Goal: Task Accomplishment & Management: Complete application form

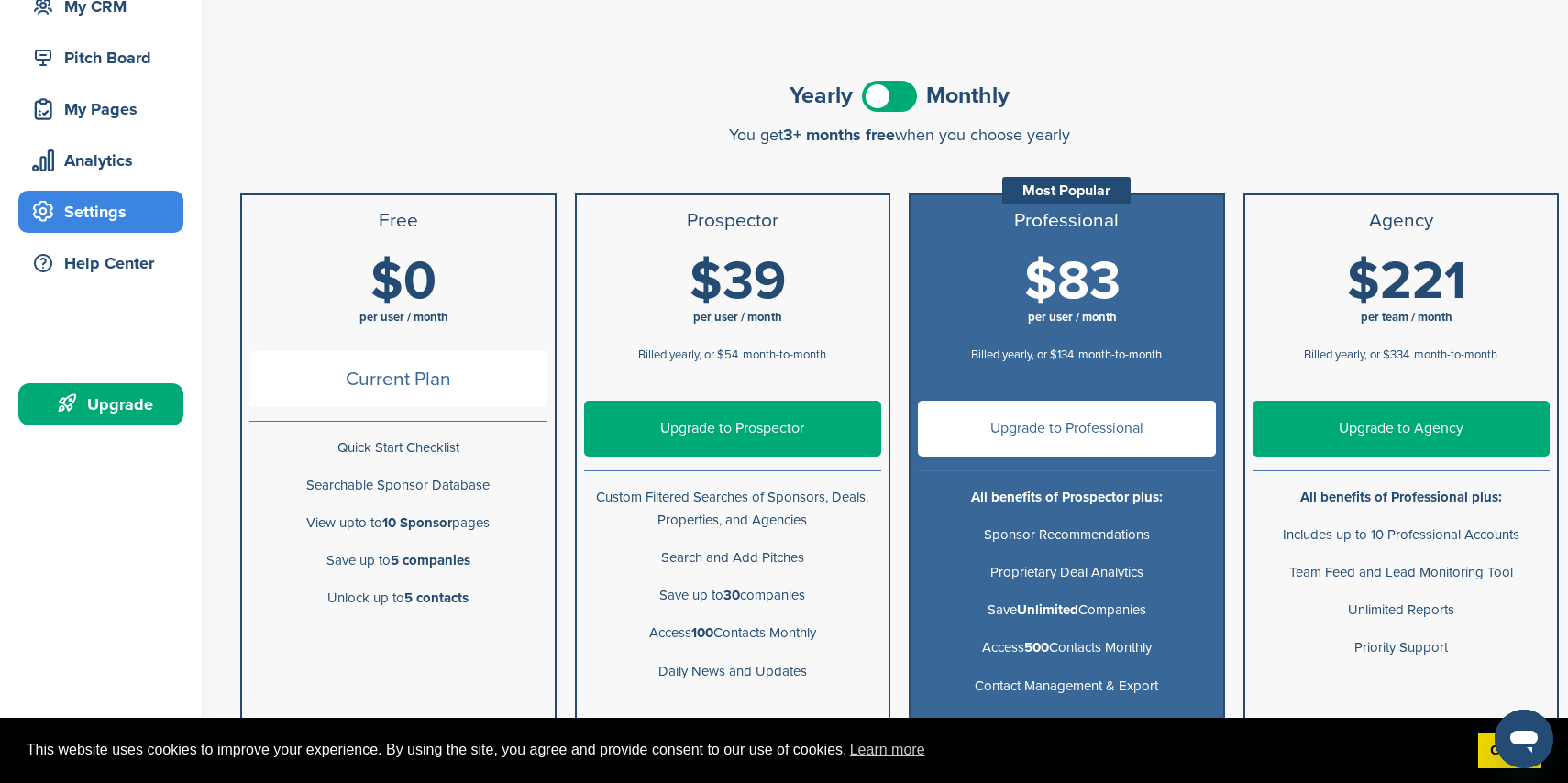
scroll to position [332, 0]
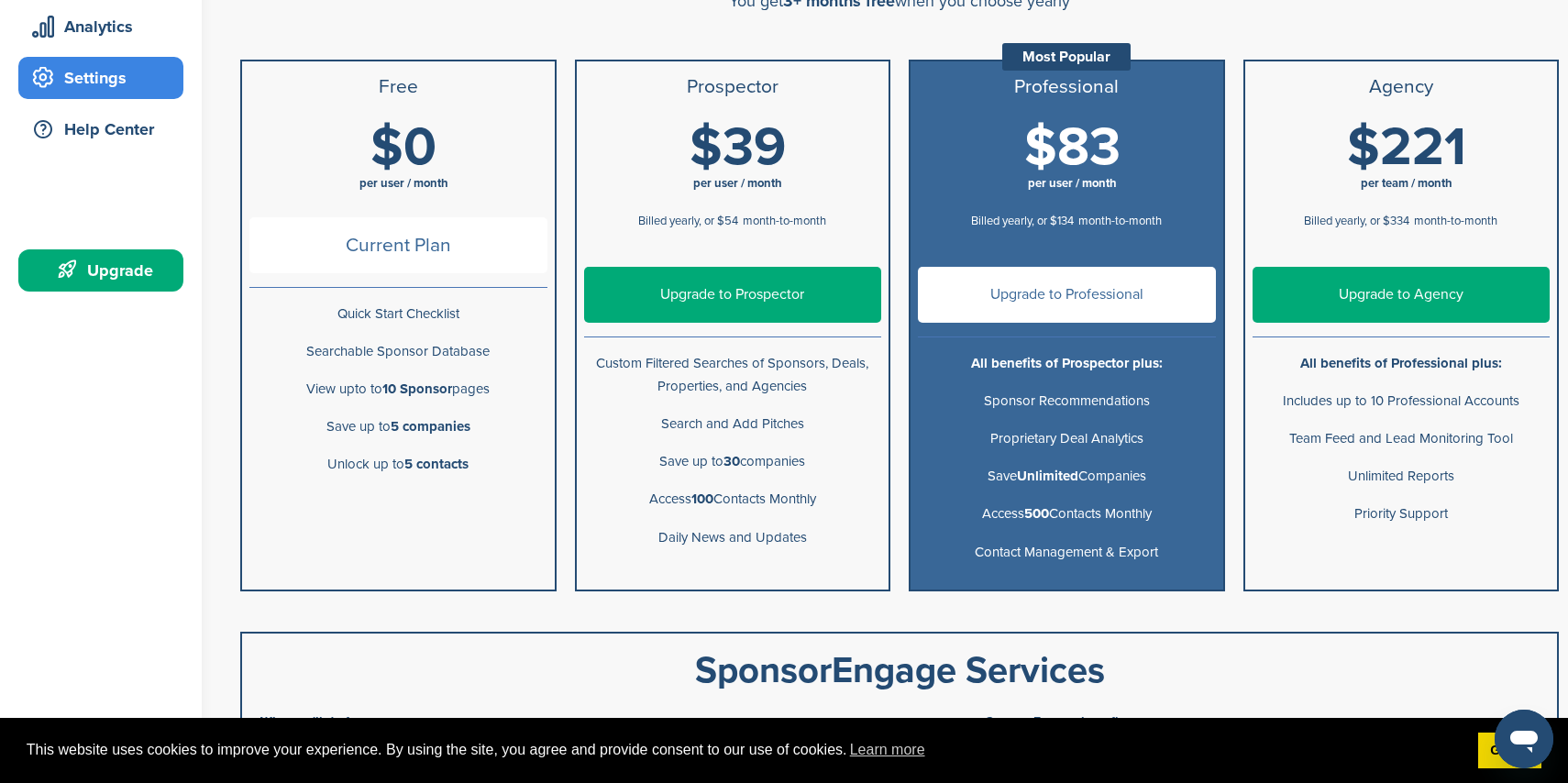
click at [1118, 291] on link "Upgrade to Professional" at bounding box center [1067, 294] width 298 height 56
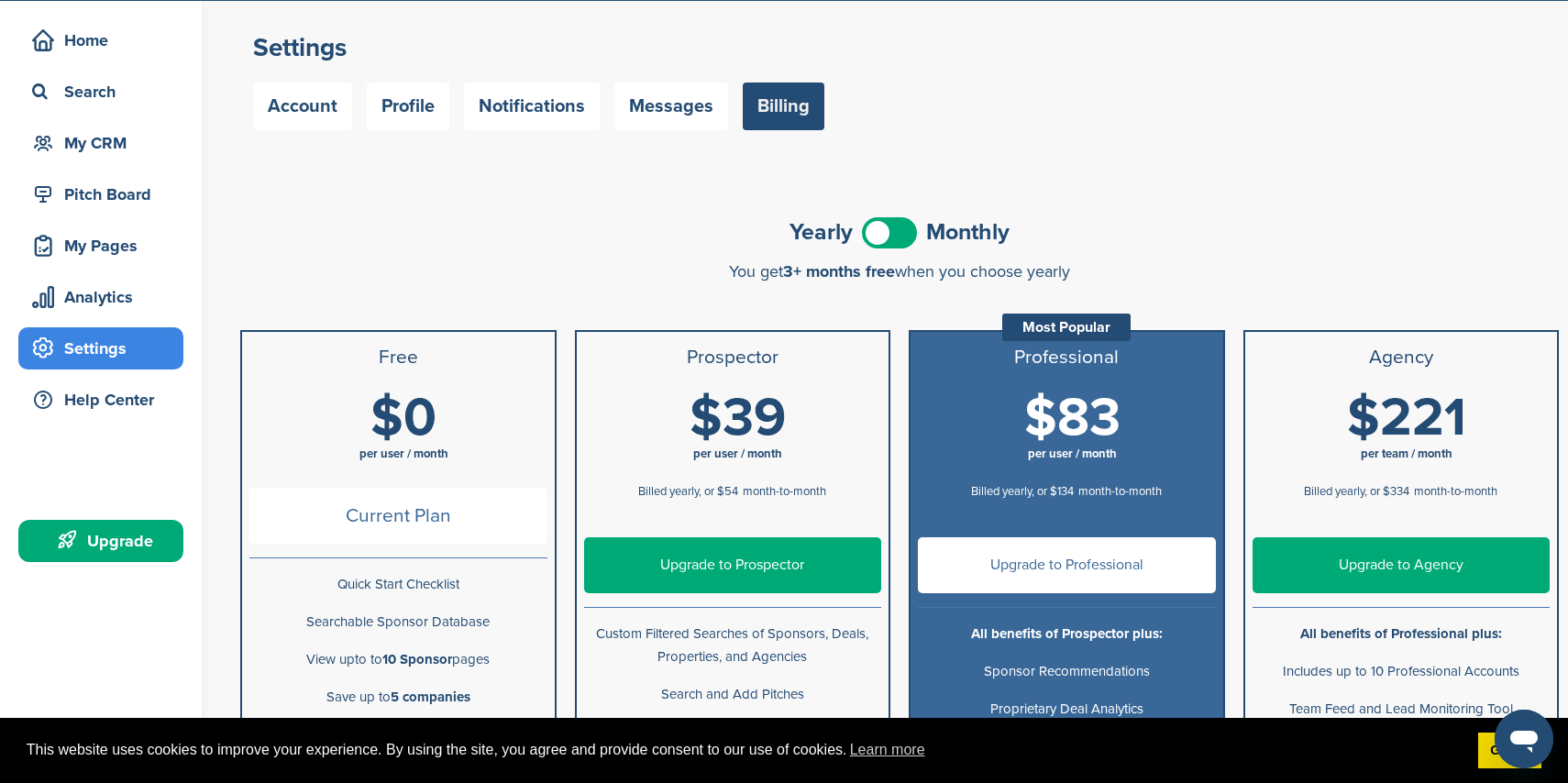
click at [899, 230] on span at bounding box center [889, 233] width 55 height 31
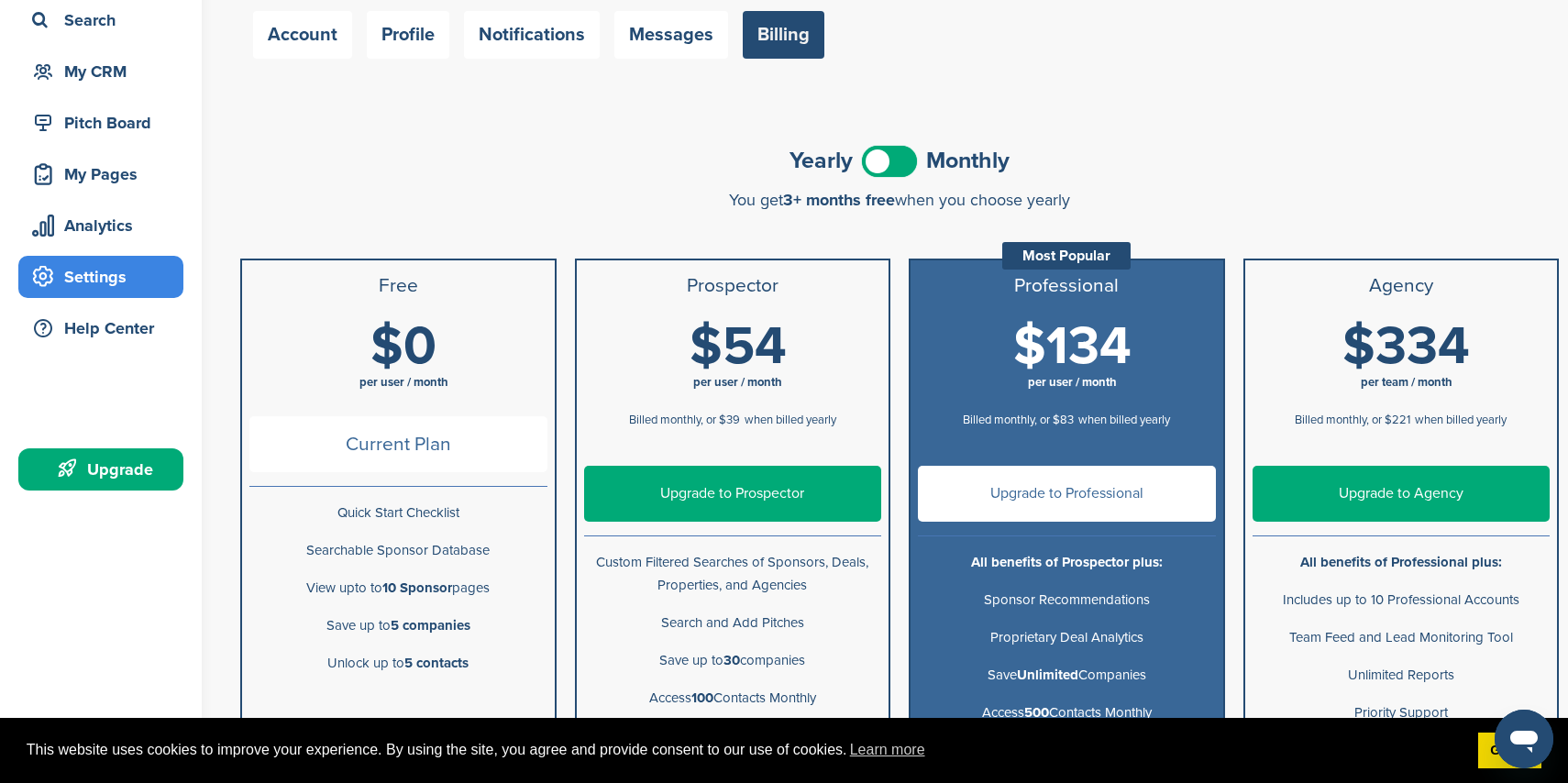
scroll to position [329, 0]
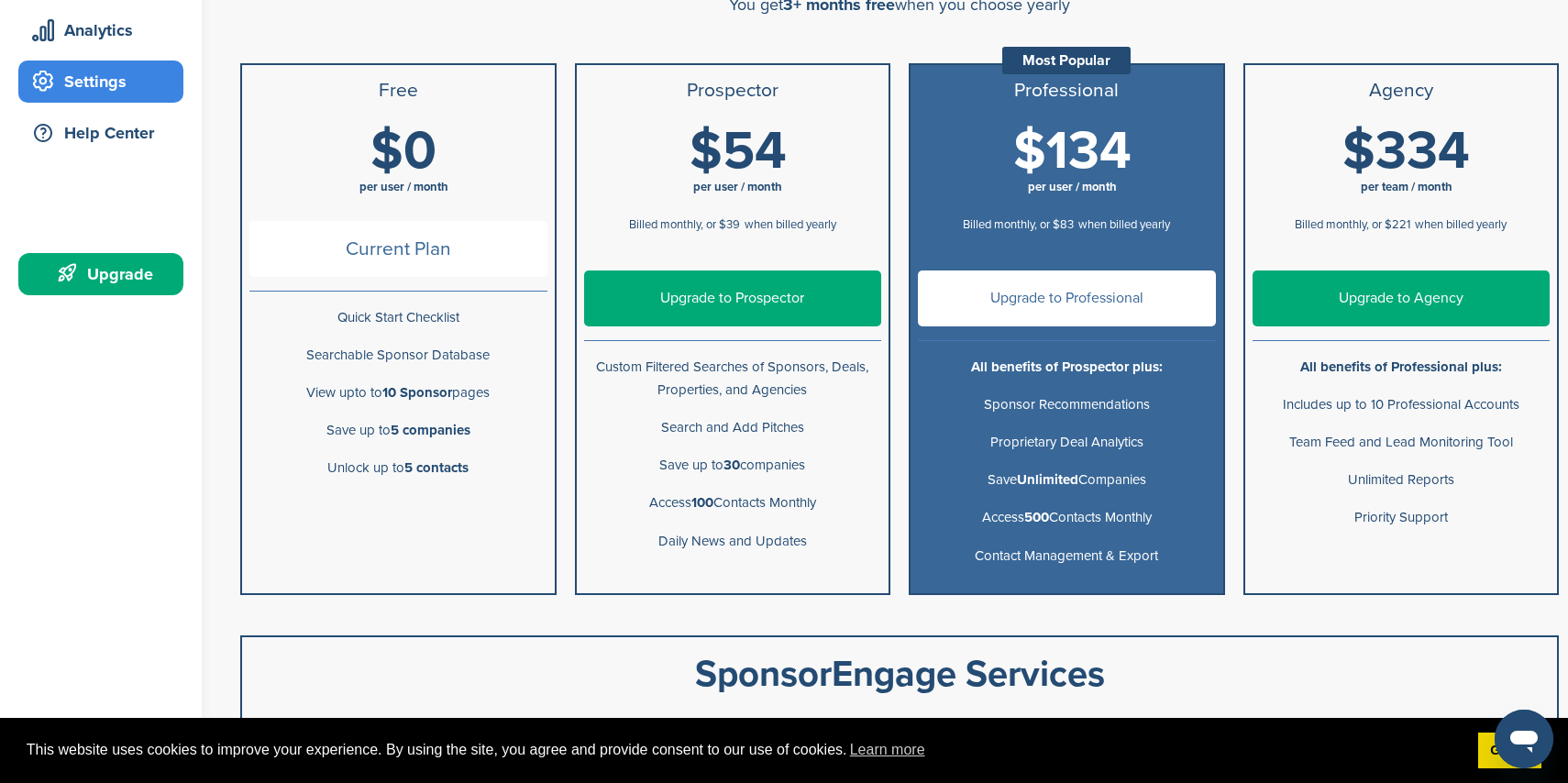
click at [1101, 297] on link "Upgrade to Professional" at bounding box center [1067, 297] width 298 height 56
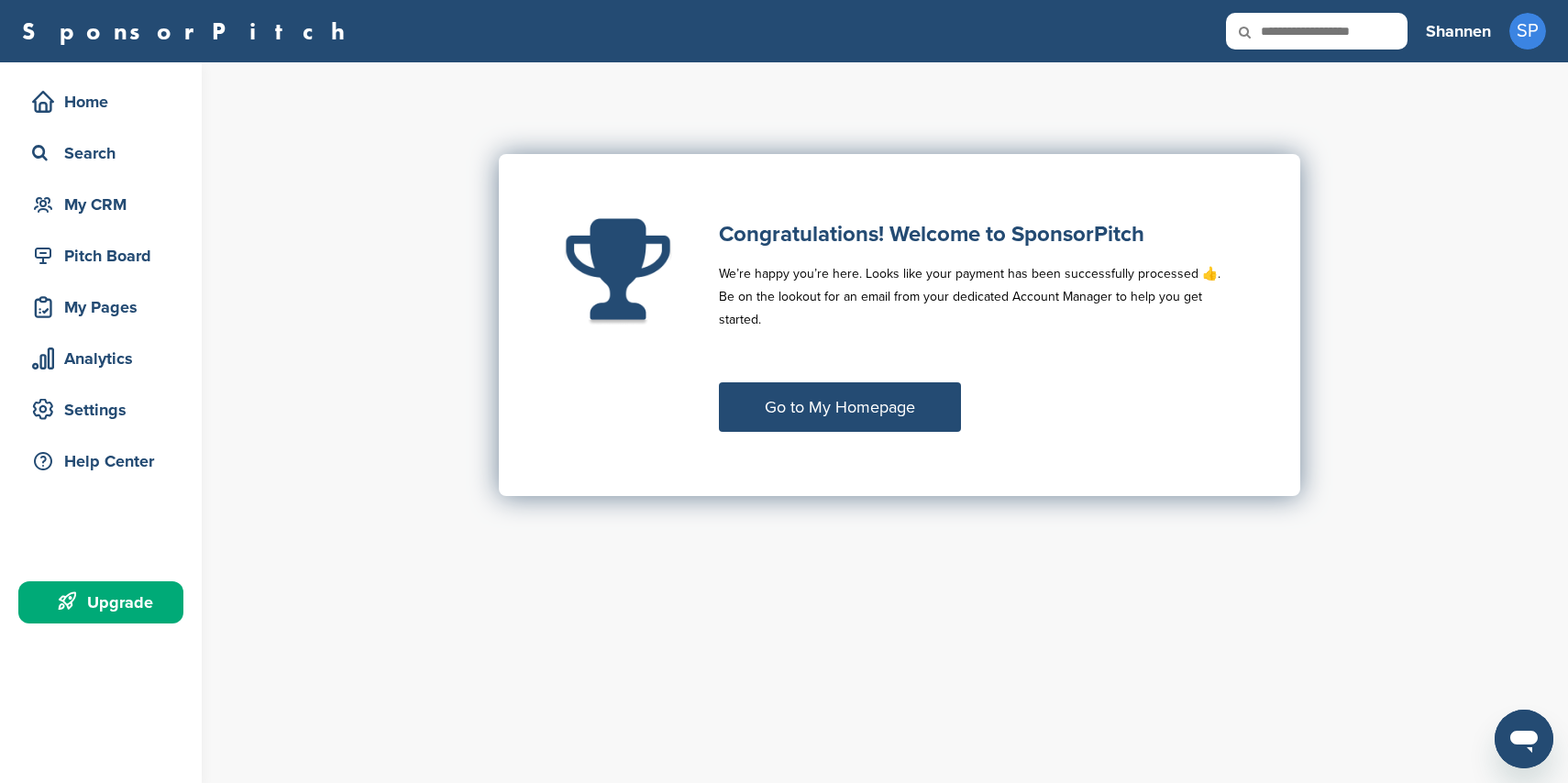
click at [882, 389] on link "Go to My Homepage" at bounding box center [840, 407] width 242 height 50
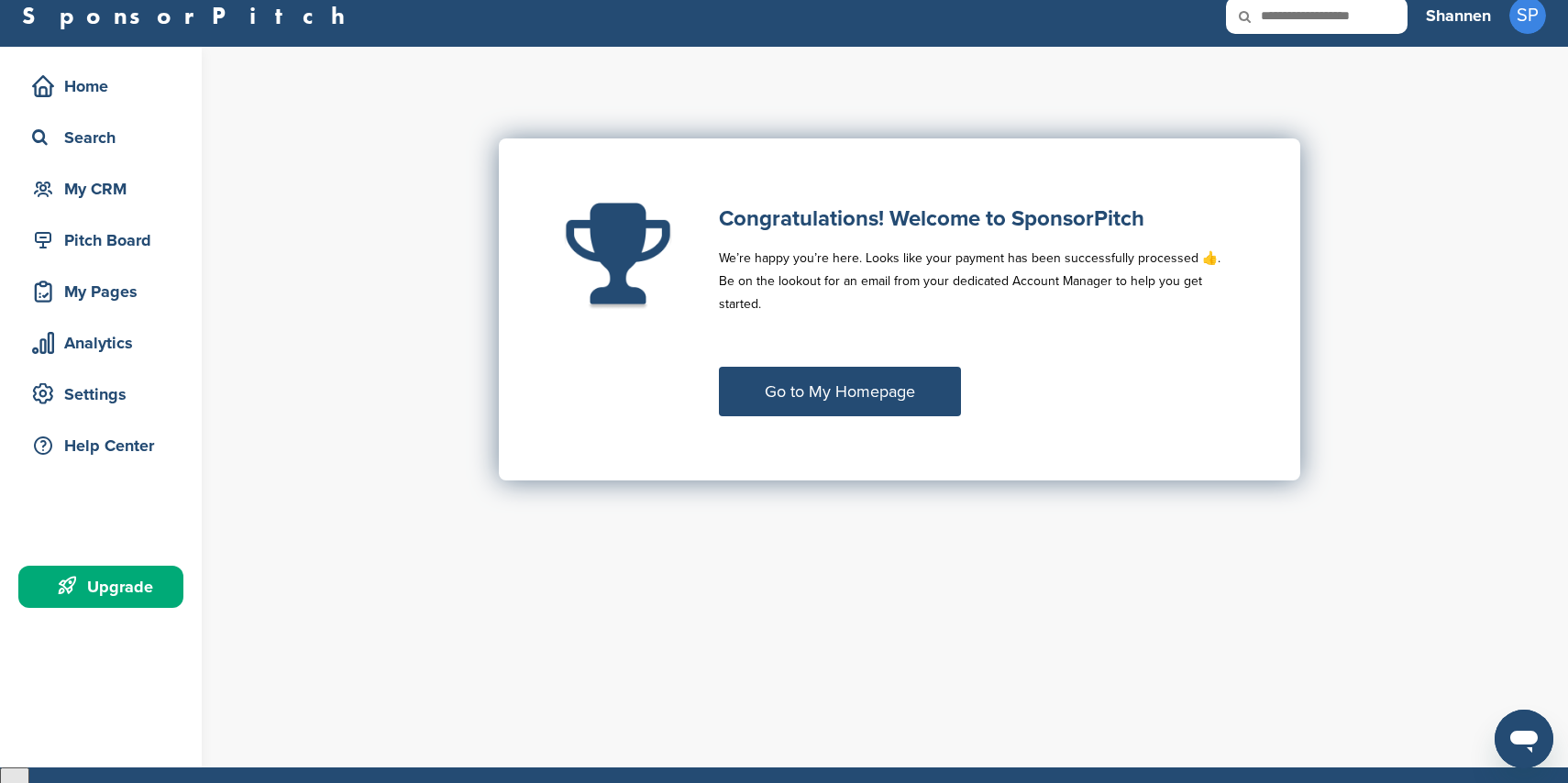
scroll to position [12, 0]
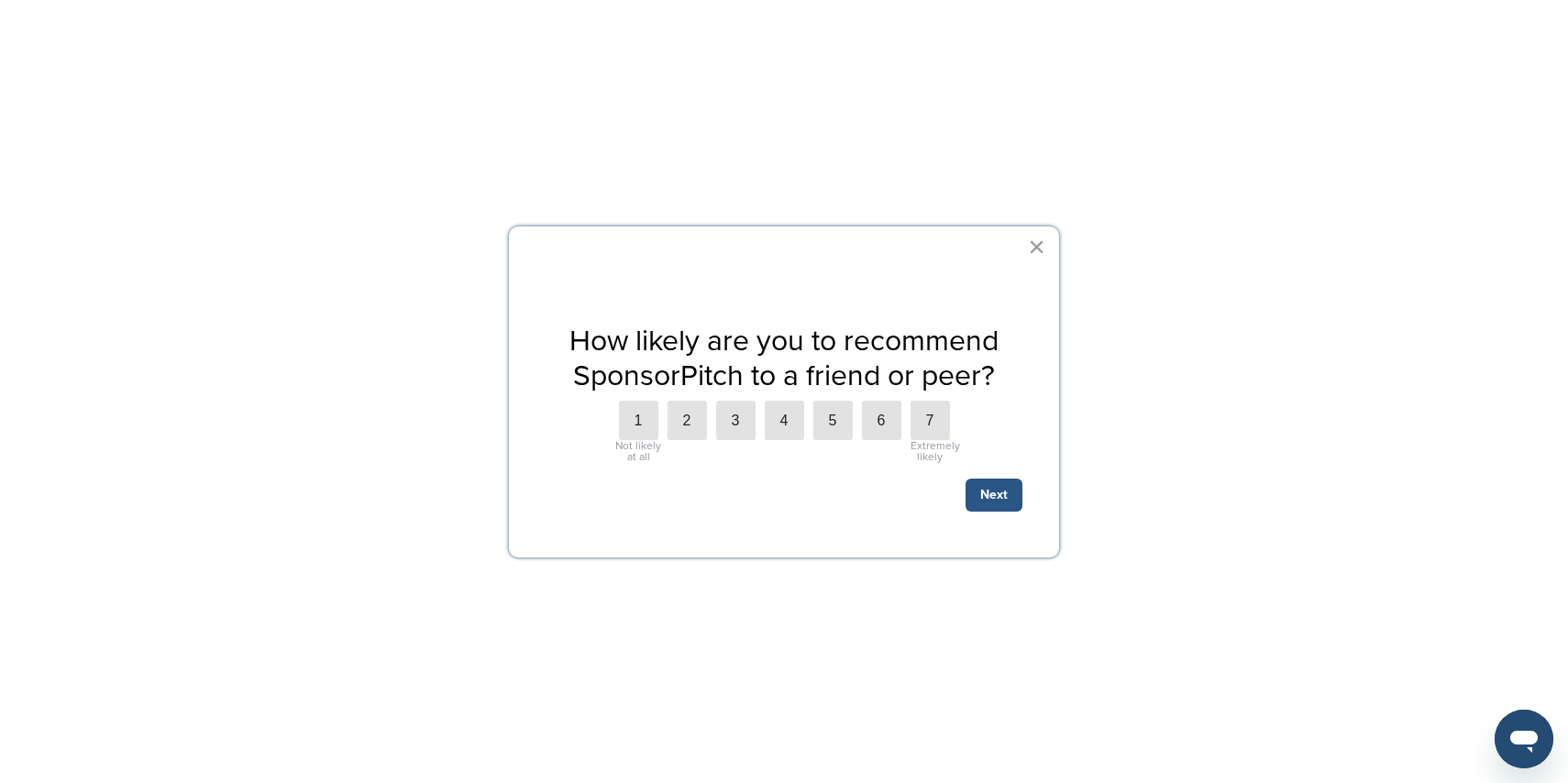
click at [1002, 492] on button "Next" at bounding box center [994, 495] width 57 height 33
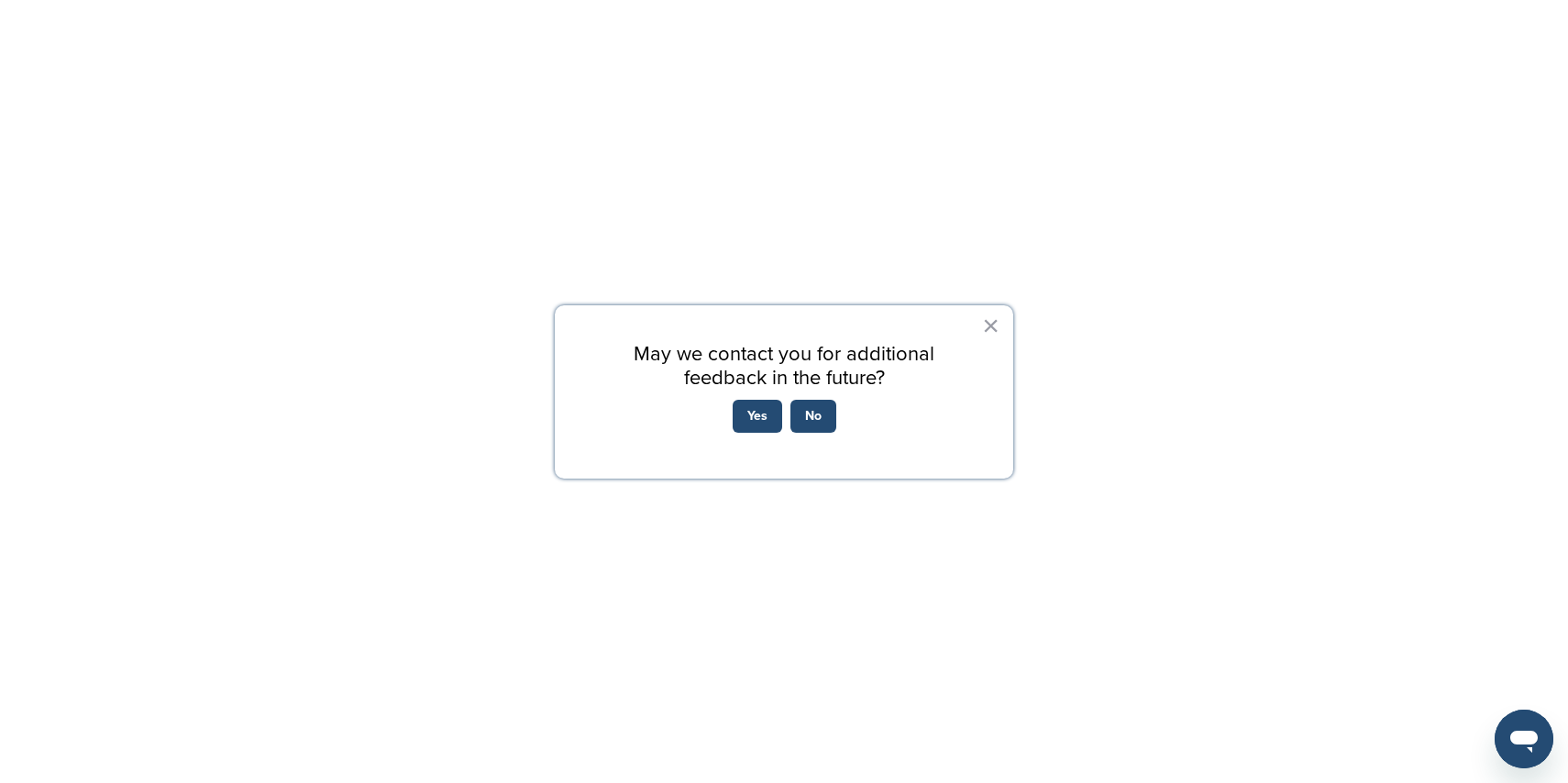
click at [1002, 319] on div "× May we contact you for additional feedback in the future? Yes No" at bounding box center [784, 392] width 458 height 174
click at [991, 326] on button "×" at bounding box center [991, 326] width 18 height 29
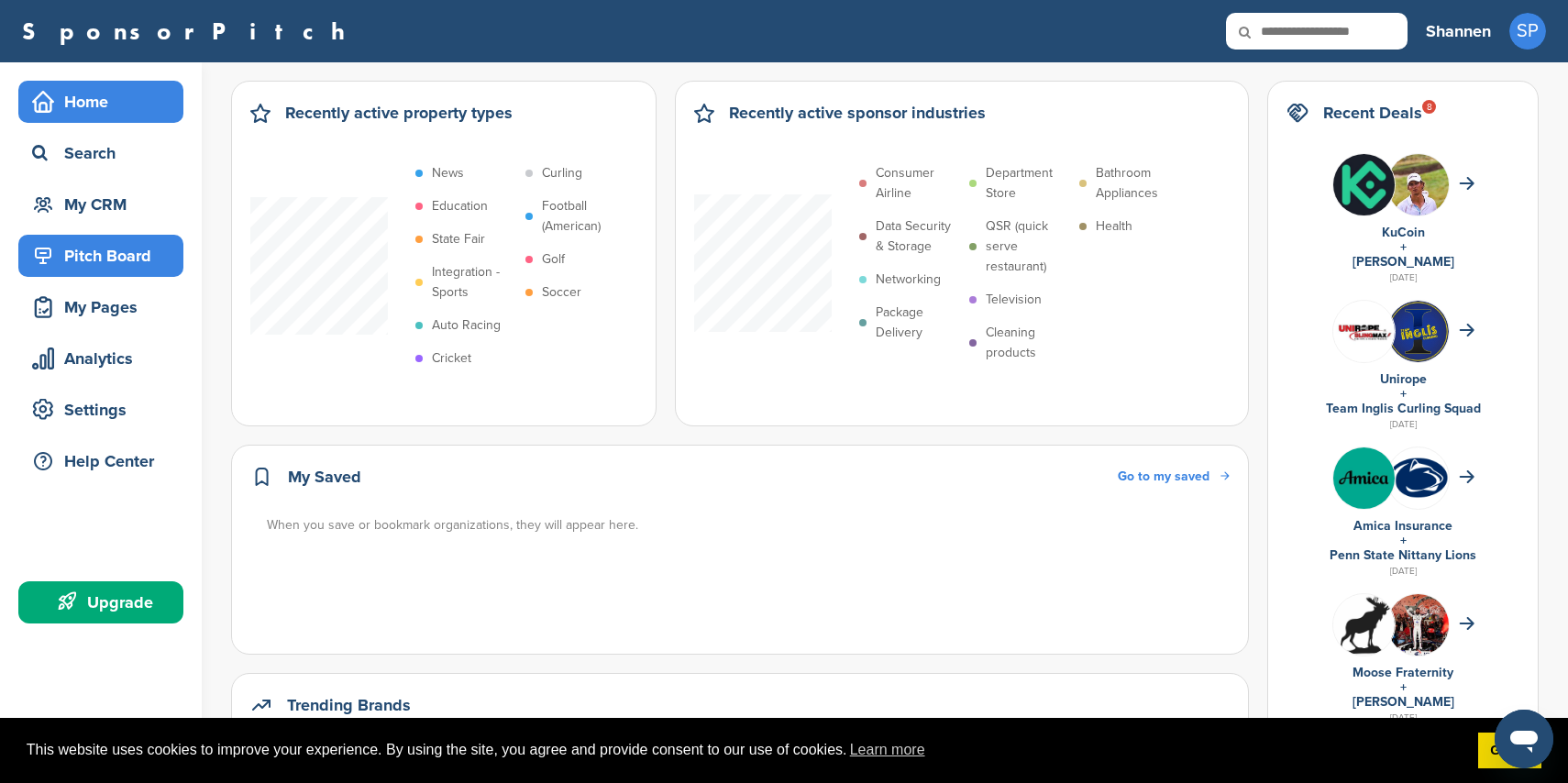
click at [143, 253] on div "Pitch Board" at bounding box center [105, 255] width 156 height 33
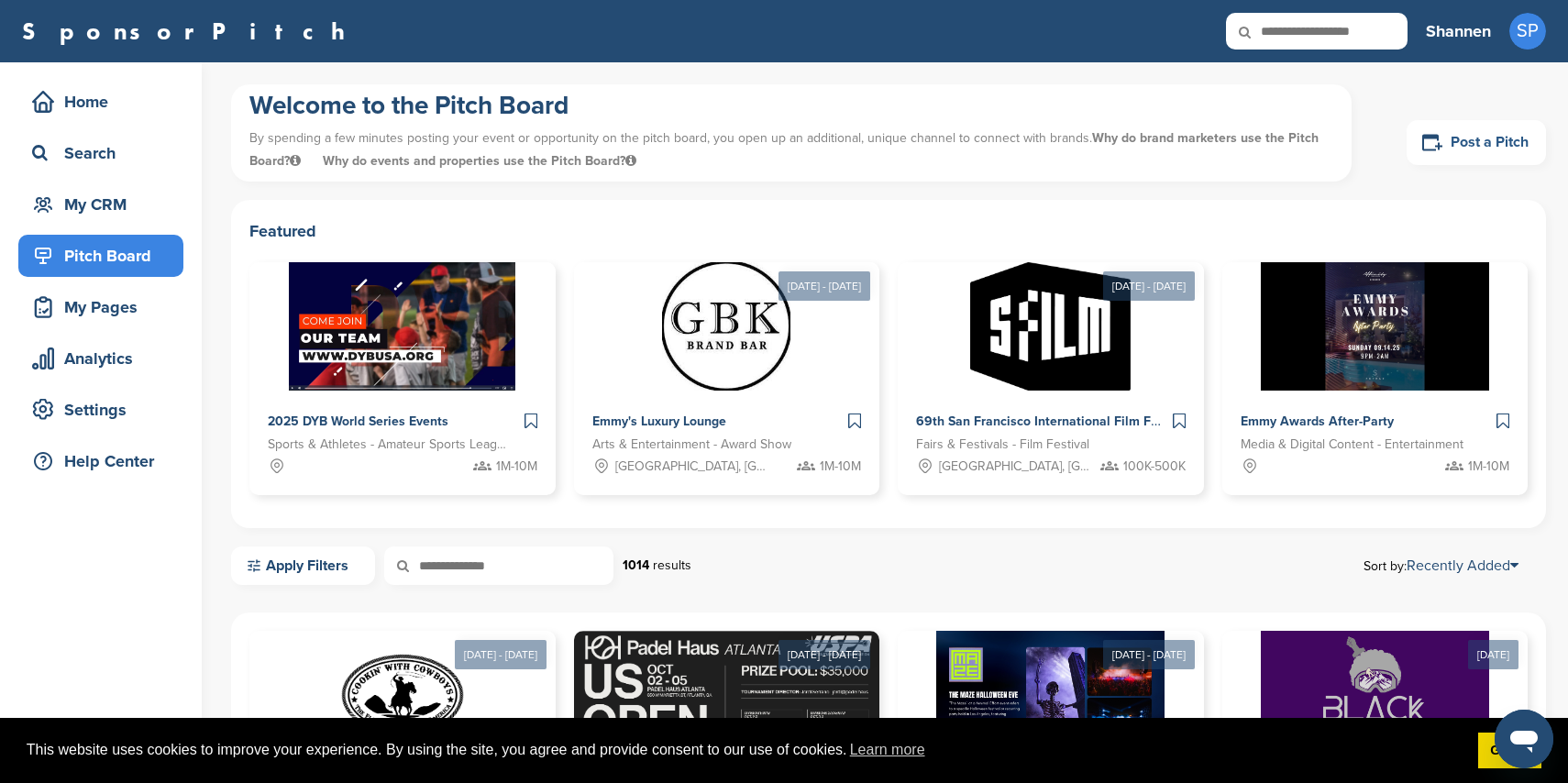
click at [1501, 142] on link "Post a Pitch" at bounding box center [1476, 142] width 139 height 45
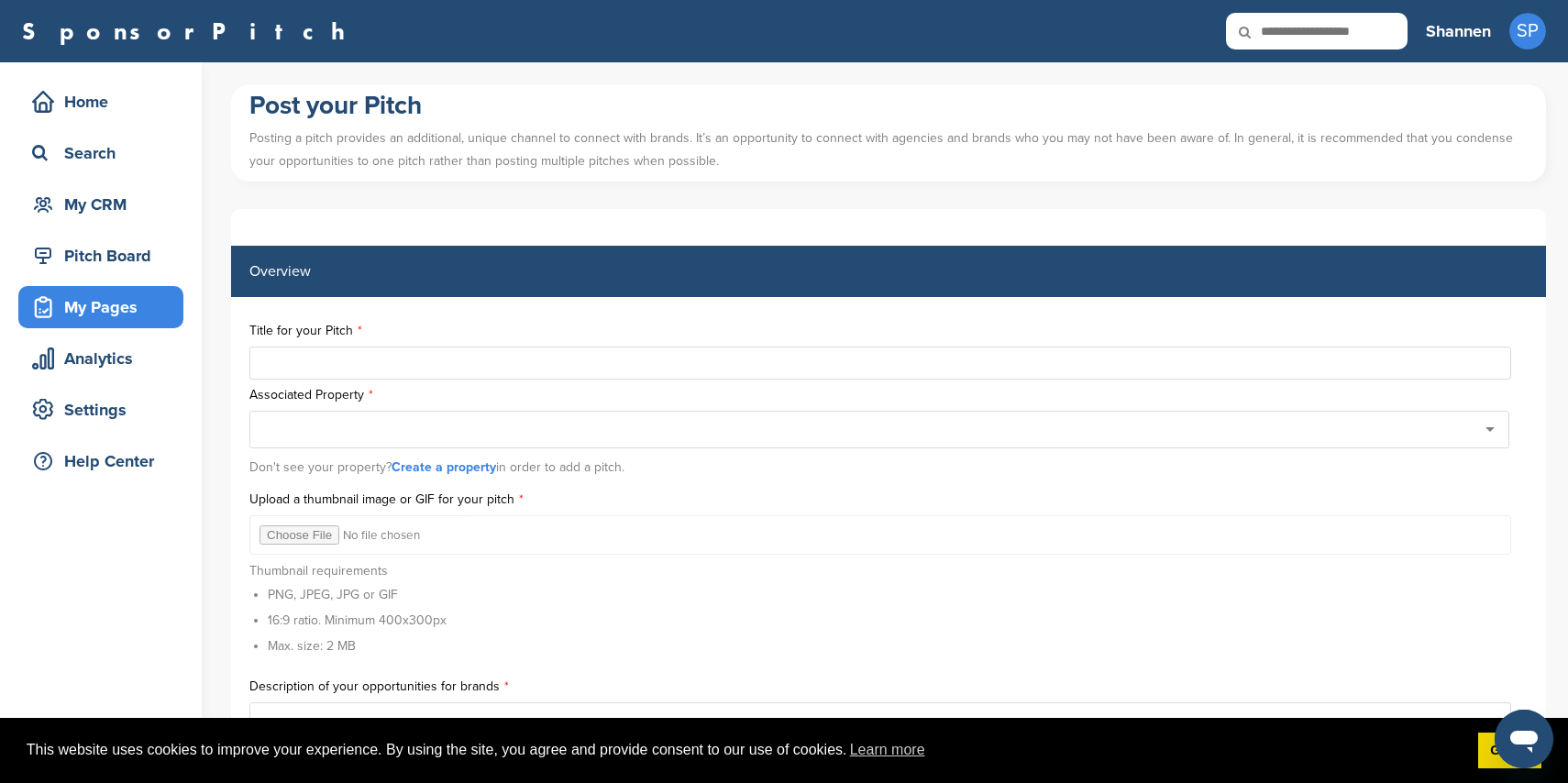
click at [490, 363] on input "text" at bounding box center [881, 363] width 1262 height 33
type input "**********"
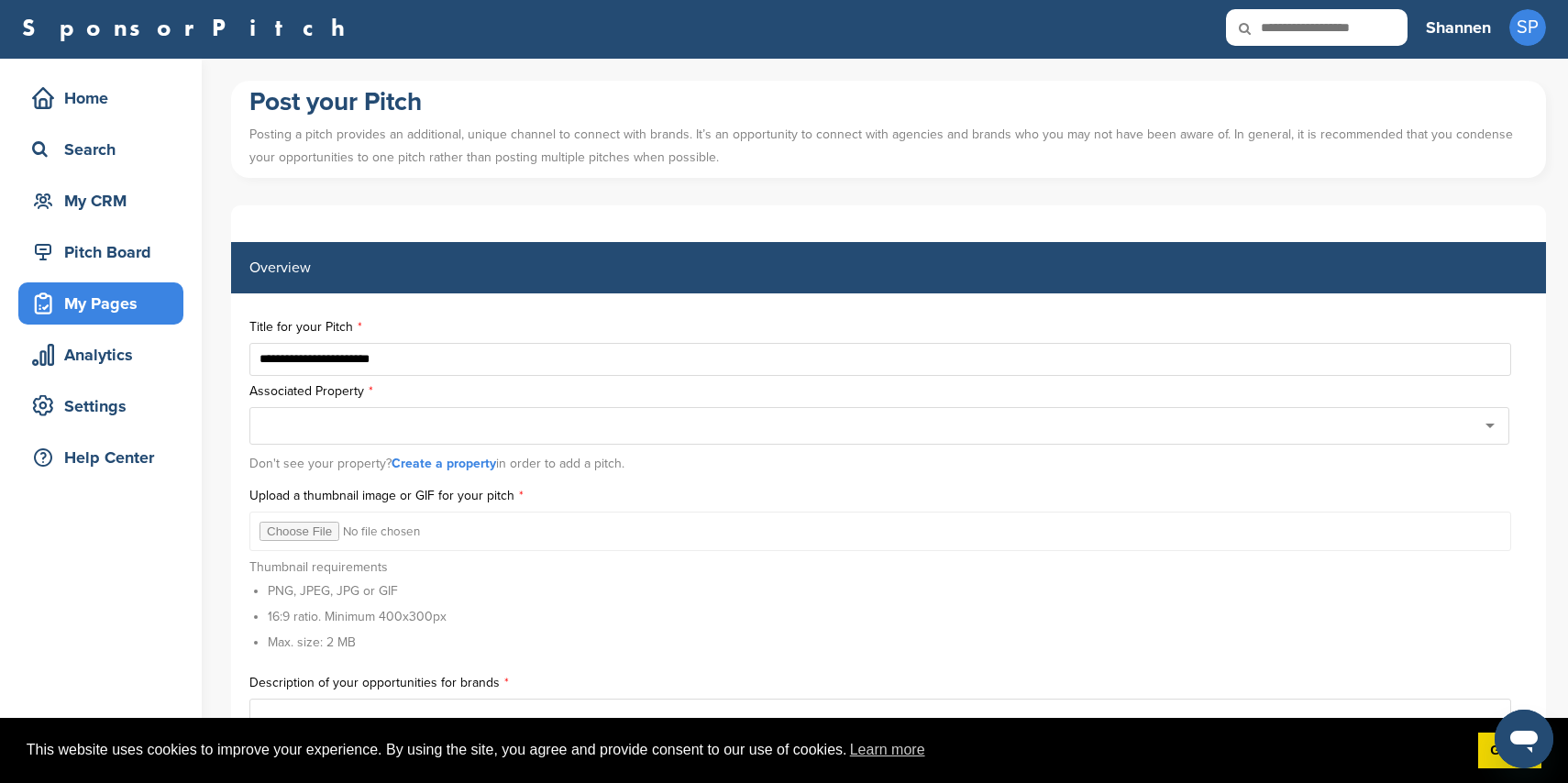
click at [529, 419] on div at bounding box center [880, 426] width 1260 height 38
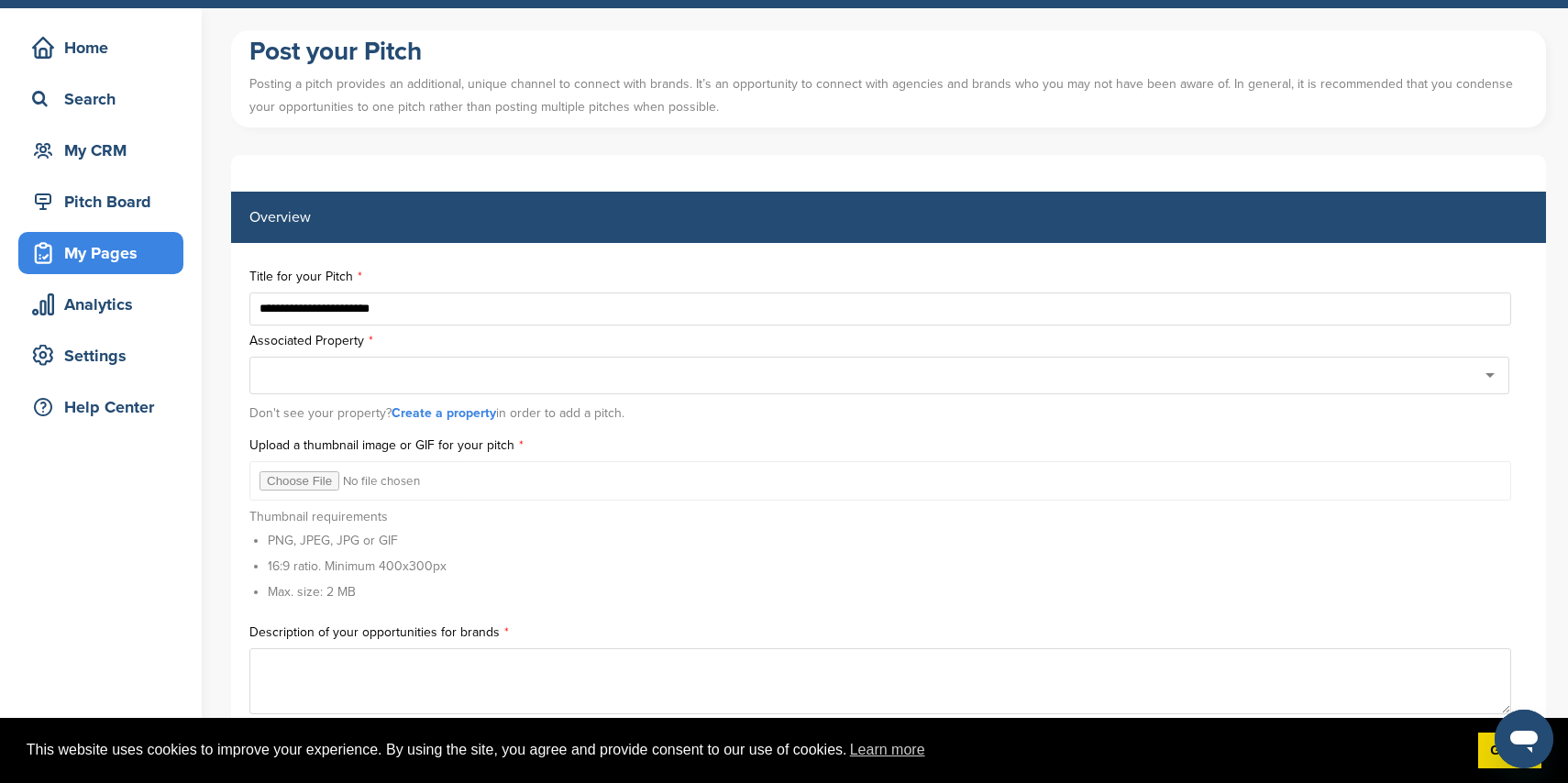
click at [1494, 381] on div at bounding box center [880, 375] width 1260 height 38
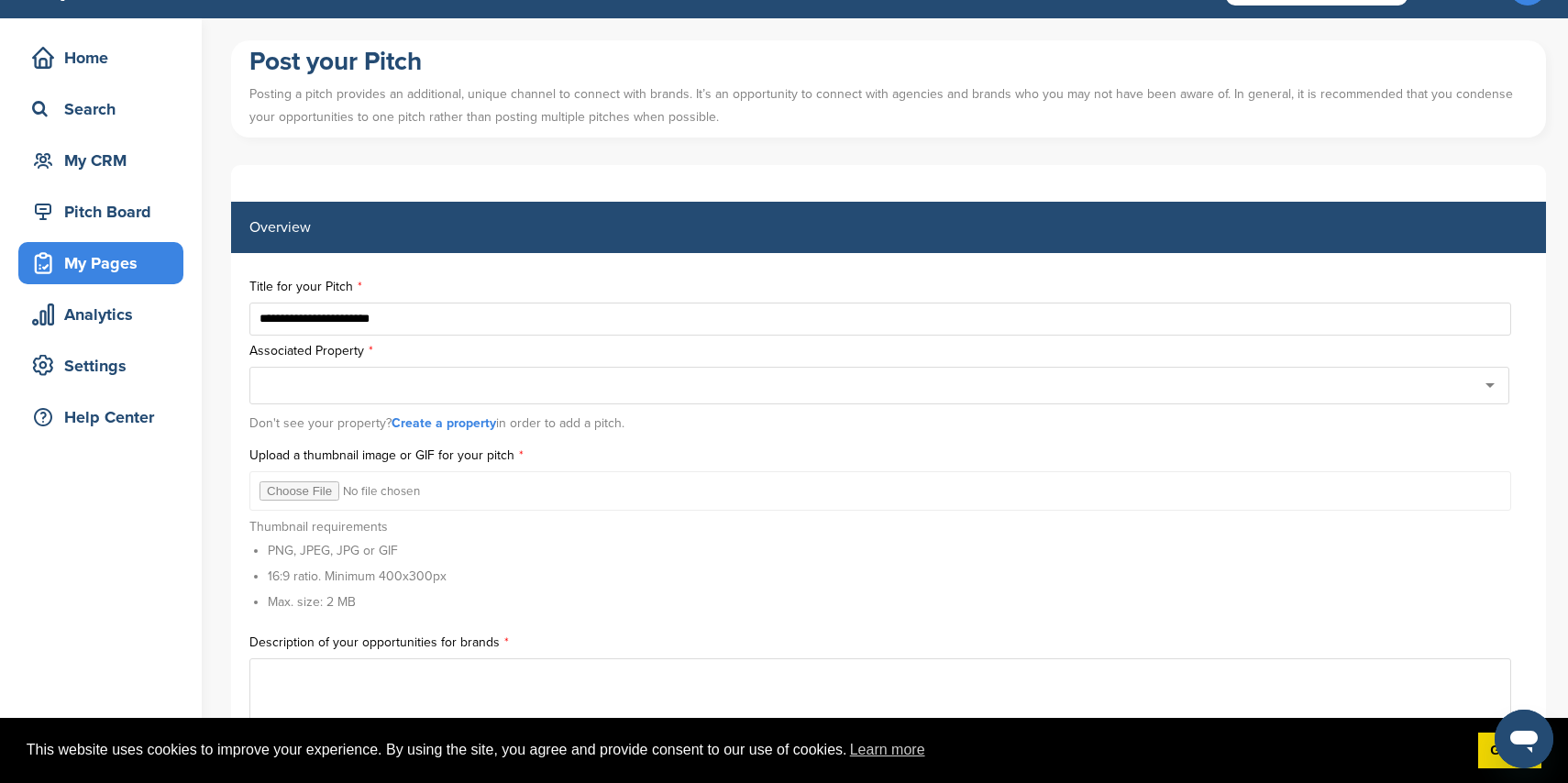
click at [1487, 383] on div at bounding box center [880, 385] width 1260 height 38
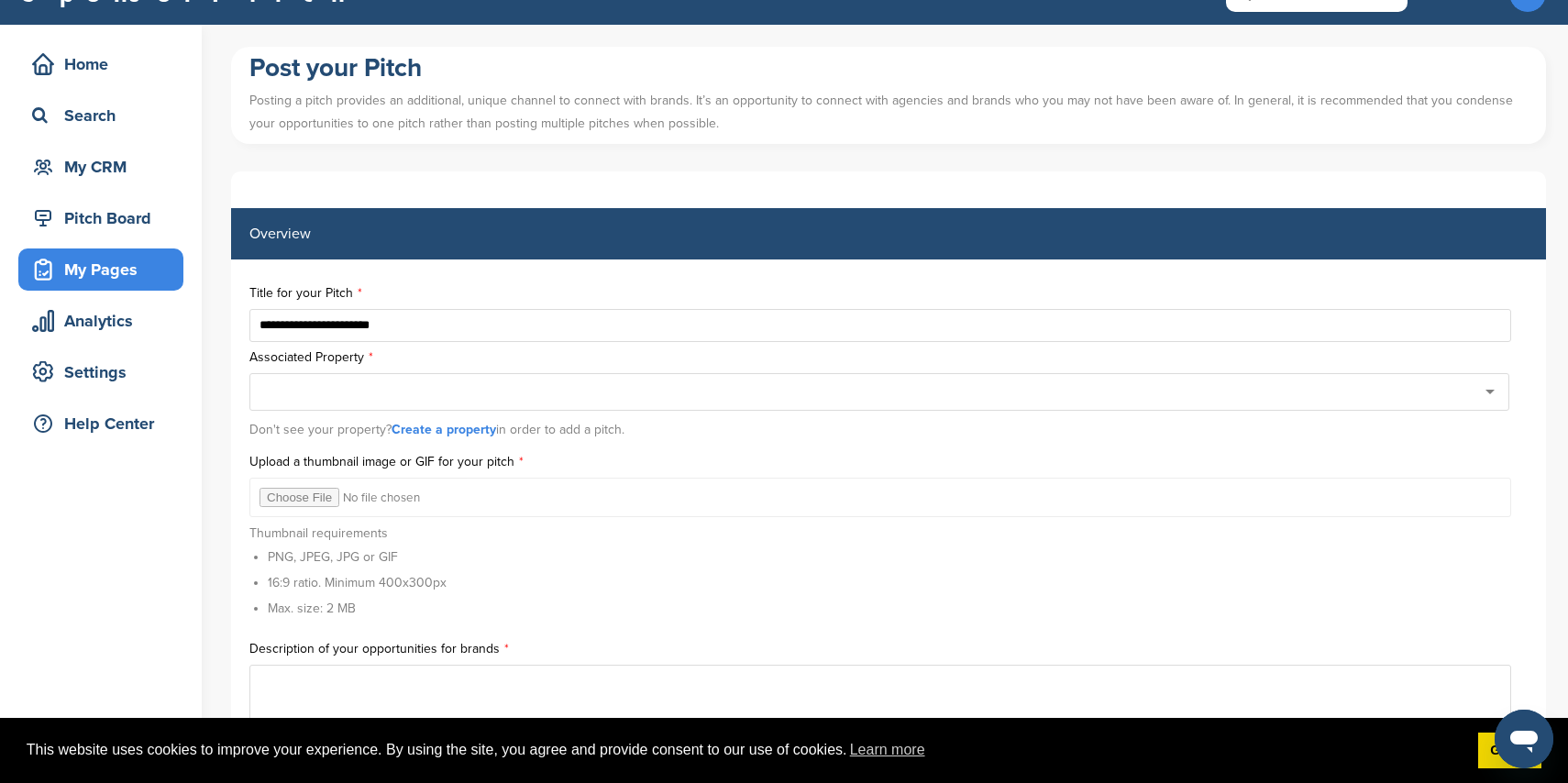
scroll to position [36, 0]
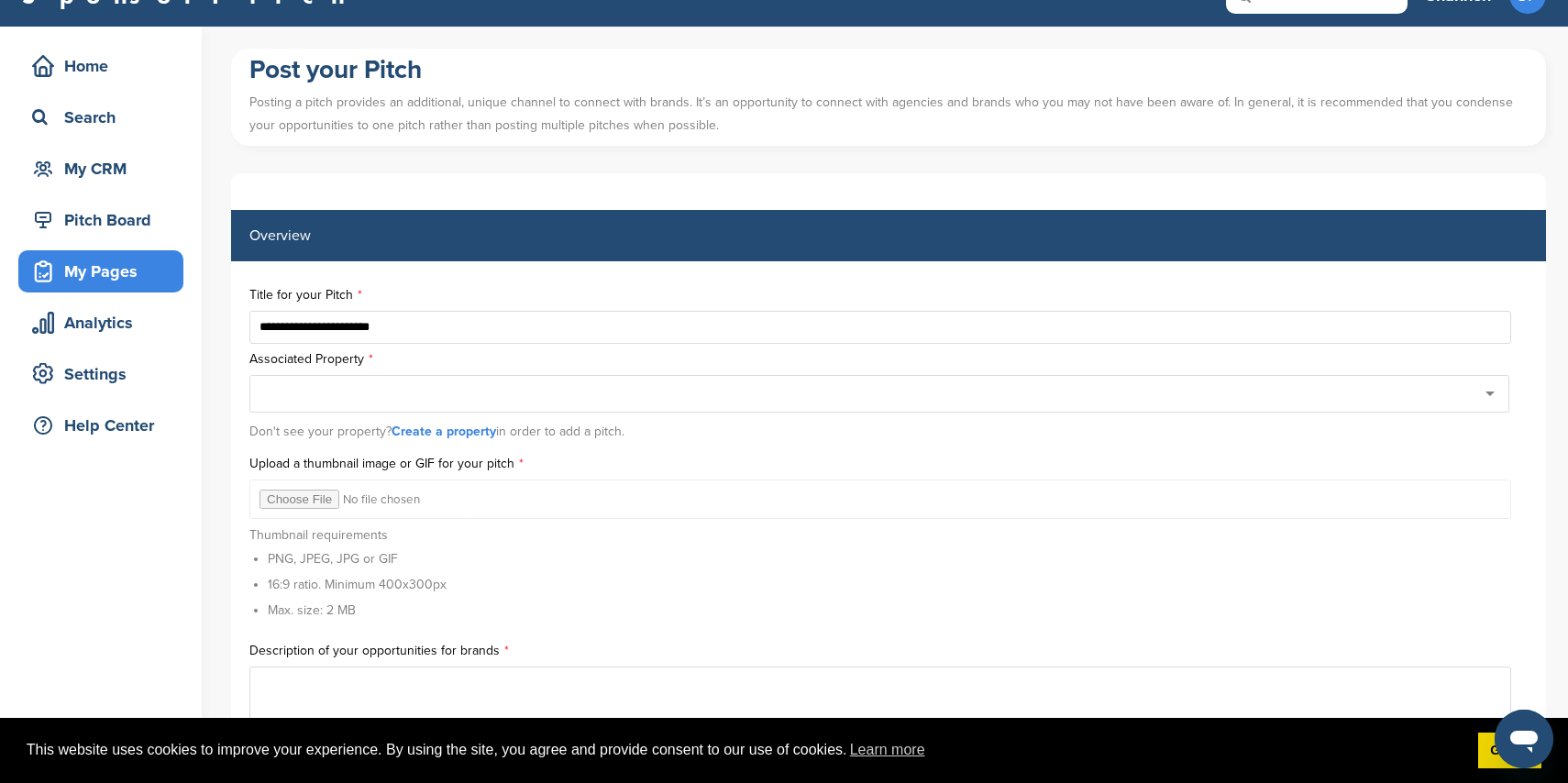
click at [466, 426] on link "Create a property" at bounding box center [444, 431] width 104 height 16
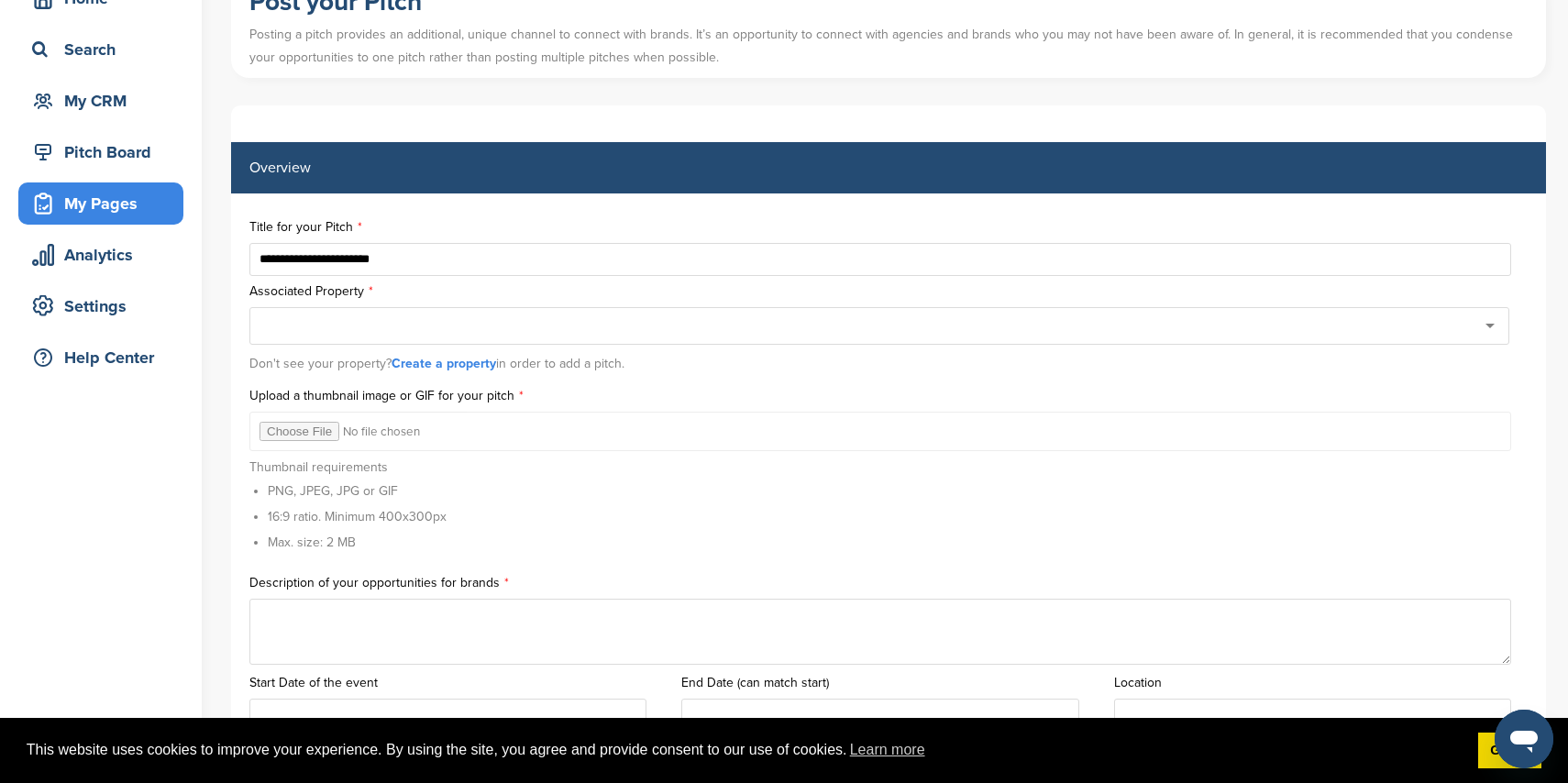
scroll to position [0, 0]
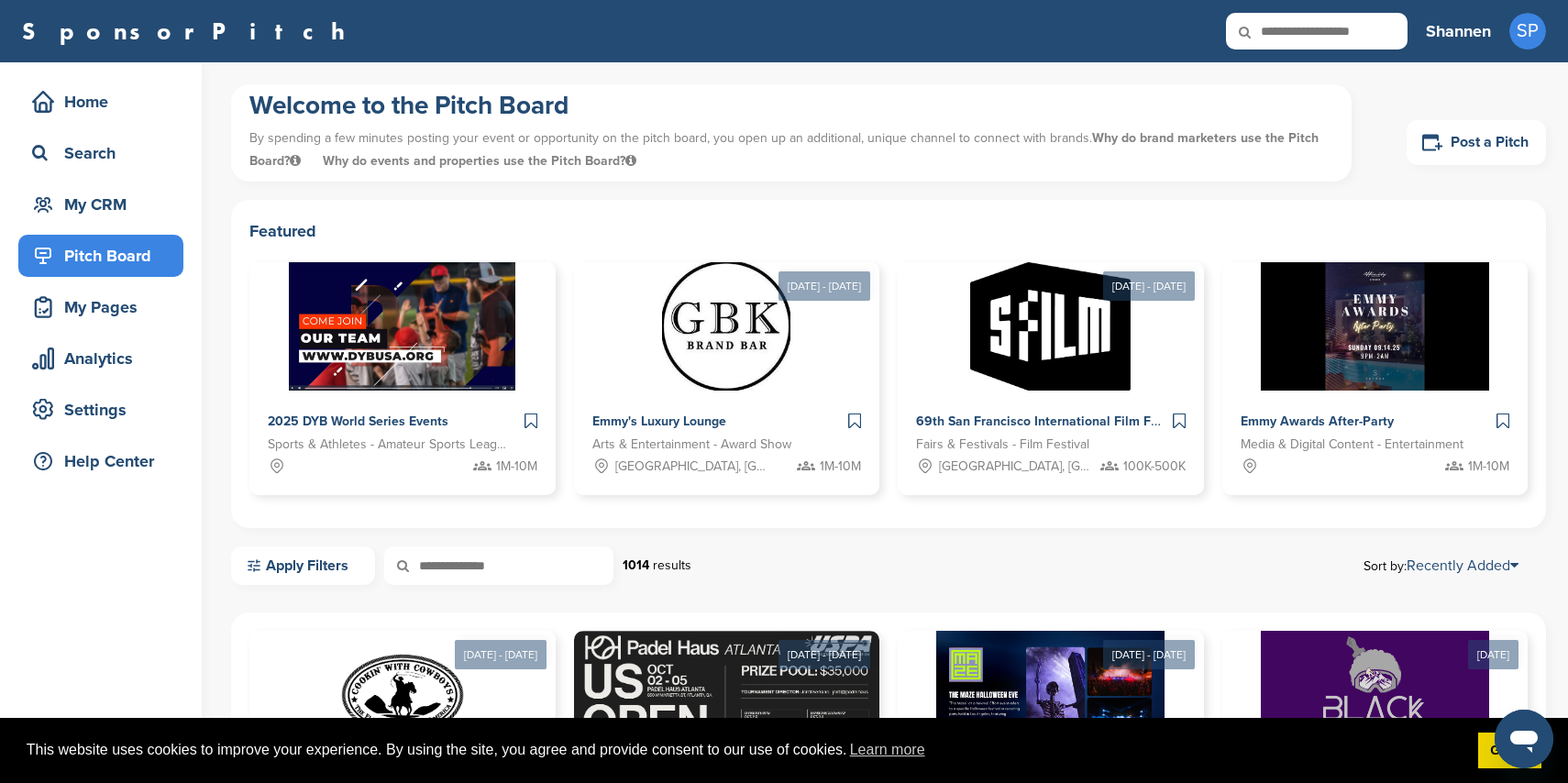
click at [1277, 23] on icon at bounding box center [1257, 31] width 62 height 38
click at [1286, 31] on icon at bounding box center [1257, 31] width 62 height 38
click at [1293, 28] on input "text" at bounding box center [1316, 31] width 181 height 37
type input "****"
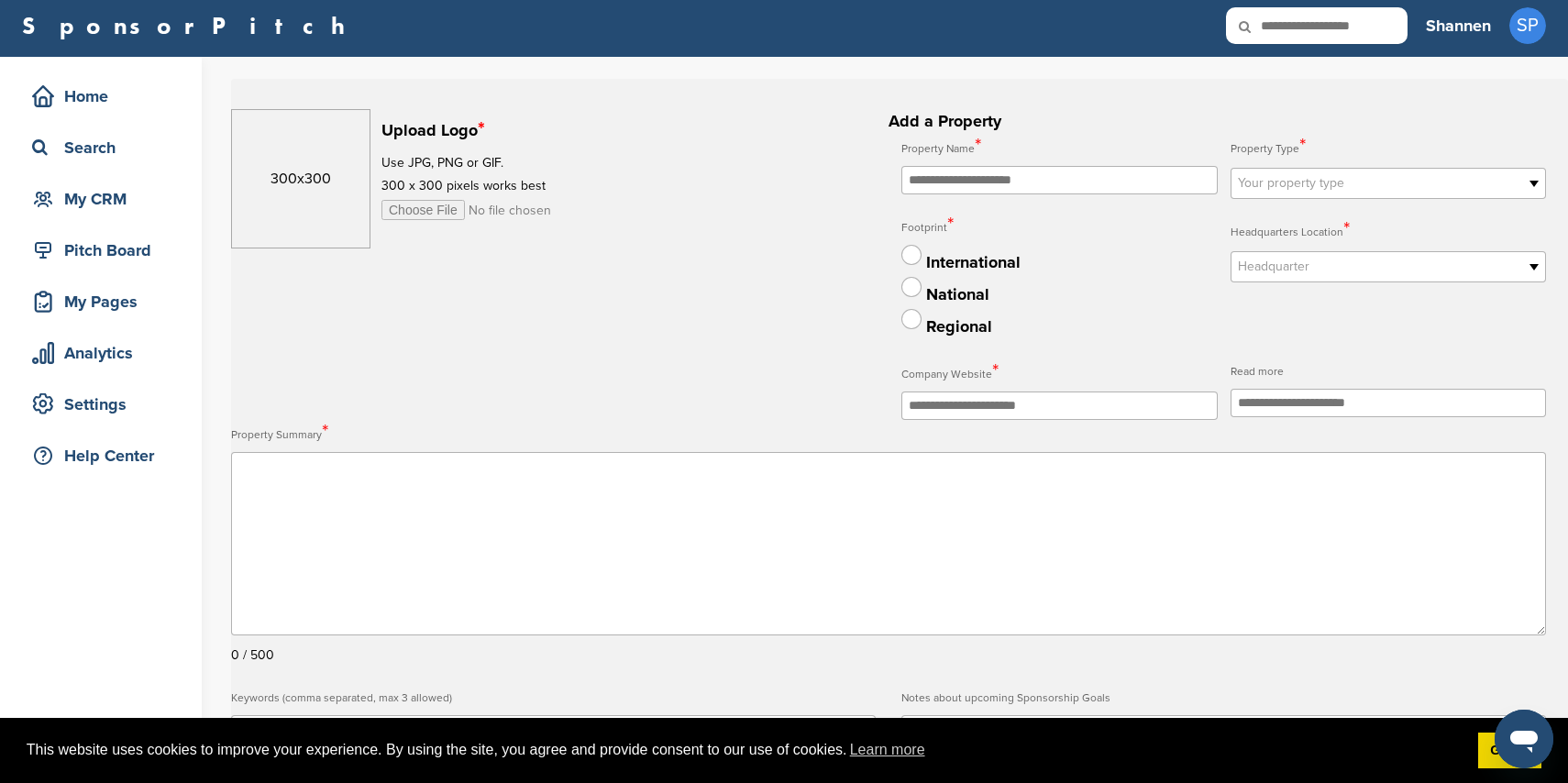
scroll to position [7, 0]
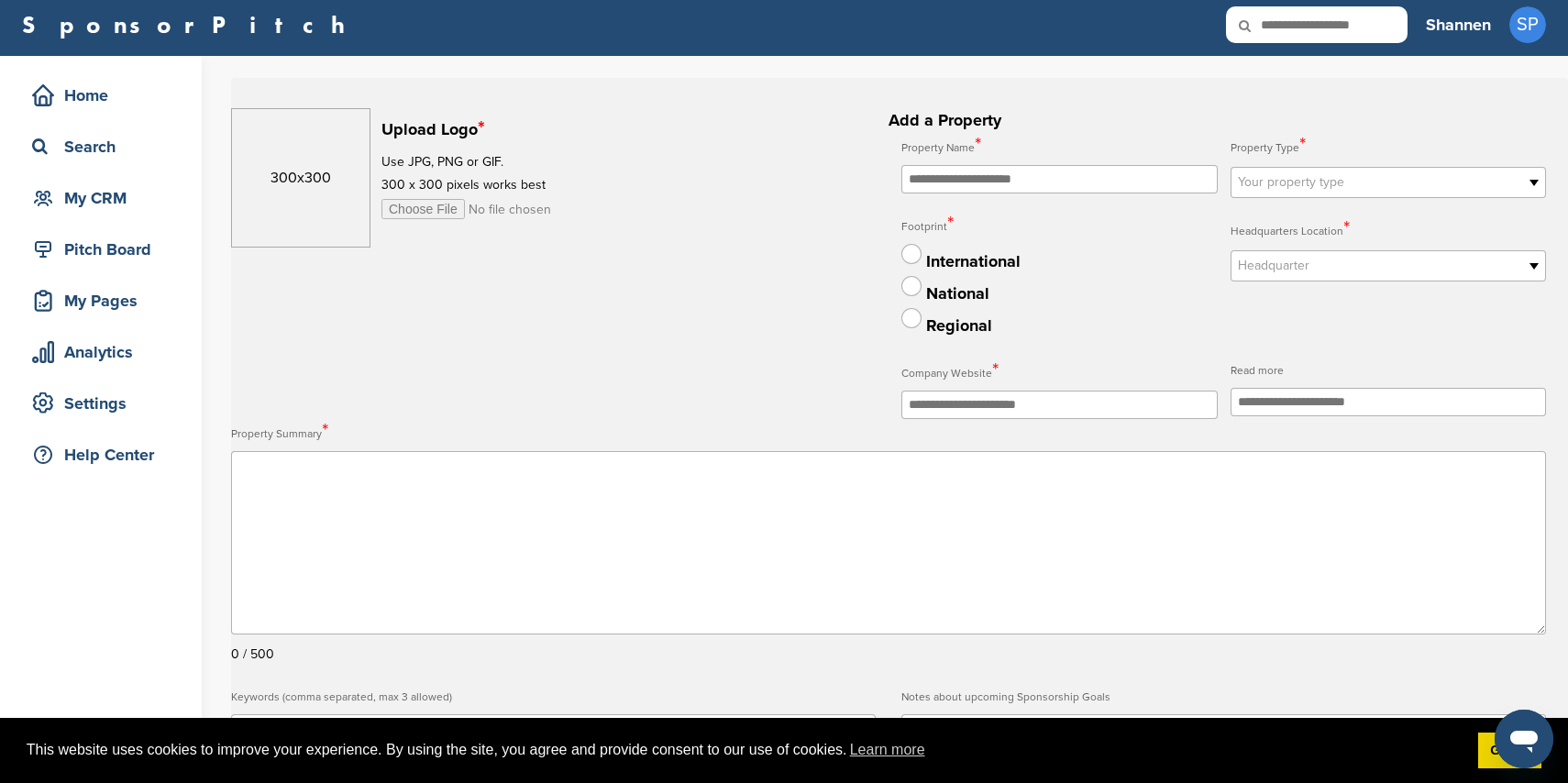
click at [423, 207] on input "file" at bounding box center [522, 209] width 281 height 20
type input "**********"
click at [1025, 176] on input "text" at bounding box center [1059, 178] width 316 height 28
type input "**********"
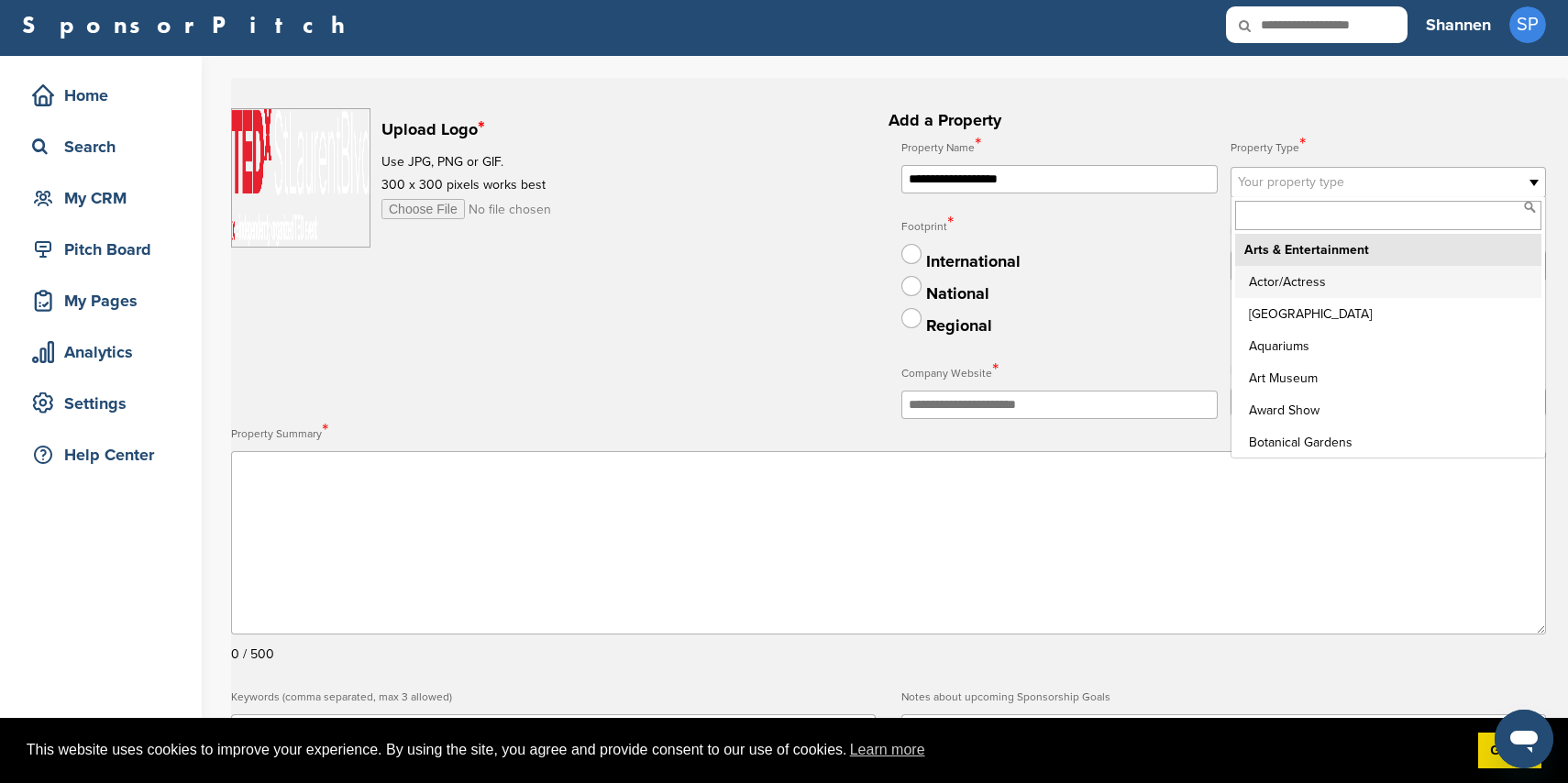
click at [1410, 177] on span "Your property type" at bounding box center [1377, 182] width 277 height 22
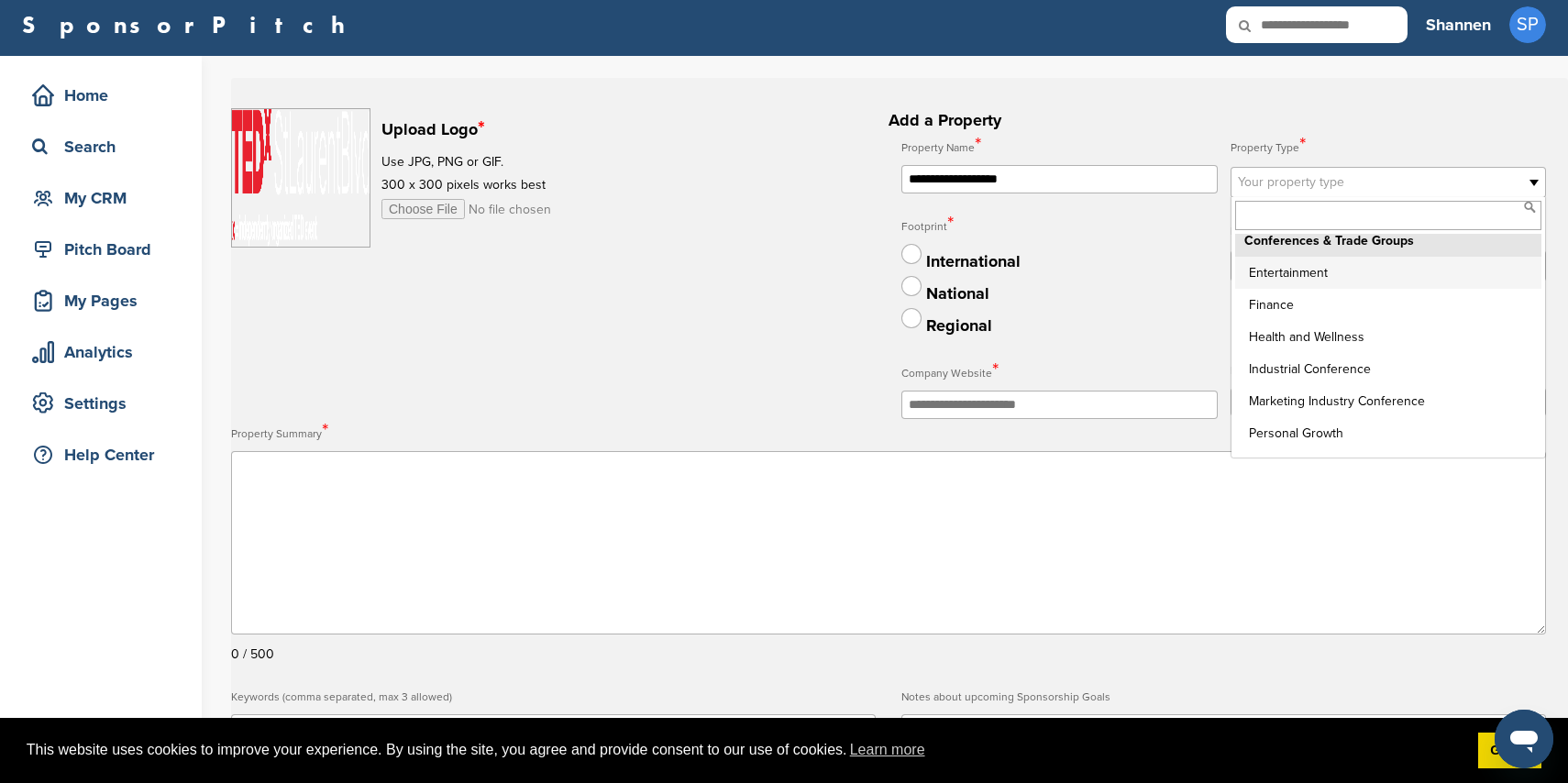
click at [1384, 287] on li "Entertainment" at bounding box center [1389, 272] width 306 height 32
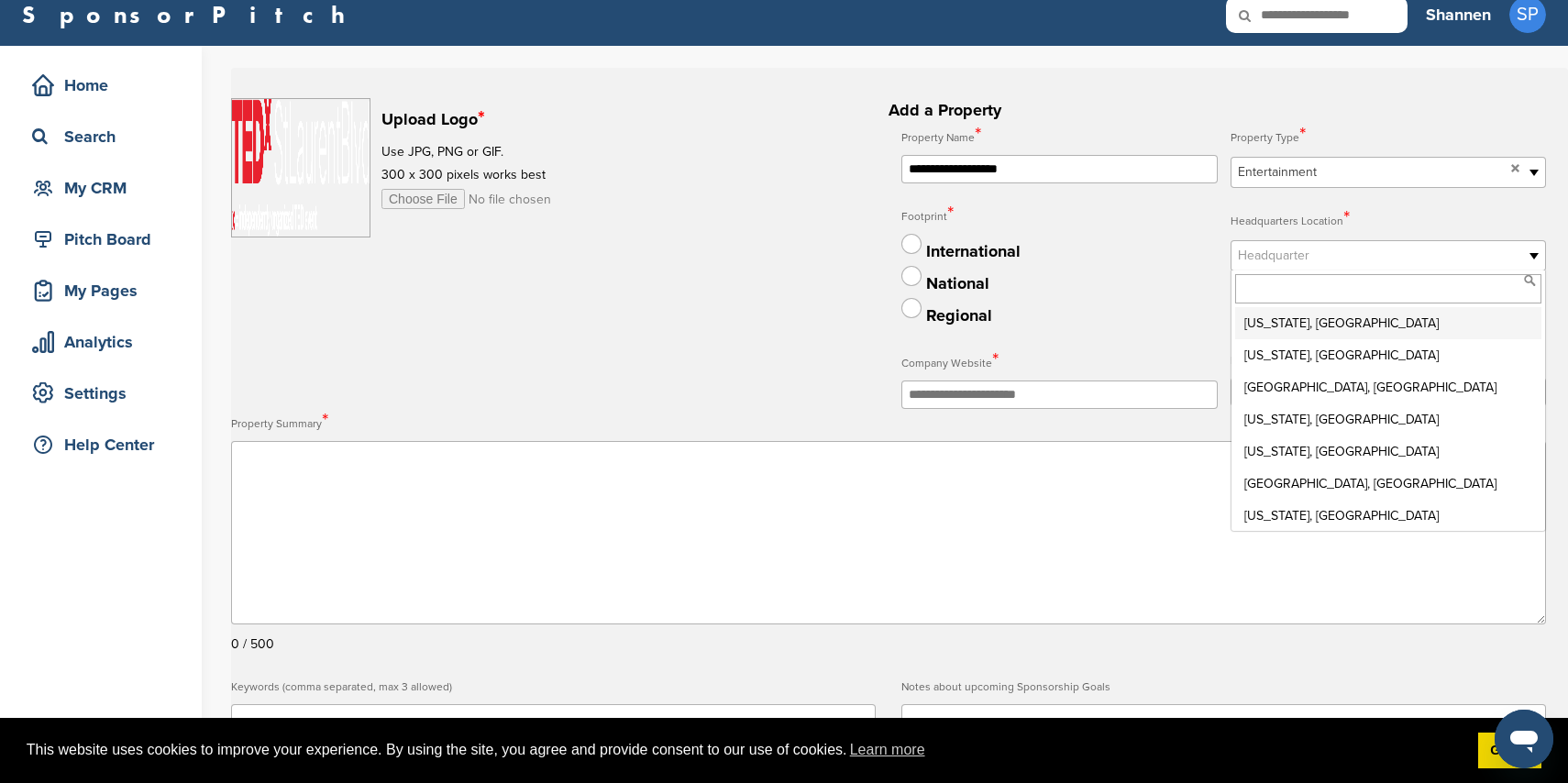
click at [1371, 269] on link "Headquarter" at bounding box center [1389, 255] width 316 height 31
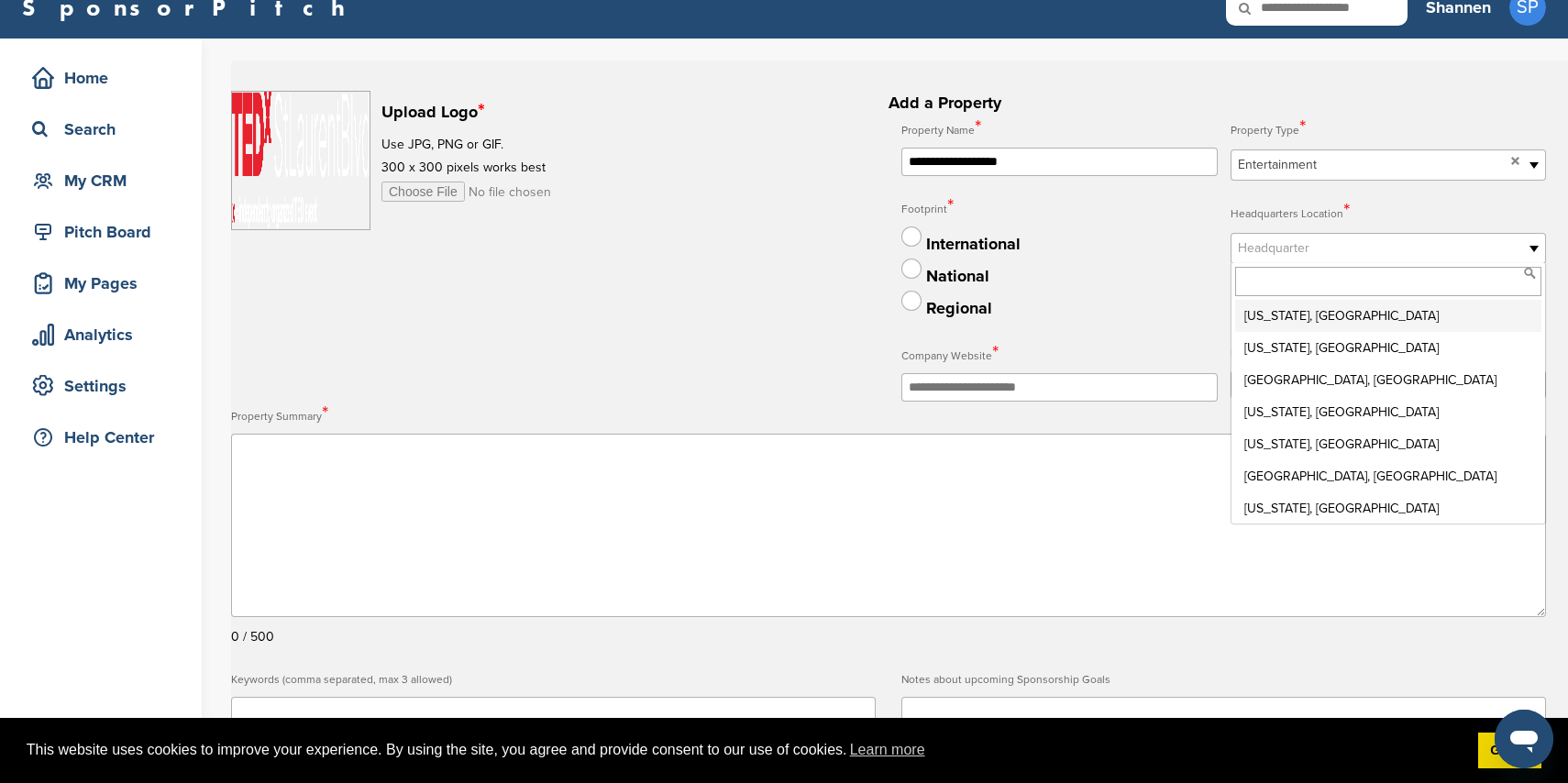
scroll to position [21, 0]
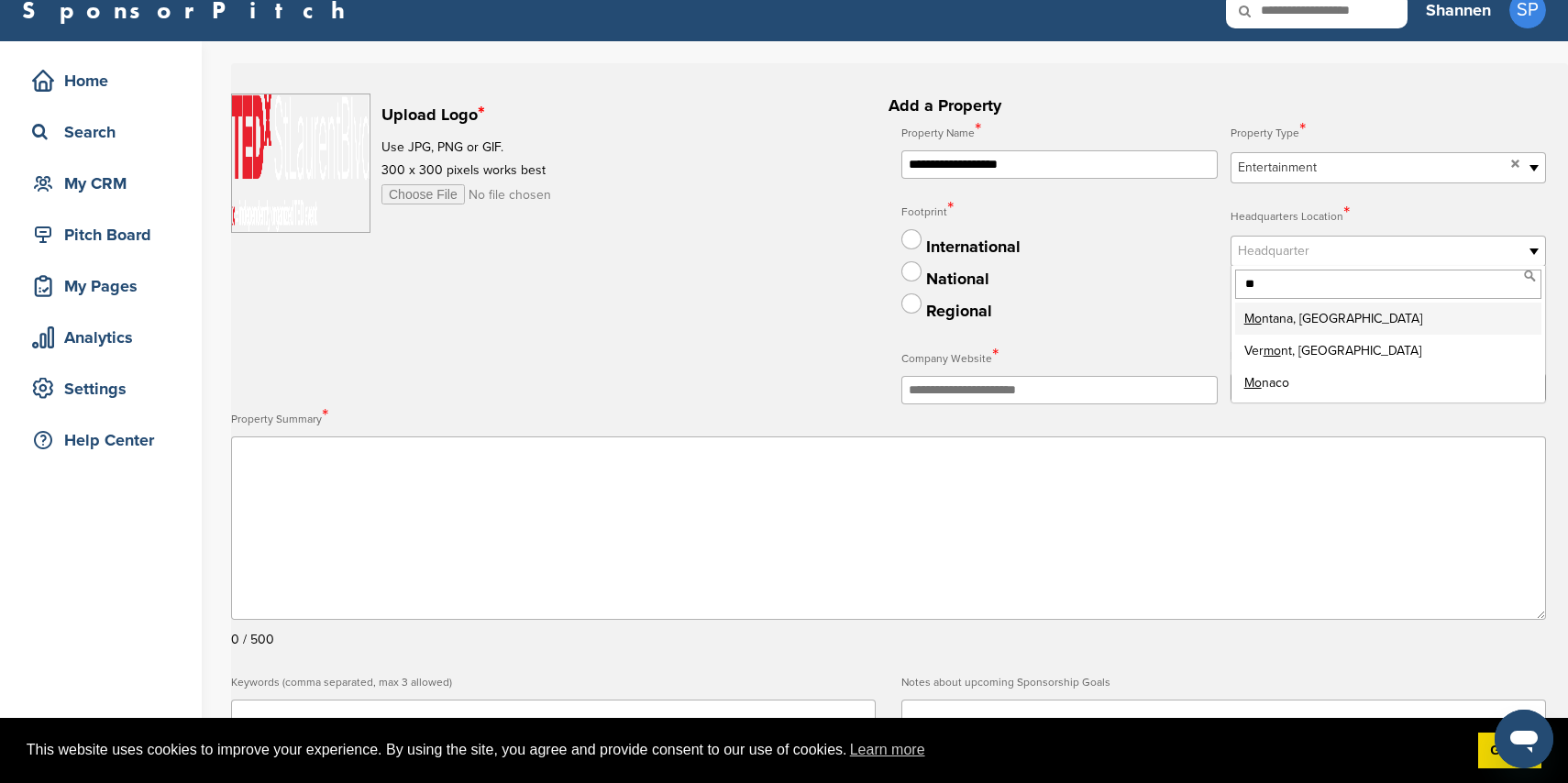
type input "*"
drag, startPoint x: 1295, startPoint y: 286, endPoint x: 1230, endPoint y: 284, distance: 65.0
click at [1232, 284] on div "******" at bounding box center [1389, 285] width 314 height 37
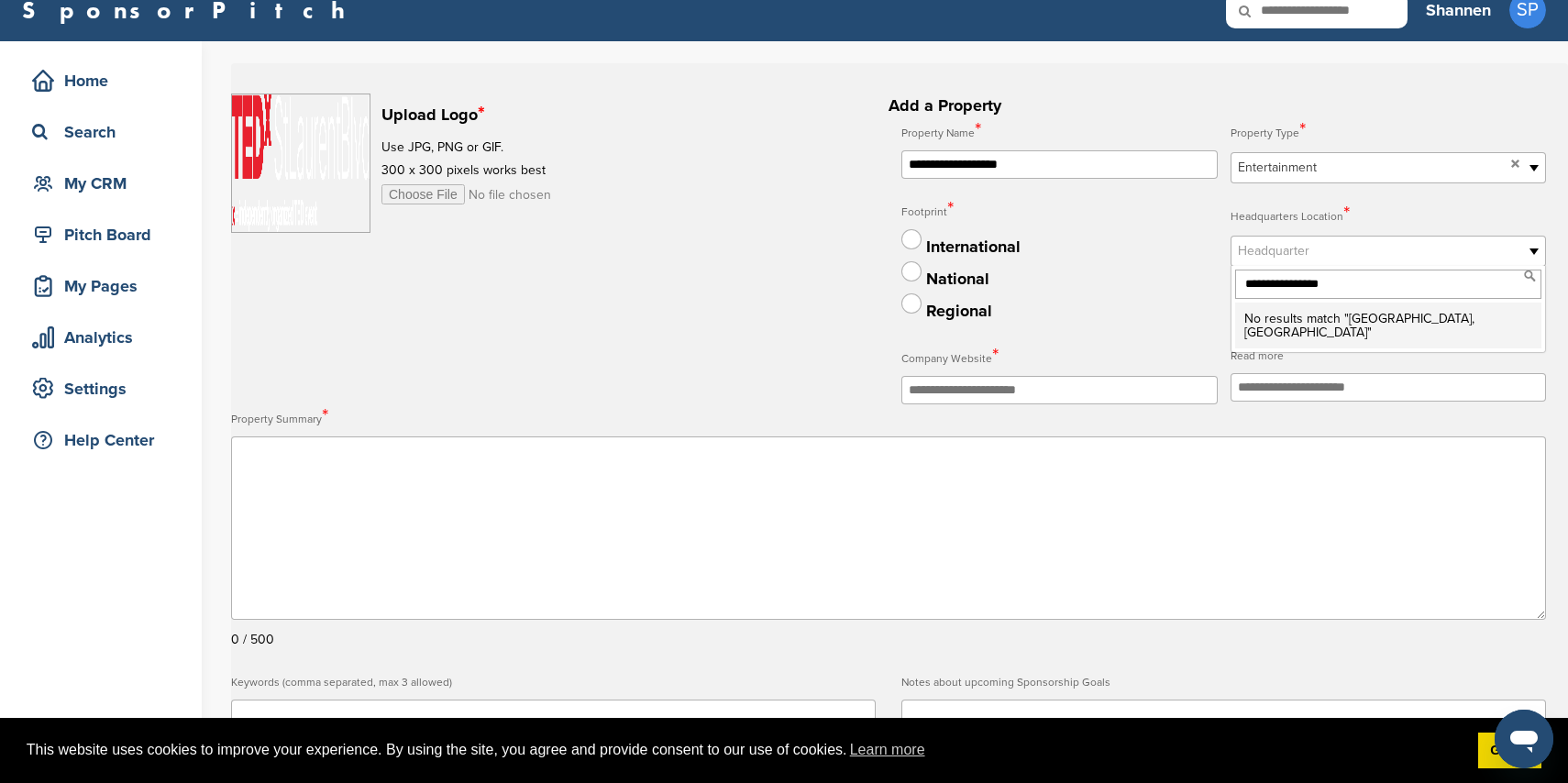
type input "**********"
click at [1371, 320] on span "Montreal, Canada" at bounding box center [1359, 326] width 230 height 29
drag, startPoint x: 1299, startPoint y: 290, endPoint x: 1230, endPoint y: 285, distance: 69.2
click at [1224, 286] on div "**********" at bounding box center [1223, 260] width 645 height 286
click at [1313, 244] on span "Headquarter" at bounding box center [1377, 251] width 277 height 22
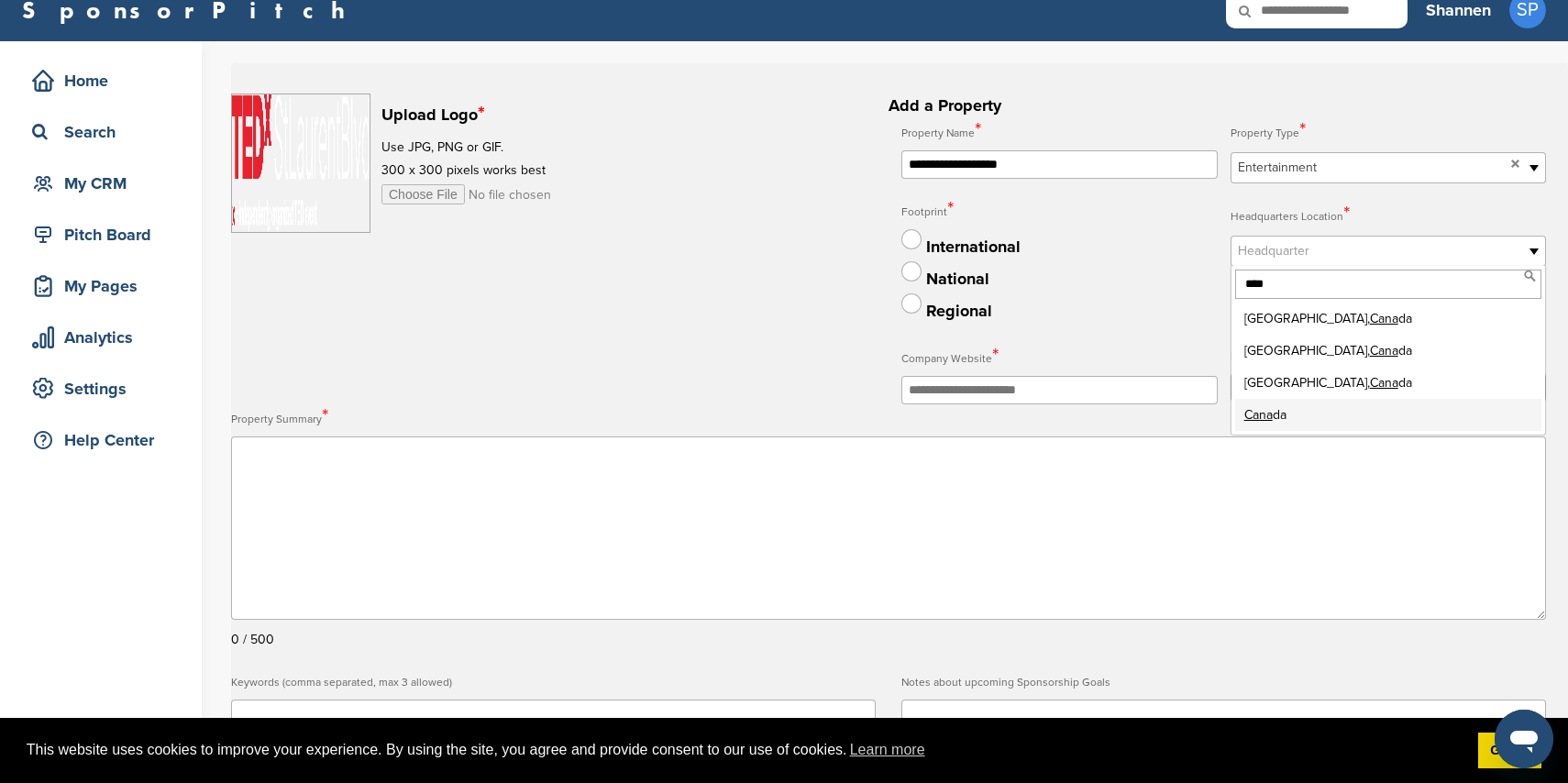
type input "****"
click at [1304, 408] on li "Cana da" at bounding box center [1389, 414] width 306 height 32
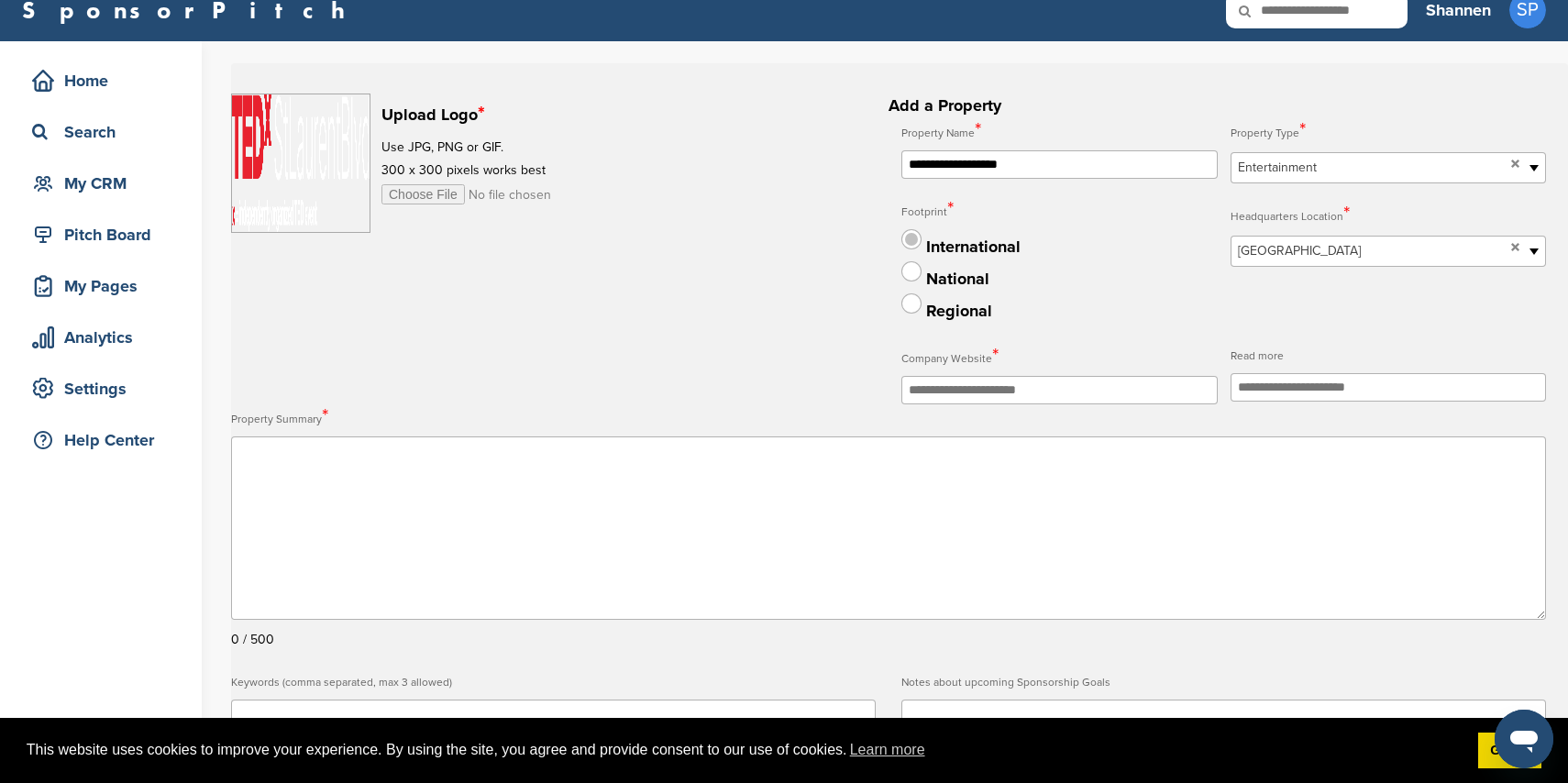
click at [920, 239] on label at bounding box center [911, 239] width 20 height 20
click at [1050, 388] on input "text" at bounding box center [1059, 390] width 316 height 28
paste input "**********"
type input "**********"
drag, startPoint x: 385, startPoint y: 170, endPoint x: 439, endPoint y: 168, distance: 54.0
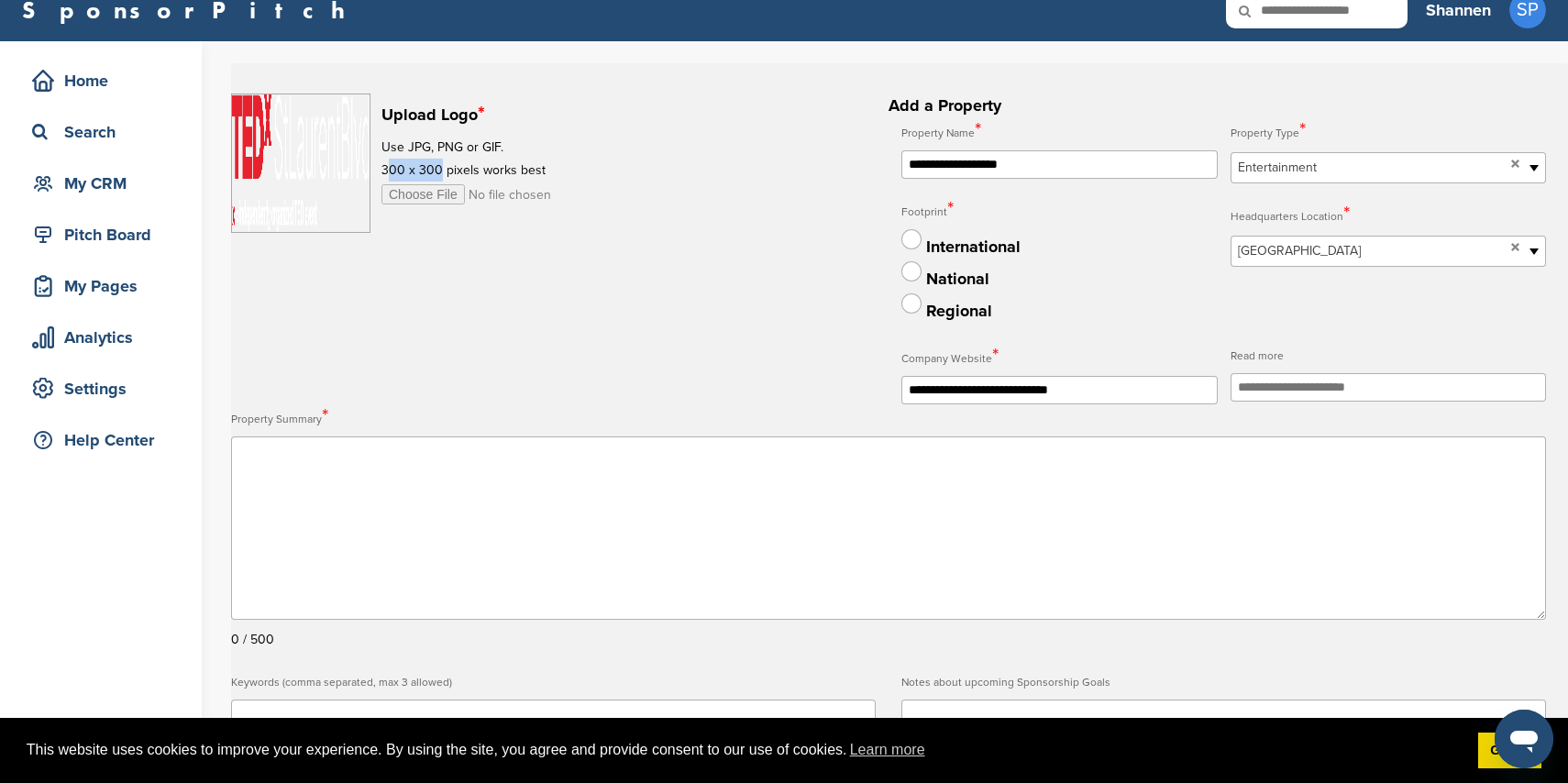
click at [439, 168] on p "300 x 300 pixels works best" at bounding box center [522, 171] width 281 height 23
click at [441, 168] on p "300 x 300 pixels works best" at bounding box center [522, 171] width 281 height 23
drag, startPoint x: 385, startPoint y: 171, endPoint x: 465, endPoint y: 171, distance: 80.0
click at [465, 171] on p "300 x 300 pixels works best" at bounding box center [522, 171] width 281 height 23
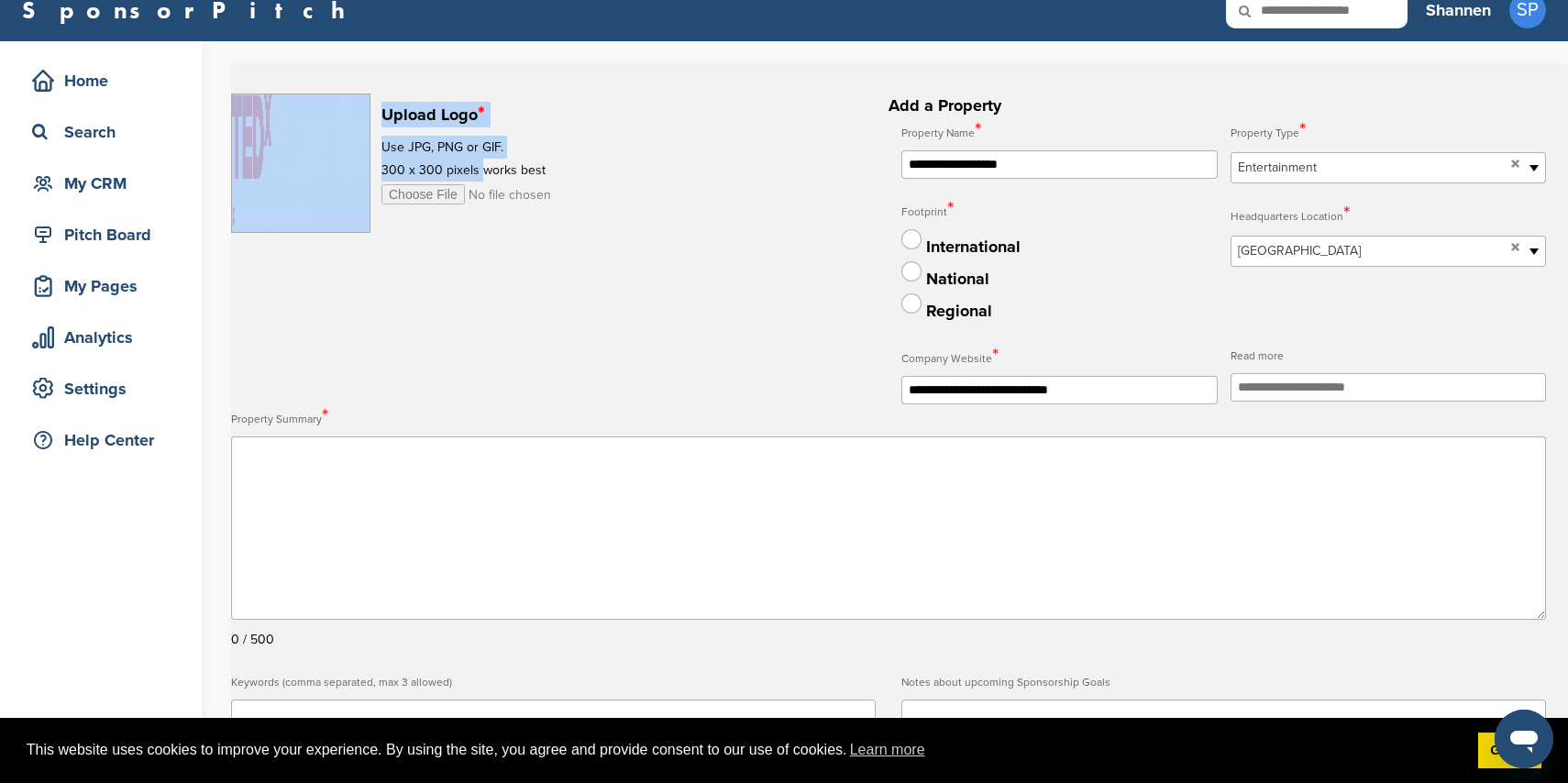
drag, startPoint x: 479, startPoint y: 171, endPoint x: 377, endPoint y: 168, distance: 102.0
click at [377, 168] on div "Upload Logo * Use JPG, PNG or GIF. 300 x 300 pixels works best" at bounding box center [553, 163] width 645 height 139
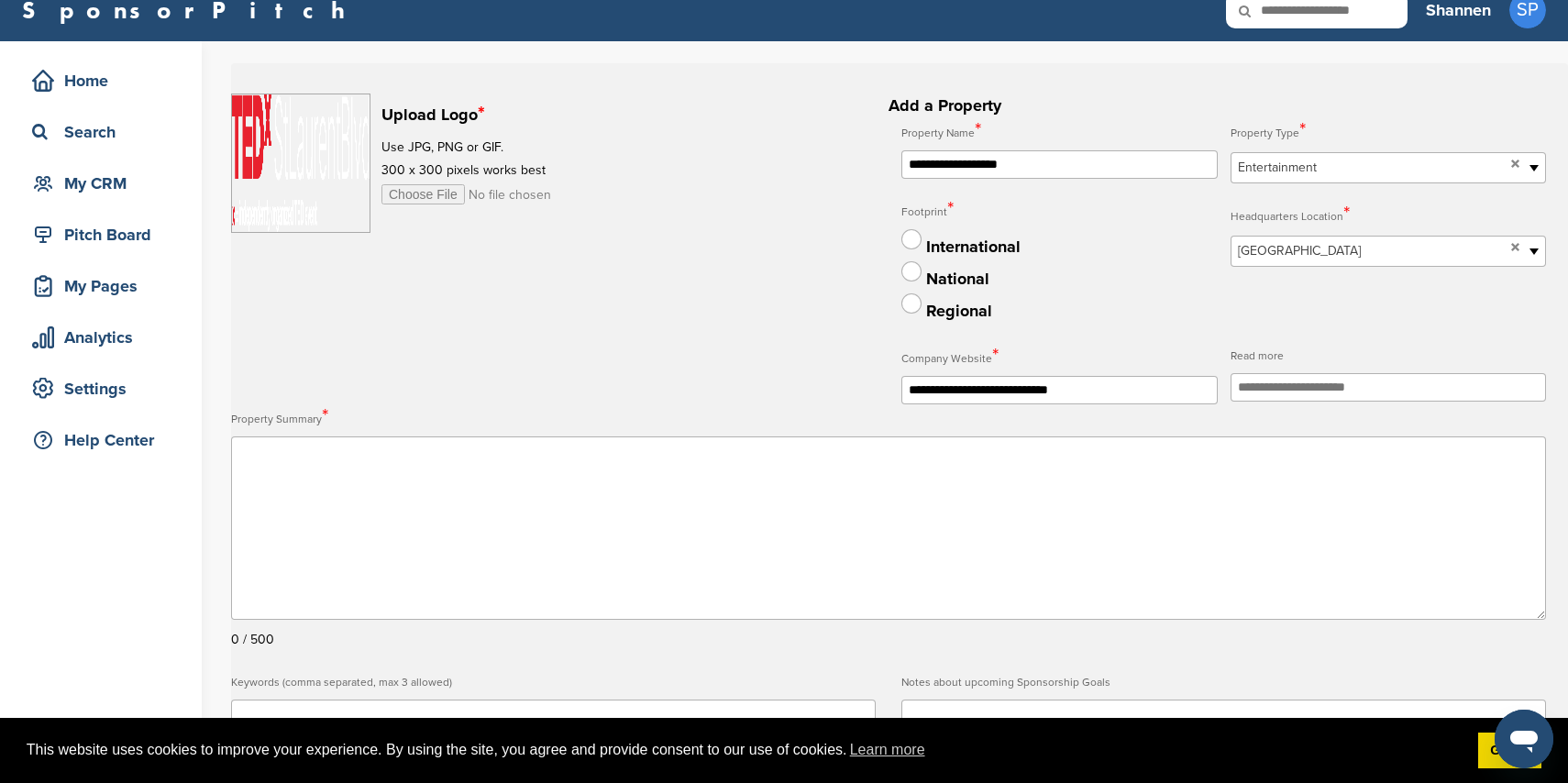
click at [378, 168] on div at bounding box center [306, 163] width 150 height 139
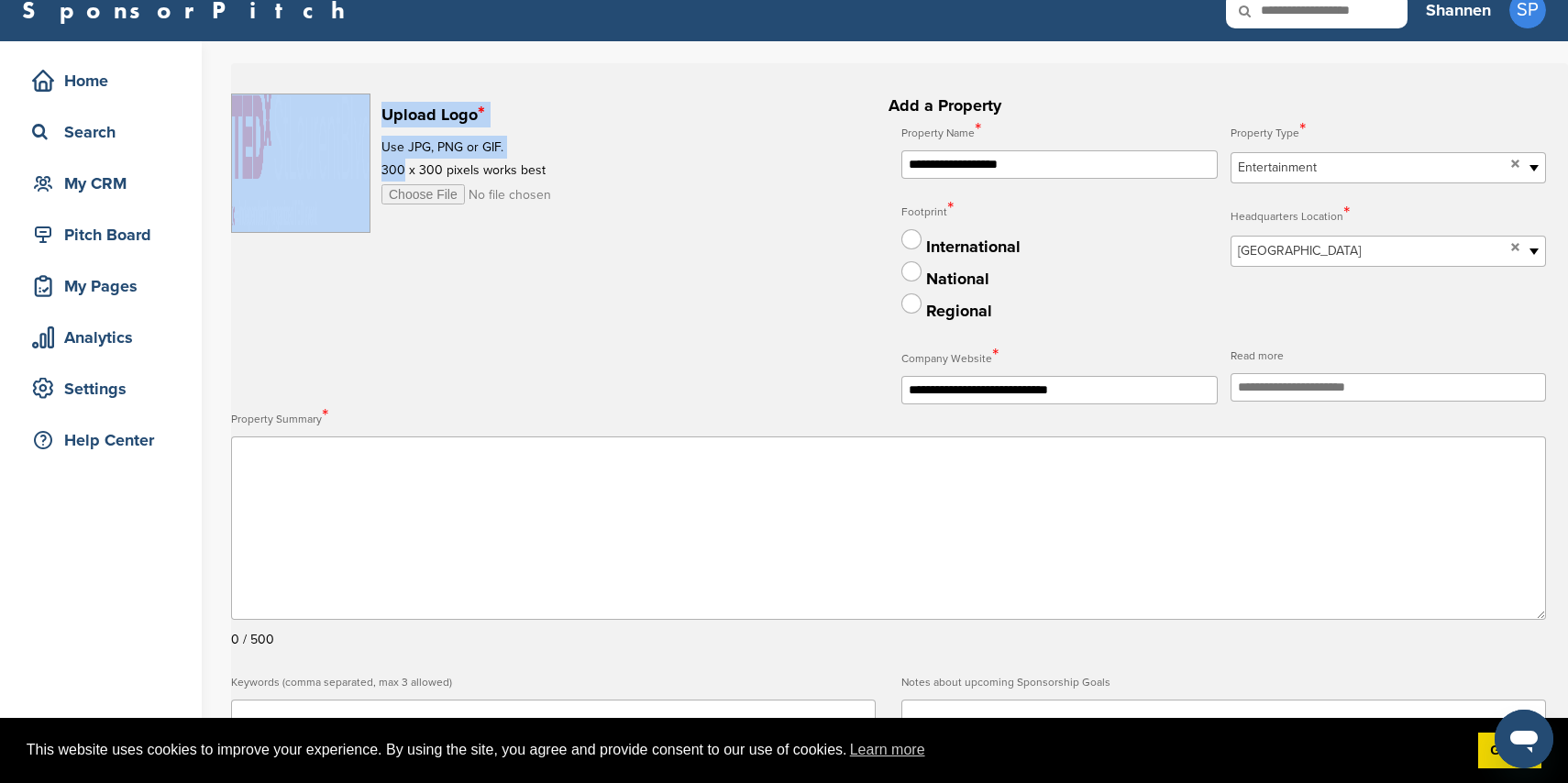
drag, startPoint x: 379, startPoint y: 167, endPoint x: 399, endPoint y: 168, distance: 20.0
click at [402, 167] on div "Upload Logo * Use JPG, PNG or GIF. 300 x 300 pixels works best" at bounding box center [553, 163] width 645 height 139
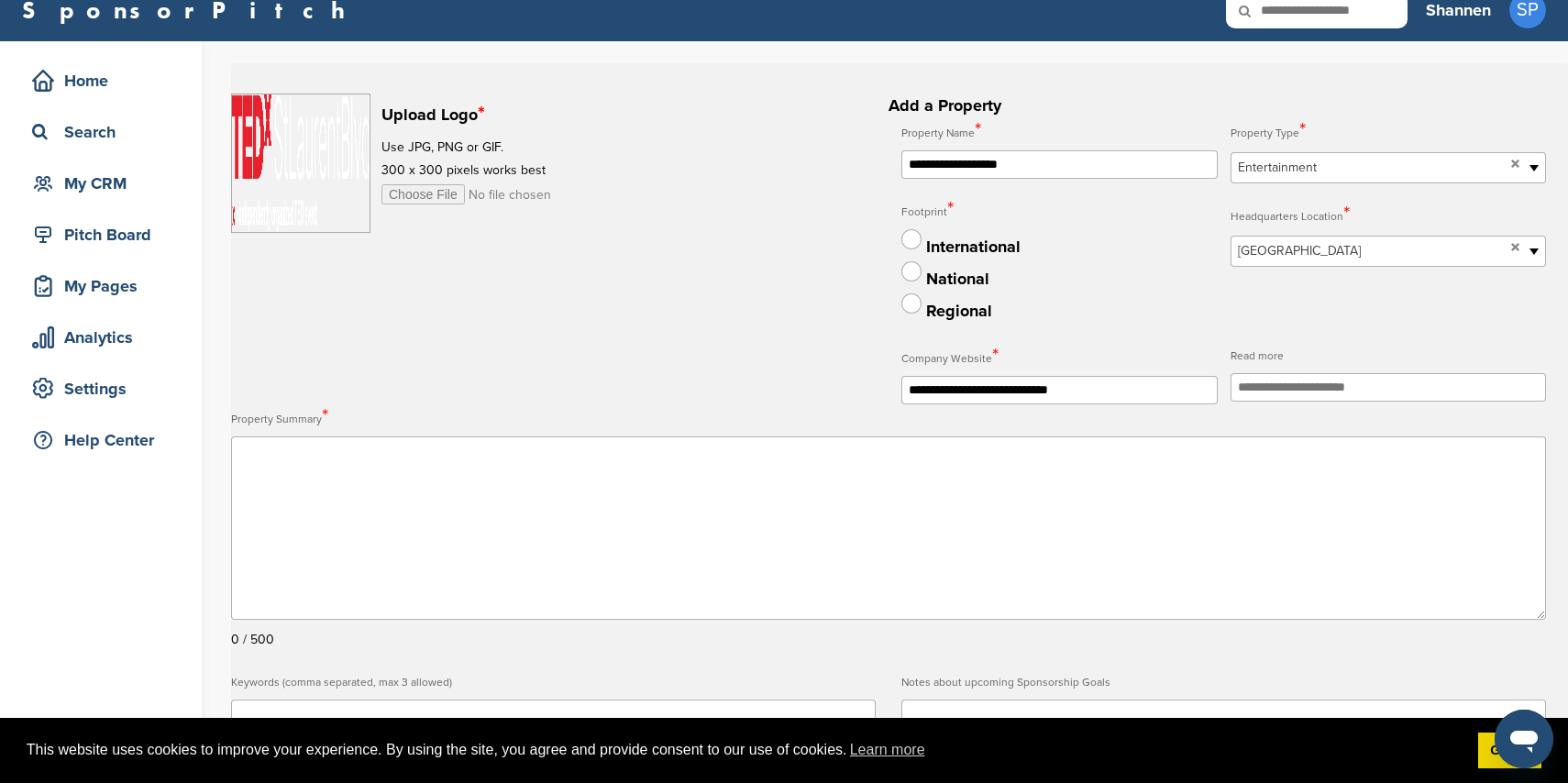
click at [393, 168] on p "300 x 300 pixels works best" at bounding box center [522, 171] width 281 height 23
drag, startPoint x: 383, startPoint y: 169, endPoint x: 477, endPoint y: 168, distance: 94.0
click at [477, 168] on p "300 x 300 pixels works best" at bounding box center [522, 171] width 281 height 23
copy p "300 x 300 pixels"
click at [433, 194] on input "file" at bounding box center [522, 194] width 281 height 20
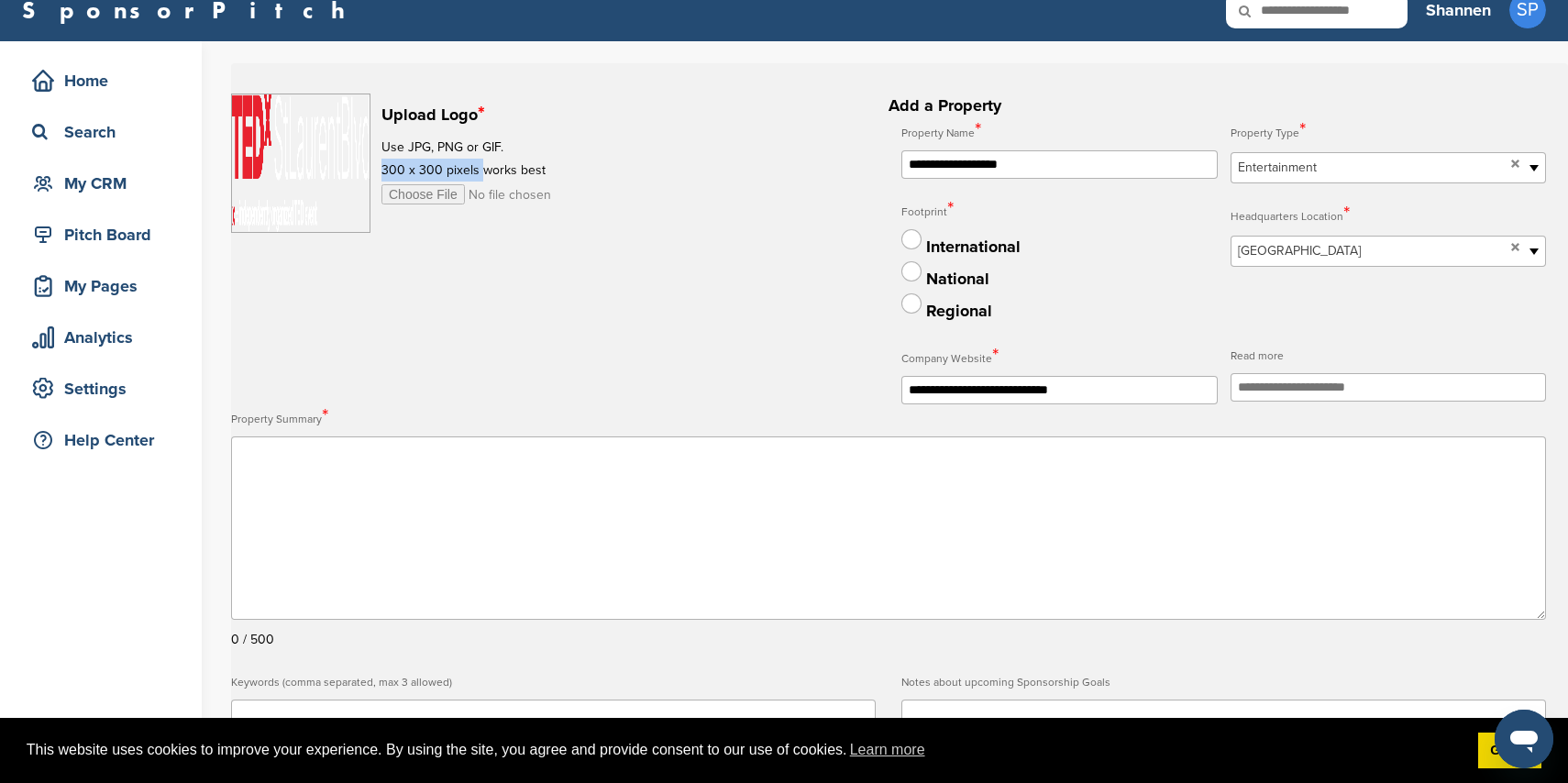
type input "**********"
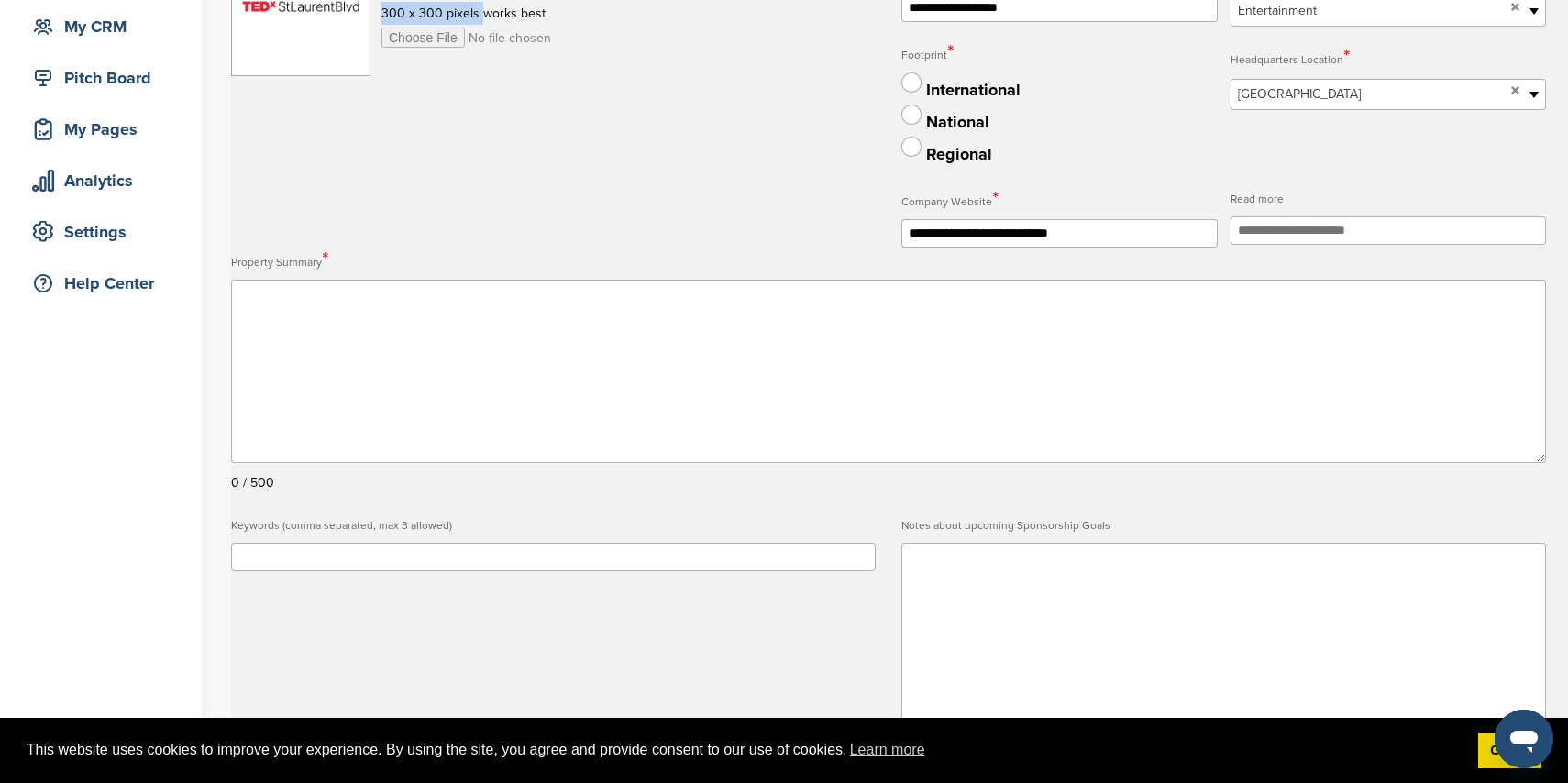
scroll to position [172, 0]
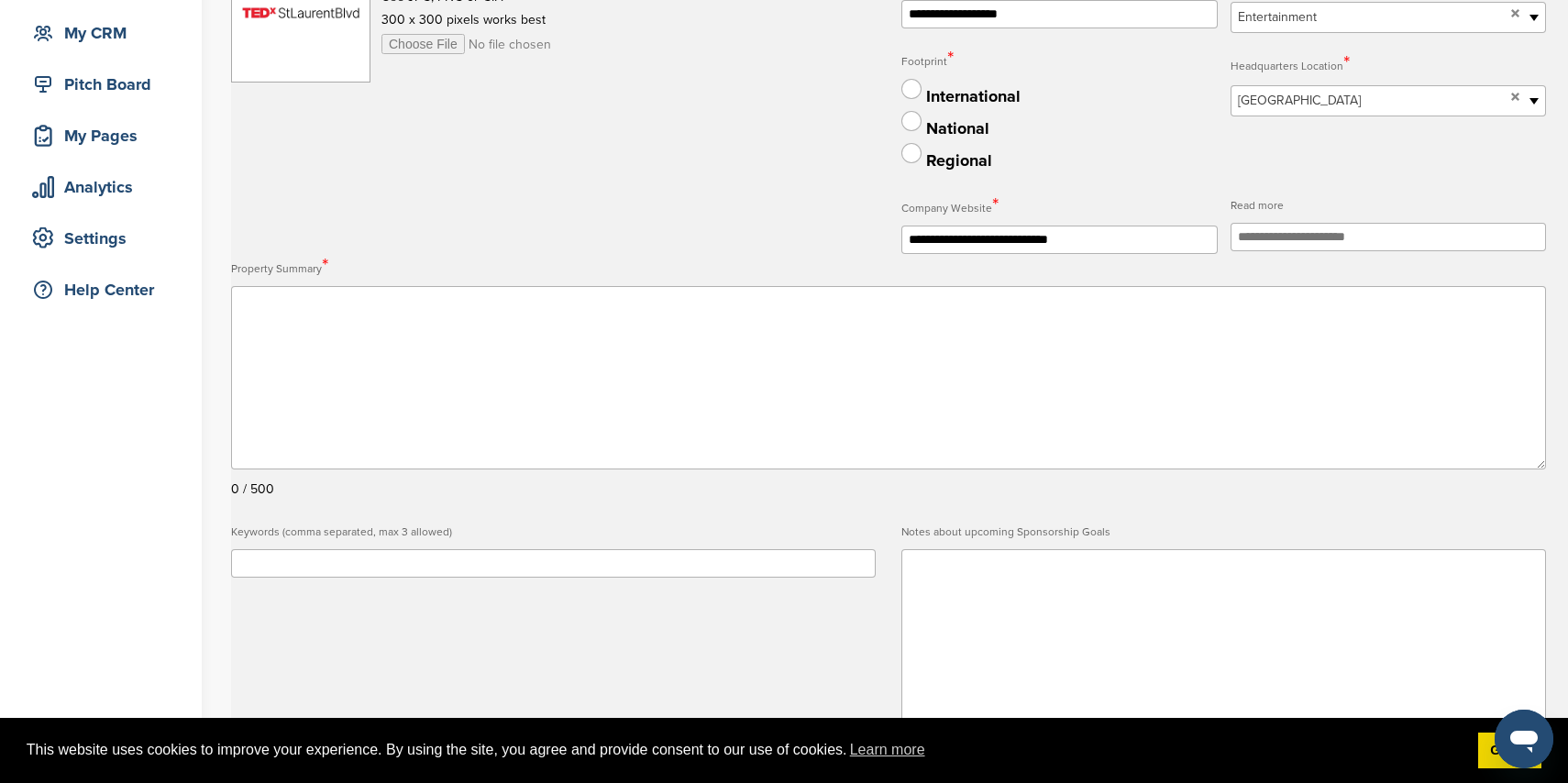
click at [1302, 240] on input "text" at bounding box center [1389, 237] width 316 height 28
drag, startPoint x: 789, startPoint y: 311, endPoint x: 859, endPoint y: 297, distance: 71.4
click at [789, 311] on textarea at bounding box center [888, 377] width 1315 height 183
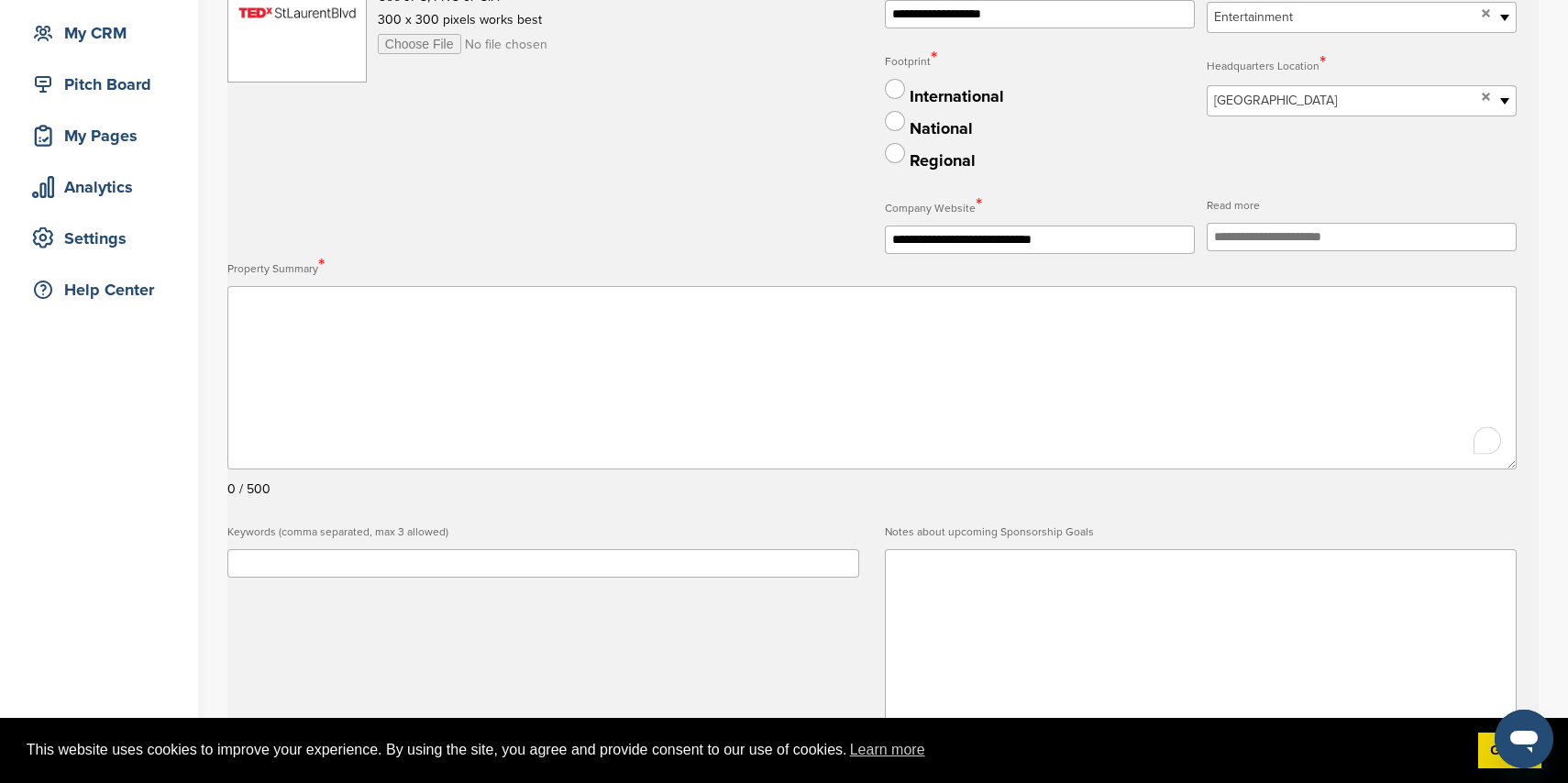
paste textarea "**********"
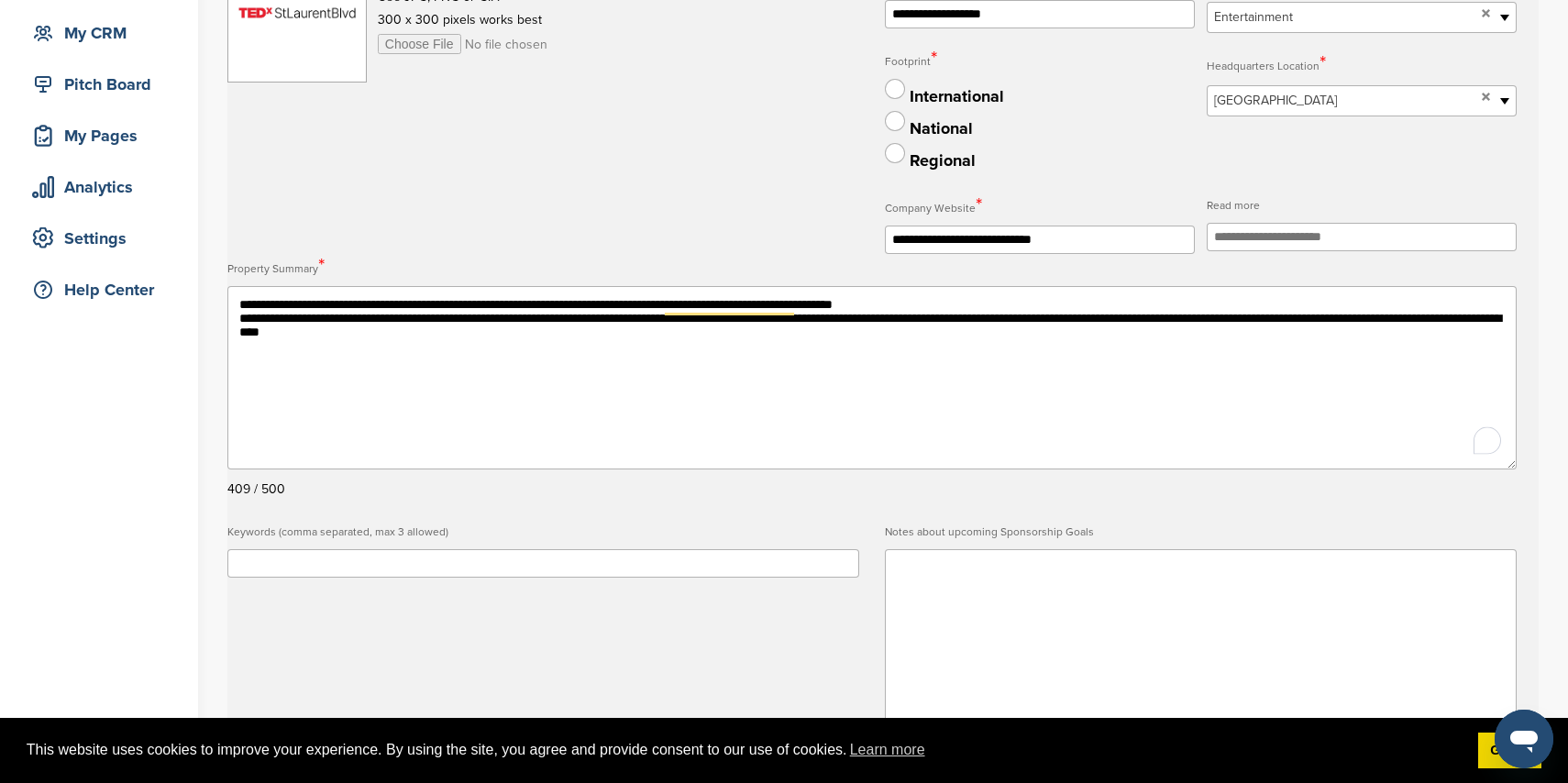
click at [829, 347] on textarea "**********" at bounding box center [872, 377] width 1289 height 183
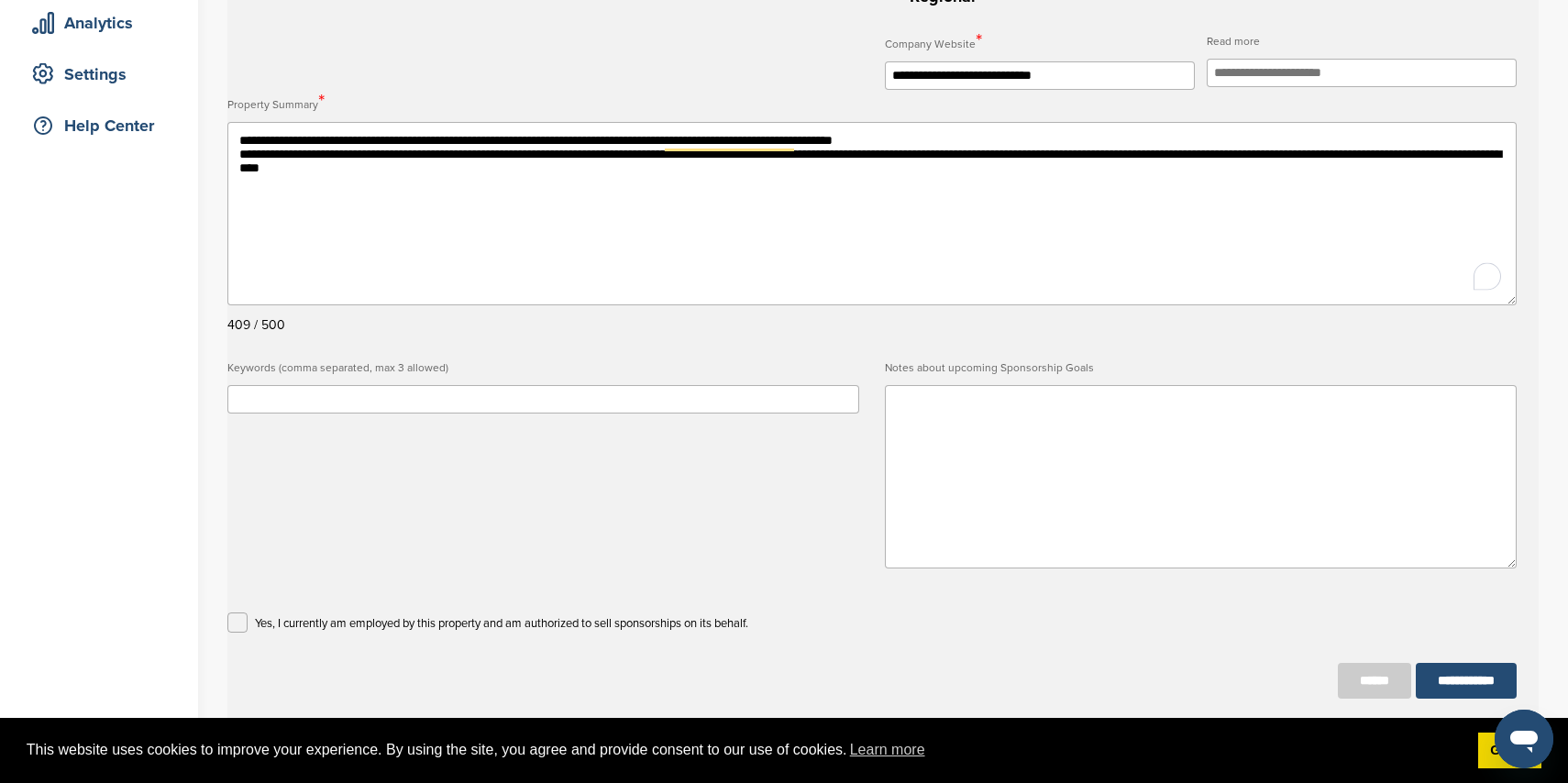
scroll to position [338, 0]
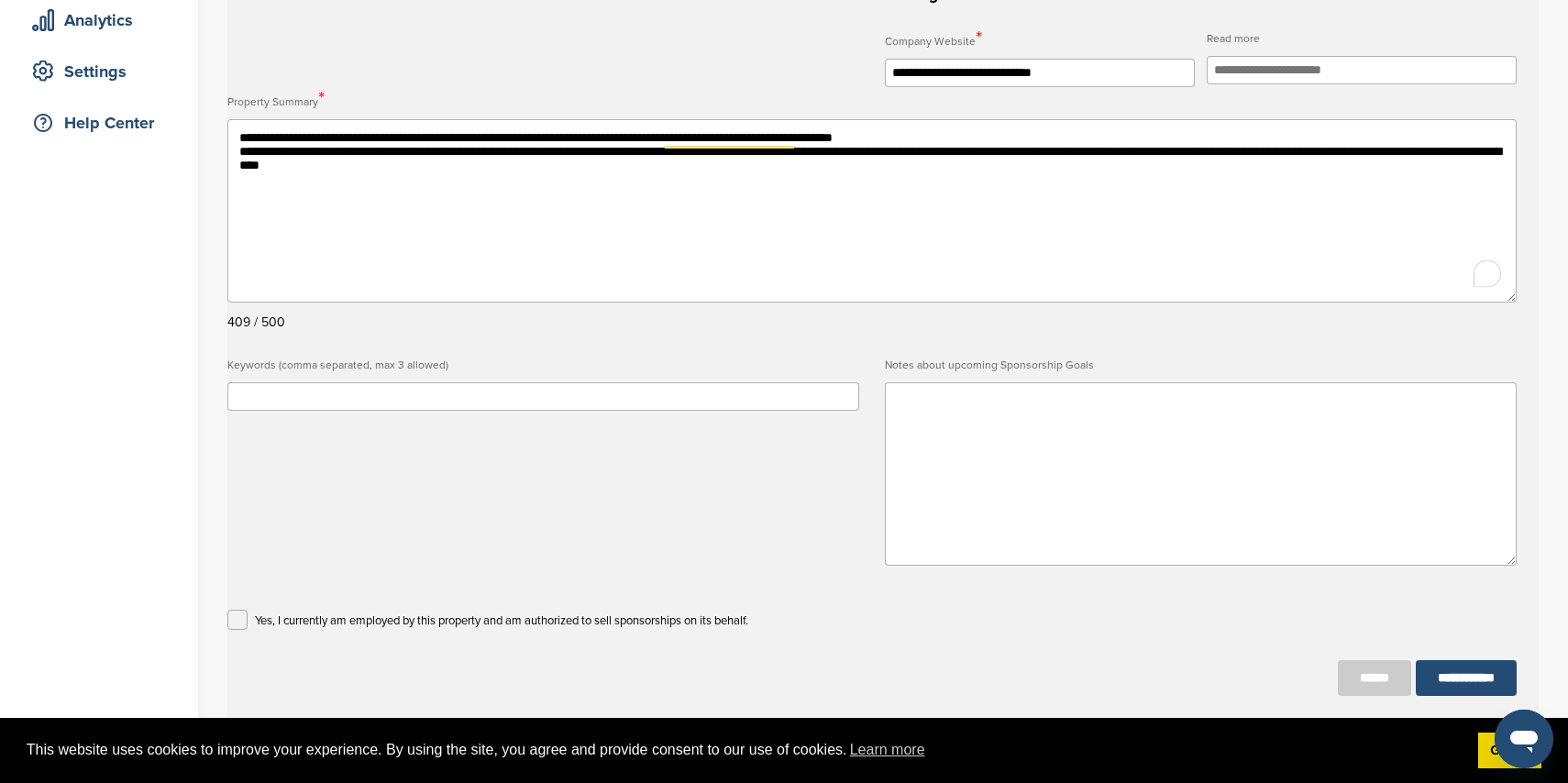
type textarea "**********"
drag, startPoint x: 767, startPoint y: 406, endPoint x: 757, endPoint y: 406, distance: 10.0
click at [767, 406] on input "text" at bounding box center [543, 396] width 632 height 28
click at [657, 398] on input "text" at bounding box center [543, 396] width 632 height 28
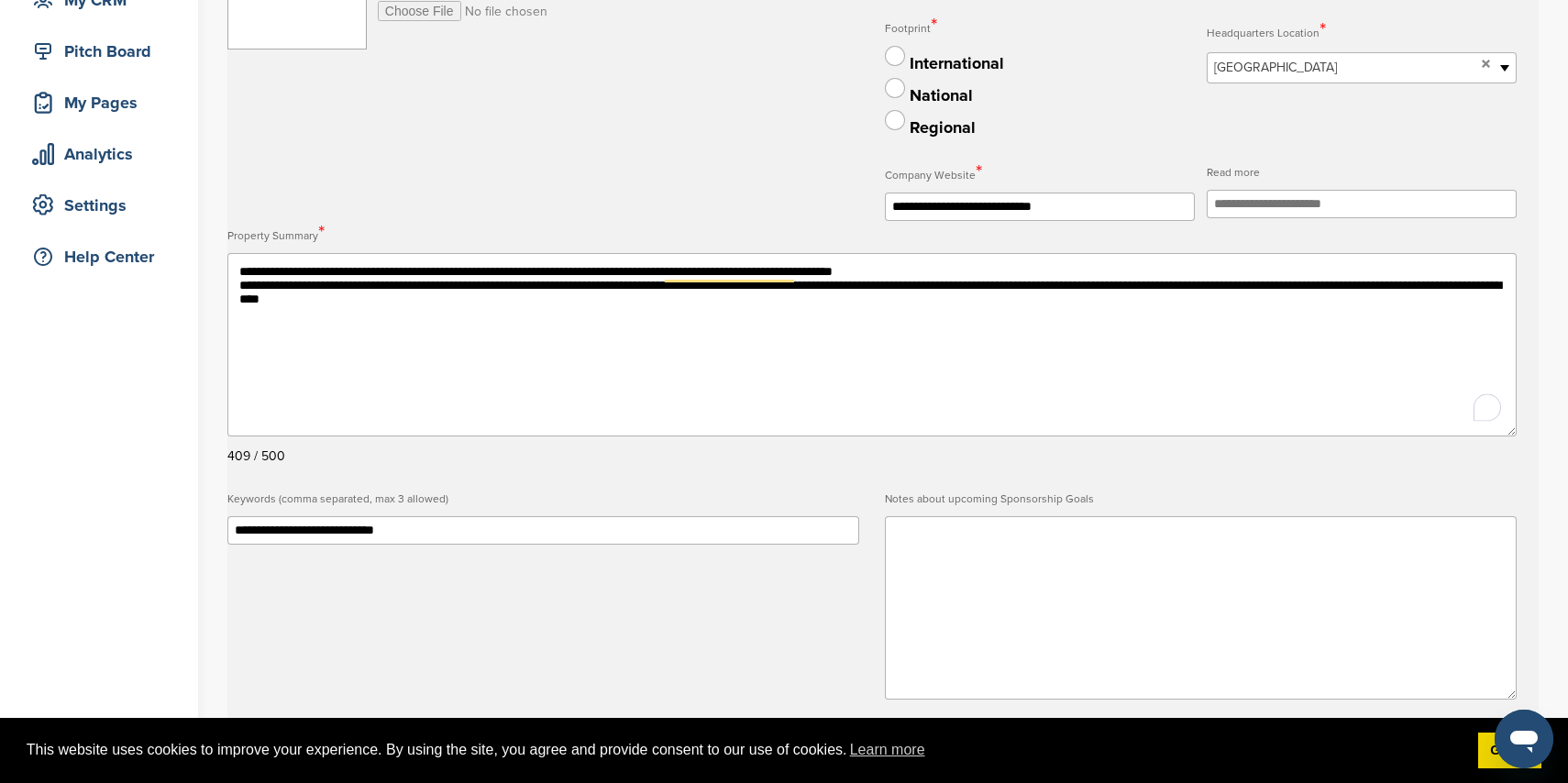
scroll to position [0, 0]
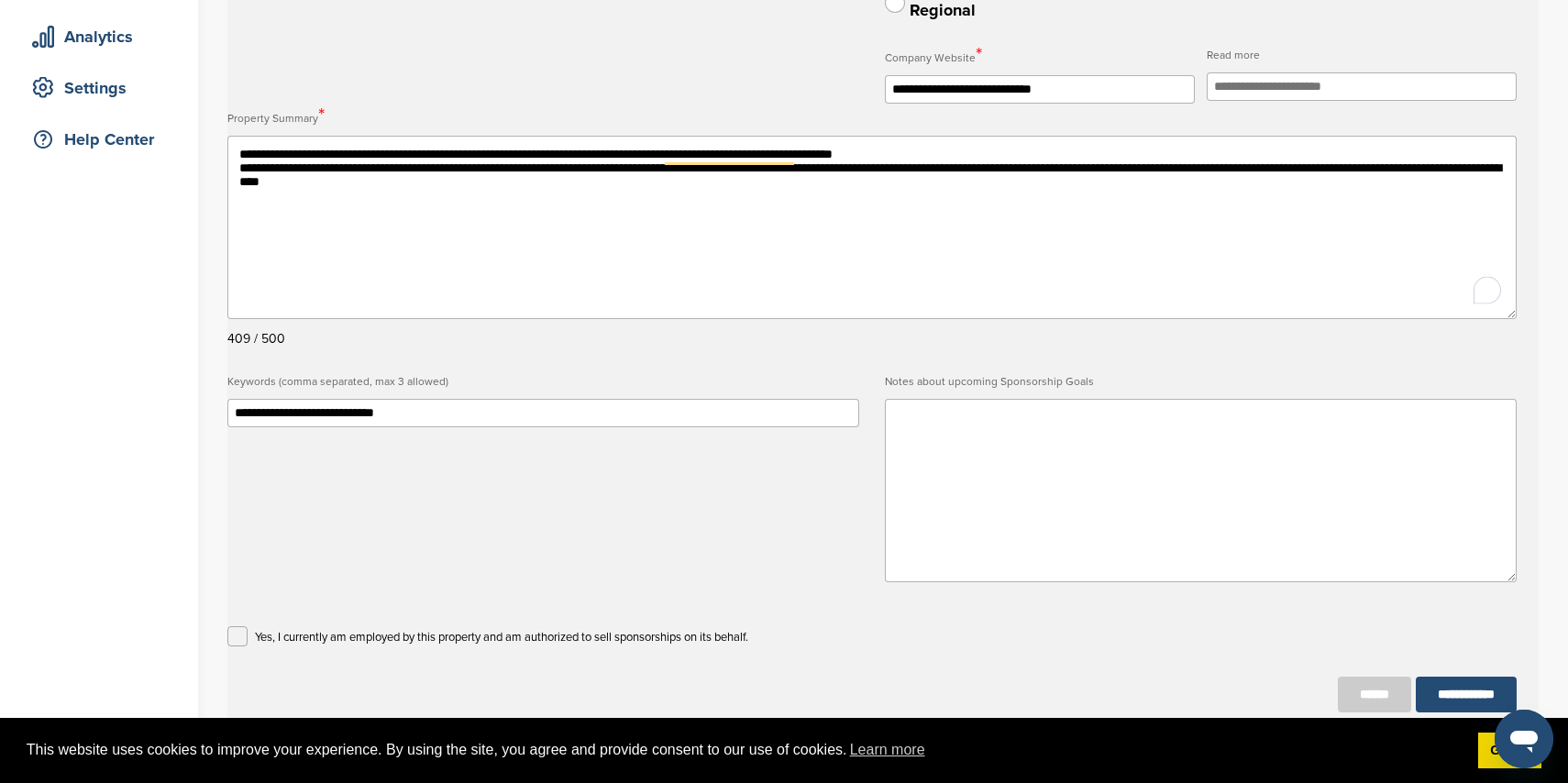
drag, startPoint x: 451, startPoint y: 406, endPoint x: 429, endPoint y: 410, distance: 22.4
click at [429, 409] on input "**********" at bounding box center [543, 412] width 632 height 28
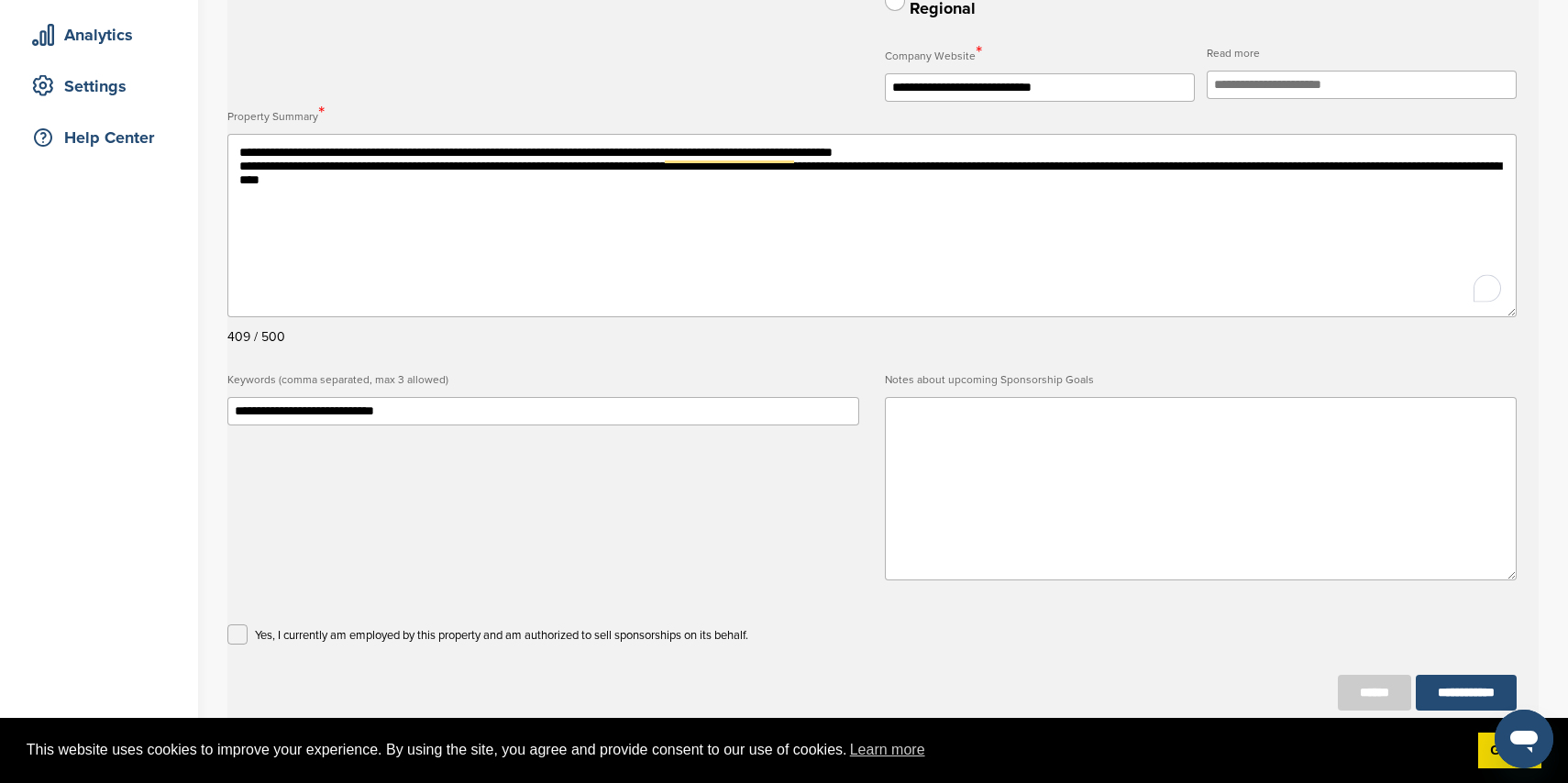
scroll to position [327, 0]
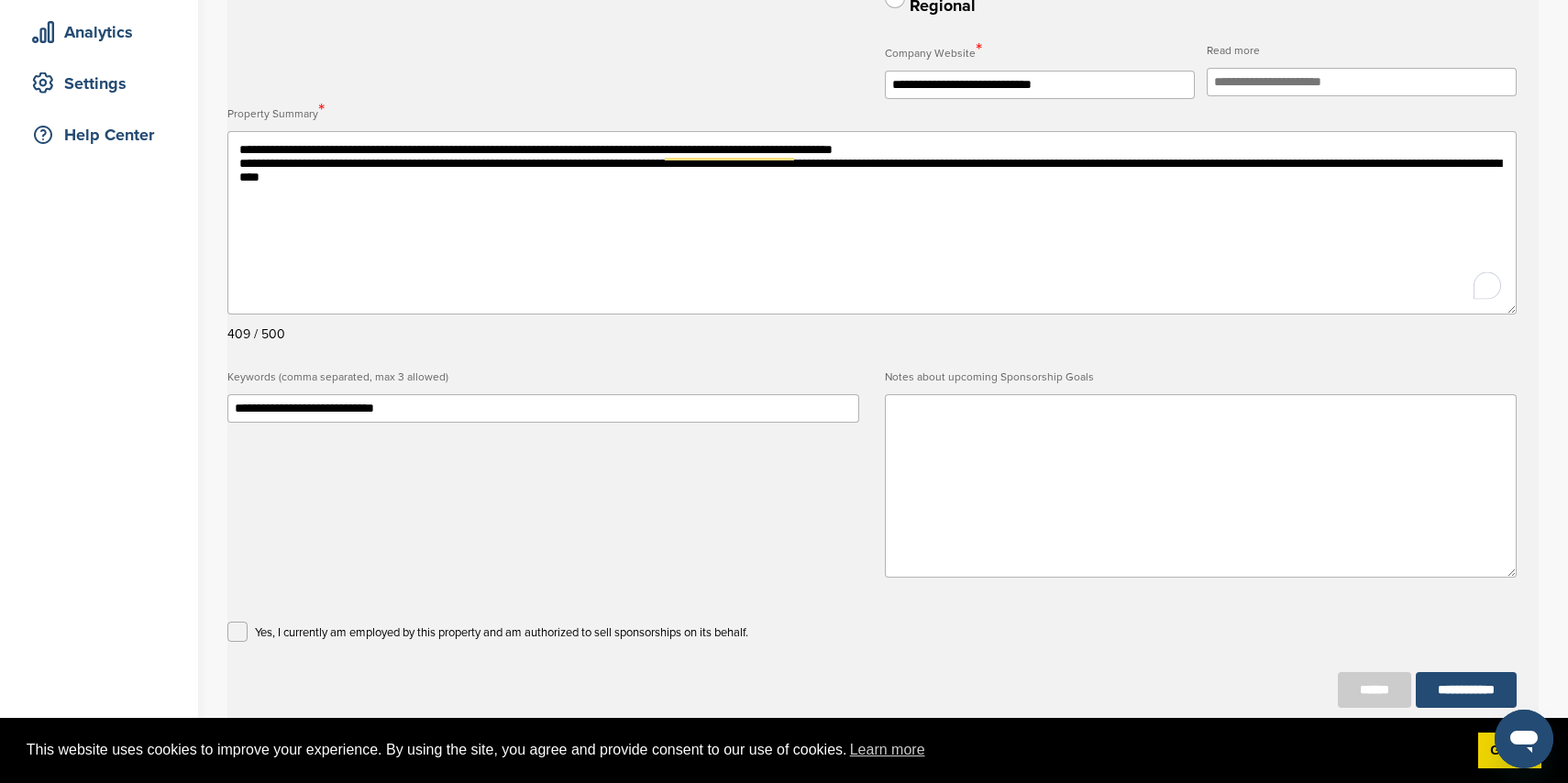
drag, startPoint x: 444, startPoint y: 412, endPoint x: 407, endPoint y: 411, distance: 37.0
click at [407, 411] on input "**********" at bounding box center [543, 408] width 632 height 28
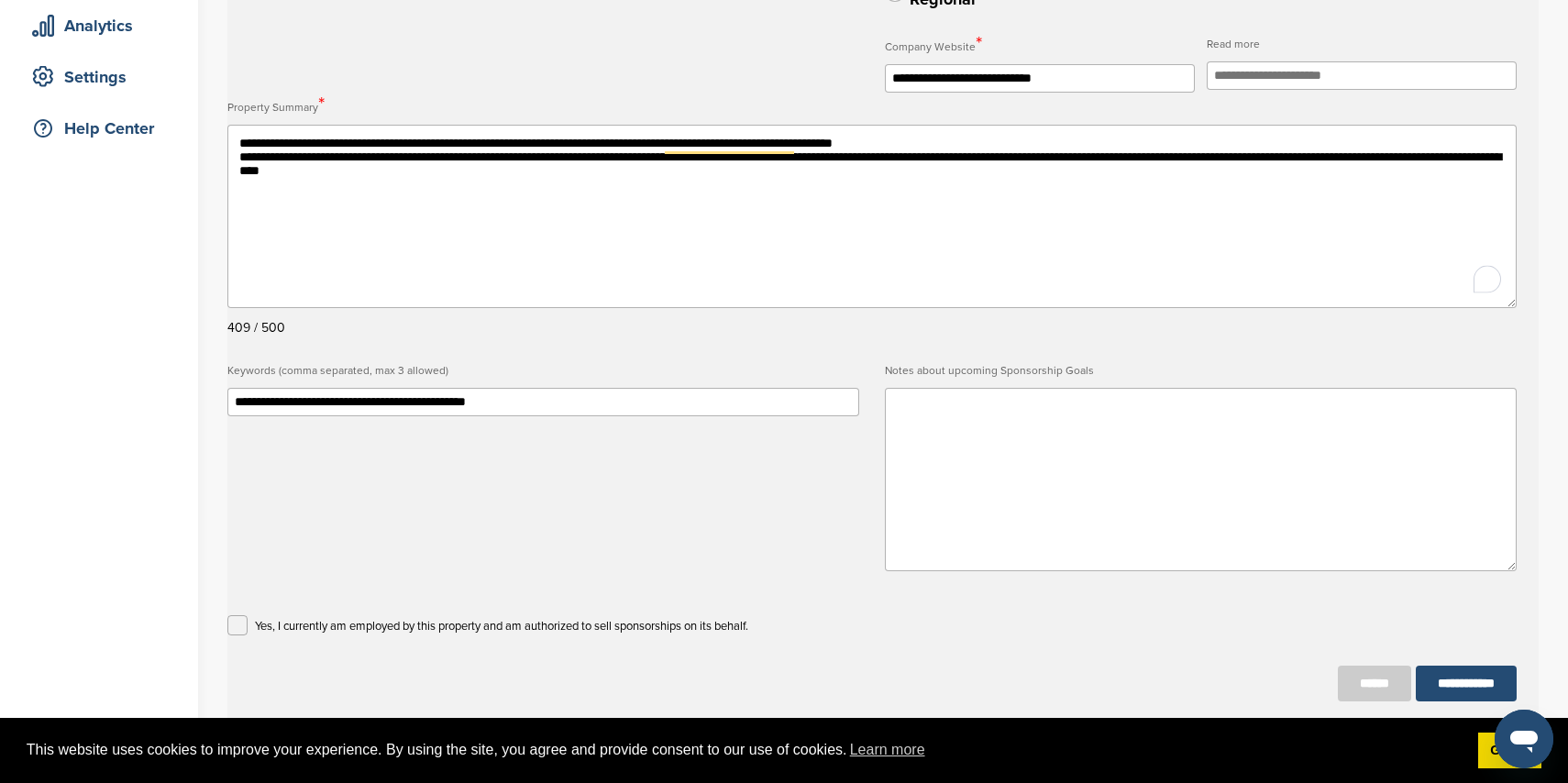
drag, startPoint x: 331, startPoint y: 403, endPoint x: 212, endPoint y: 406, distance: 119.0
click at [213, 406] on div "**********" at bounding box center [784, 236] width 1568 height 1012
click at [468, 410] on input "**********" at bounding box center [543, 402] width 632 height 28
paste input "**********"
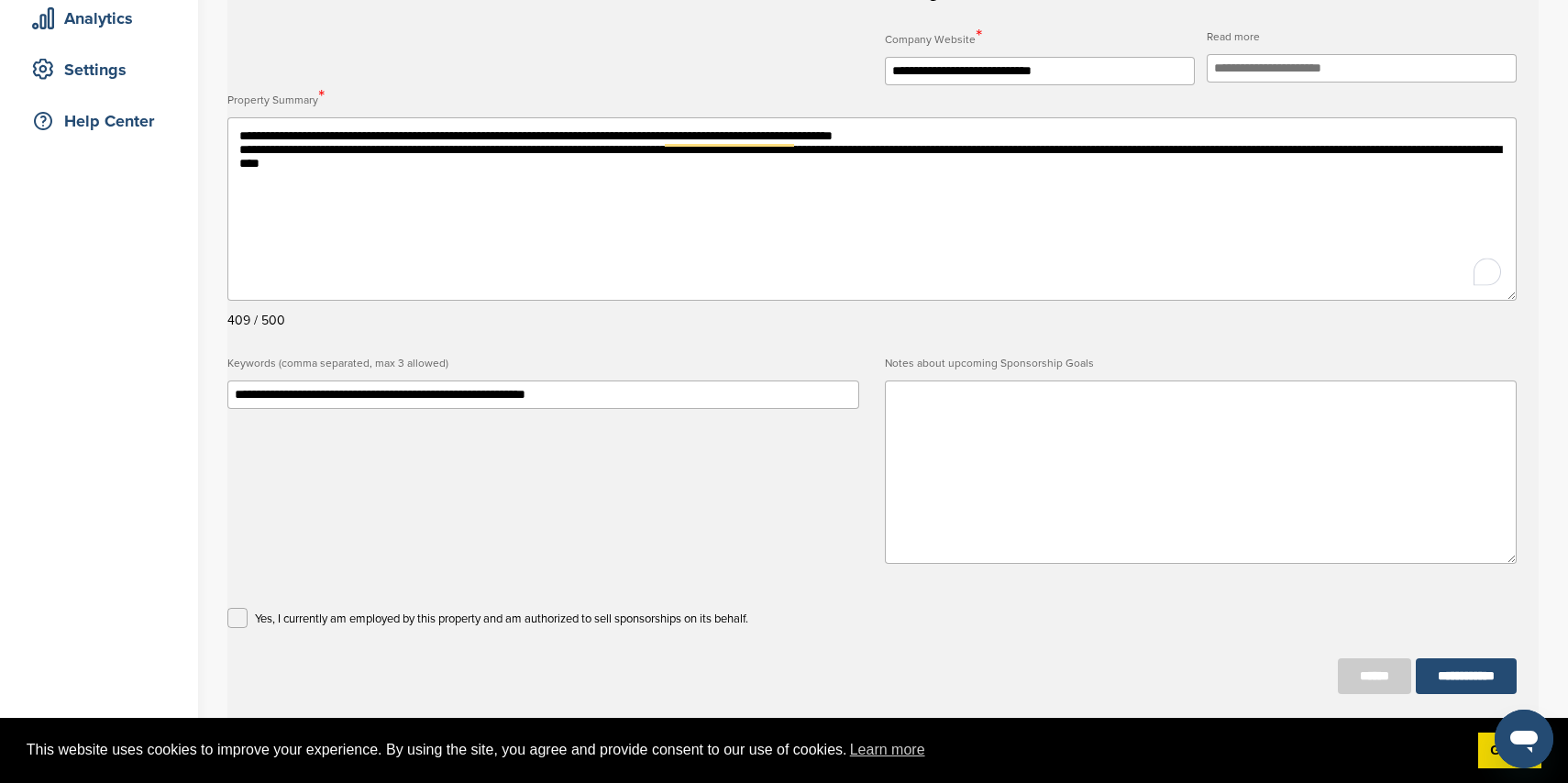
scroll to position [373, 0]
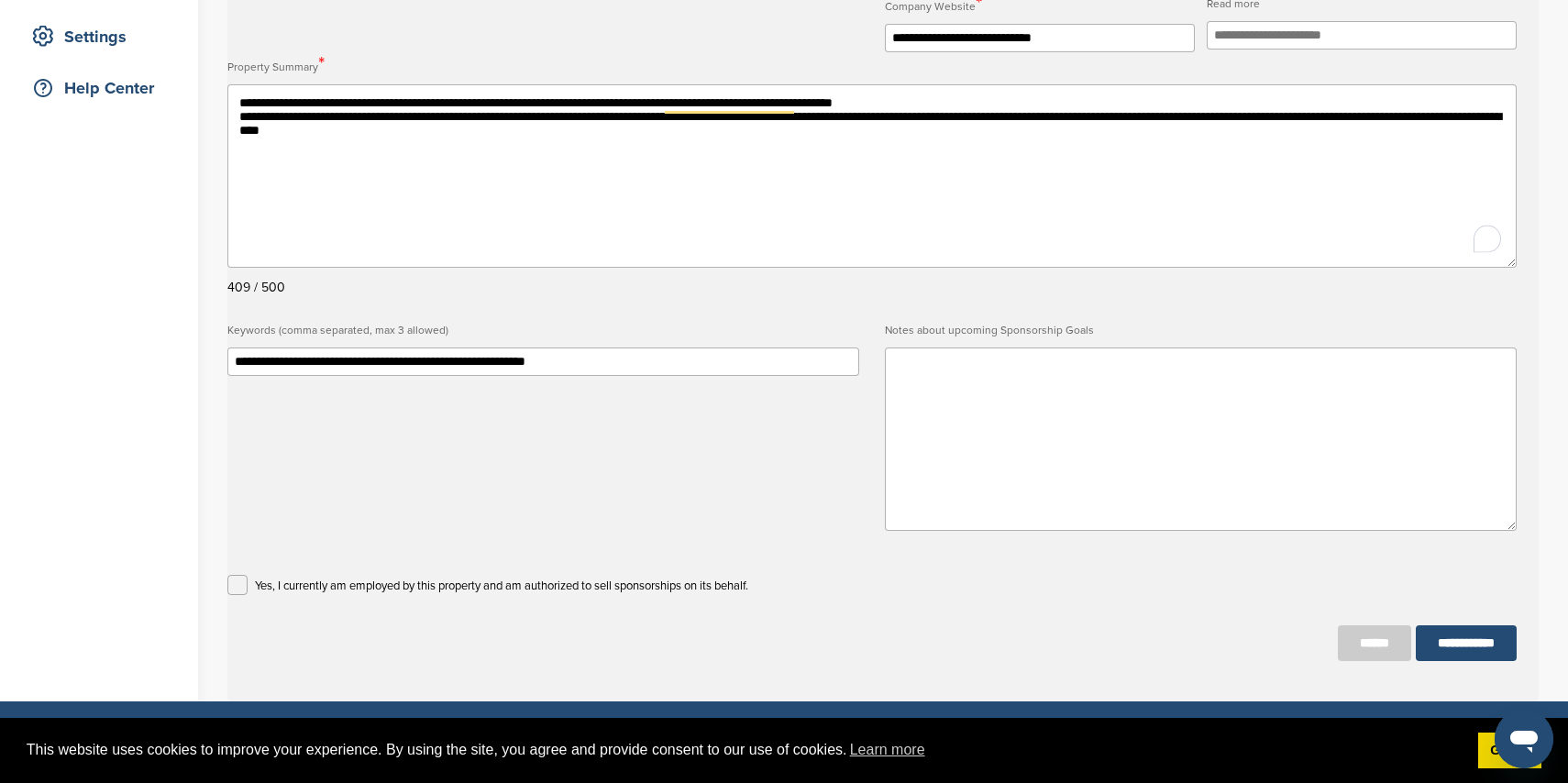
type input "**********"
click at [1039, 390] on textarea at bounding box center [1201, 439] width 632 height 183
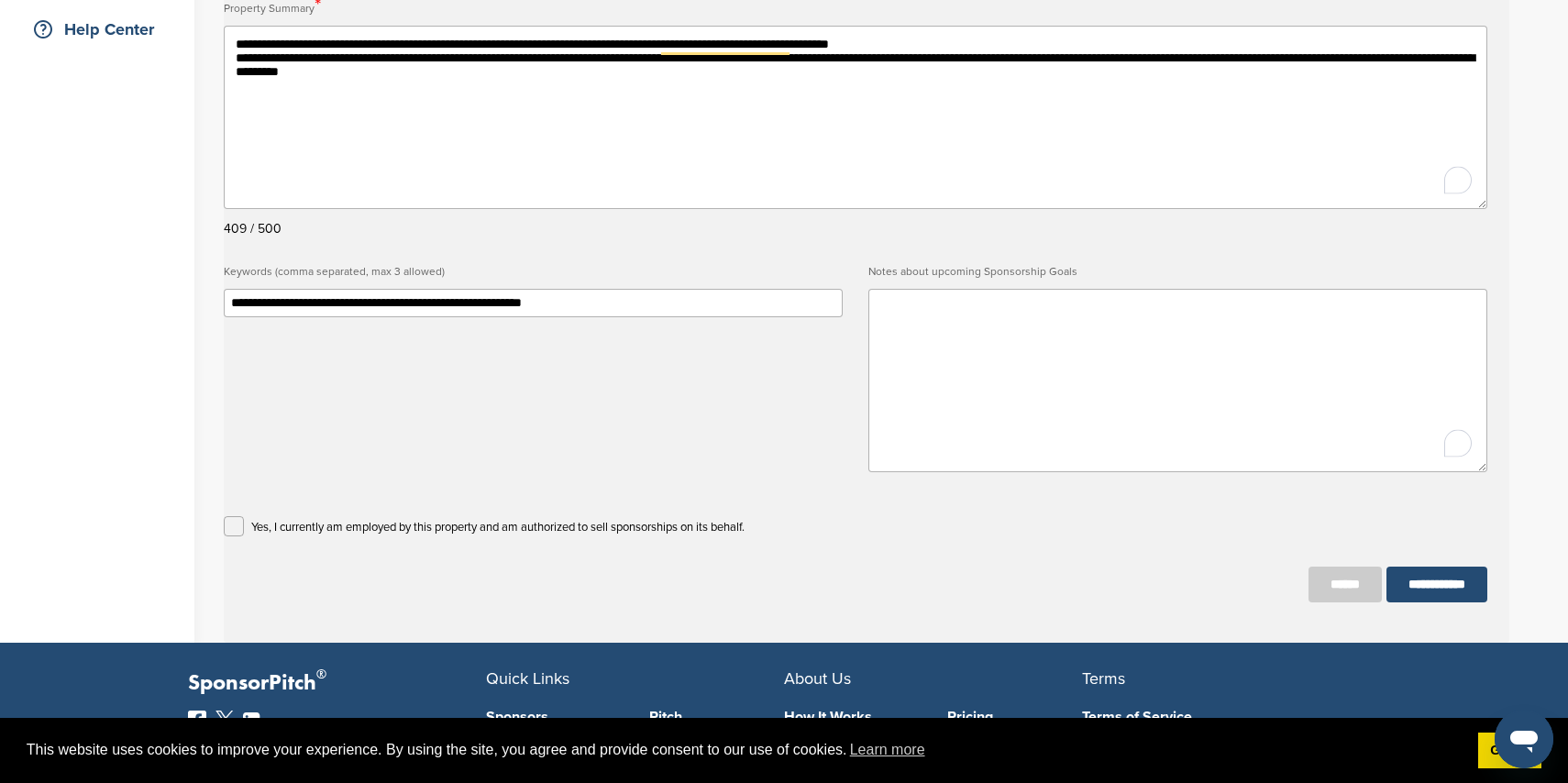
scroll to position [430, 0]
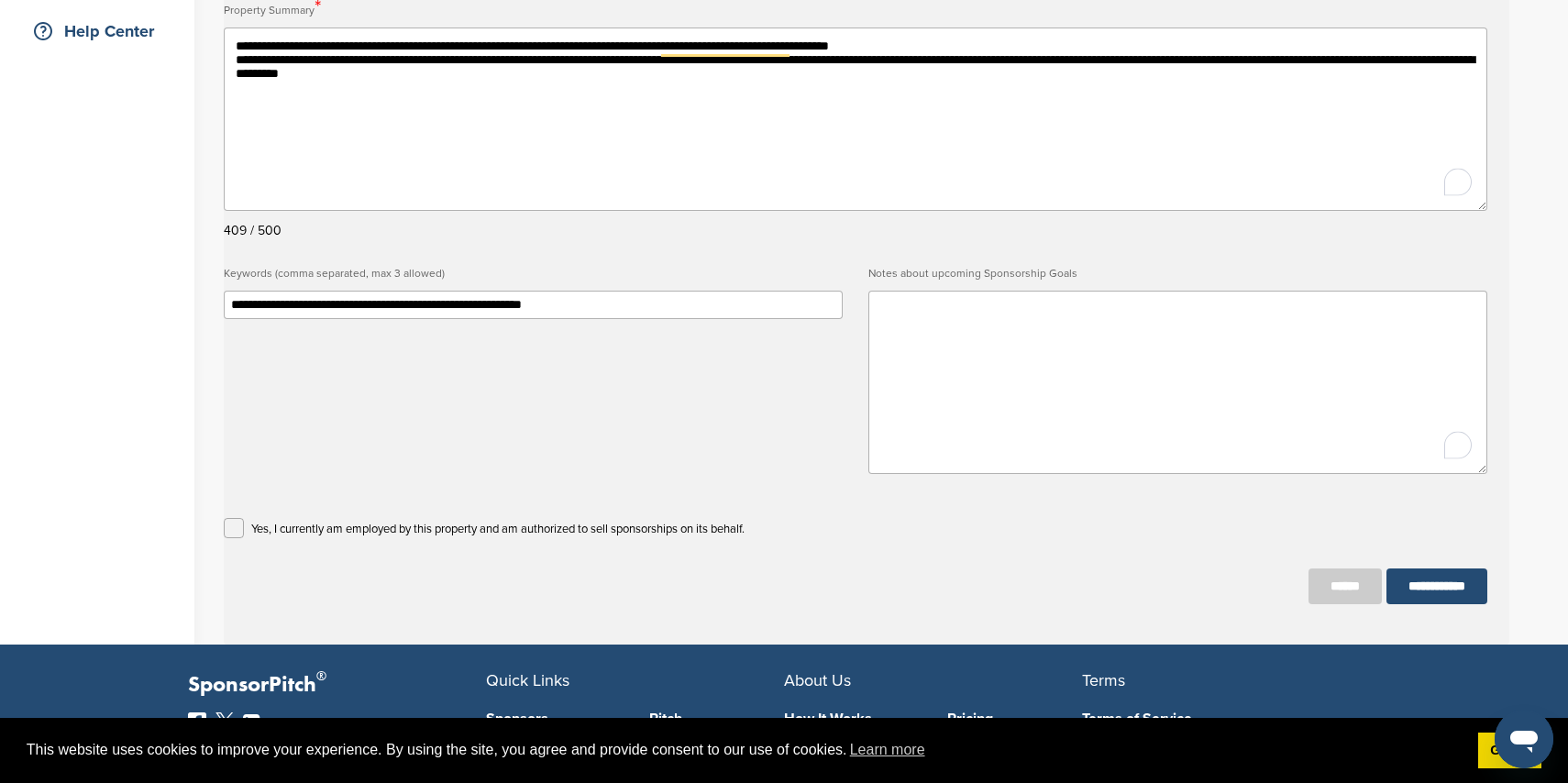
click at [635, 311] on input "**********" at bounding box center [532, 304] width 619 height 28
drag, startPoint x: 1393, startPoint y: 592, endPoint x: 1345, endPoint y: 587, distance: 48.3
click at [1393, 592] on input "**********" at bounding box center [1436, 586] width 100 height 36
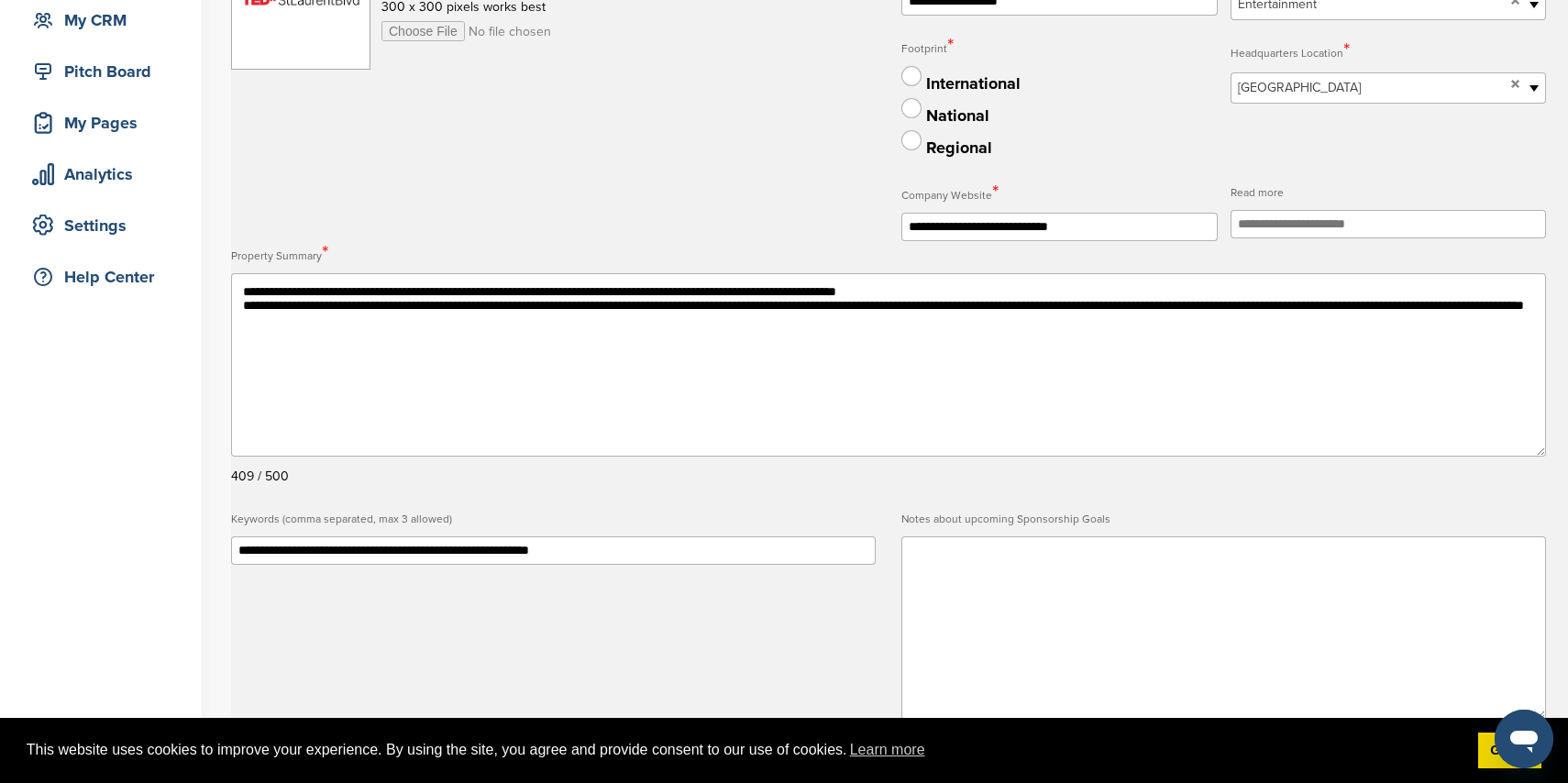
scroll to position [172, 0]
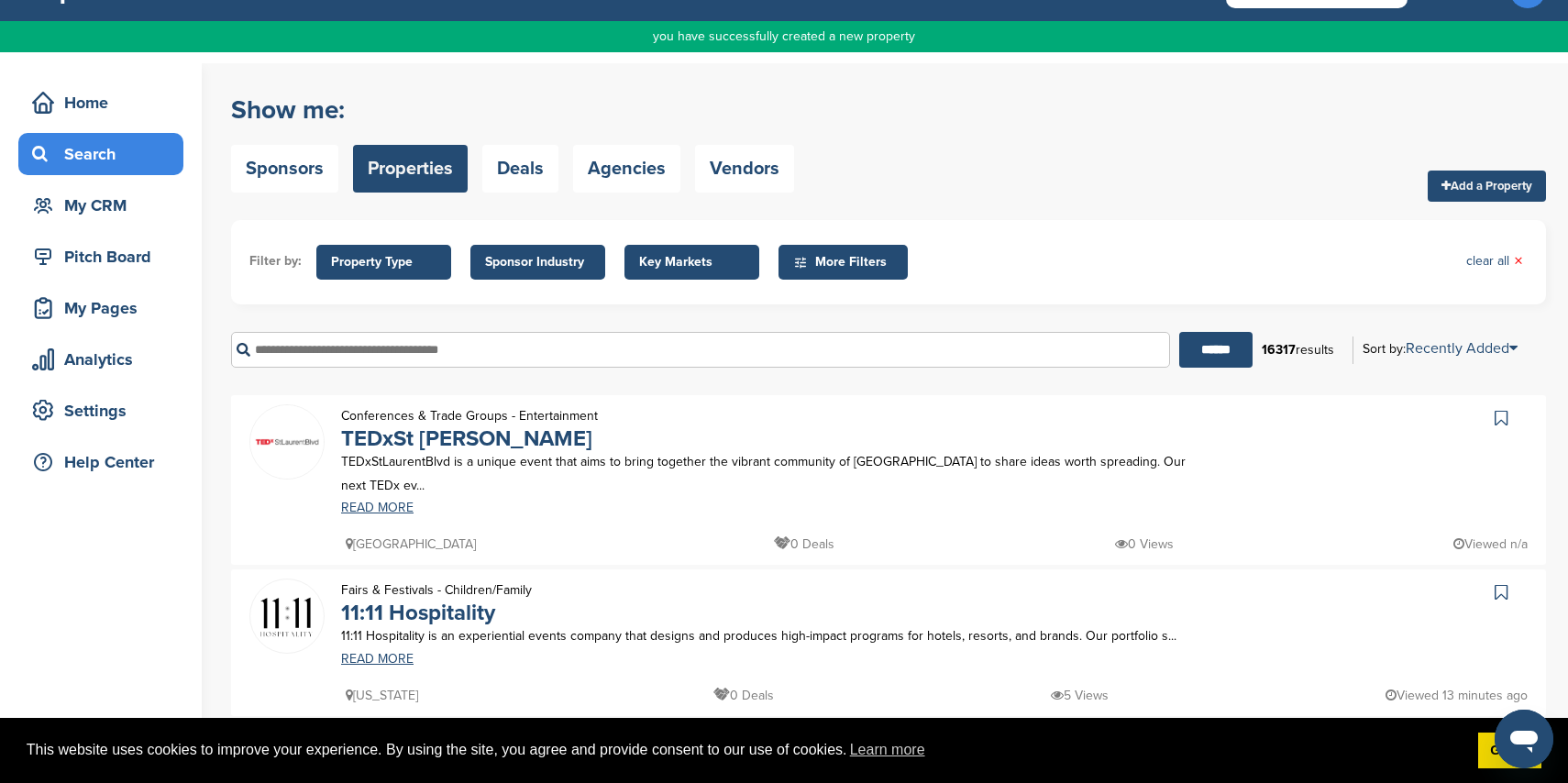
scroll to position [44, 0]
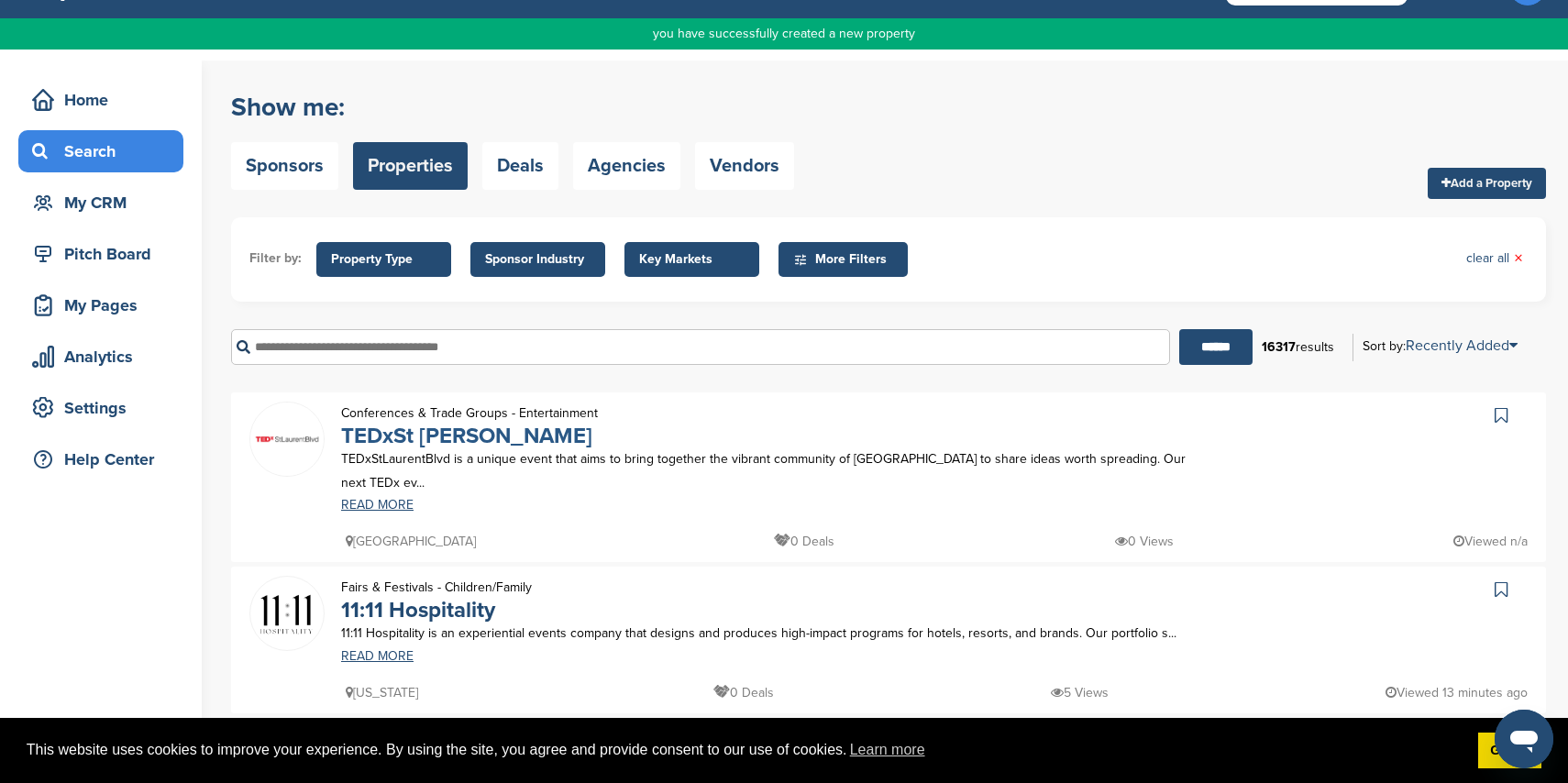
click at [482, 433] on link "TEDxSt [PERSON_NAME]" at bounding box center [467, 436] width 252 height 26
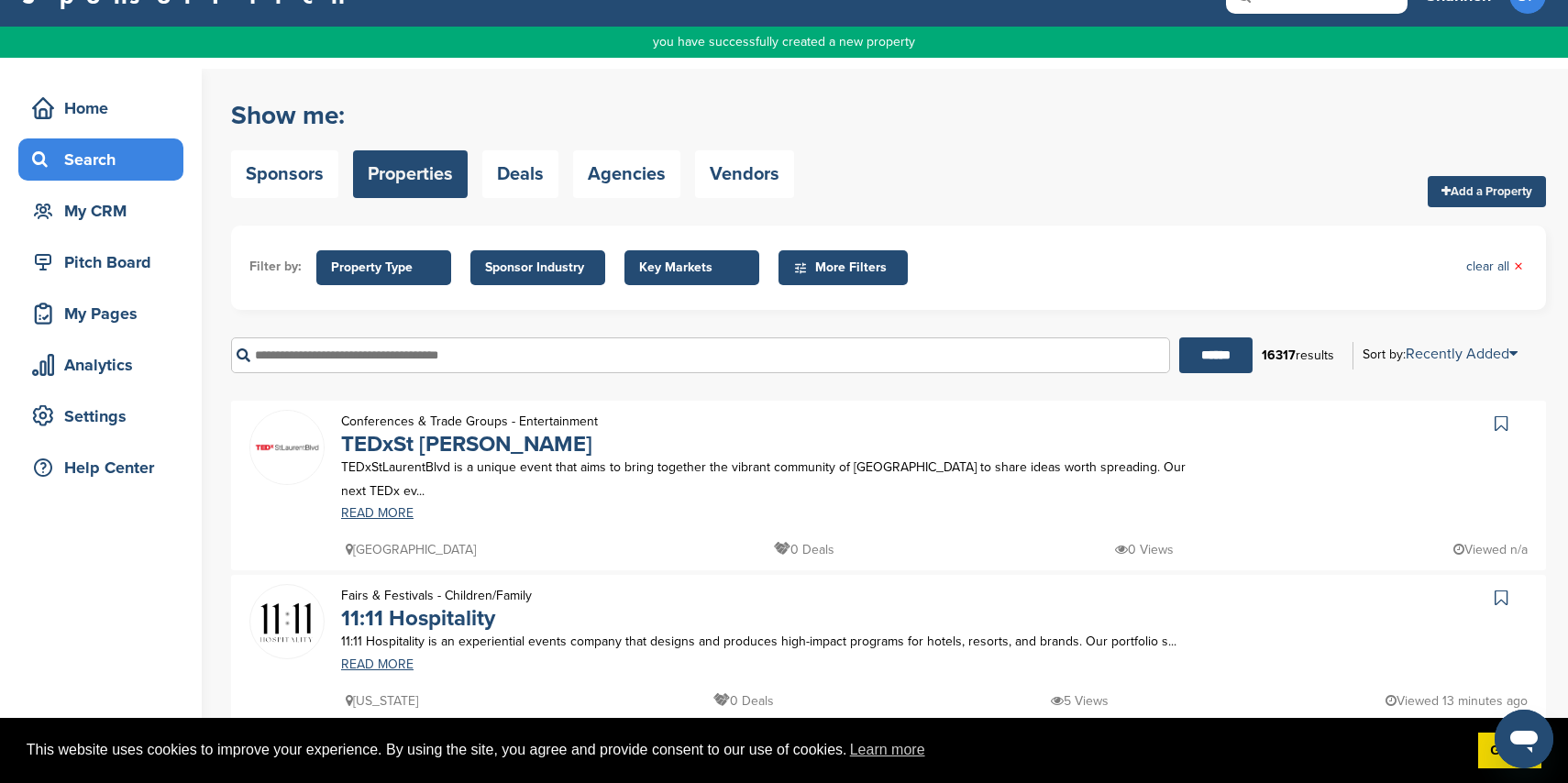
scroll to position [50, 0]
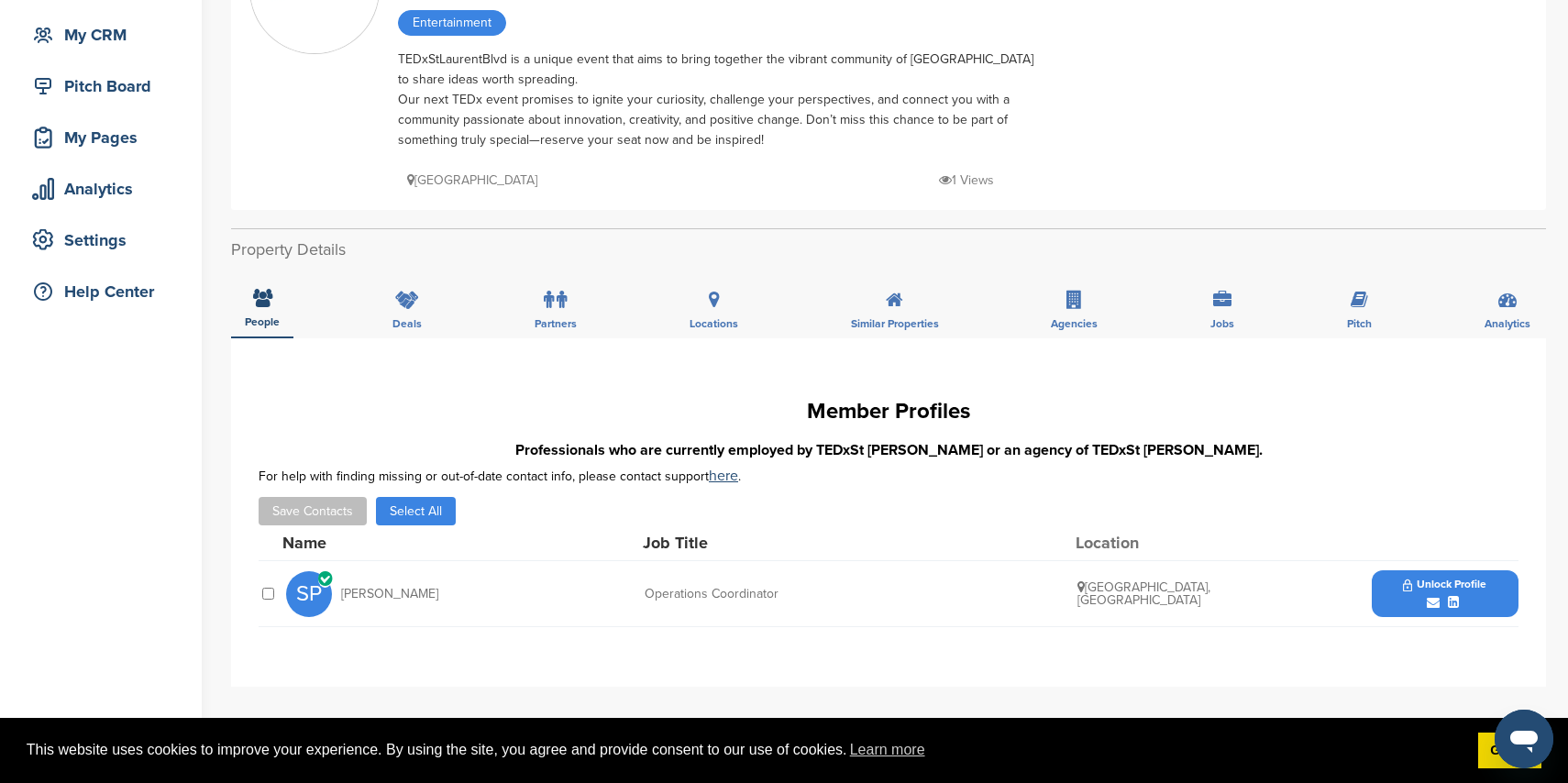
scroll to position [169, 0]
click at [1353, 304] on icon at bounding box center [1359, 300] width 18 height 19
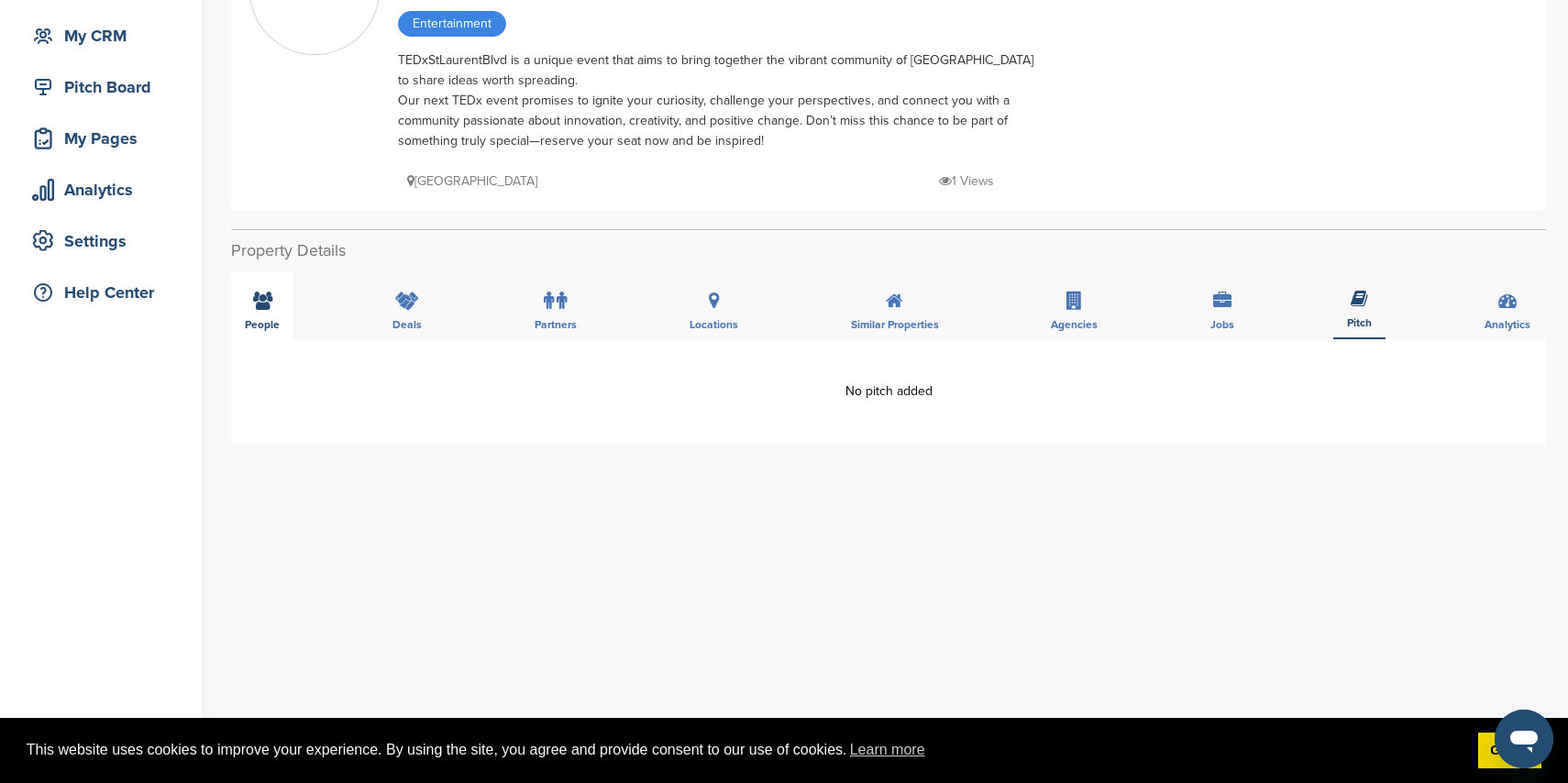
click at [278, 308] on div "People" at bounding box center [262, 305] width 62 height 68
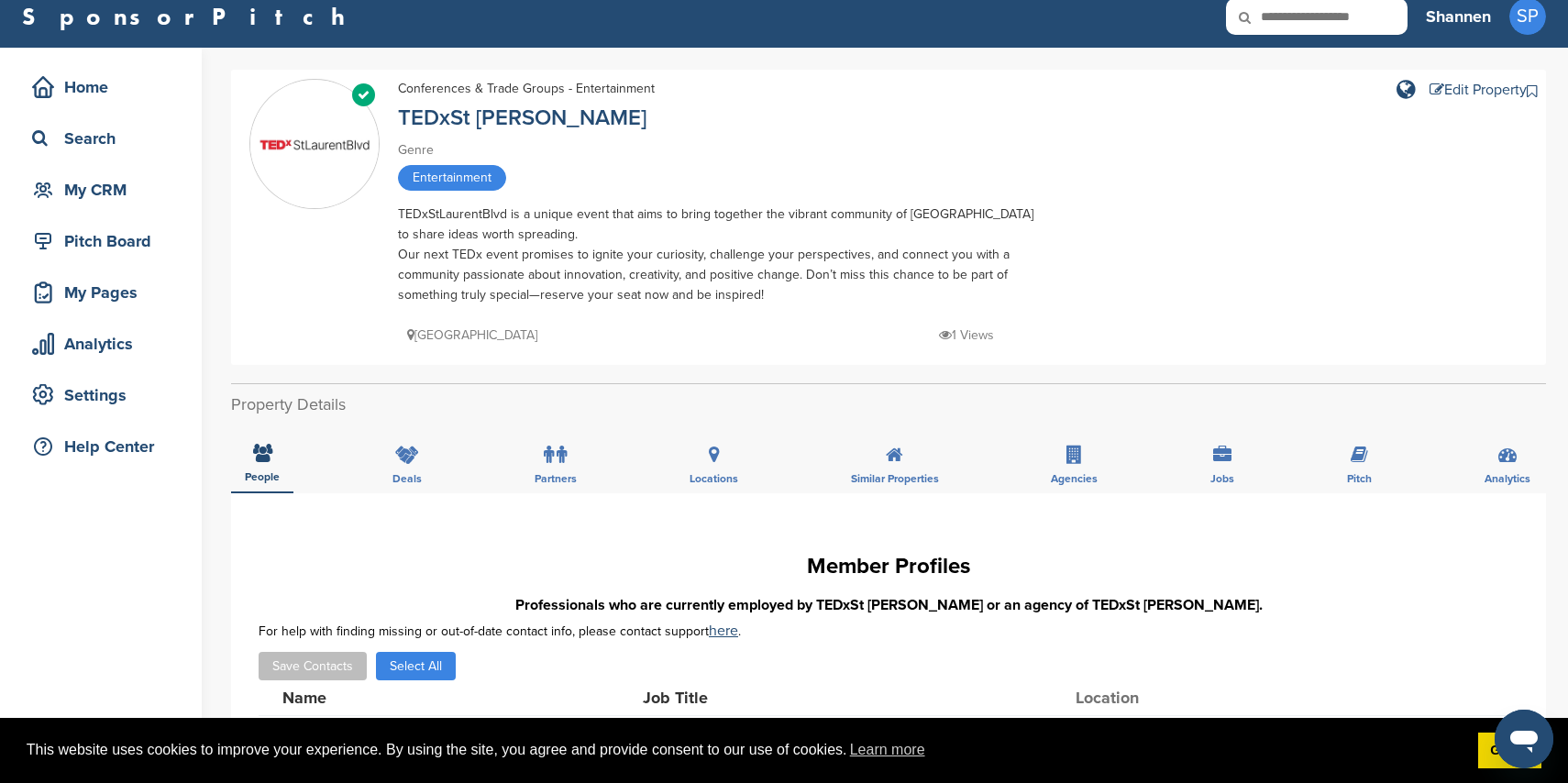
scroll to position [10, 0]
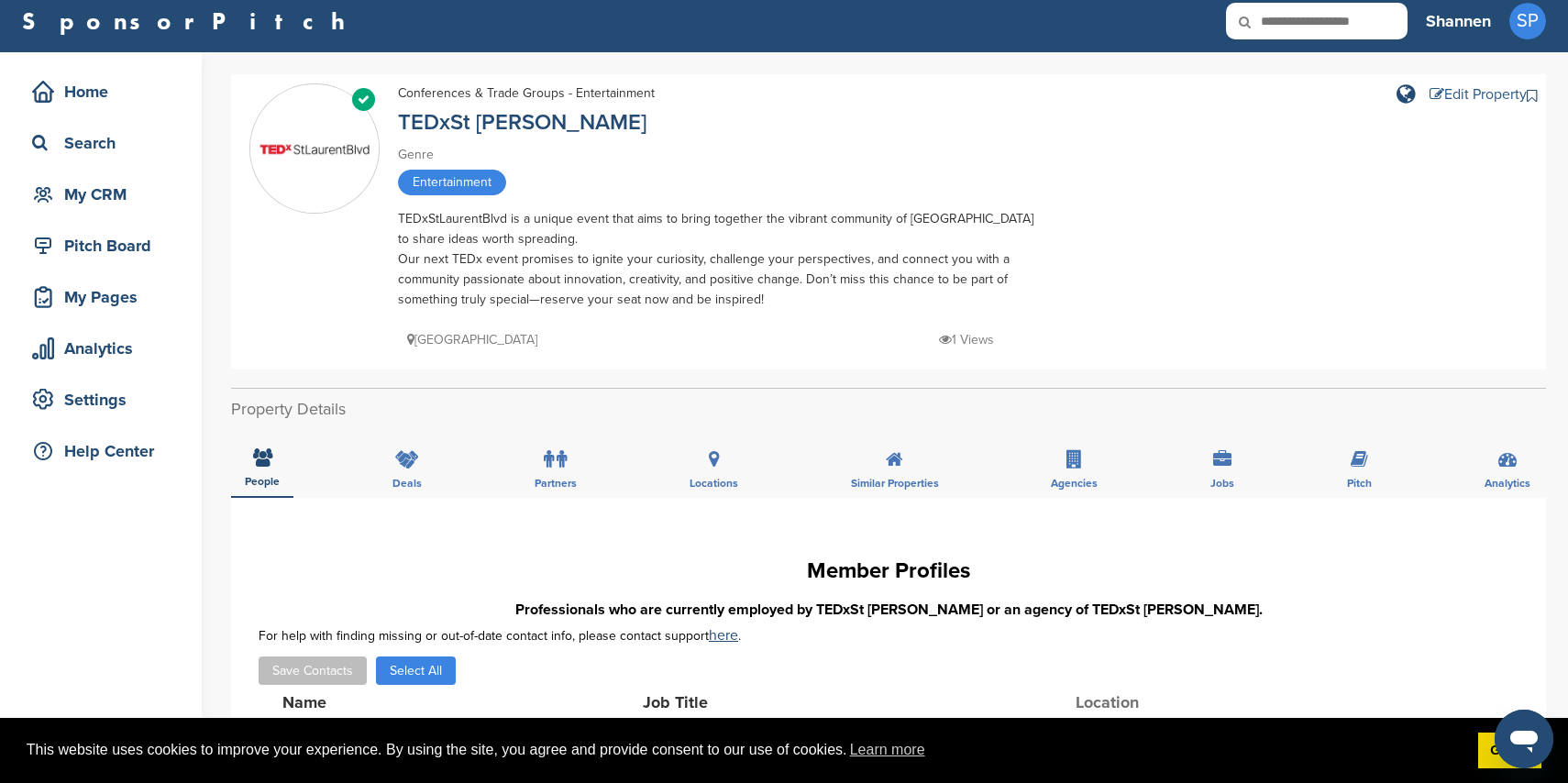
click at [1495, 100] on div "Edit Property" at bounding box center [1478, 94] width 98 height 15
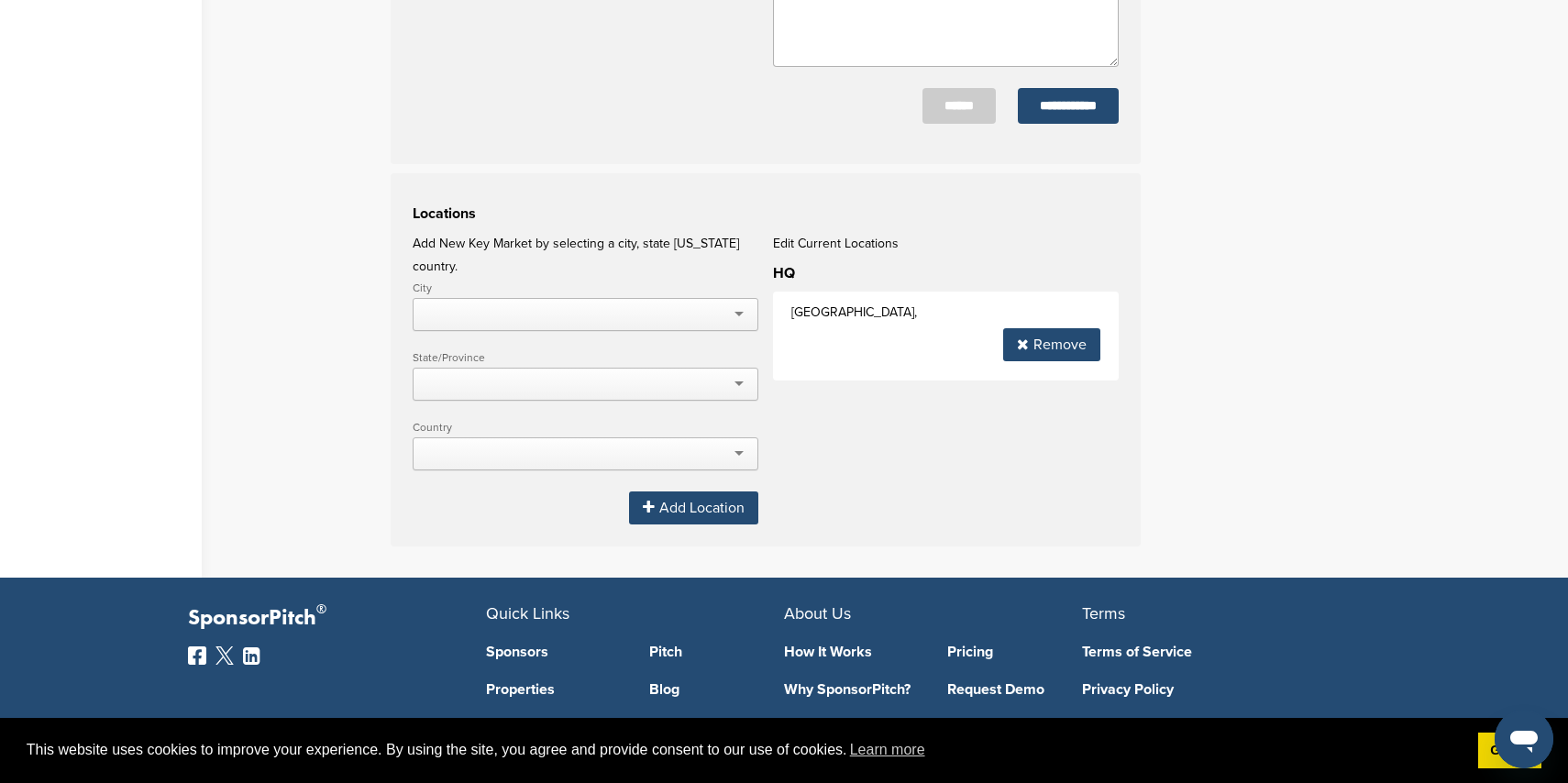
click at [1039, 359] on div "Remove" at bounding box center [1052, 345] width 98 height 33
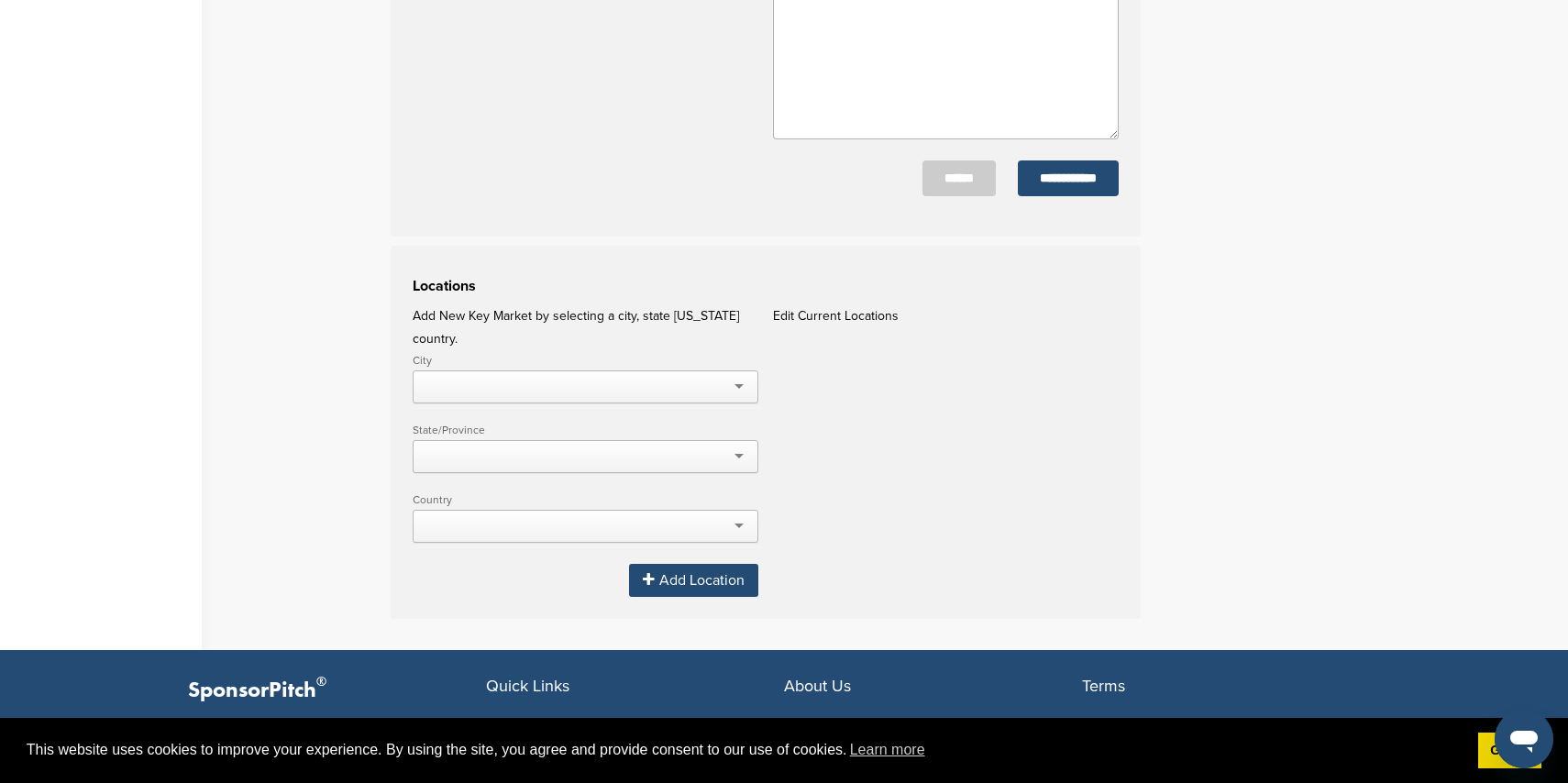
scroll to position [885, 0]
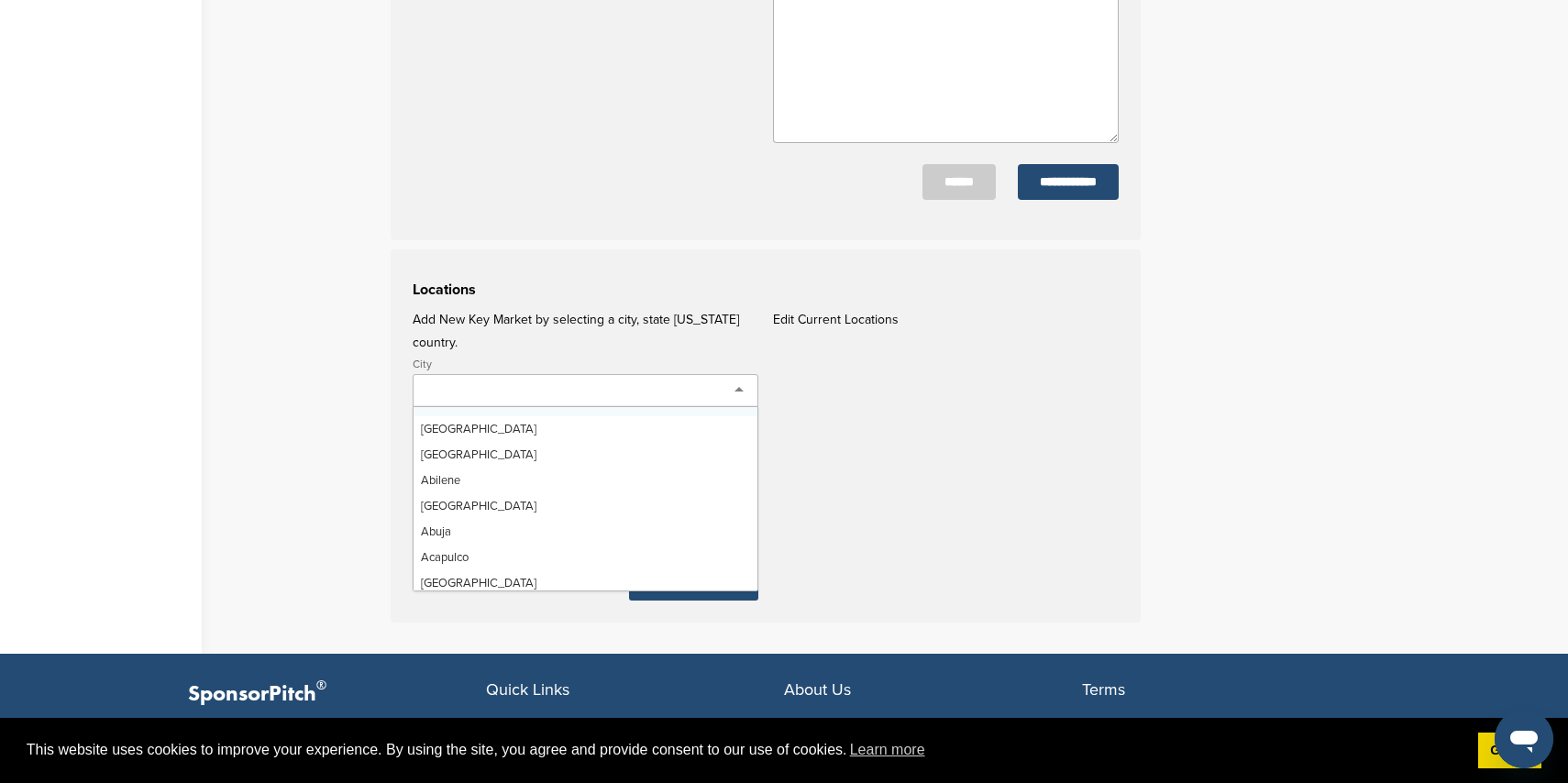
click at [658, 374] on div at bounding box center [585, 391] width 346 height 33
drag, startPoint x: 827, startPoint y: 429, endPoint x: 817, endPoint y: 432, distance: 10.4
click at [826, 429] on div "Locations Add New Key Market by selecting a city, state OR country. City Aberde…" at bounding box center [765, 436] width 750 height 373
click at [671, 376] on div at bounding box center [585, 391] width 346 height 33
click at [837, 420] on div "Locations Add New Key Market by selecting a city, state OR country. City Aberde…" at bounding box center [765, 436] width 750 height 373
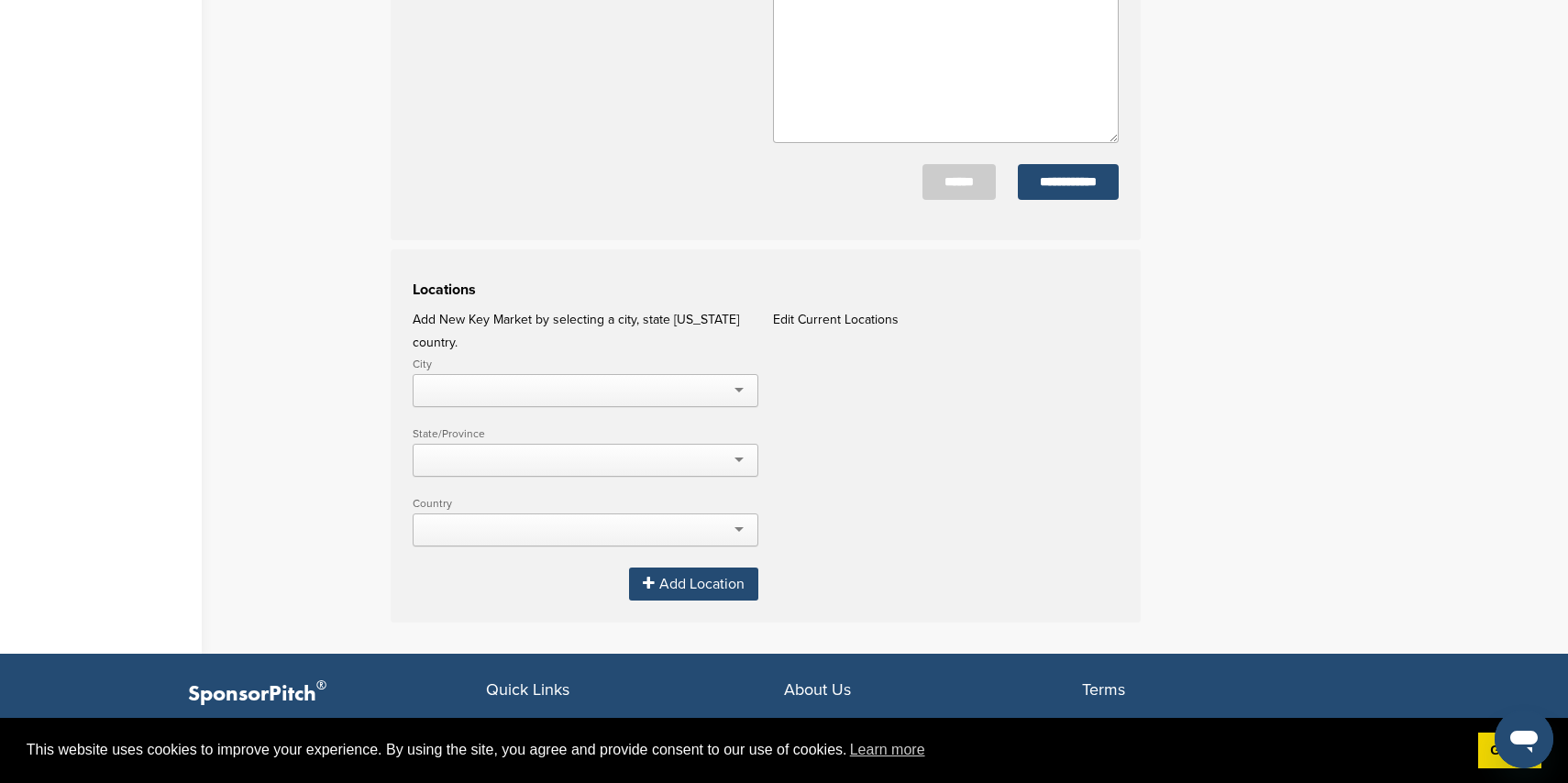
click at [632, 374] on div at bounding box center [585, 391] width 346 height 33
type input "********"
click at [631, 444] on div at bounding box center [585, 460] width 346 height 33
type input "*"
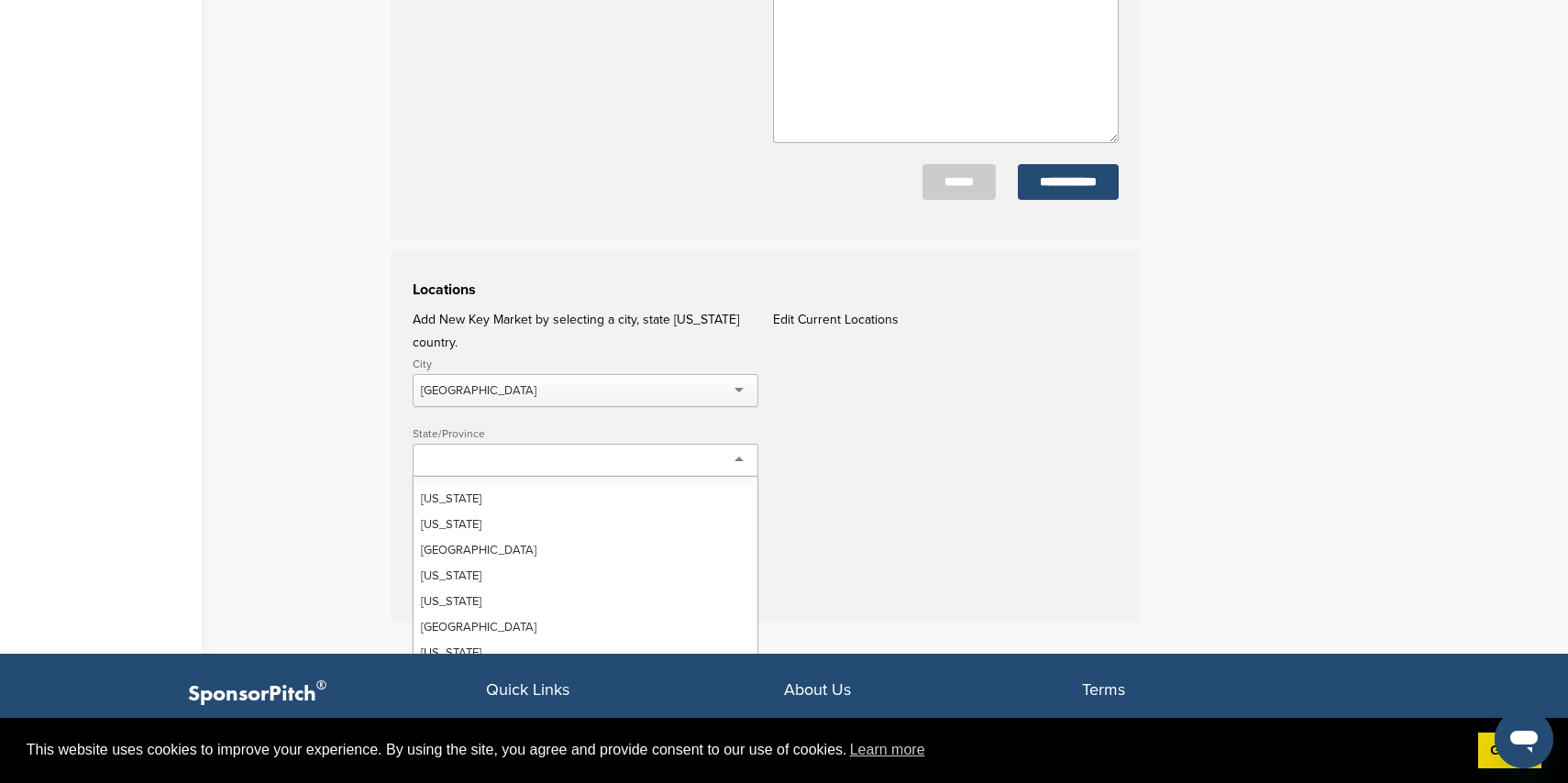
drag, startPoint x: 966, startPoint y: 482, endPoint x: 957, endPoint y: 480, distance: 9.2
click at [965, 482] on div "Locations Add New Key Market by selecting a city, state OR country. City Montre…" at bounding box center [765, 436] width 750 height 373
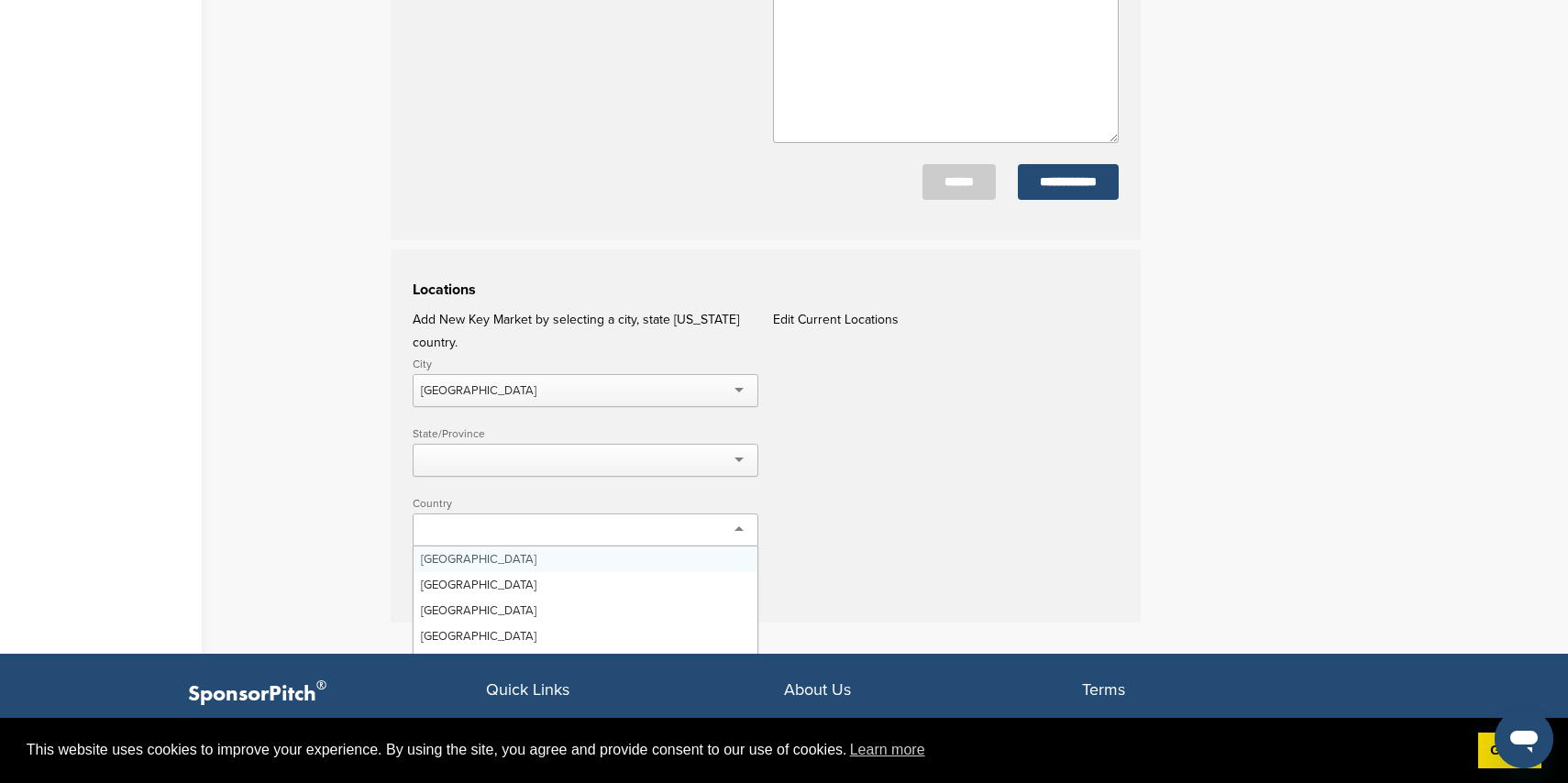
click at [623, 514] on div at bounding box center [585, 530] width 346 height 33
type input "******"
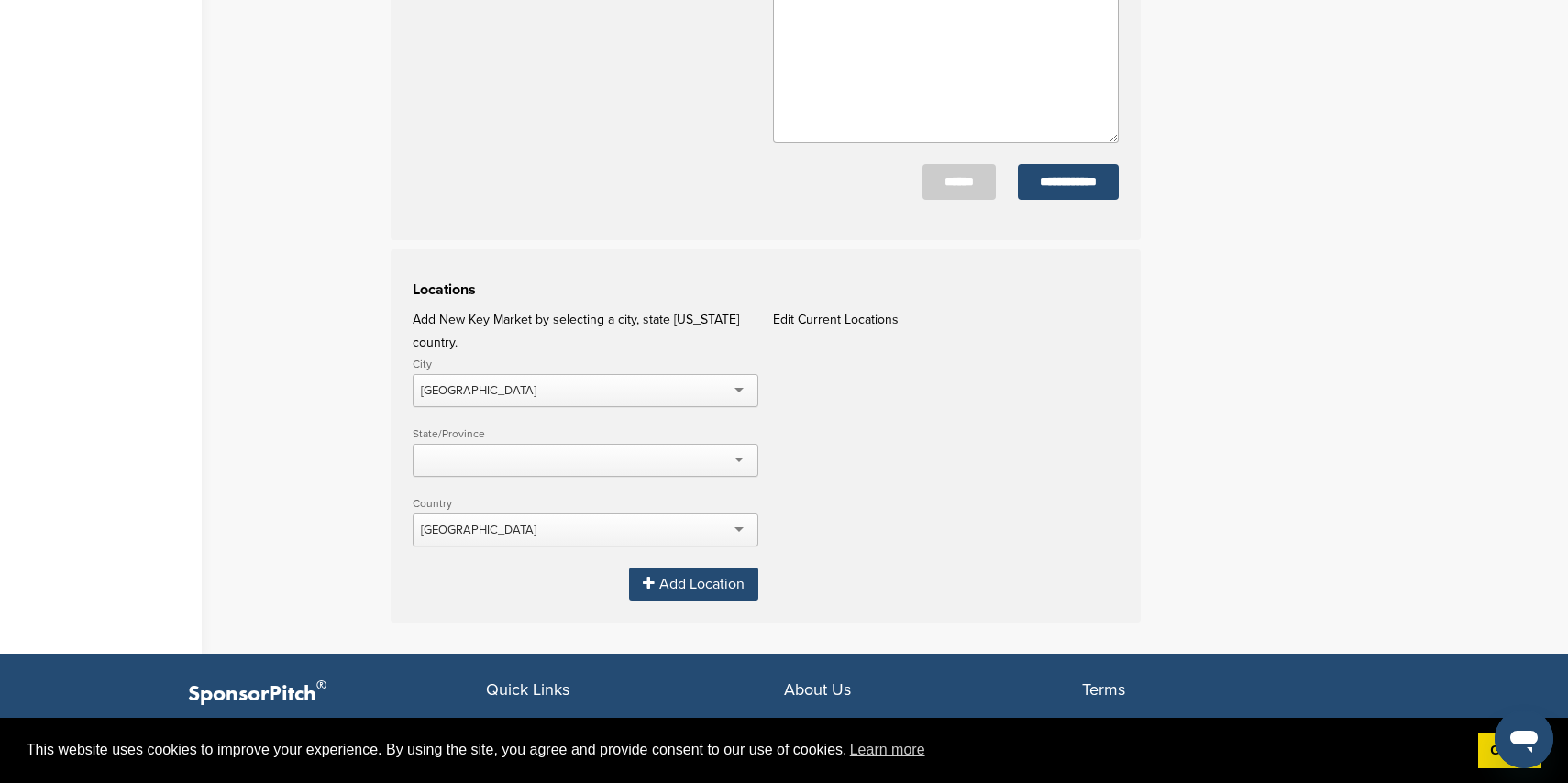
click at [622, 444] on div at bounding box center [585, 460] width 346 height 33
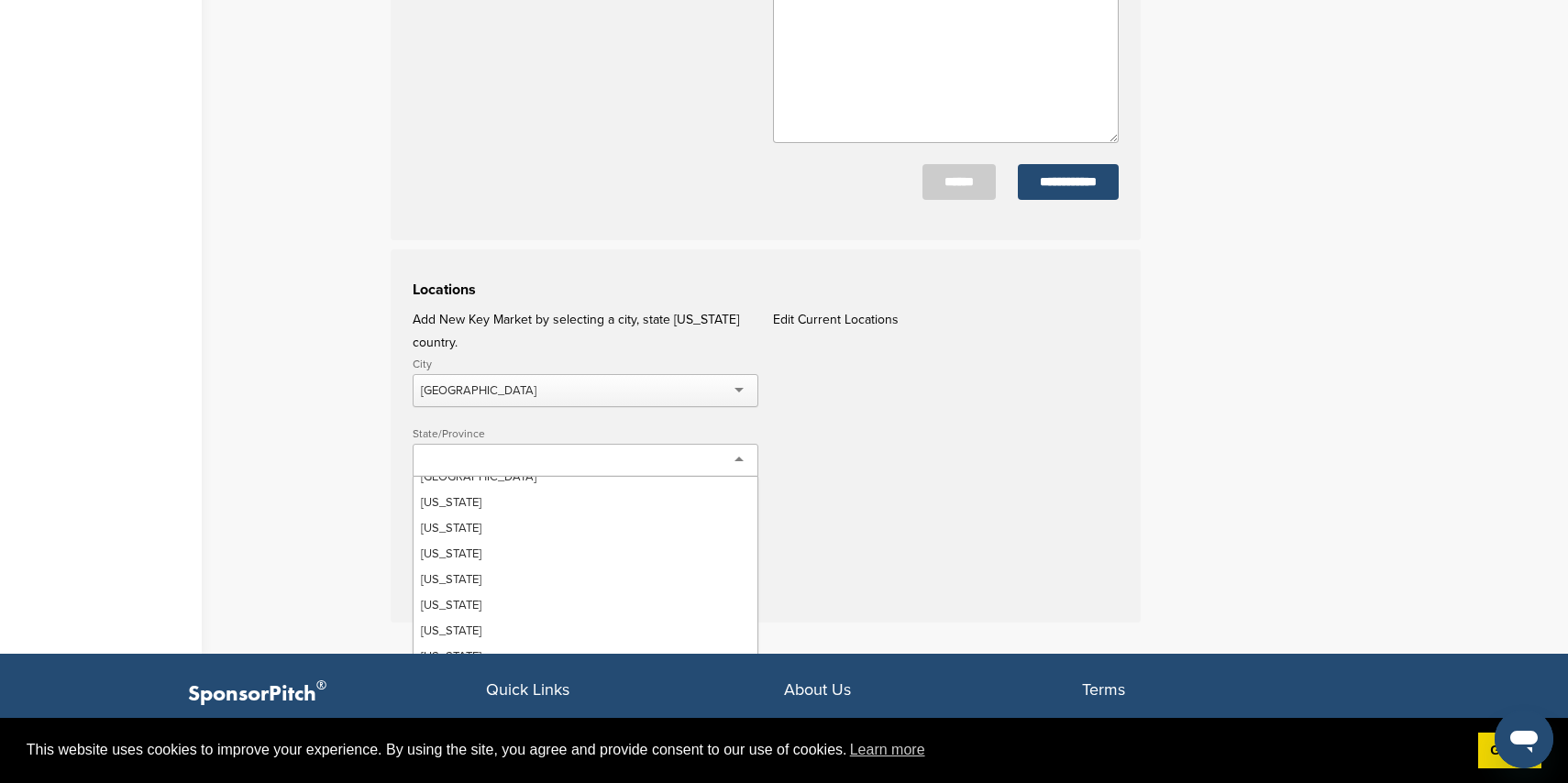
scroll to position [152, 0]
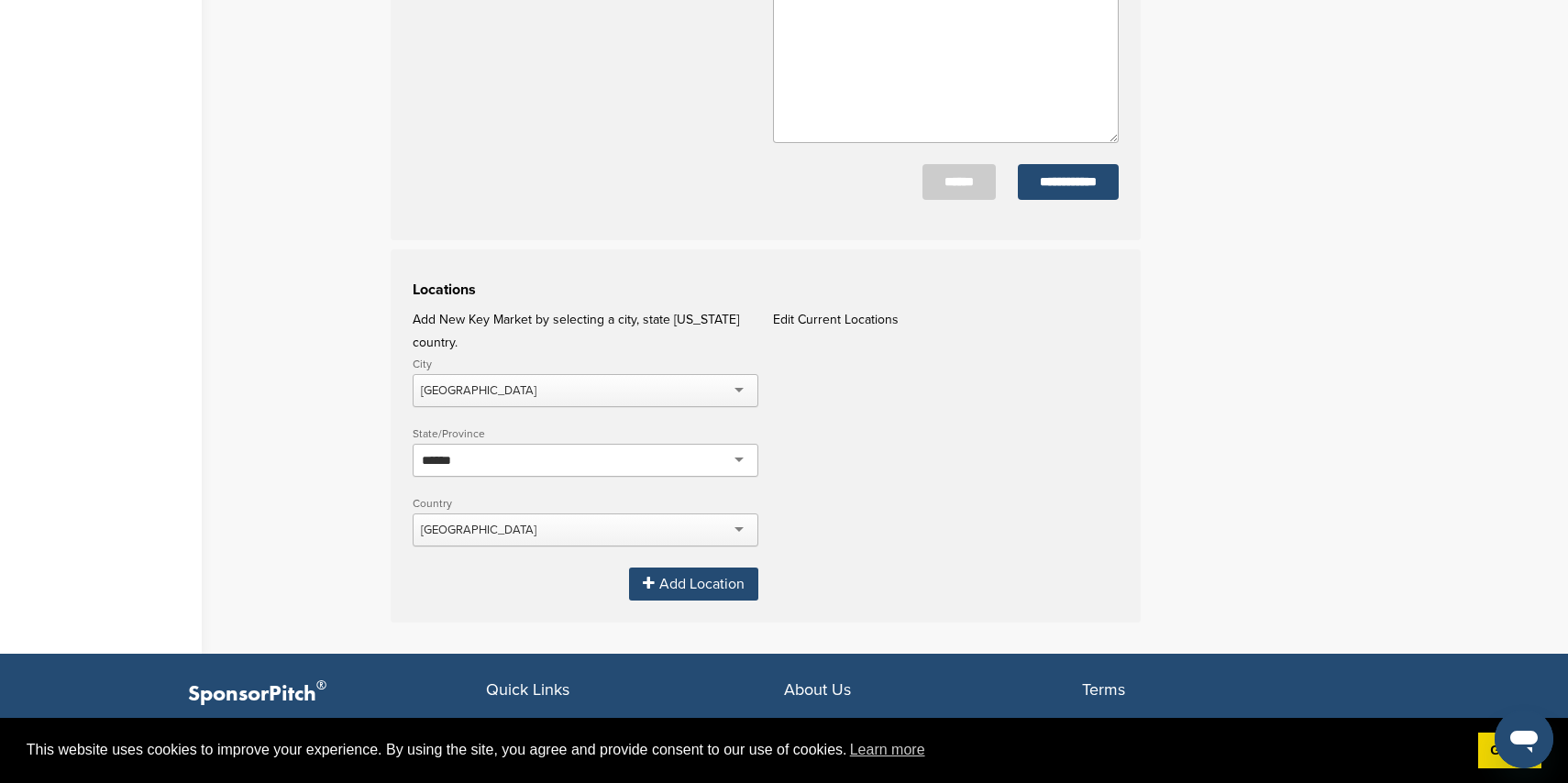
type input "******"
drag, startPoint x: 1008, startPoint y: 513, endPoint x: 978, endPoint y: 514, distance: 30.0
click at [1003, 512] on div "Locations Add New Key Market by selecting a city, state OR country. City Montre…" at bounding box center [765, 436] width 750 height 373
click at [724, 568] on div "Add Location" at bounding box center [693, 584] width 130 height 33
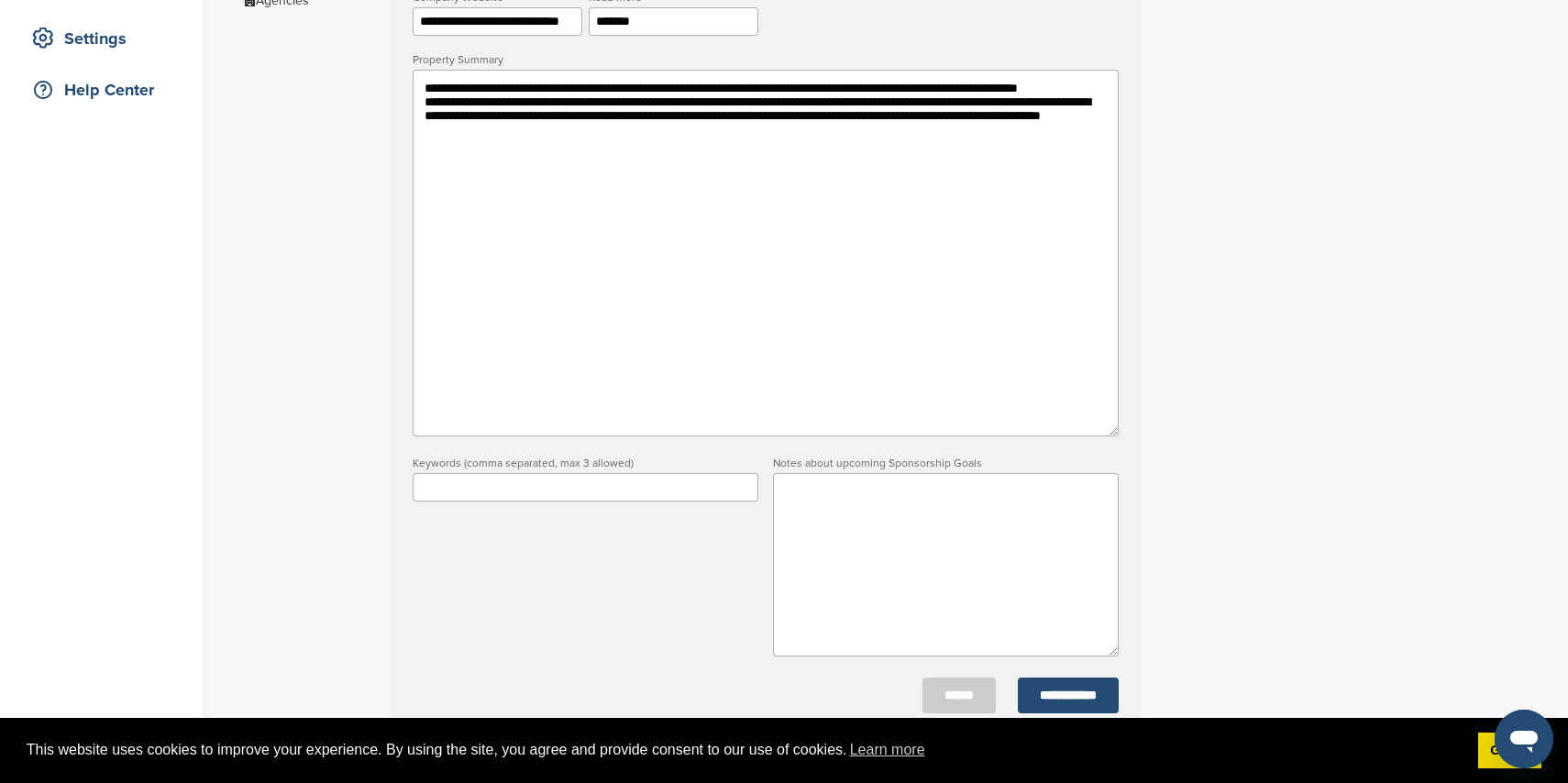
scroll to position [381, 0]
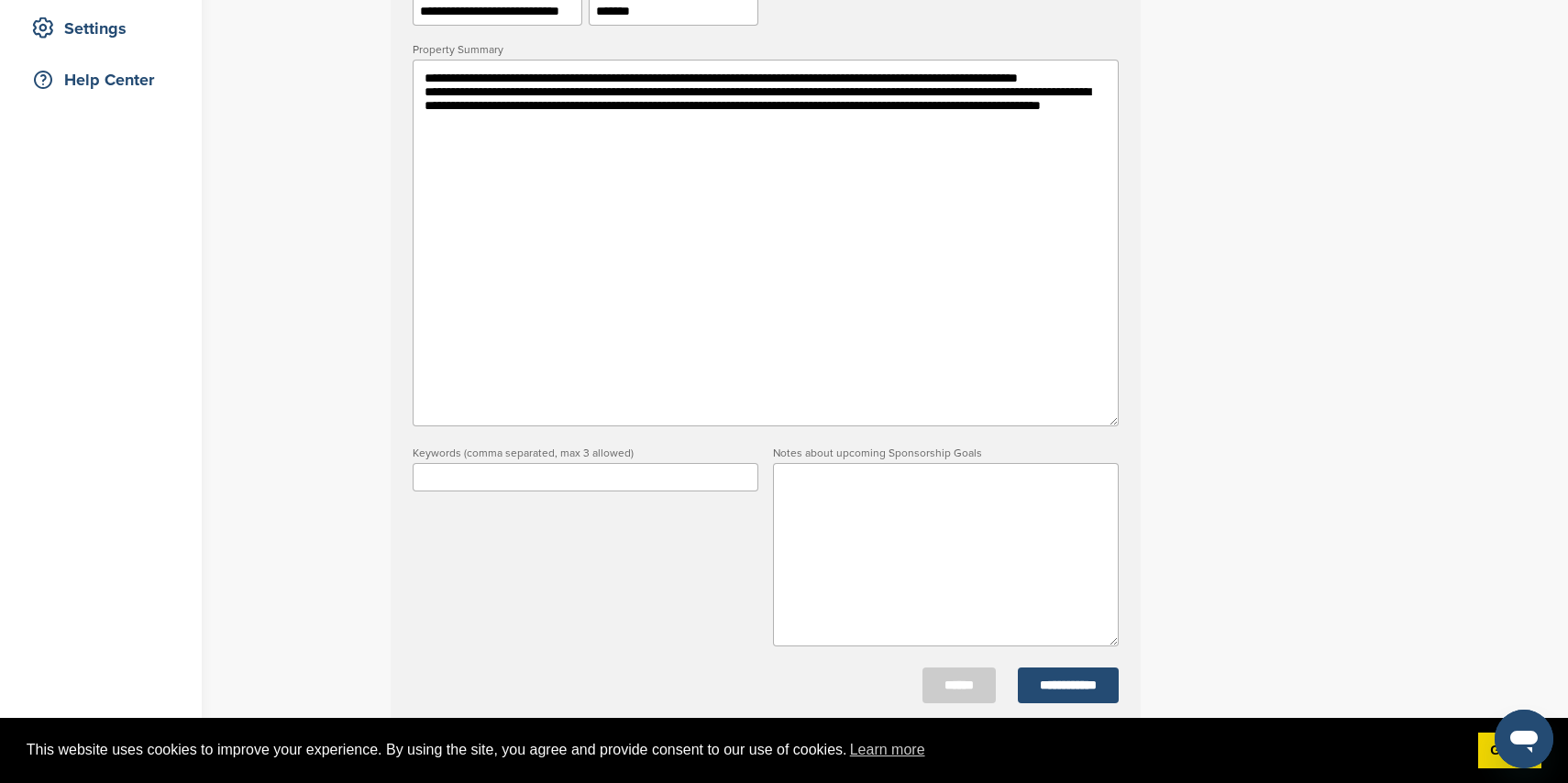
click at [885, 482] on textarea at bounding box center [946, 555] width 346 height 183
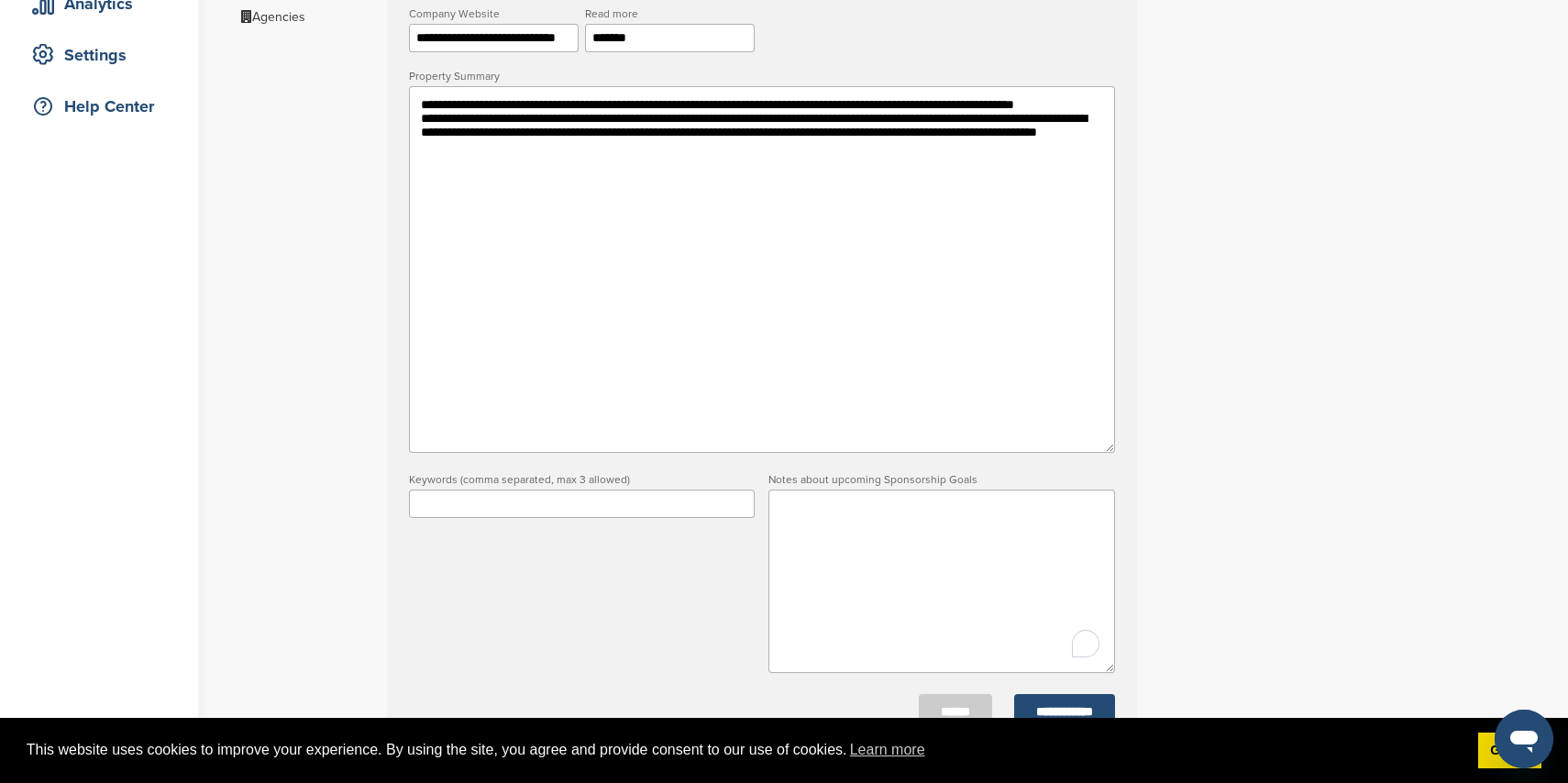
scroll to position [346, 0]
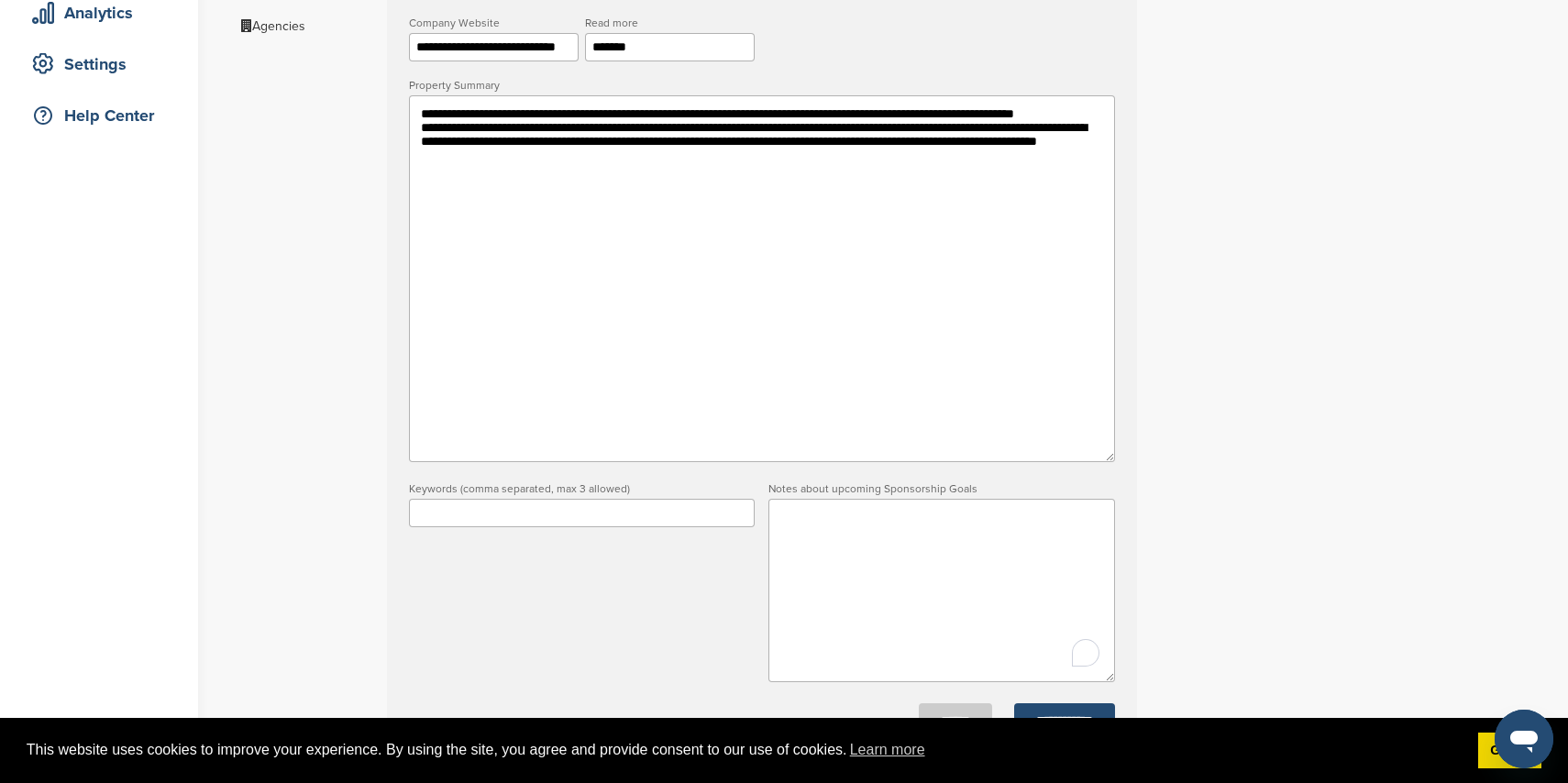
click at [945, 570] on textarea "To enrich screen reader interactions, please activate Accessibility in Grammarl…" at bounding box center [941, 591] width 346 height 183
paste textarea "**********"
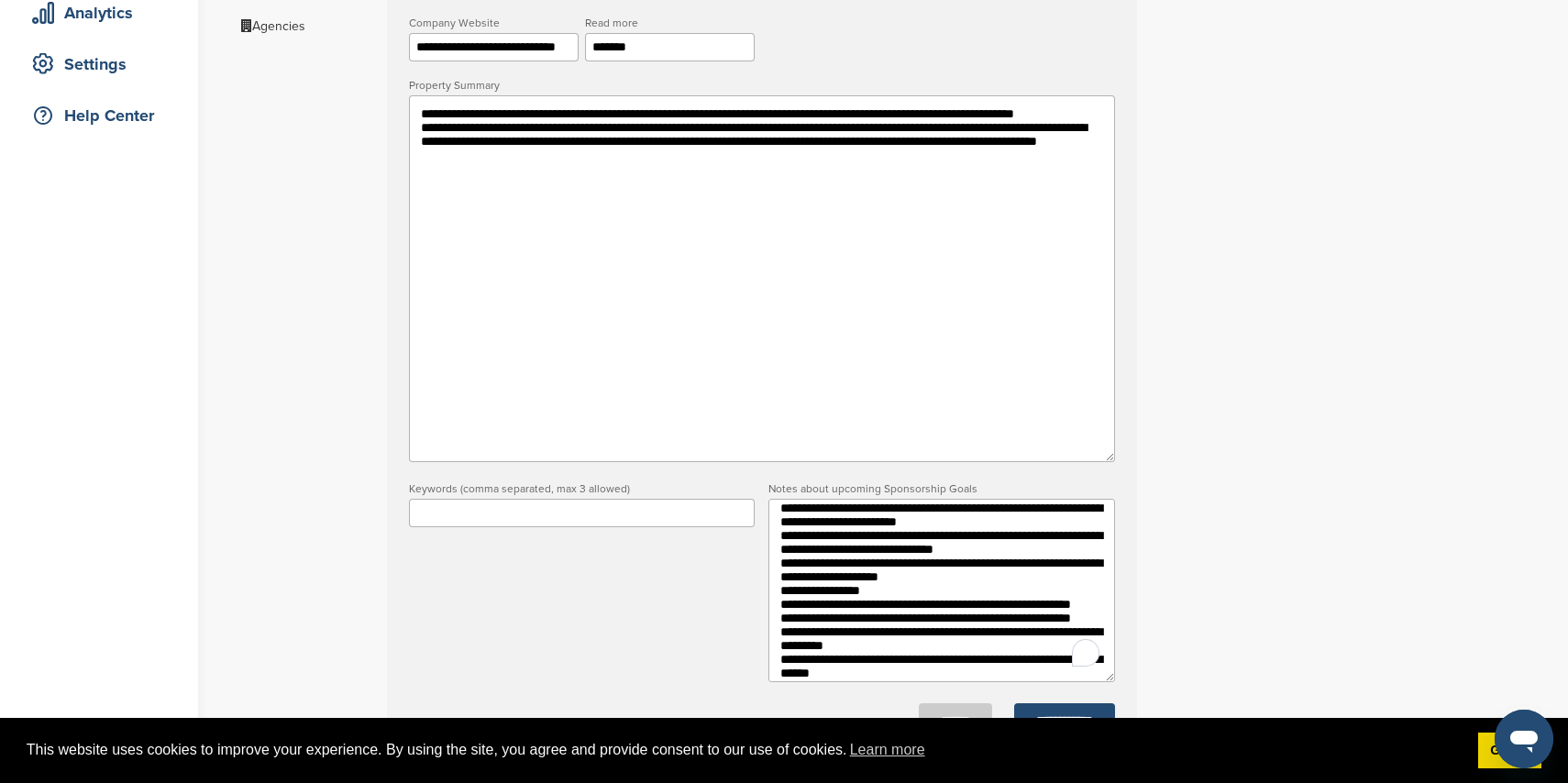
scroll to position [102, 0]
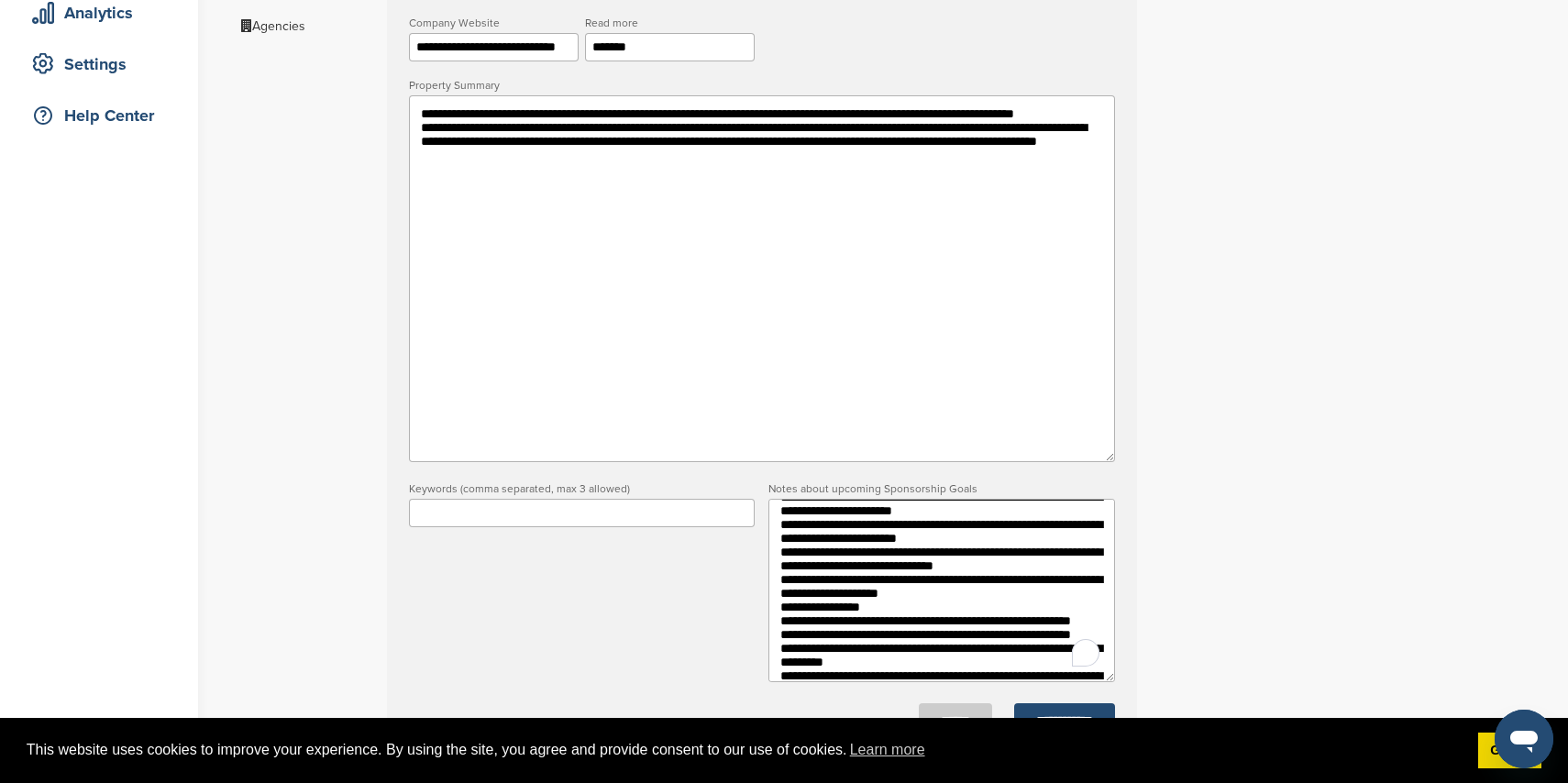
click at [981, 637] on textarea "To enrich screen reader interactions, please activate Accessibility in Grammarl…" at bounding box center [941, 591] width 346 height 183
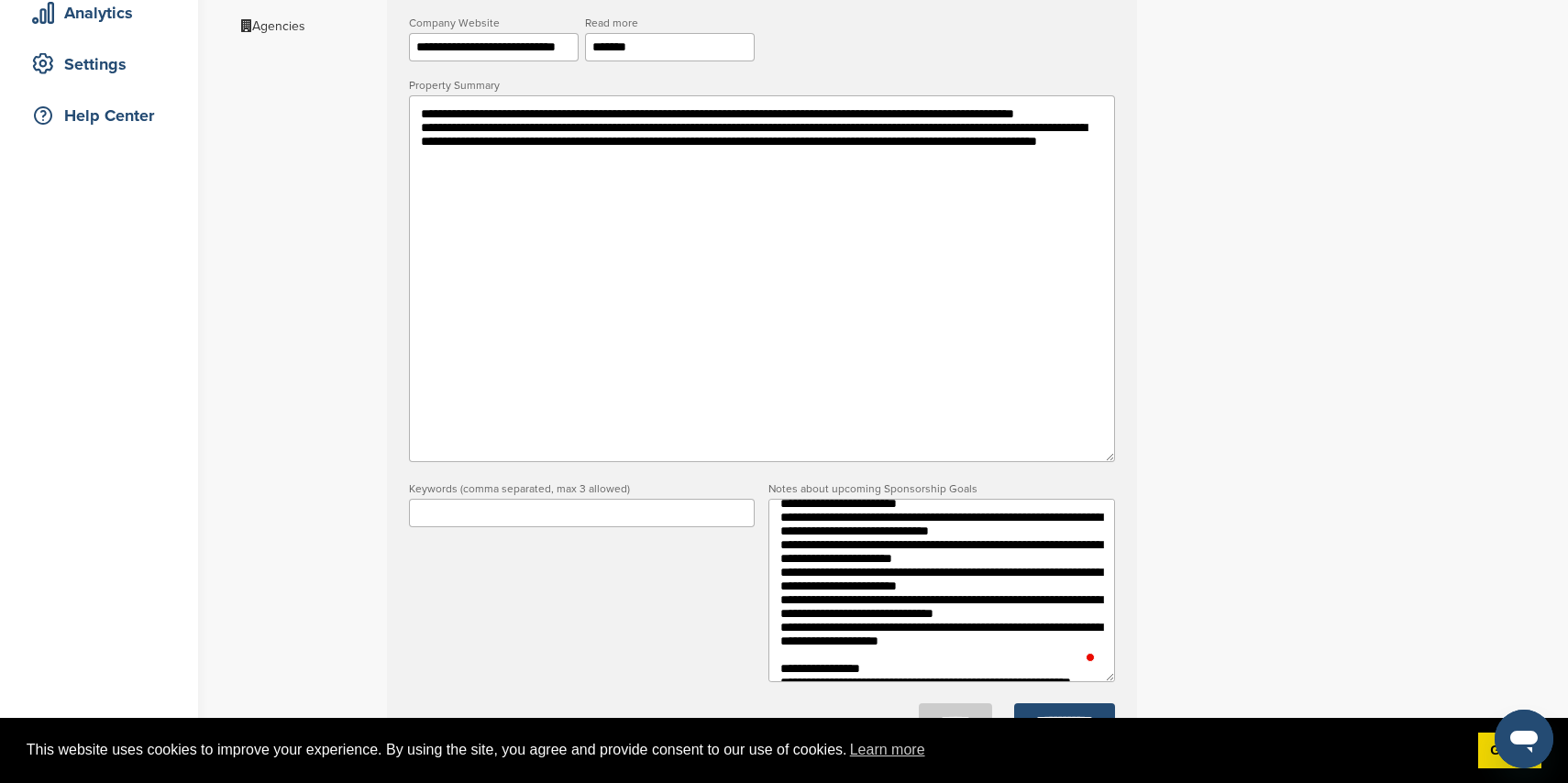
scroll to position [39, 0]
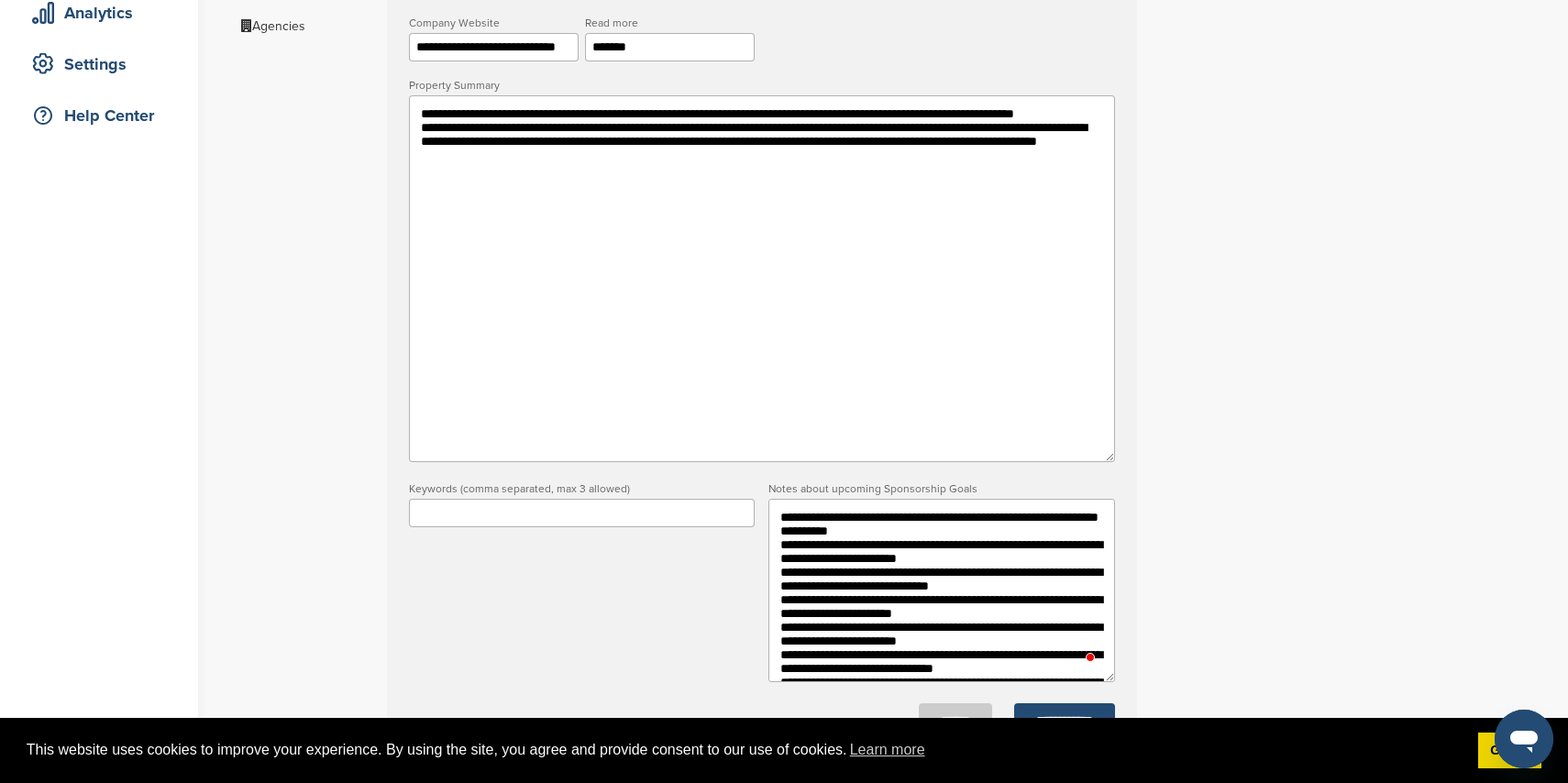
click at [864, 535] on textarea "To enrich screen reader interactions, please activate Accessibility in Grammarl…" at bounding box center [941, 591] width 346 height 183
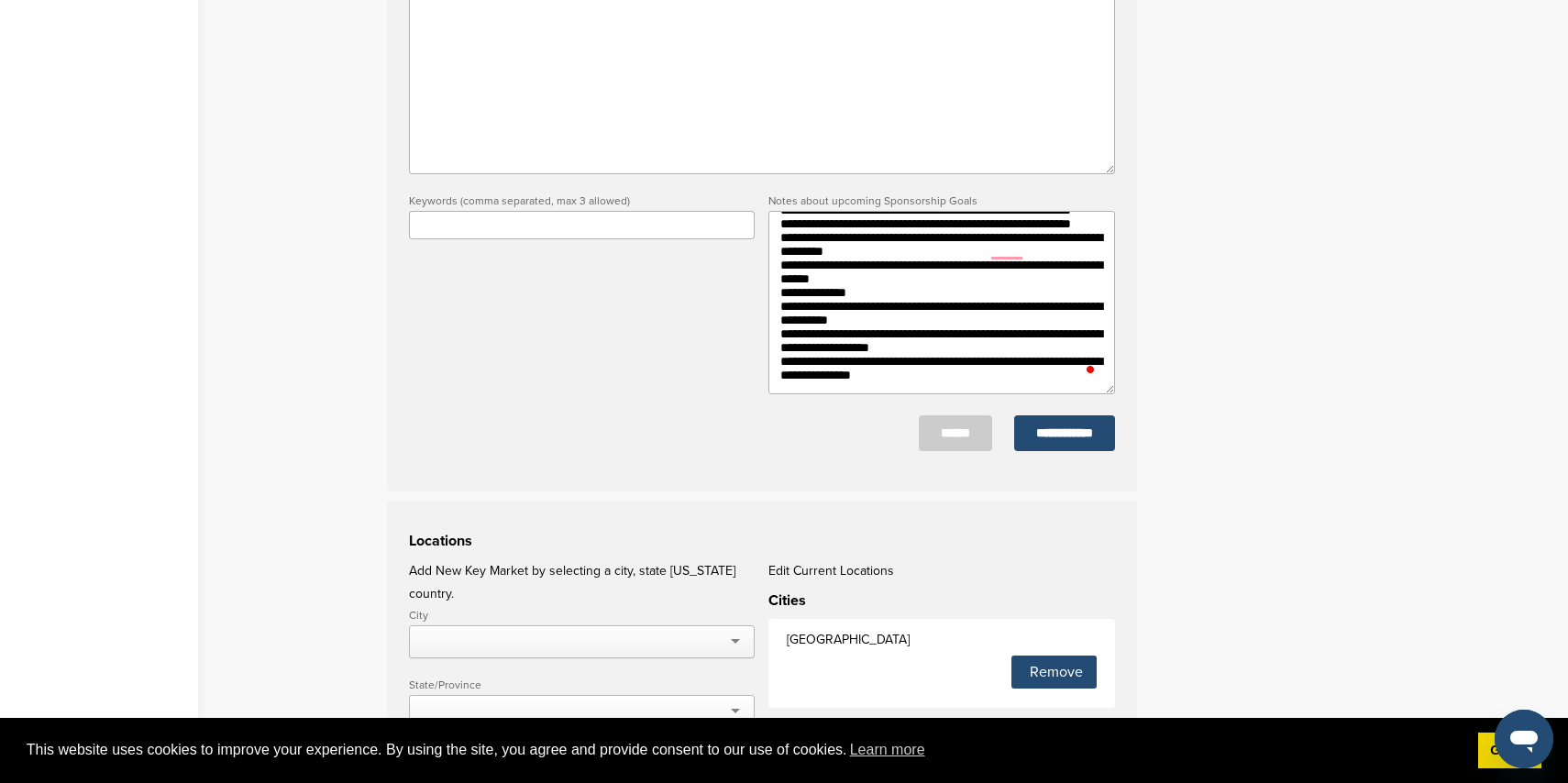
click at [778, 285] on textarea "To enrich screen reader interactions, please activate Accessibility in Grammarl…" at bounding box center [941, 302] width 346 height 183
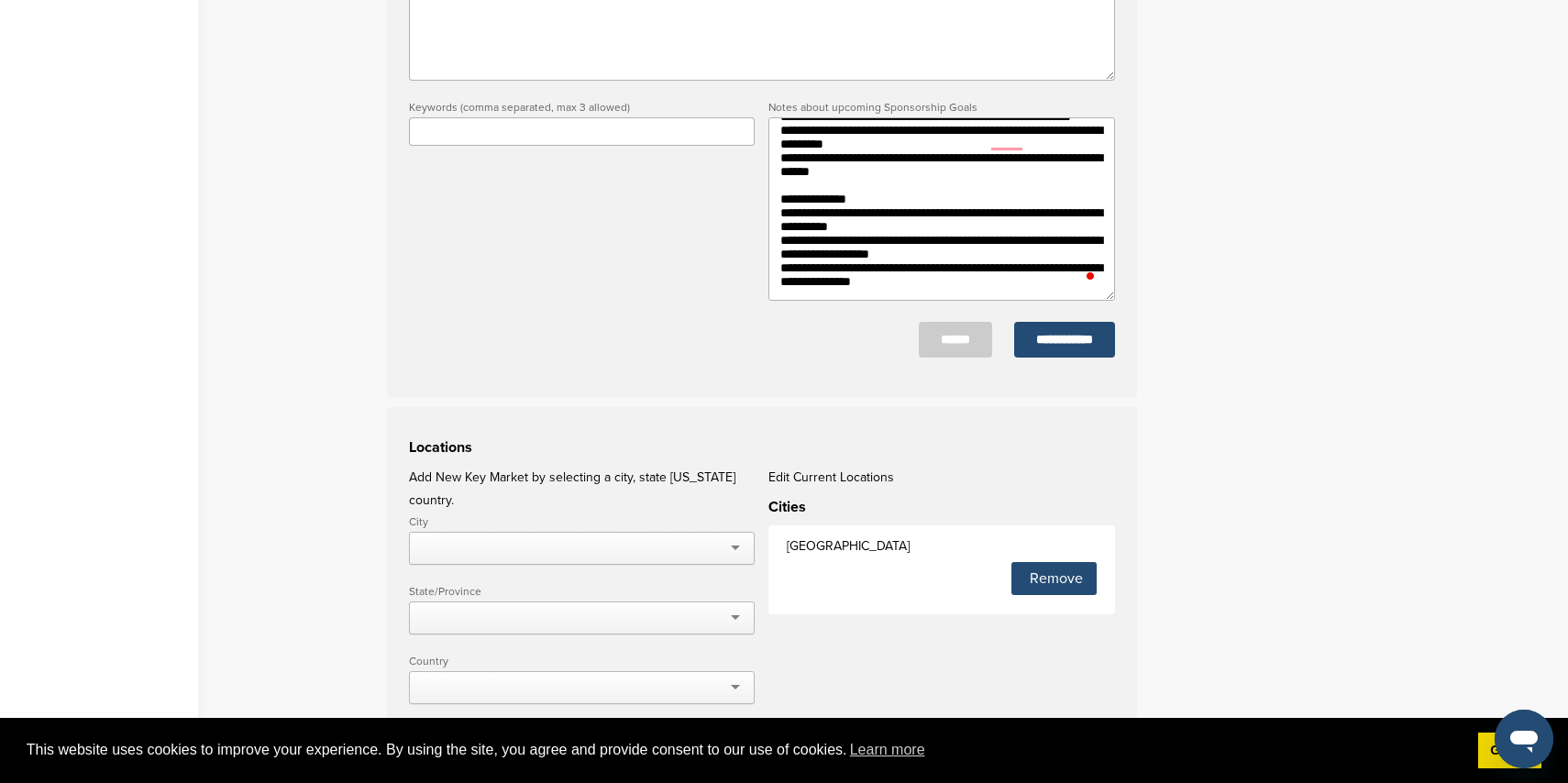
click at [995, 287] on textarea "To enrich screen reader interactions, please activate Accessibility in Grammarl…" at bounding box center [941, 209] width 346 height 183
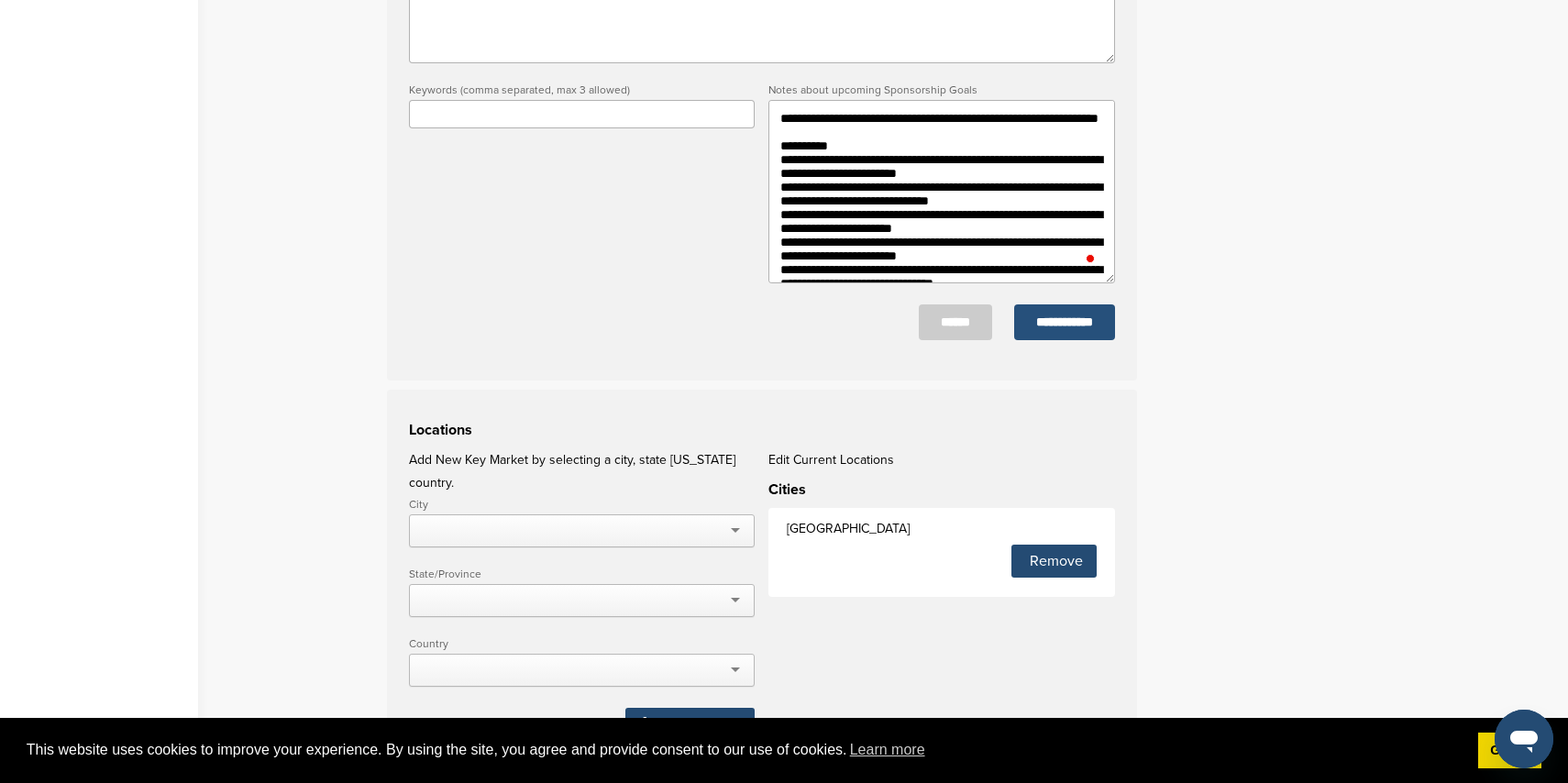
type textarea "**********"
click at [1060, 340] on input "**********" at bounding box center [1064, 322] width 100 height 36
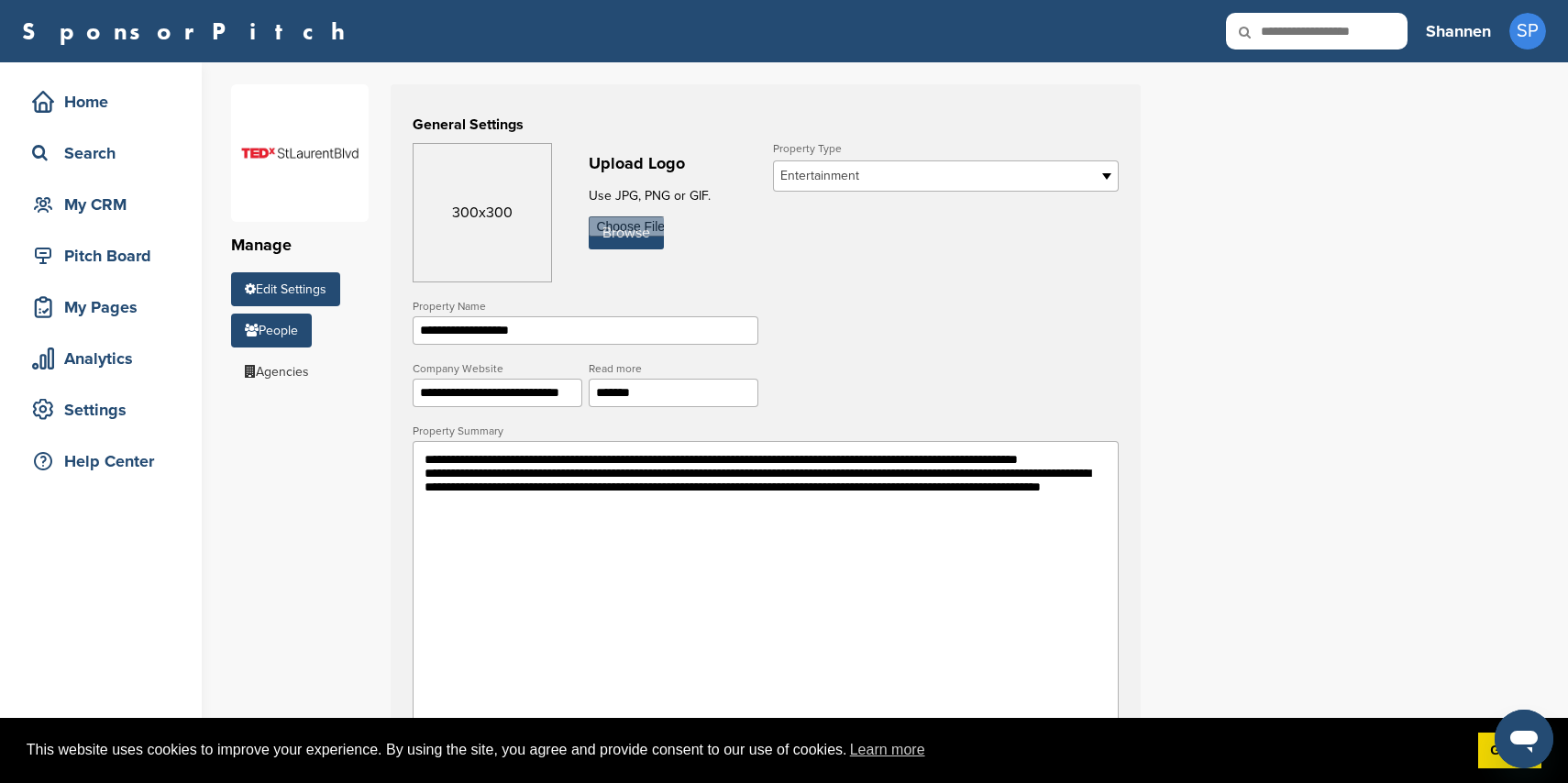
click at [292, 321] on link "People" at bounding box center [271, 331] width 81 height 34
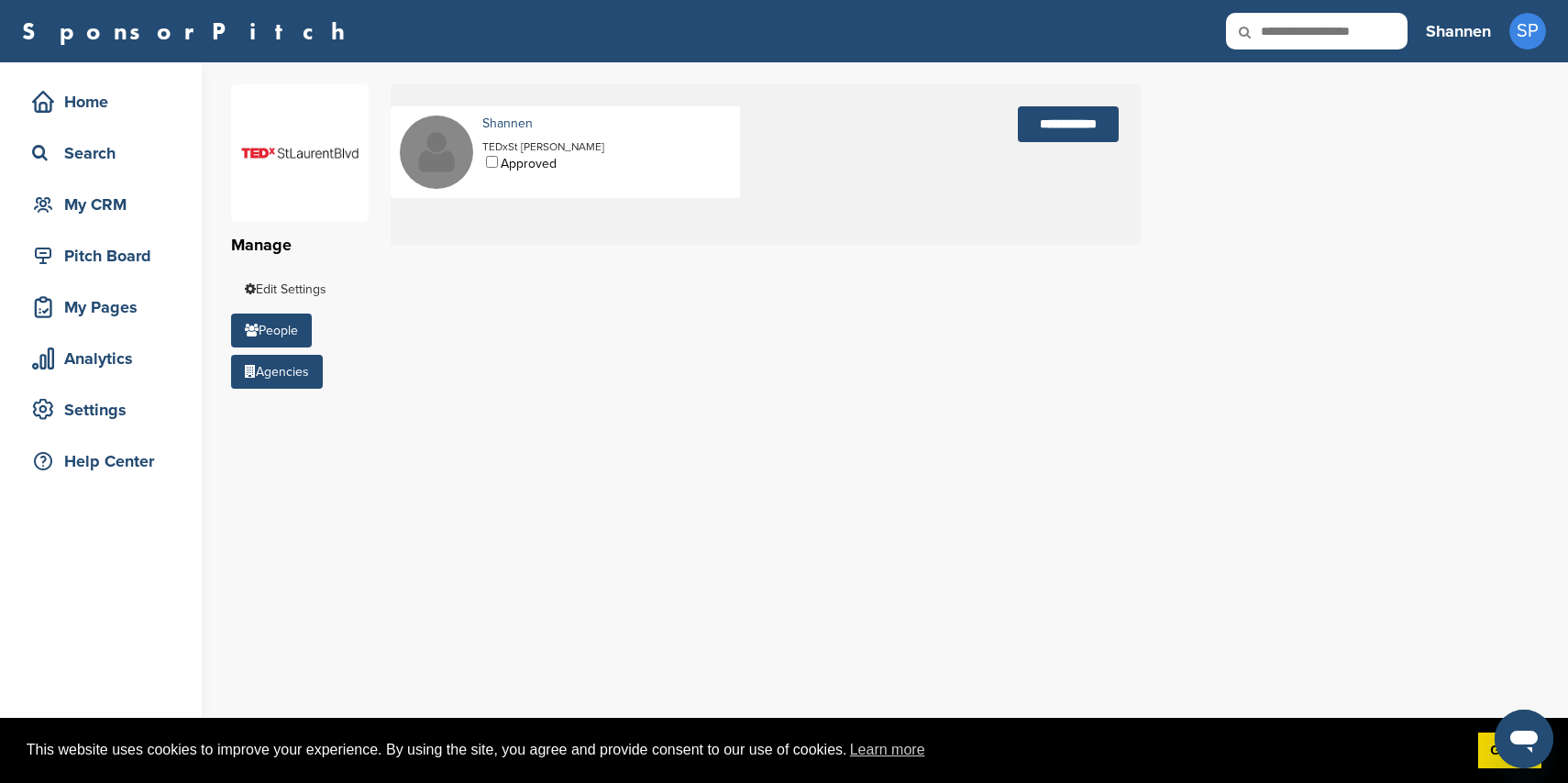
click at [298, 371] on link "Agencies" at bounding box center [277, 372] width 92 height 34
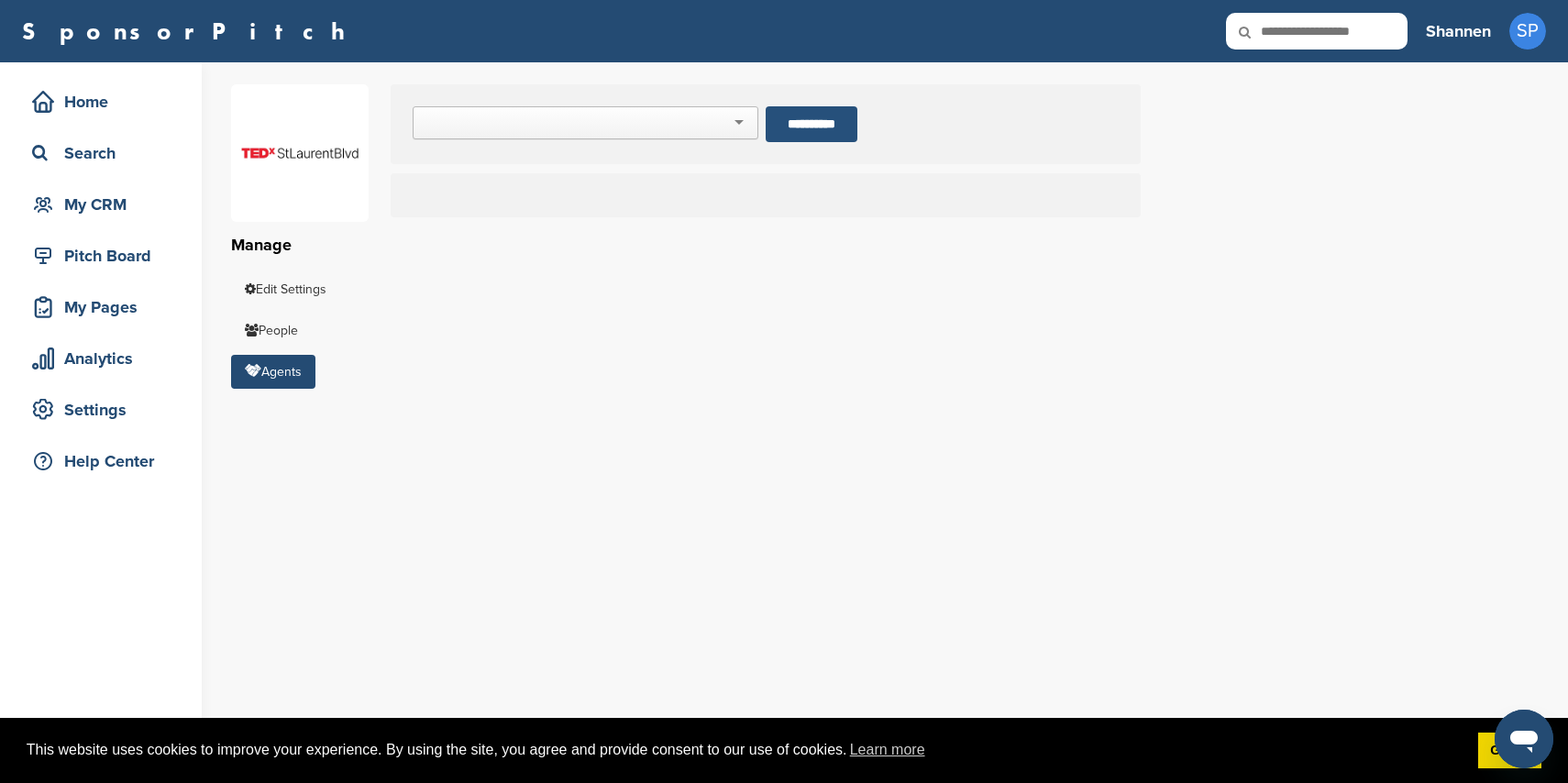
click at [819, 117] on input "**********" at bounding box center [811, 124] width 92 height 36
click at [831, 131] on input "**********" at bounding box center [811, 124] width 92 height 36
click at [726, 122] on div at bounding box center [585, 123] width 346 height 33
type input "**********"
drag, startPoint x: 764, startPoint y: 235, endPoint x: 754, endPoint y: 234, distance: 10.0
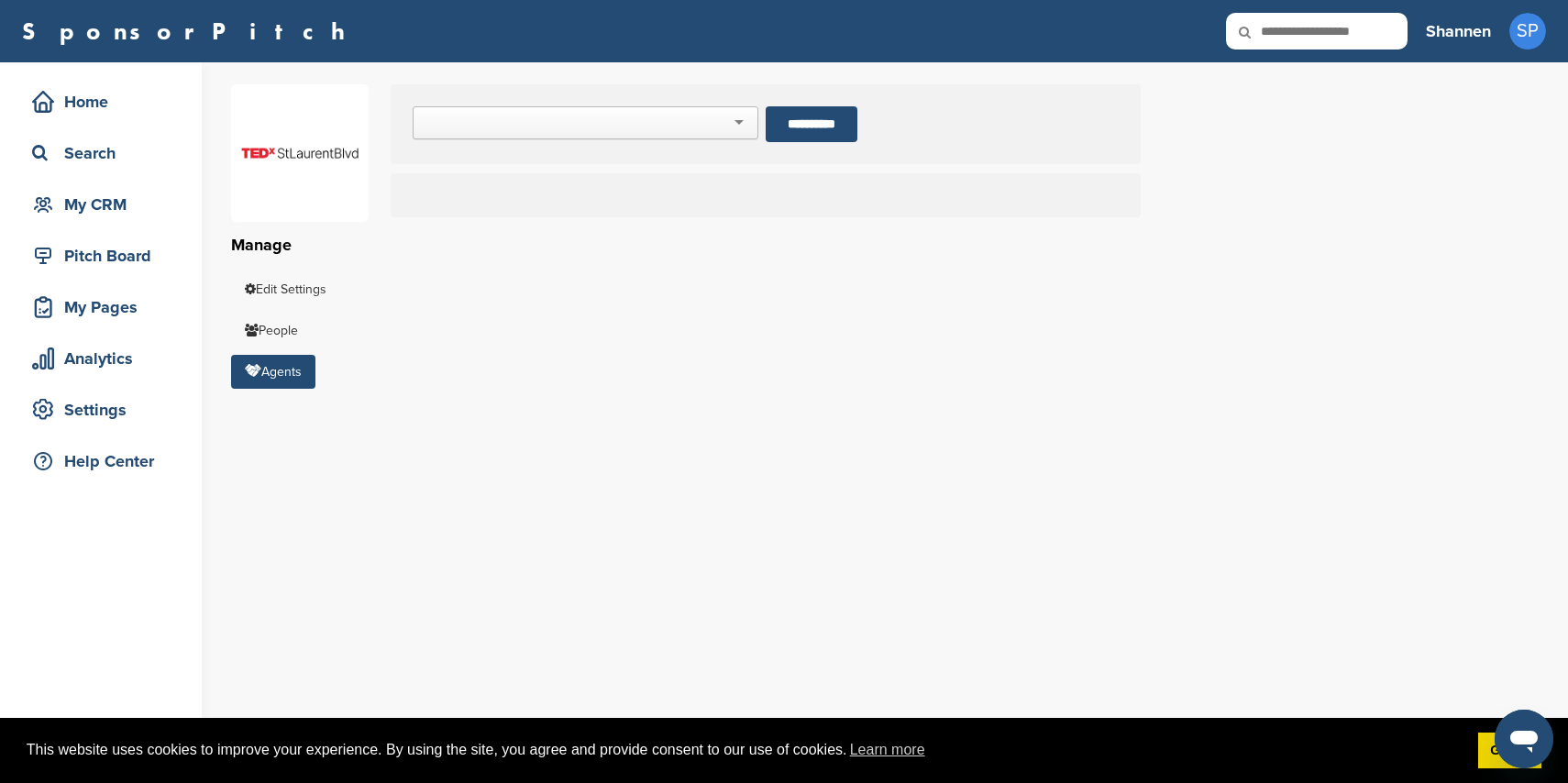
click at [764, 235] on div "**********" at bounding box center [899, 236] width 1337 height 347
click at [128, 107] on div "Home" at bounding box center [105, 101] width 156 height 33
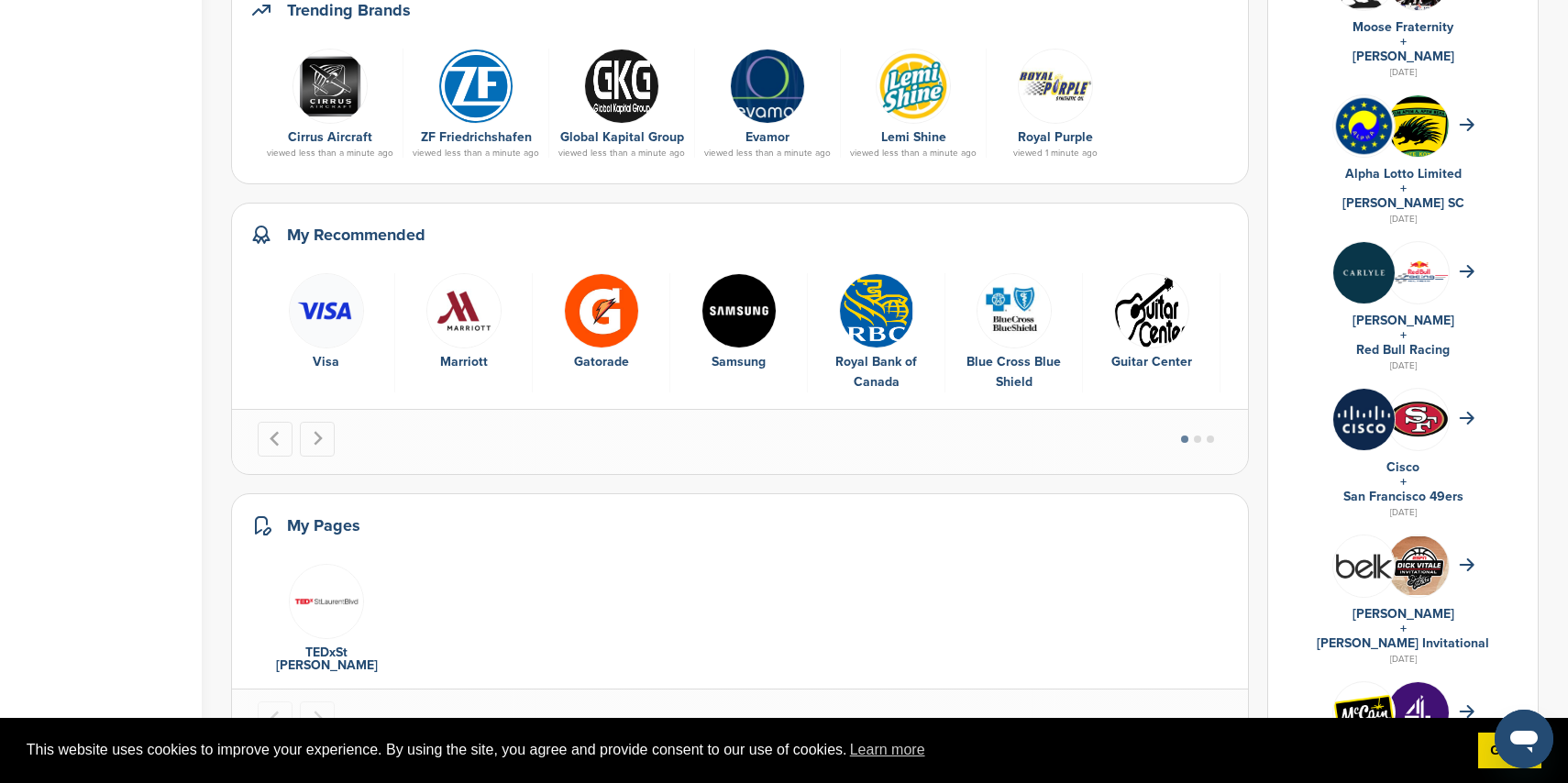
click at [333, 317] on img "1 of 9" at bounding box center [326, 310] width 75 height 75
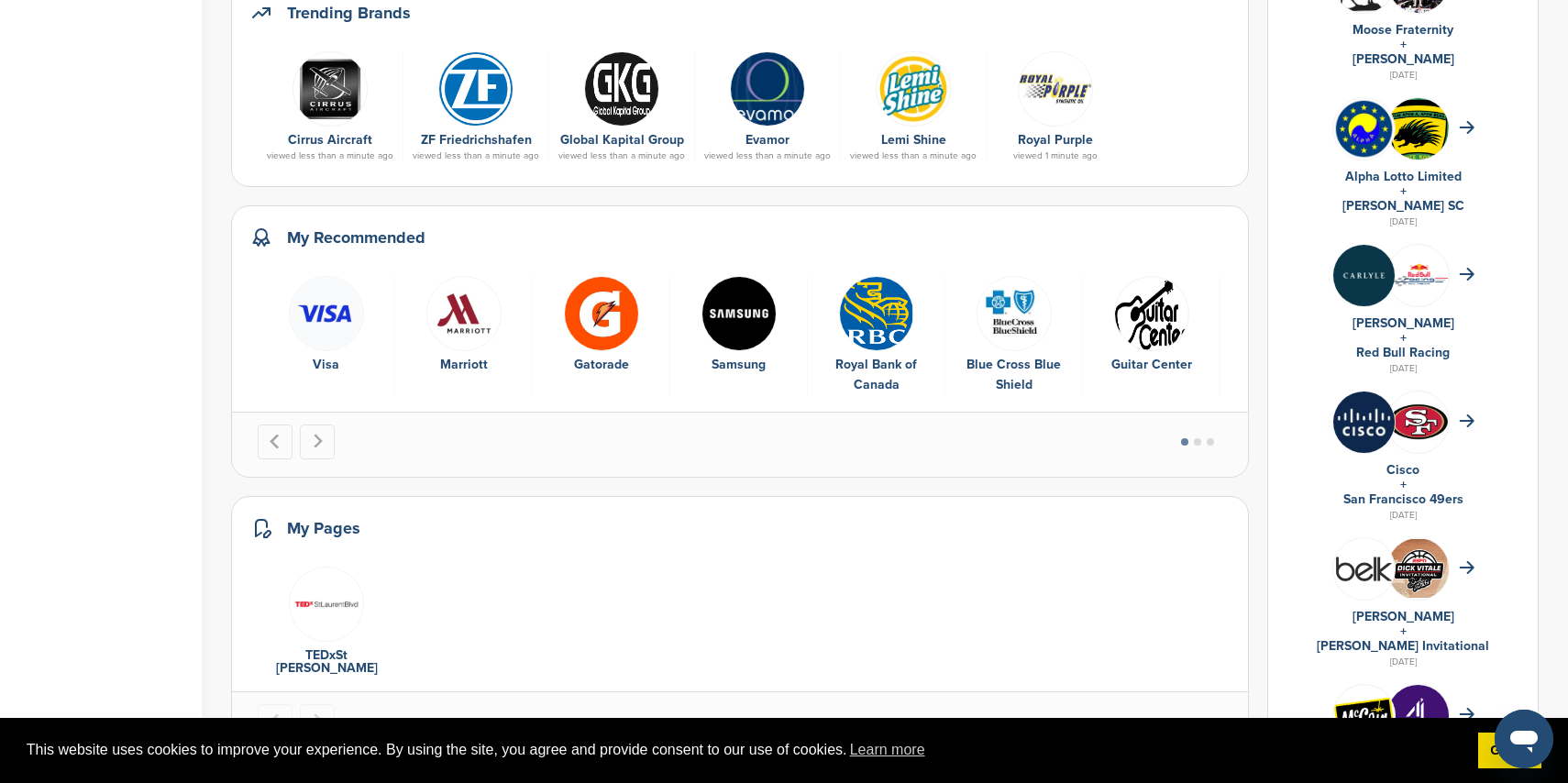
scroll to position [645, 0]
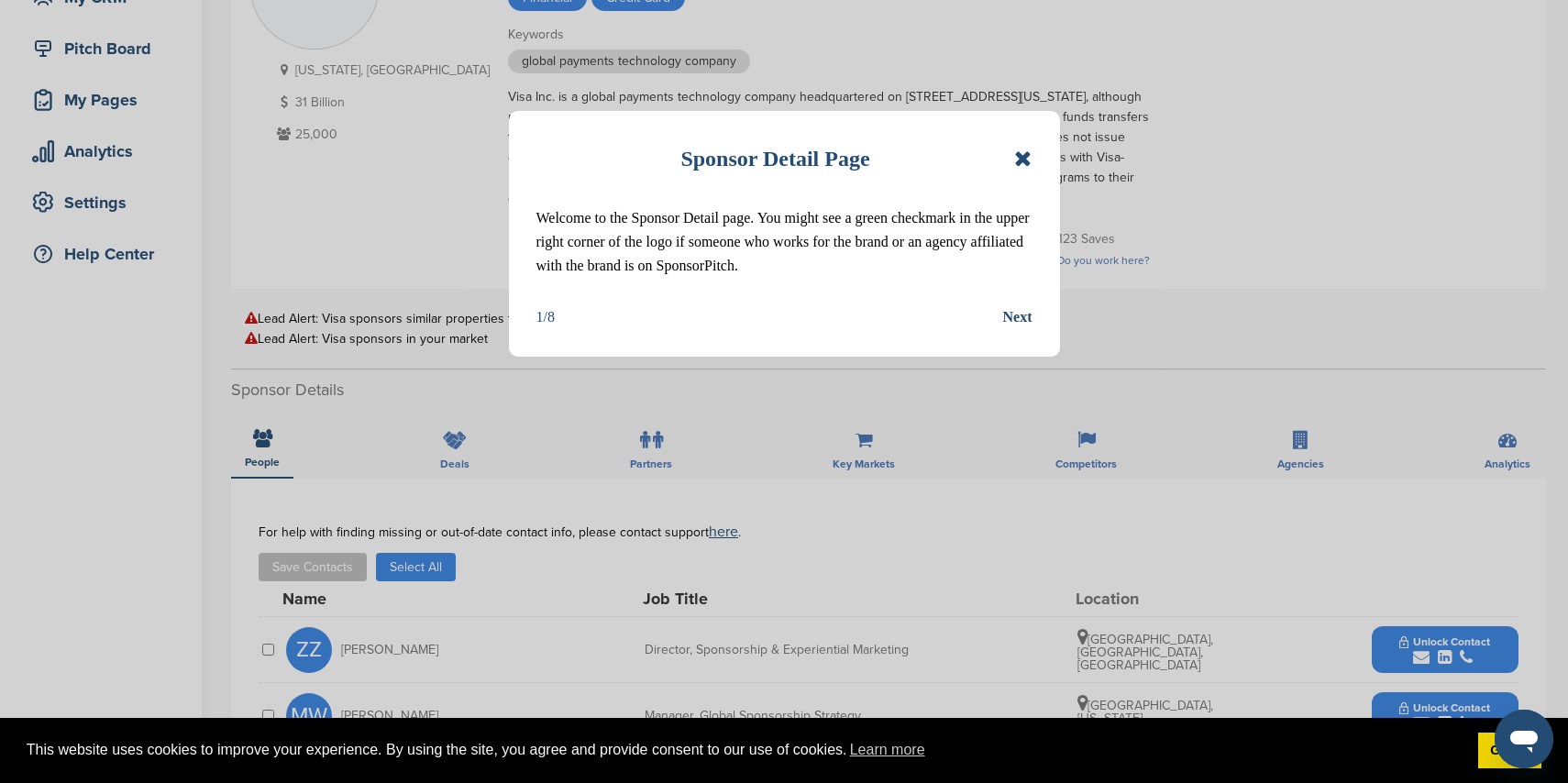
scroll to position [216, 0]
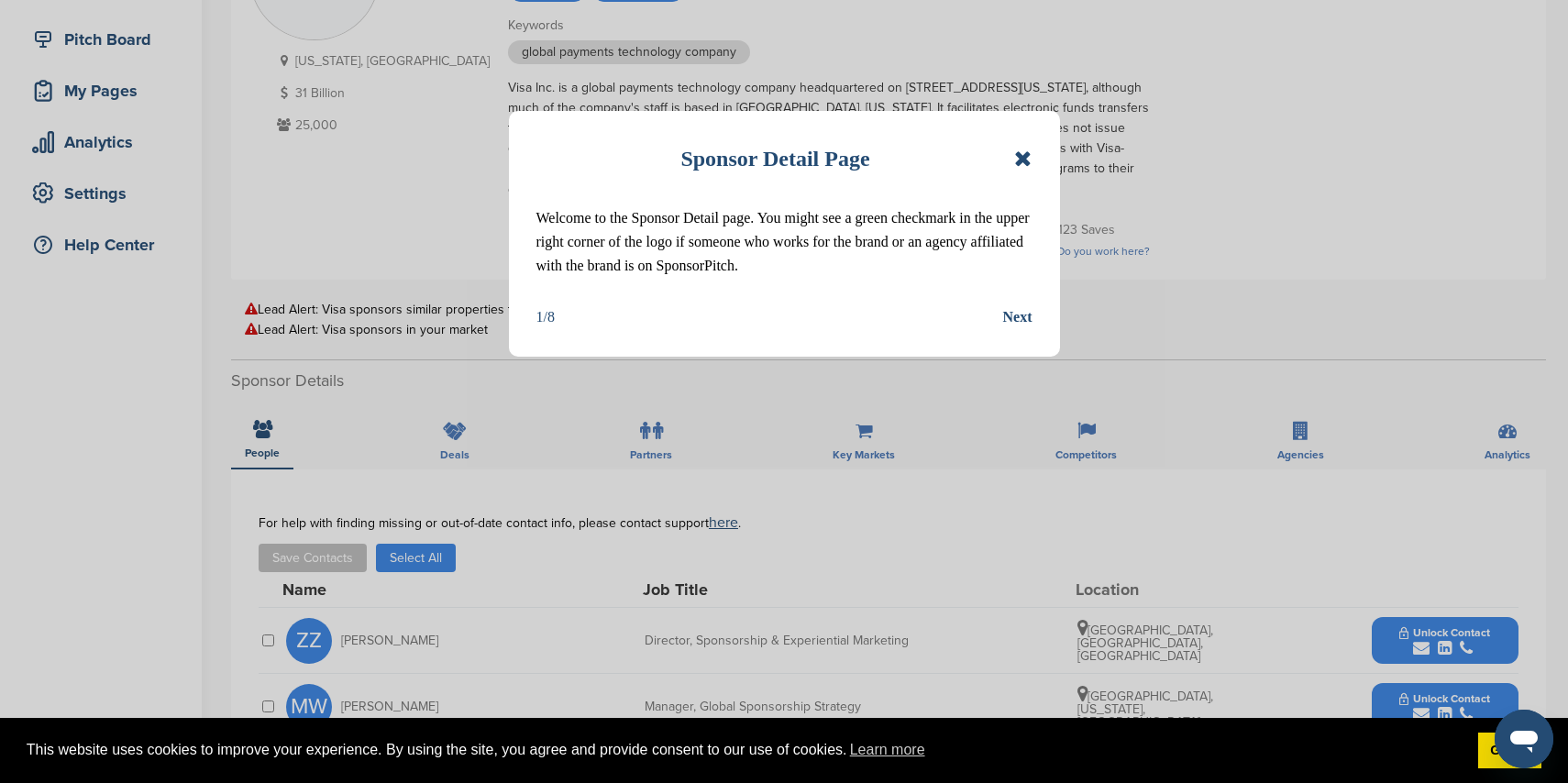
click at [1017, 156] on icon at bounding box center [1023, 158] width 18 height 22
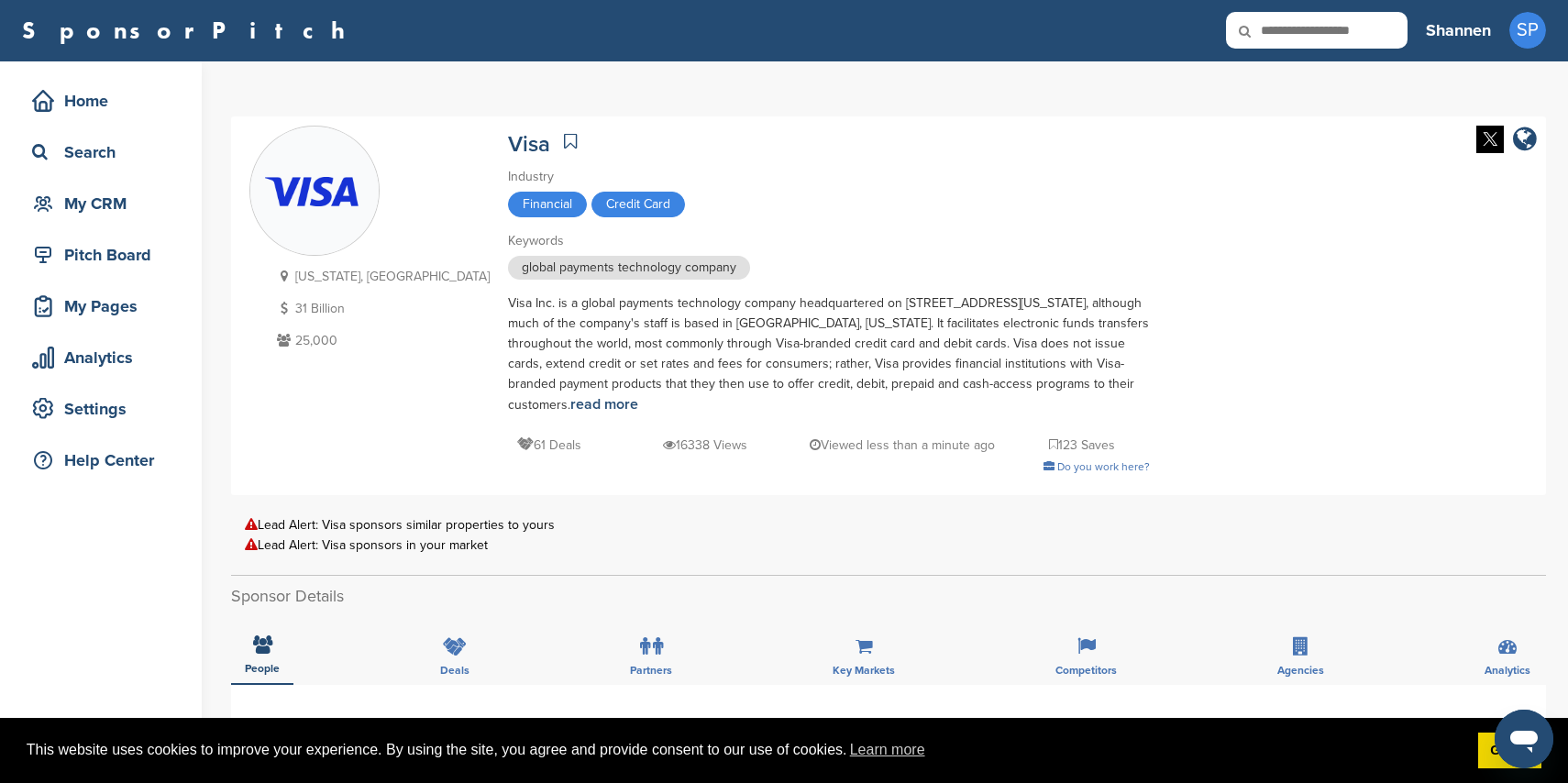
scroll to position [0, 0]
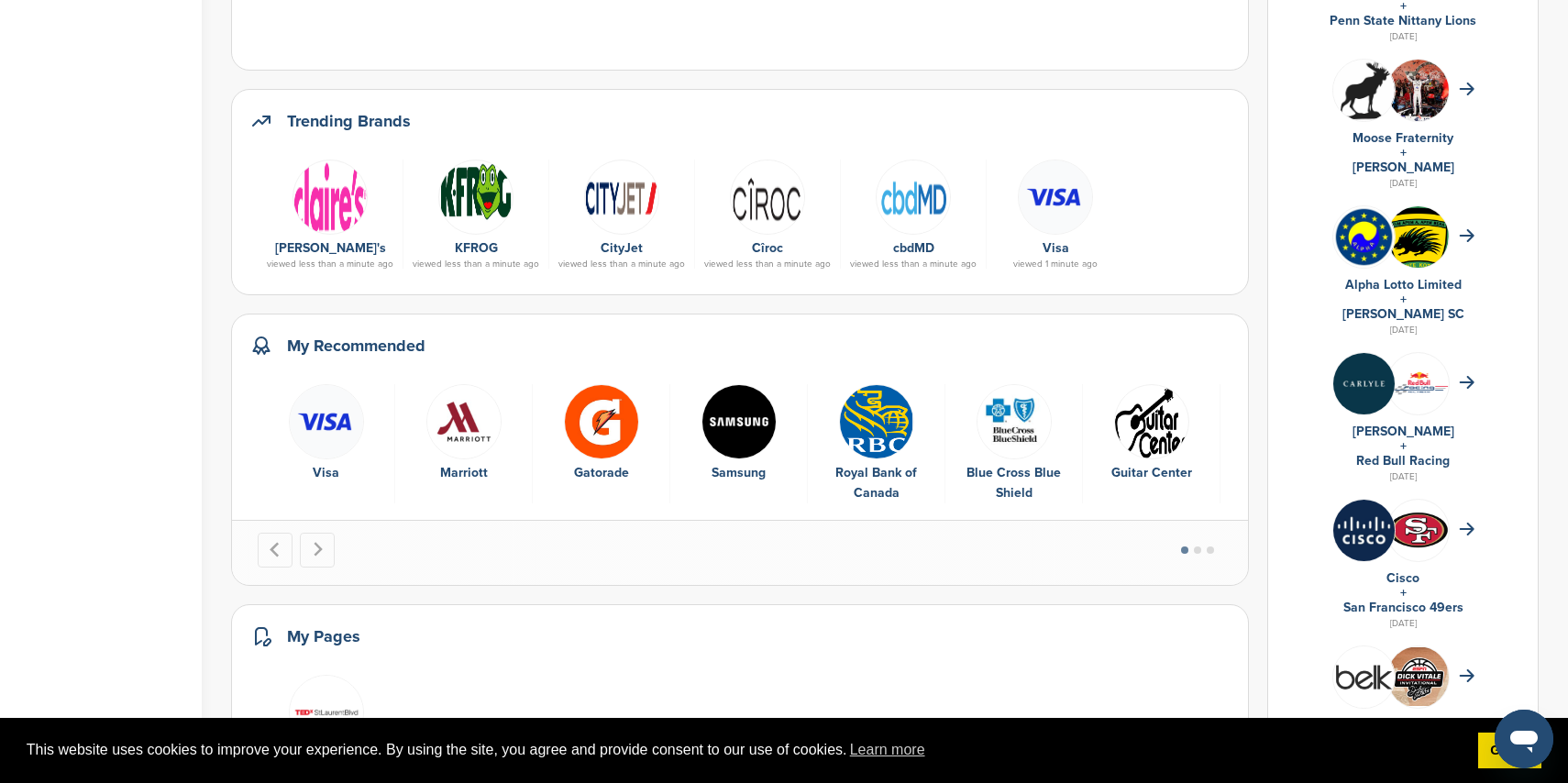
scroll to position [536, 0]
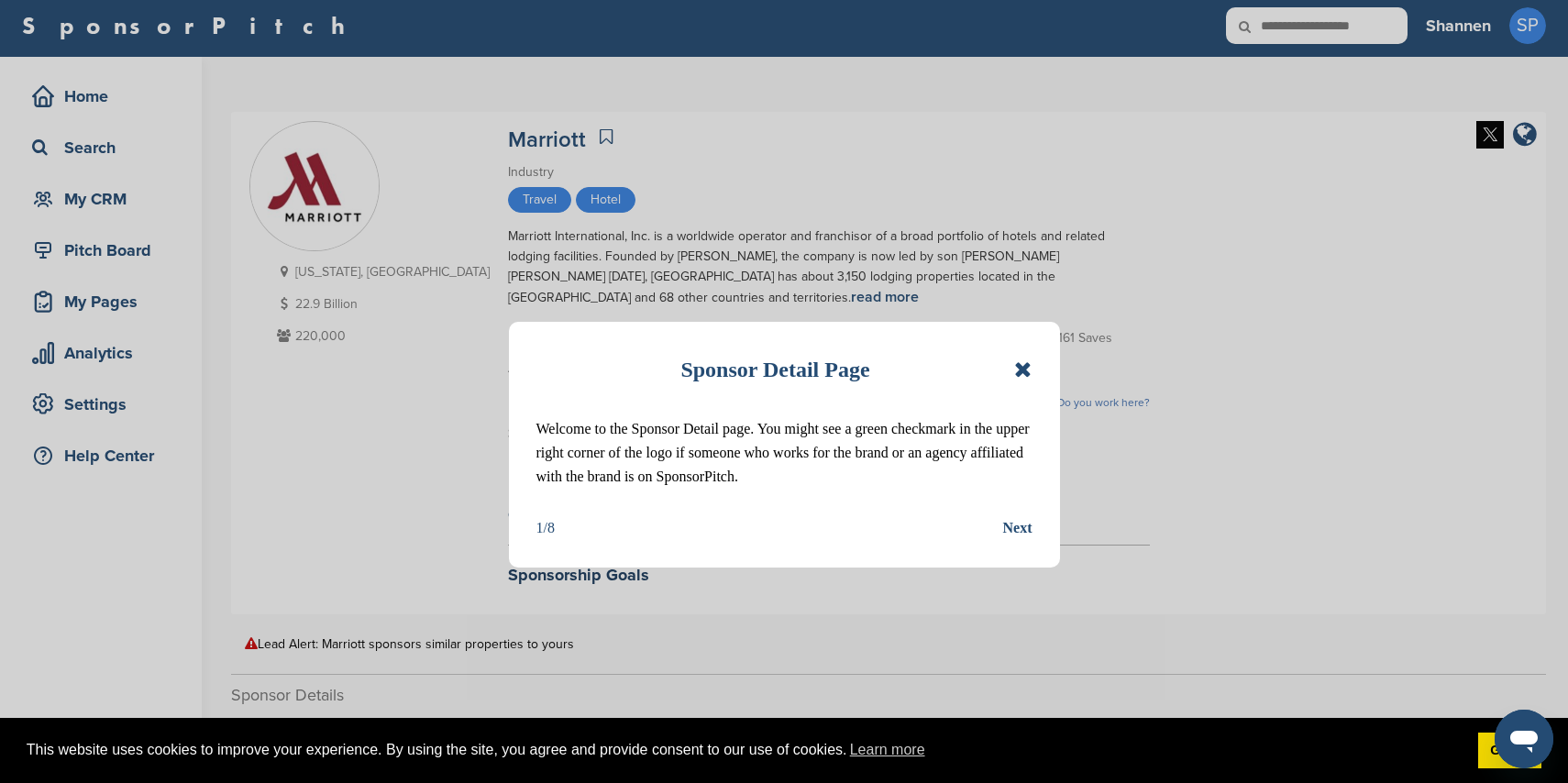
click at [1032, 369] on icon at bounding box center [1023, 370] width 18 height 22
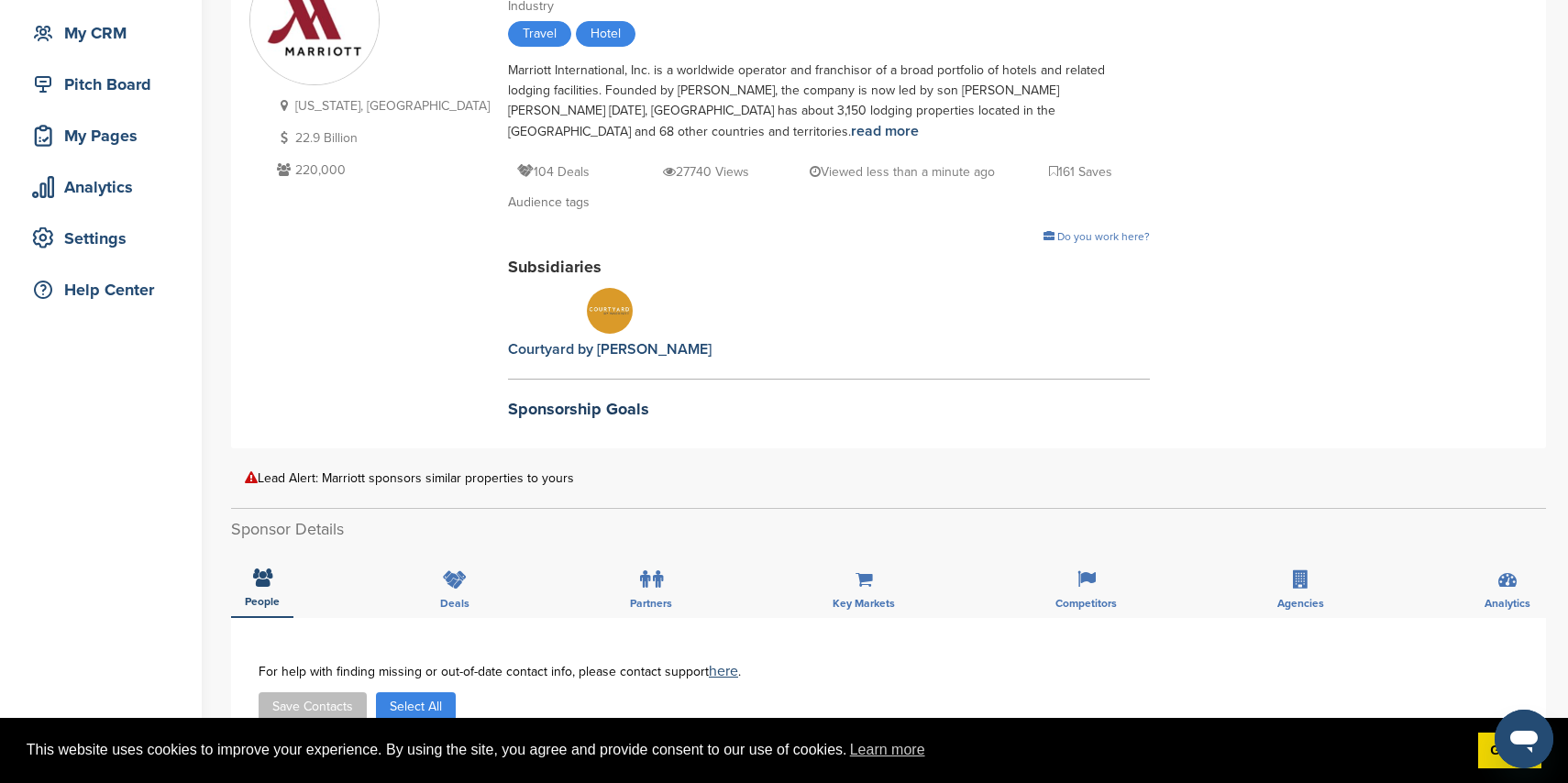
scroll to position [167, 0]
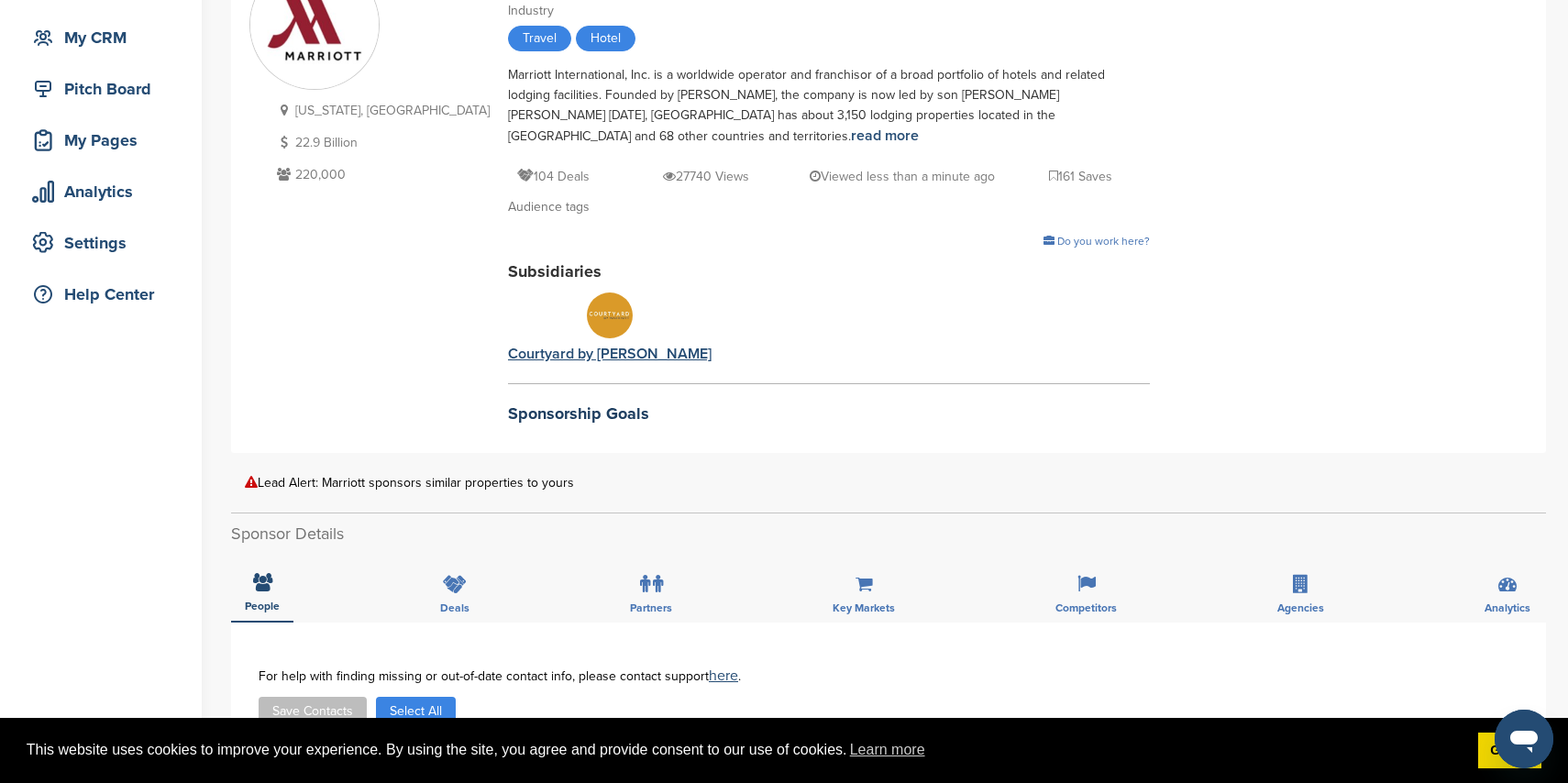
click at [587, 305] on img at bounding box center [609, 315] width 46 height 46
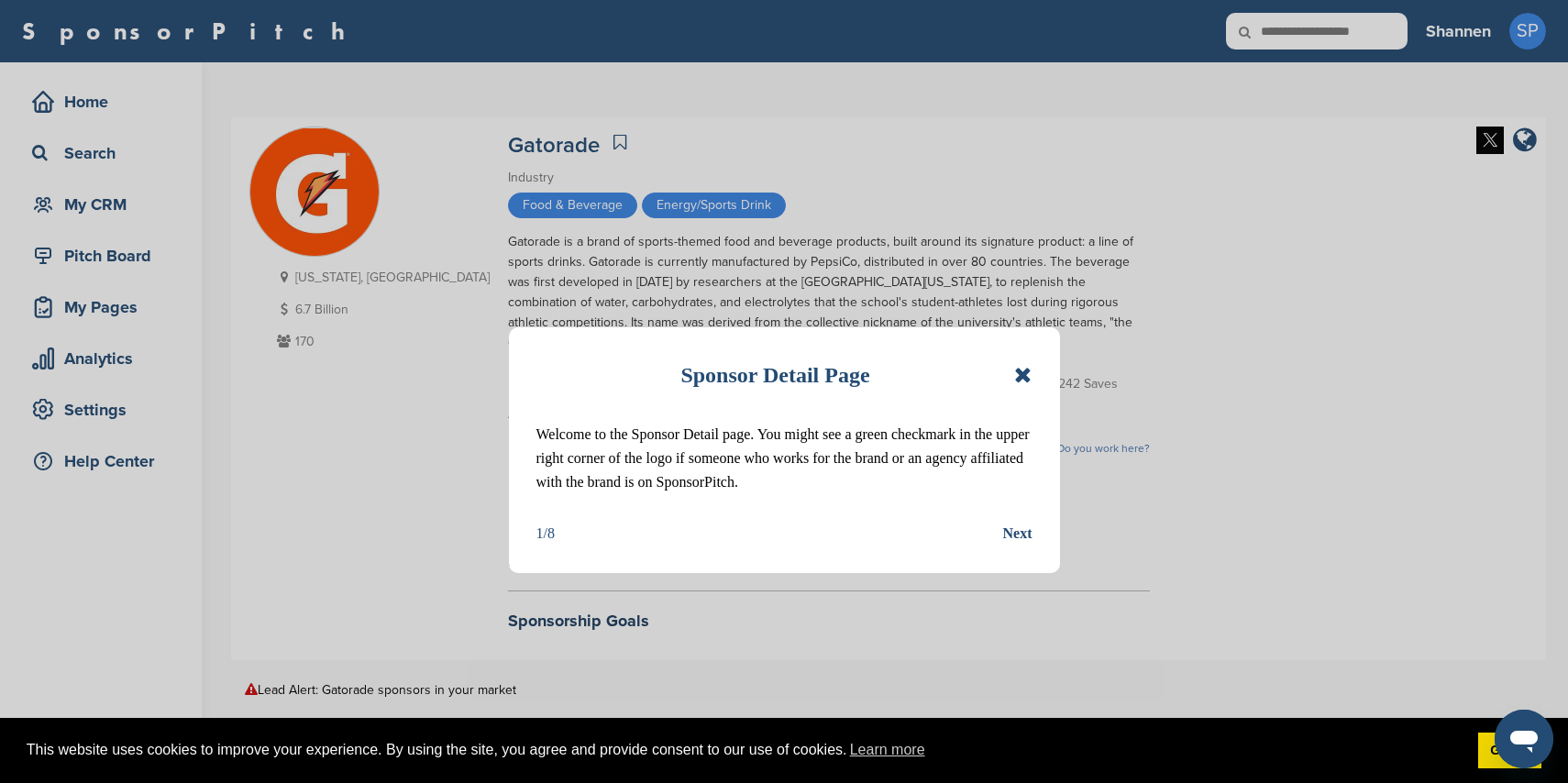
click at [1032, 380] on icon at bounding box center [1023, 374] width 18 height 22
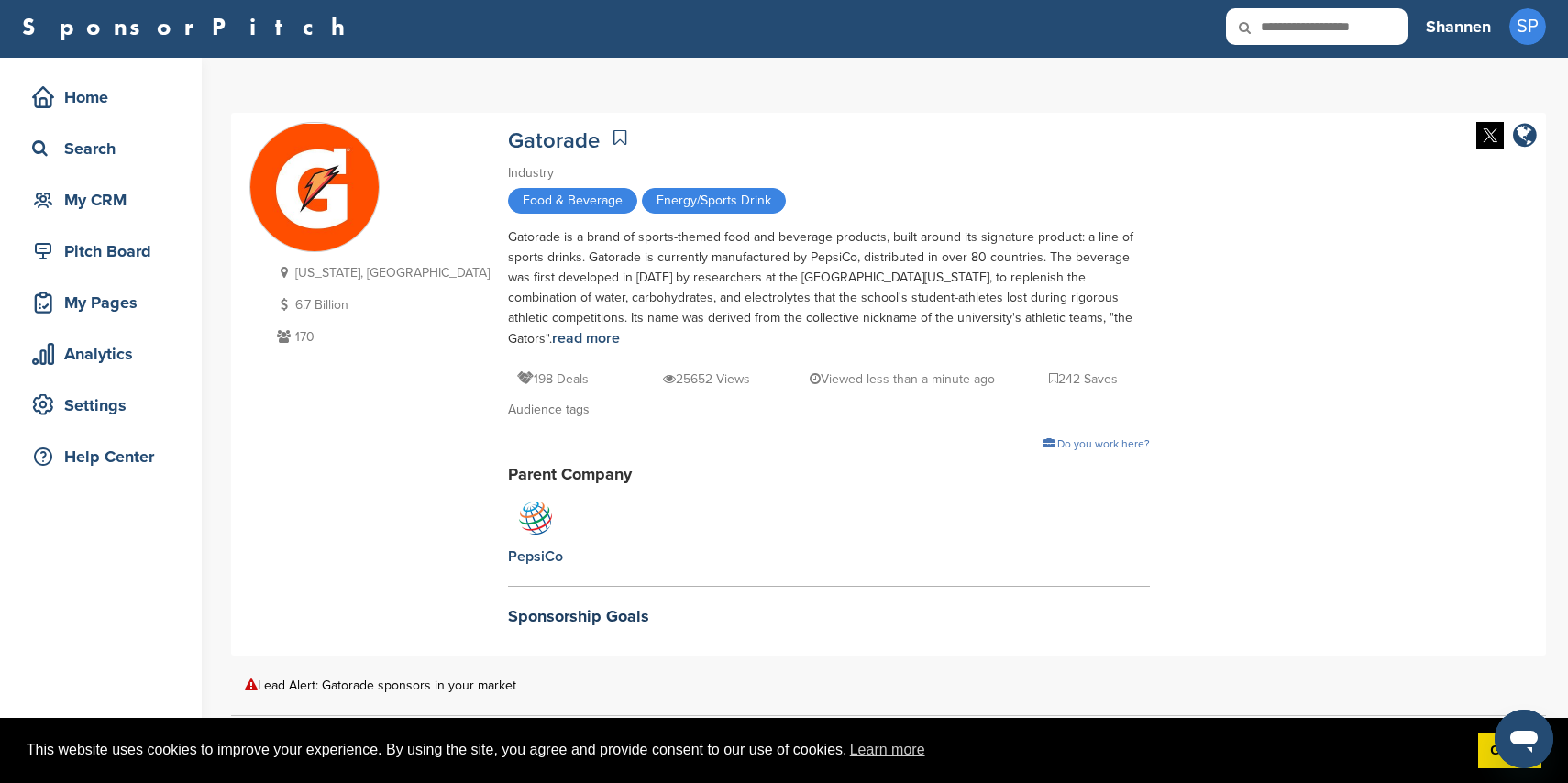
scroll to position [8, 0]
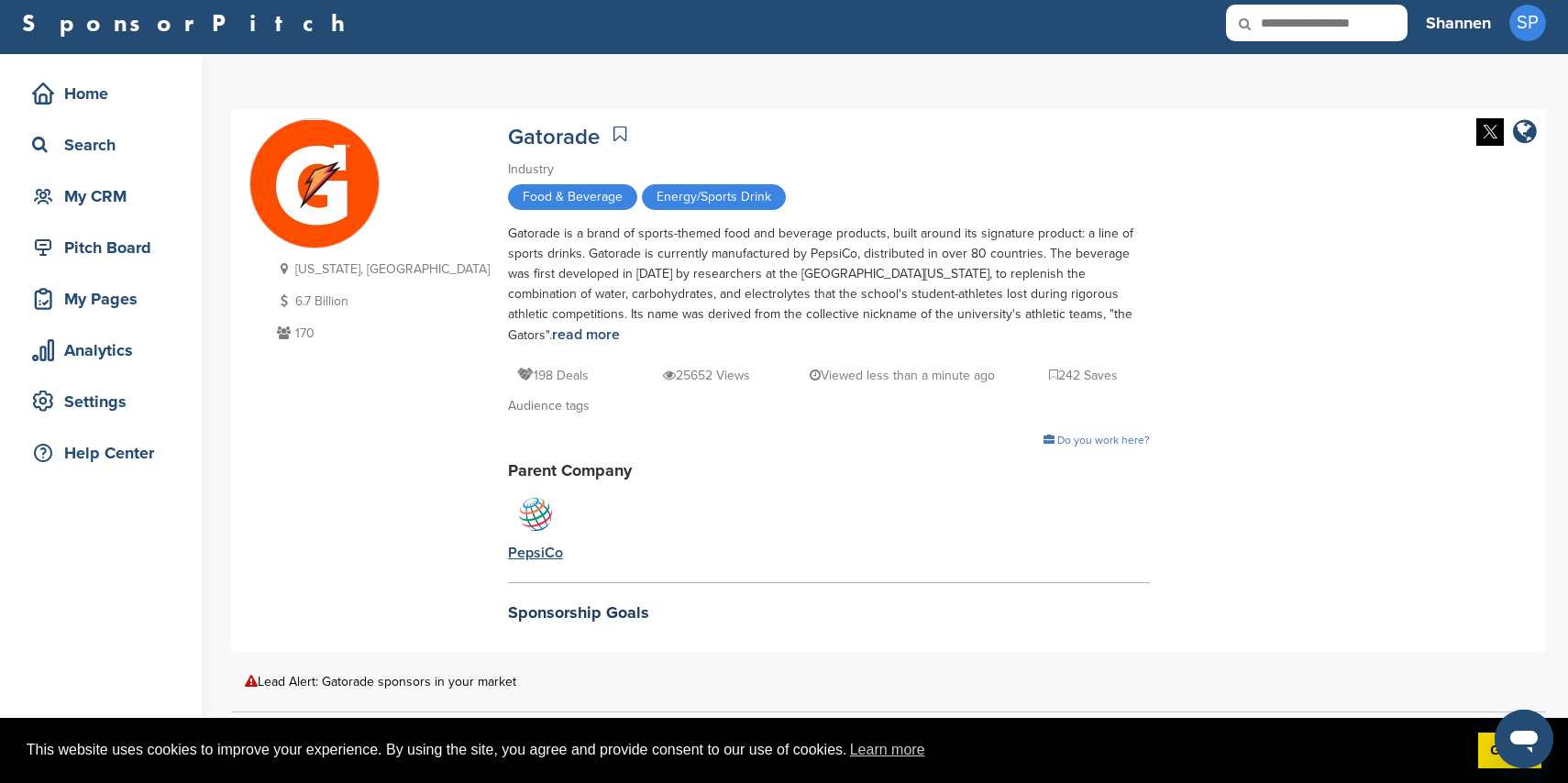
click at [513, 495] on img at bounding box center [535, 514] width 46 height 46
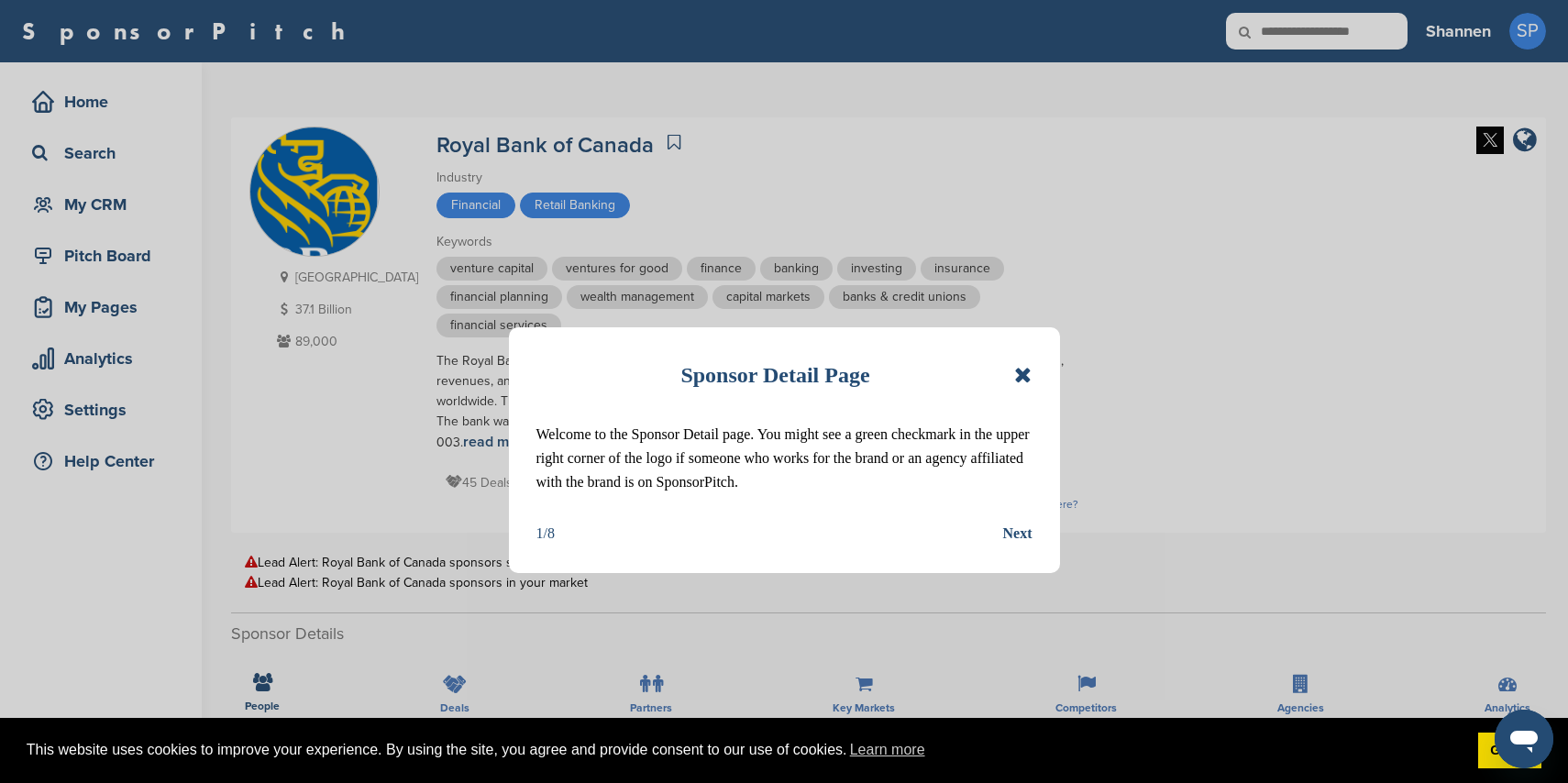
click at [1026, 382] on icon at bounding box center [1023, 374] width 18 height 22
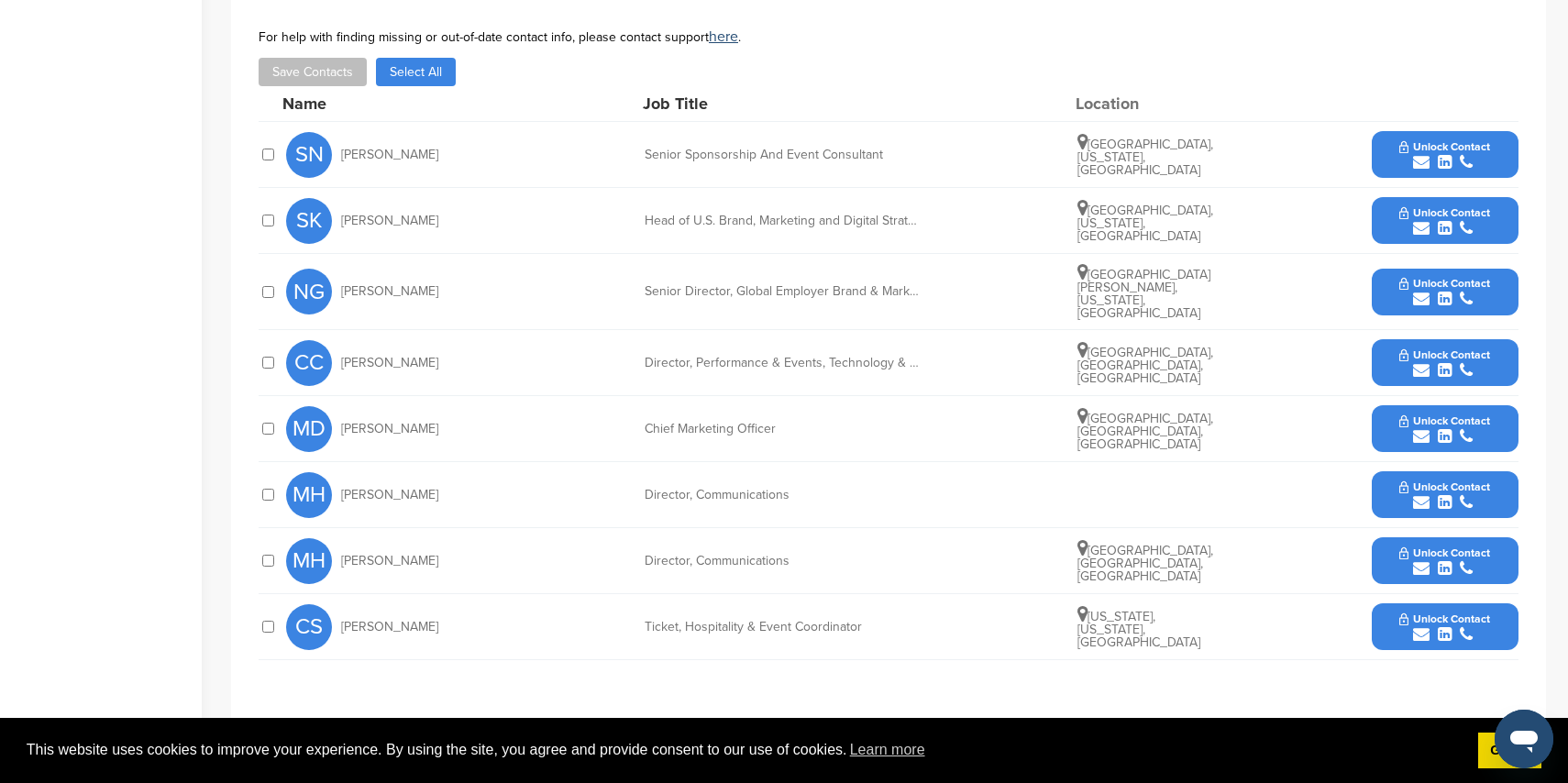
scroll to position [741, 0]
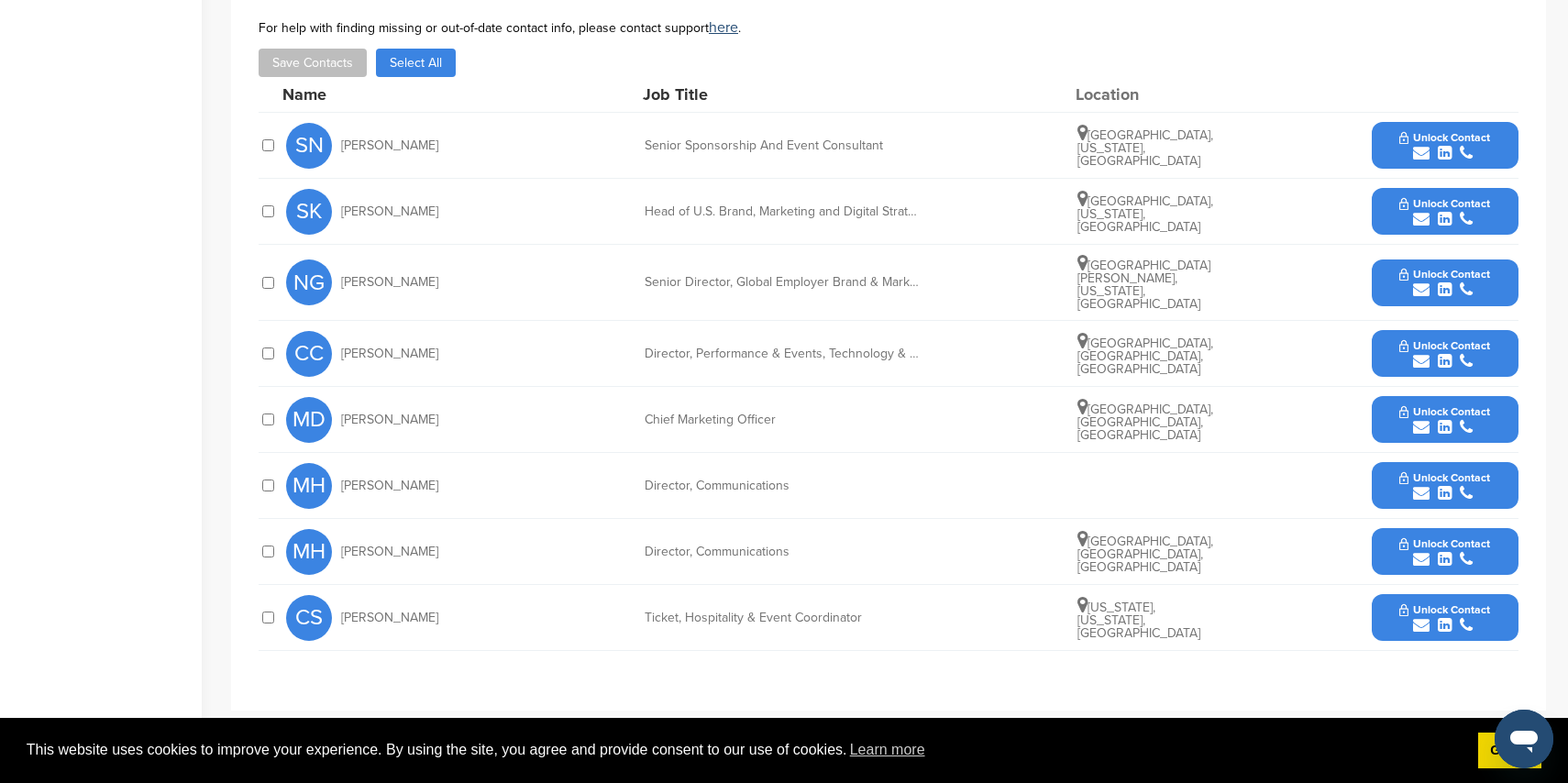
click at [1423, 353] on icon "submit" at bounding box center [1421, 361] width 17 height 17
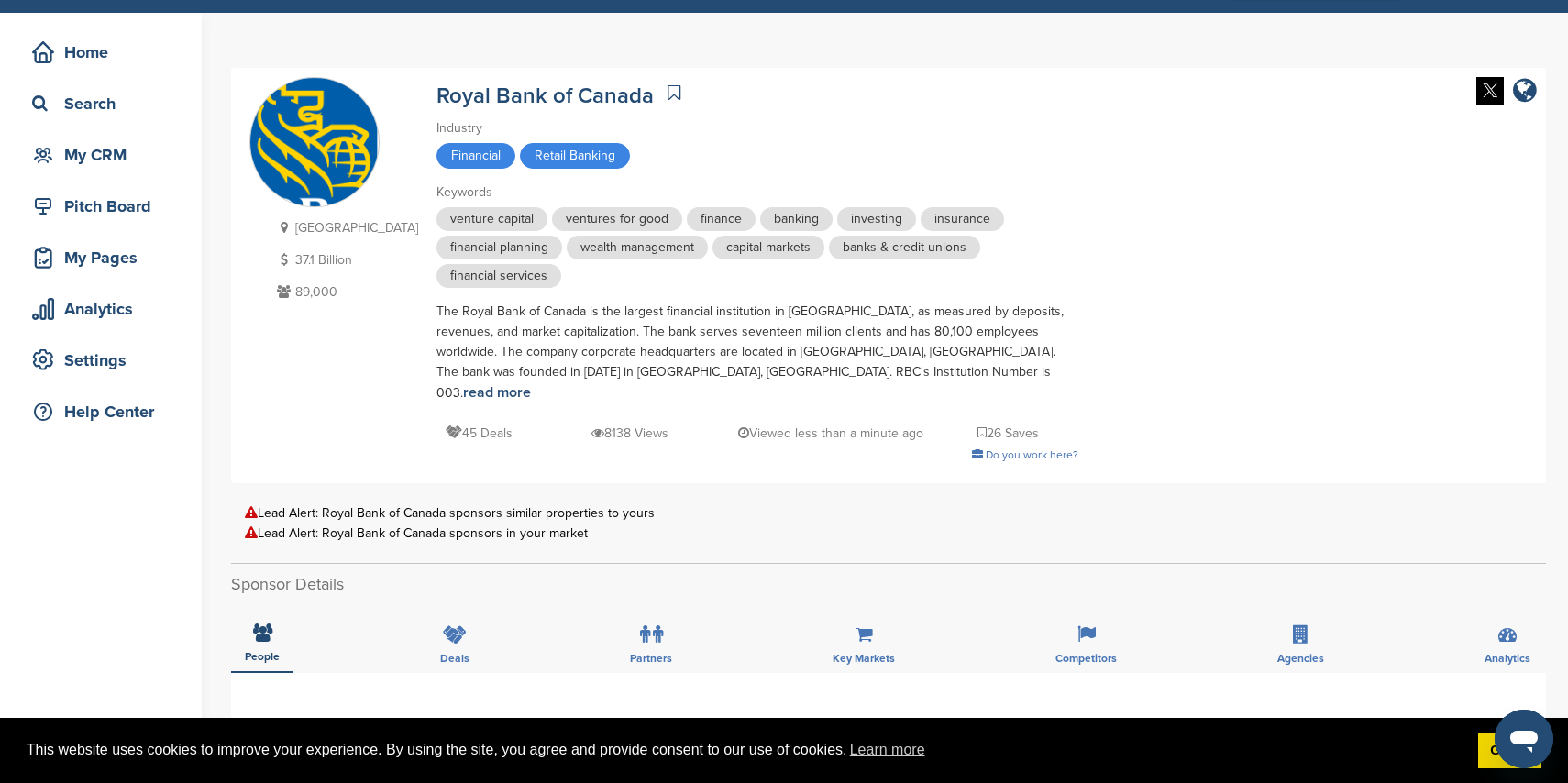
scroll to position [0, 0]
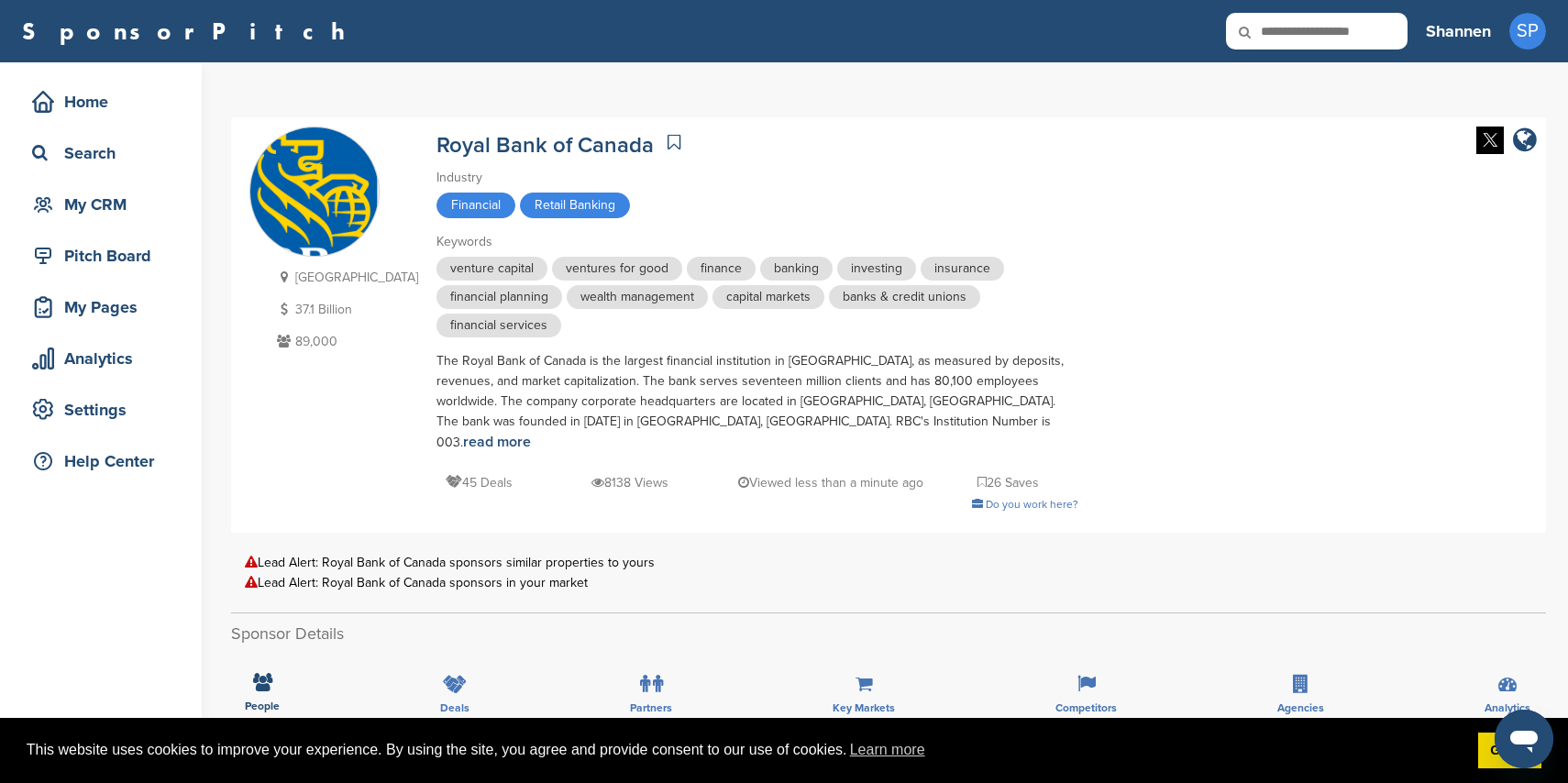
drag, startPoint x: 629, startPoint y: 133, endPoint x: 643, endPoint y: 146, distance: 19.1
click at [668, 134] on icon at bounding box center [674, 141] width 13 height 19
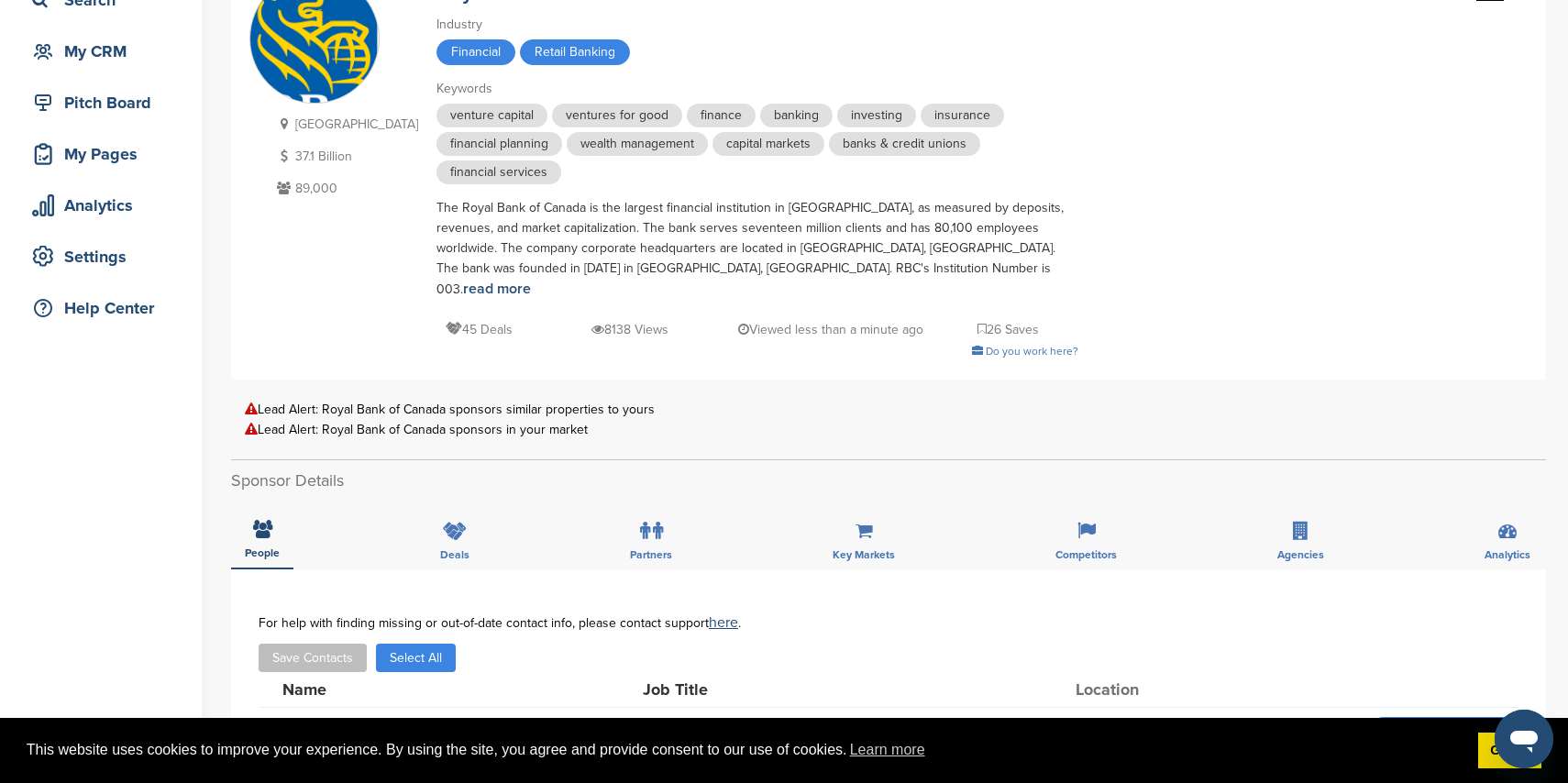
scroll to position [135, 0]
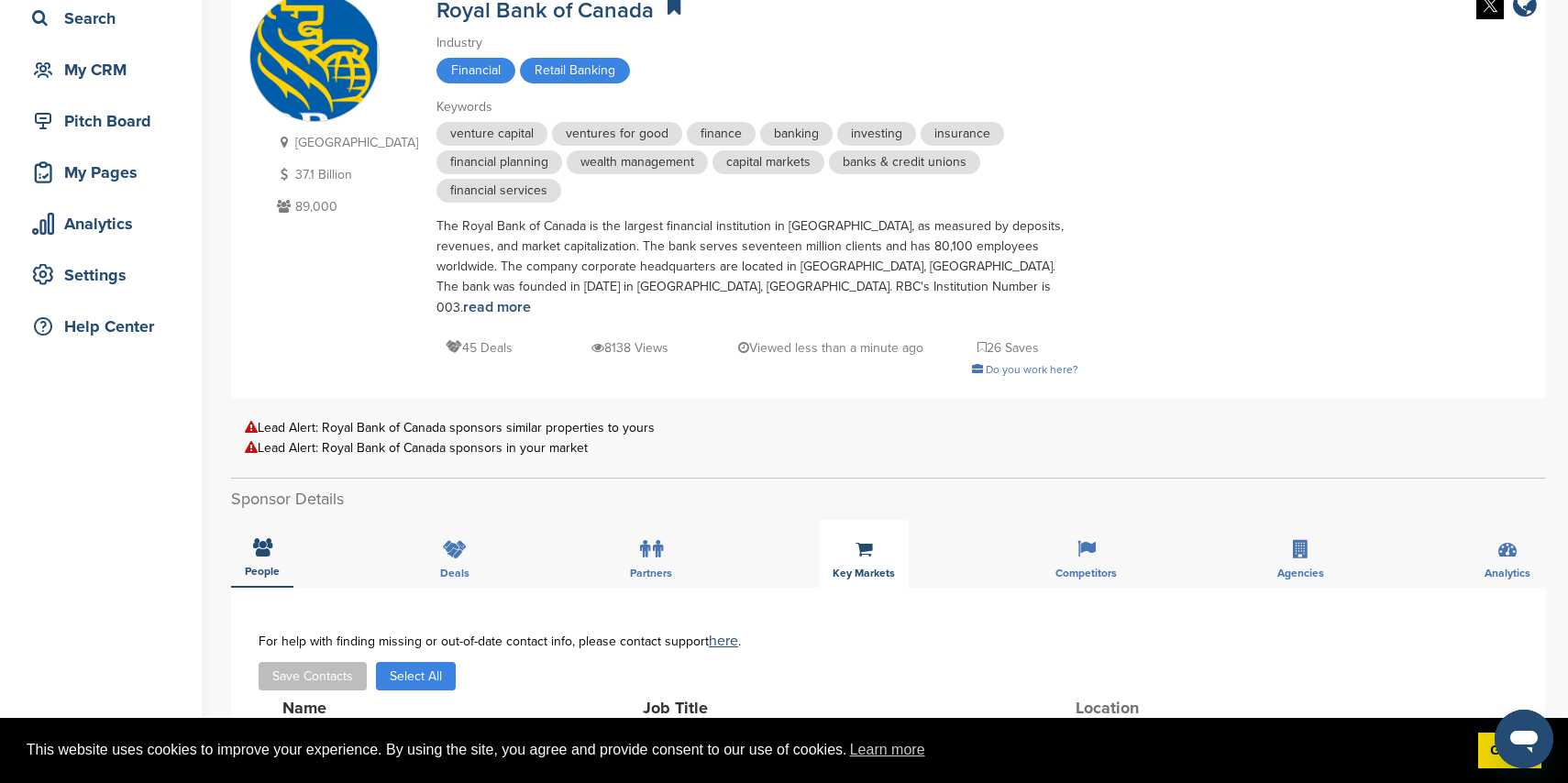
click at [882, 537] on div "Key Markets" at bounding box center [864, 554] width 90 height 68
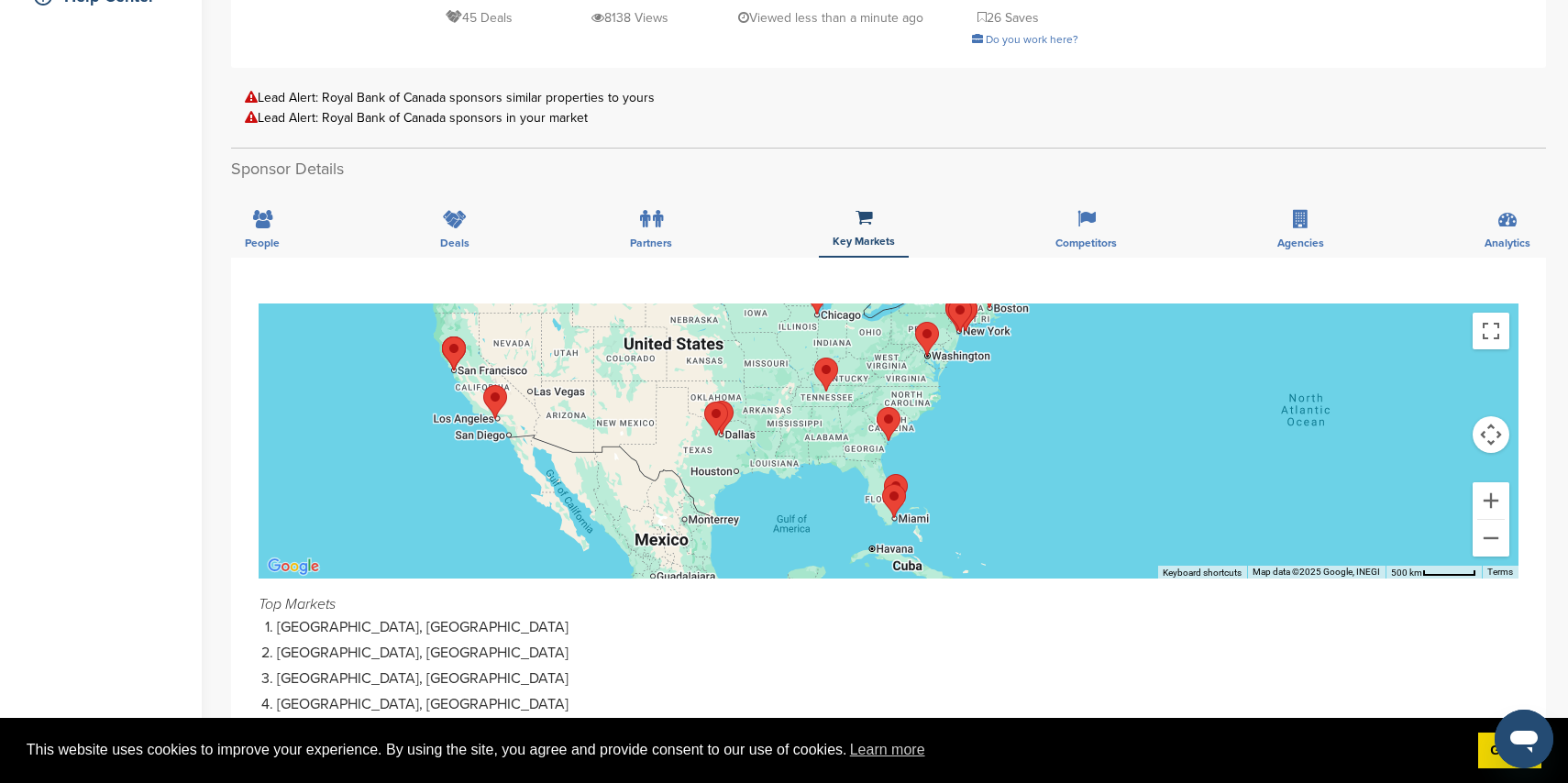
scroll to position [409, 0]
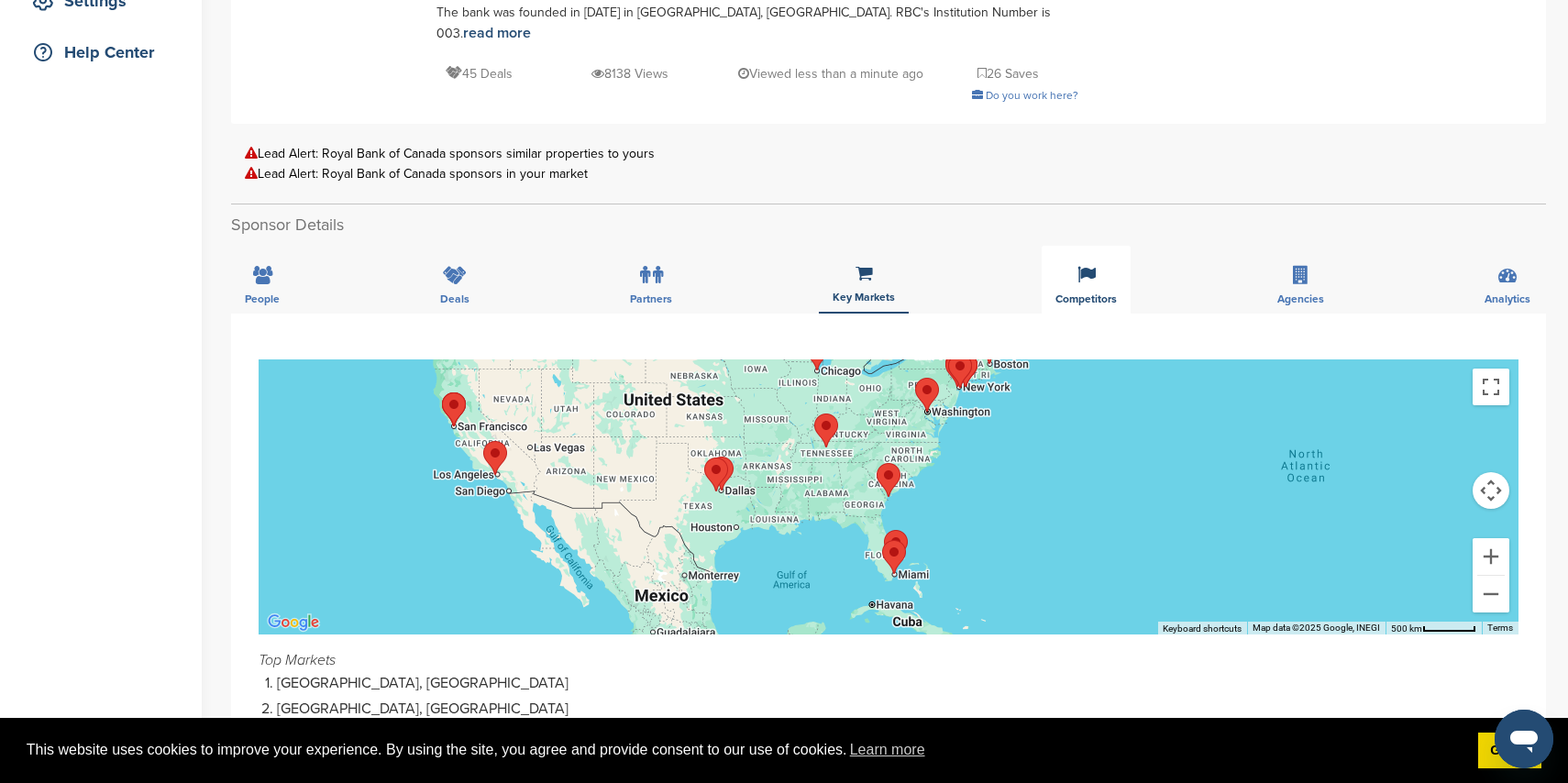
click at [1078, 266] on icon at bounding box center [1086, 275] width 19 height 19
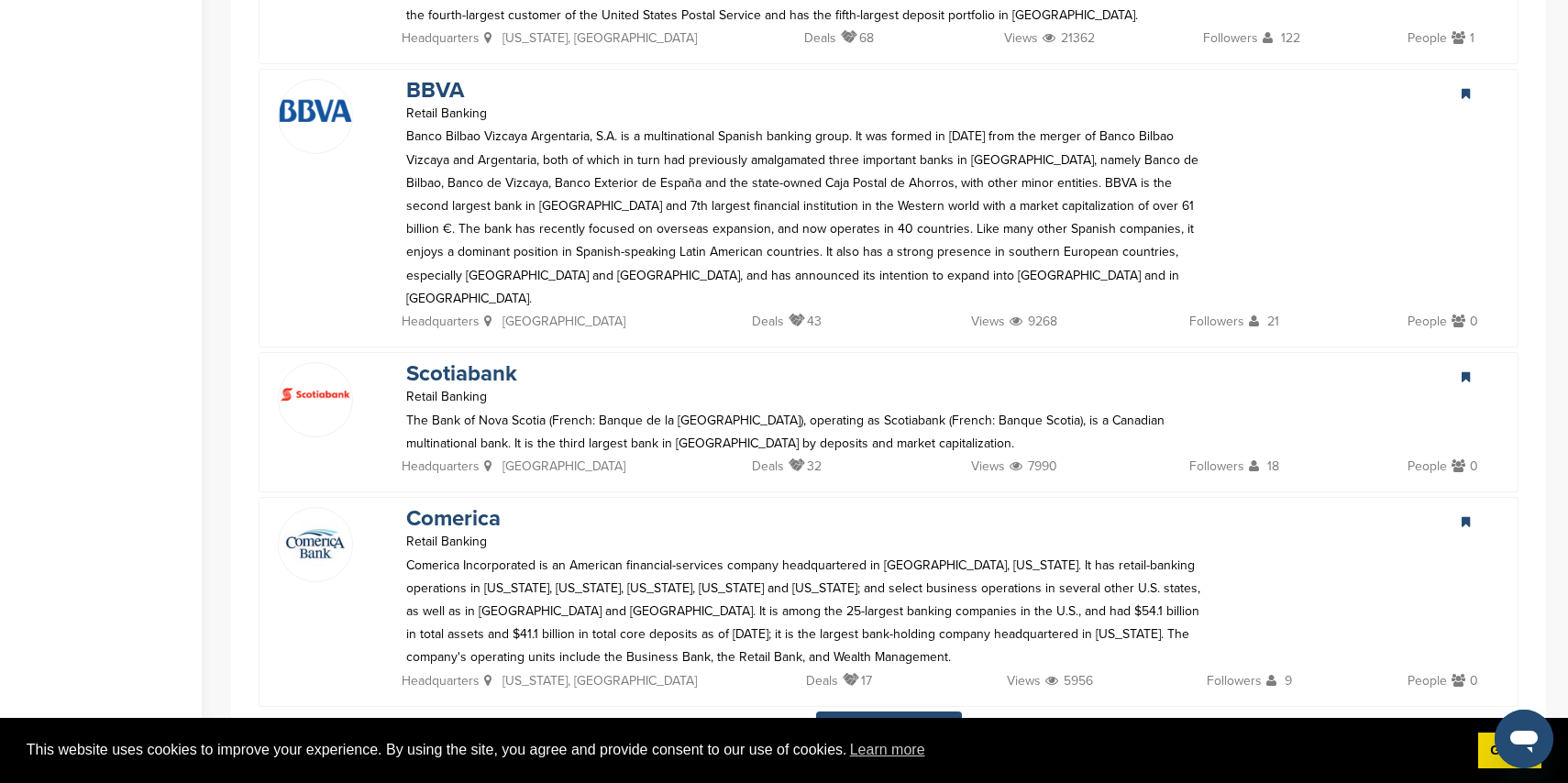
scroll to position [4103, 0]
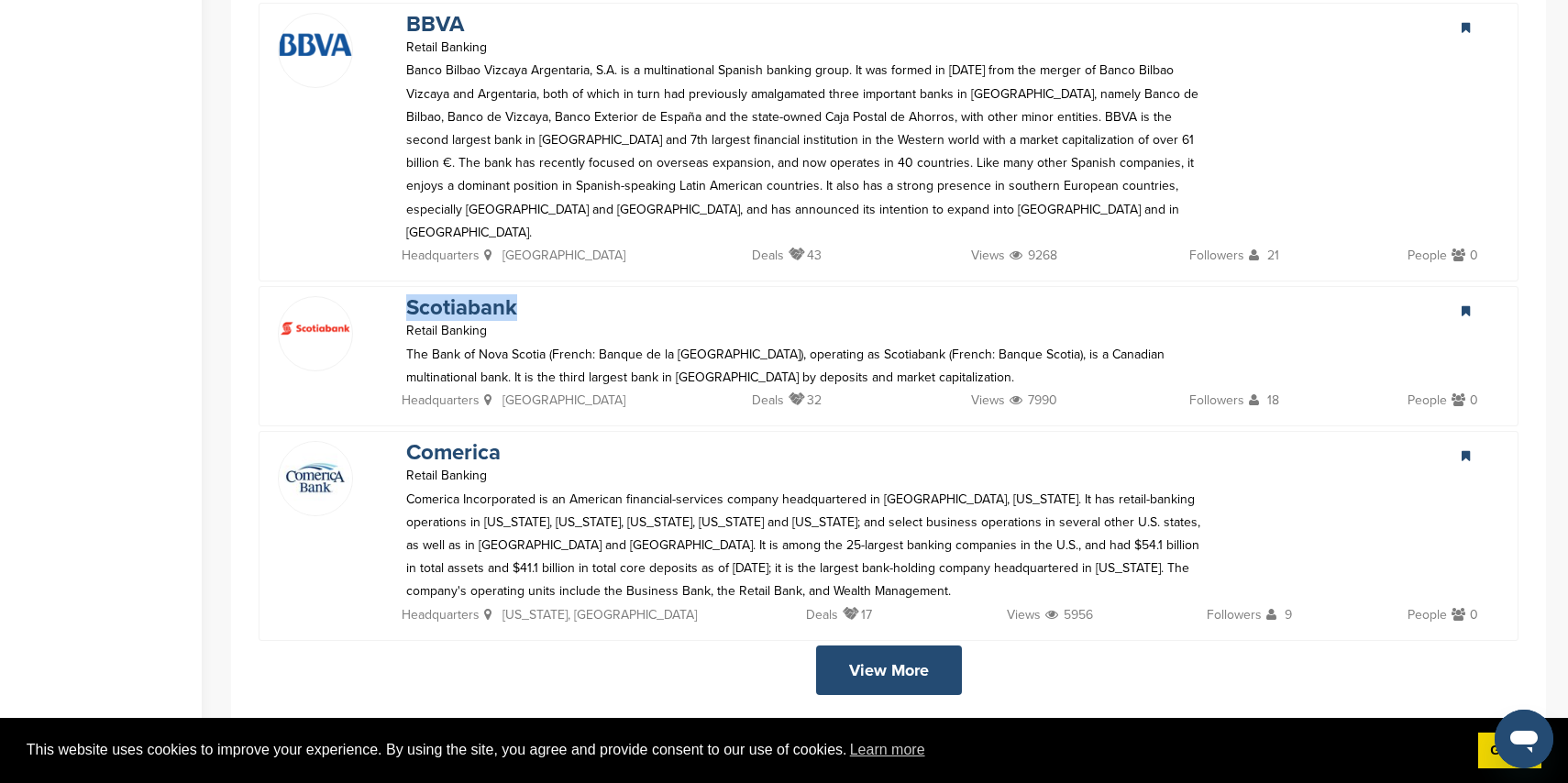
drag, startPoint x: 900, startPoint y: 491, endPoint x: 885, endPoint y: 484, distance: 16.6
click at [900, 646] on link "View More" at bounding box center [889, 670] width 146 height 50
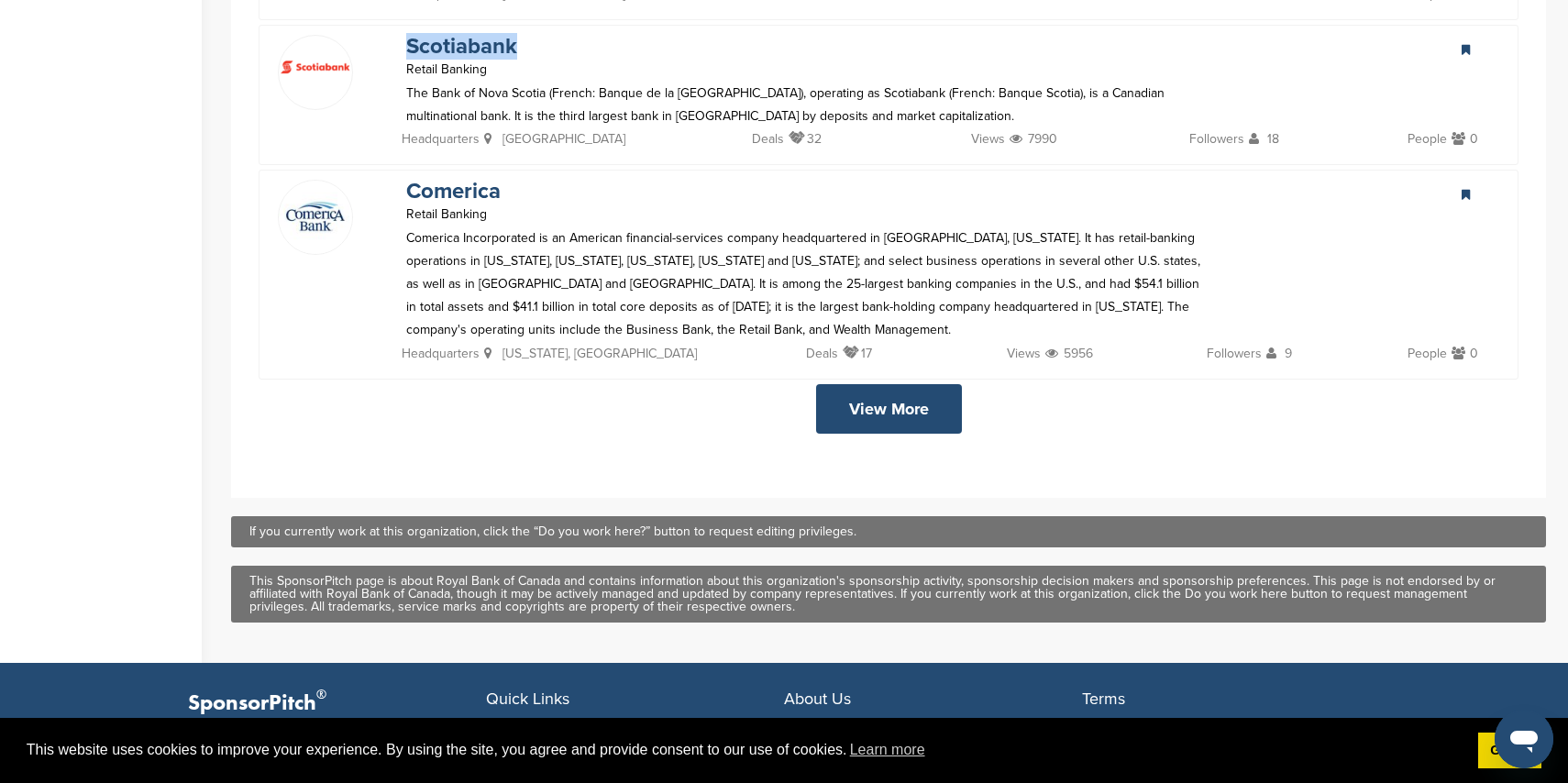
scroll to position [4368, 0]
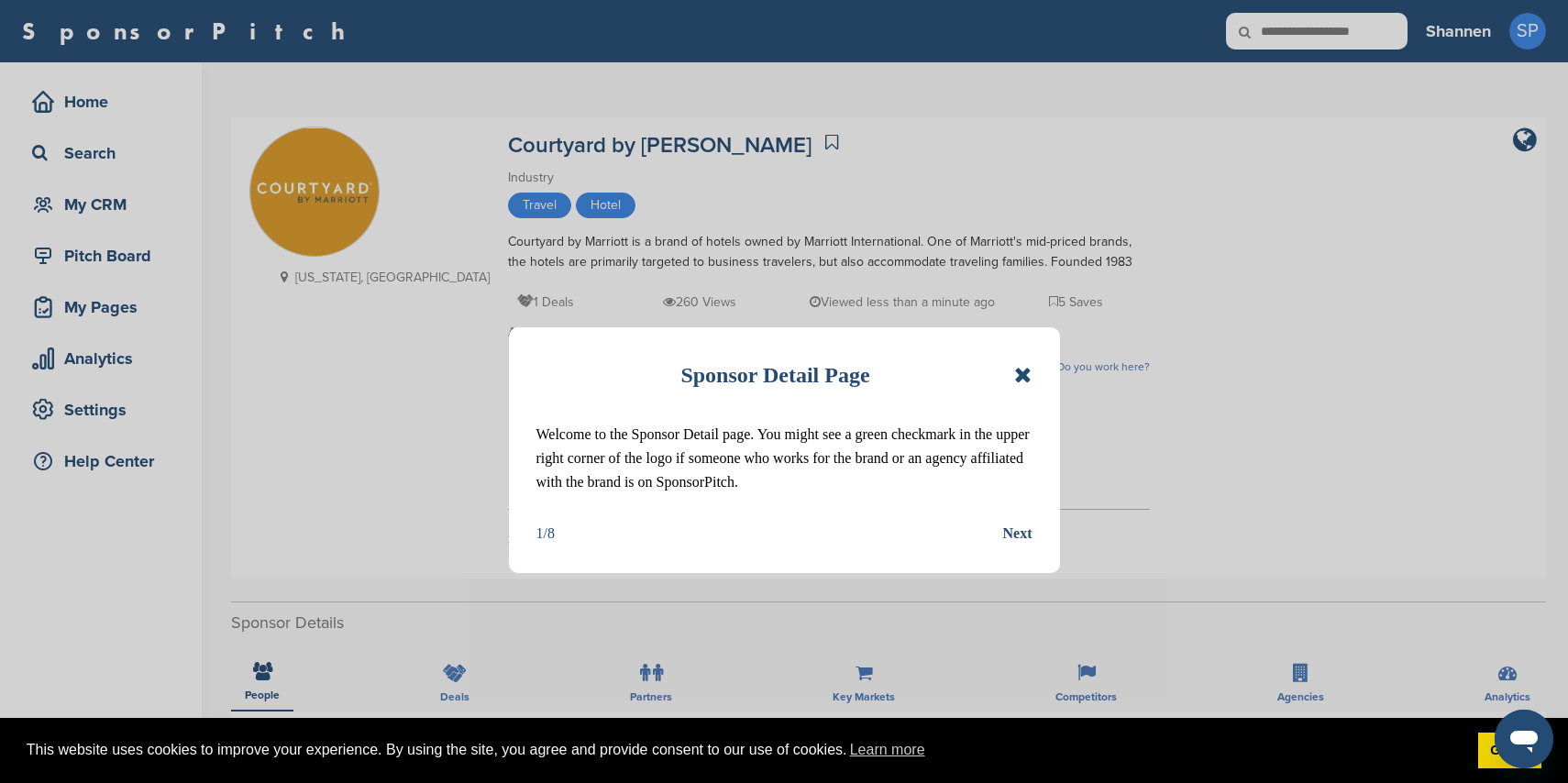
click at [1033, 378] on div "Sponsor Detail Page Welcome to the Sponsor Detail page. You might see a green c…" at bounding box center [784, 450] width 551 height 246
click at [1027, 372] on icon at bounding box center [1023, 374] width 18 height 22
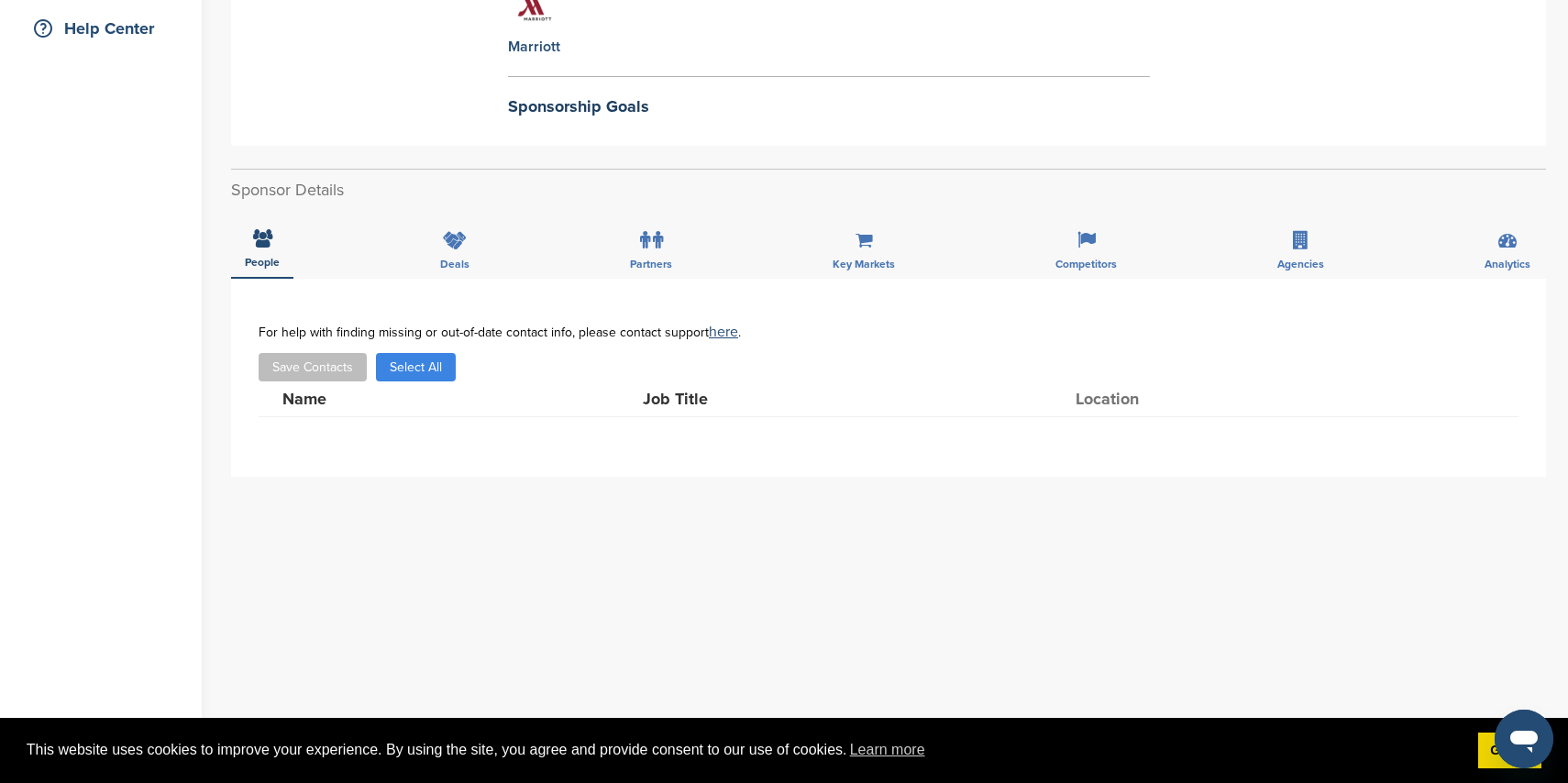
scroll to position [418, 0]
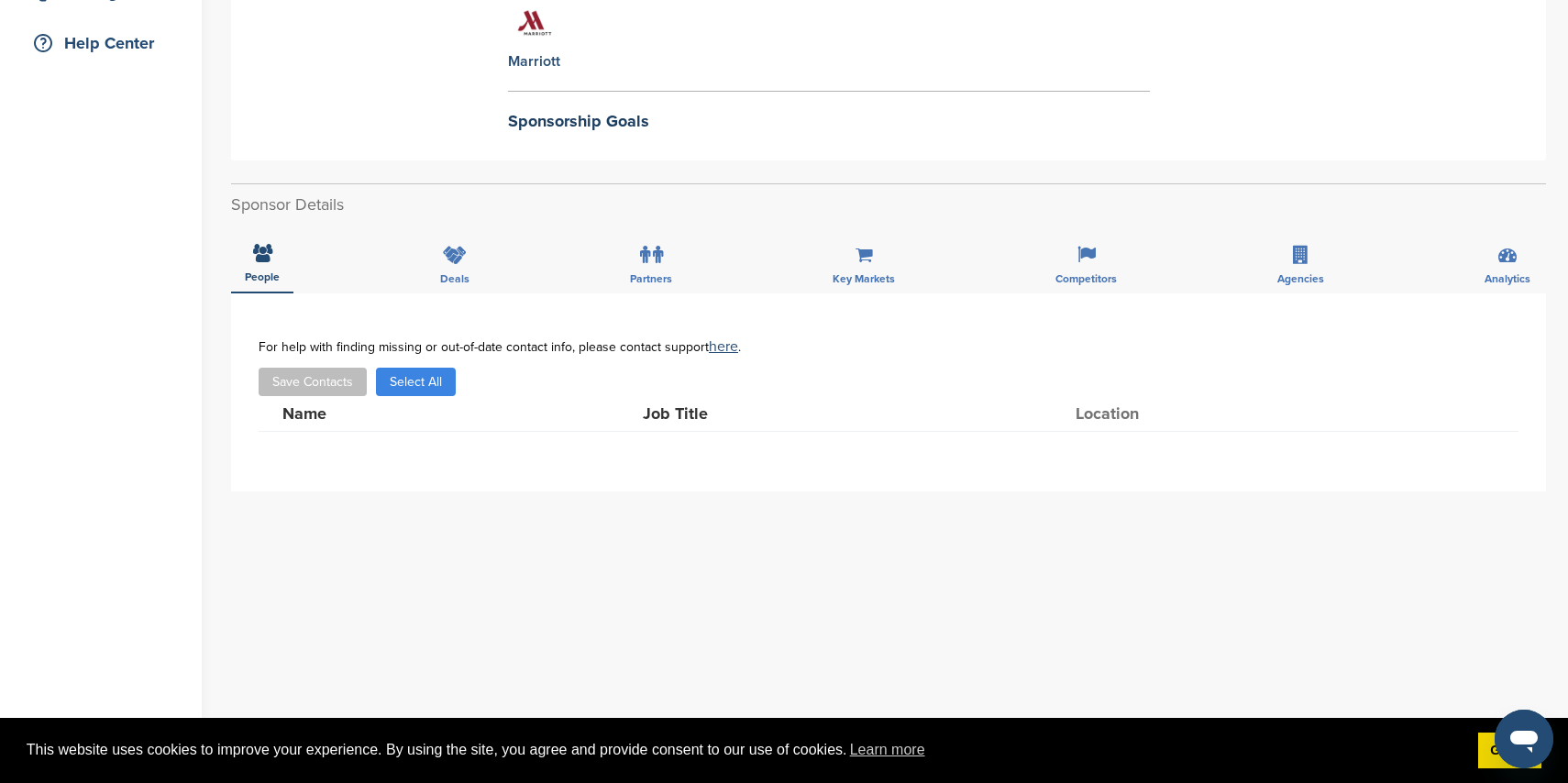
click at [324, 372] on button "Save Contacts" at bounding box center [312, 381] width 108 height 28
click at [364, 385] on button "Save Contacts" at bounding box center [312, 381] width 108 height 28
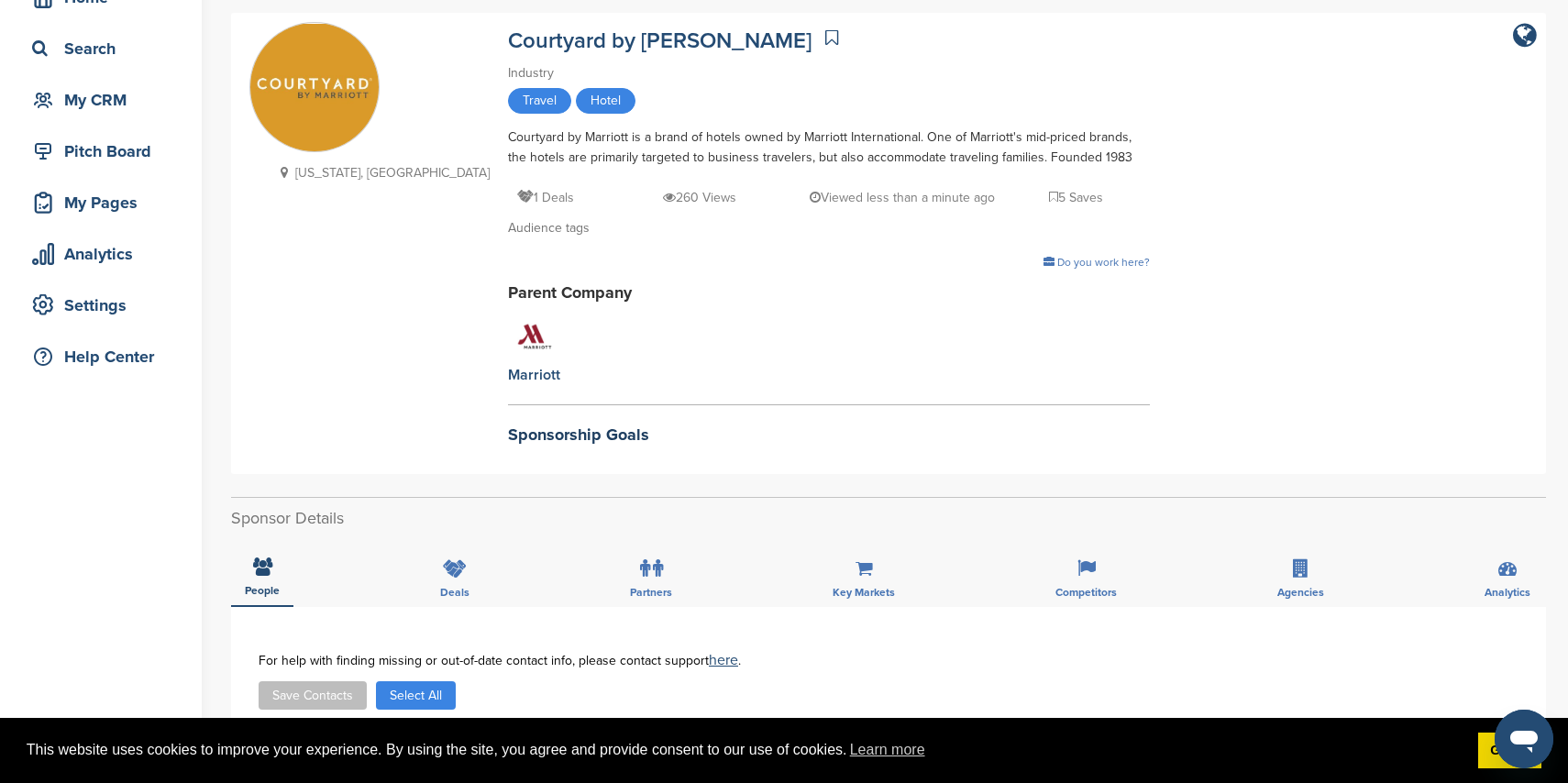
scroll to position [0, 0]
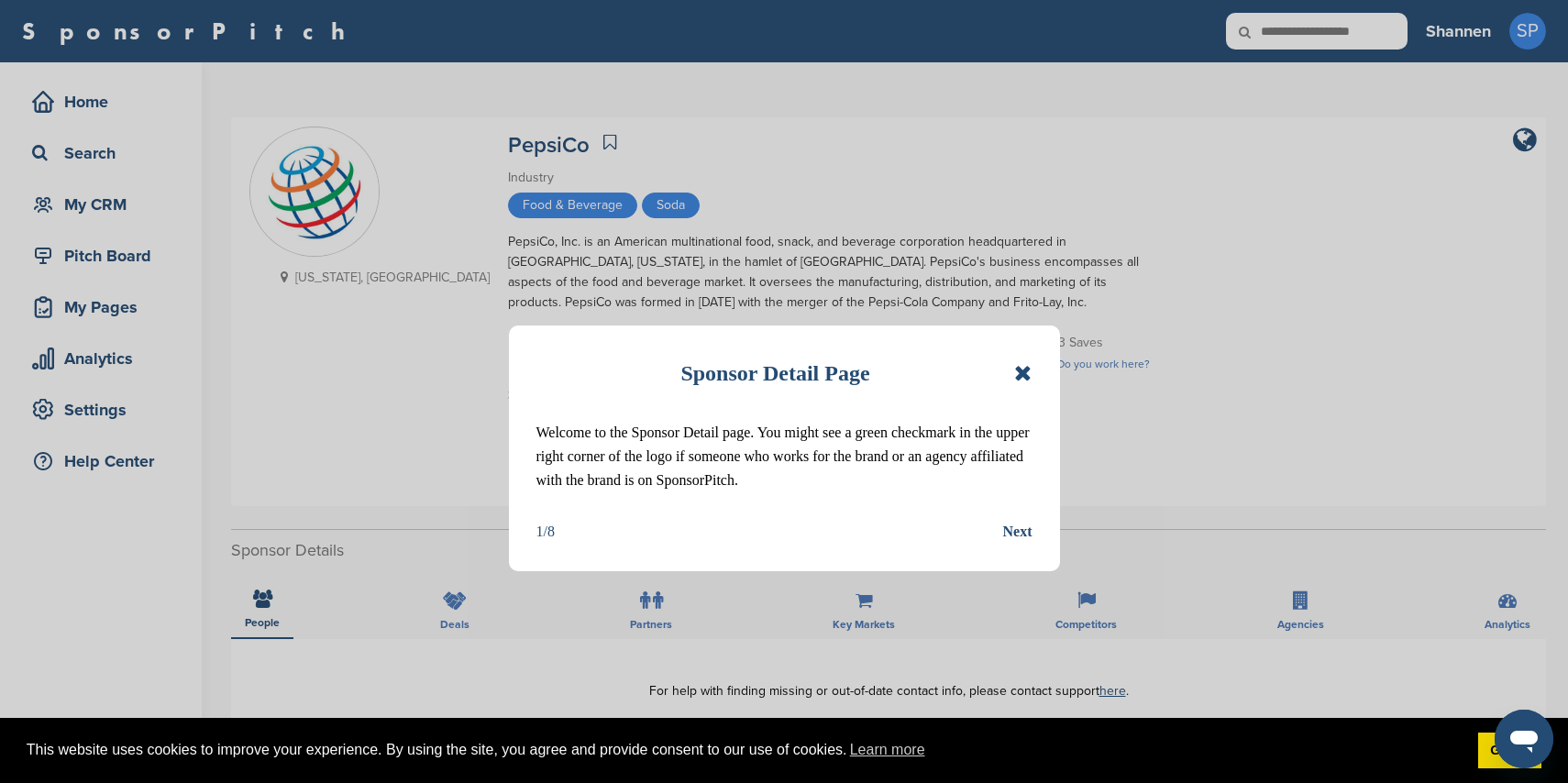
scroll to position [2, 0]
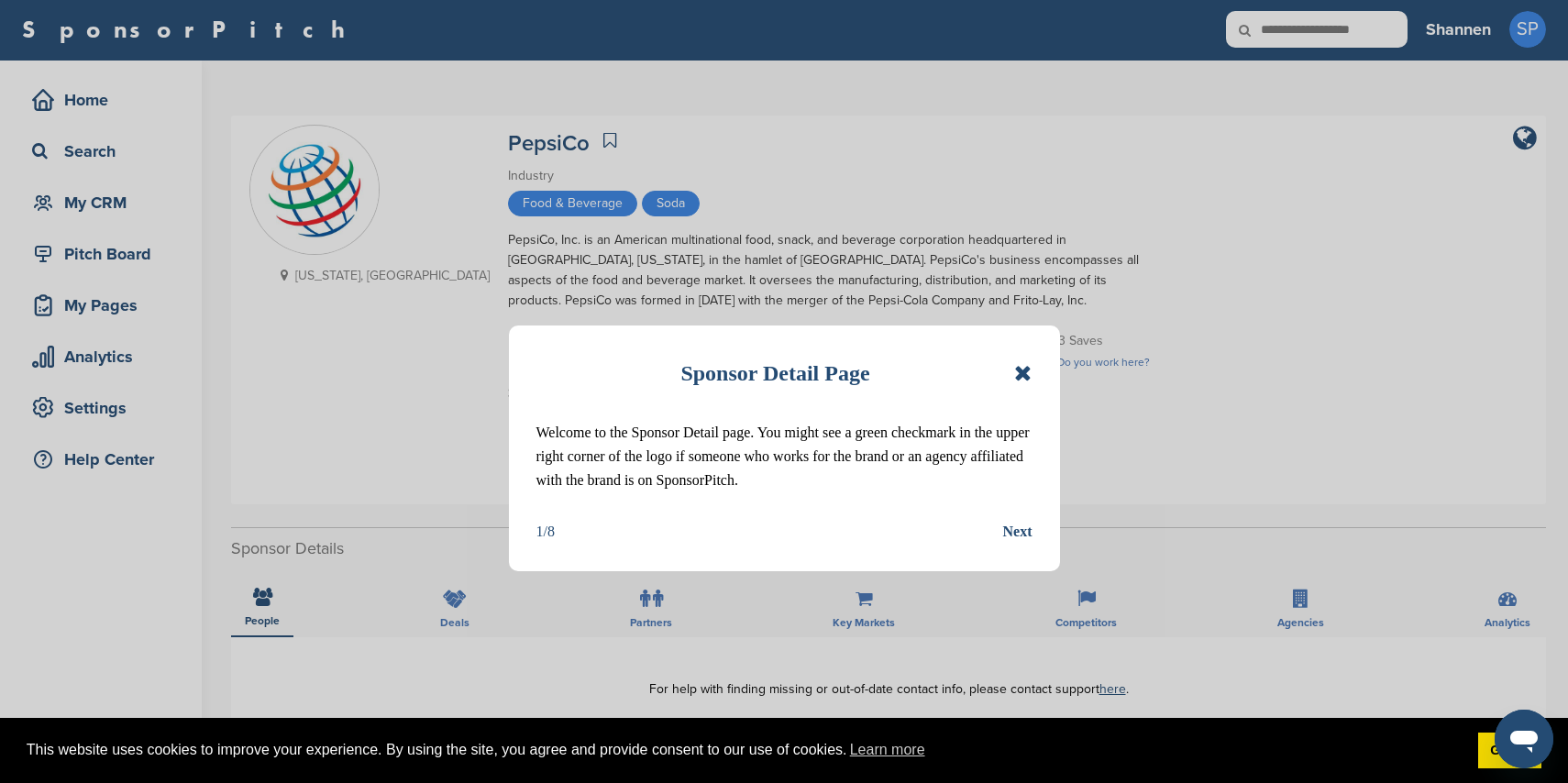
click at [1014, 530] on div "Next" at bounding box center [1018, 531] width 29 height 23
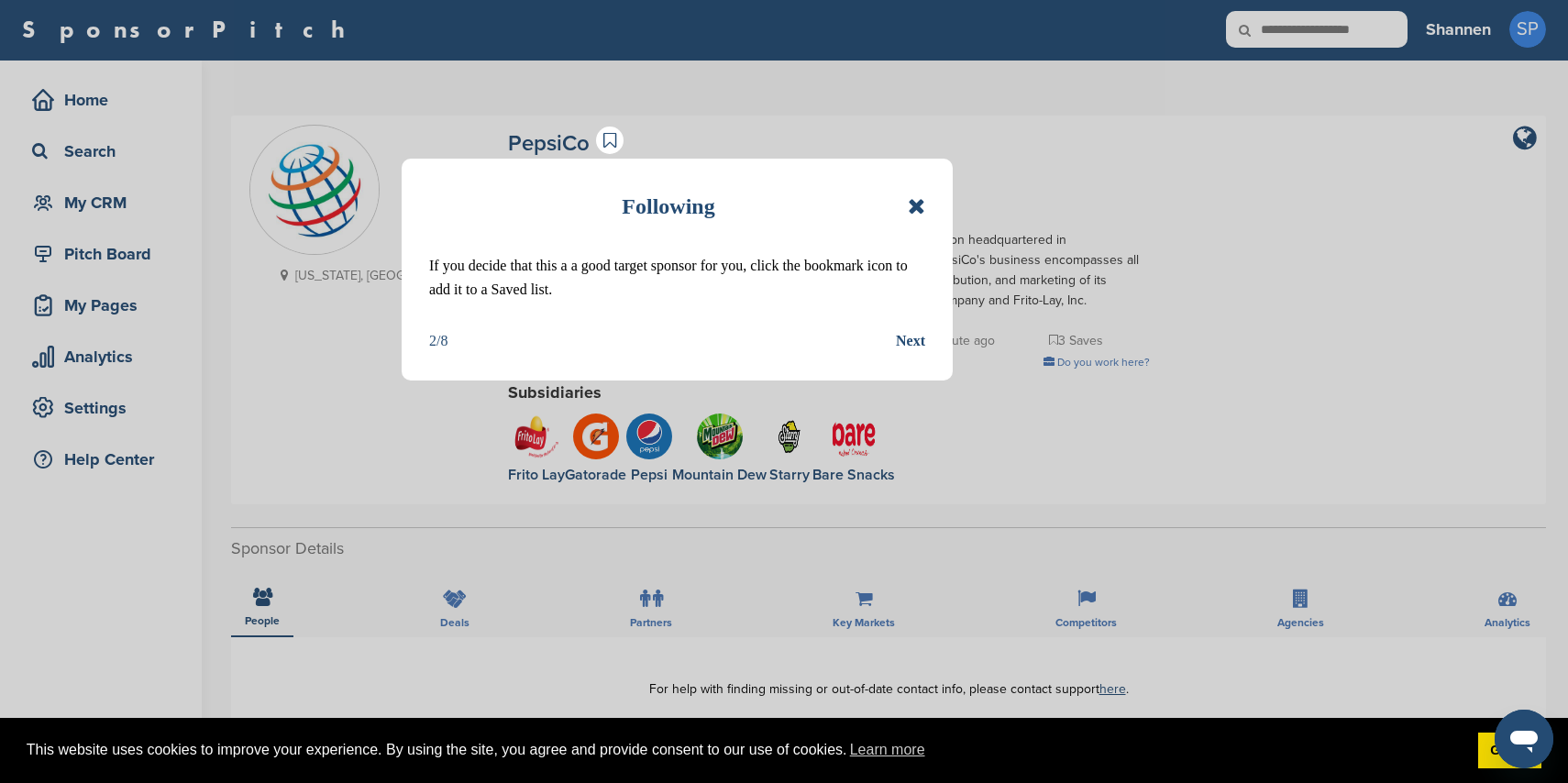
click at [896, 341] on div "Next" at bounding box center [911, 341] width 29 height 23
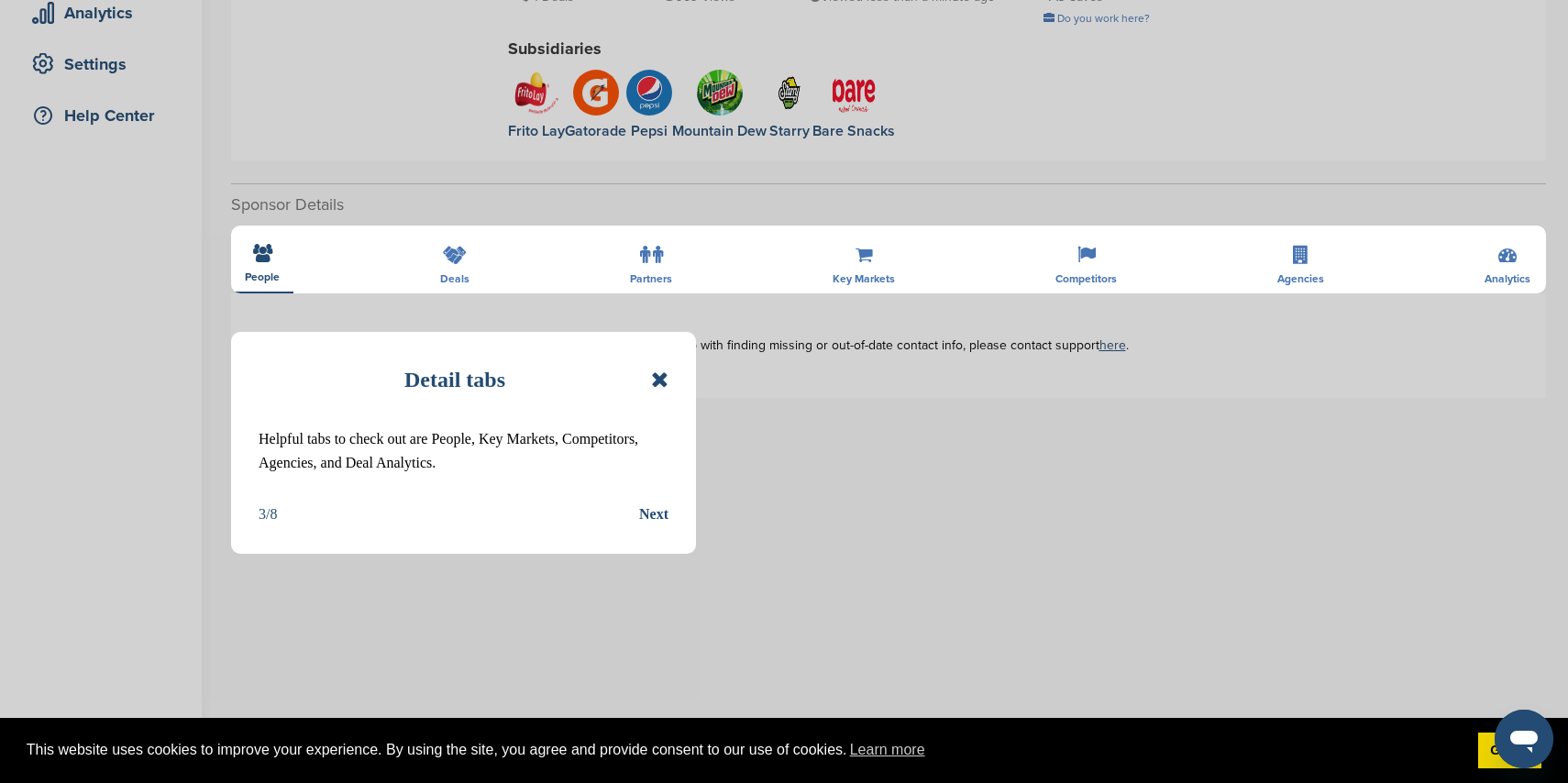
scroll to position [358, 0]
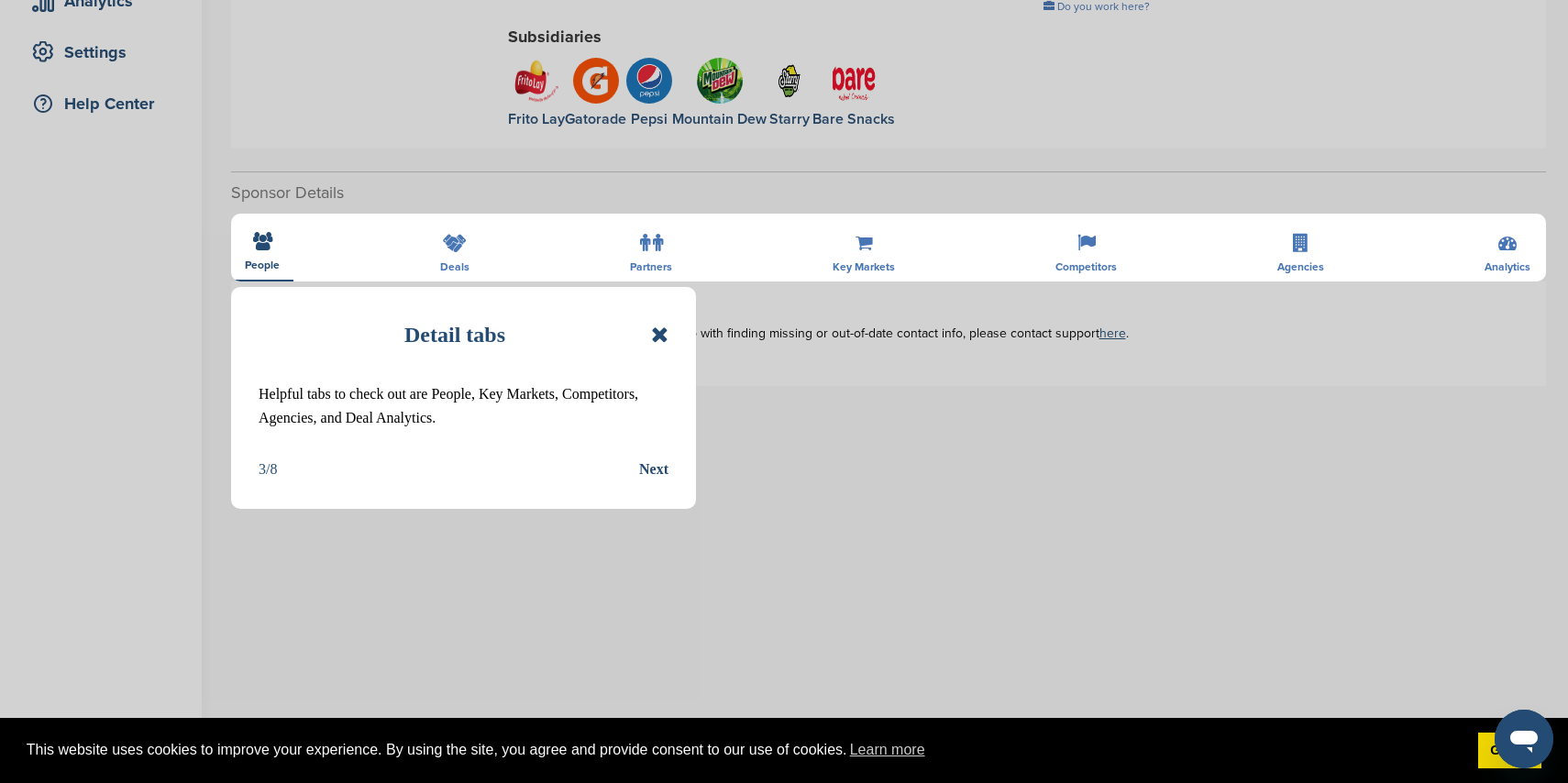
click at [618, 473] on div "3/8 Next" at bounding box center [463, 469] width 410 height 23
click at [654, 464] on div "Next" at bounding box center [653, 469] width 29 height 23
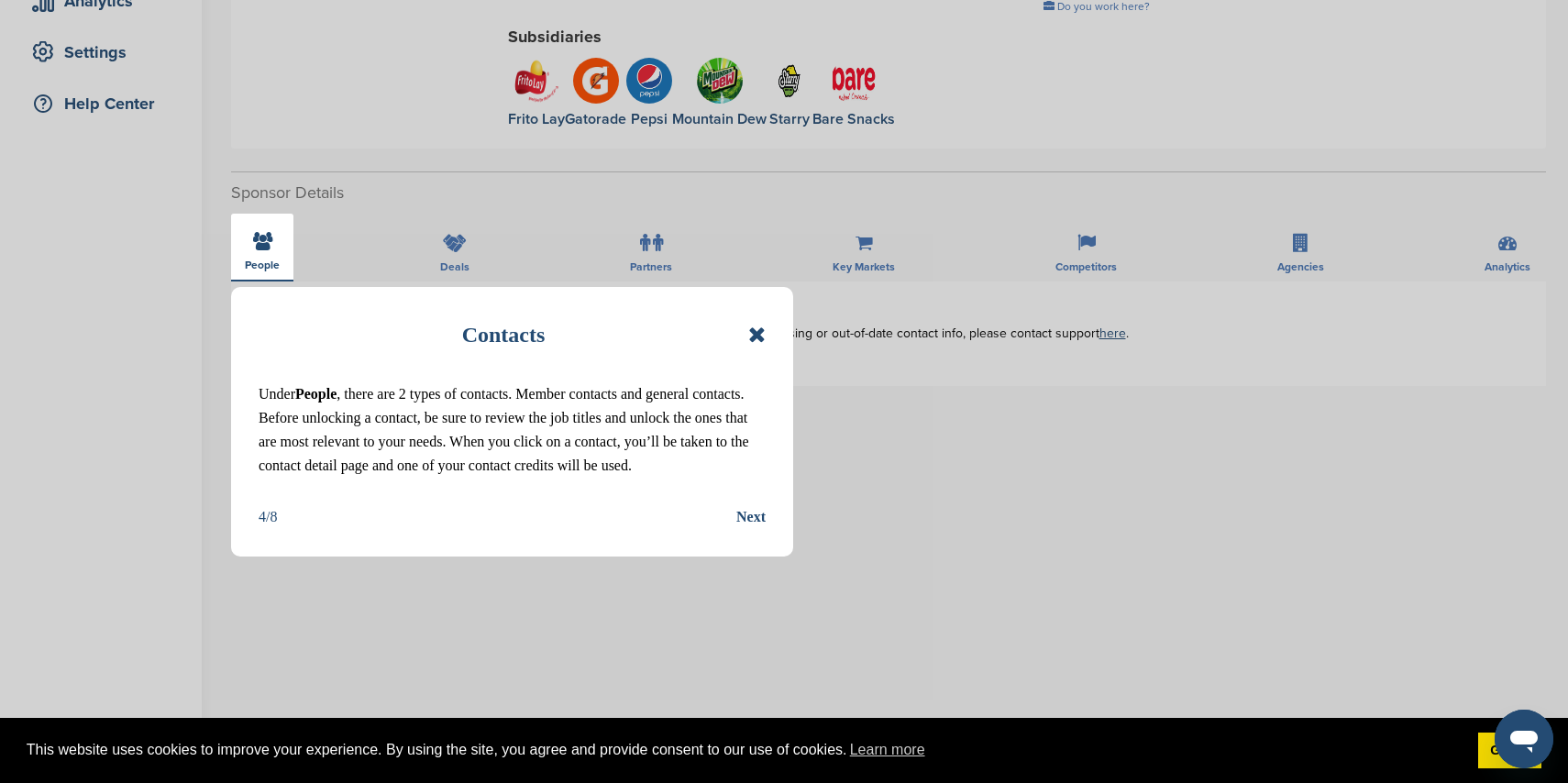
click at [752, 529] on div "Next" at bounding box center [751, 517] width 29 height 23
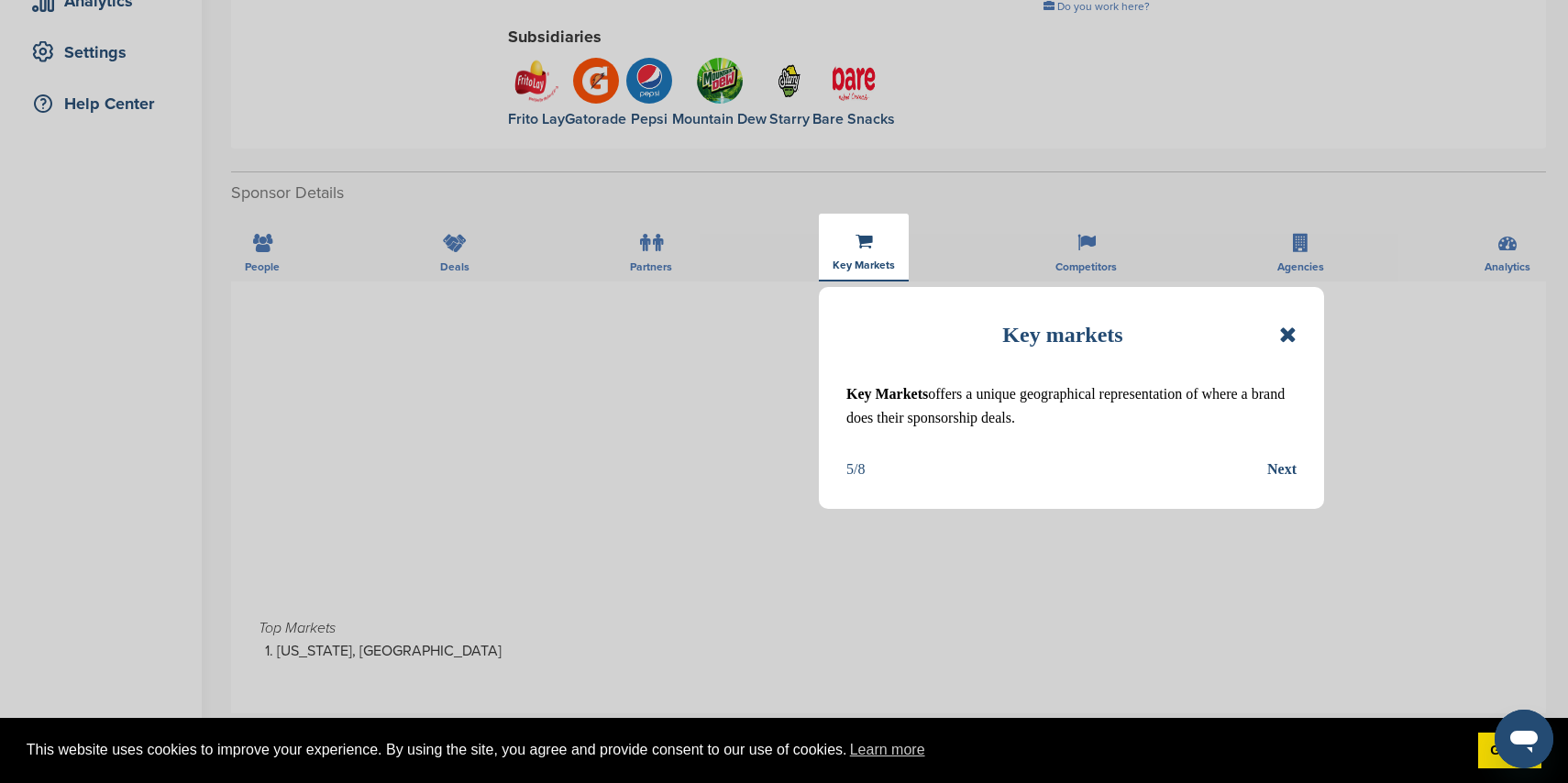
click at [1272, 467] on div "Next" at bounding box center [1282, 469] width 29 height 23
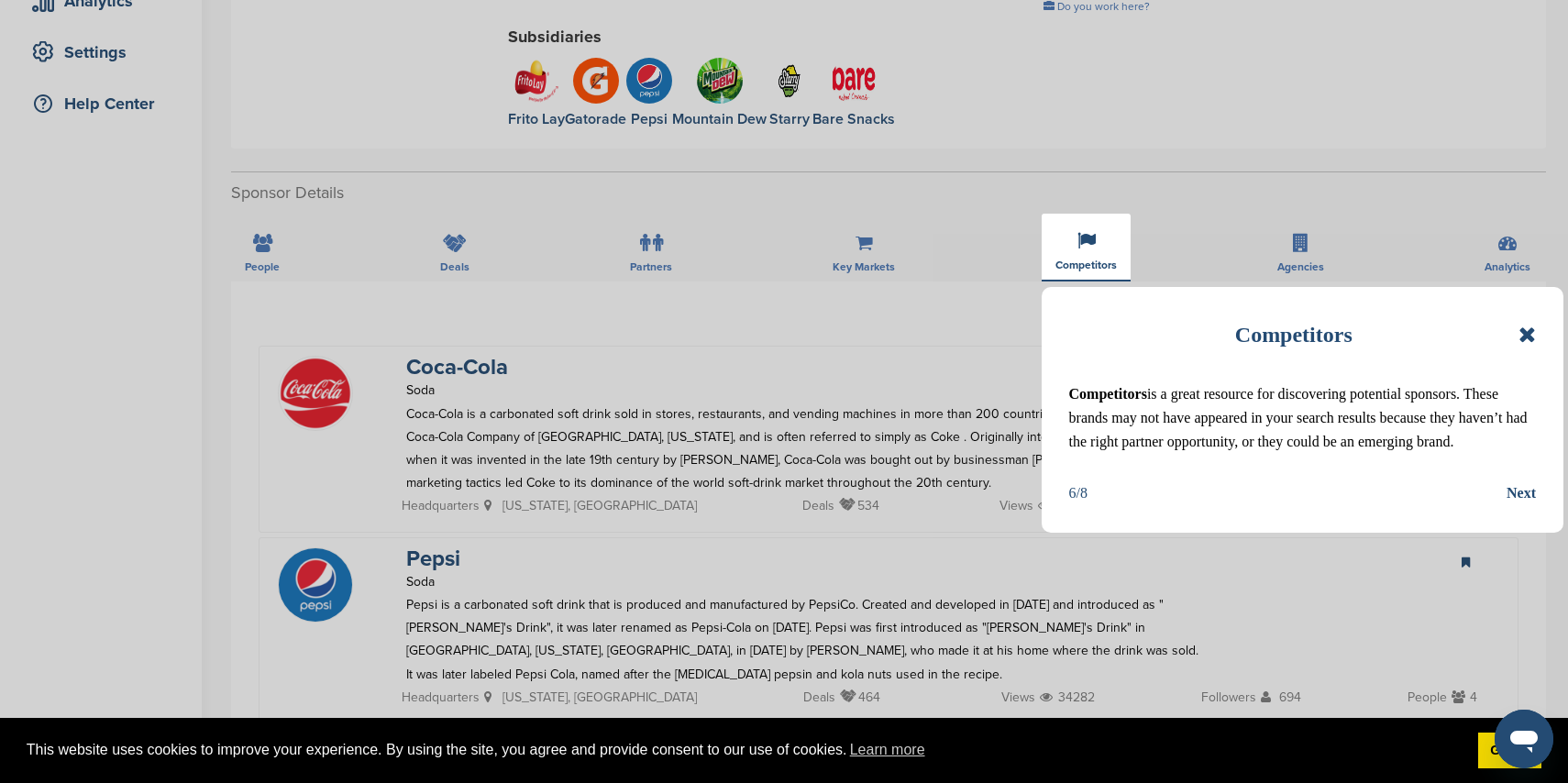
click at [1521, 505] on div "Next" at bounding box center [1521, 493] width 29 height 23
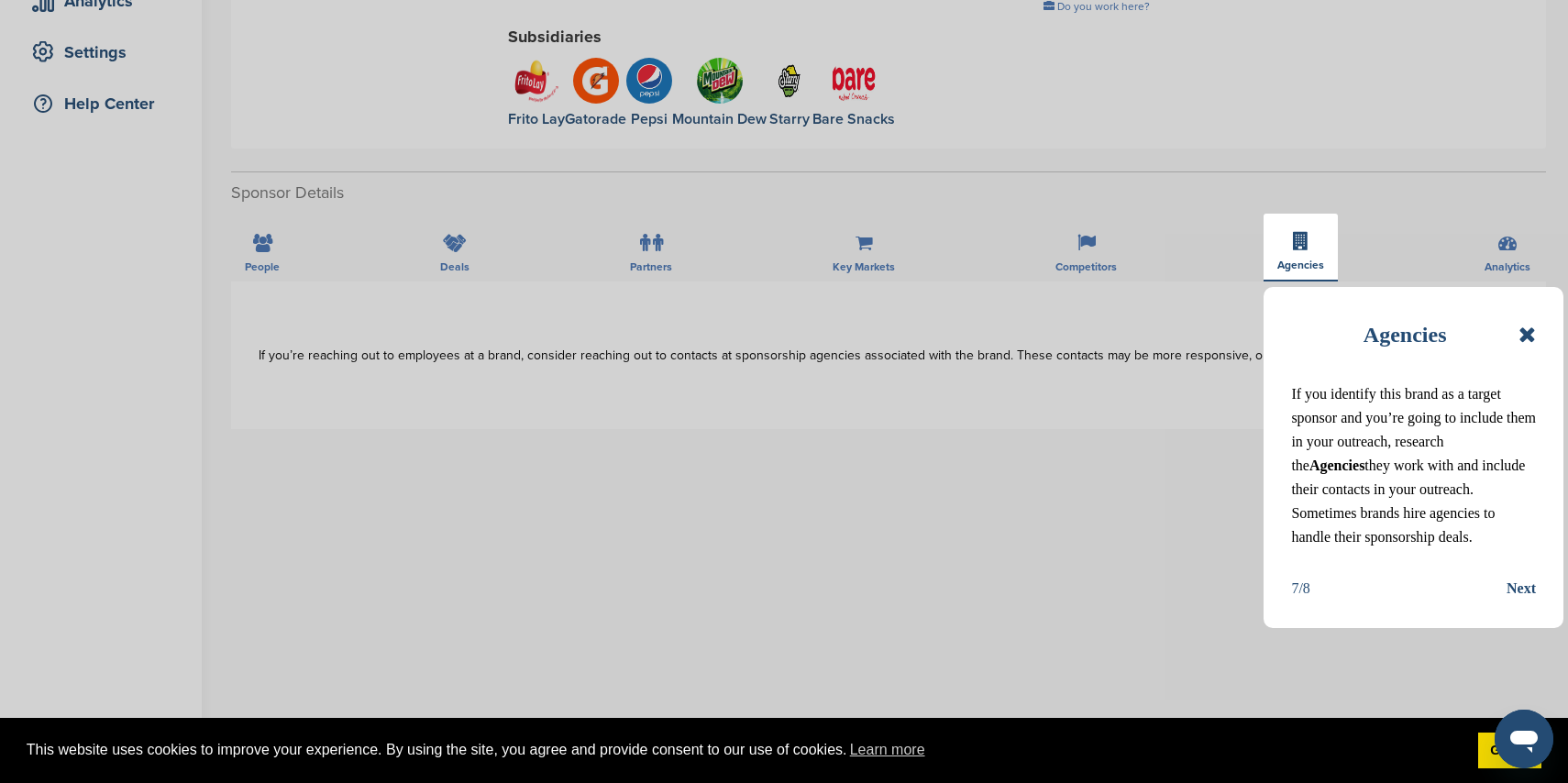
click at [1527, 601] on div "Next" at bounding box center [1521, 589] width 29 height 23
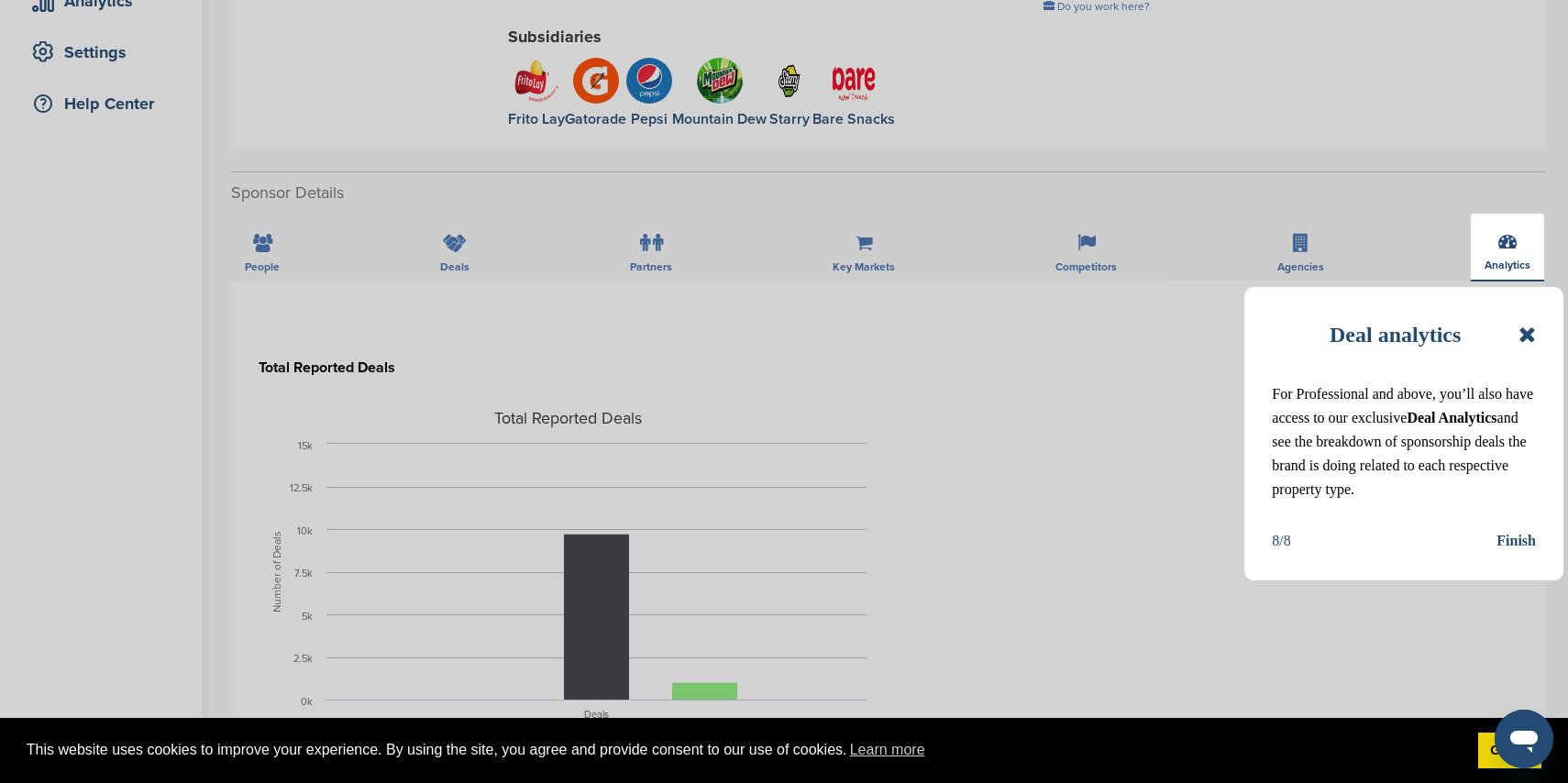
click at [1529, 553] on div "Finish" at bounding box center [1516, 541] width 39 height 23
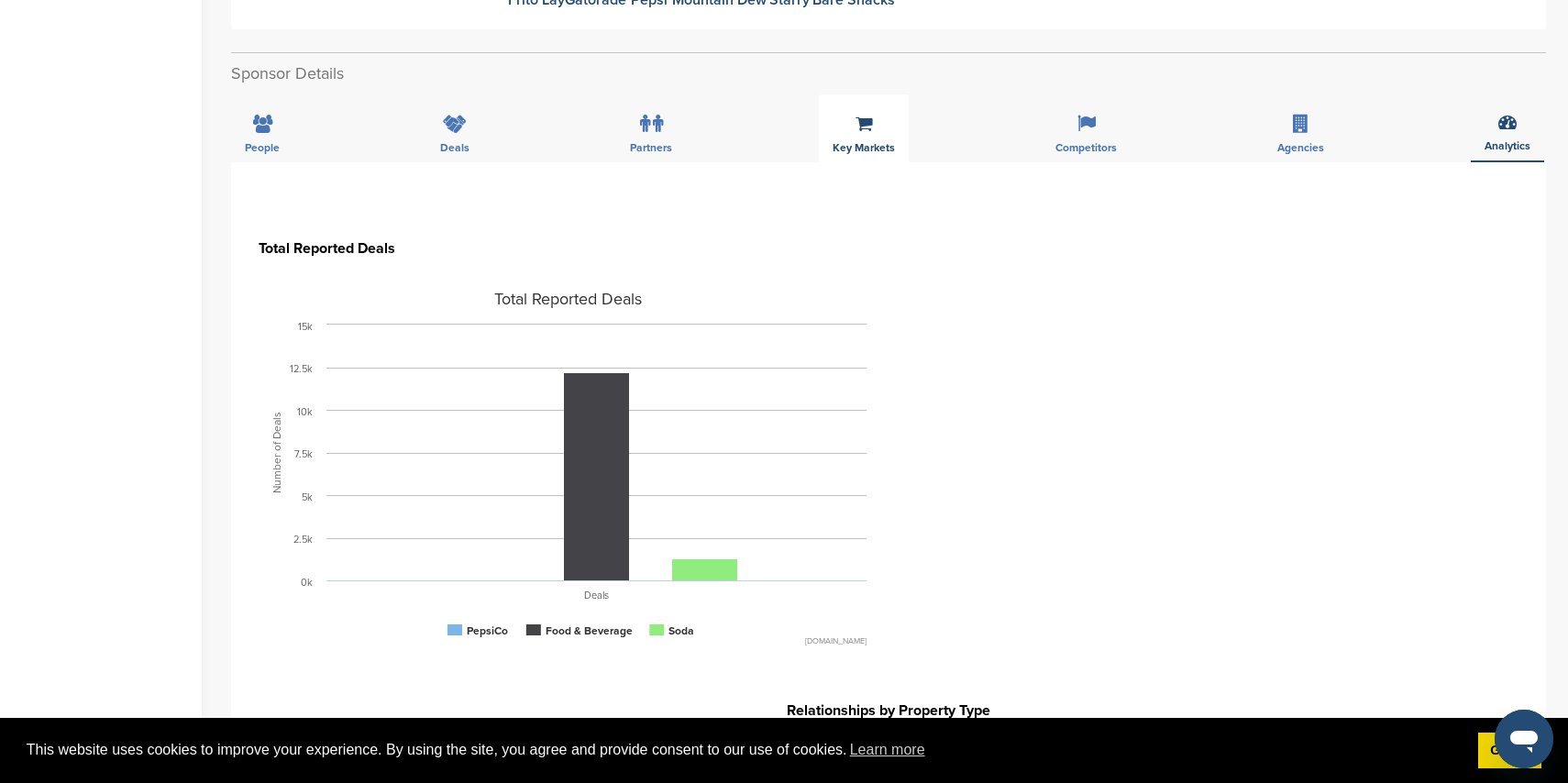
scroll to position [481, 0]
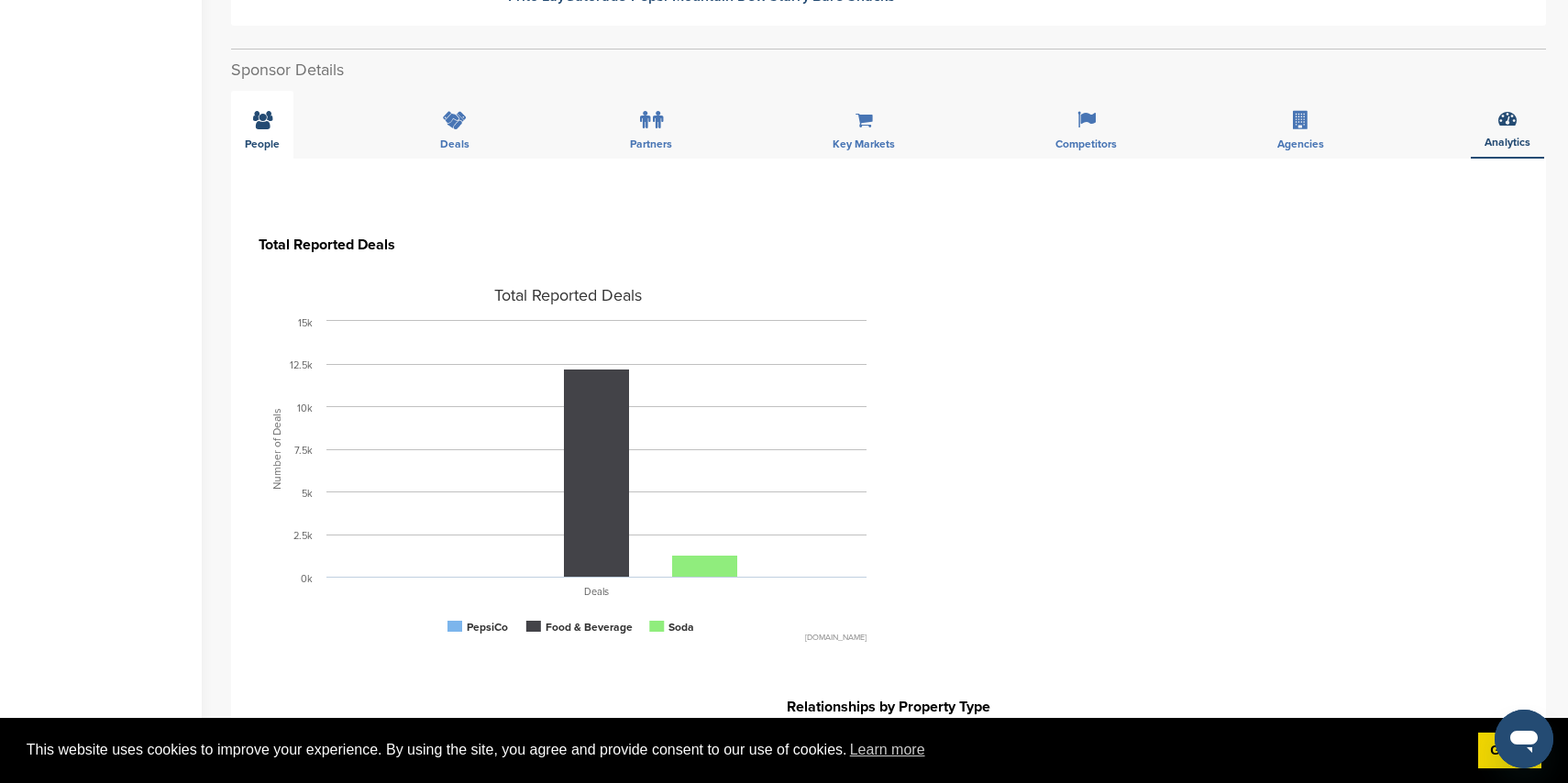
click at [258, 122] on icon at bounding box center [263, 120] width 20 height 19
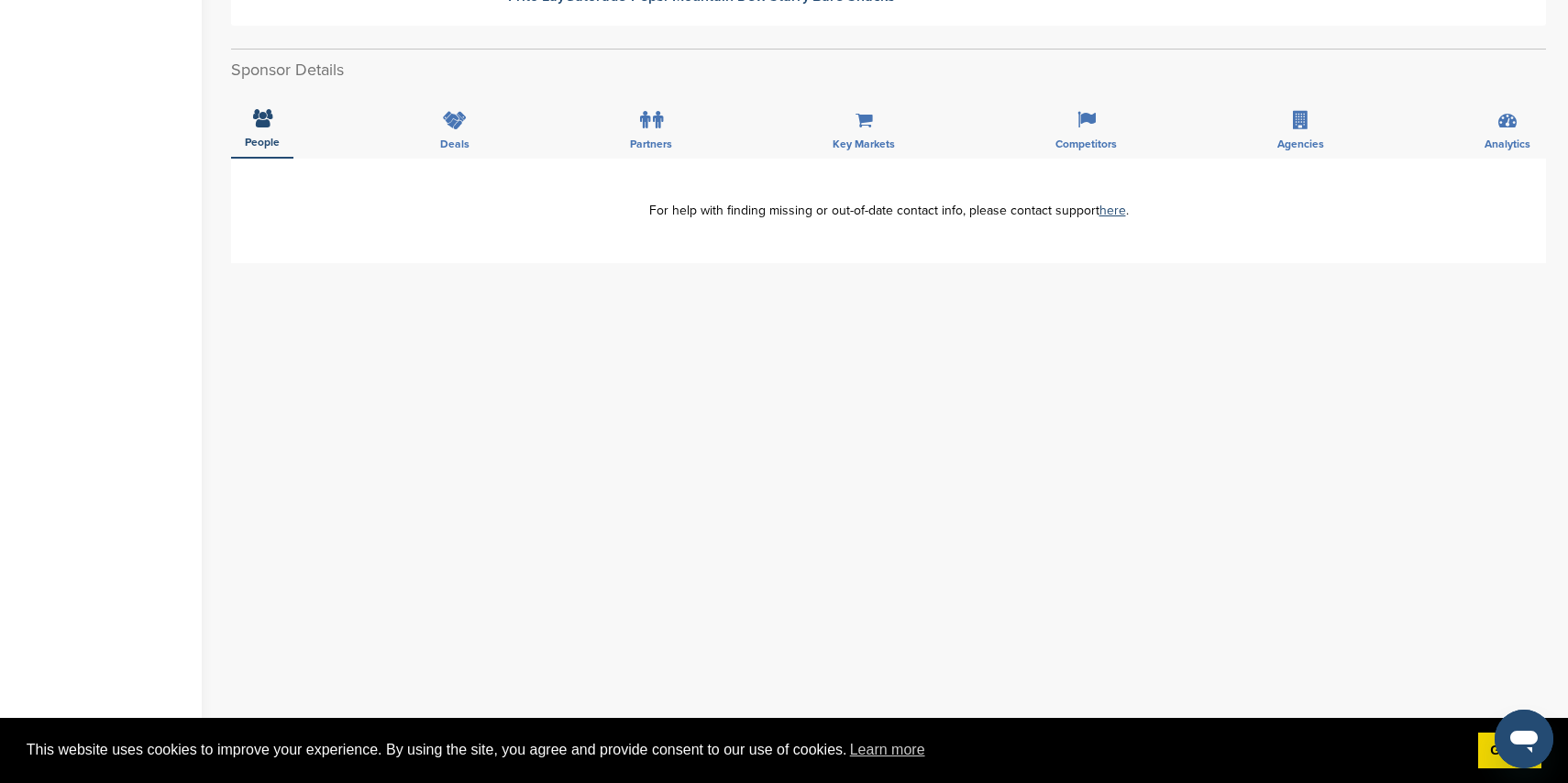
click at [412, 131] on div "People Deals Partners Key Markets Competitors Agencies Analytics" at bounding box center [888, 125] width 1315 height 68
click at [486, 137] on div "People Deals Partners Key Markets Competitors Agencies Analytics" at bounding box center [888, 125] width 1315 height 68
click at [836, 130] on div "Key Markets" at bounding box center [864, 125] width 90 height 68
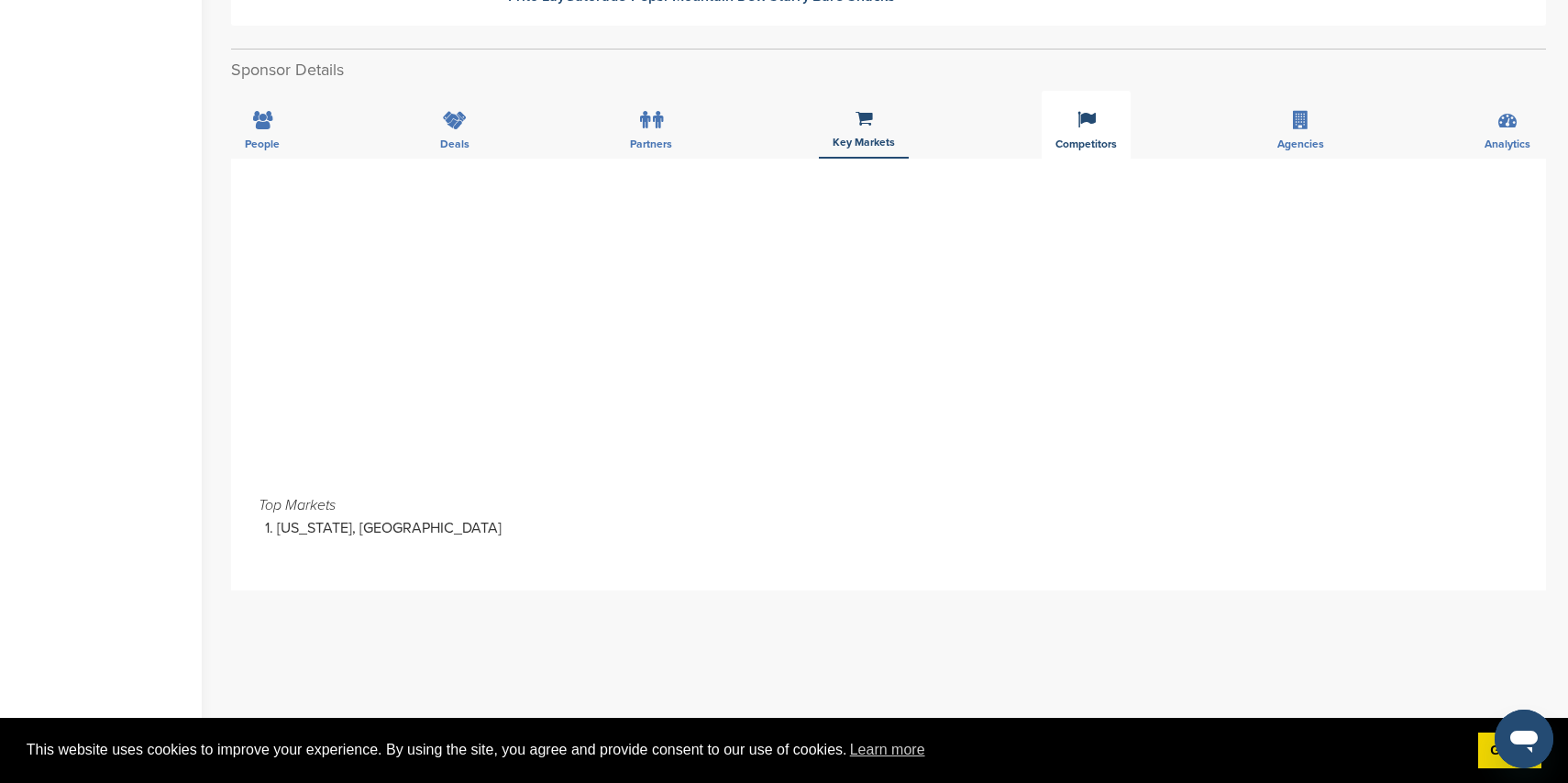
click at [1106, 133] on div "Competitors" at bounding box center [1085, 125] width 89 height 68
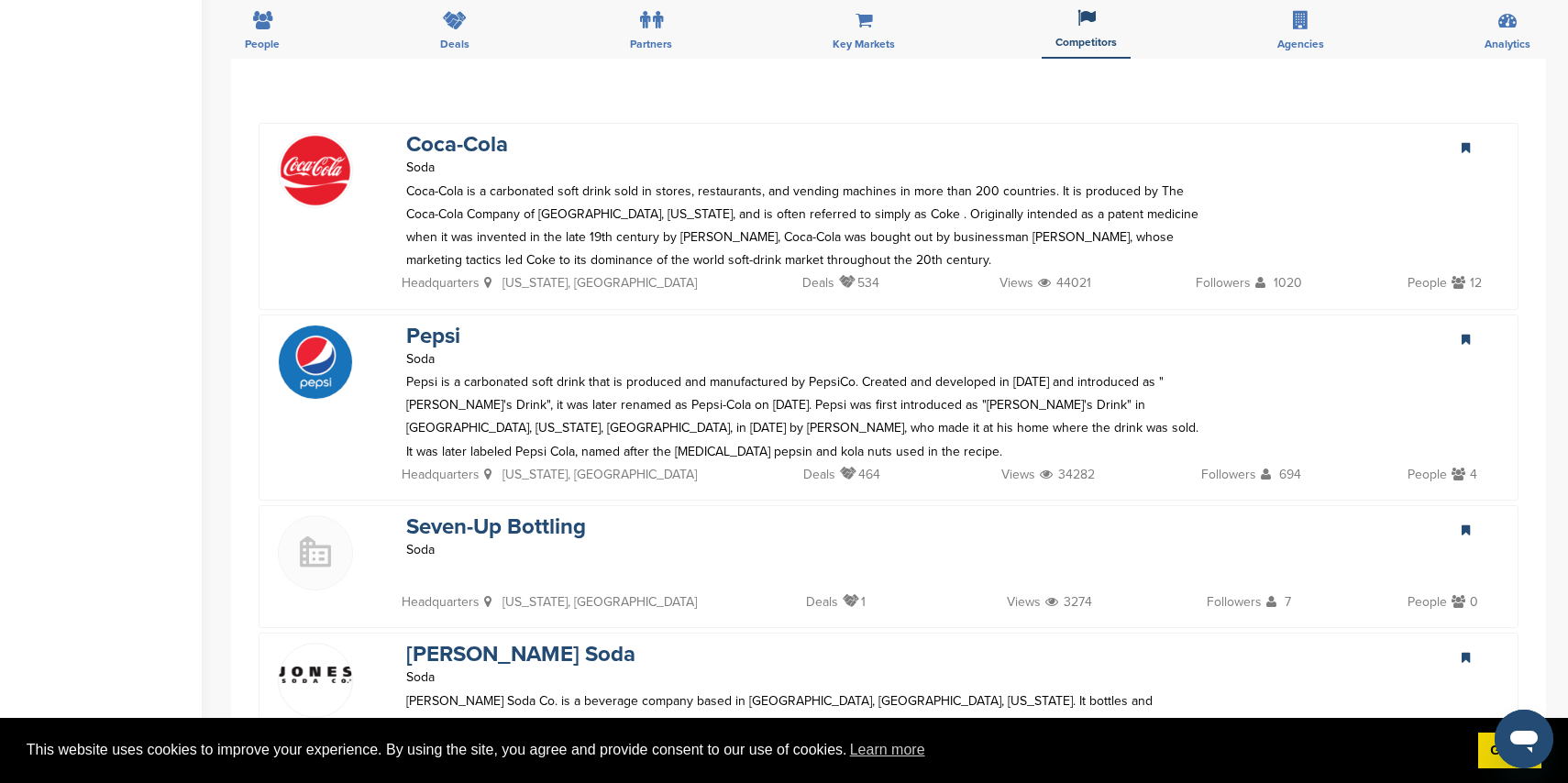
scroll to position [605, 0]
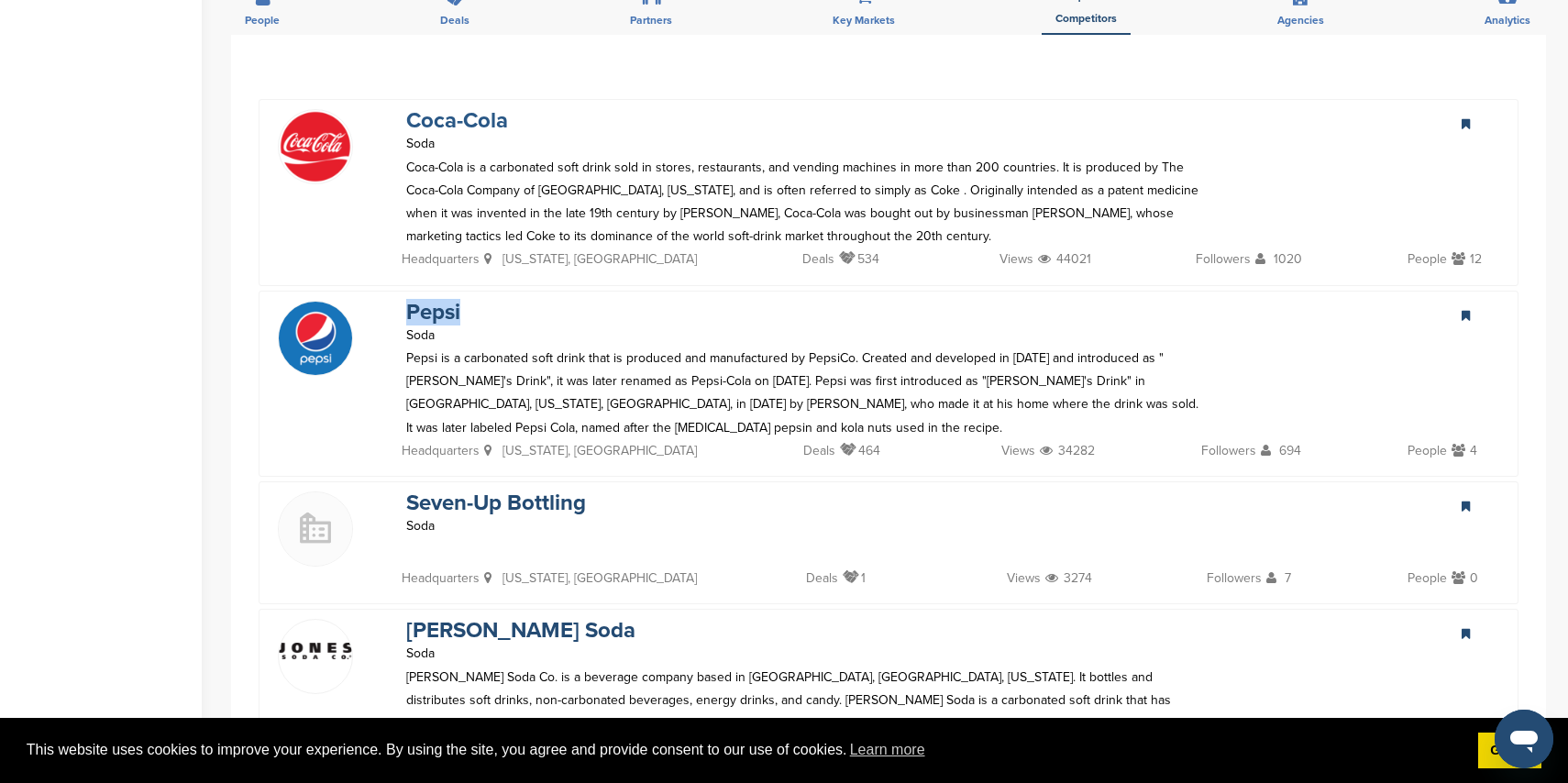
click at [461, 126] on link "Coca-Cola" at bounding box center [457, 120] width 101 height 26
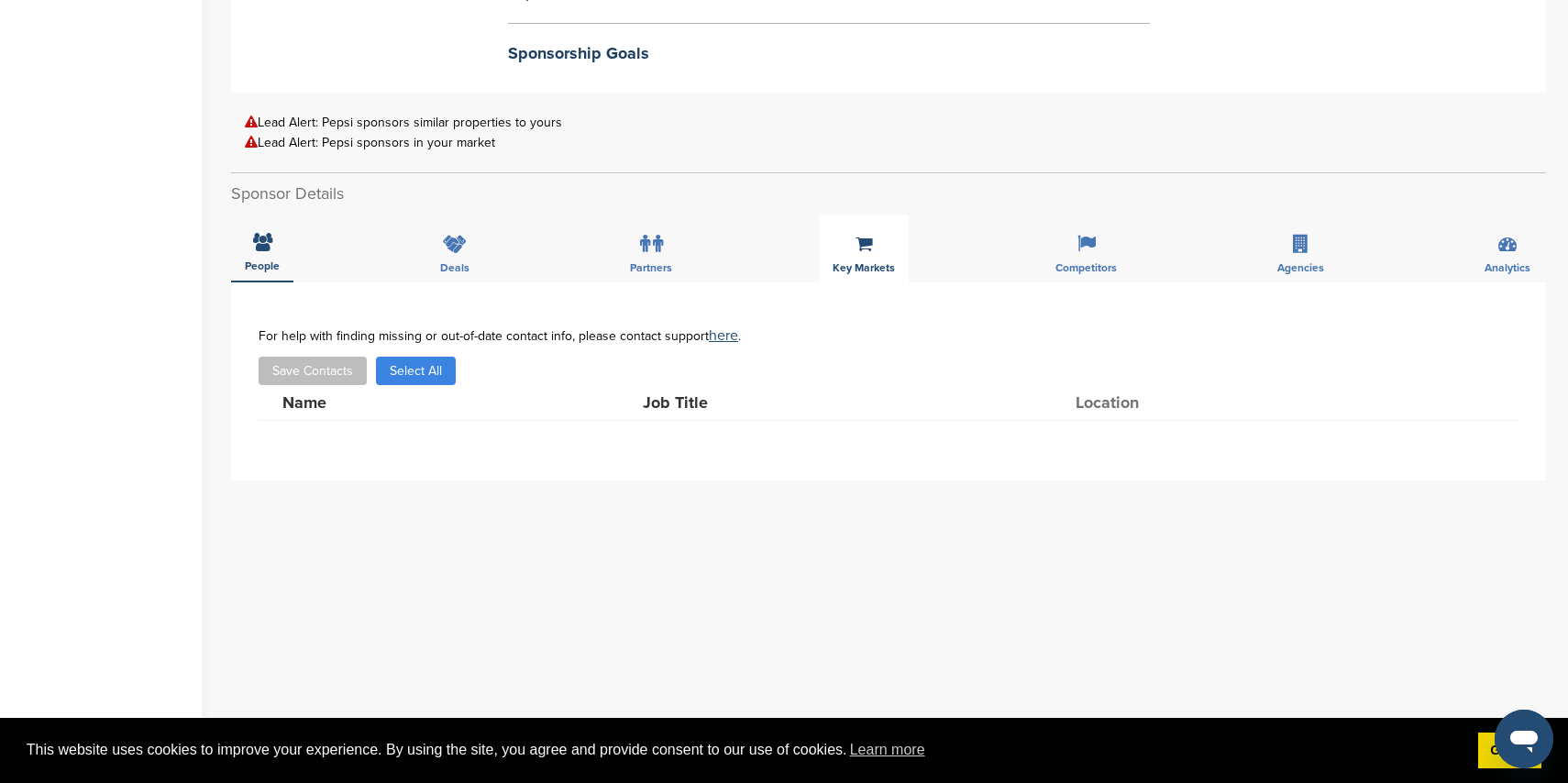
scroll to position [538, 0]
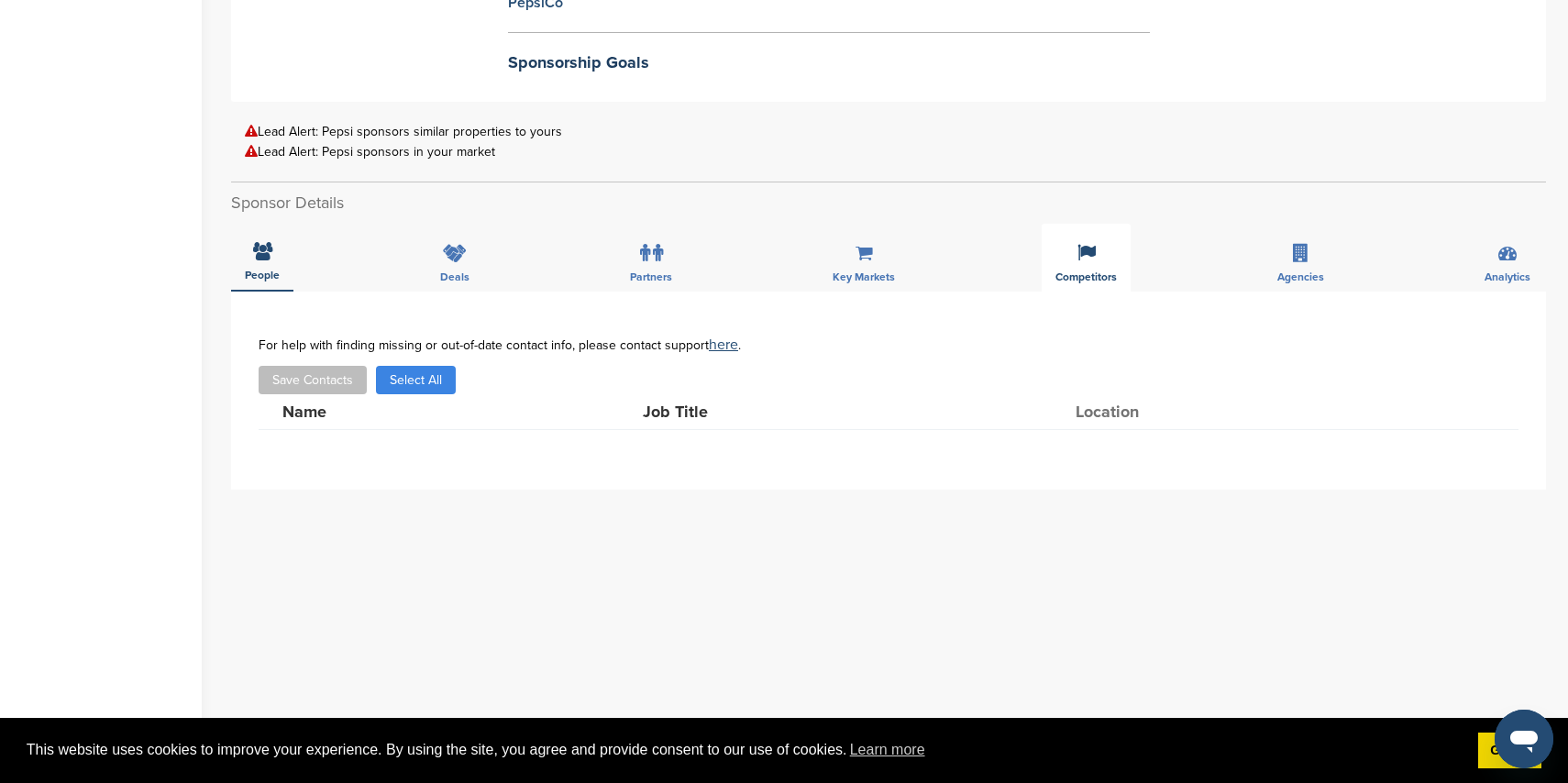
click at [1096, 256] on div "Competitors" at bounding box center [1085, 257] width 89 height 68
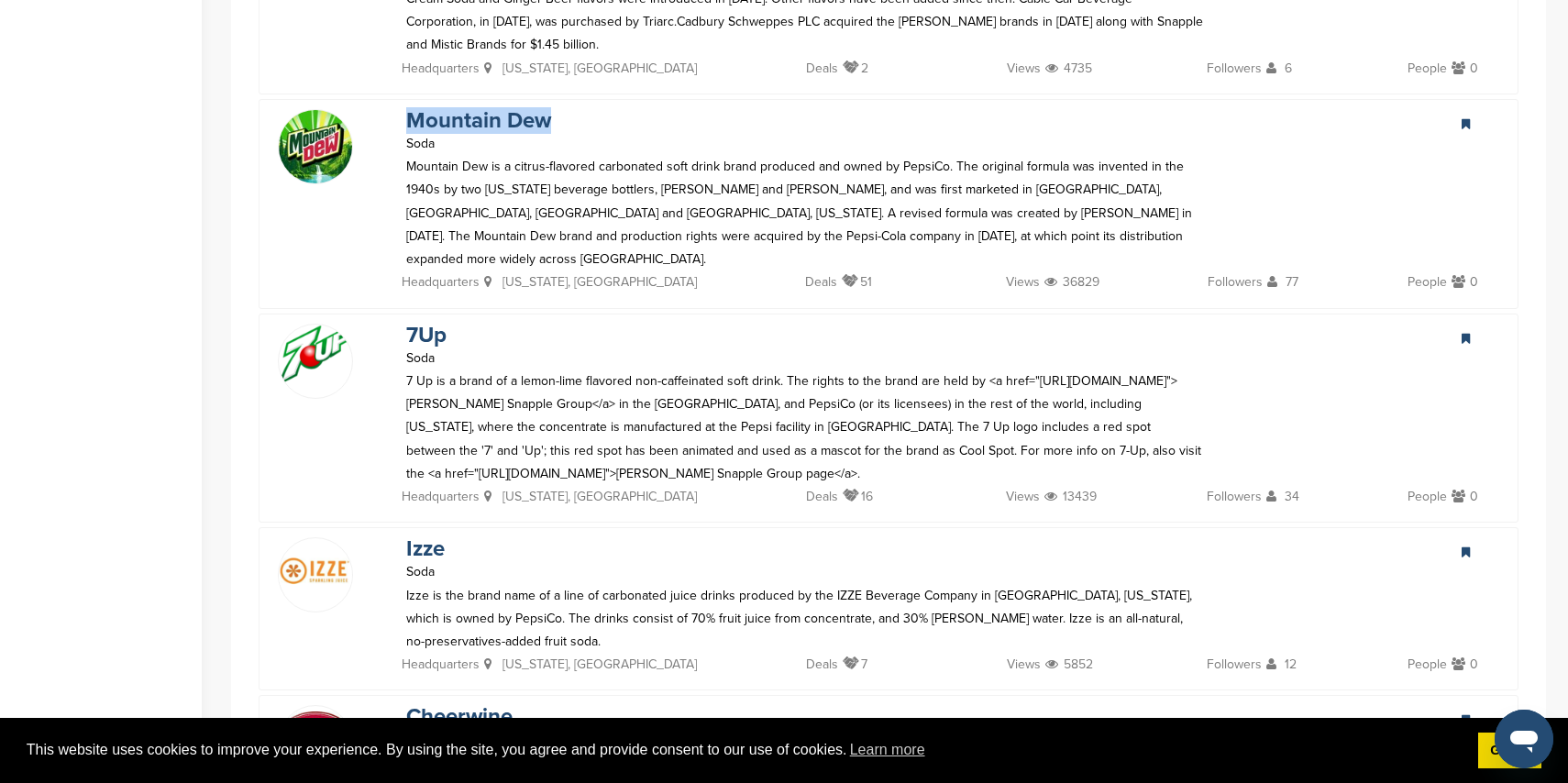
scroll to position [1546, 0]
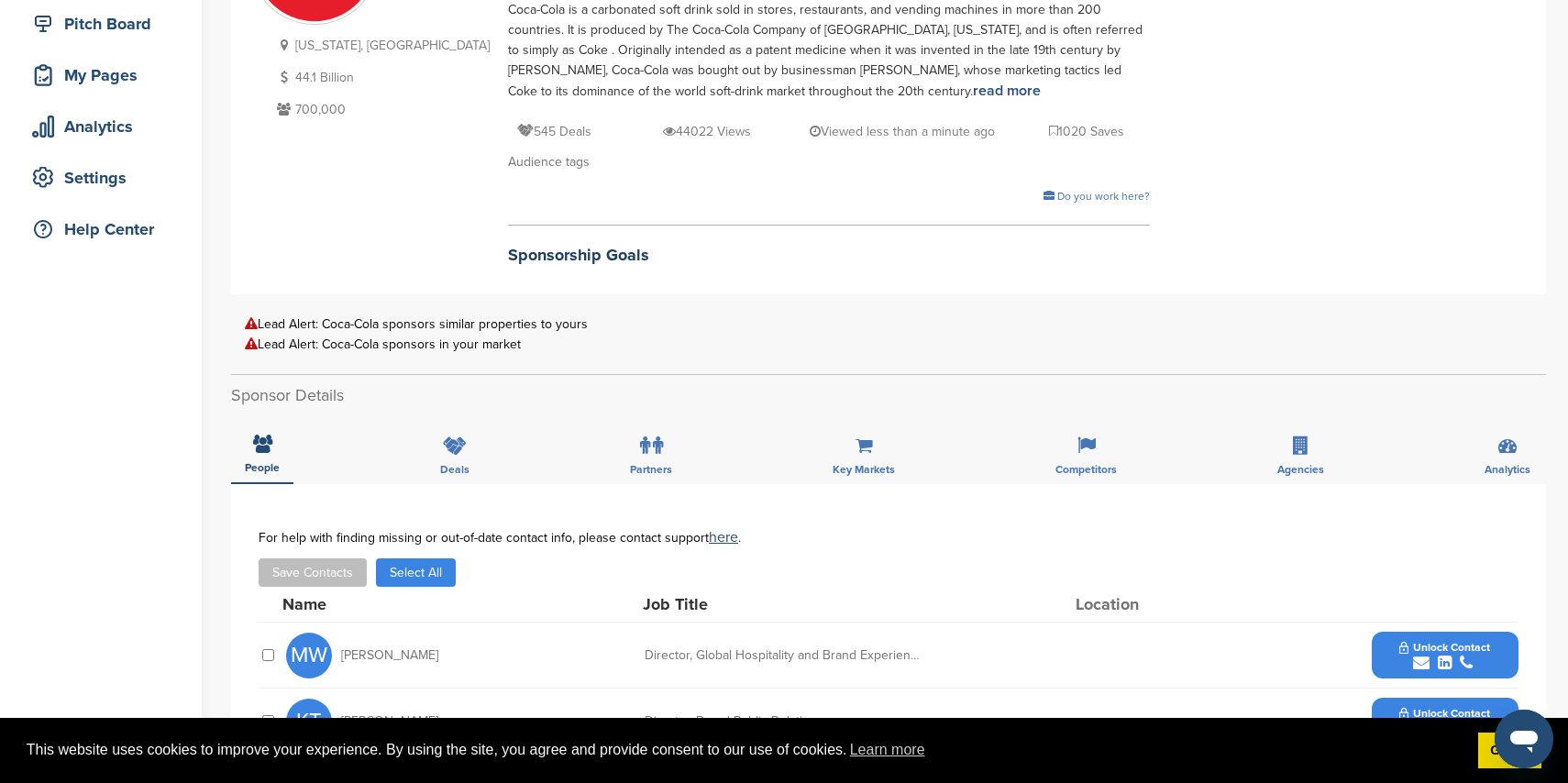
scroll to position [256, 0]
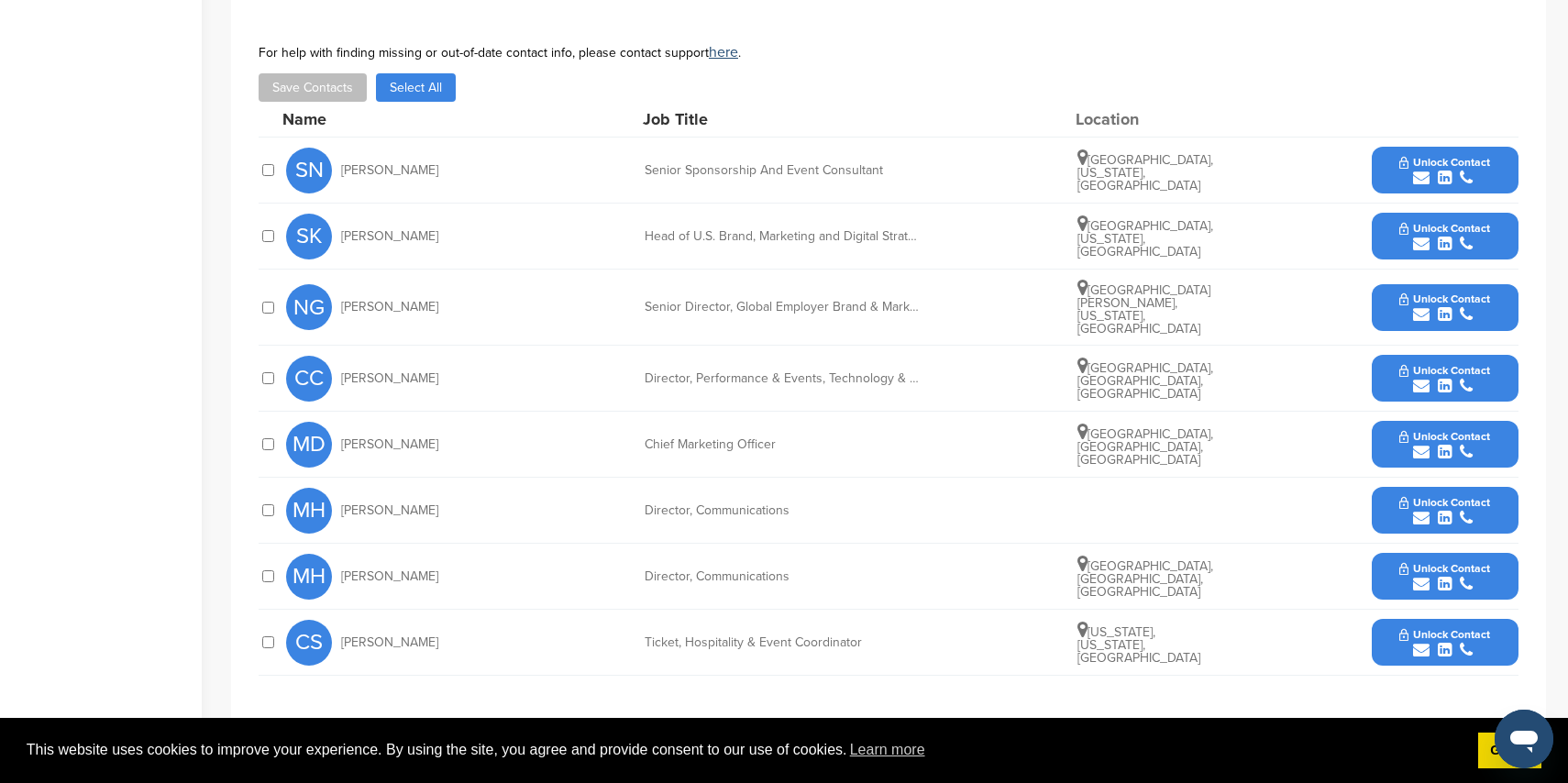
scroll to position [727, 0]
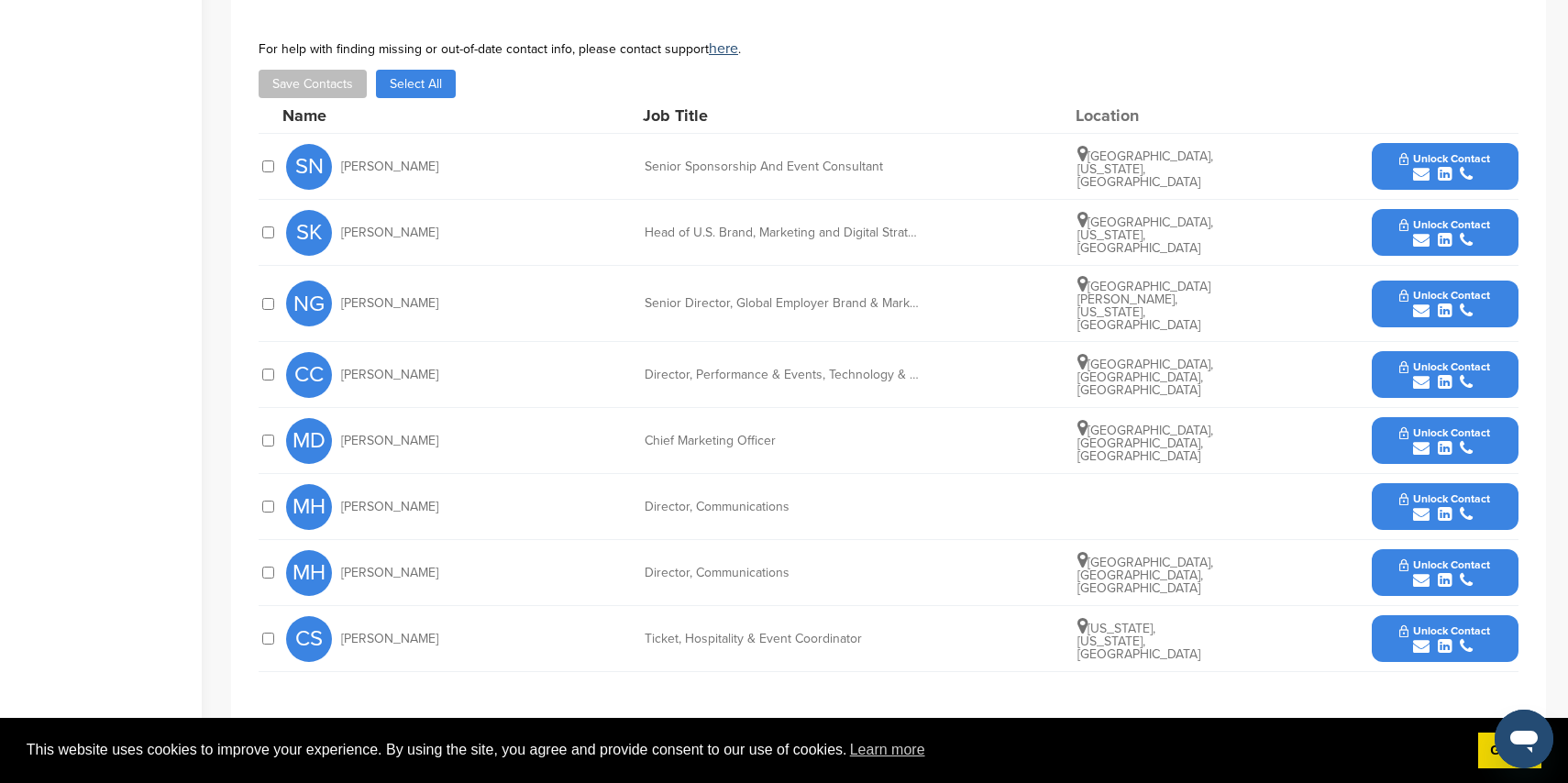
click at [1425, 166] on icon "submit" at bounding box center [1421, 174] width 17 height 17
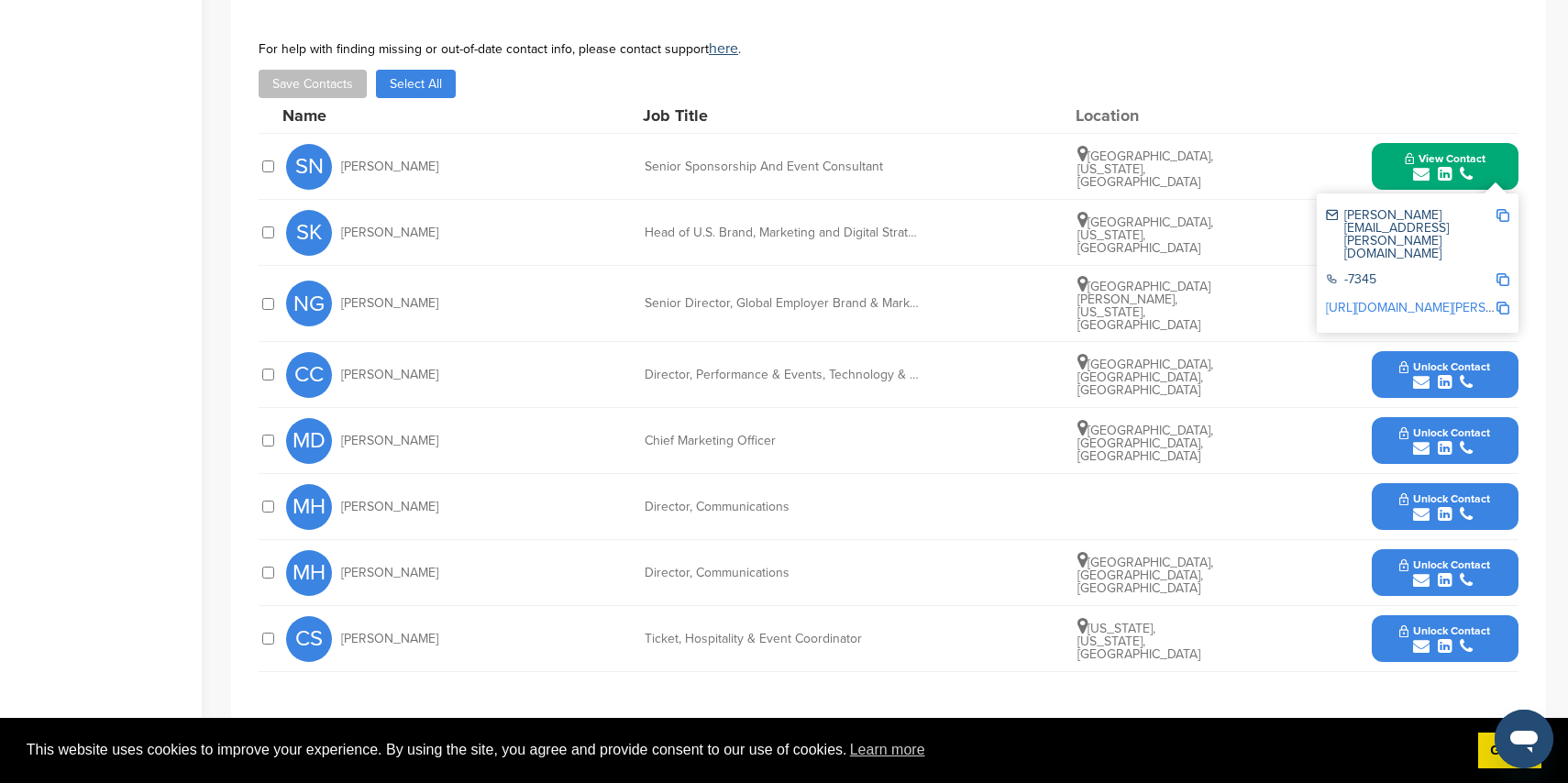
drag, startPoint x: 1249, startPoint y: 361, endPoint x: 1239, endPoint y: 360, distance: 10.0
click at [1249, 361] on div "CC [PERSON_NAME] Director, Performance & Events, Technology & Operations [GEOGR…" at bounding box center [902, 374] width 1233 height 65
click at [1417, 374] on icon "submit" at bounding box center [1421, 382] width 17 height 17
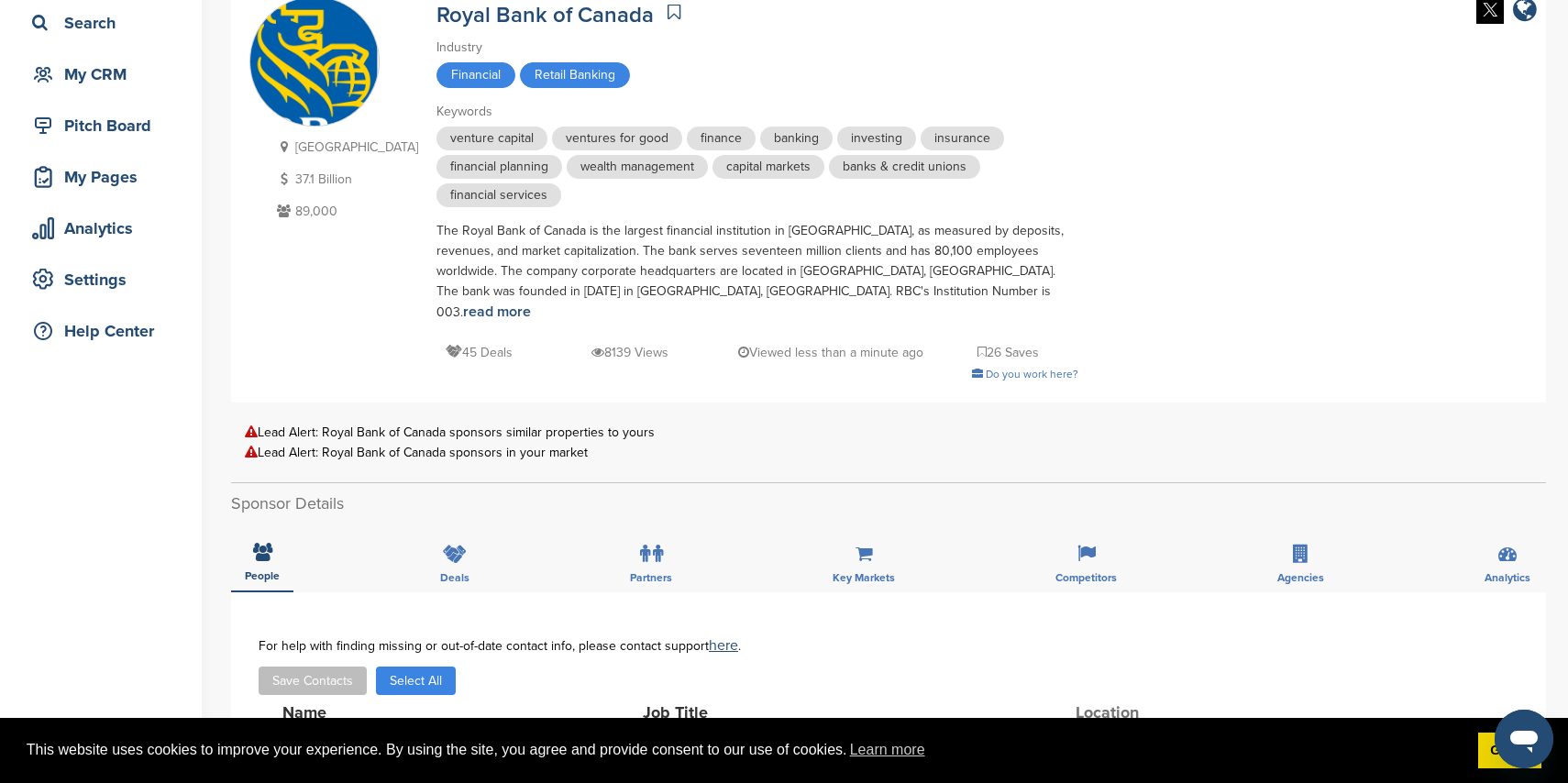
scroll to position [0, 0]
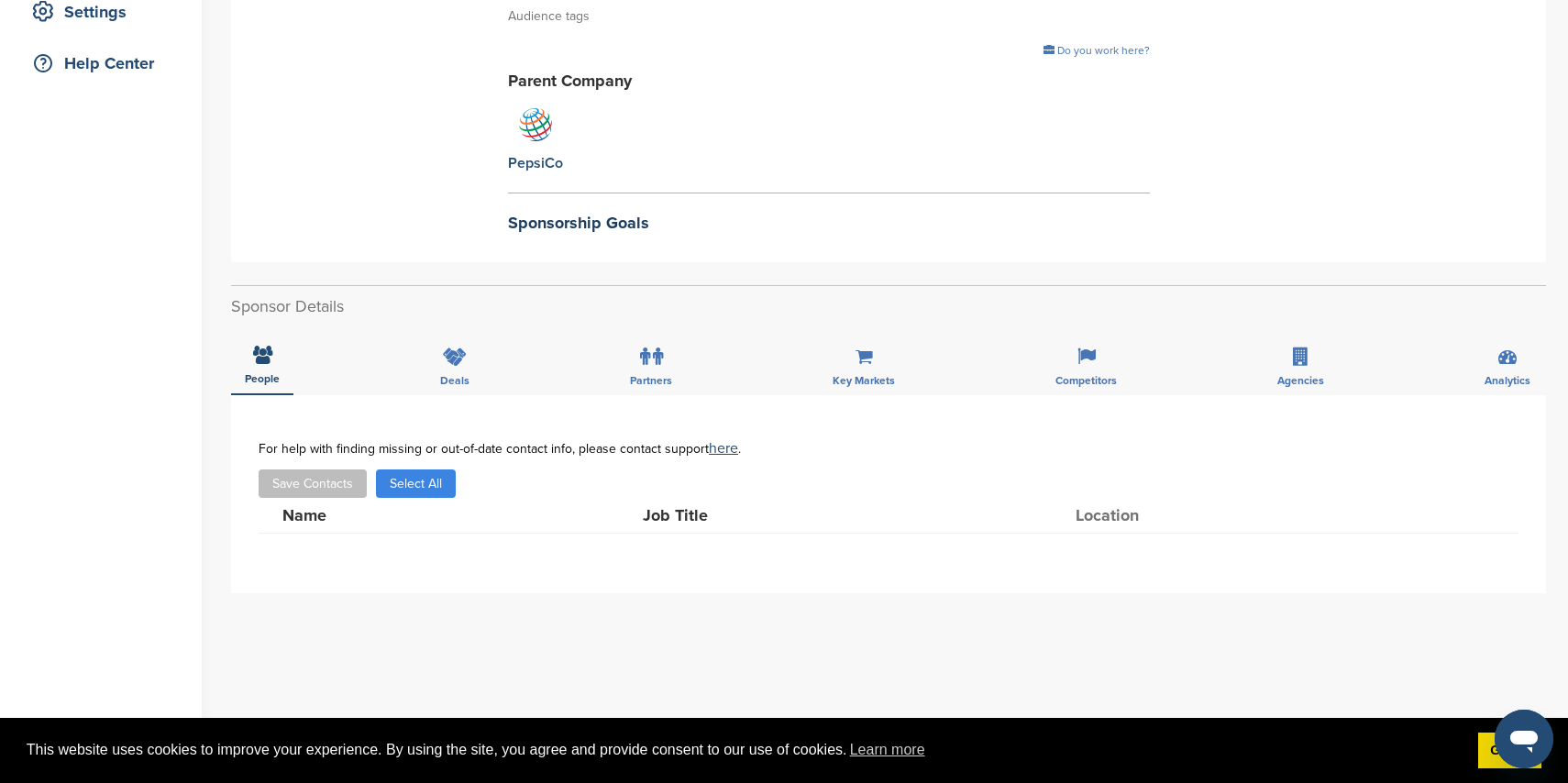
scroll to position [379, 0]
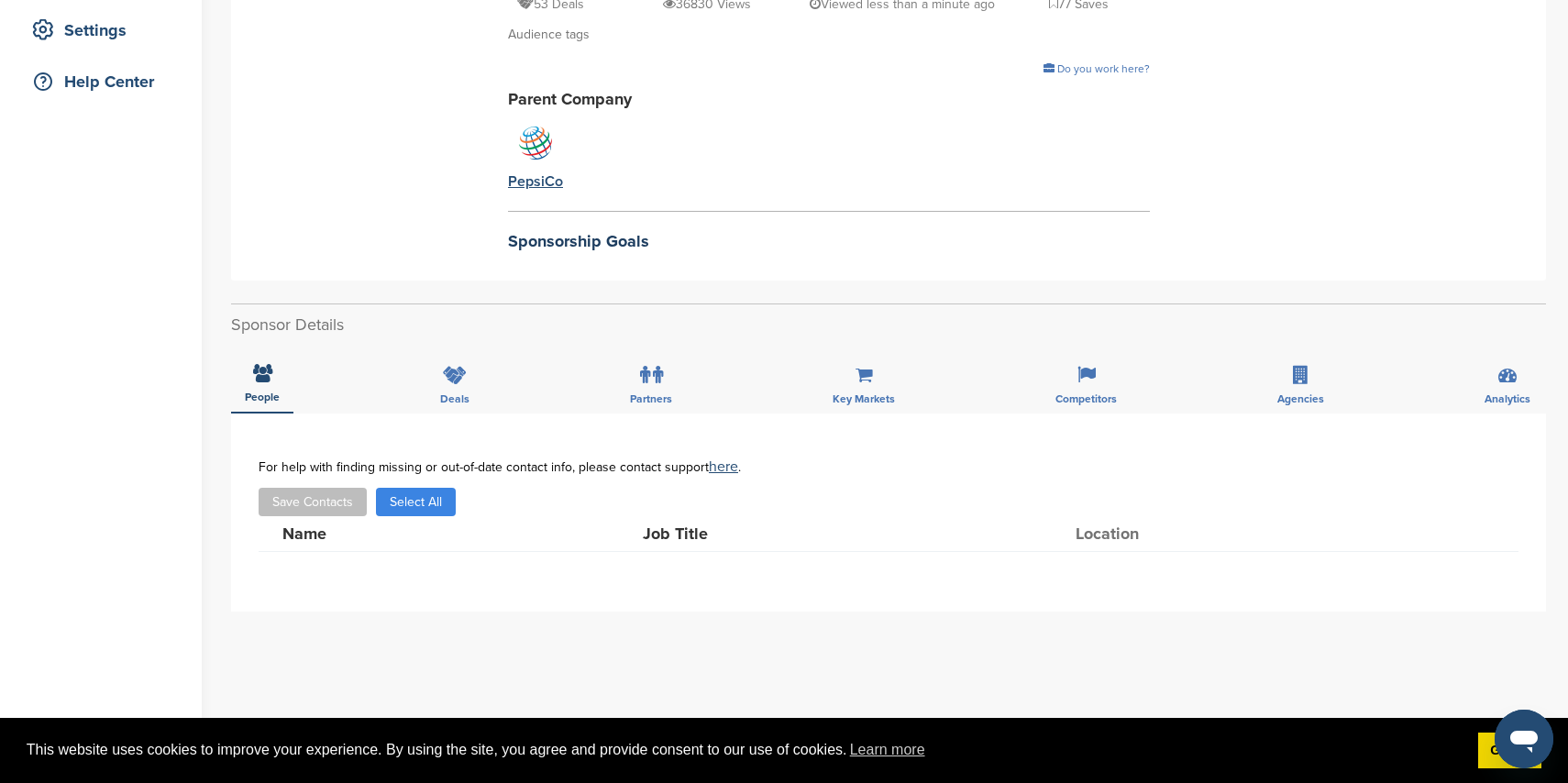
click at [513, 123] on img at bounding box center [535, 142] width 46 height 46
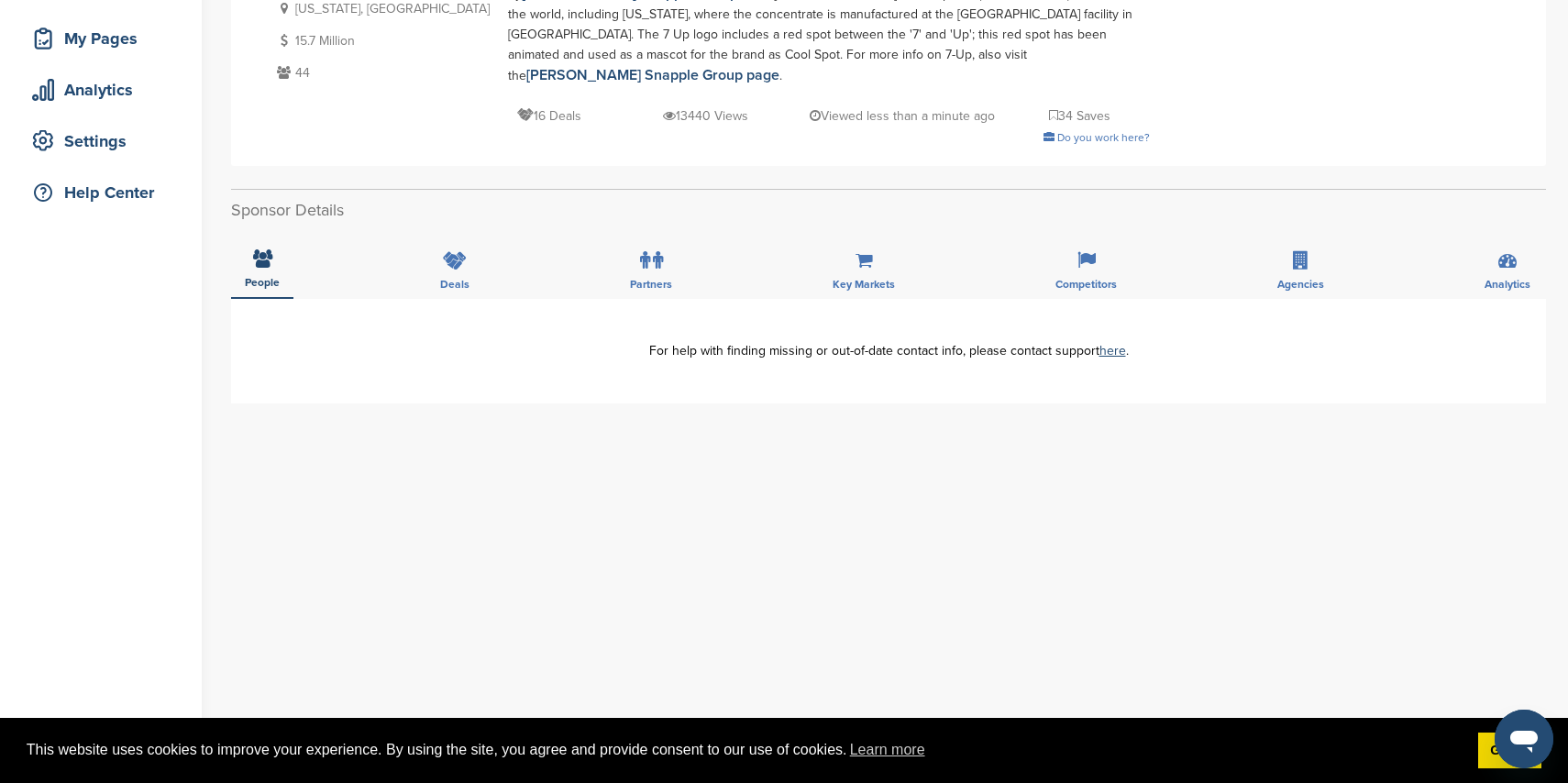
scroll to position [271, 0]
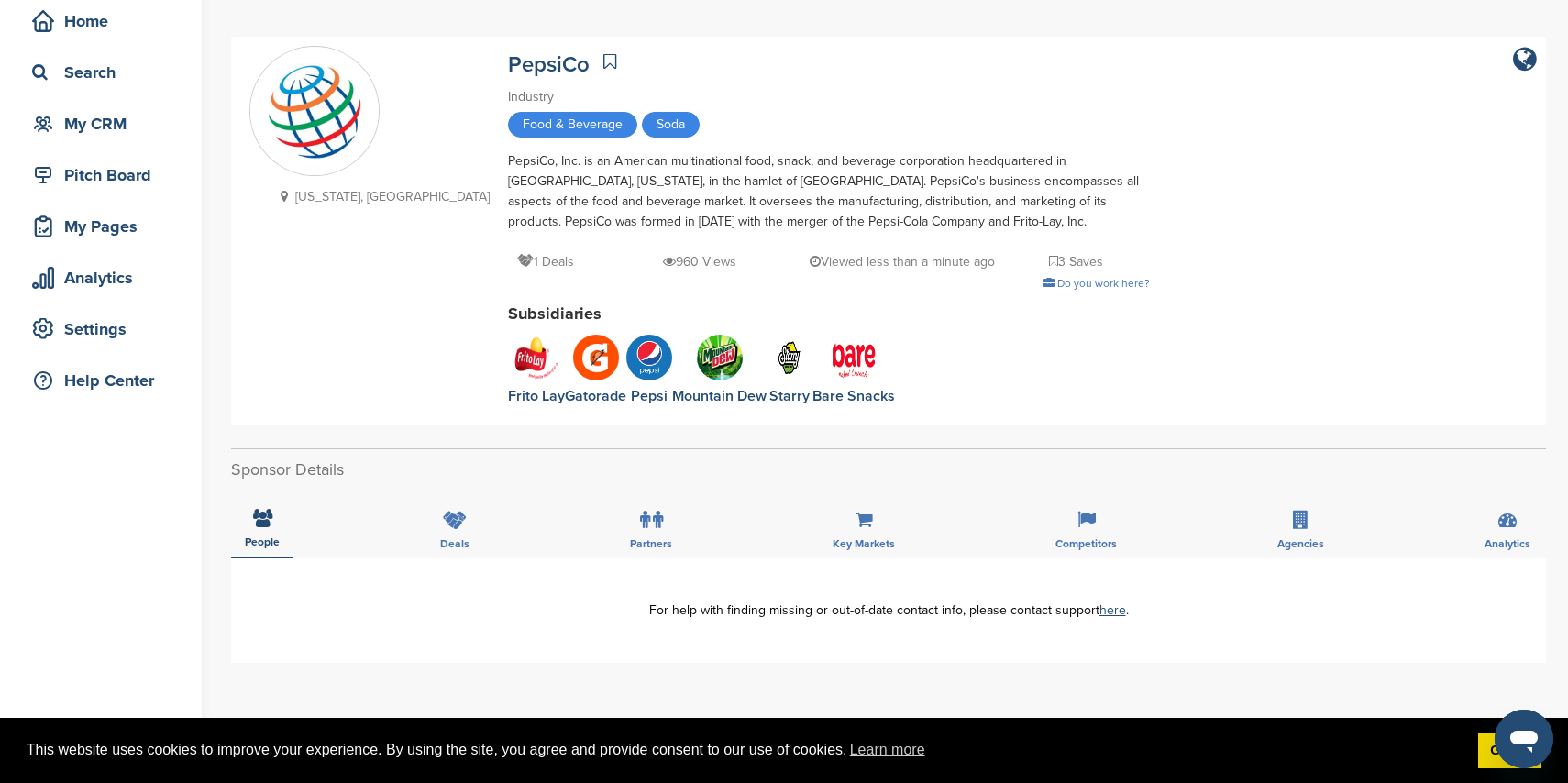
scroll to position [83, 0]
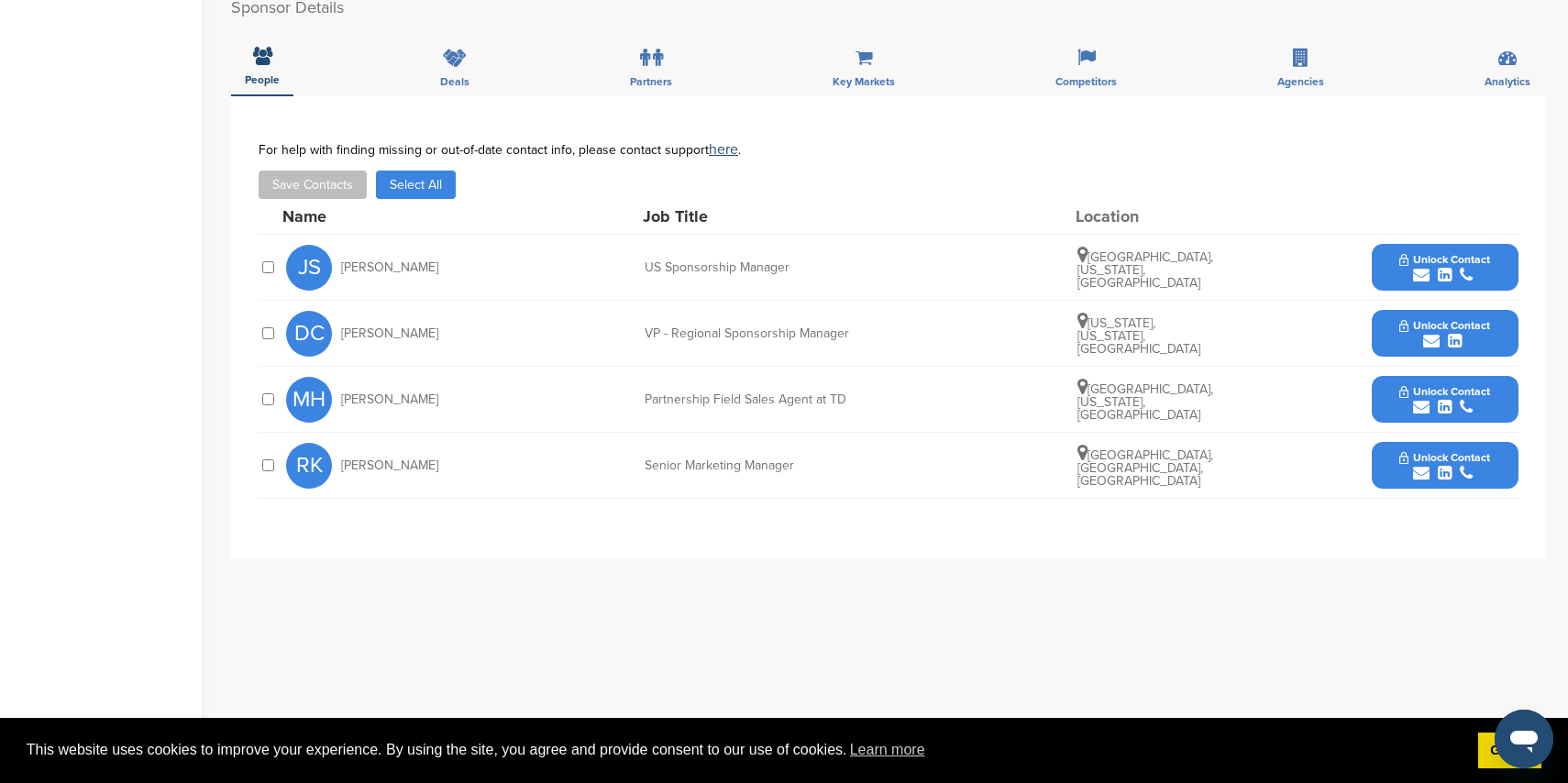
scroll to position [708, 0]
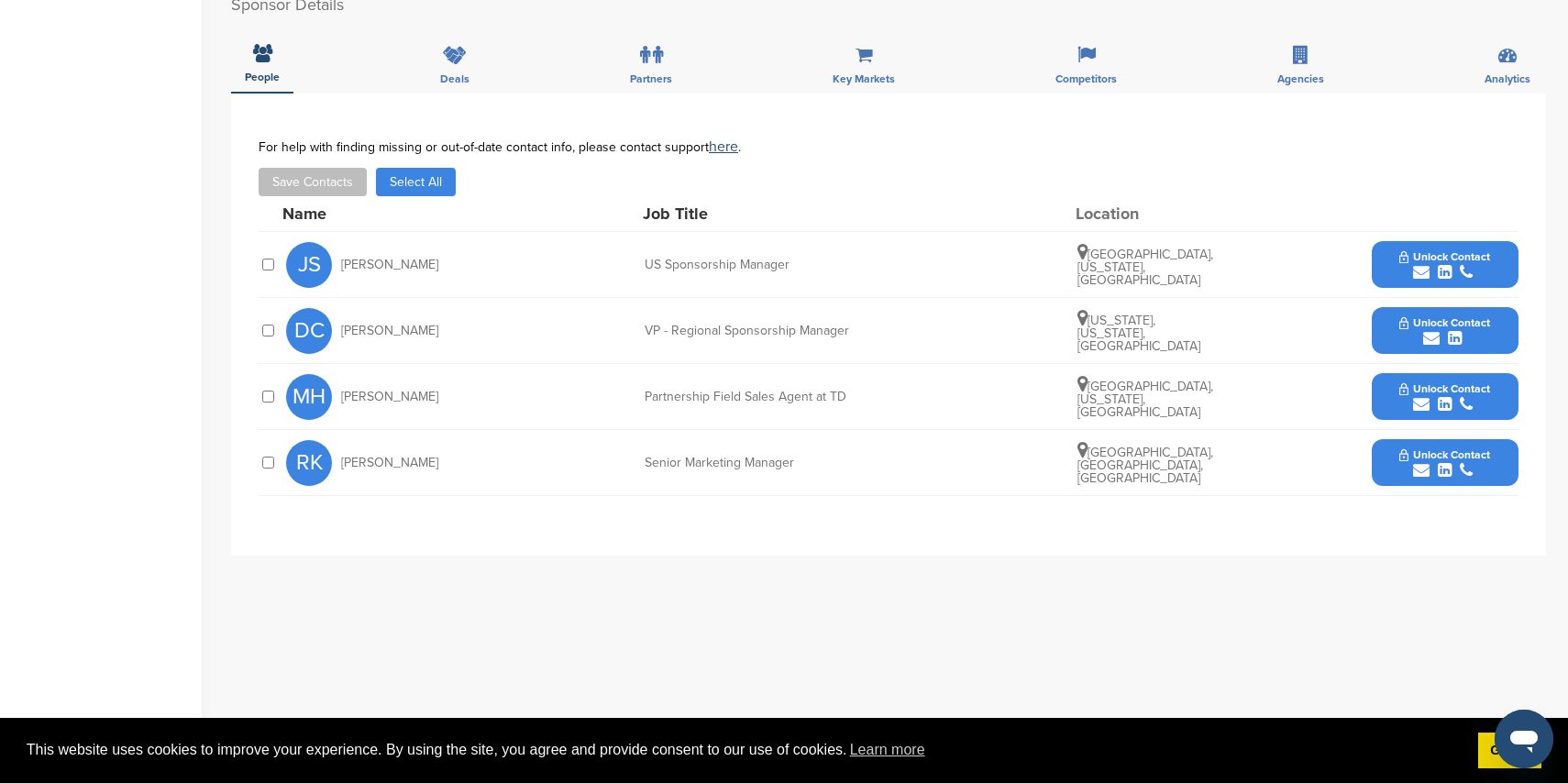
click at [1420, 470] on icon "submit" at bounding box center [1421, 470] width 17 height 17
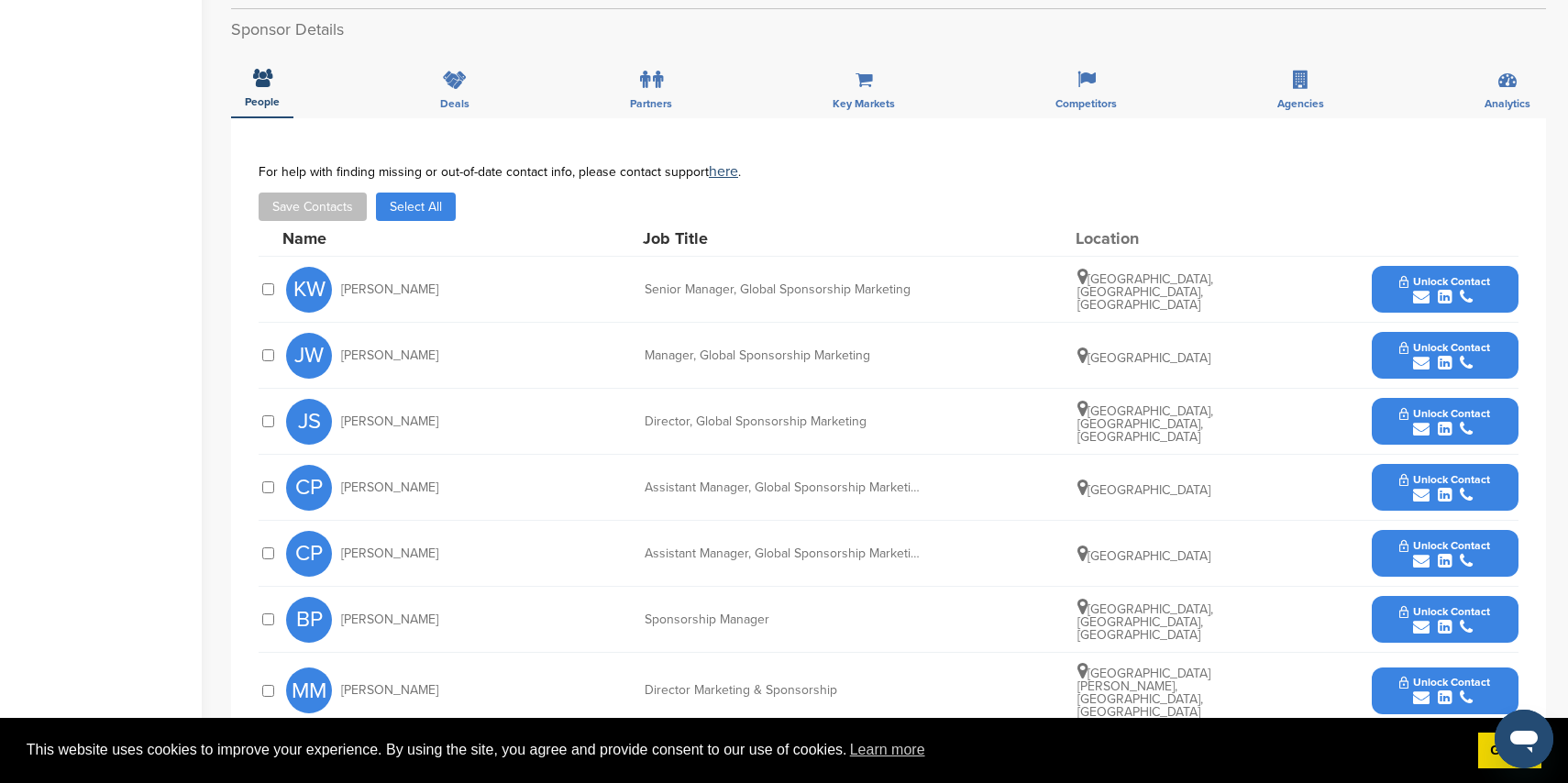
scroll to position [522, 0]
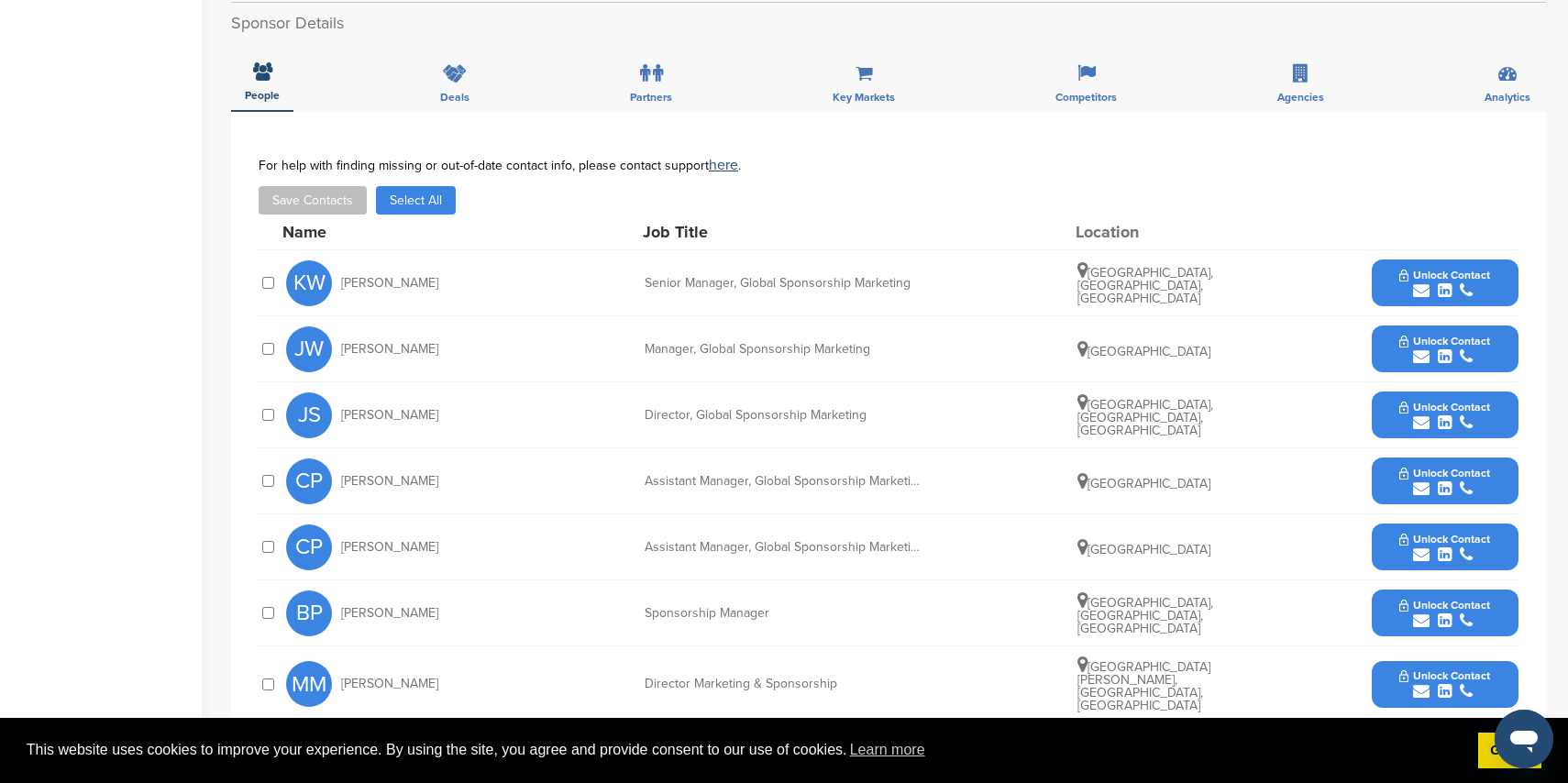
click at [1416, 287] on icon "submit" at bounding box center [1421, 291] width 17 height 17
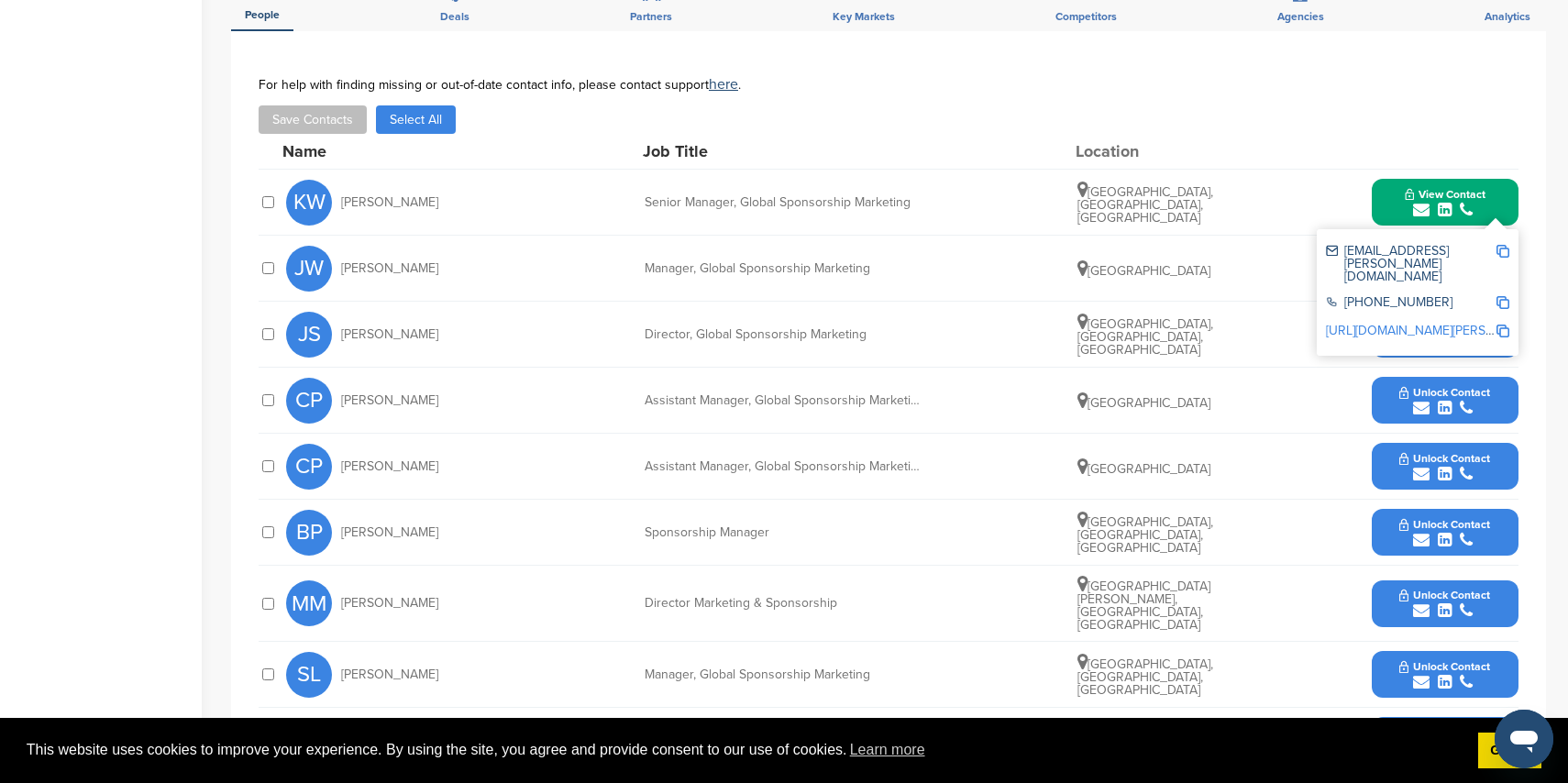
scroll to position [604, 0]
click at [1185, 318] on div "[GEOGRAPHIC_DATA], [GEOGRAPHIC_DATA], [GEOGRAPHIC_DATA]" at bounding box center [1146, 334] width 137 height 44
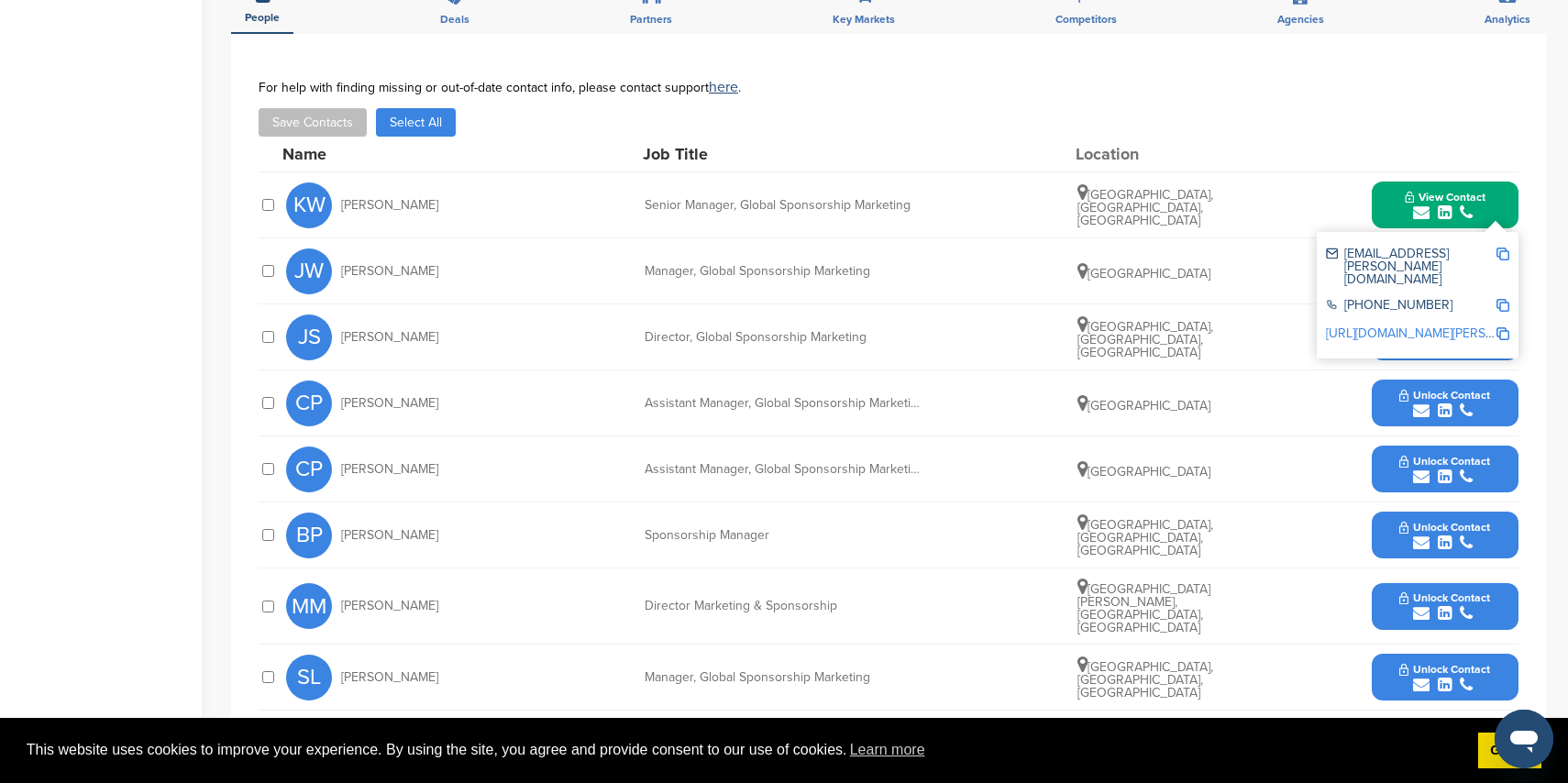
click at [1546, 276] on div "**********" at bounding box center [888, 468] width 1315 height 869
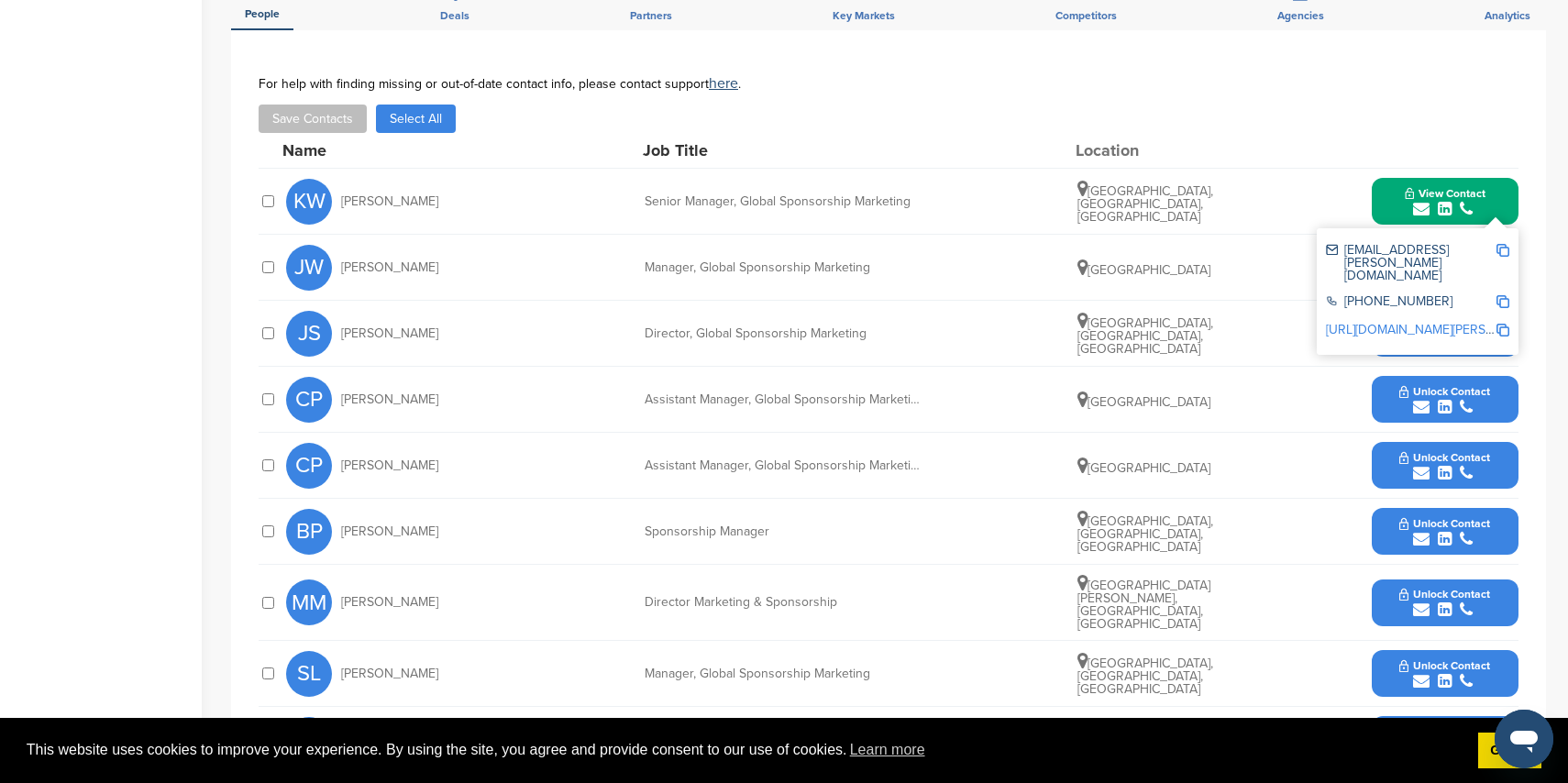
scroll to position [599, 0]
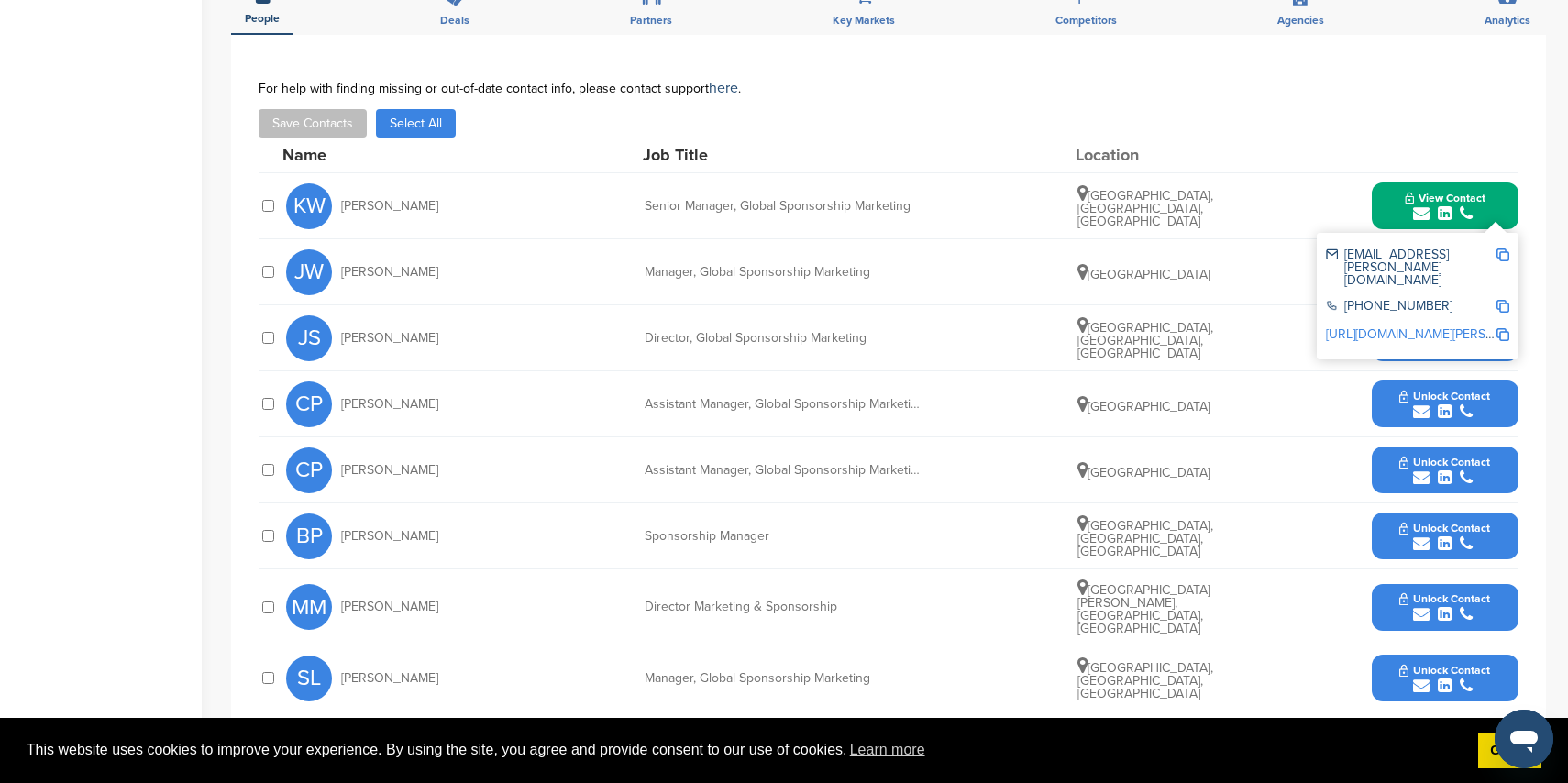
click at [1280, 260] on div "JW Jake Walton Manager, Global Sponsorship Marketing Canada Unlock Contact" at bounding box center [902, 271] width 1233 height 65
click at [1550, 208] on div "You have reached your monthly limit. Please upgrade to access more. Upgrade on …" at bounding box center [899, 266] width 1337 height 1605
drag, startPoint x: 1153, startPoint y: 273, endPoint x: 1139, endPoint y: 274, distance: 14.0
click at [1153, 273] on div "Canada" at bounding box center [1146, 273] width 137 height 19
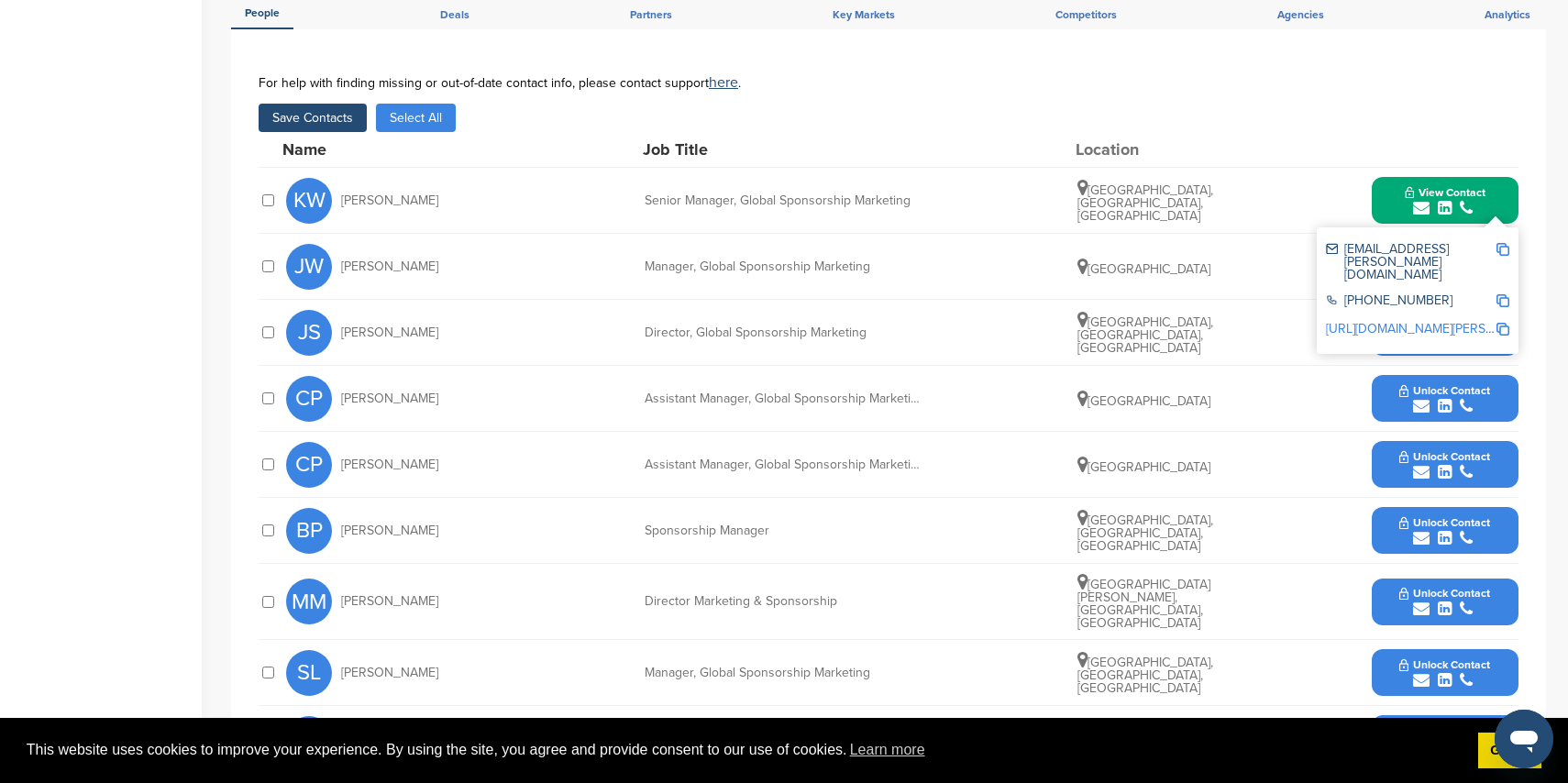
scroll to position [603, 0]
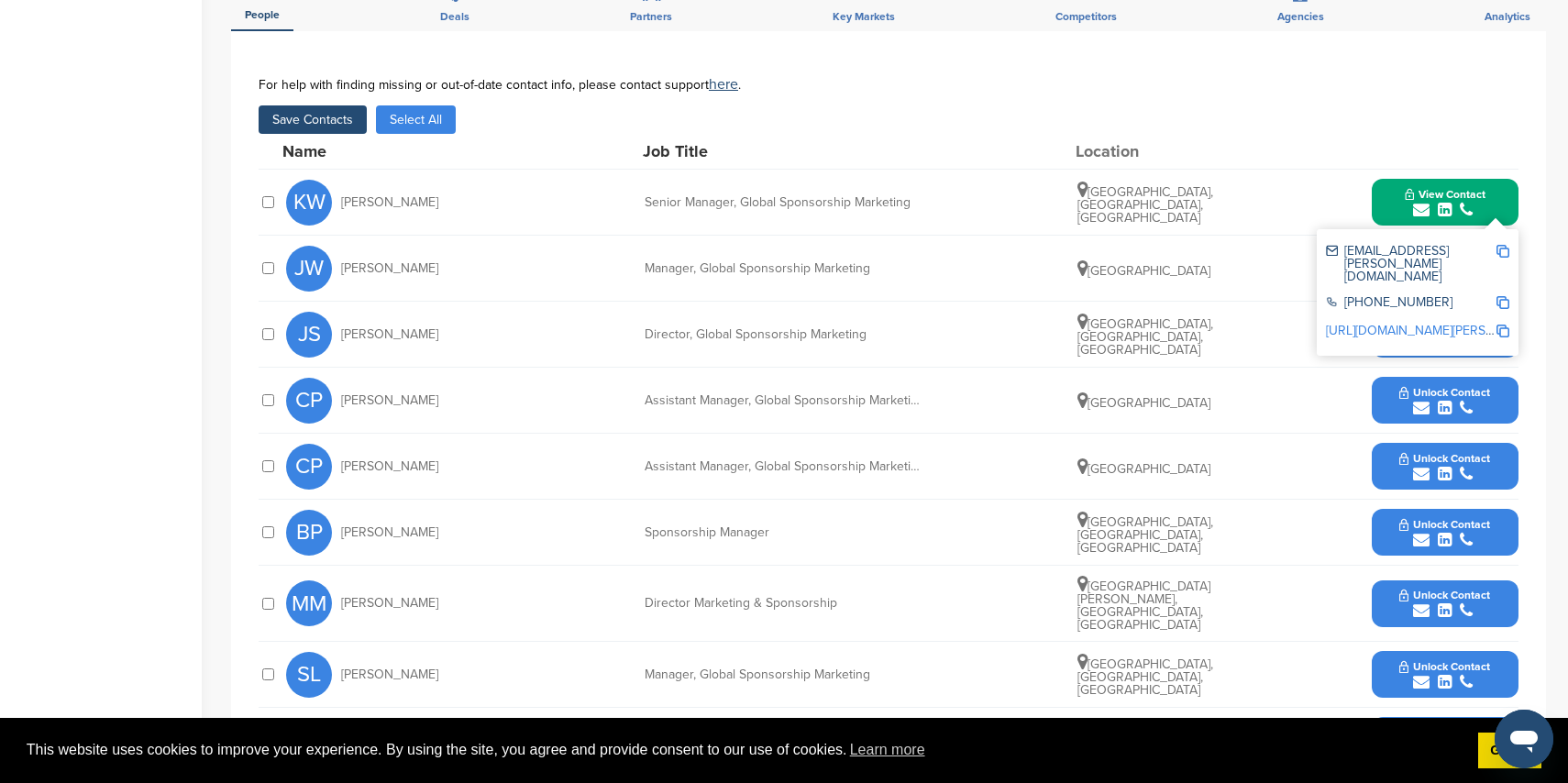
click at [1504, 248] on img at bounding box center [1503, 251] width 13 height 13
click at [1547, 286] on div "You have reached your monthly limit. Please upgrade to access more. Upgrade on …" at bounding box center [899, 262] width 1337 height 1605
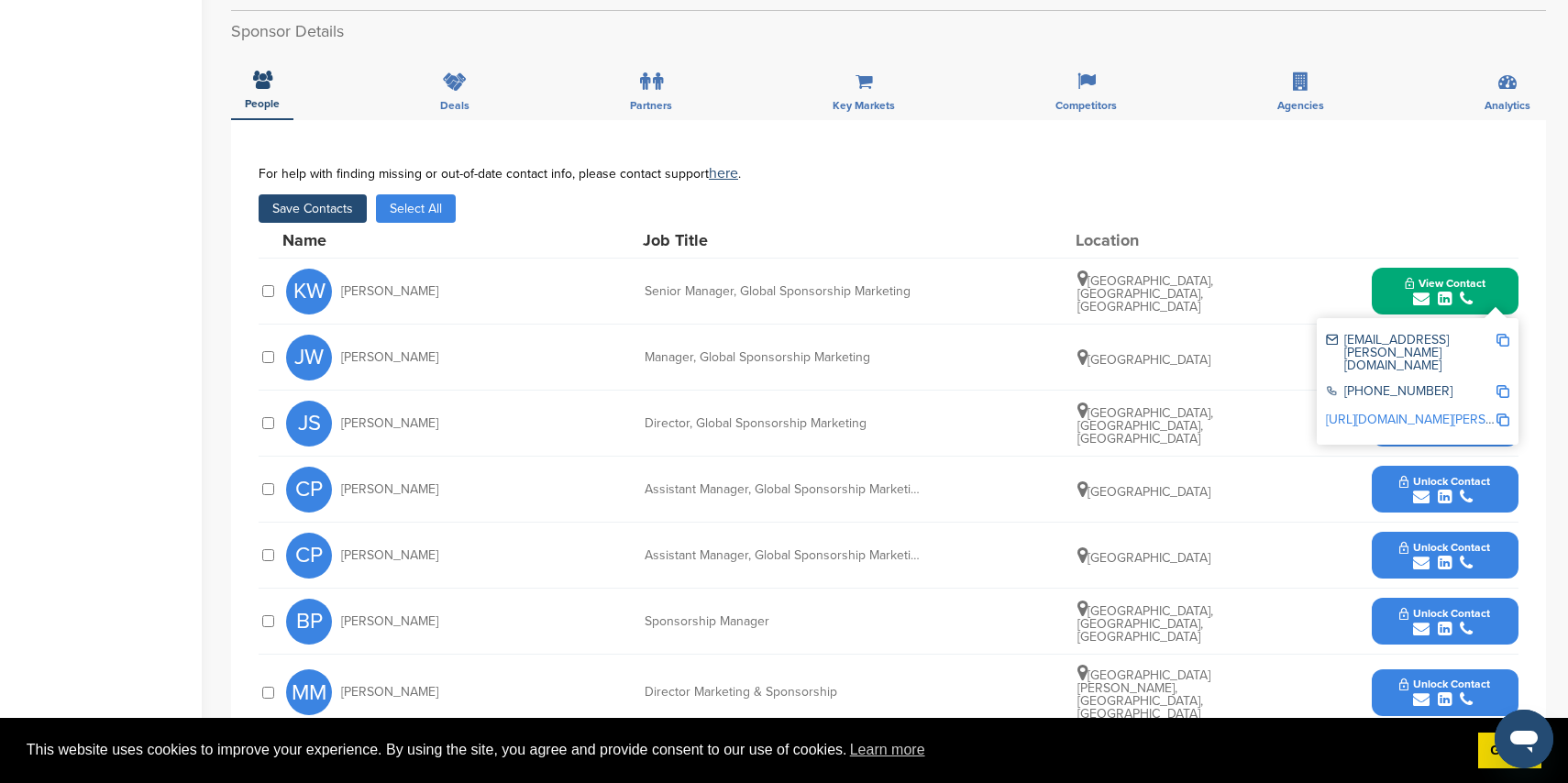
scroll to position [512, 0]
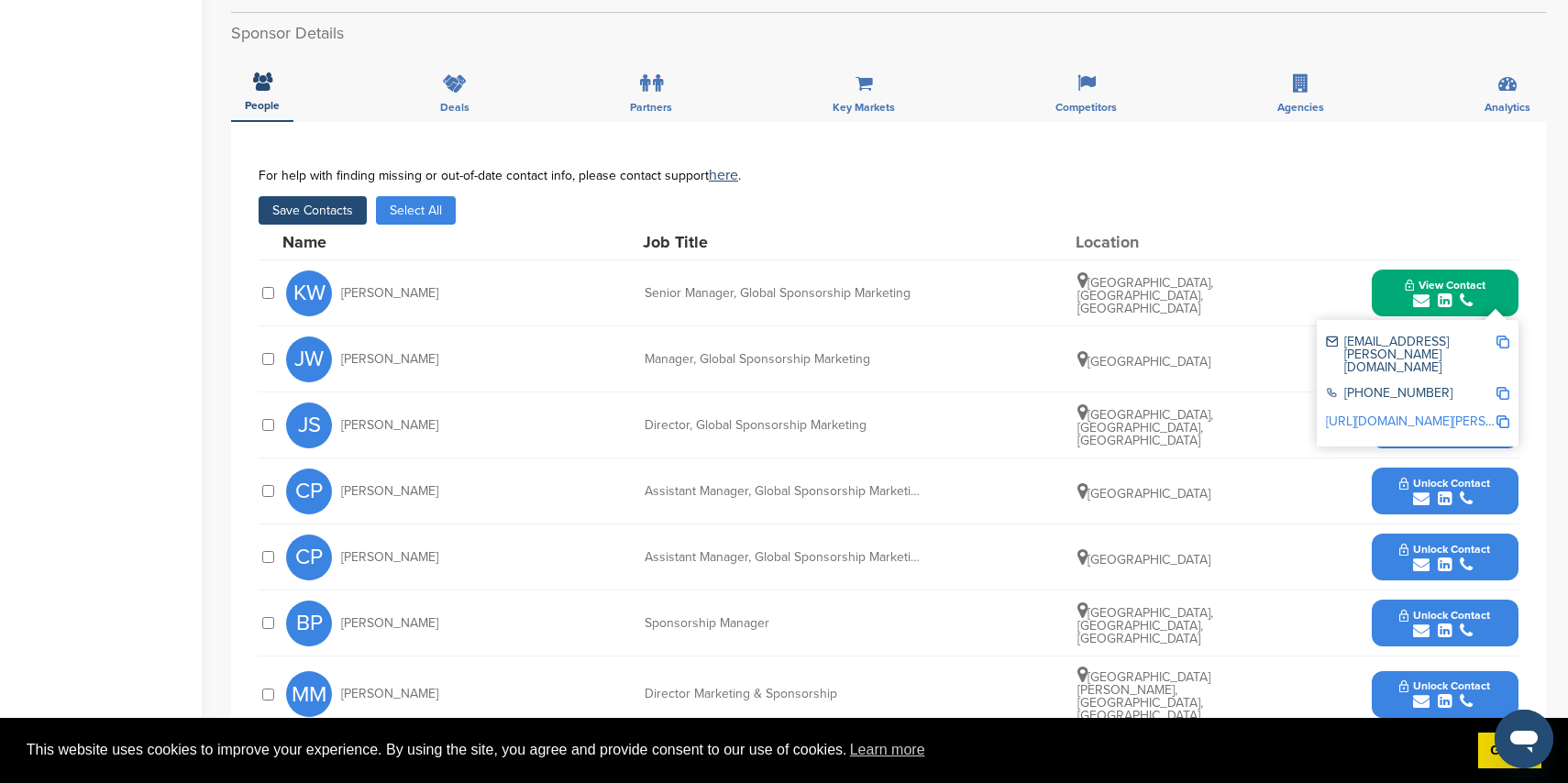
click at [1422, 295] on icon "submit" at bounding box center [1421, 300] width 17 height 17
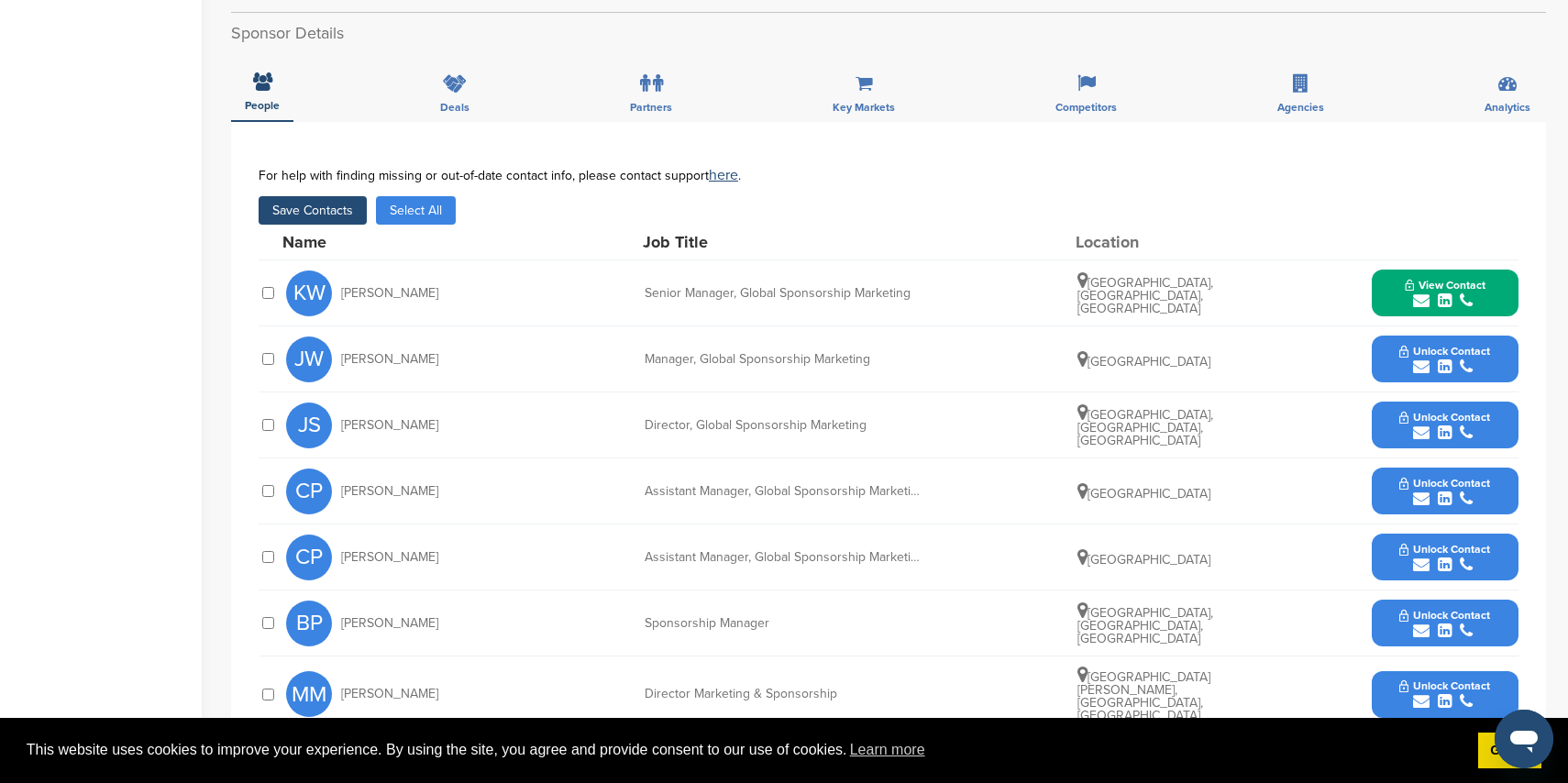
click at [1425, 362] on icon "submit" at bounding box center [1421, 367] width 17 height 17
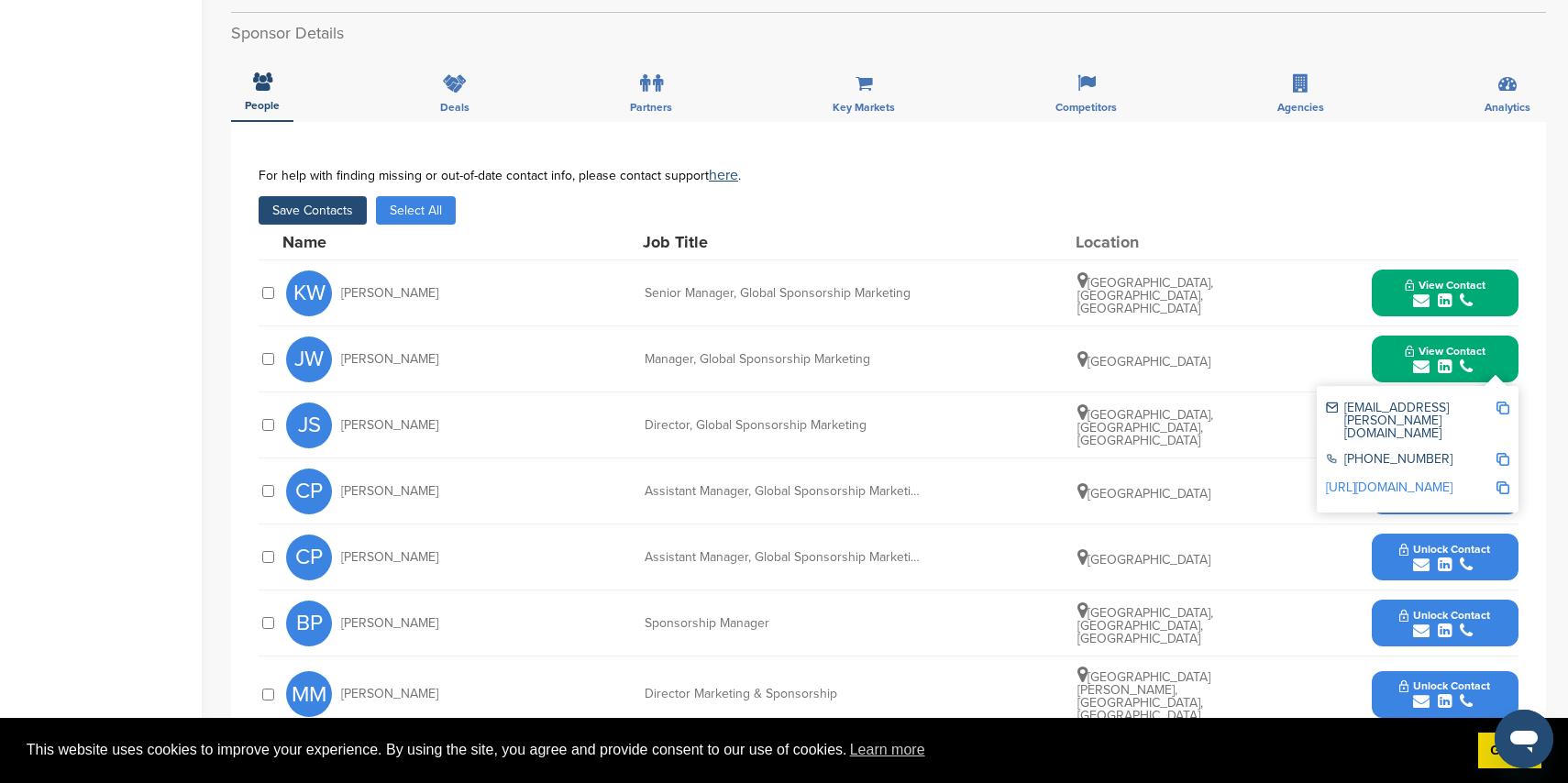
click at [1271, 363] on div "JW Jake Walton Manager, Global Sponsorship Marketing Canada View Contact jake.w…" at bounding box center [902, 359] width 1233 height 65
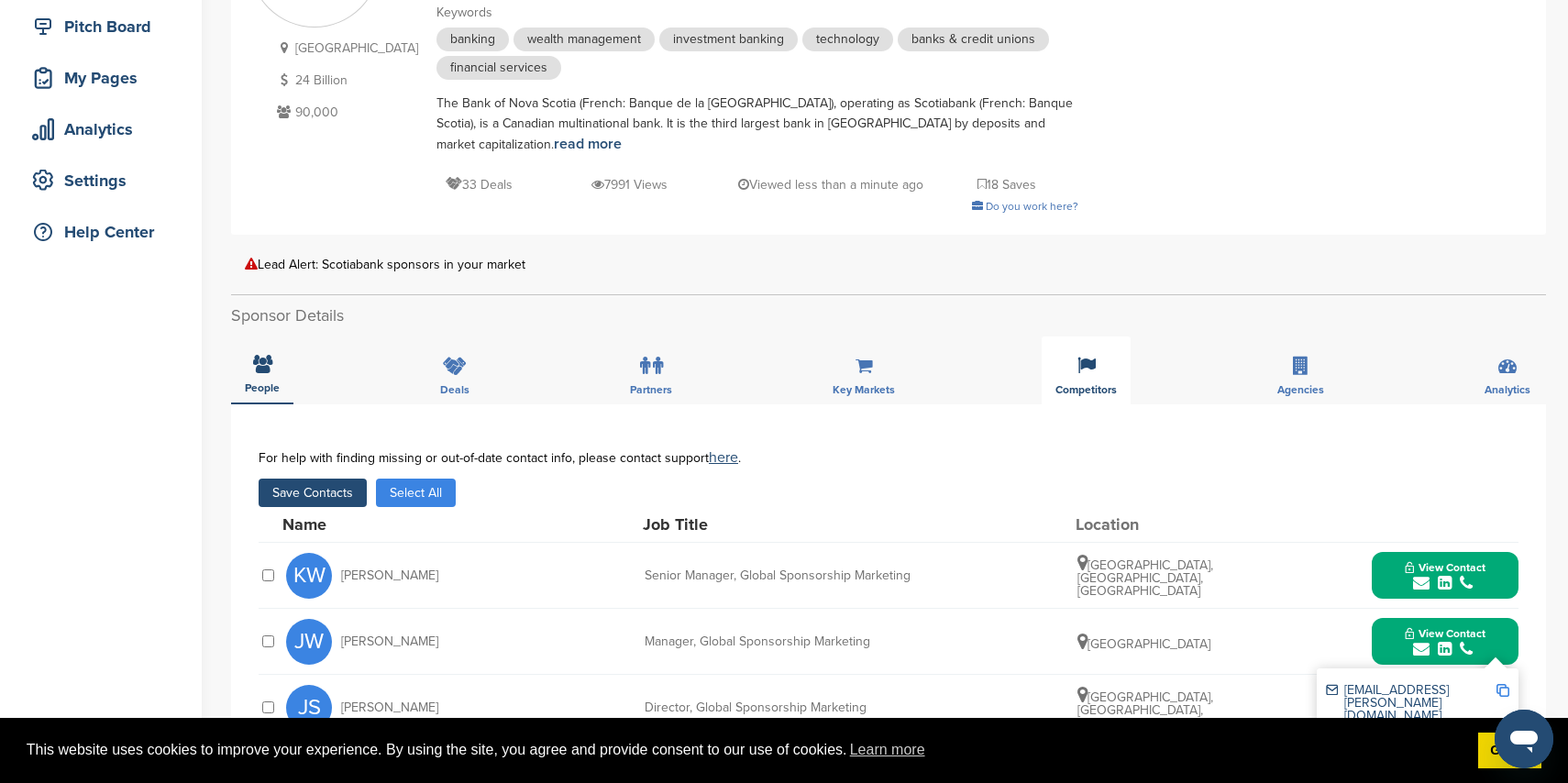
scroll to position [237, 0]
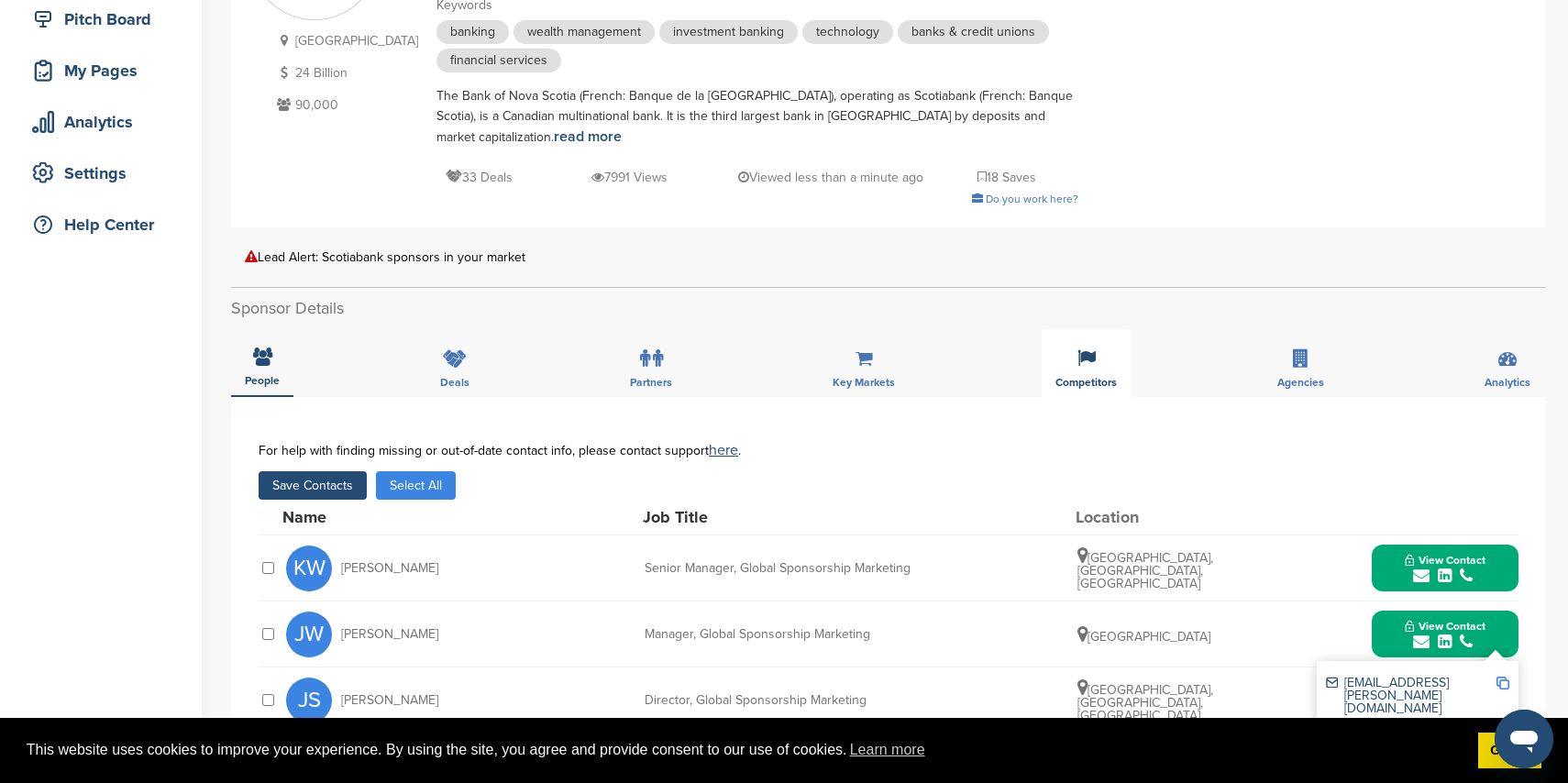
click at [1118, 365] on div "Competitors" at bounding box center [1085, 364] width 89 height 68
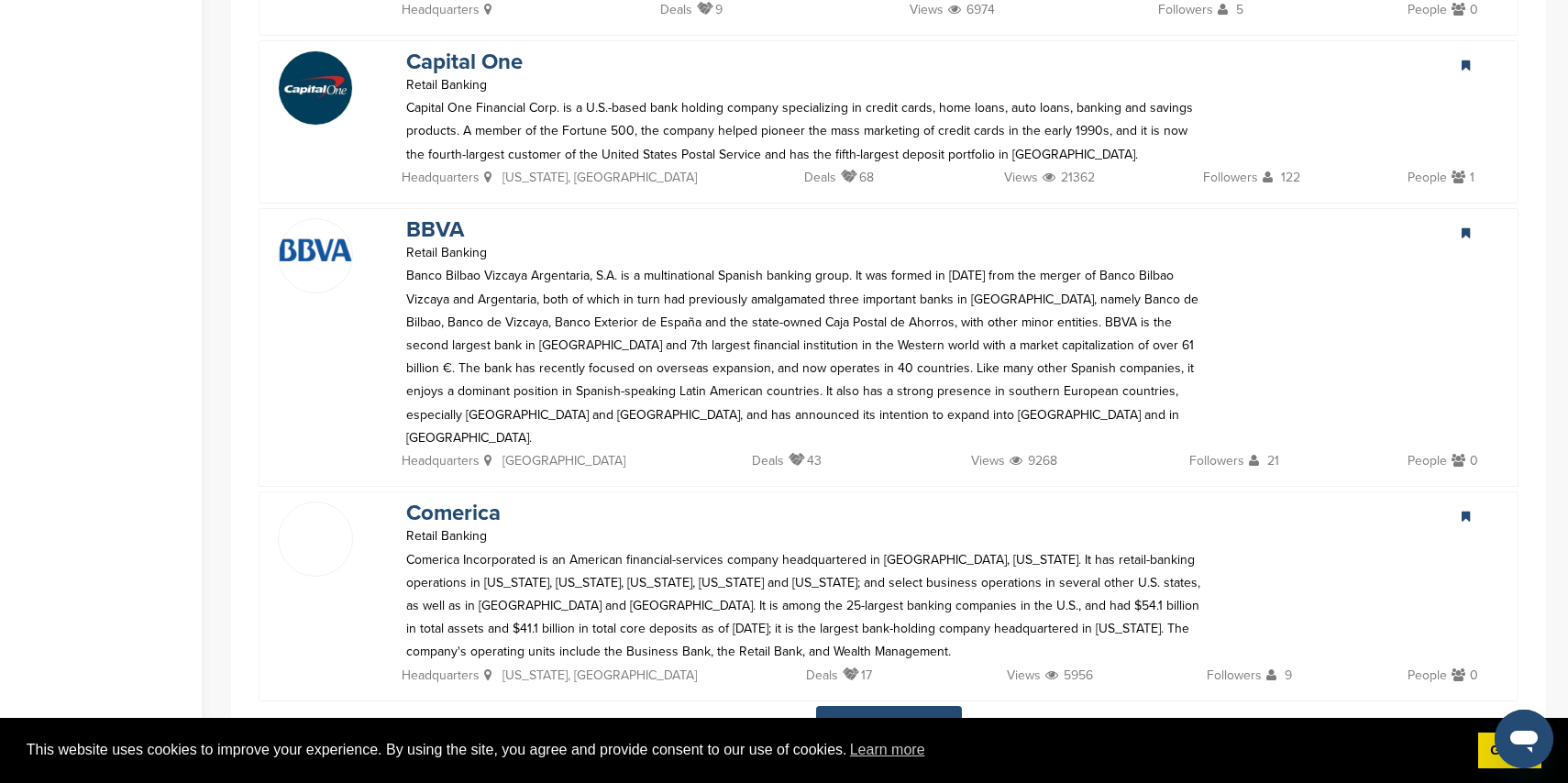
scroll to position [3856, 0]
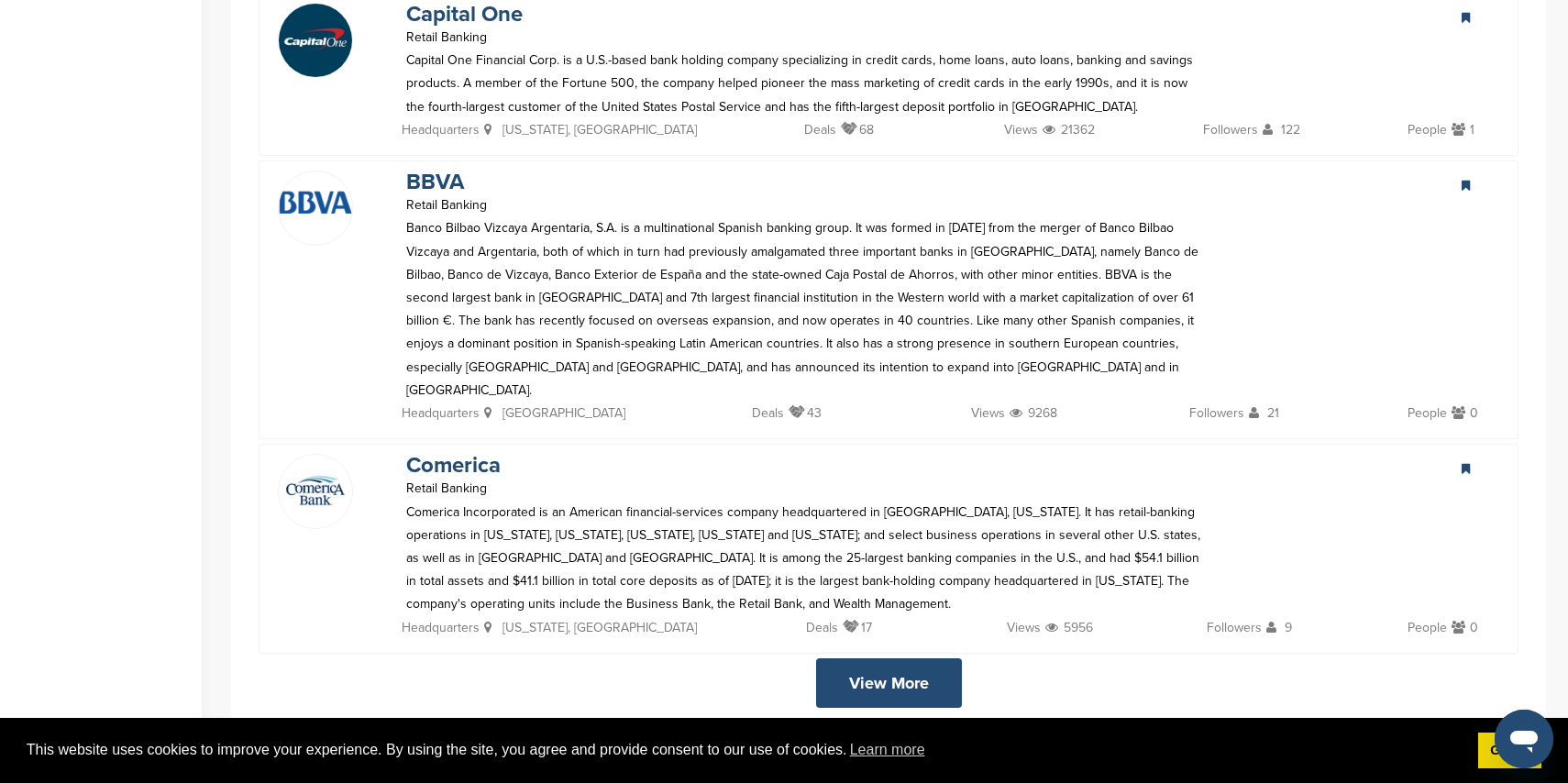
click at [861, 658] on link "View More" at bounding box center [889, 683] width 146 height 50
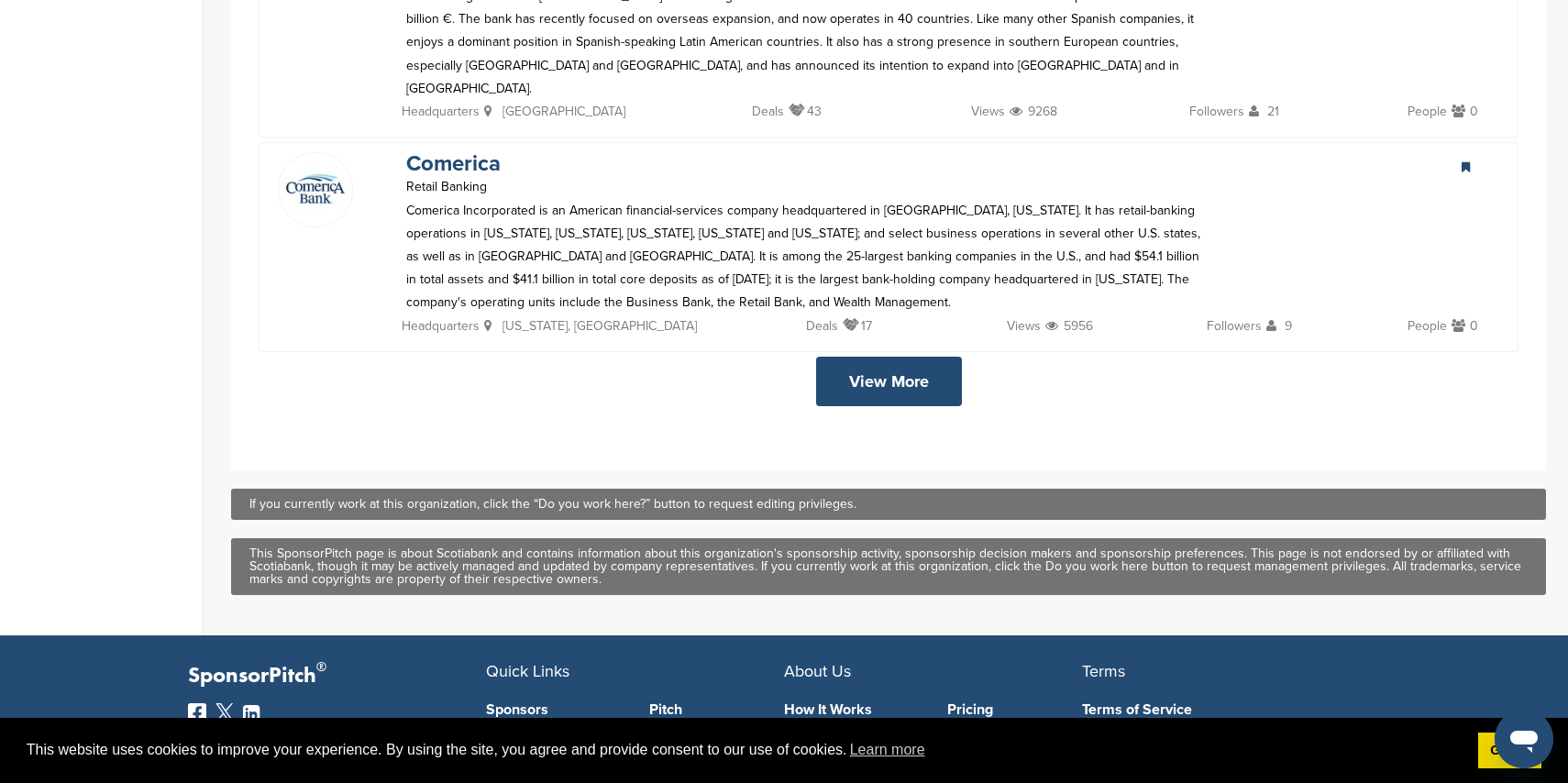
scroll to position [4164, 0]
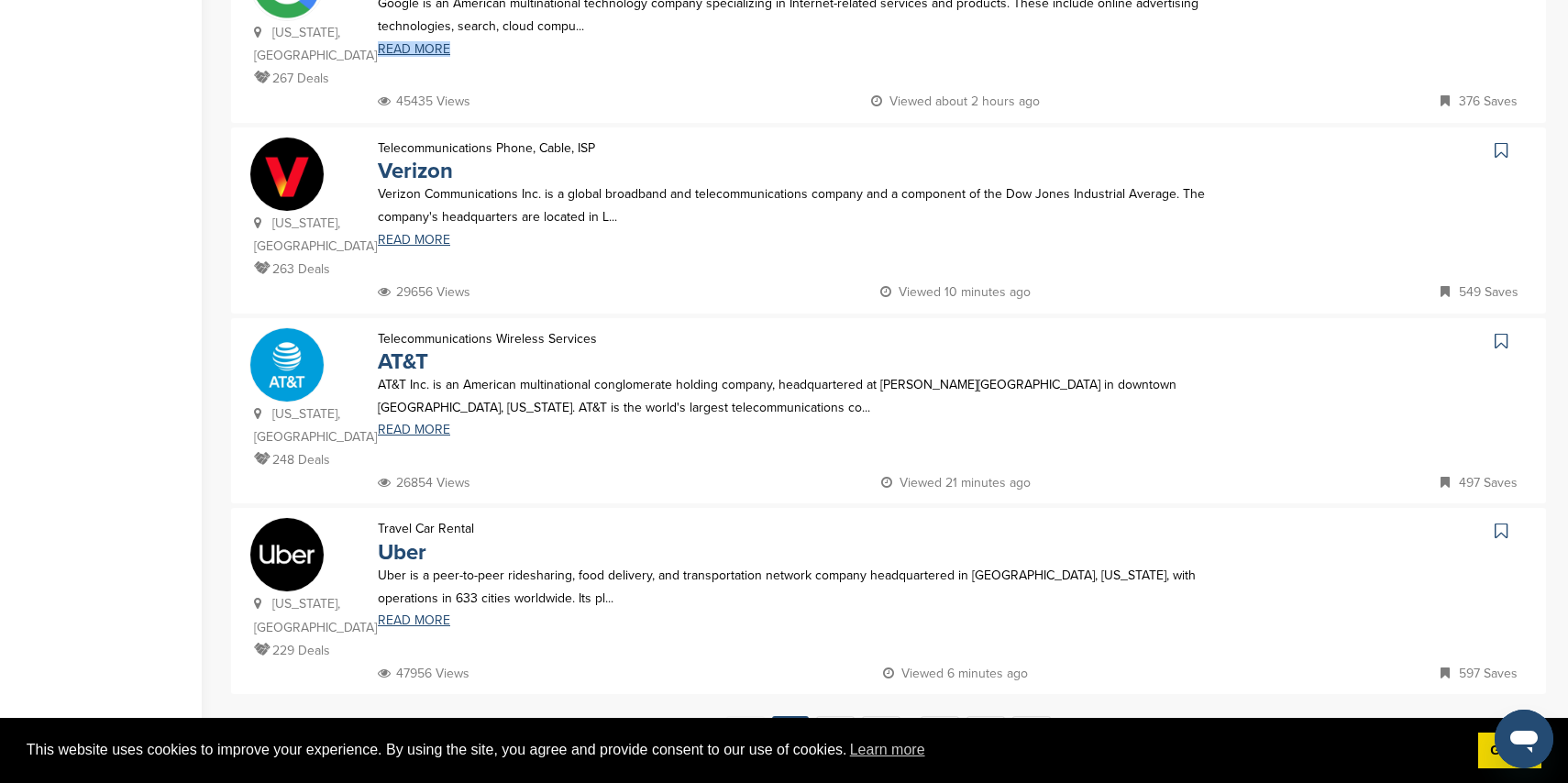
scroll to position [1602, 0]
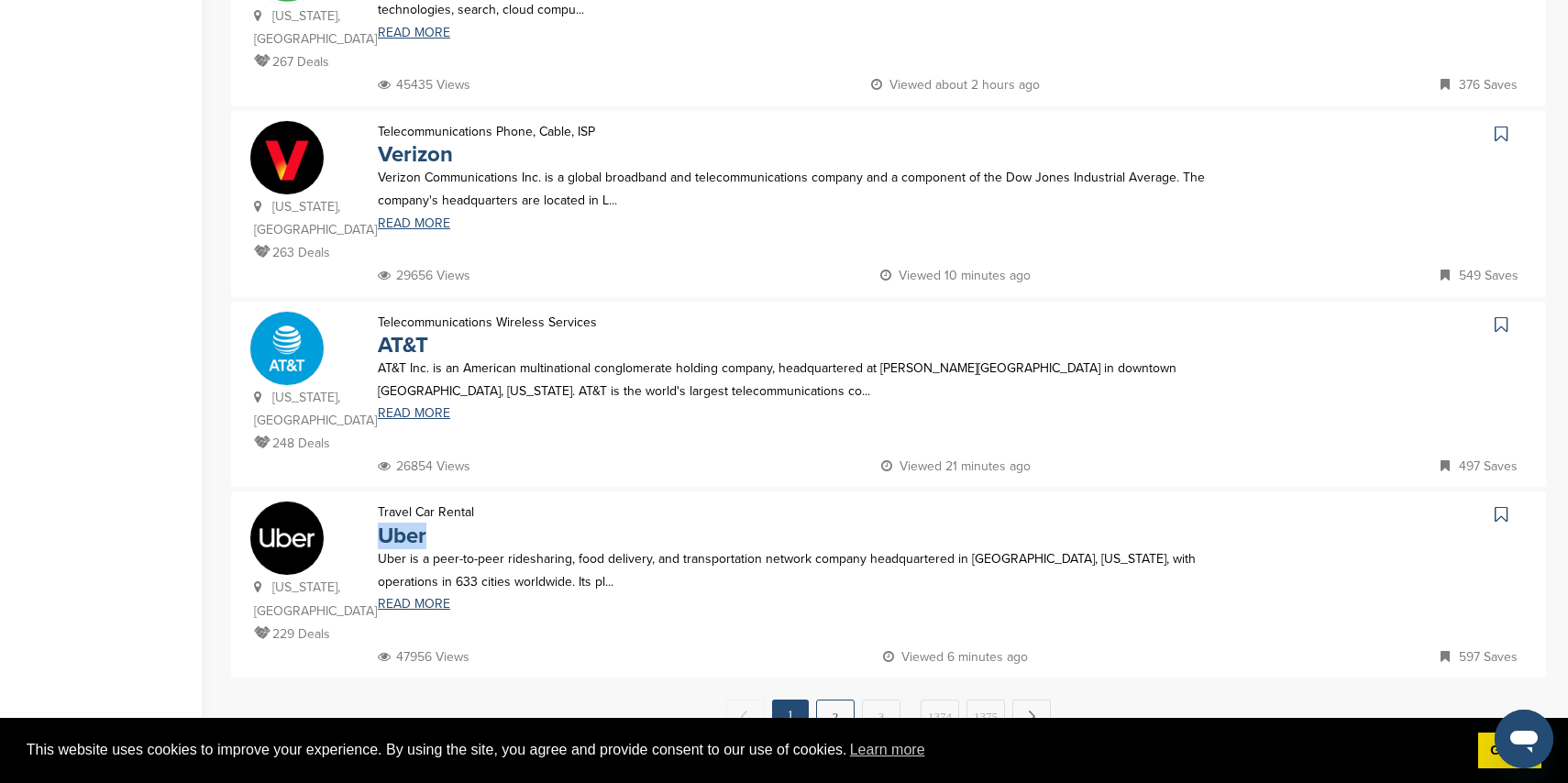
click at [835, 700] on link "2" at bounding box center [835, 717] width 38 height 34
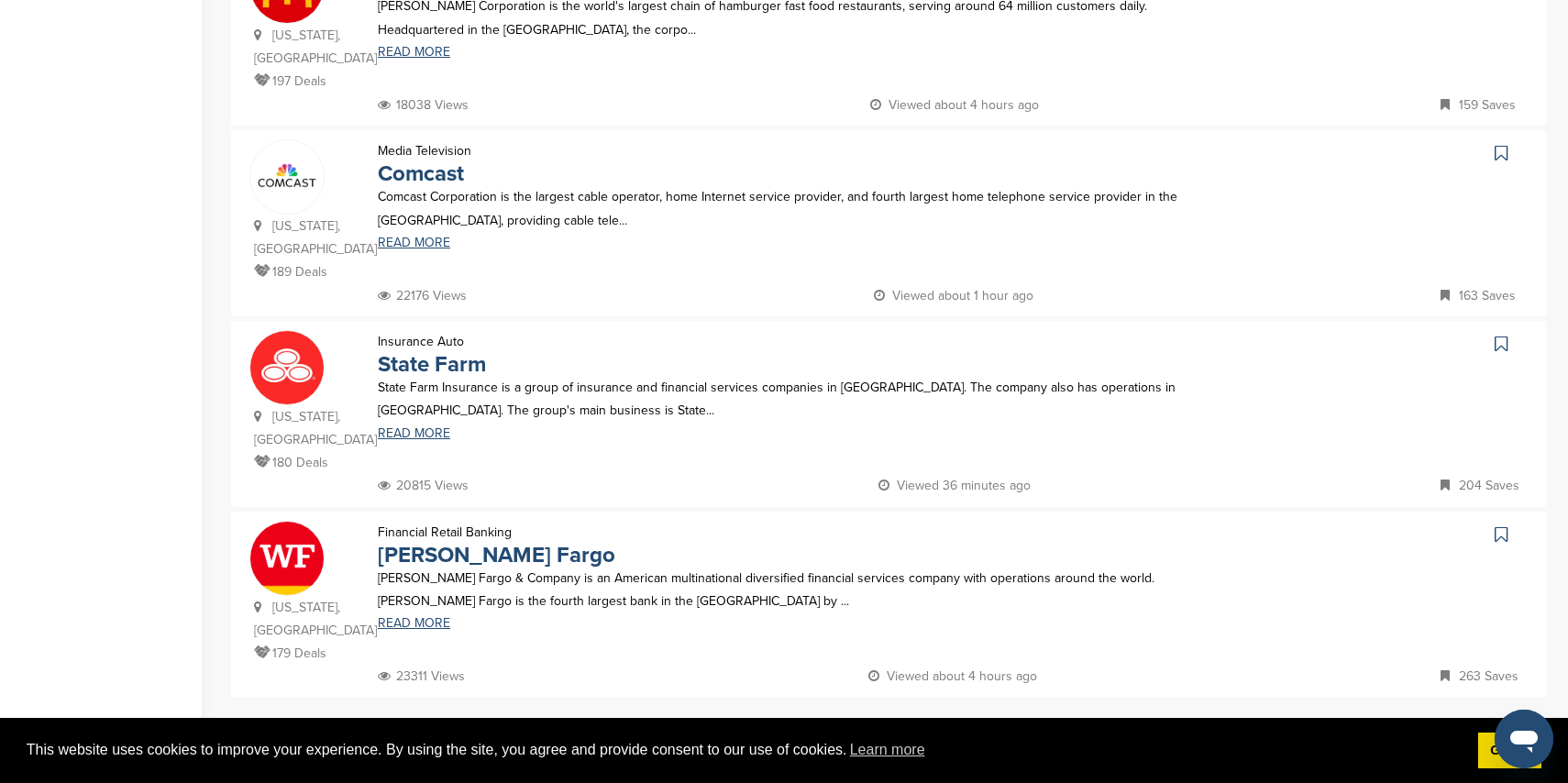
scroll to position [1629, 0]
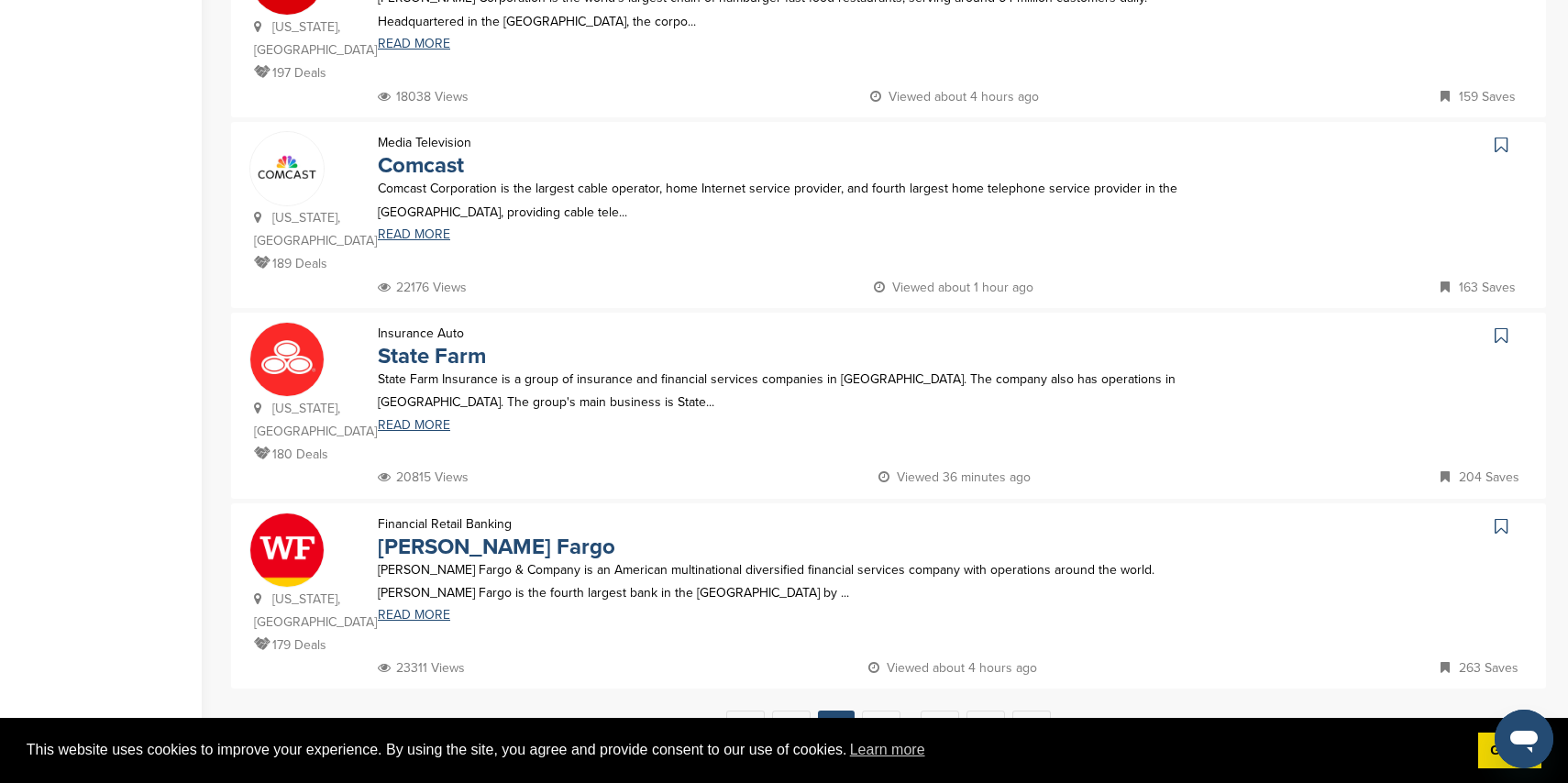
click at [886, 711] on link "3" at bounding box center [881, 727] width 38 height 34
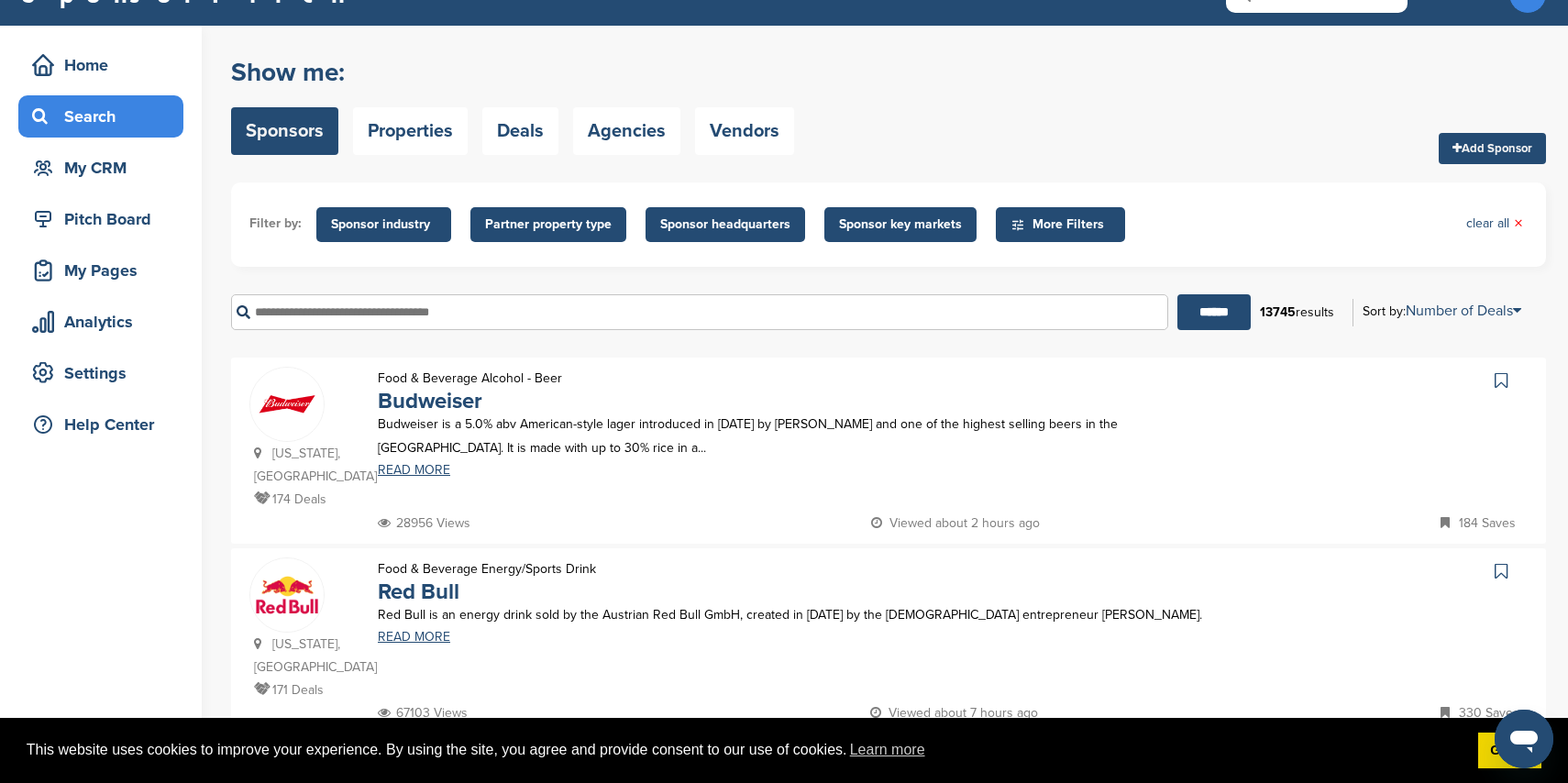
scroll to position [54, 0]
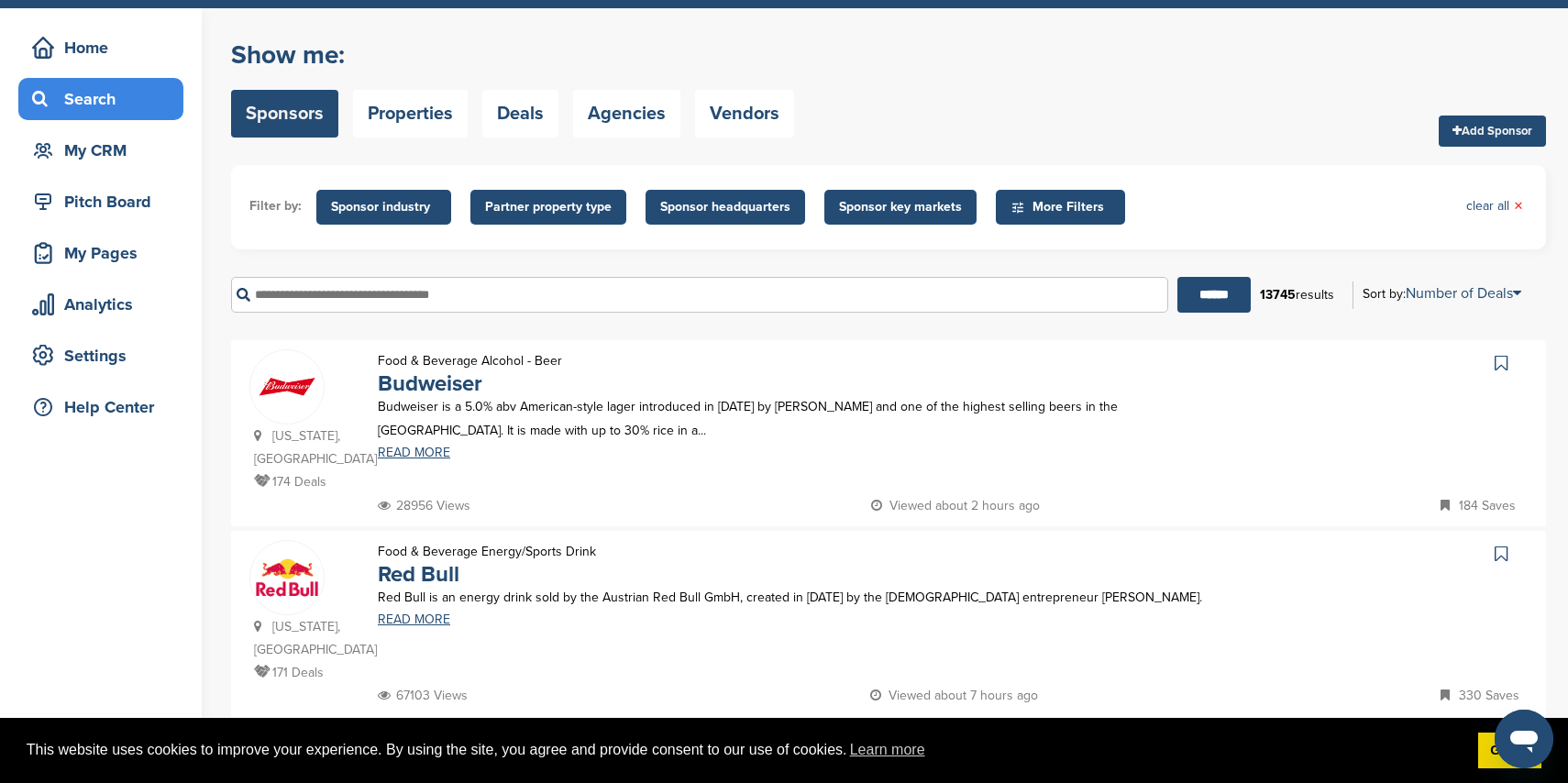
click at [1096, 192] on span "More Filters" at bounding box center [1060, 208] width 130 height 35
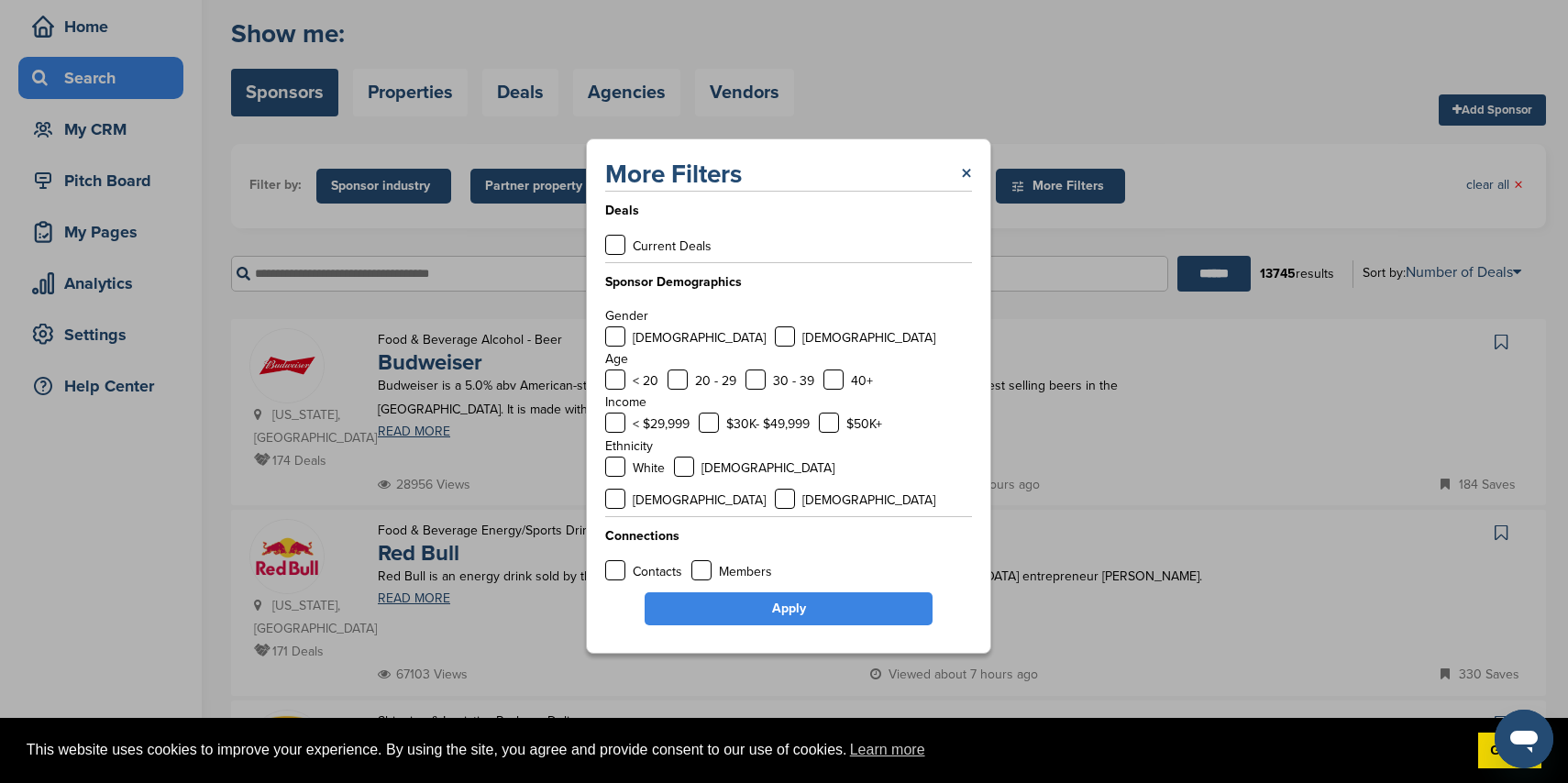
scroll to position [45, 0]
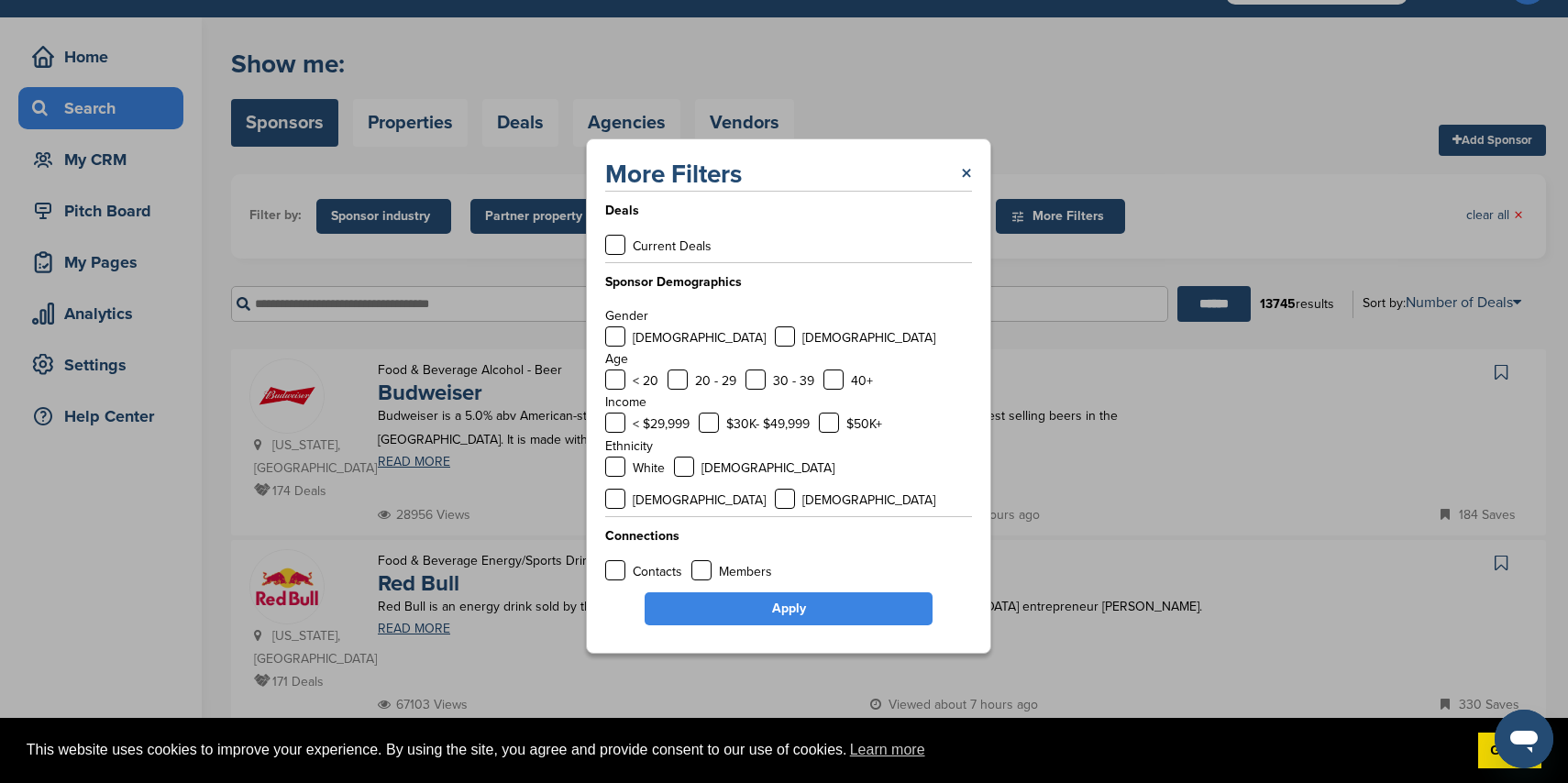
click at [964, 191] on link "×" at bounding box center [966, 175] width 11 height 33
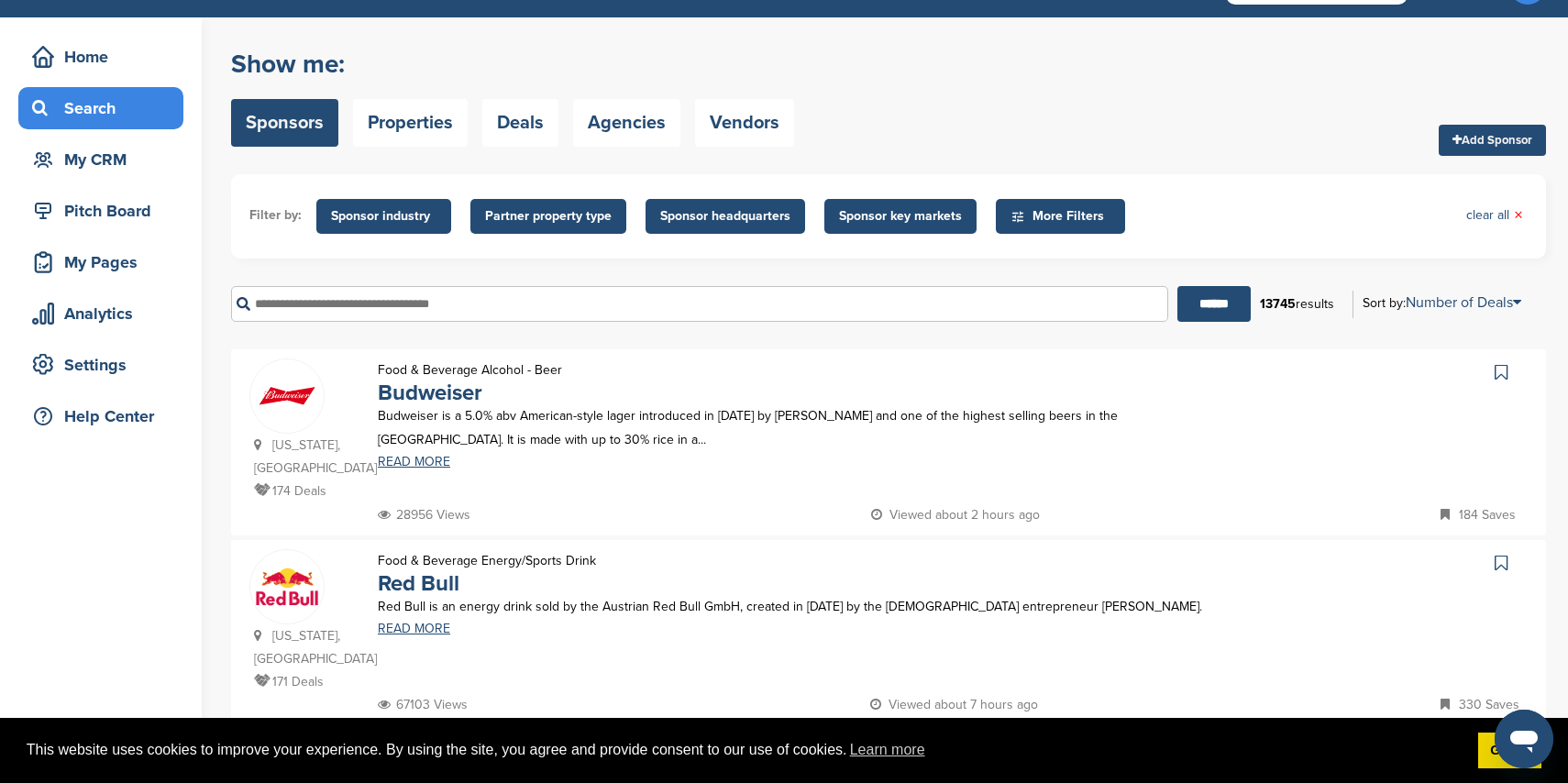
click at [876, 215] on span "Sponsor key markets" at bounding box center [901, 216] width 123 height 20
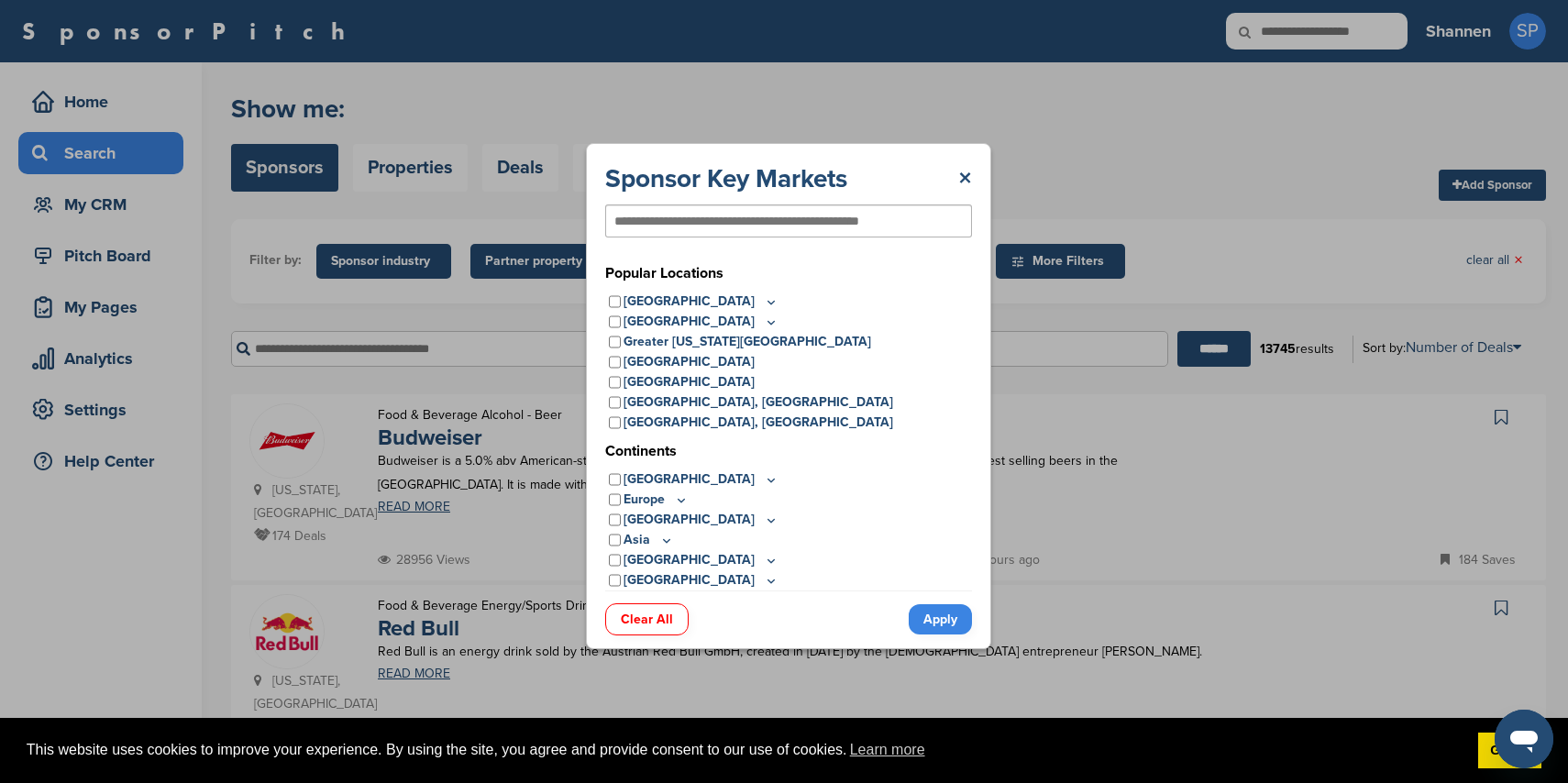
scroll to position [0, 0]
click at [780, 219] on input "text" at bounding box center [759, 220] width 289 height 17
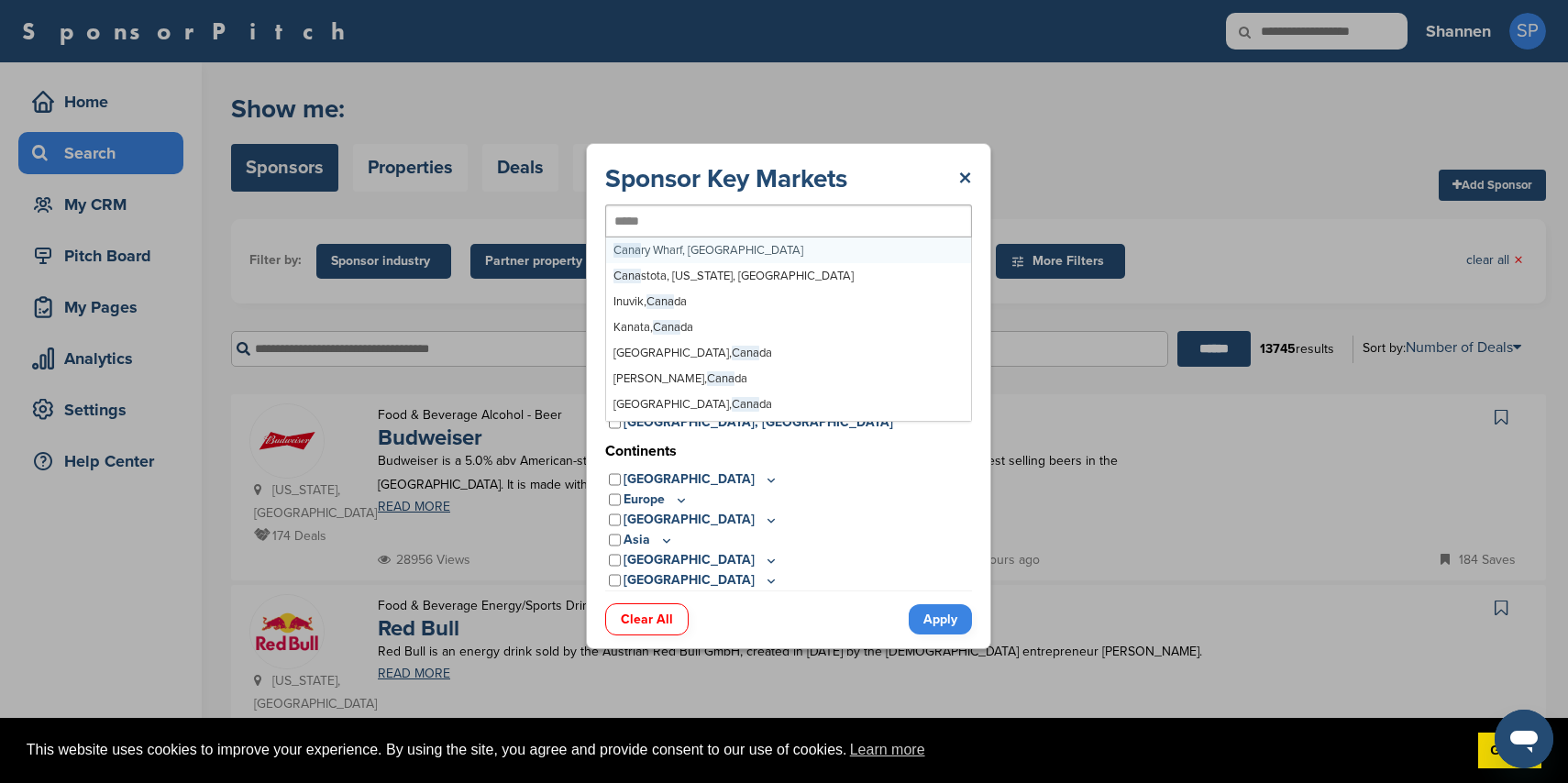
type input "******"
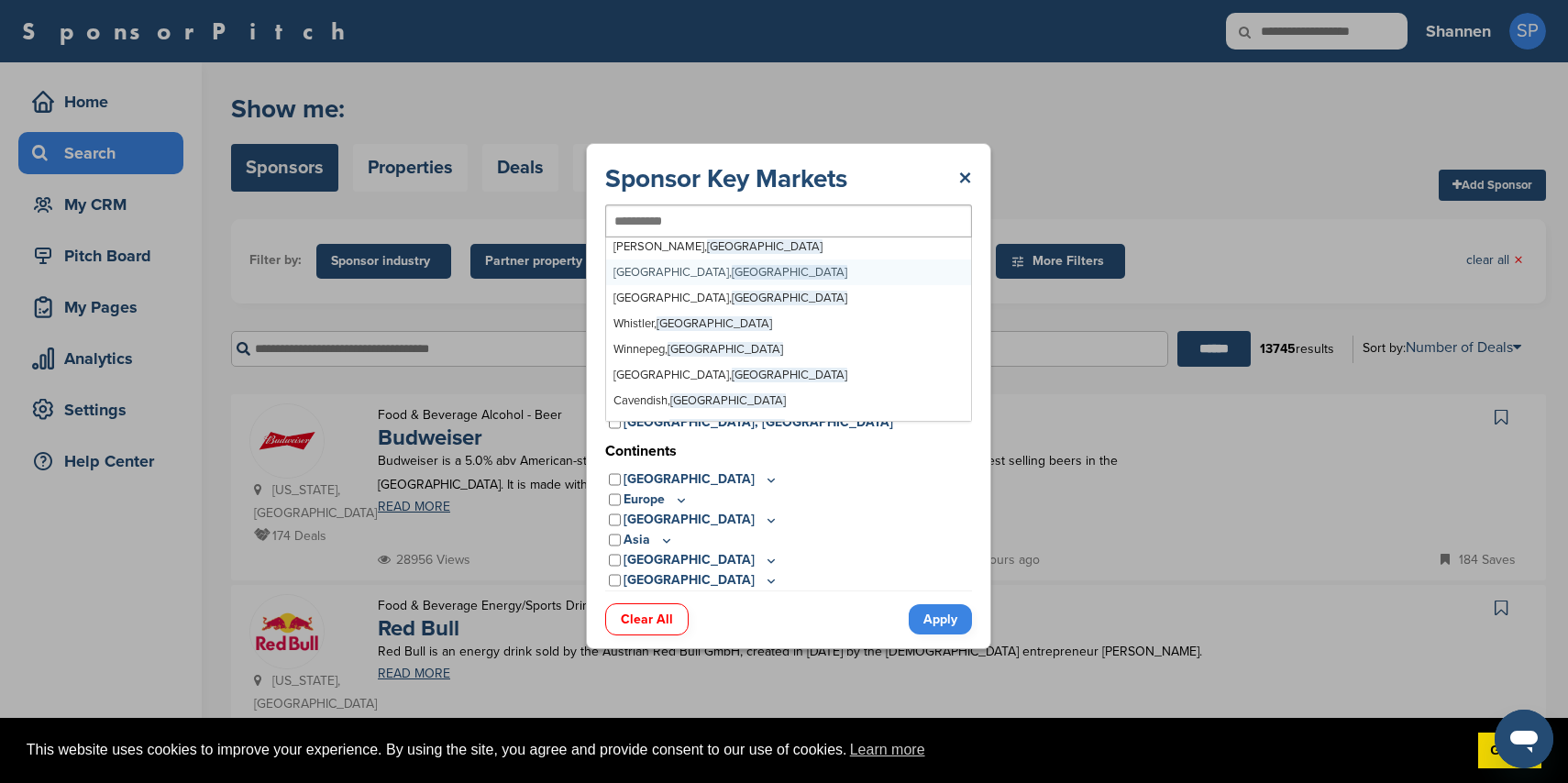
scroll to position [24543, 0]
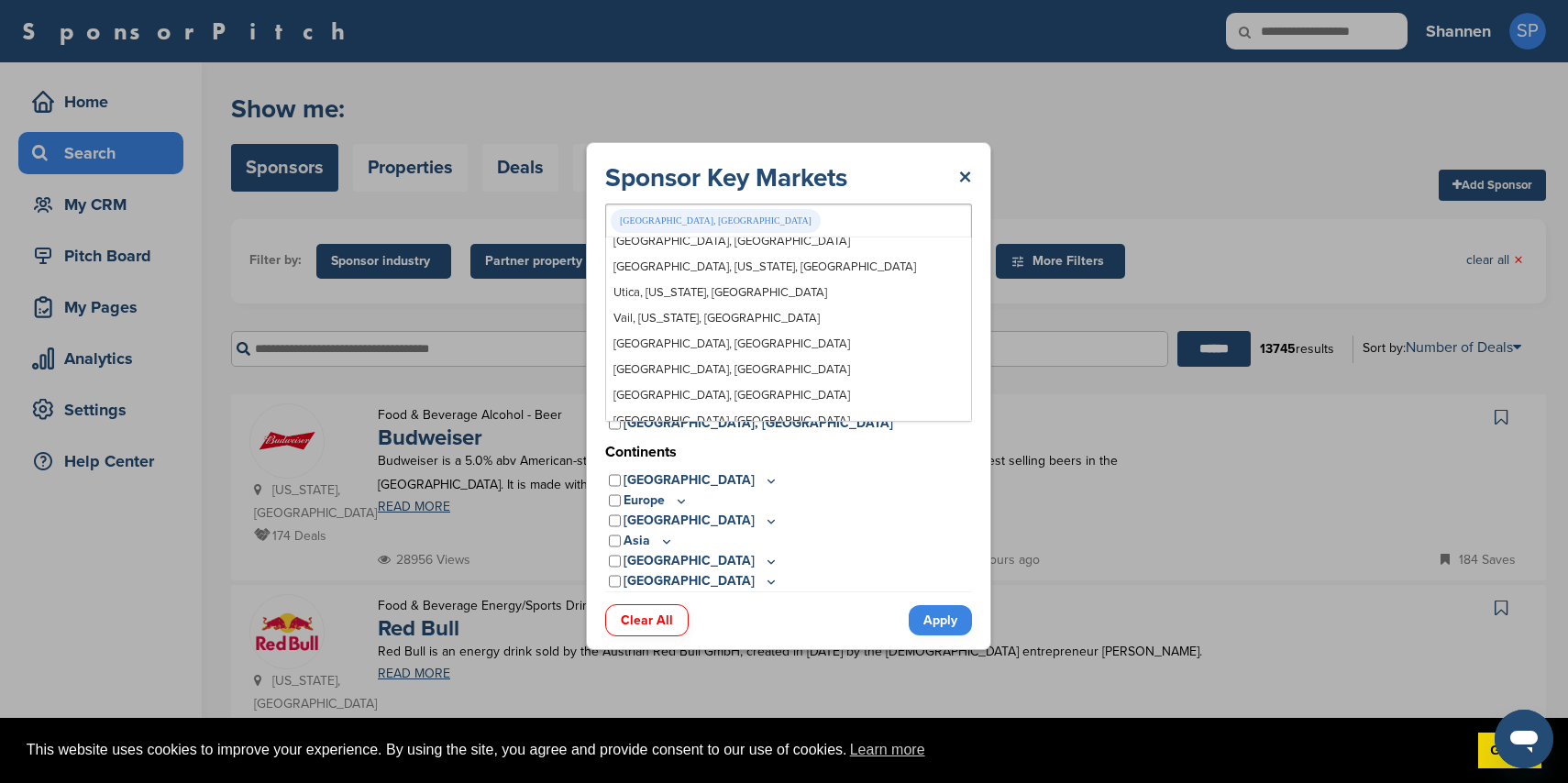
click at [947, 622] on link "Apply" at bounding box center [940, 620] width 63 height 30
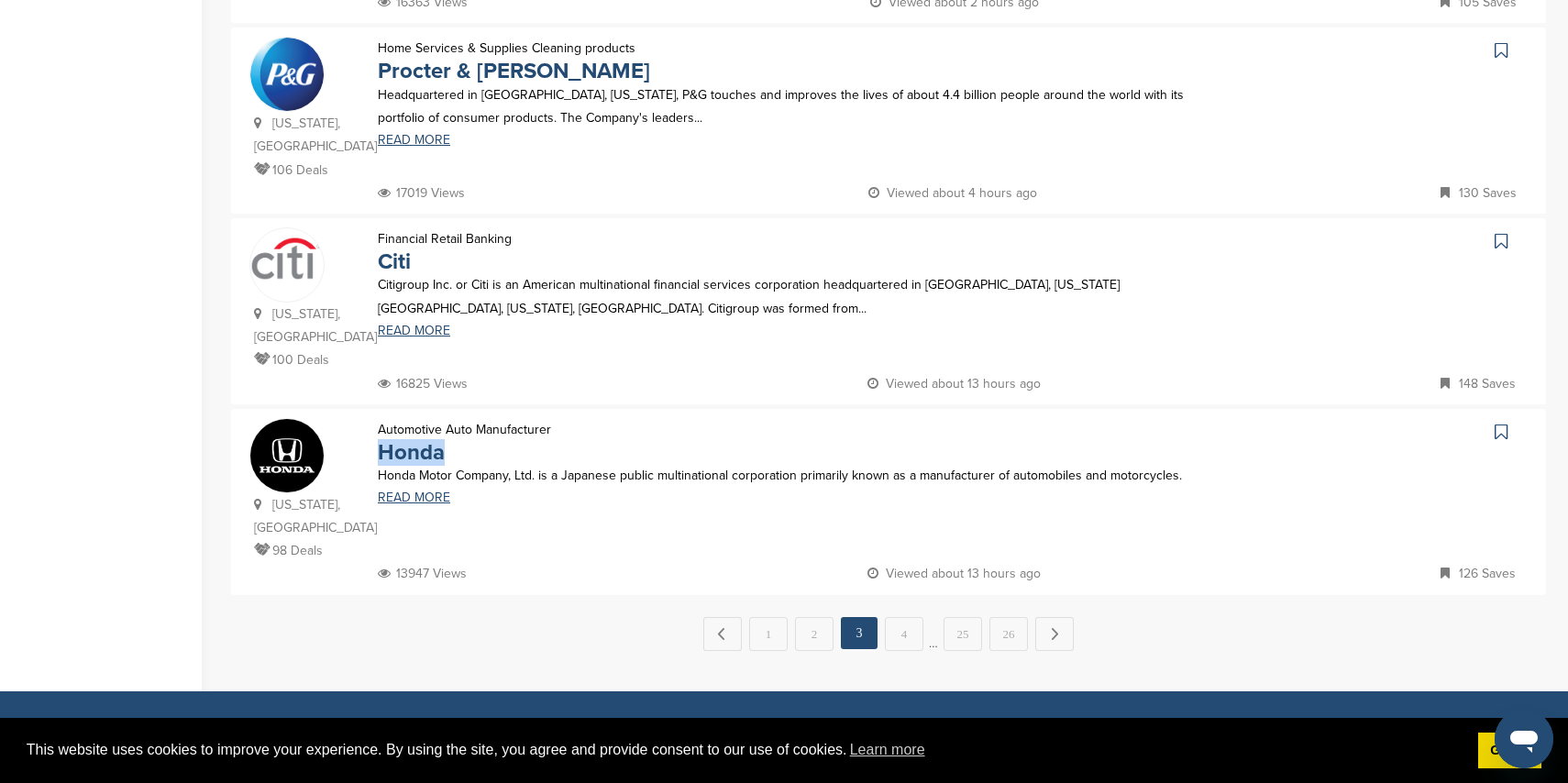
scroll to position [1825, 0]
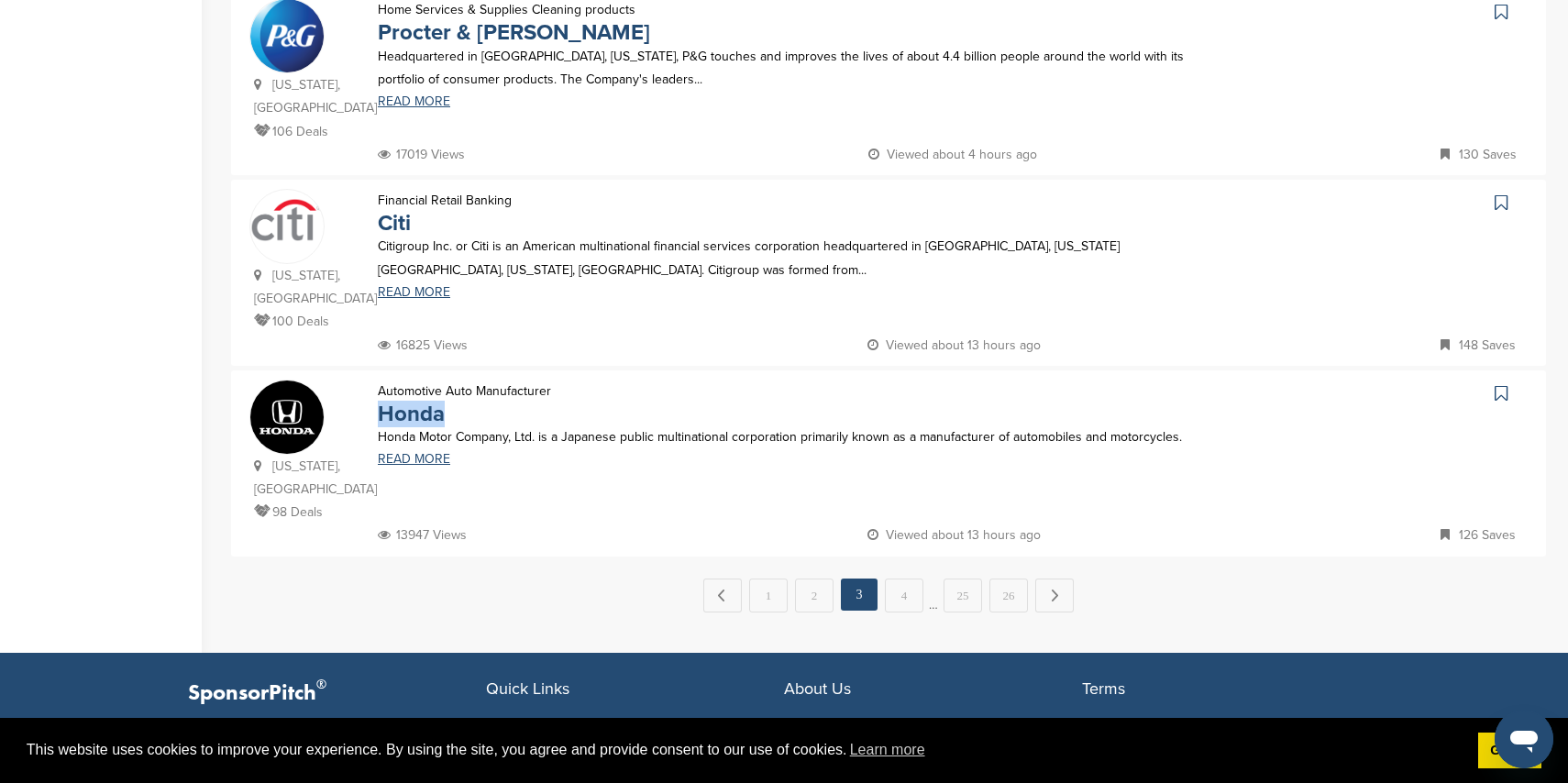
click at [897, 578] on link "4" at bounding box center [904, 595] width 38 height 34
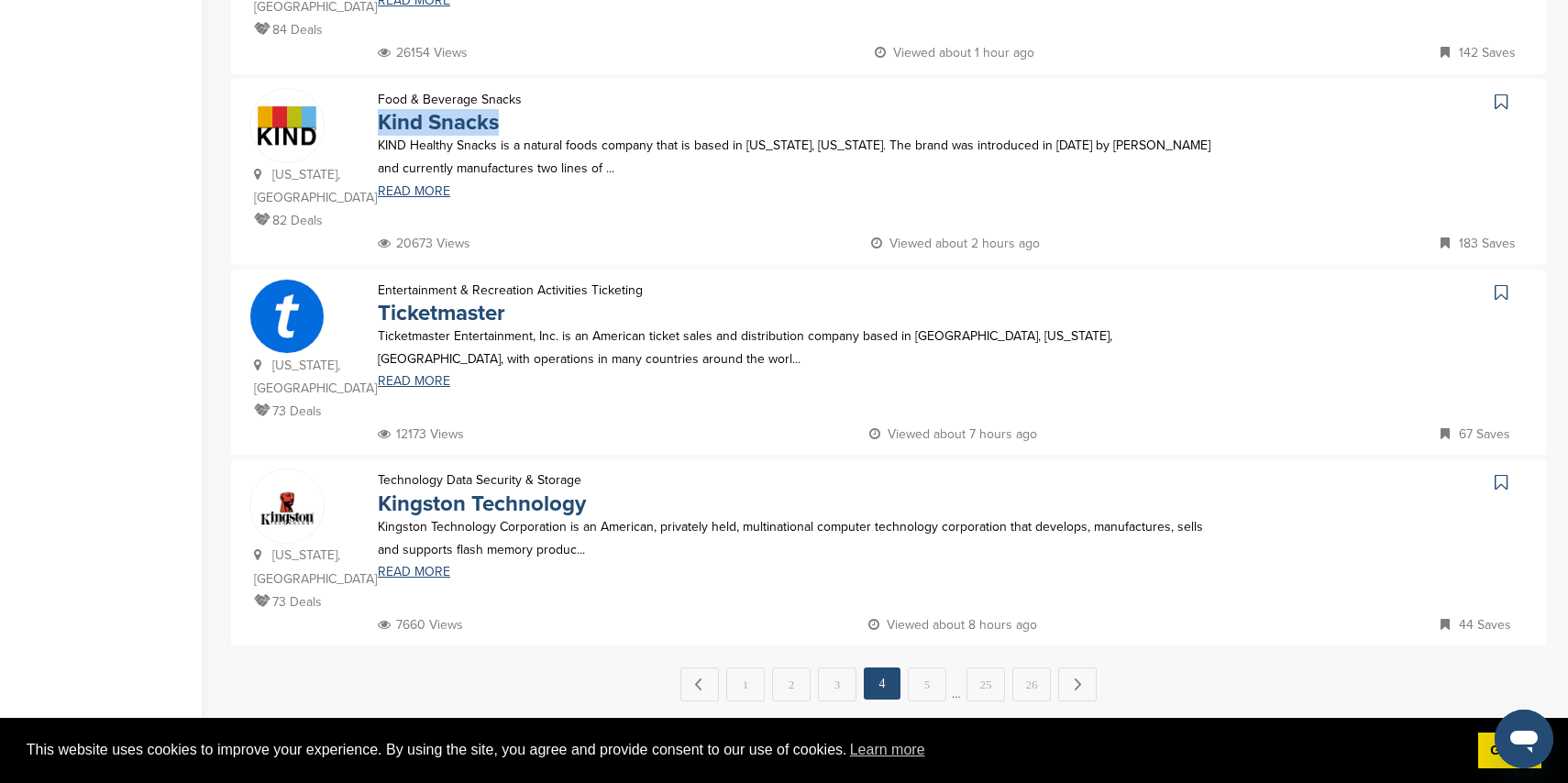
scroll to position [1698, 0]
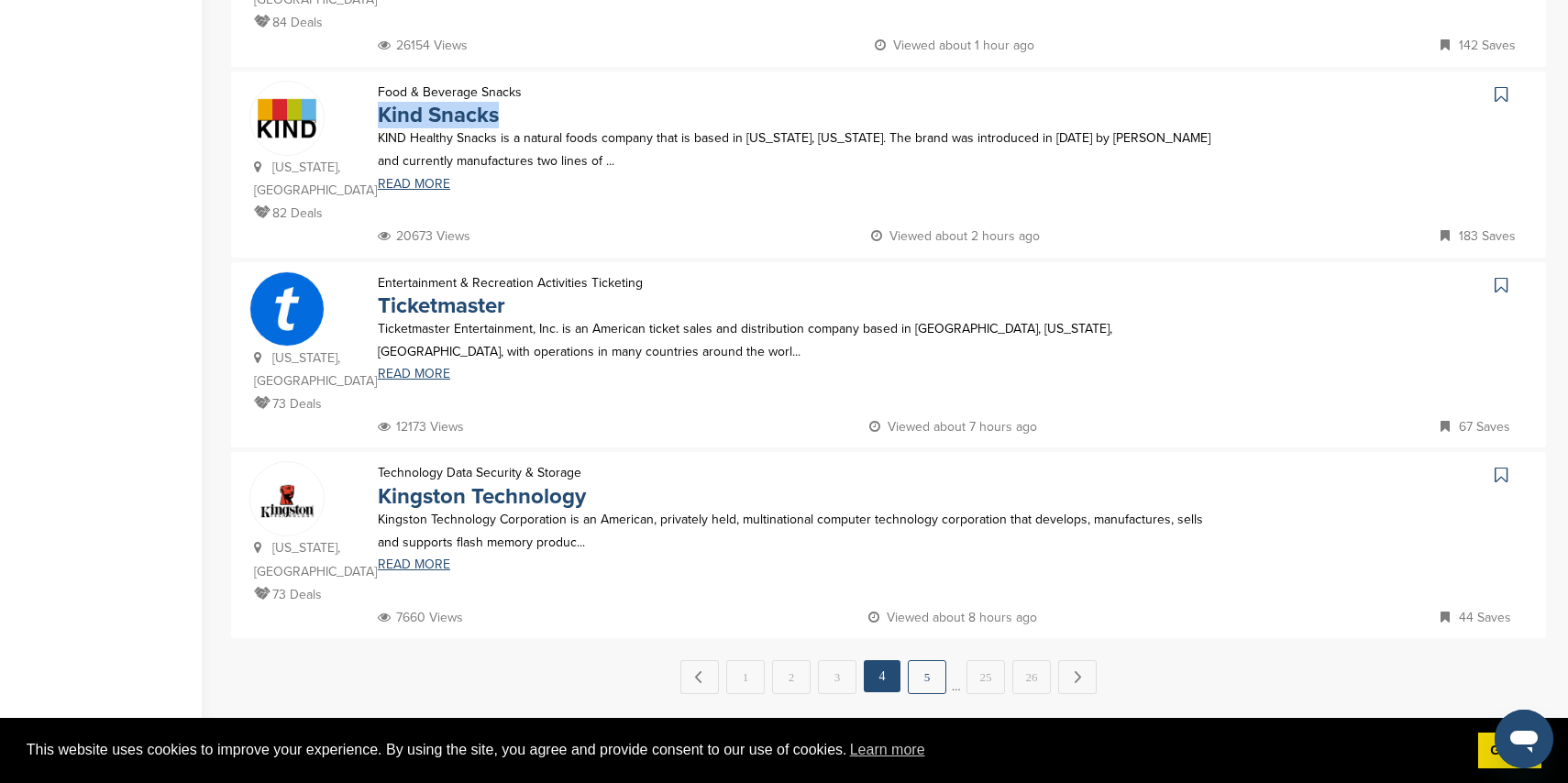
click at [919, 660] on link "5" at bounding box center [926, 677] width 38 height 34
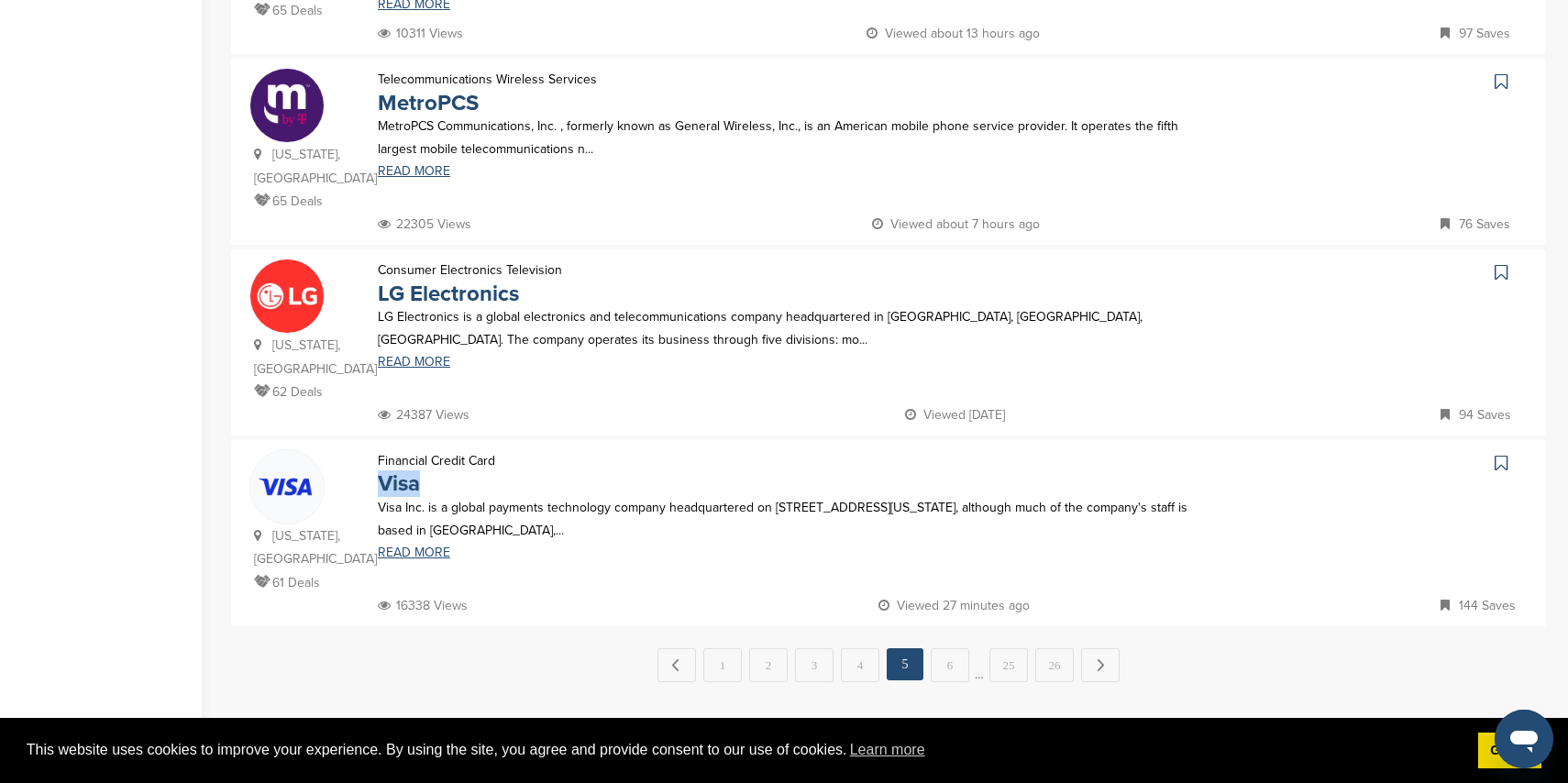
scroll to position [1695, 0]
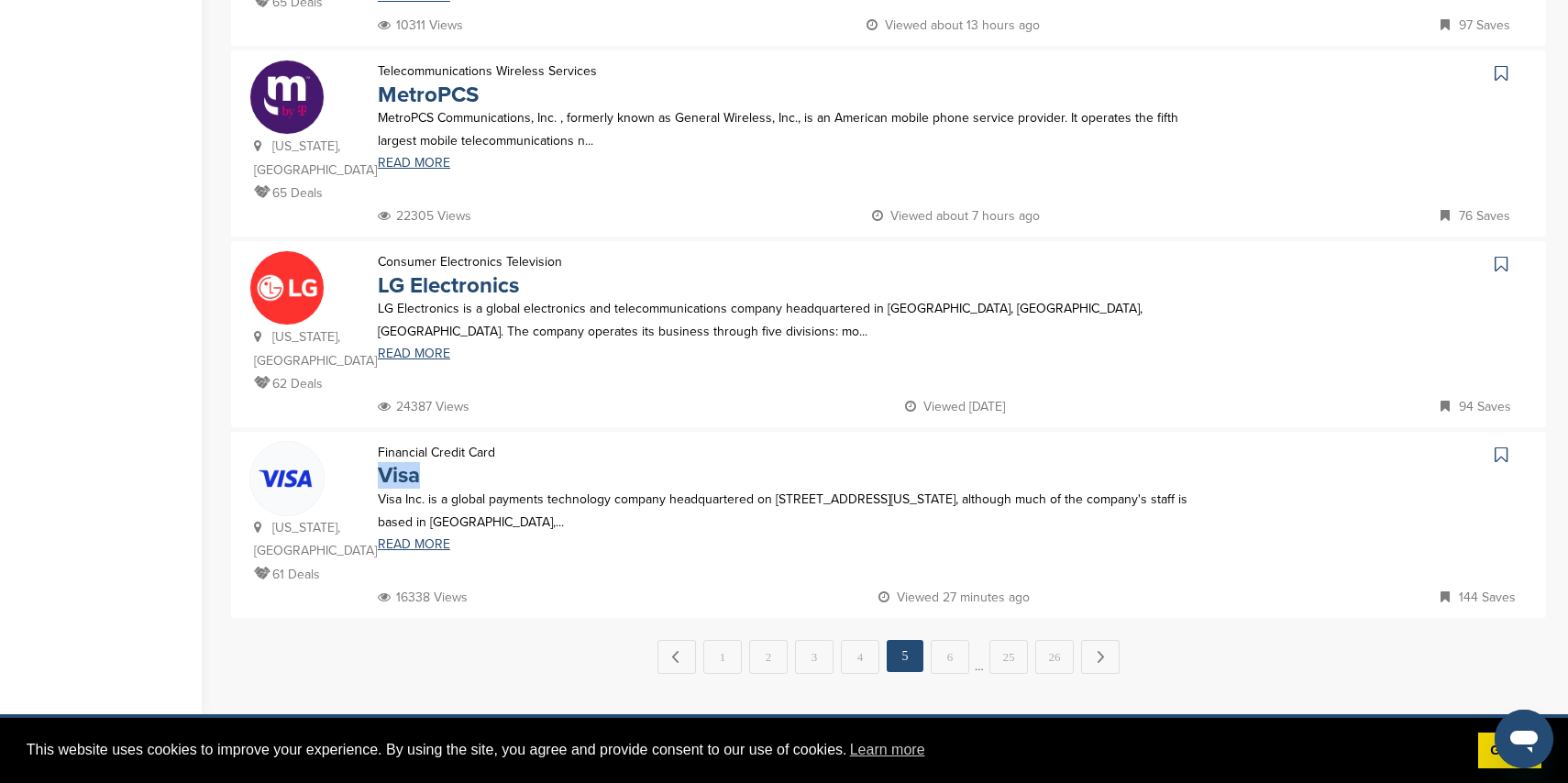
click at [942, 640] on link "6" at bounding box center [950, 656] width 38 height 34
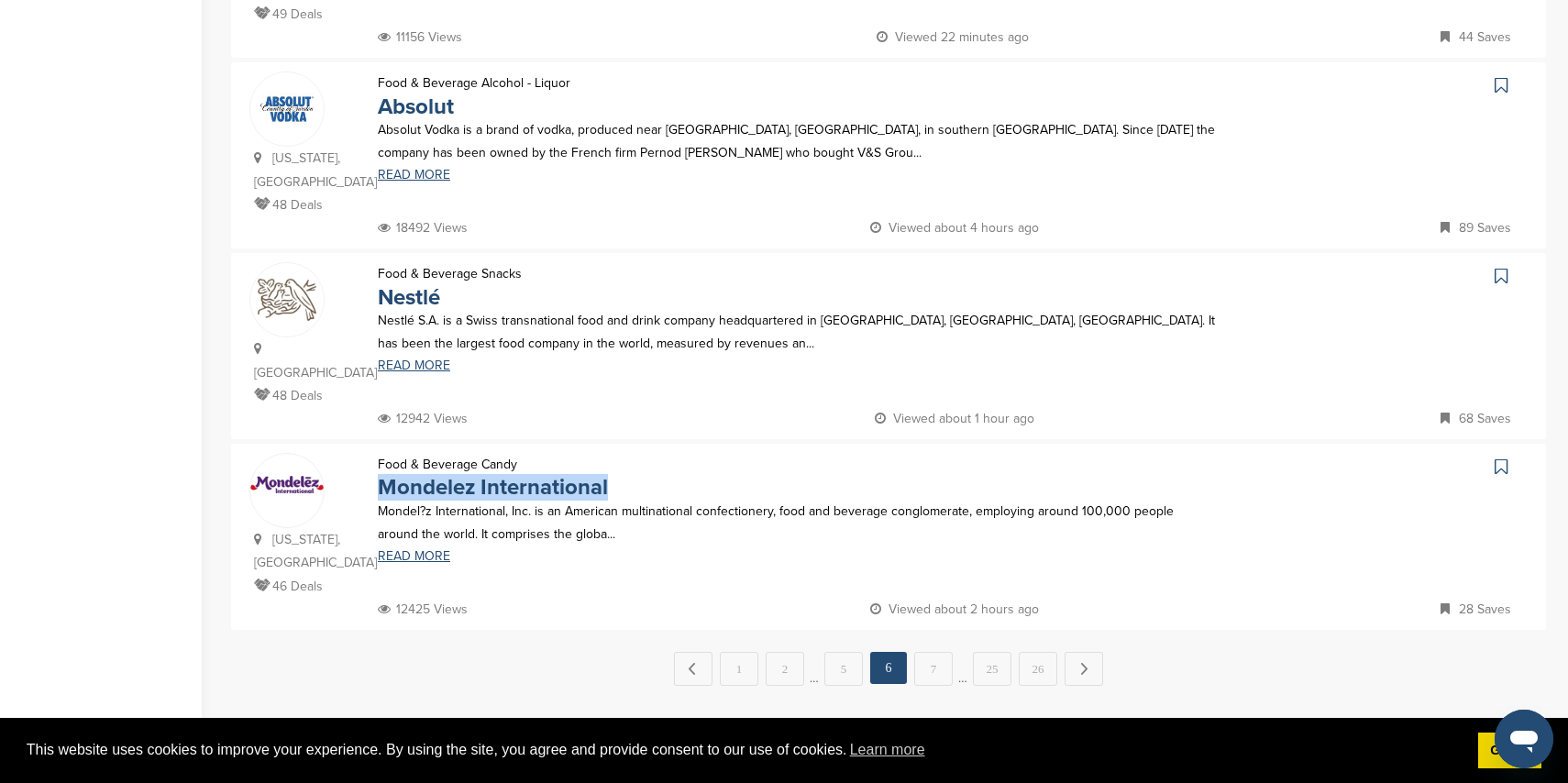
scroll to position [1682, 0]
click at [935, 653] on link "7" at bounding box center [933, 670] width 38 height 34
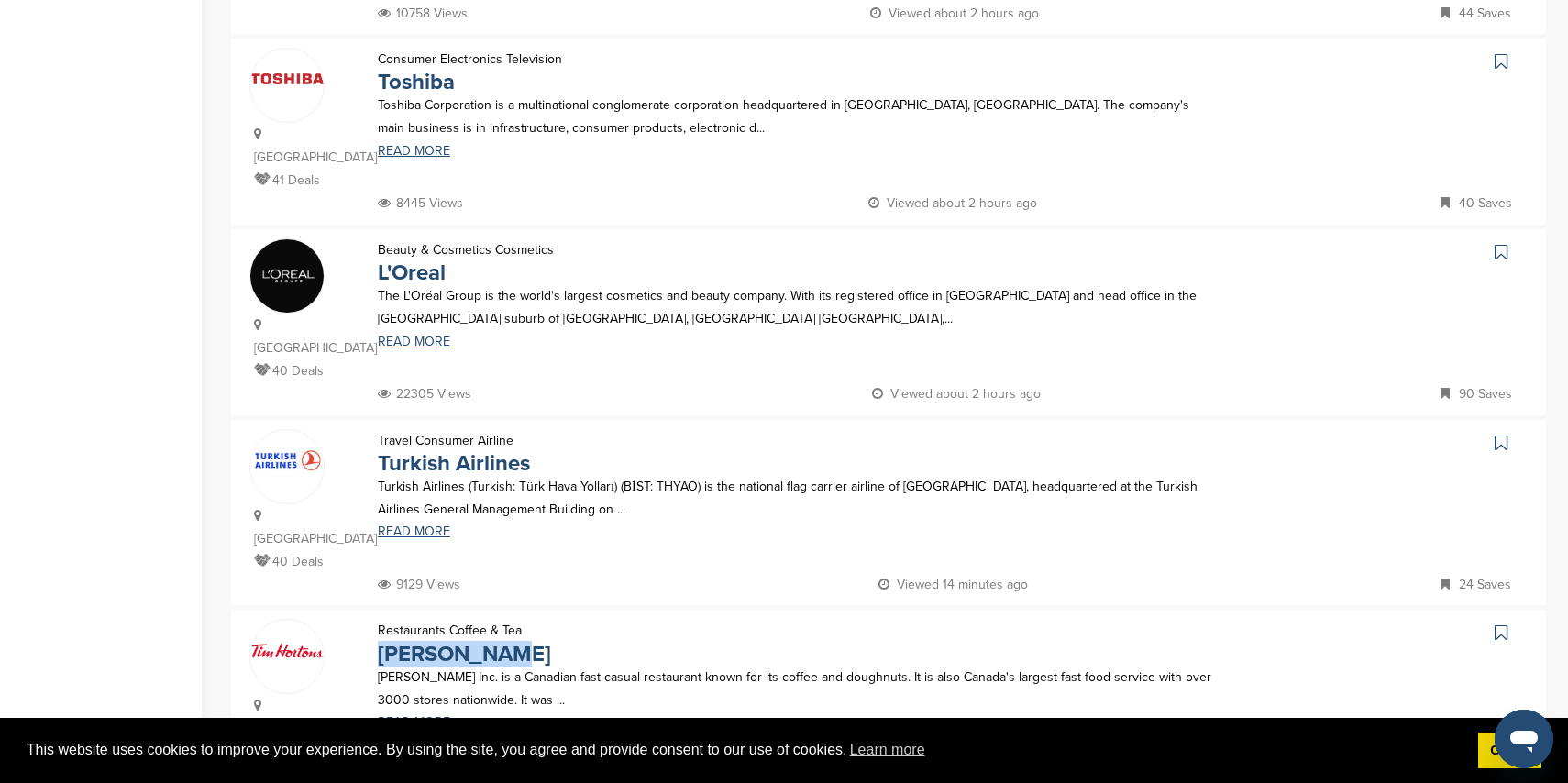
scroll to position [1543, 0]
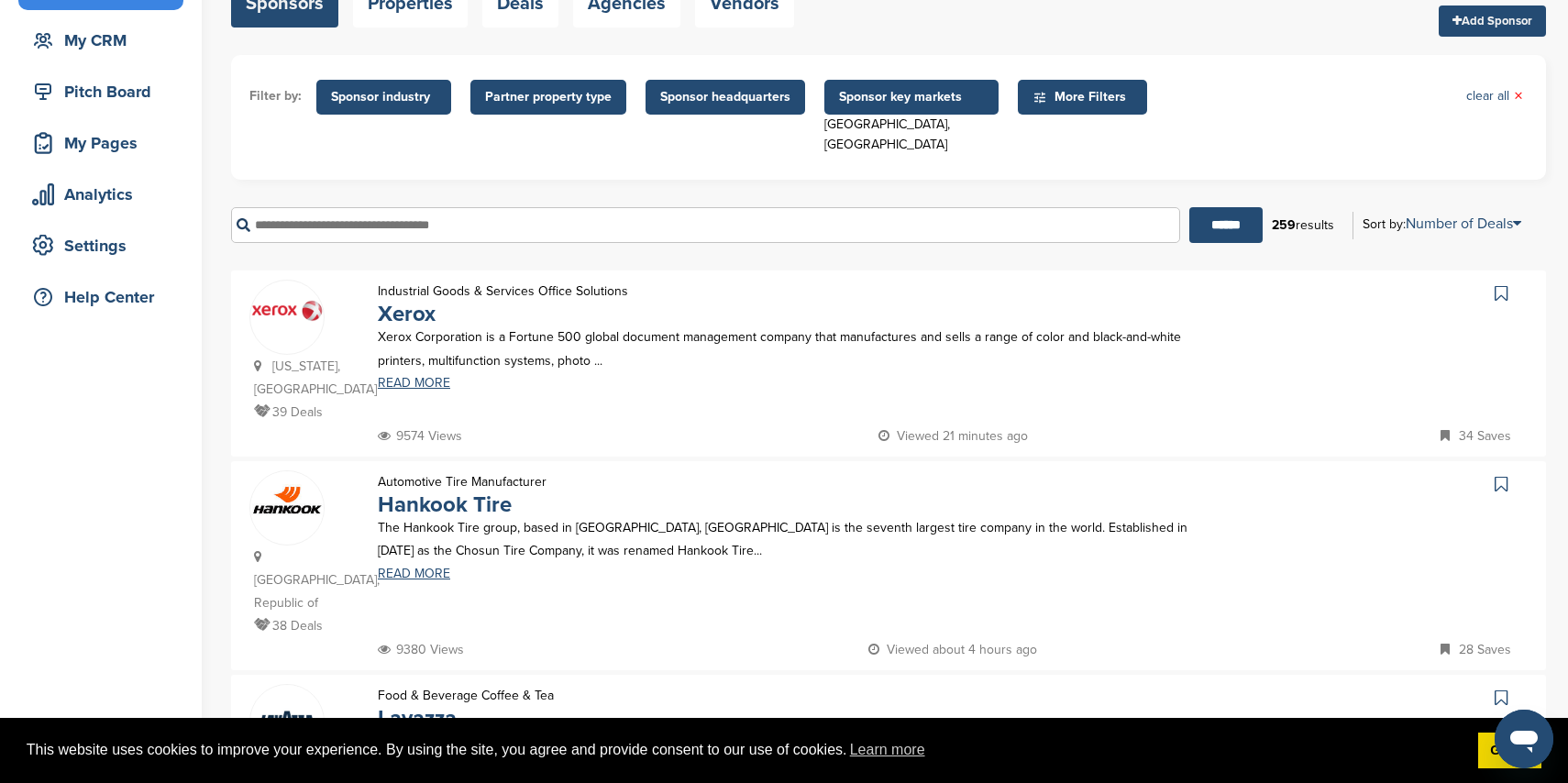
scroll to position [0, 0]
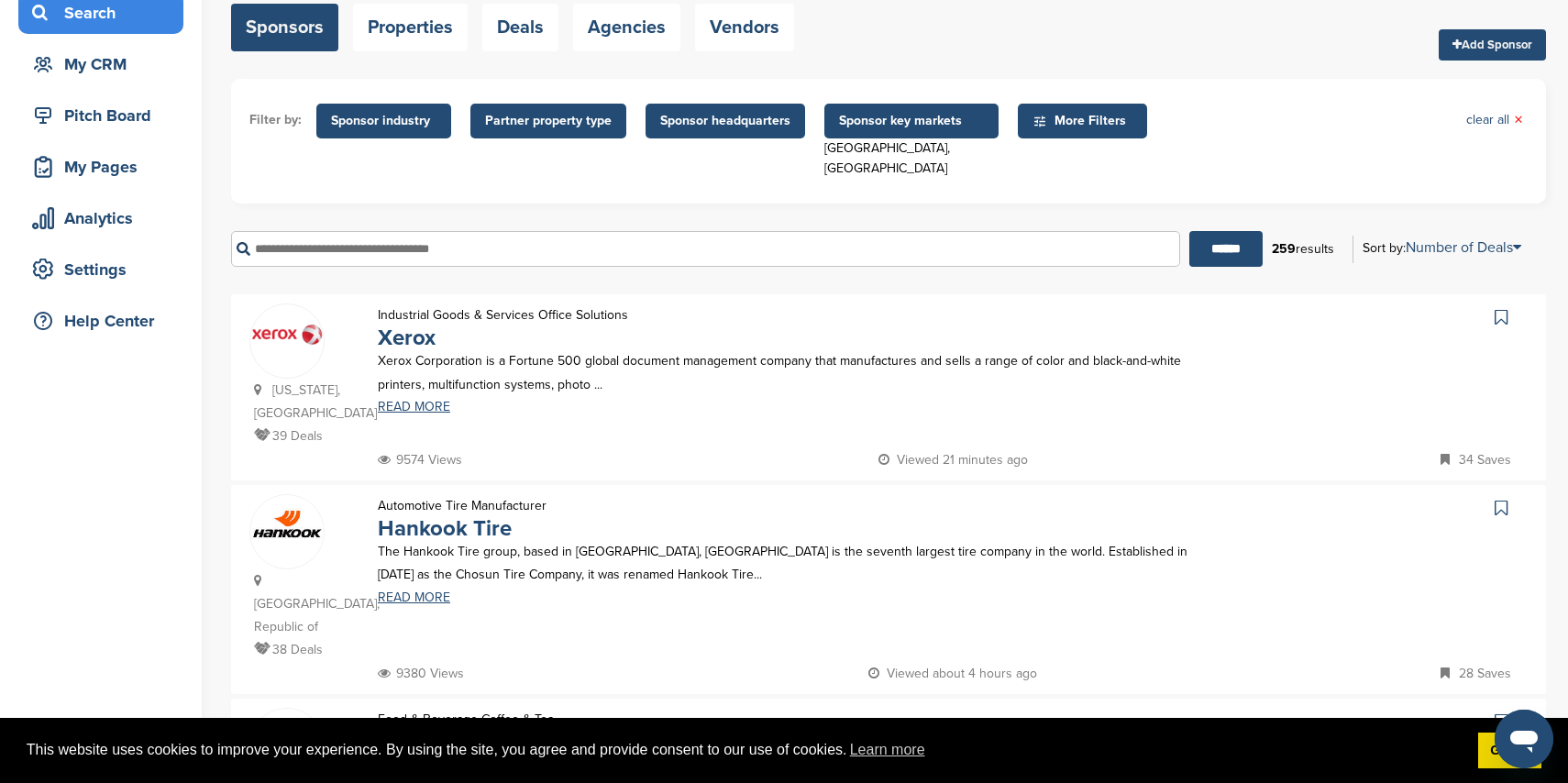
click at [586, 111] on span "Partner property type" at bounding box center [548, 121] width 127 height 20
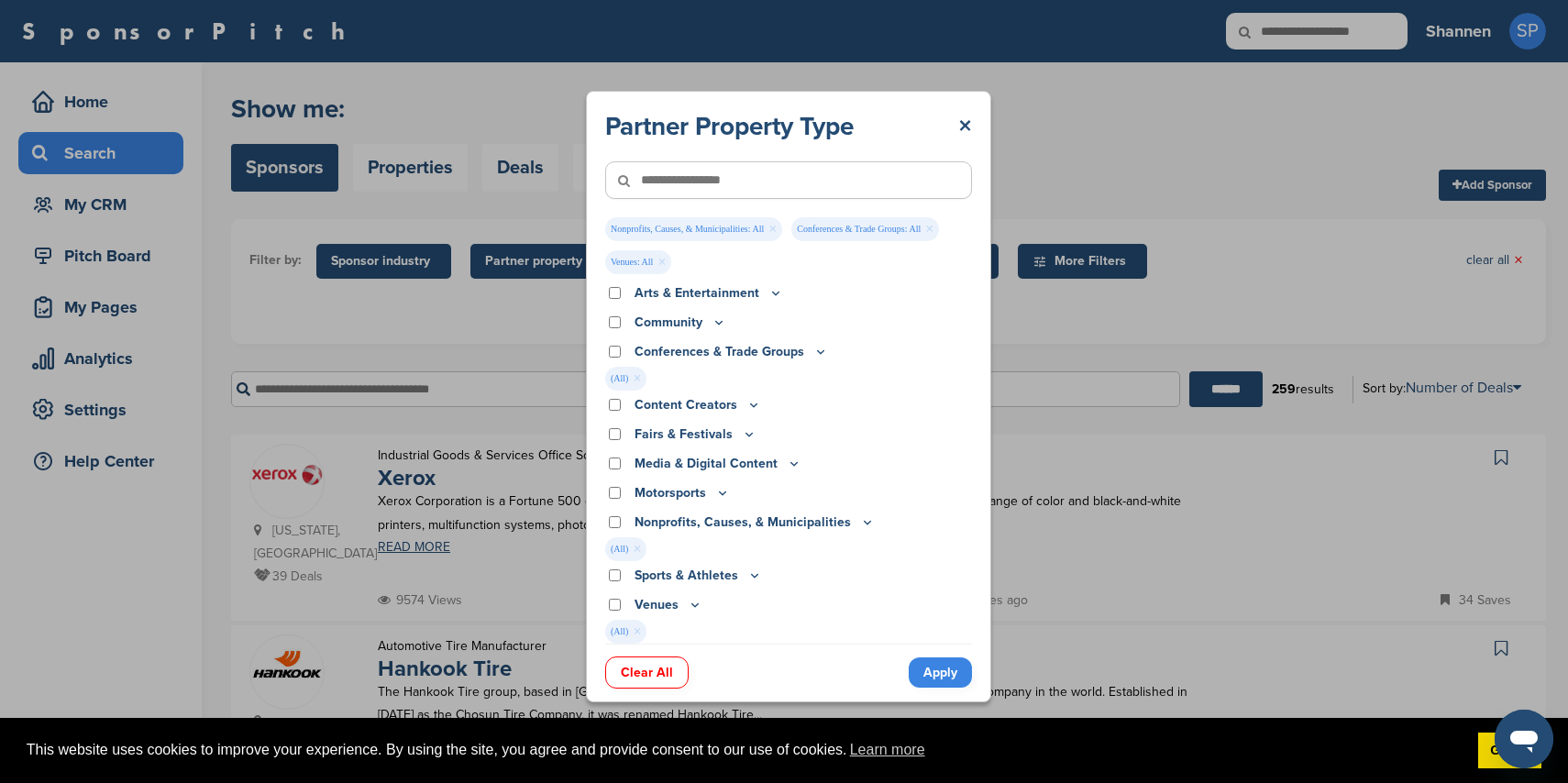
drag, startPoint x: 948, startPoint y: 681, endPoint x: 911, endPoint y: 668, distance: 39.2
click at [948, 681] on link "Apply" at bounding box center [940, 672] width 63 height 30
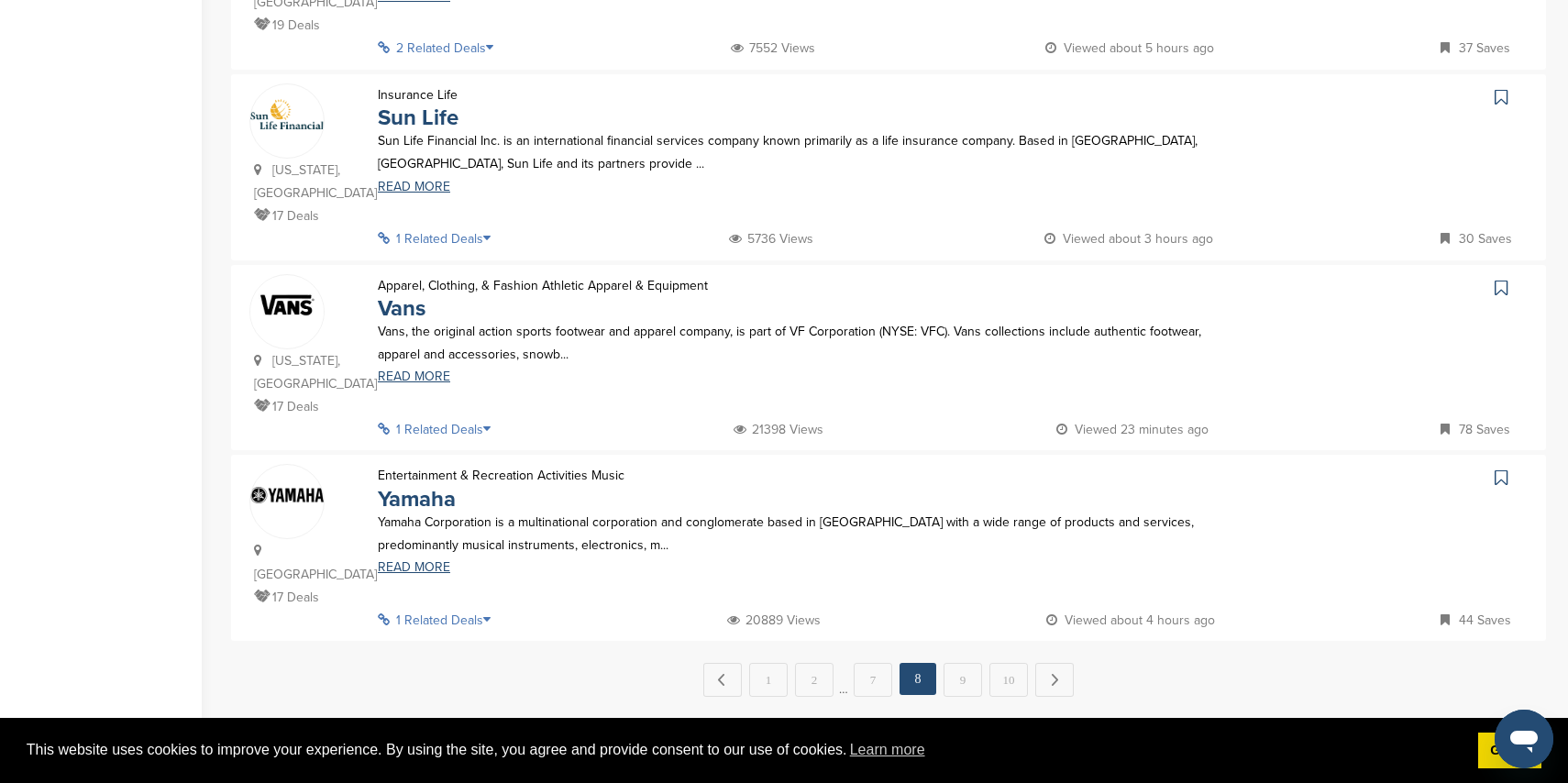
scroll to position [1694, 0]
click at [777, 664] on link "1" at bounding box center [767, 681] width 38 height 34
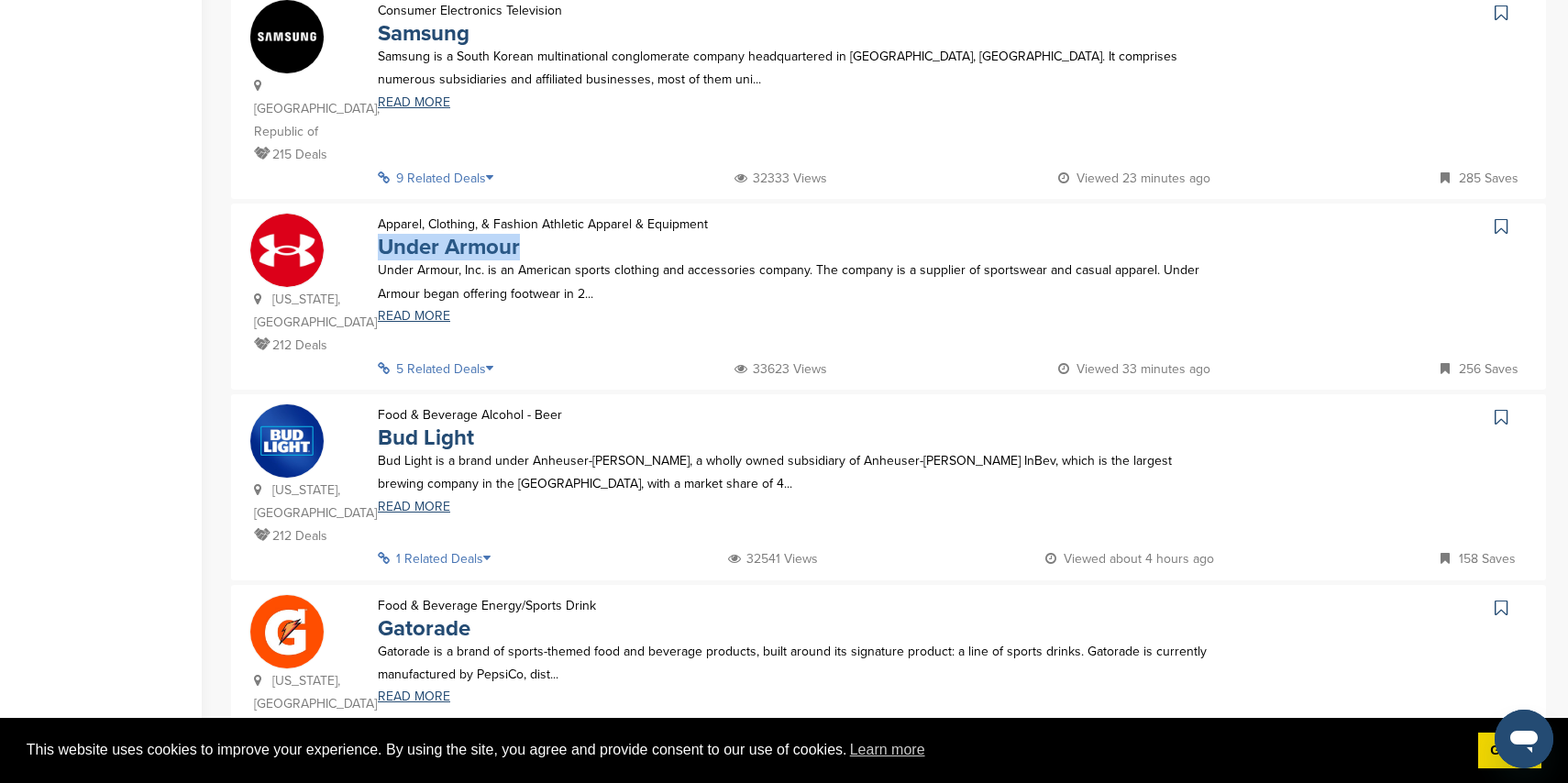
scroll to position [1595, 0]
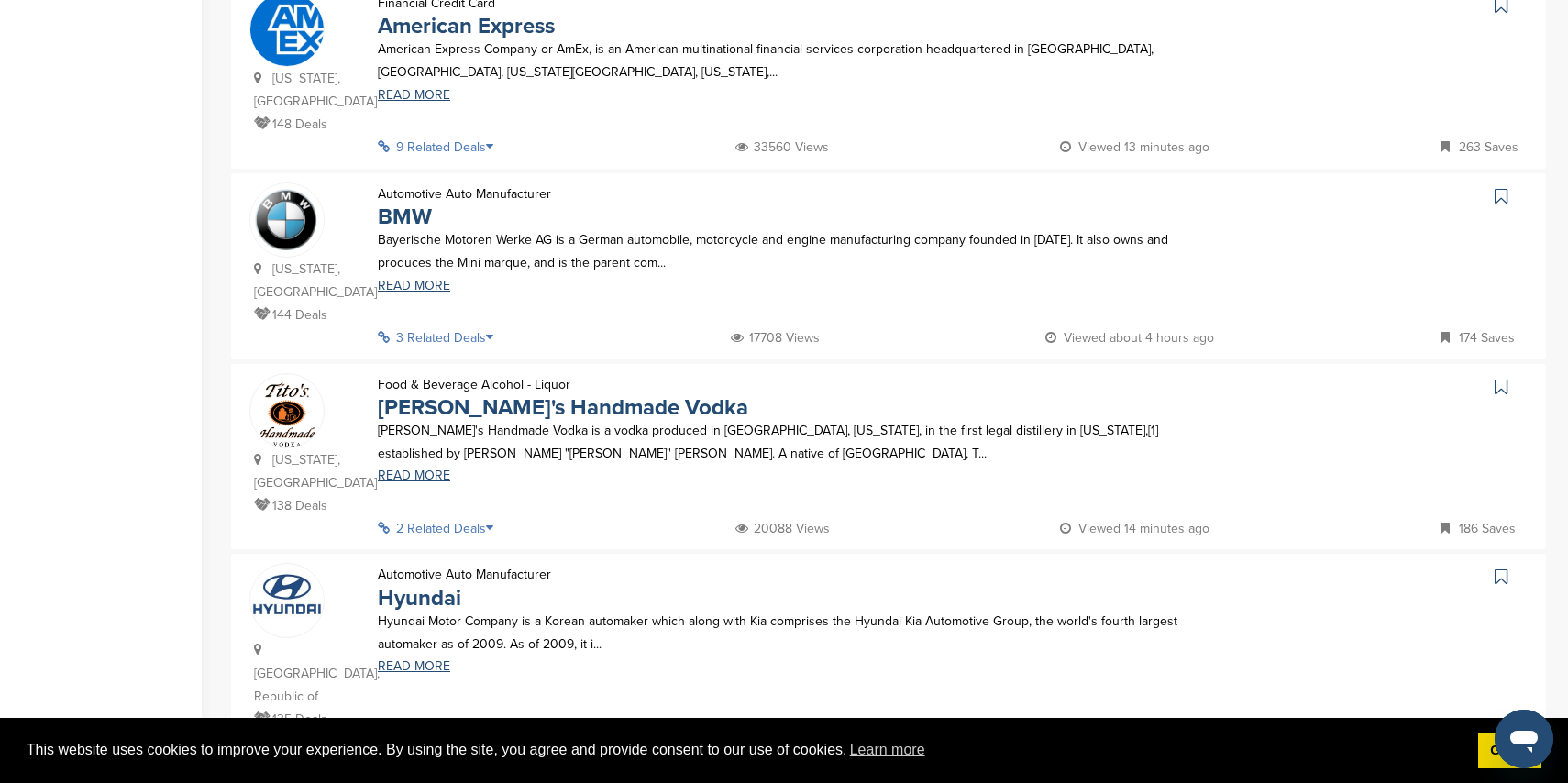
scroll to position [0, 0]
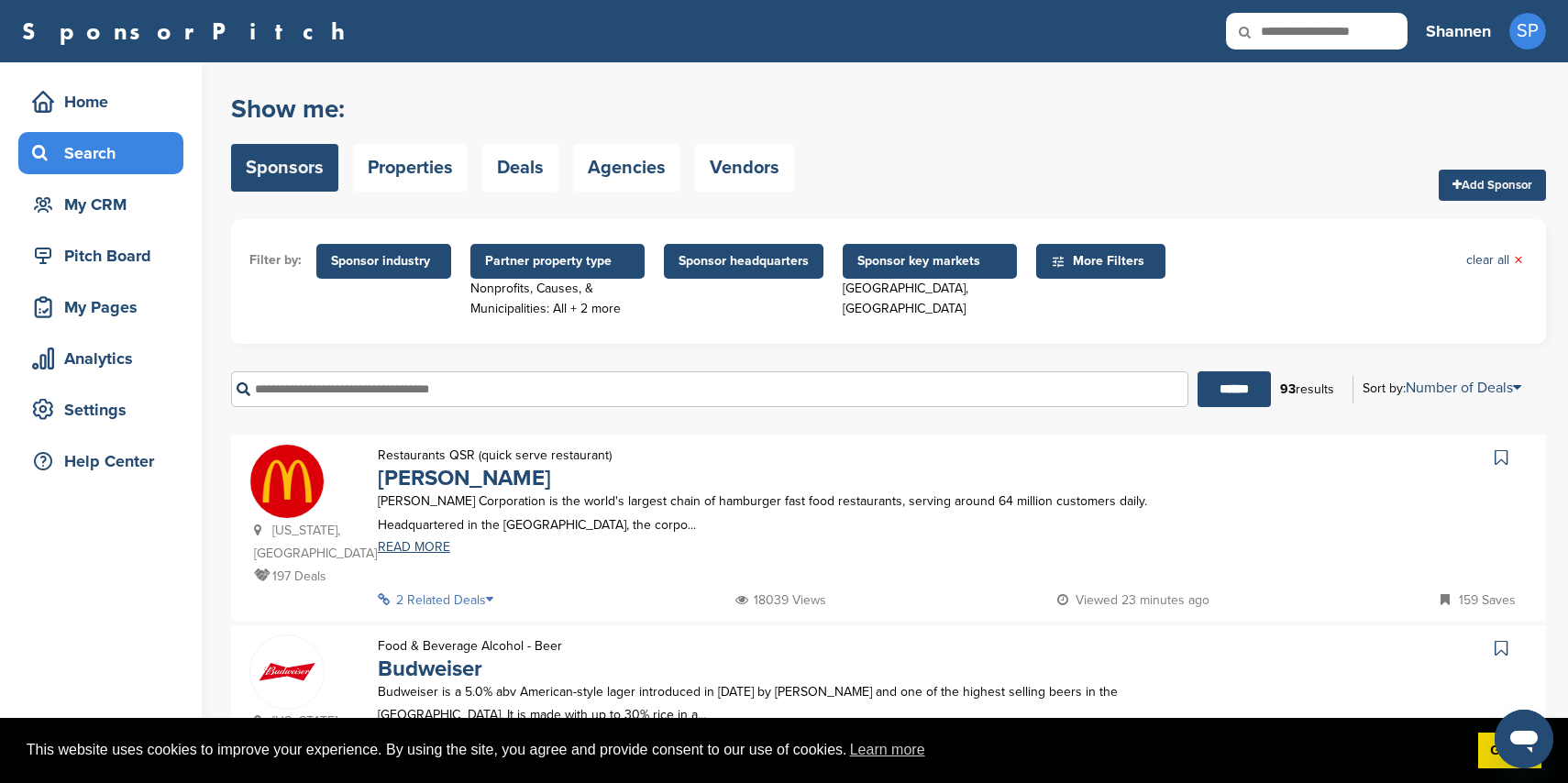
click at [827, 695] on p "Budweiser is a 5.0% abv American-style lager introduced in 1876 by Adolphus Bus…" at bounding box center [797, 703] width 840 height 46
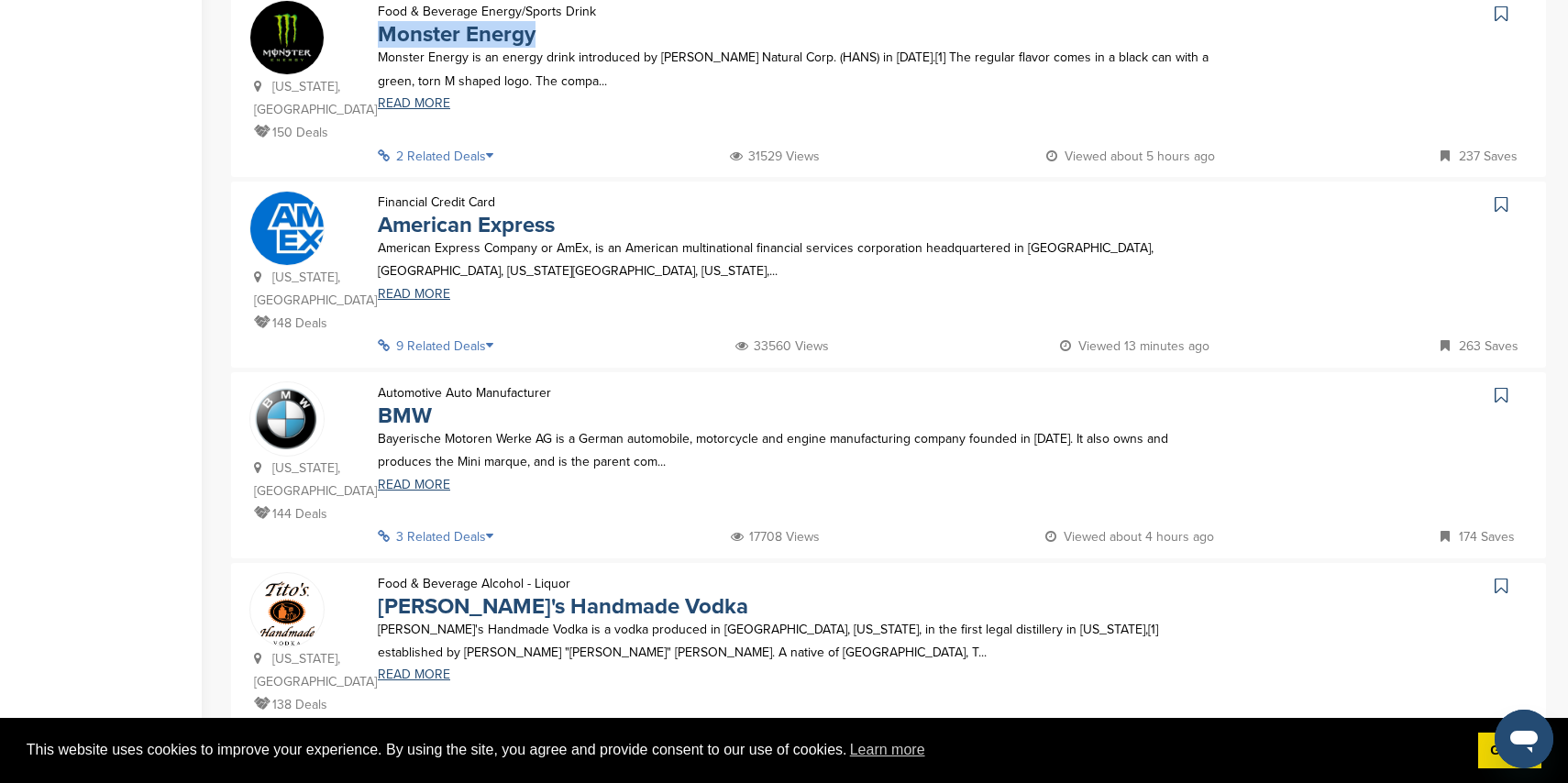
scroll to position [1425, 0]
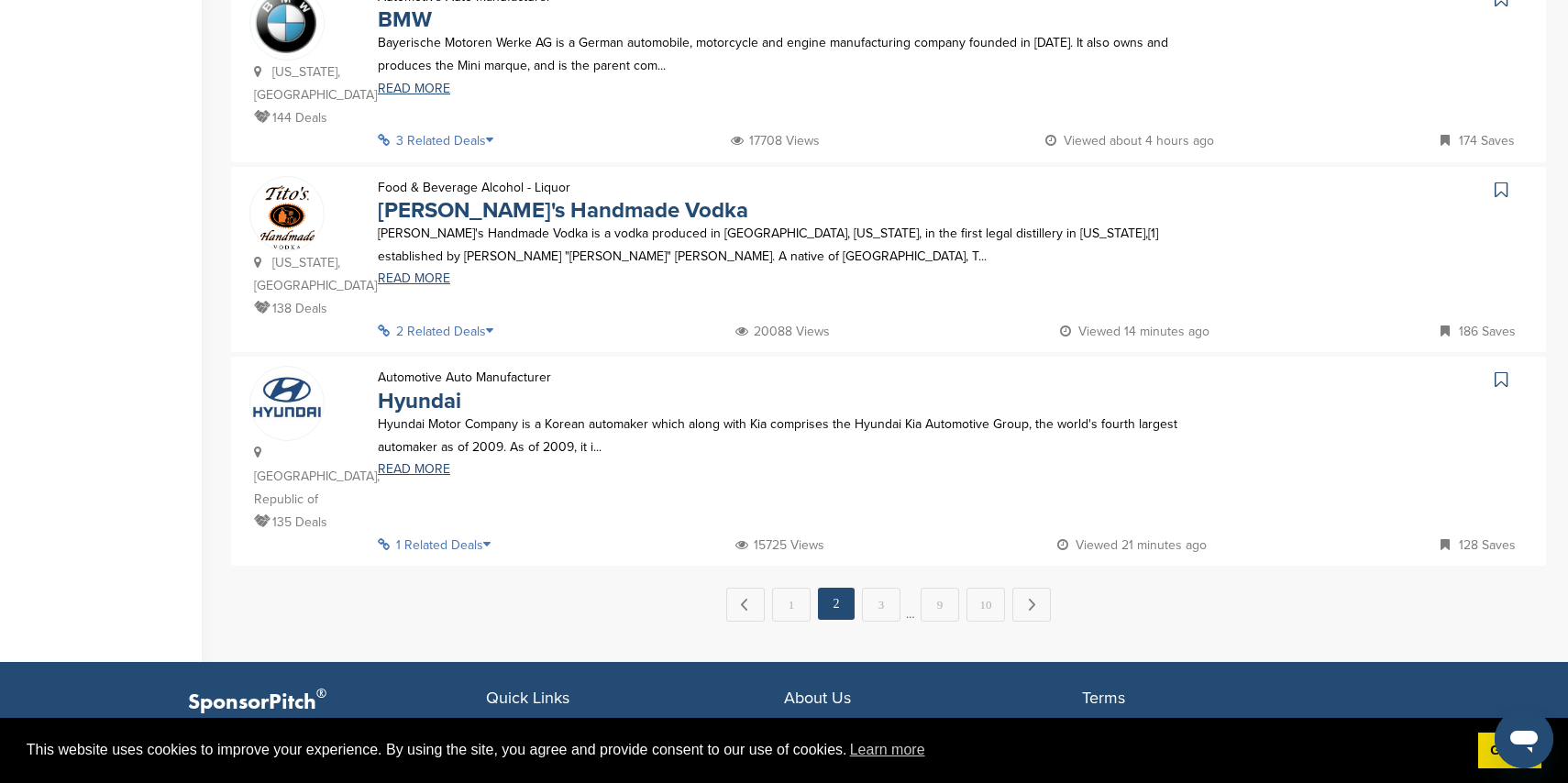
click at [886, 588] on link "3" at bounding box center [881, 605] width 38 height 34
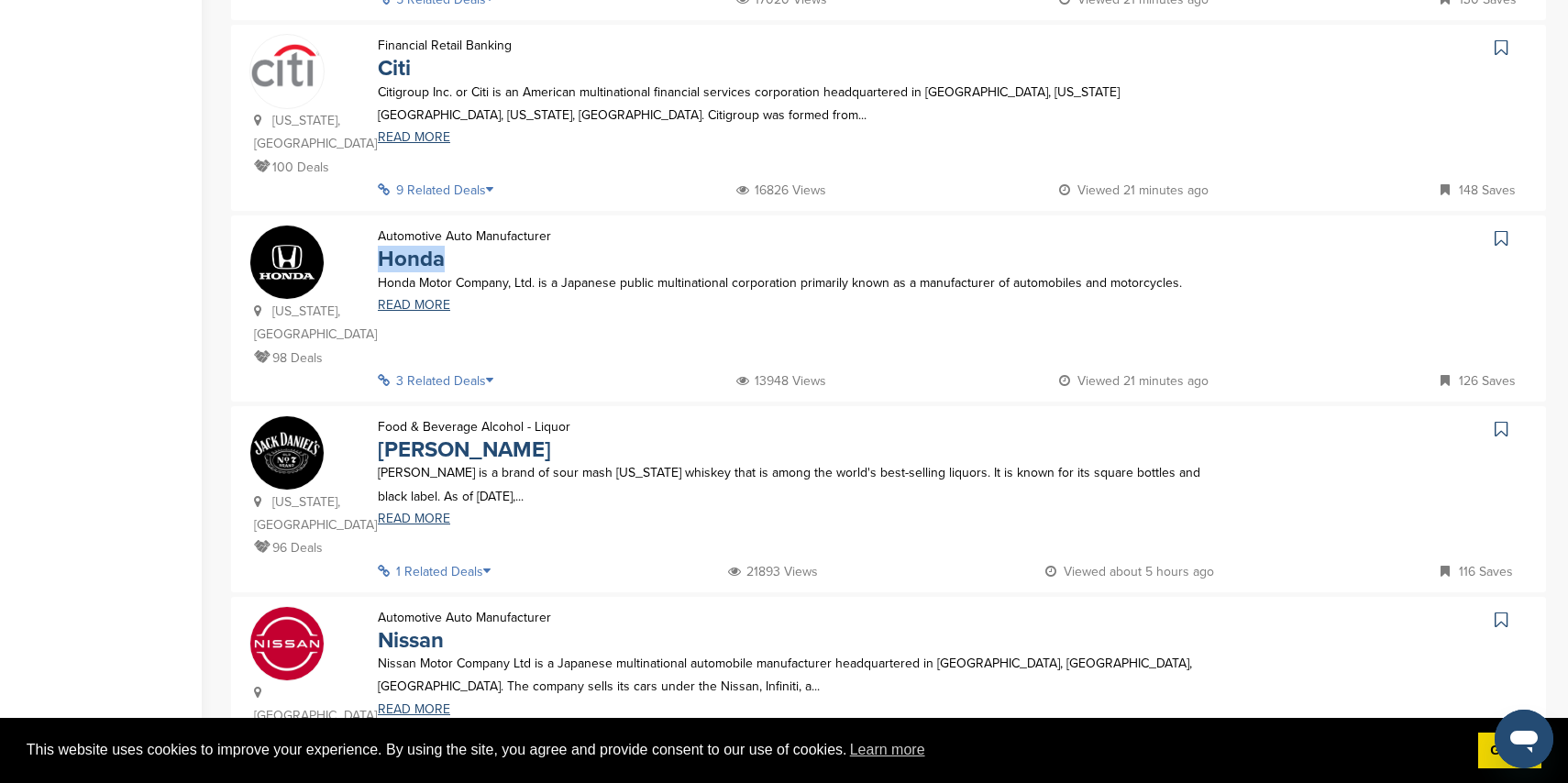
scroll to position [1709, 0]
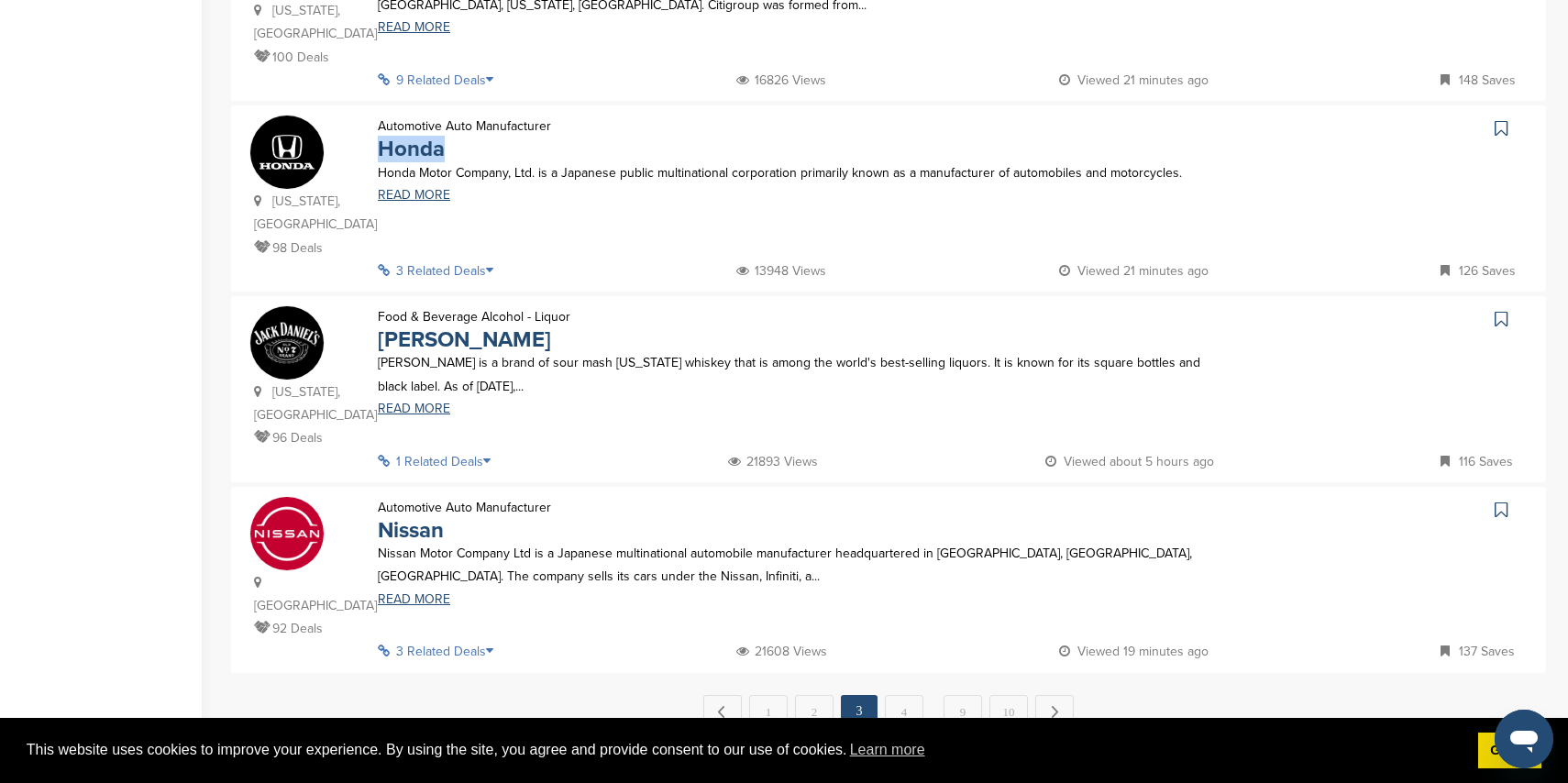
click at [892, 695] on link "4" at bounding box center [904, 712] width 38 height 34
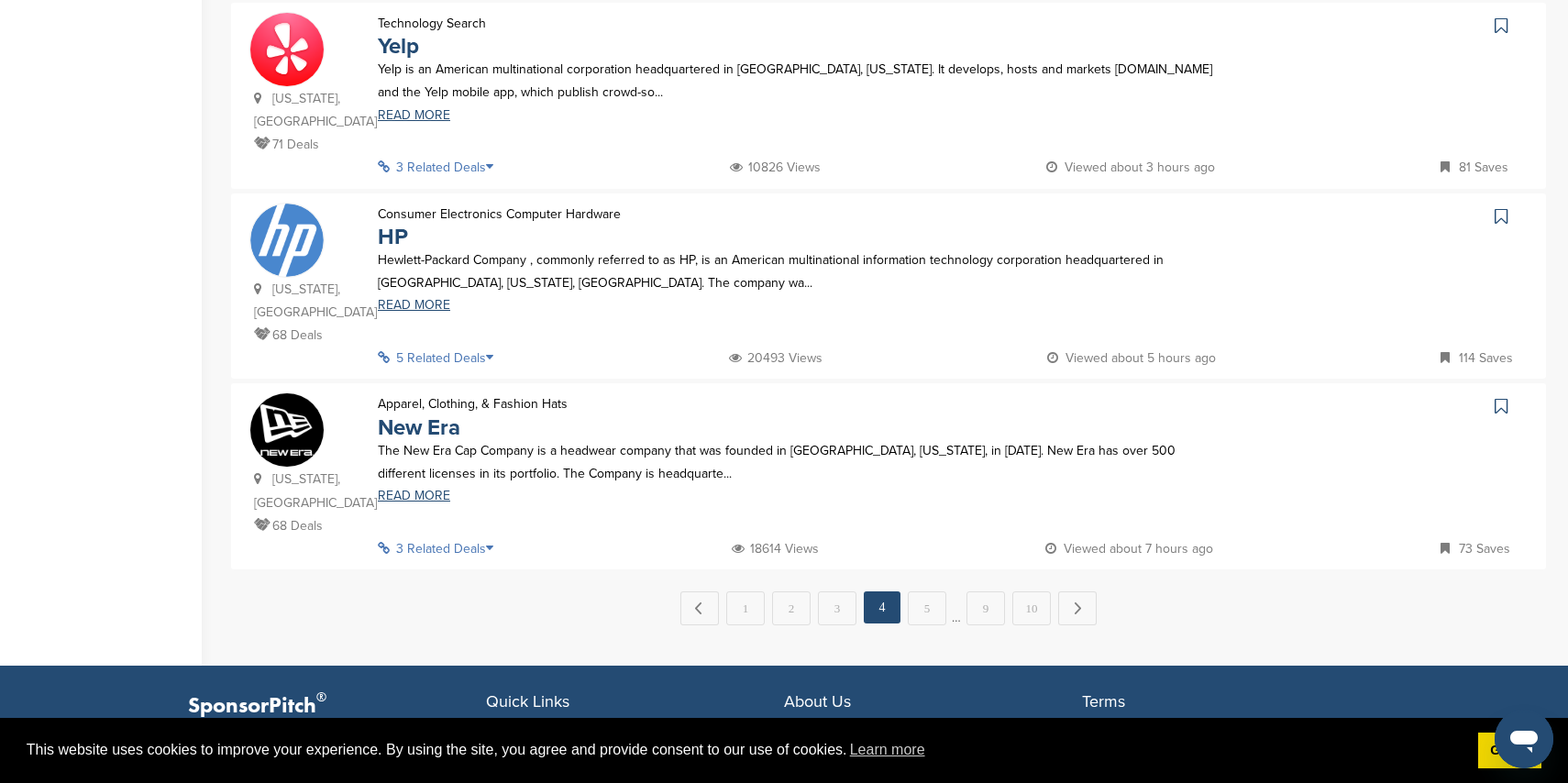
scroll to position [1767, 0]
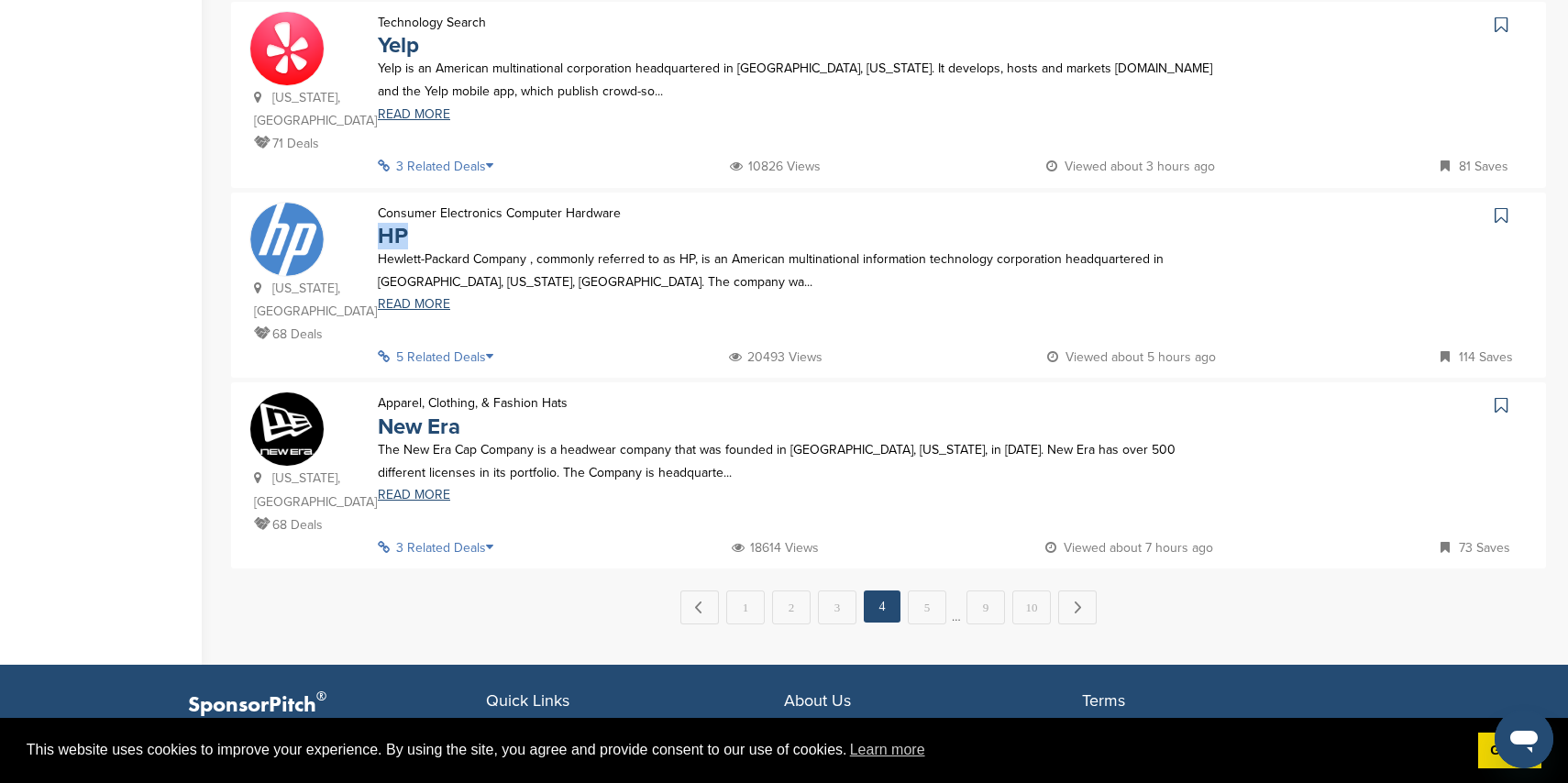
click at [934, 591] on link "5" at bounding box center [926, 607] width 38 height 34
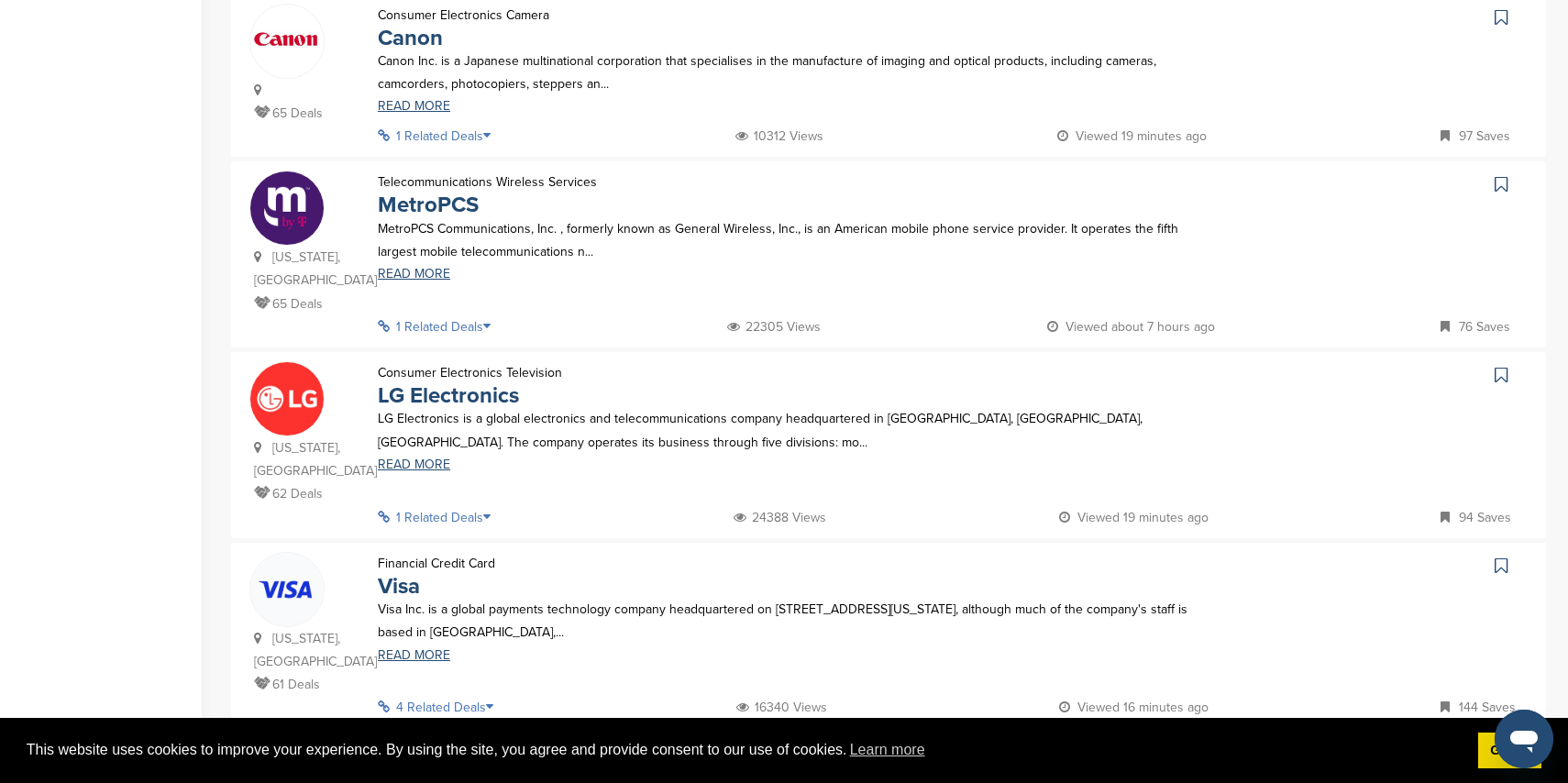
scroll to position [849, 0]
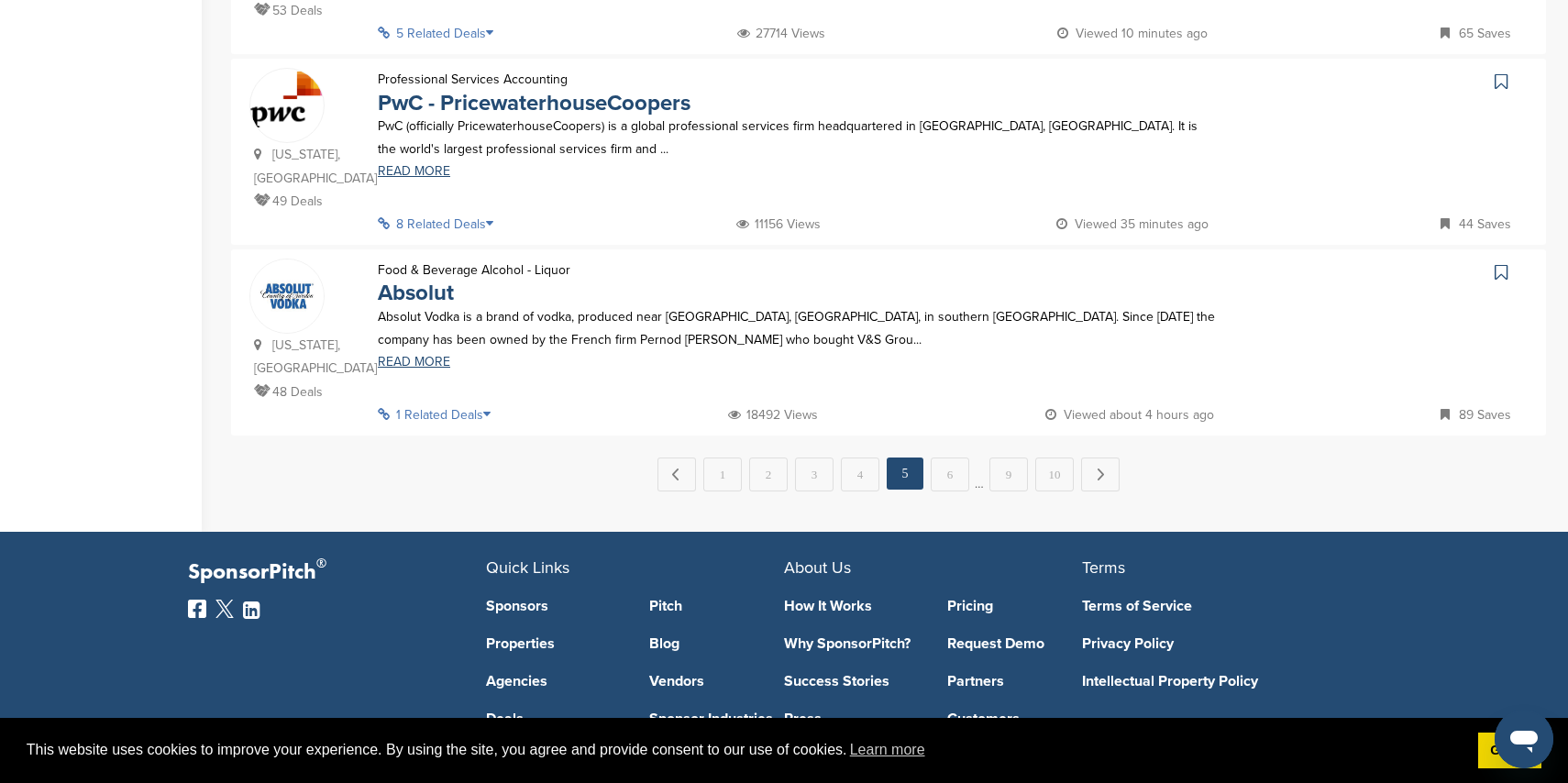
click at [945, 457] on link "6" at bounding box center [950, 474] width 38 height 34
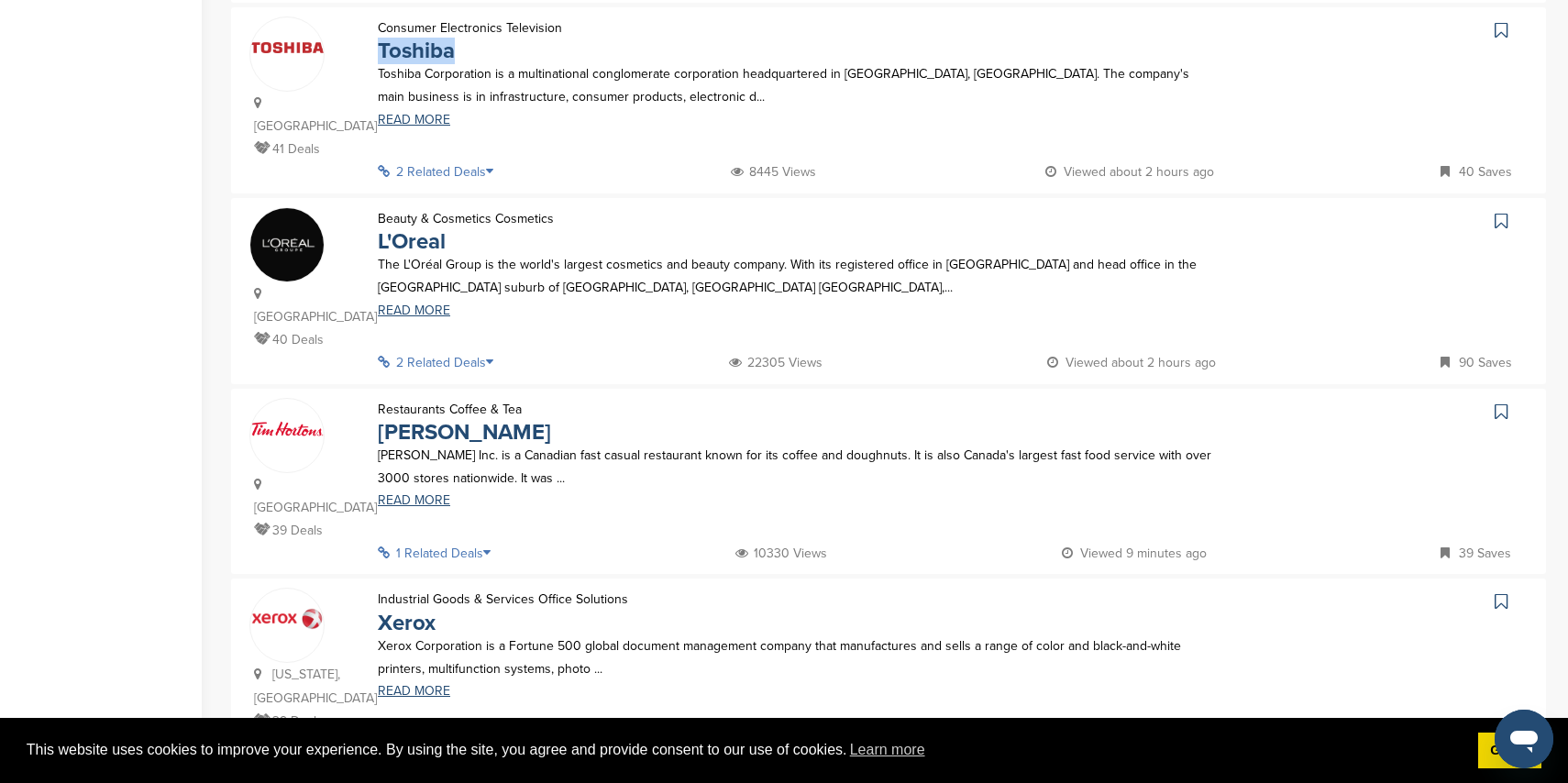
scroll to position [1579, 0]
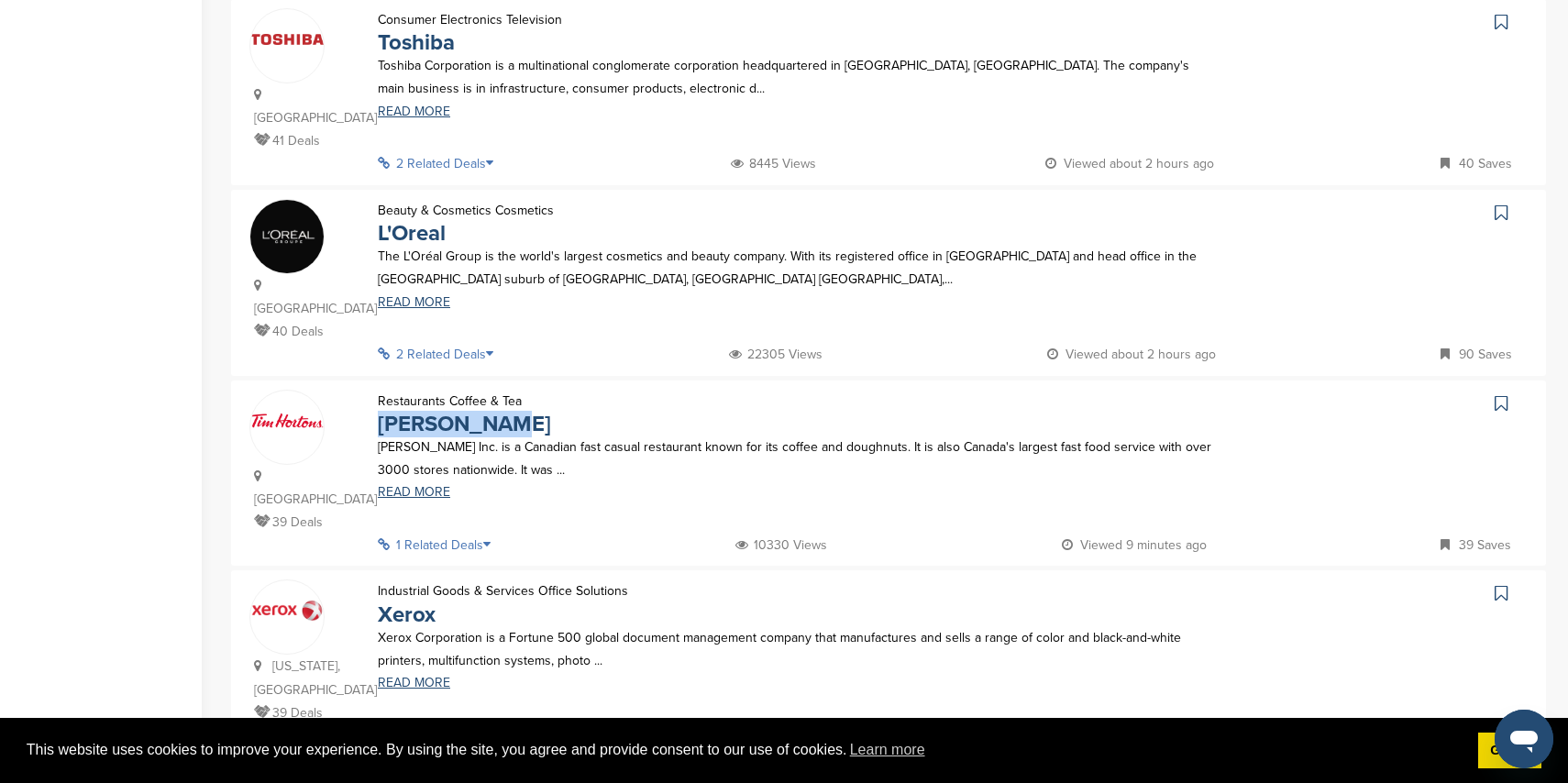
click at [903, 778] on link "7" at bounding box center [917, 795] width 38 height 34
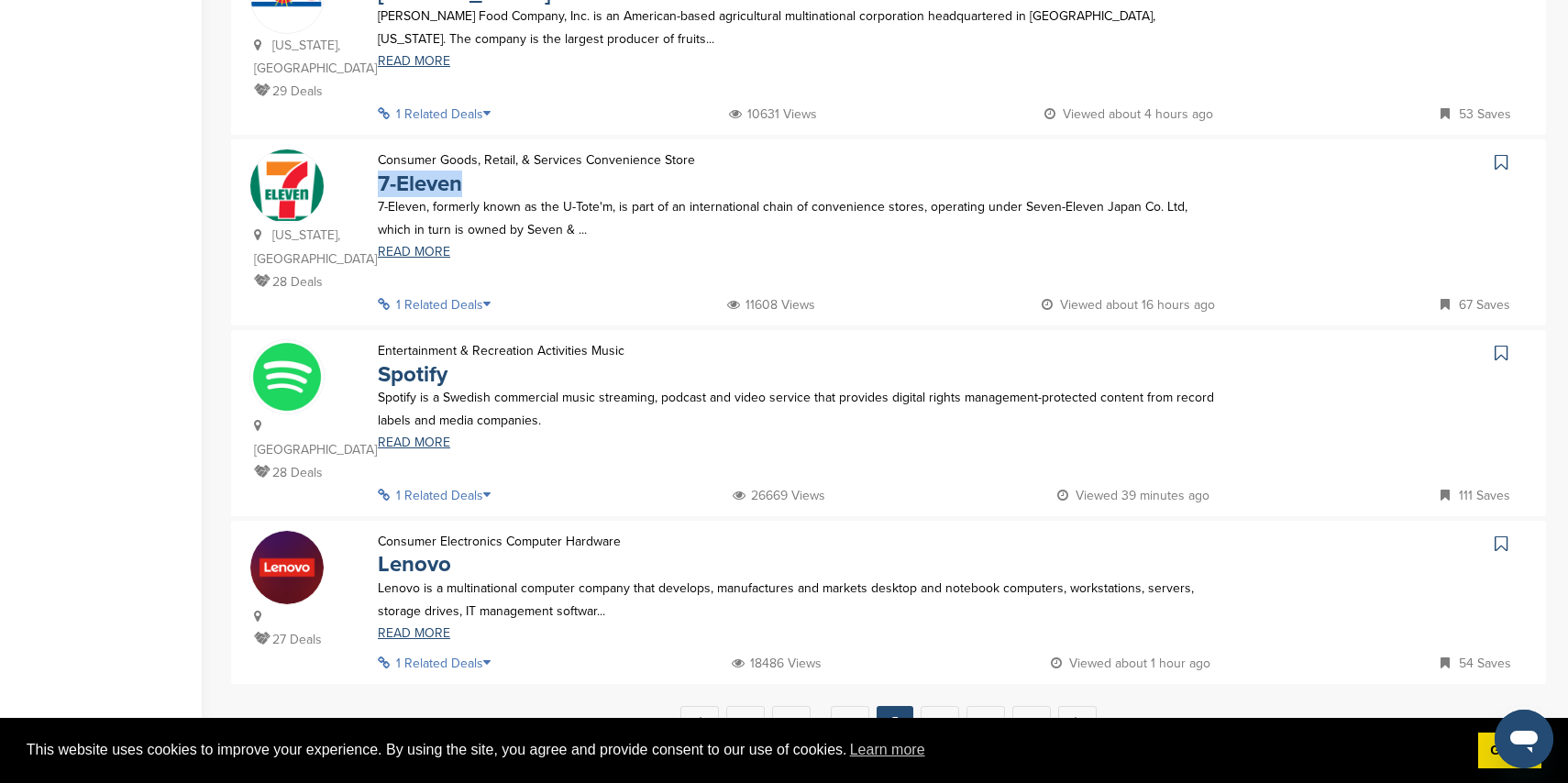
scroll to position [1609, 0]
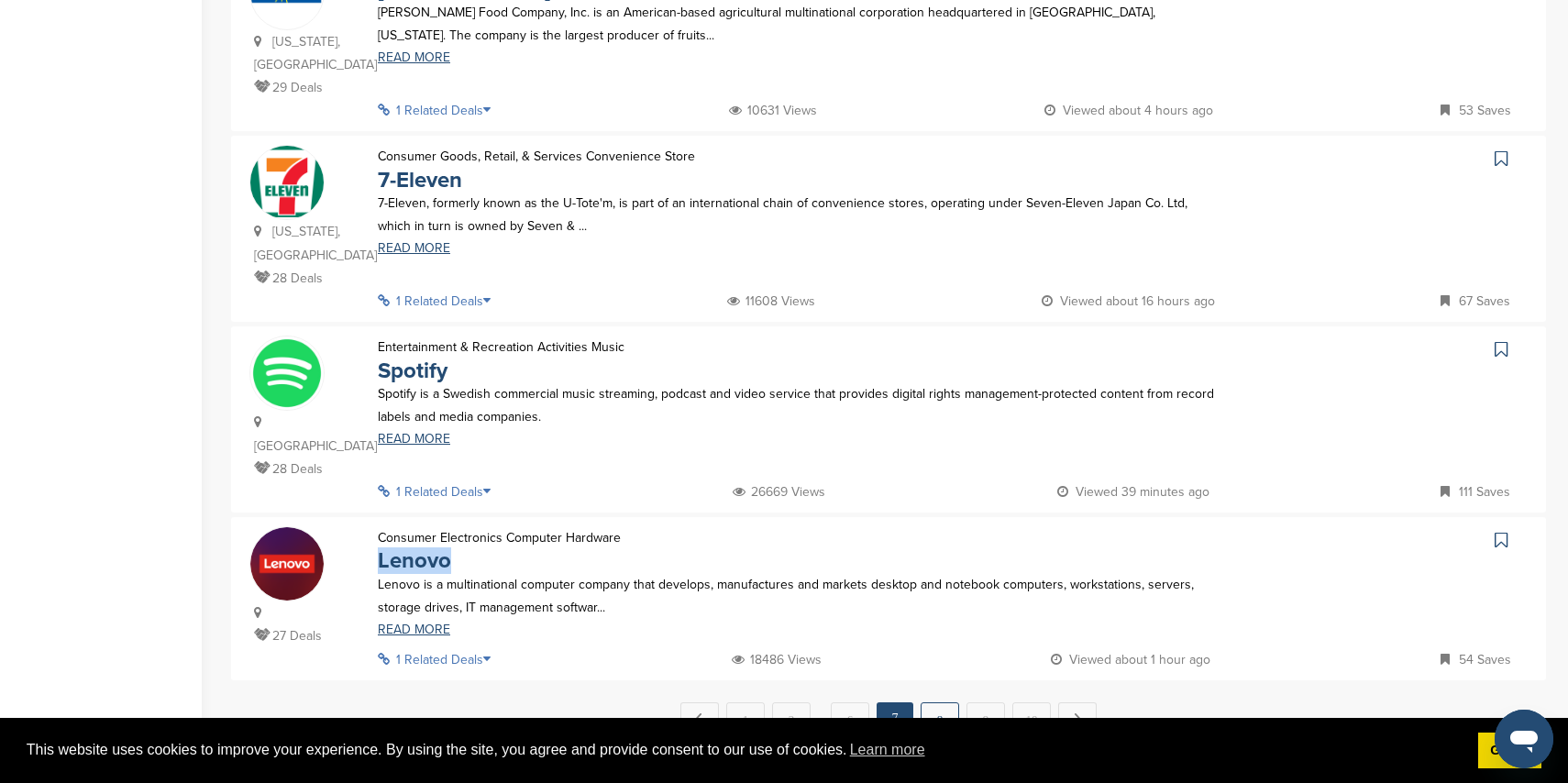
click at [935, 702] on link "8" at bounding box center [939, 719] width 38 height 34
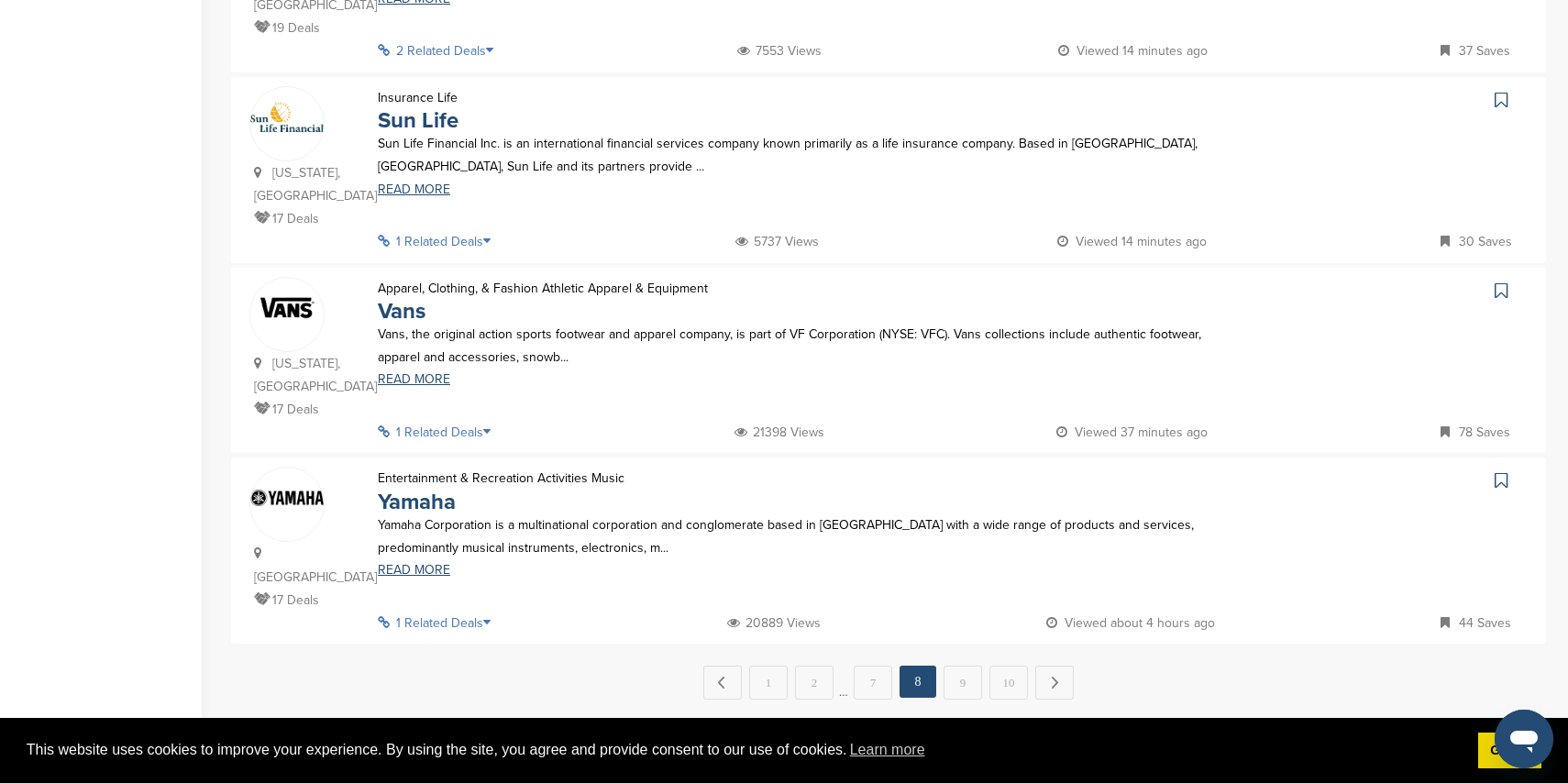
scroll to position [1699, 0]
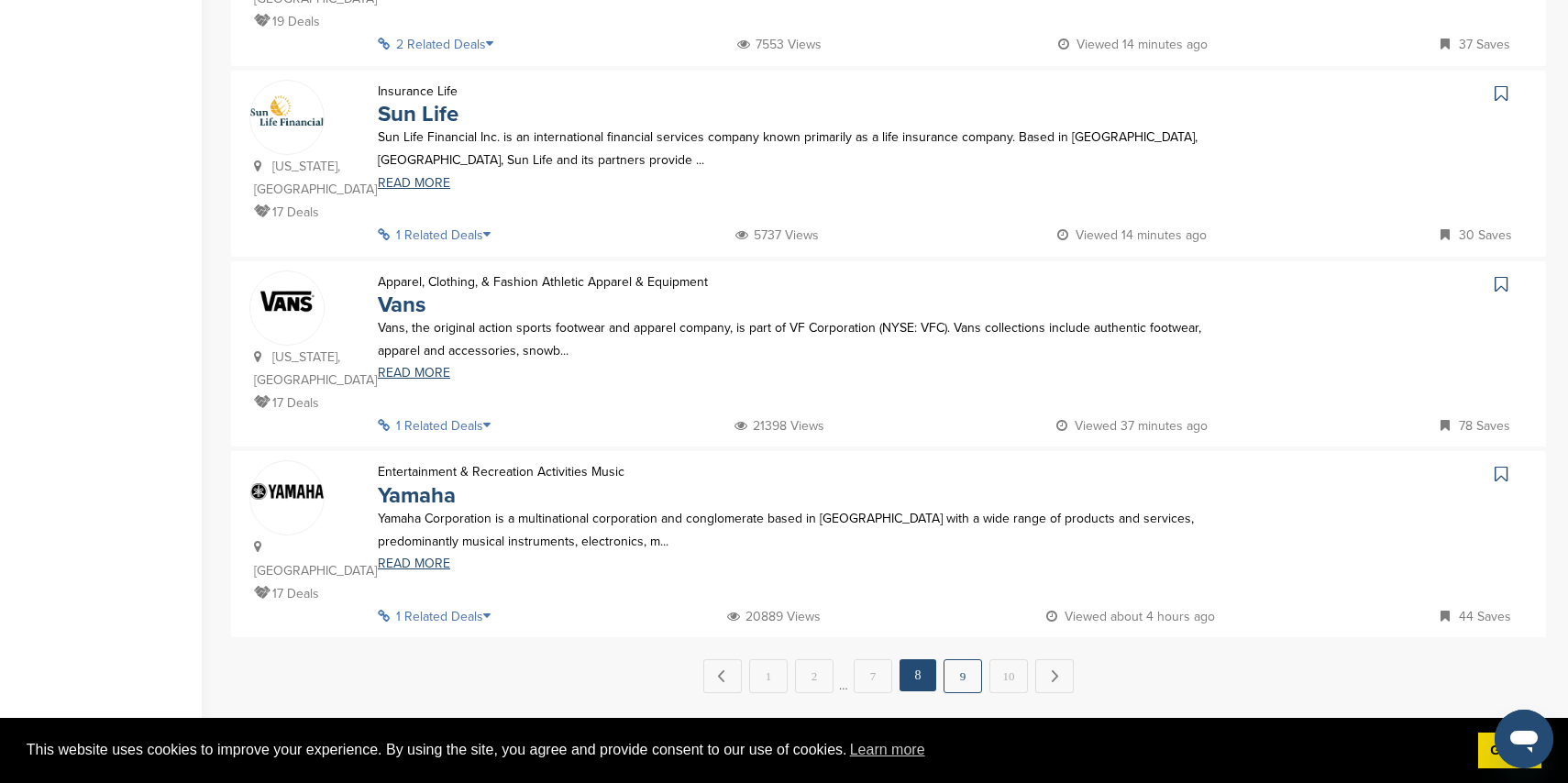
click at [957, 659] on link "9" at bounding box center [962, 676] width 38 height 34
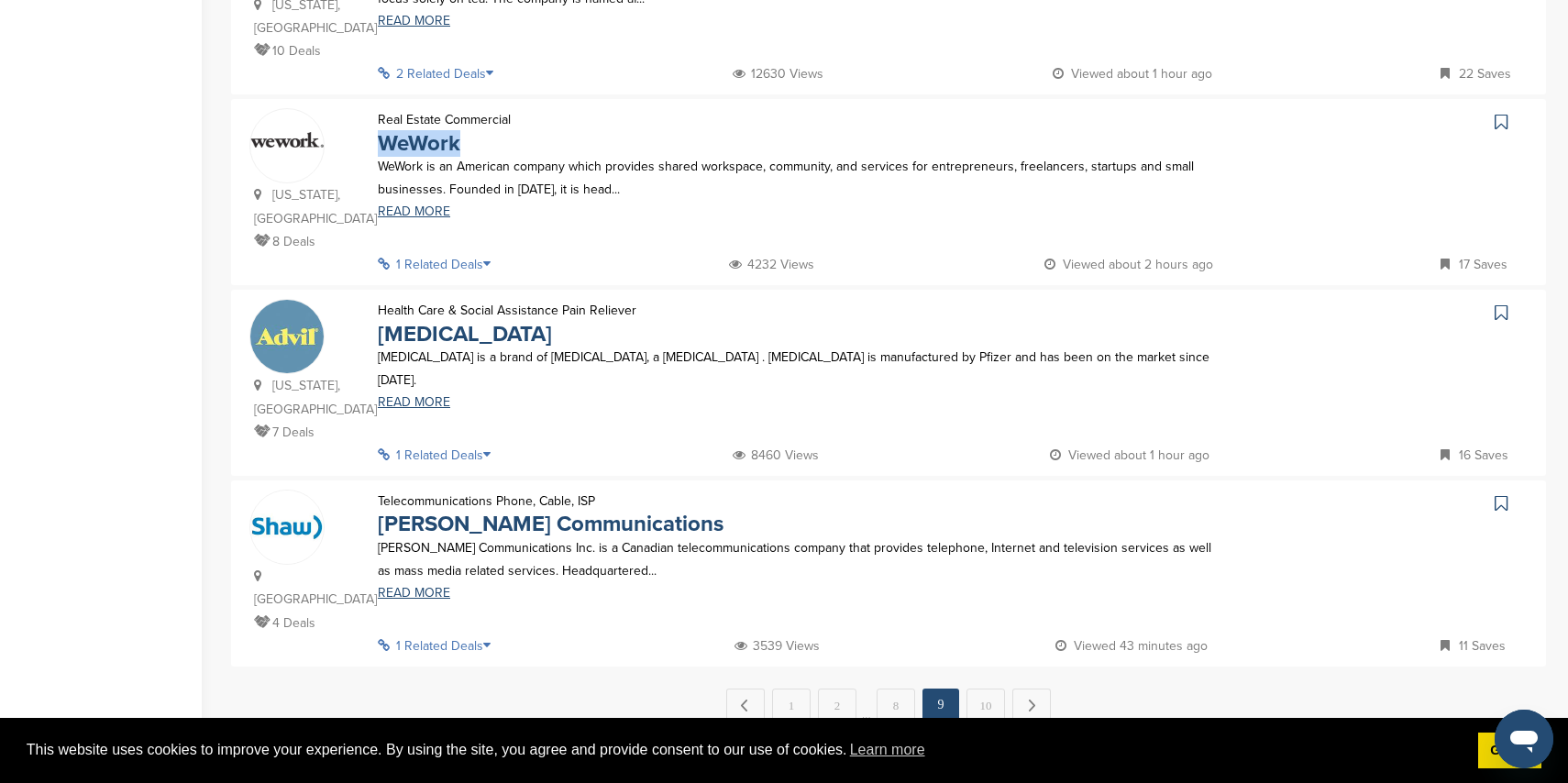
scroll to position [1644, 0]
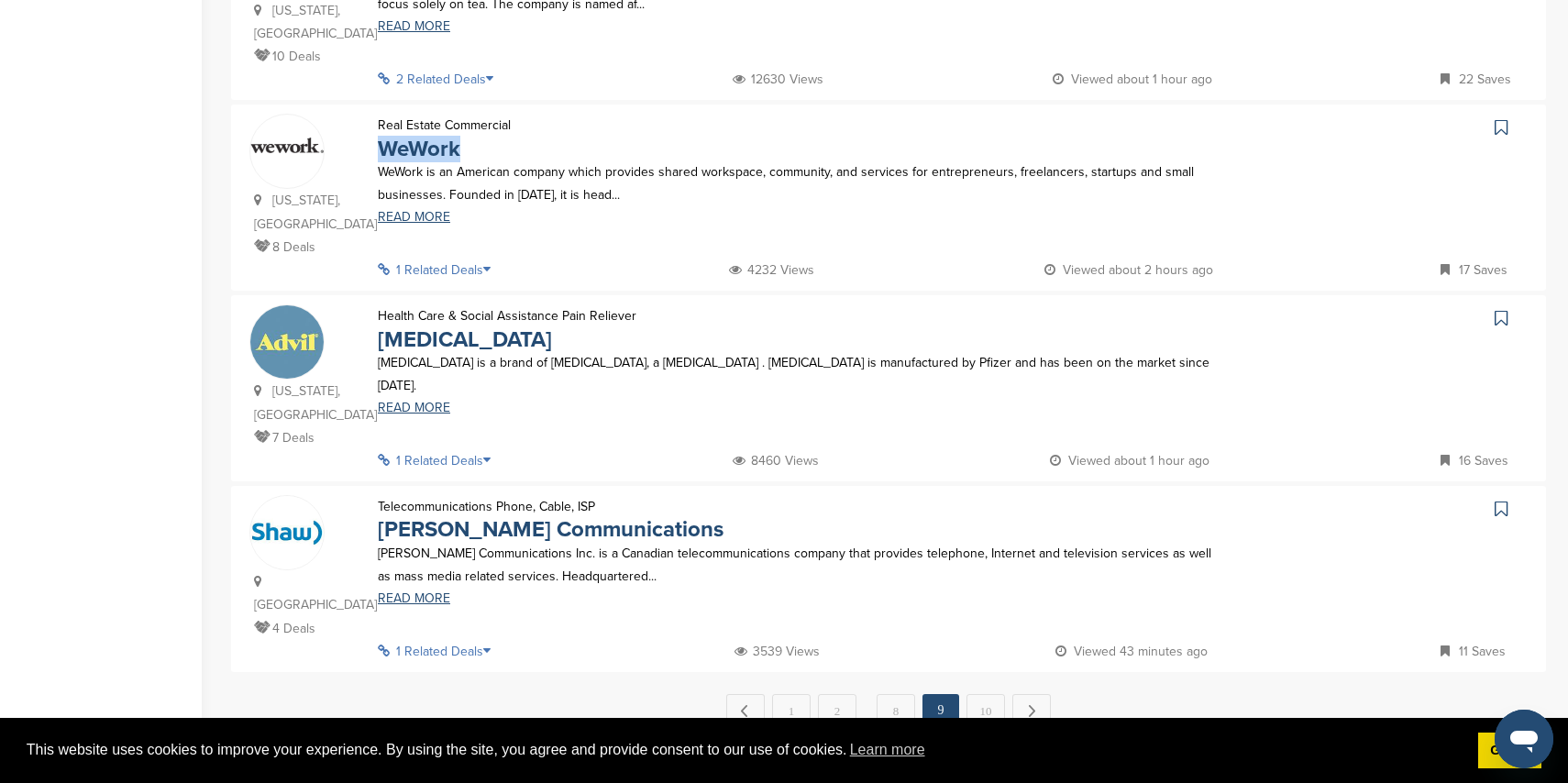
click at [977, 694] on link "10" at bounding box center [985, 711] width 38 height 34
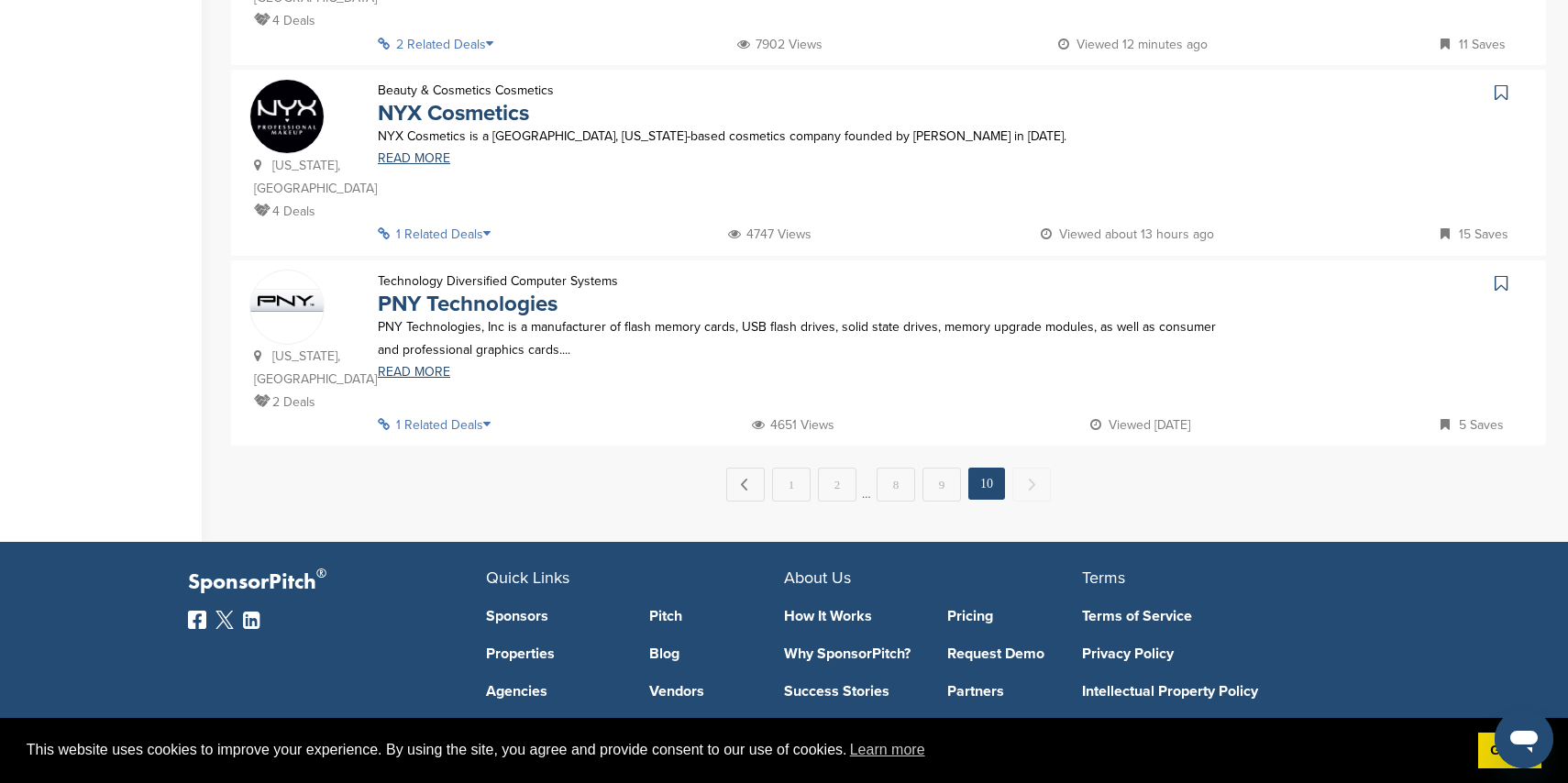
scroll to position [557, 0]
click at [535, 290] on link "PNY Technologies" at bounding box center [467, 302] width 179 height 26
click at [1028, 467] on span "Next →" at bounding box center [1031, 484] width 38 height 33
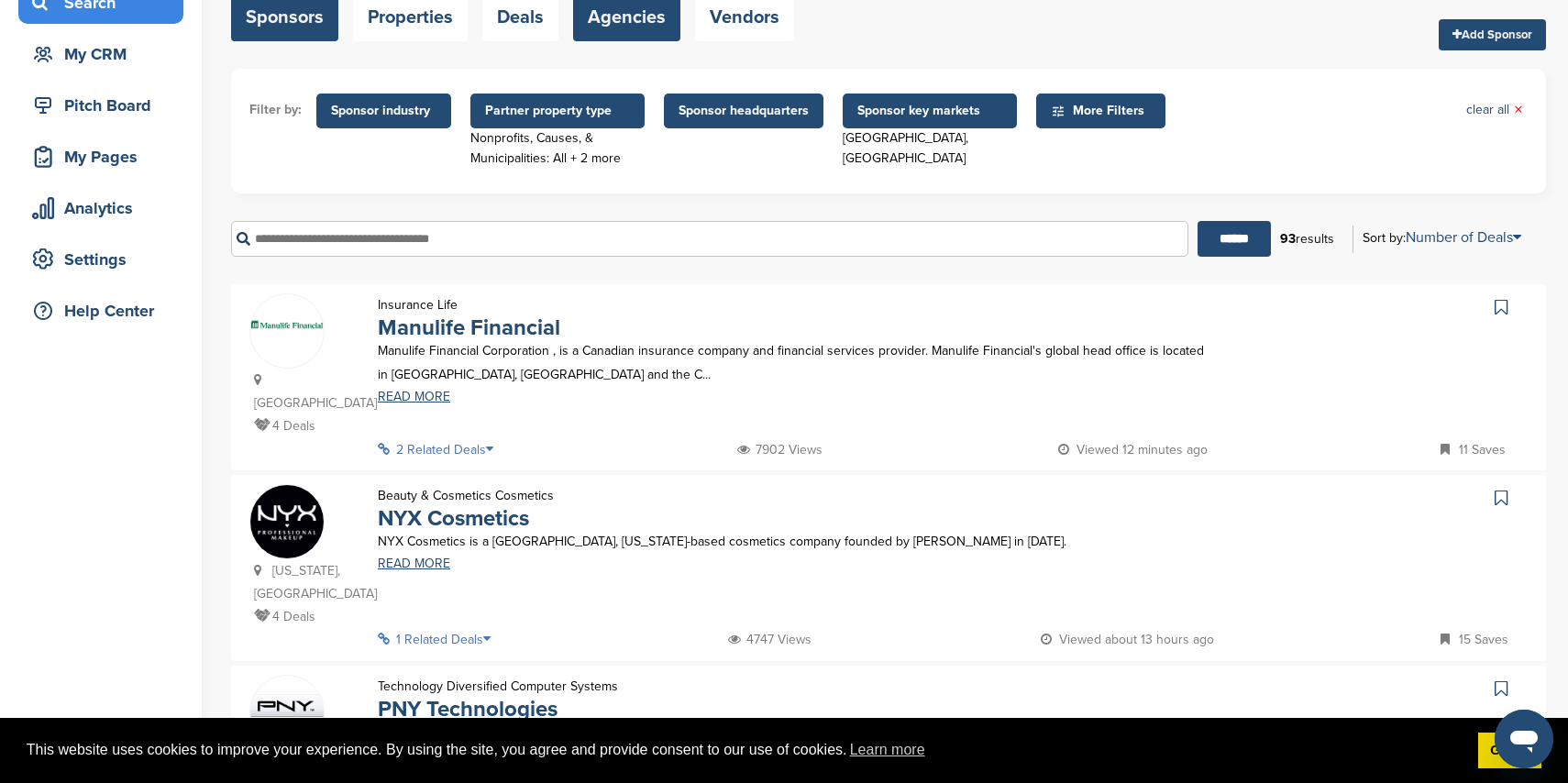
scroll to position [0, 0]
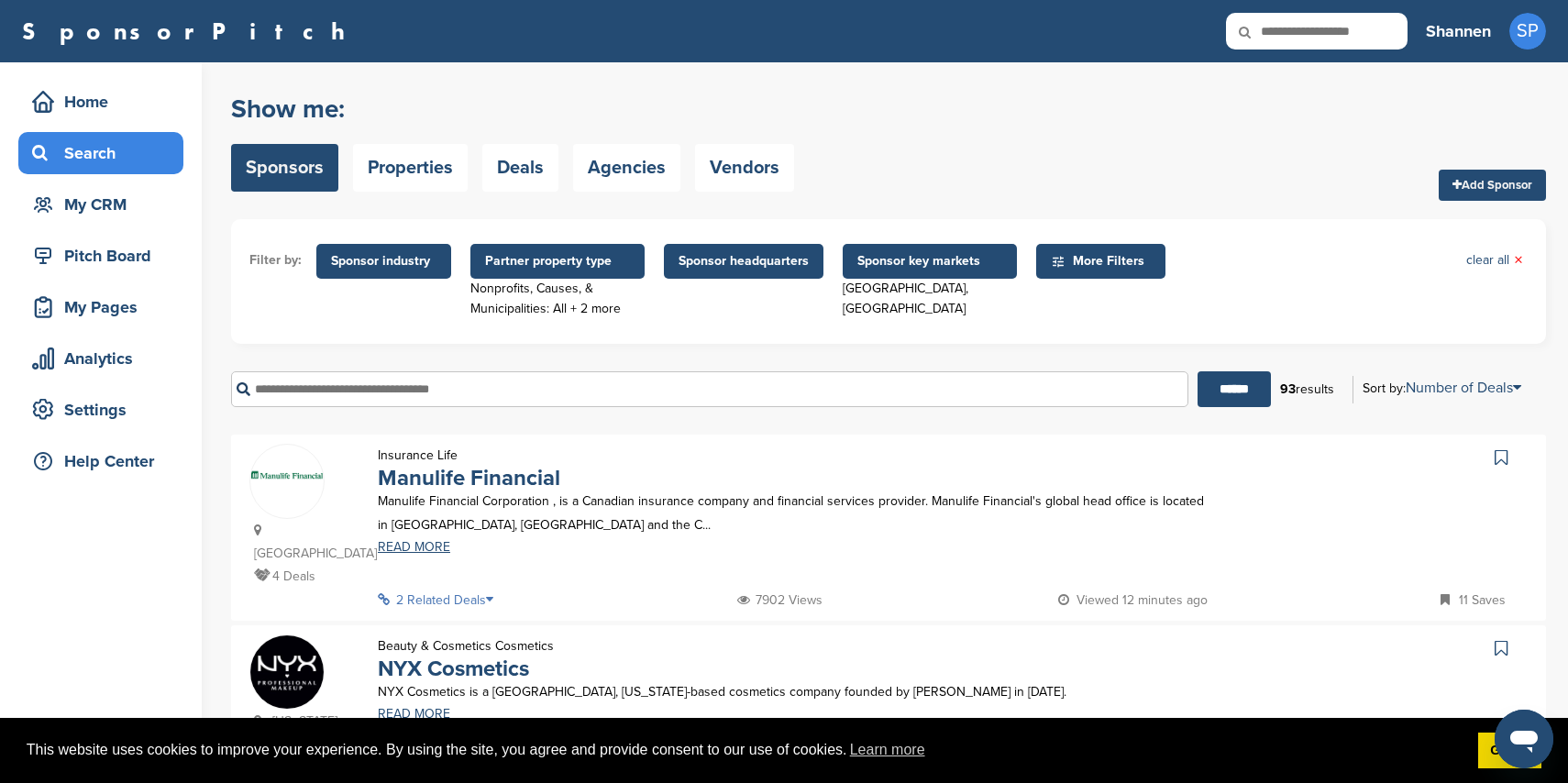
click at [546, 267] on span "Partner property type" at bounding box center [557, 261] width 145 height 20
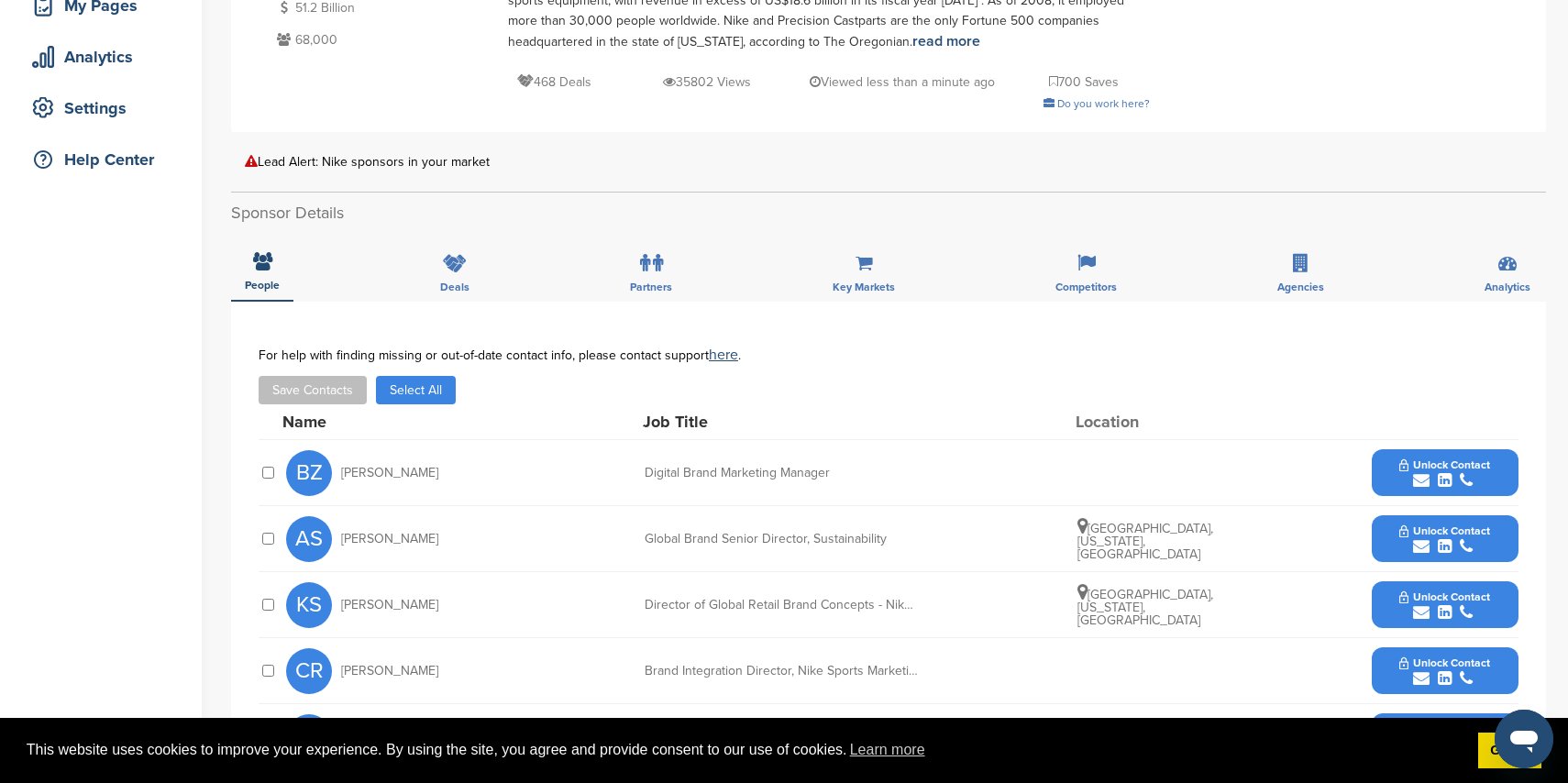
scroll to position [307, 0]
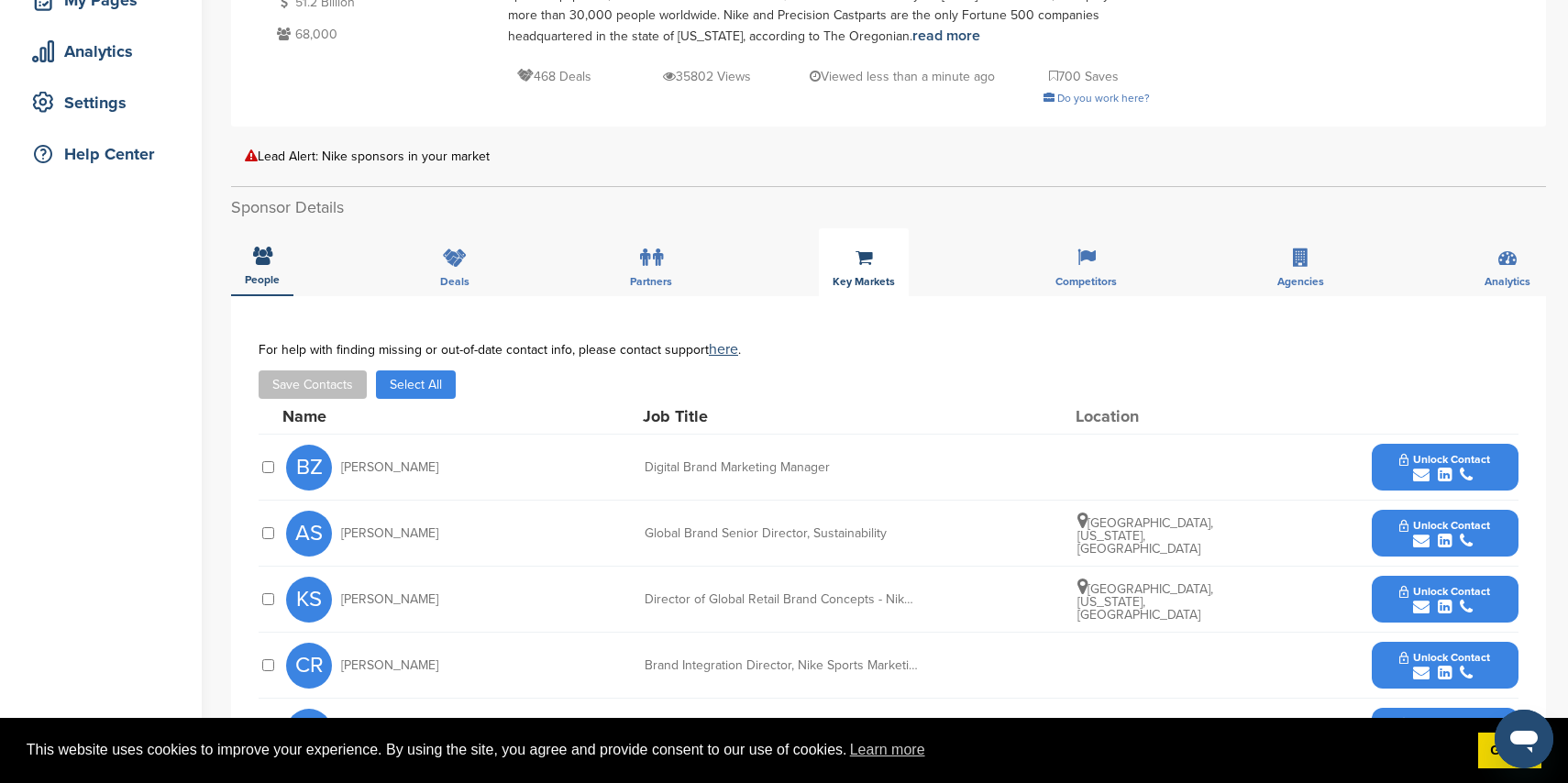
click at [868, 273] on div "Key Markets" at bounding box center [864, 262] width 90 height 68
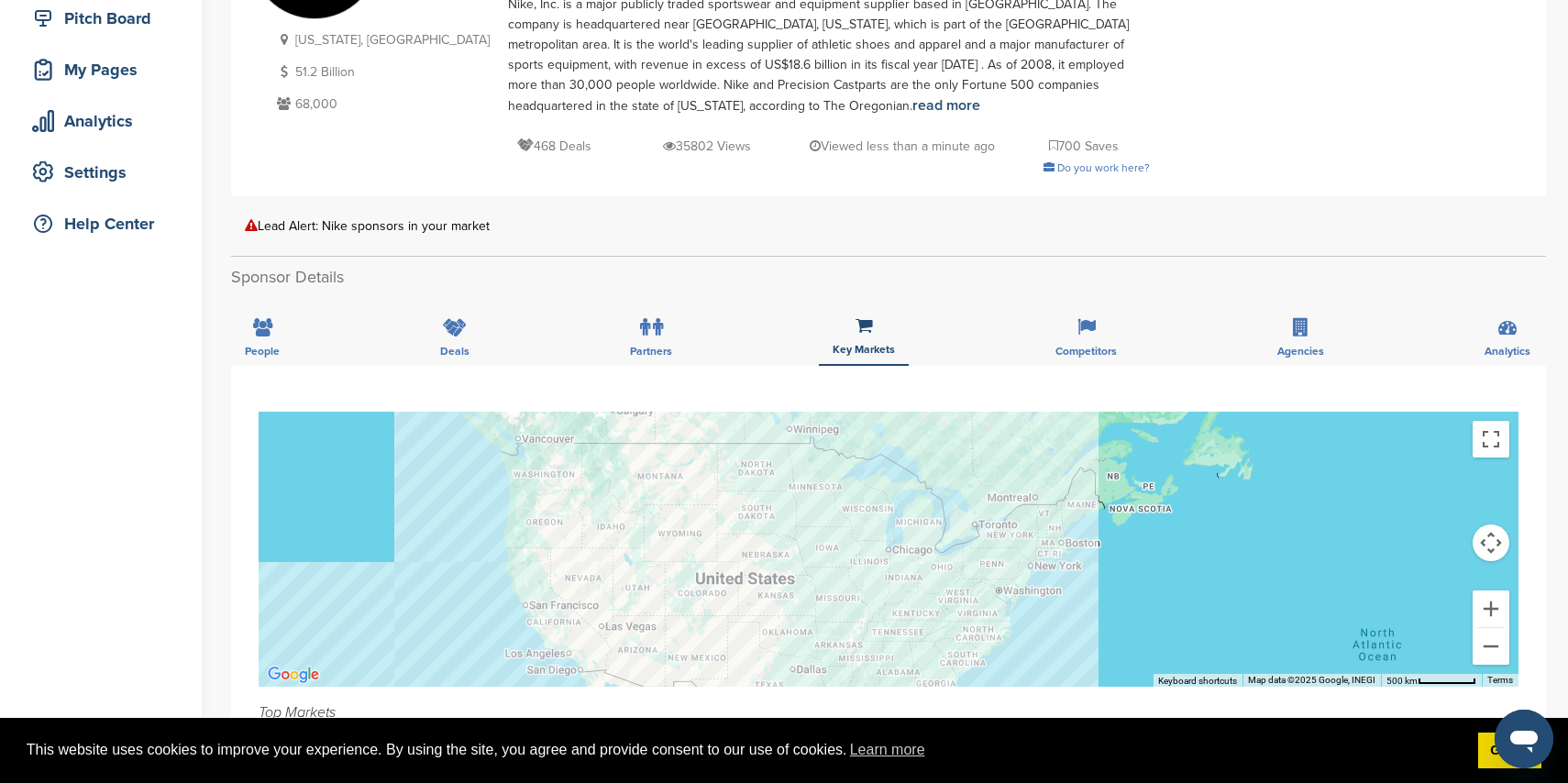
scroll to position [0, 0]
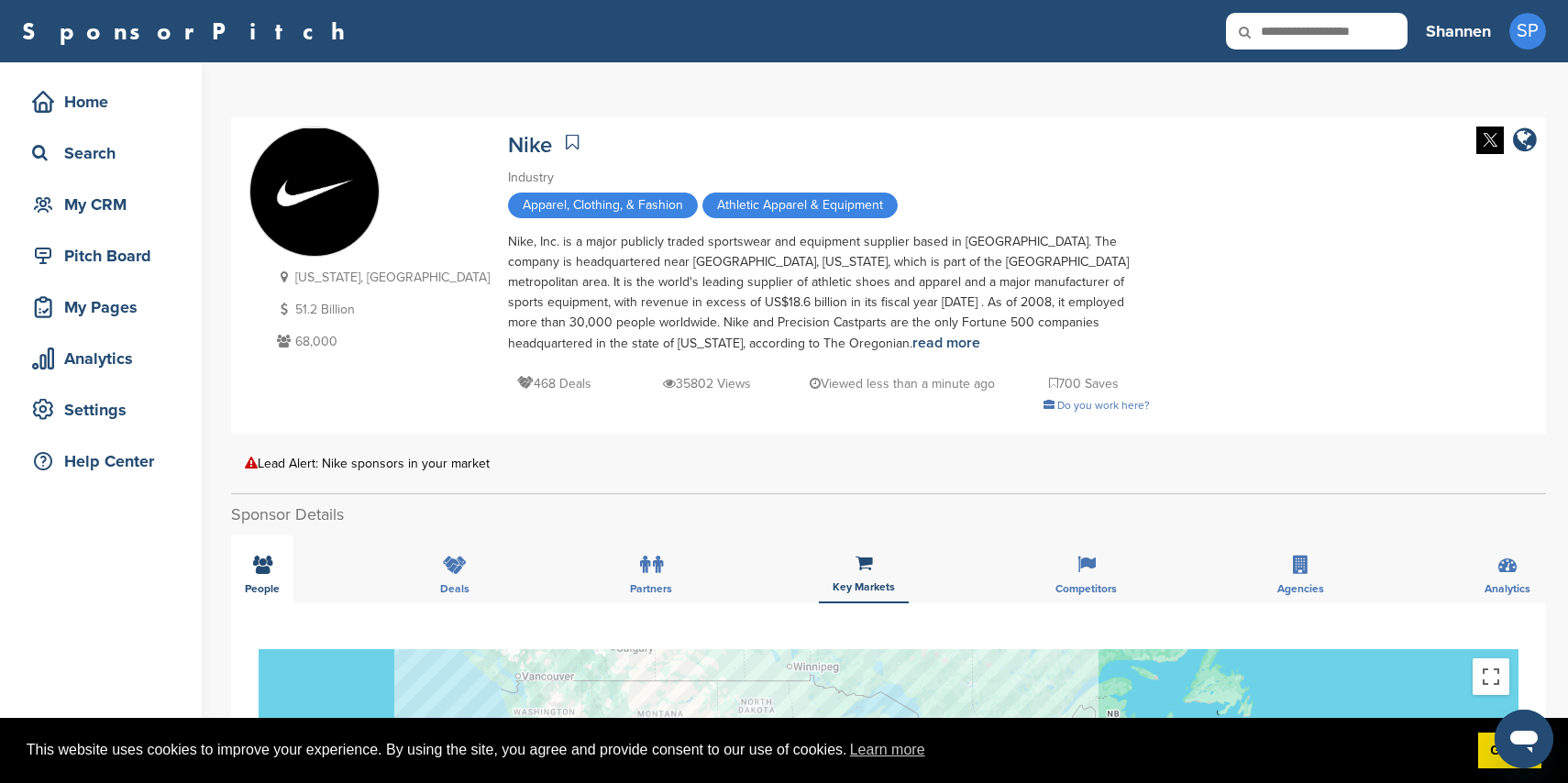
drag, startPoint x: 272, startPoint y: 567, endPoint x: 290, endPoint y: 564, distance: 18.2
click at [271, 567] on div "People" at bounding box center [262, 569] width 62 height 68
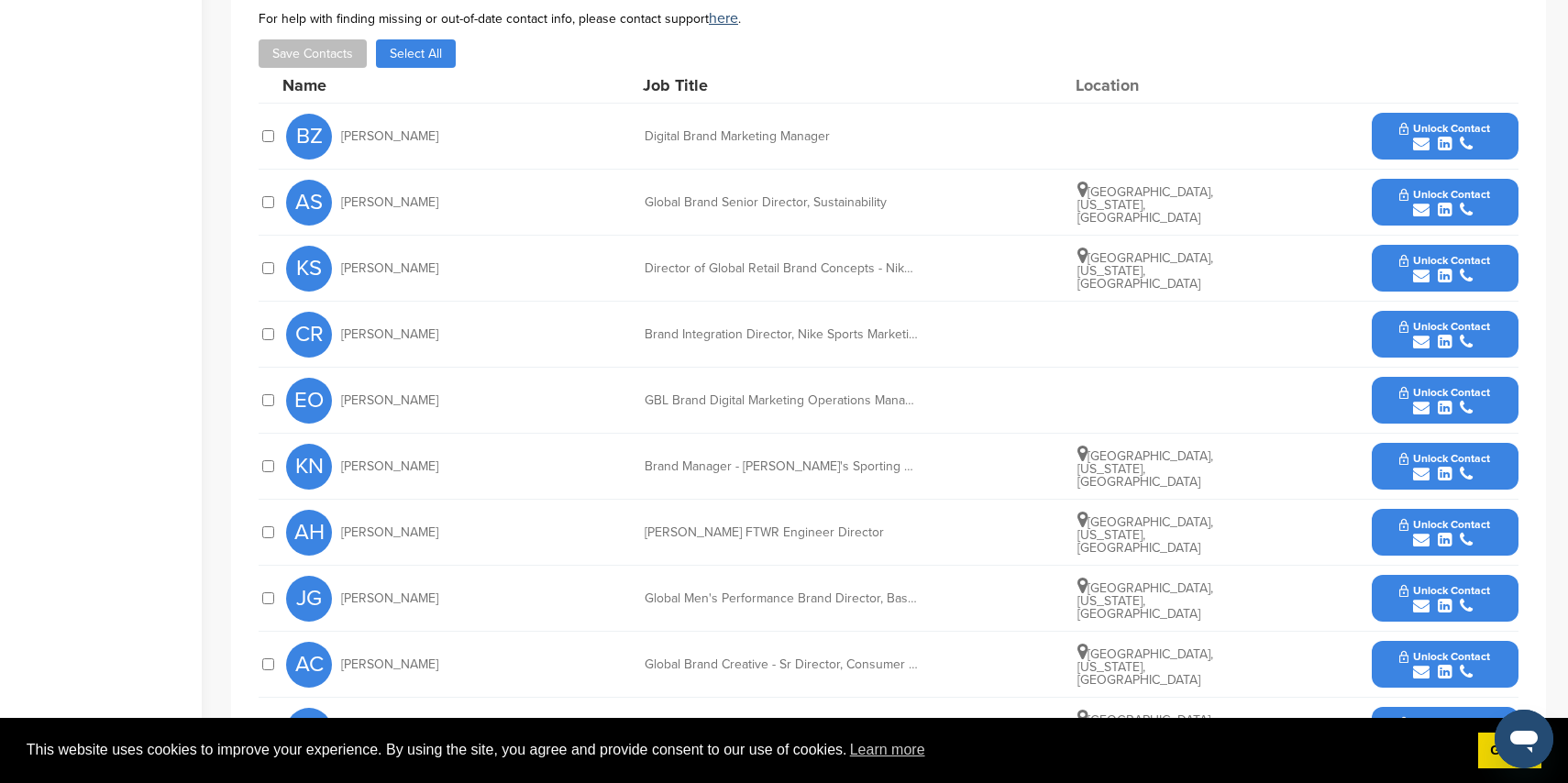
scroll to position [637, 0]
click at [1423, 405] on icon "submit" at bounding box center [1421, 408] width 17 height 17
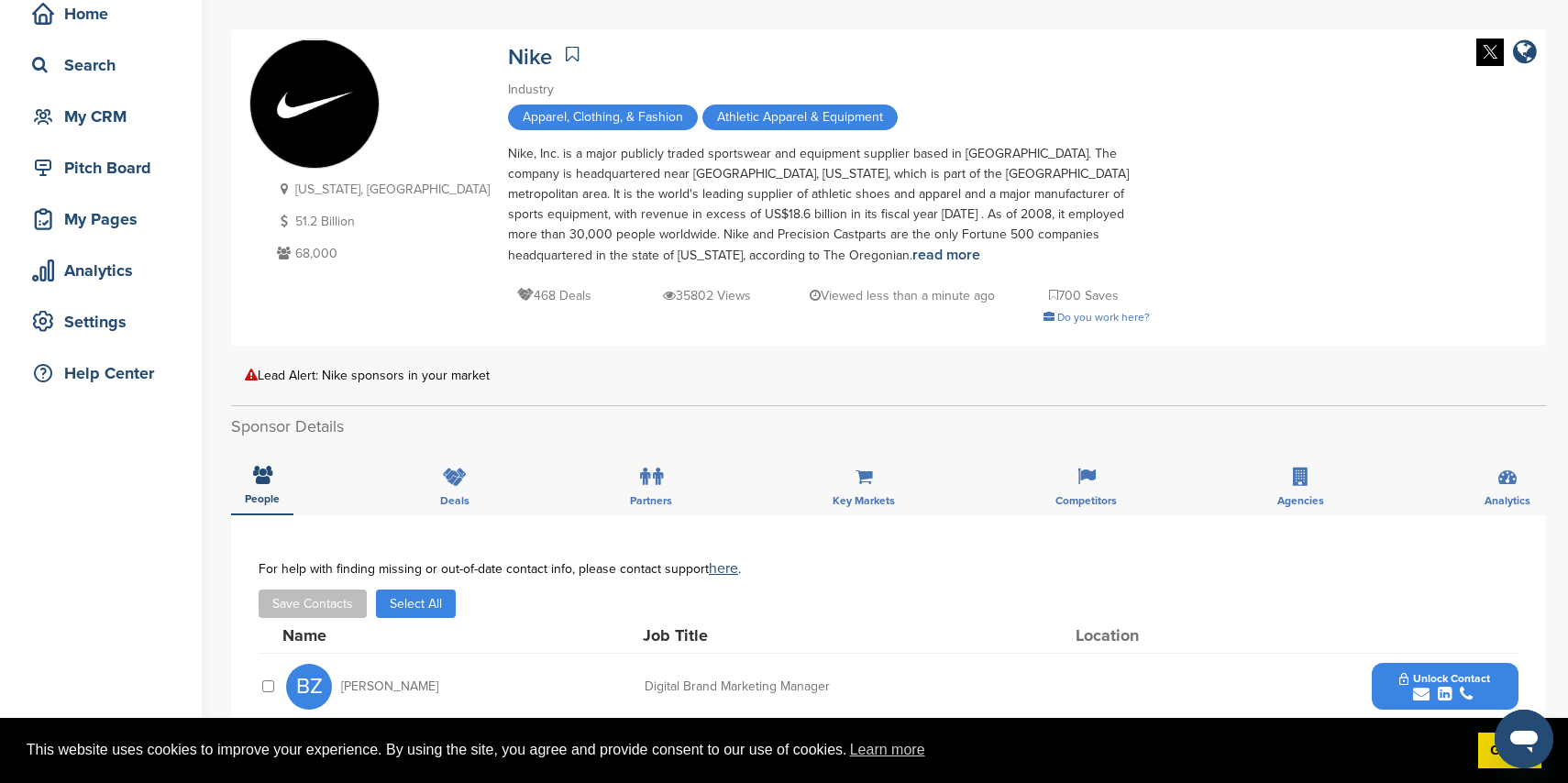
scroll to position [0, 0]
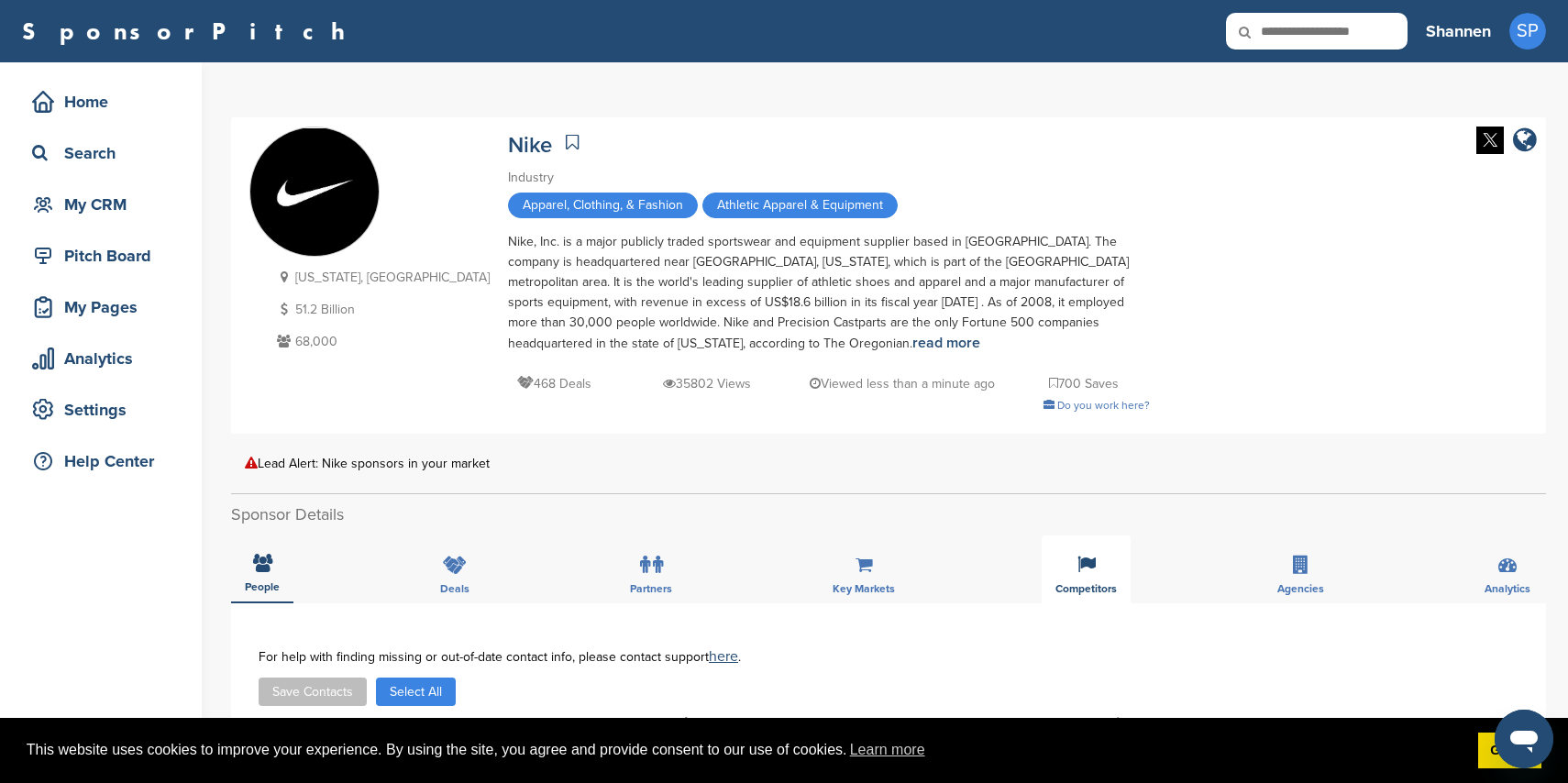
click at [1089, 566] on icon at bounding box center [1086, 565] width 19 height 19
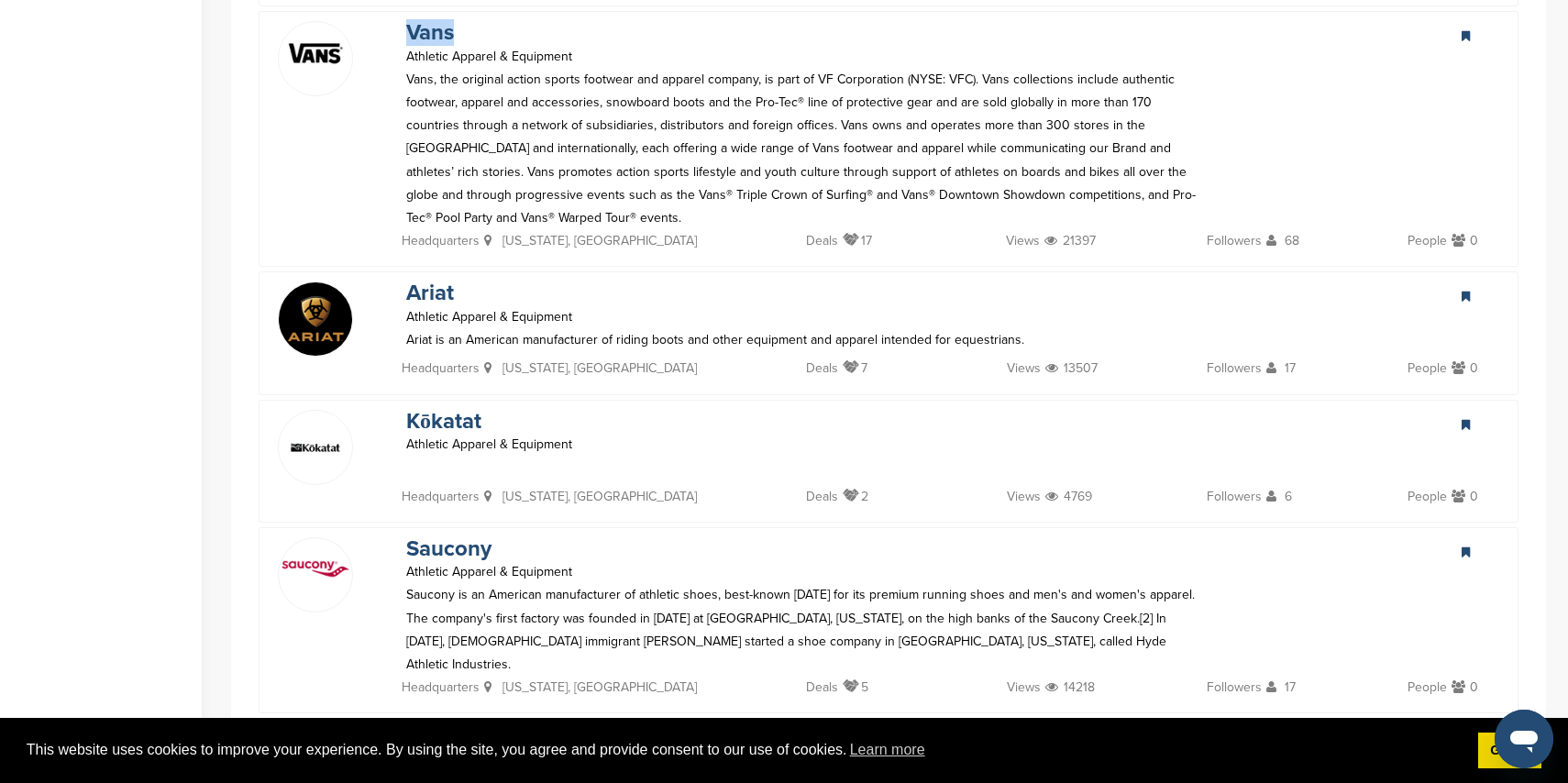
scroll to position [3176, 0]
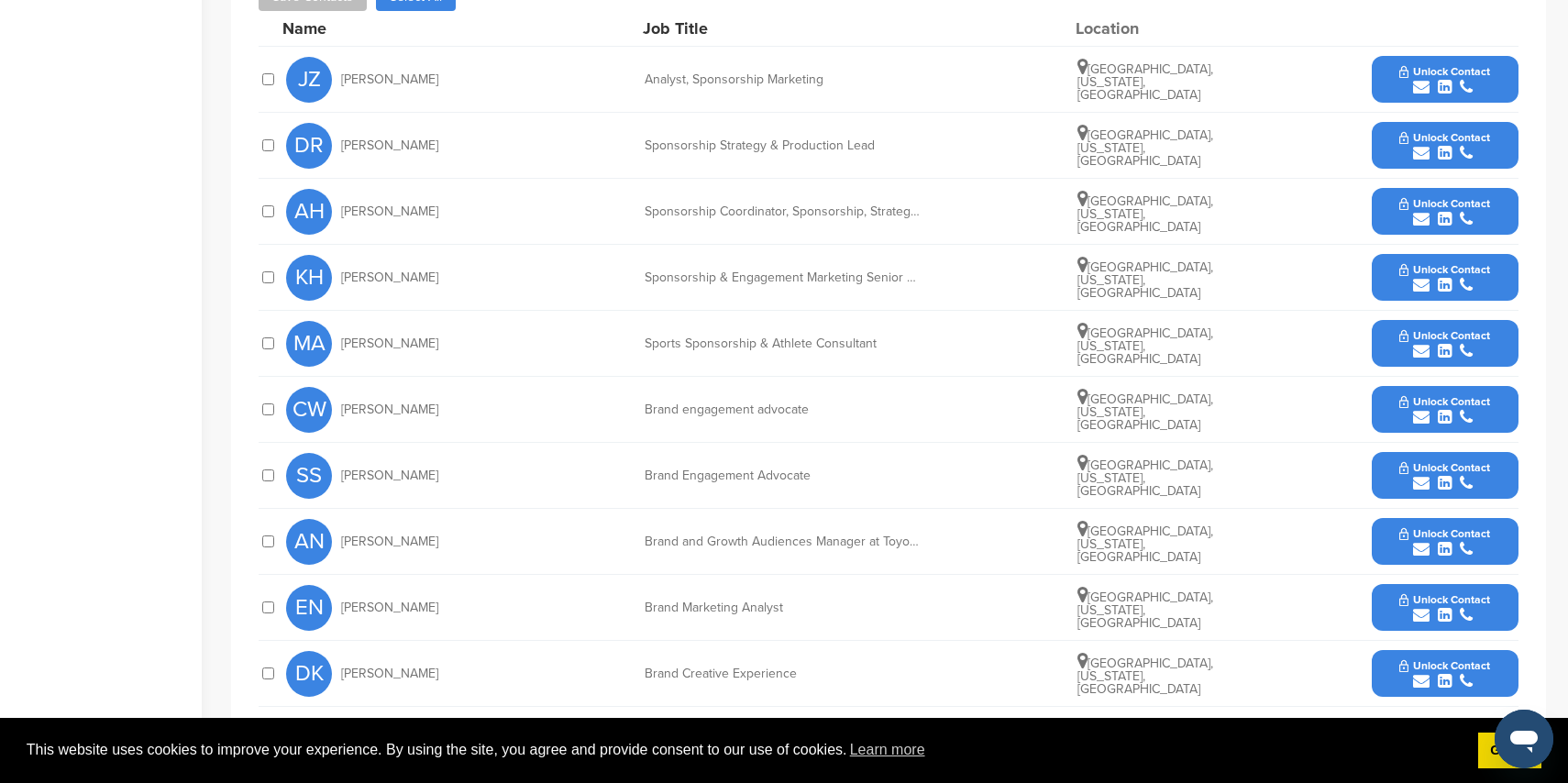
scroll to position [790, 0]
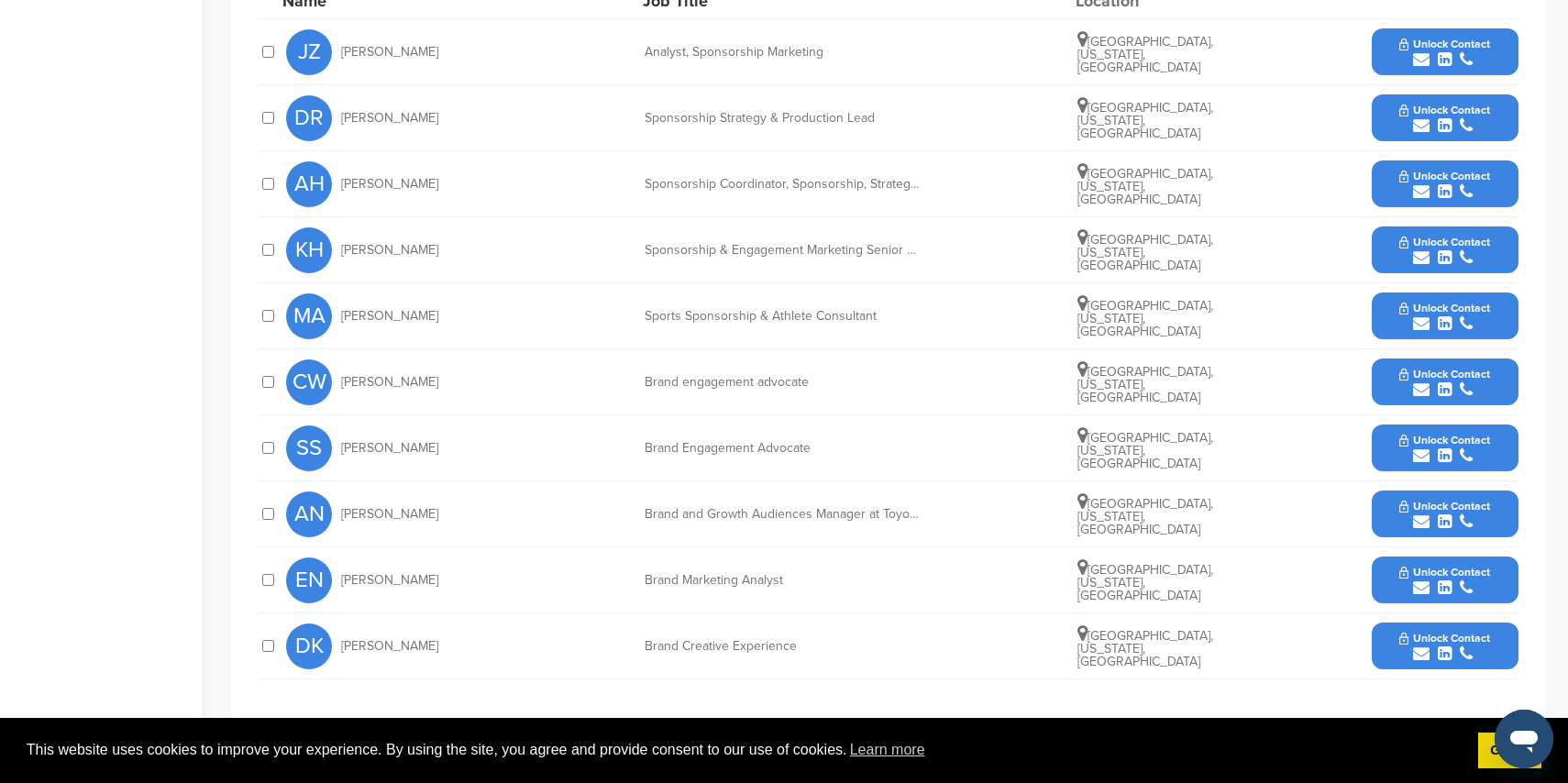
click at [1408, 131] on div "submit" at bounding box center [1444, 126] width 91 height 18
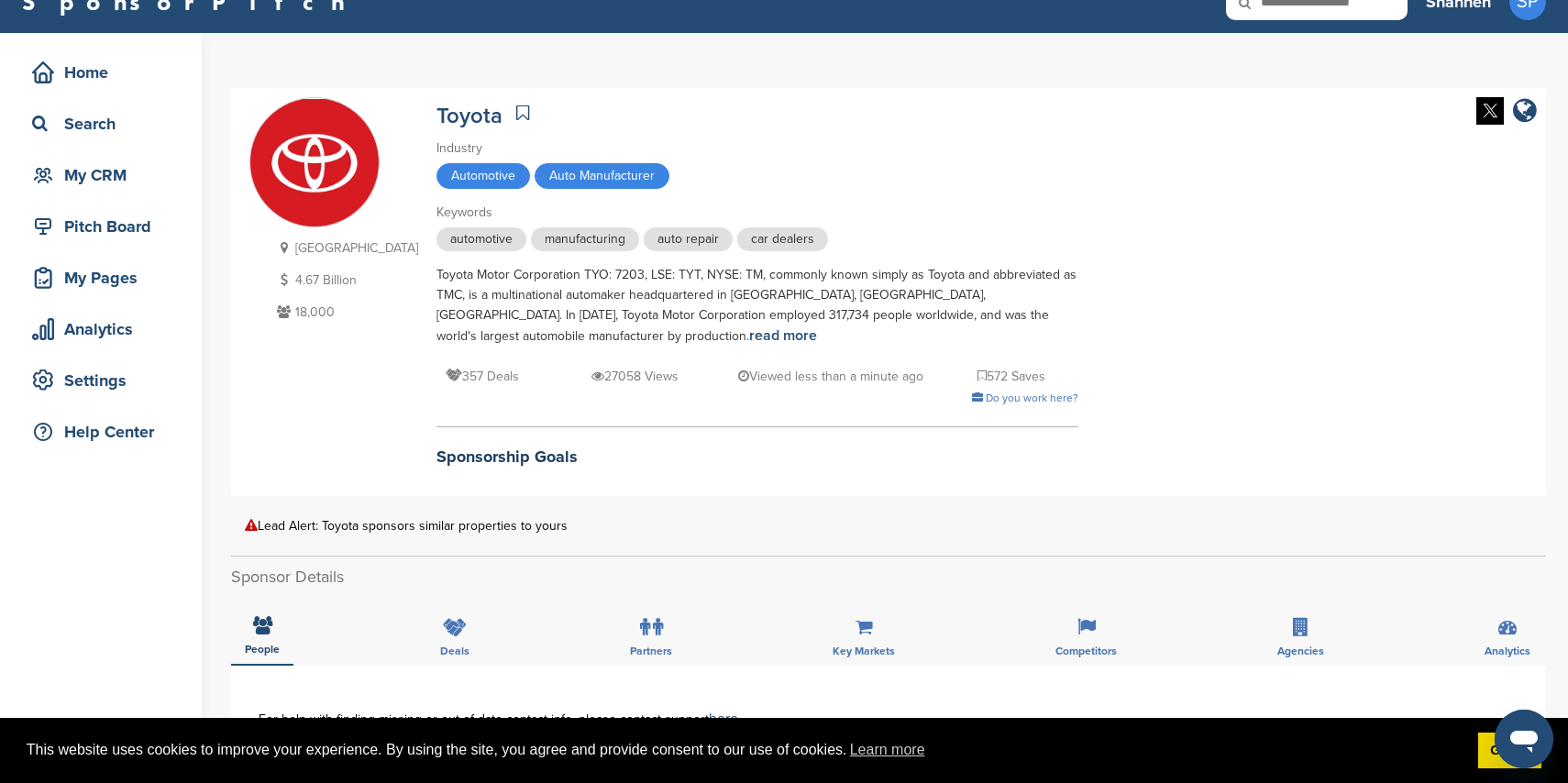
scroll to position [0, 0]
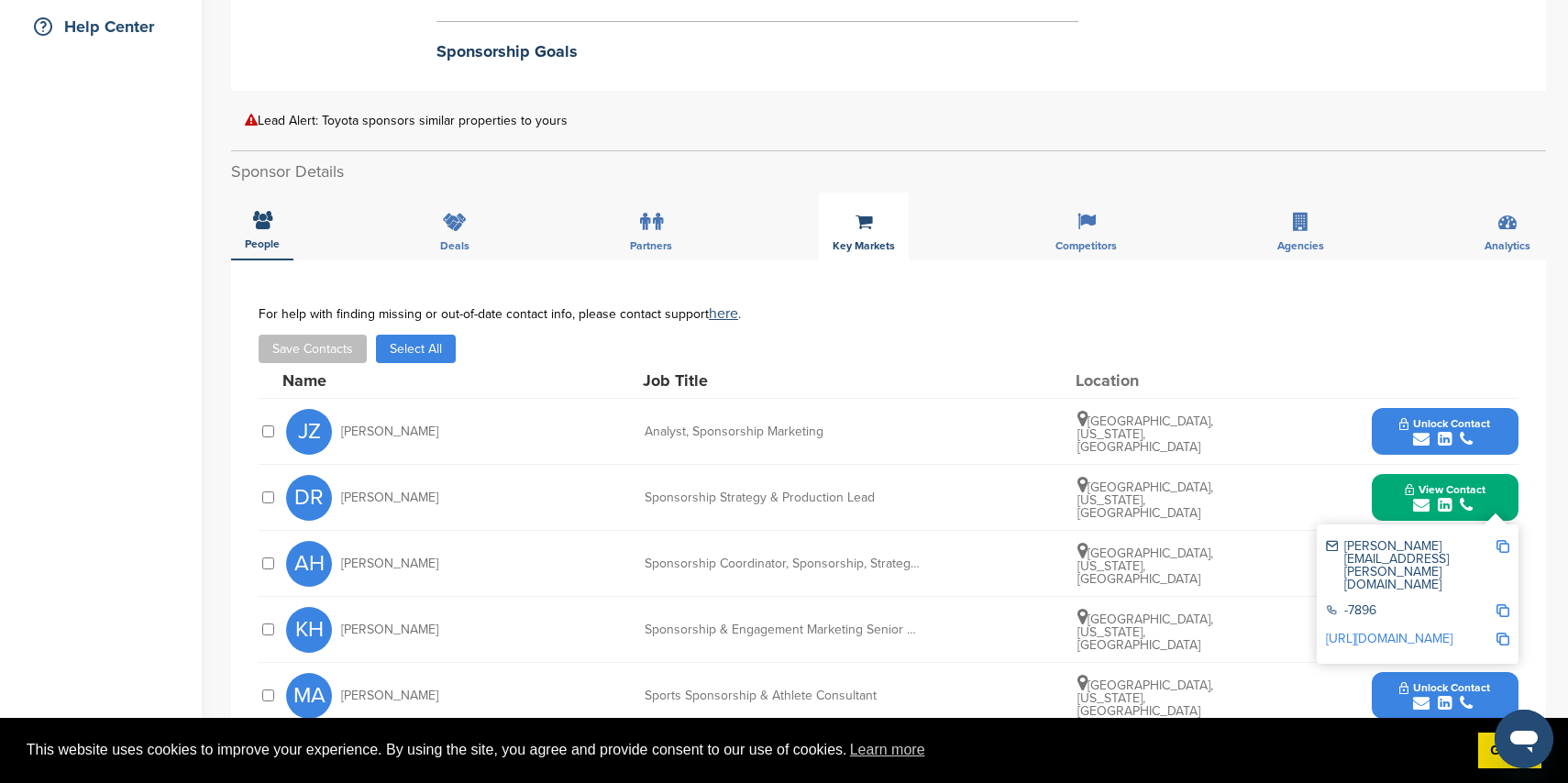
click at [888, 229] on div "Key Markets" at bounding box center [864, 226] width 90 height 68
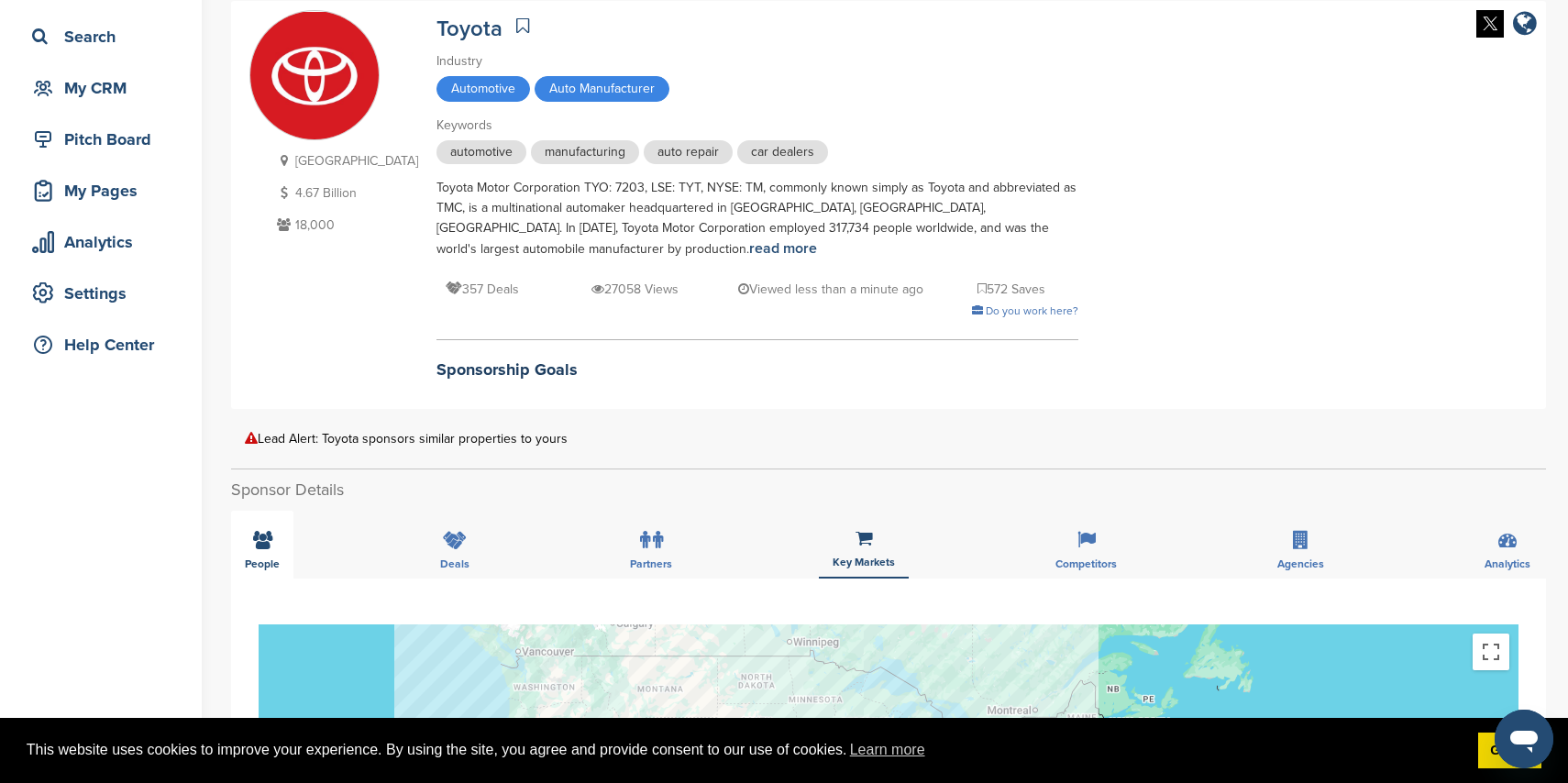
click at [254, 533] on icon at bounding box center [263, 540] width 20 height 19
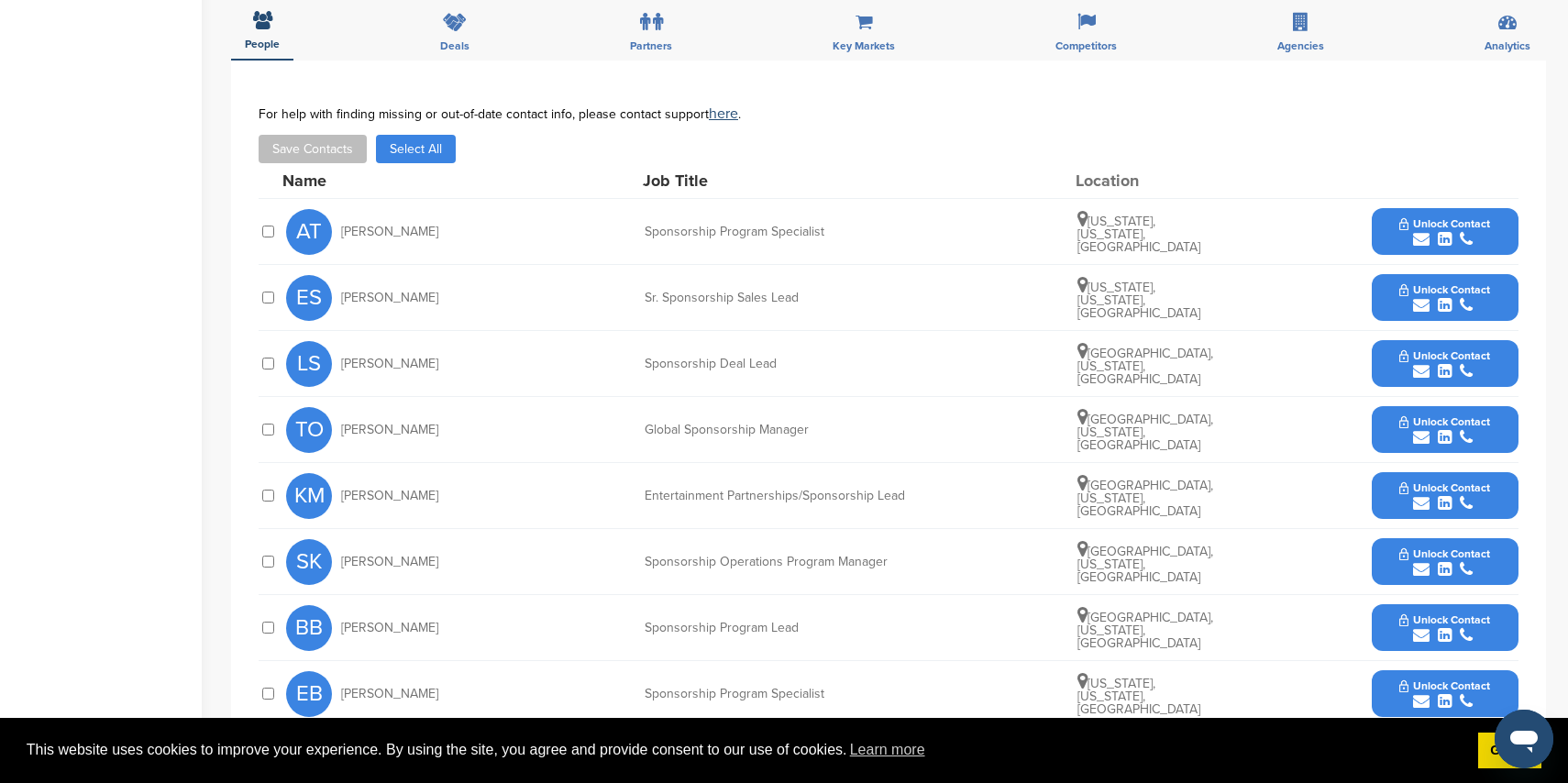
scroll to position [764, 0]
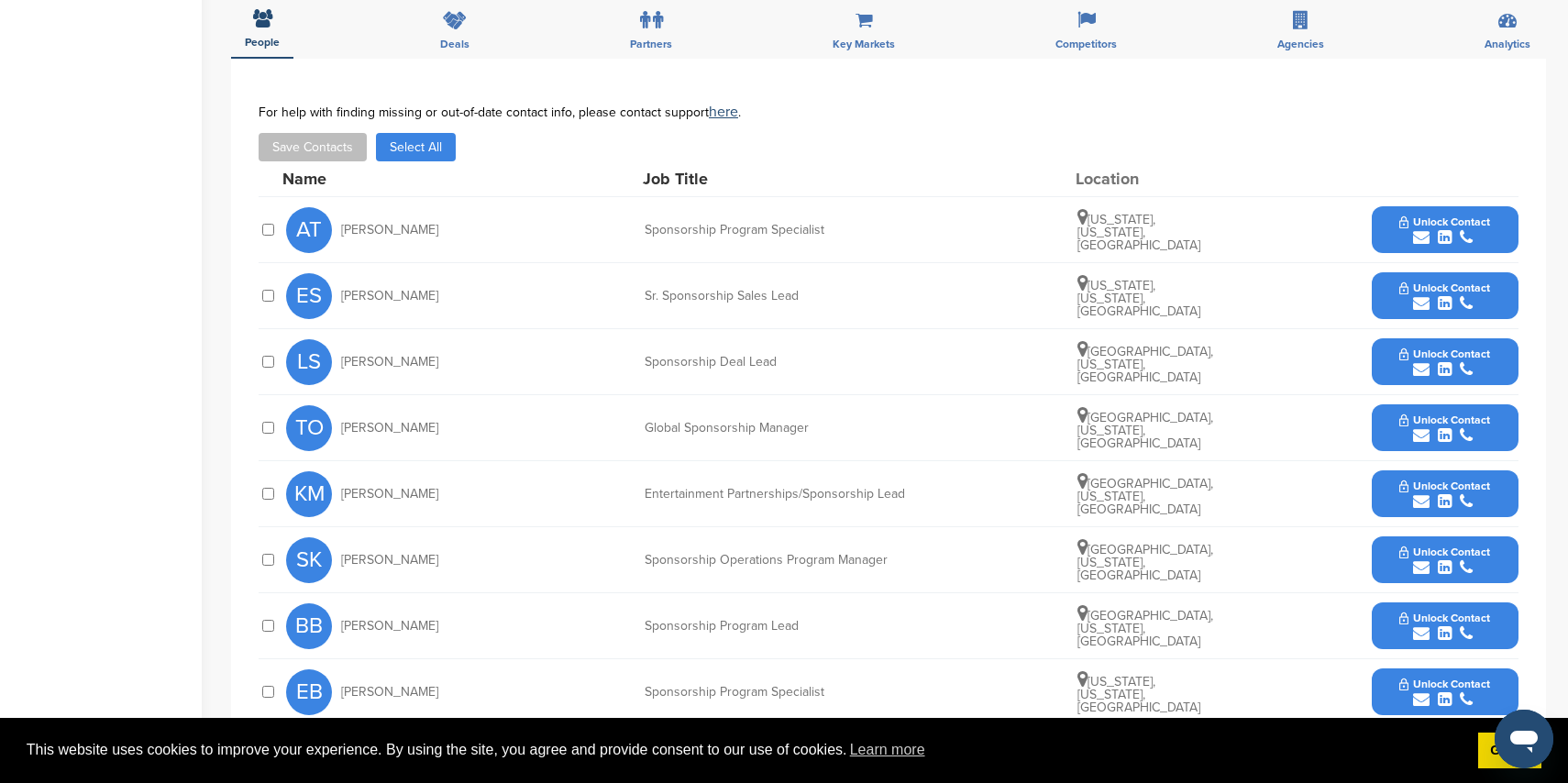
click at [1414, 430] on icon "submit" at bounding box center [1421, 435] width 17 height 17
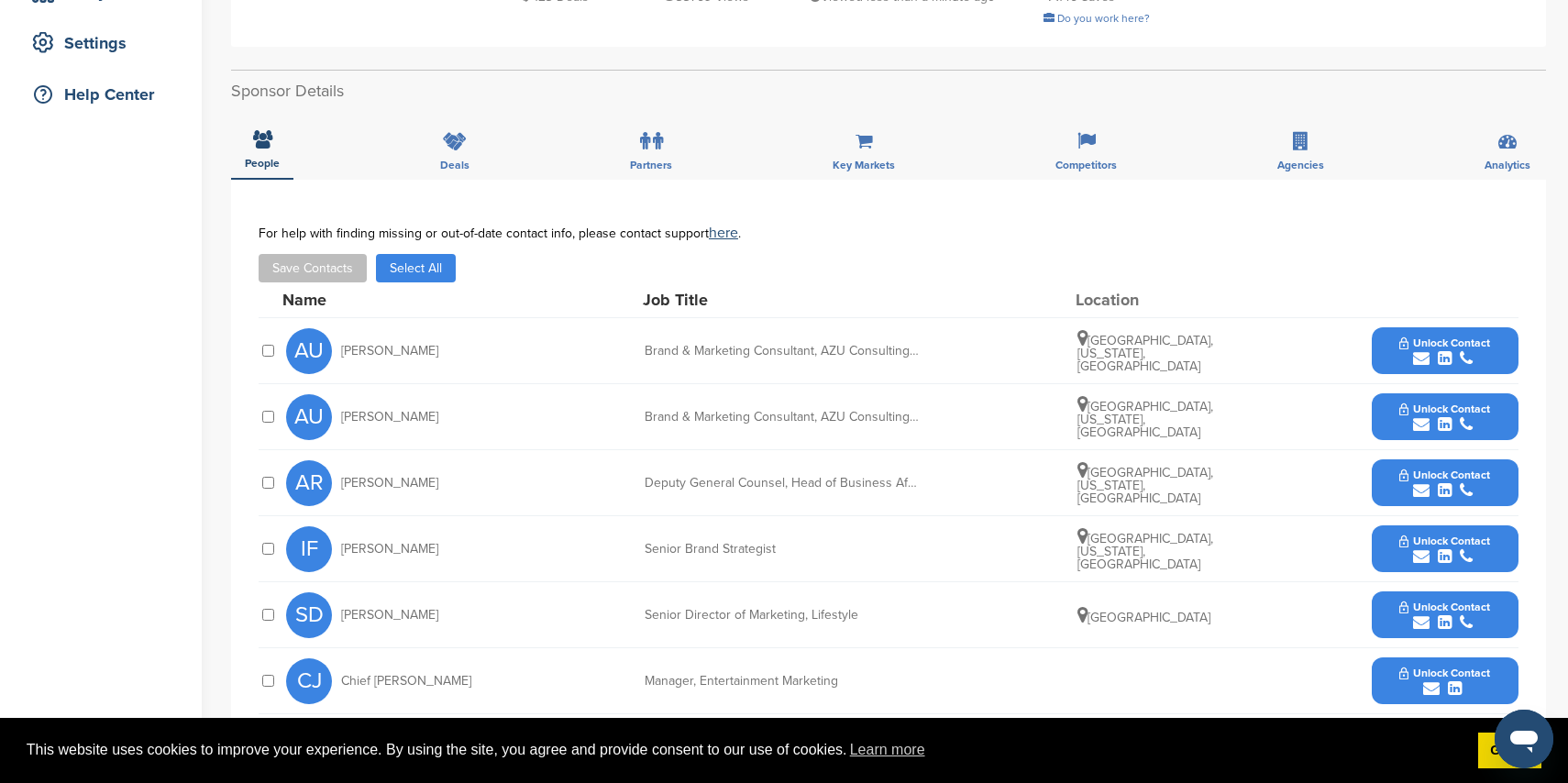
scroll to position [410, 0]
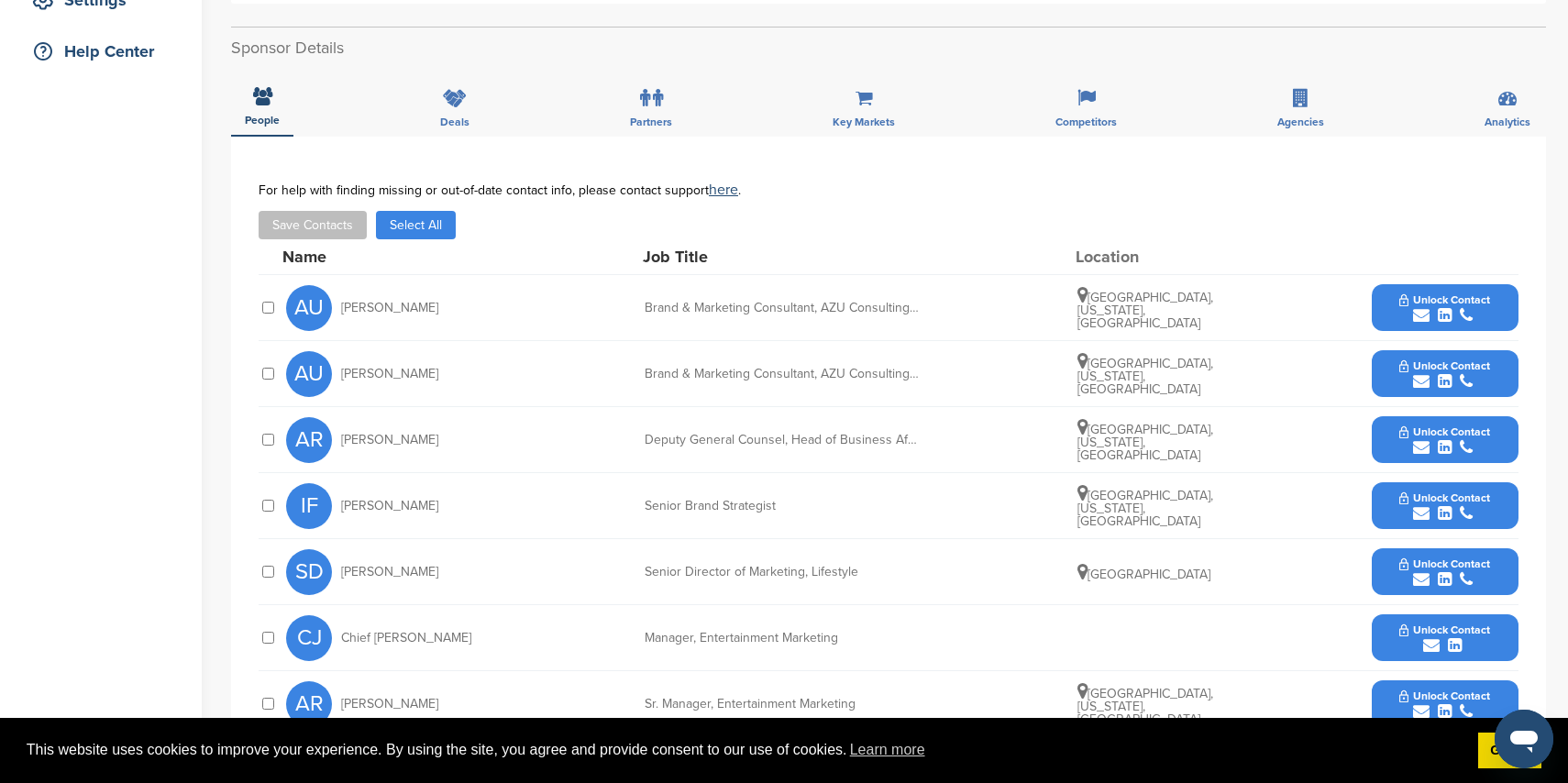
drag, startPoint x: 836, startPoint y: 89, endPoint x: 813, endPoint y: 91, distance: 23.1
click at [835, 89] on div "Key Markets" at bounding box center [864, 103] width 90 height 68
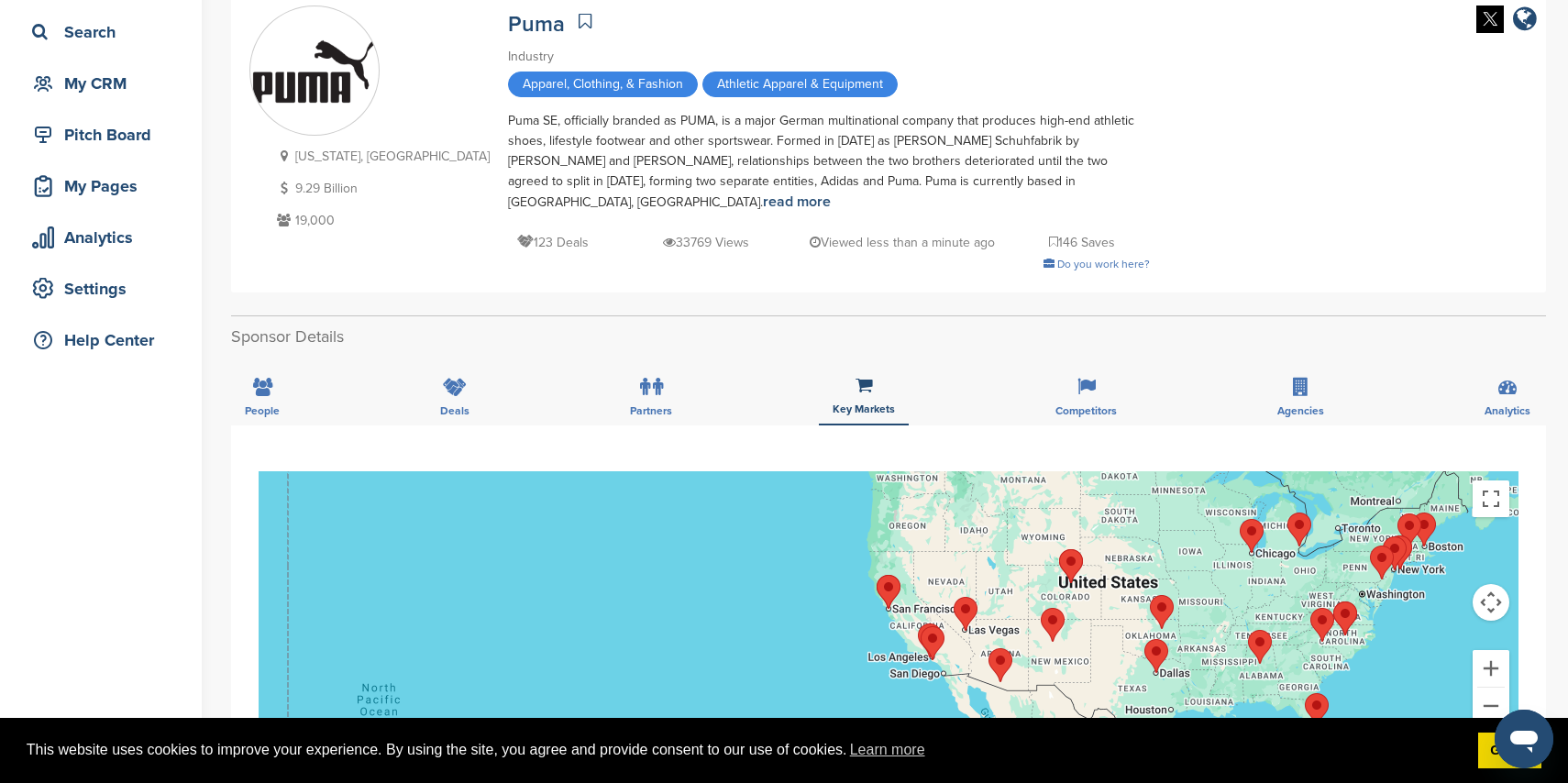
scroll to position [1148, 0]
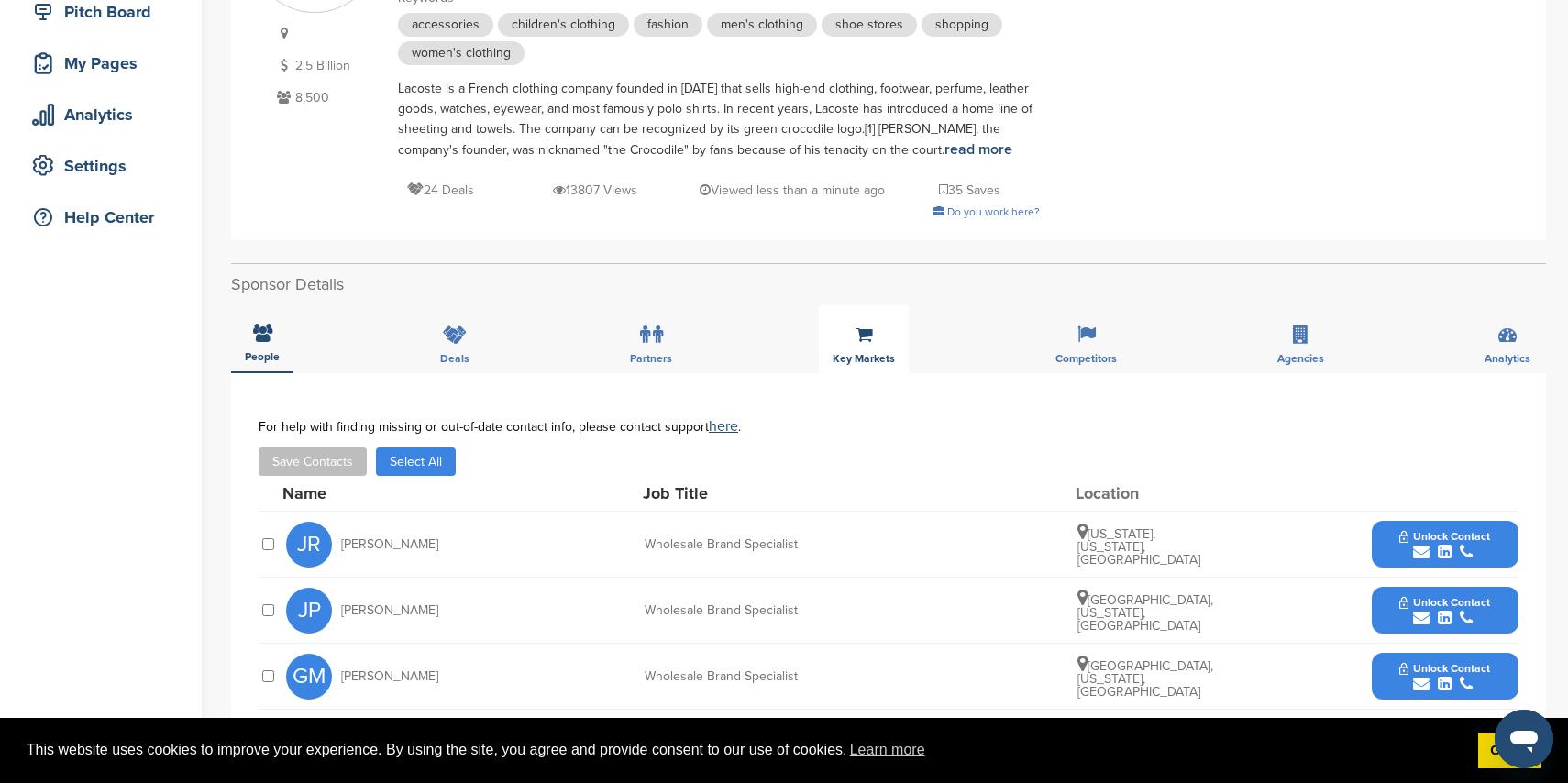
scroll to position [260, 0]
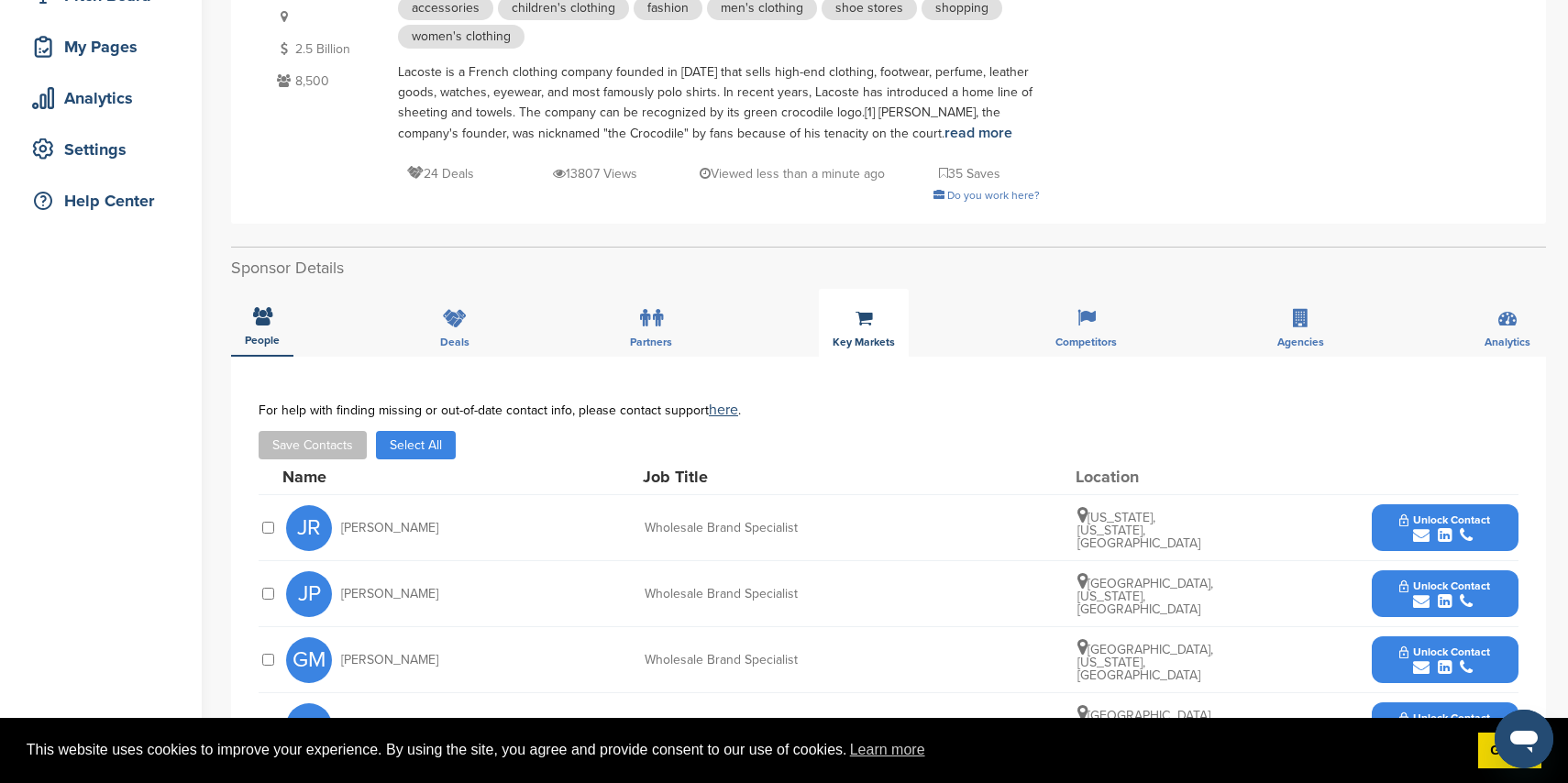
click at [894, 328] on div "Key Markets" at bounding box center [864, 323] width 90 height 68
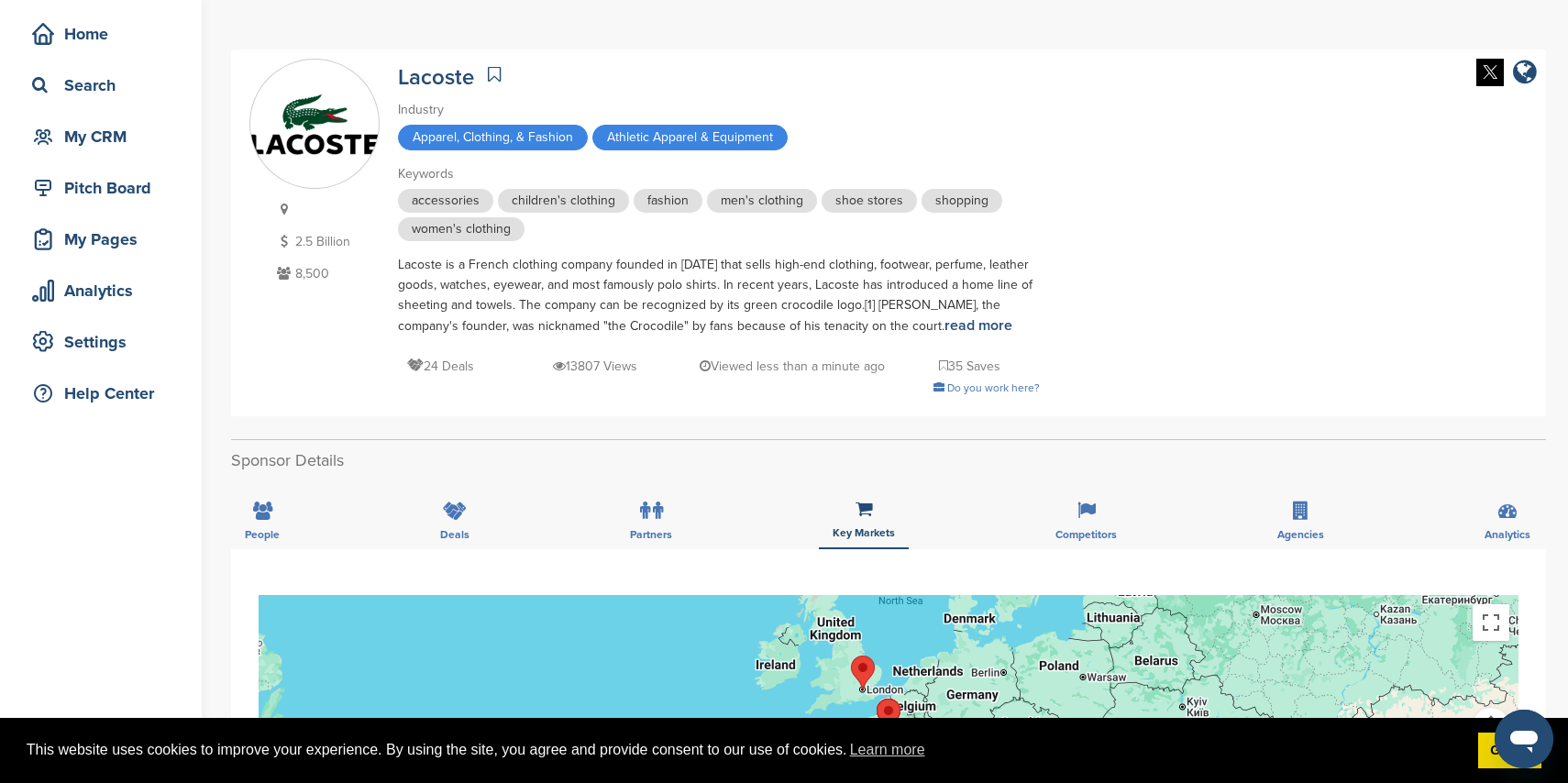
scroll to position [66, 0]
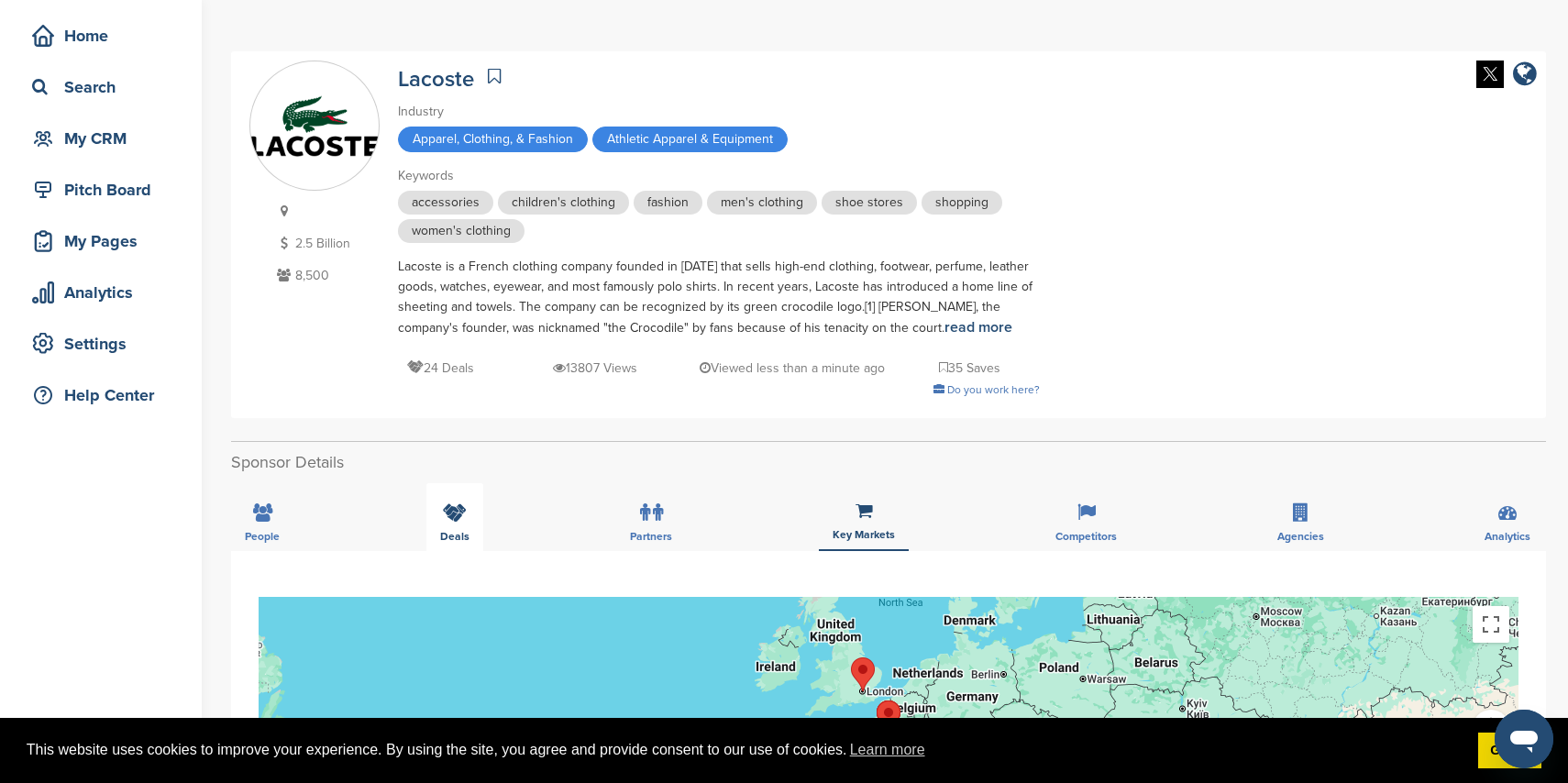
click at [434, 520] on div "Deals" at bounding box center [454, 518] width 57 height 68
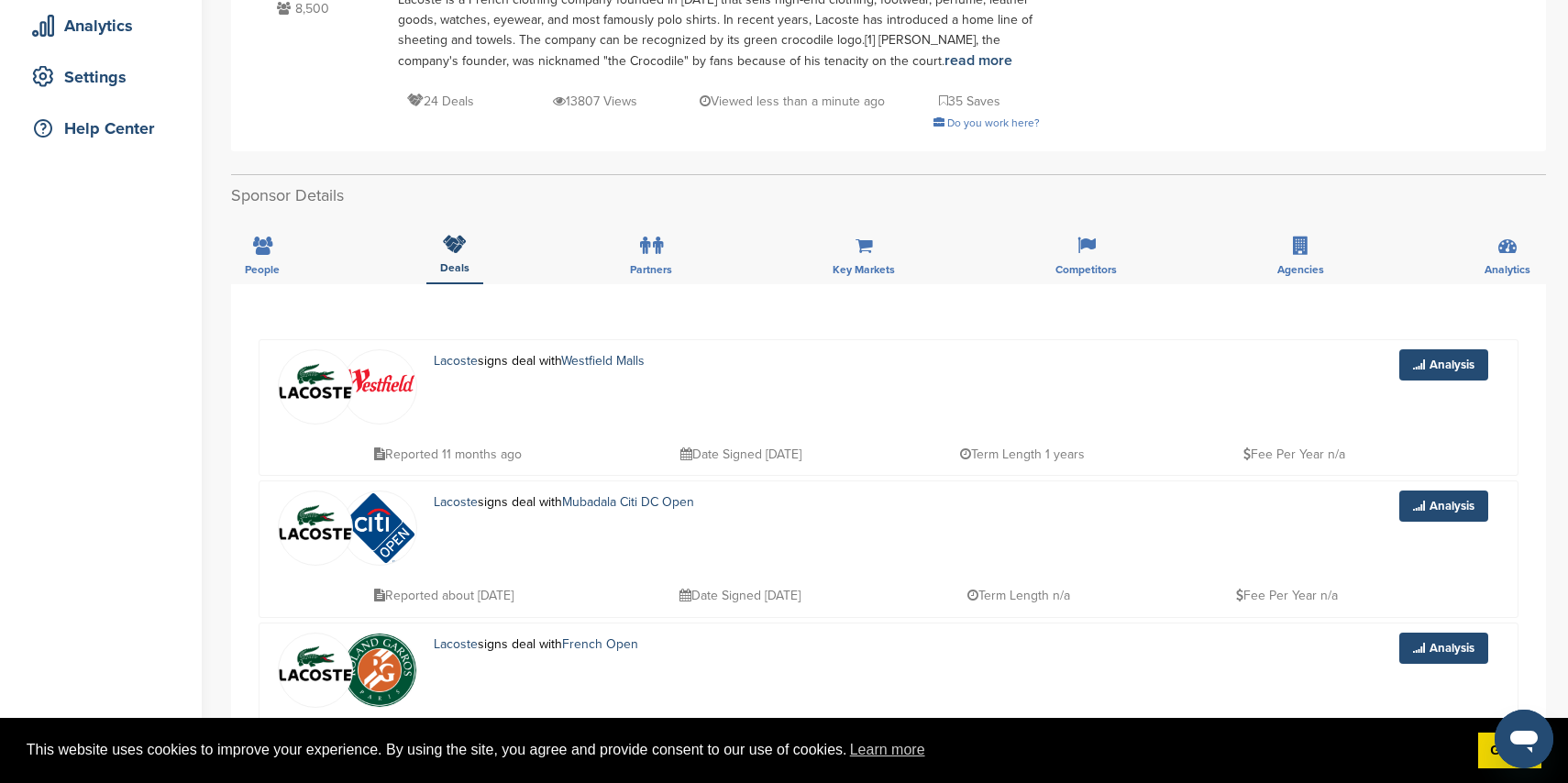
scroll to position [329, 0]
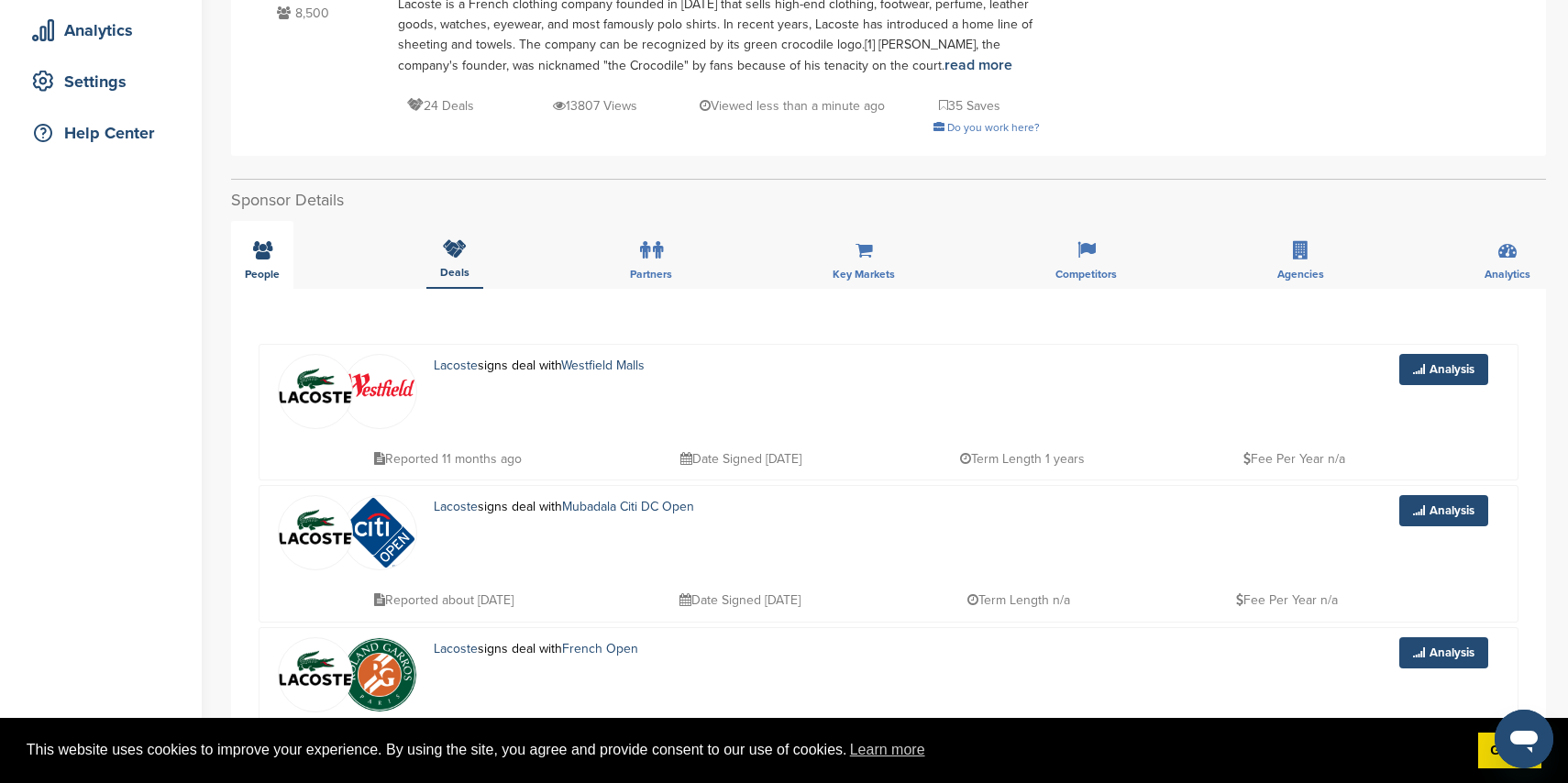
click at [279, 255] on div "People" at bounding box center [262, 255] width 62 height 68
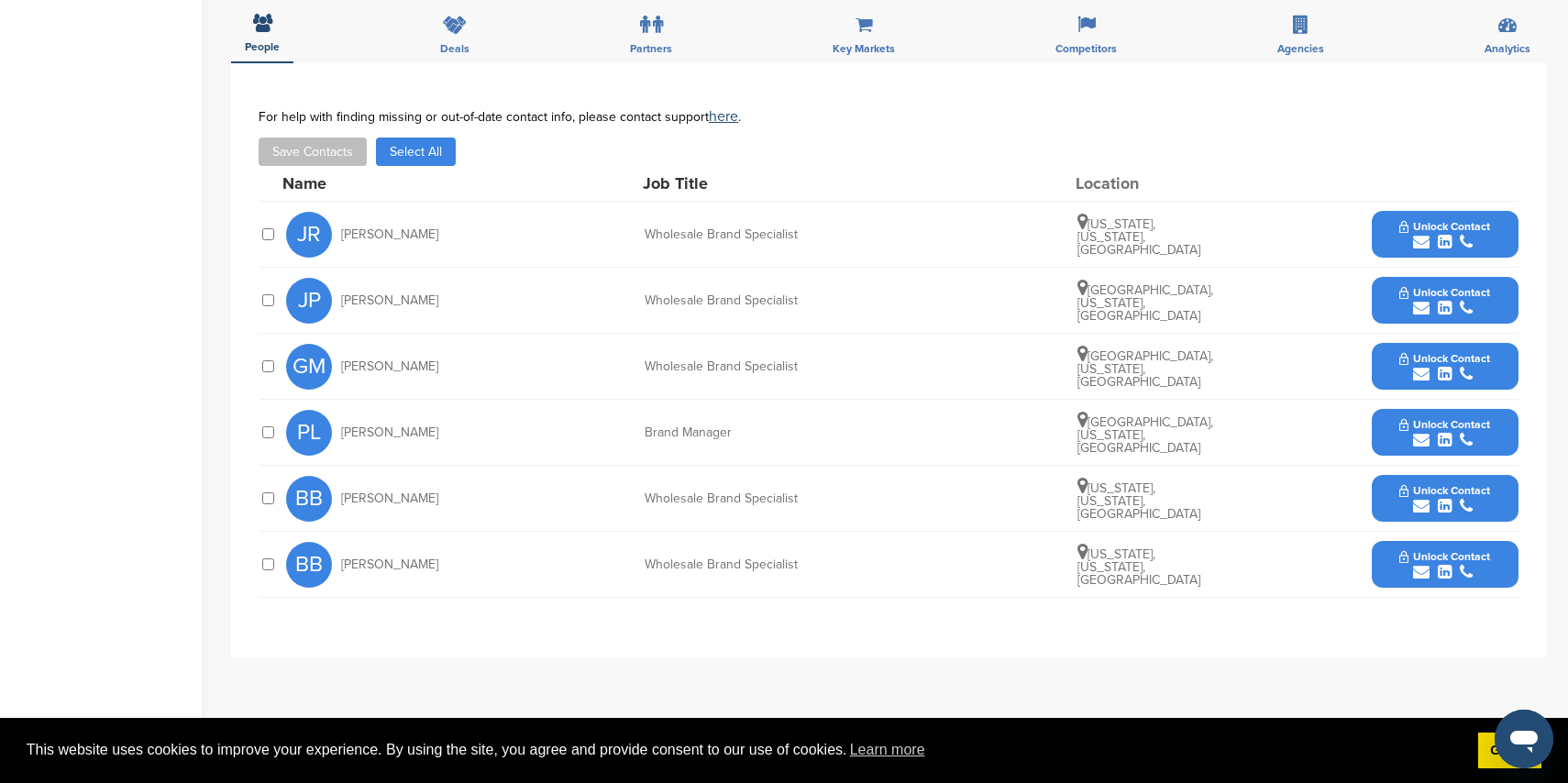
scroll to position [557, 0]
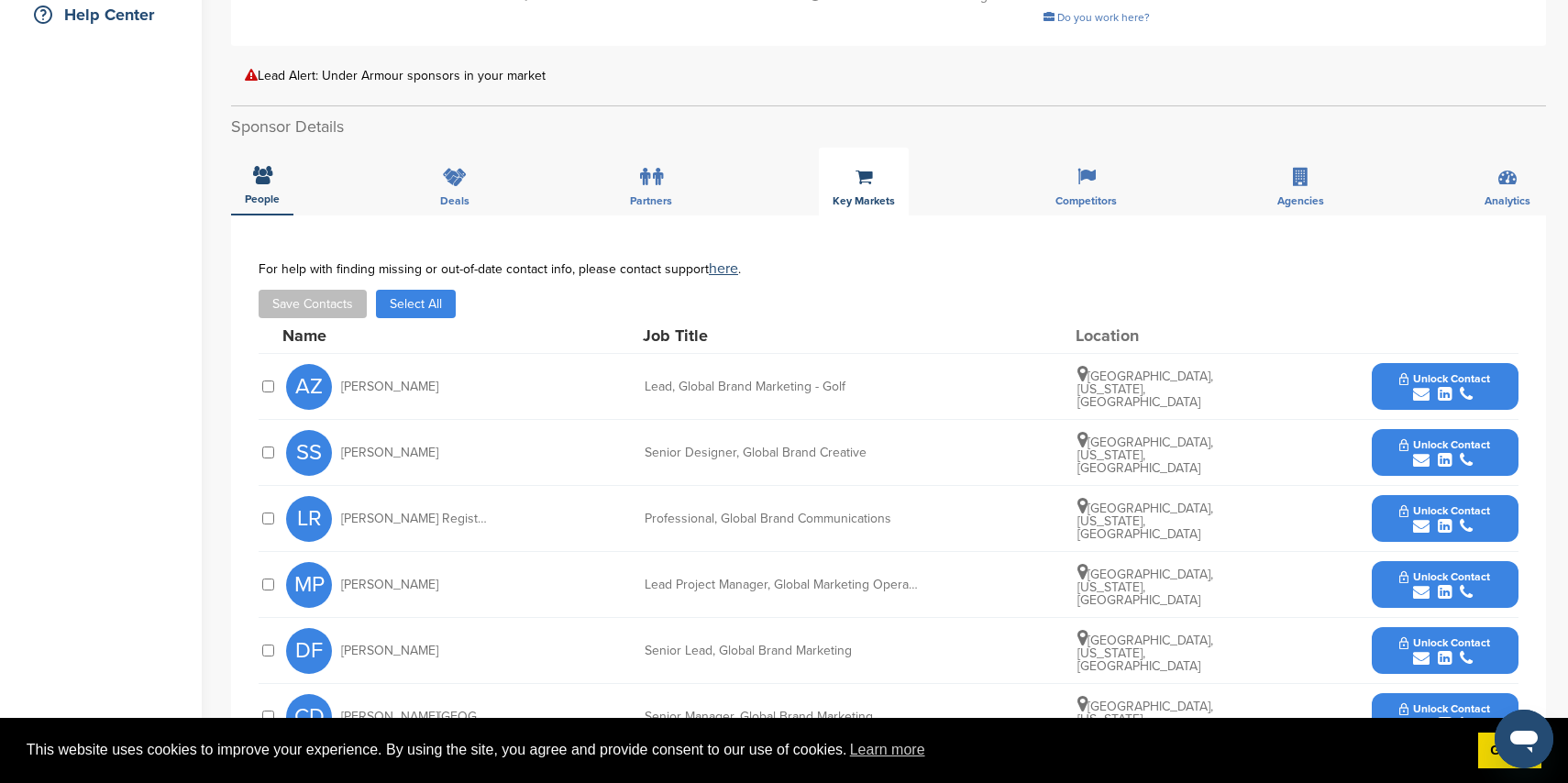
click at [843, 190] on div "Key Markets" at bounding box center [864, 181] width 90 height 68
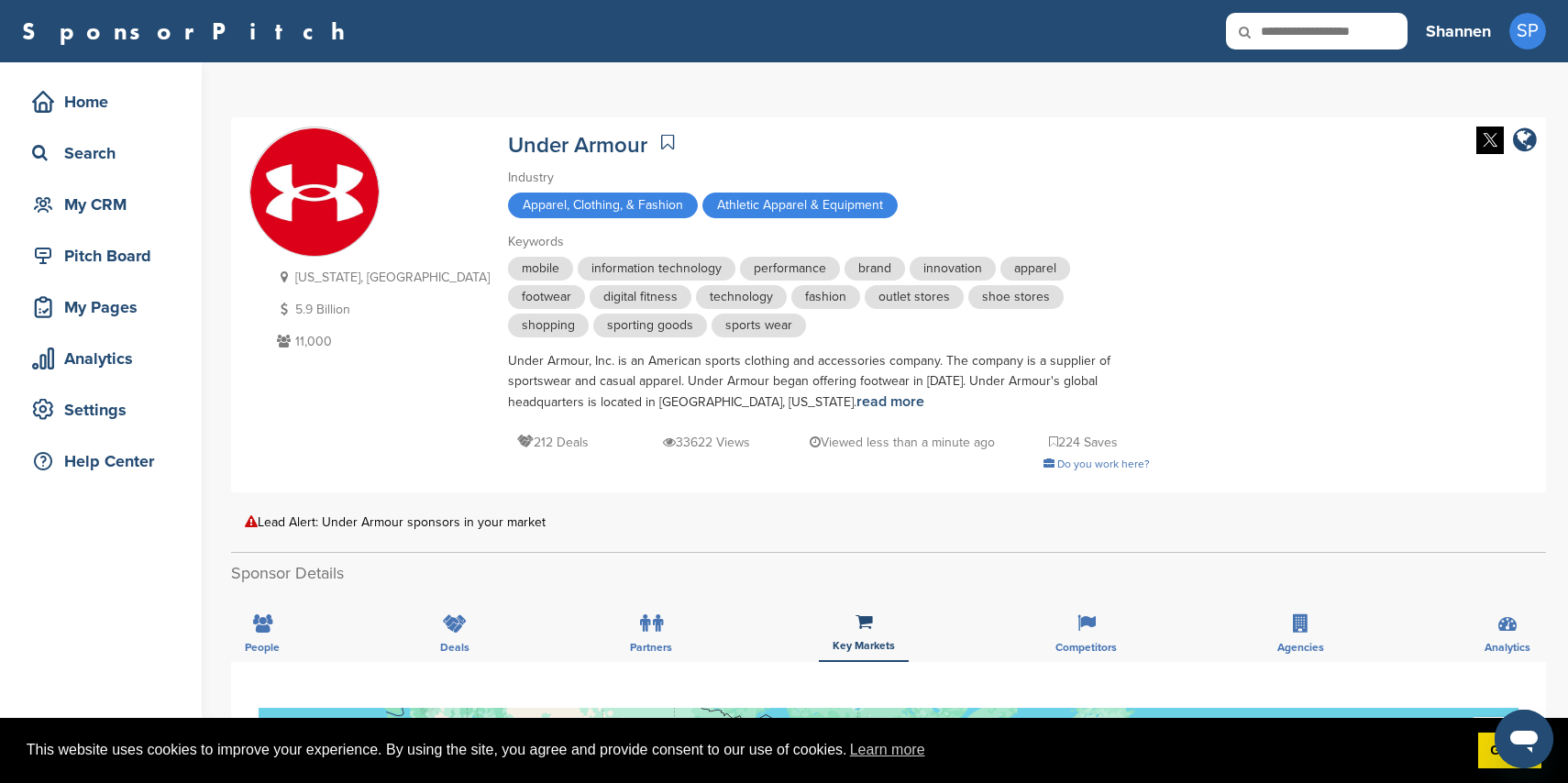
scroll to position [131, 0]
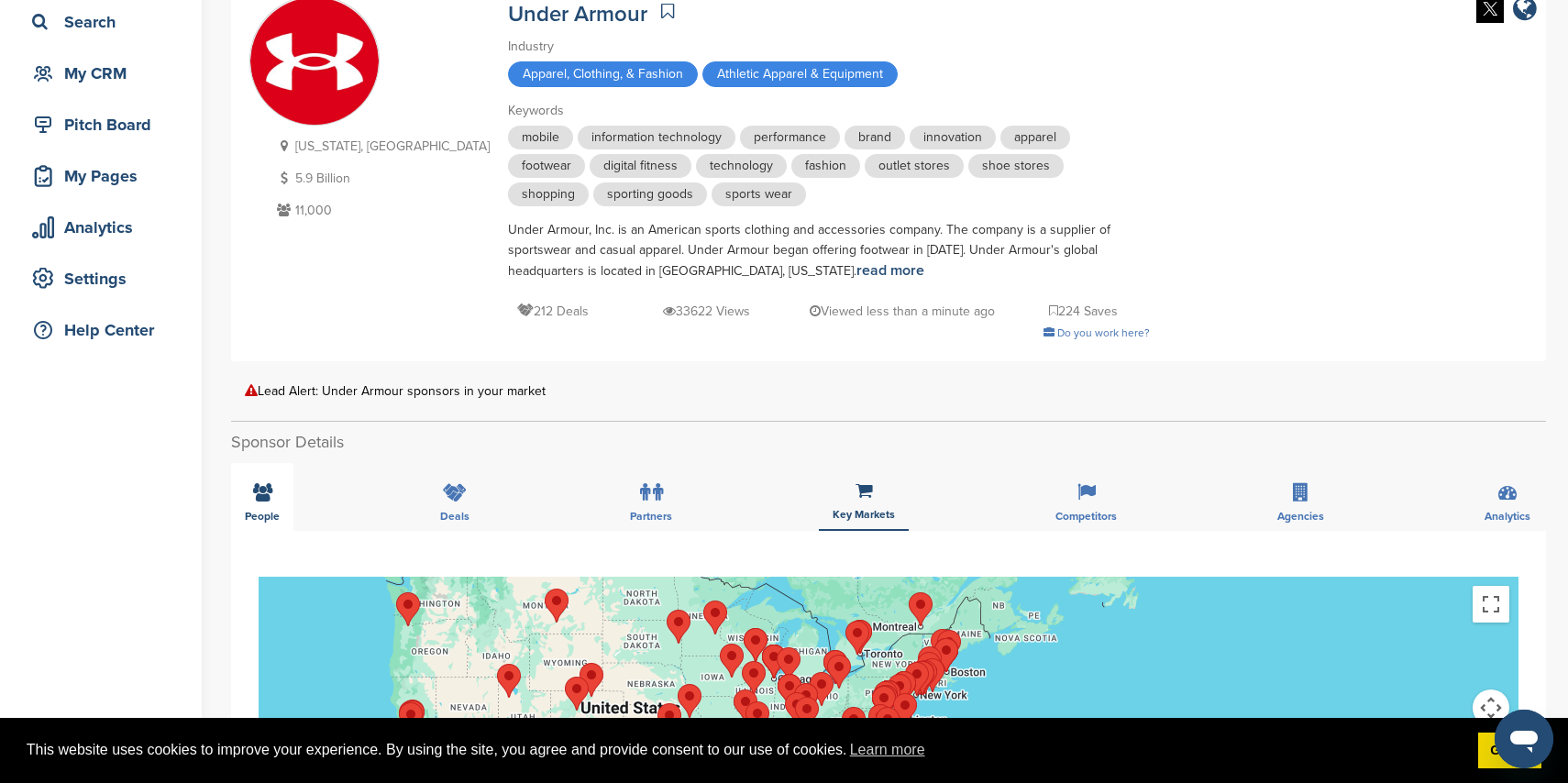
click at [280, 496] on div "People" at bounding box center [262, 497] width 62 height 68
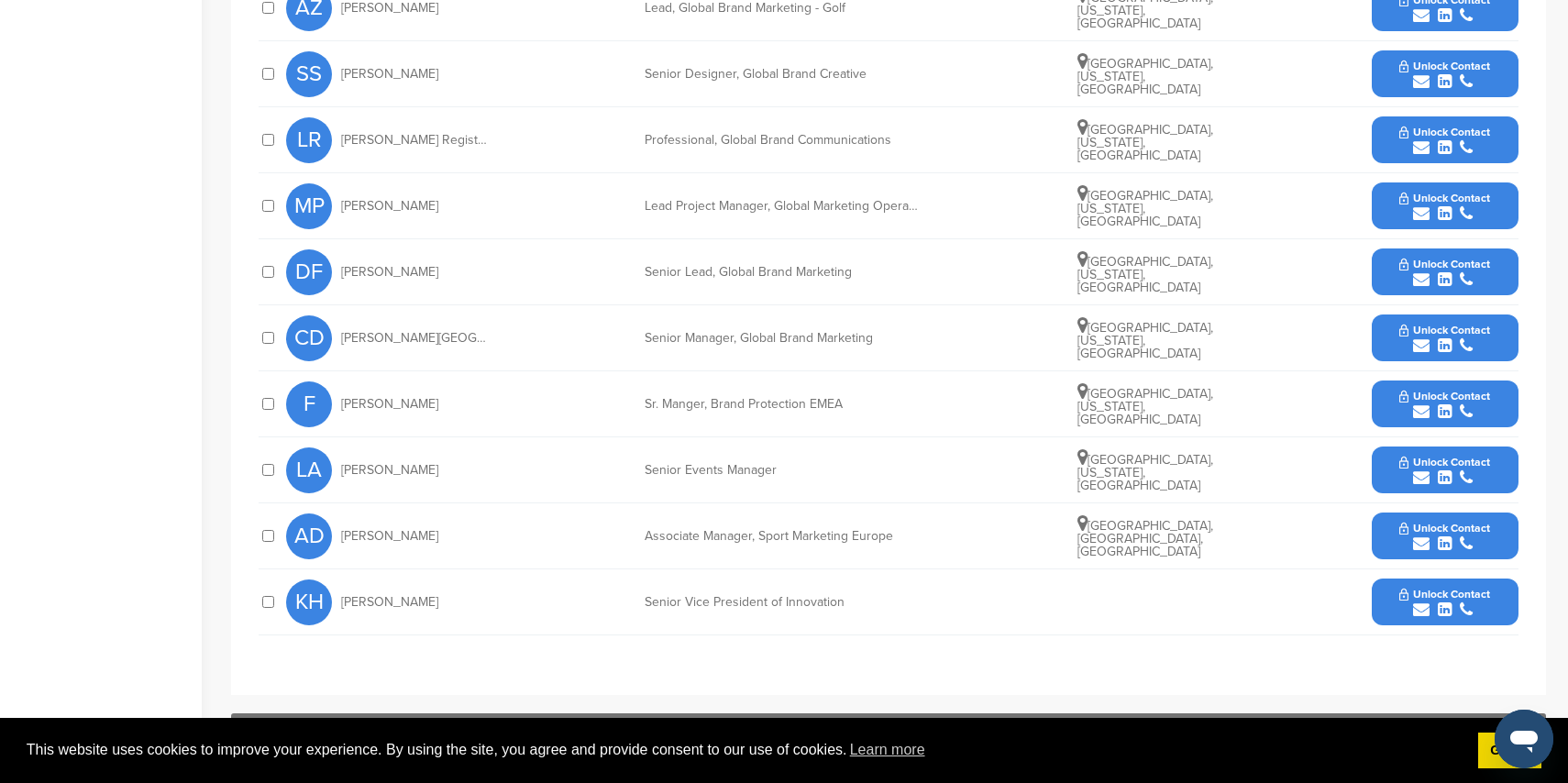
scroll to position [827, 0]
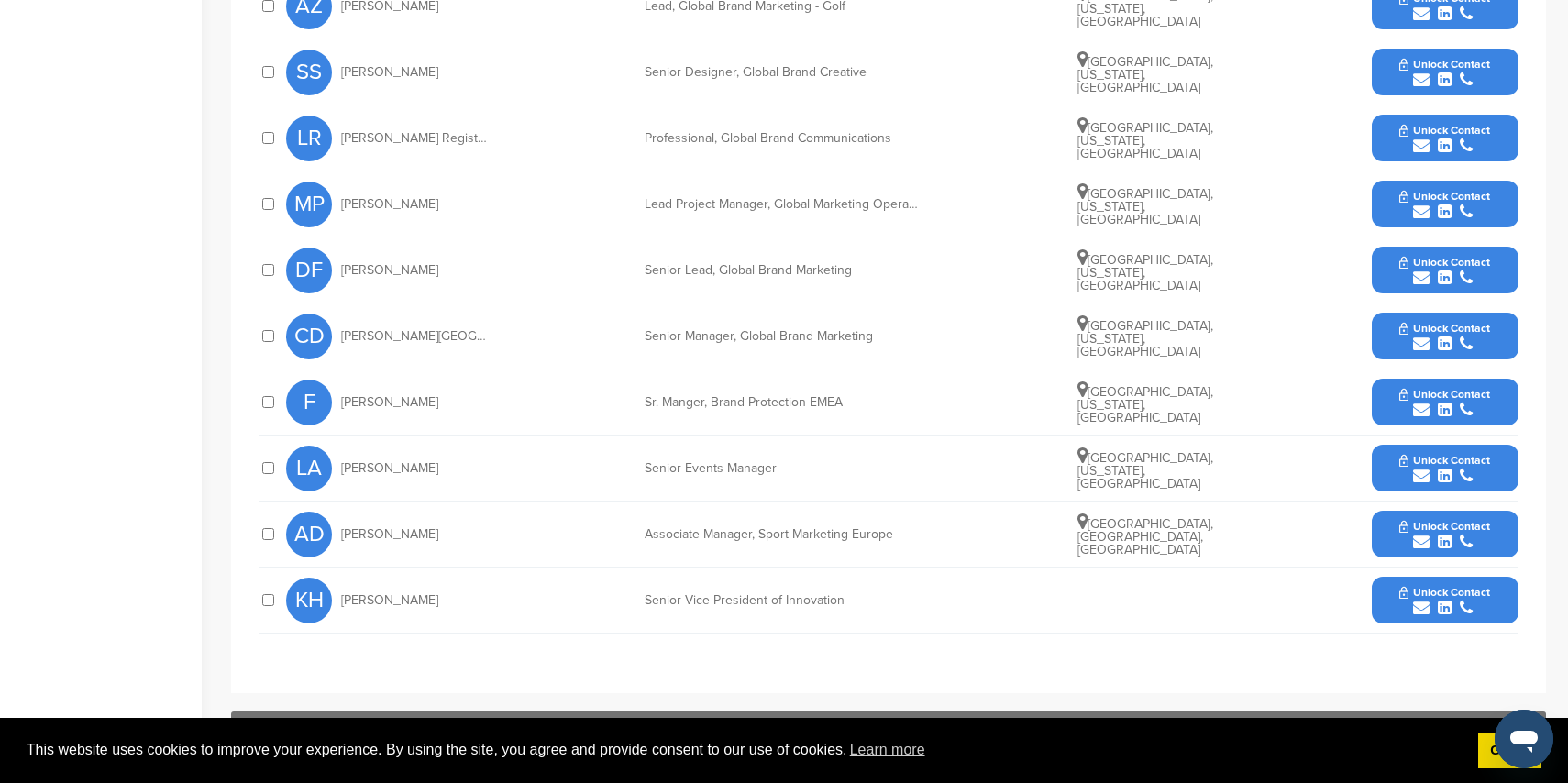
click at [1418, 473] on icon "submit" at bounding box center [1421, 476] width 17 height 17
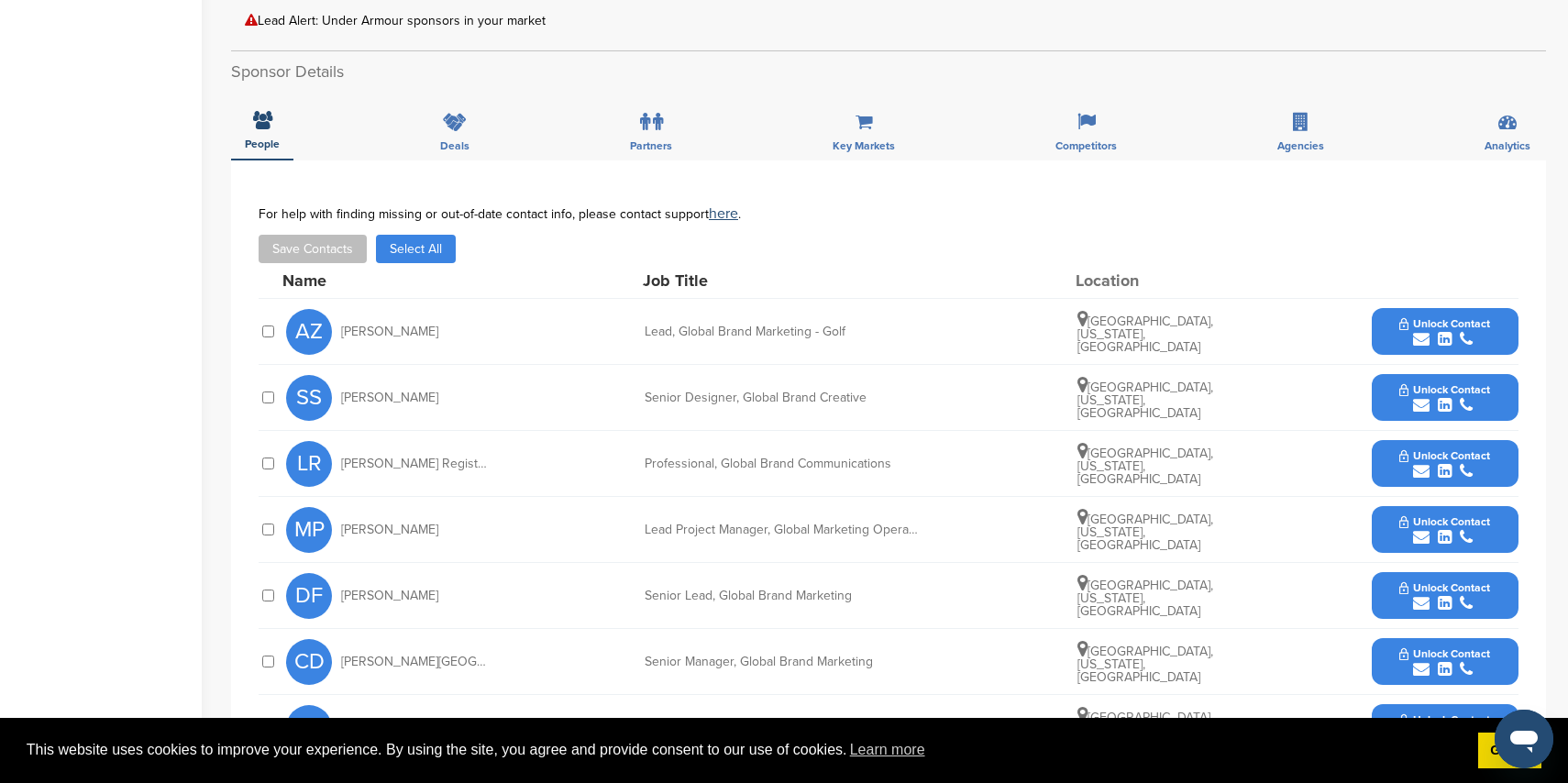
scroll to position [0, 0]
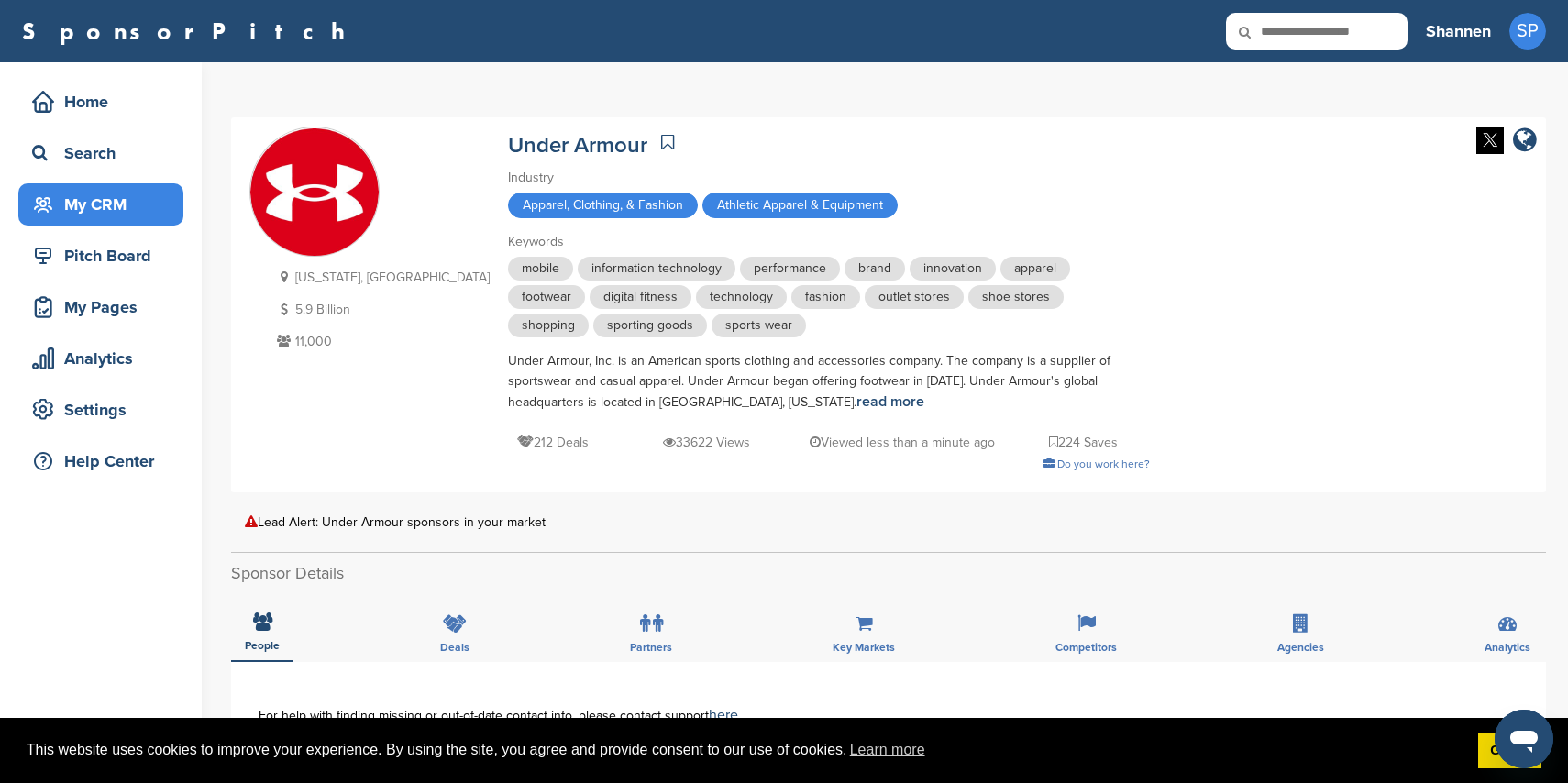
click at [134, 188] on div "My CRM" at bounding box center [105, 205] width 156 height 33
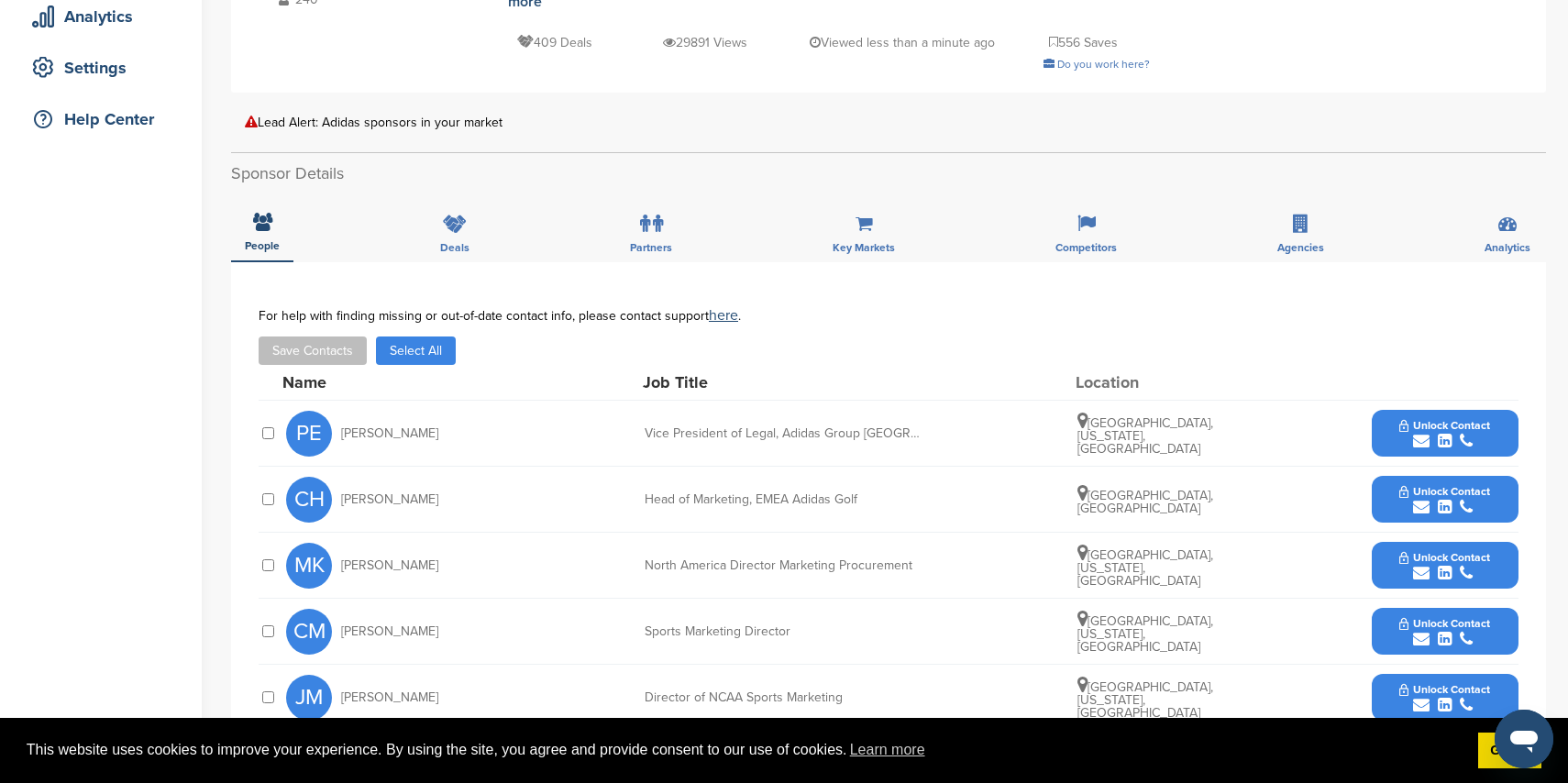
scroll to position [354, 0]
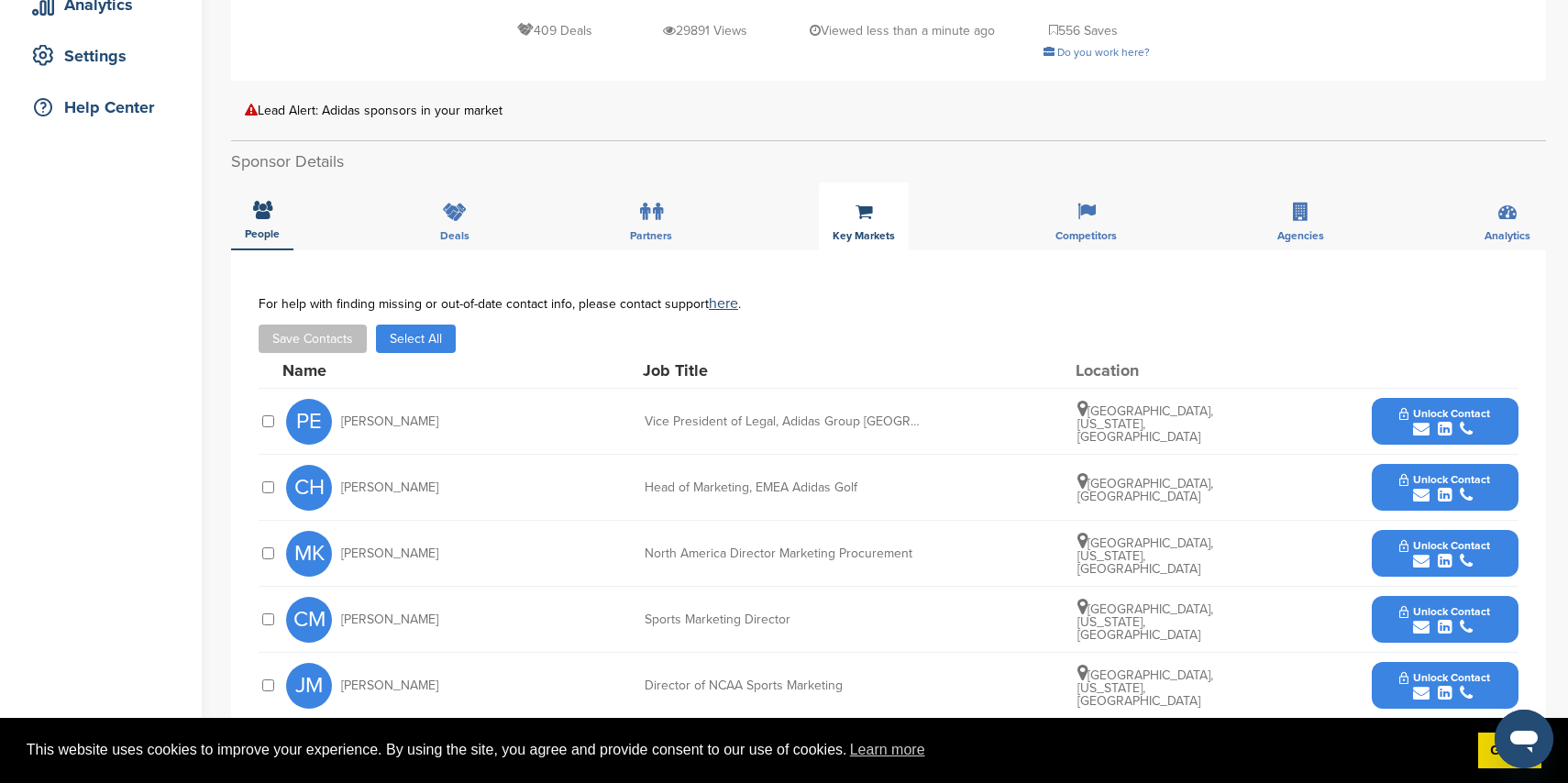
drag, startPoint x: 828, startPoint y: 194, endPoint x: 838, endPoint y: 198, distance: 10.8
click at [828, 195] on div "Key Markets" at bounding box center [864, 216] width 90 height 68
click at [856, 203] on div "Key Markets" at bounding box center [864, 216] width 90 height 68
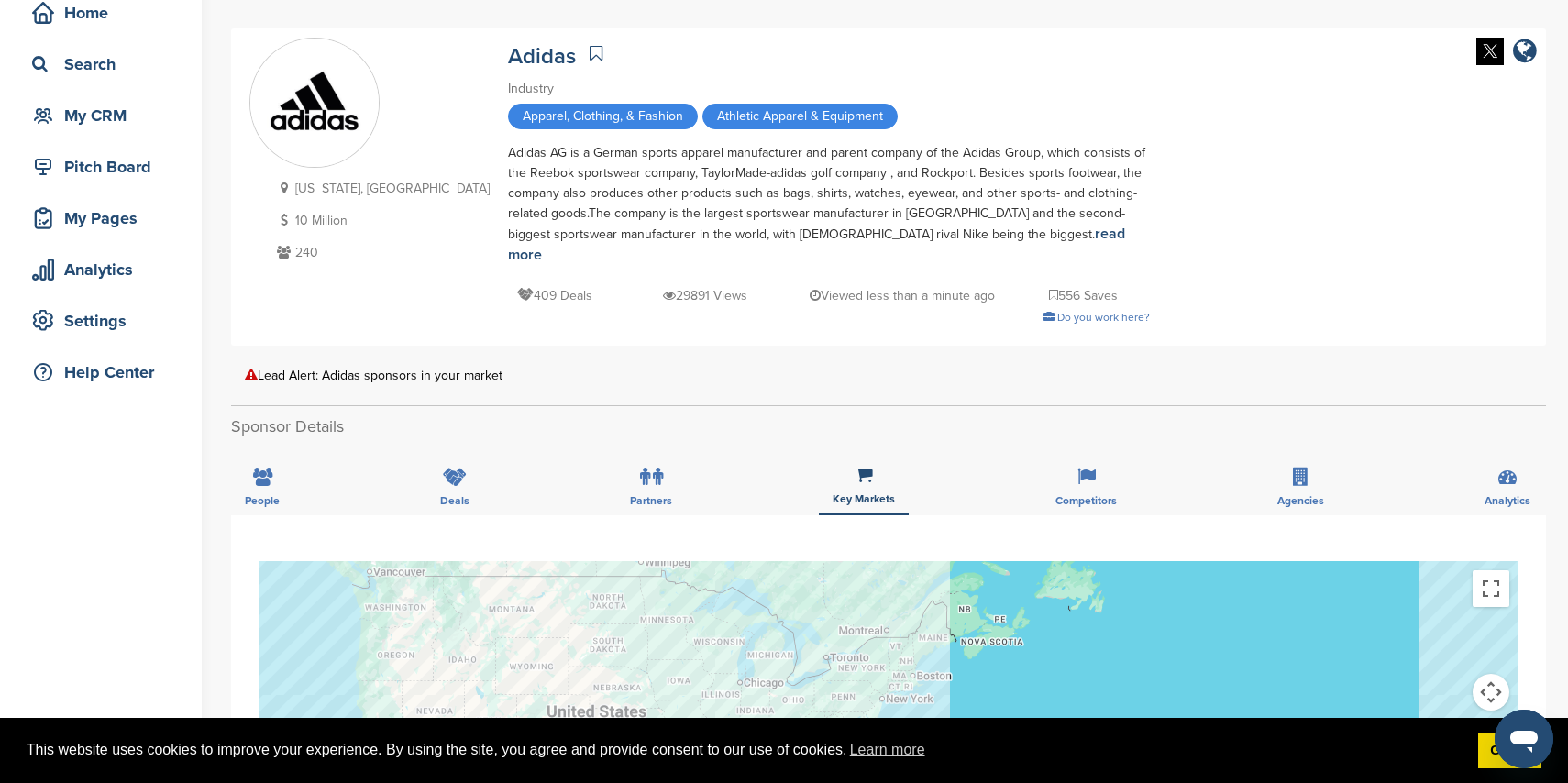
scroll to position [0, 0]
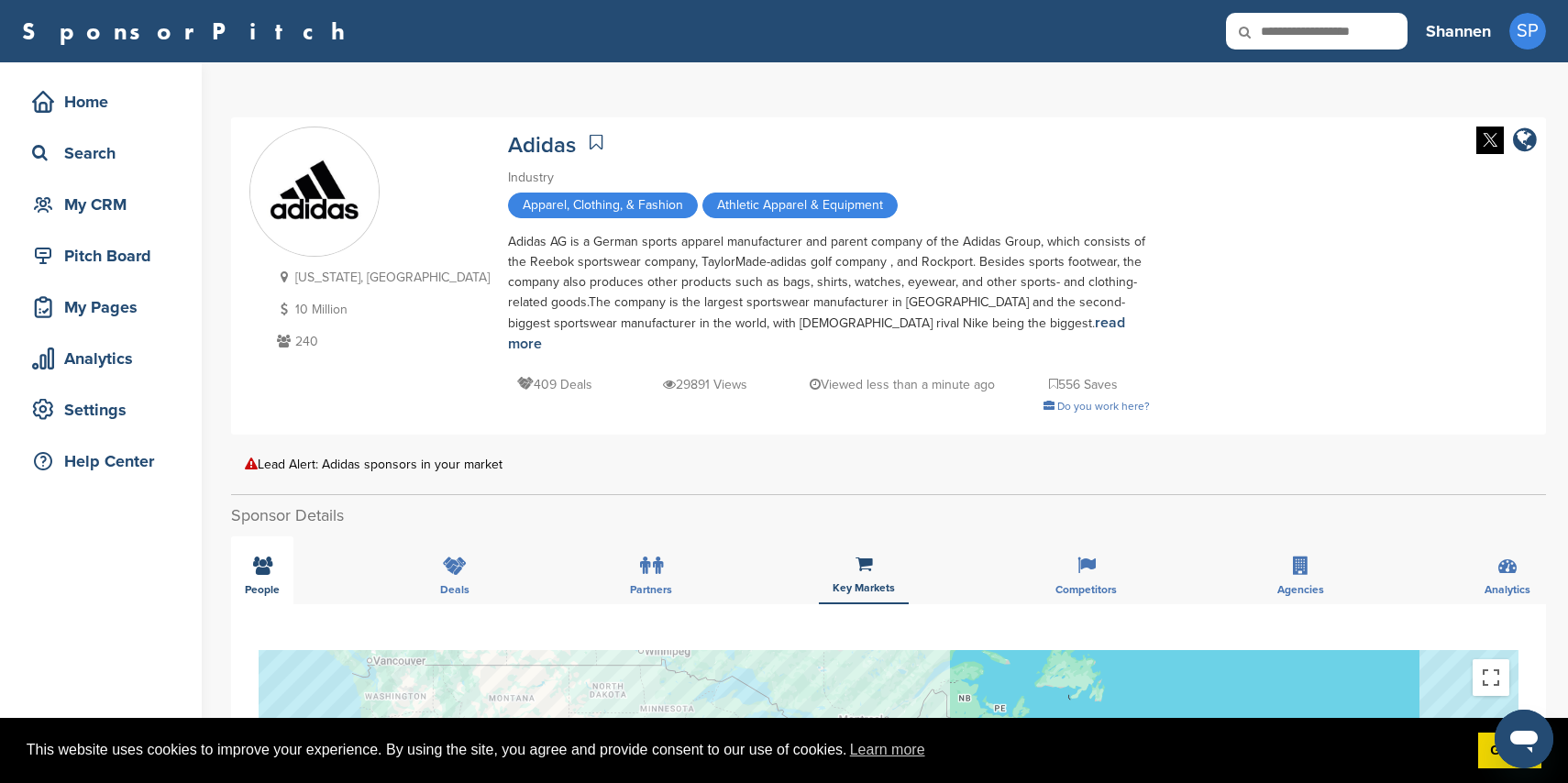
click at [279, 553] on div "People" at bounding box center [262, 570] width 62 height 68
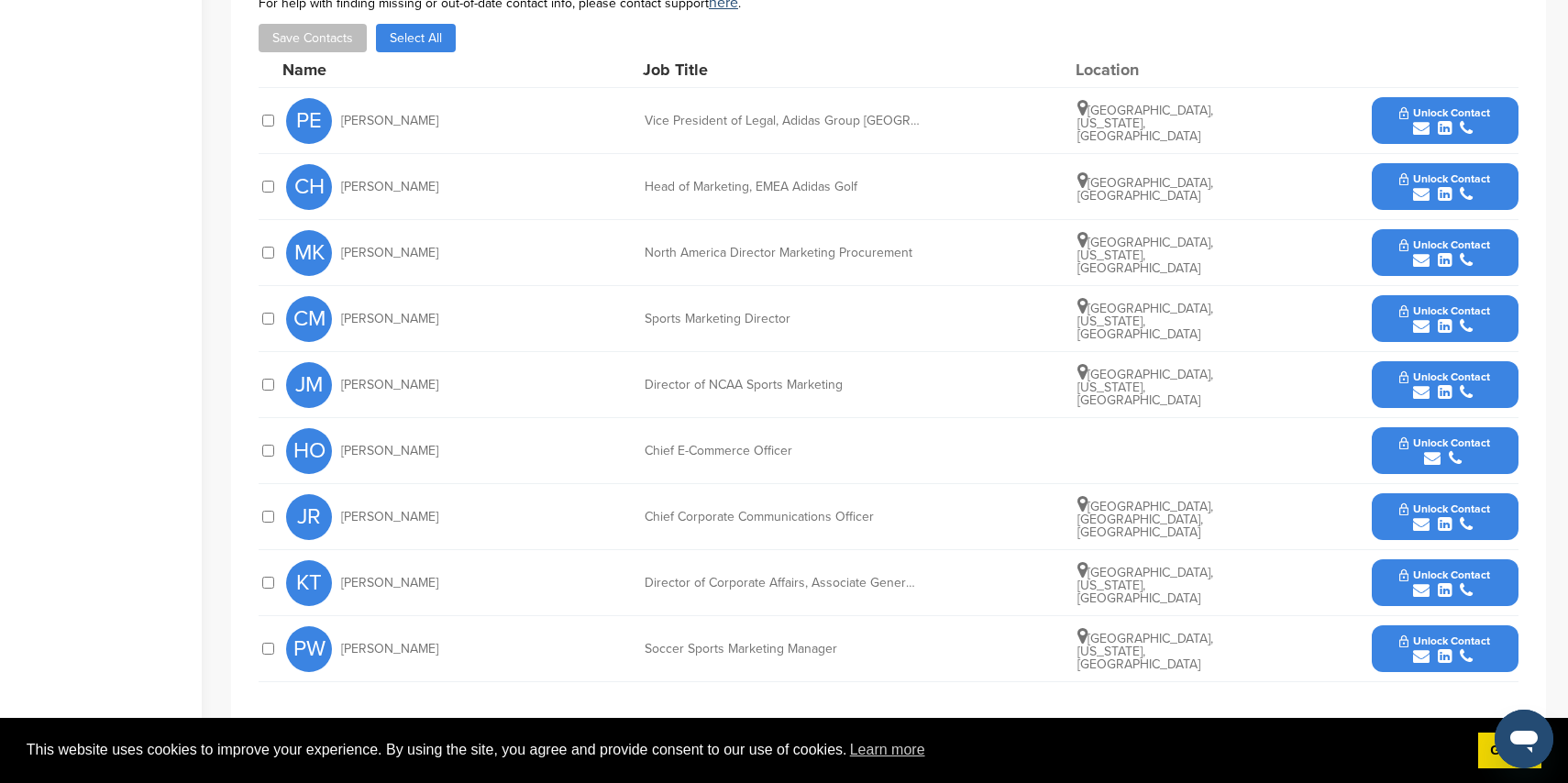
scroll to position [661, 0]
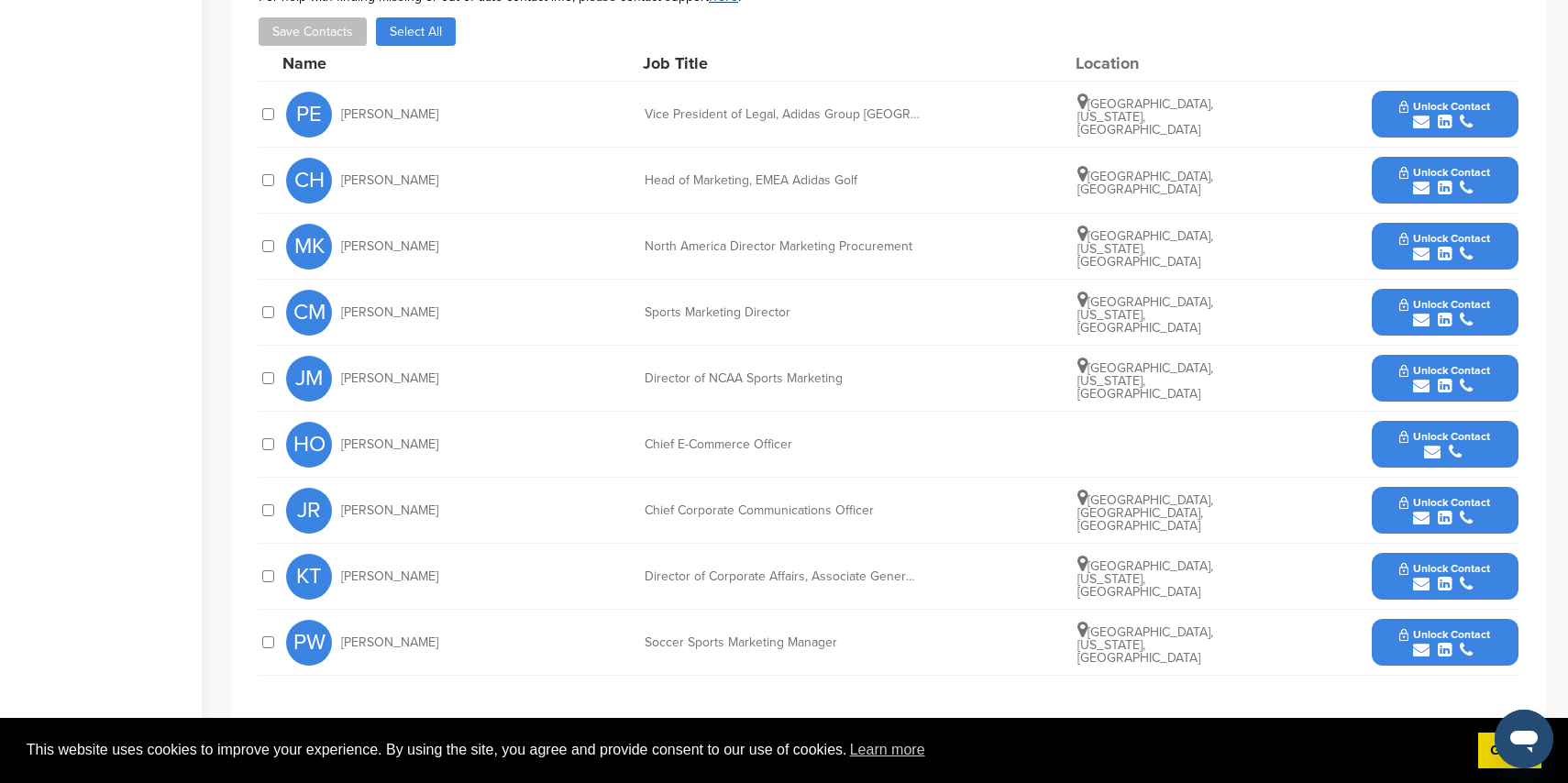
click at [1417, 576] on icon "submit" at bounding box center [1421, 584] width 17 height 17
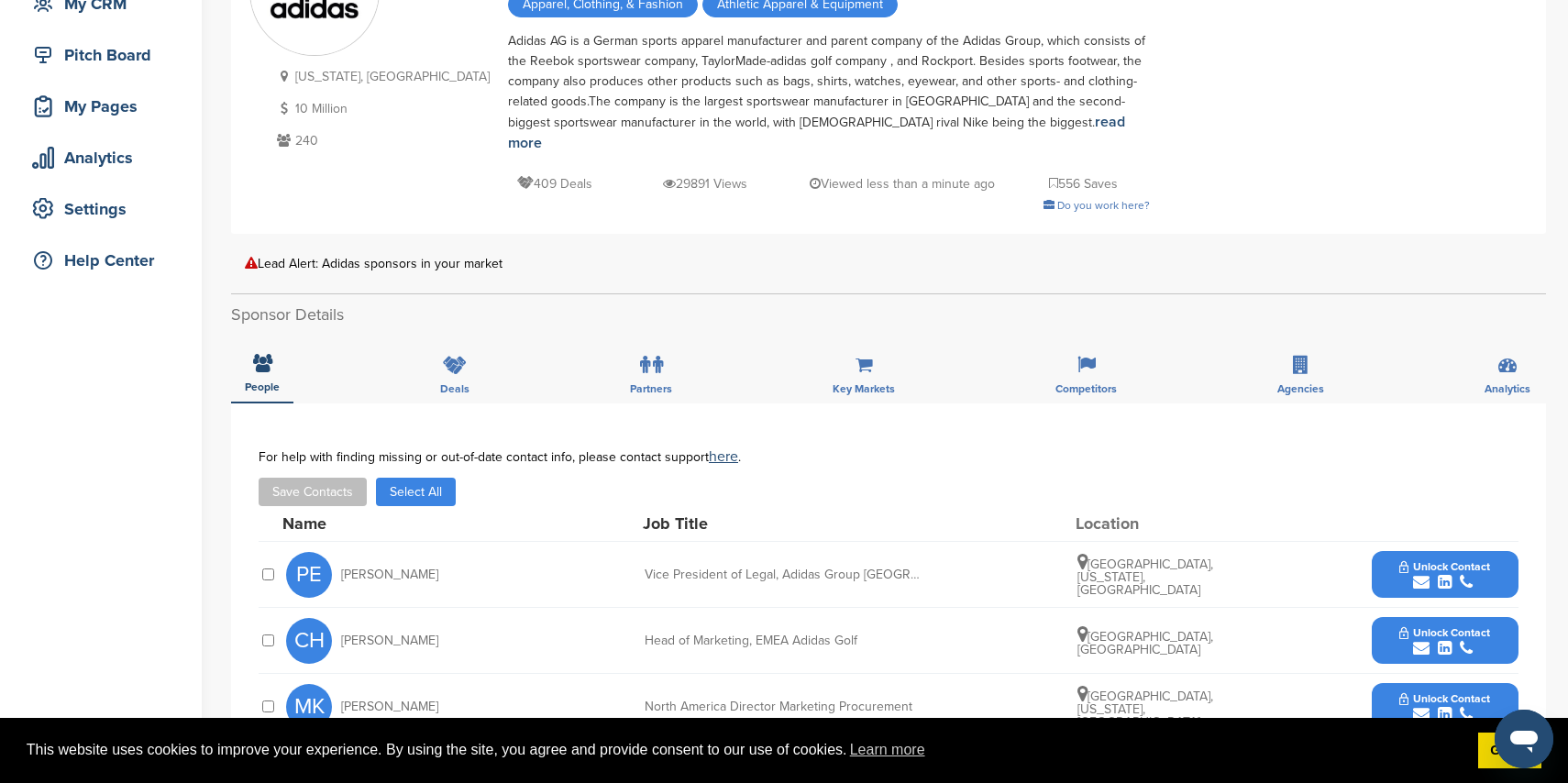
scroll to position [0, 0]
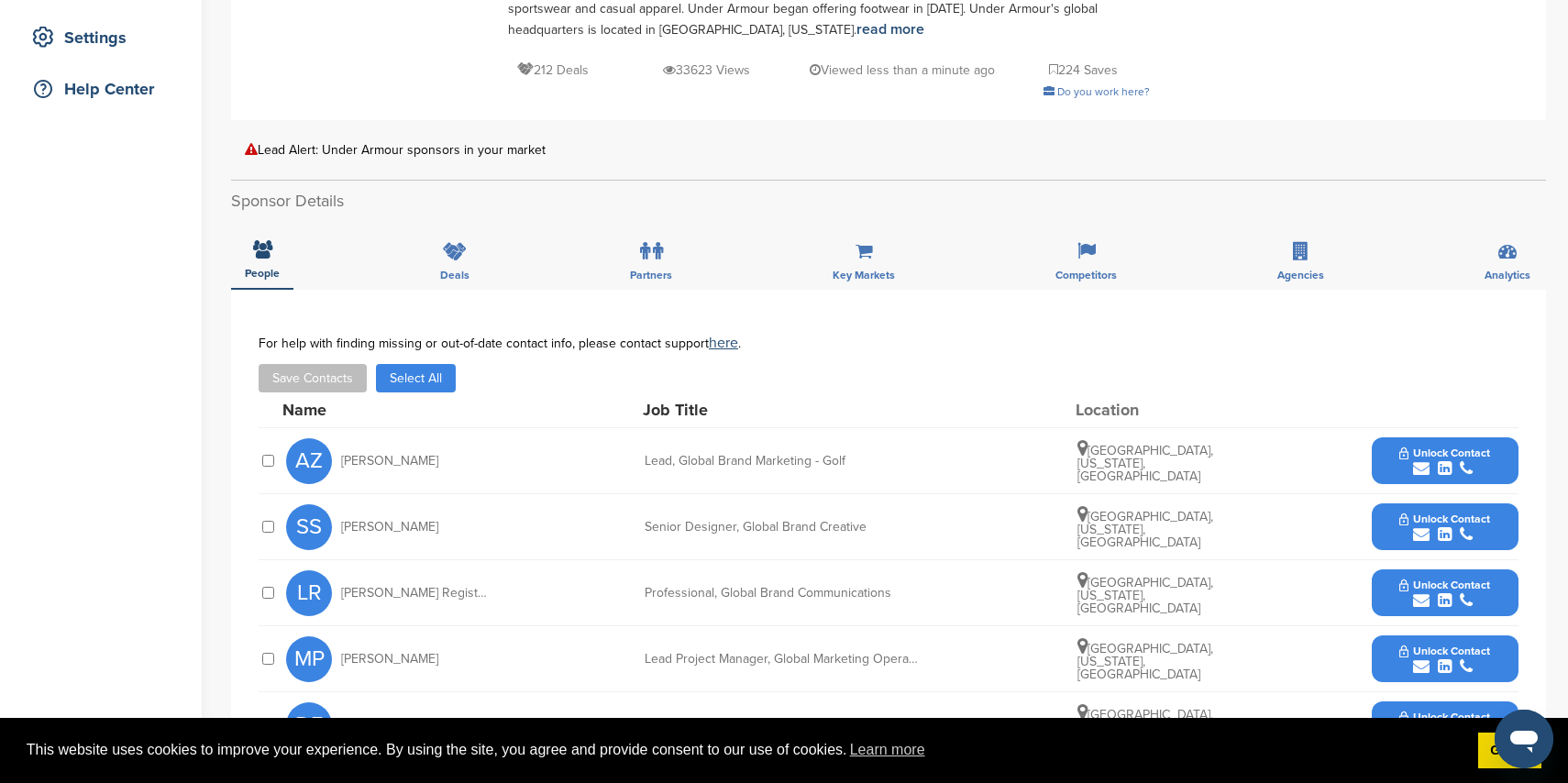
scroll to position [390, 0]
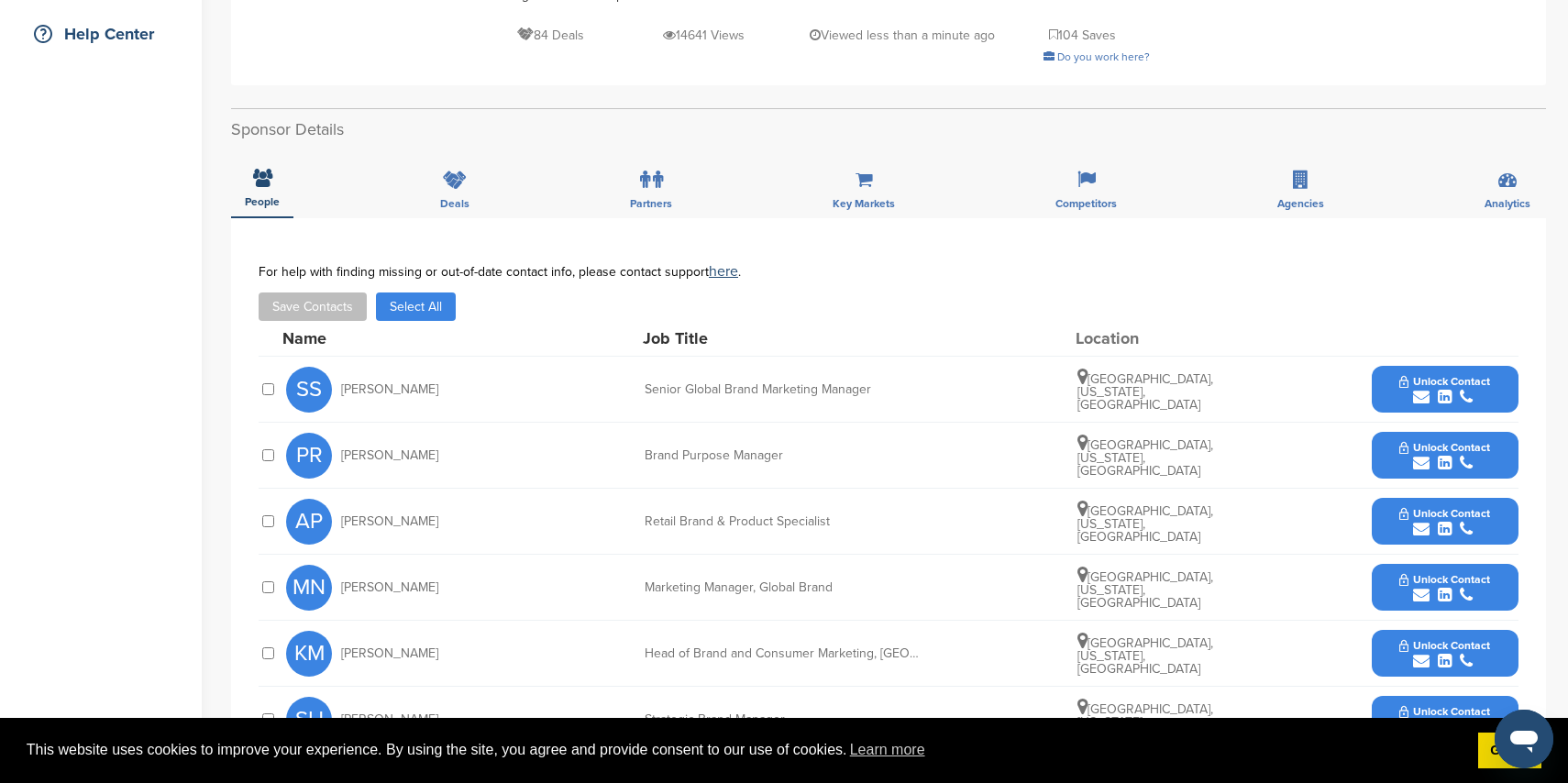
scroll to position [404, 0]
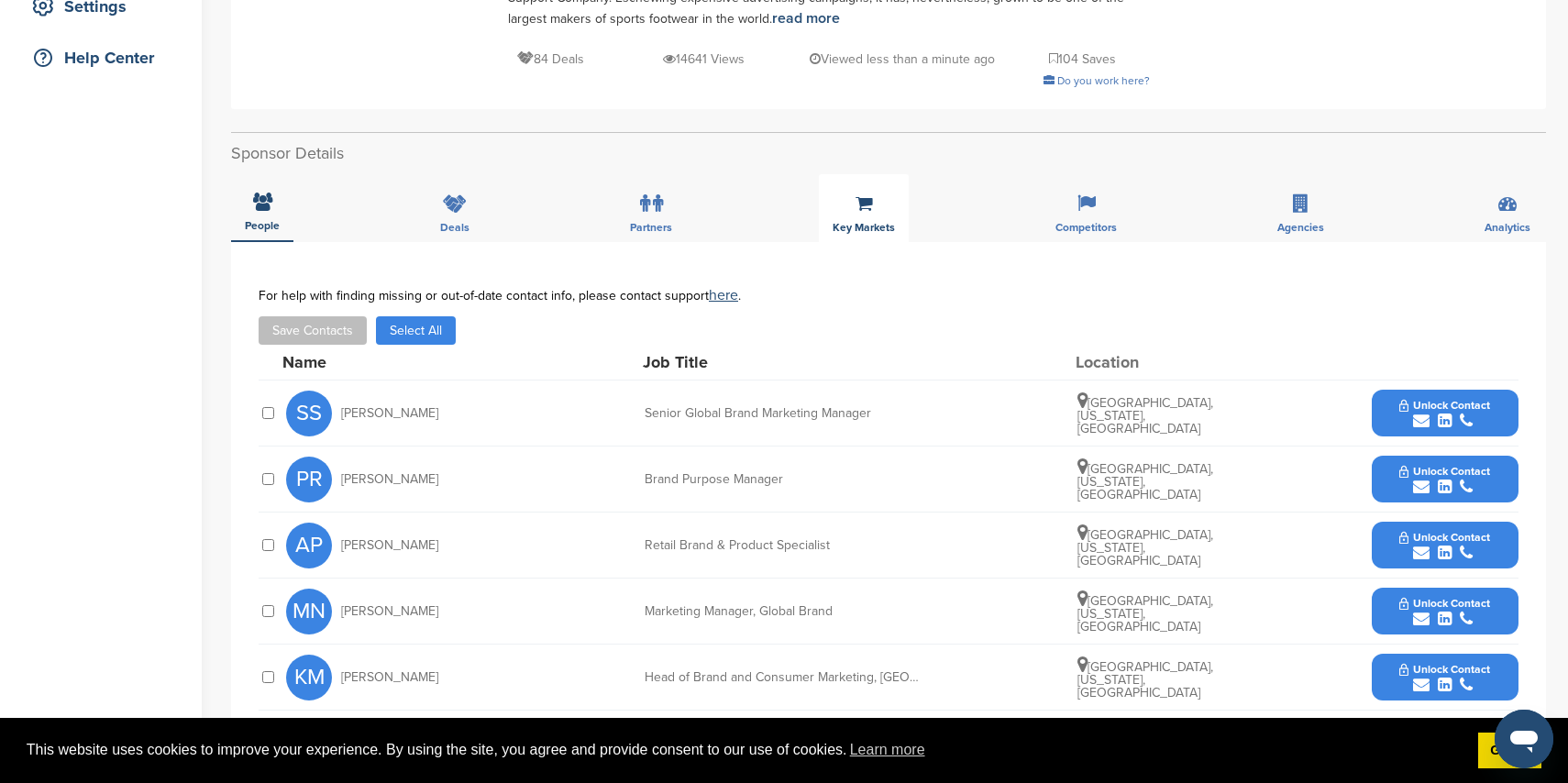
click at [868, 219] on div "Key Markets" at bounding box center [864, 209] width 90 height 68
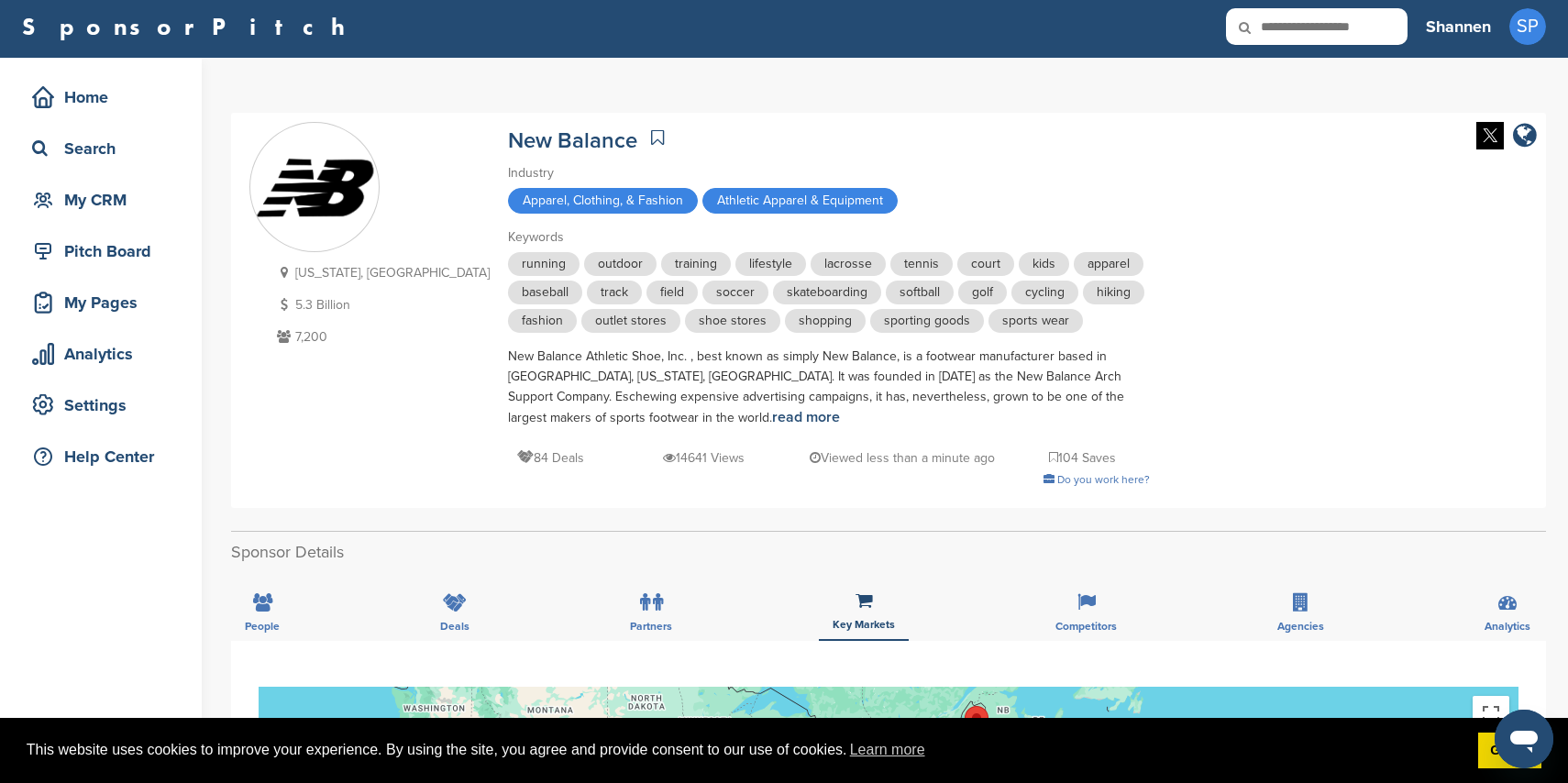
scroll to position [11, 0]
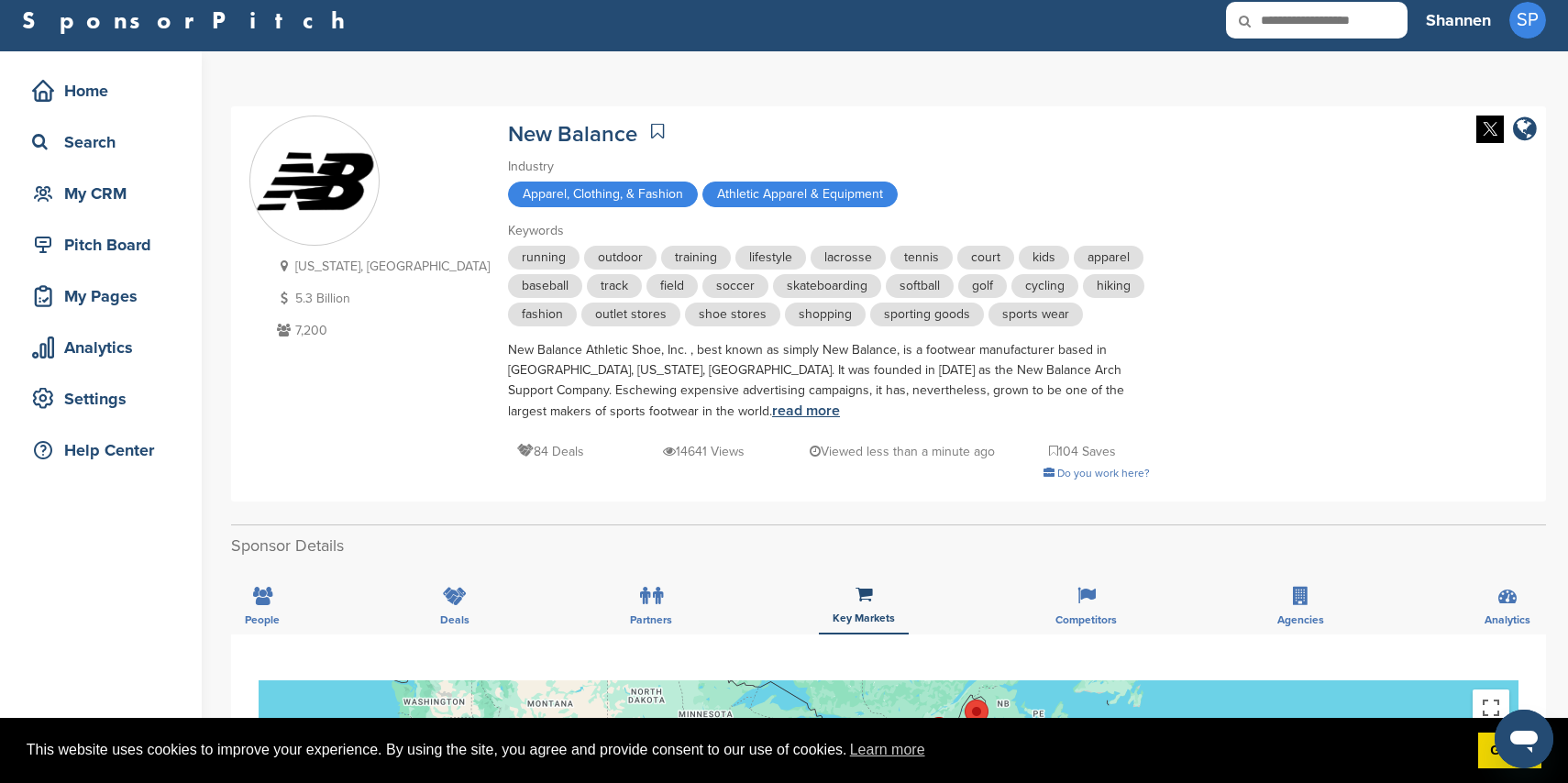
click at [772, 407] on link "read more" at bounding box center [806, 411] width 68 height 19
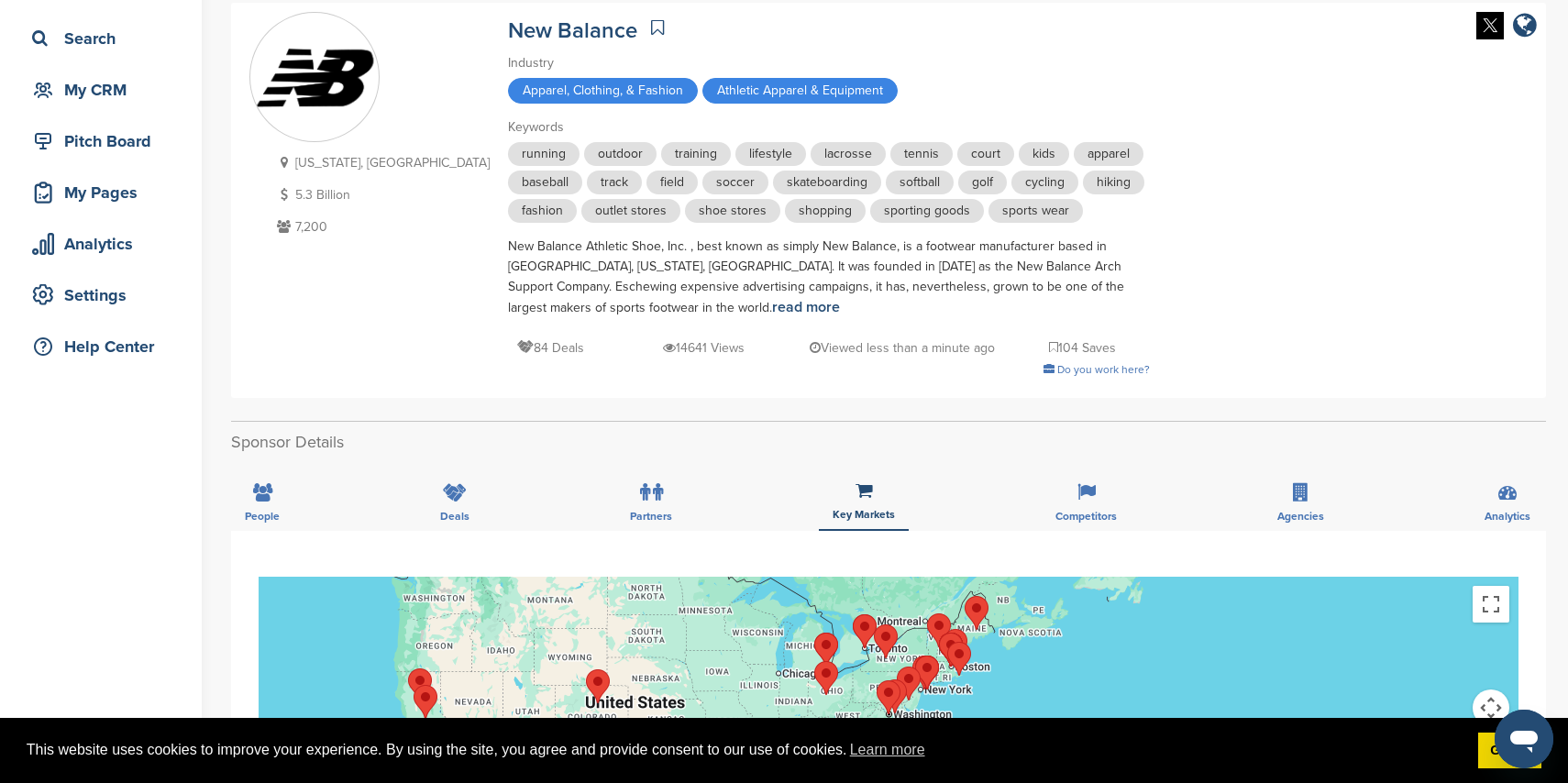
scroll to position [145, 0]
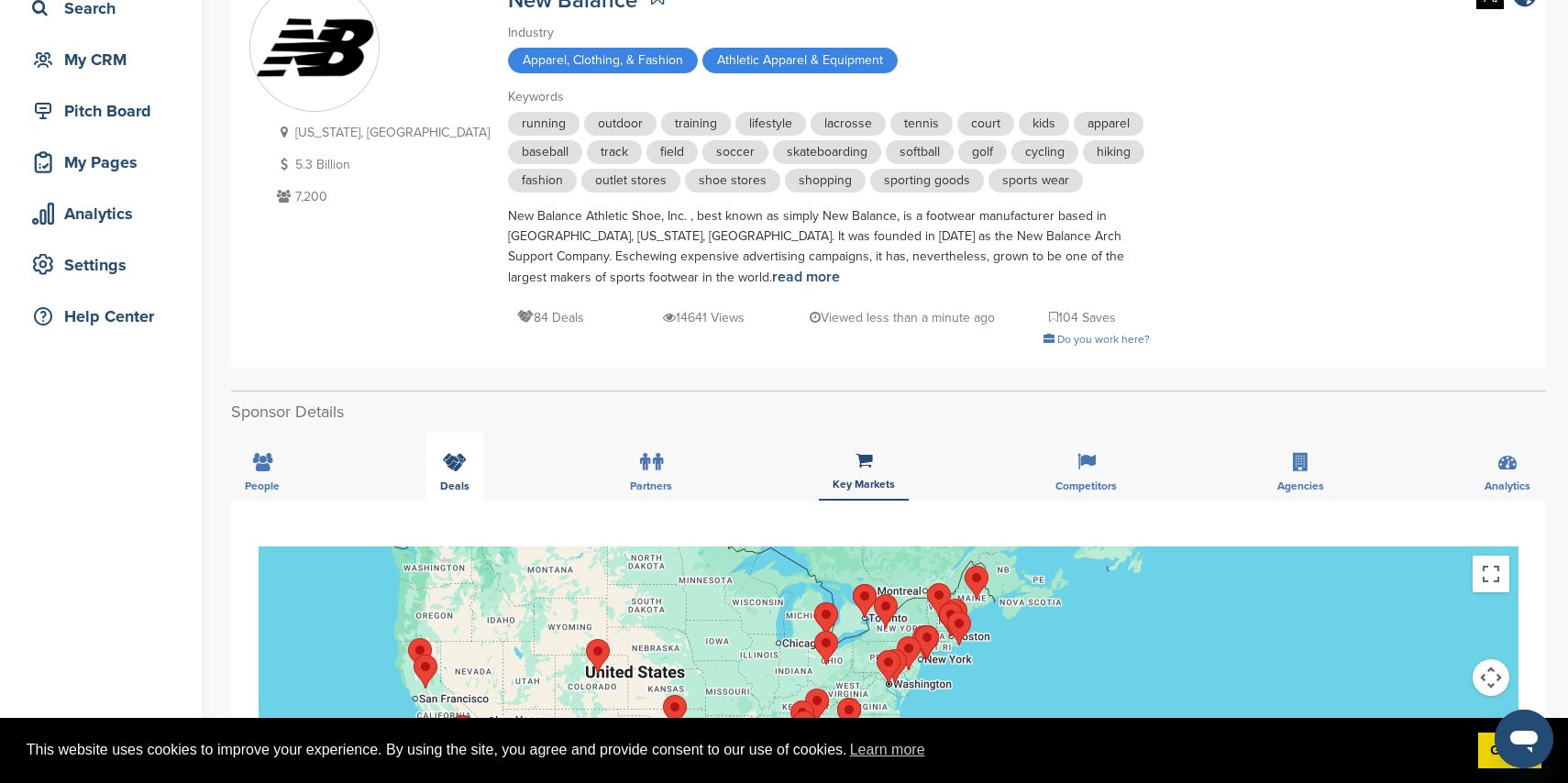
click at [441, 465] on div "Deals" at bounding box center [454, 467] width 57 height 68
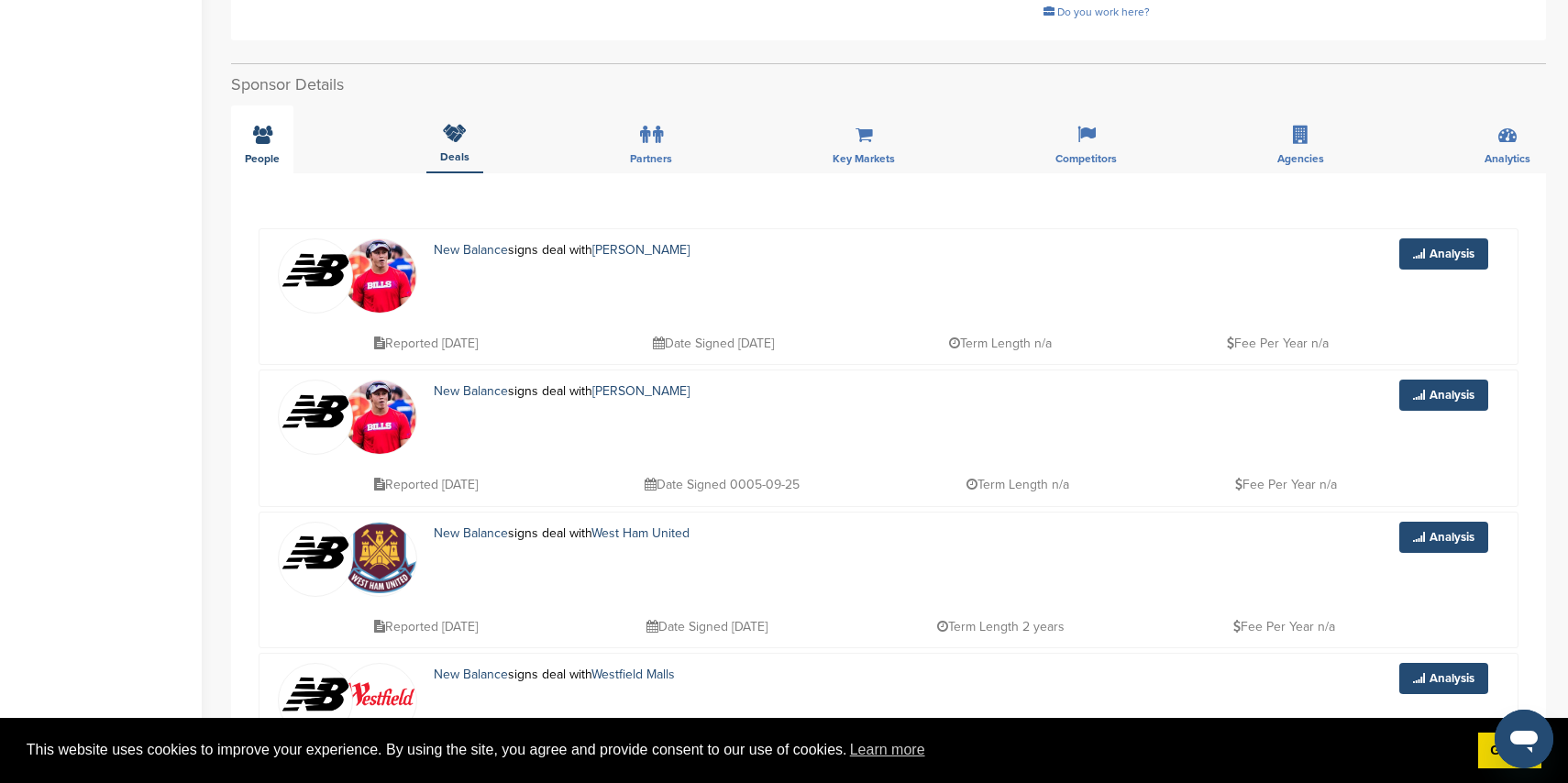
click at [279, 155] on div "People" at bounding box center [262, 139] width 62 height 68
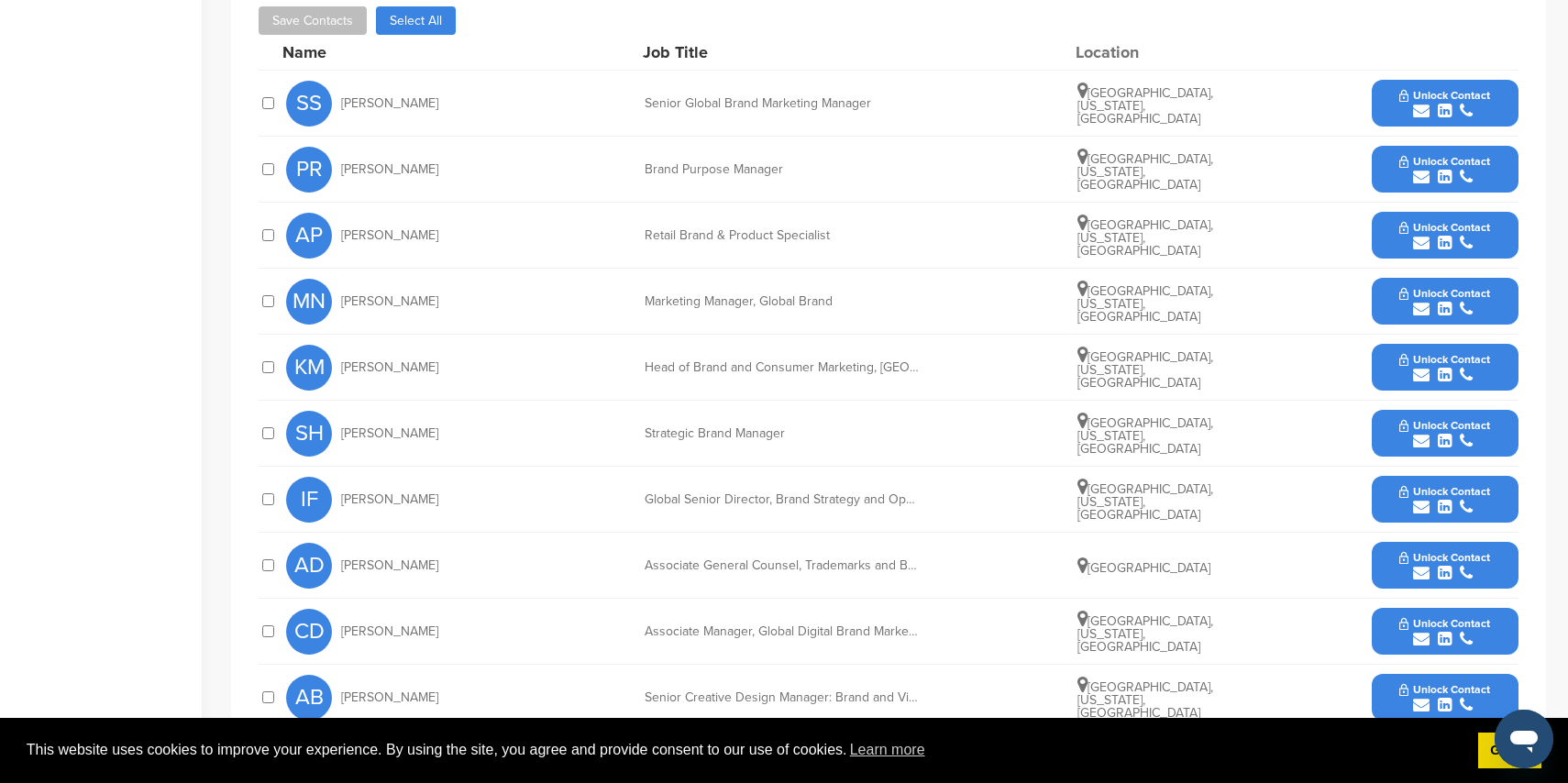
scroll to position [713, 0]
click at [1417, 305] on icon "submit" at bounding box center [1421, 309] width 17 height 17
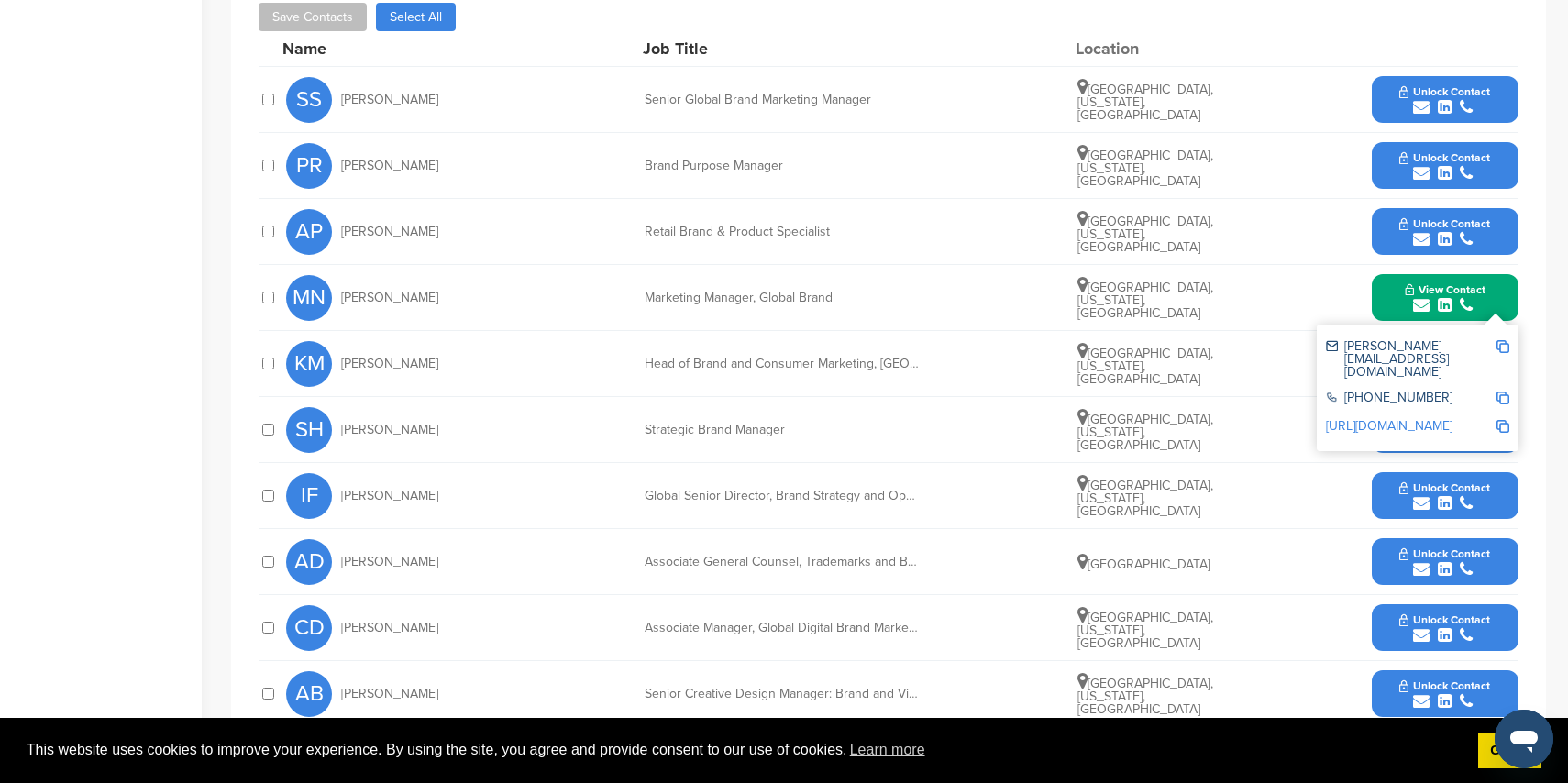
scroll to position [724, 0]
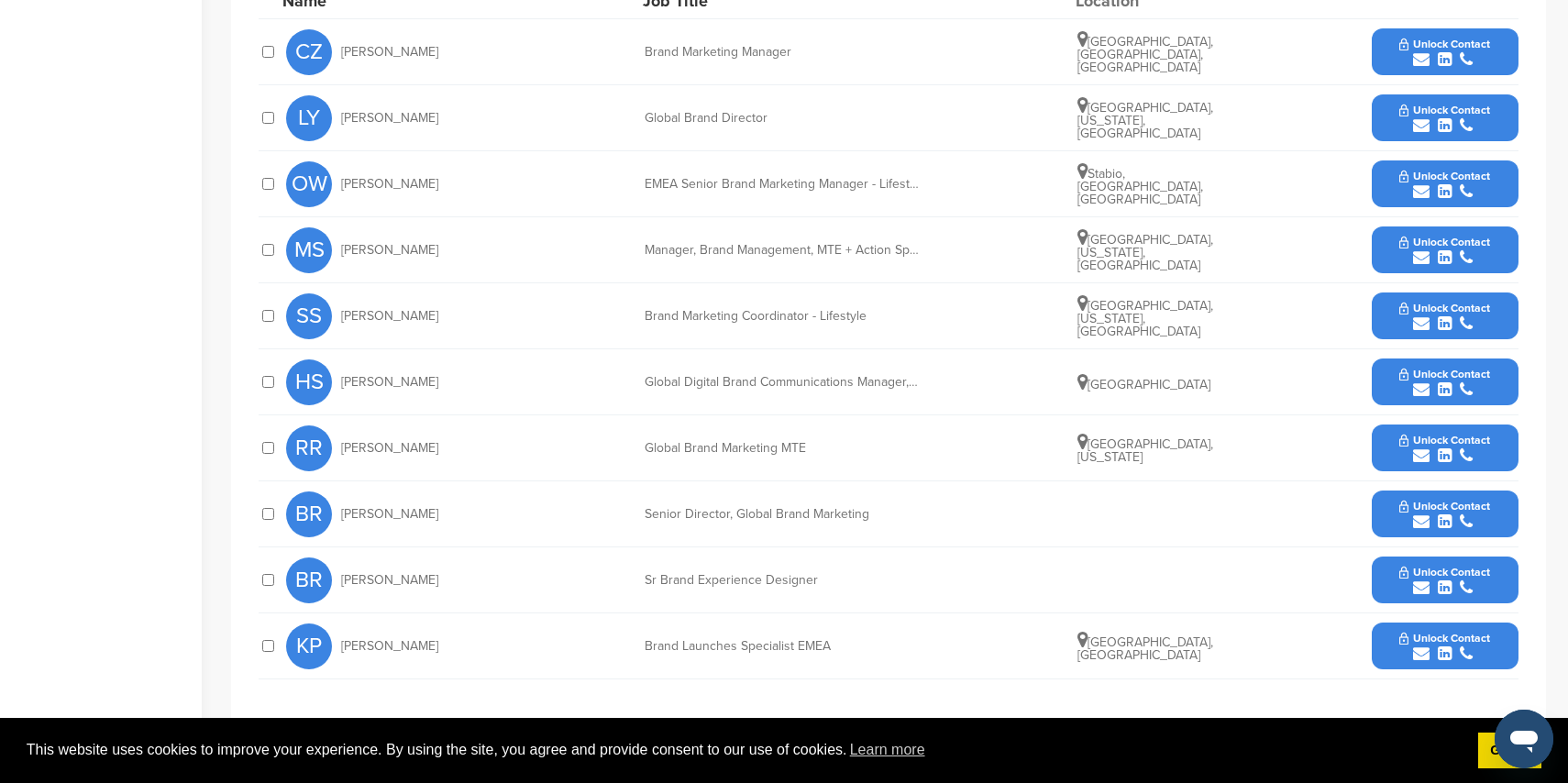
scroll to position [830, 0]
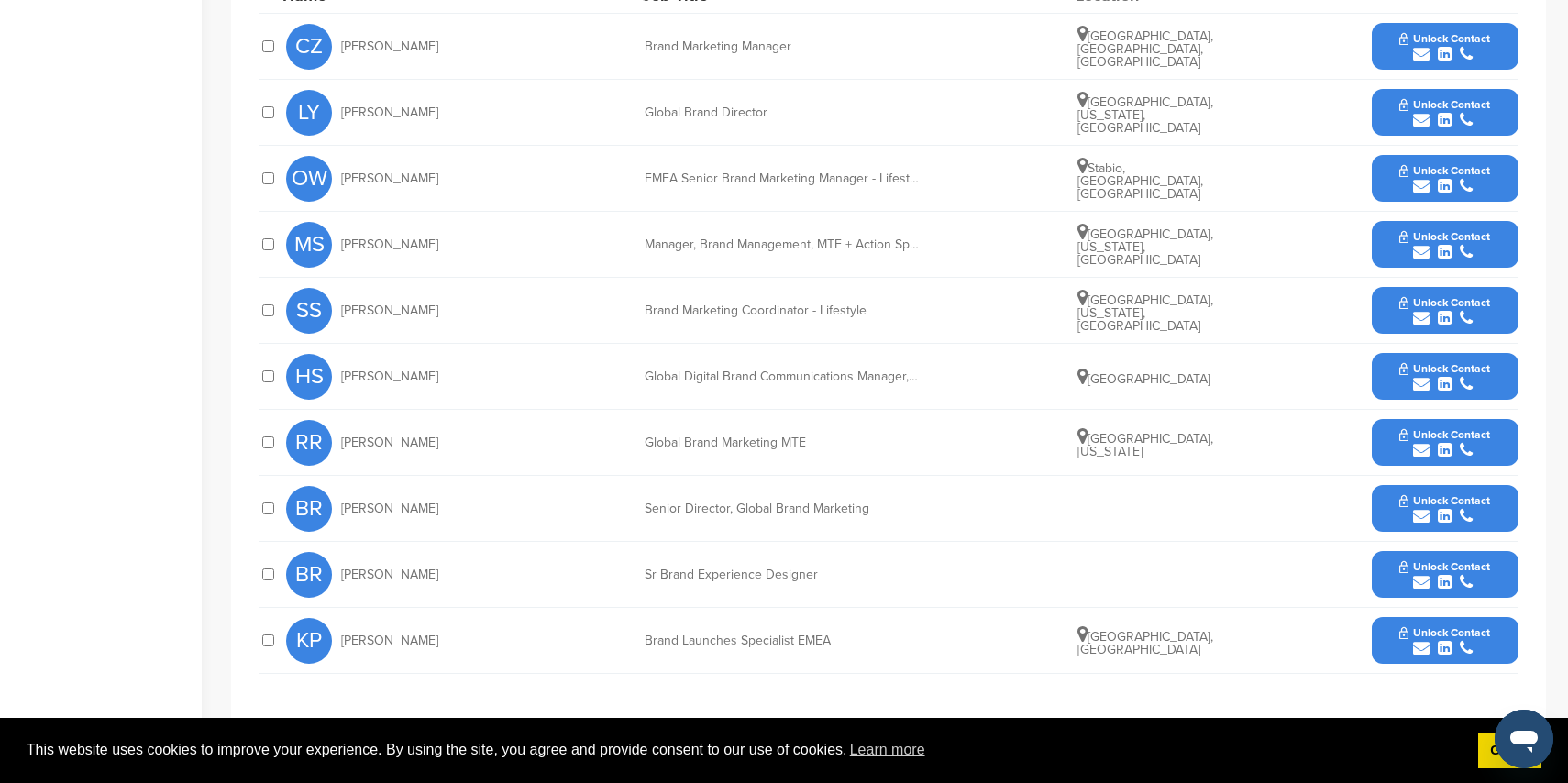
click at [1418, 121] on icon "submit" at bounding box center [1421, 120] width 17 height 17
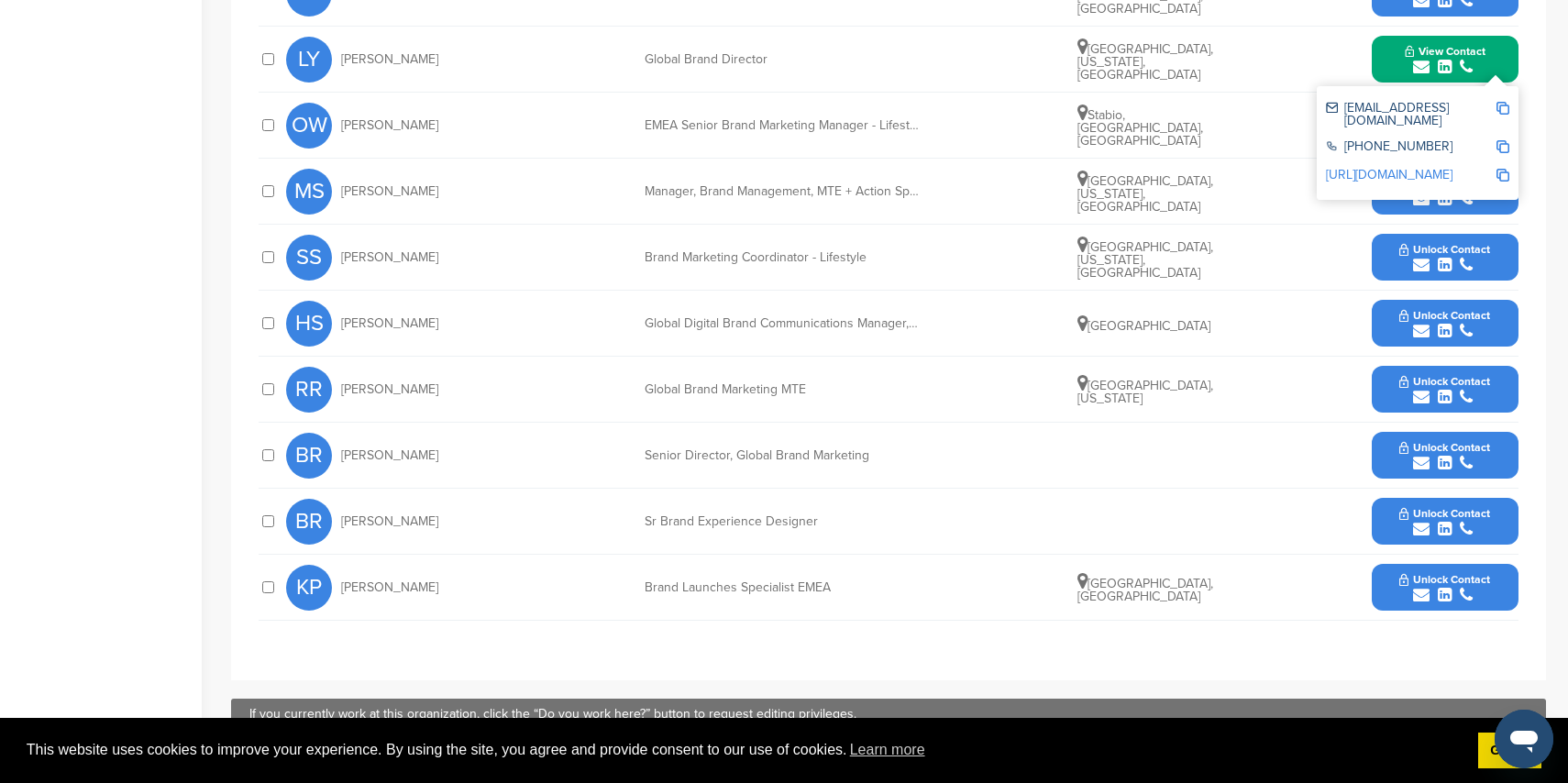
scroll to position [899, 0]
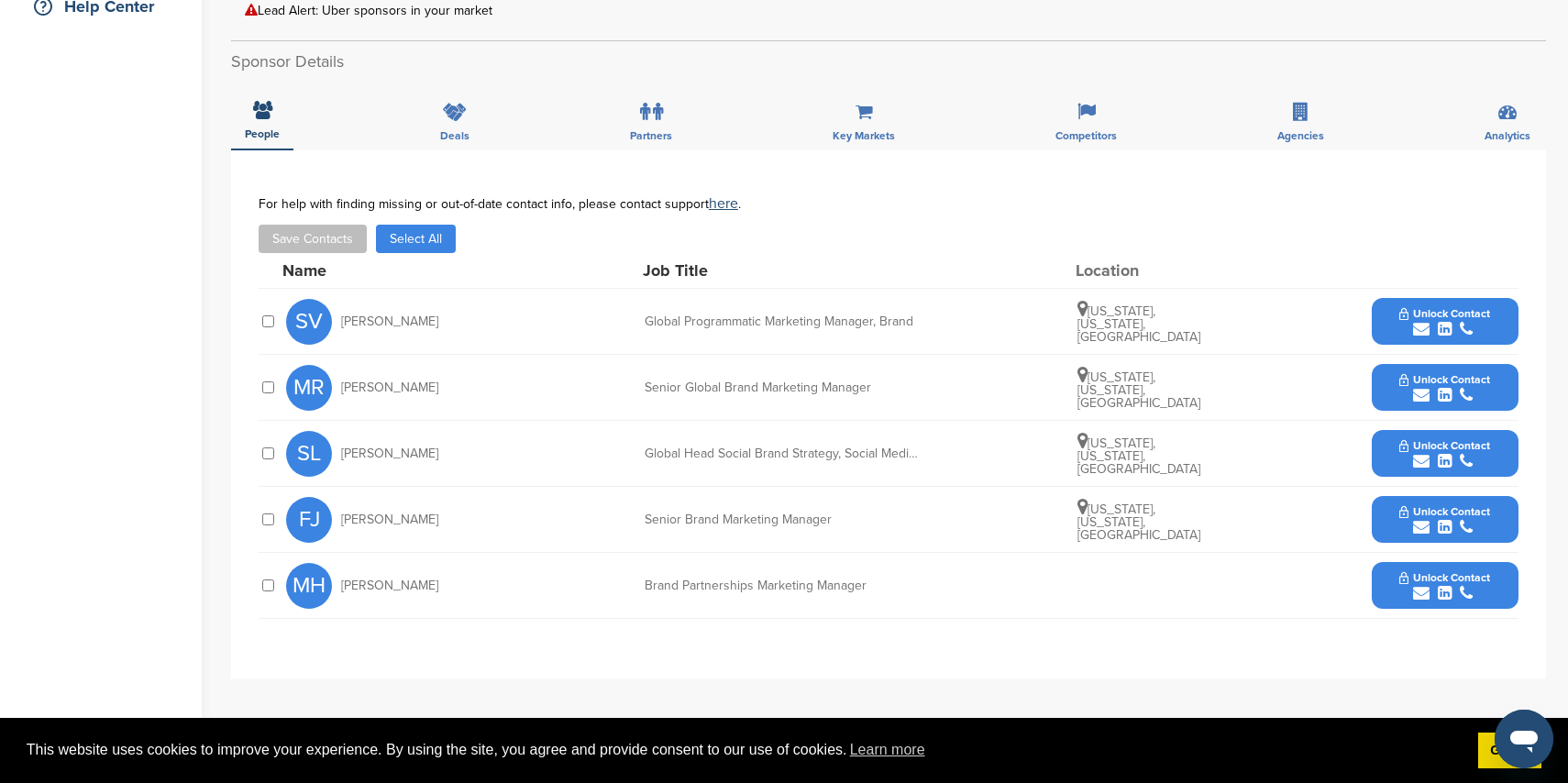
scroll to position [452, 0]
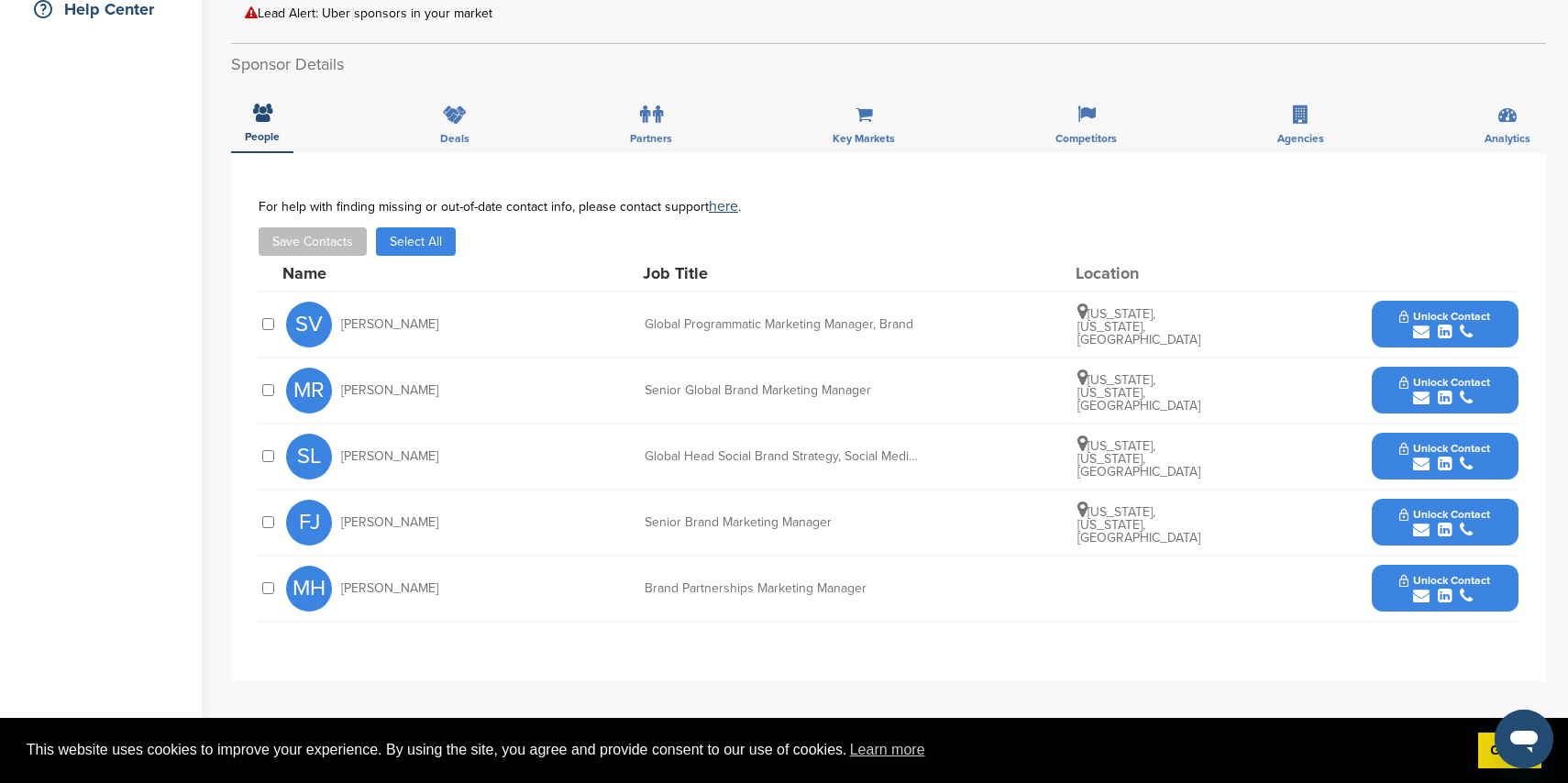
click at [1424, 590] on icon "submit" at bounding box center [1421, 596] width 17 height 17
click at [1087, 111] on icon at bounding box center [1086, 114] width 19 height 19
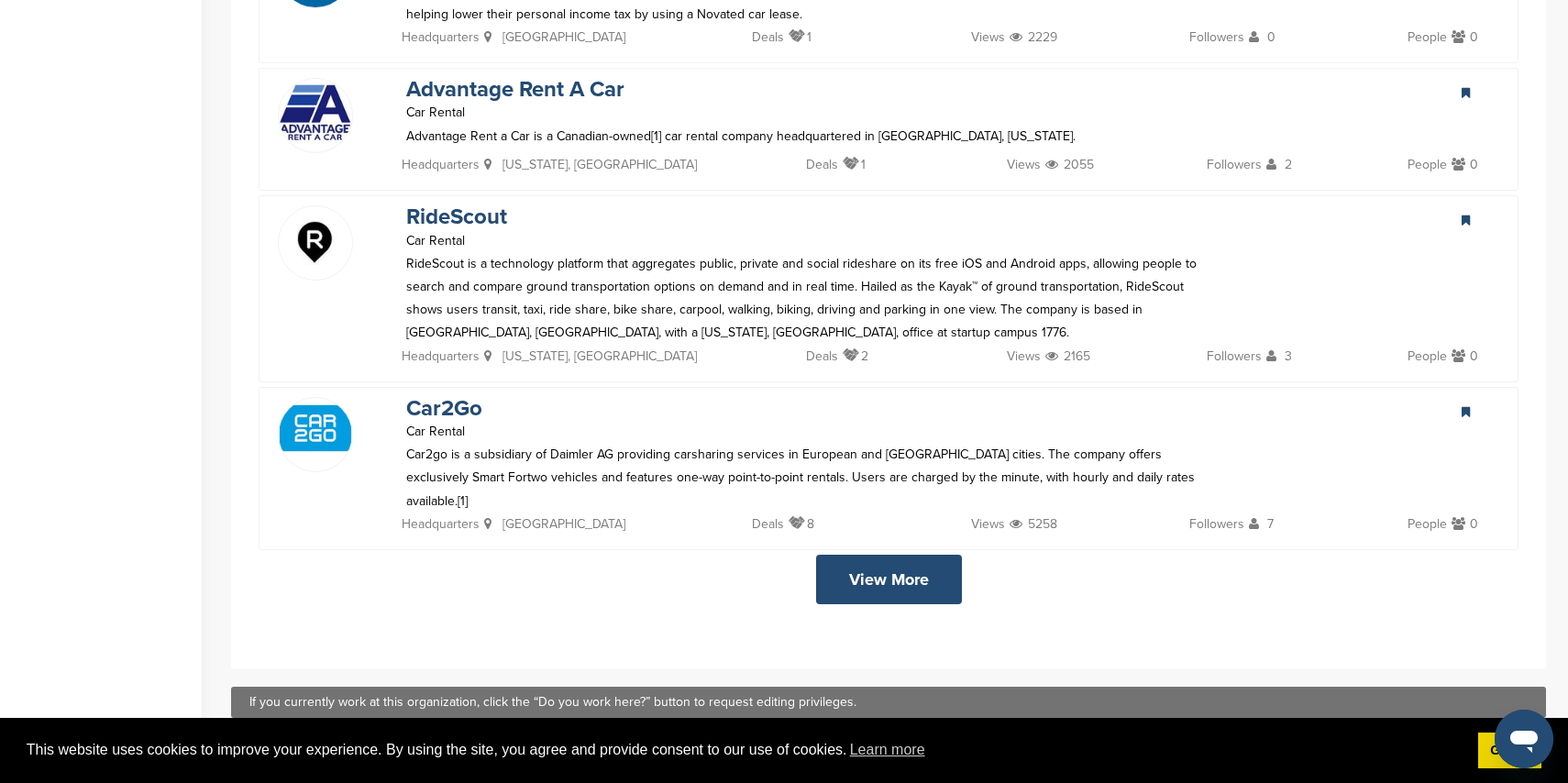
scroll to position [3836, 0]
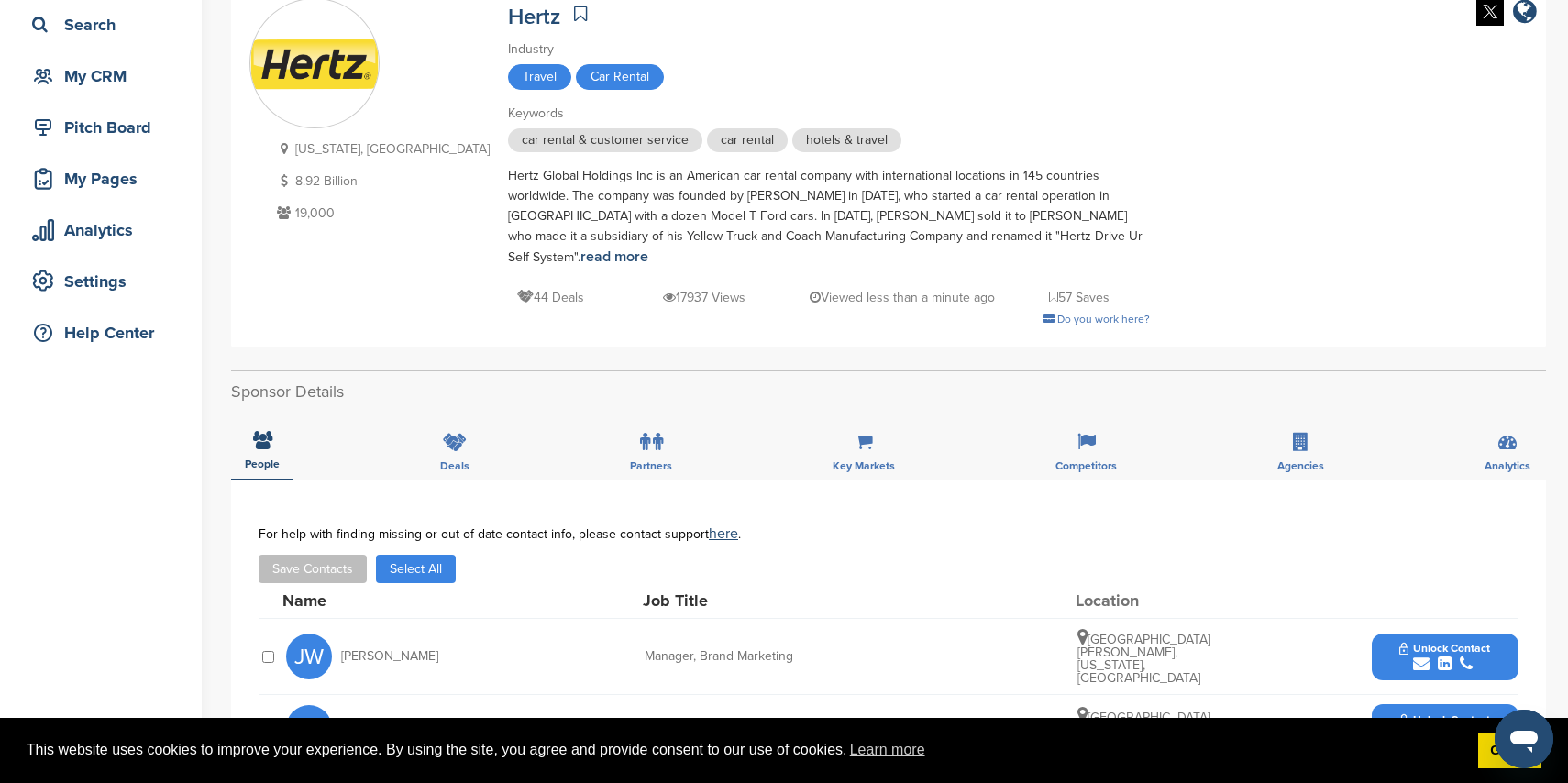
scroll to position [128, 0]
click at [841, 419] on div "Key Markets" at bounding box center [864, 448] width 90 height 68
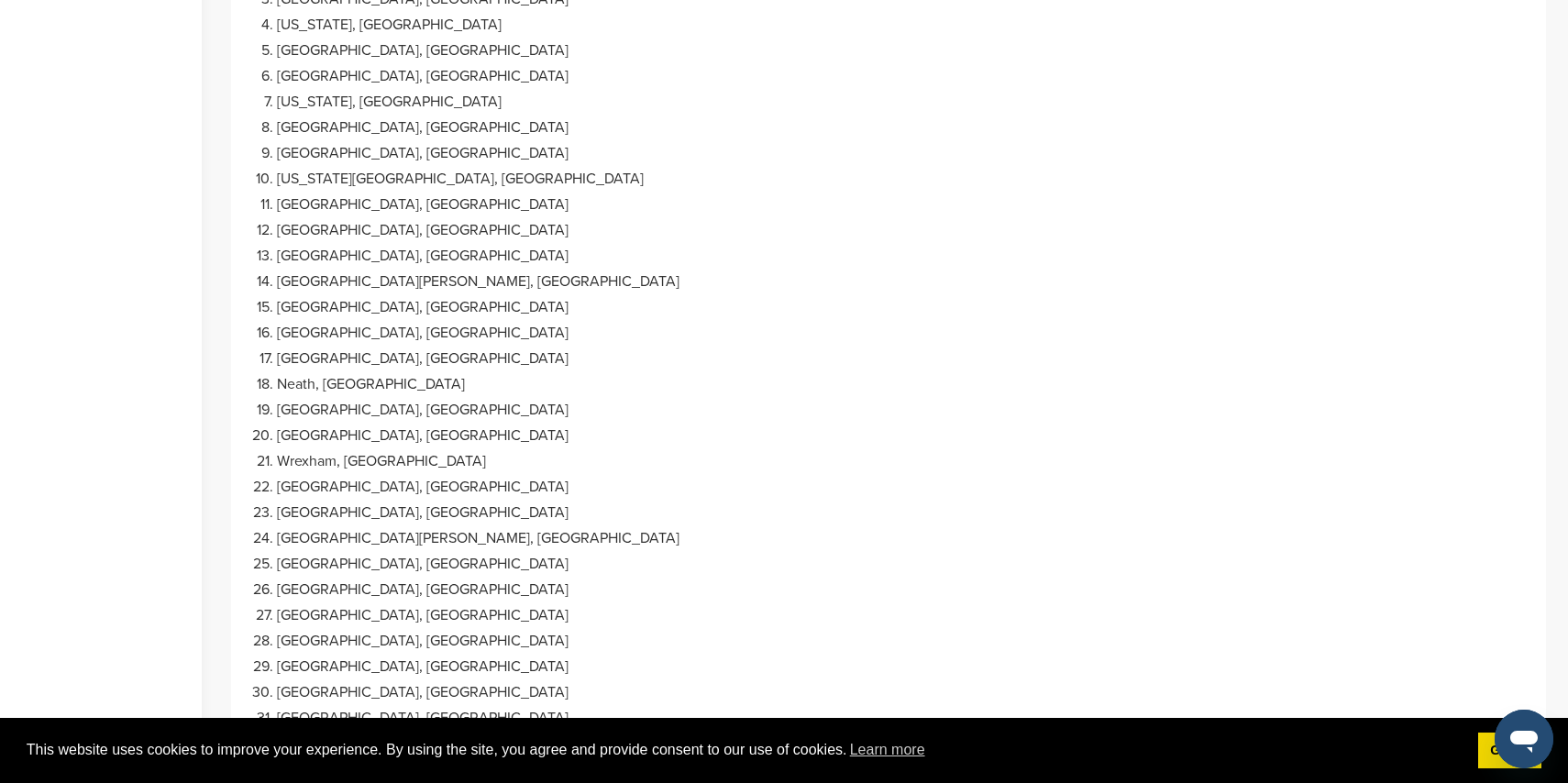
scroll to position [1468, 0]
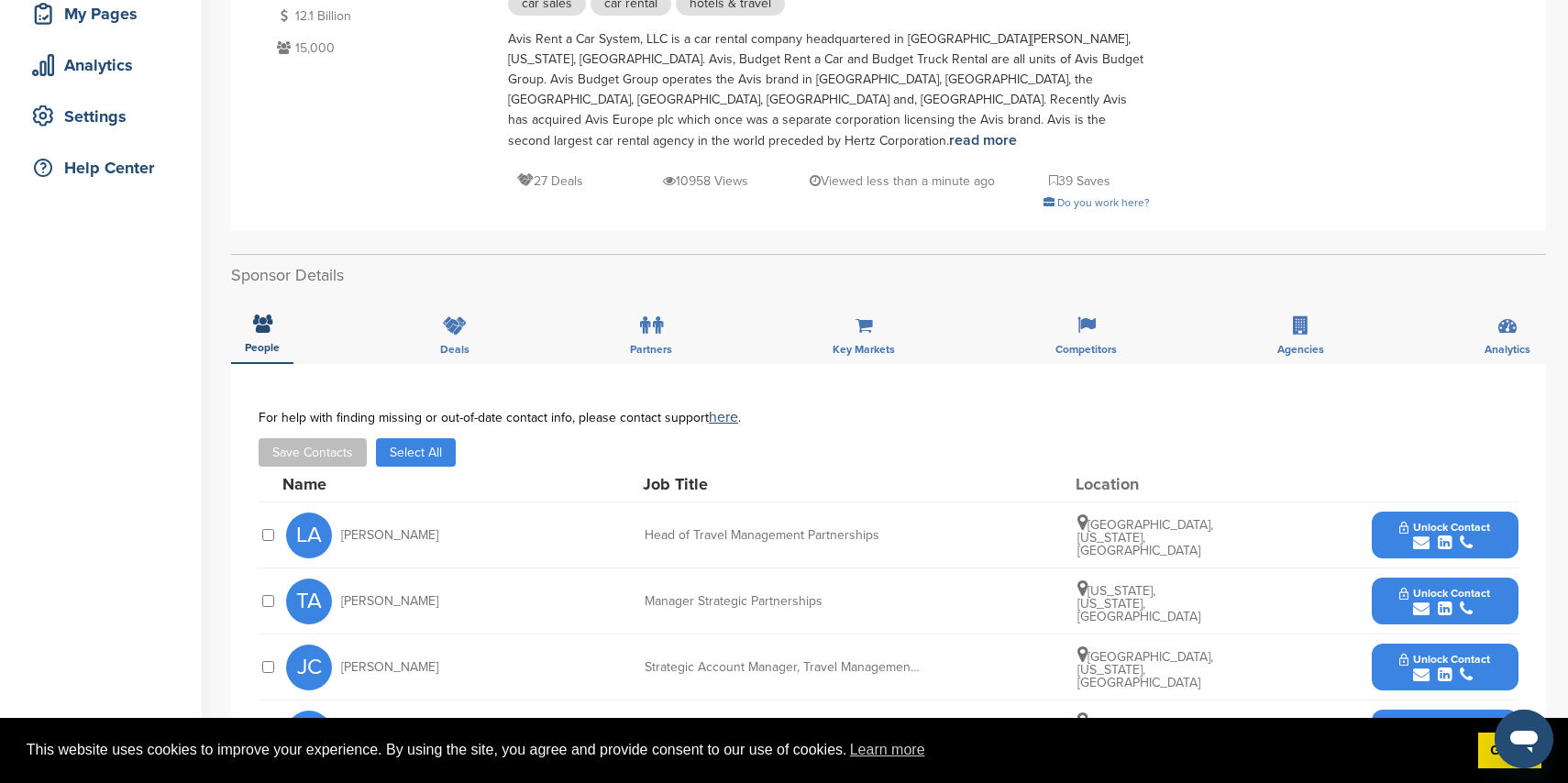
scroll to position [372, 0]
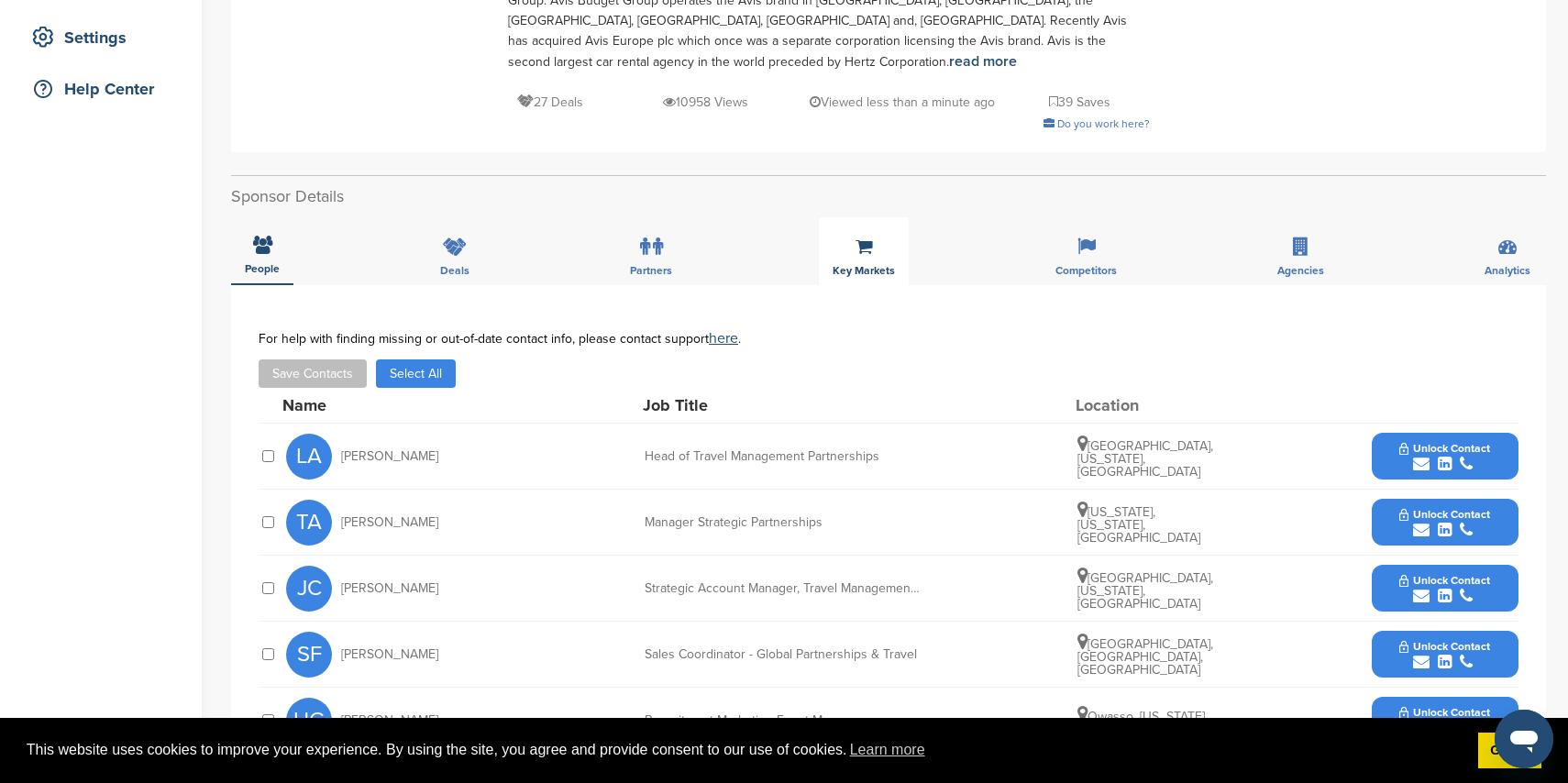
click at [855, 238] on icon at bounding box center [864, 247] width 18 height 19
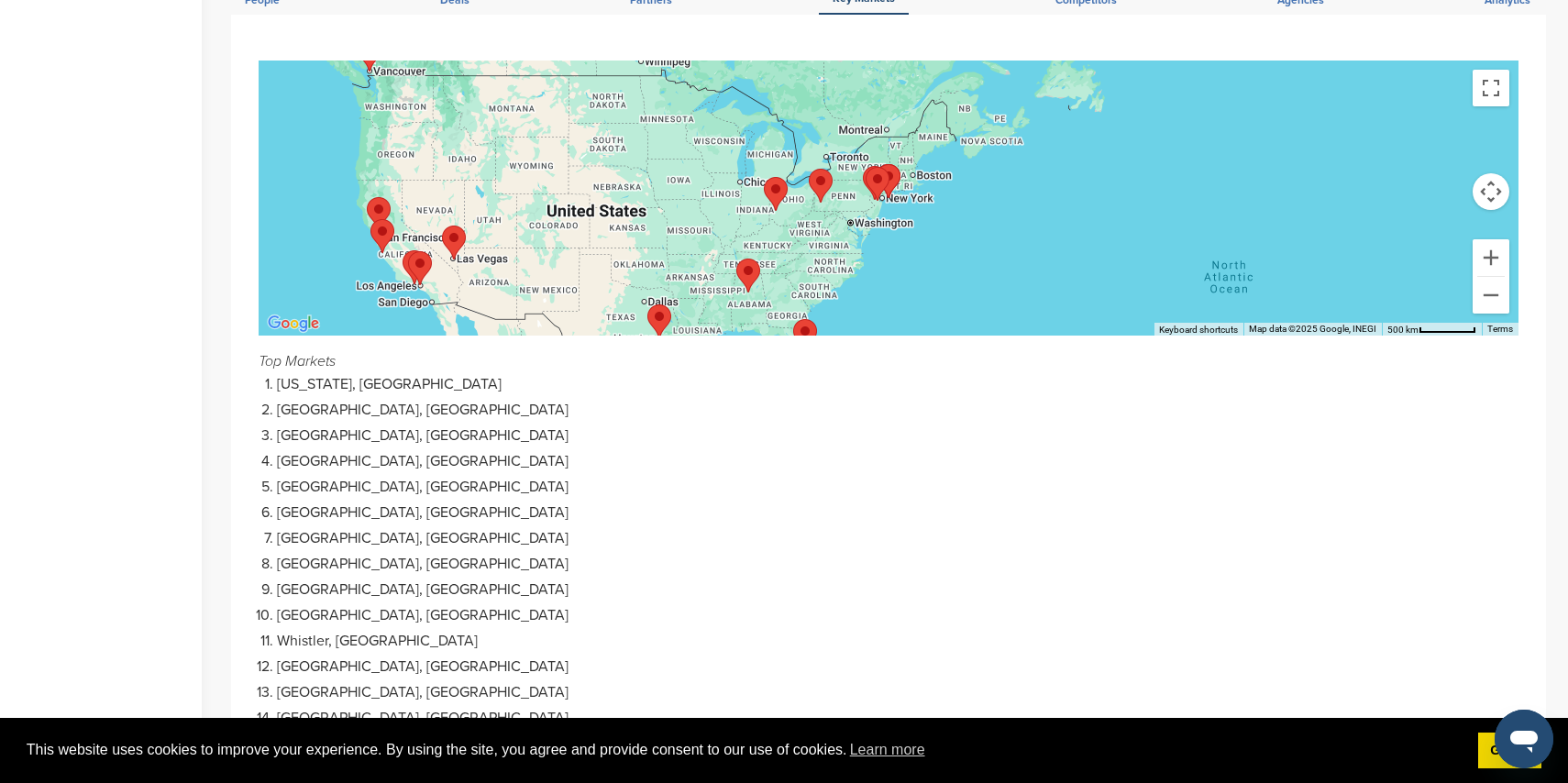
scroll to position [1054, 0]
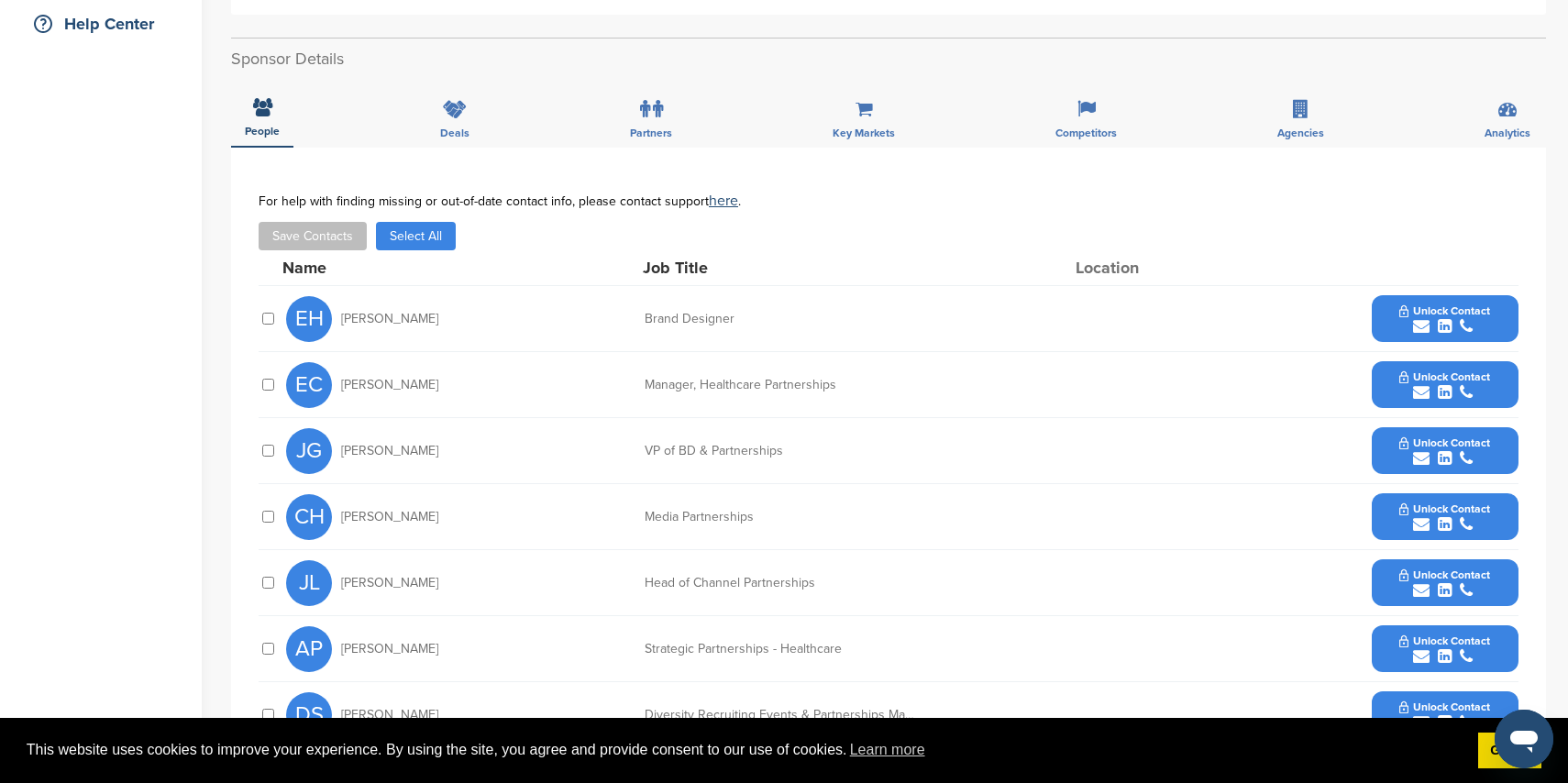
scroll to position [423, 0]
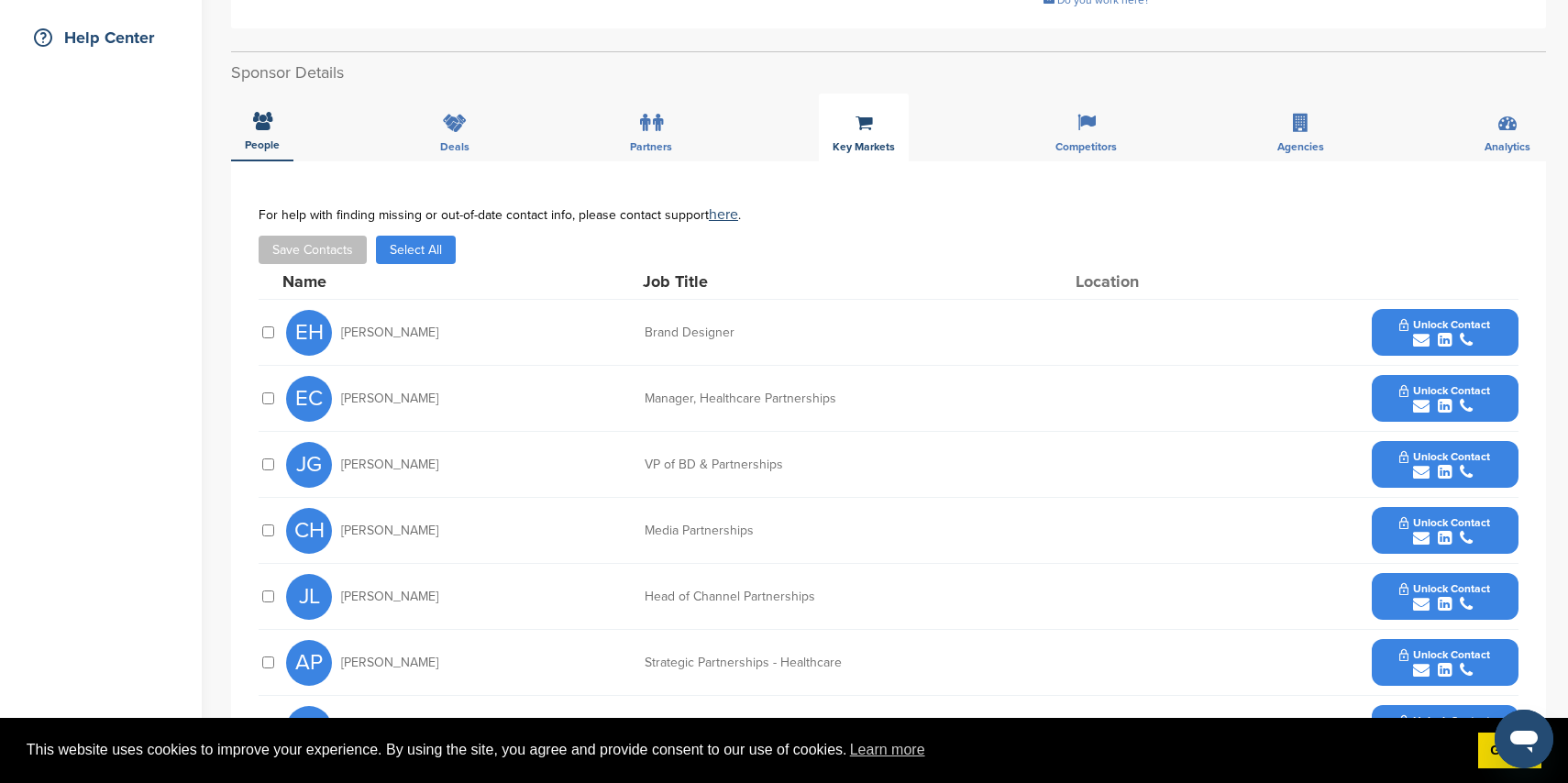
click at [863, 135] on div "Key Markets" at bounding box center [864, 128] width 90 height 68
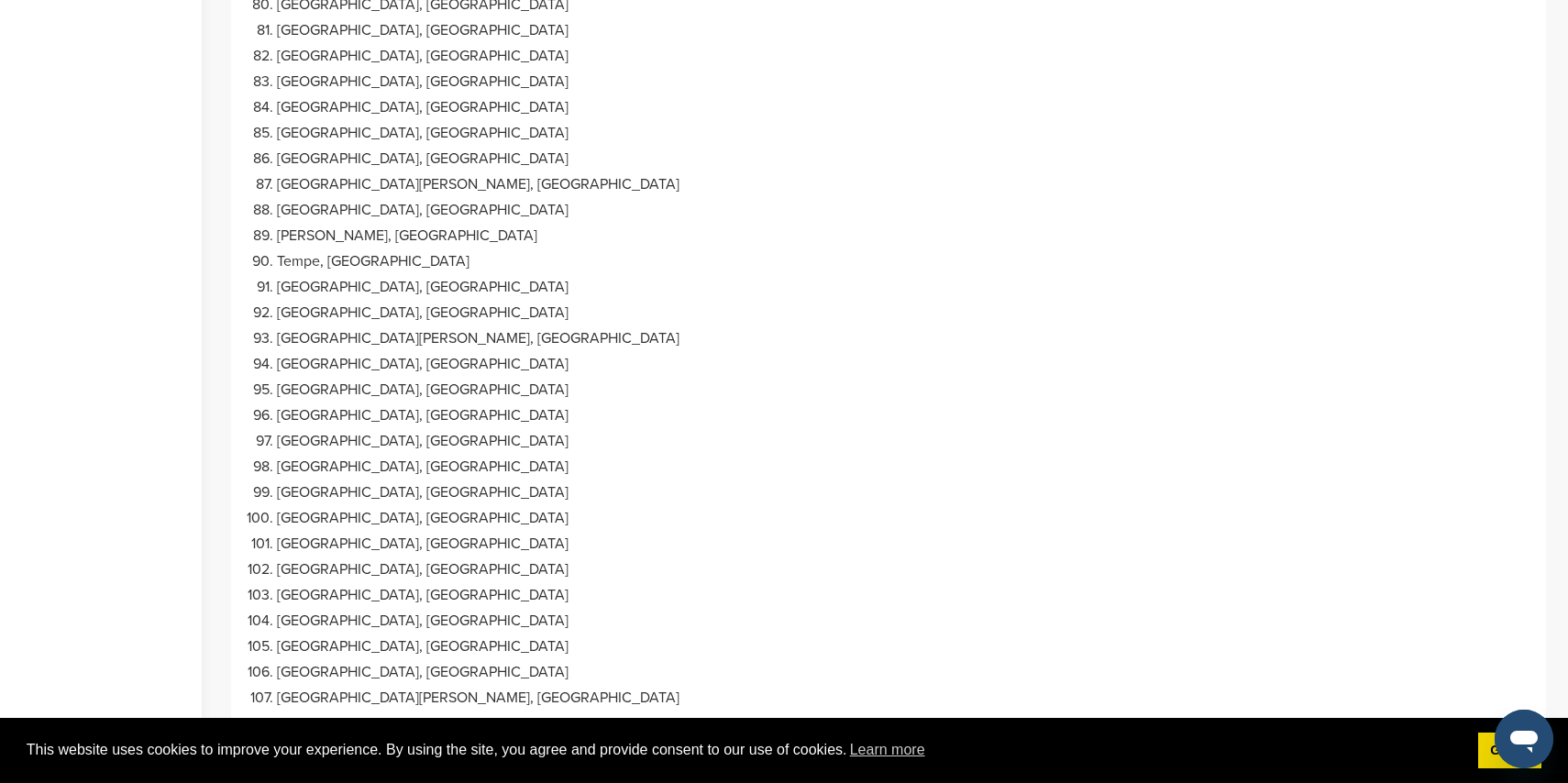
scroll to position [0, 0]
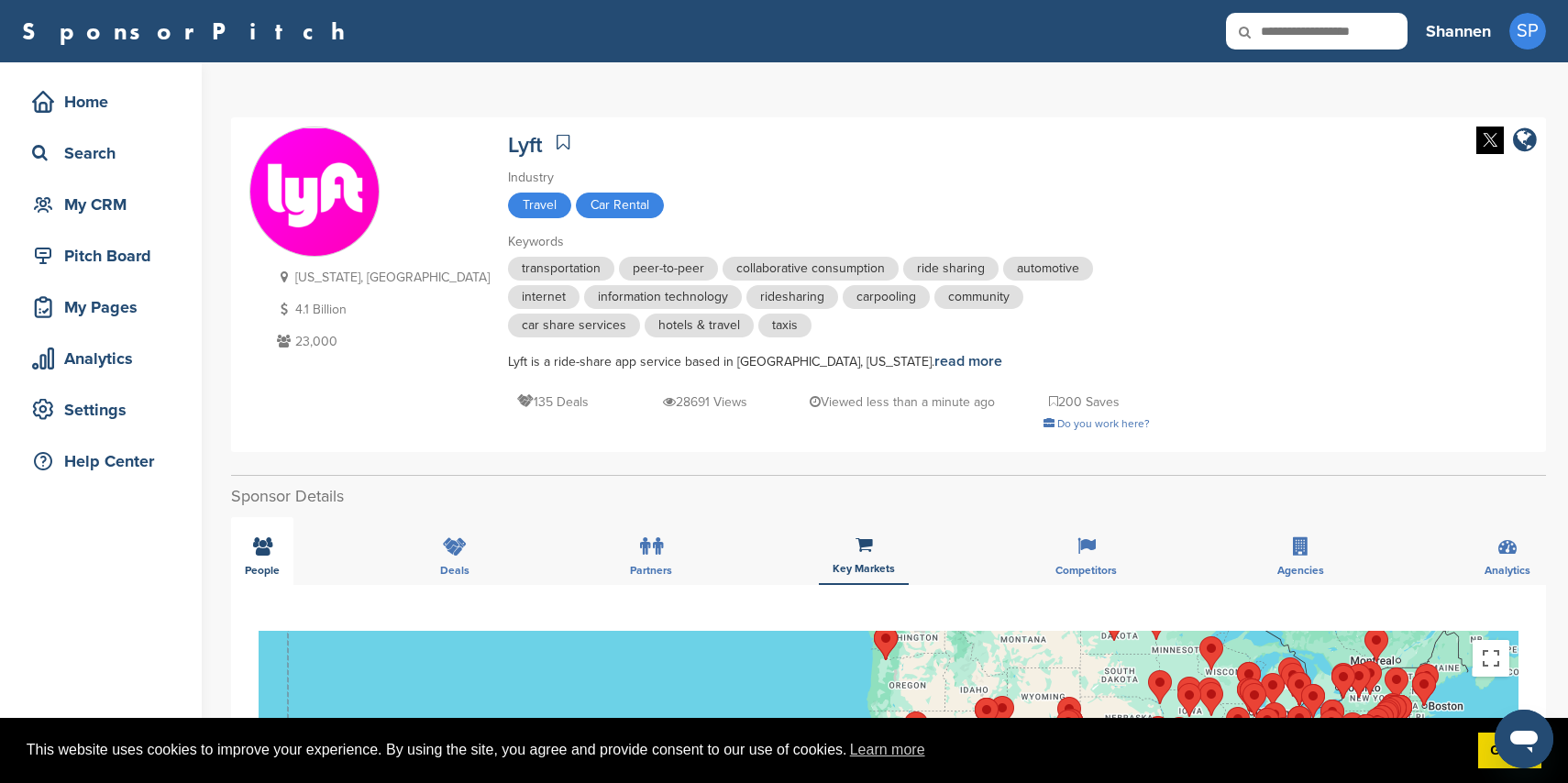
click at [281, 551] on div "People" at bounding box center [262, 551] width 62 height 68
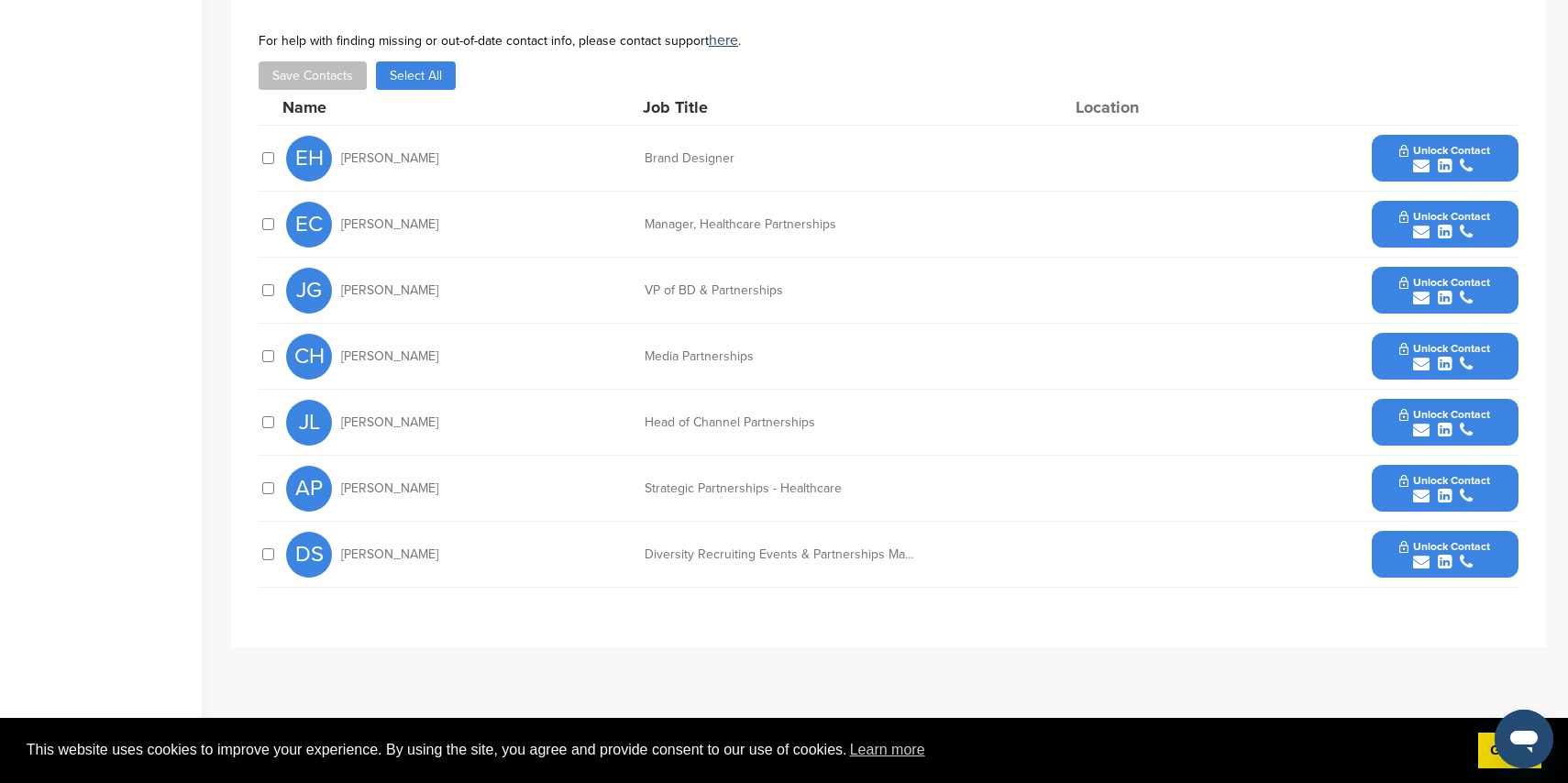
scroll to position [600, 0]
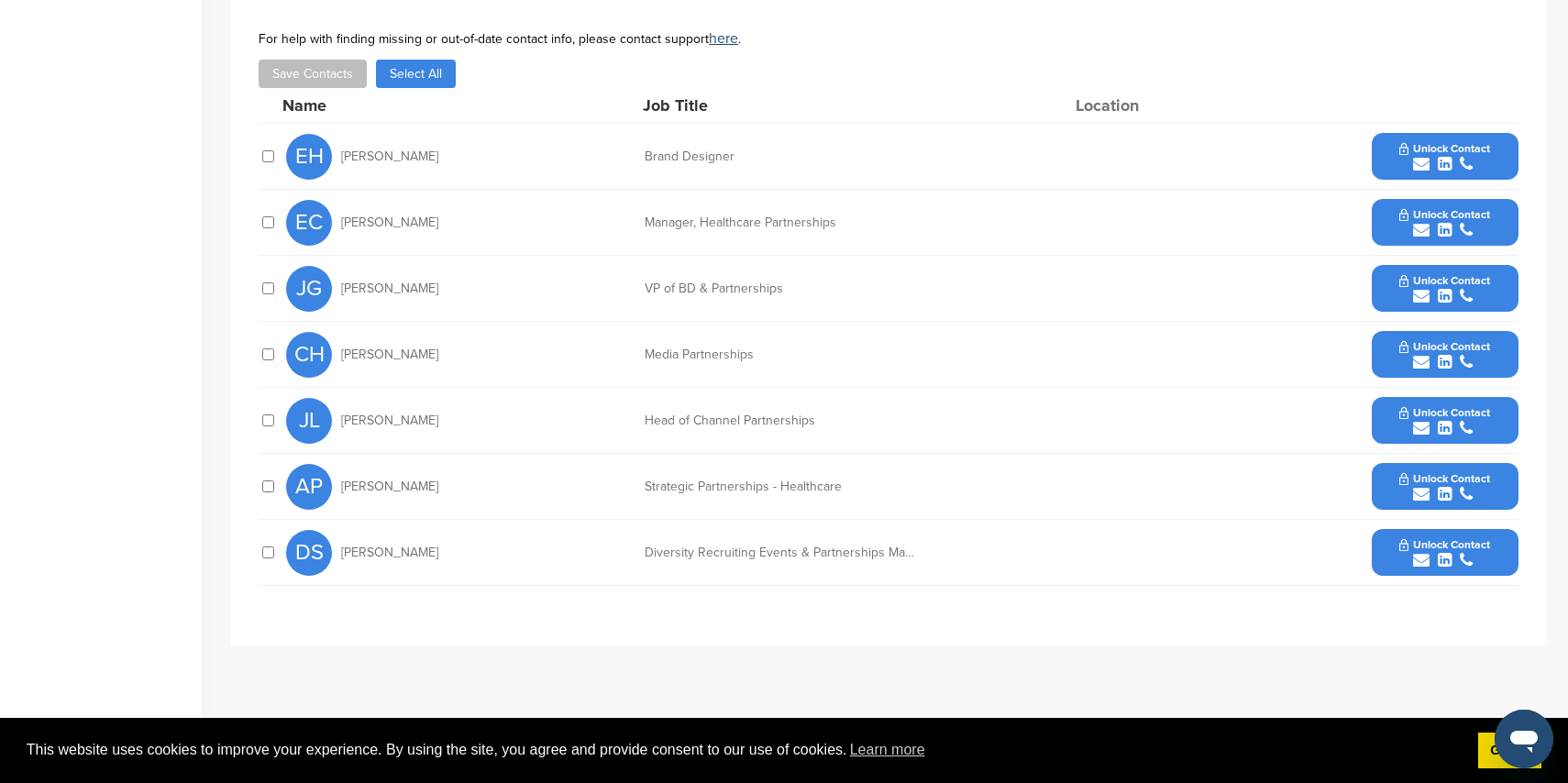
click at [1425, 561] on icon "submit" at bounding box center [1421, 560] width 17 height 17
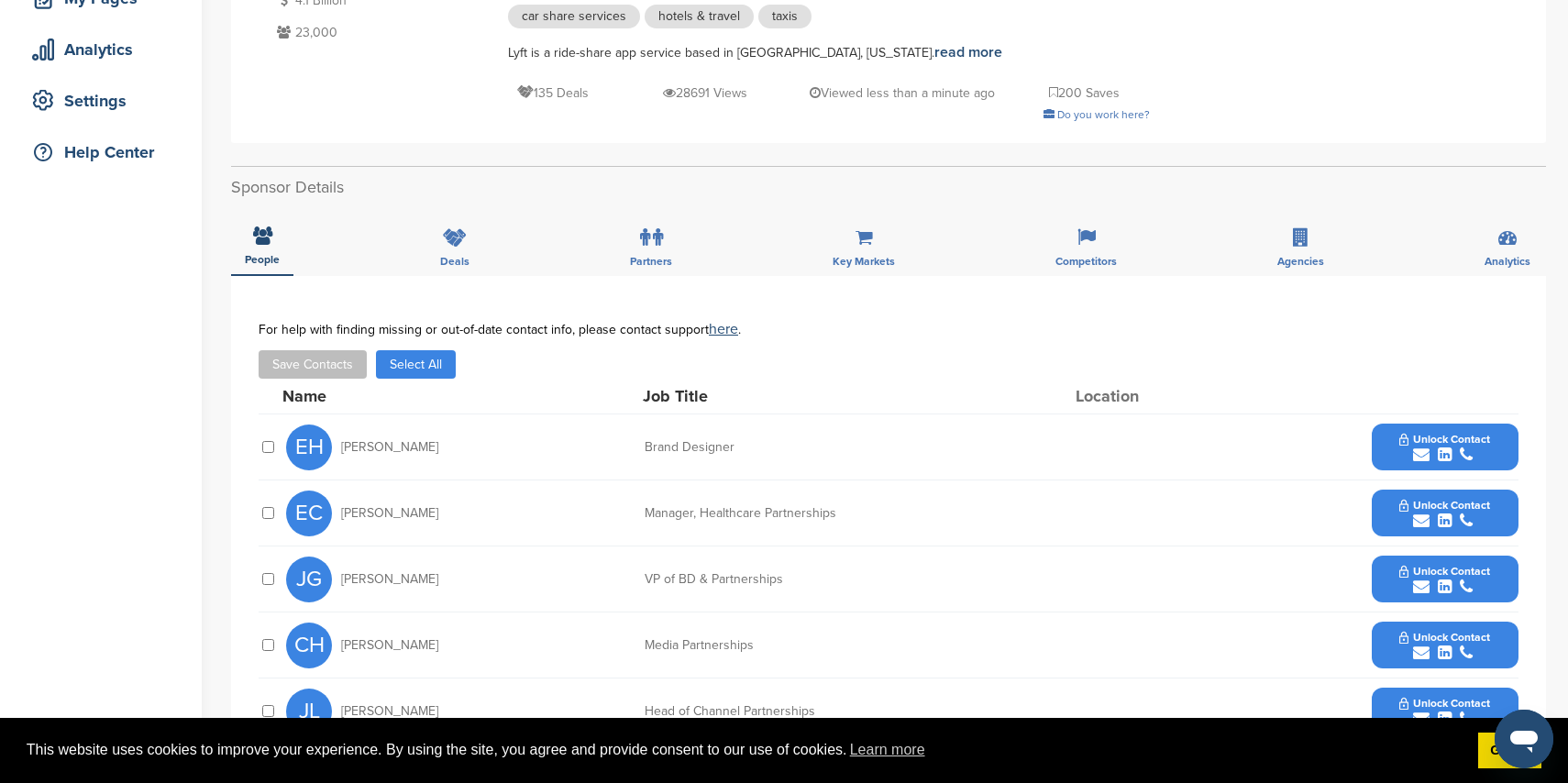
scroll to position [0, 0]
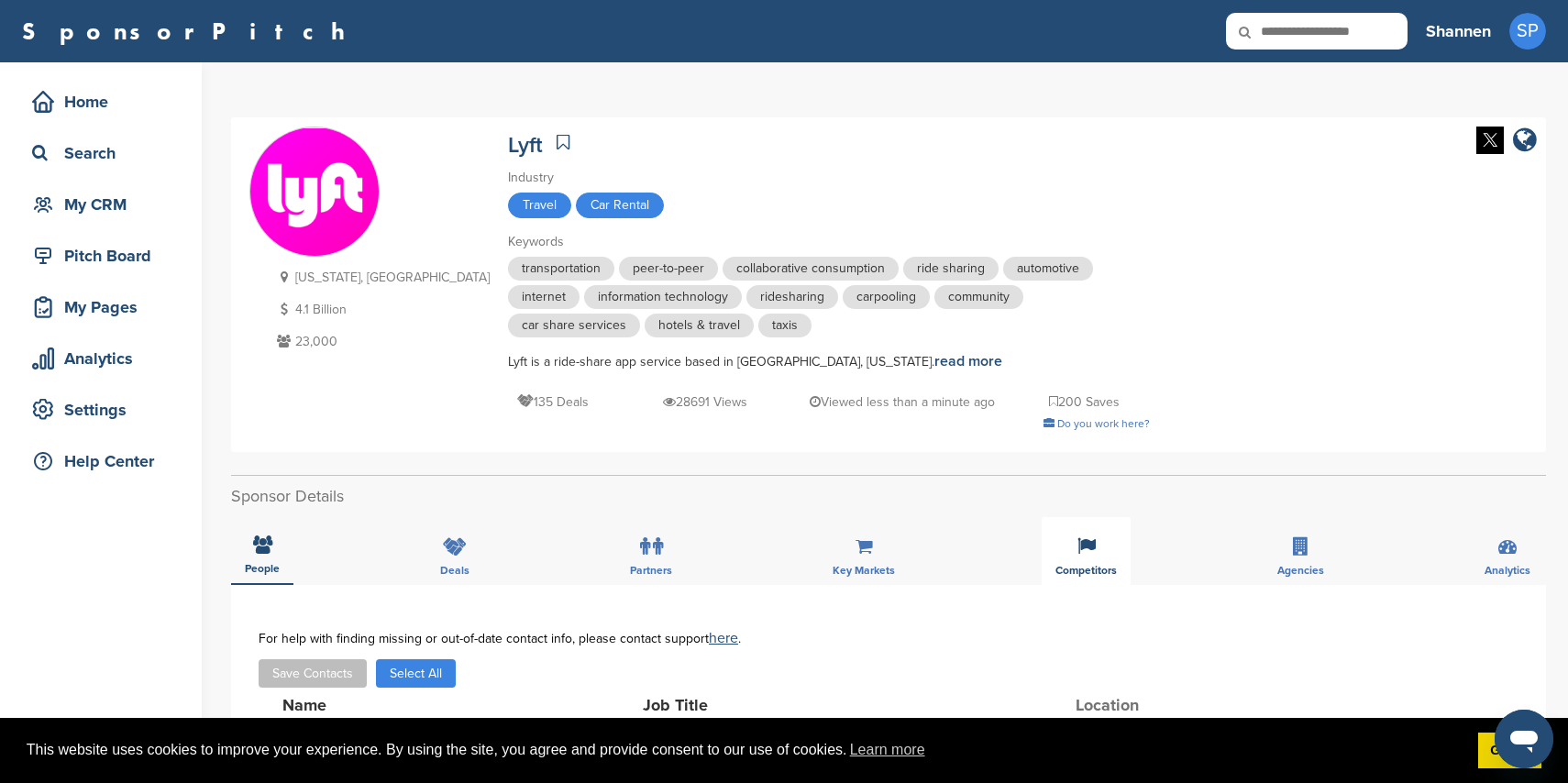
click at [1055, 548] on div "Competitors" at bounding box center [1085, 551] width 89 height 68
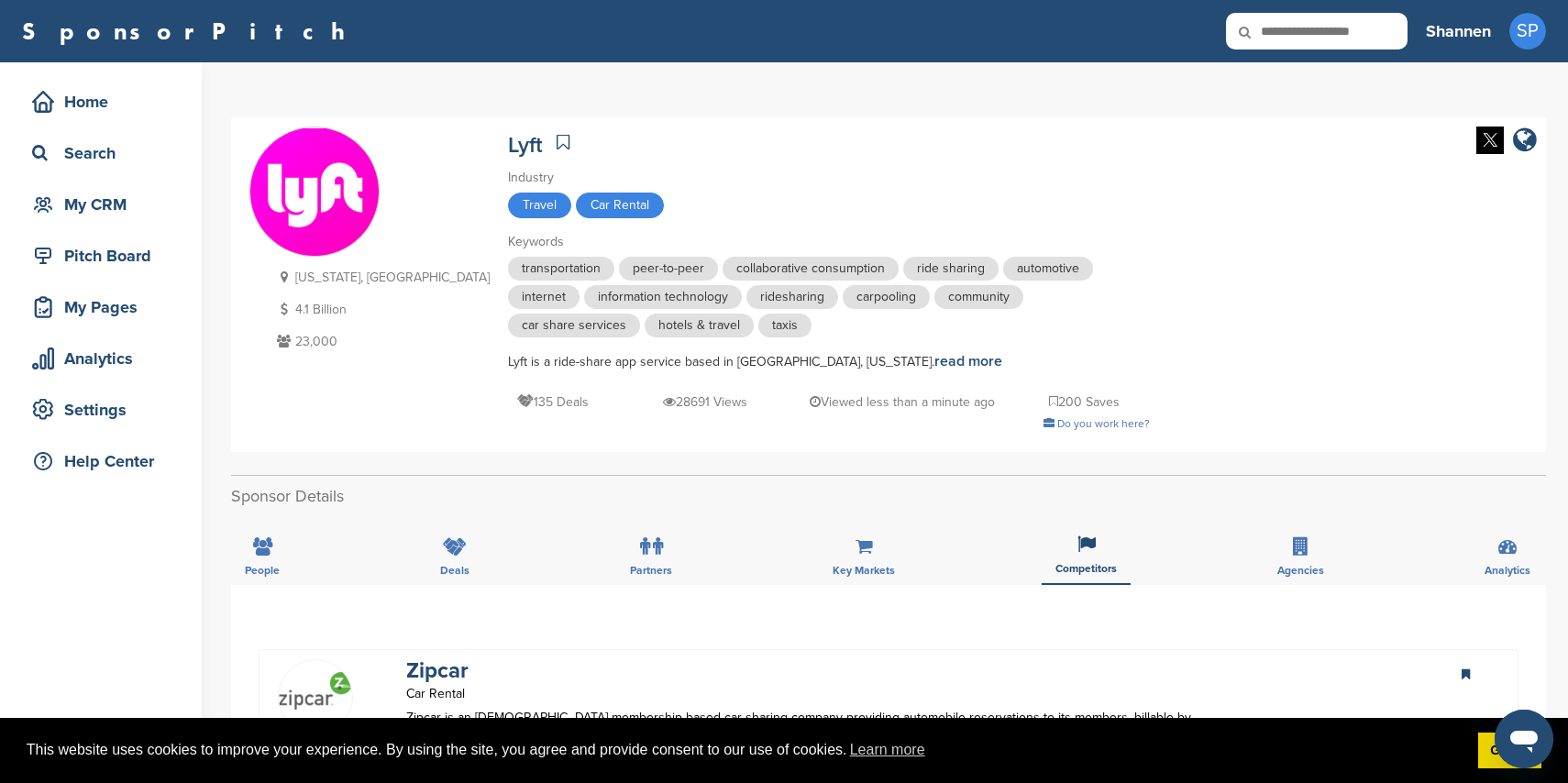
click at [1340, 35] on input "text" at bounding box center [1316, 31] width 181 height 37
click at [1220, 122] on div "California, USA 4.1 Billion 23,000 Lyft Industry Travel Car Rental Keywords tra…" at bounding box center [888, 284] width 1315 height 334
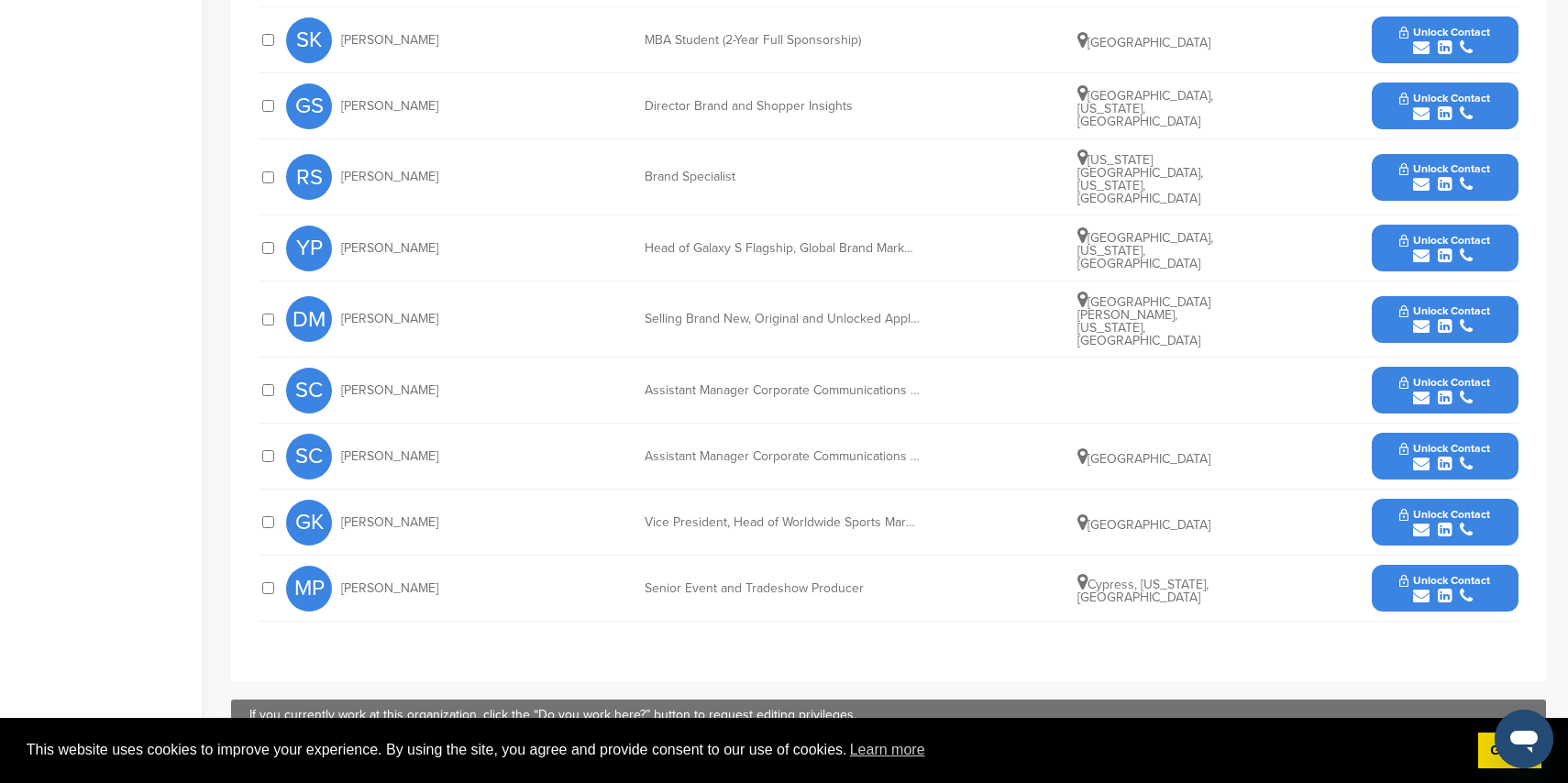
scroll to position [872, 0]
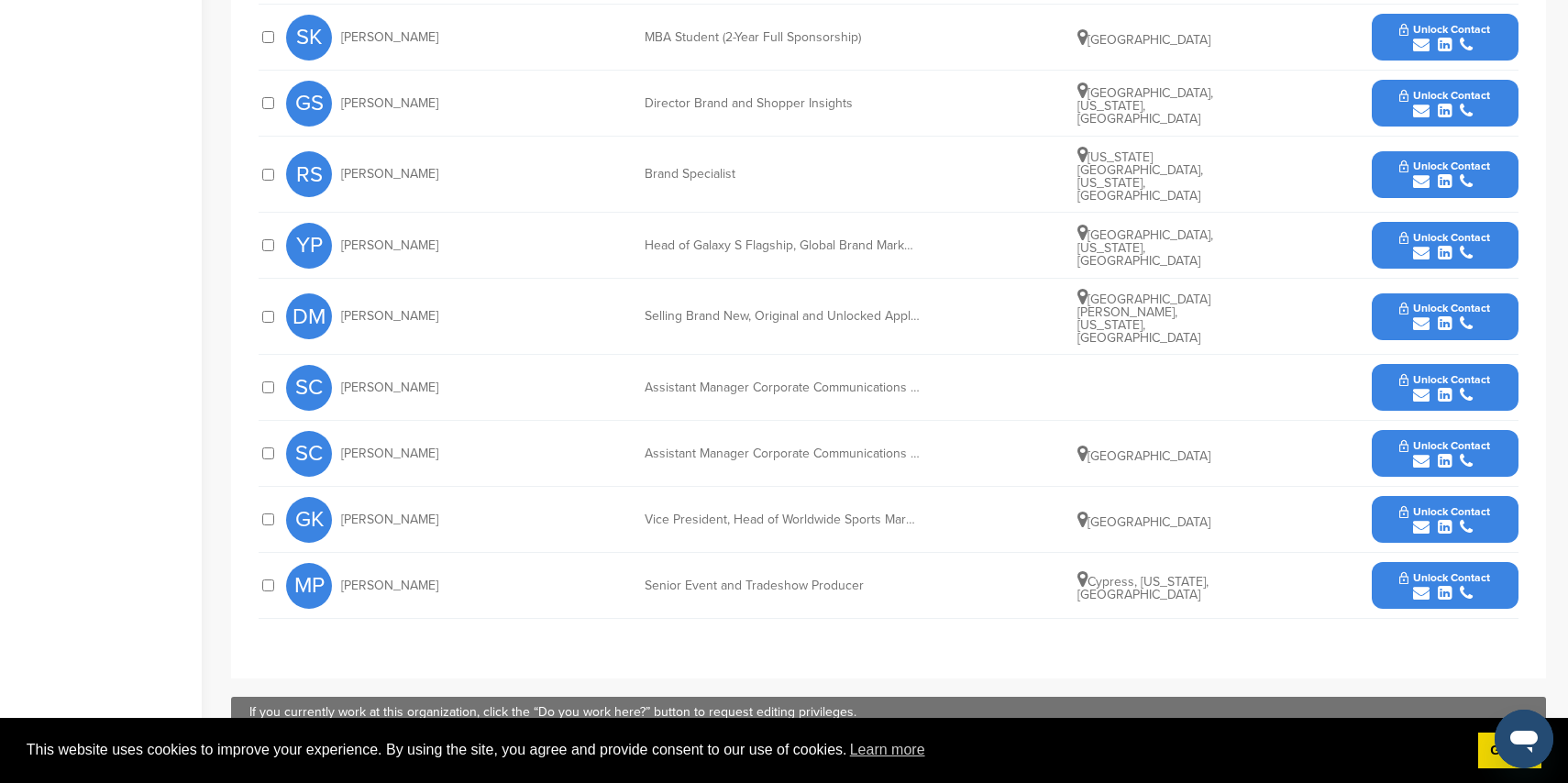
click at [1419, 585] on icon "submit" at bounding box center [1421, 593] width 17 height 17
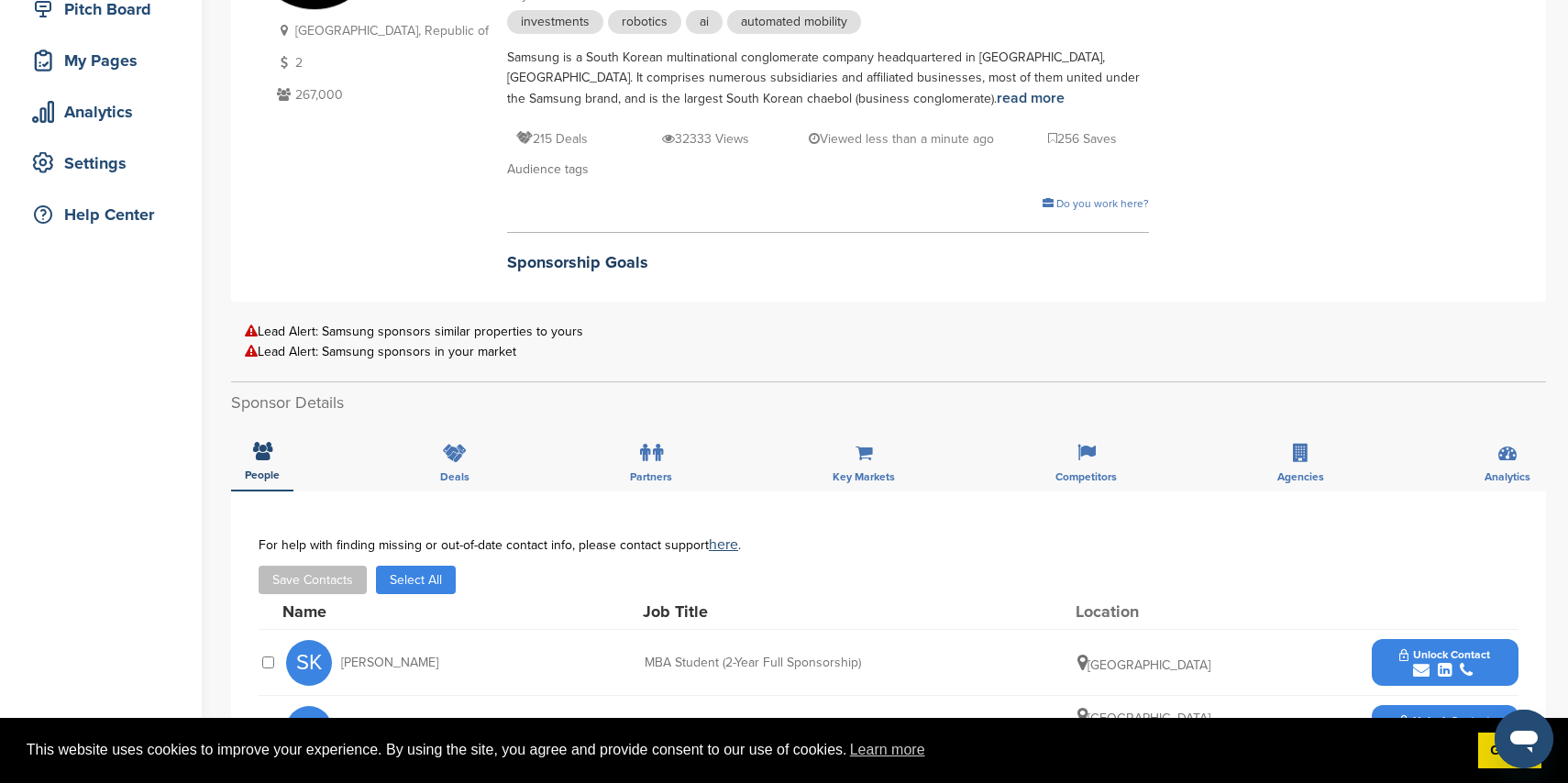
scroll to position [220, 0]
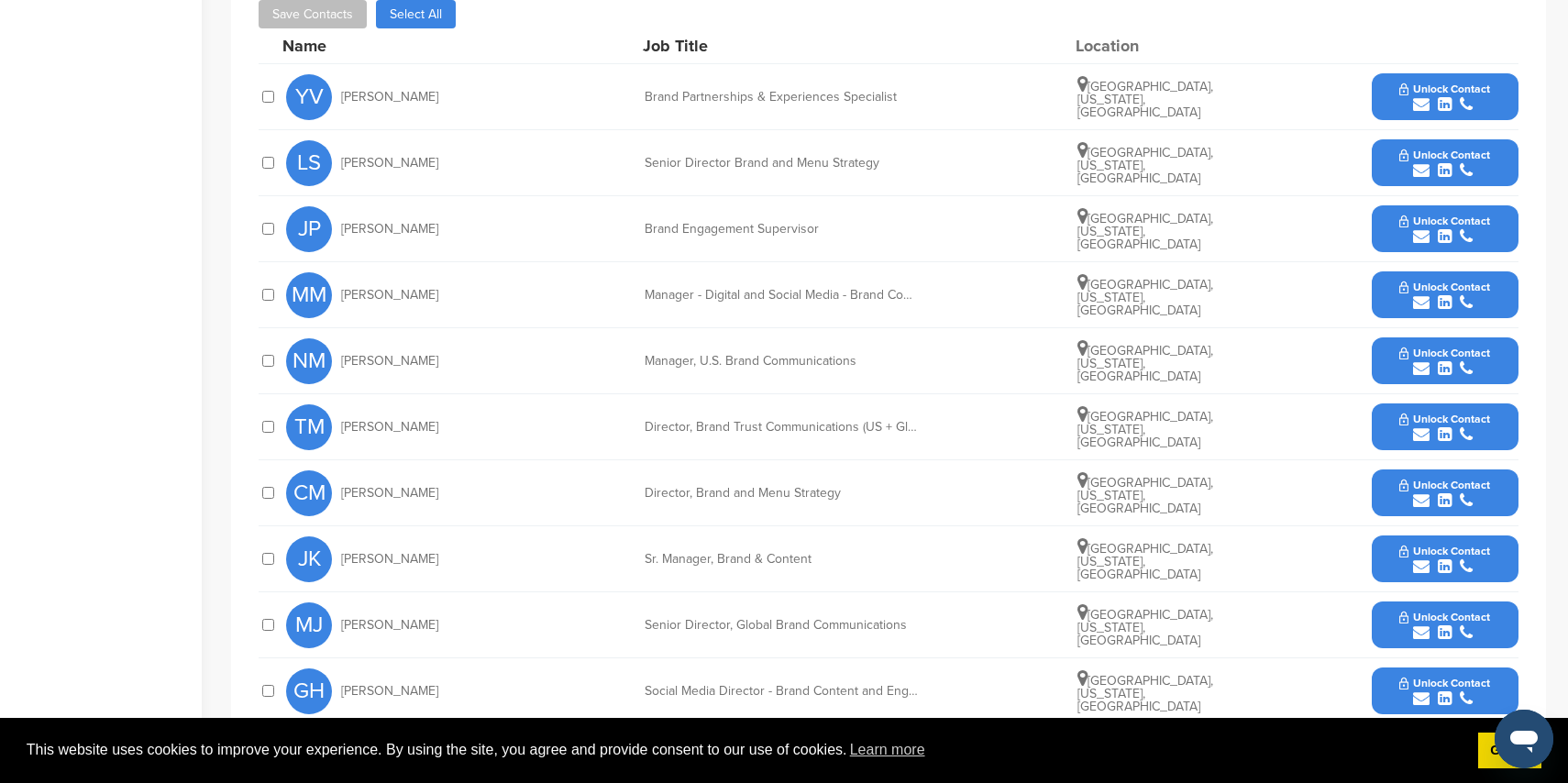
scroll to position [655, 0]
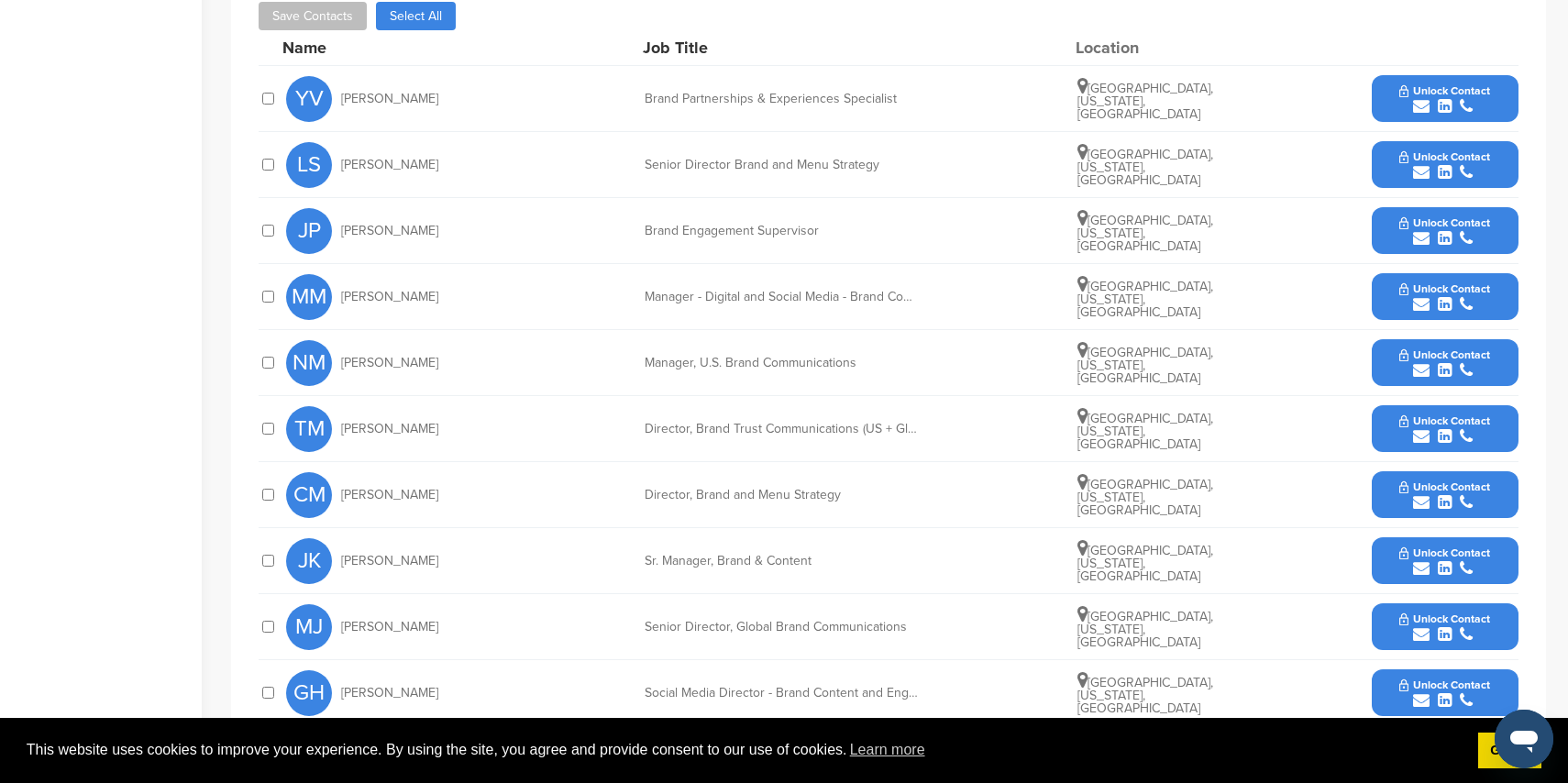
click at [1425, 104] on icon "submit" at bounding box center [1421, 106] width 17 height 17
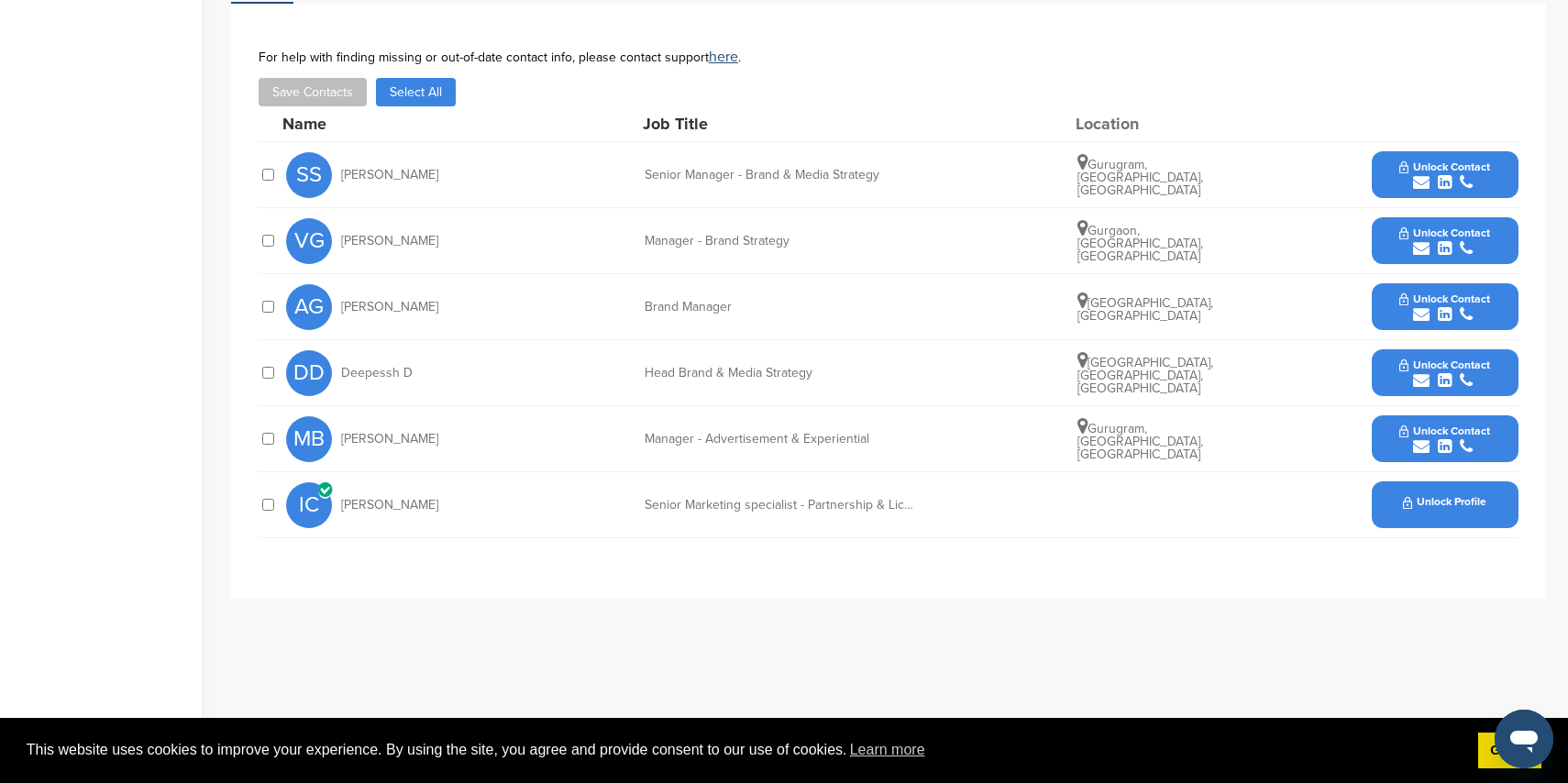
scroll to position [605, 0]
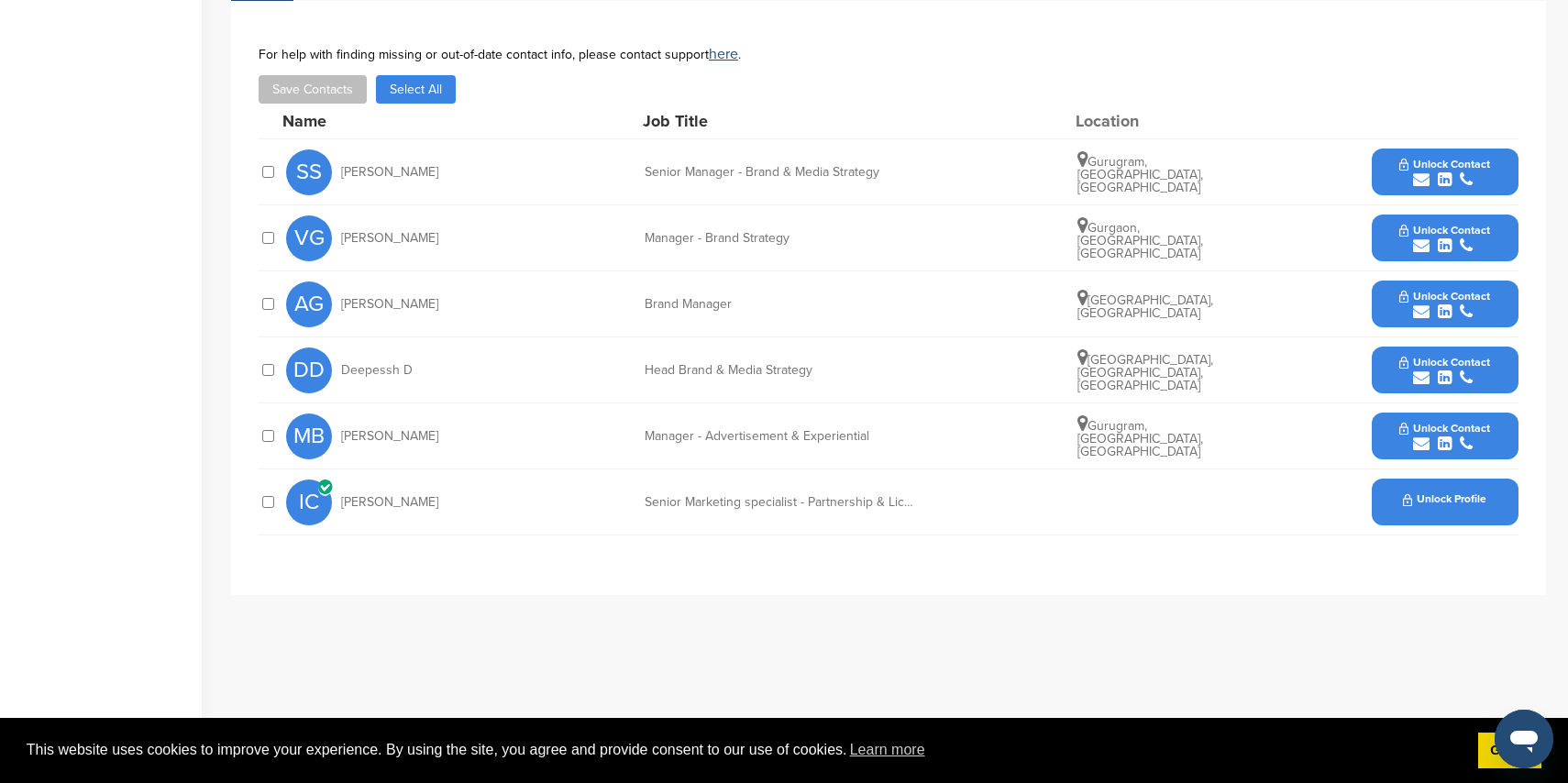
click at [1427, 498] on span "Unlock Profile" at bounding box center [1445, 499] width 84 height 13
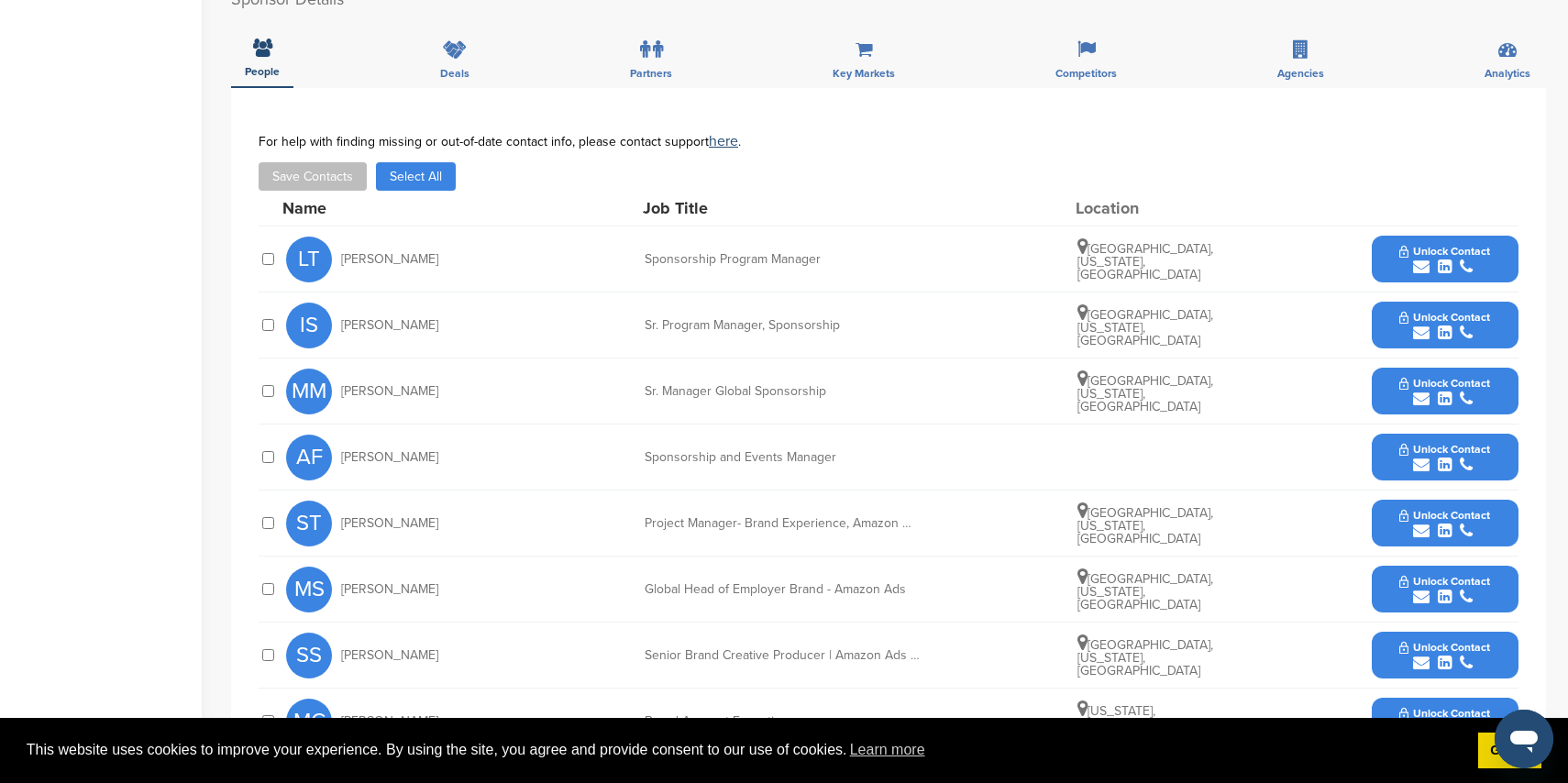
scroll to position [599, 0]
click at [1422, 455] on icon "submit" at bounding box center [1421, 463] width 17 height 17
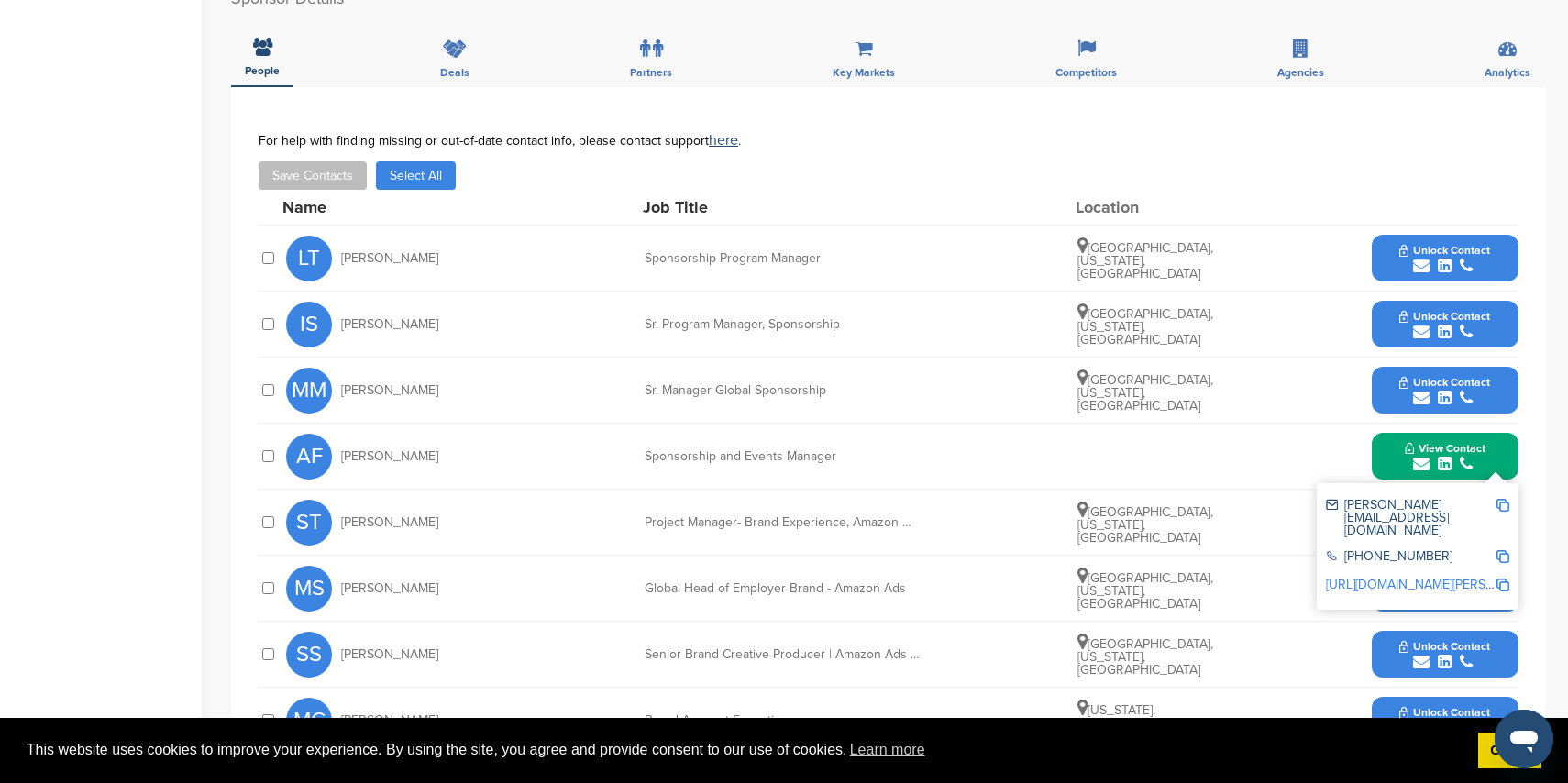
click at [1430, 257] on div "submit" at bounding box center [1444, 266] width 91 height 18
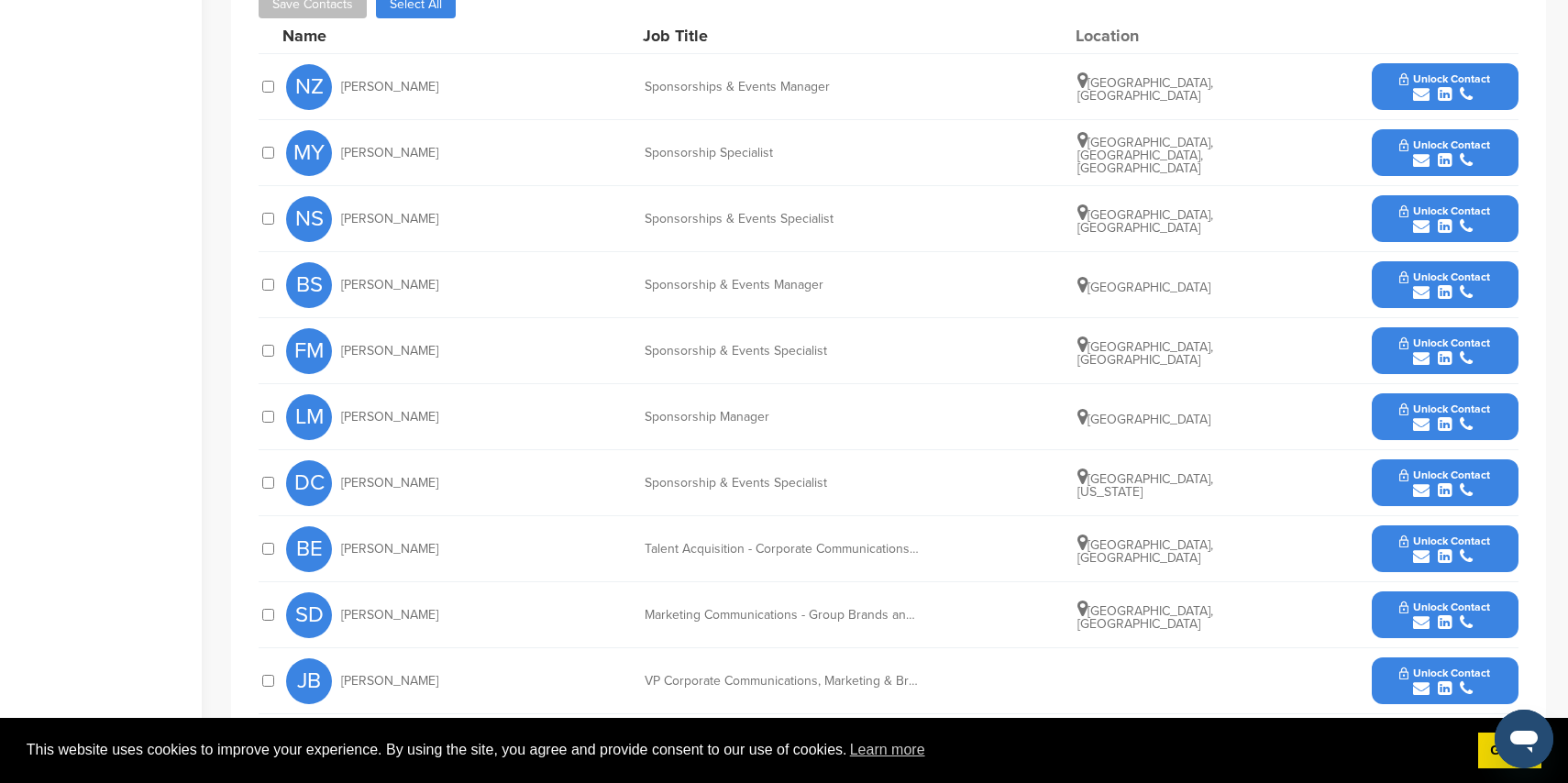
scroll to position [909, 0]
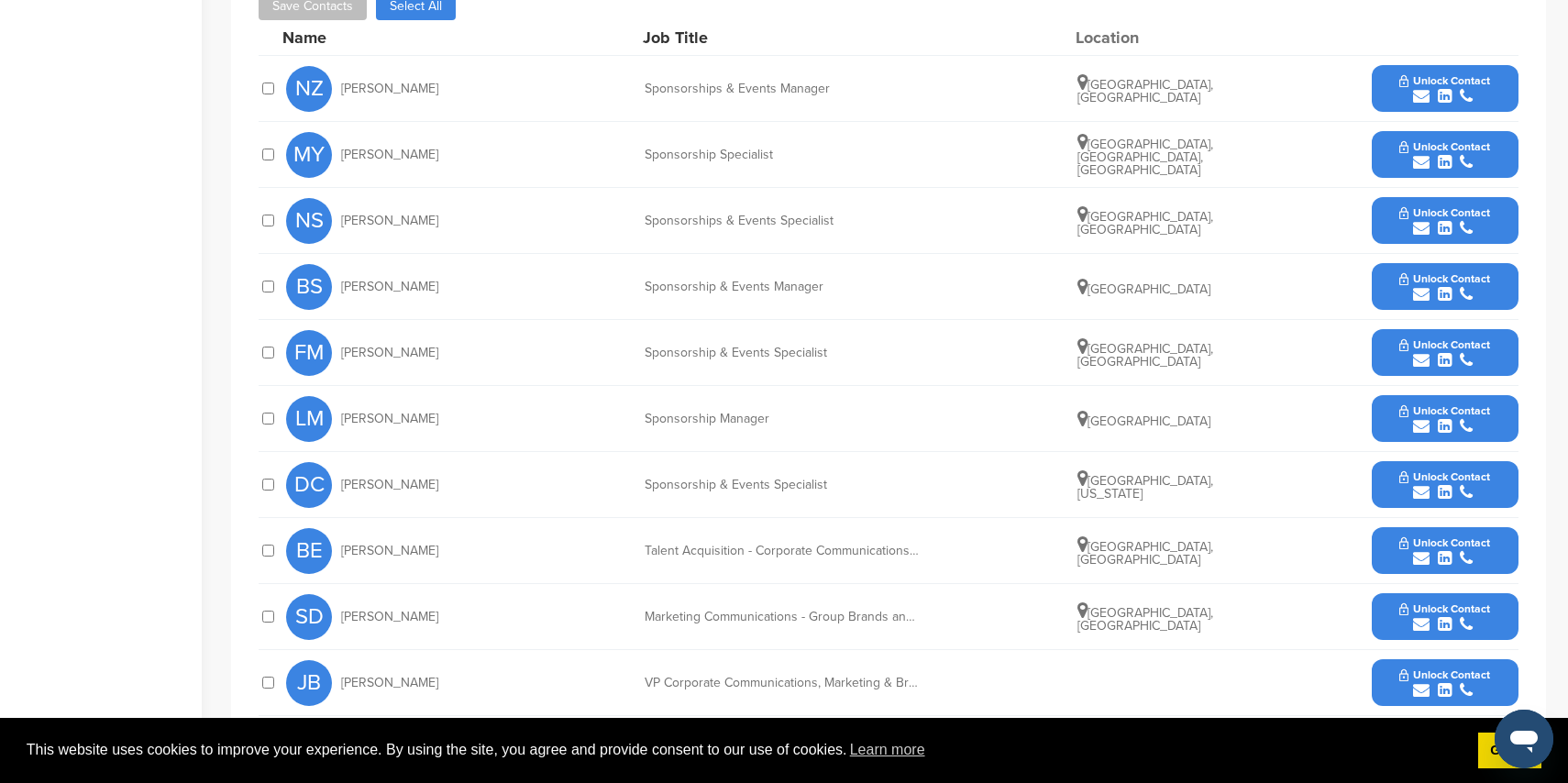
click at [1423, 94] on icon "submit" at bounding box center [1421, 96] width 17 height 17
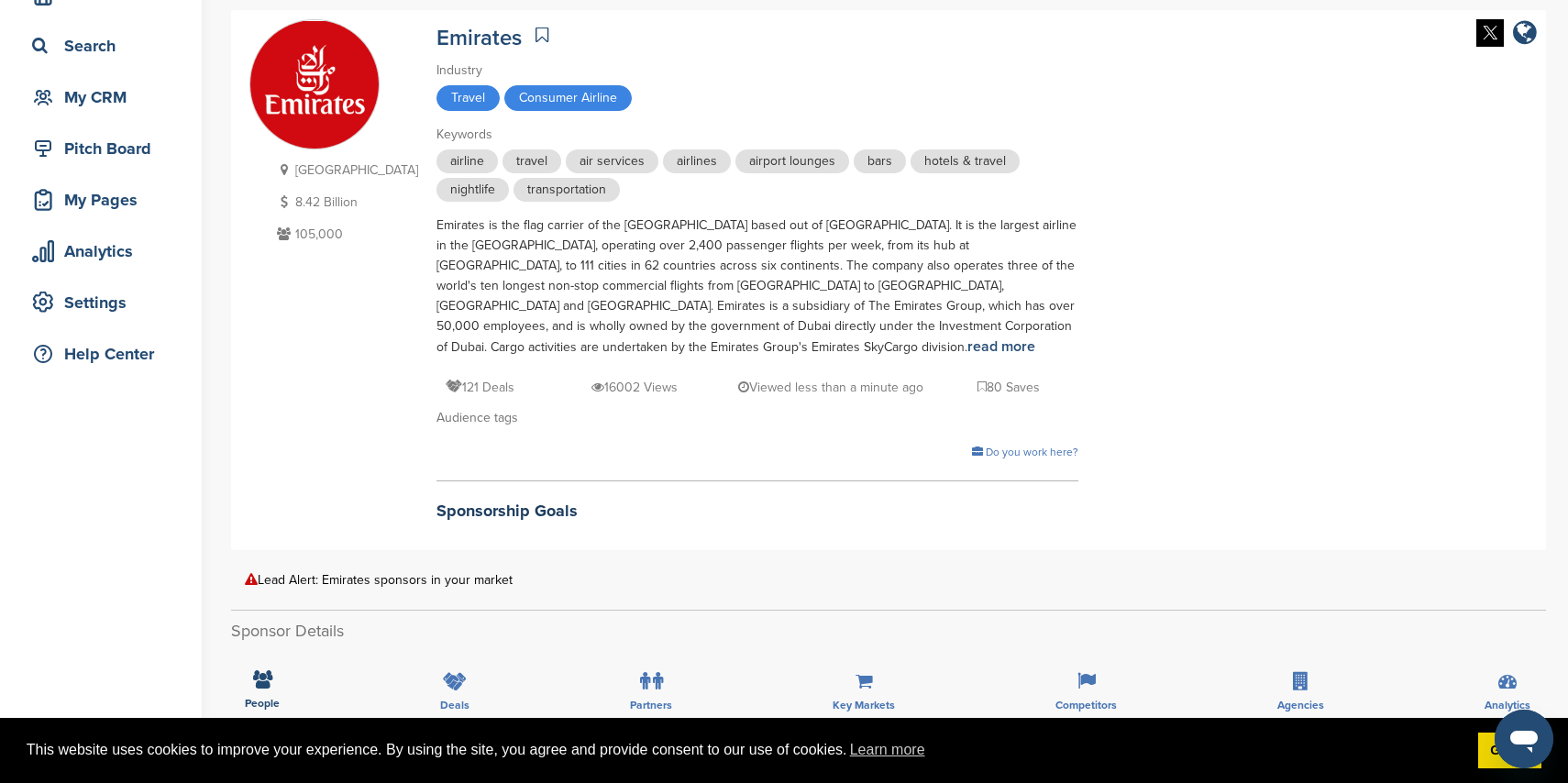
scroll to position [0, 0]
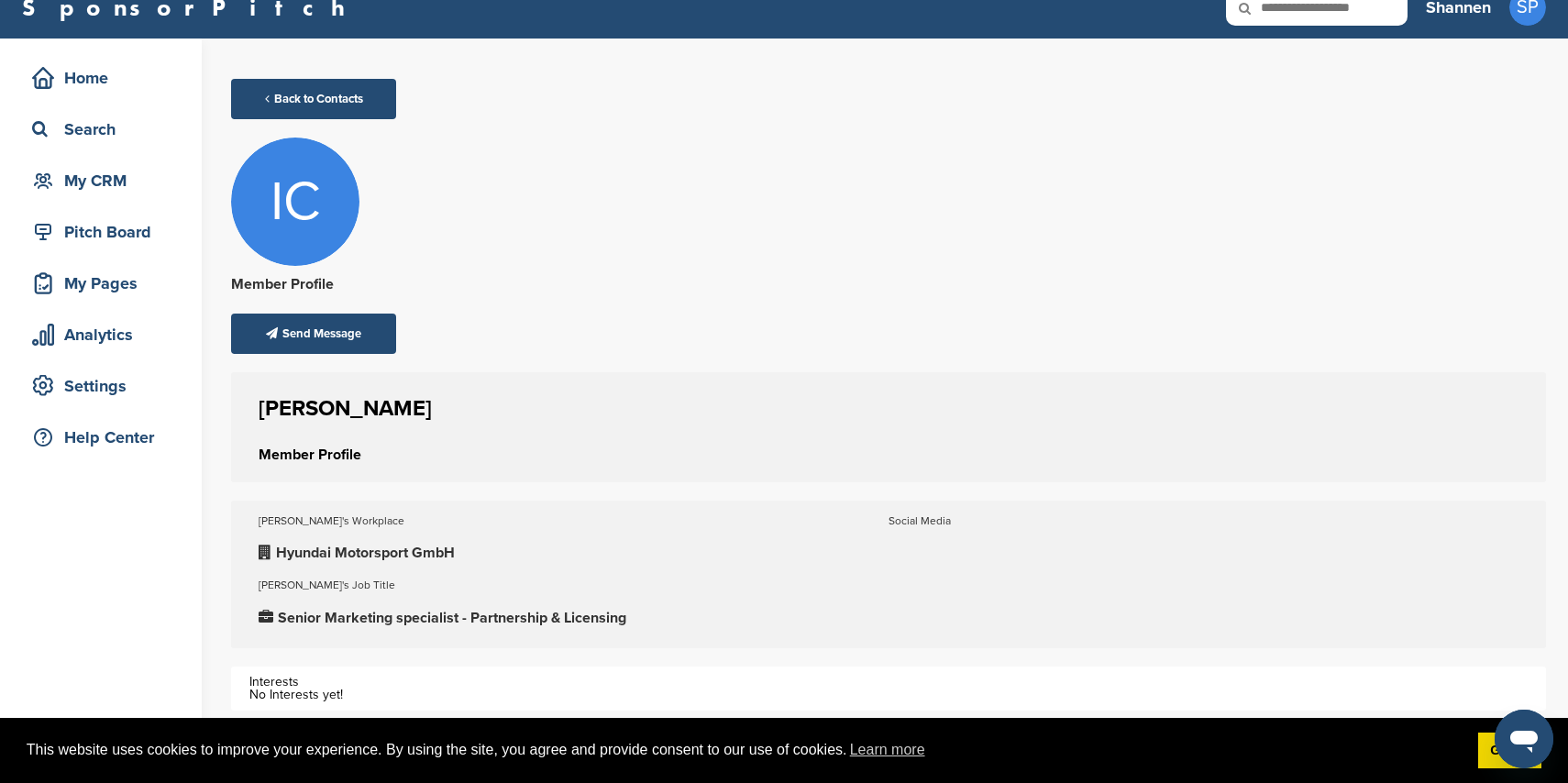
scroll to position [11, 0]
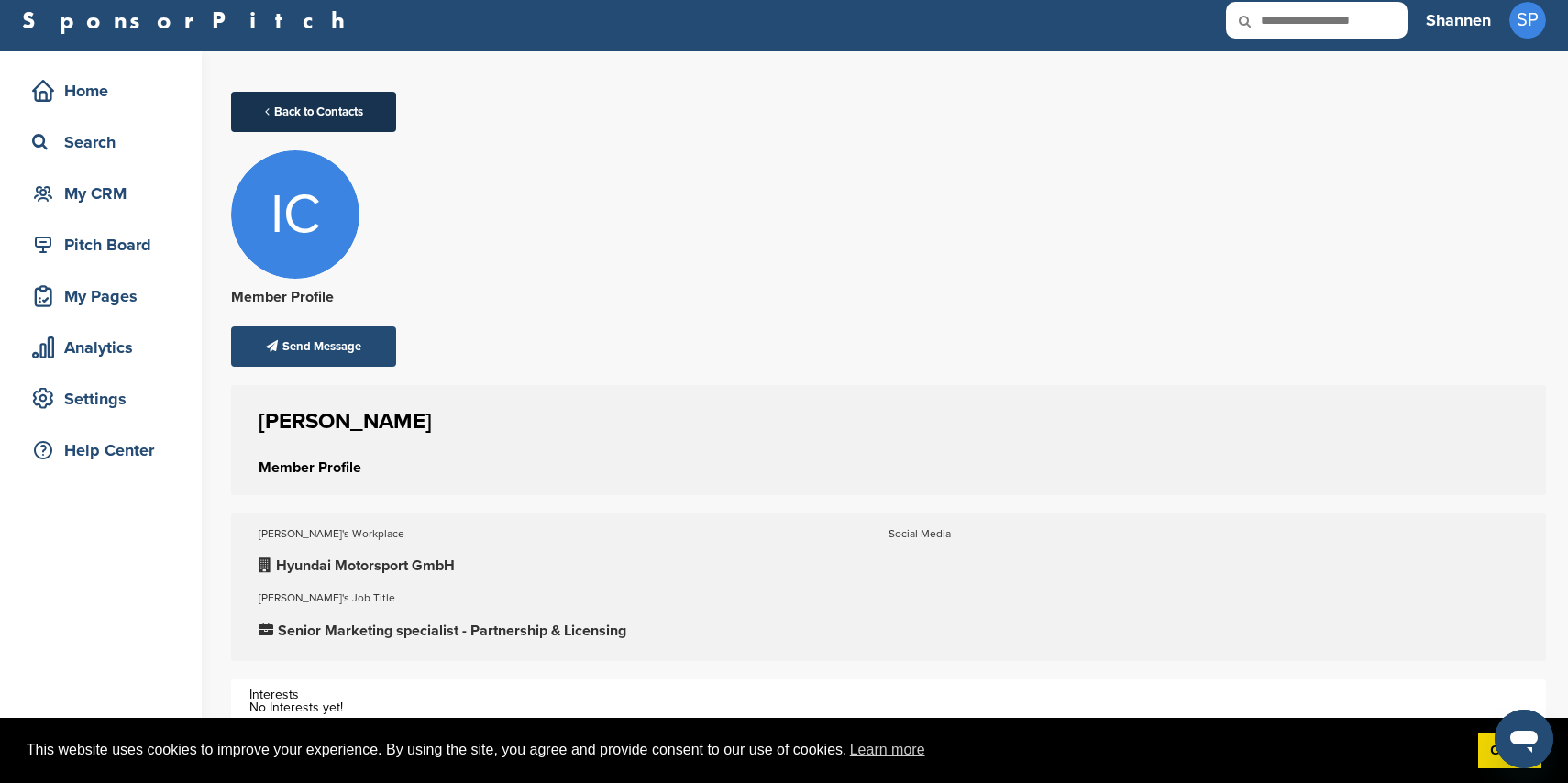
click at [330, 120] on link "Back to Contacts" at bounding box center [313, 111] width 165 height 40
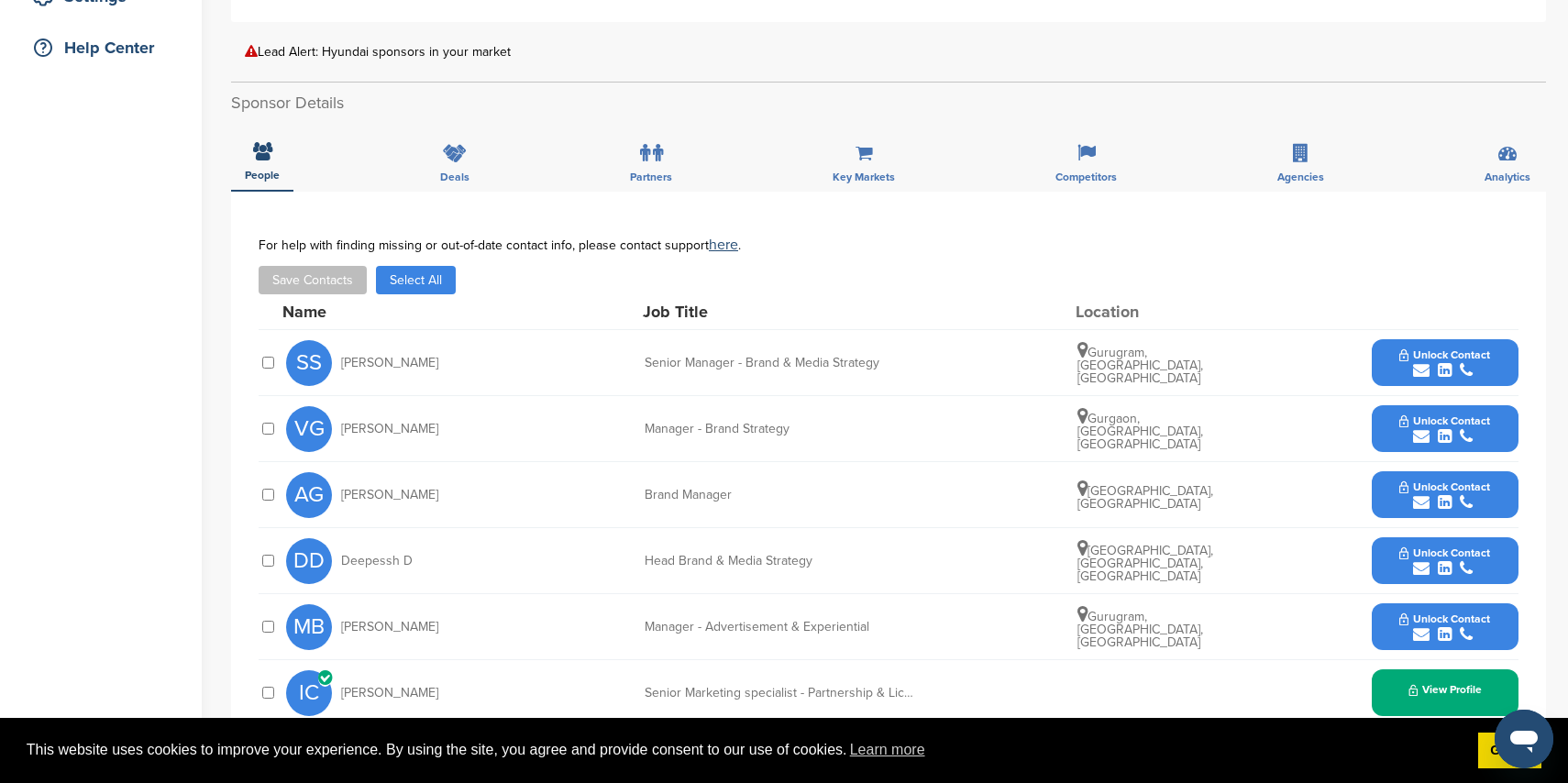
scroll to position [431, 0]
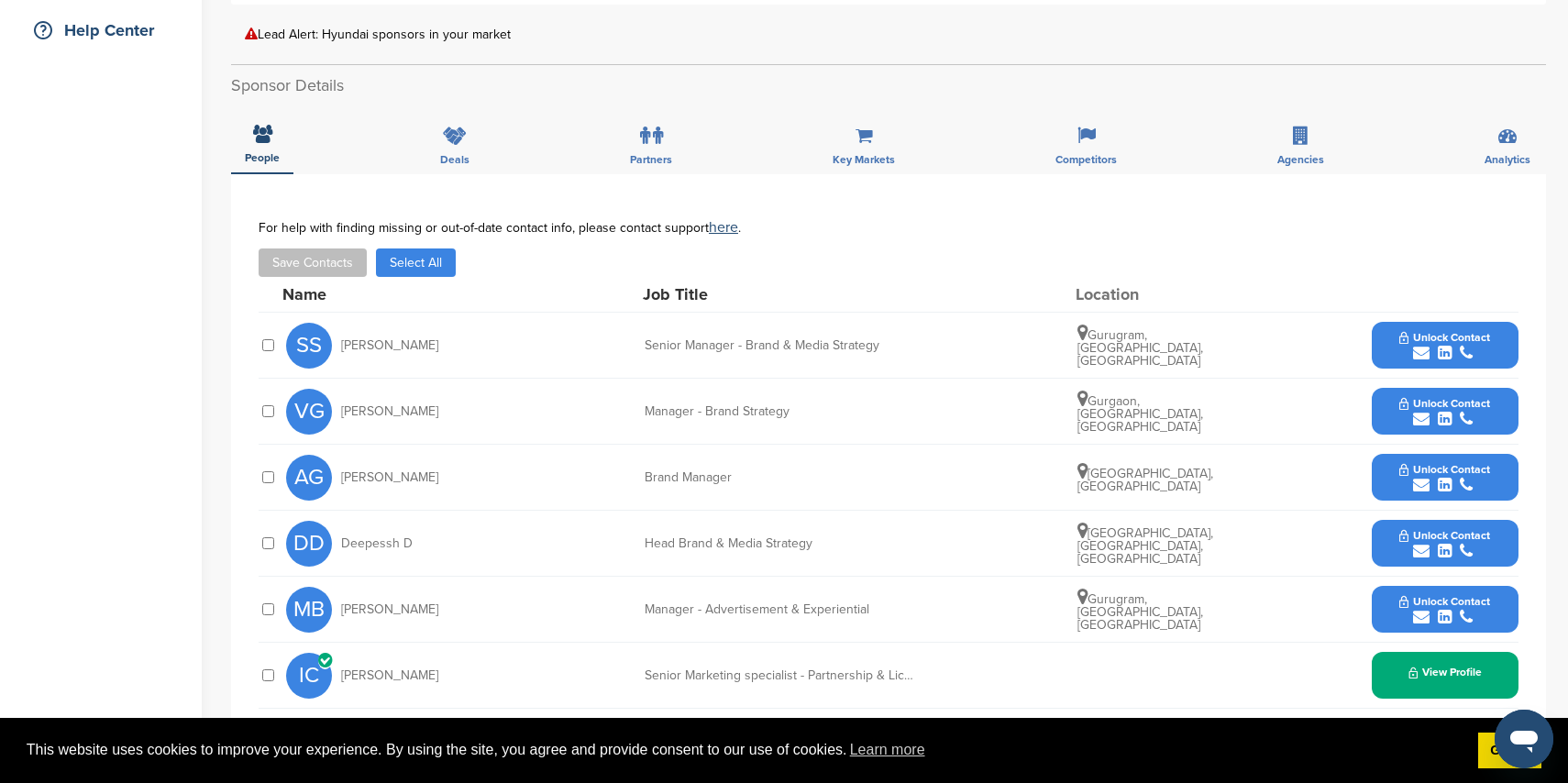
click at [1418, 350] on icon "submit" at bounding box center [1421, 353] width 17 height 17
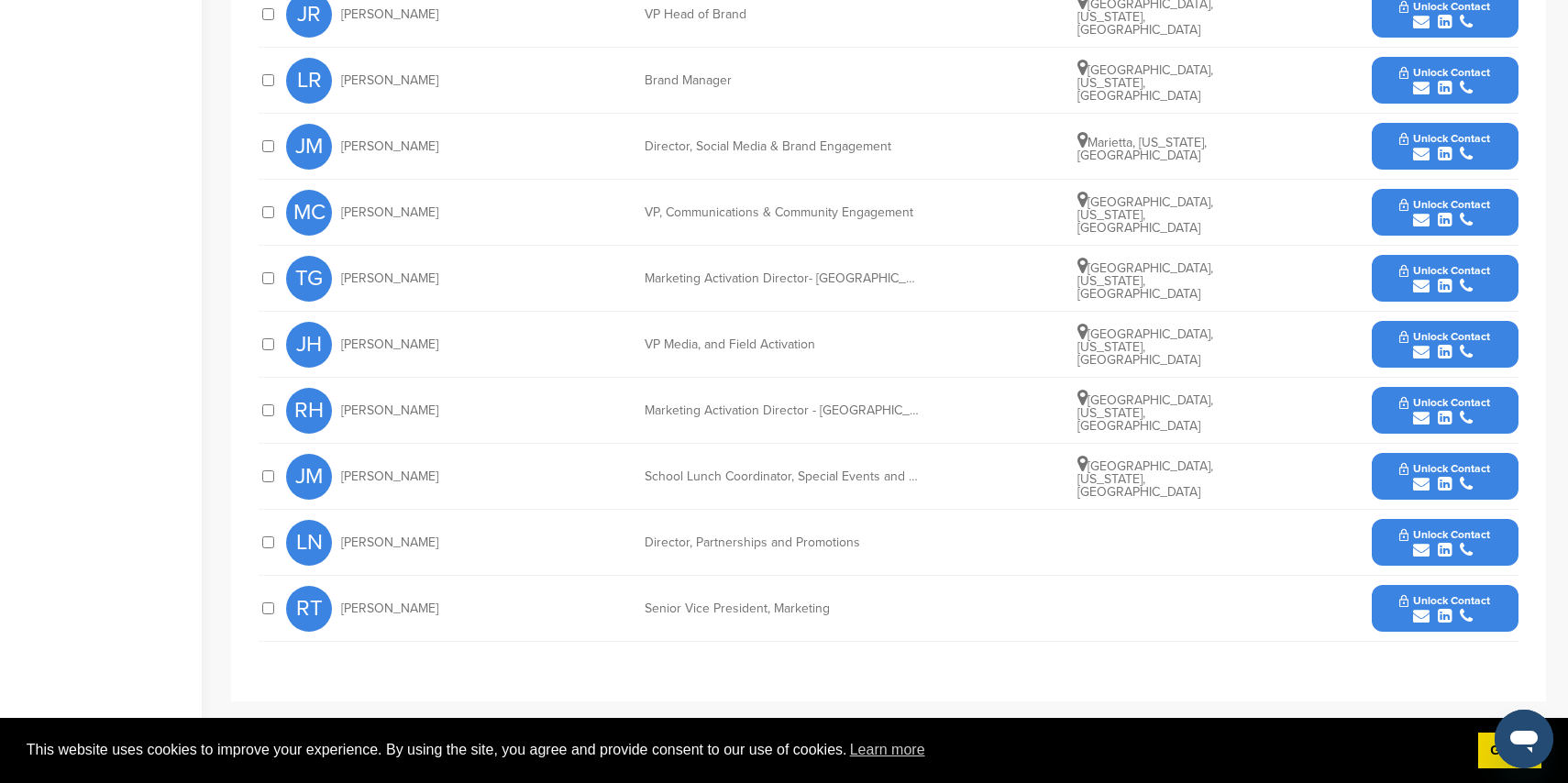
scroll to position [763, 0]
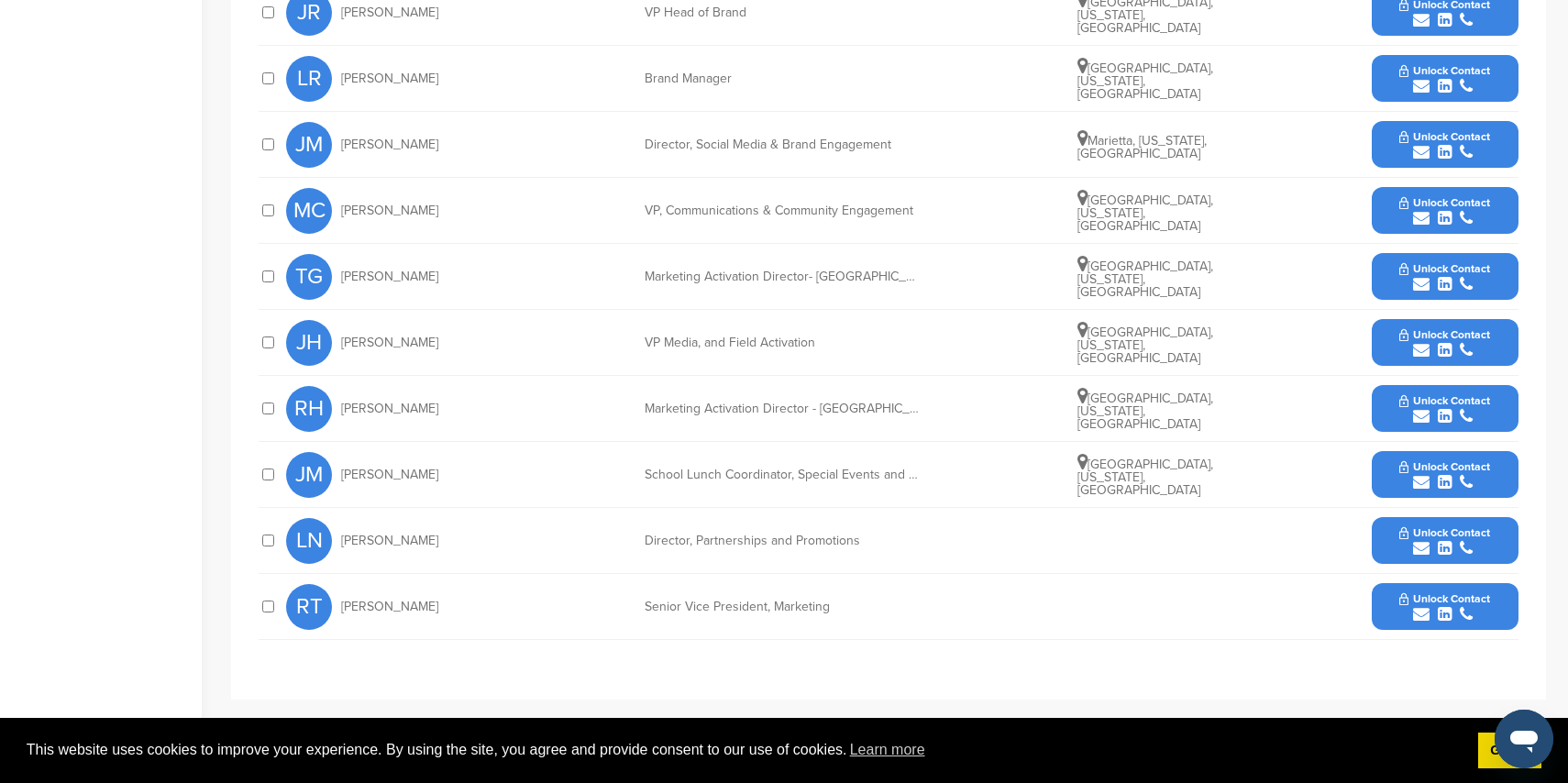
click at [1418, 540] on icon "submit" at bounding box center [1421, 548] width 17 height 17
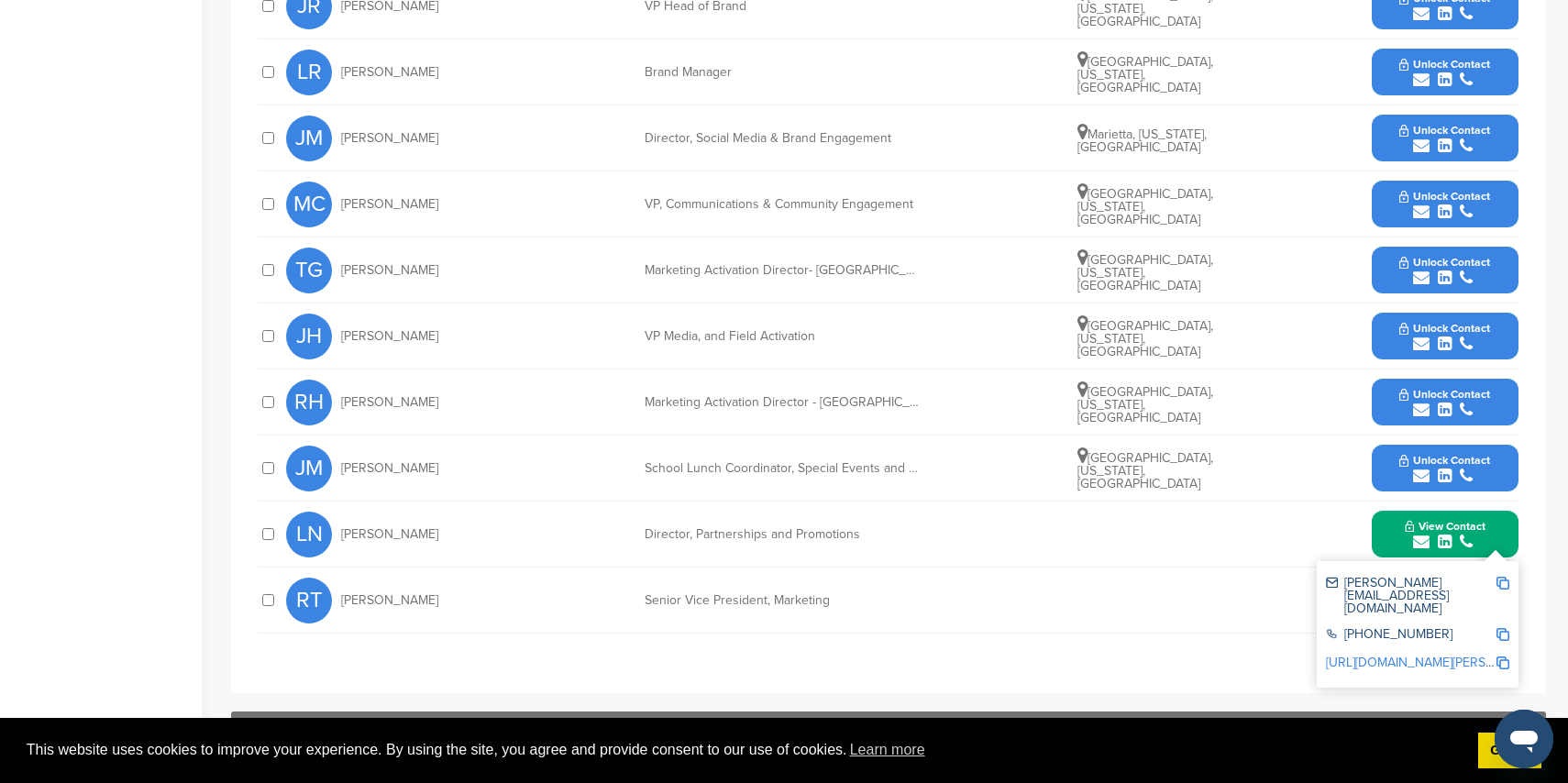
scroll to position [777, 0]
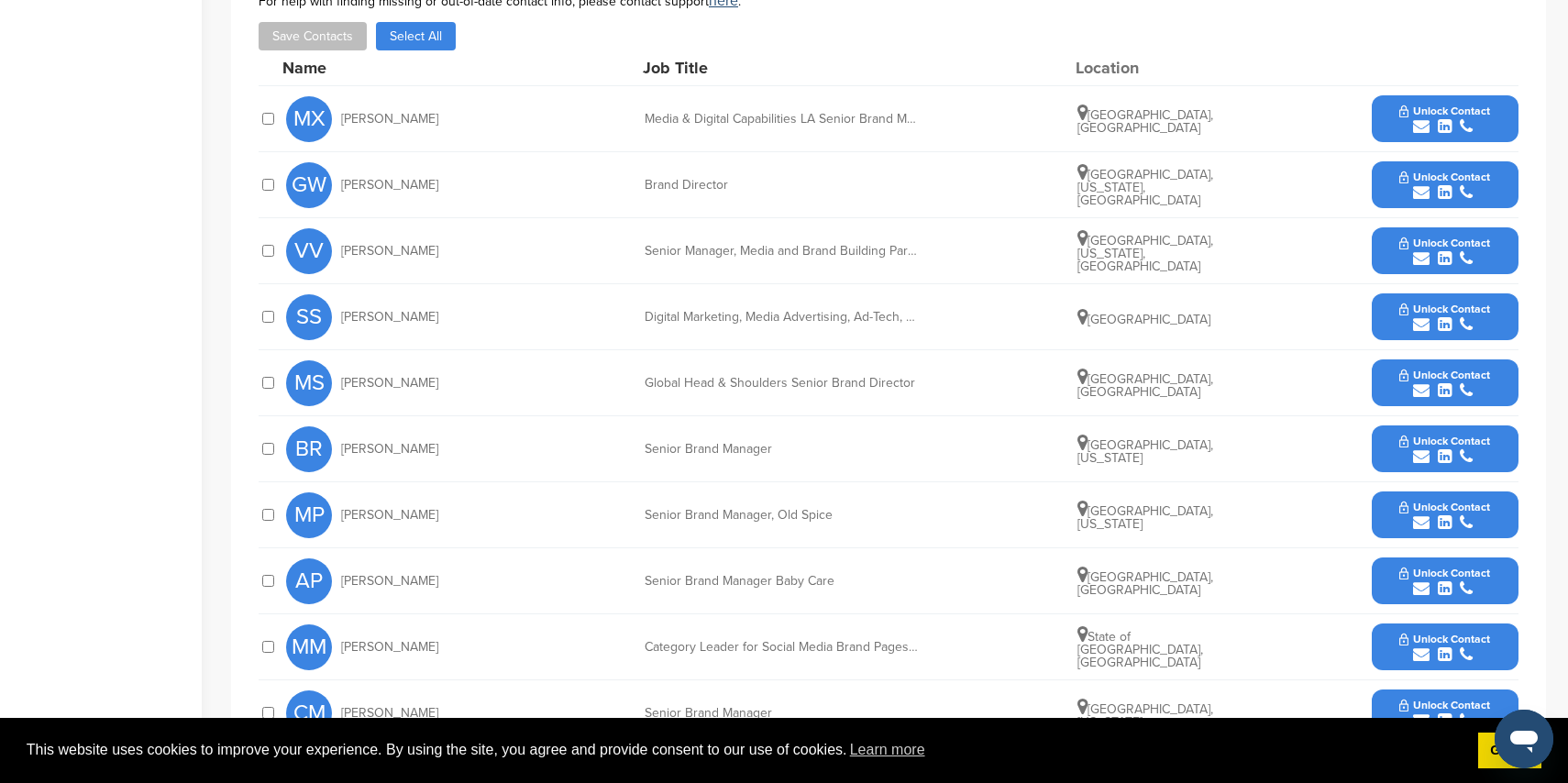
scroll to position [901, 0]
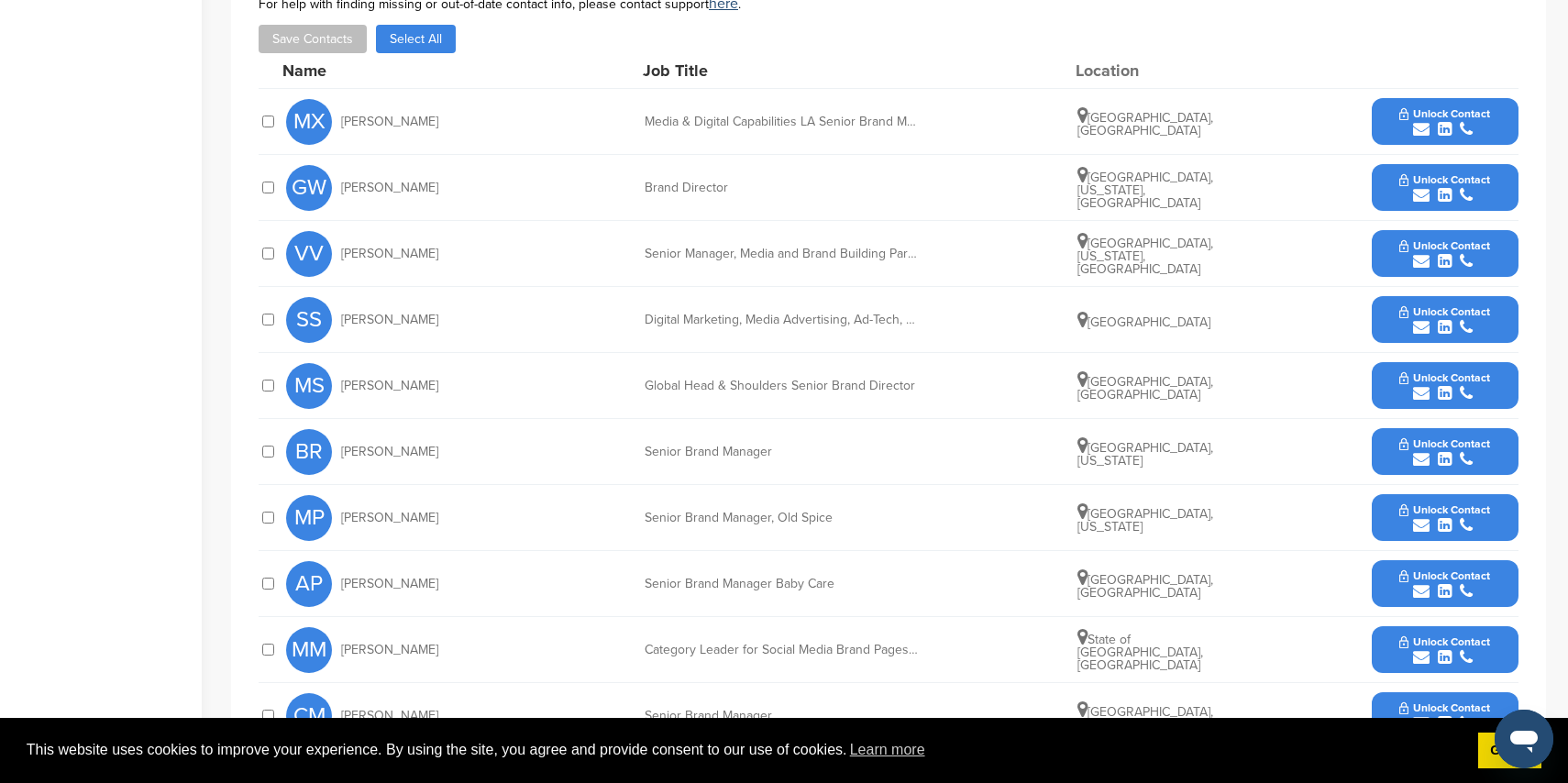
click at [1418, 254] on icon "submit" at bounding box center [1421, 261] width 17 height 17
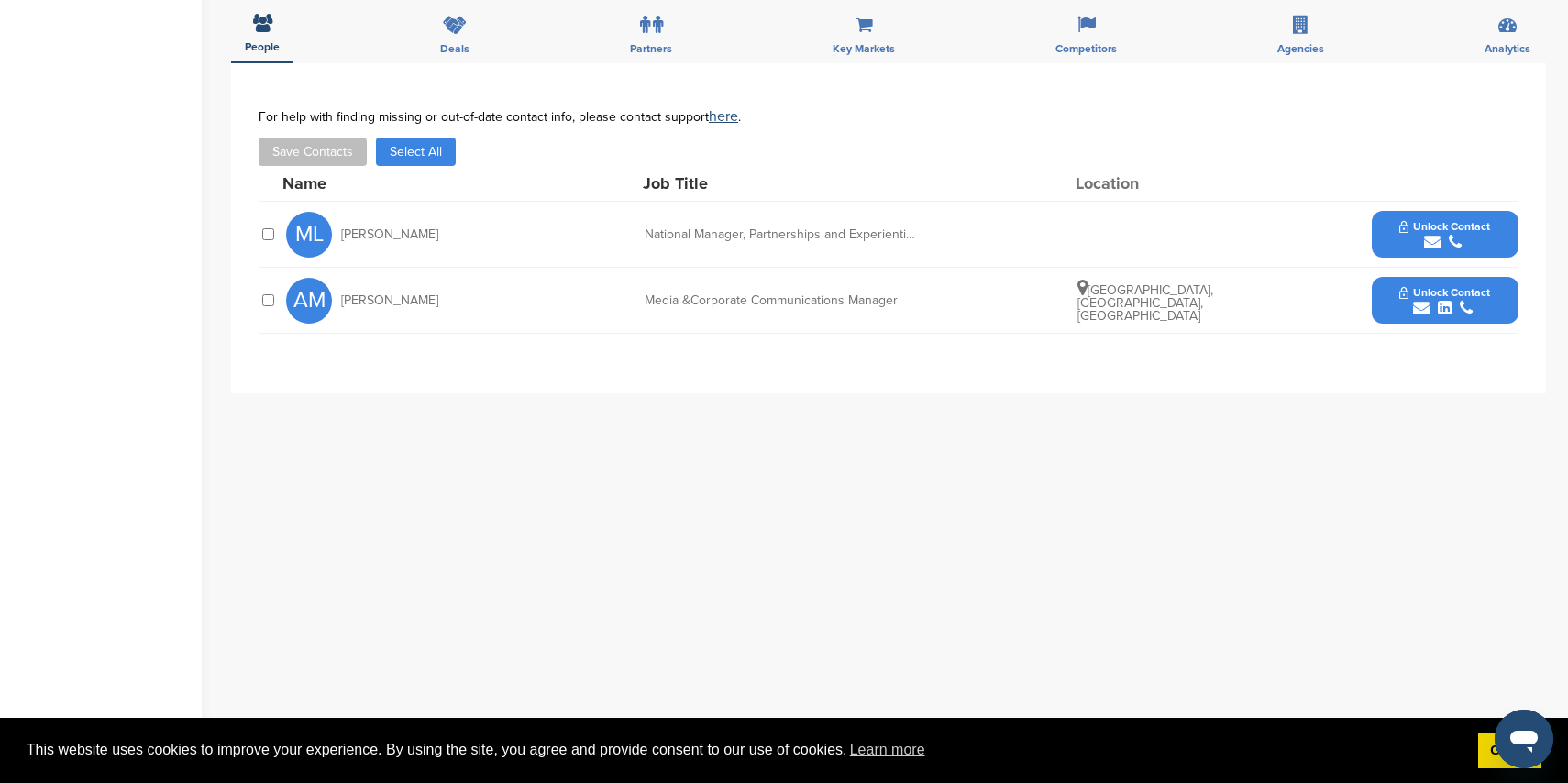
scroll to position [540, 0]
click at [1431, 241] on icon "submit" at bounding box center [1432, 244] width 17 height 17
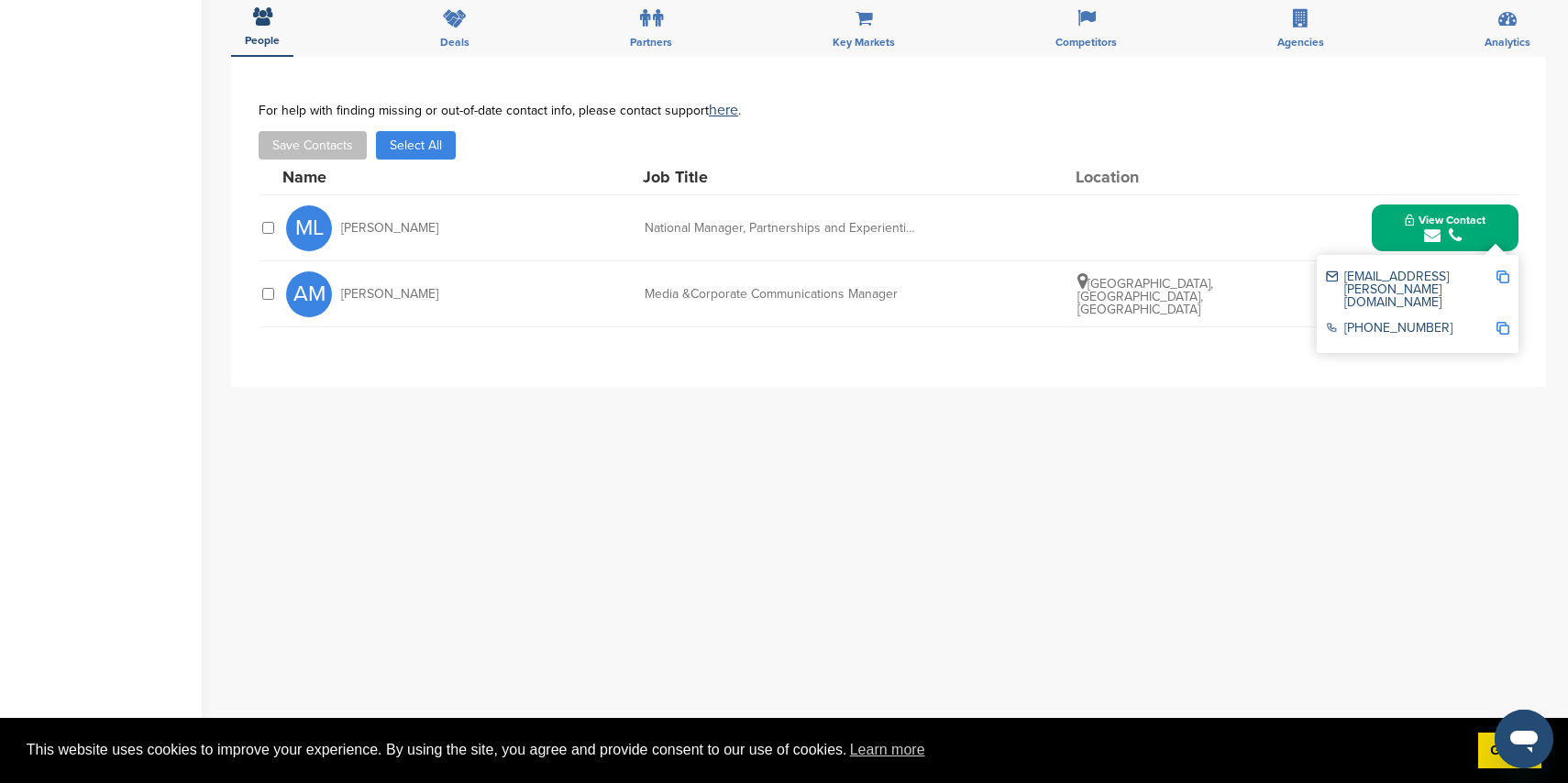
scroll to position [548, 0]
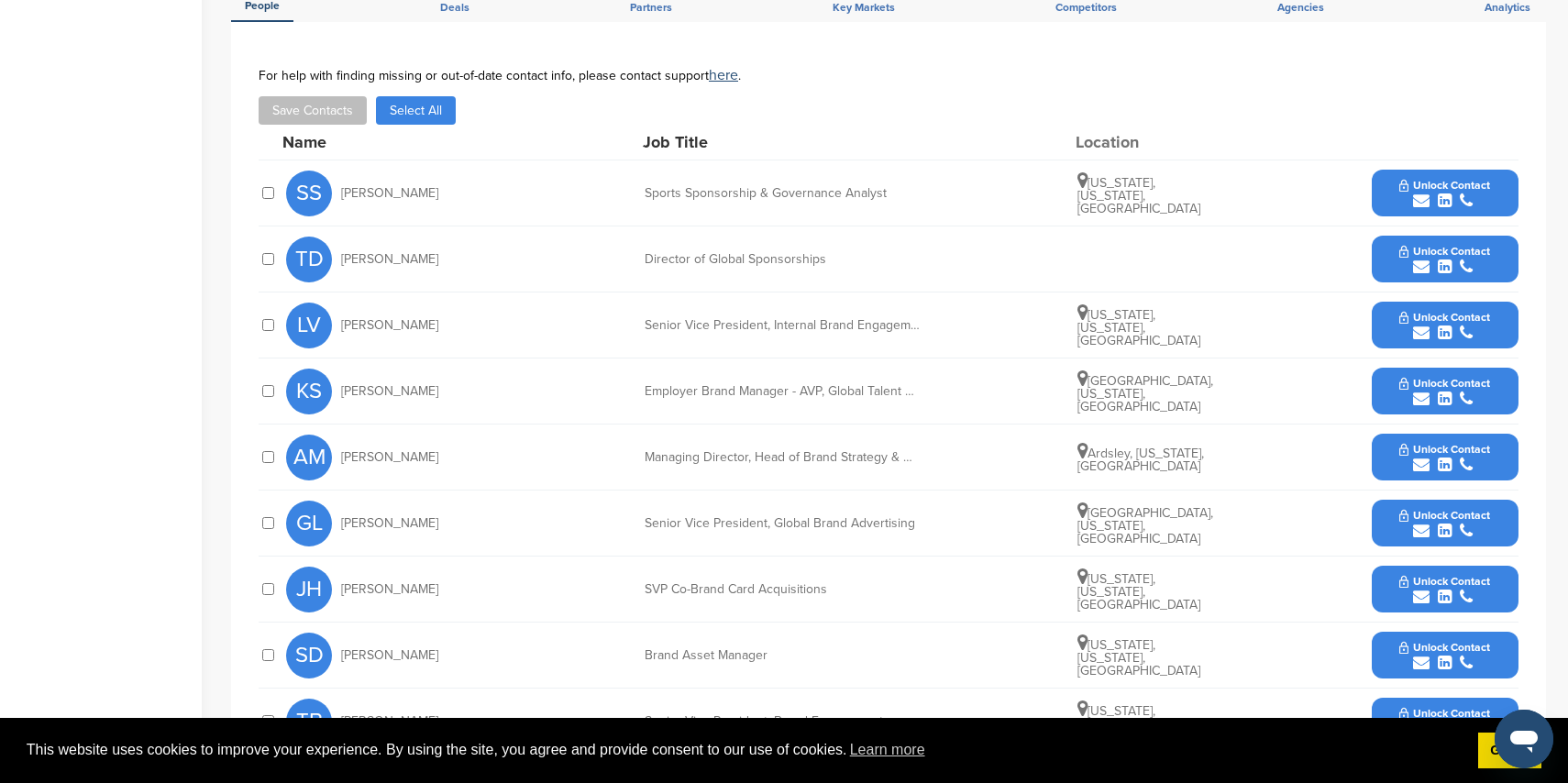
scroll to position [686, 0]
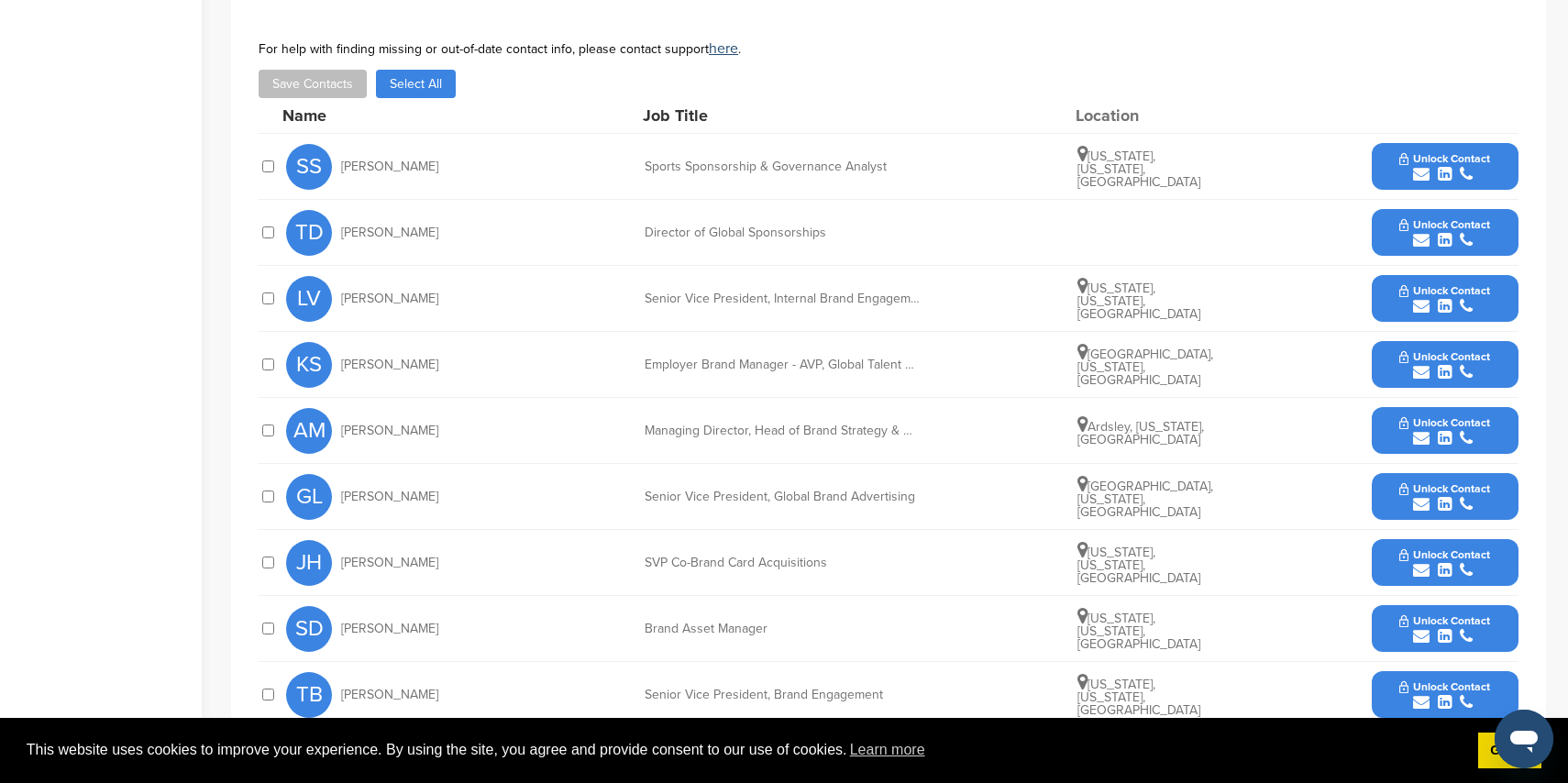
click at [1419, 232] on icon "submit" at bounding box center [1421, 240] width 17 height 17
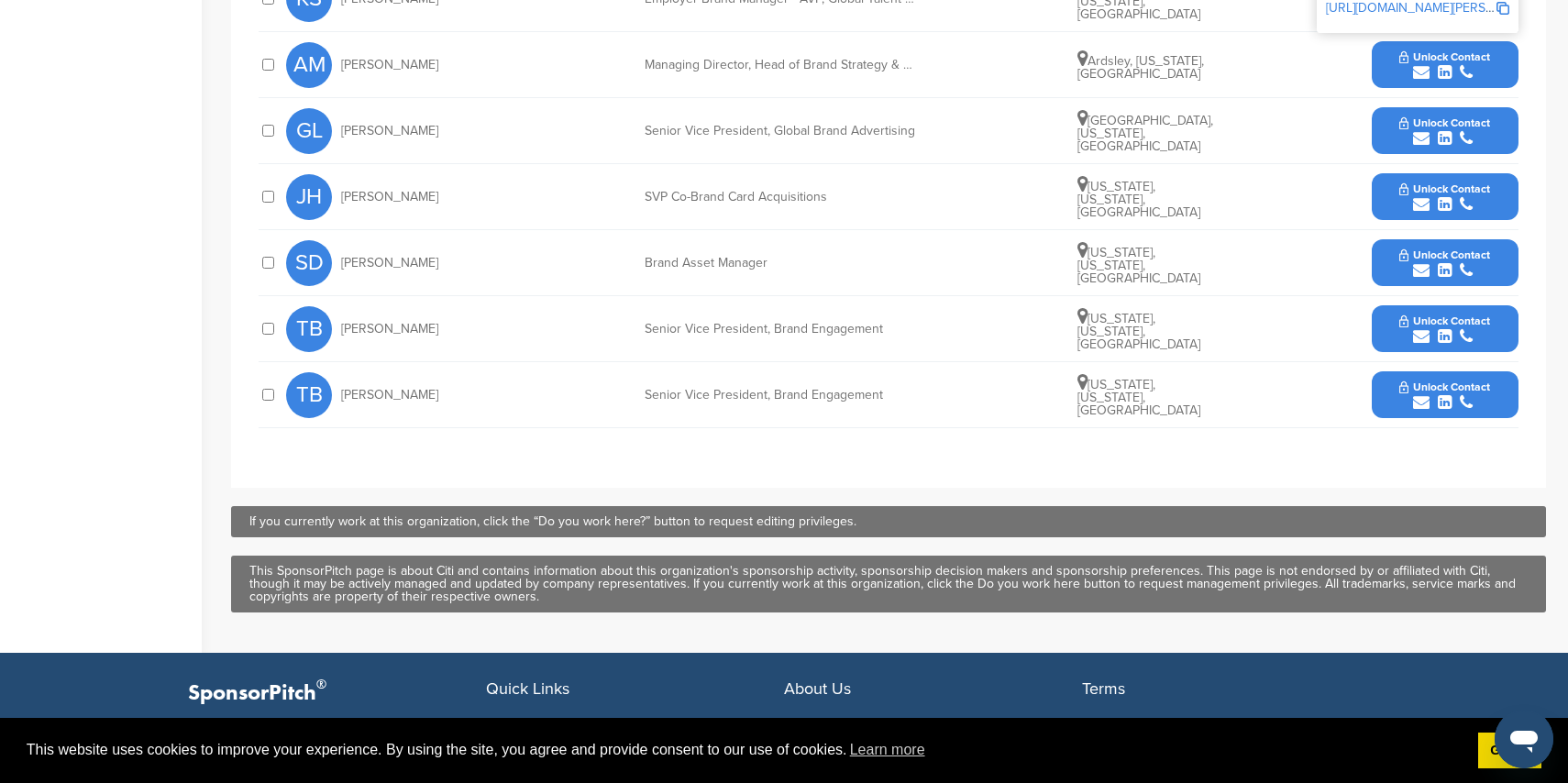
scroll to position [1065, 0]
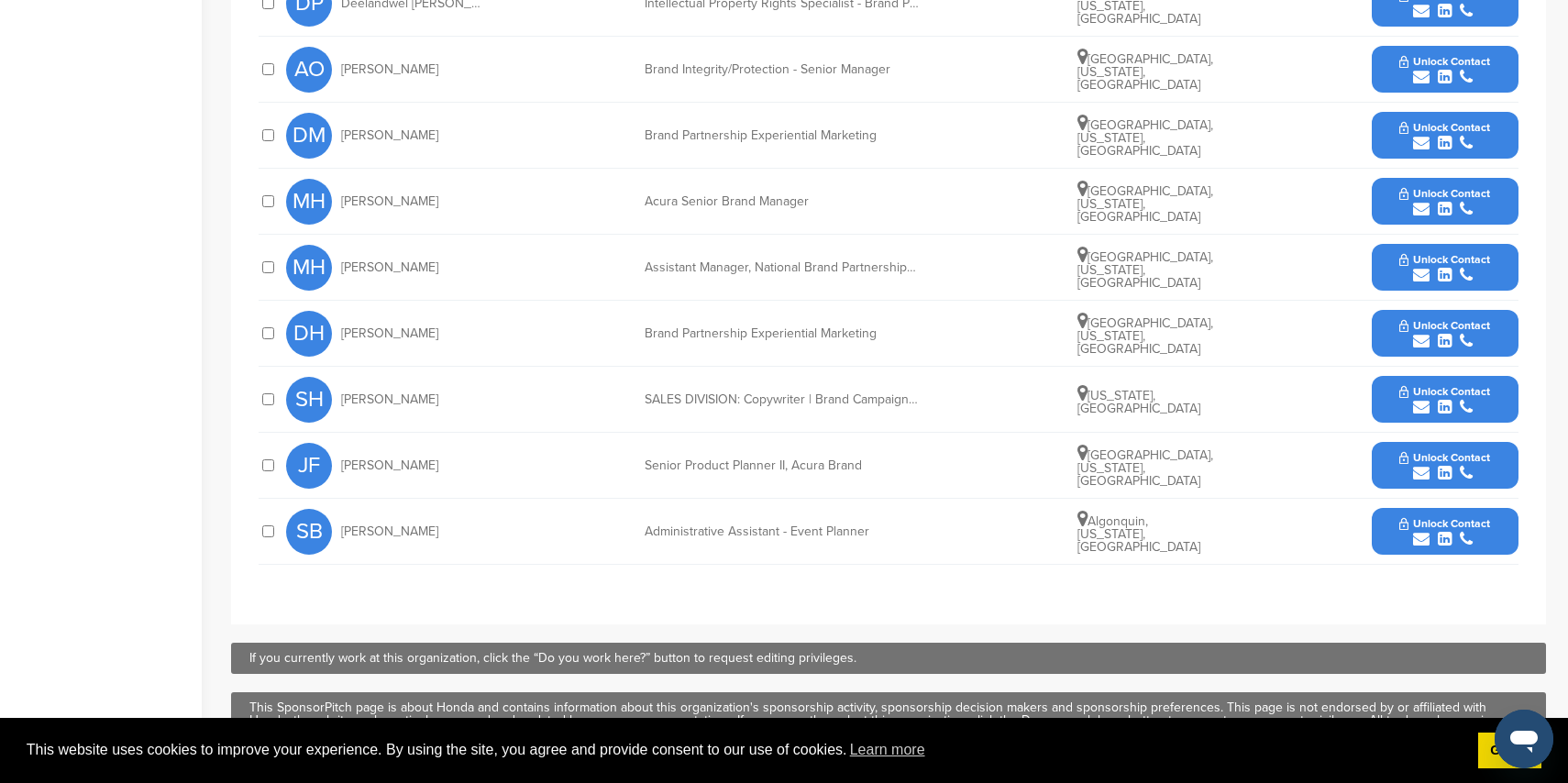
scroll to position [932, 0]
drag, startPoint x: 1420, startPoint y: 337, endPoint x: 1344, endPoint y: 336, distance: 76.0
click at [1420, 337] on icon "submit" at bounding box center [1421, 339] width 17 height 17
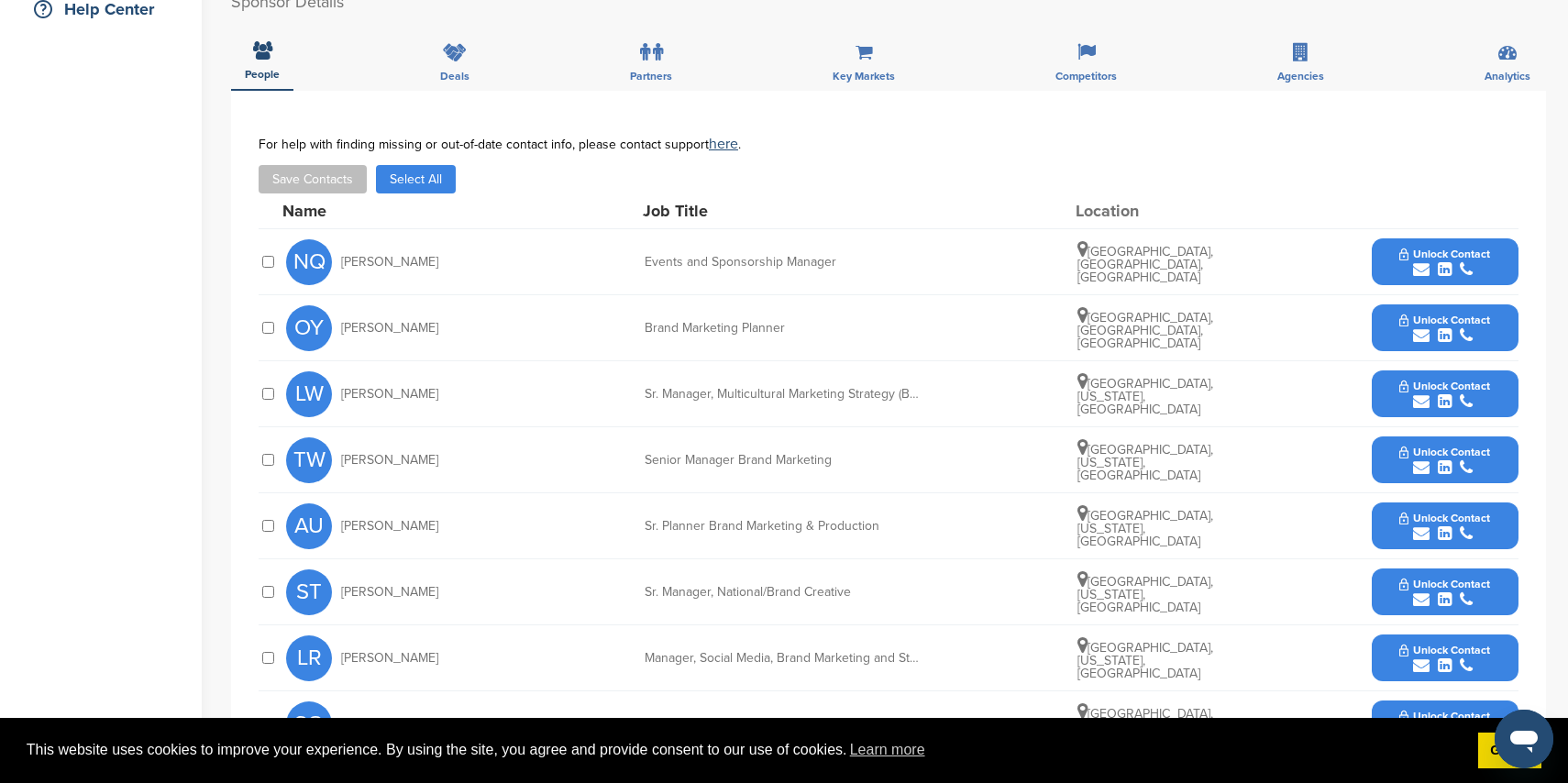
scroll to position [464, 0]
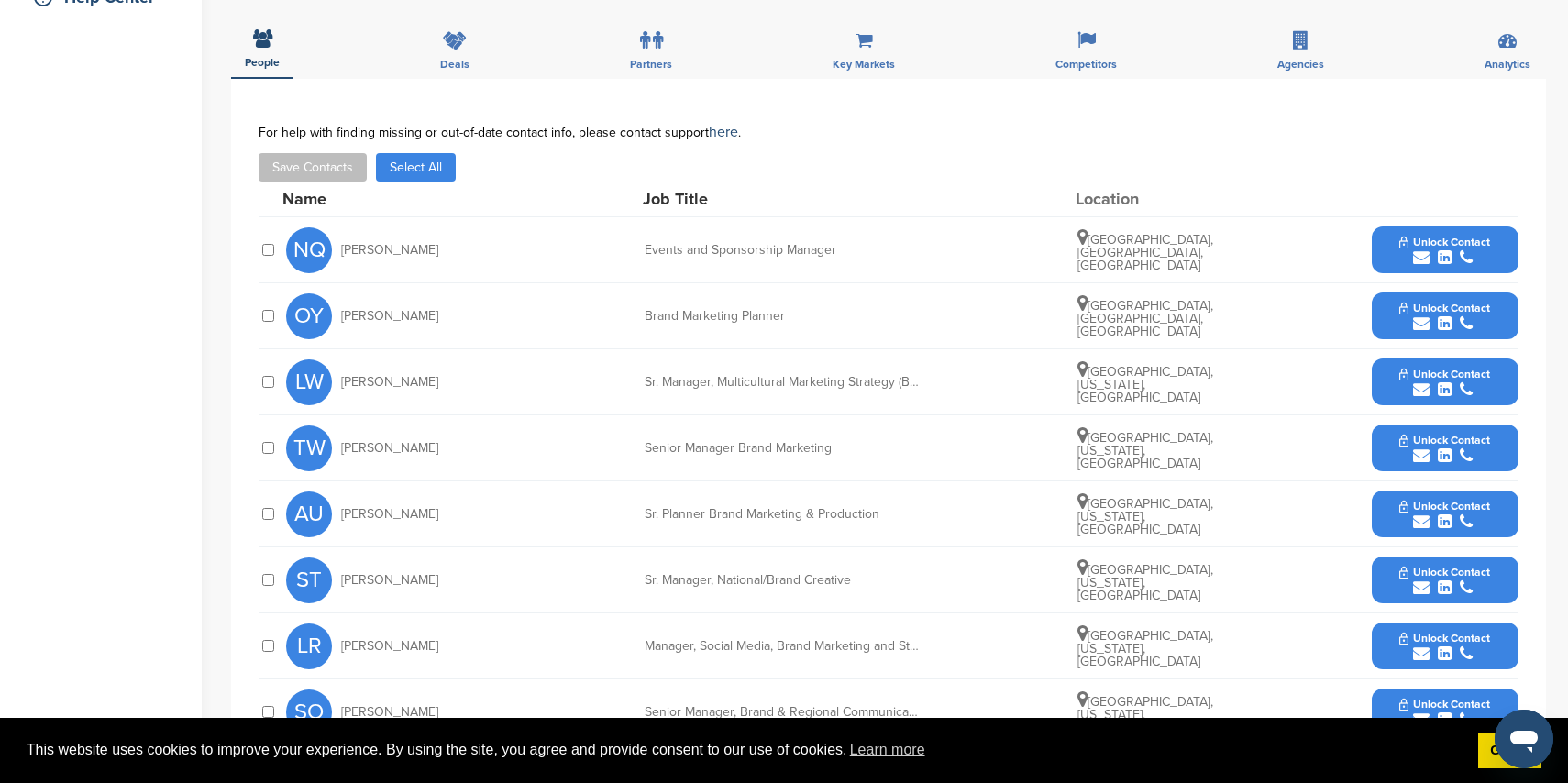
drag, startPoint x: 1413, startPoint y: 254, endPoint x: 1401, endPoint y: 254, distance: 12.0
click at [1413, 254] on icon "submit" at bounding box center [1421, 257] width 17 height 17
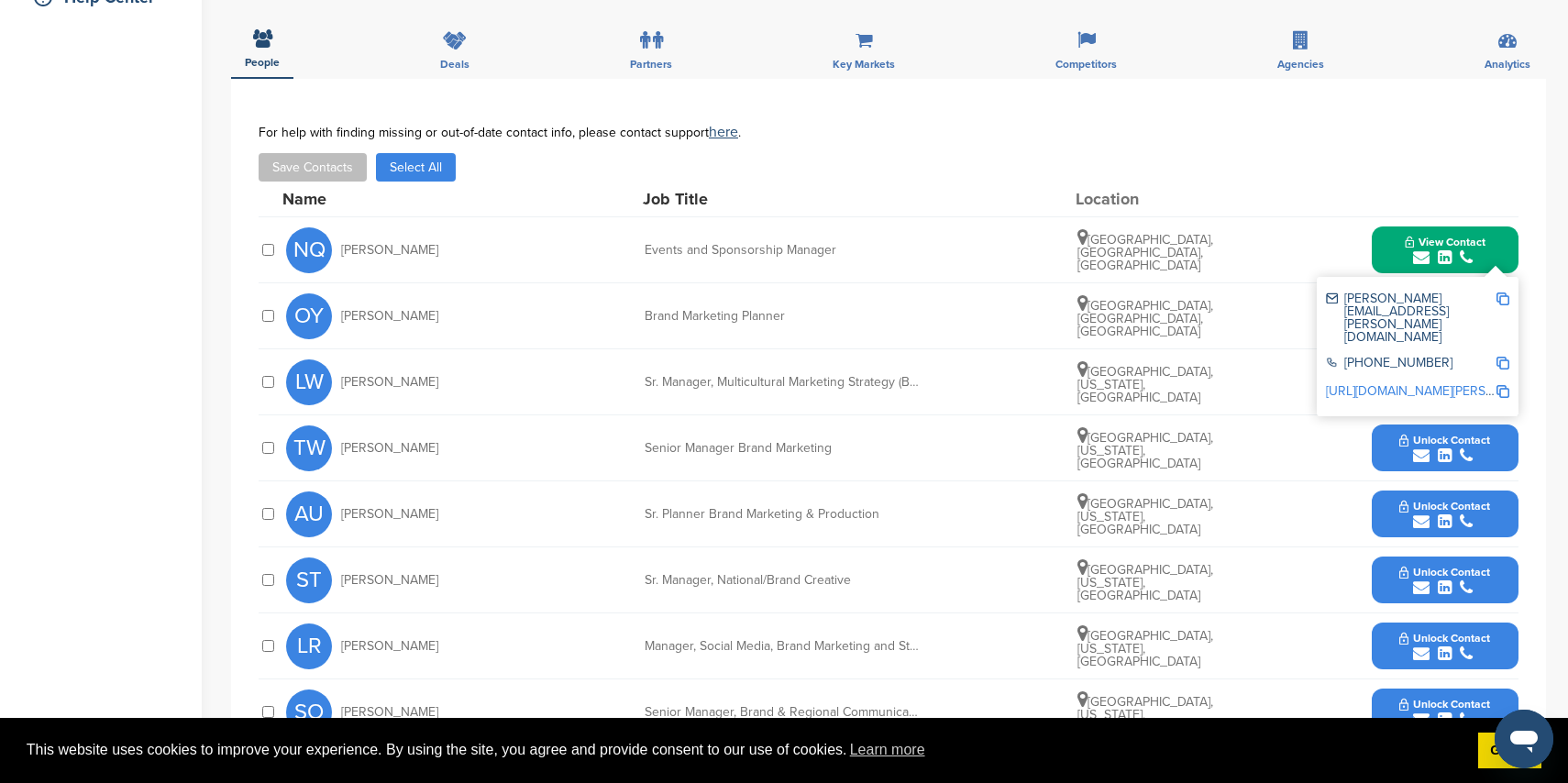
scroll to position [467, 0]
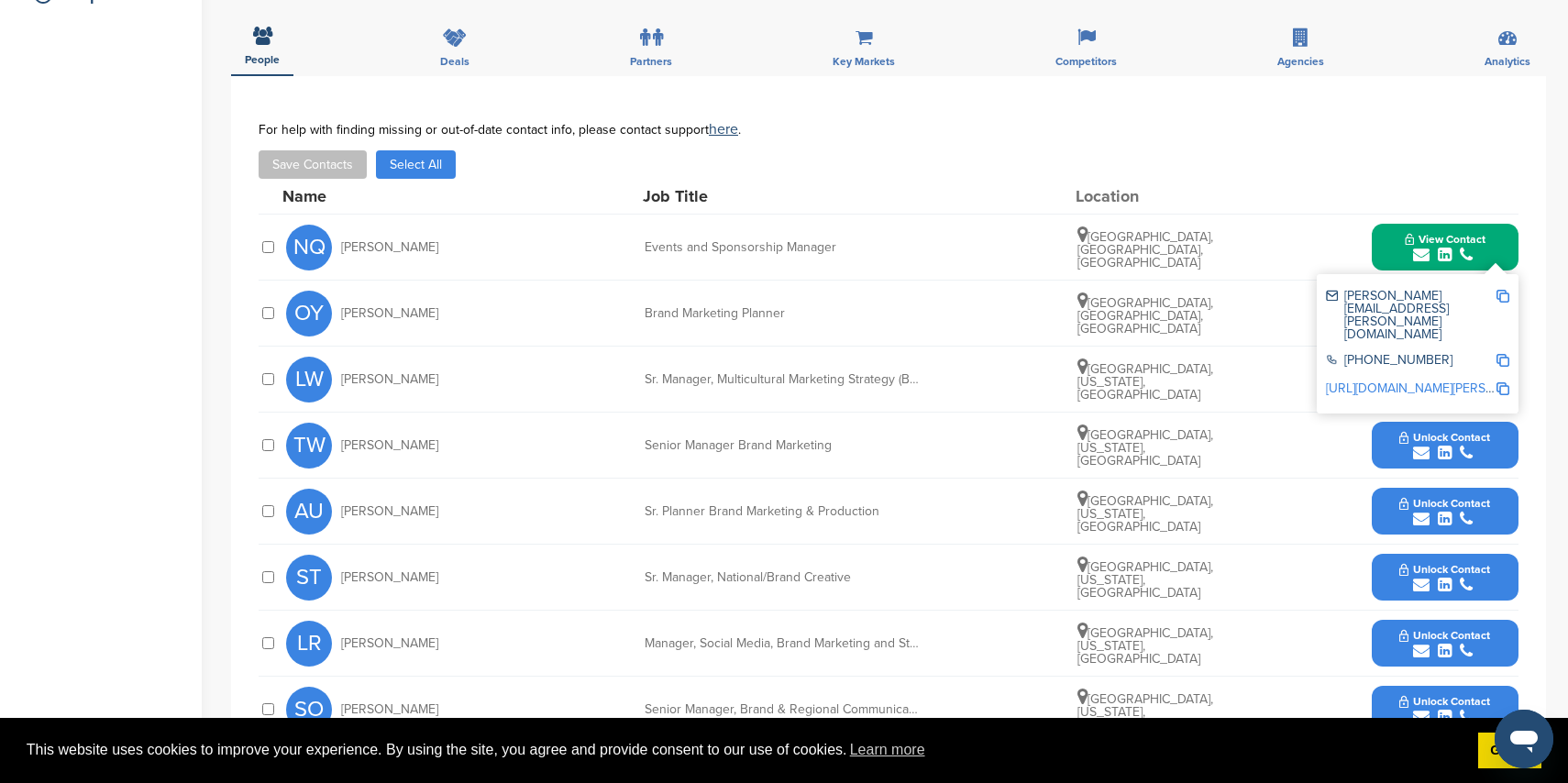
click at [946, 176] on div "Save Contacts Select All" at bounding box center [888, 164] width 1260 height 28
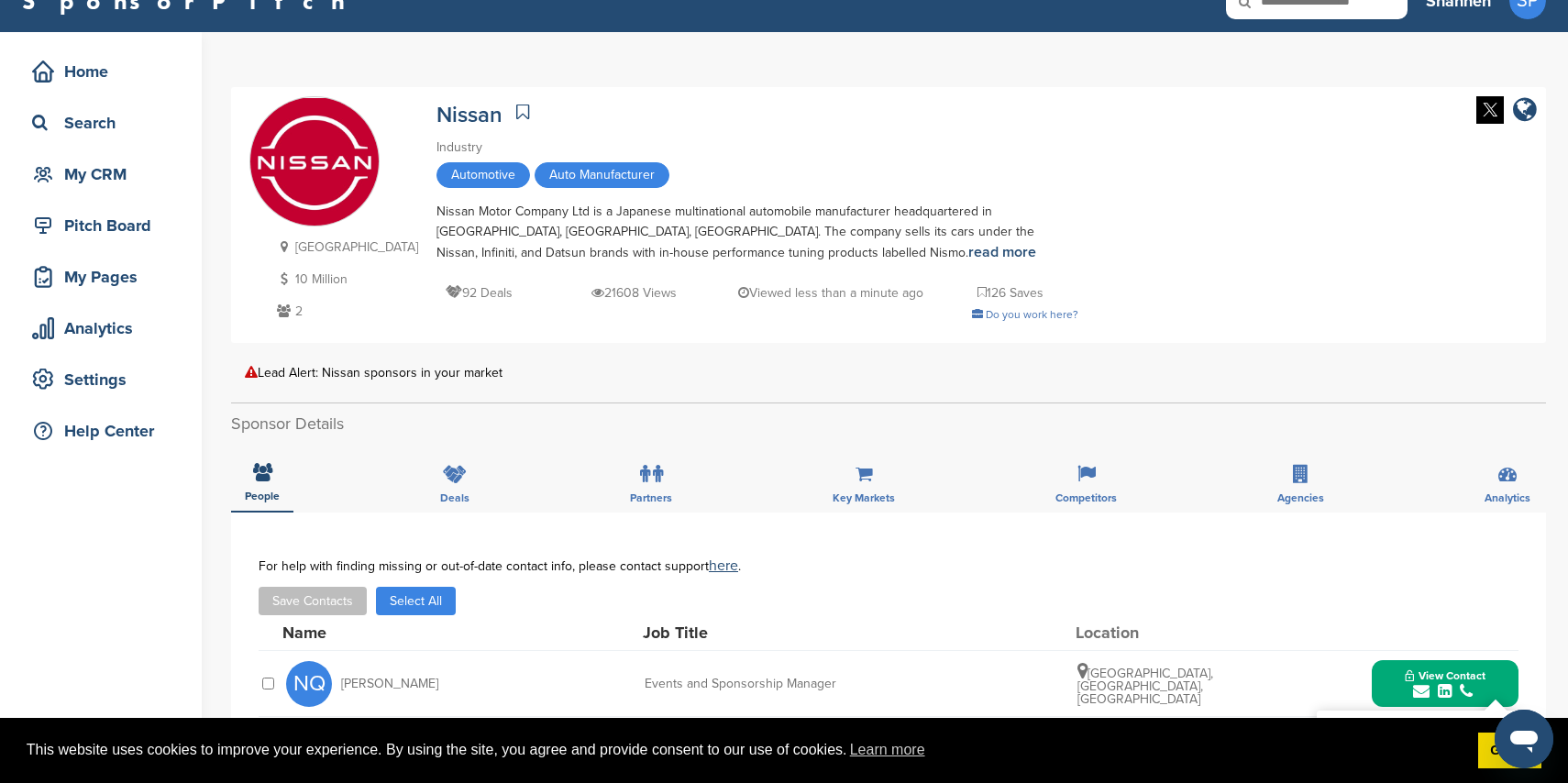
scroll to position [0, 0]
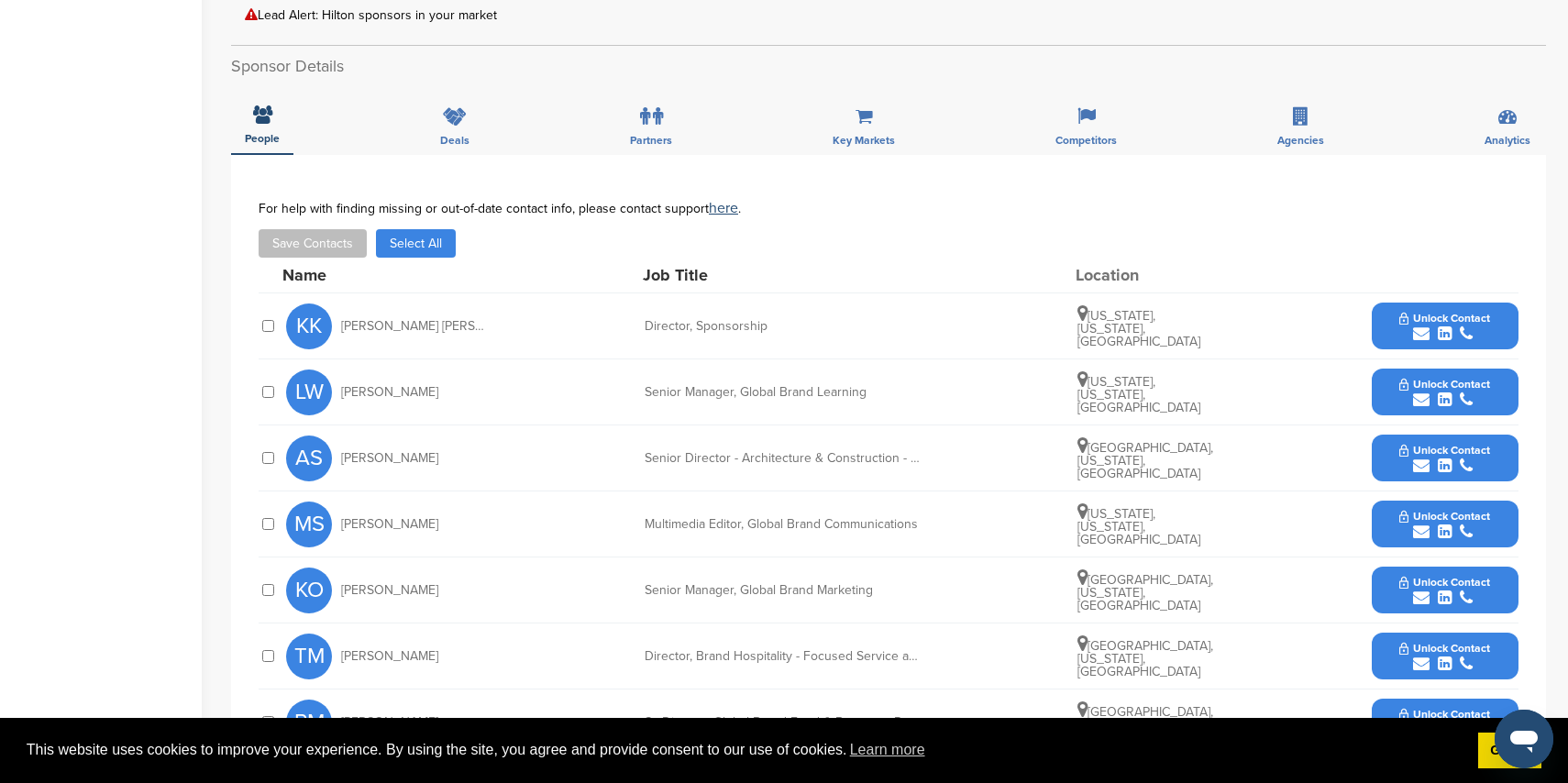
scroll to position [724, 0]
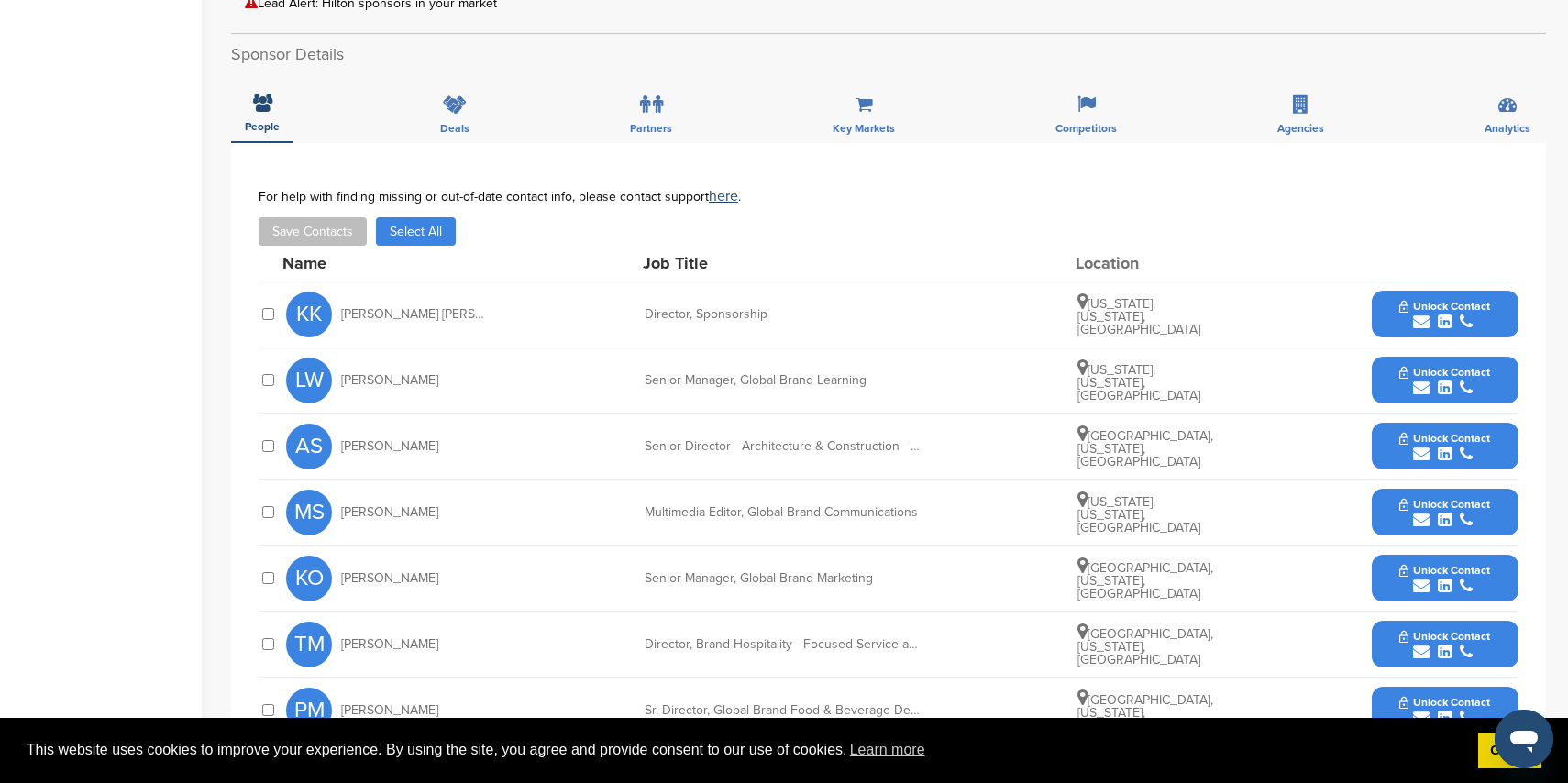
click at [1419, 314] on icon "submit" at bounding box center [1421, 322] width 17 height 17
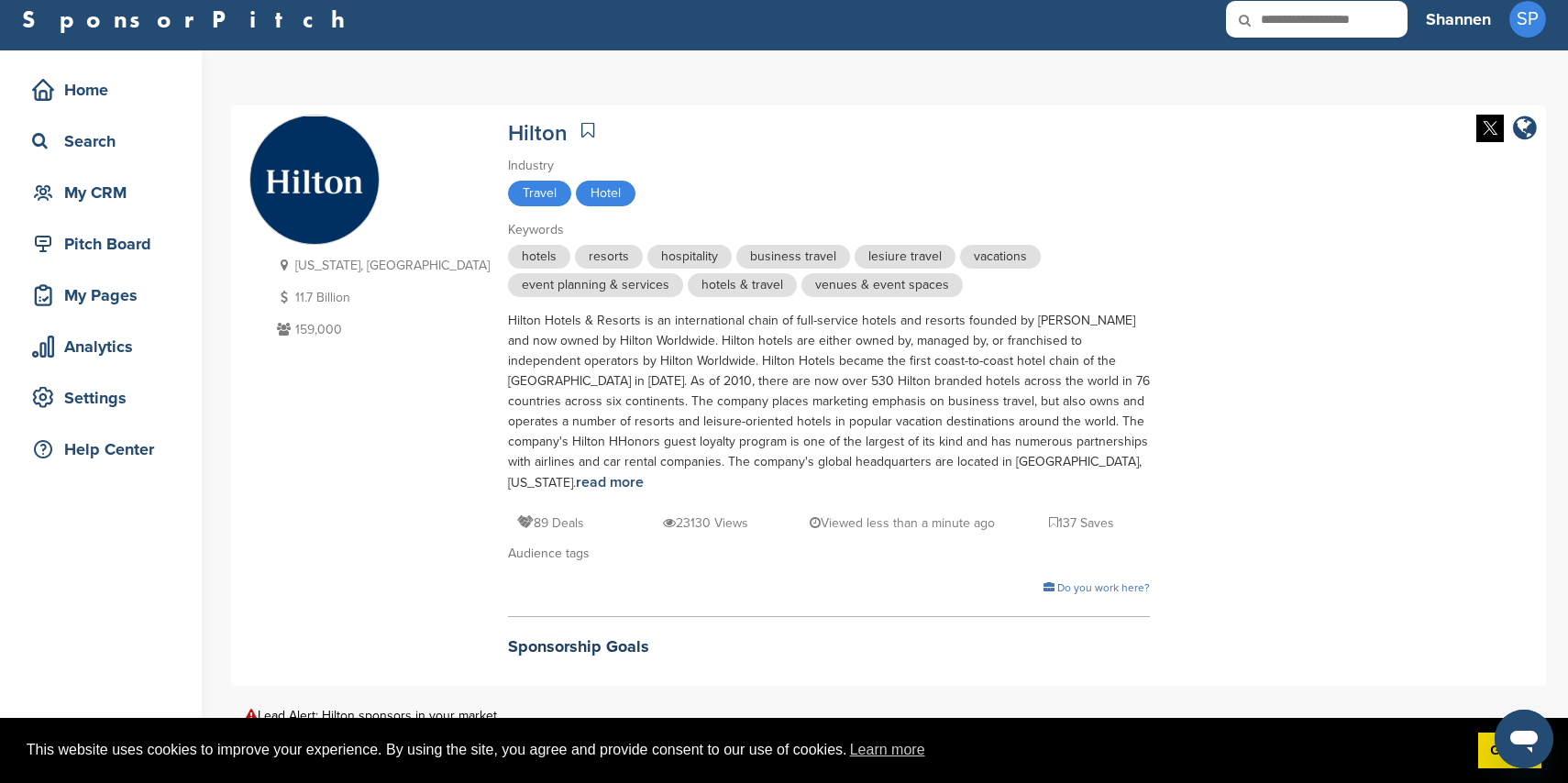
scroll to position [19, 0]
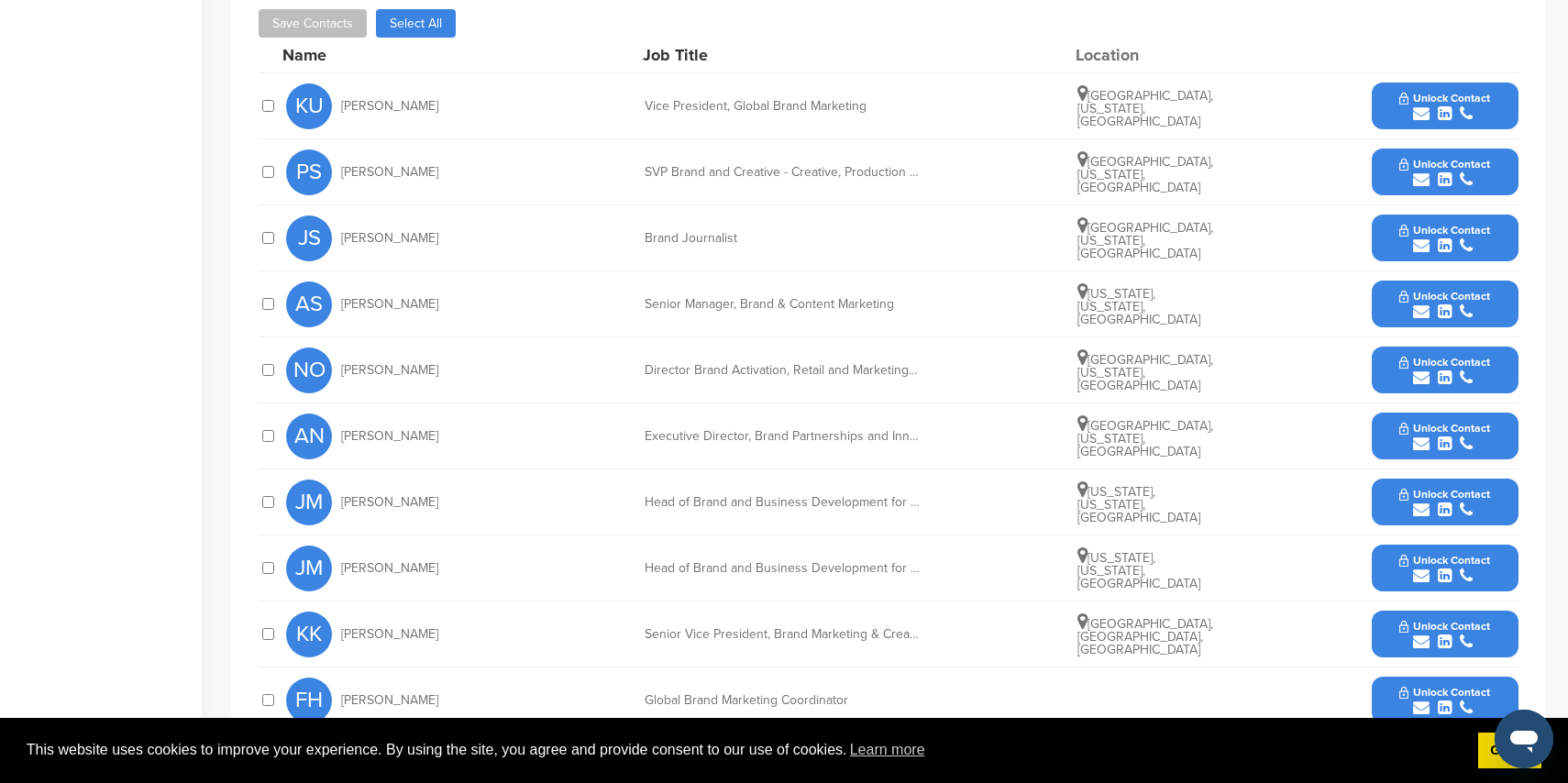
scroll to position [863, 0]
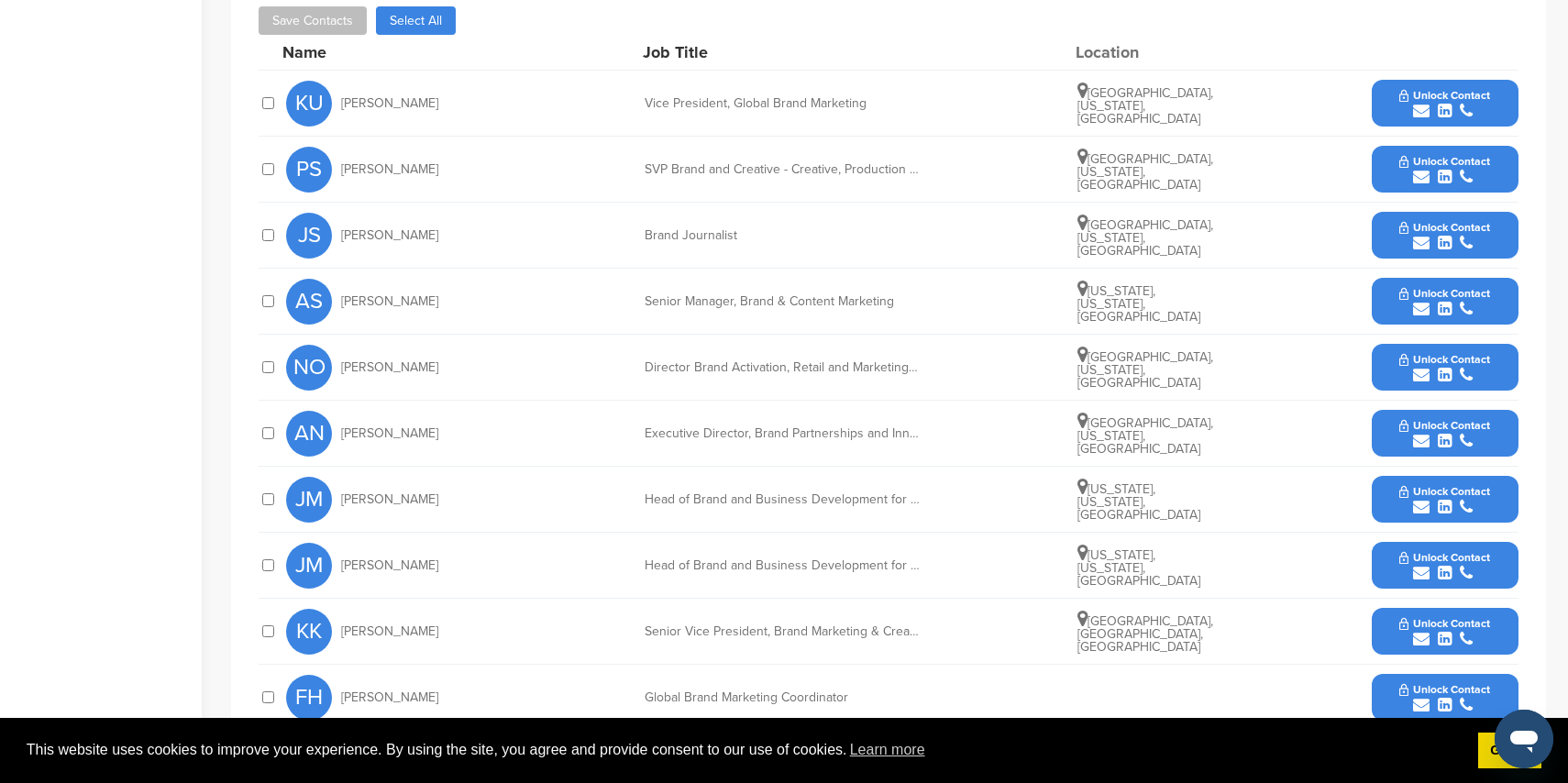
click at [1417, 435] on icon "submit" at bounding box center [1421, 441] width 17 height 17
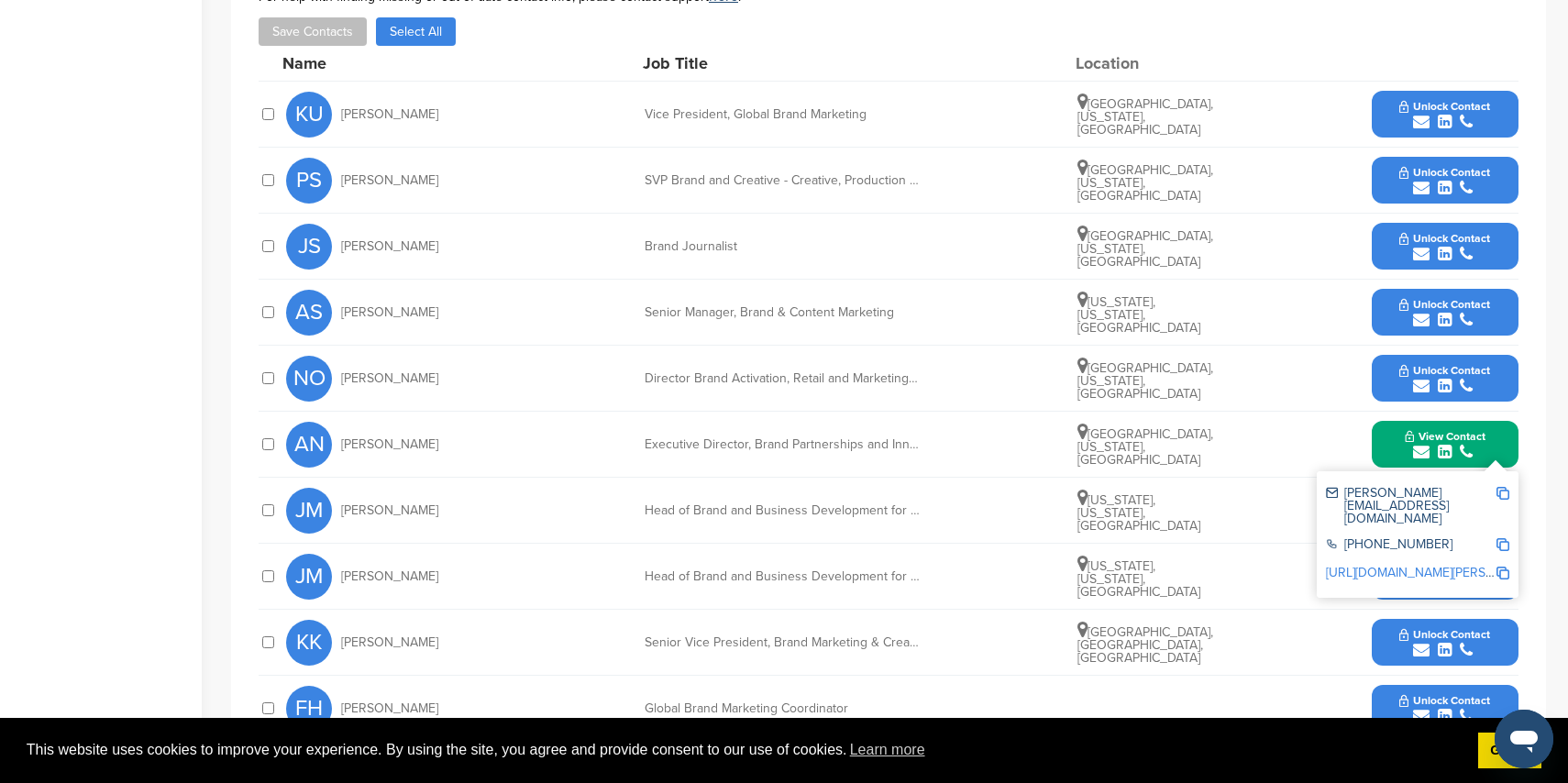
scroll to position [853, 0]
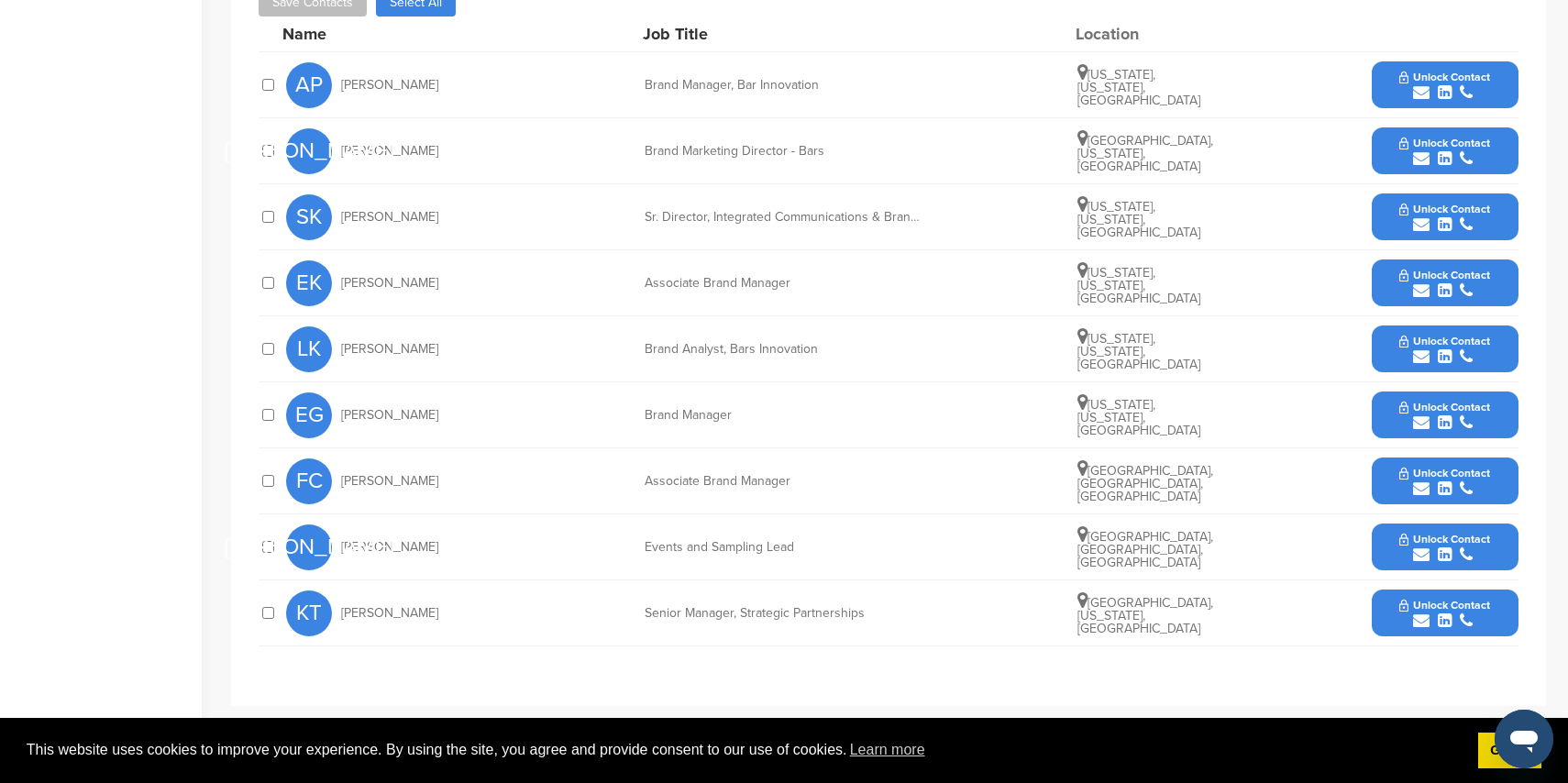
scroll to position [744, 0]
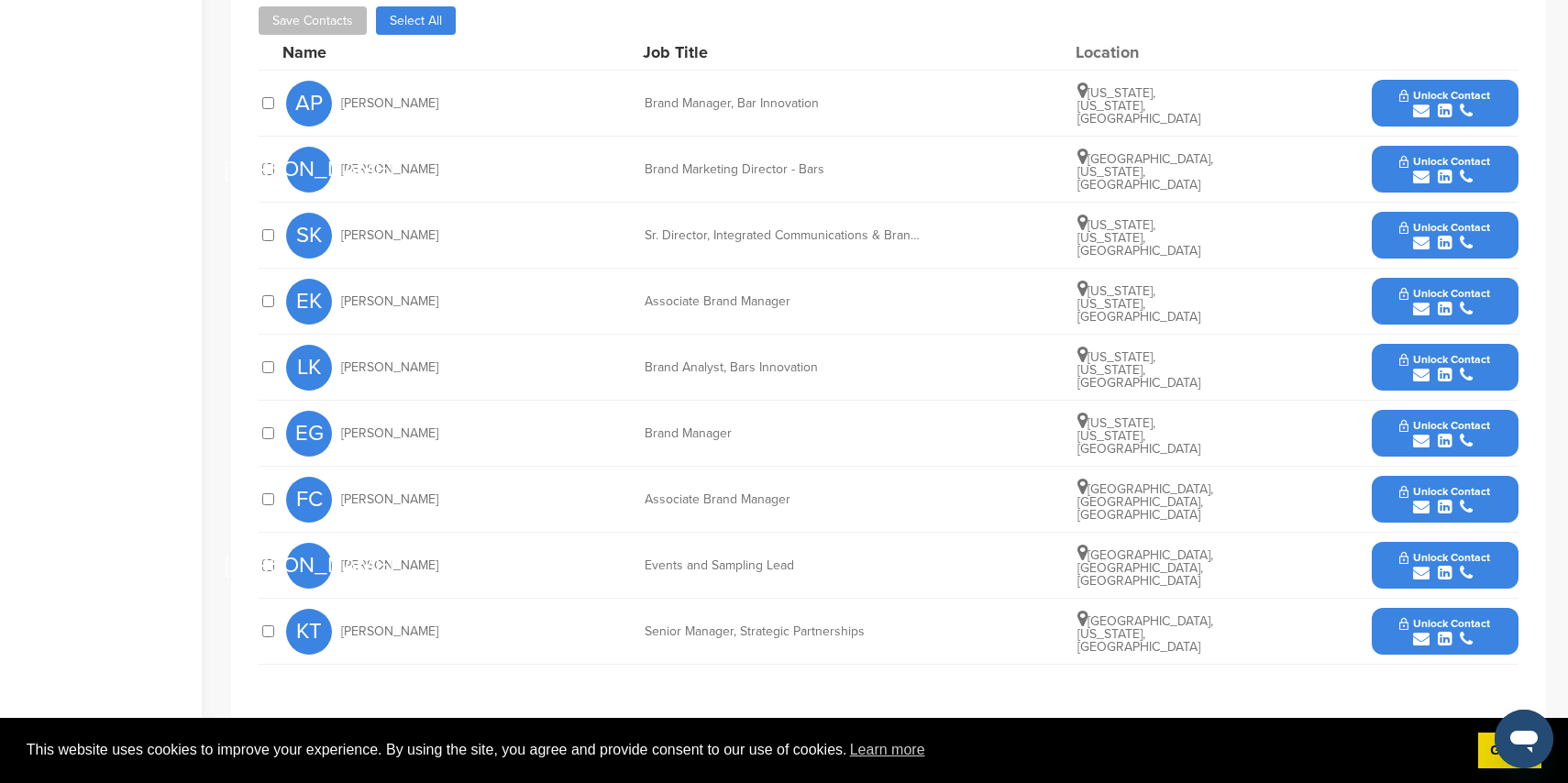
click at [1422, 636] on icon "submit" at bounding box center [1421, 639] width 17 height 17
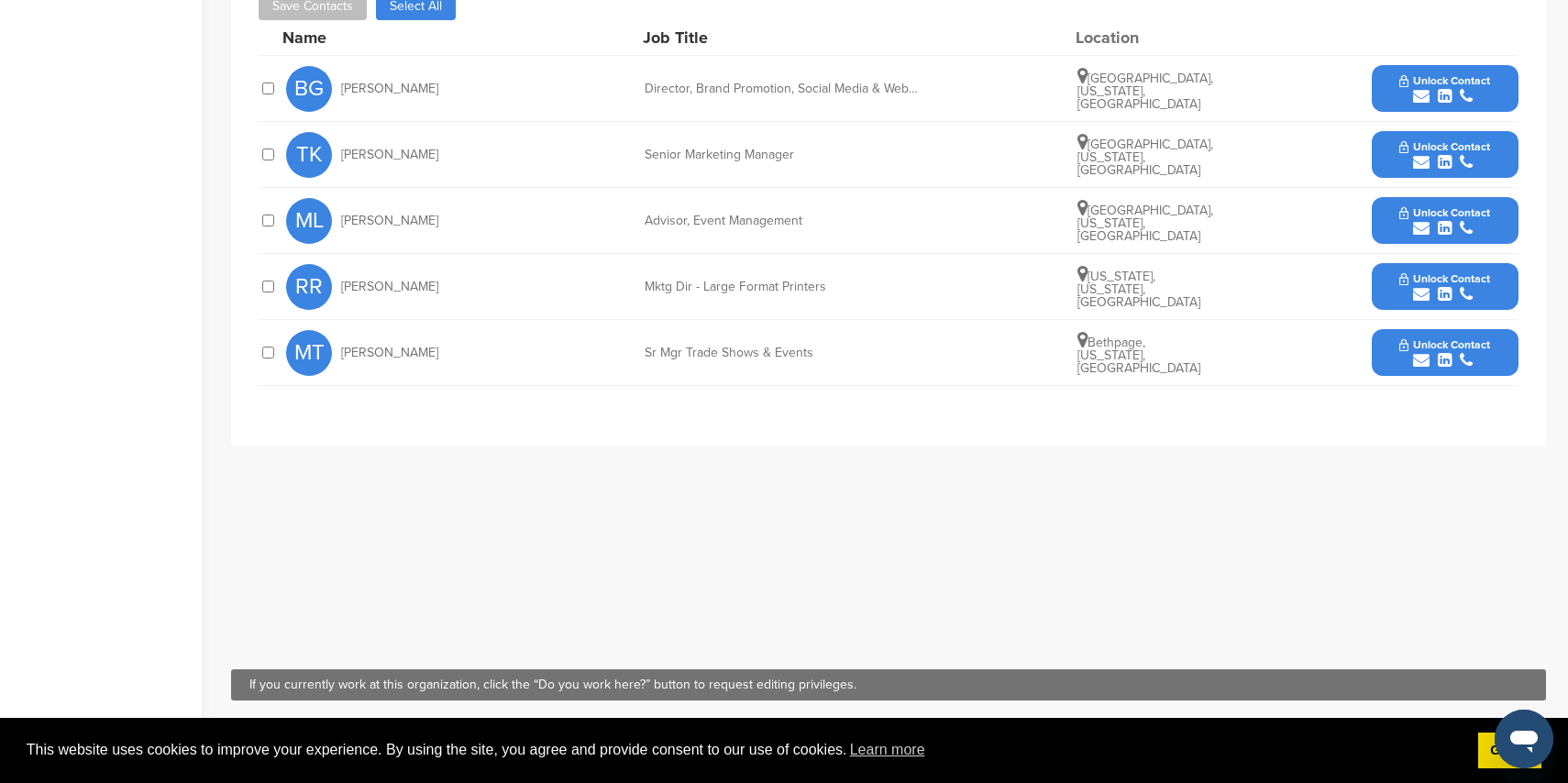
scroll to position [629, 0]
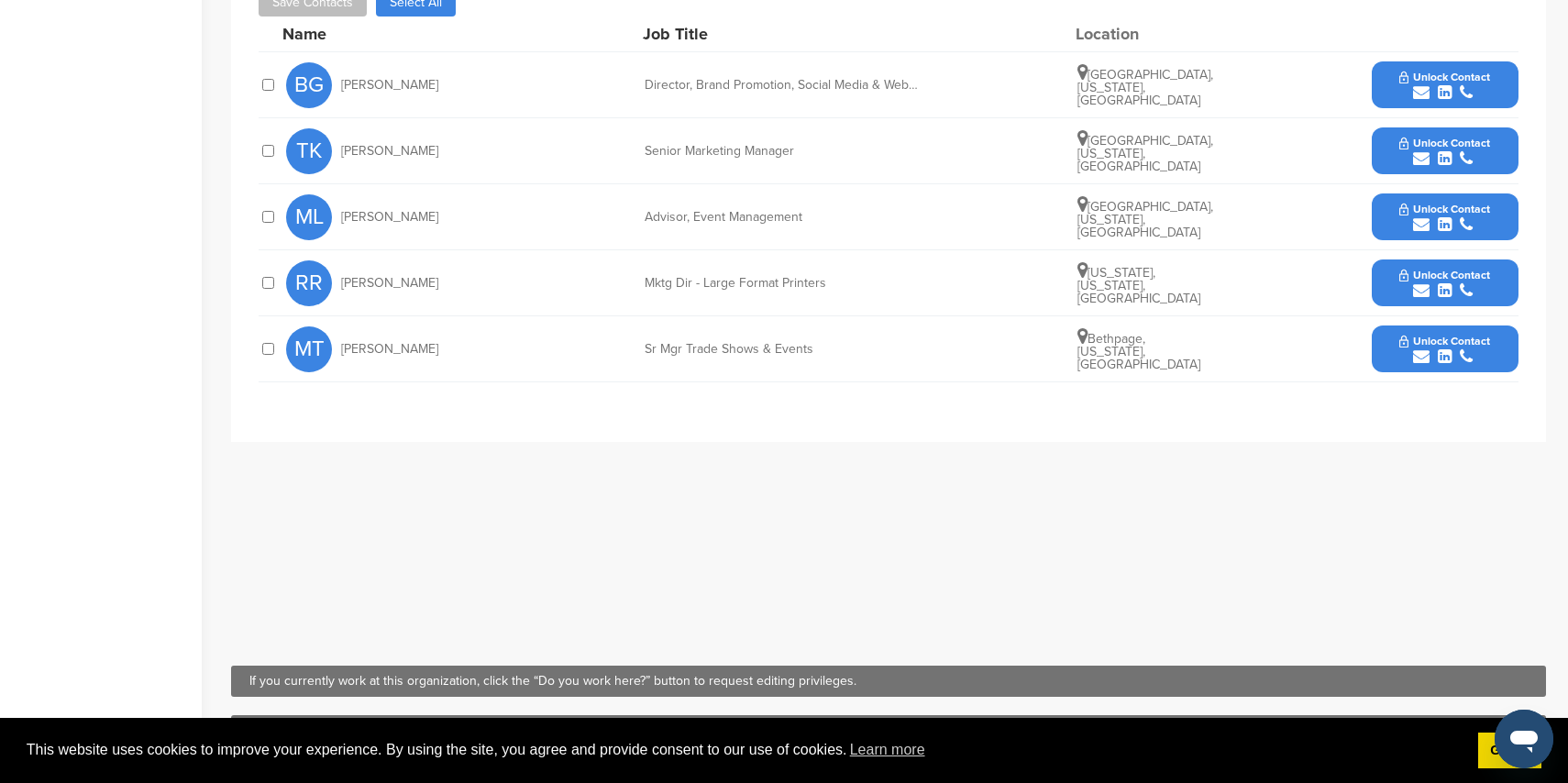
click at [1414, 352] on icon "submit" at bounding box center [1421, 356] width 17 height 17
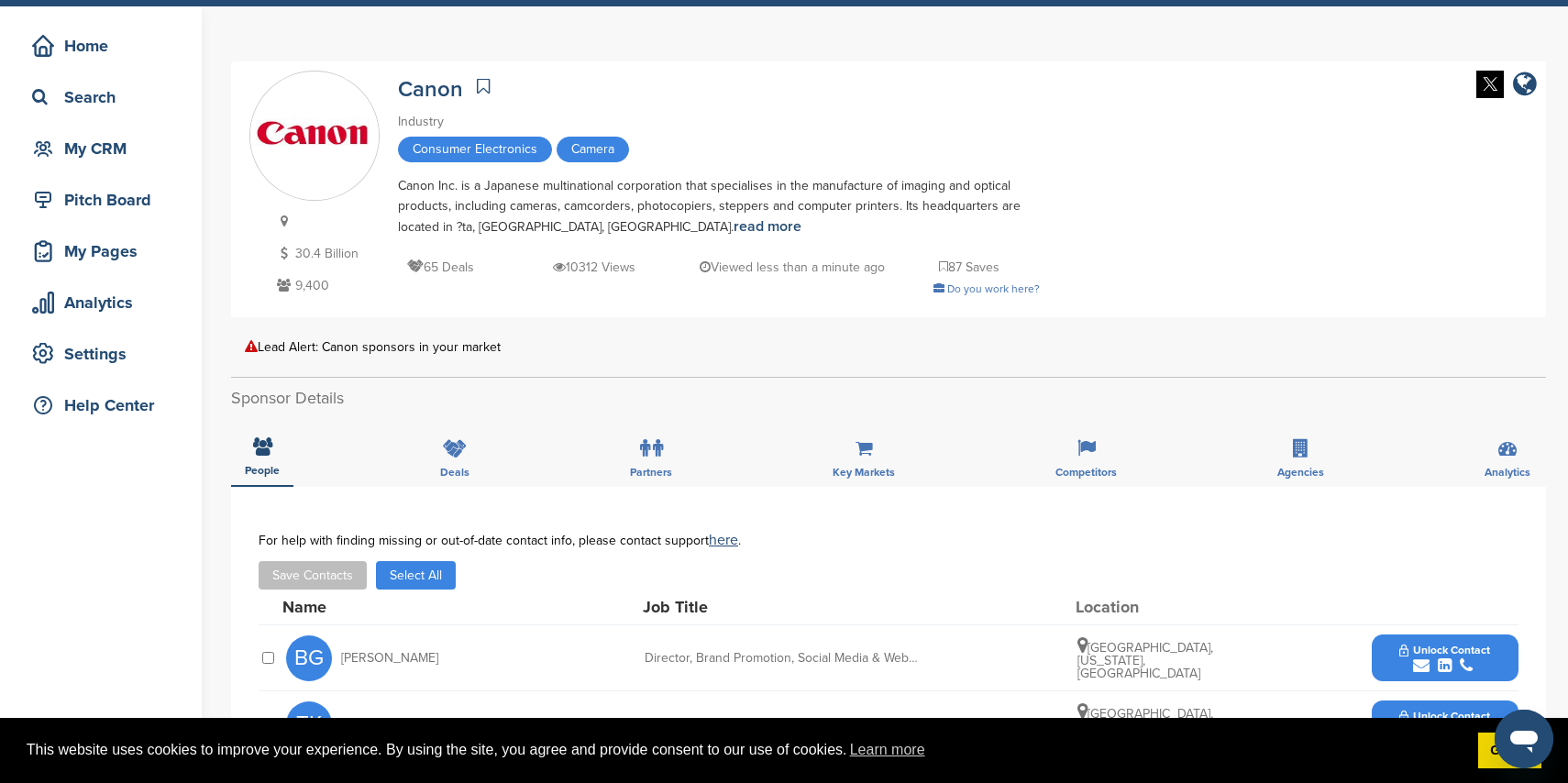
scroll to position [0, 0]
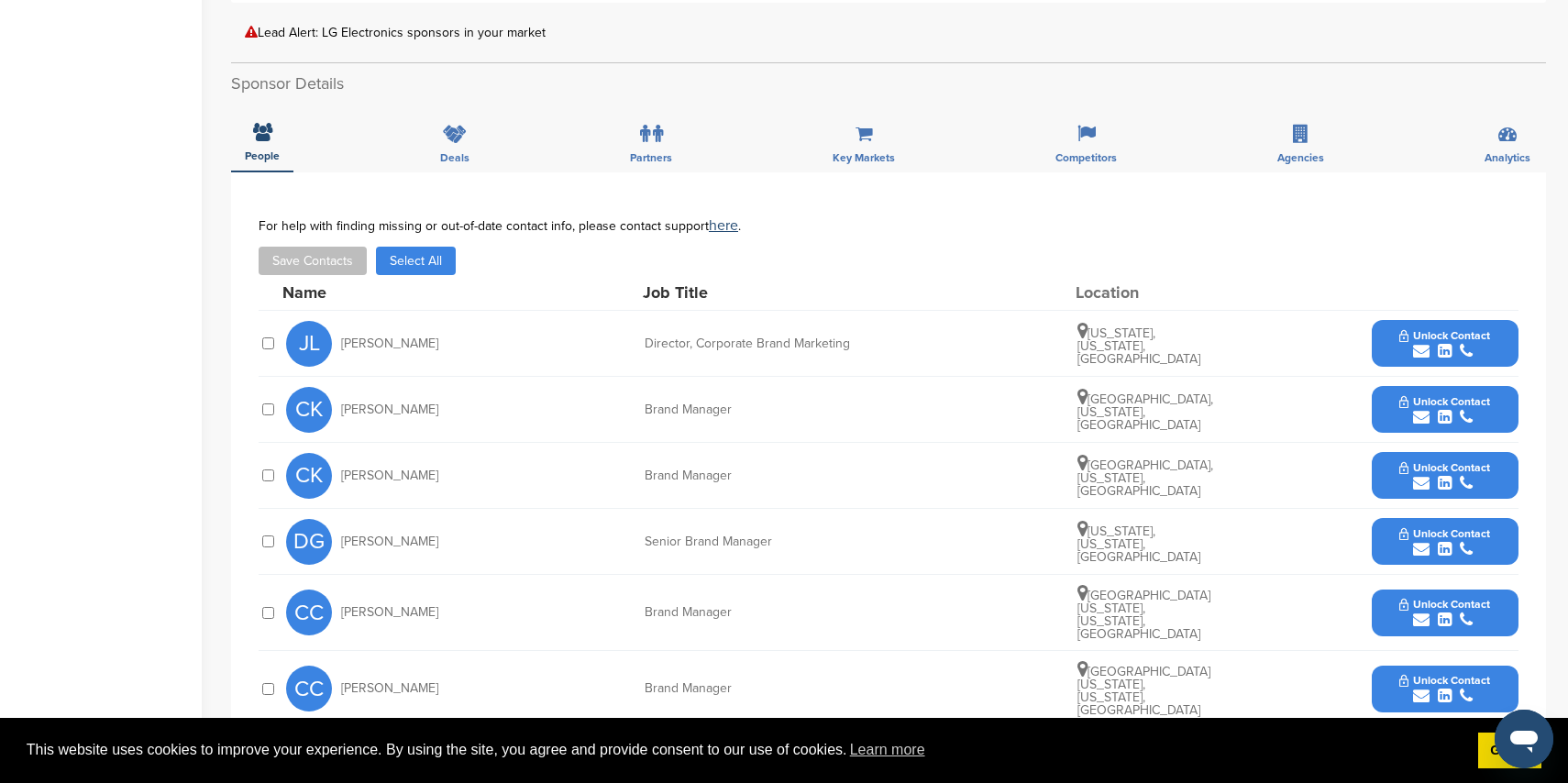
scroll to position [621, 0]
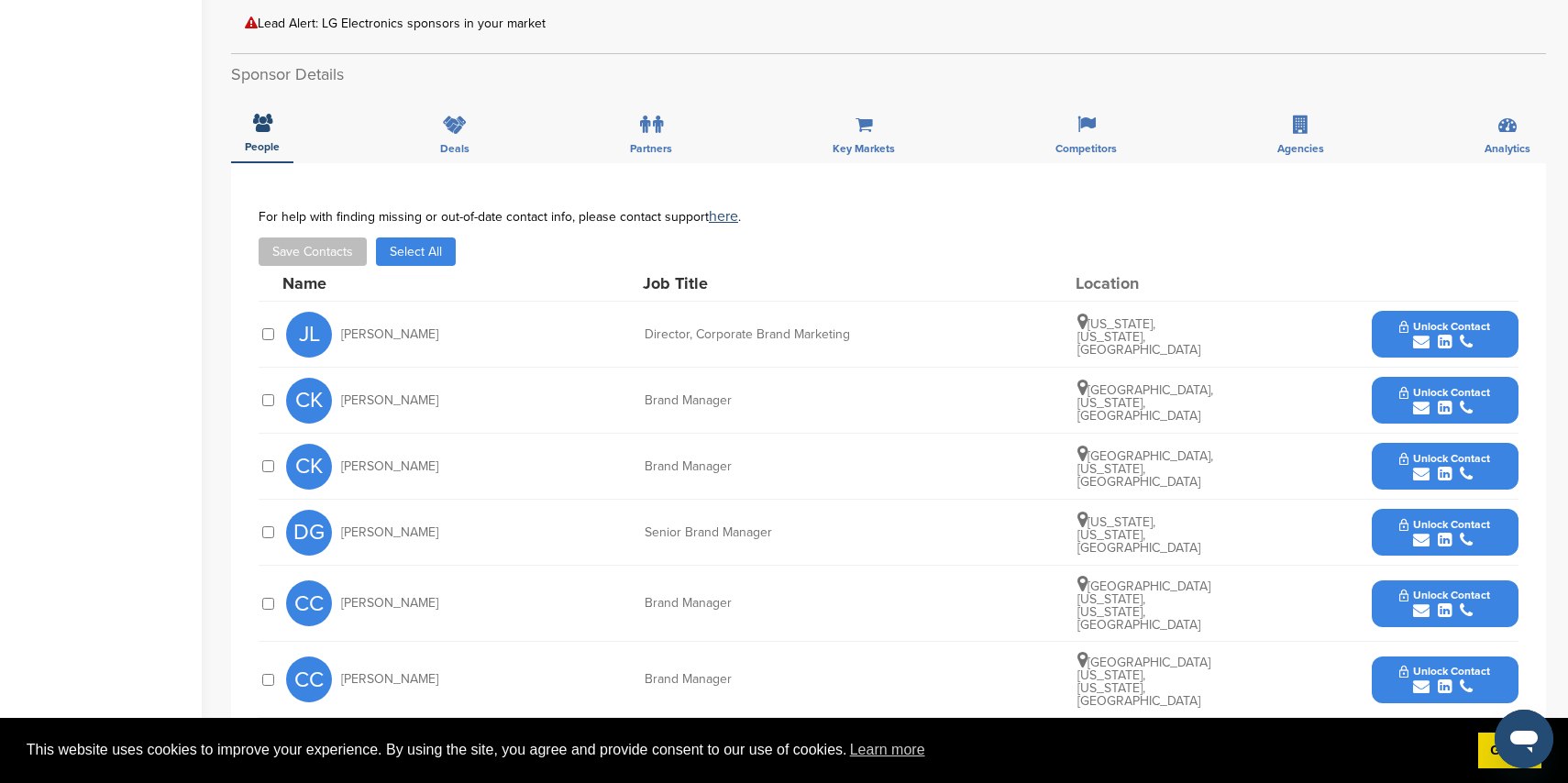
click at [1417, 336] on icon "submit" at bounding box center [1421, 341] width 17 height 17
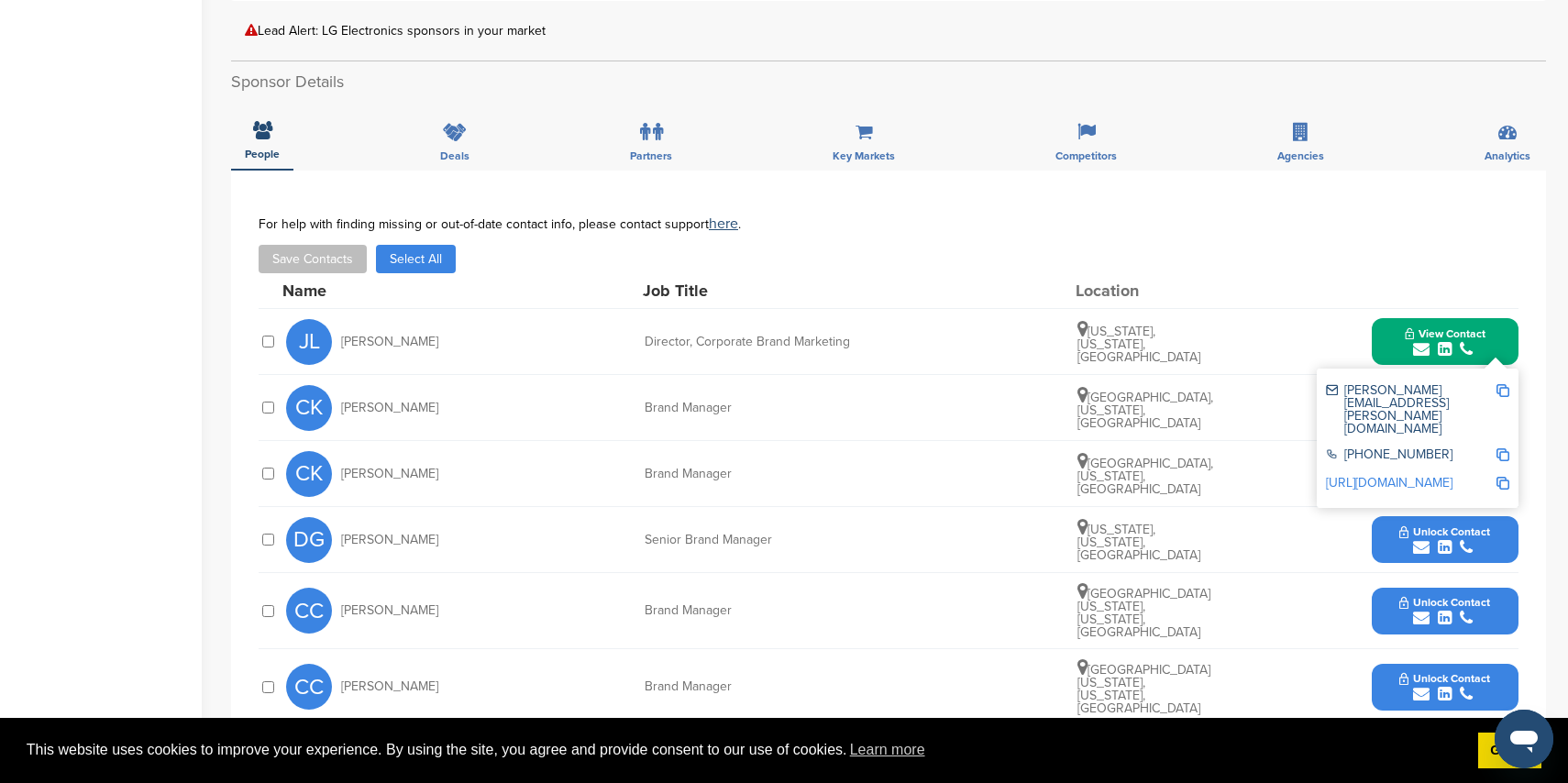
scroll to position [618, 0]
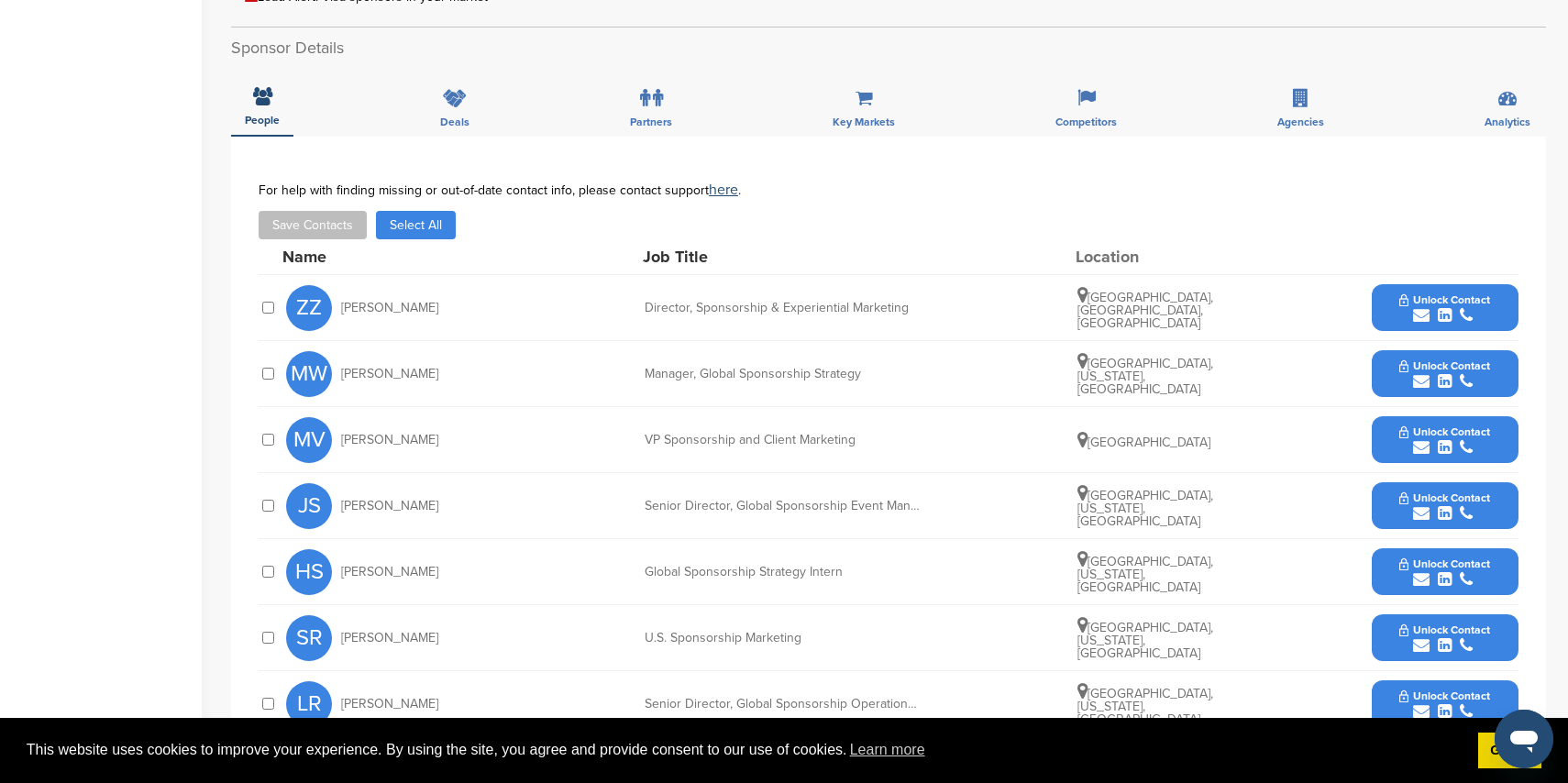
scroll to position [551, 0]
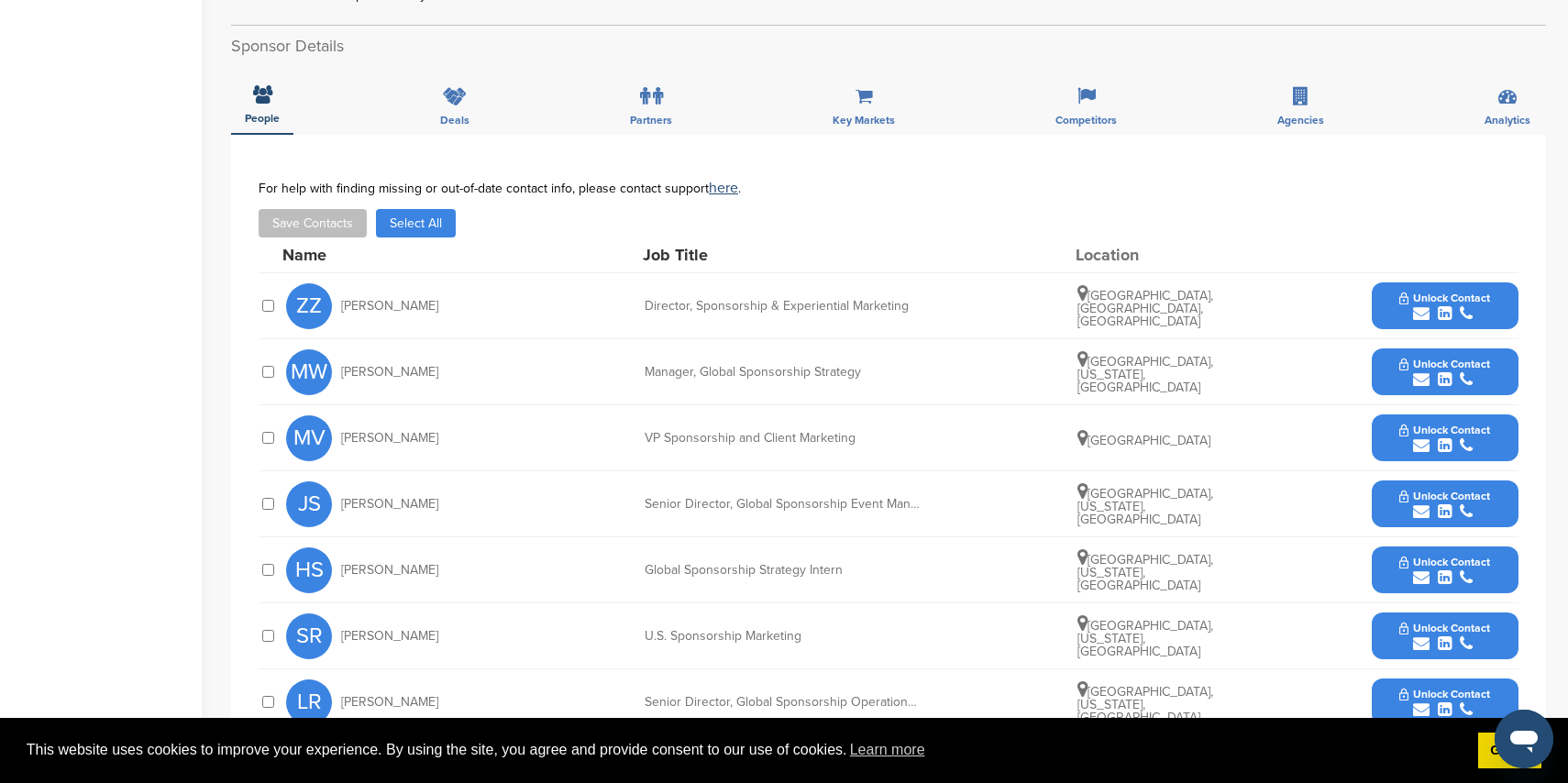
click at [1420, 376] on icon "submit" at bounding box center [1421, 379] width 17 height 17
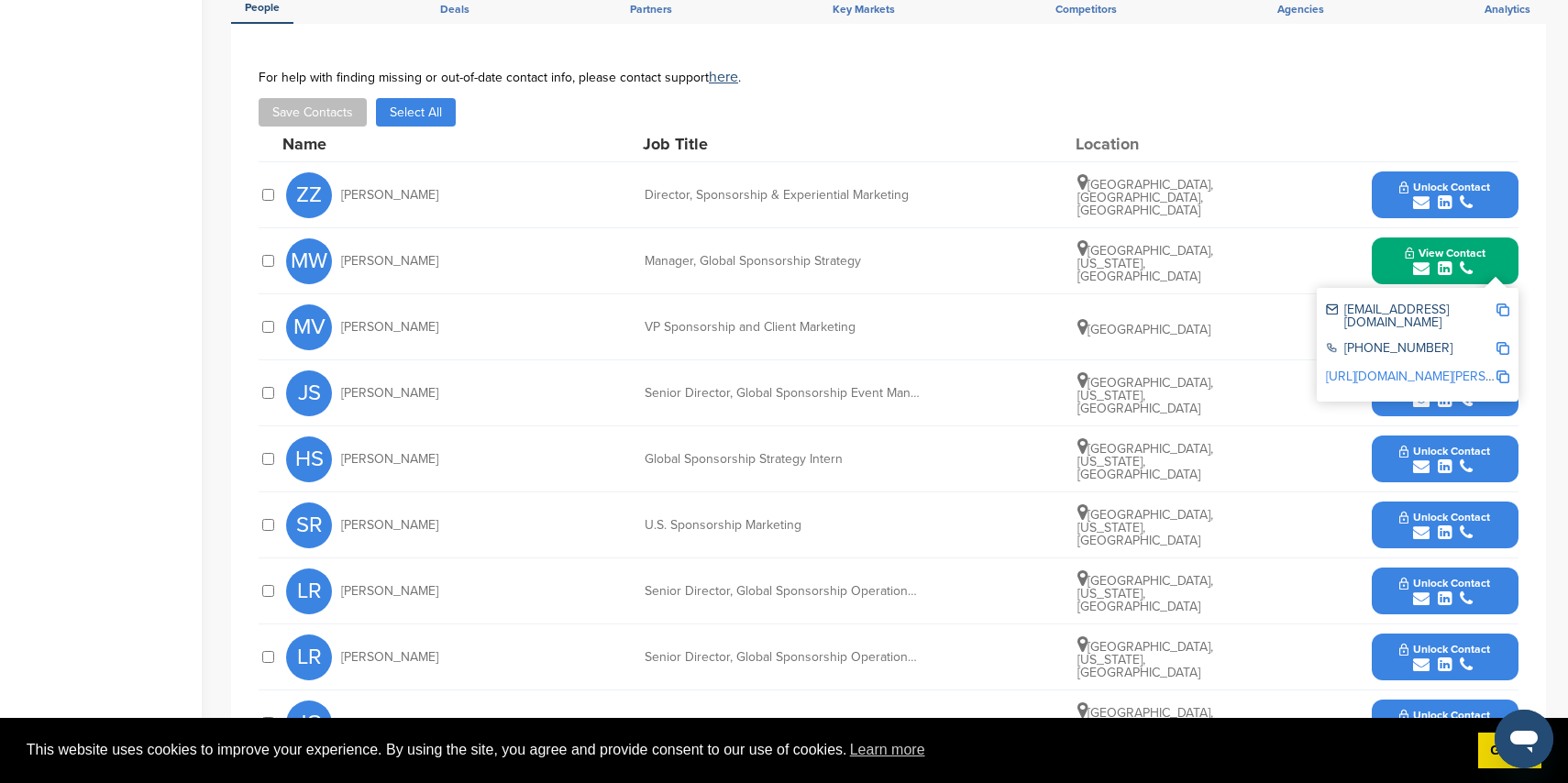
scroll to position [676, 0]
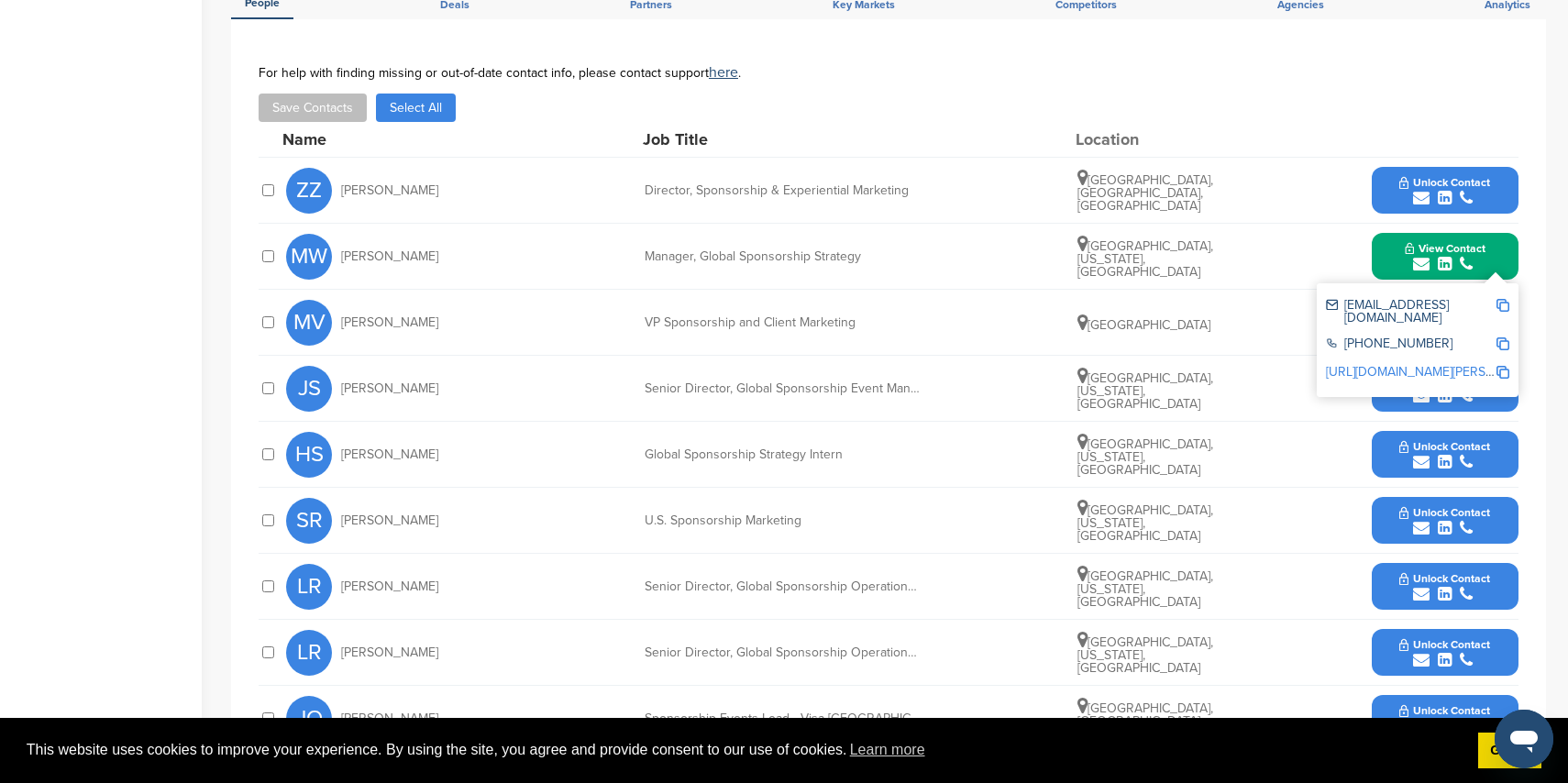
click at [1278, 338] on div "MV Miren Vicente VP Sponsorship and Client Marketing United States Unlock Conta…" at bounding box center [902, 322] width 1233 height 65
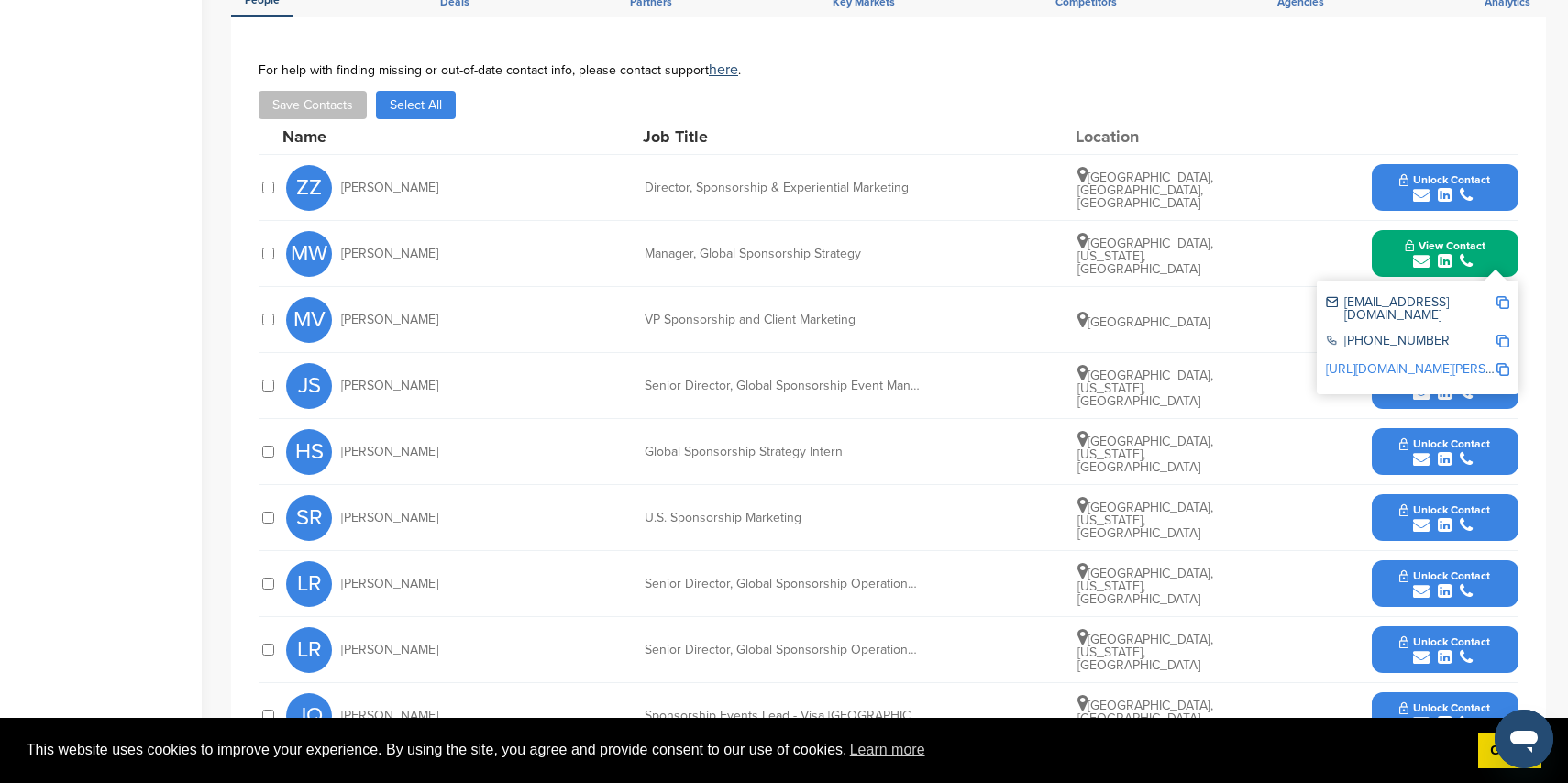
click at [1547, 445] on div "You have reached your monthly limit. Please upgrade to access more. Upgrade on …" at bounding box center [899, 215] width 1337 height 1647
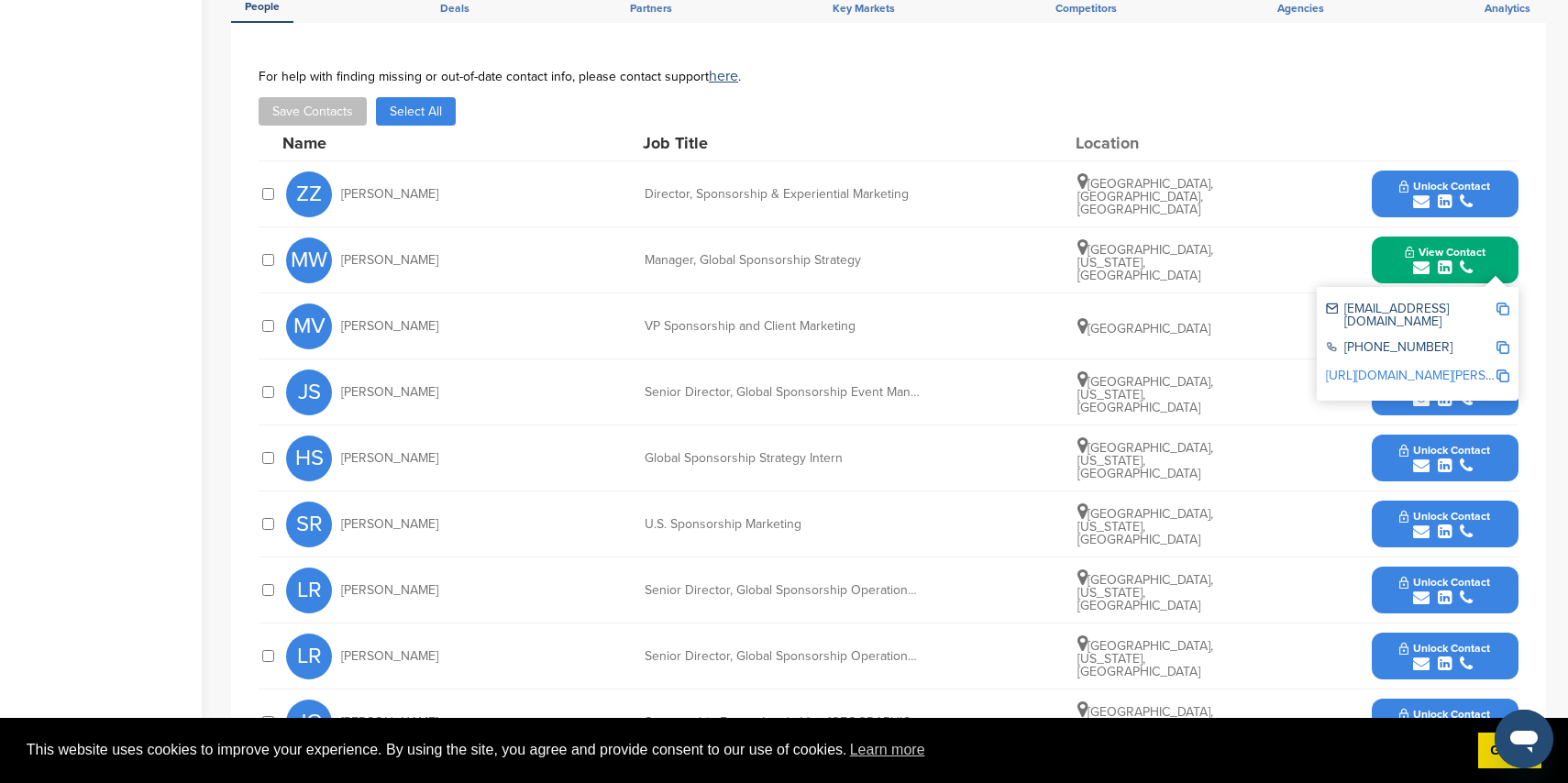
scroll to position [668, 0]
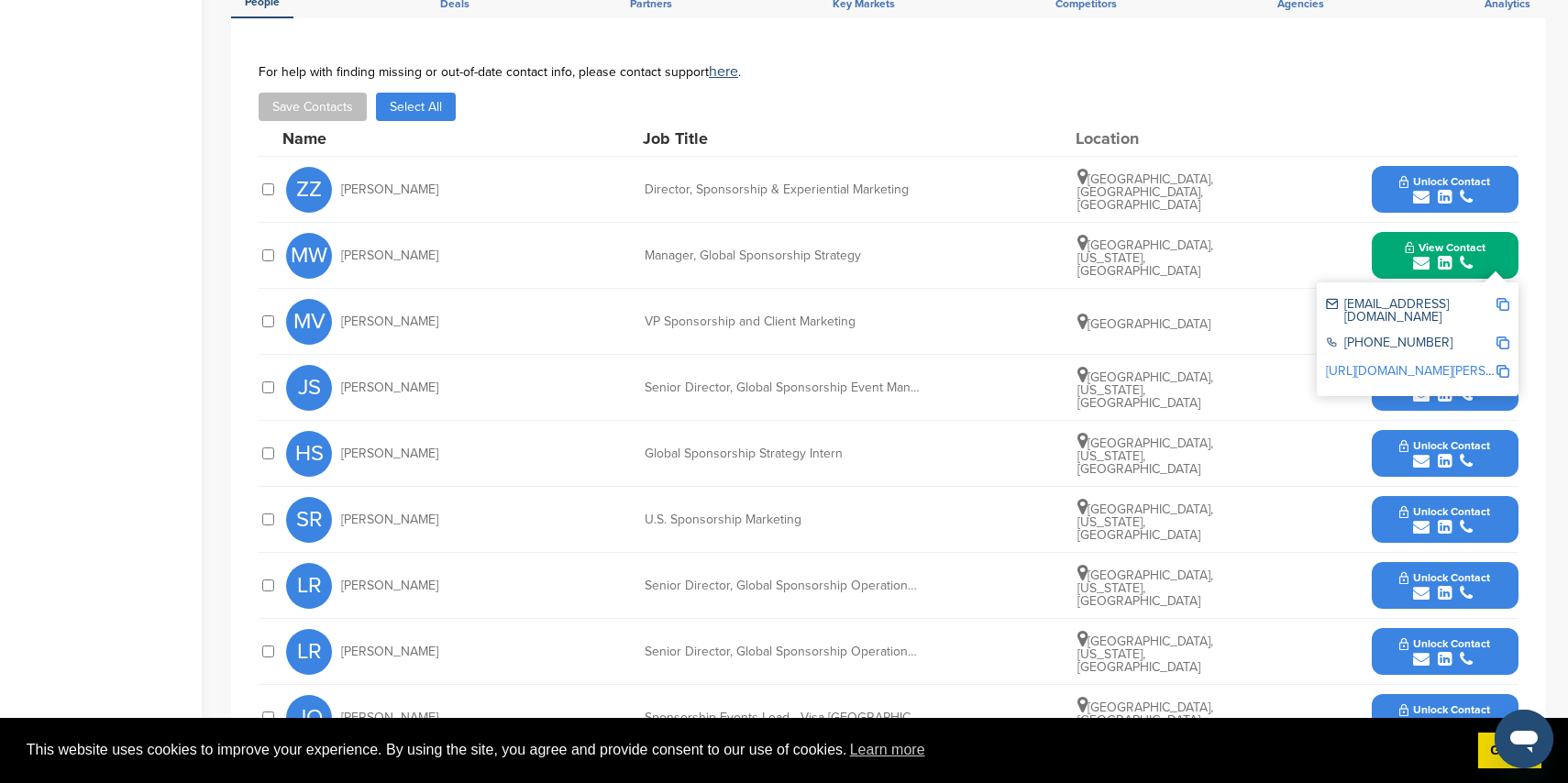
click at [1541, 300] on div "**********" at bounding box center [888, 448] width 1315 height 858
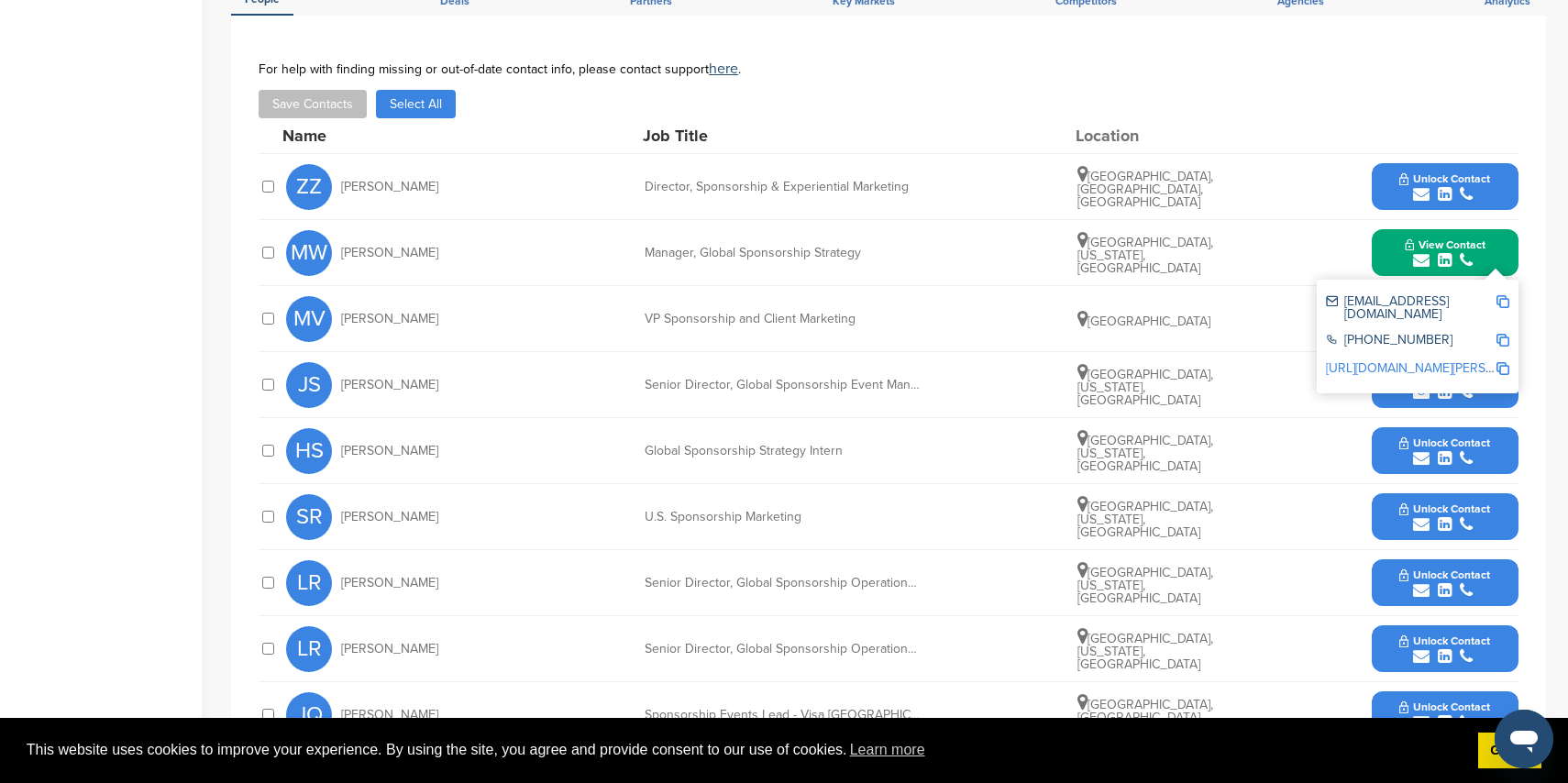
click at [1271, 312] on div "MV Miren Vicente VP Sponsorship and Client Marketing United States Unlock Conta…" at bounding box center [902, 318] width 1233 height 65
click at [1347, 406] on div "JS Jenny Stahl Senior Director, Global Sponsorship Event Management Miami, Flor…" at bounding box center [902, 384] width 1233 height 65
click at [1495, 264] on button "View Contact" at bounding box center [1445, 253] width 125 height 55
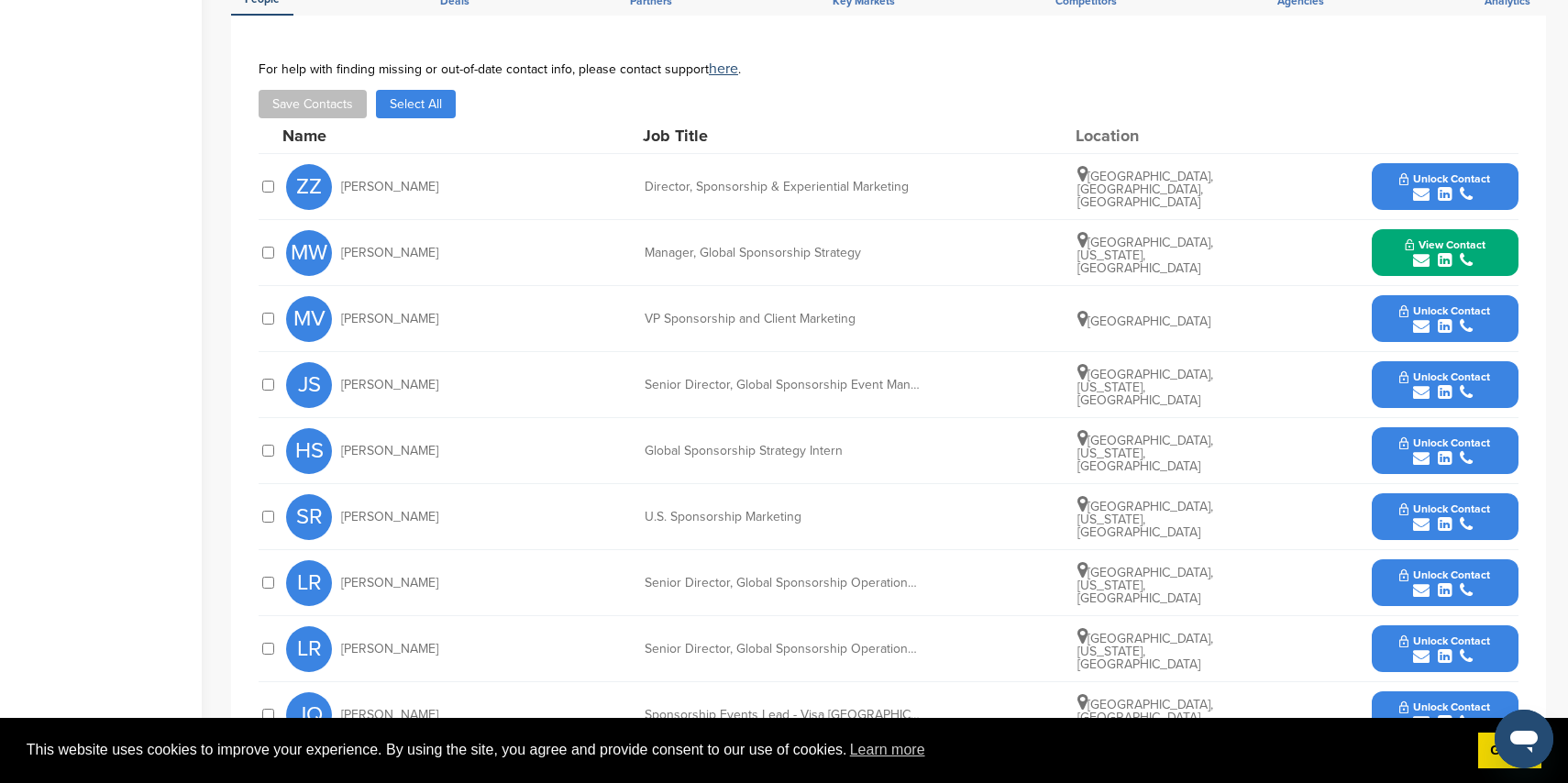
click at [1419, 319] on icon "submit" at bounding box center [1421, 326] width 17 height 17
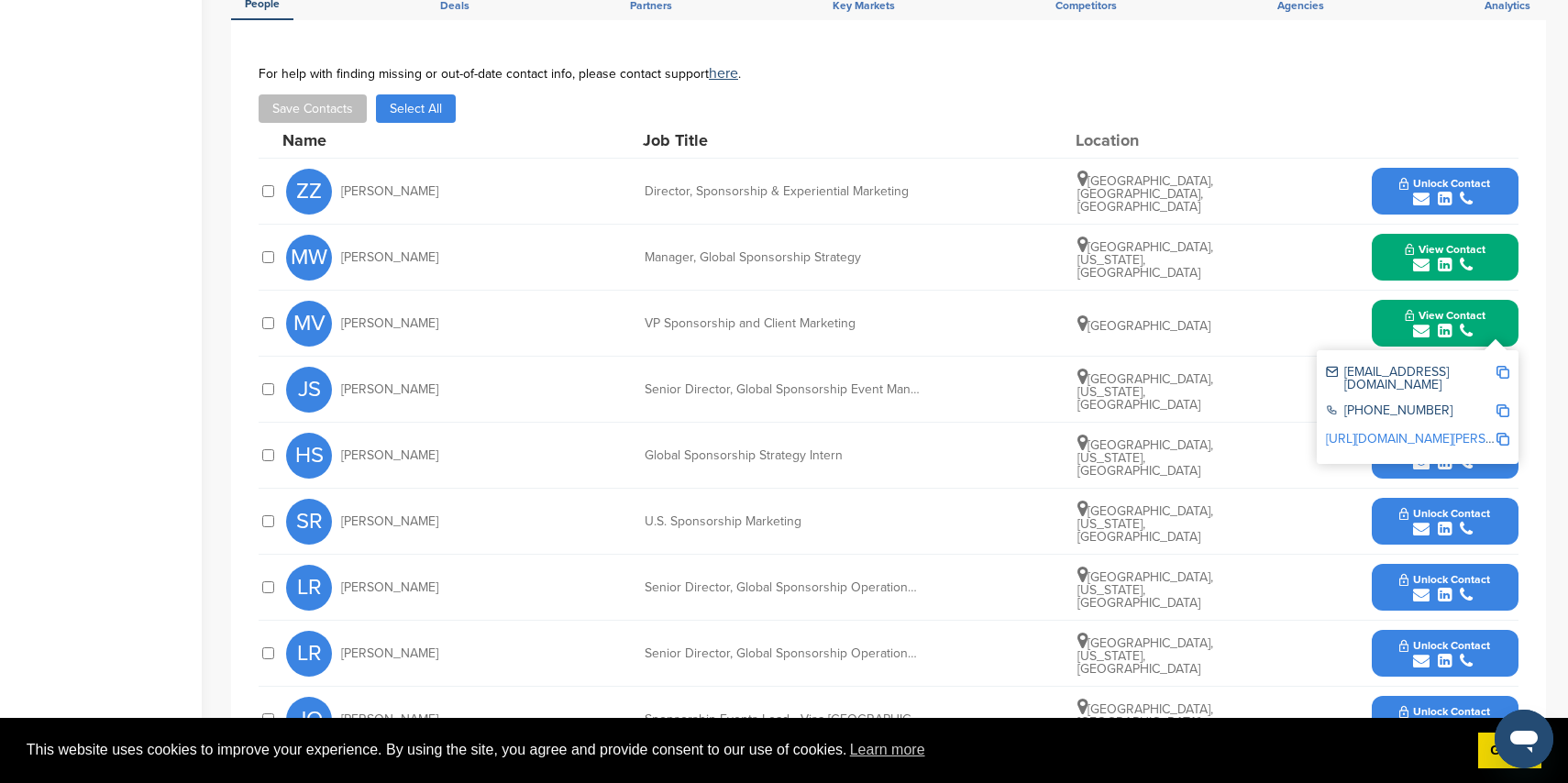
scroll to position [669, 0]
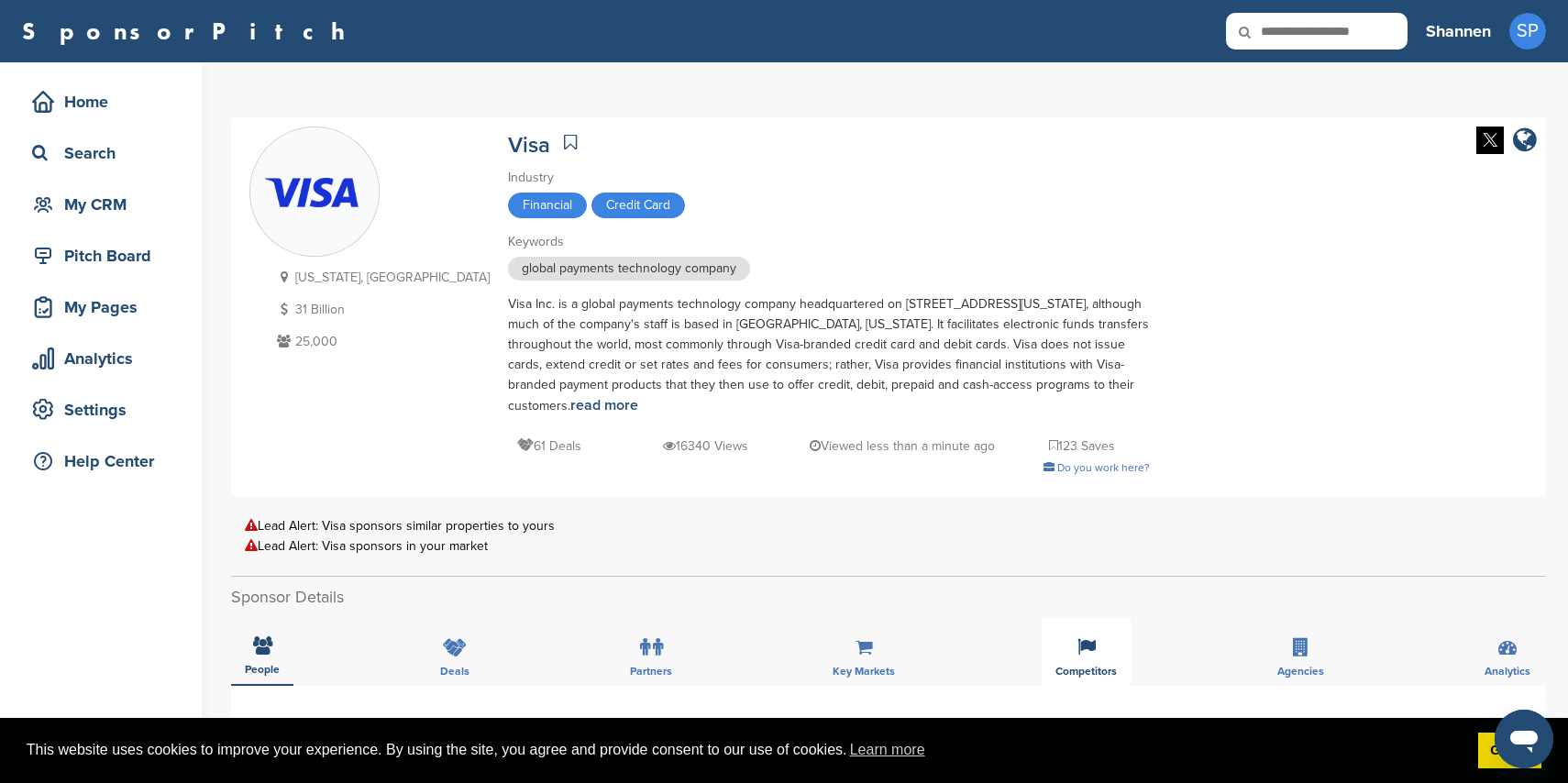
click at [1103, 643] on div "Competitors" at bounding box center [1085, 652] width 89 height 68
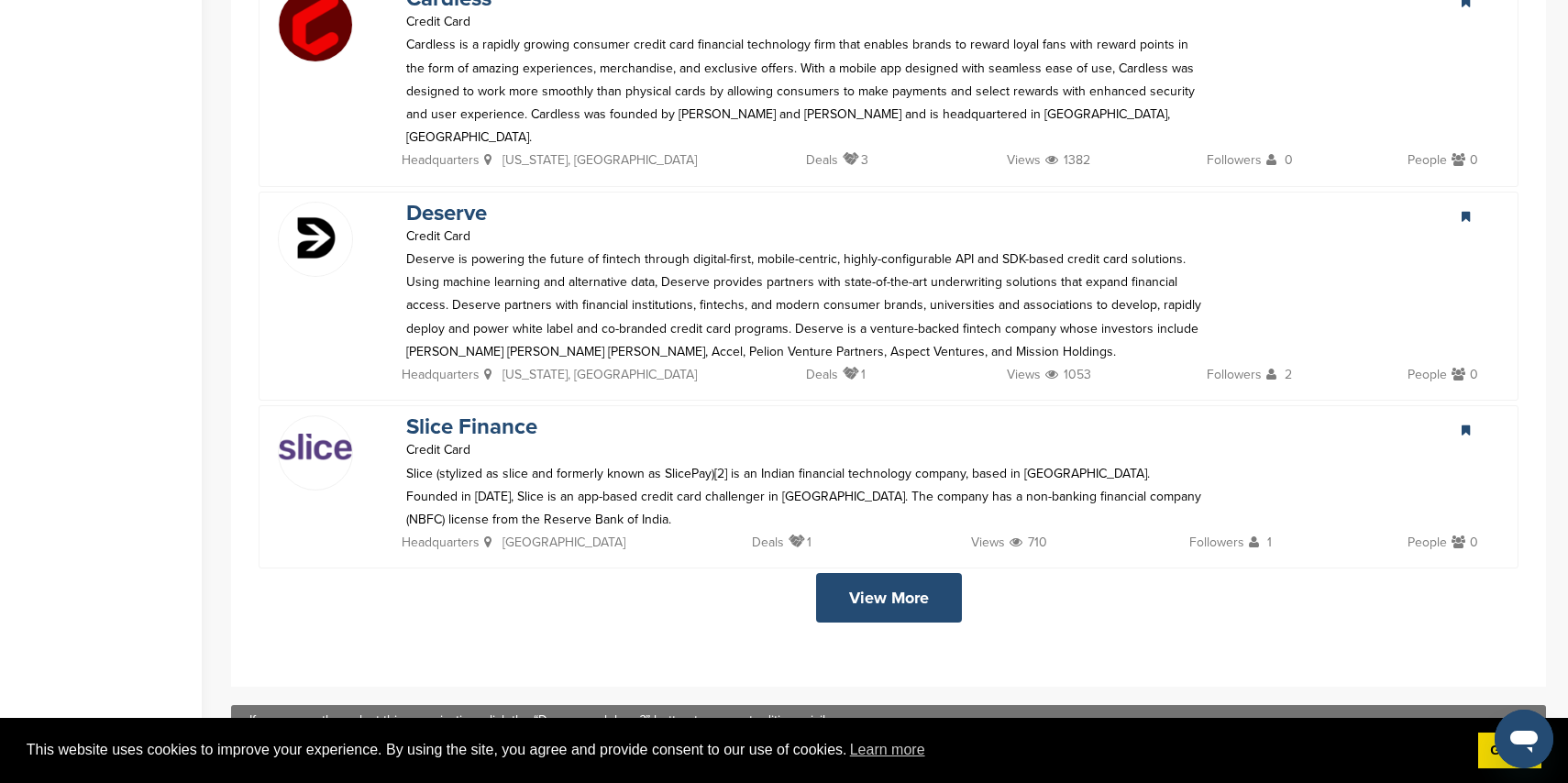
scroll to position [3823, 0]
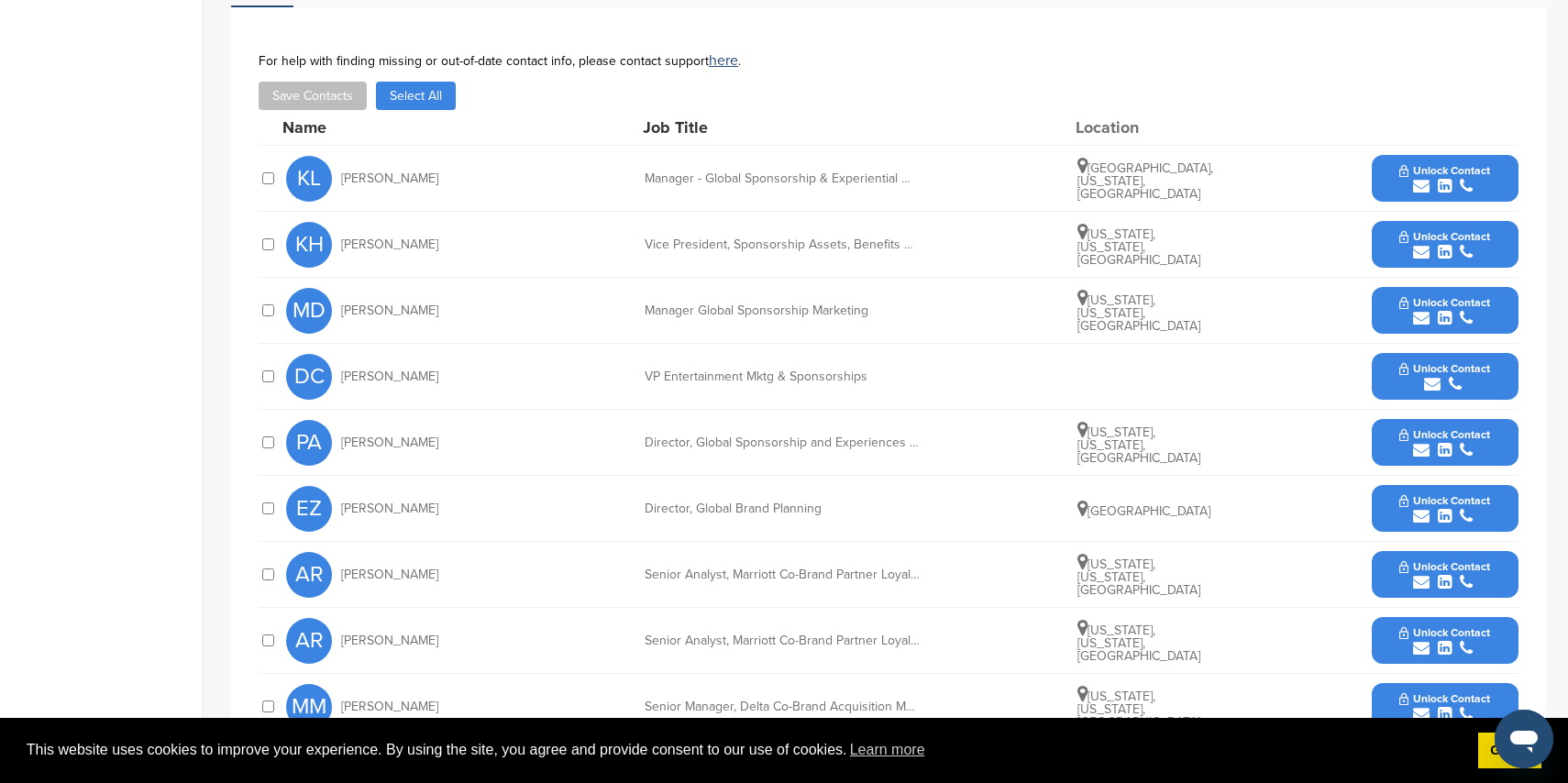
scroll to position [606, 0]
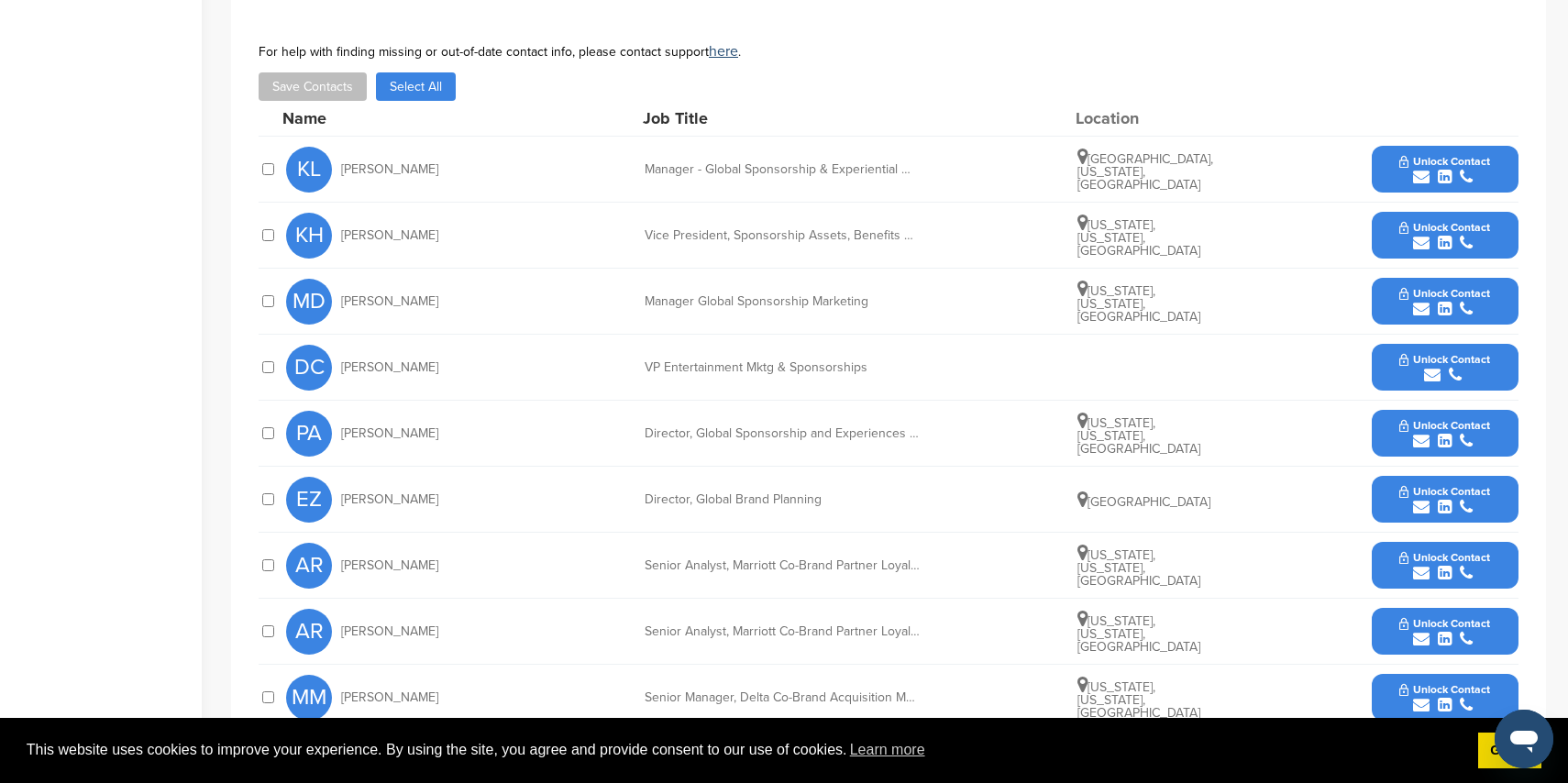
click at [1422, 169] on icon "submit" at bounding box center [1421, 176] width 17 height 17
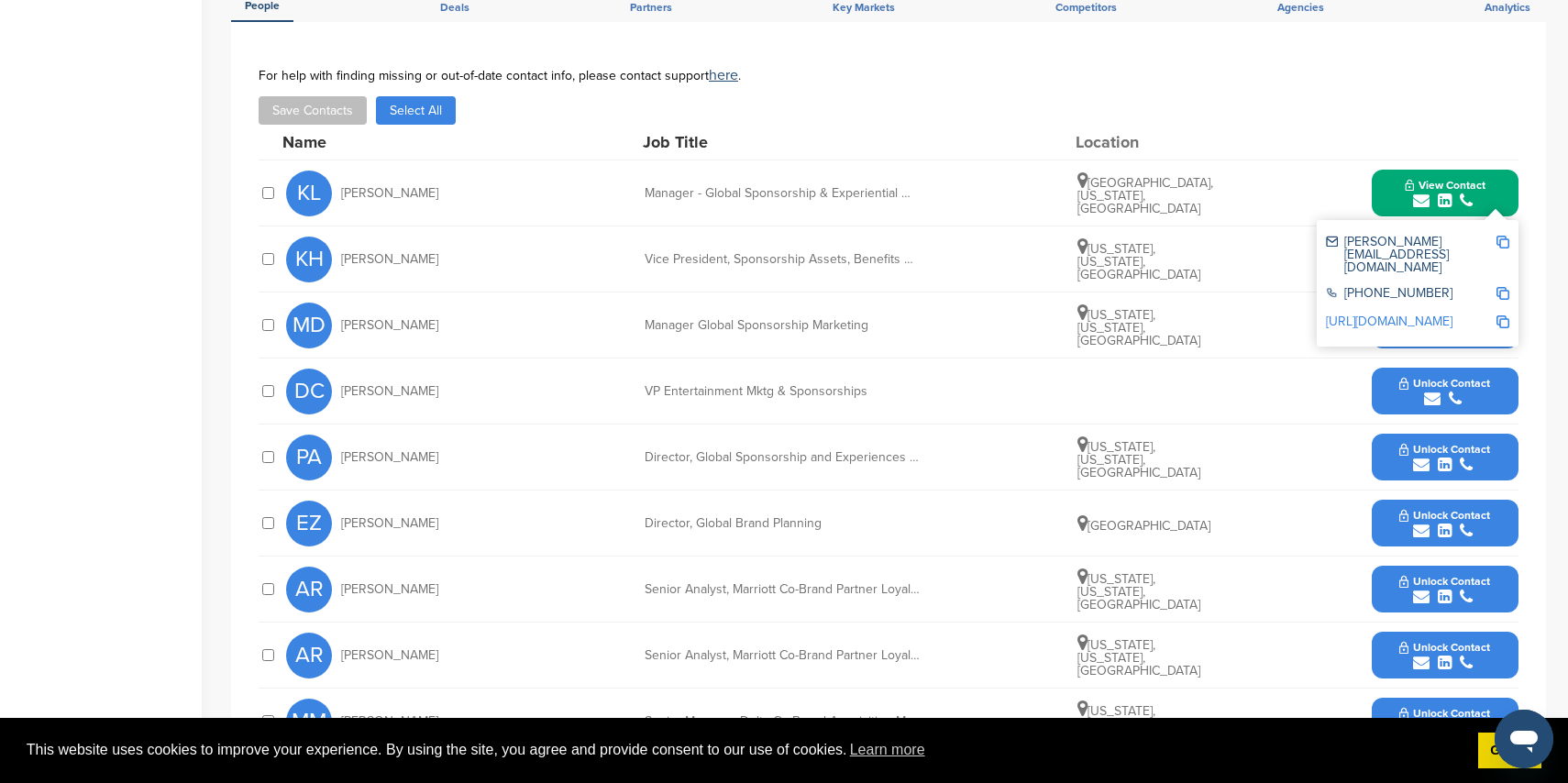
scroll to position [587, 0]
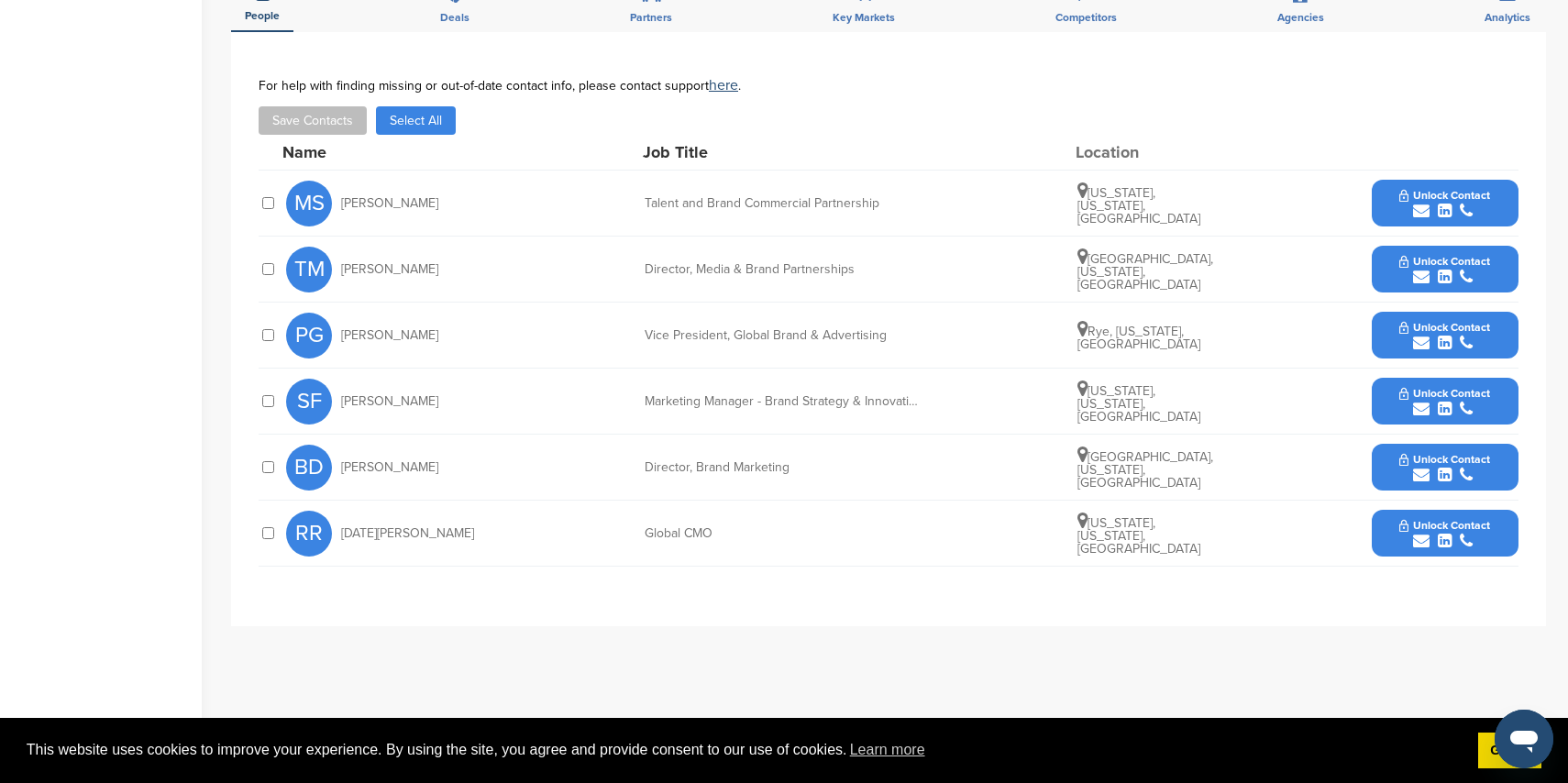
scroll to position [647, 0]
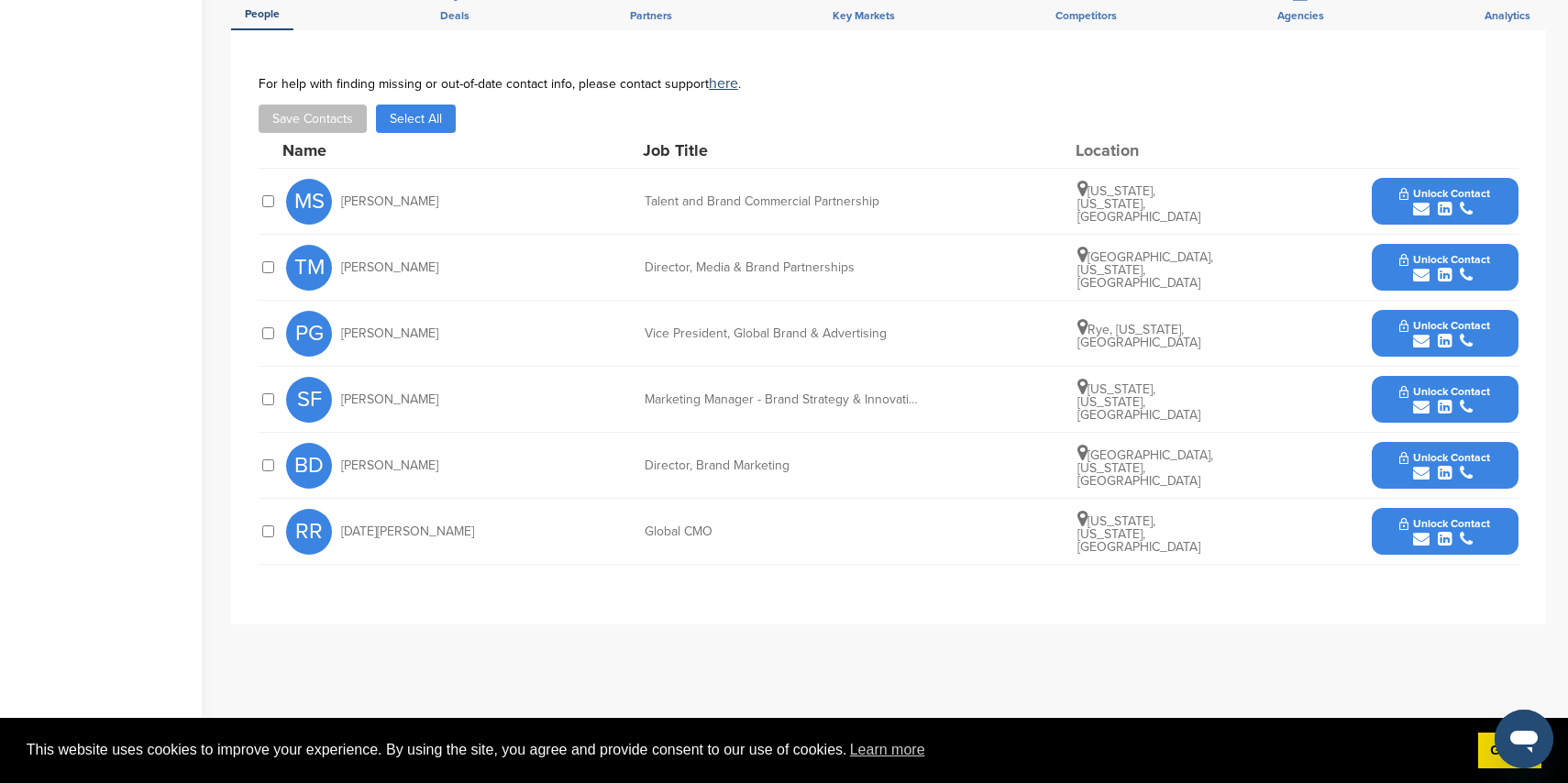
click at [1418, 276] on icon "submit" at bounding box center [1421, 275] width 17 height 17
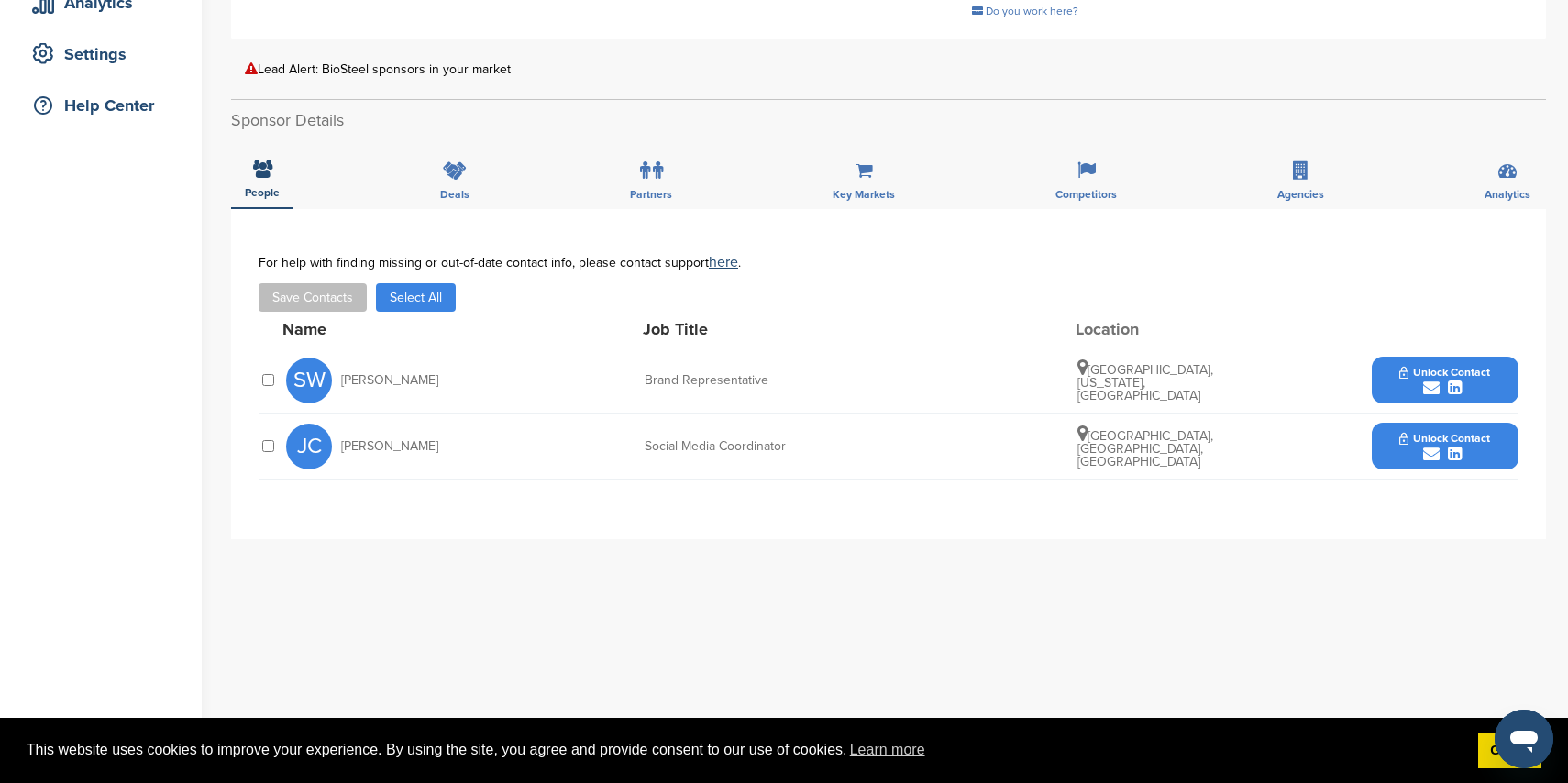
scroll to position [359, 0]
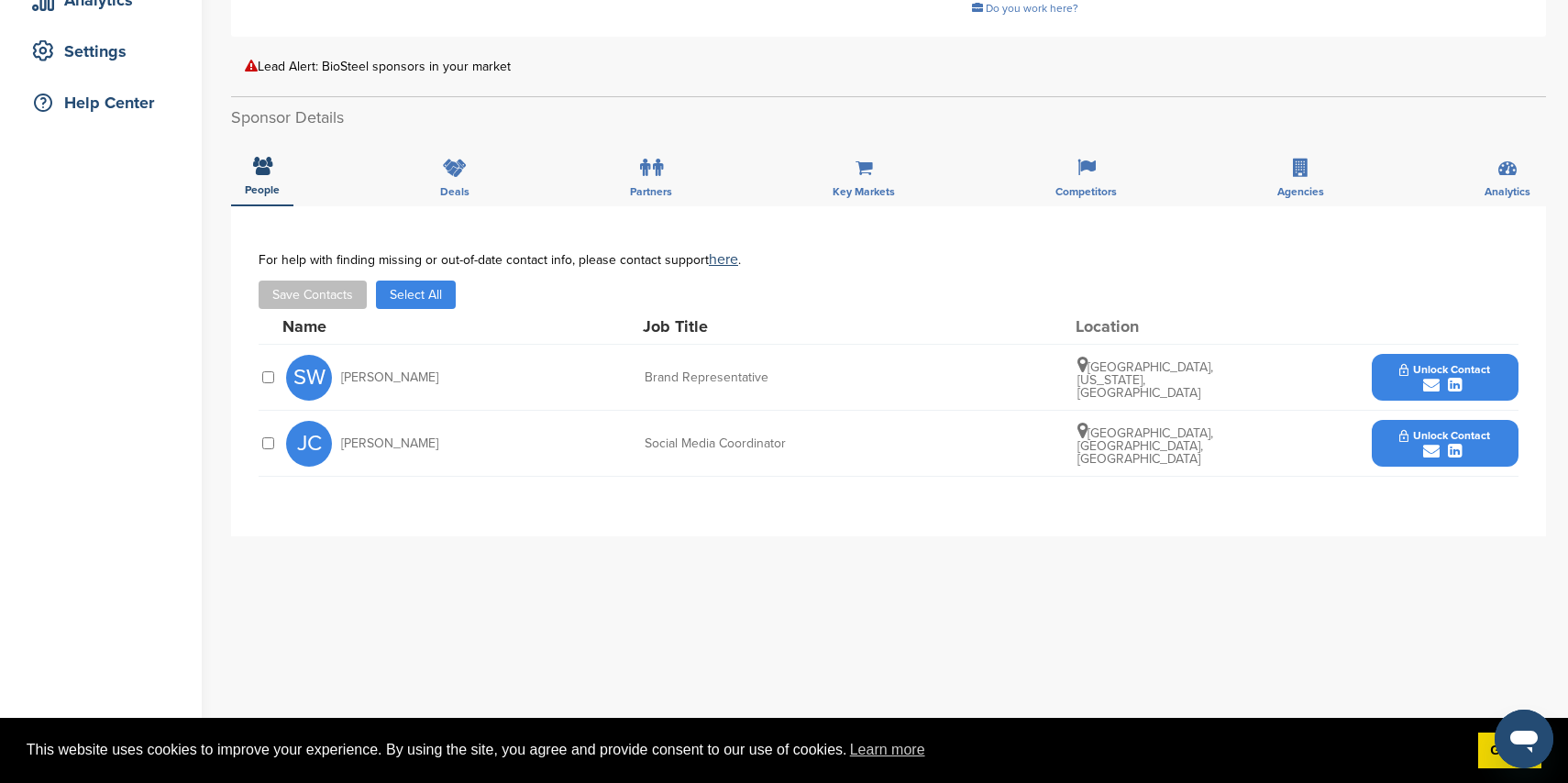
click at [1435, 381] on icon "submit" at bounding box center [1431, 385] width 17 height 17
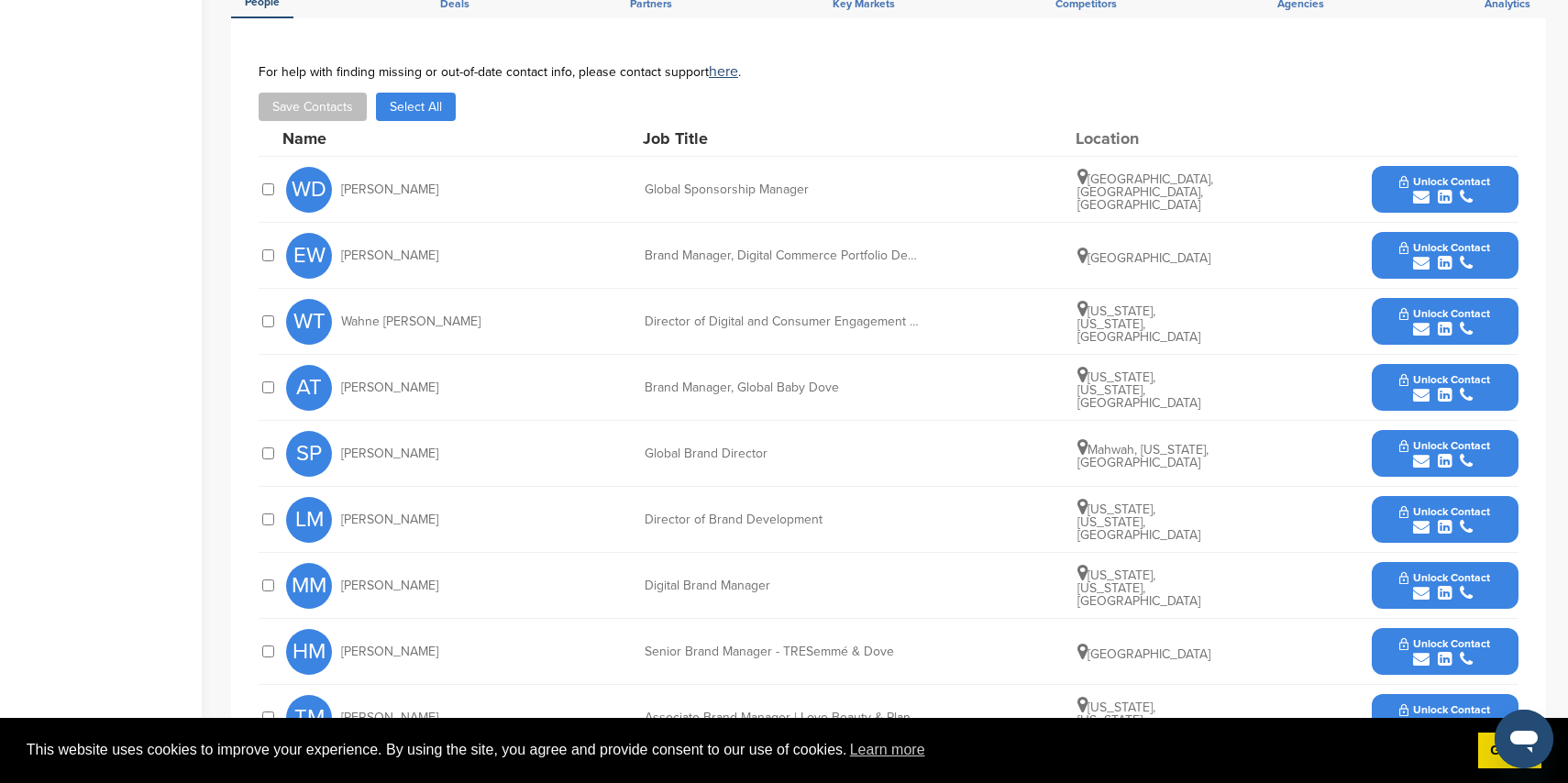
scroll to position [773, 0]
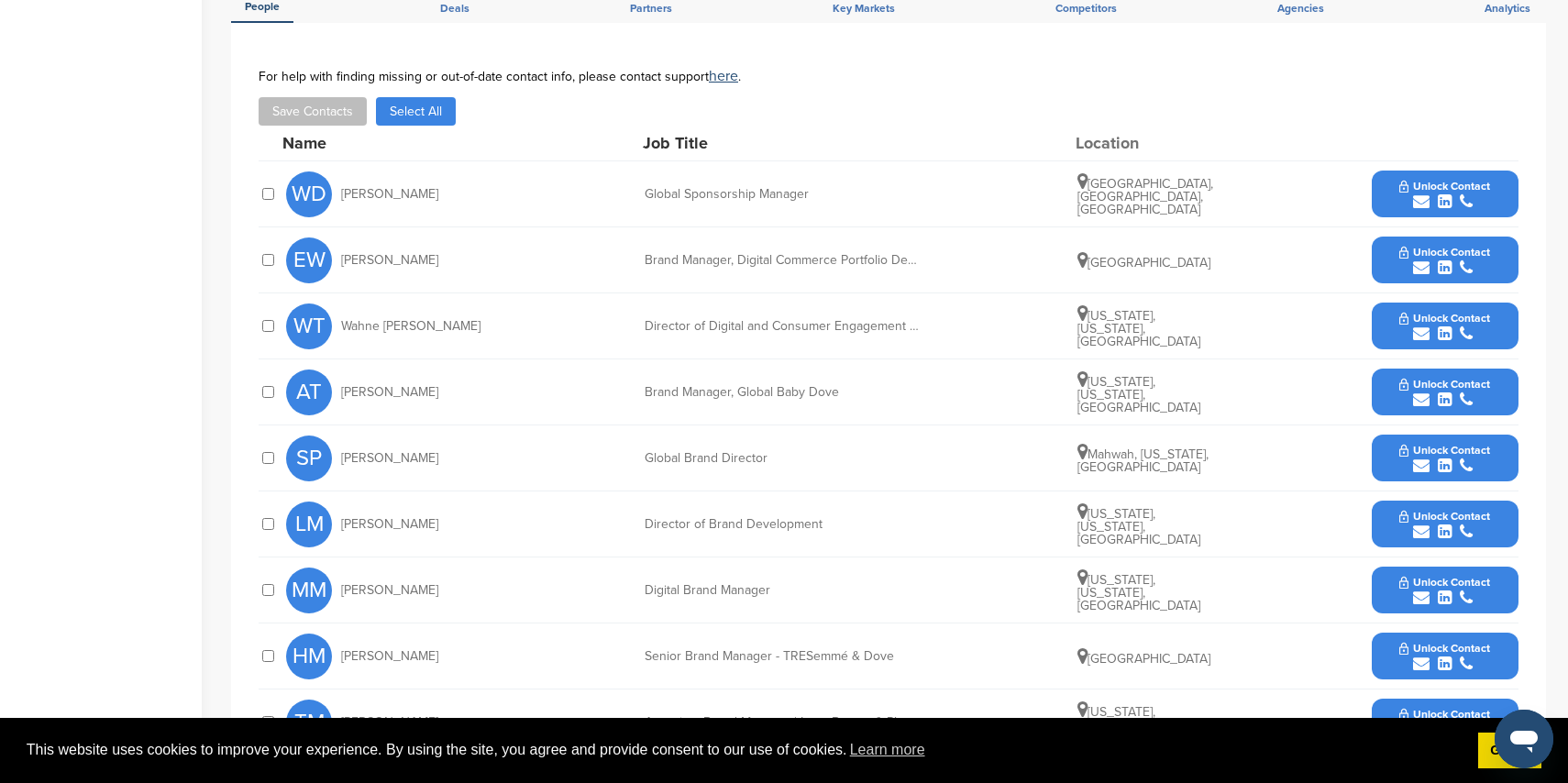
drag, startPoint x: 1421, startPoint y: 177, endPoint x: 1362, endPoint y: 175, distance: 59.0
click icon "submit"
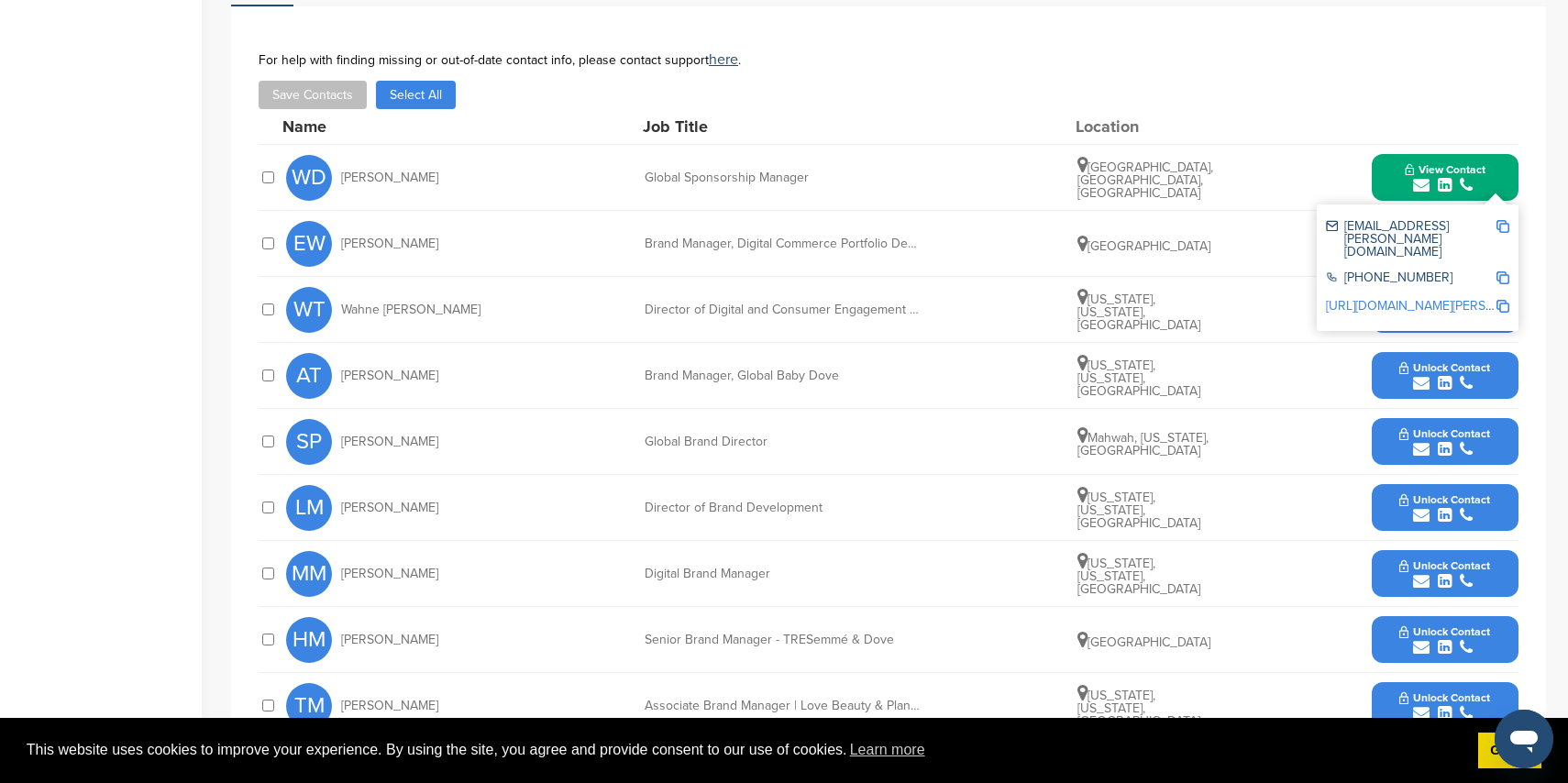
scroll to position [809, 0]
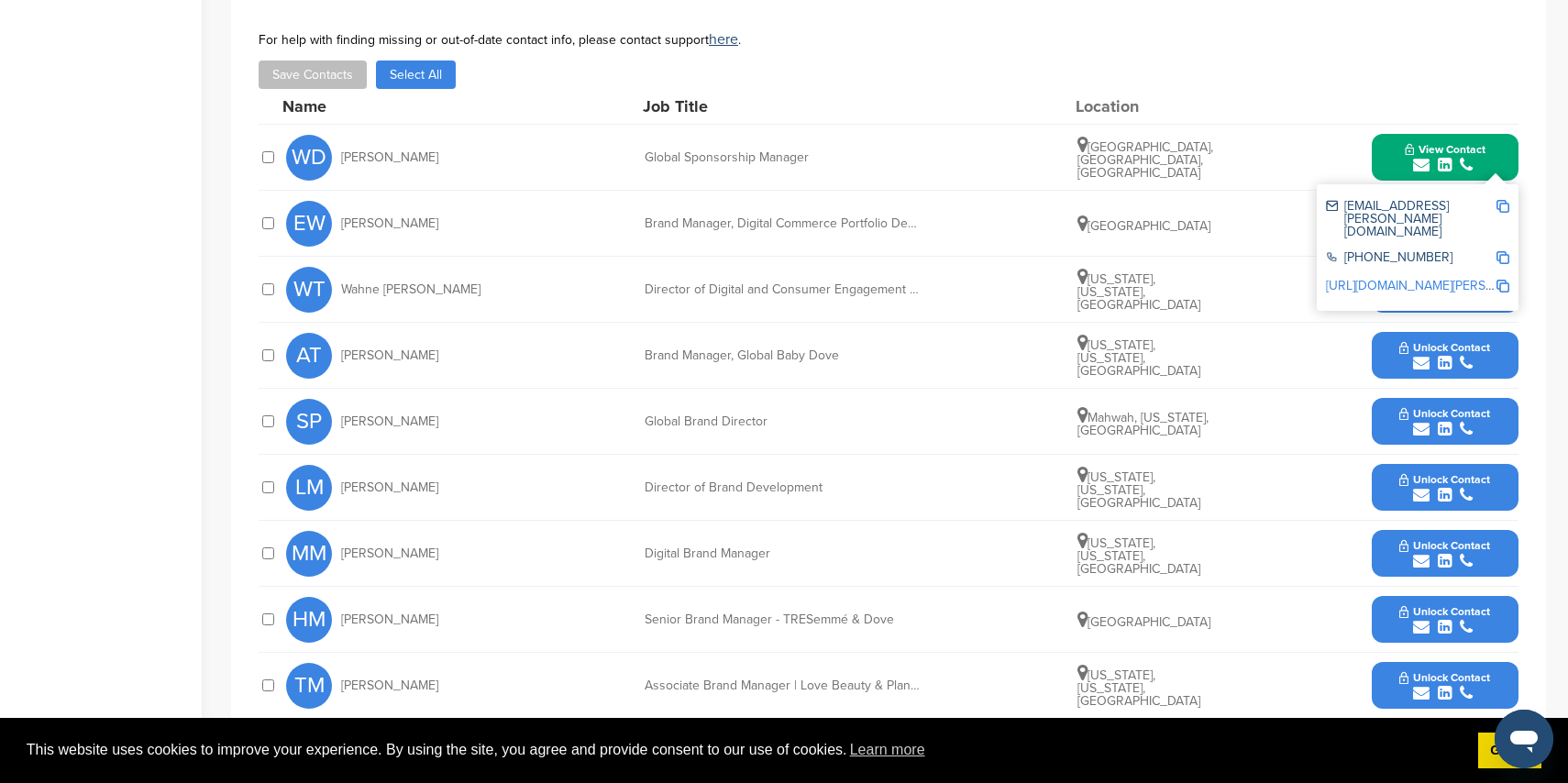
click div "EW Emily Weiss Brand Manager, Digital Commerce Portfolio Development and Strate…"
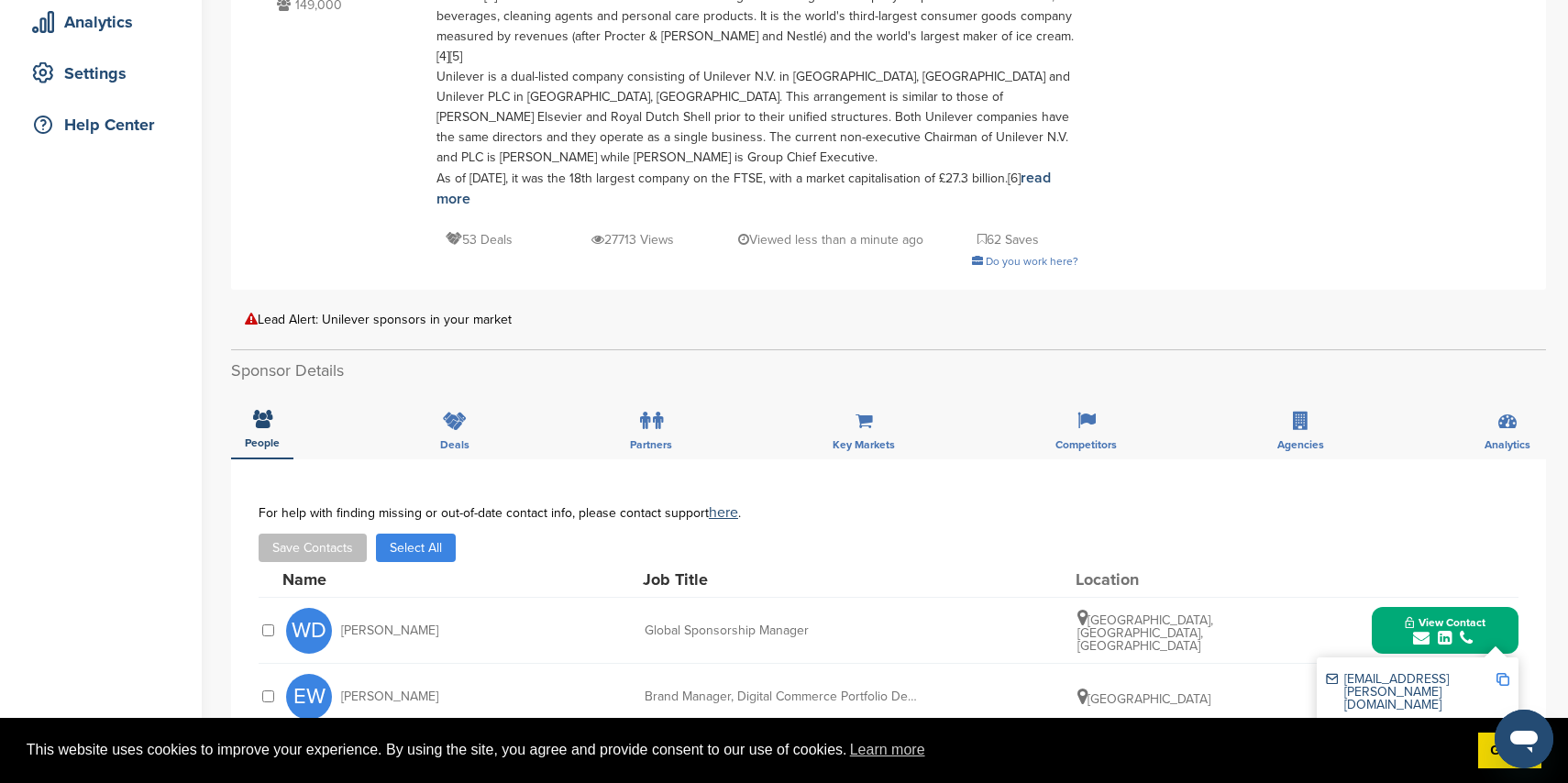
scroll to position [0, 0]
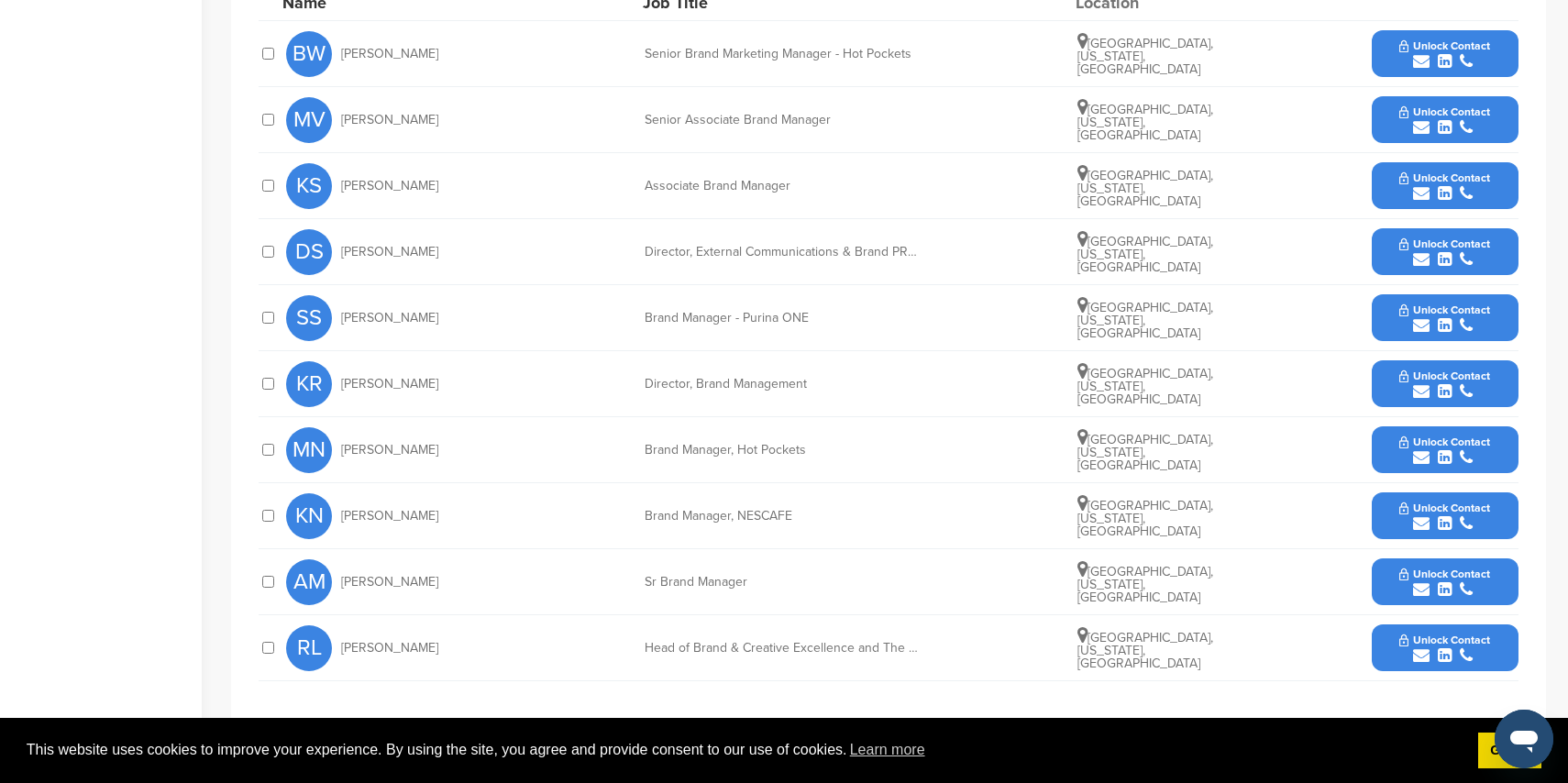
scroll to position [940, 0]
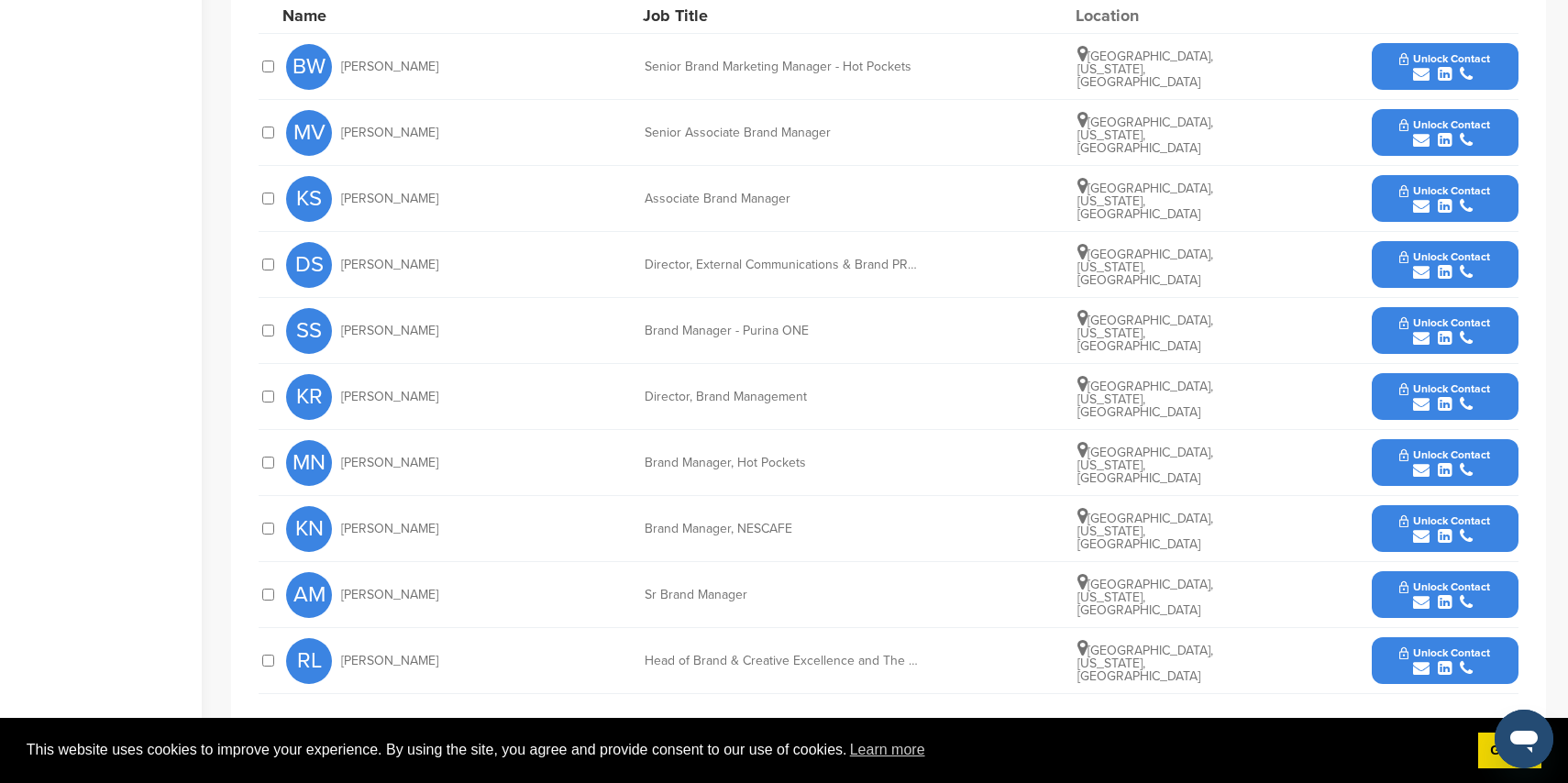
click at [1417, 396] on icon "submit" at bounding box center [1421, 404] width 17 height 17
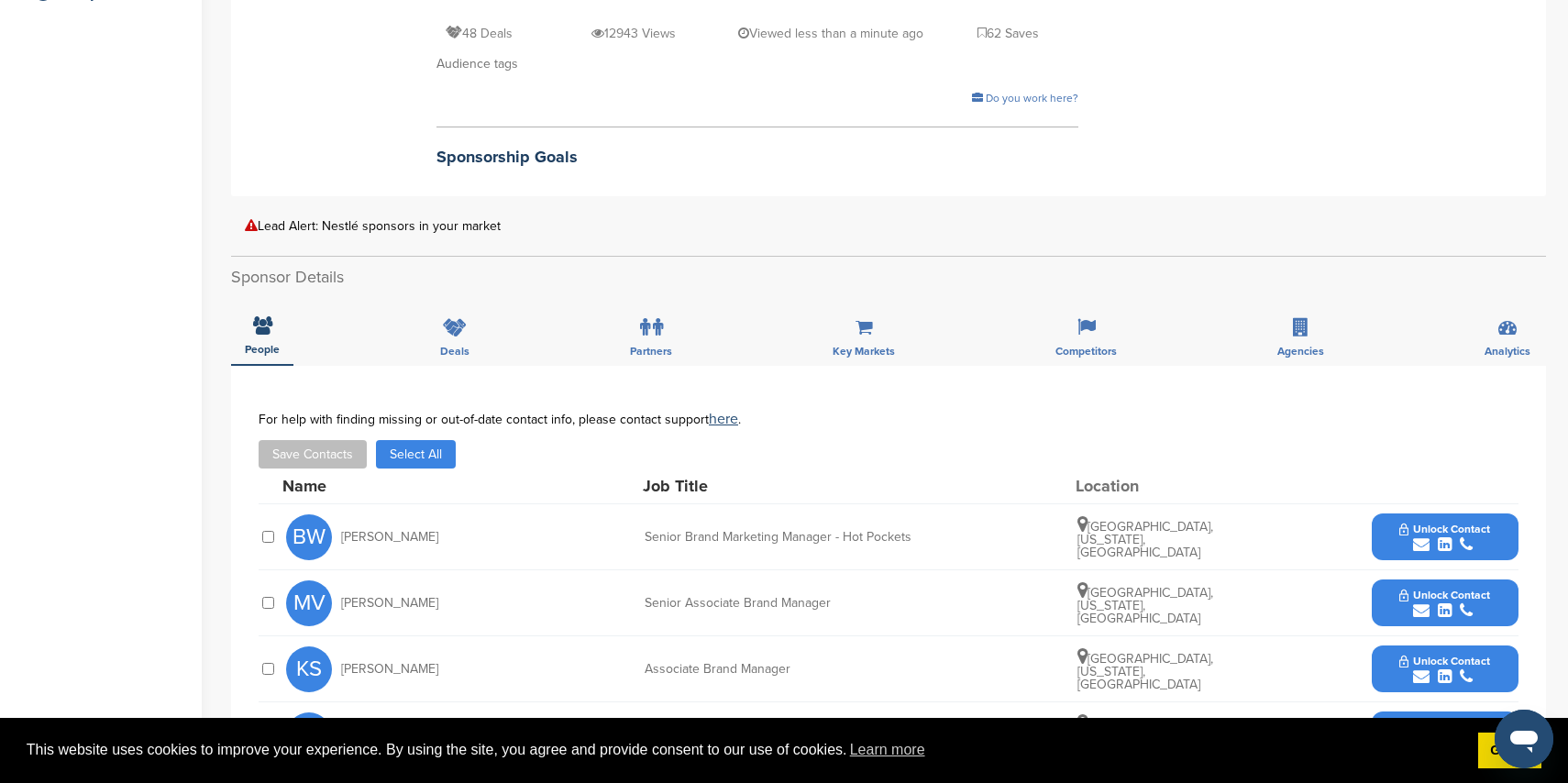
scroll to position [467, 0]
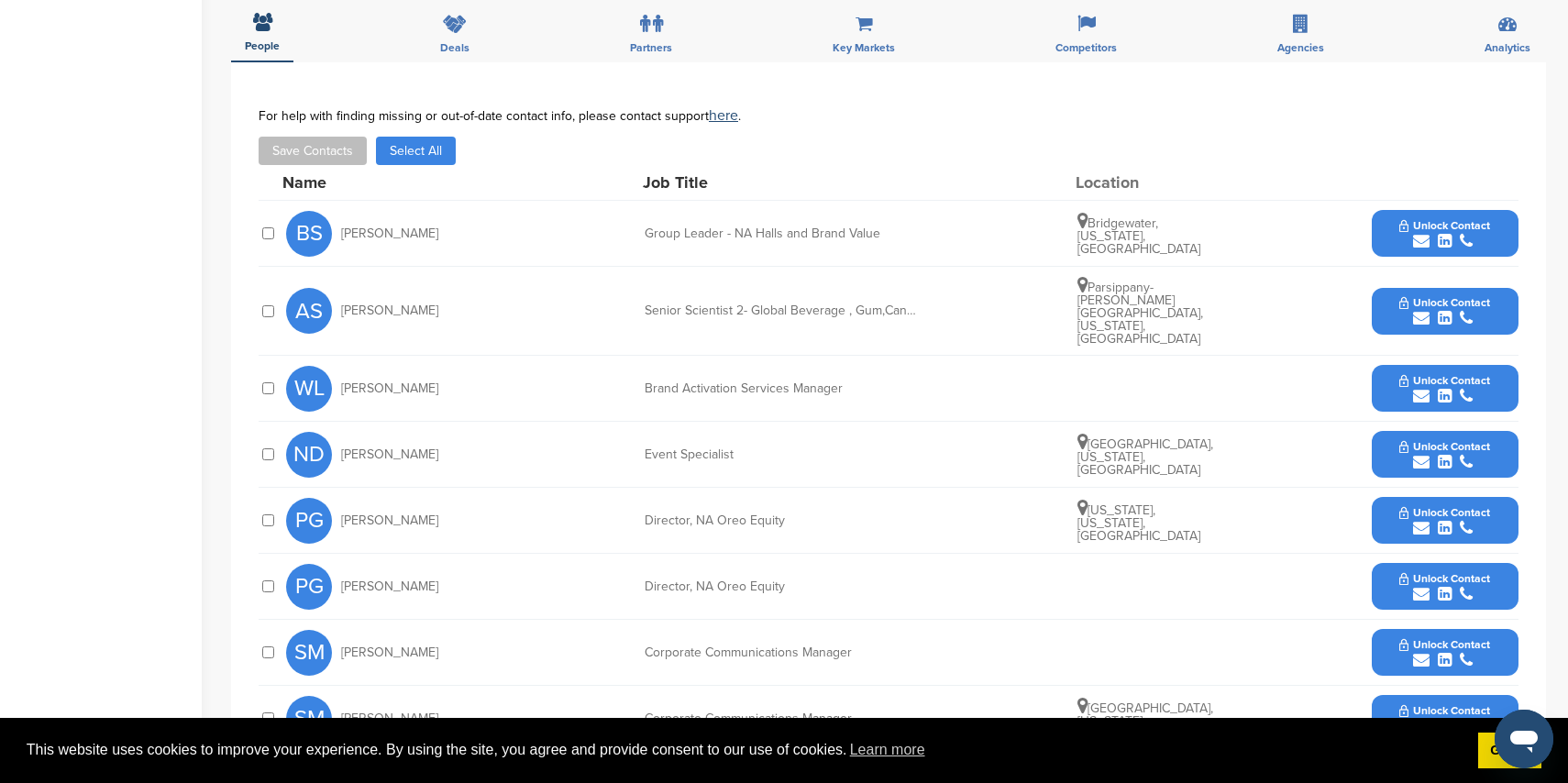
scroll to position [562, 0]
click at [1424, 454] on icon "submit" at bounding box center [1421, 462] width 17 height 17
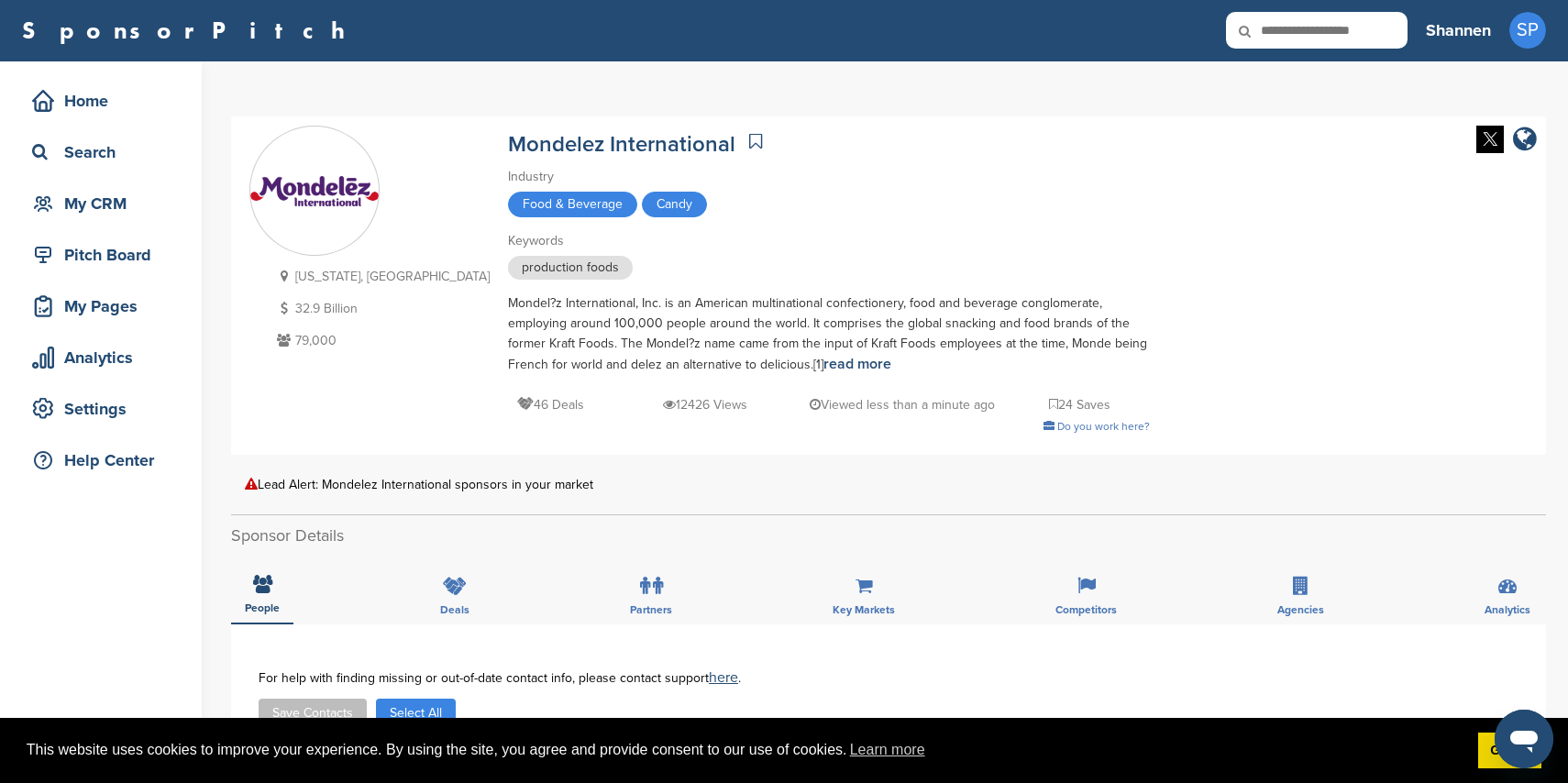
scroll to position [0, 0]
drag, startPoint x: 1078, startPoint y: 600, endPoint x: 1052, endPoint y: 597, distance: 26.2
click at [1078, 600] on div "Competitors" at bounding box center [1085, 592] width 89 height 68
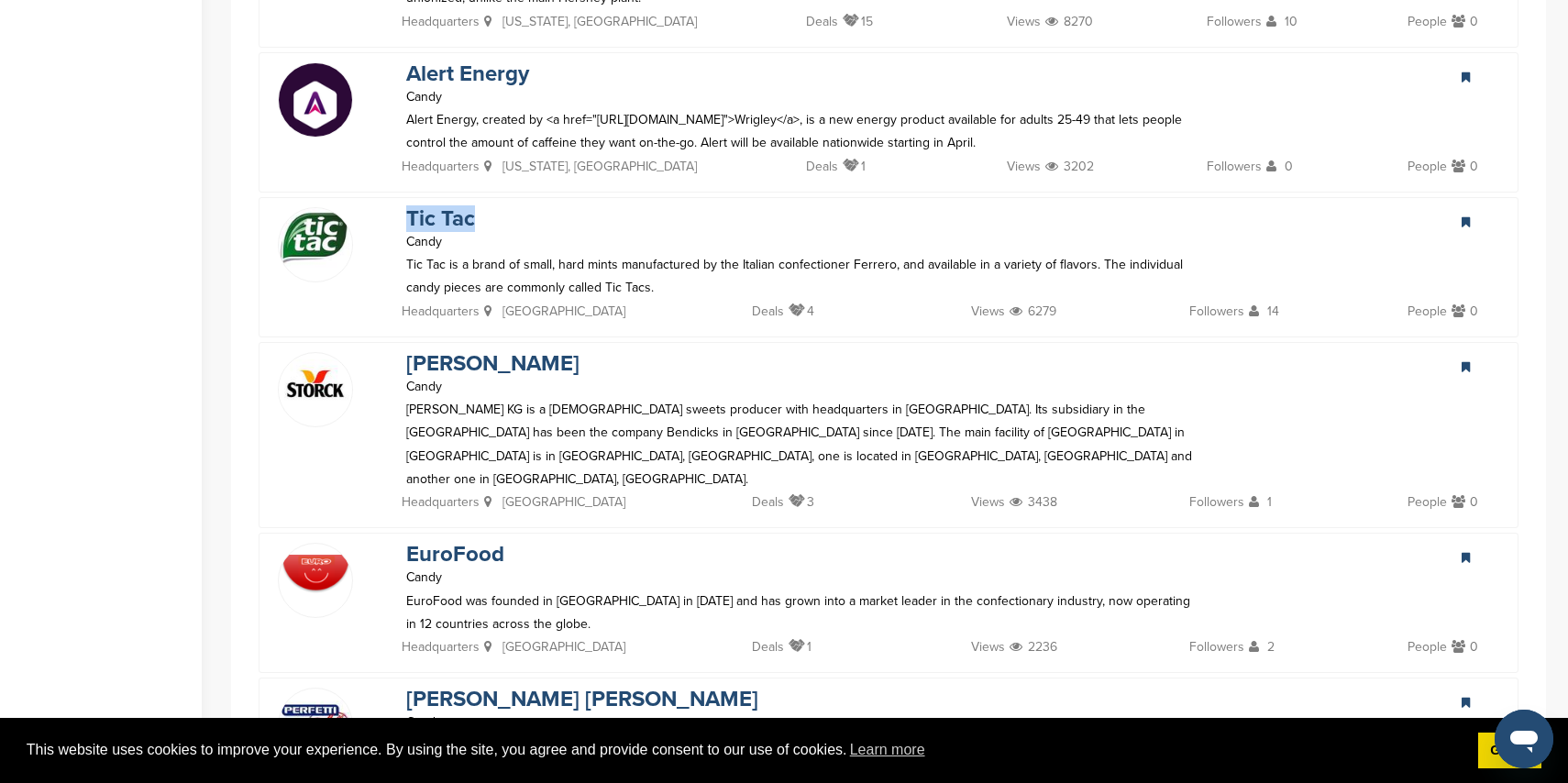
scroll to position [3423, 0]
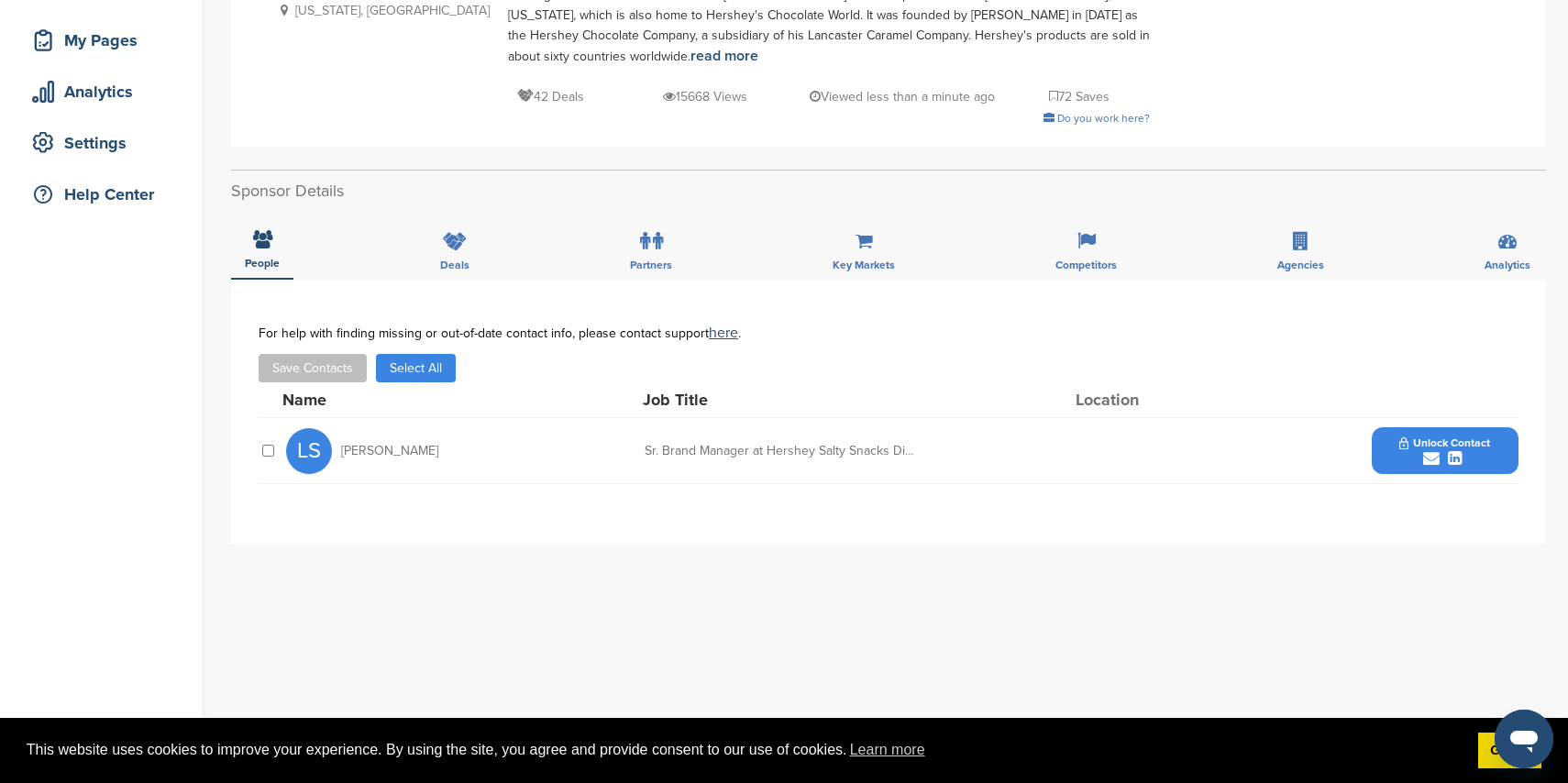
scroll to position [252, 0]
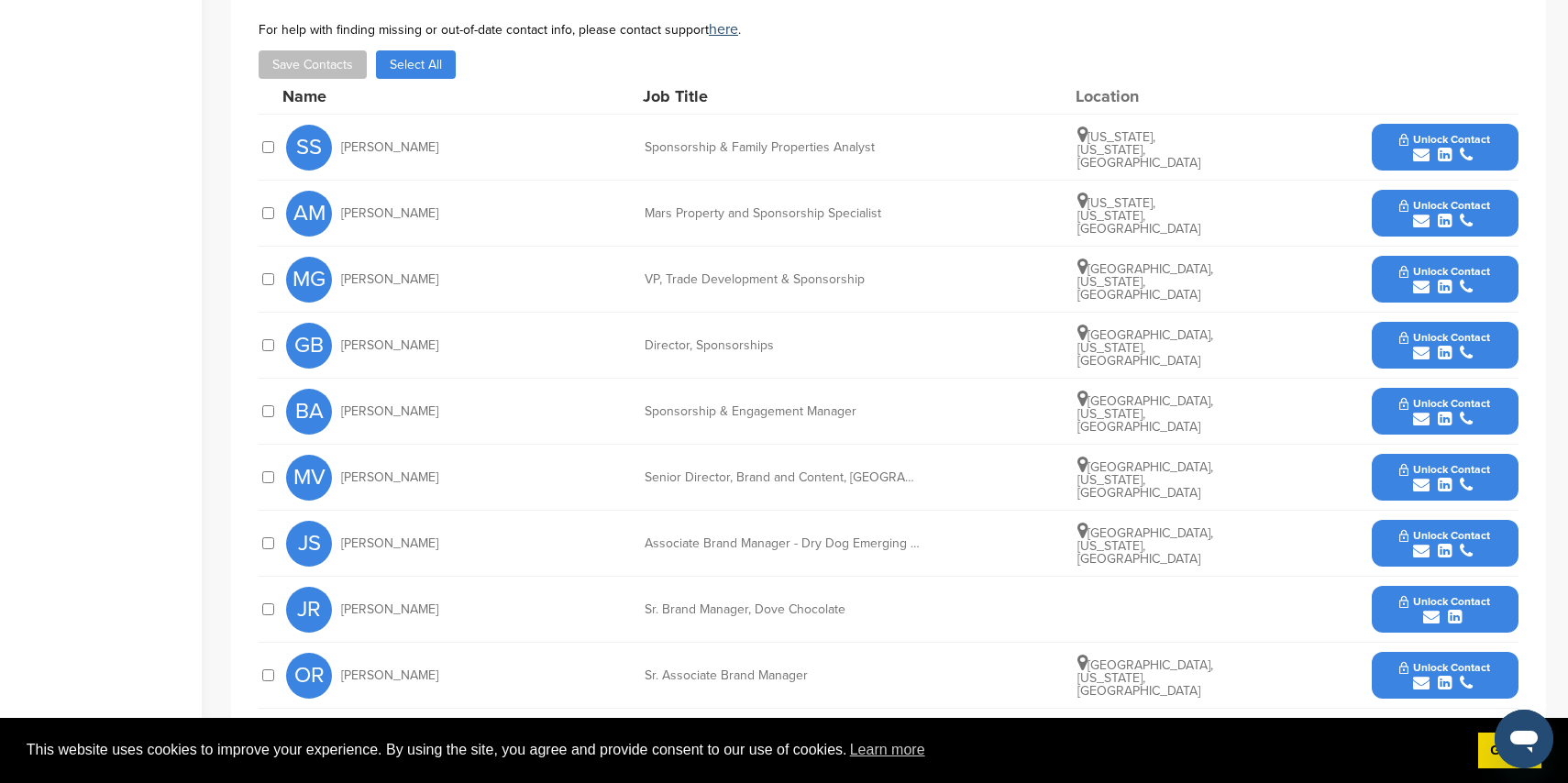
scroll to position [776, 0]
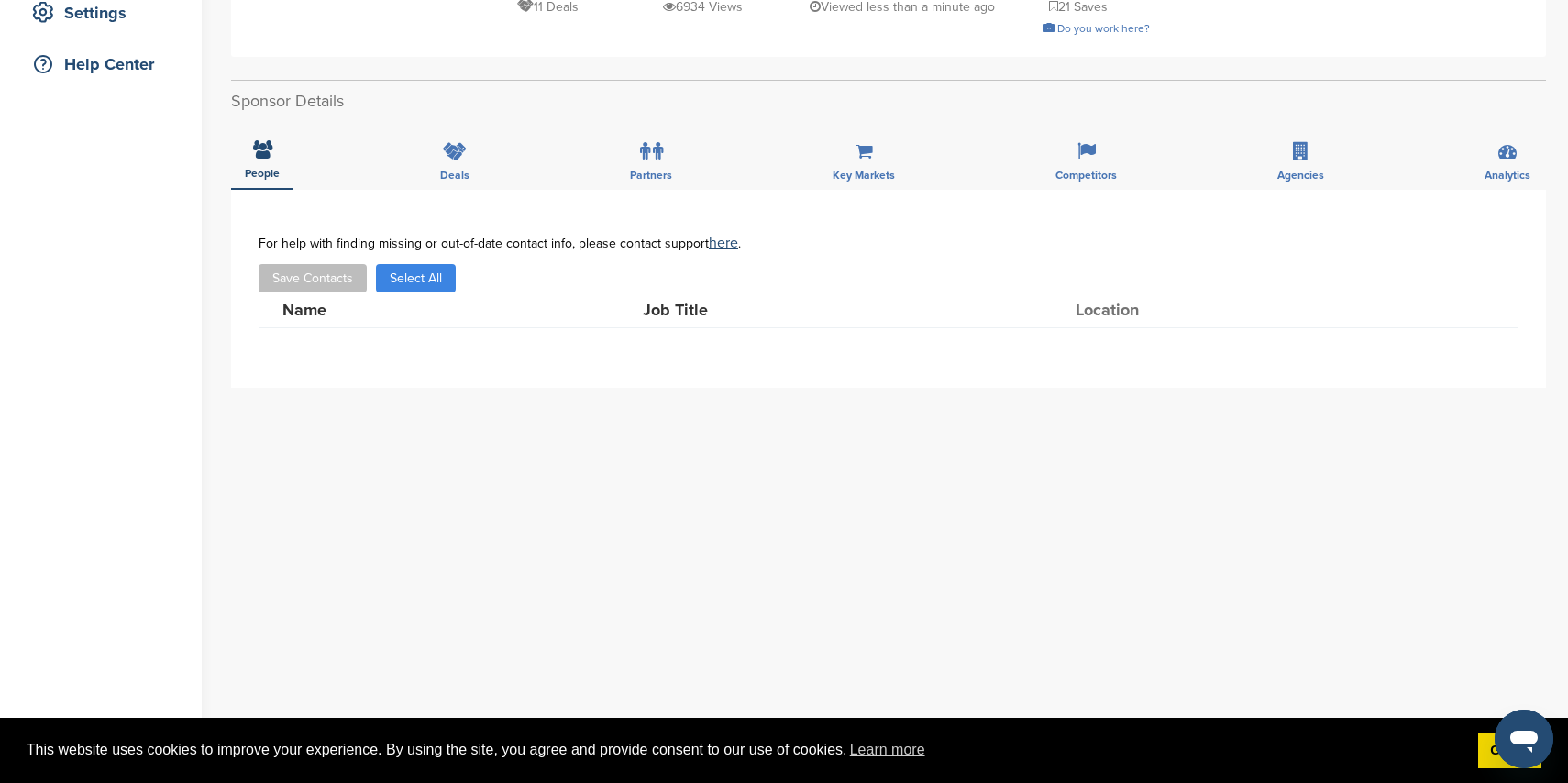
scroll to position [387, 0]
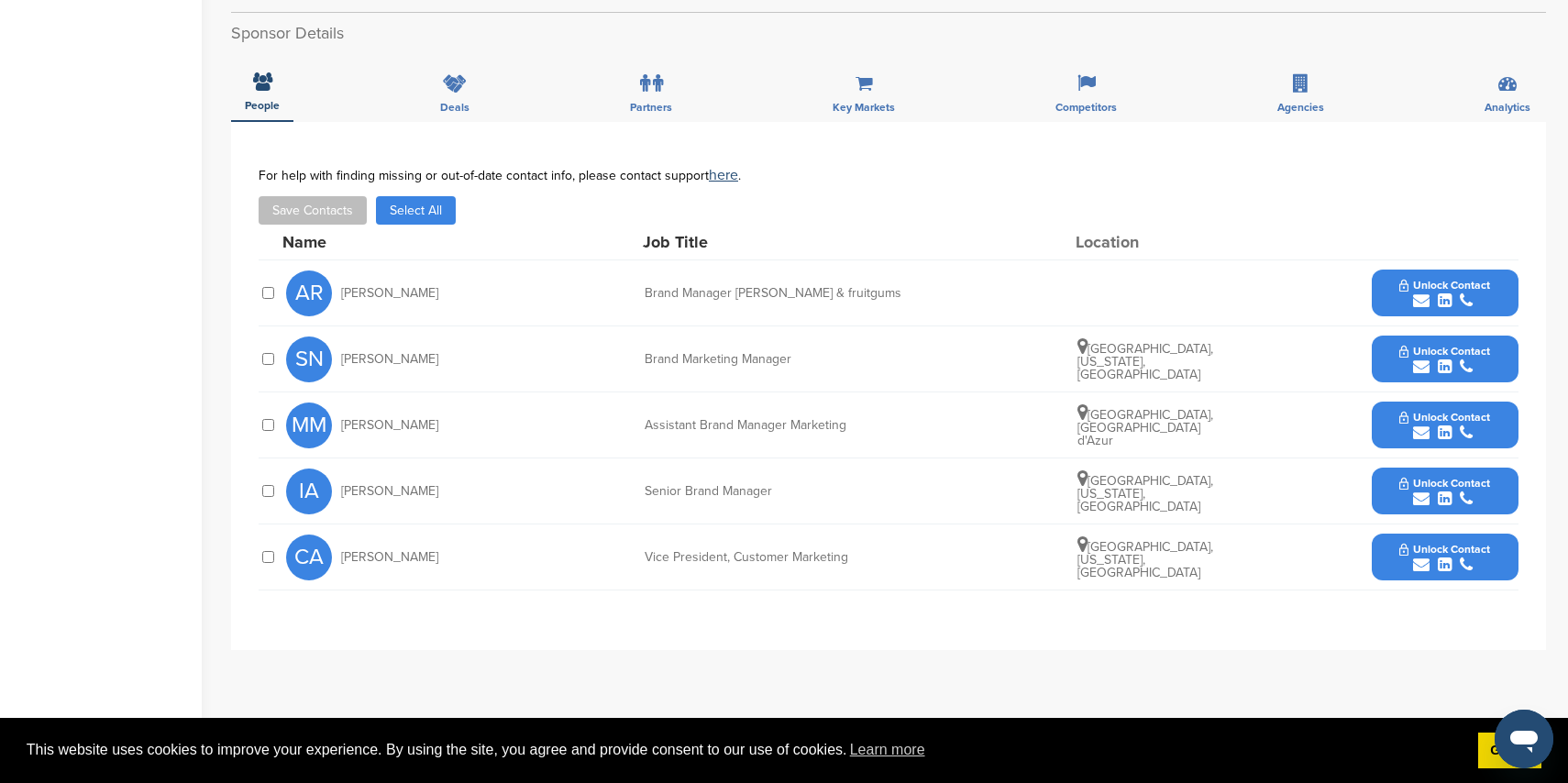
scroll to position [683, 0]
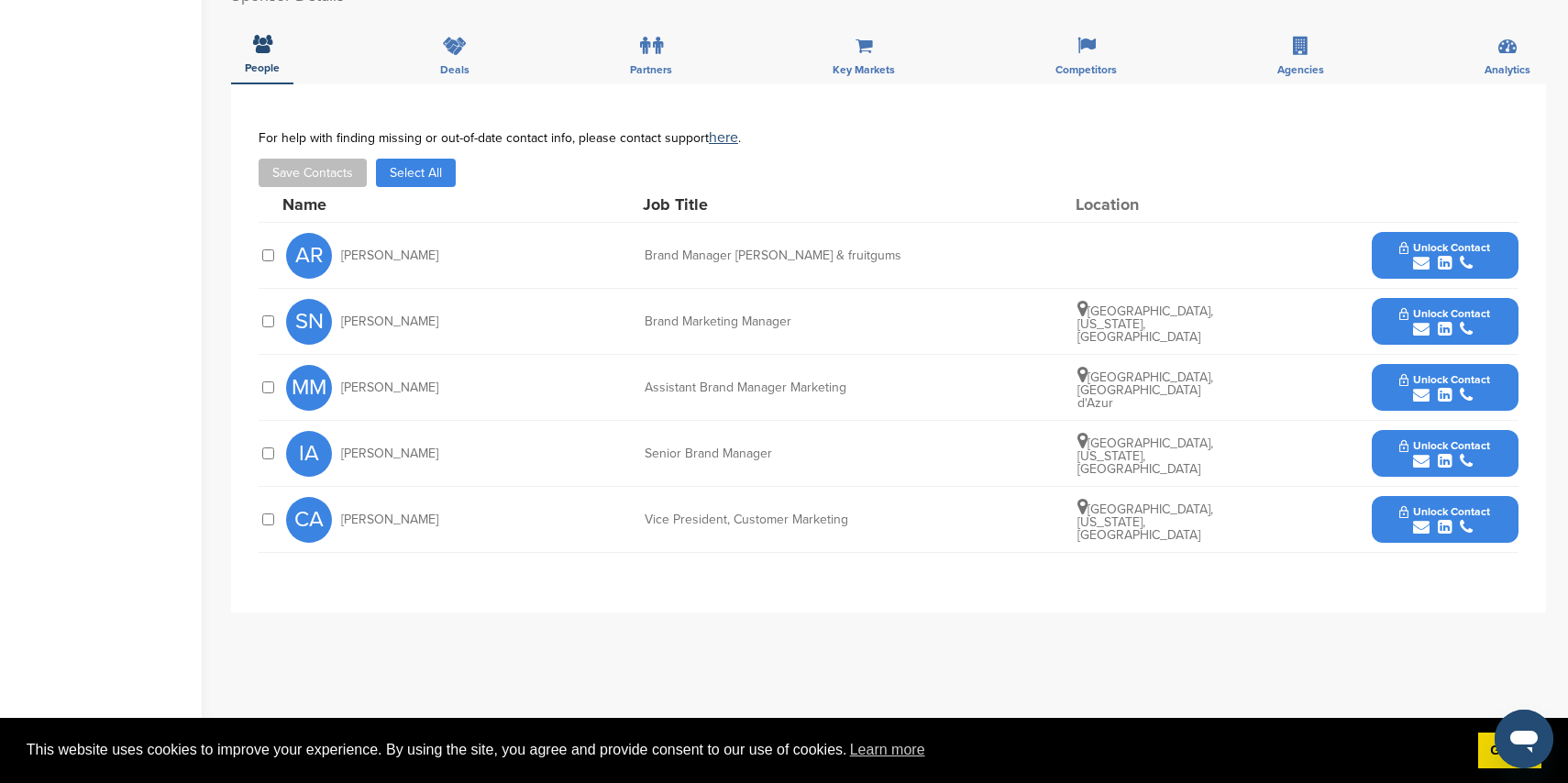
drag, startPoint x: 1425, startPoint y: 307, endPoint x: 1400, endPoint y: 302, distance: 25.5
click at [1425, 321] on icon "submit" at bounding box center [1421, 329] width 17 height 17
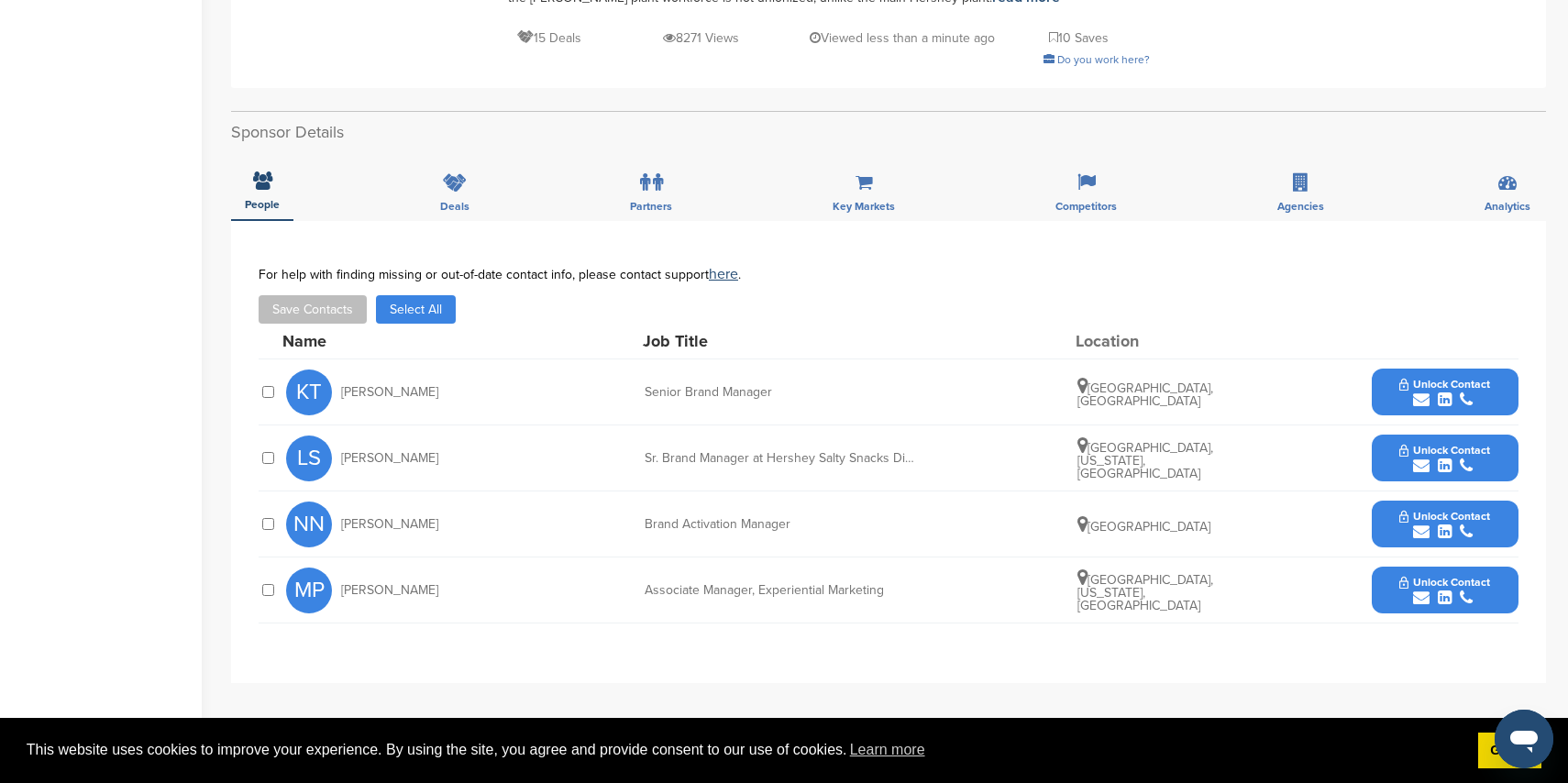
scroll to position [490, 0]
click at [1412, 590] on div "submit" at bounding box center [1444, 599] width 91 height 18
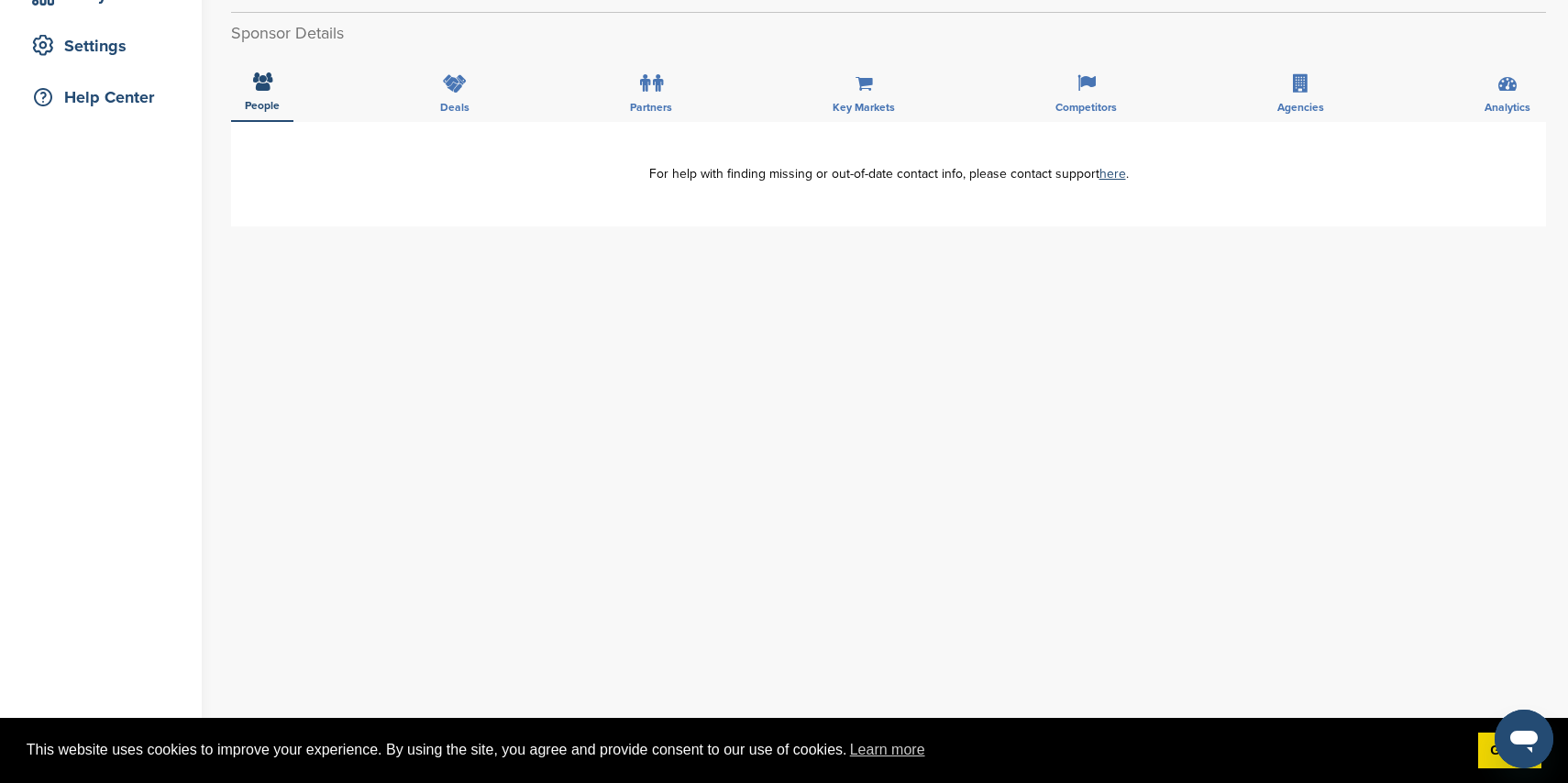
scroll to position [408, 0]
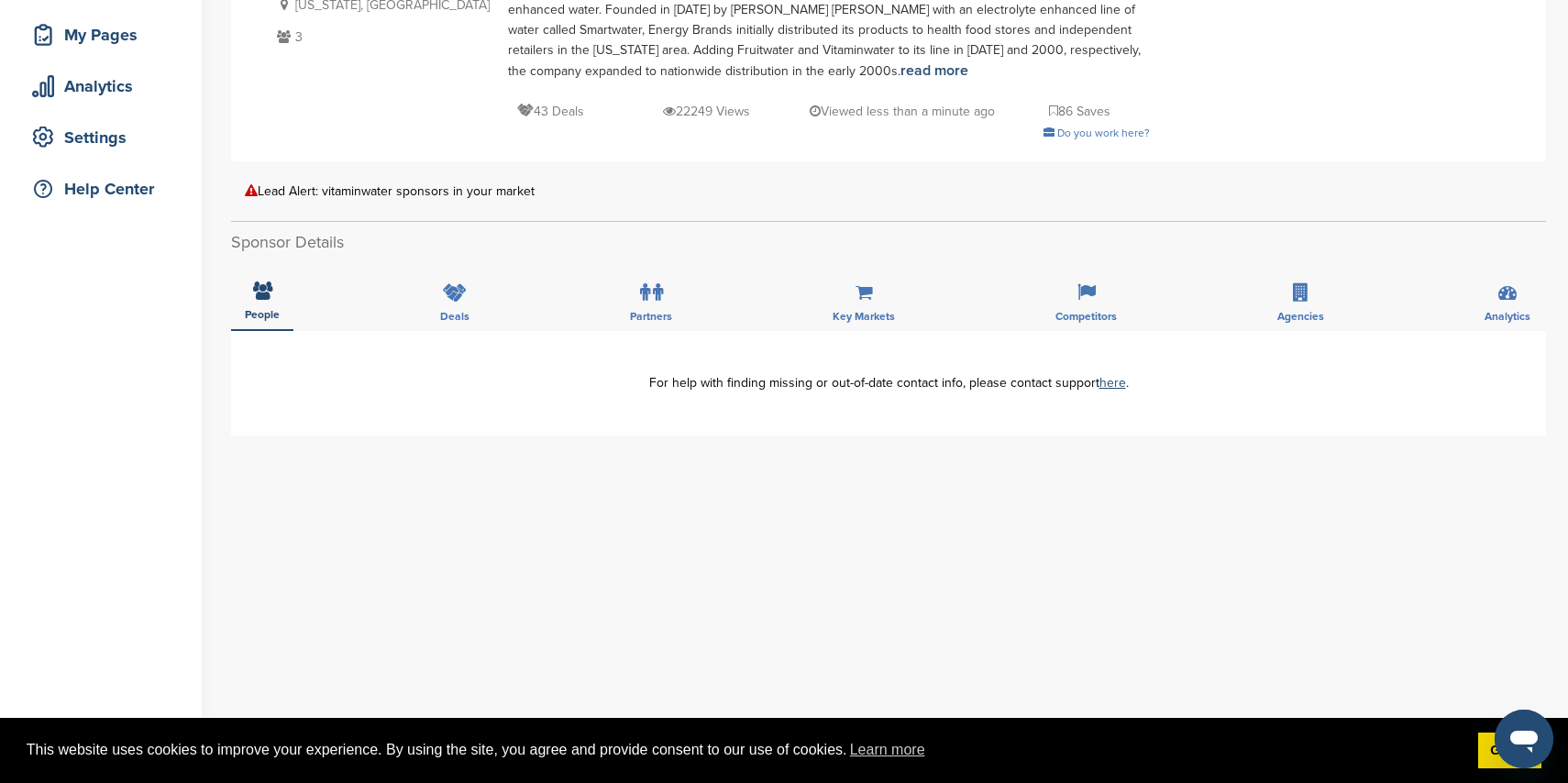
scroll to position [273, 0]
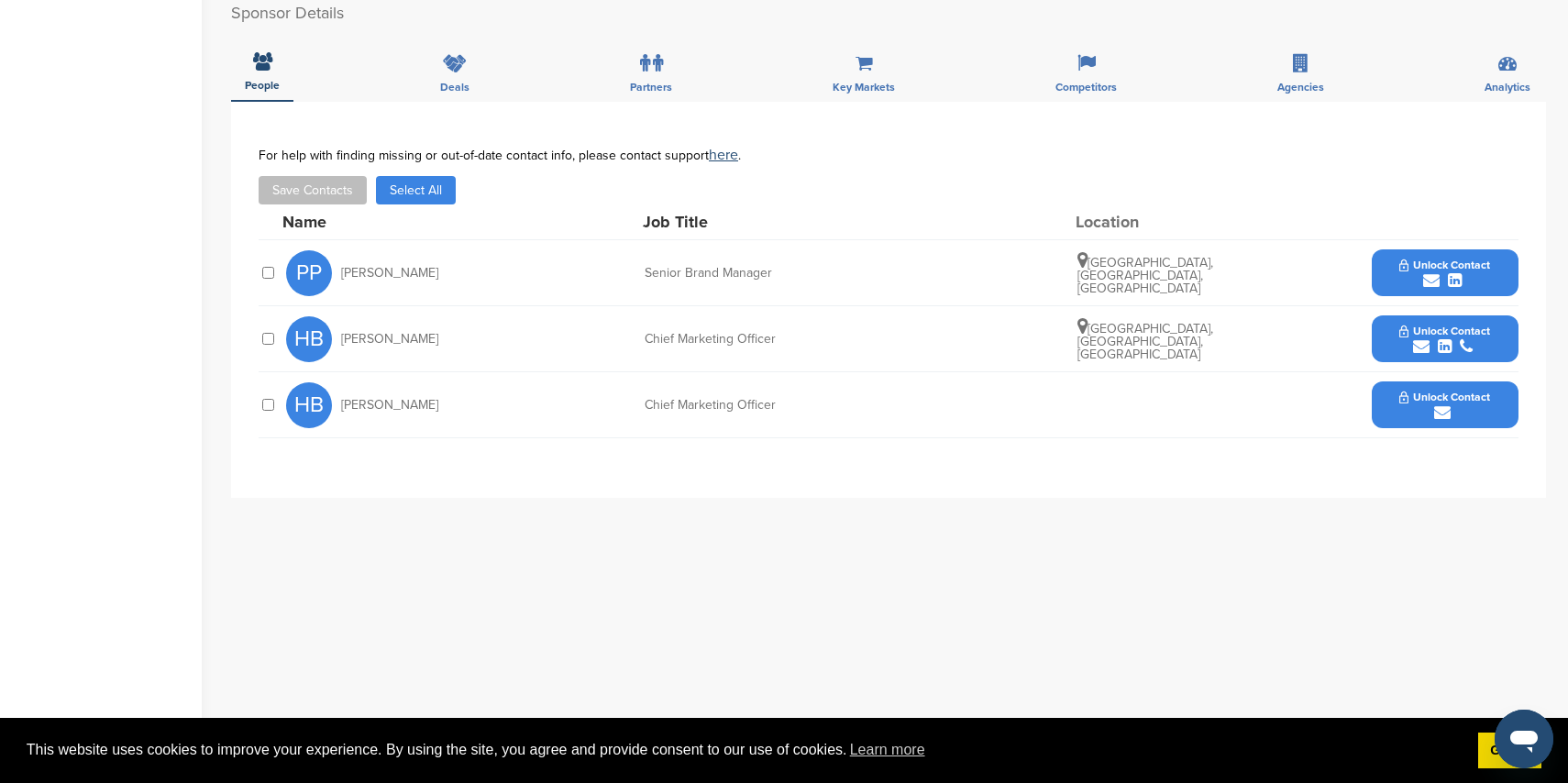
scroll to position [531, 0]
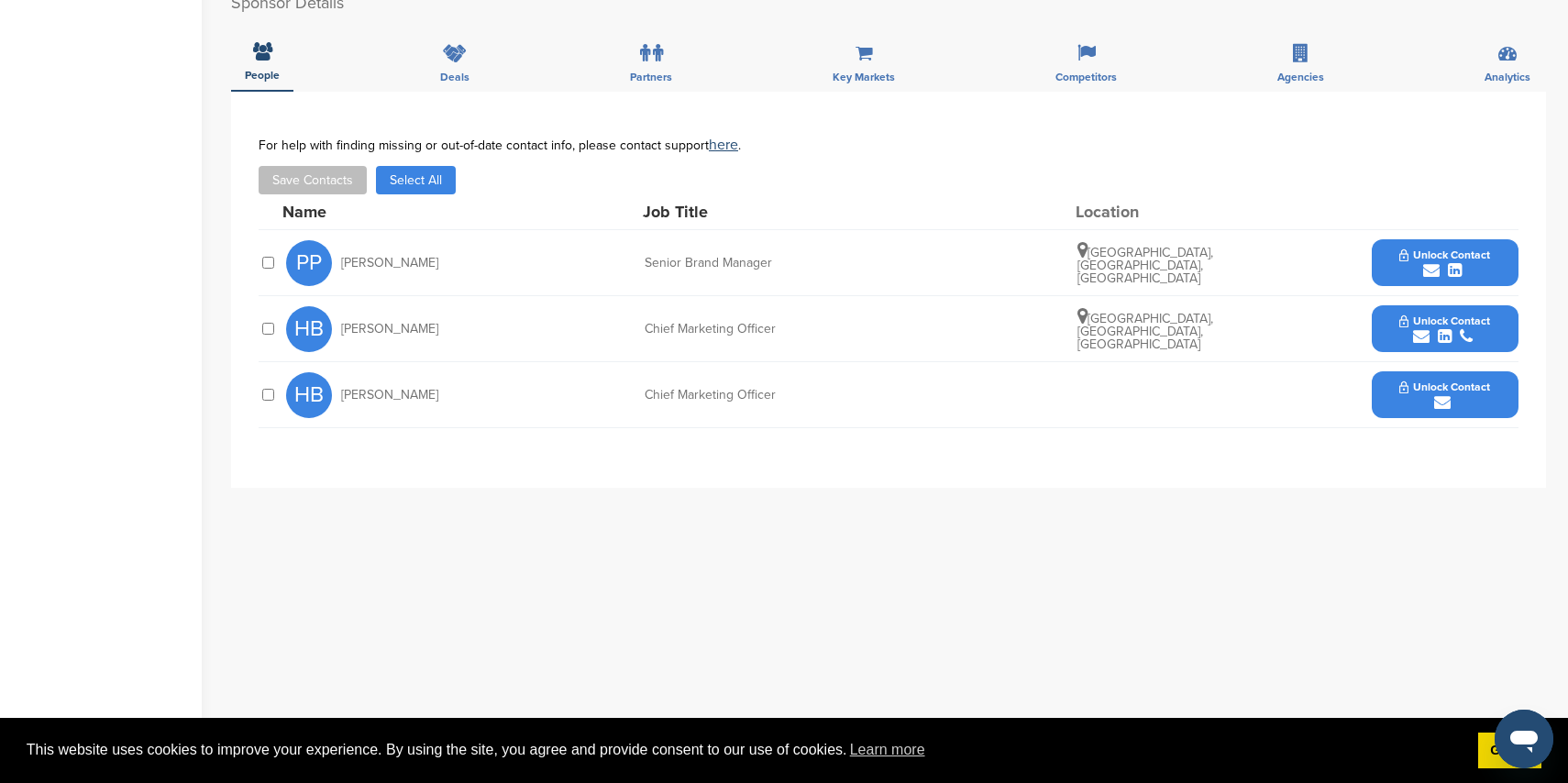
click at [1416, 329] on icon "submit" at bounding box center [1421, 336] width 17 height 17
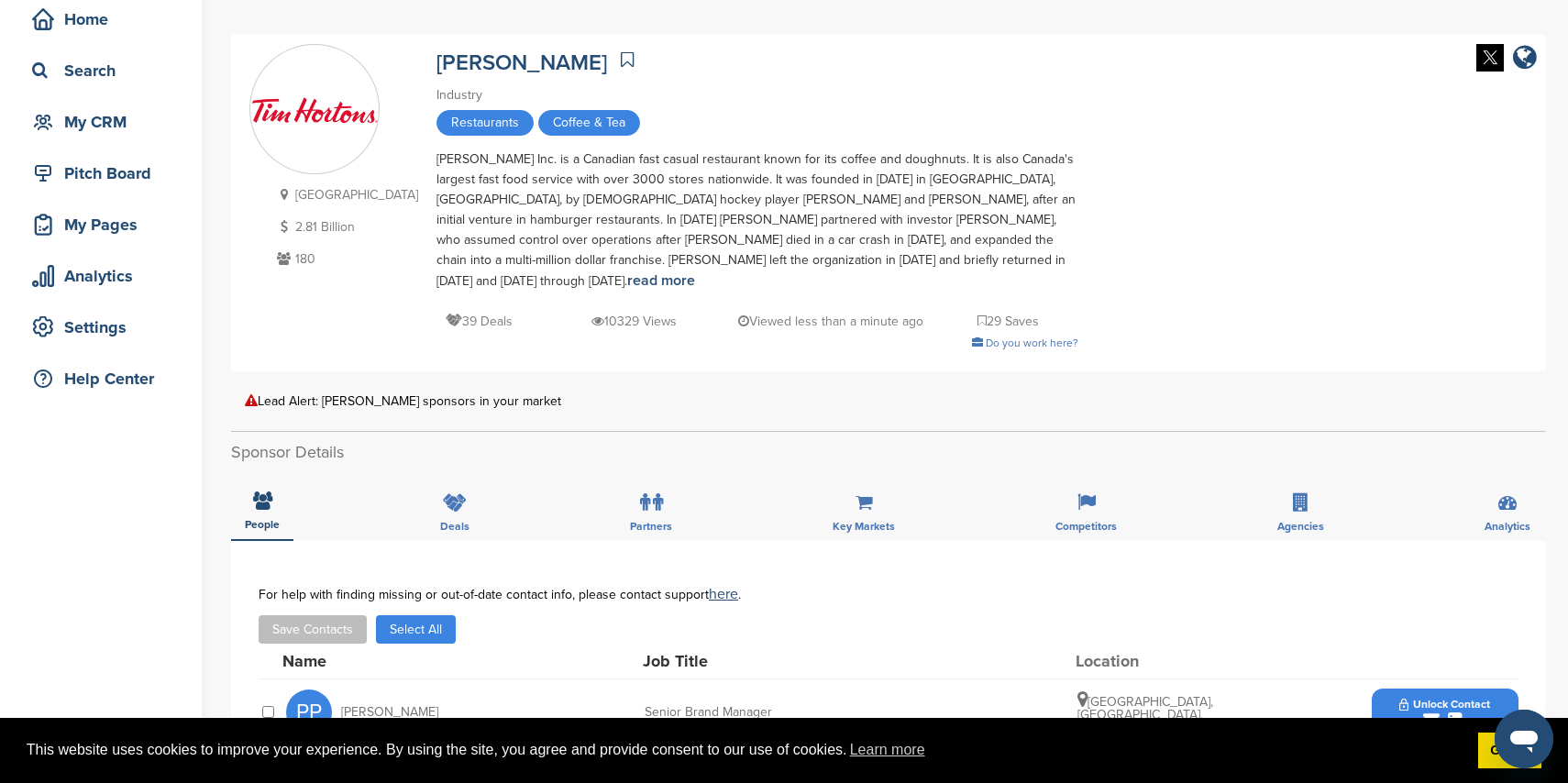
scroll to position [0, 0]
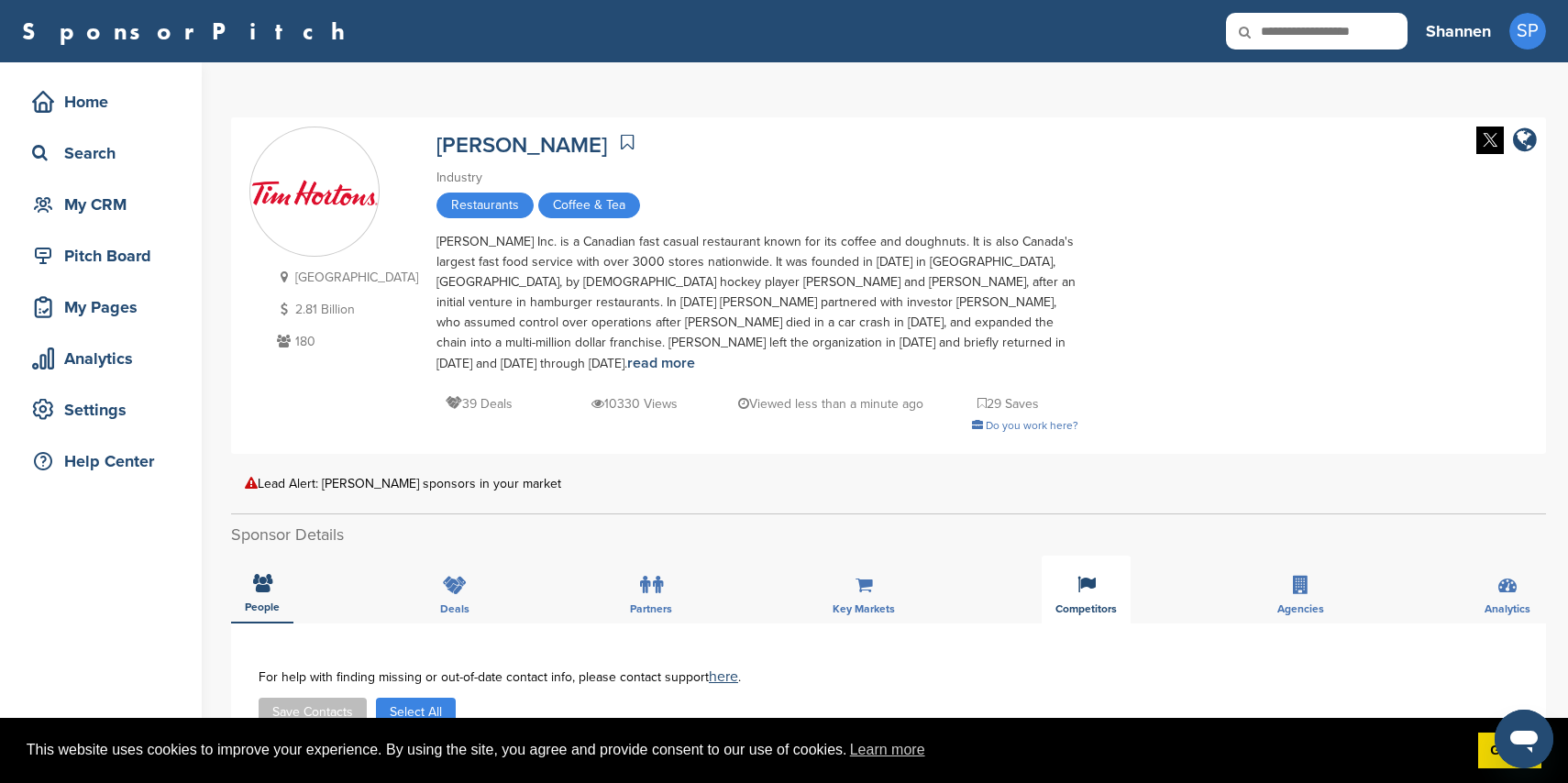
click at [1076, 577] on div "Competitors" at bounding box center [1085, 590] width 89 height 68
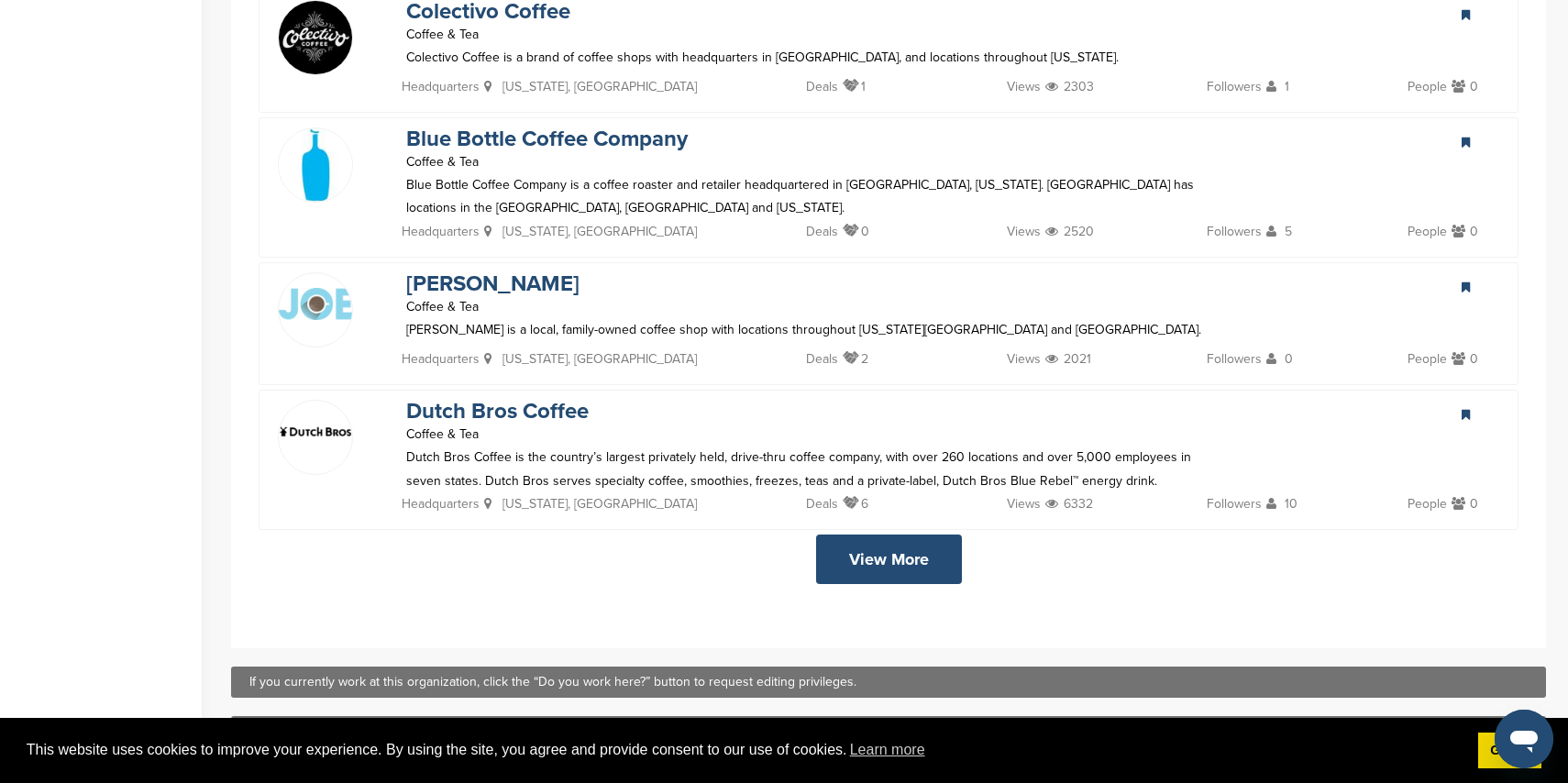
scroll to position [3412, 0]
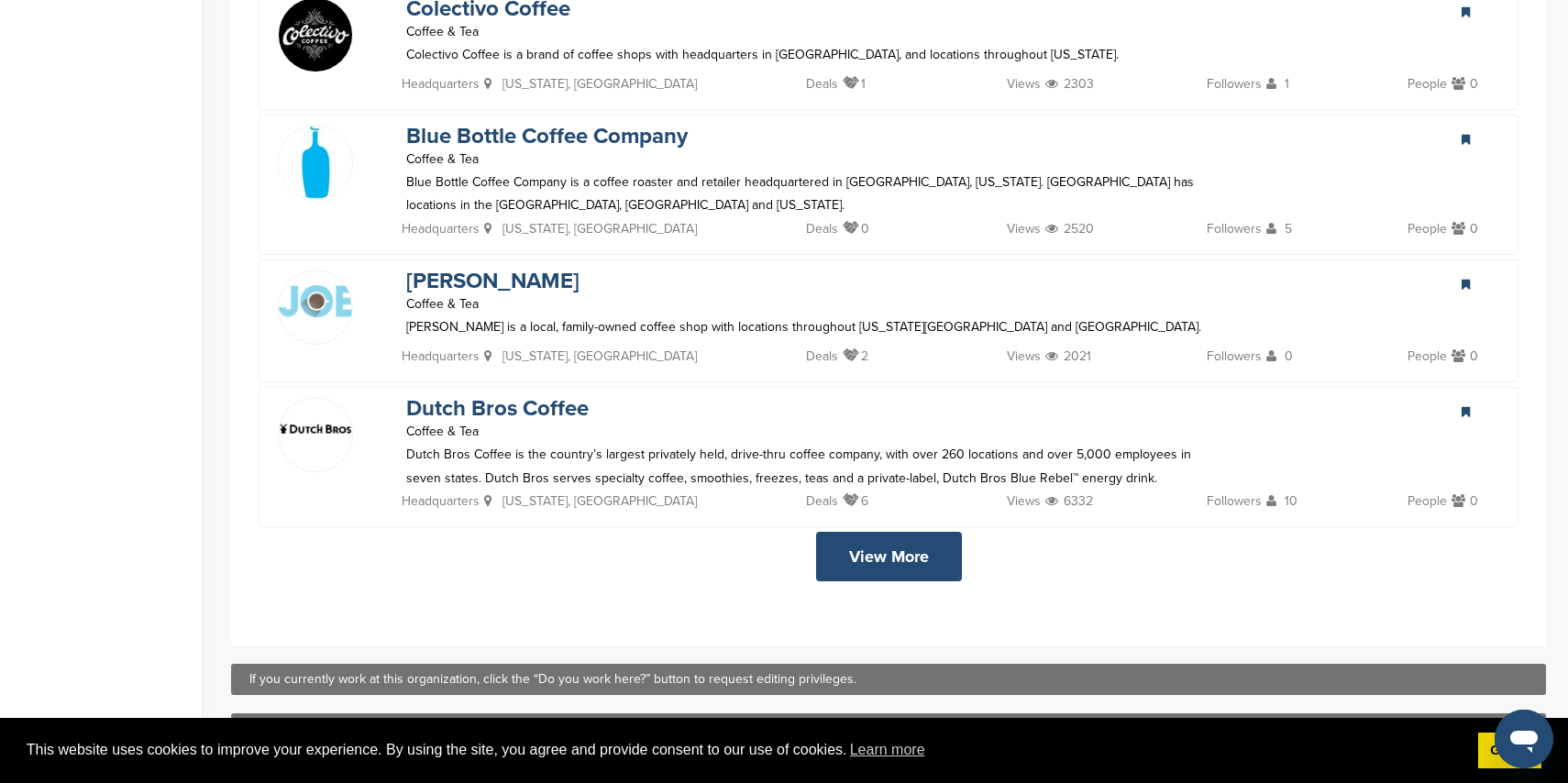
click at [932, 531] on link "View More" at bounding box center [889, 556] width 146 height 50
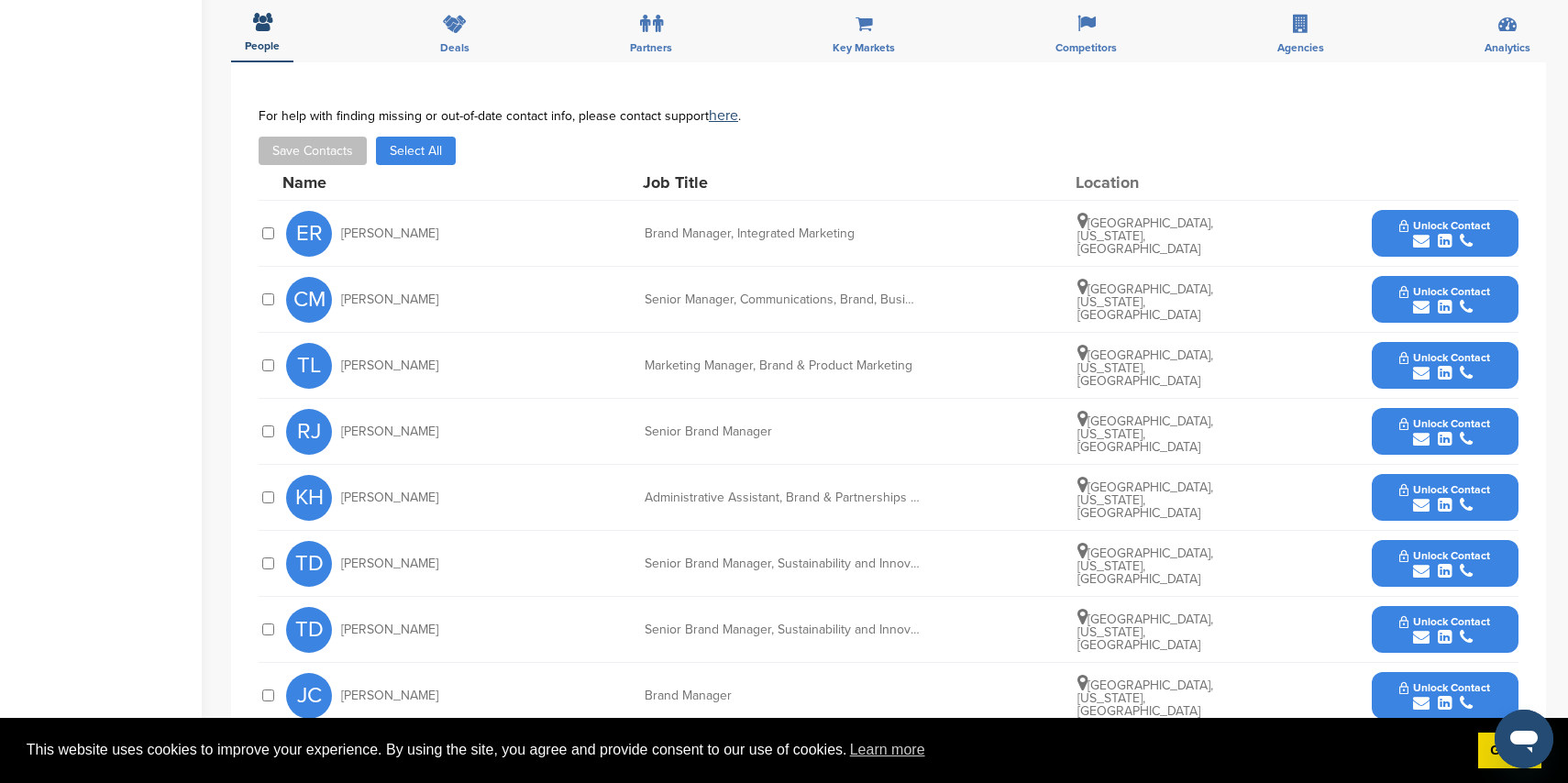
scroll to position [525, 0]
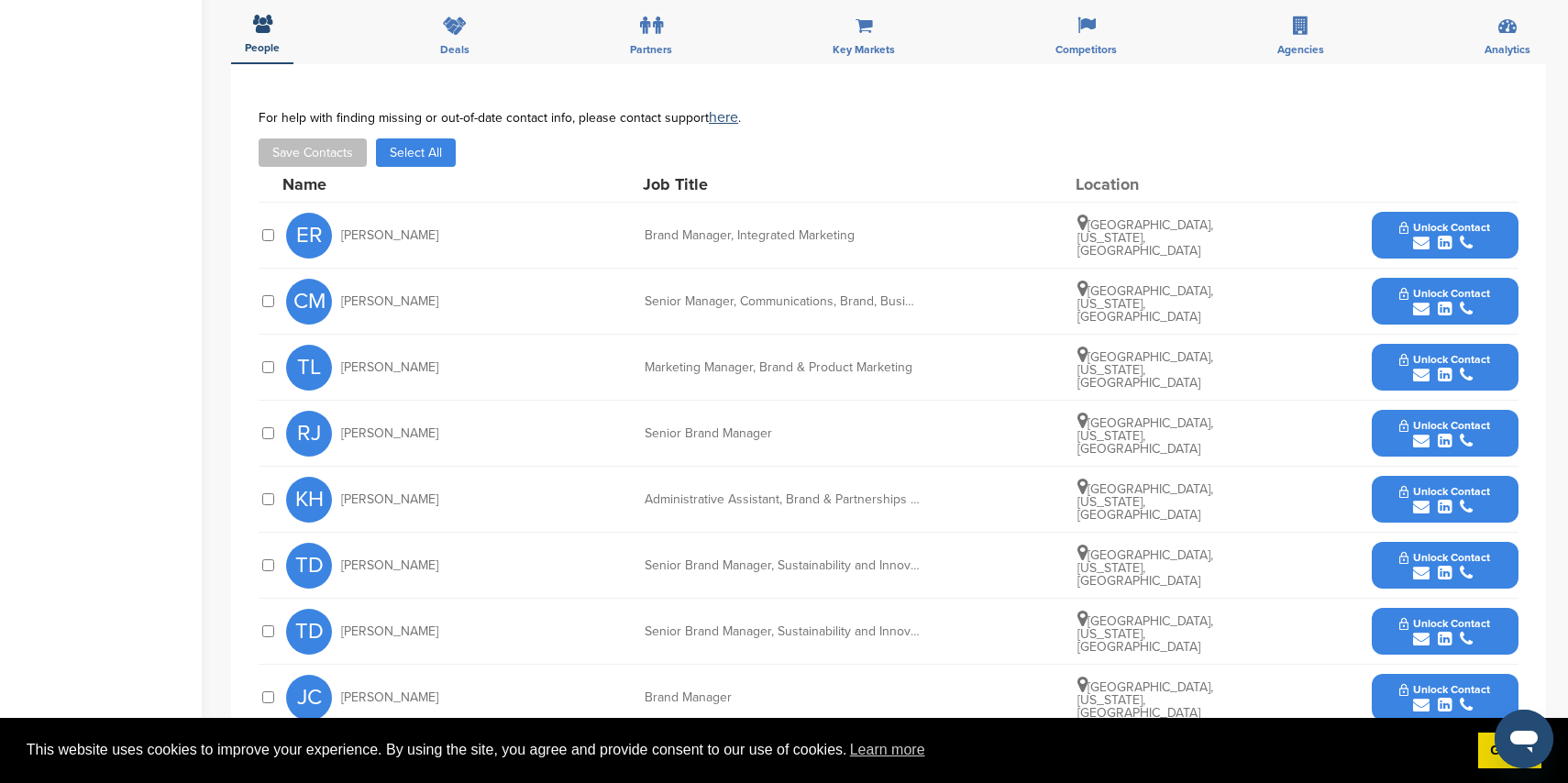
click at [1426, 300] on icon "submit" at bounding box center [1421, 308] width 17 height 17
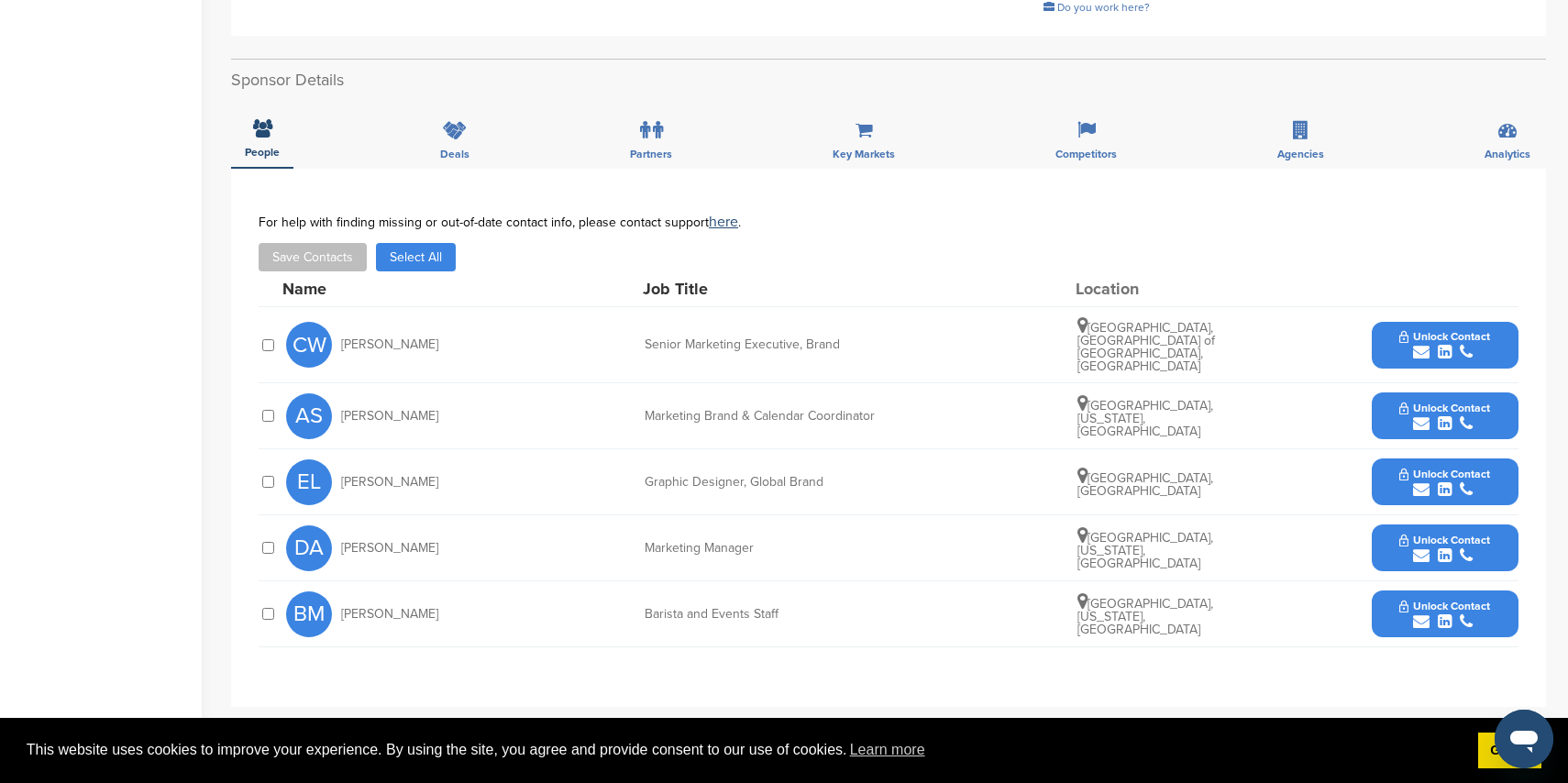
scroll to position [670, 0]
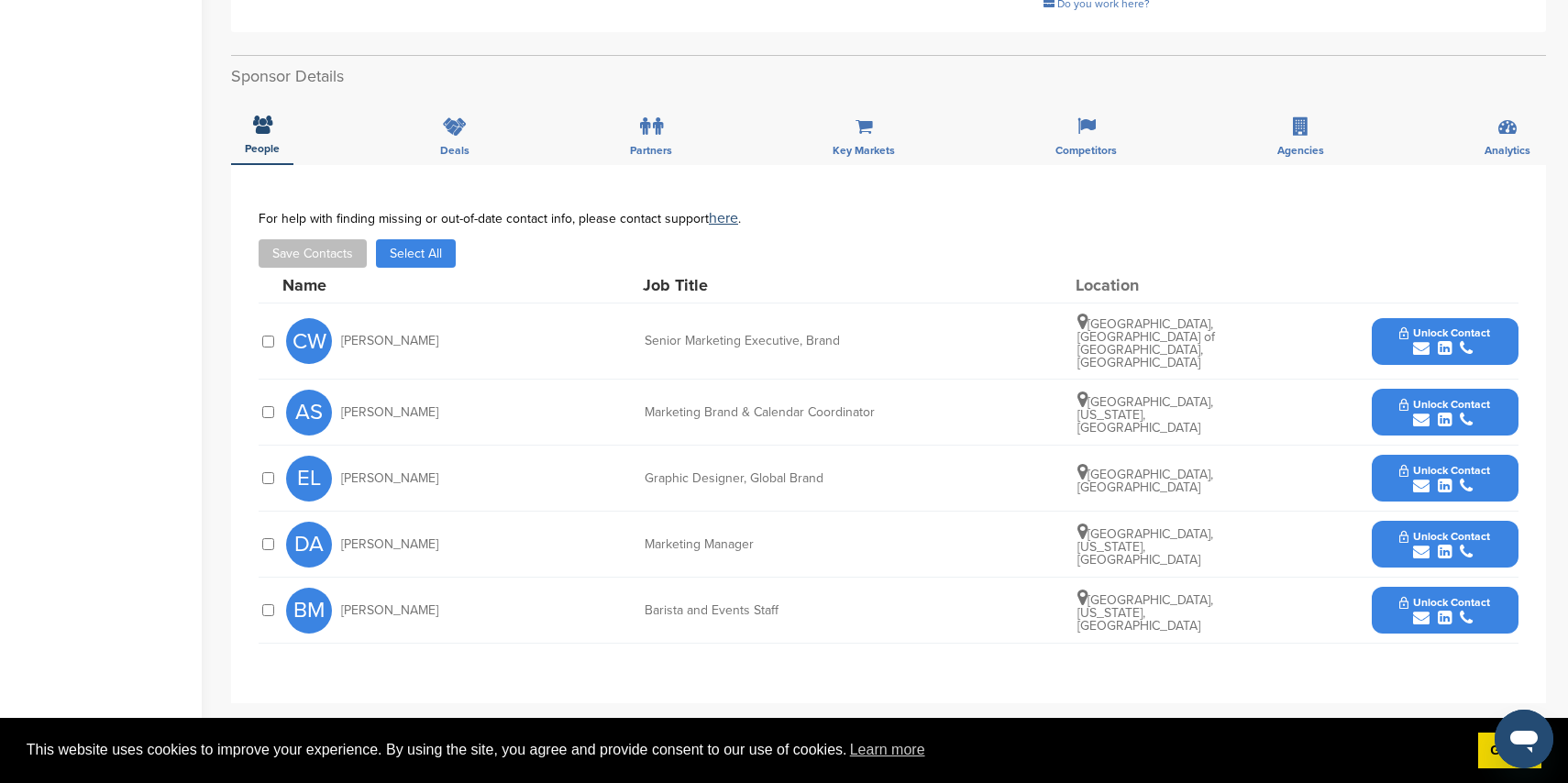
click at [1424, 609] on icon "submit" at bounding box center [1421, 617] width 17 height 17
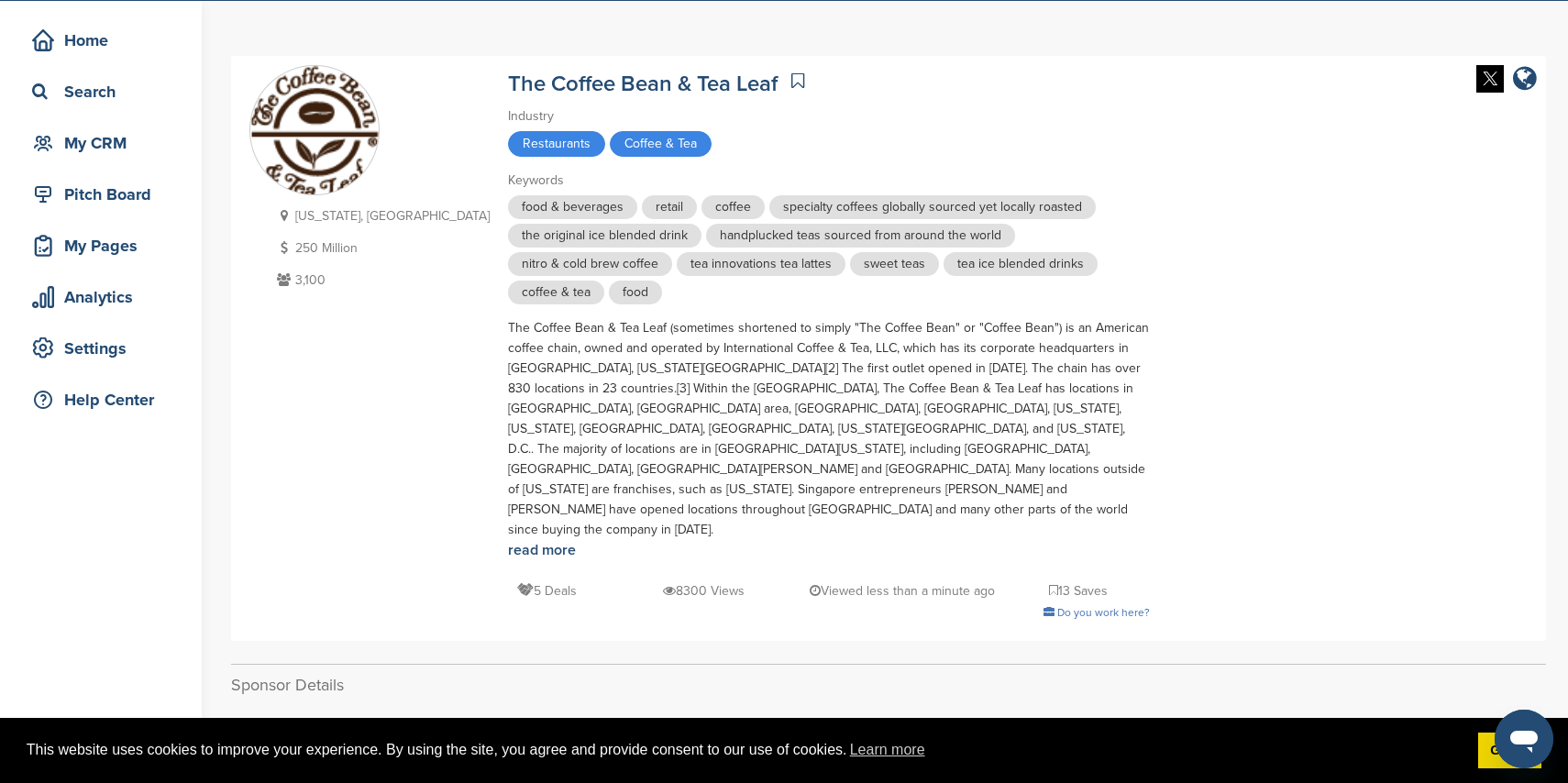
scroll to position [0, 0]
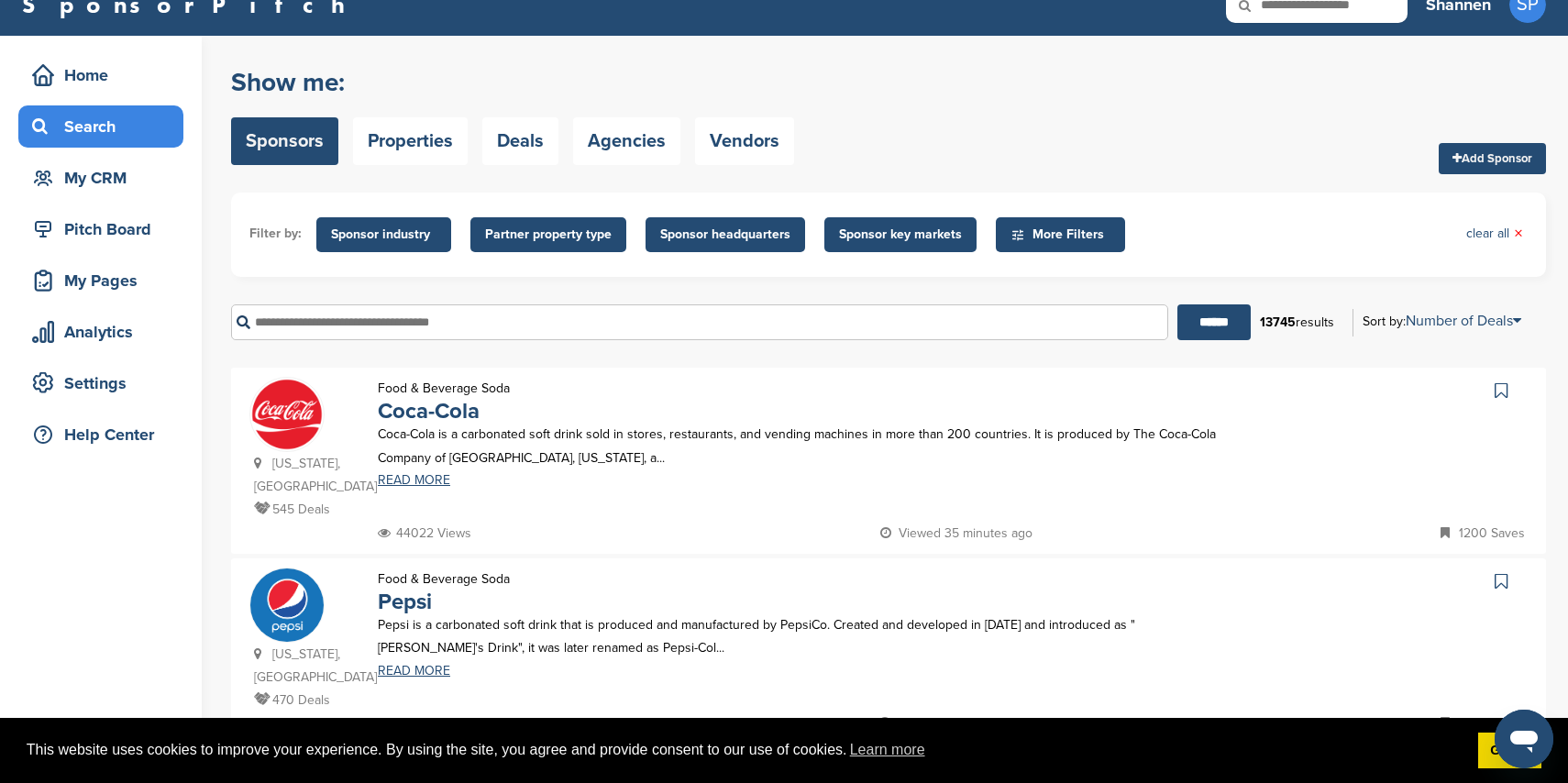
scroll to position [29, 0]
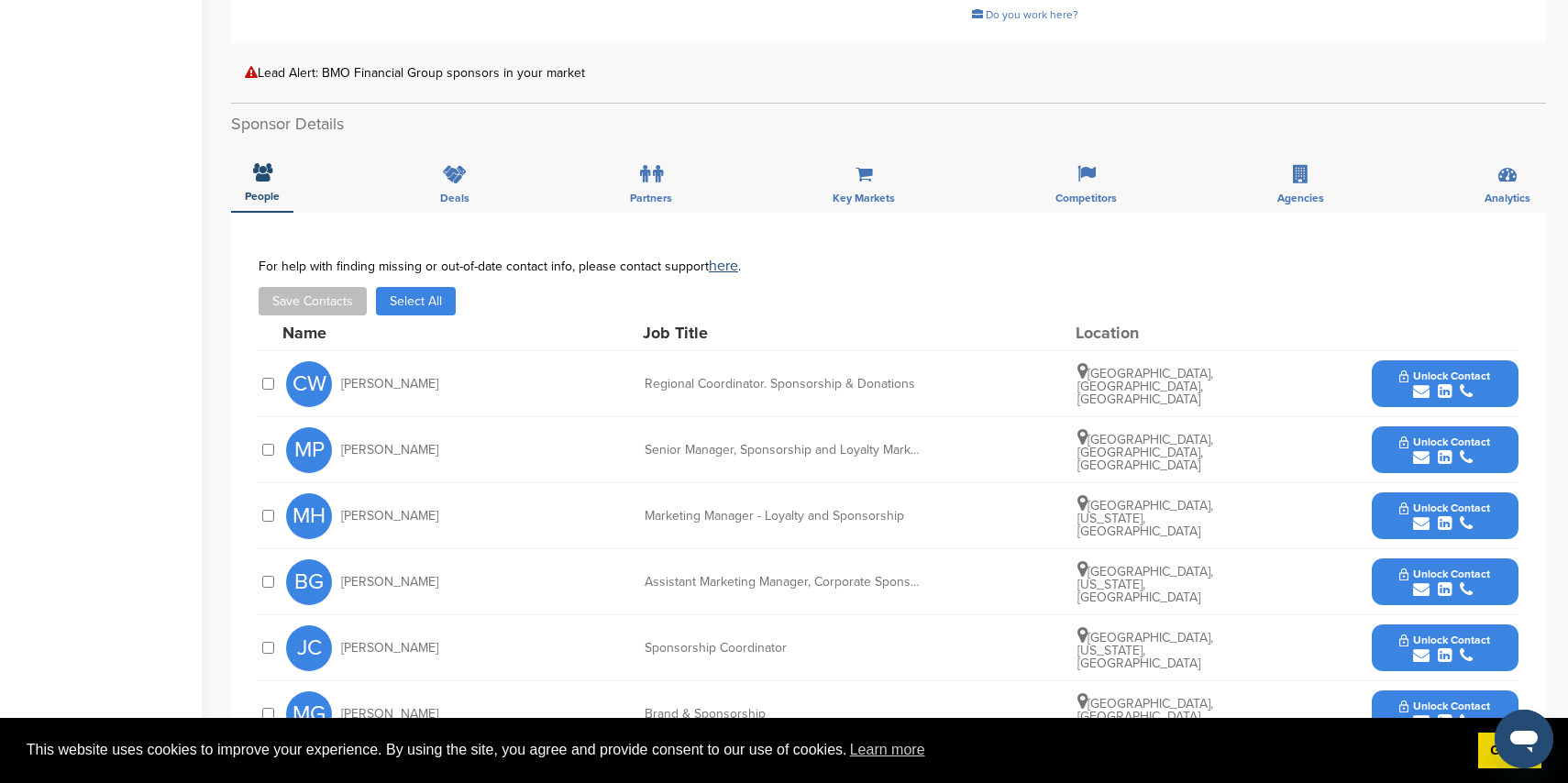
scroll to position [630, 0]
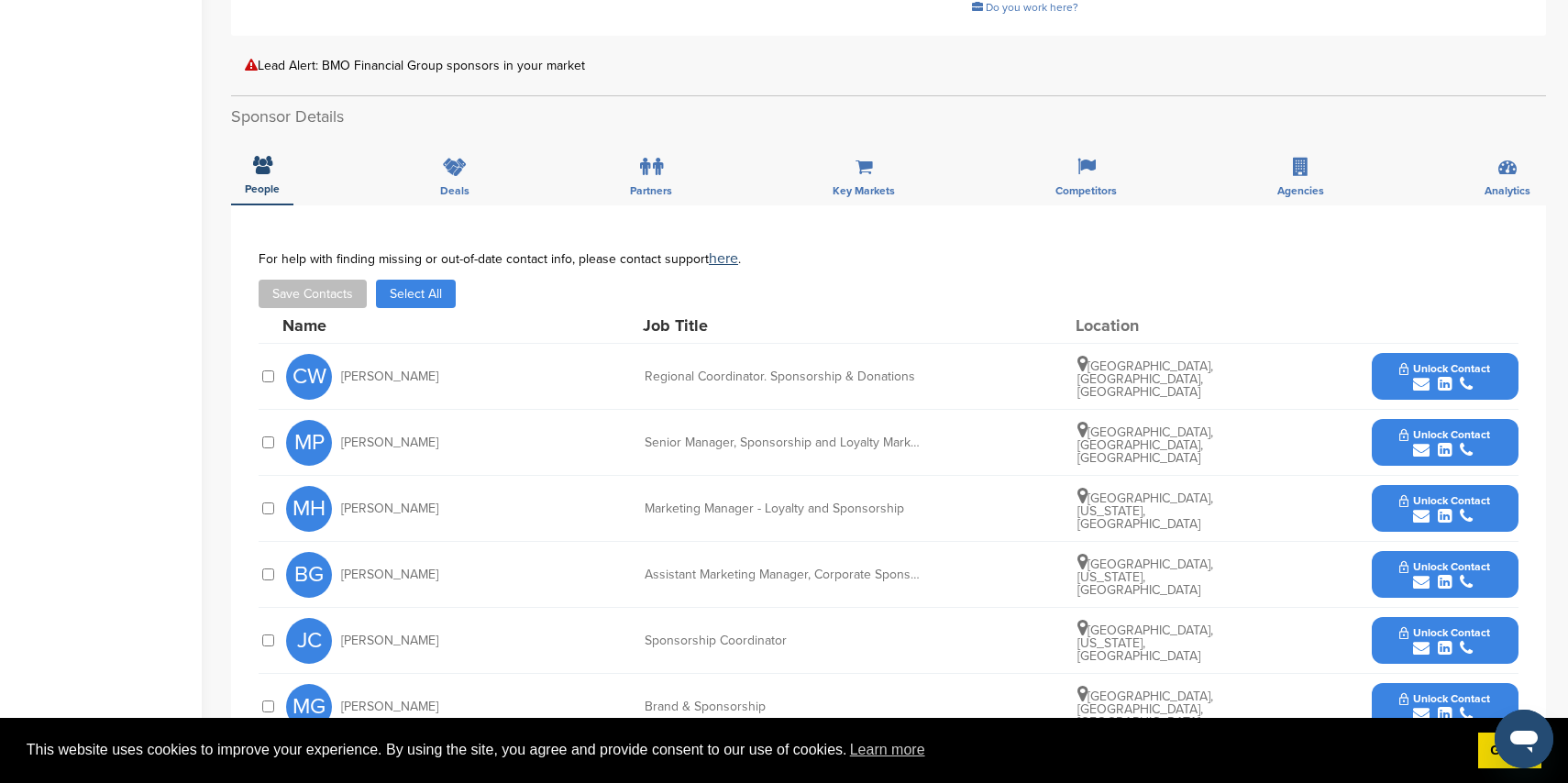
click at [1418, 442] on icon "submit" at bounding box center [1421, 450] width 17 height 17
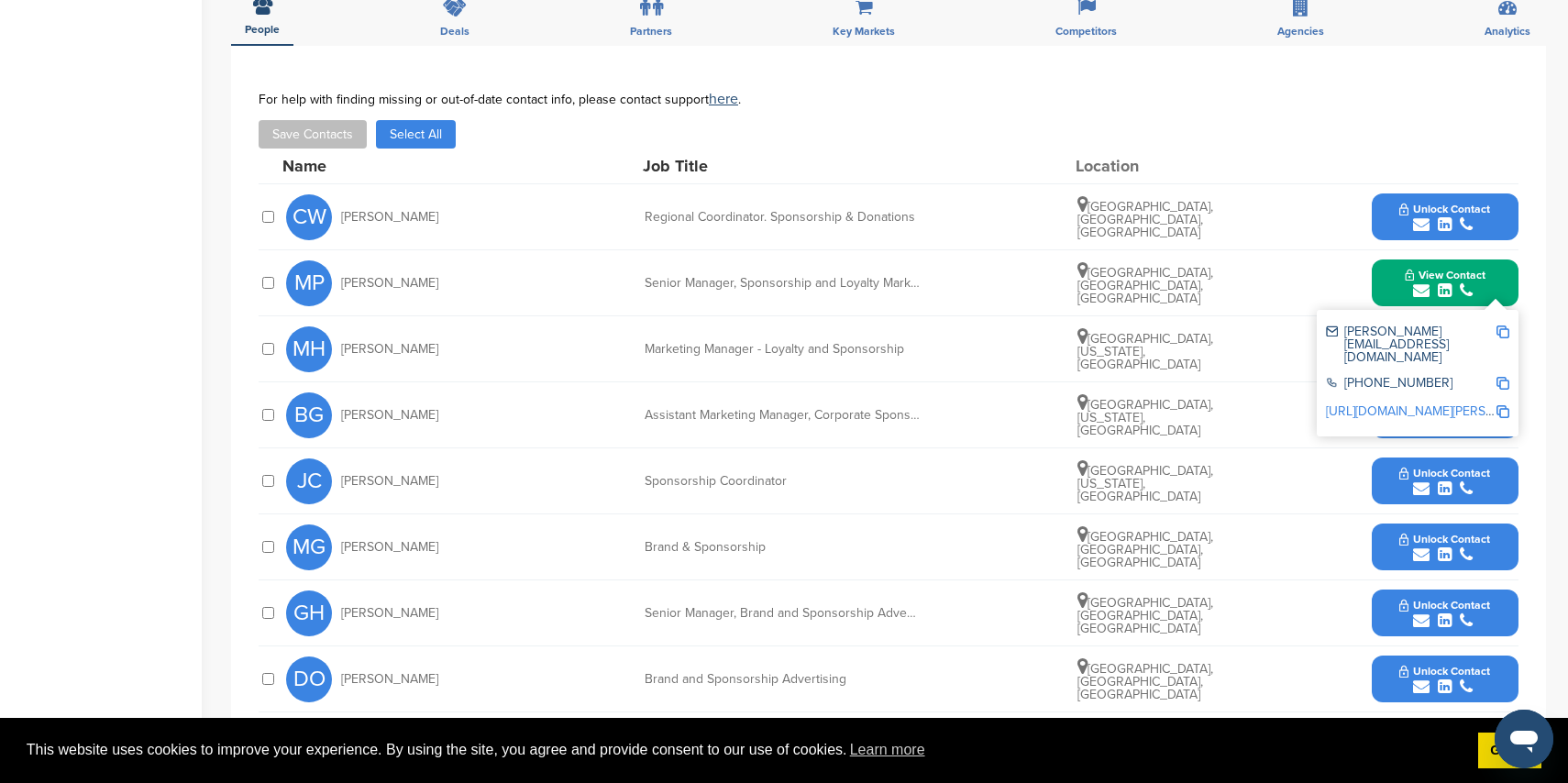
scroll to position [791, 0]
click at [1429, 546] on icon "submit" at bounding box center [1421, 554] width 17 height 17
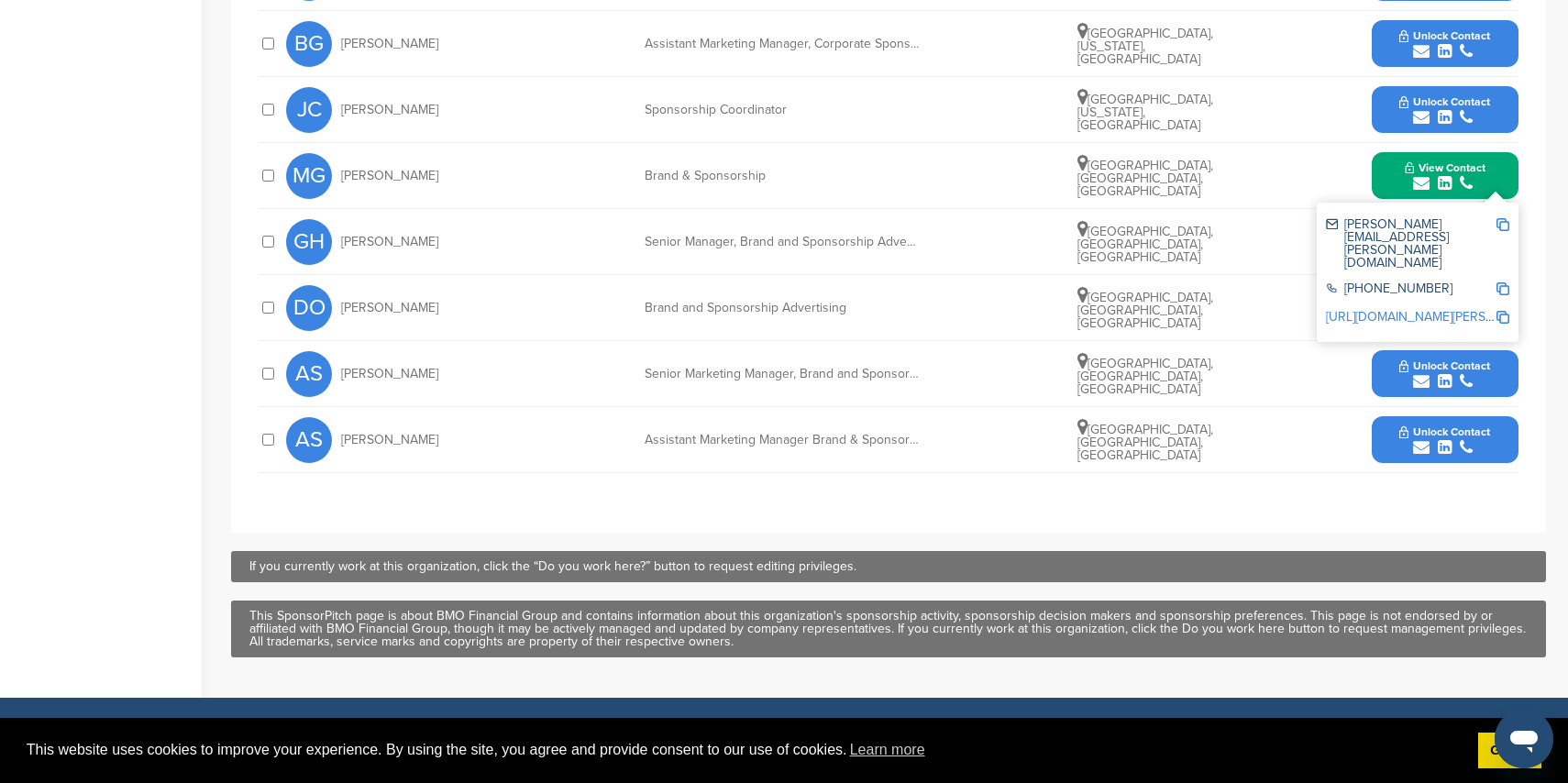
scroll to position [1188, 0]
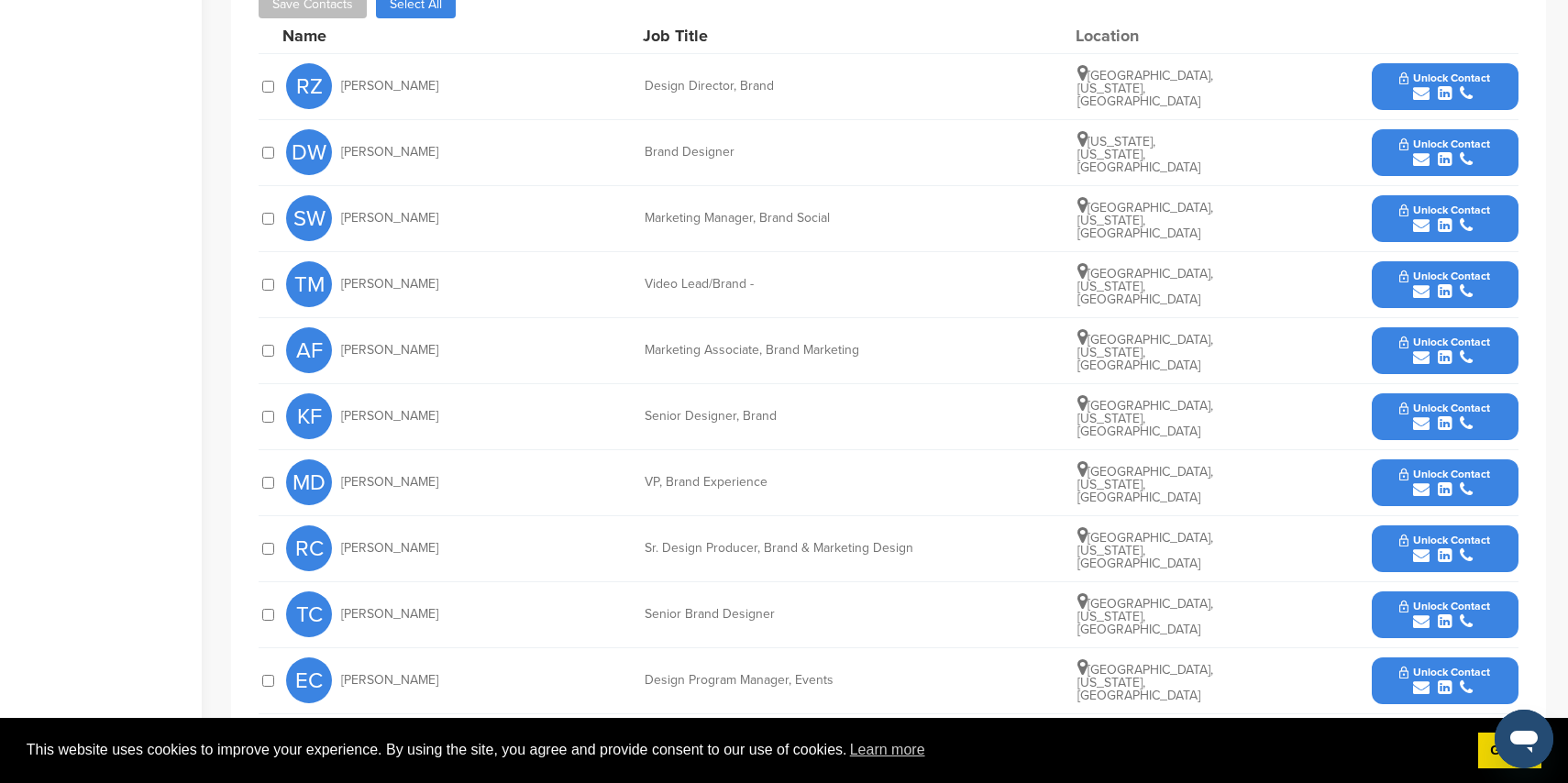
scroll to position [616, 0]
click at [1425, 223] on icon "submit" at bounding box center [1421, 226] width 17 height 17
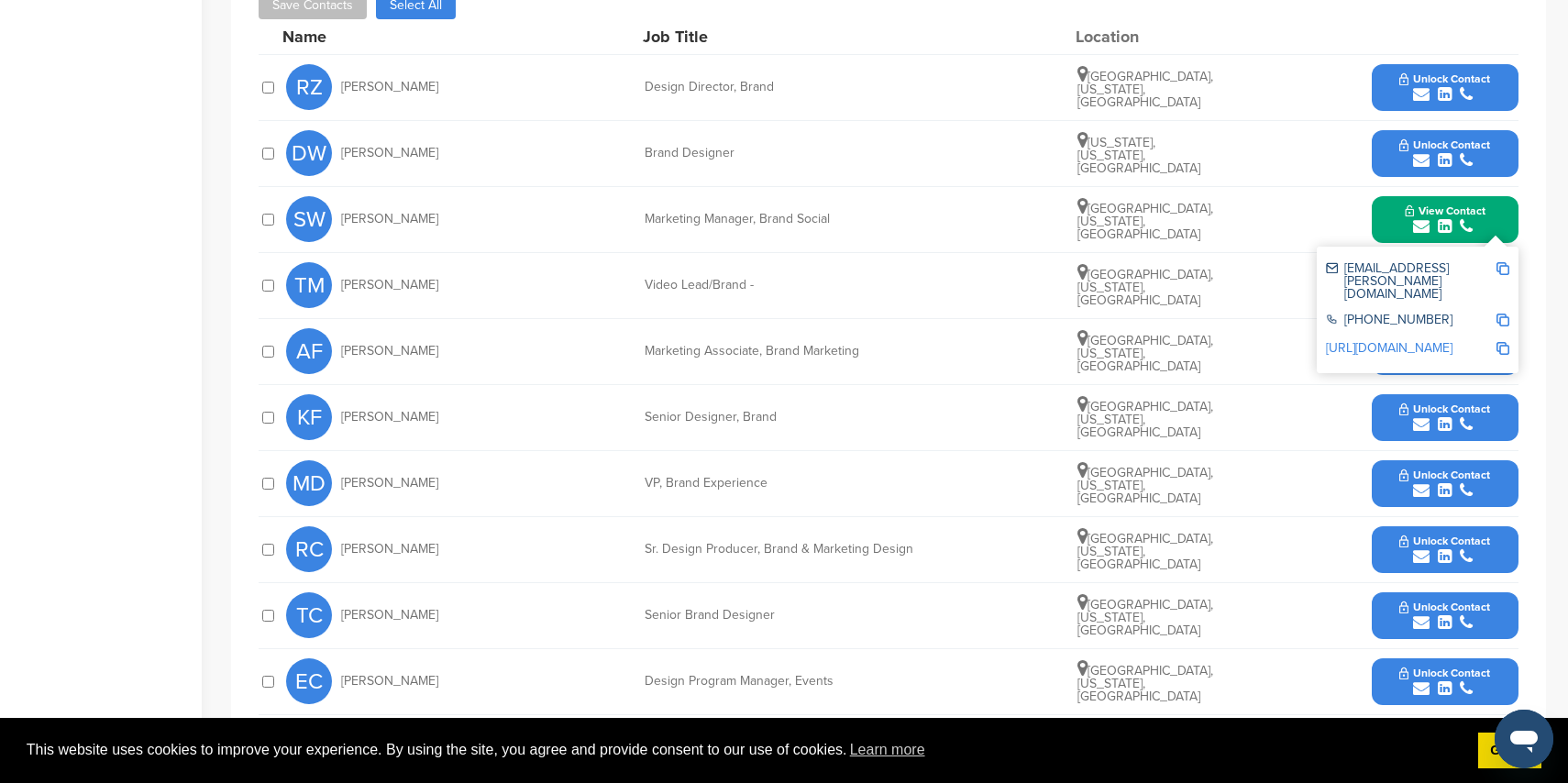
scroll to position [615, 0]
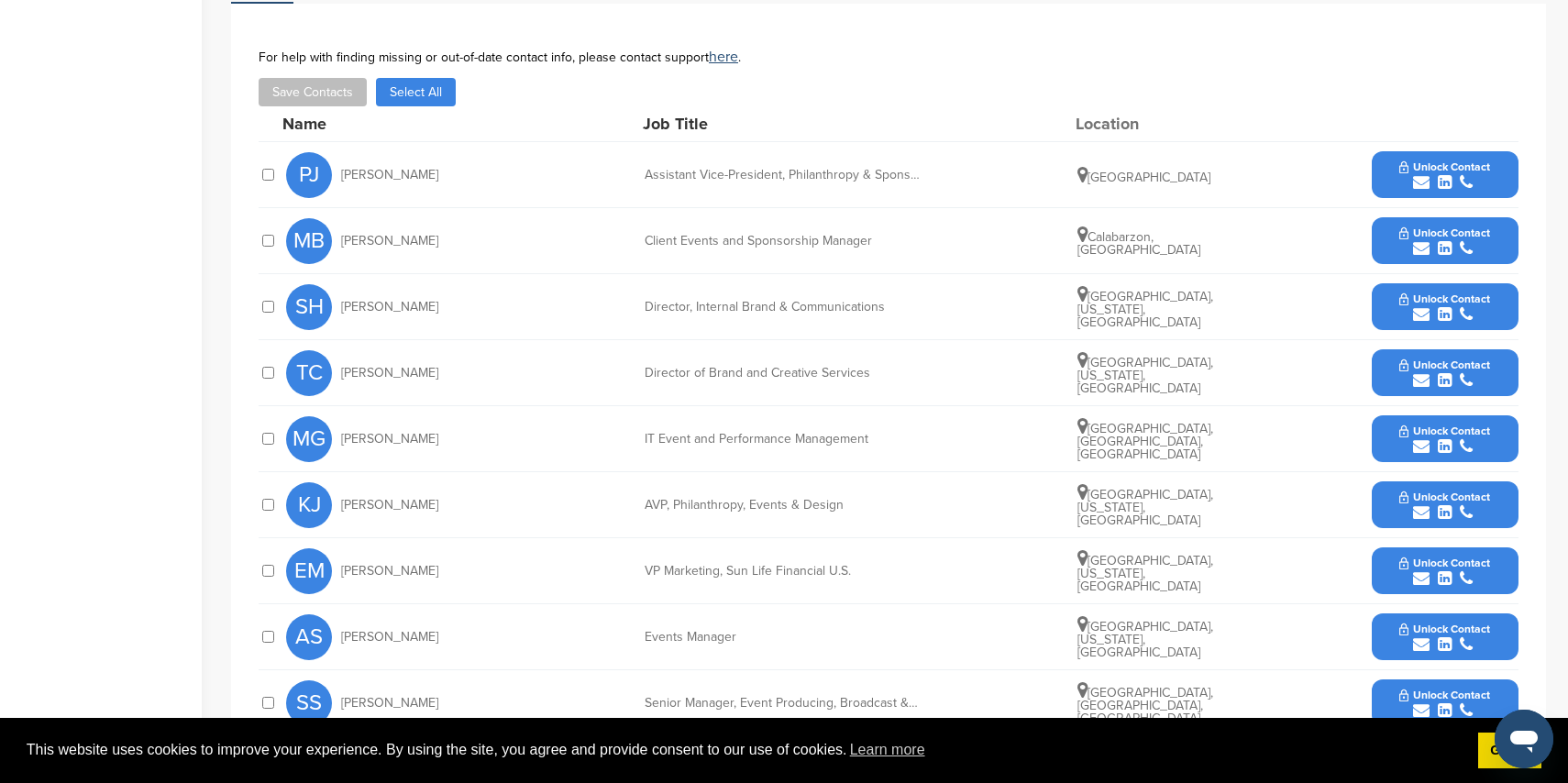
scroll to position [597, 0]
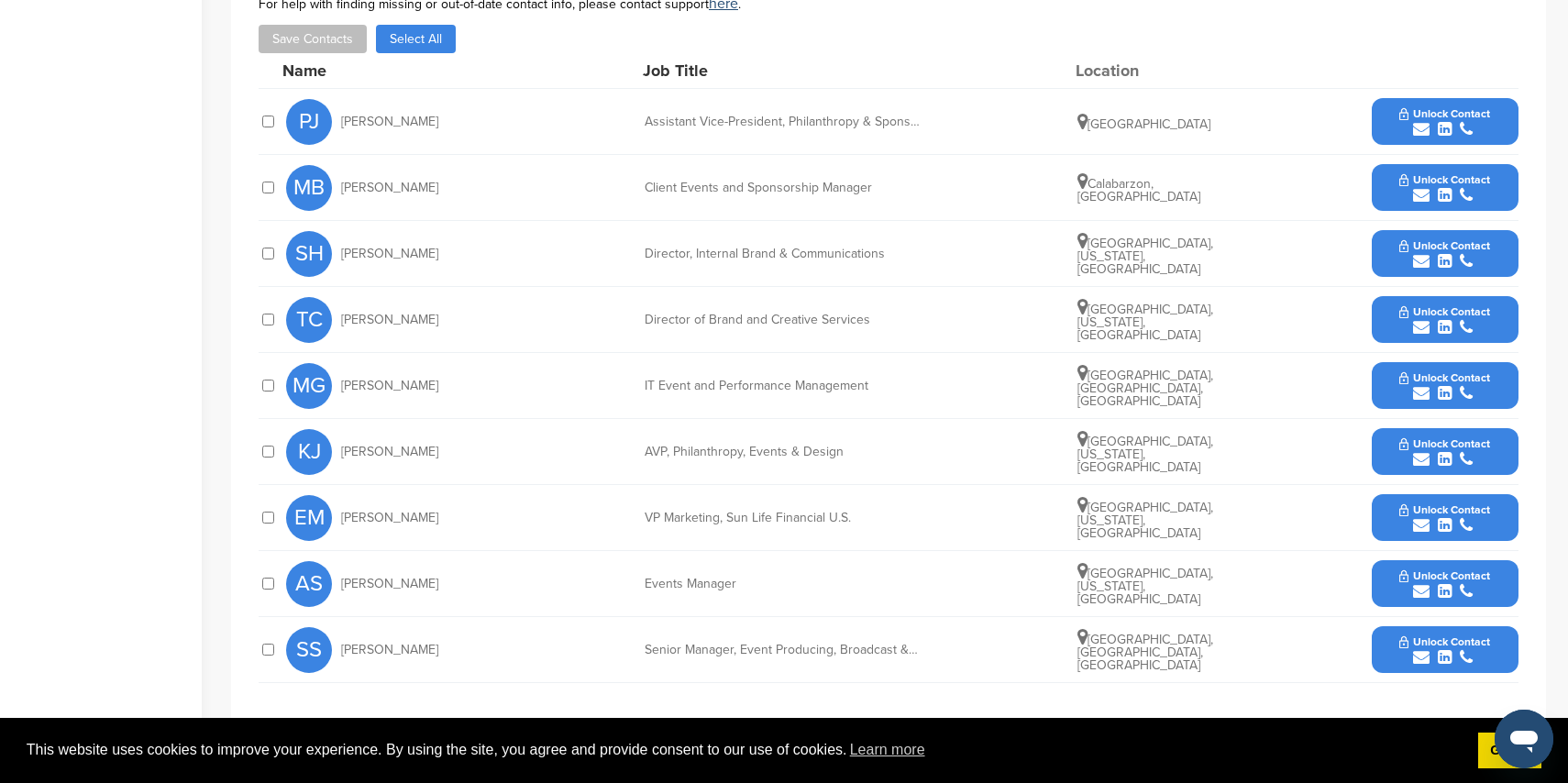
click at [1422, 649] on icon "submit" at bounding box center [1421, 657] width 17 height 17
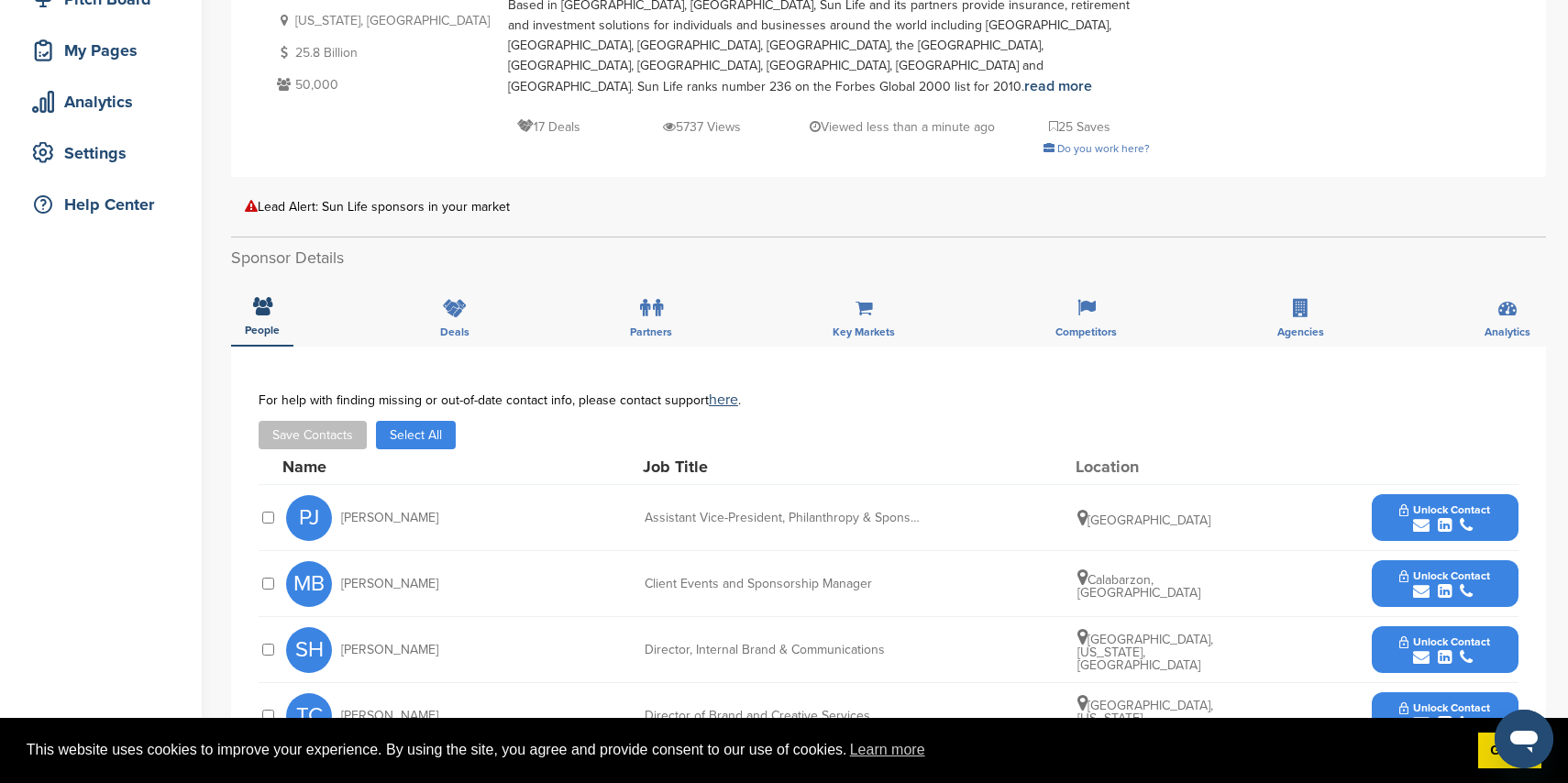
scroll to position [249, 0]
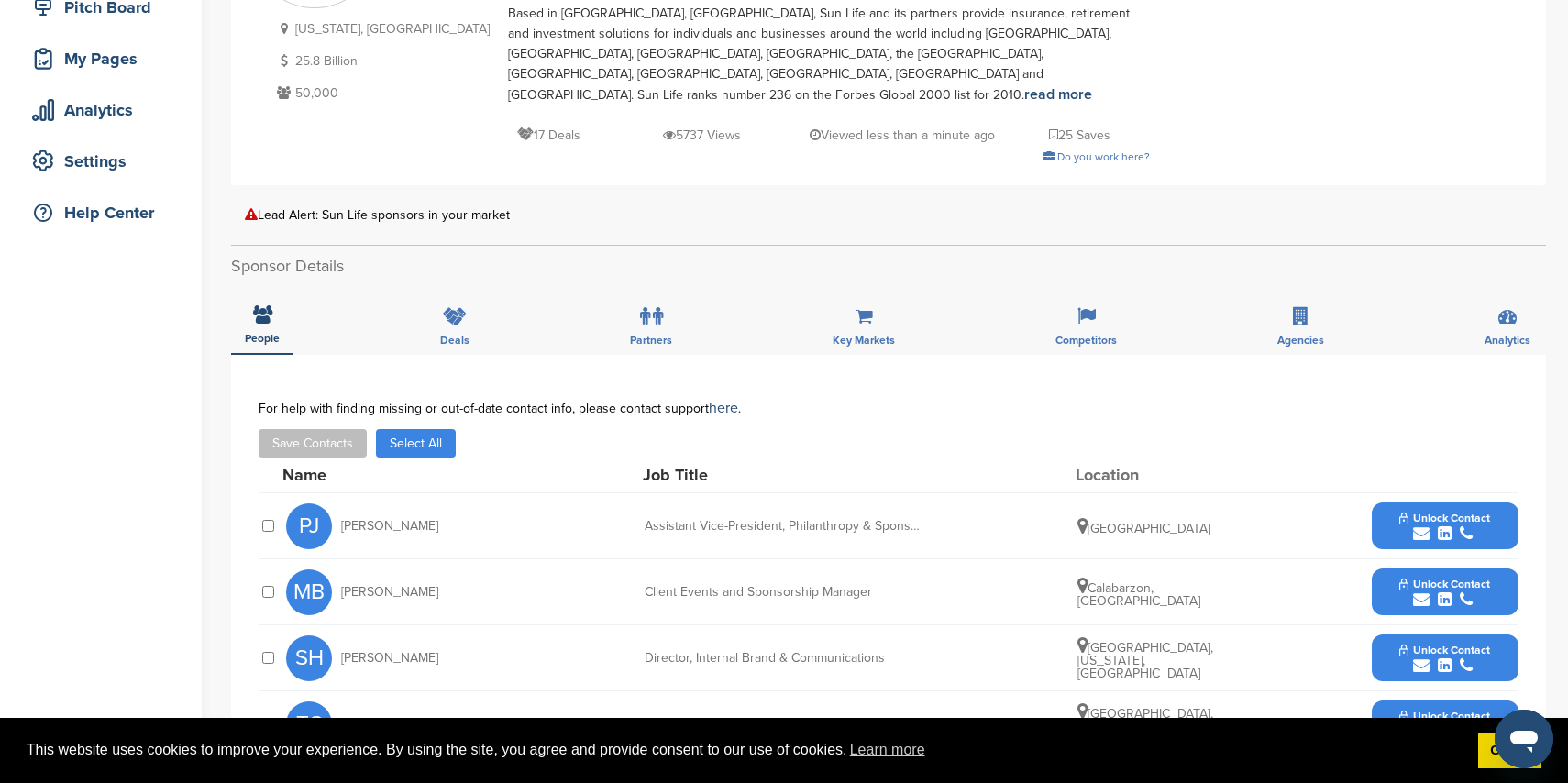
click at [1425, 526] on icon "submit" at bounding box center [1421, 533] width 17 height 17
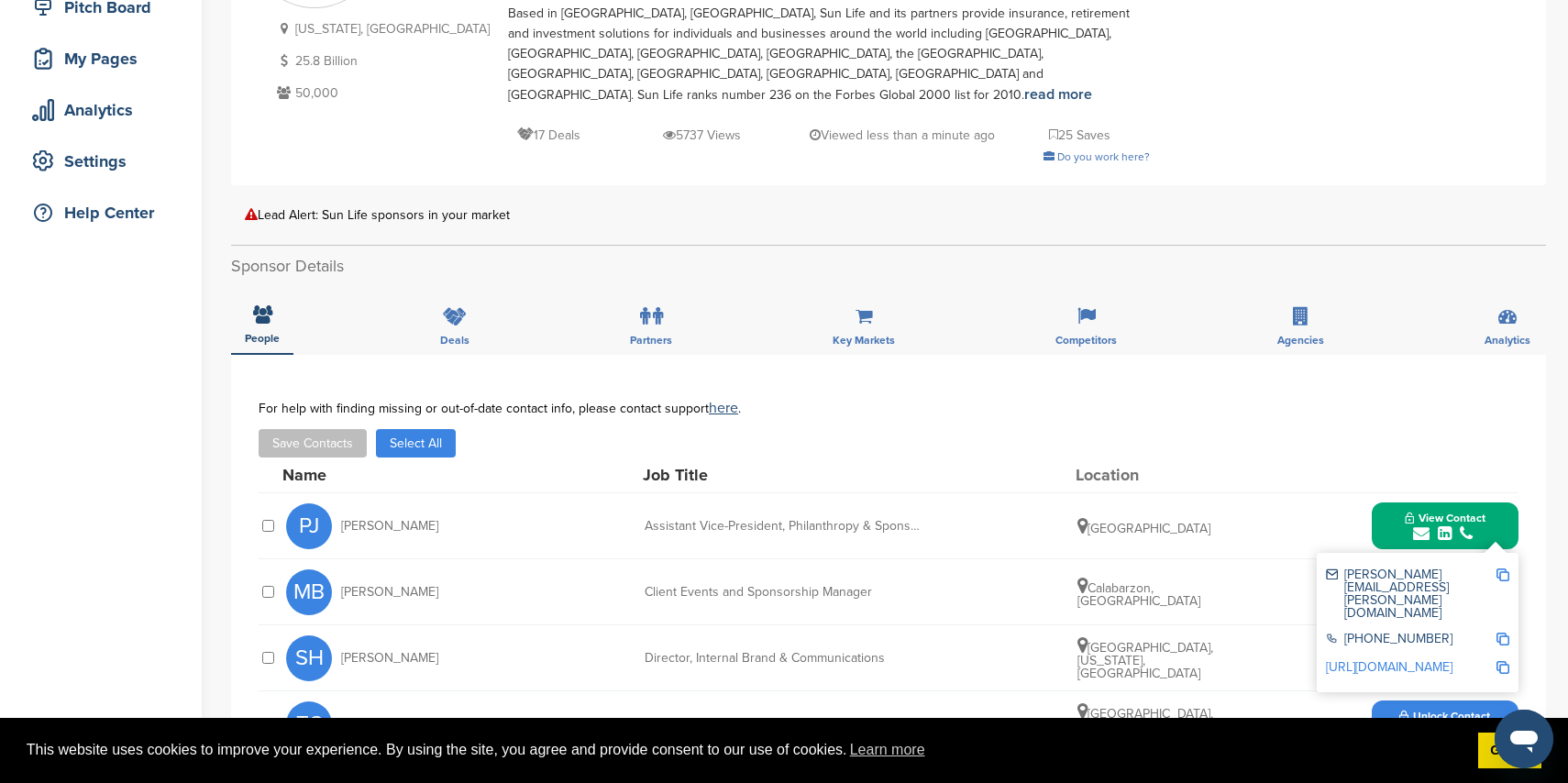
scroll to position [0, 0]
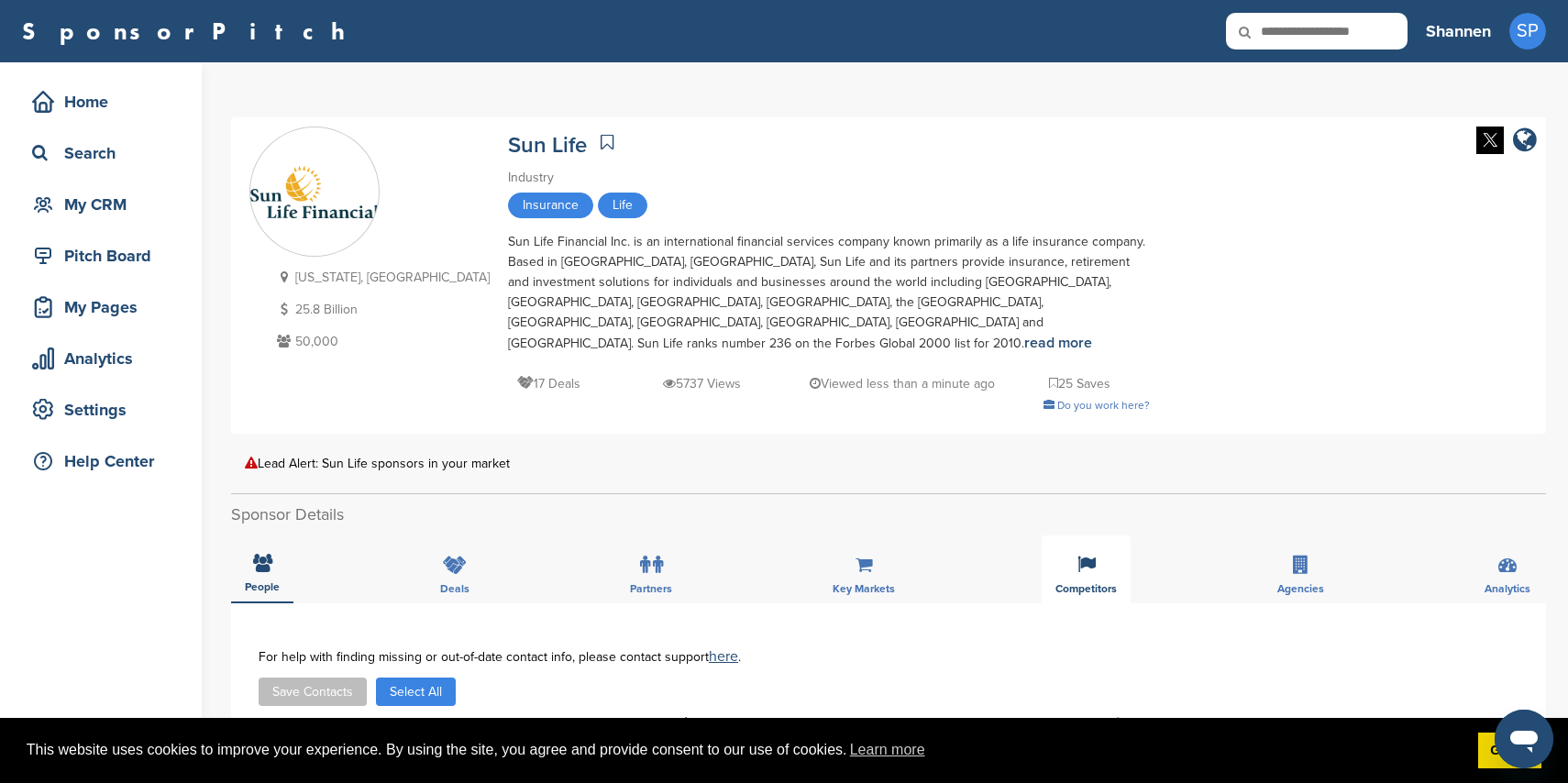
click at [1071, 540] on div "Competitors" at bounding box center [1085, 569] width 89 height 68
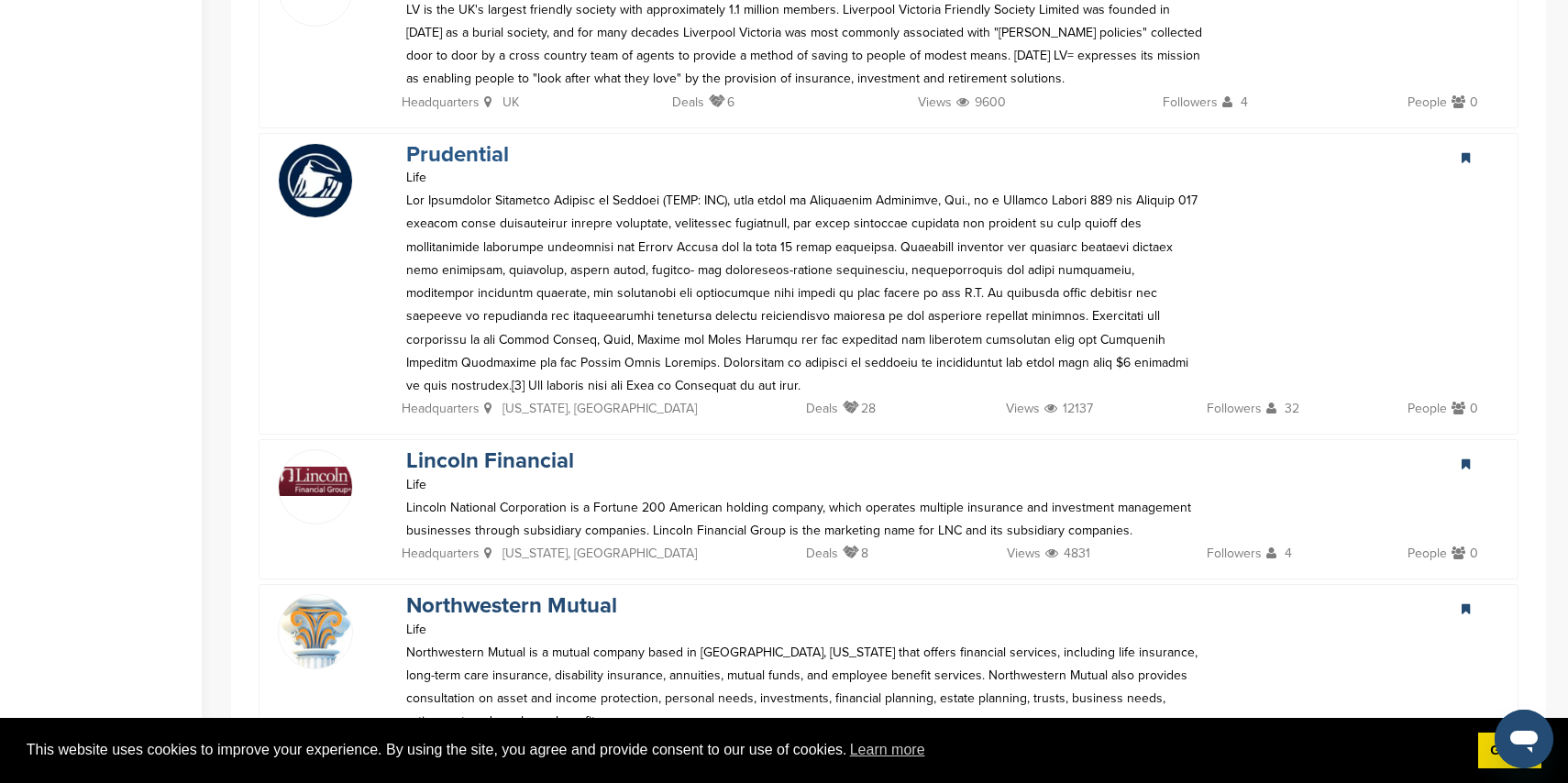
scroll to position [2916, 0]
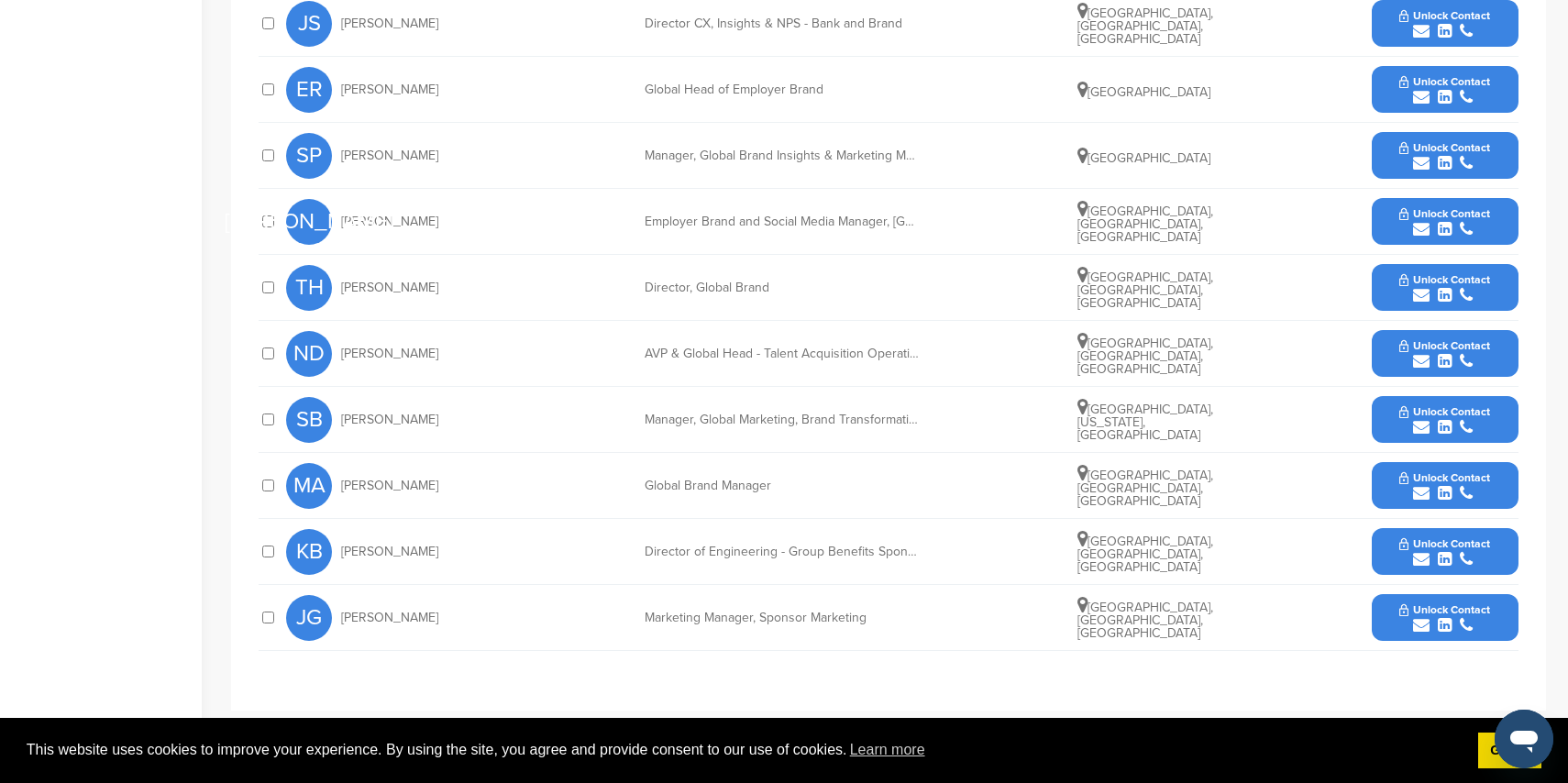
scroll to position [697, 0]
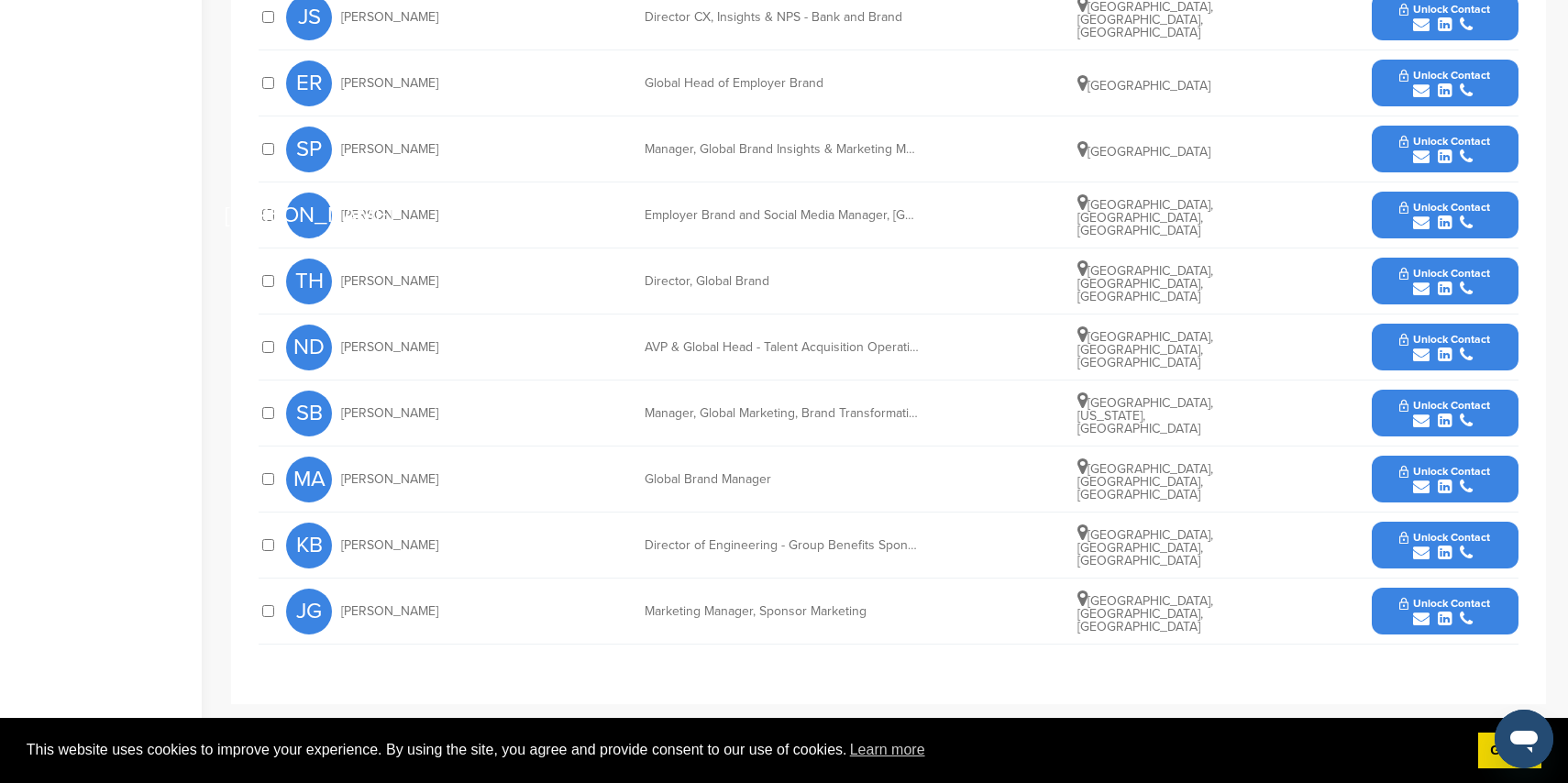
click at [1420, 610] on icon "submit" at bounding box center [1421, 618] width 17 height 17
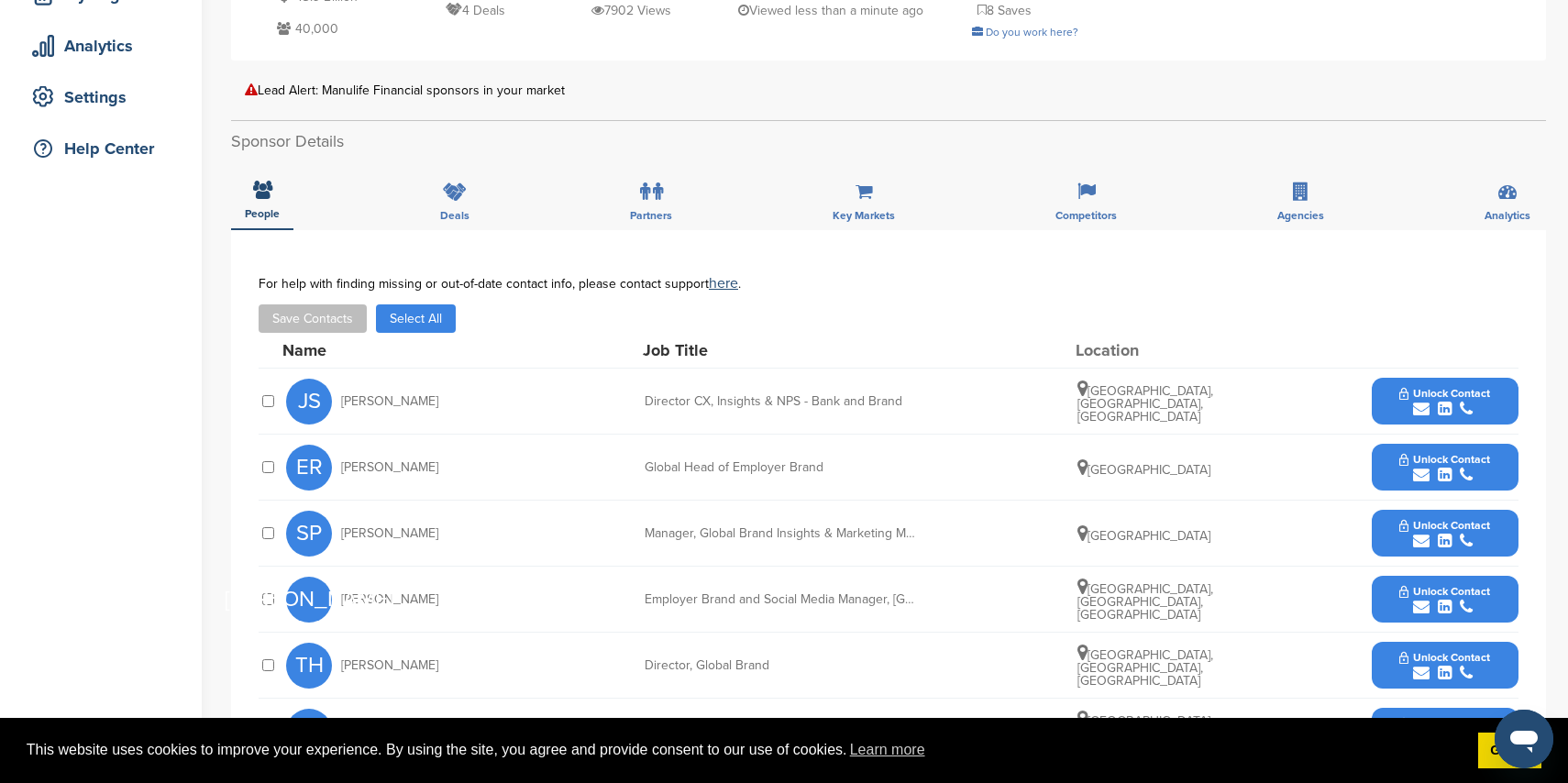
scroll to position [0, 0]
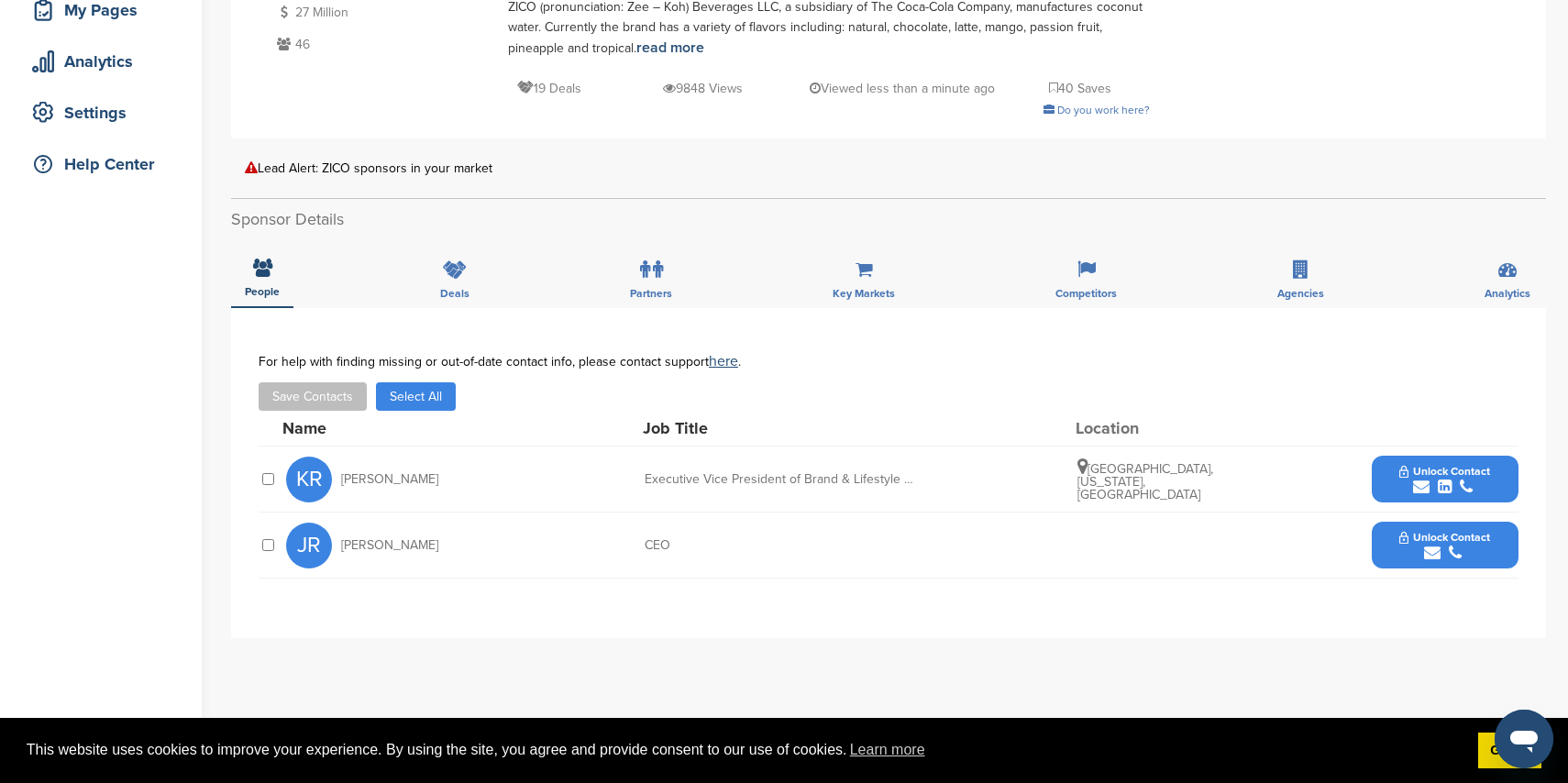
scroll to position [296, 0]
click at [1425, 485] on icon "submit" at bounding box center [1421, 488] width 17 height 17
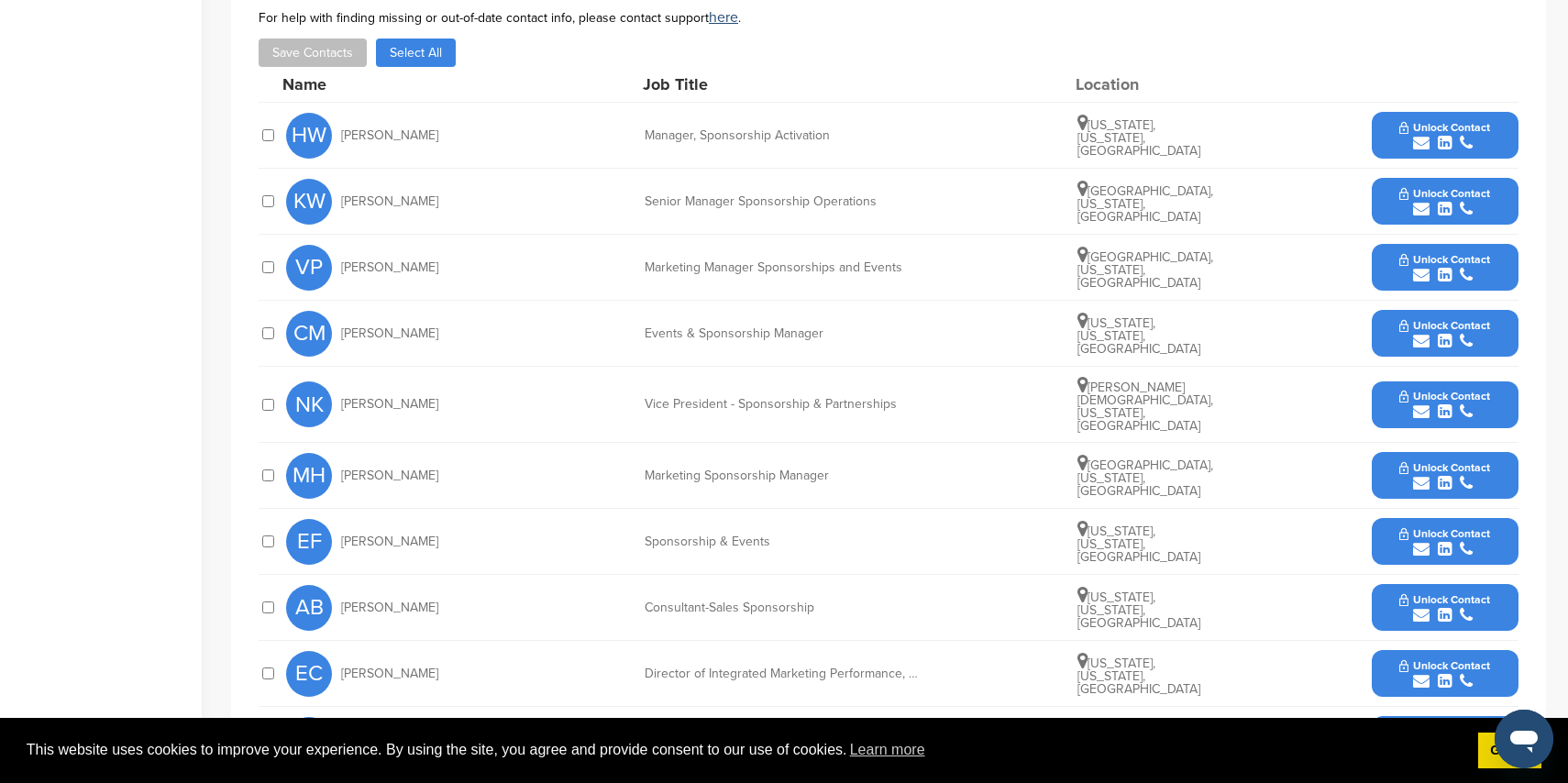
scroll to position [718, 0]
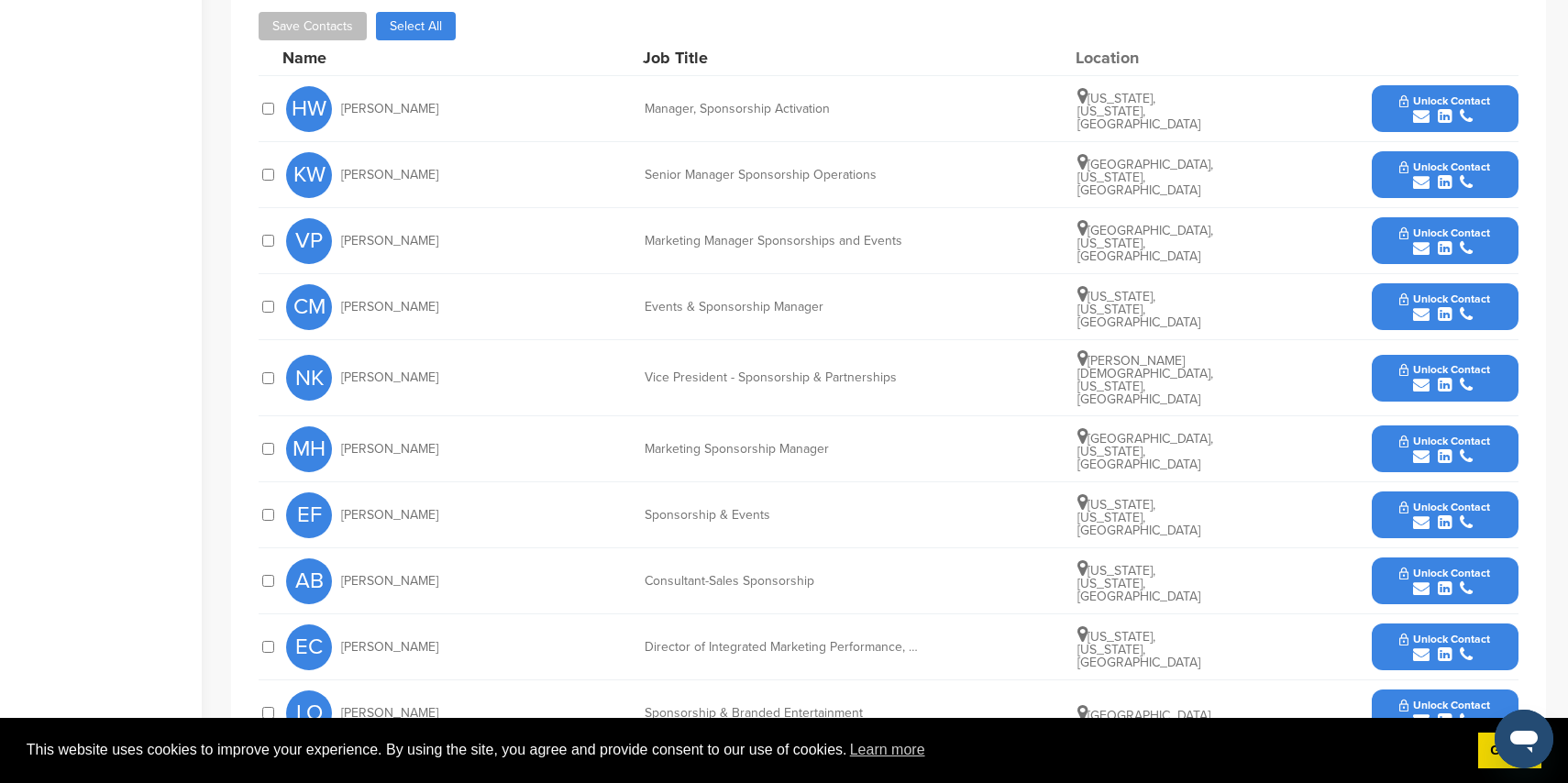
click at [1414, 118] on icon "submit" at bounding box center [1421, 116] width 17 height 17
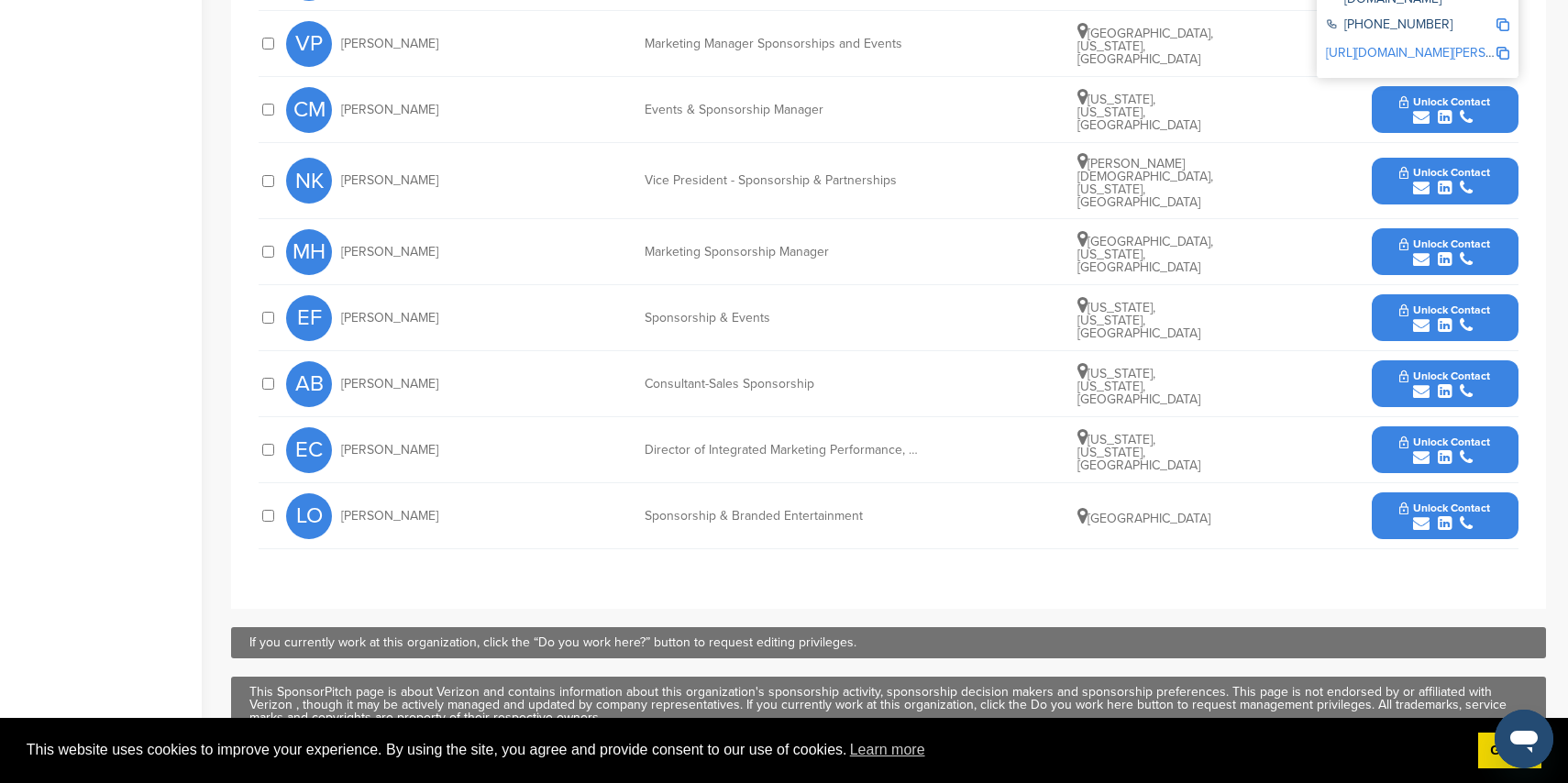
scroll to position [917, 0]
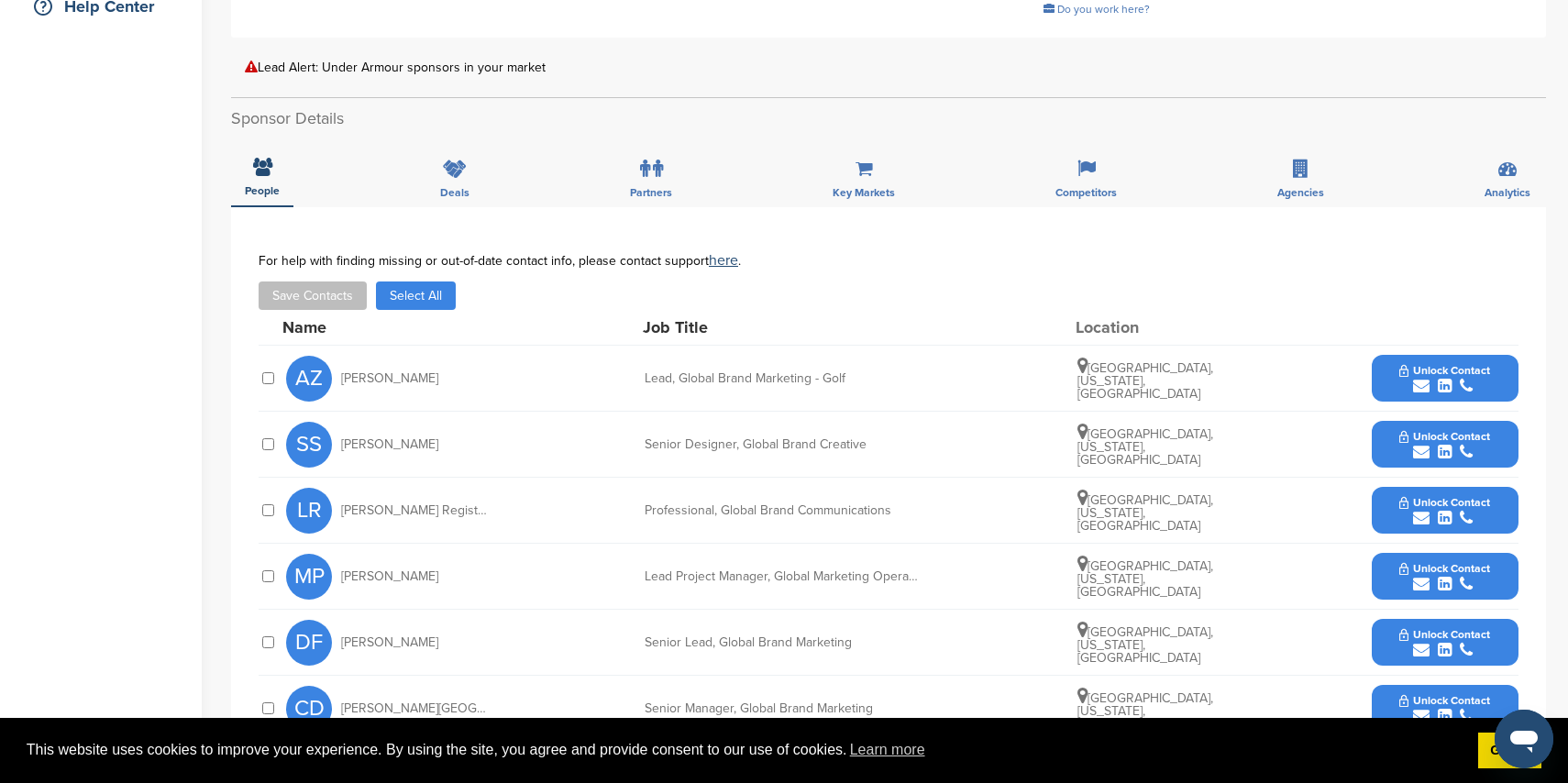
scroll to position [286, 0]
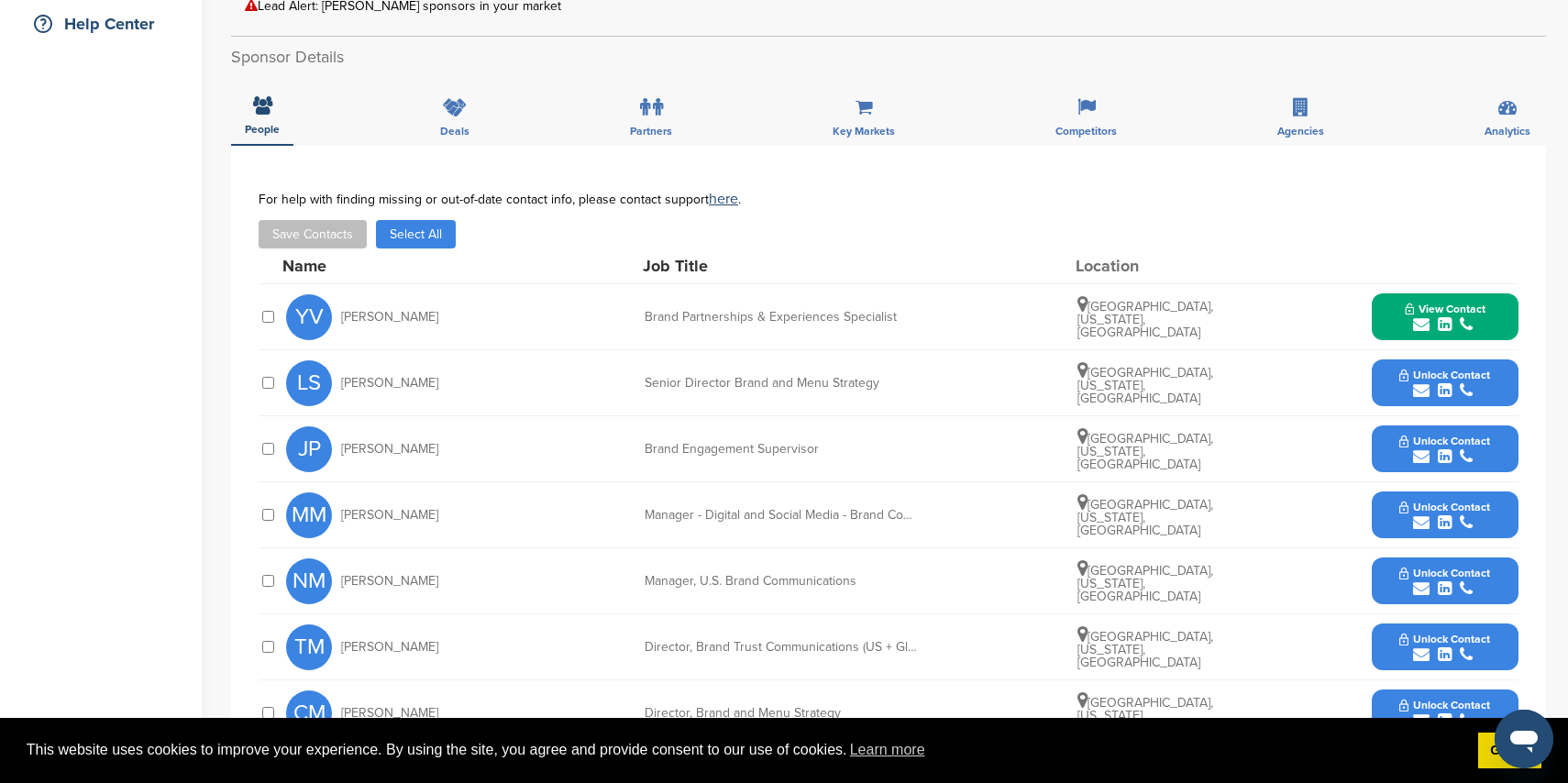
scroll to position [441, 0]
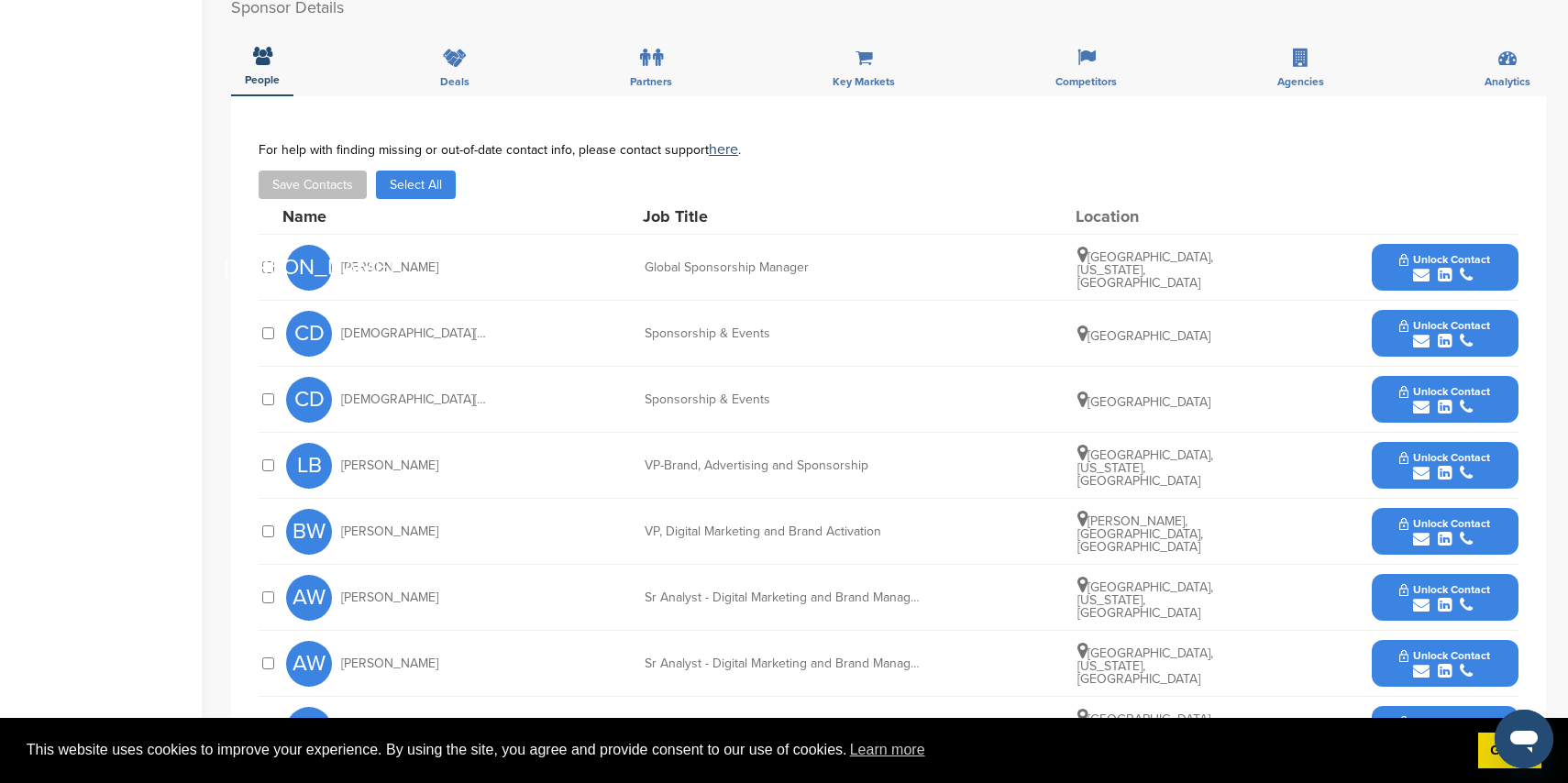
scroll to position [589, 0]
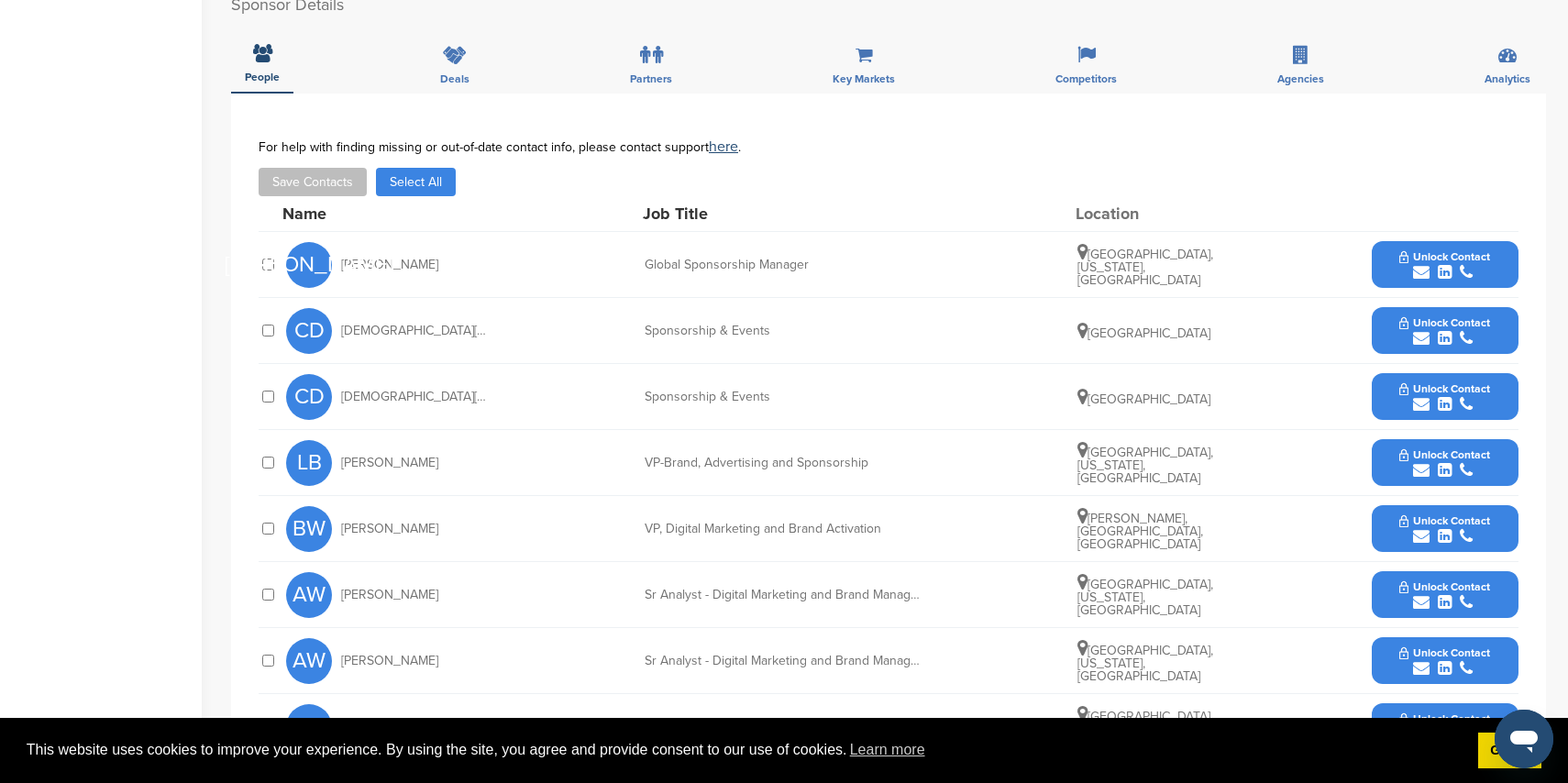
click at [1417, 331] on icon "submit" at bounding box center [1421, 338] width 17 height 17
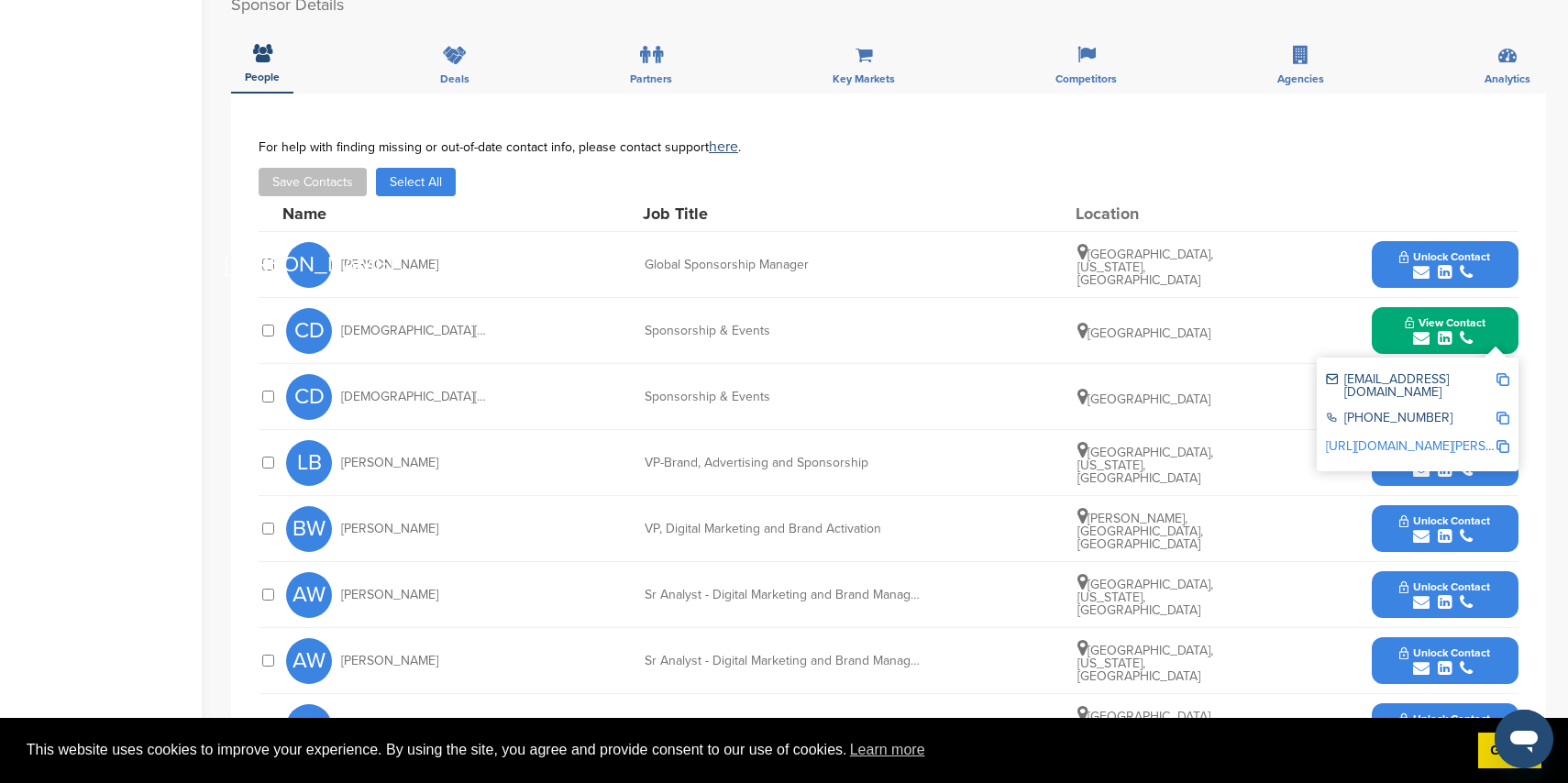
drag, startPoint x: 1417, startPoint y: 246, endPoint x: 1342, endPoint y: 241, distance: 75.2
click at [1417, 264] on icon "submit" at bounding box center [1421, 272] width 17 height 17
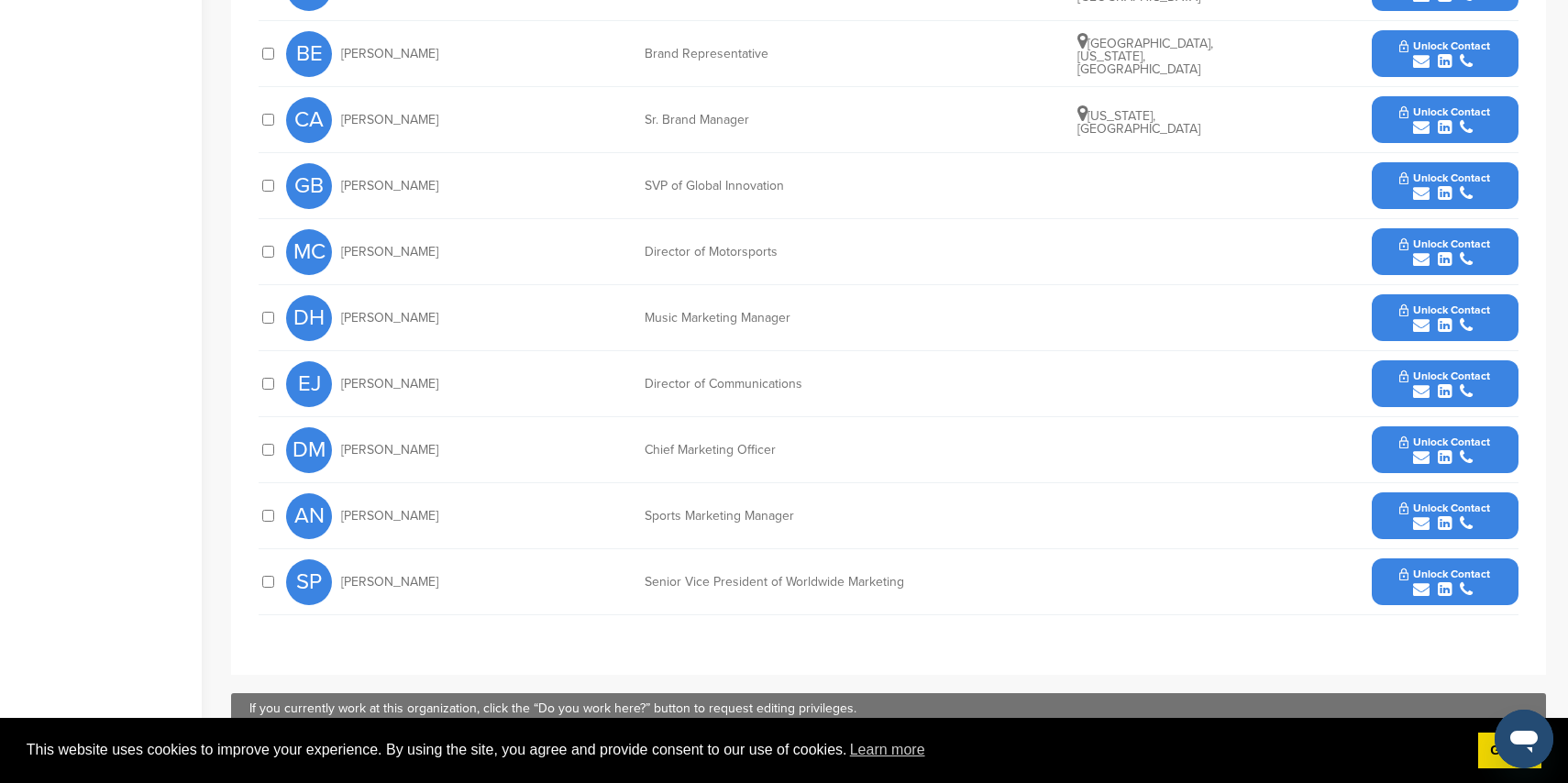
scroll to position [902, 0]
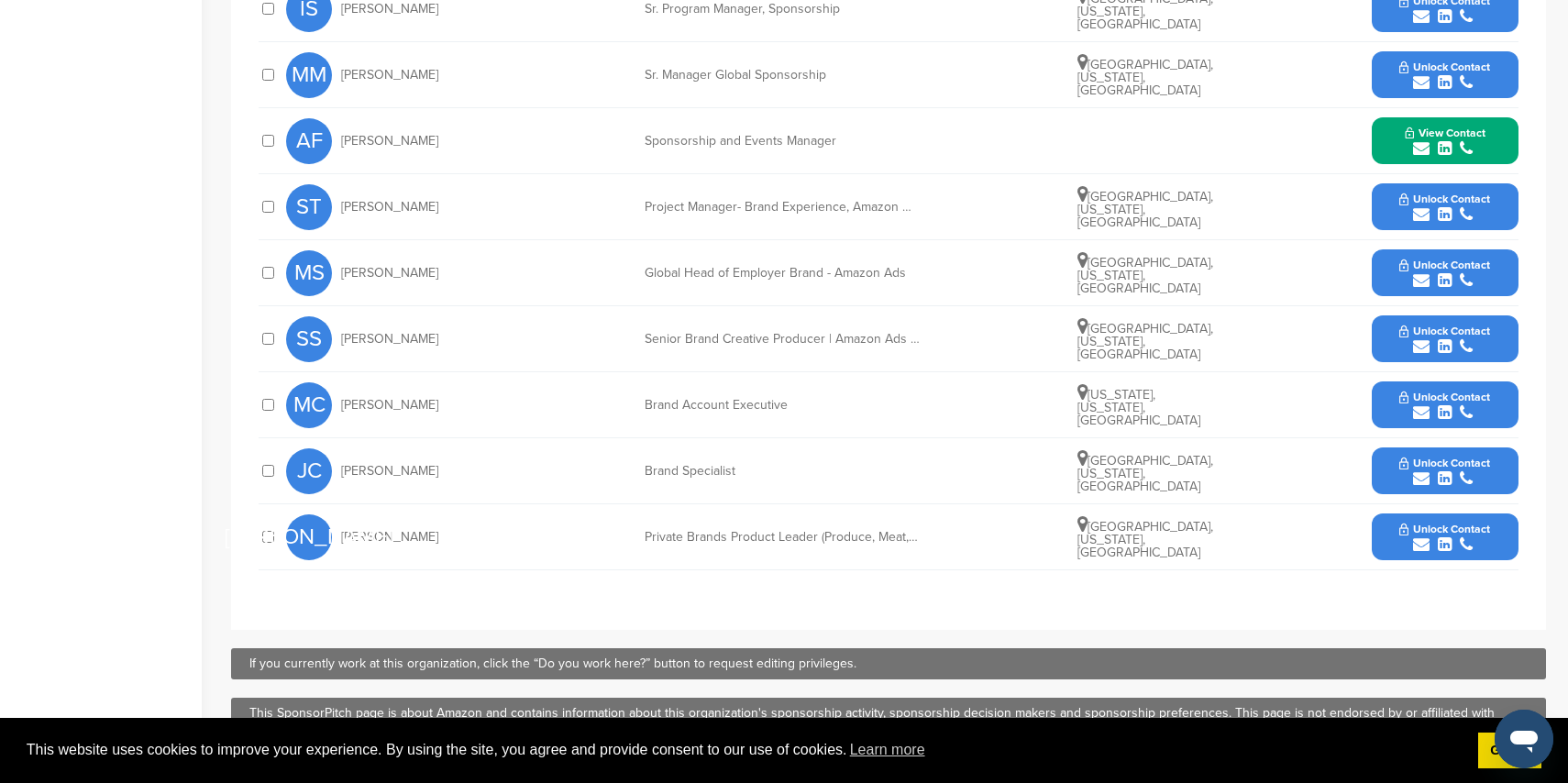
scroll to position [950, 0]
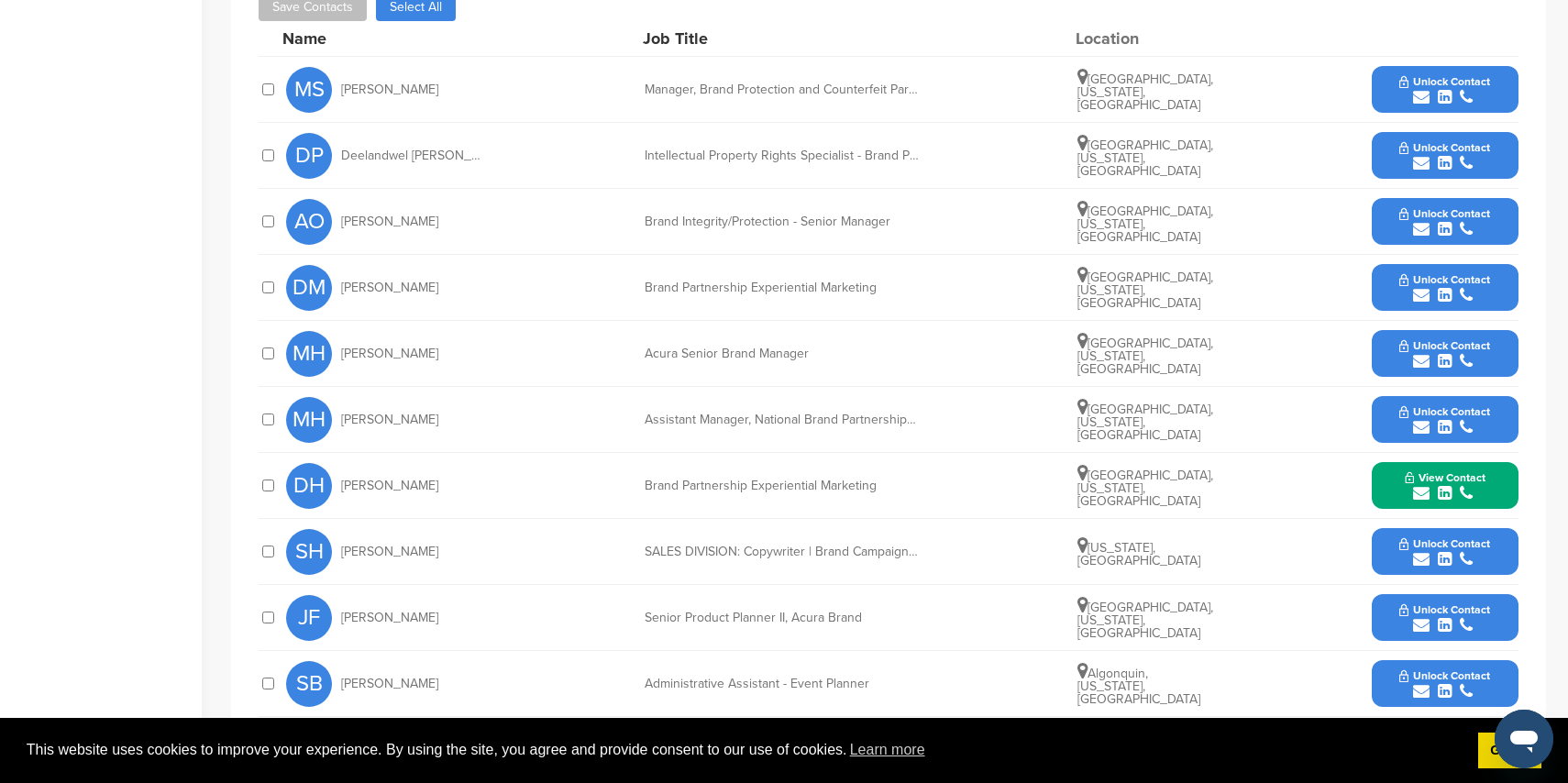
scroll to position [783, 0]
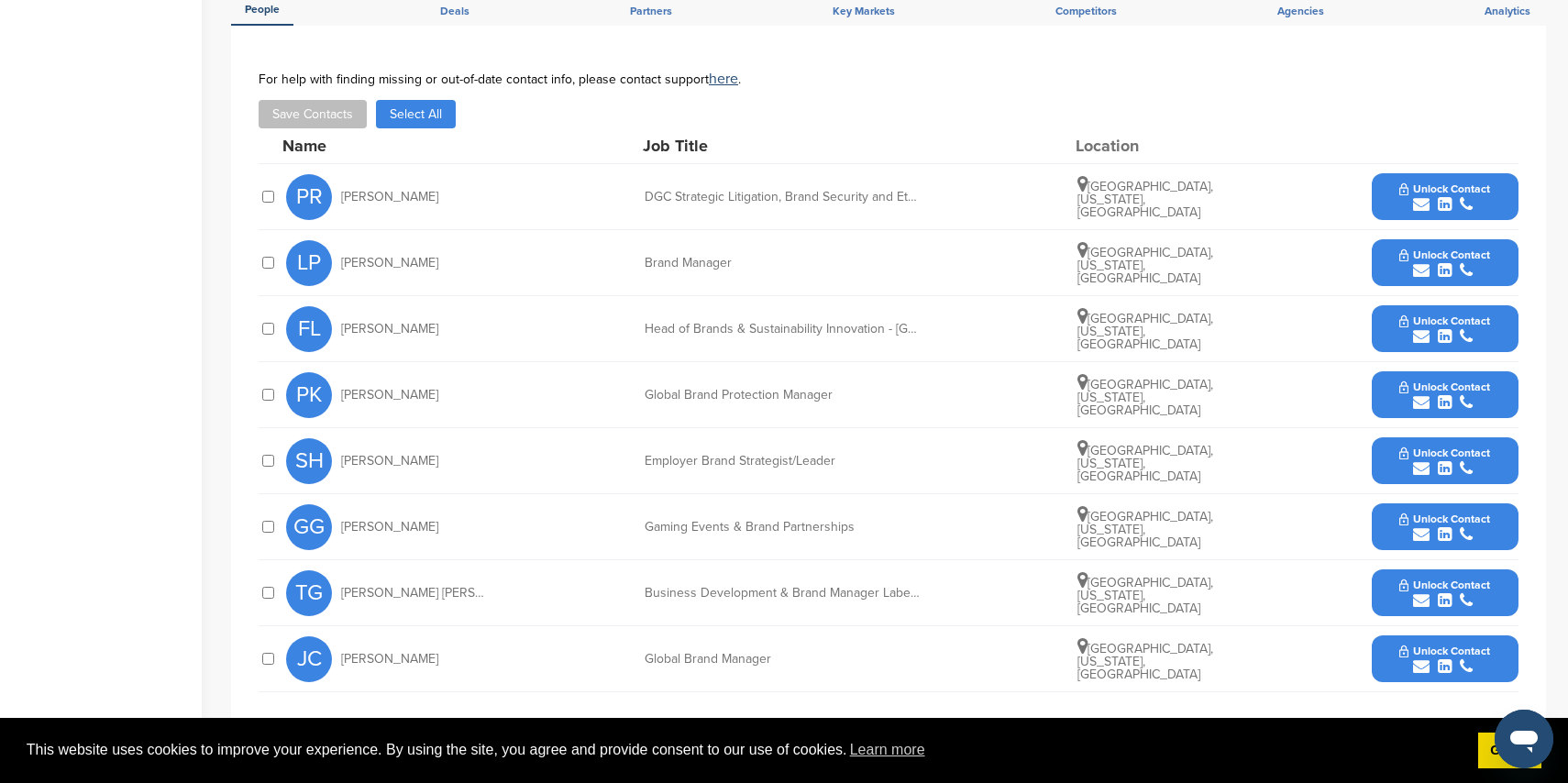
scroll to position [665, 0]
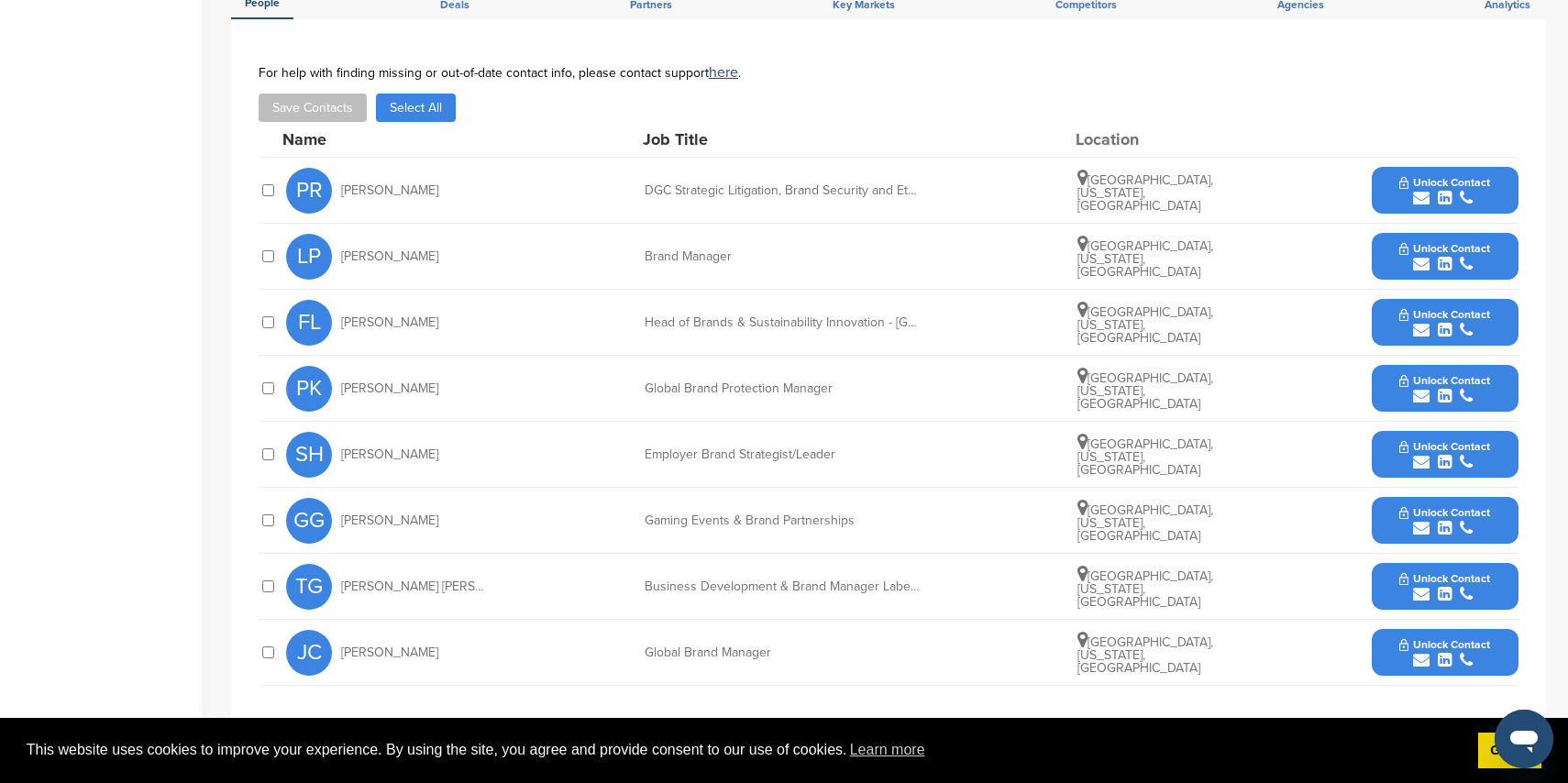
drag, startPoint x: 1417, startPoint y: 532, endPoint x: 1345, endPoint y: 516, distance: 73.8
click at [1417, 532] on icon "submit" at bounding box center [1421, 528] width 17 height 17
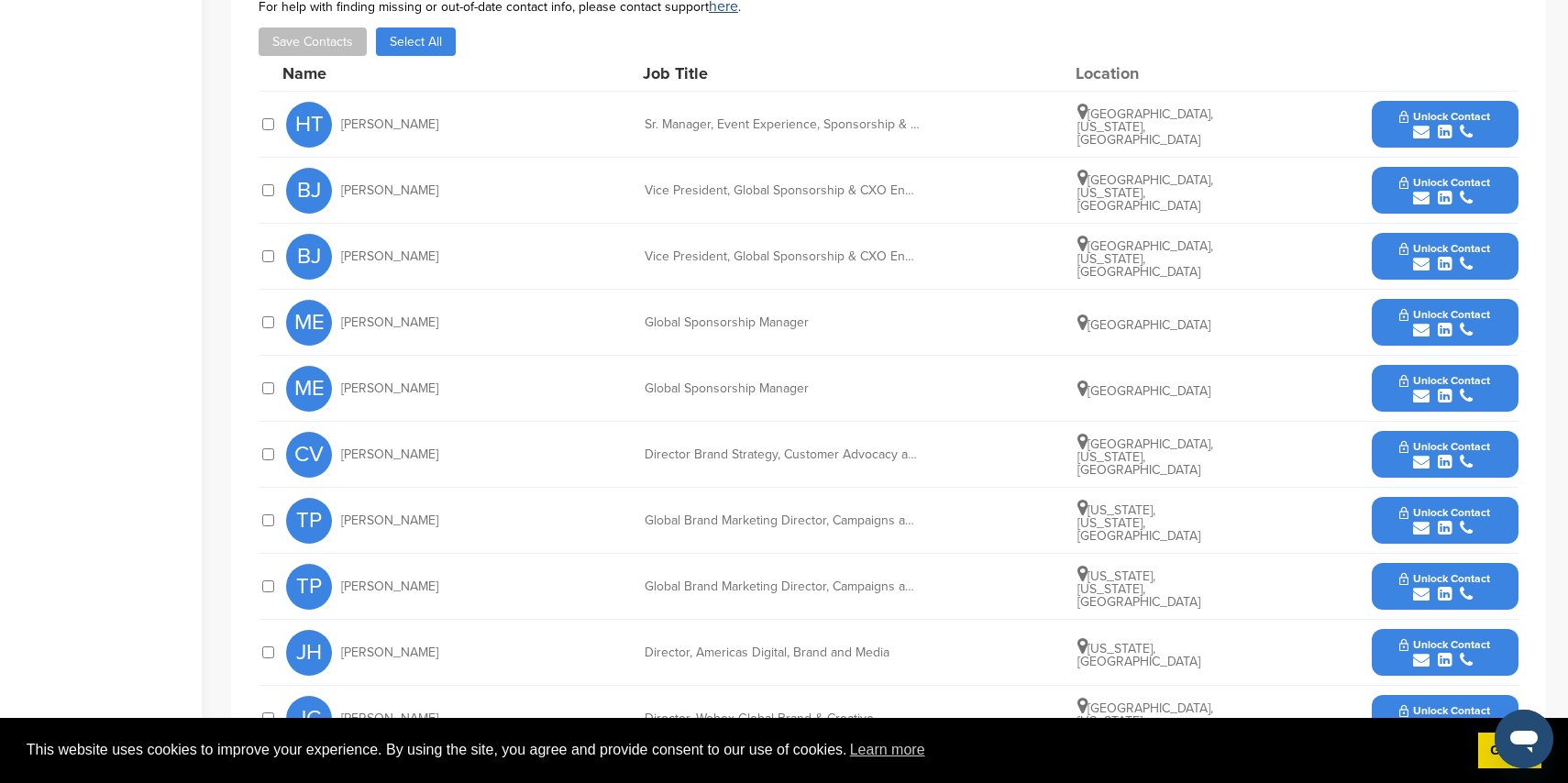
scroll to position [851, 0]
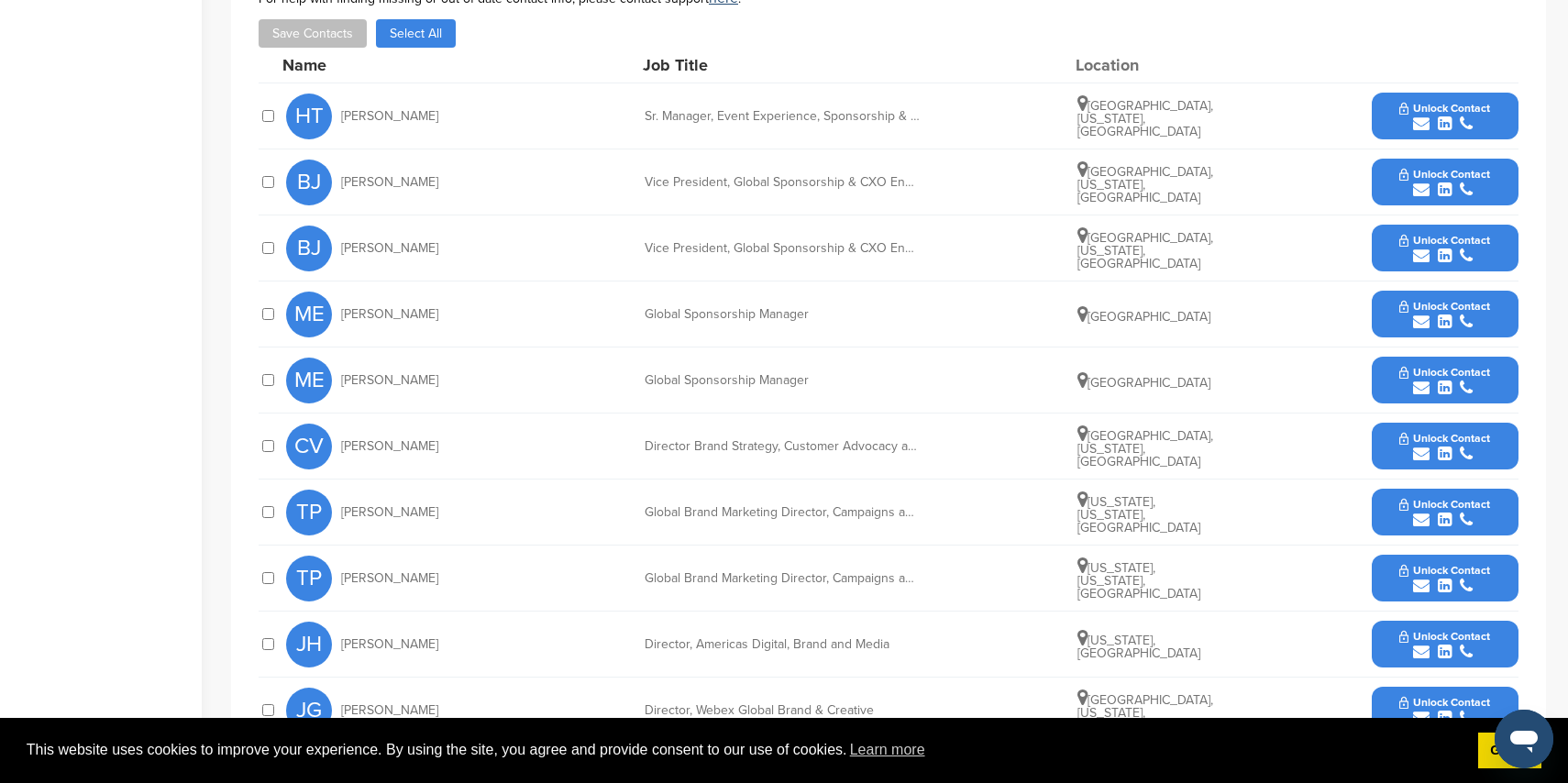
click at [1420, 115] on icon "submit" at bounding box center [1421, 123] width 17 height 17
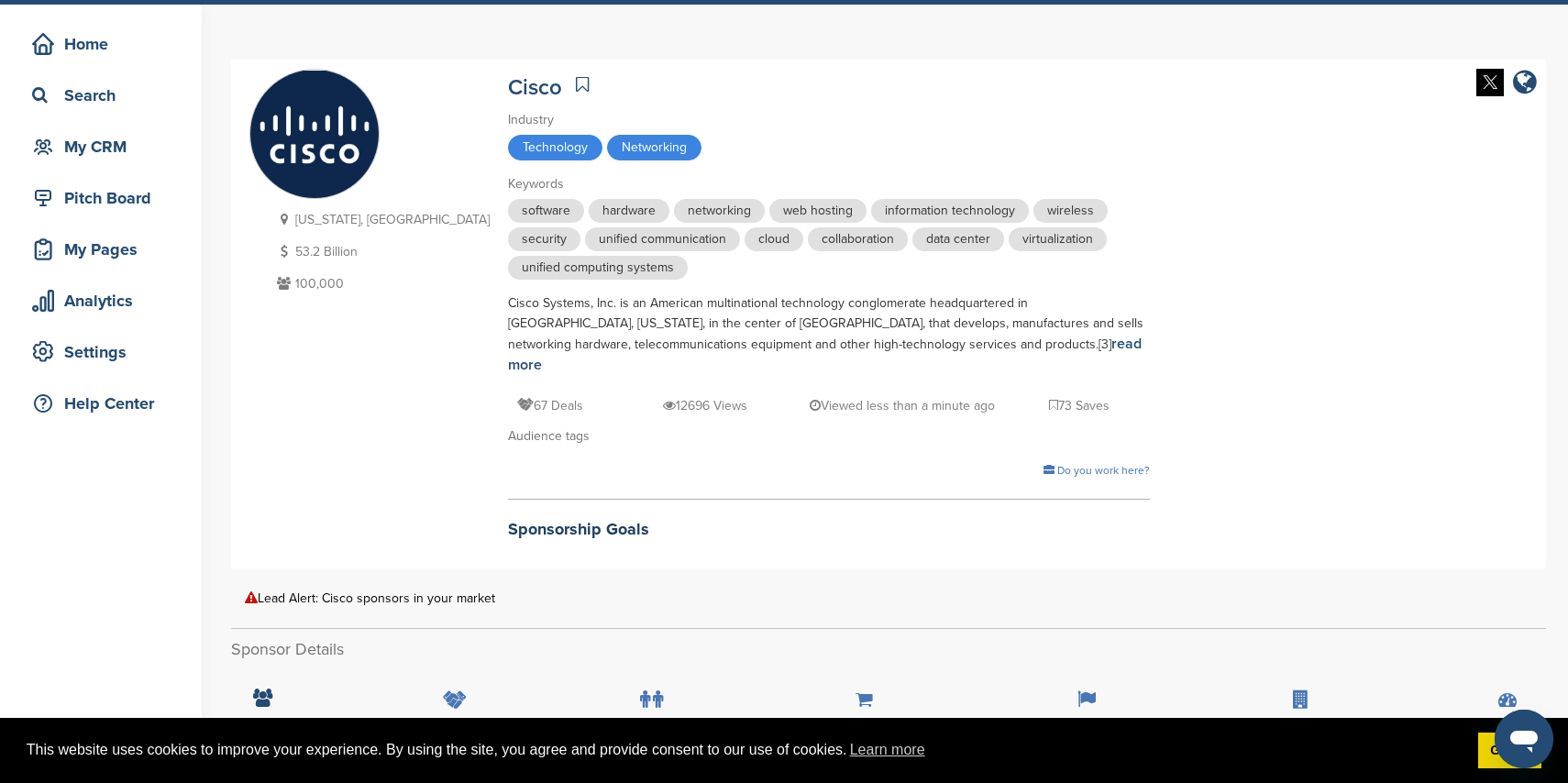
scroll to position [47, 0]
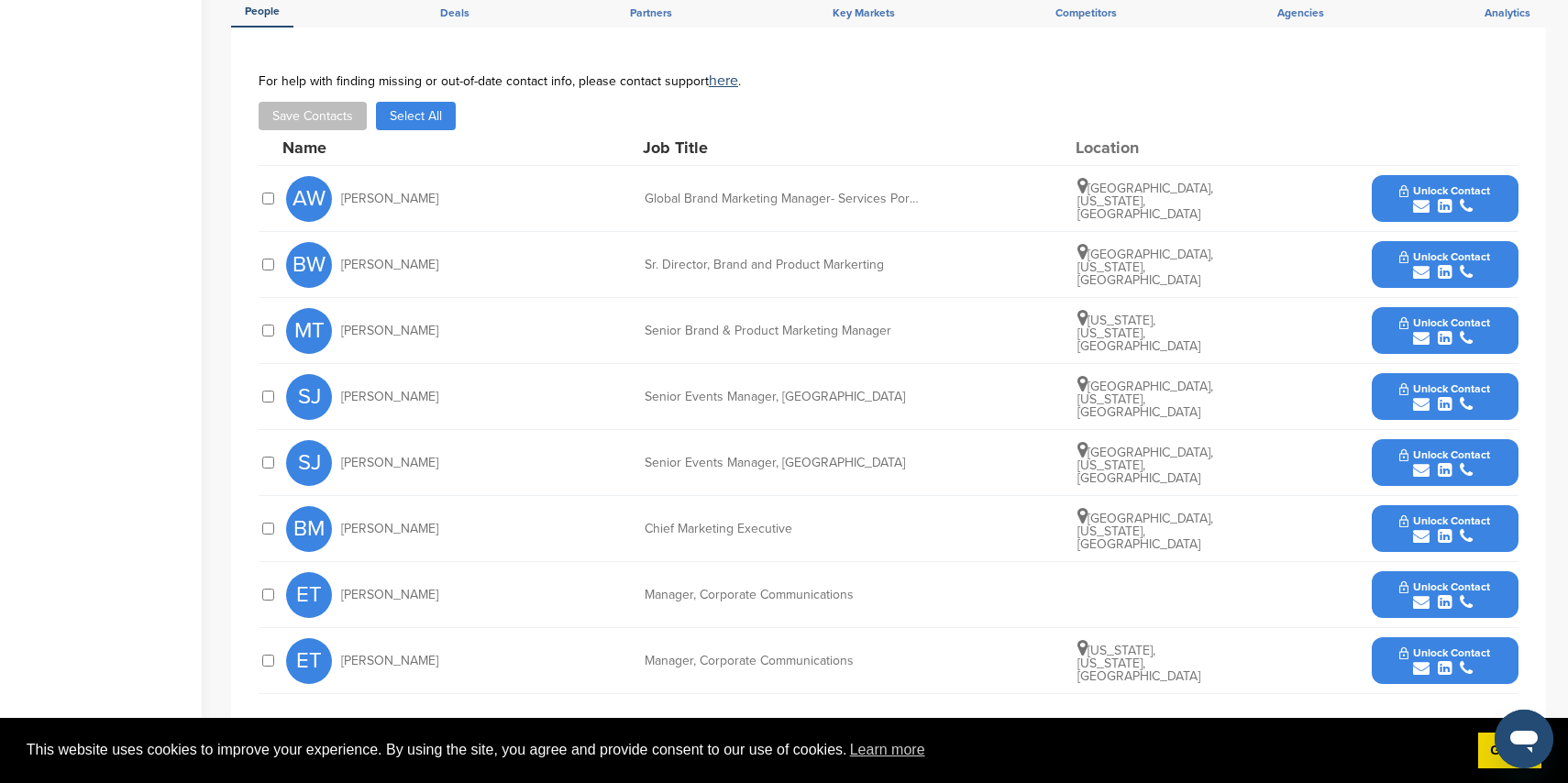
scroll to position [760, 0]
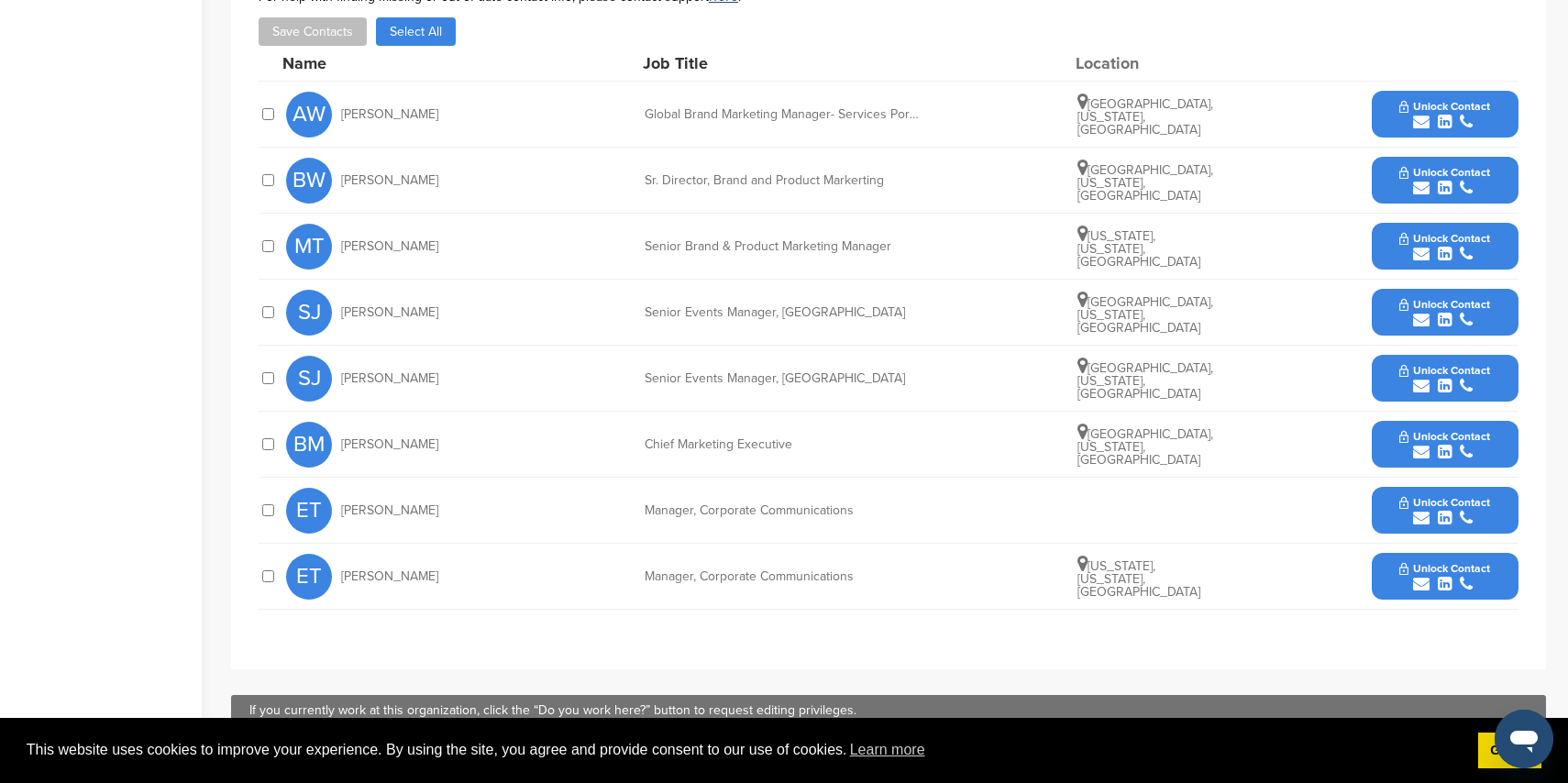
click at [1424, 312] on icon "submit" at bounding box center [1421, 320] width 17 height 17
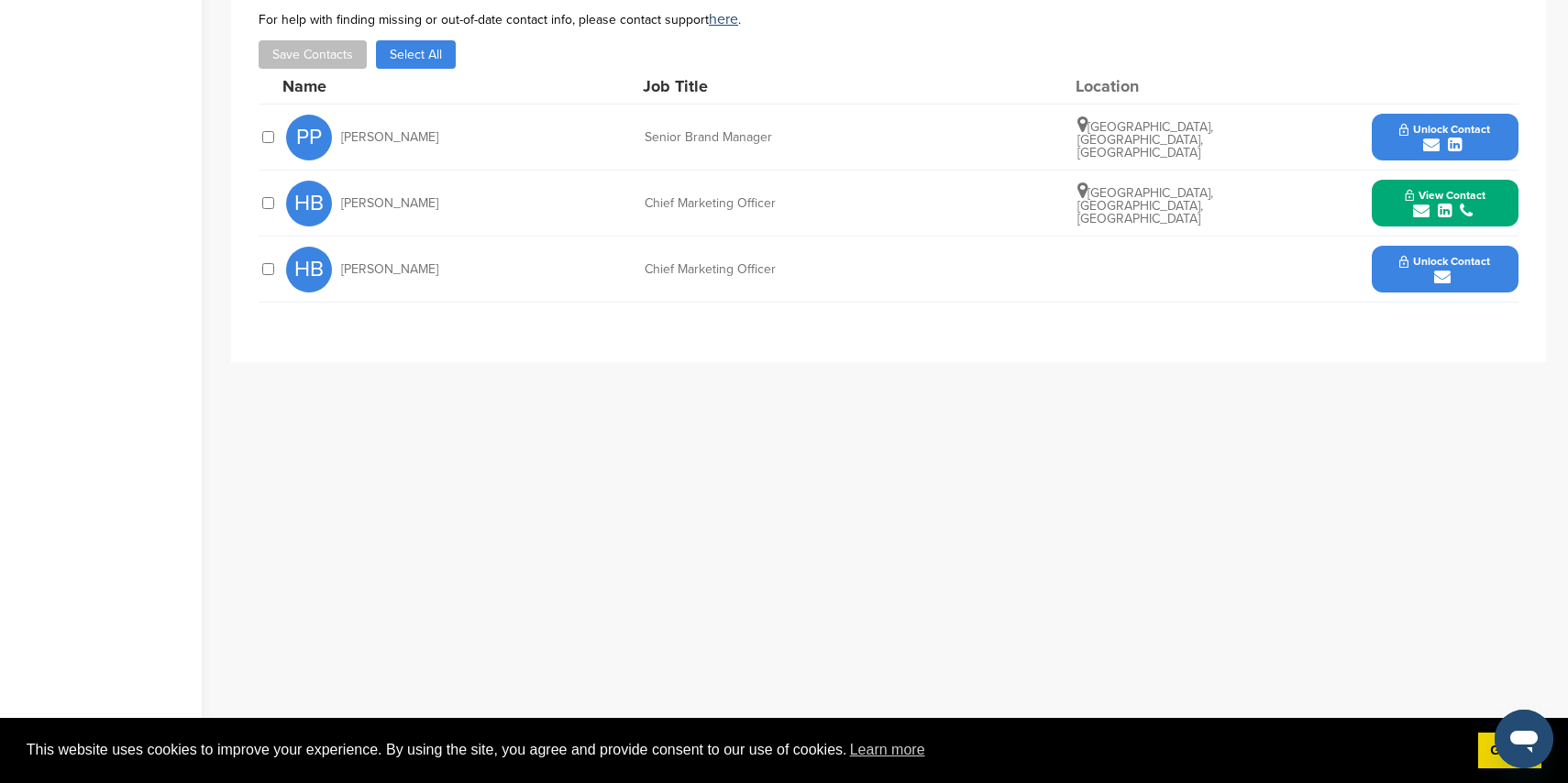
scroll to position [660, 0]
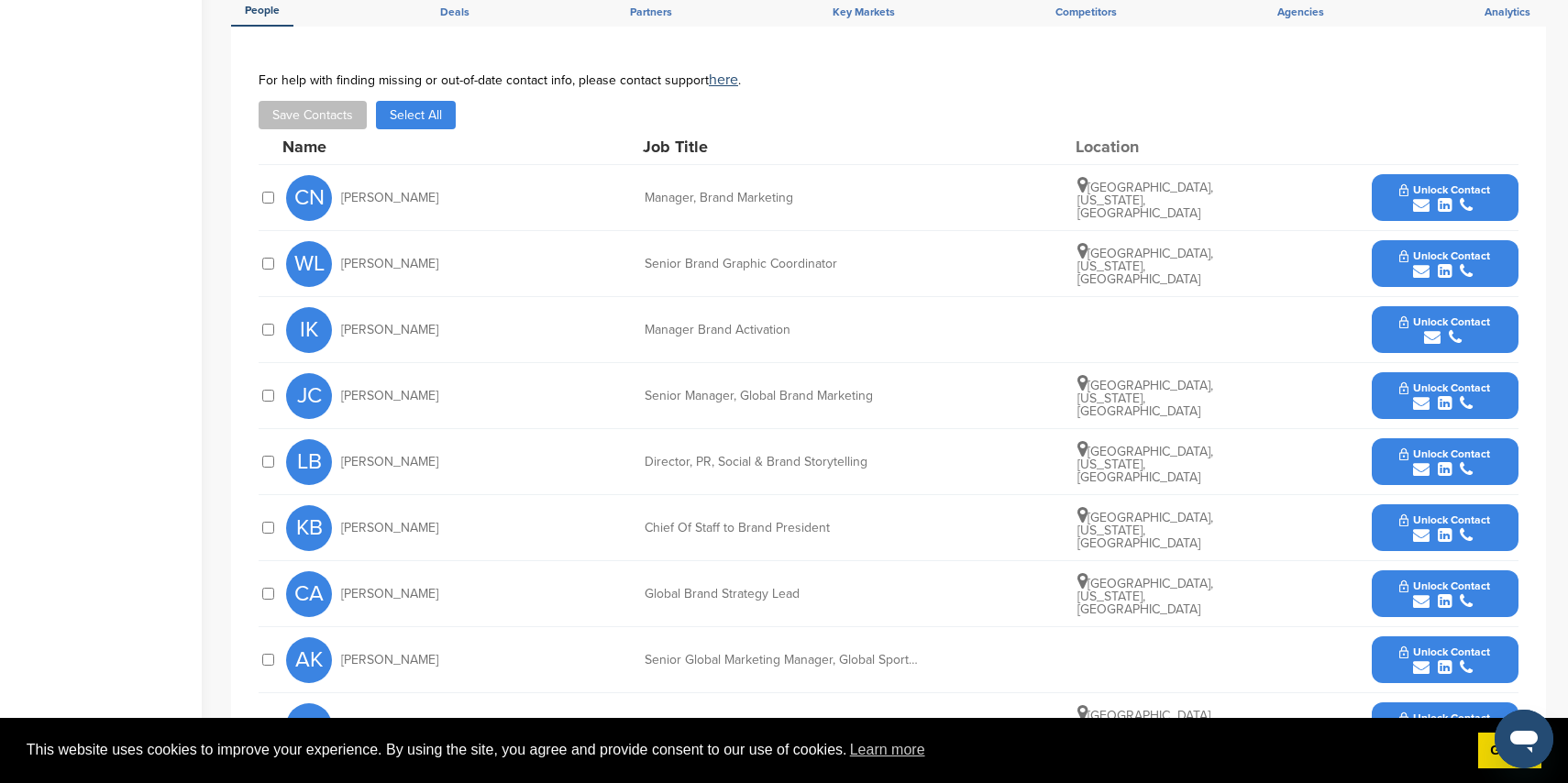
scroll to position [777, 0]
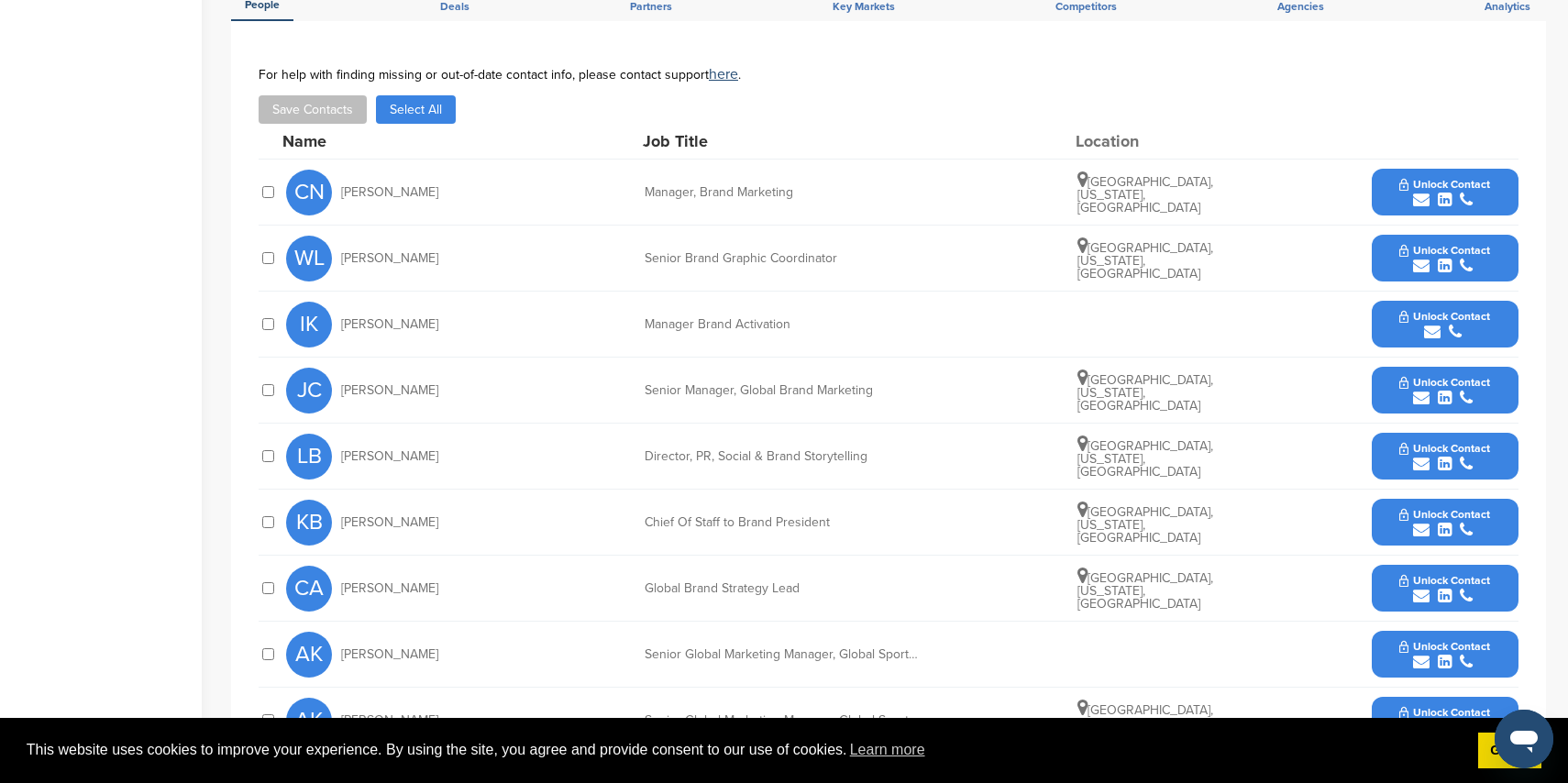
click at [1419, 192] on icon "submit" at bounding box center [1421, 200] width 17 height 17
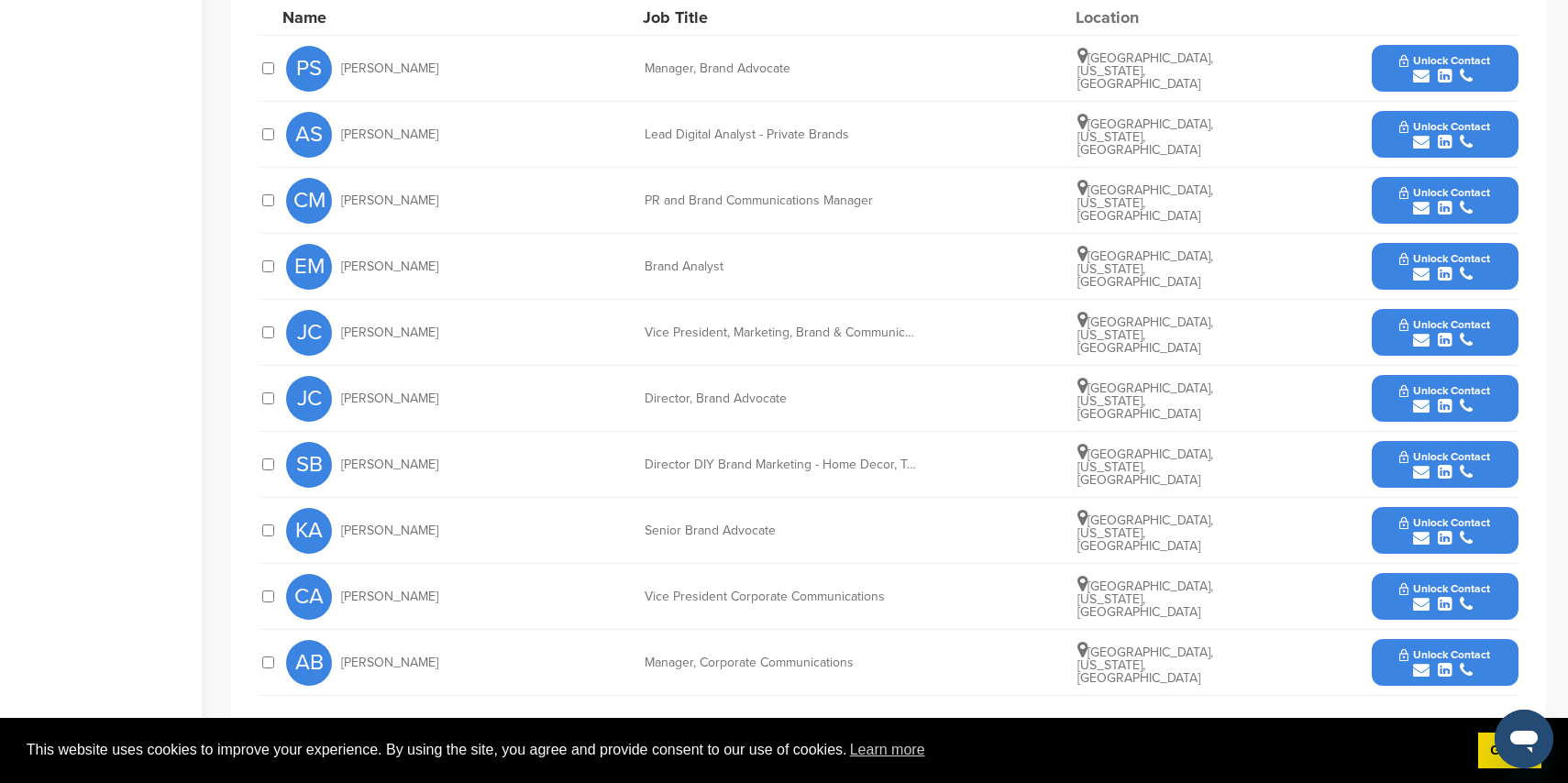
scroll to position [801, 0]
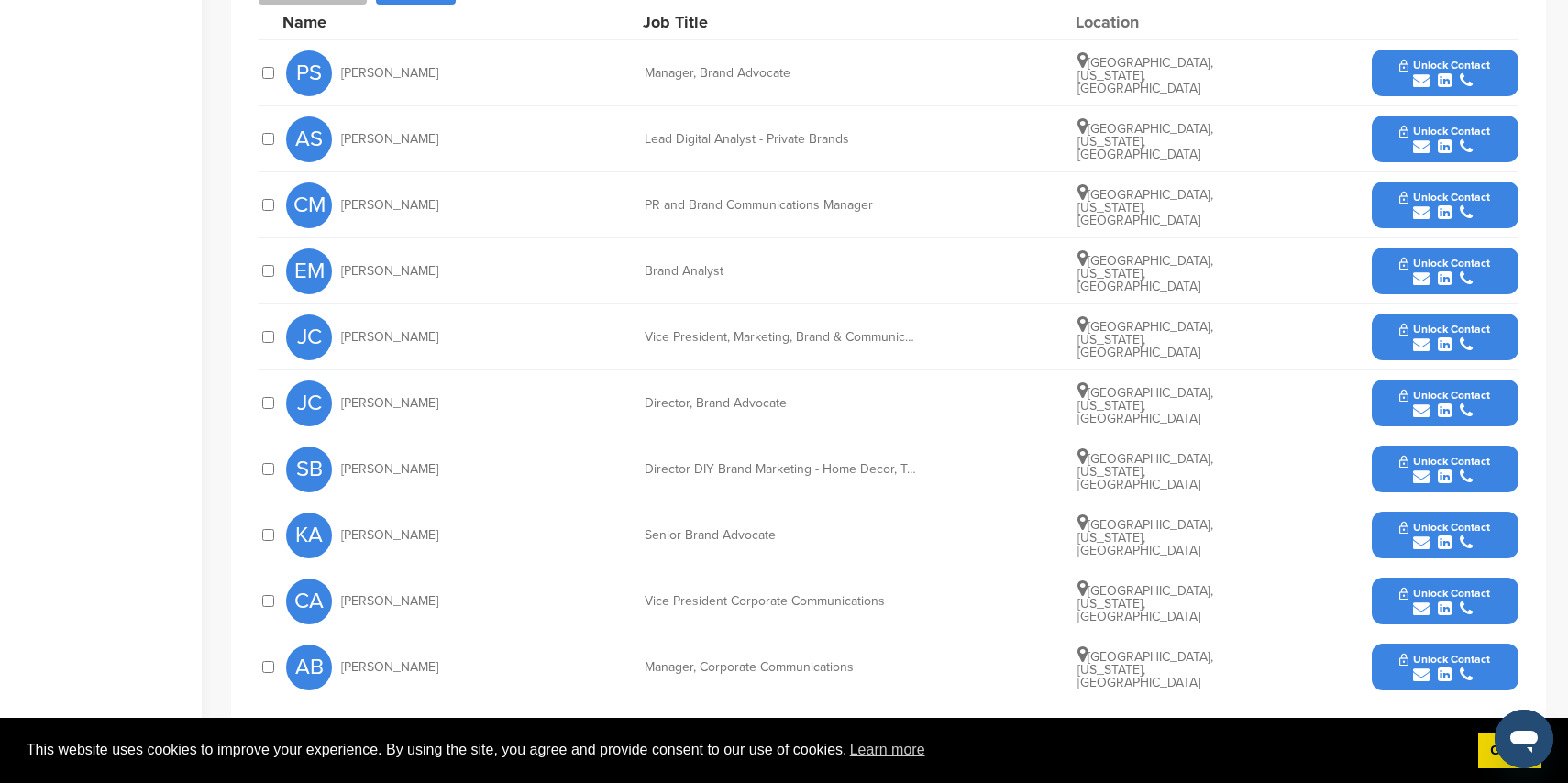
click at [1413, 205] on icon "submit" at bounding box center [1421, 213] width 17 height 17
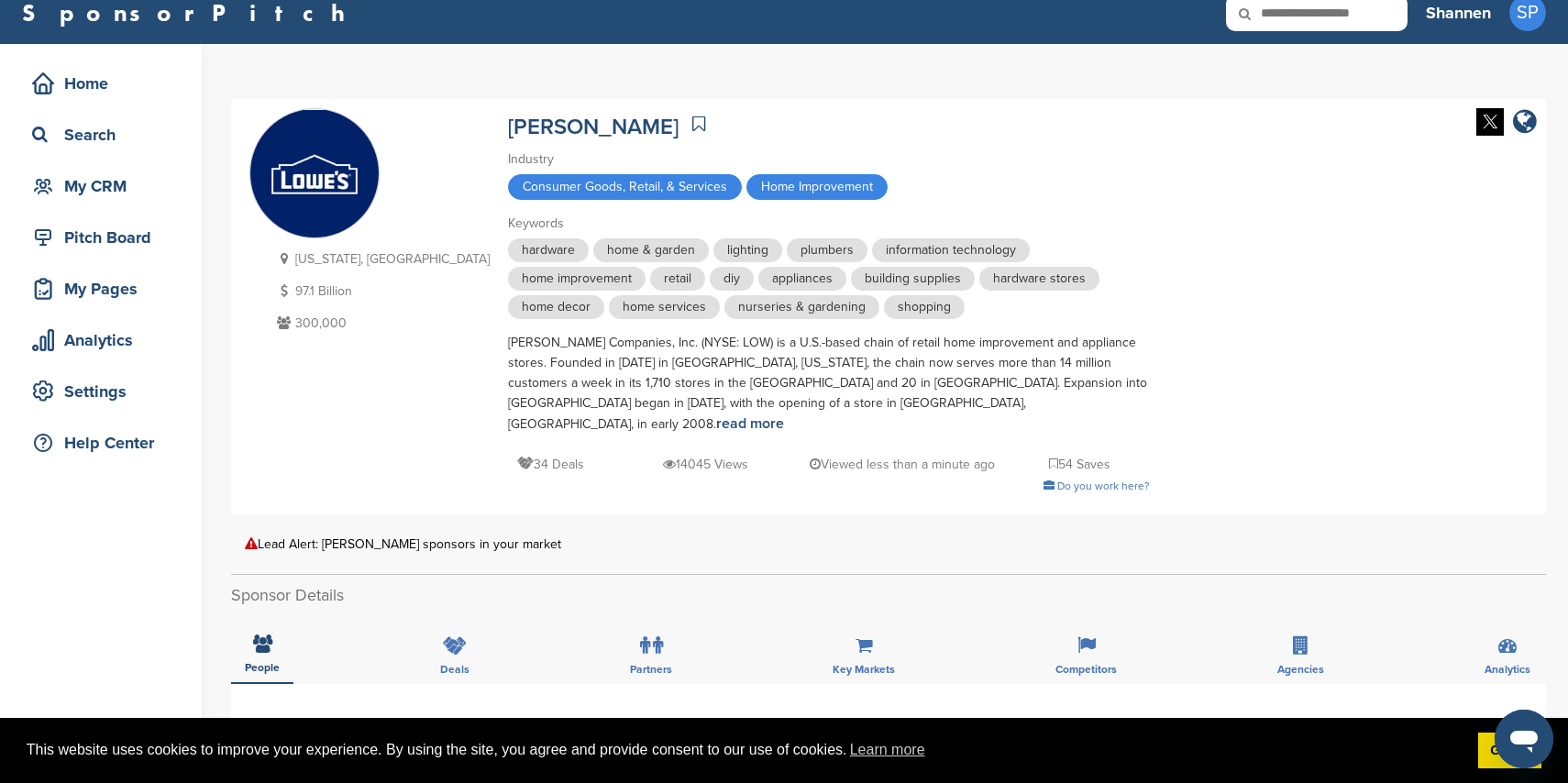
scroll to position [8, 0]
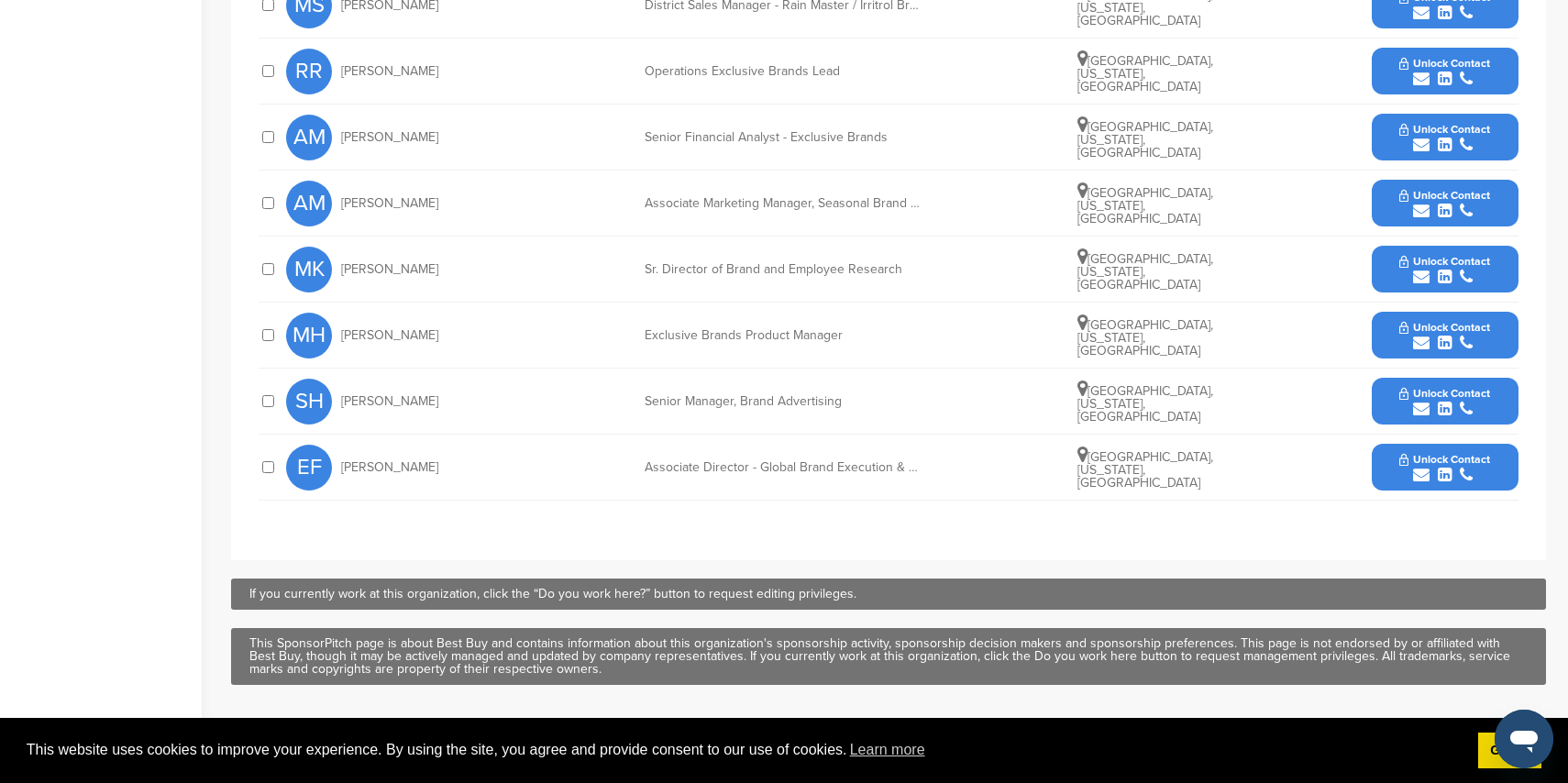
scroll to position [1071, 0]
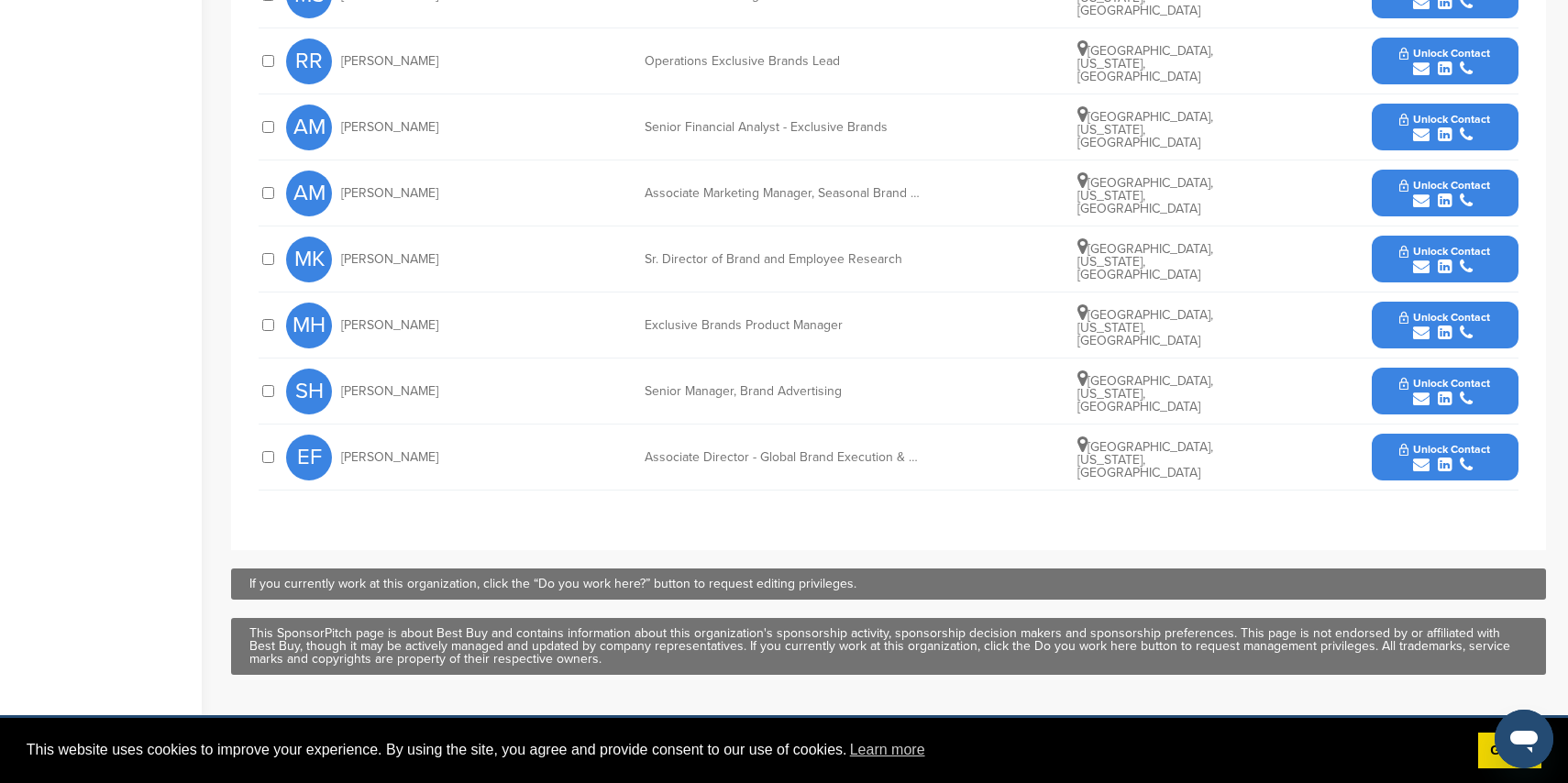
click at [1417, 192] on icon "submit" at bounding box center [1421, 200] width 17 height 17
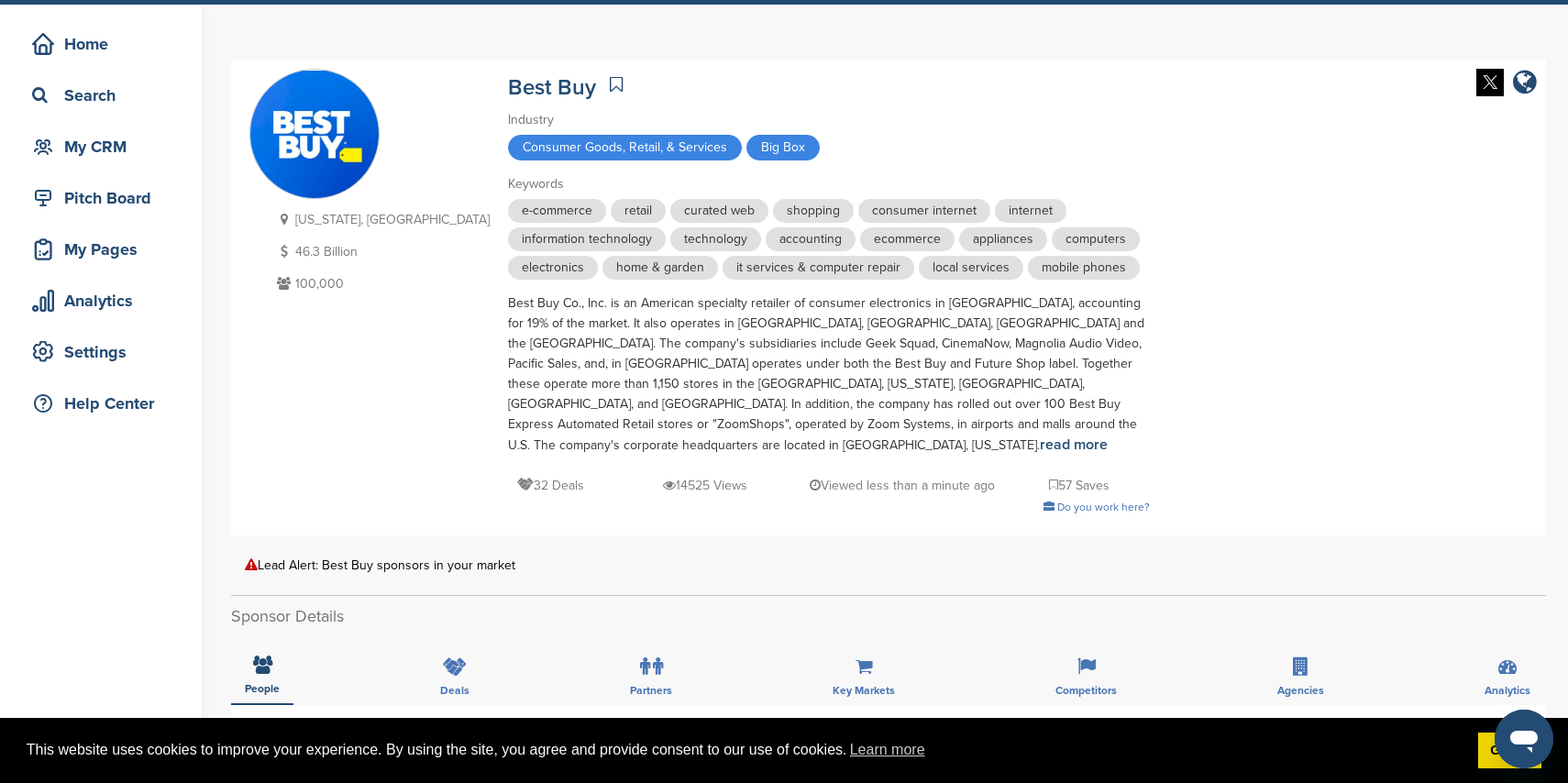
scroll to position [0, 0]
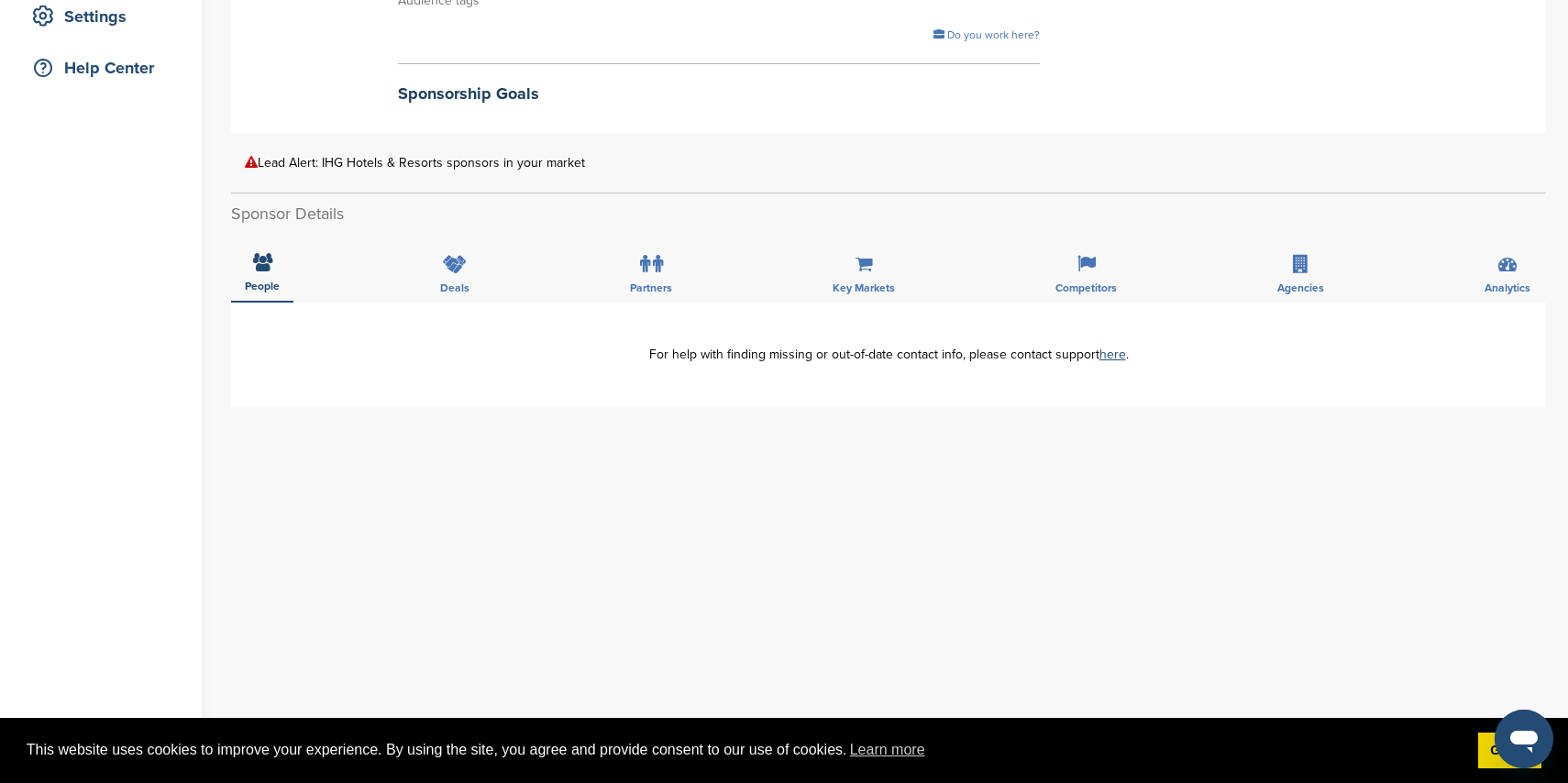
scroll to position [398, 0]
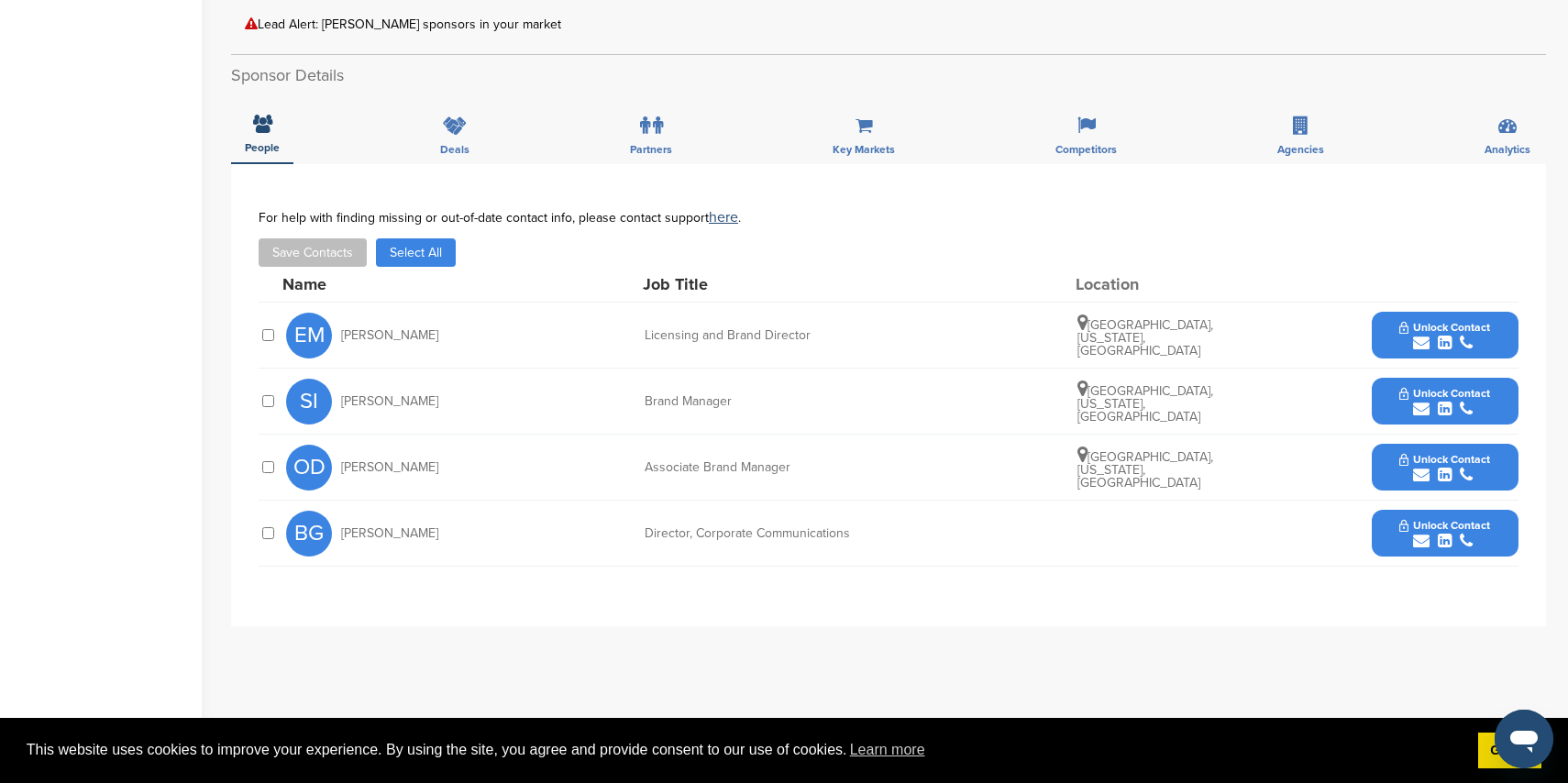
scroll to position [488, 0]
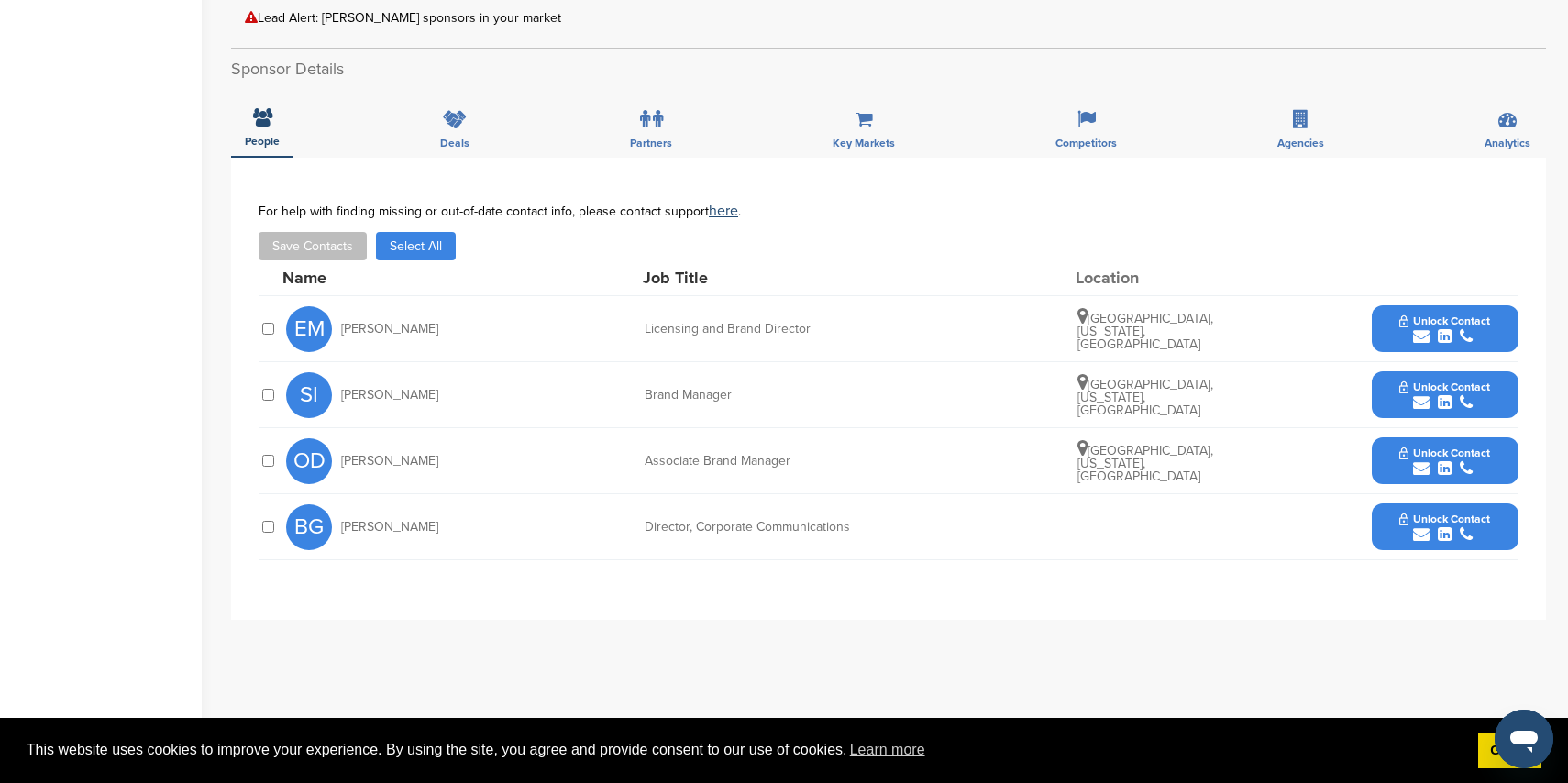
click at [1422, 399] on icon "submit" at bounding box center [1421, 402] width 17 height 17
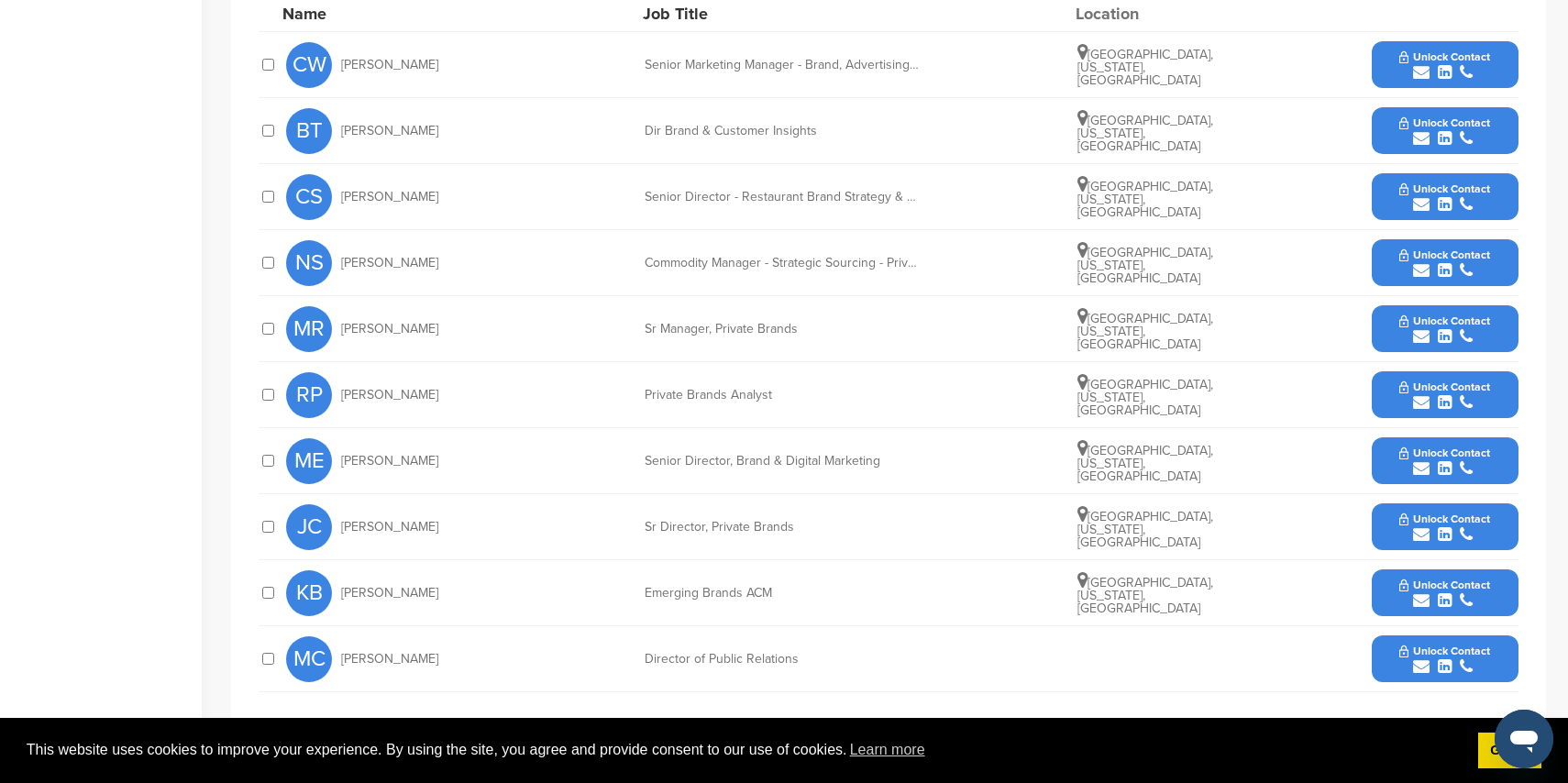
scroll to position [785, 0]
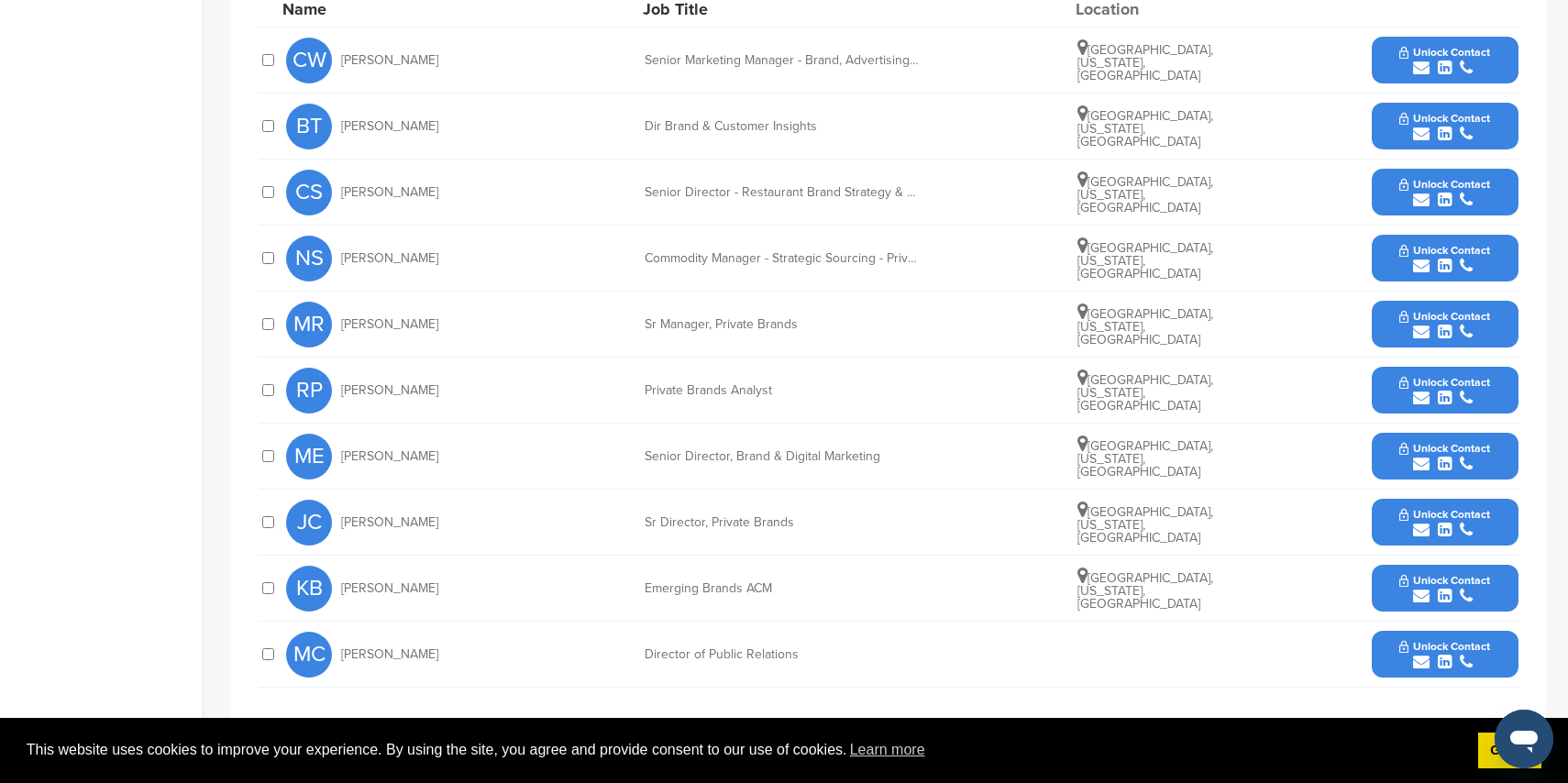
click at [1425, 460] on icon "submit" at bounding box center [1421, 463] width 17 height 17
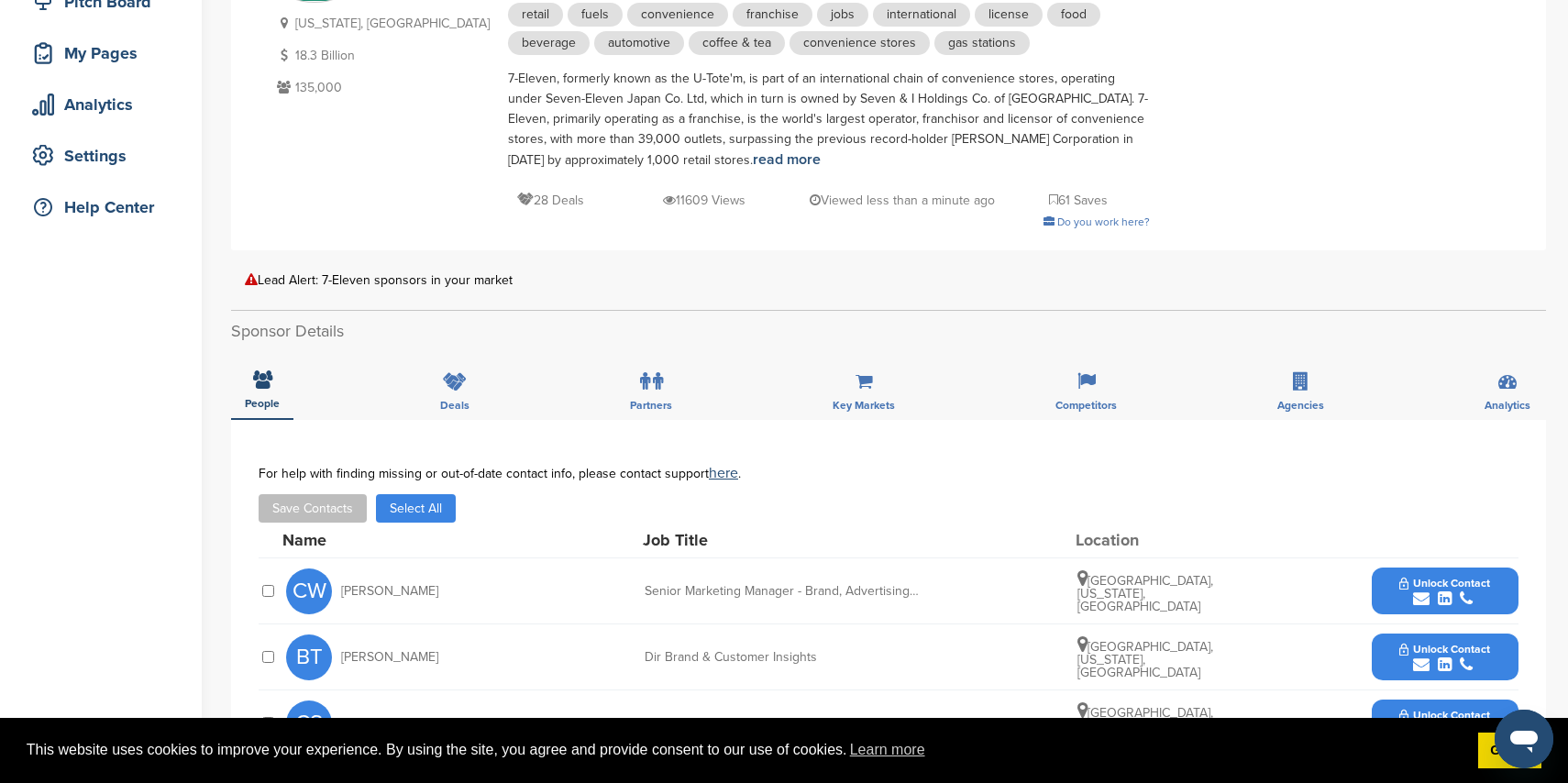
scroll to position [0, 0]
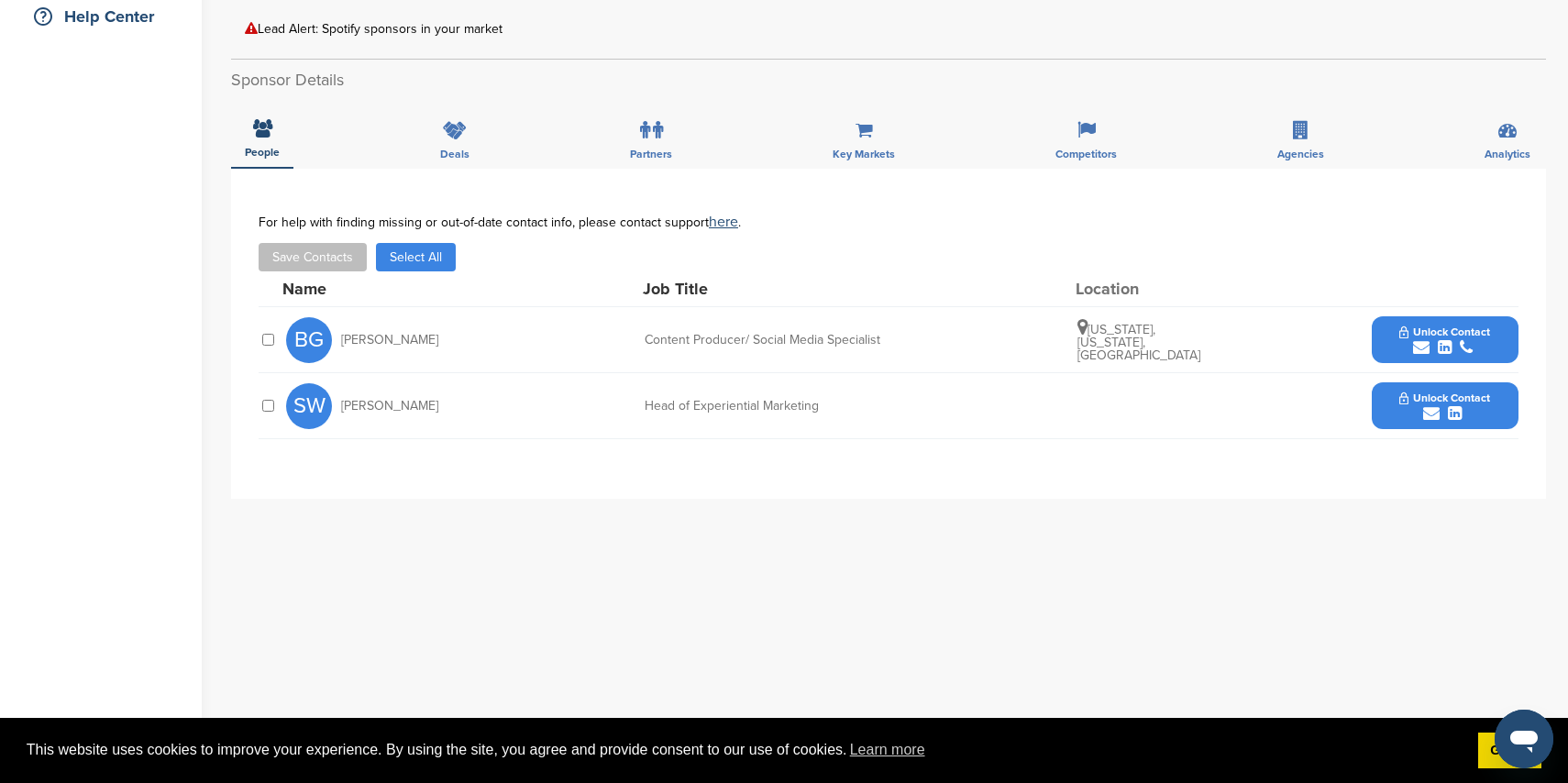
scroll to position [462, 0]
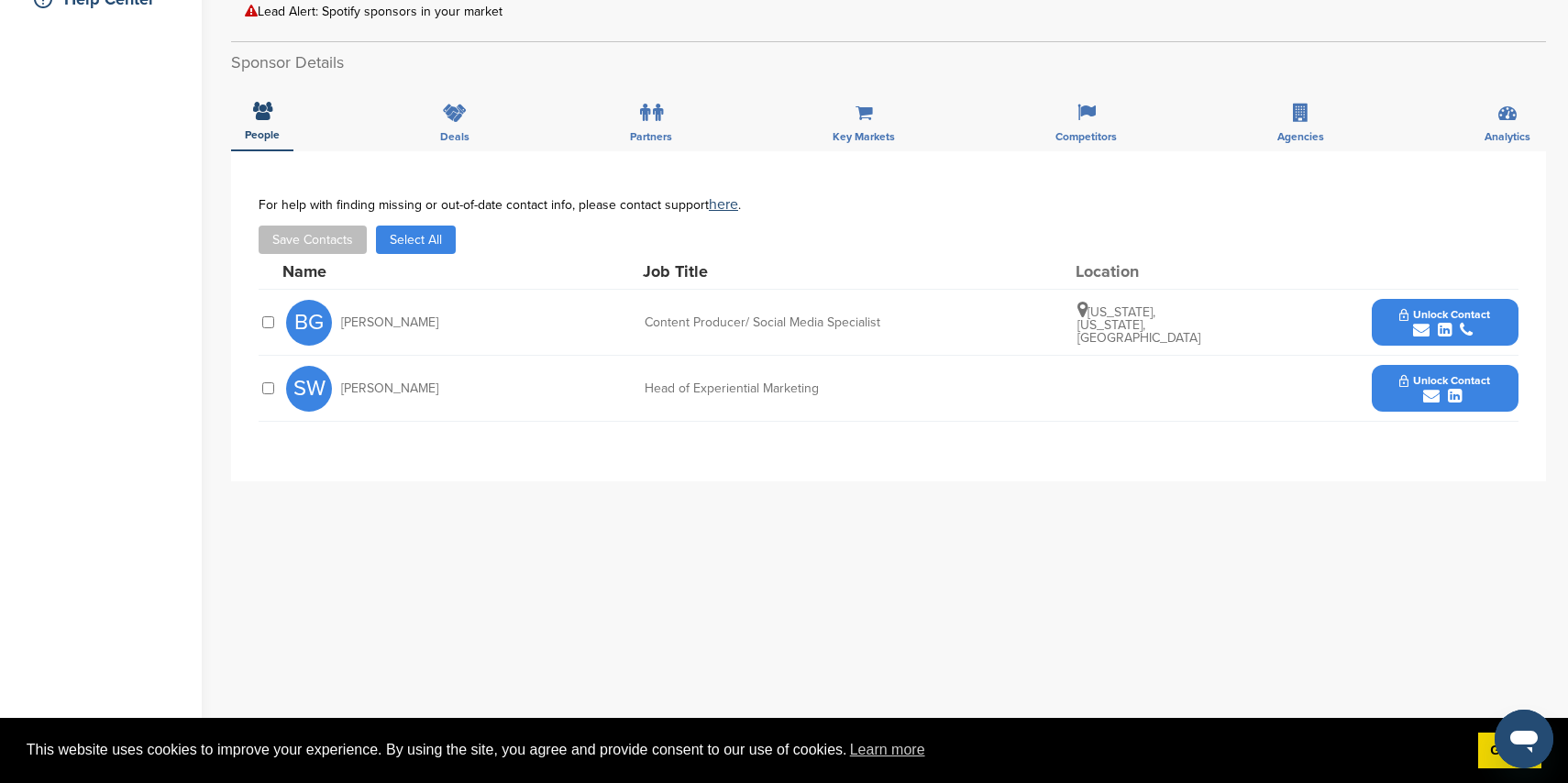
drag, startPoint x: 1420, startPoint y: 362, endPoint x: 1345, endPoint y: 337, distance: 79.1
click at [1420, 388] on div "submit" at bounding box center [1444, 397] width 91 height 18
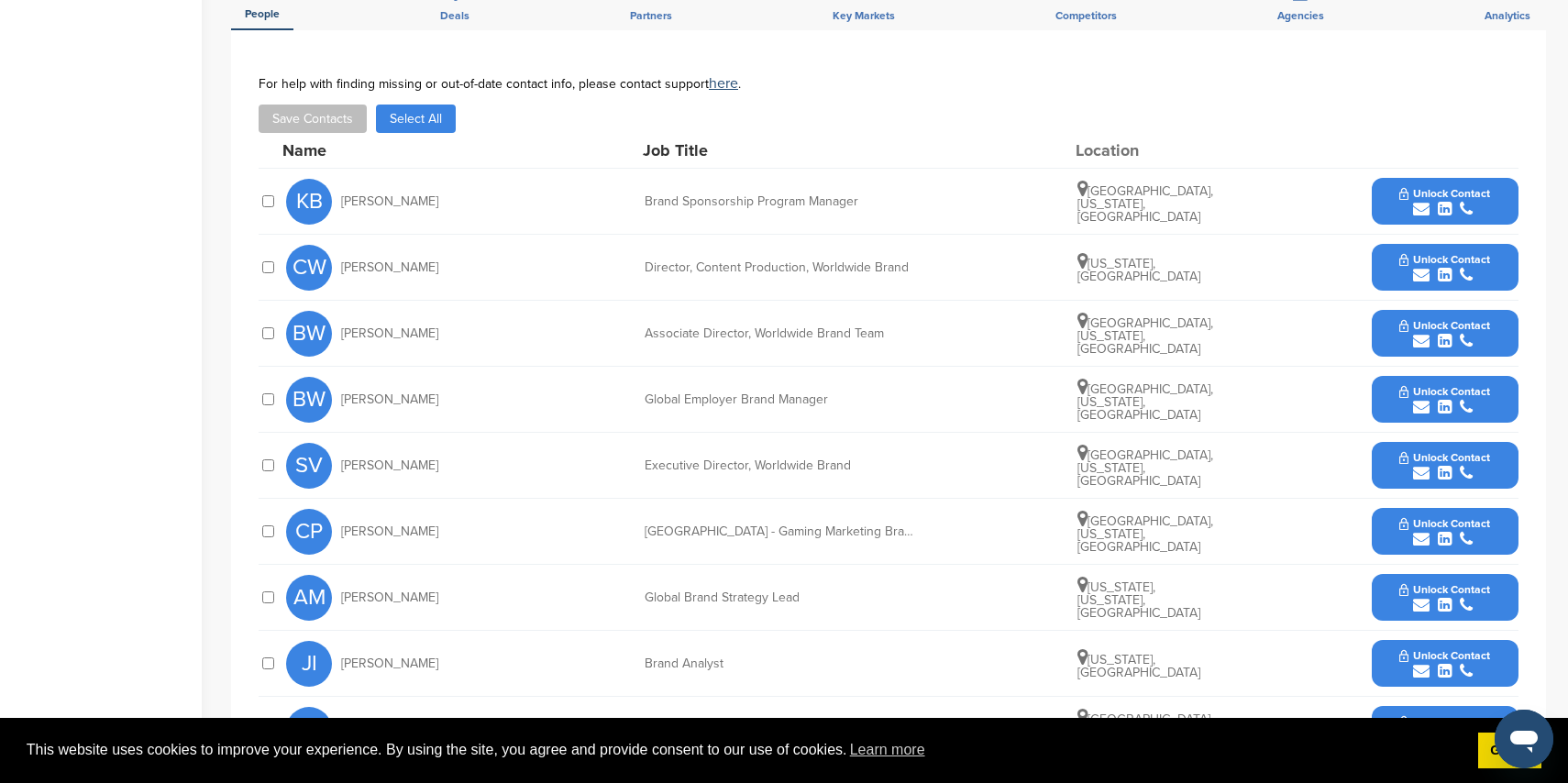
scroll to position [769, 0]
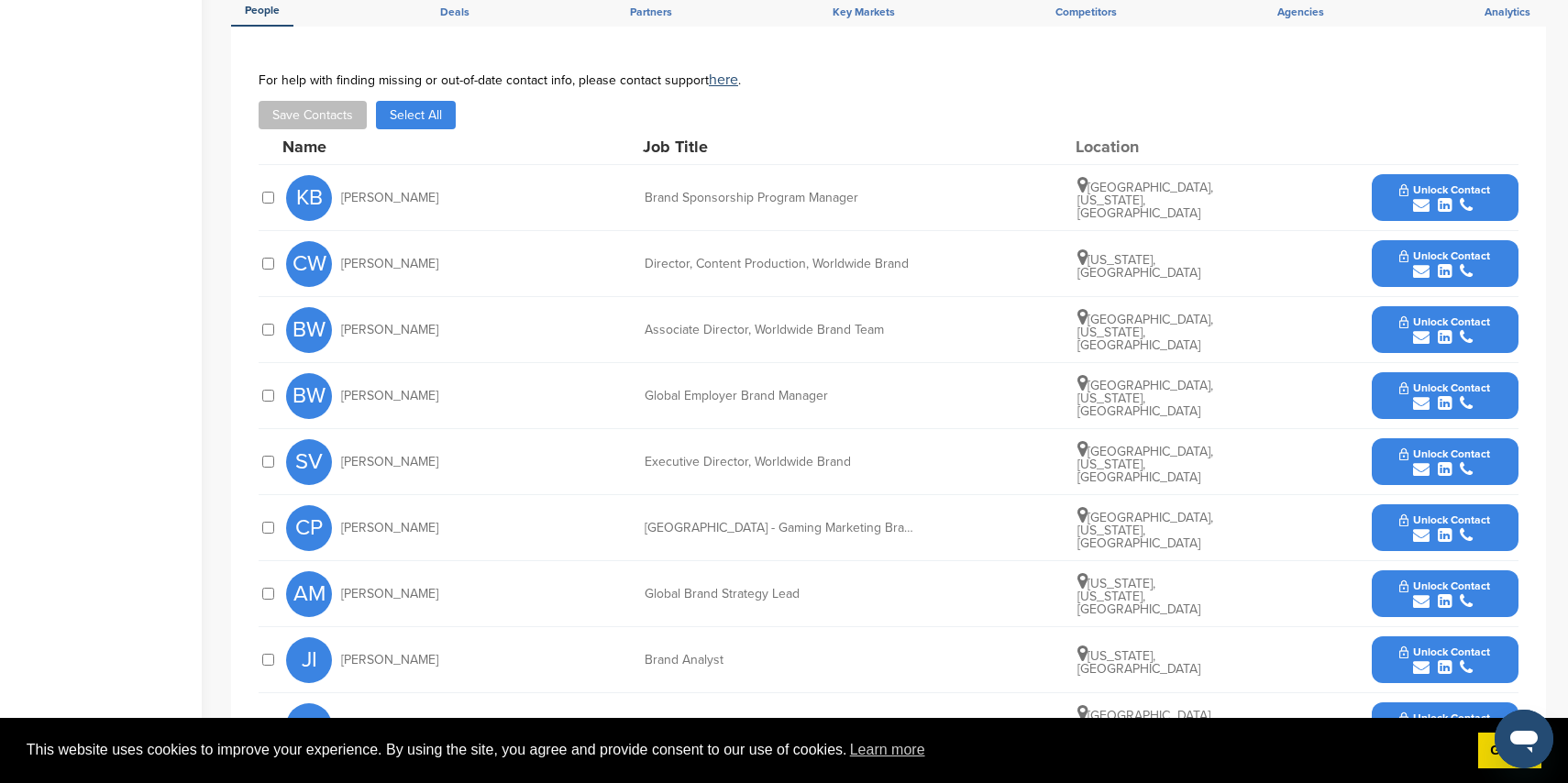
click at [1418, 197] on icon "submit" at bounding box center [1421, 205] width 17 height 17
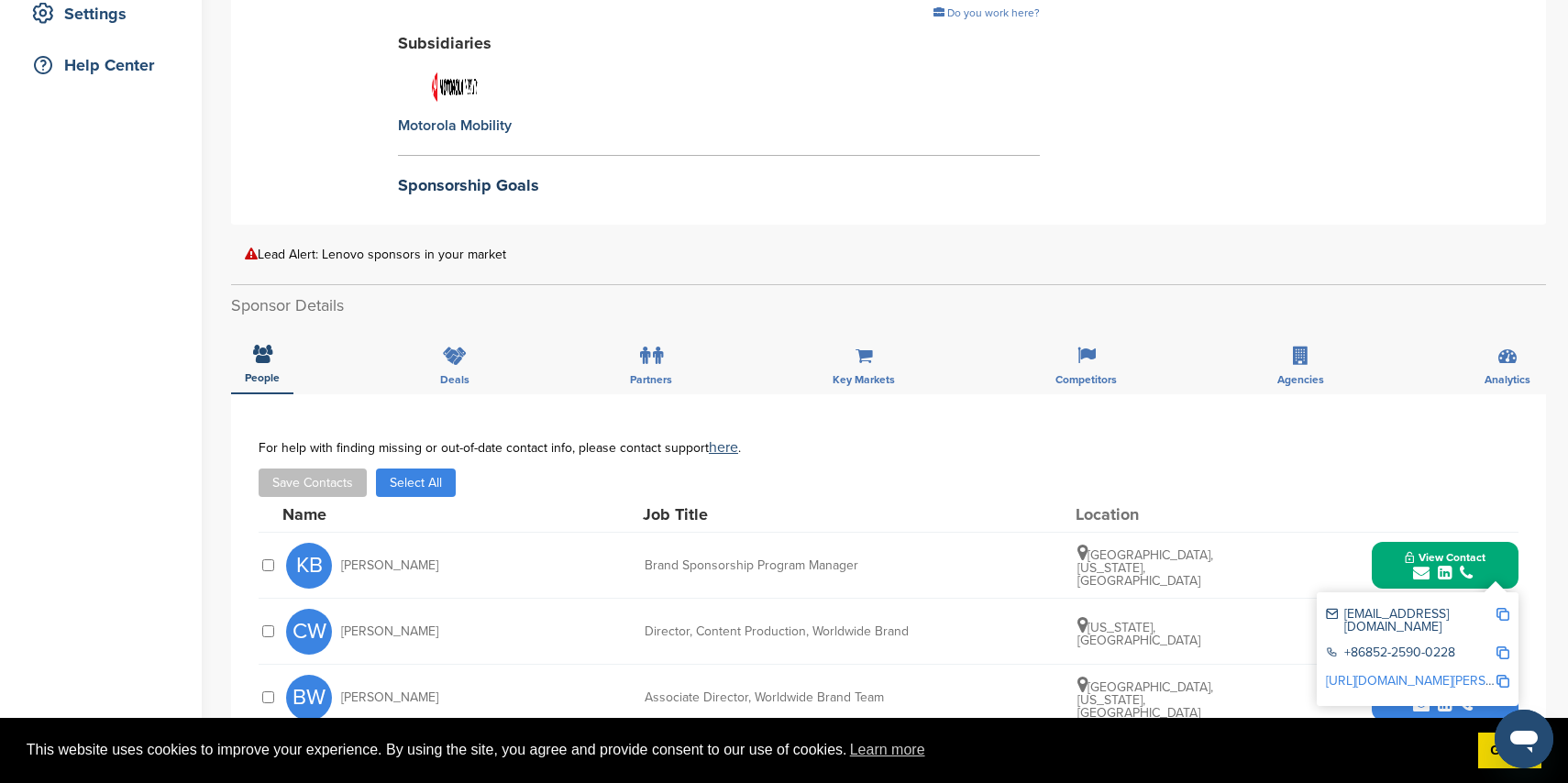
scroll to position [415, 0]
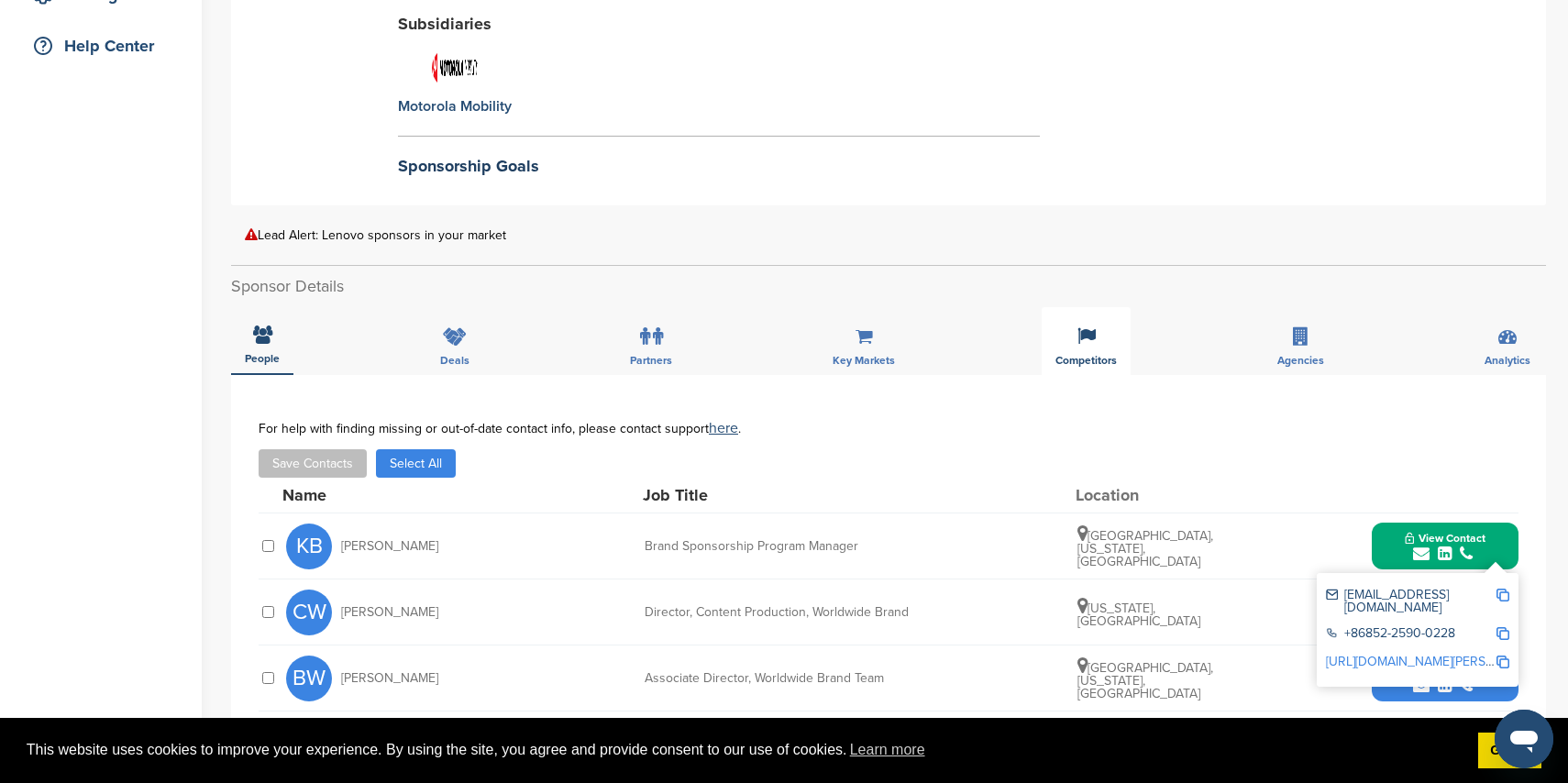
click at [1072, 355] on span "Competitors" at bounding box center [1085, 360] width 61 height 11
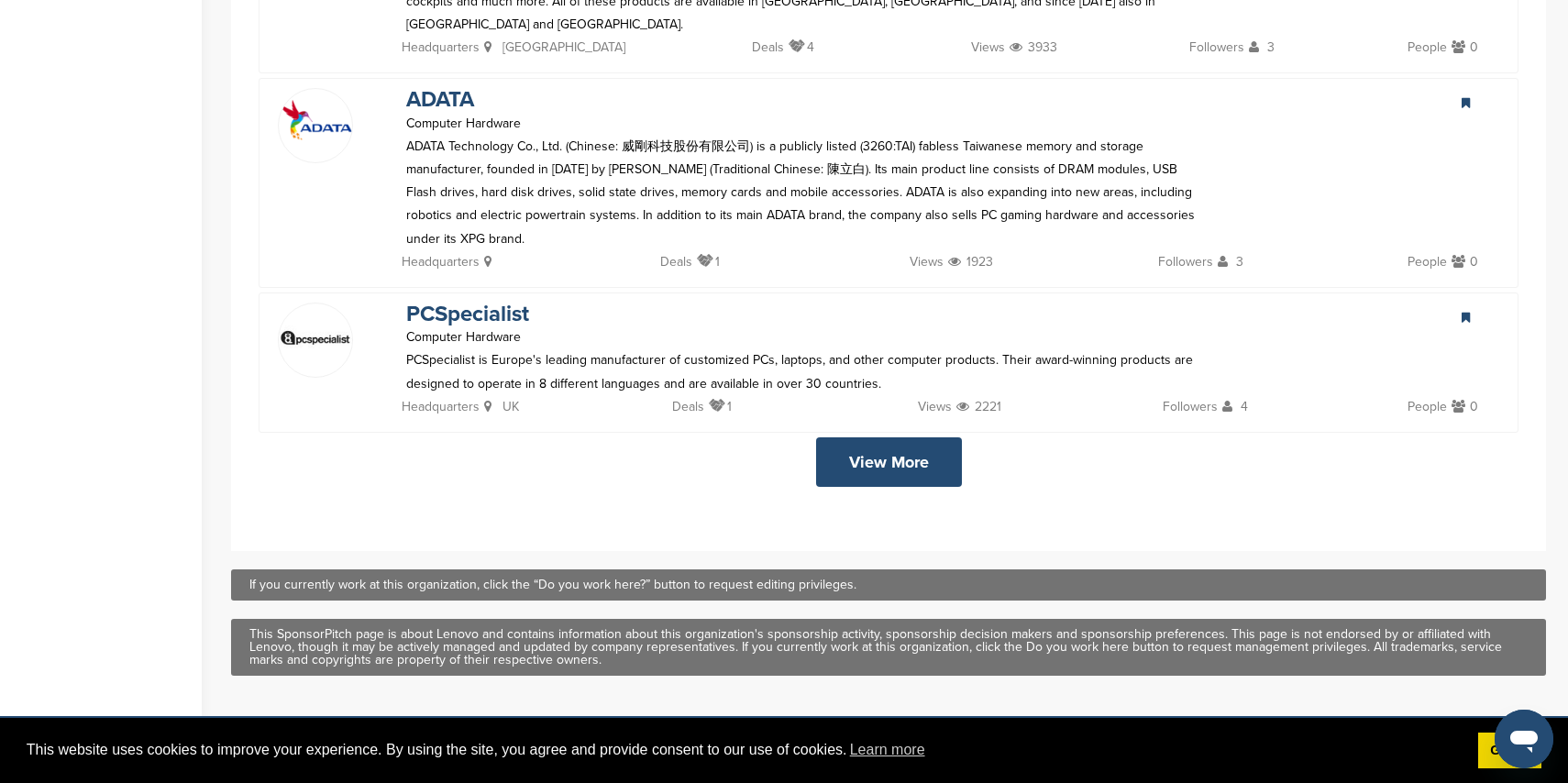
scroll to position [4033, 0]
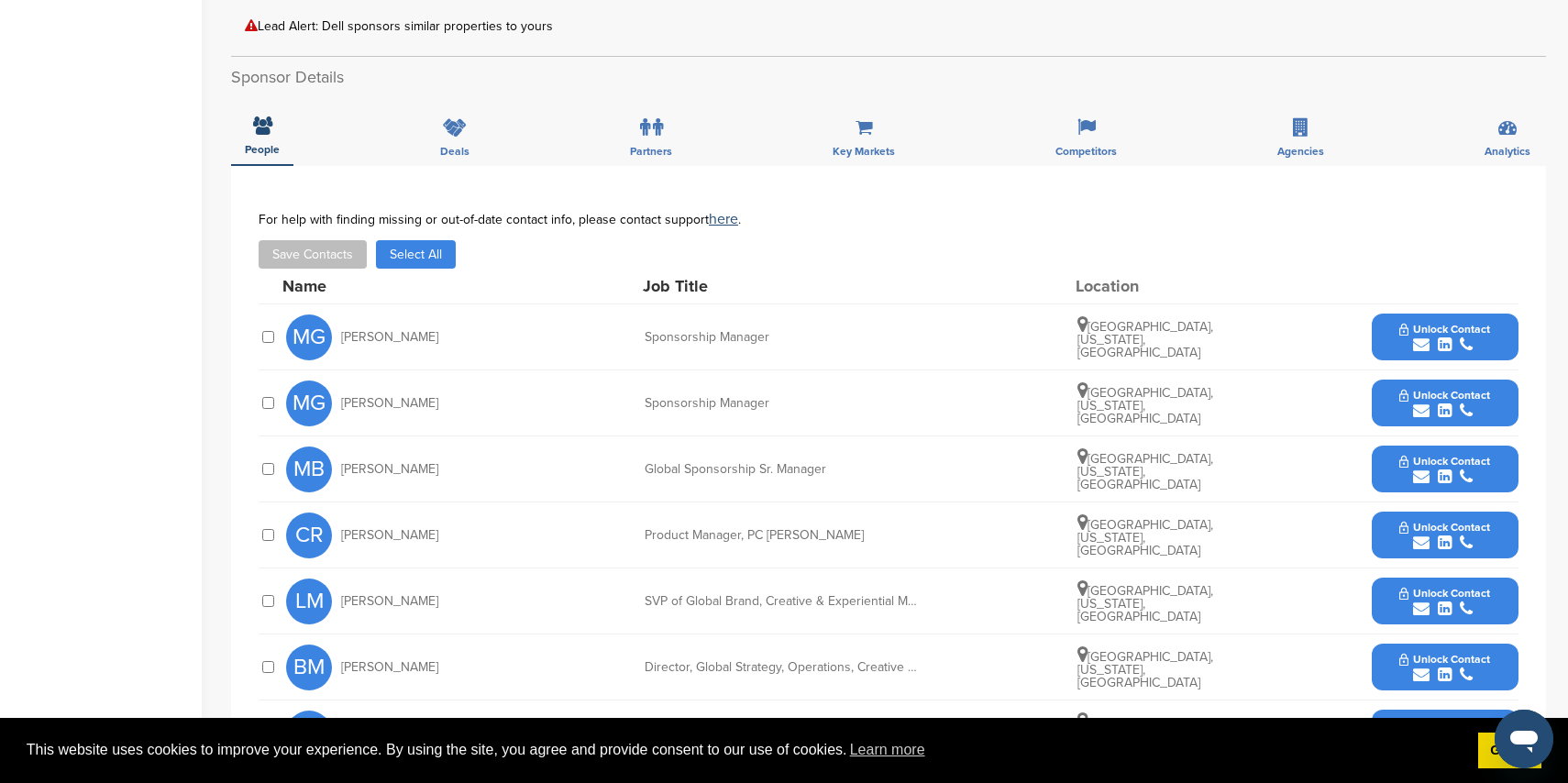
scroll to position [539, 0]
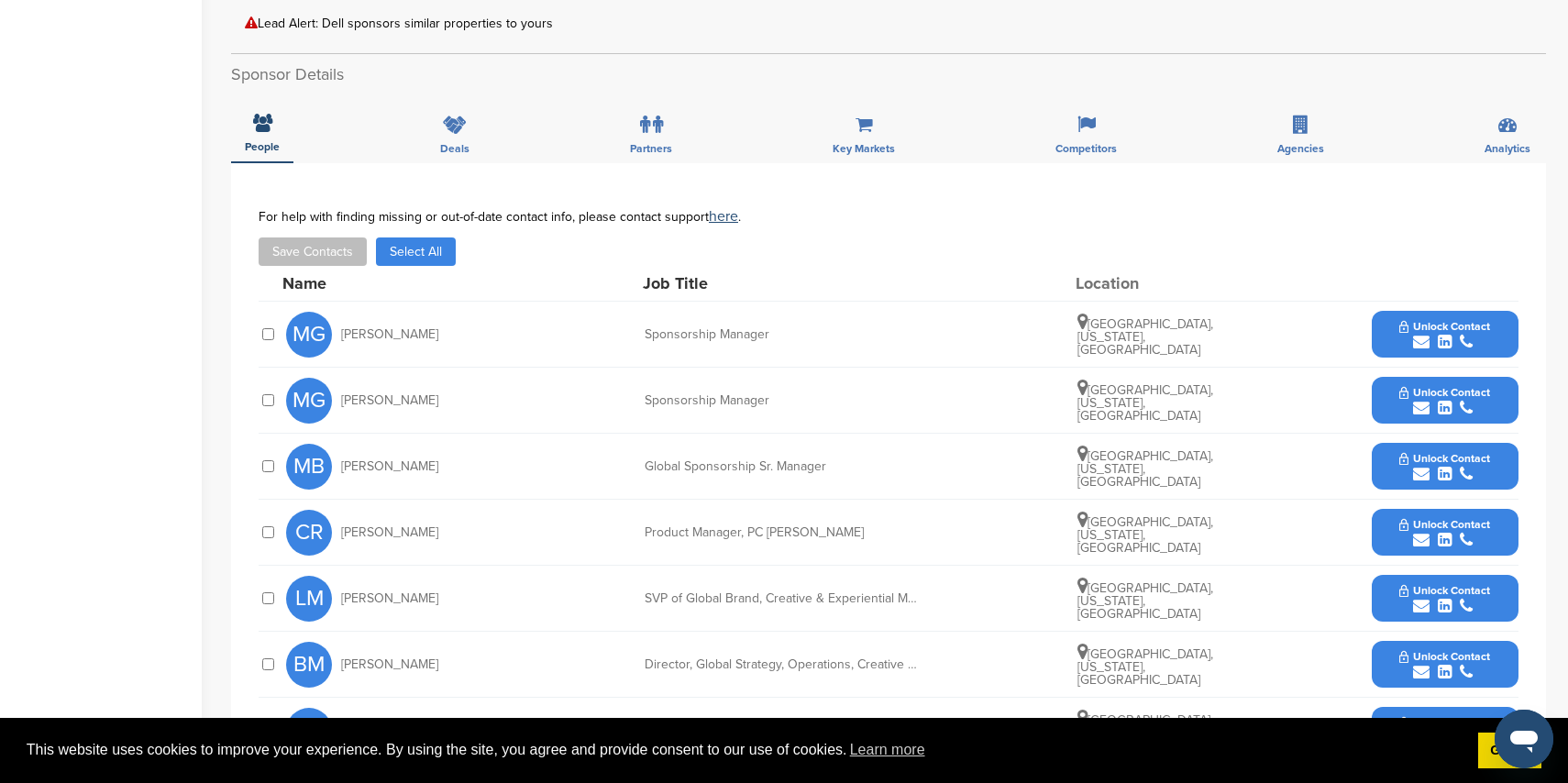
drag, startPoint x: 1425, startPoint y: 316, endPoint x: 1151, endPoint y: 284, distance: 275.9
click at [1424, 333] on icon "submit" at bounding box center [1421, 341] width 17 height 17
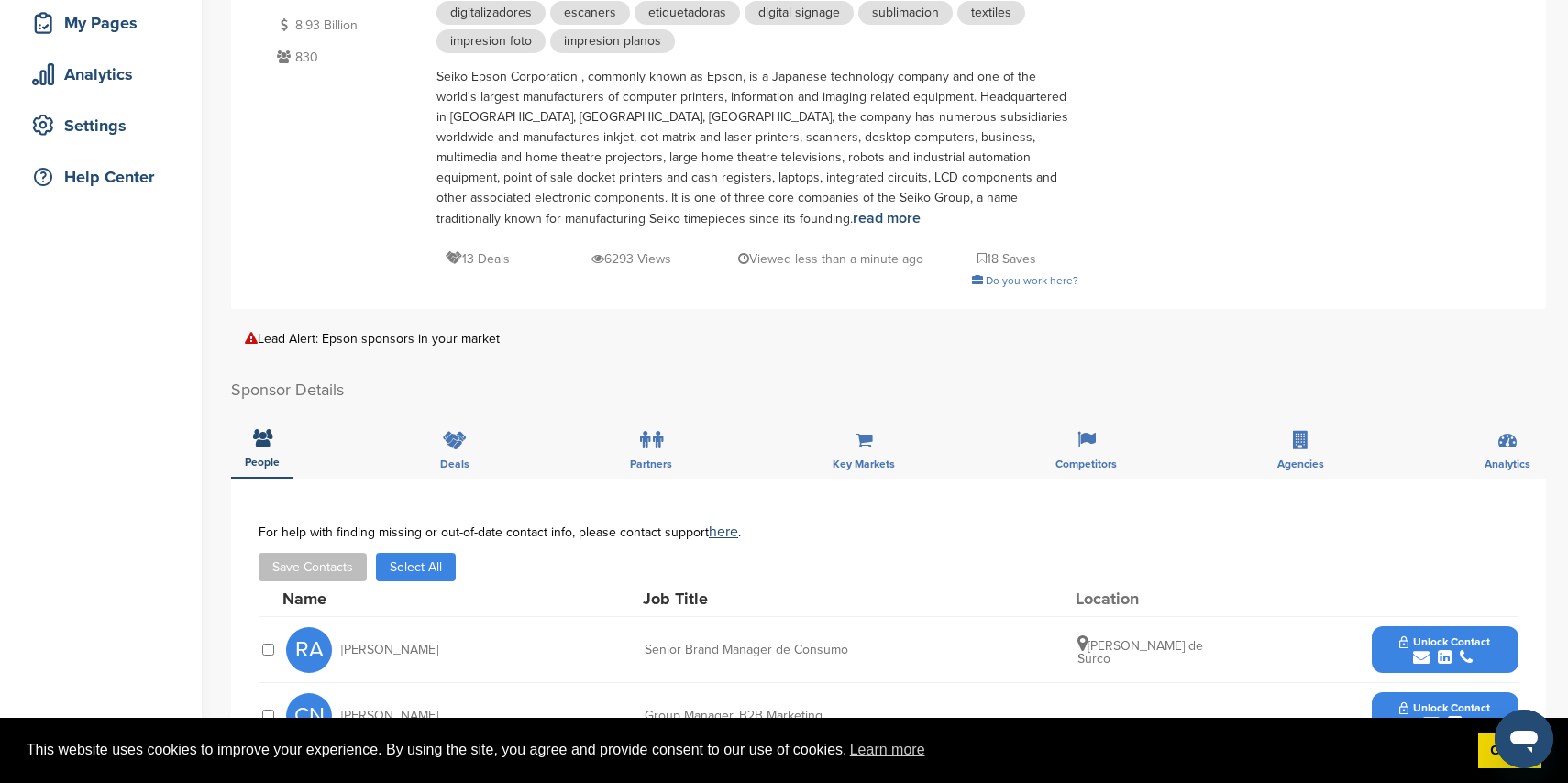
scroll to position [152, 0]
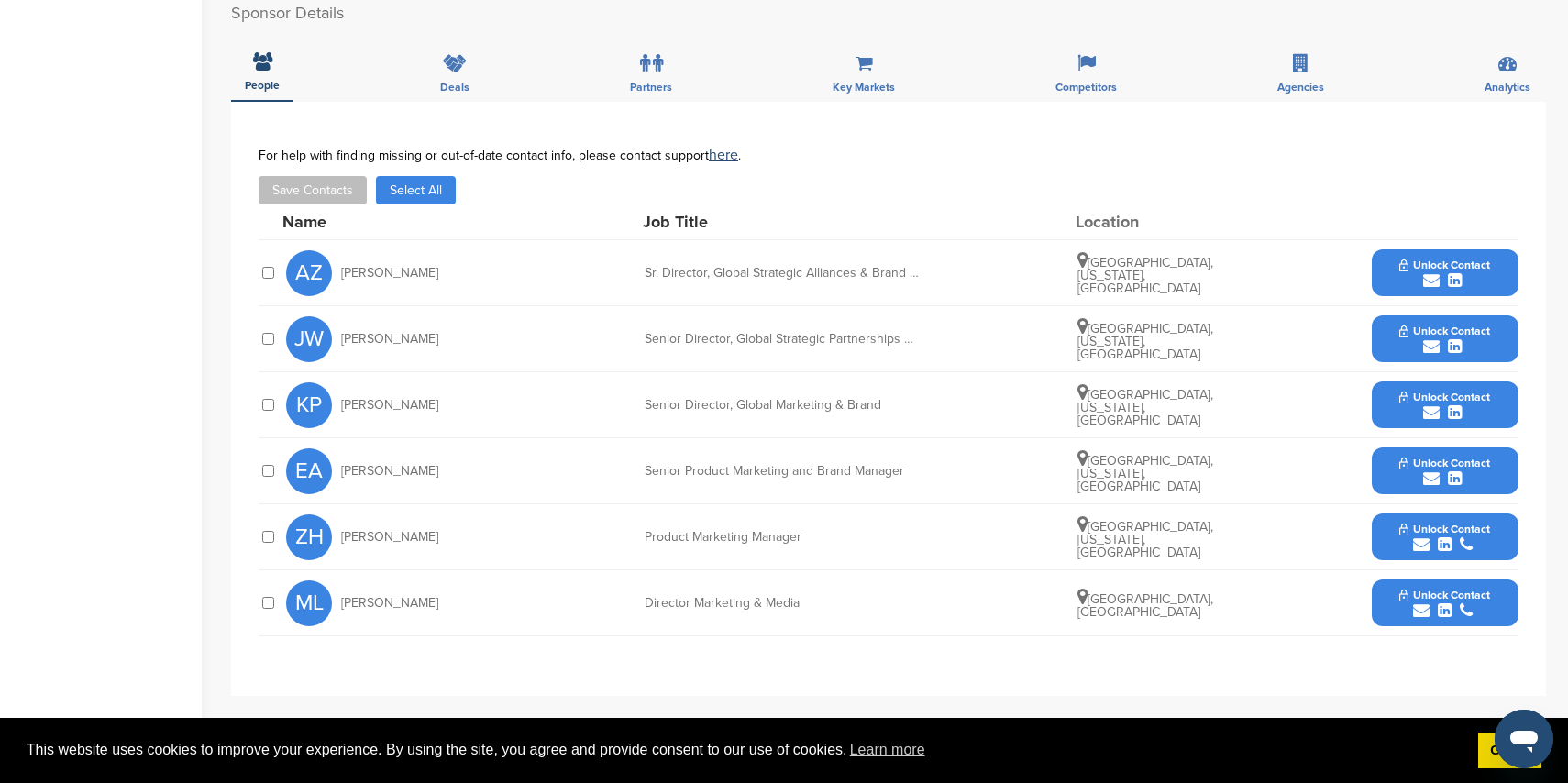
scroll to position [516, 0]
click at [1425, 340] on icon "submit" at bounding box center [1431, 345] width 17 height 17
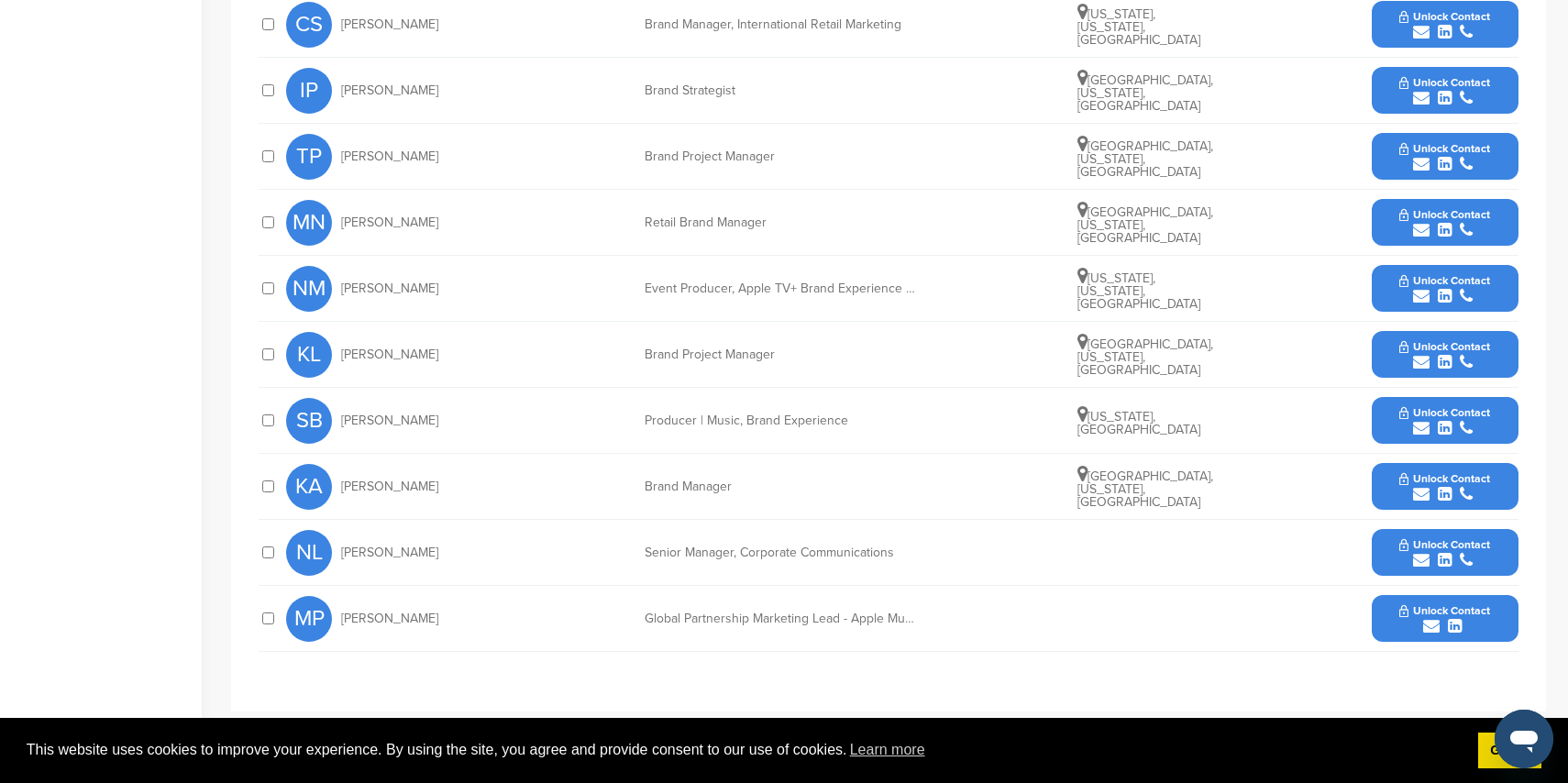
scroll to position [846, 0]
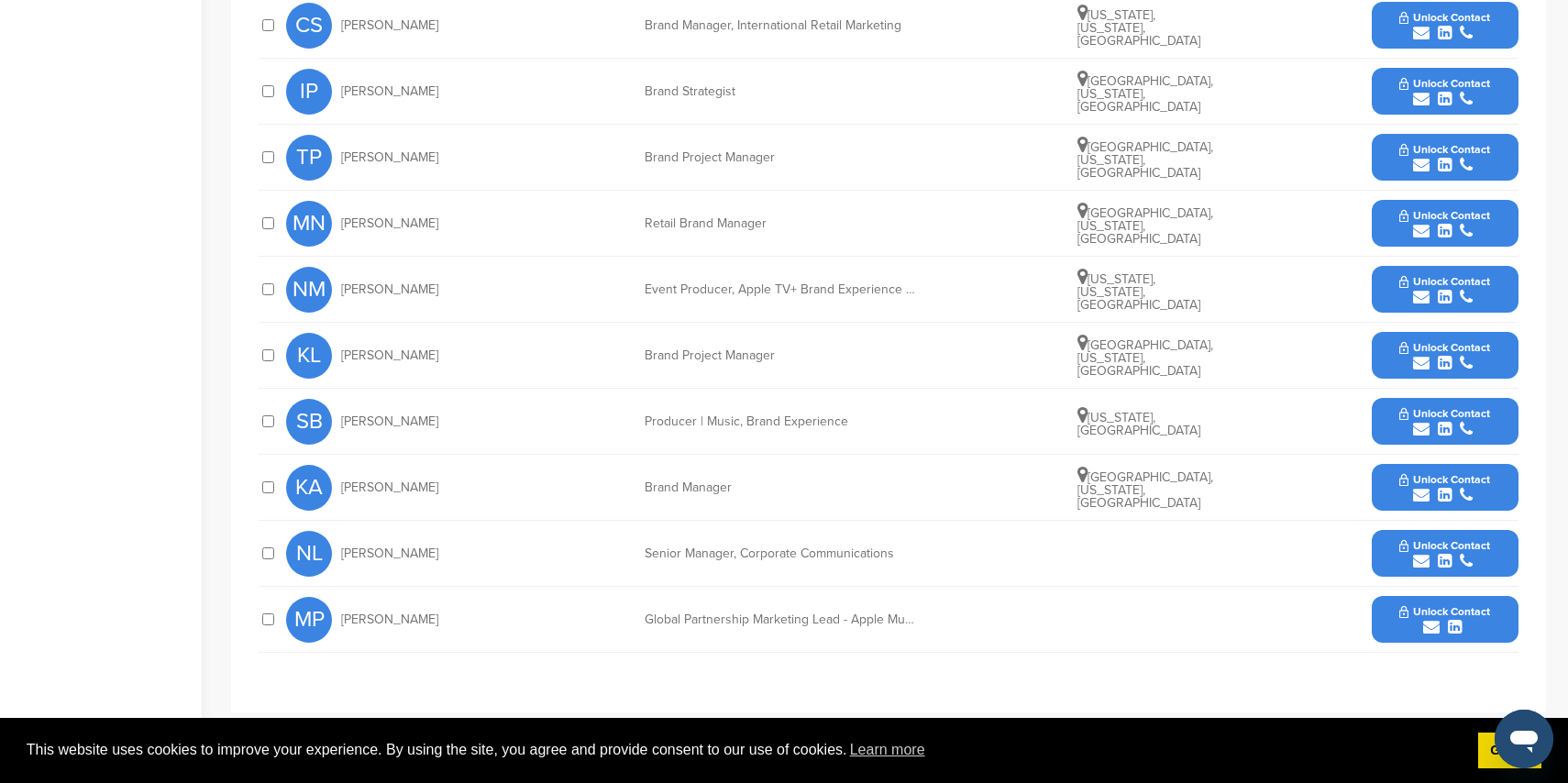
click at [1418, 289] on icon "submit" at bounding box center [1421, 296] width 17 height 17
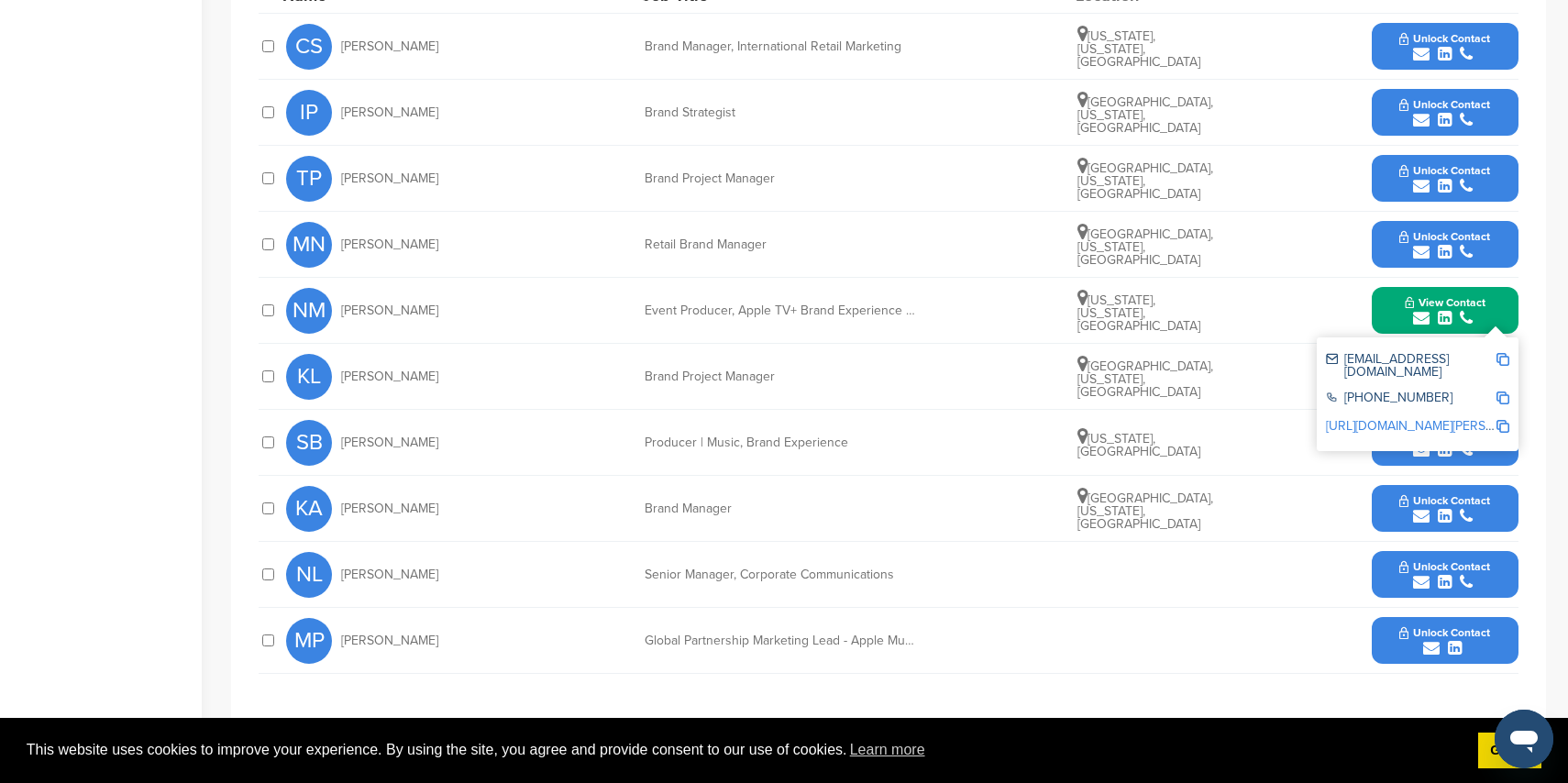
scroll to position [836, 0]
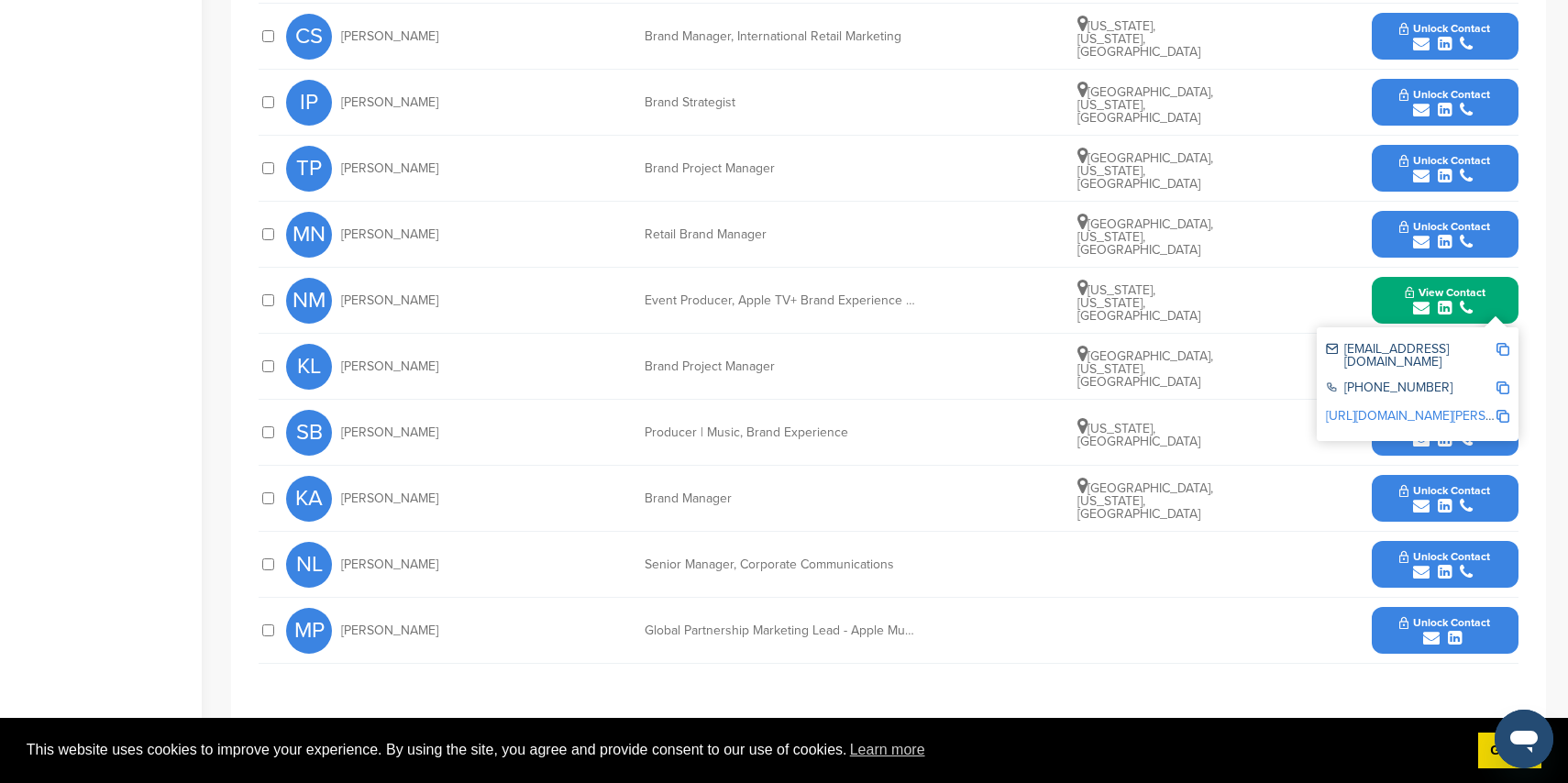
click at [1429, 630] on icon "submit" at bounding box center [1431, 638] width 17 height 17
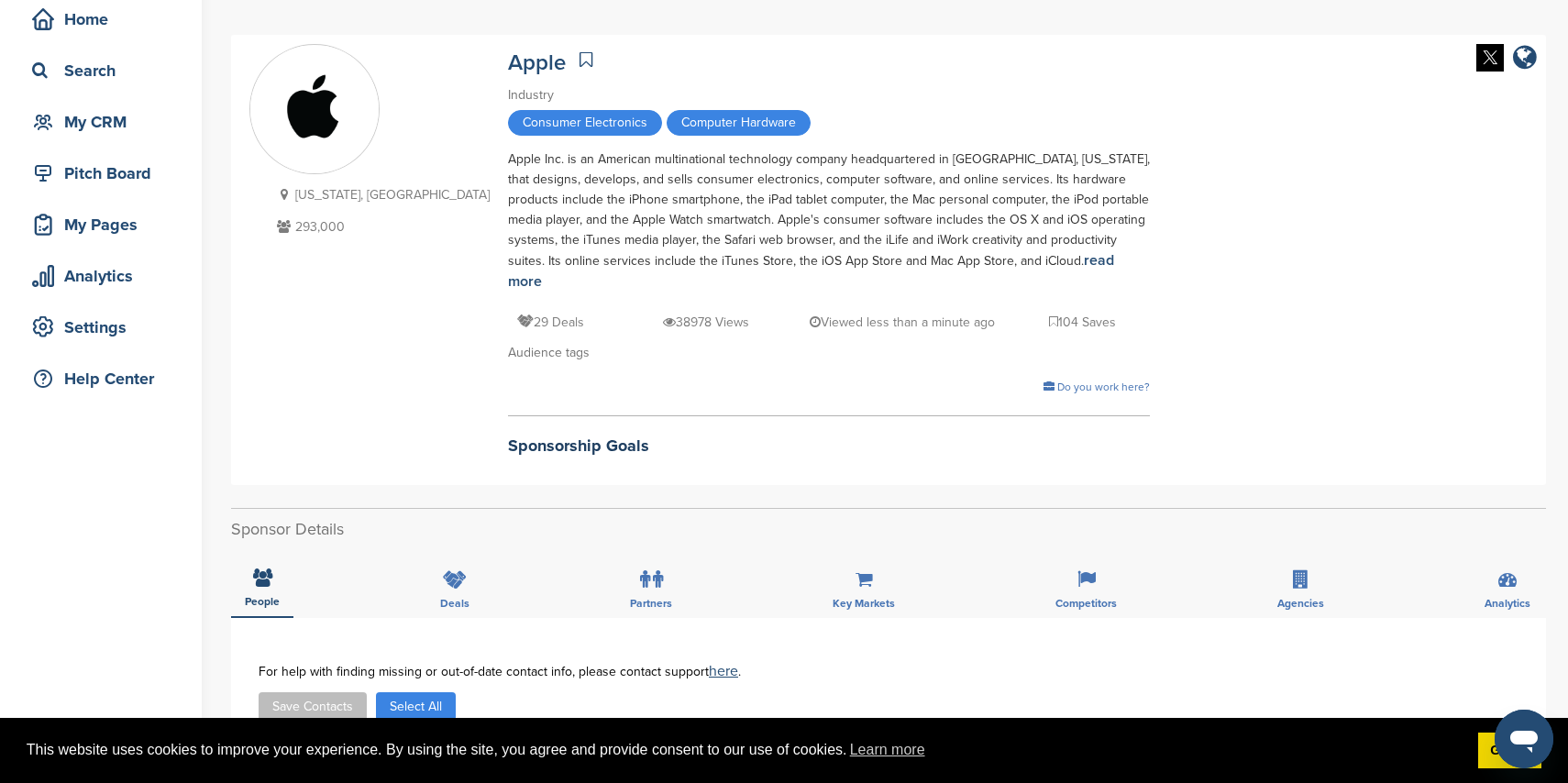
scroll to position [0, 0]
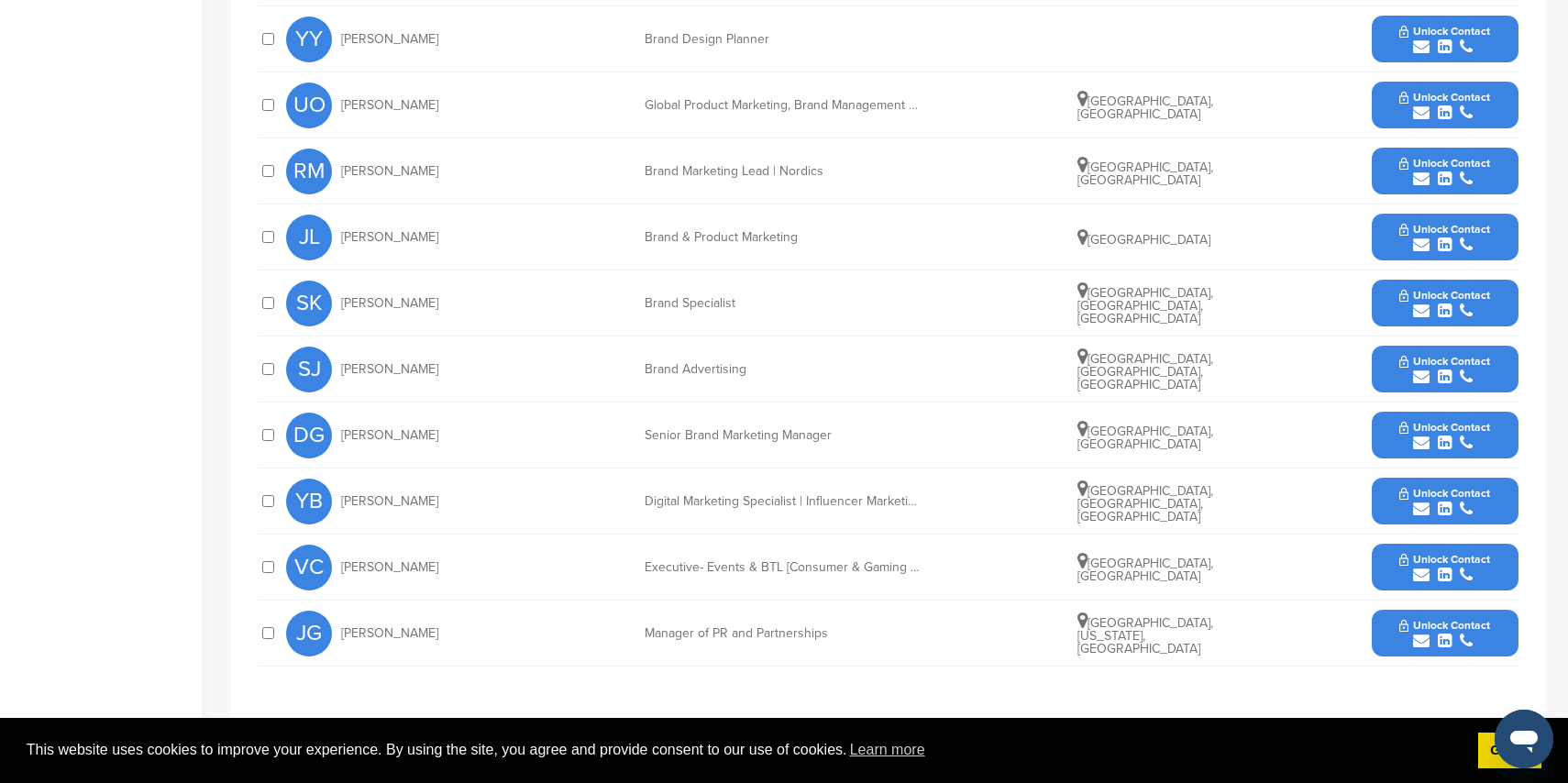
scroll to position [856, 0]
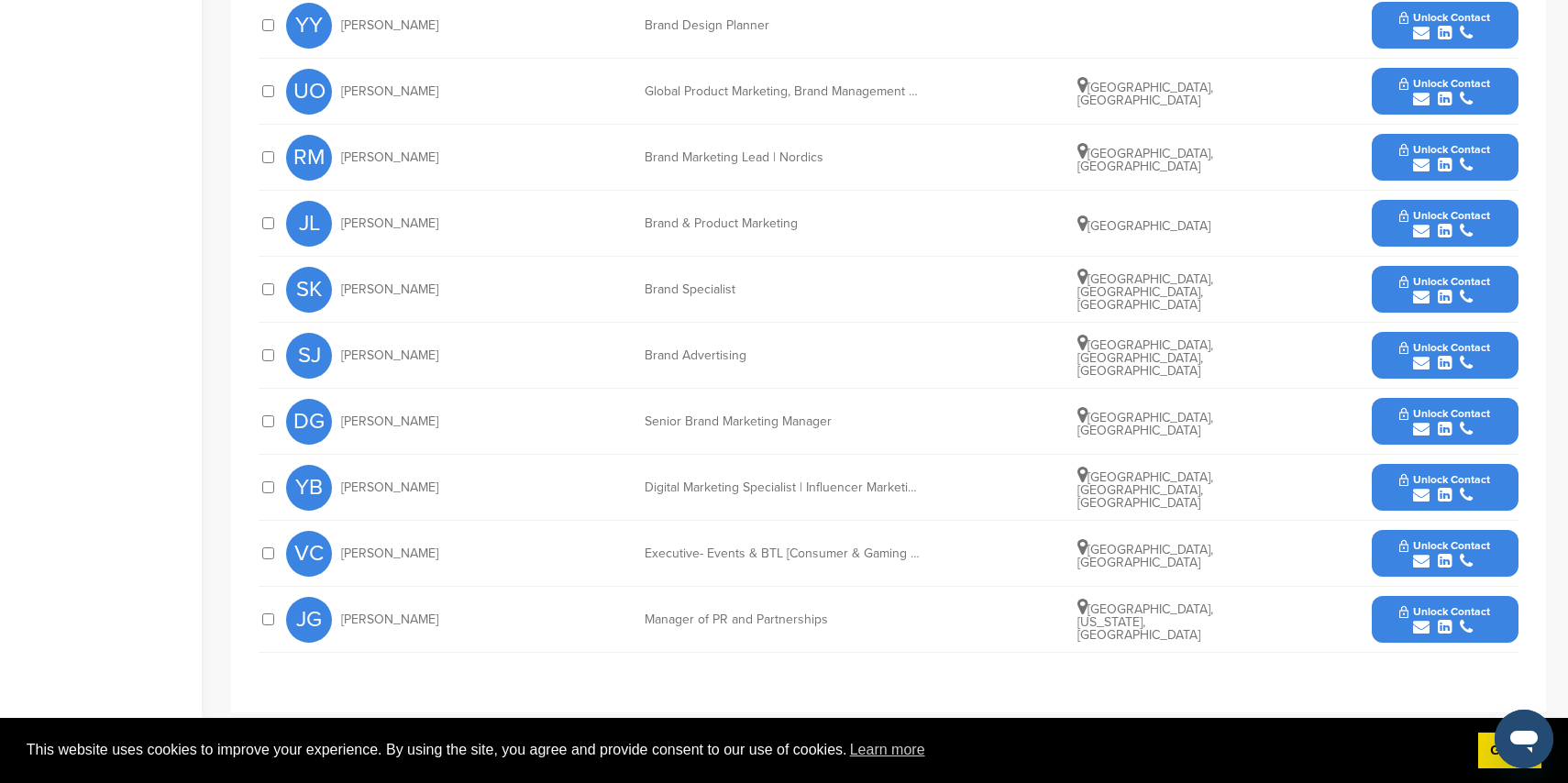
drag, startPoint x: 1419, startPoint y: 624, endPoint x: 1361, endPoint y: 607, distance: 60.4
click at [1419, 624] on icon "submit" at bounding box center [1421, 627] width 17 height 17
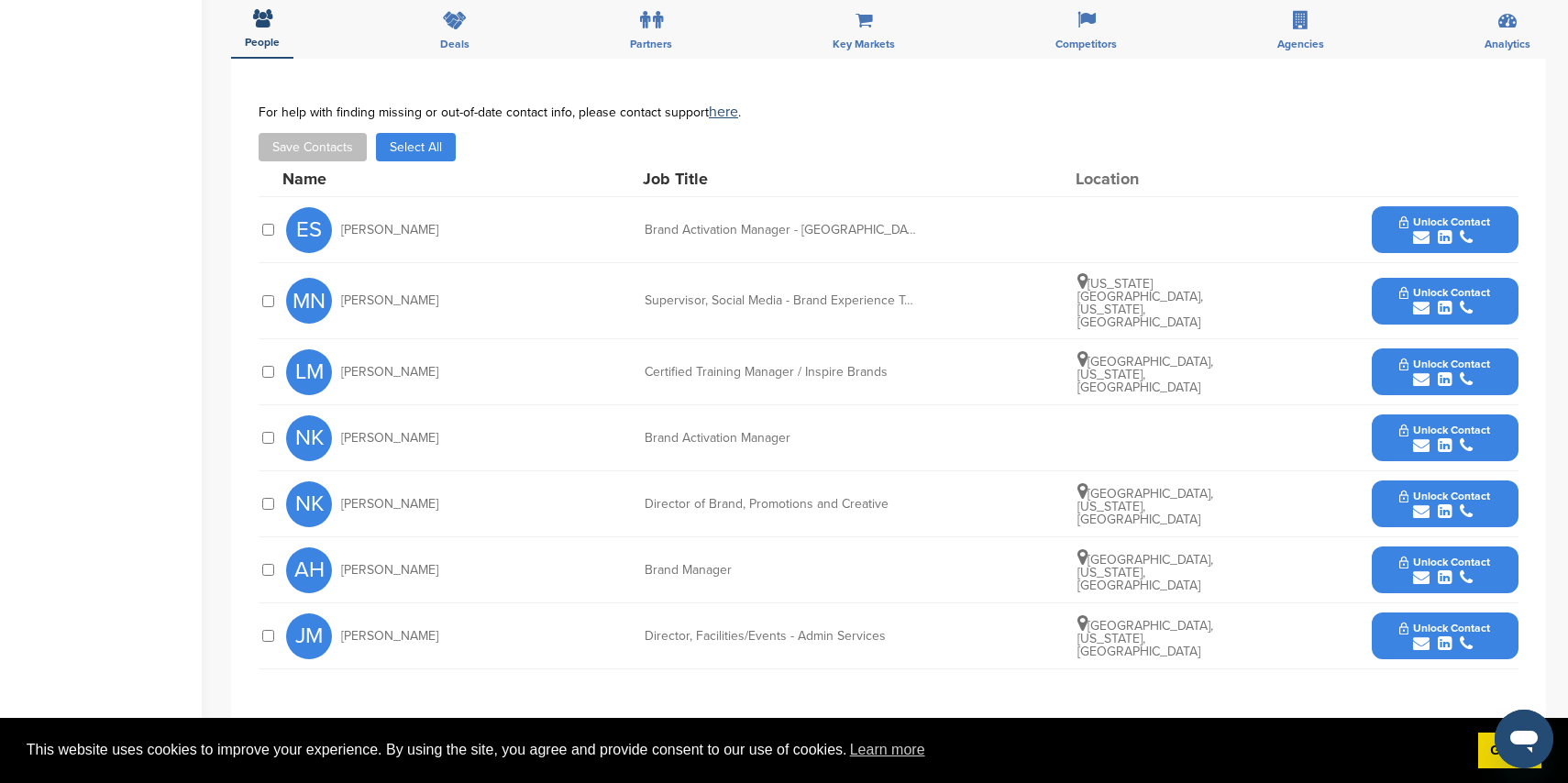
scroll to position [582, 0]
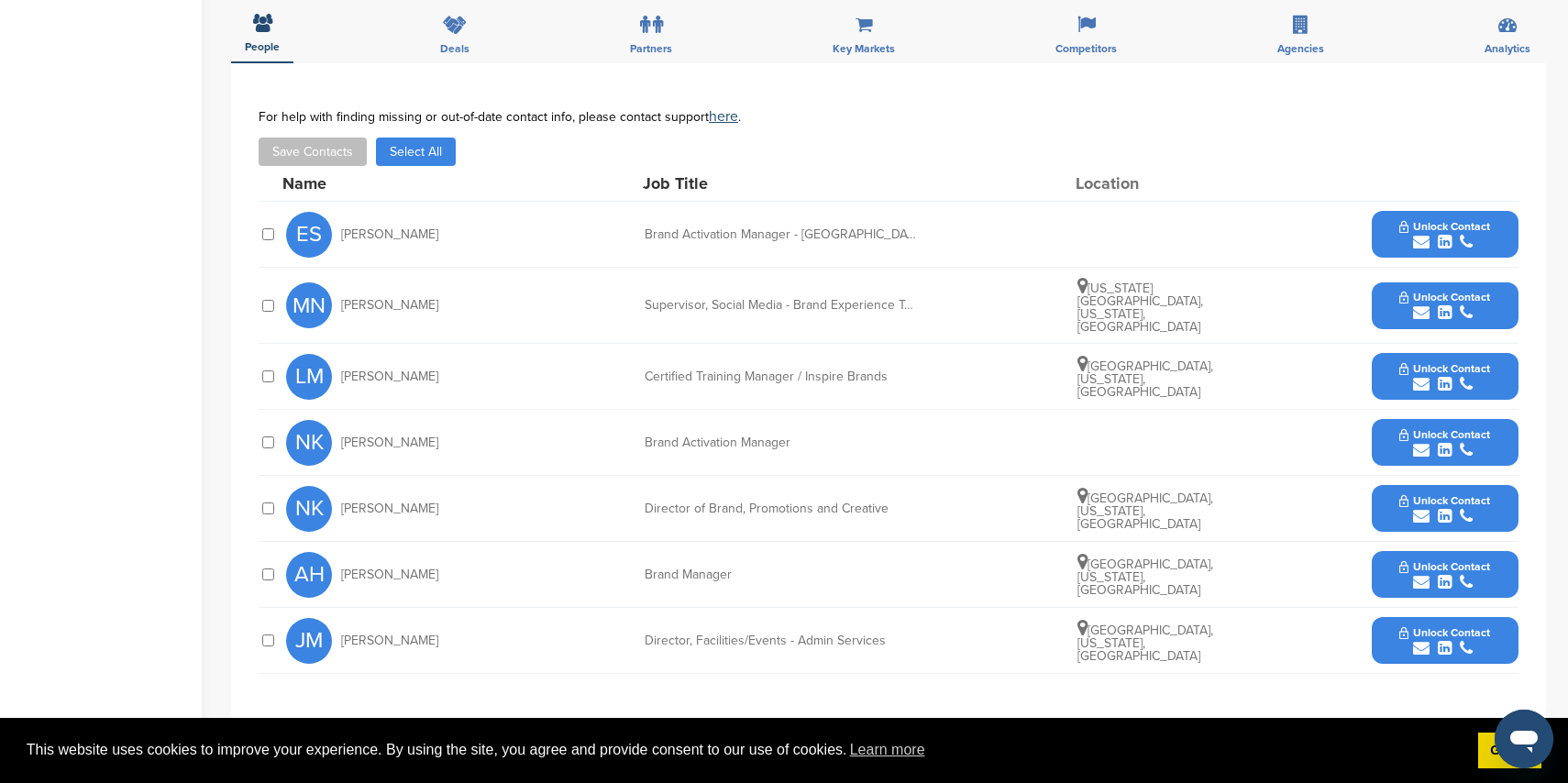
click at [1417, 234] on icon "submit" at bounding box center [1421, 242] width 17 height 17
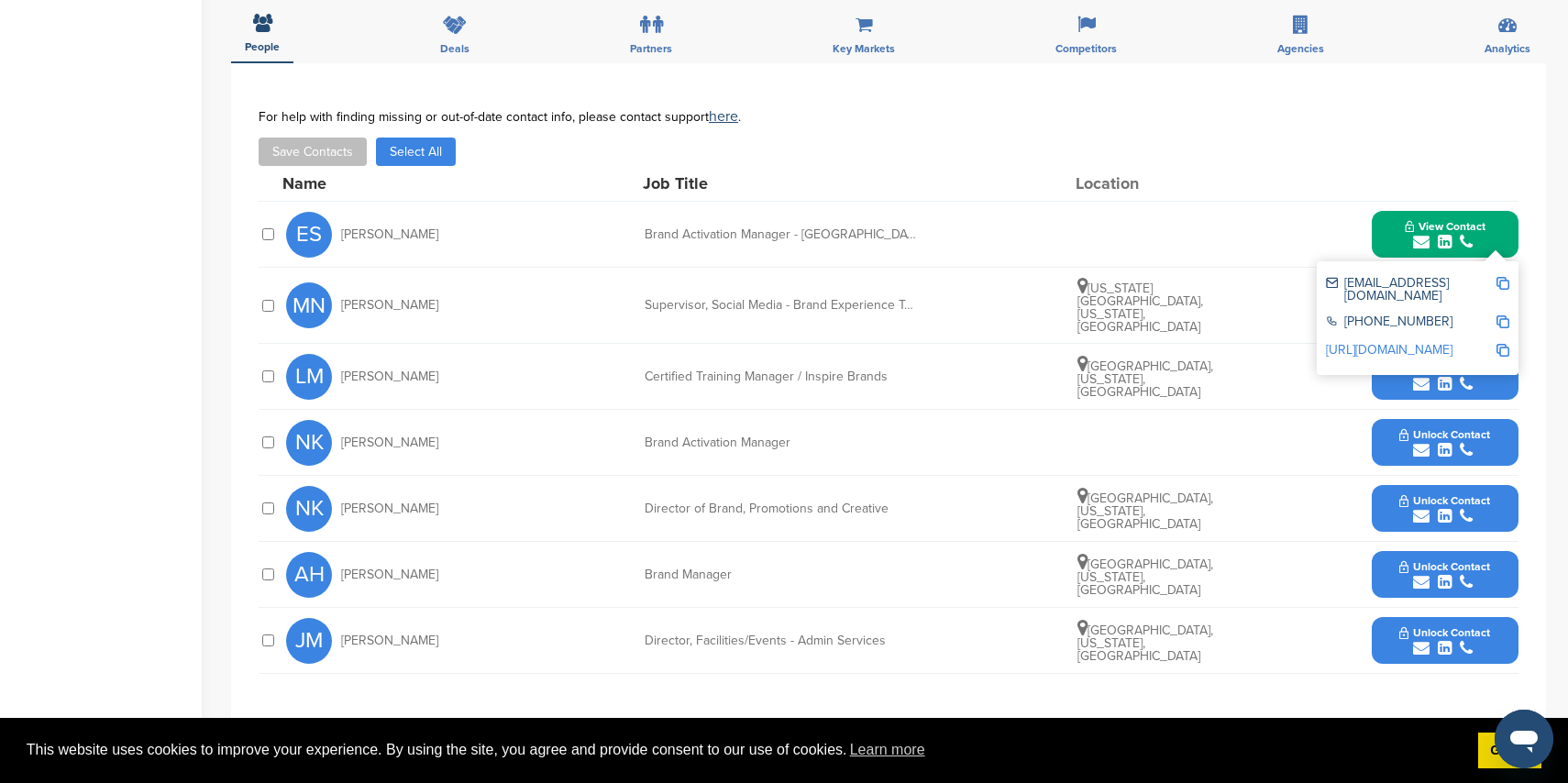
click at [1424, 508] on icon "submit" at bounding box center [1421, 516] width 17 height 17
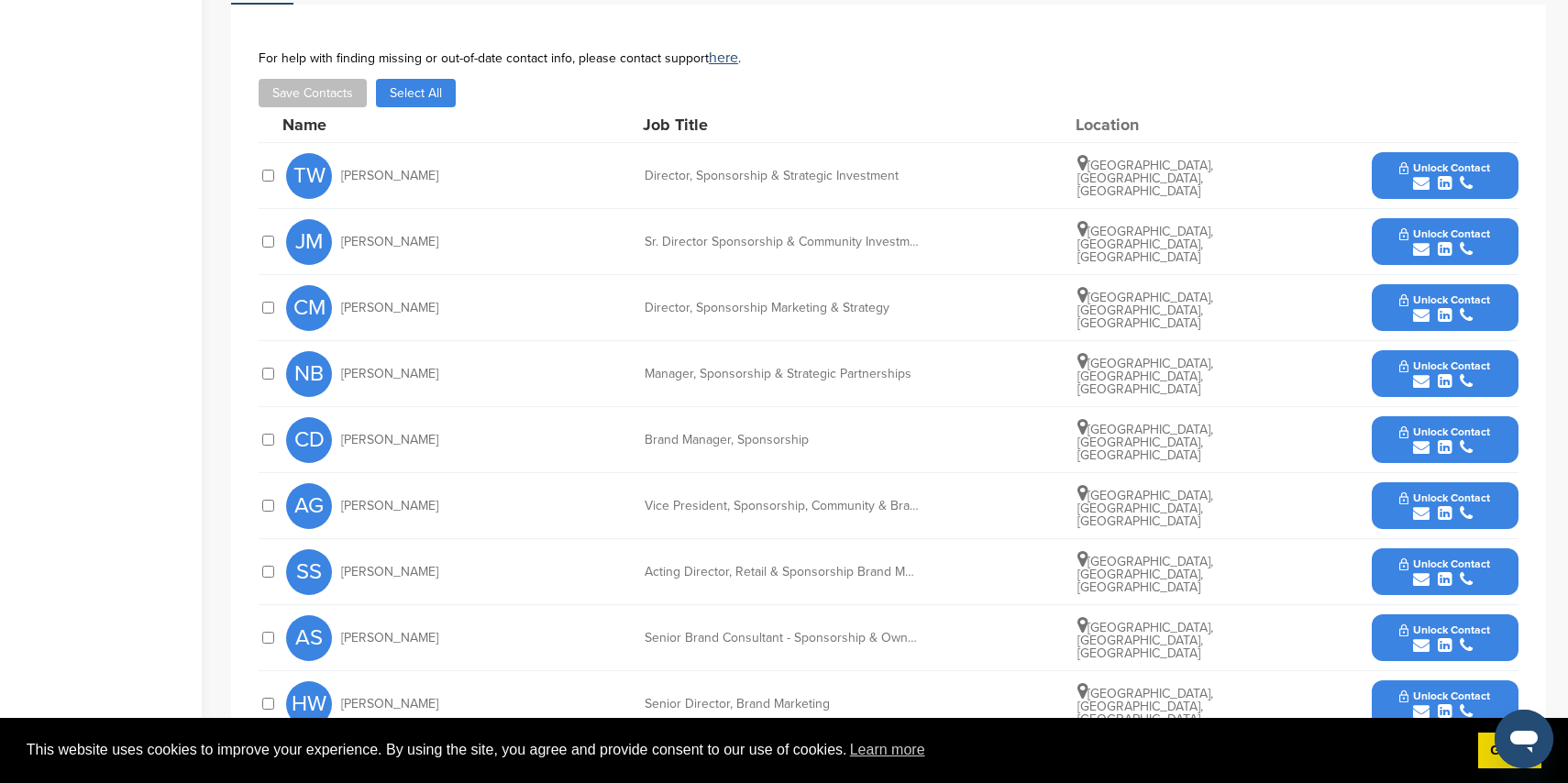
scroll to position [660, 0]
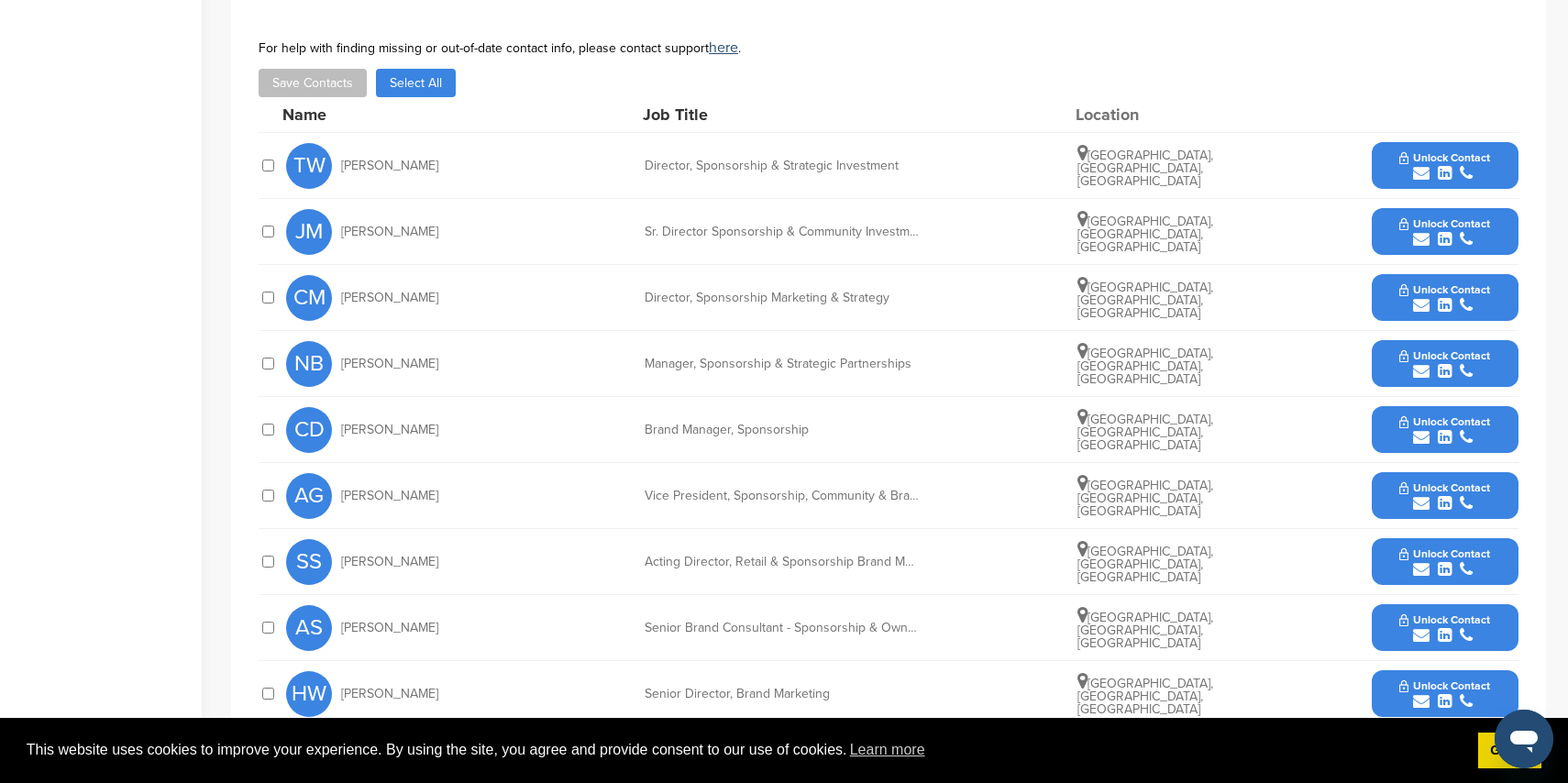
click at [1420, 165] on icon "submit" at bounding box center [1421, 173] width 17 height 17
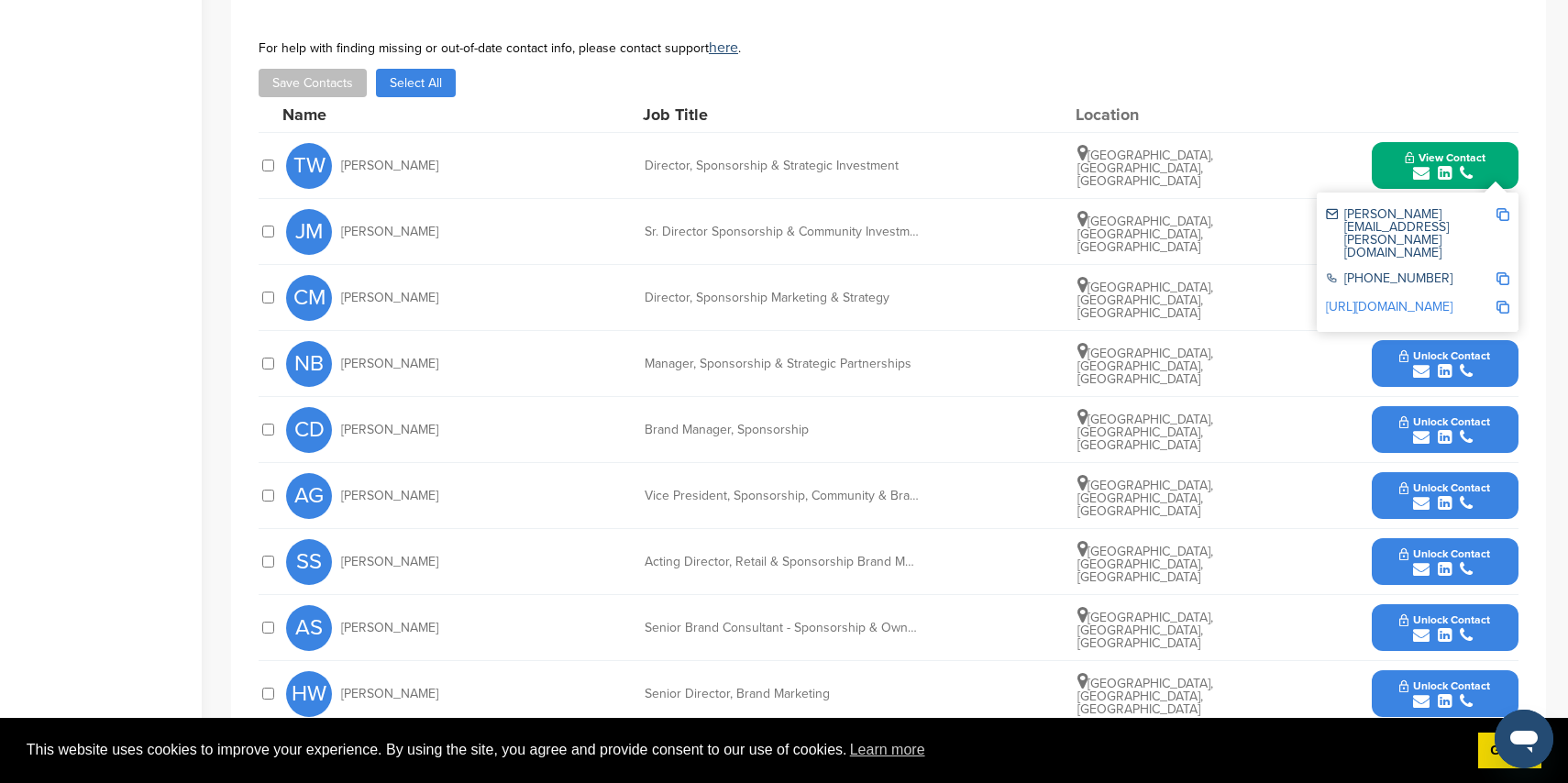
click at [1248, 274] on div "CM [PERSON_NAME] Director, Sponsorship Marketing & Strategy [GEOGRAPHIC_DATA], …" at bounding box center [902, 297] width 1233 height 65
click at [1219, 169] on div "TW [PERSON_NAME] Director, Sponsorship & Strategic Investment [GEOGRAPHIC_DATA]…" at bounding box center [902, 165] width 1233 height 65
click at [1508, 192] on div "ted.warner@cibc.com +1 416-980-2211 http://www.linkedin.com/in/tedwarner" at bounding box center [1417, 261] width 202 height 139
click at [1502, 159] on button "View Contact" at bounding box center [1445, 166] width 125 height 55
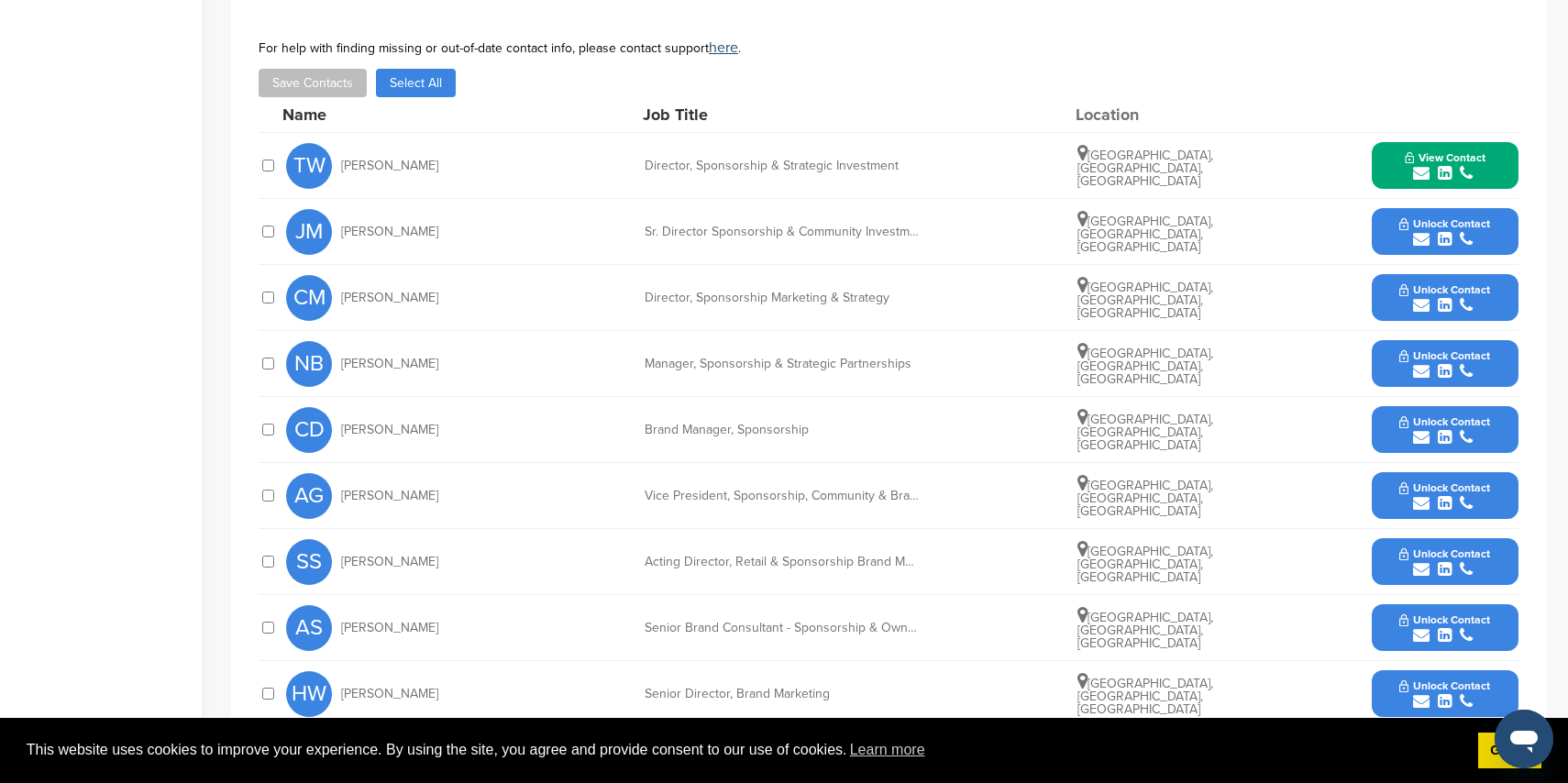
click at [1418, 231] on icon "submit" at bounding box center [1421, 239] width 17 height 17
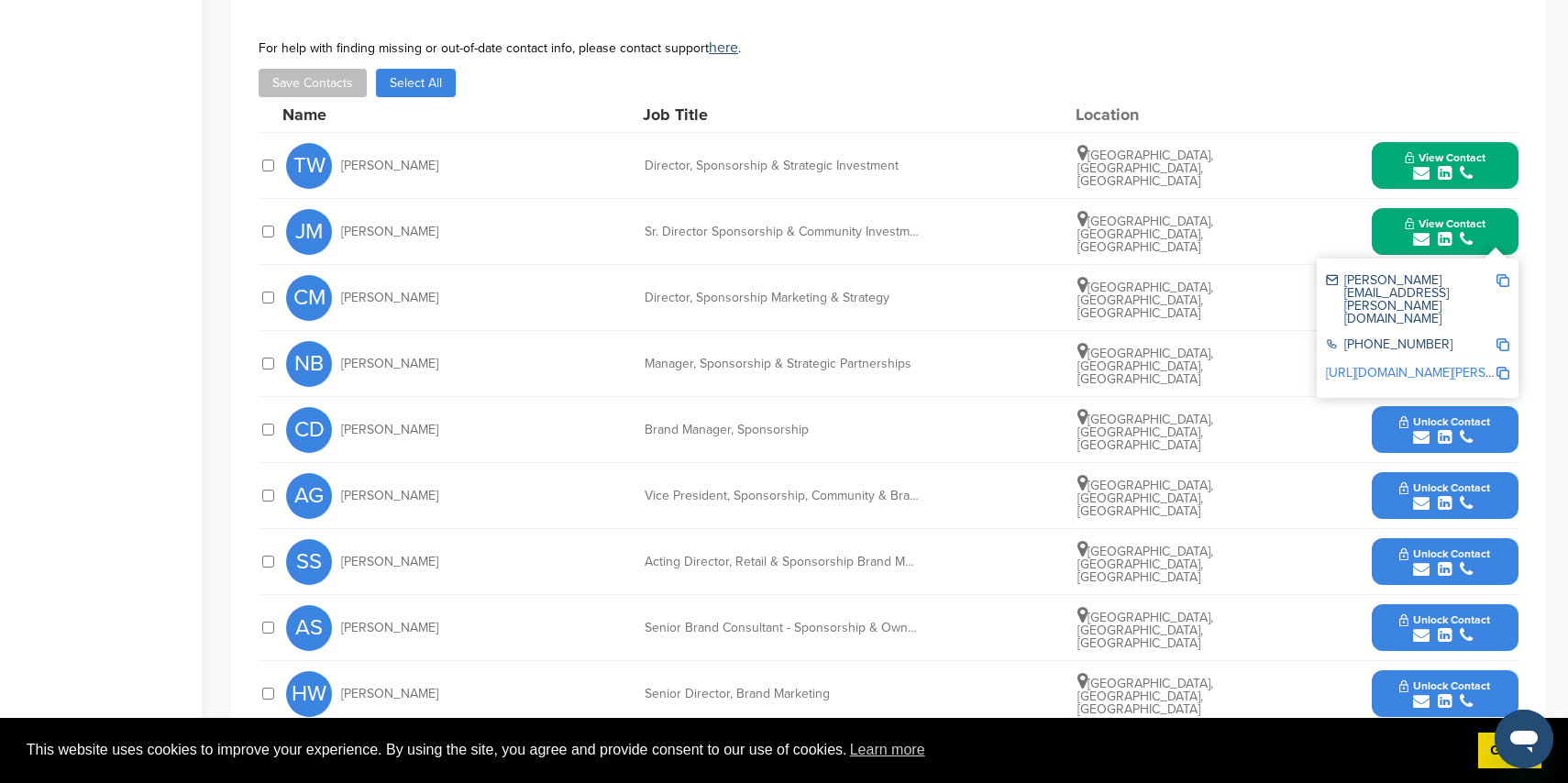
click at [968, 271] on div "CM Chris Matto Director, Sponsorship Marketing & Strategy Toronto, Ontario, Can…" at bounding box center [902, 297] width 1233 height 65
click at [973, 296] on div "CM Chris Matto Director, Sponsorship Marketing & Strategy Toronto, Ontario, Can…" at bounding box center [902, 297] width 1233 height 65
click at [1255, 397] on div "CD Cristina Digiulio Brand Manager, Sponsorship Newmarket, Ontario, Canada Unlo…" at bounding box center [902, 429] width 1233 height 65
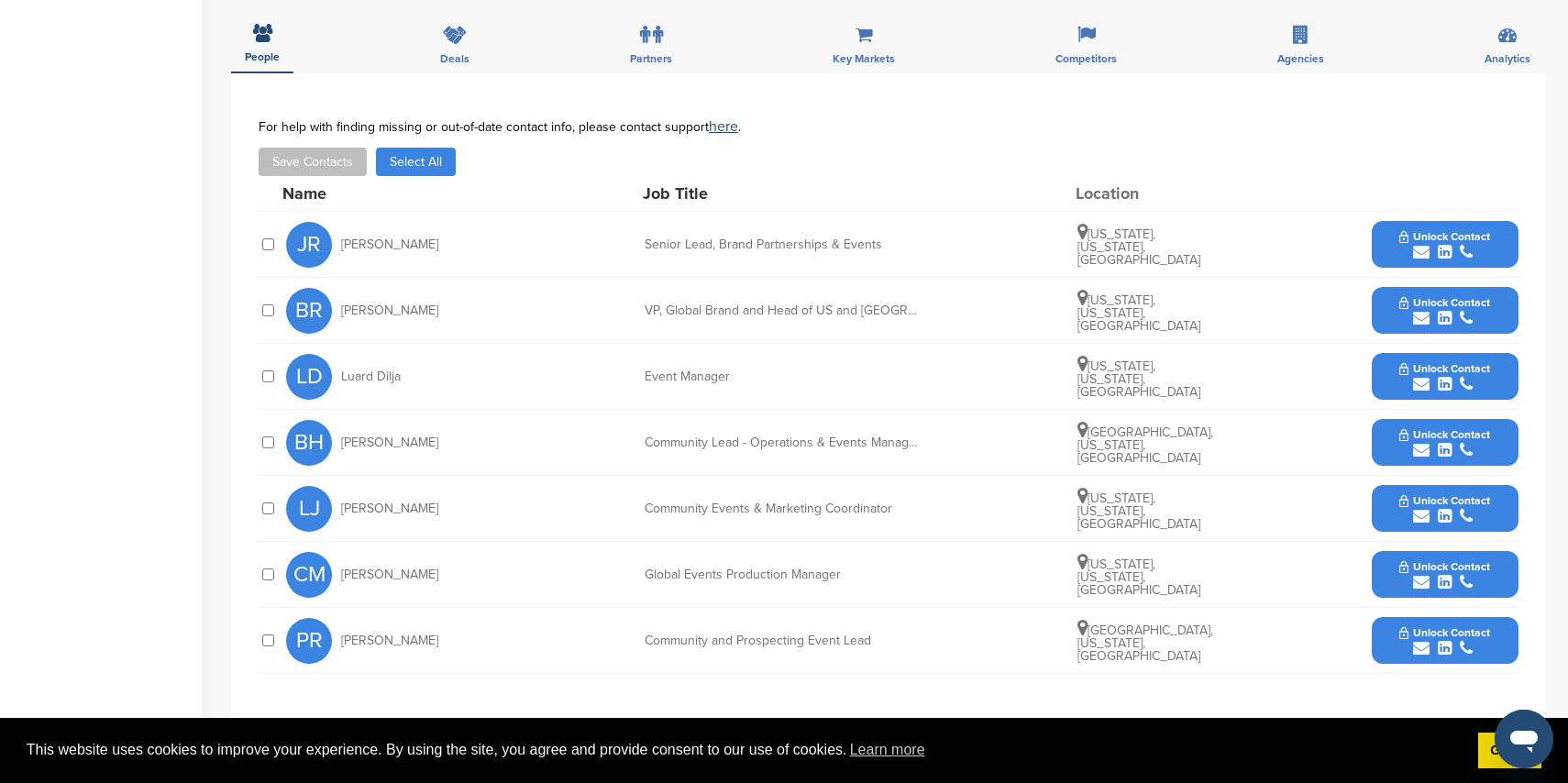
scroll to position [584, 0]
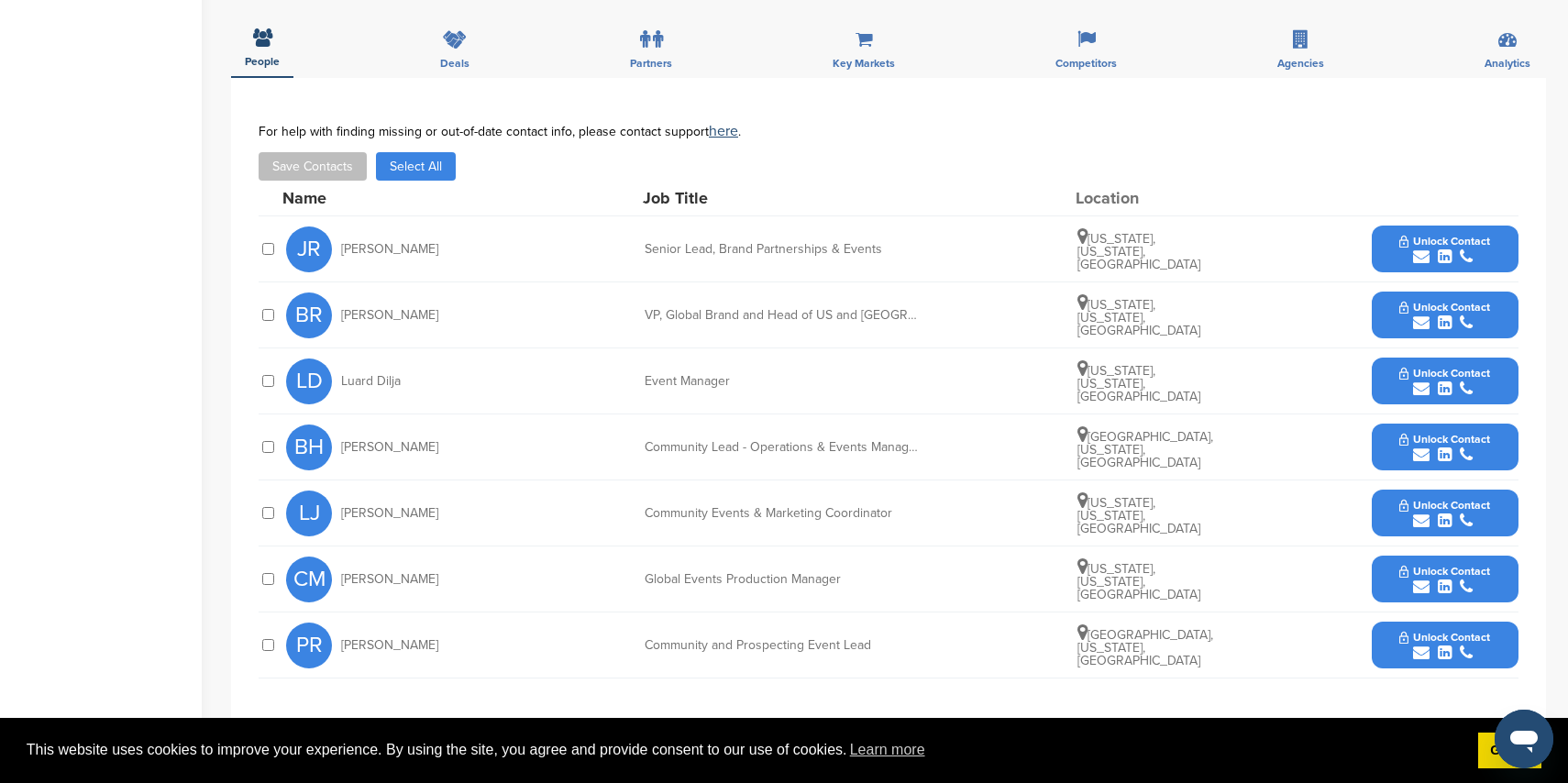
drag, startPoint x: 1418, startPoint y: 239, endPoint x: 1409, endPoint y: 239, distance: 9.0
click at [1418, 249] on icon "submit" at bounding box center [1421, 256] width 17 height 17
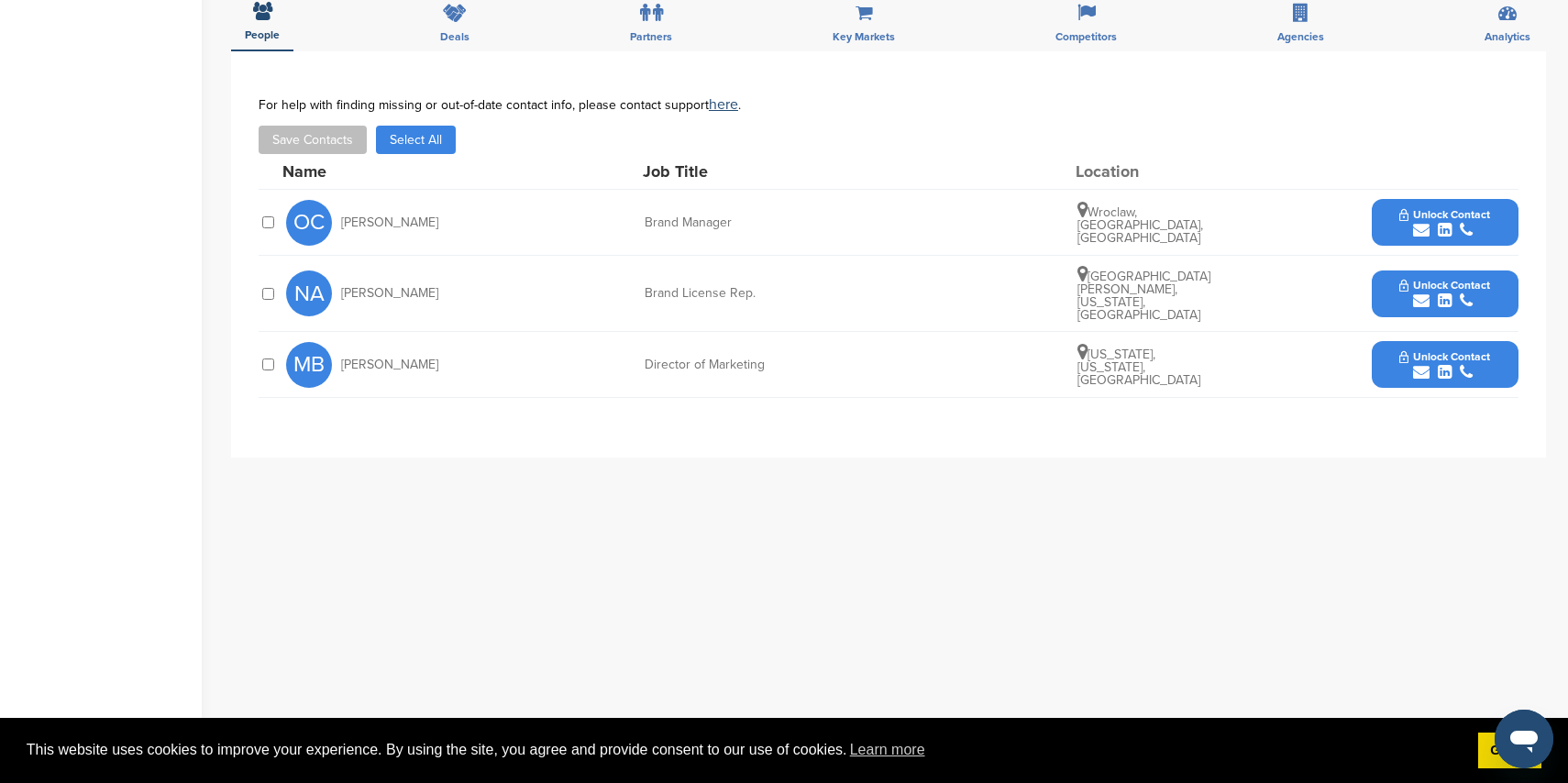
scroll to position [685, 0]
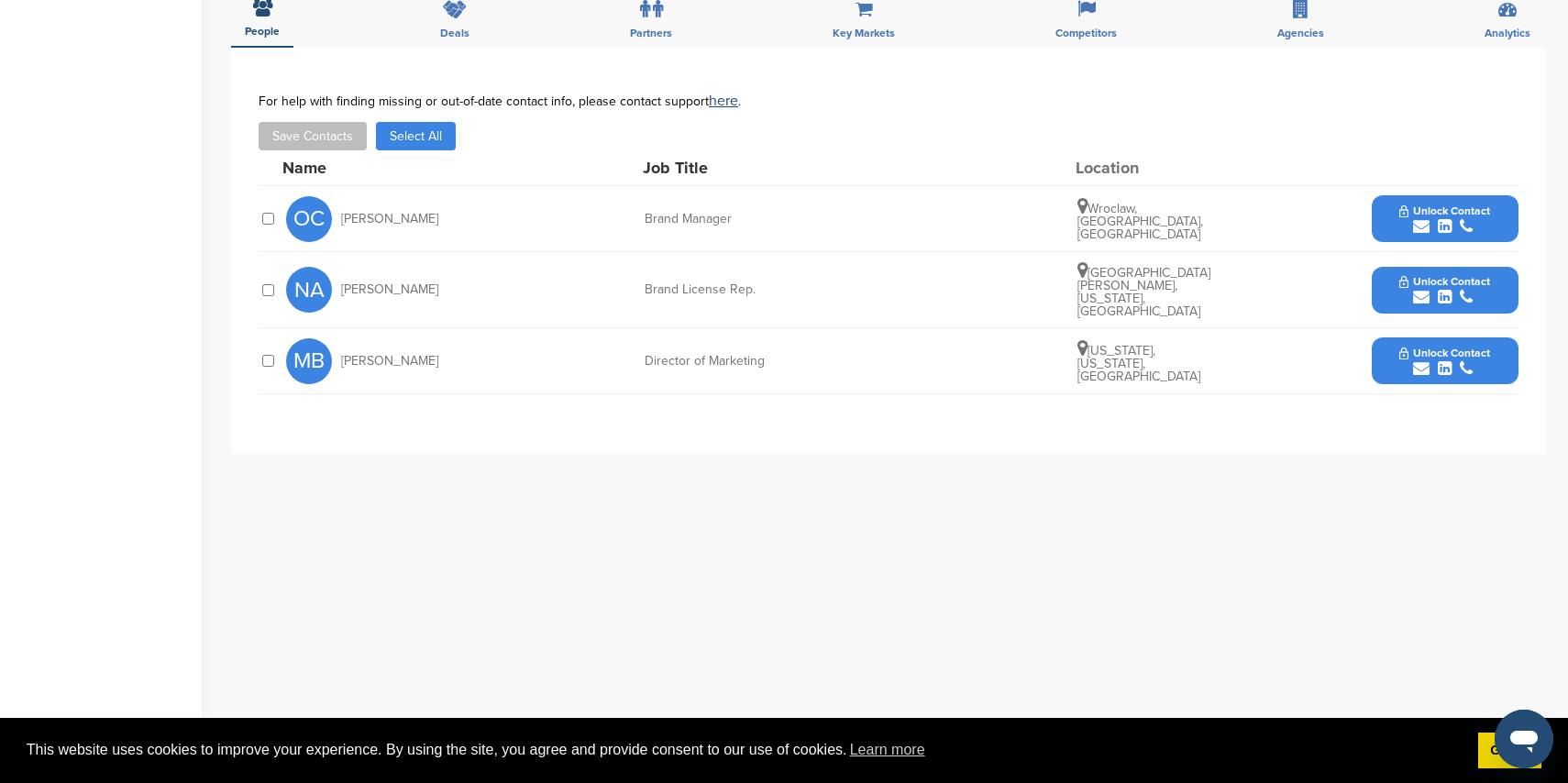
click at [1415, 361] on icon "submit" at bounding box center [1421, 369] width 17 height 17
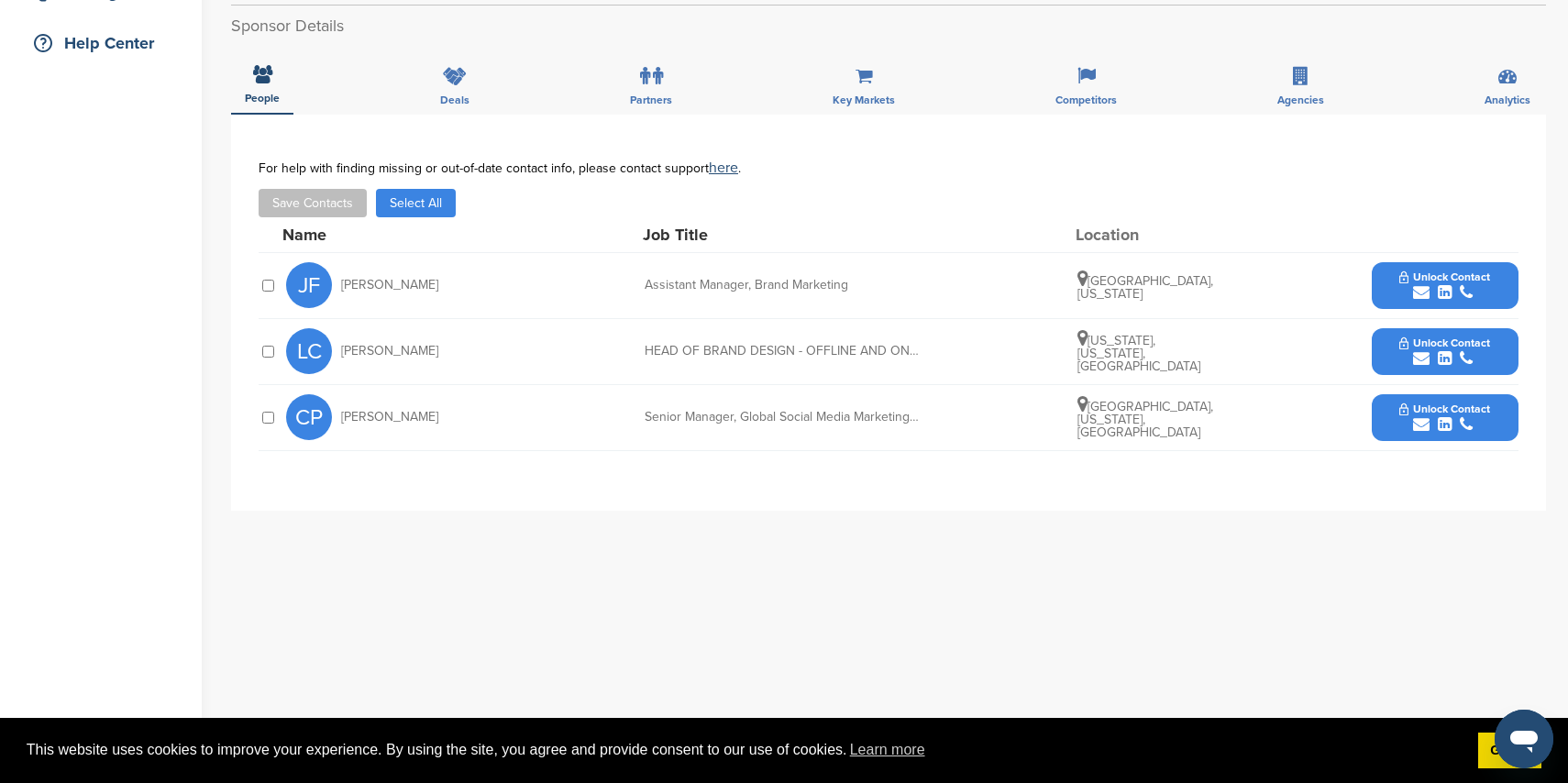
scroll to position [420, 0]
drag, startPoint x: 1413, startPoint y: 421, endPoint x: 1374, endPoint y: 412, distance: 40.0
click at [1413, 421] on icon "submit" at bounding box center [1421, 422] width 17 height 17
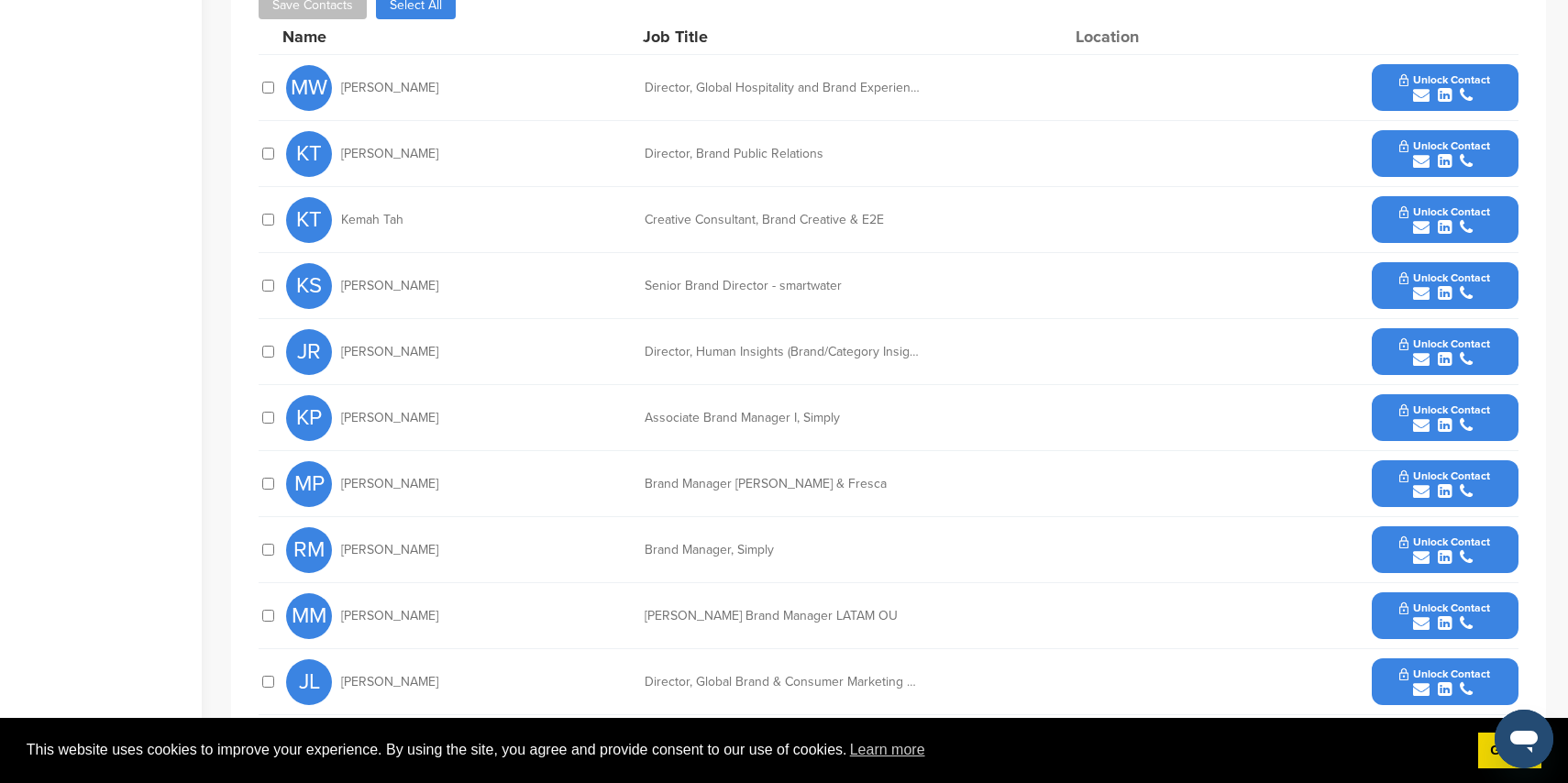
scroll to position [797, 0]
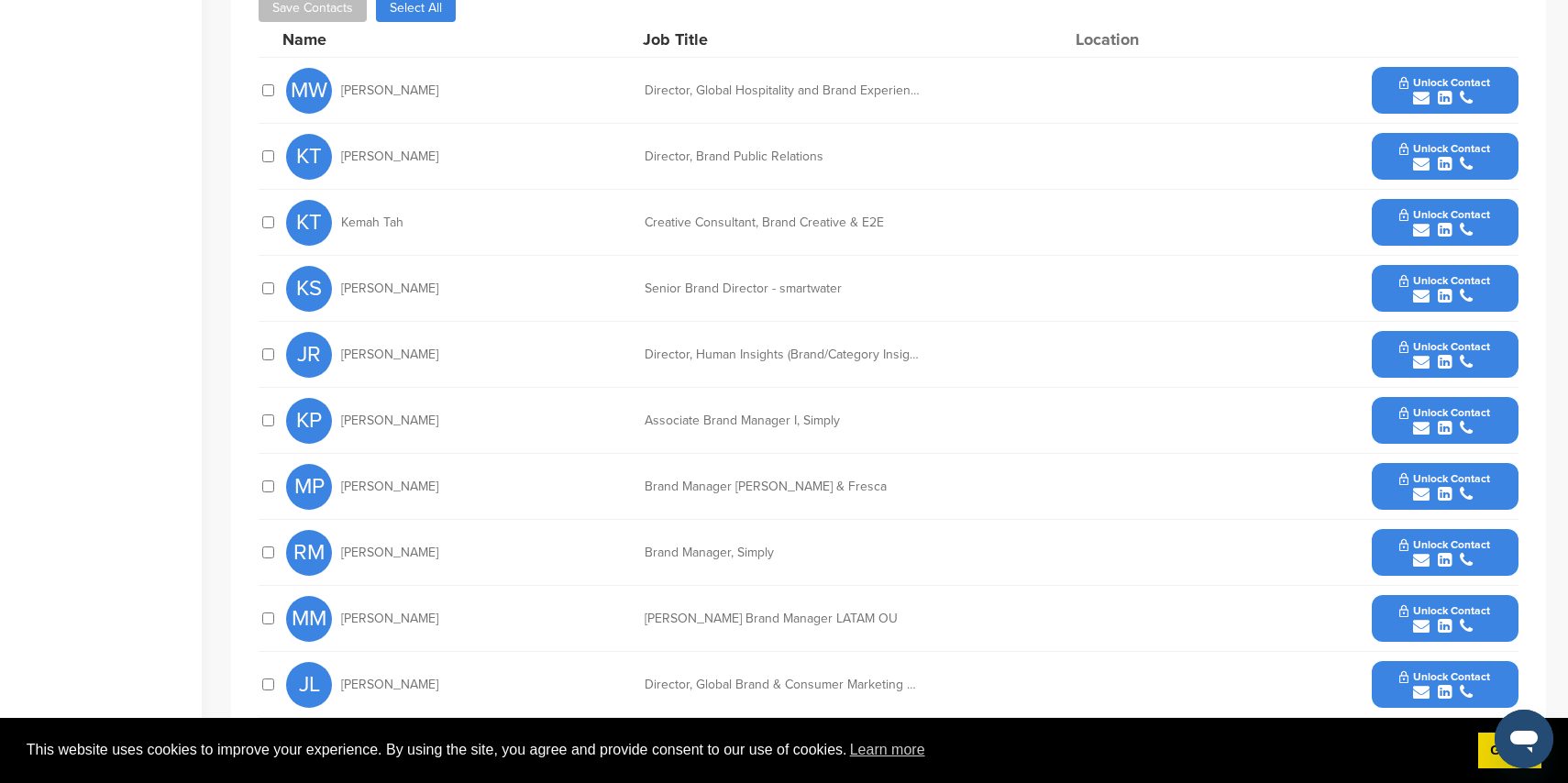
click at [1423, 156] on icon "submit" at bounding box center [1421, 164] width 17 height 17
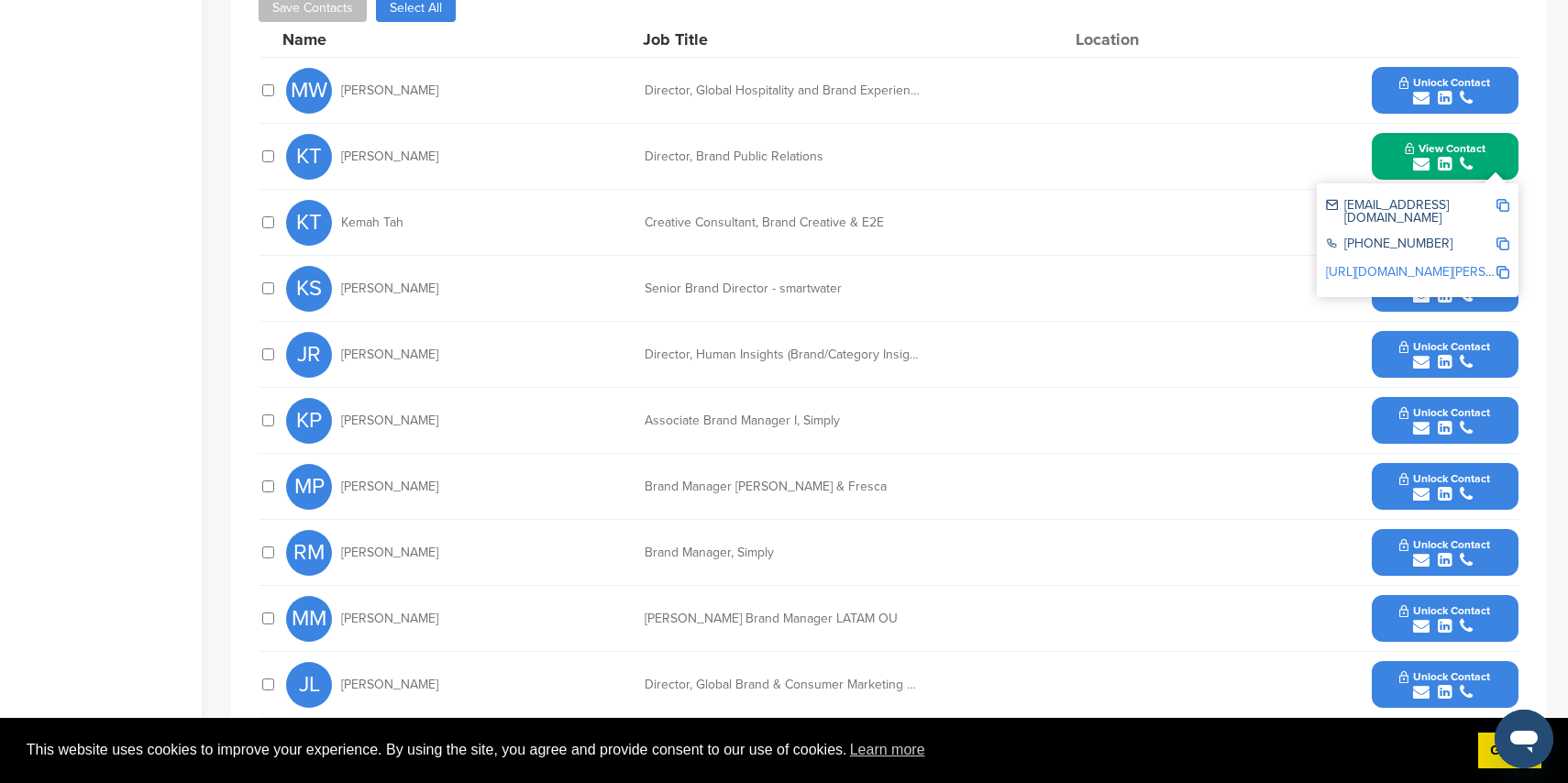
click at [1423, 99] on icon "submit" at bounding box center [1421, 98] width 17 height 17
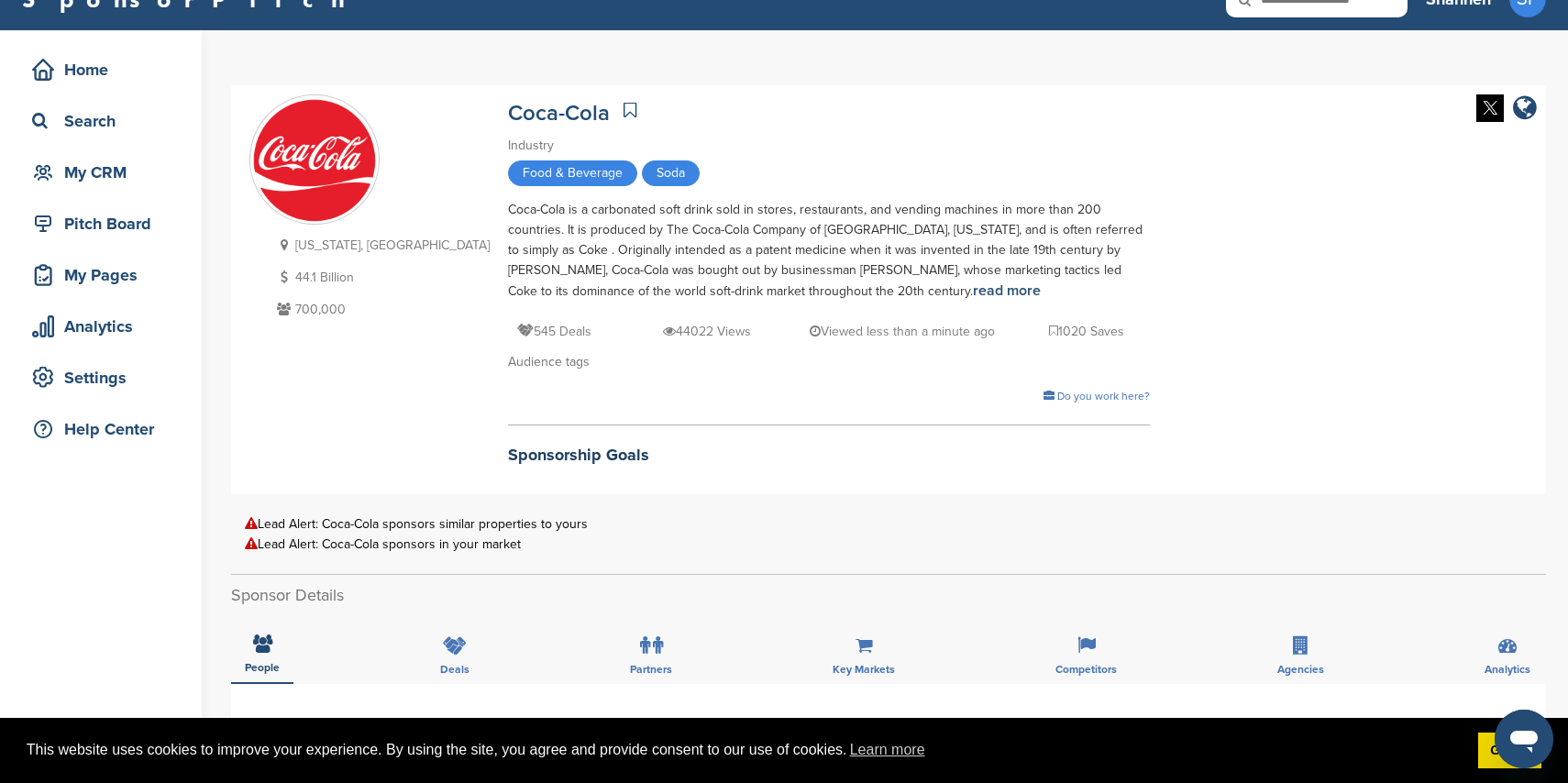
scroll to position [0, 0]
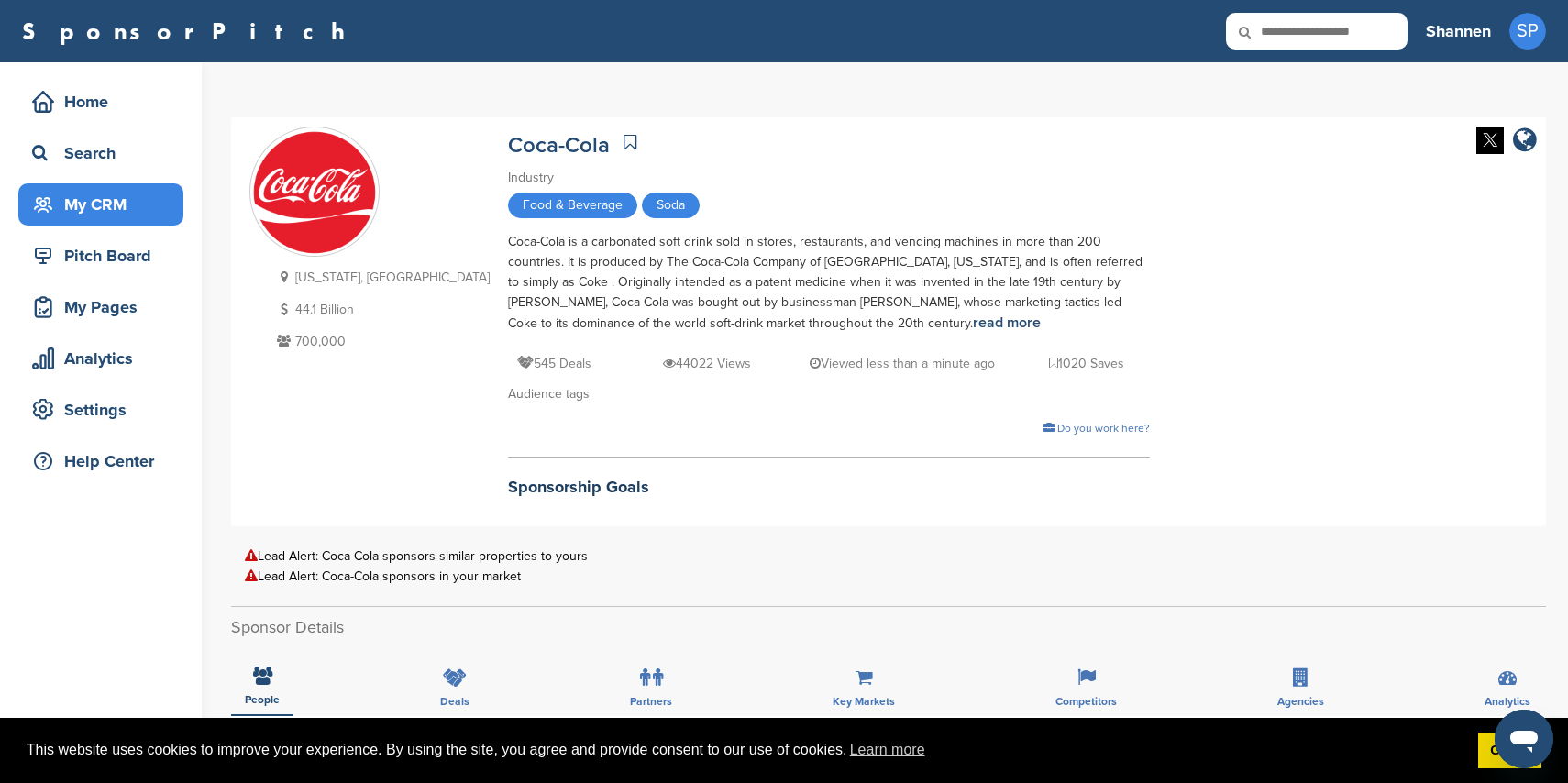
click at [140, 208] on div "My CRM" at bounding box center [105, 205] width 156 height 33
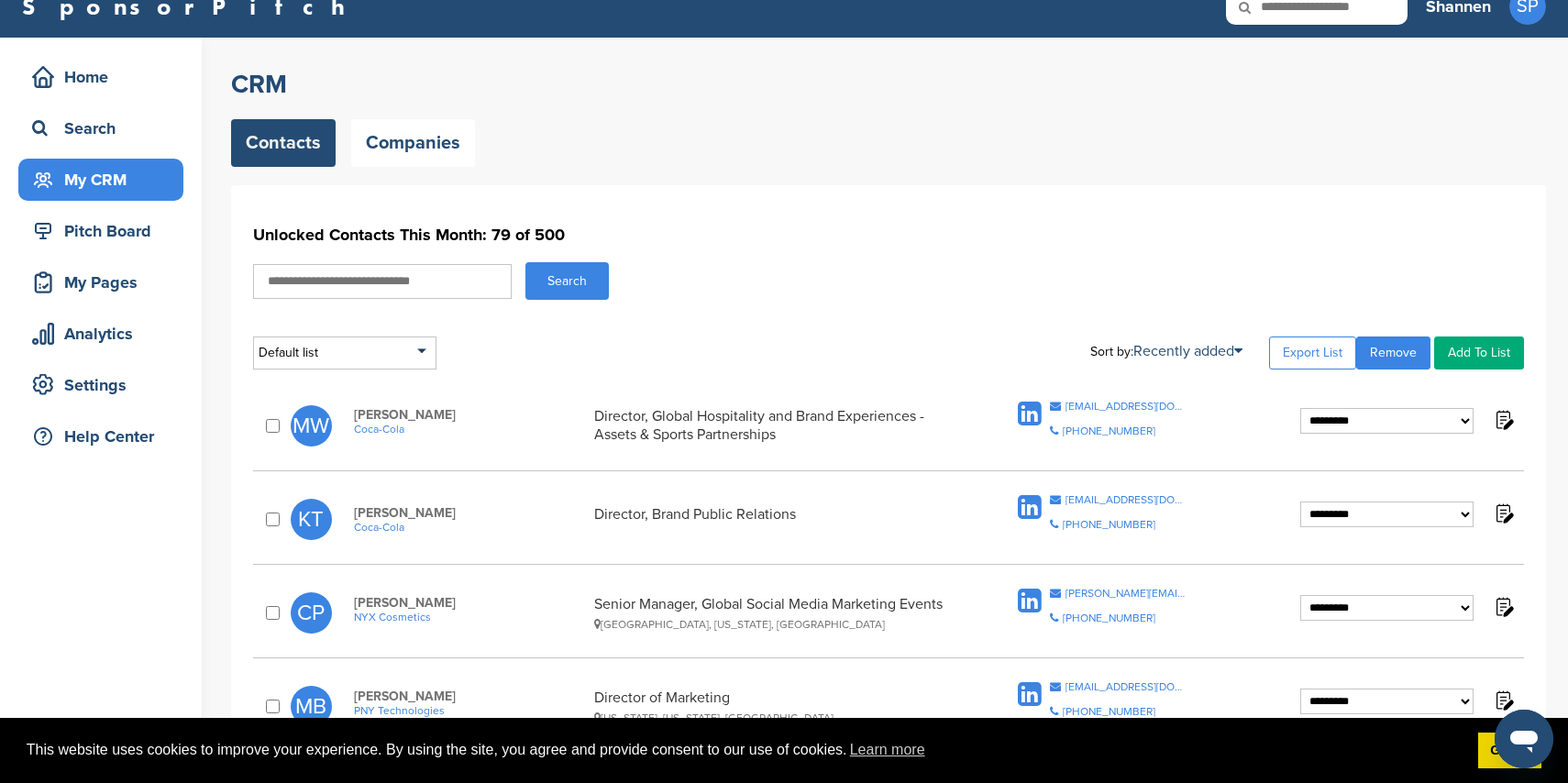
scroll to position [8, 0]
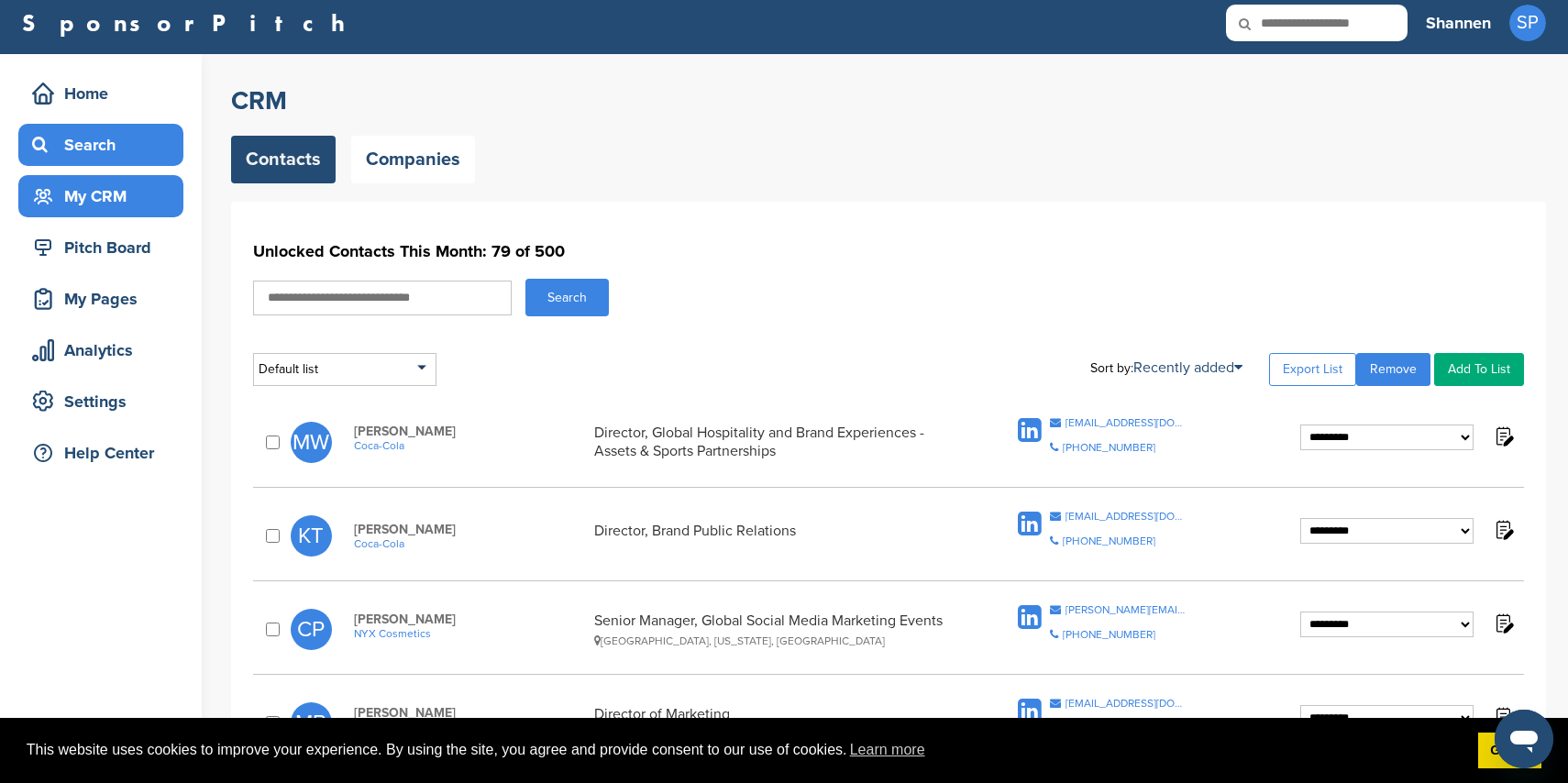
click div "Search"
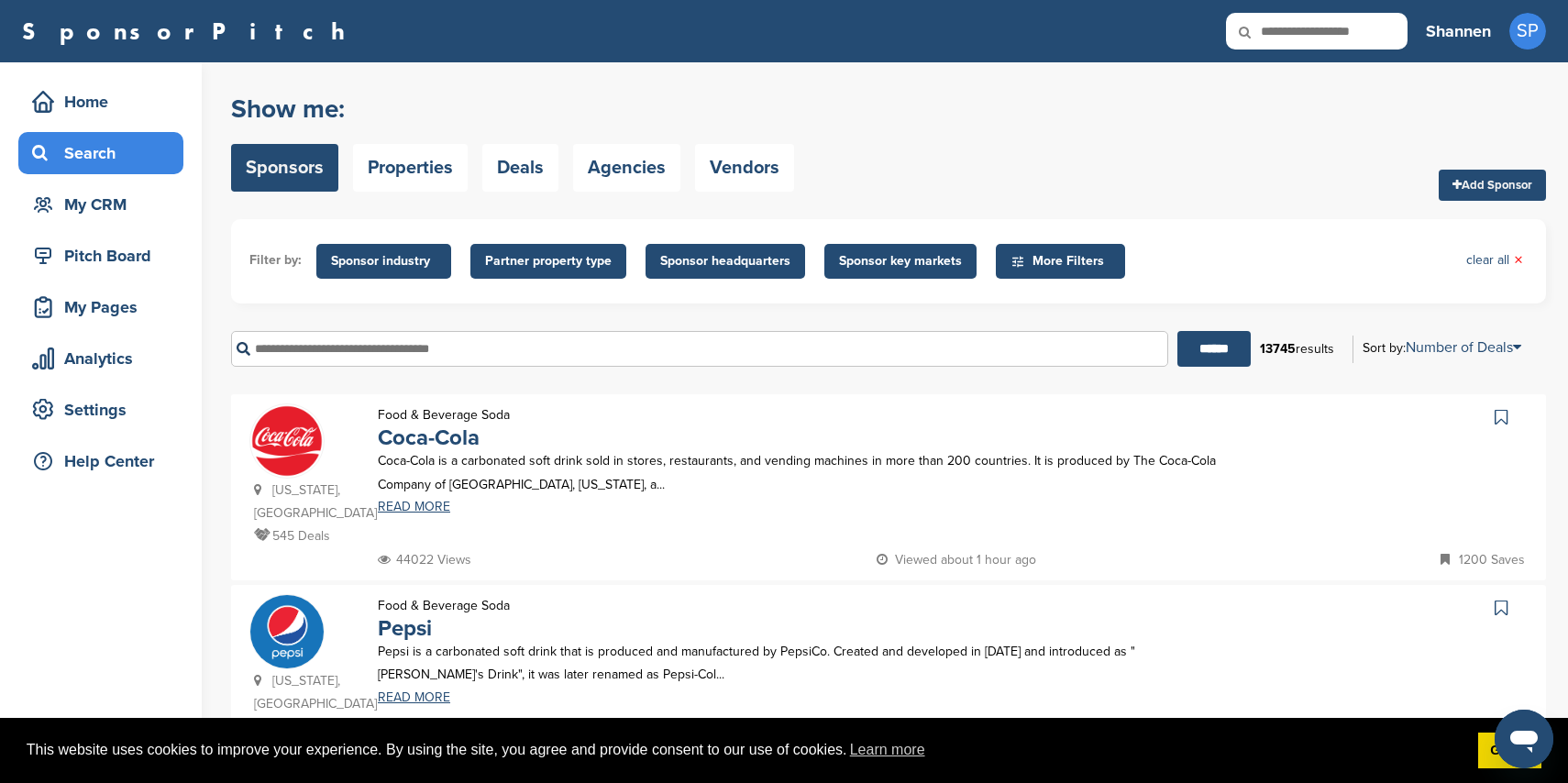
click at [870, 269] on span "Sponsor key markets" at bounding box center [901, 261] width 123 height 20
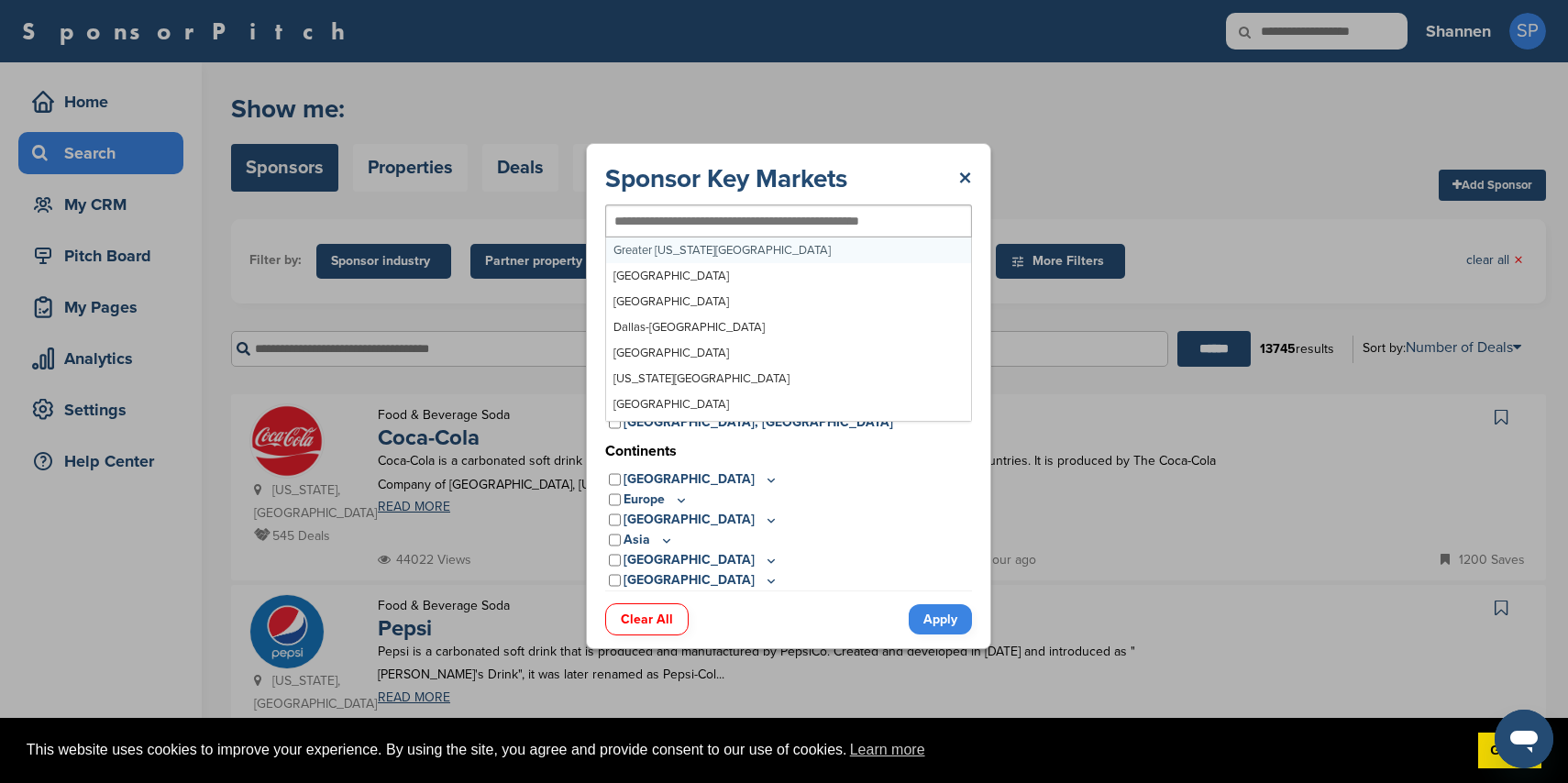
click at [771, 220] on input "text" at bounding box center [759, 220] width 289 height 17
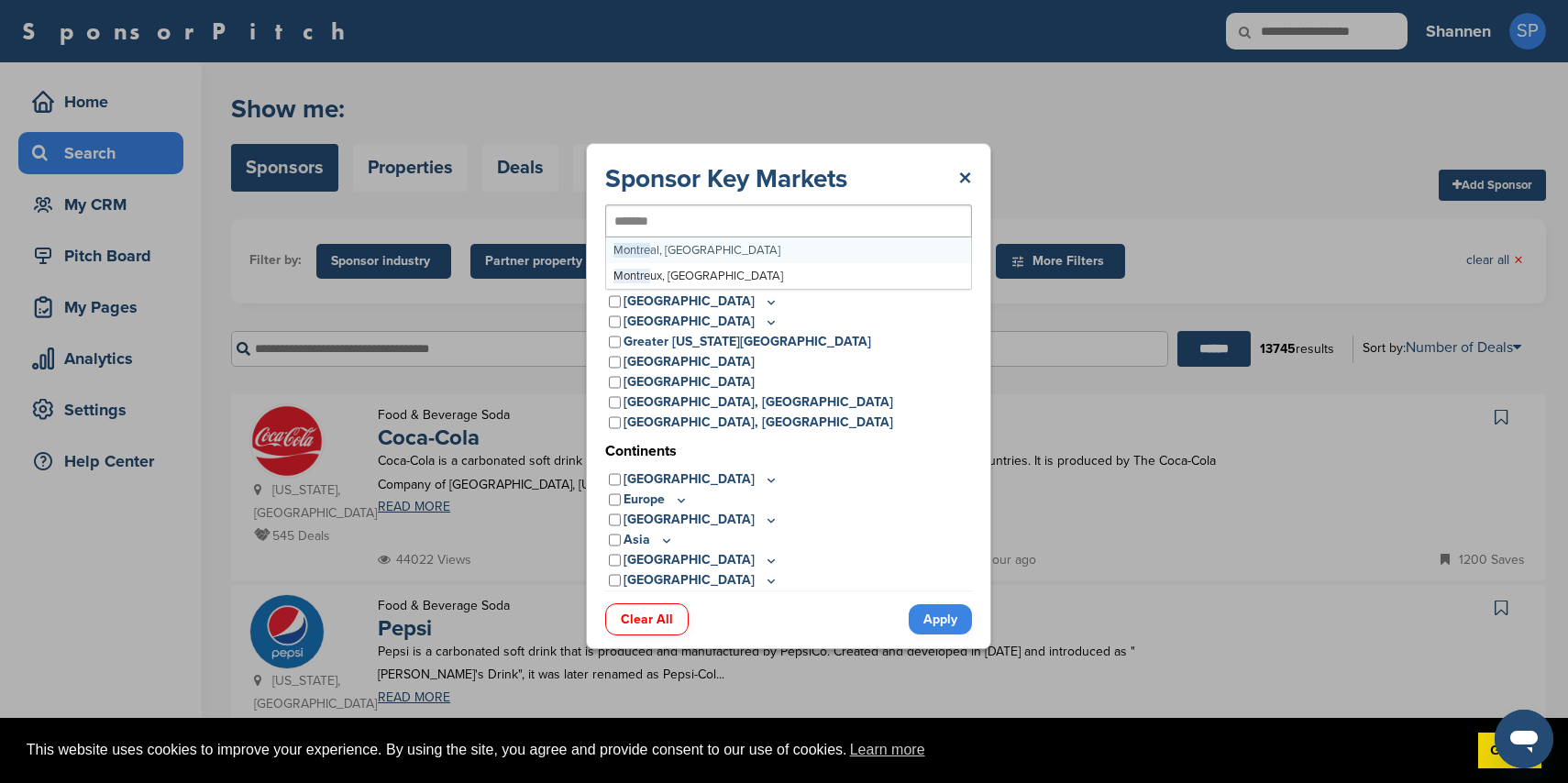
type input "********"
click at [951, 624] on link "Apply" at bounding box center [940, 620] width 63 height 30
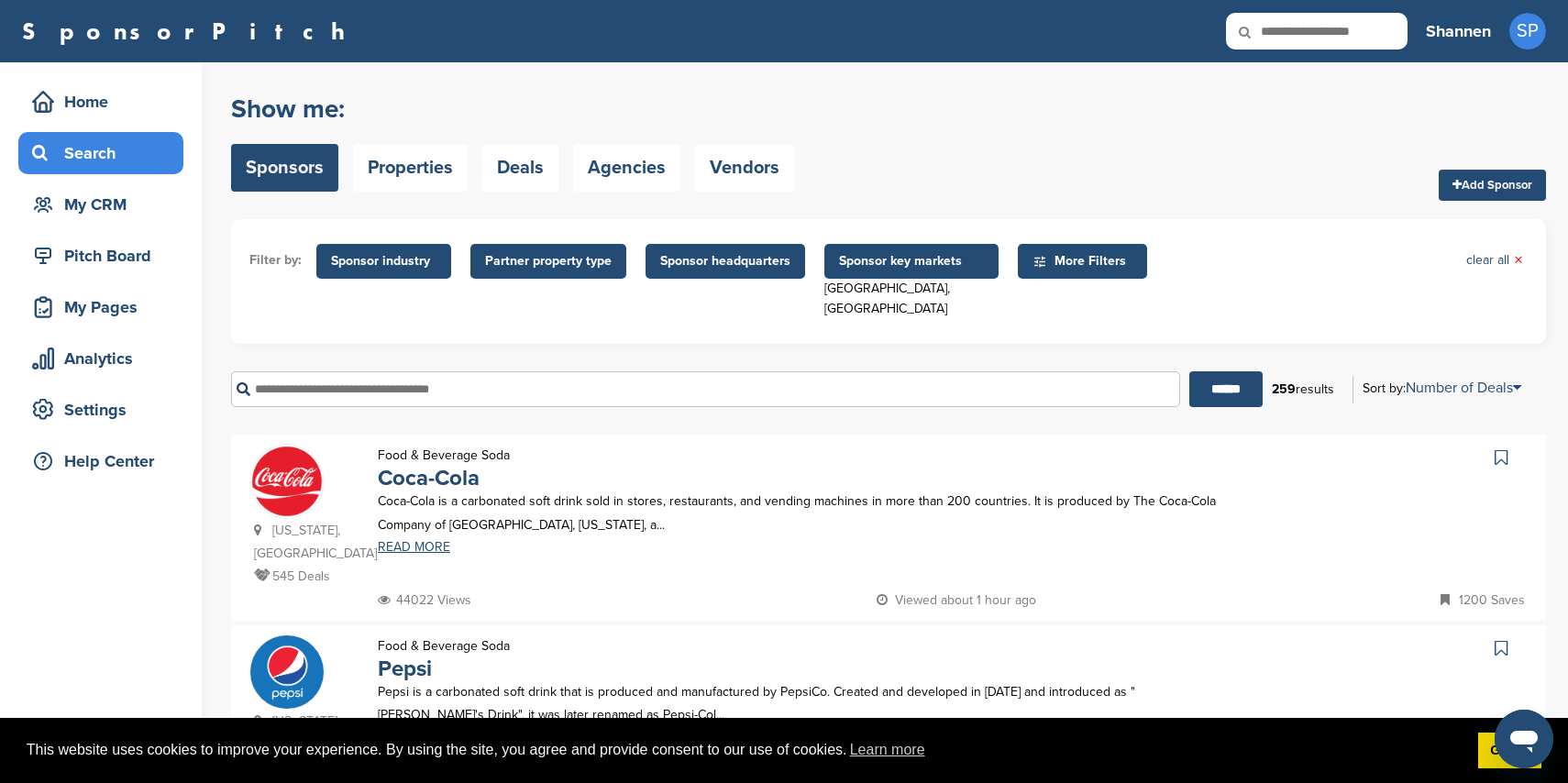
click at [547, 258] on span "Partner property type" at bounding box center [548, 261] width 127 height 20
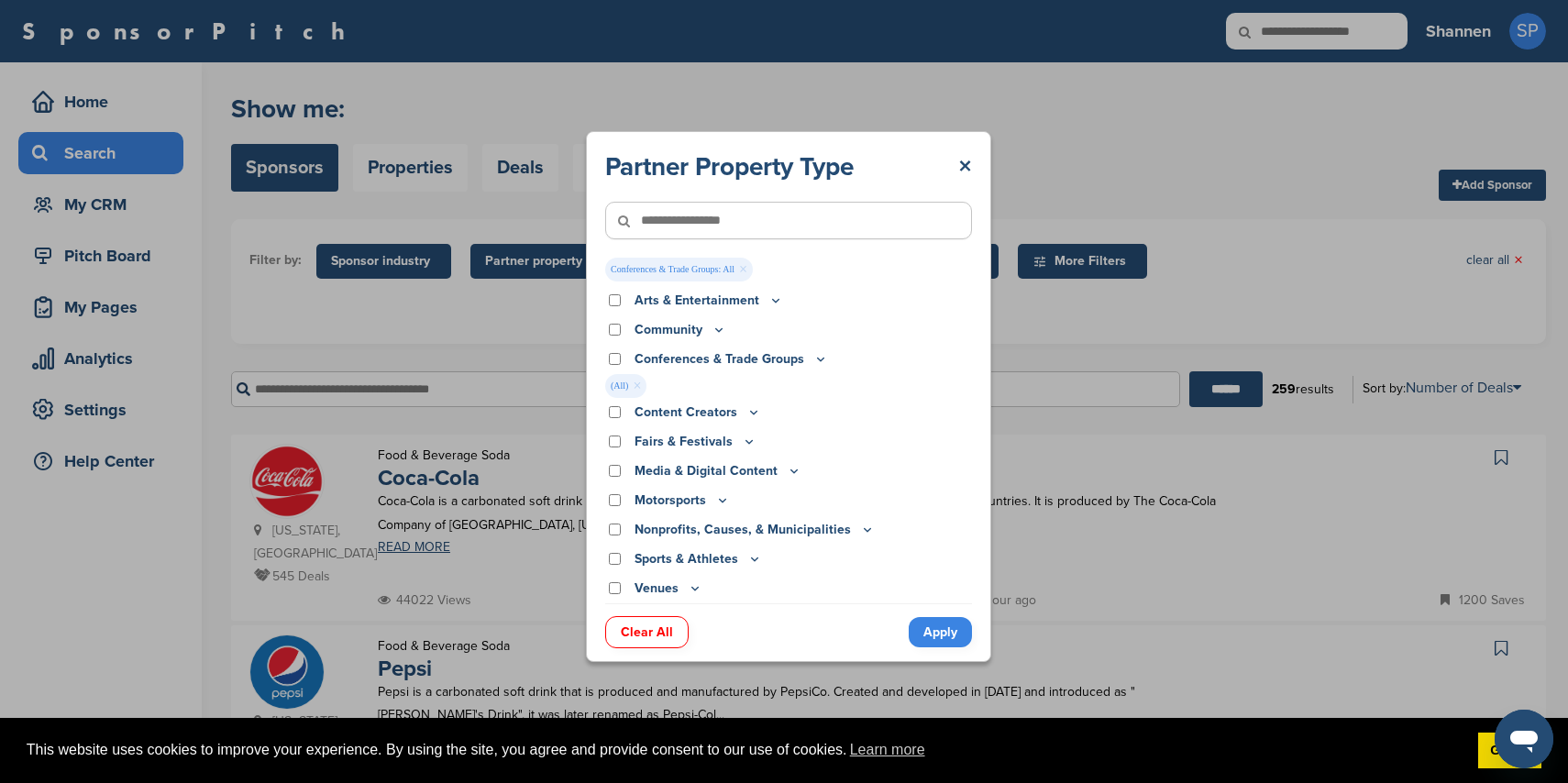
click at [942, 623] on link "Apply" at bounding box center [940, 632] width 63 height 30
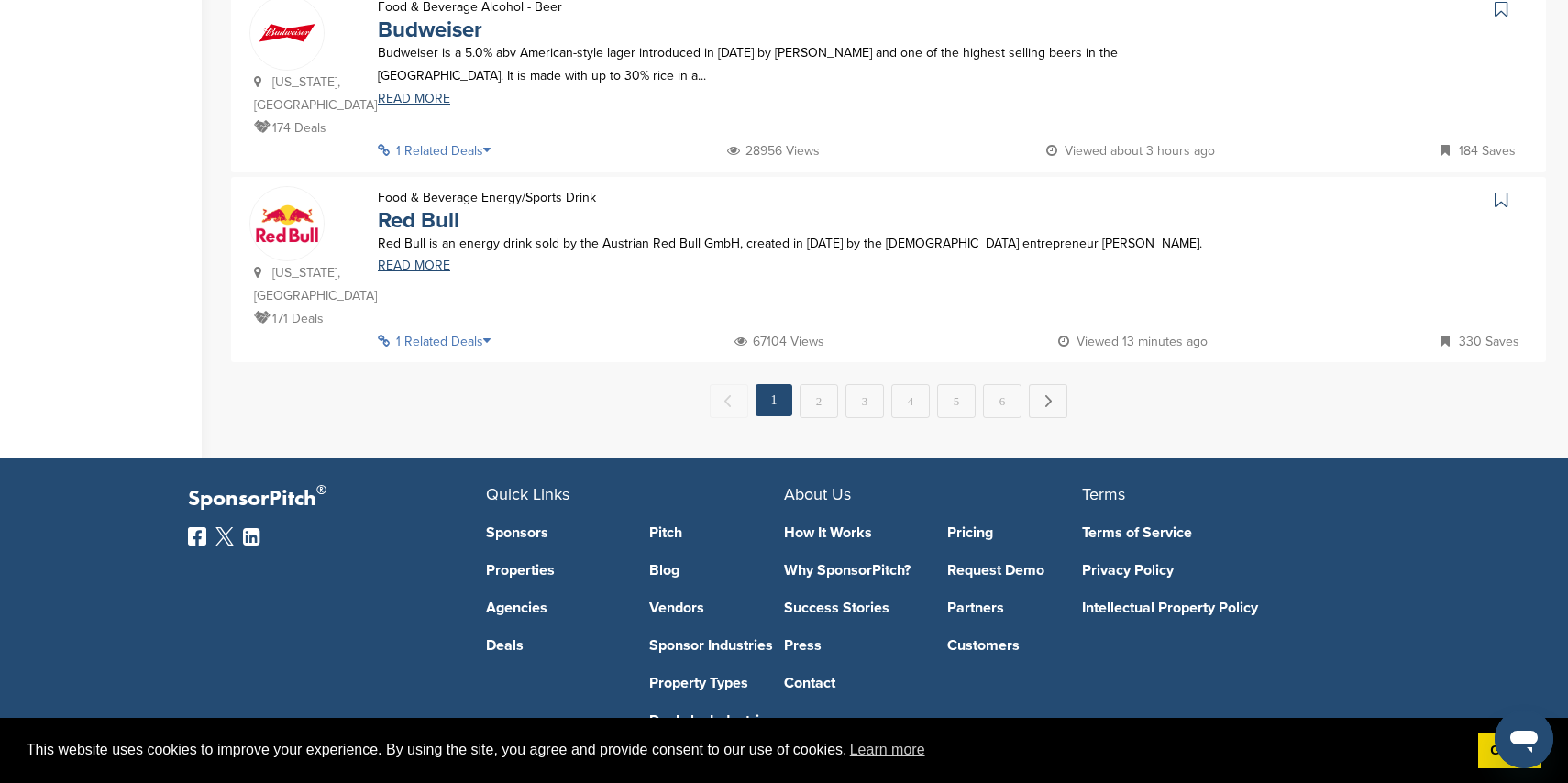
scroll to position [1998, 0]
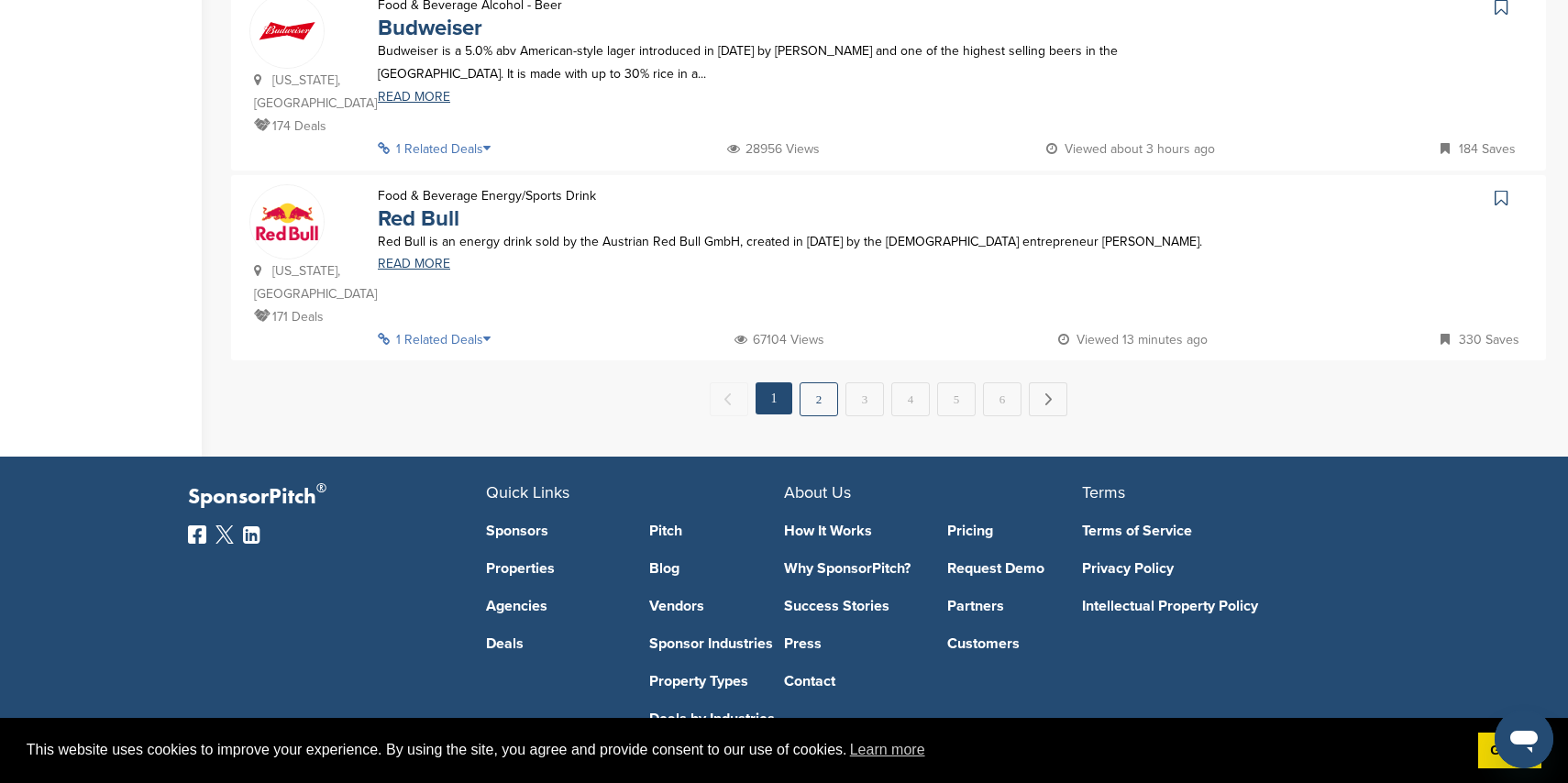
click at [822, 382] on link "2" at bounding box center [818, 399] width 38 height 34
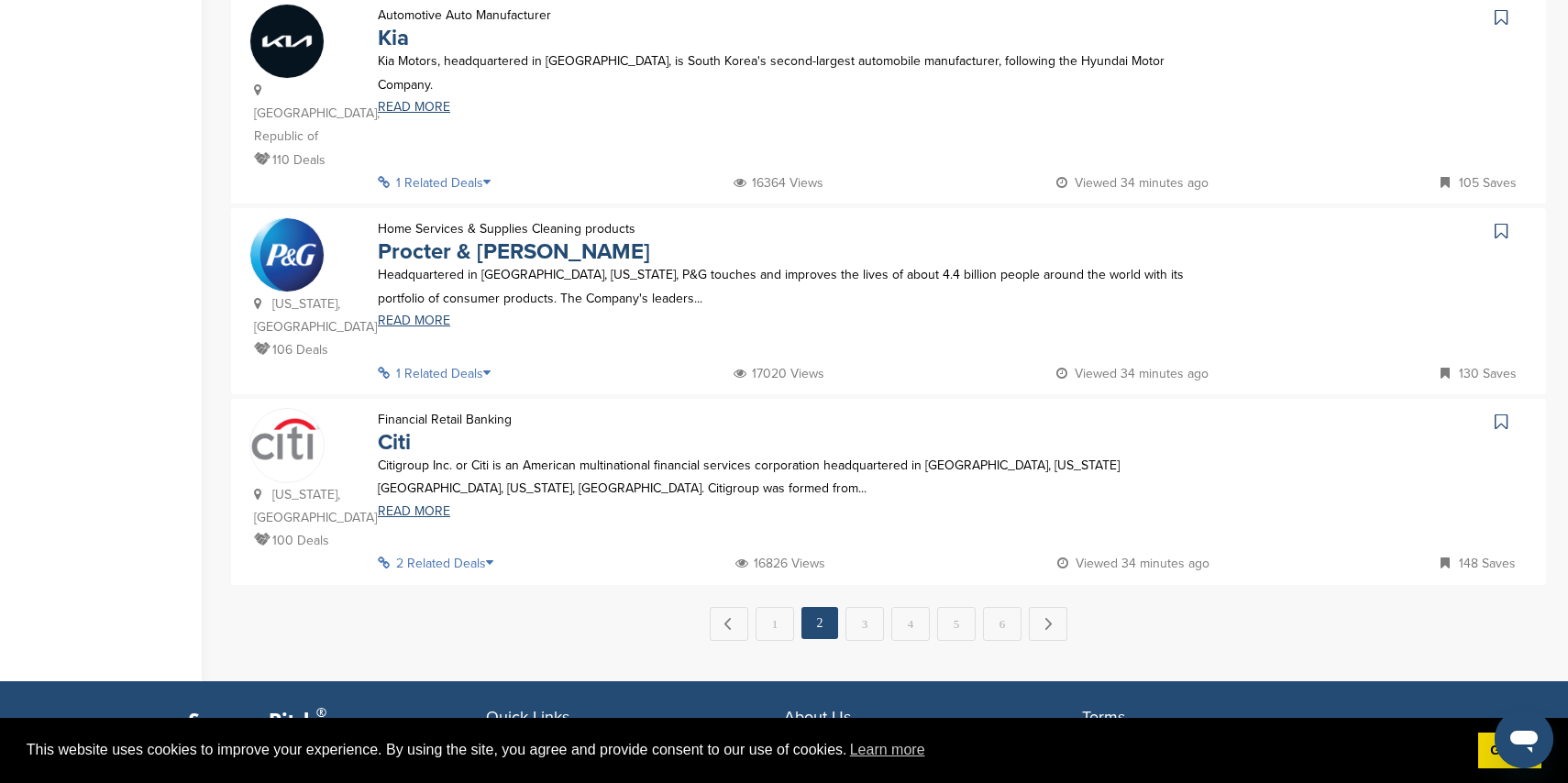
scroll to position [1800, 0]
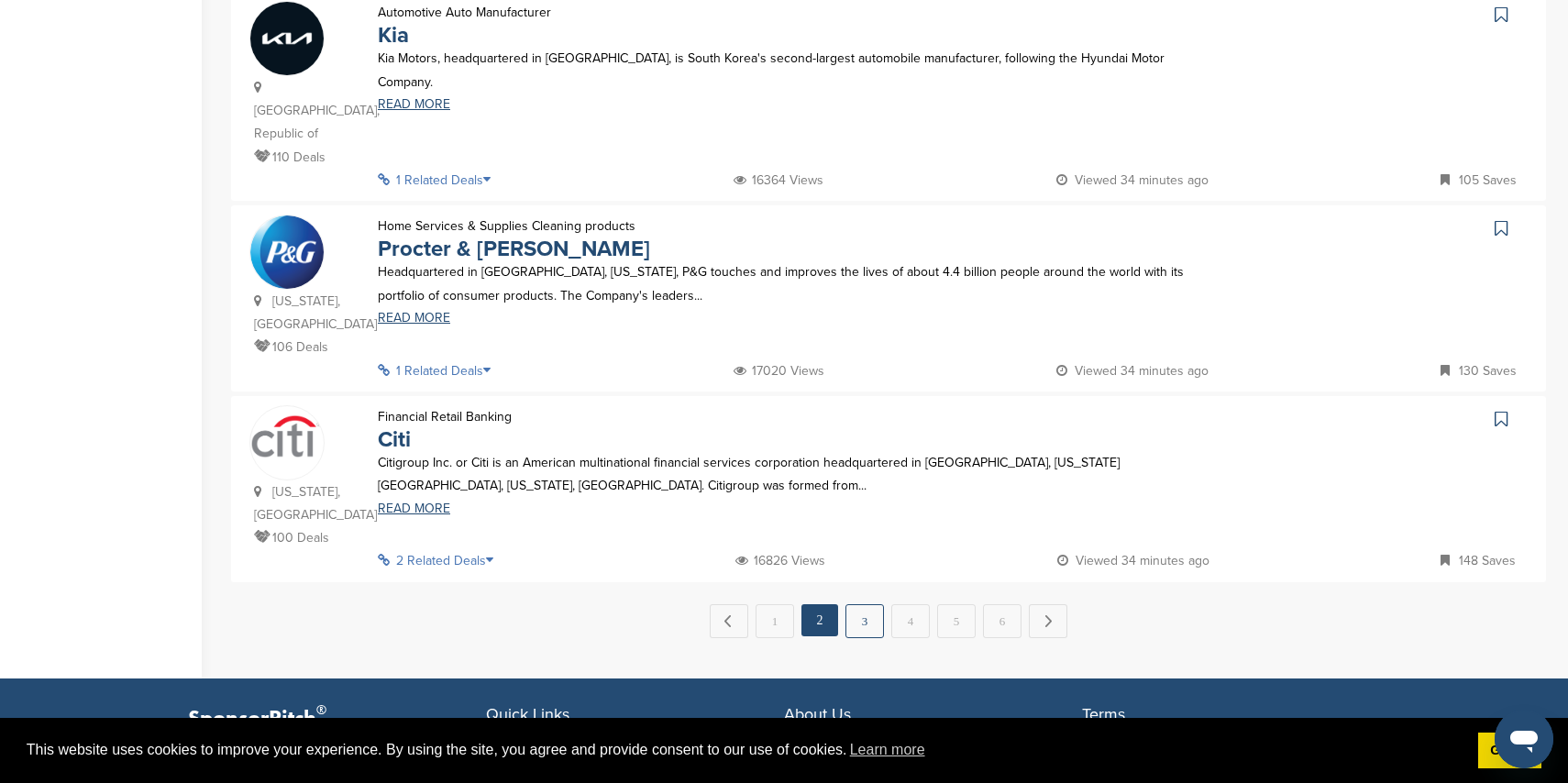
drag, startPoint x: 857, startPoint y: 489, endPoint x: 771, endPoint y: 429, distance: 104.9
click at [857, 605] on link "3" at bounding box center [864, 621] width 38 height 34
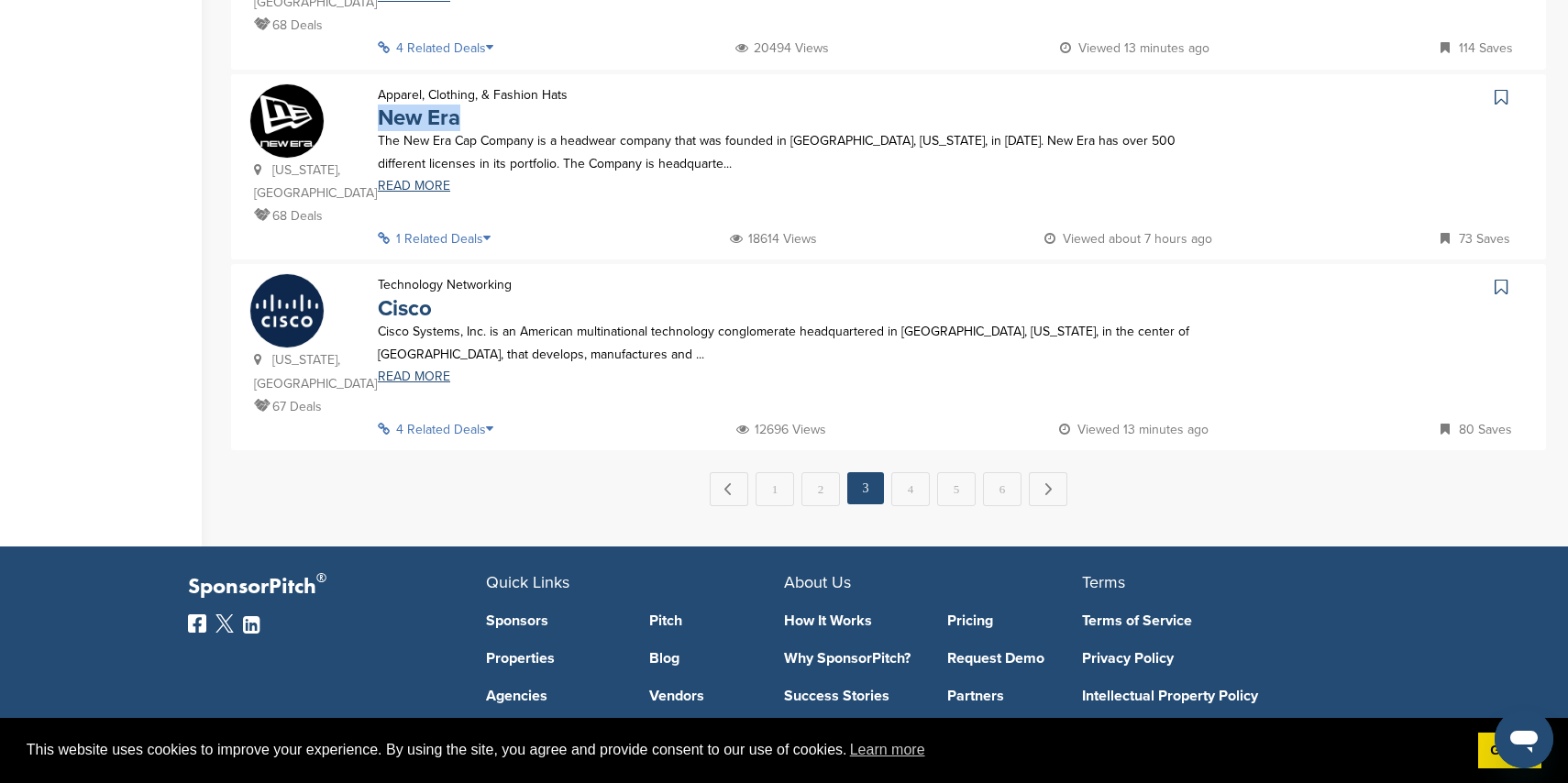
scroll to position [1882, 0]
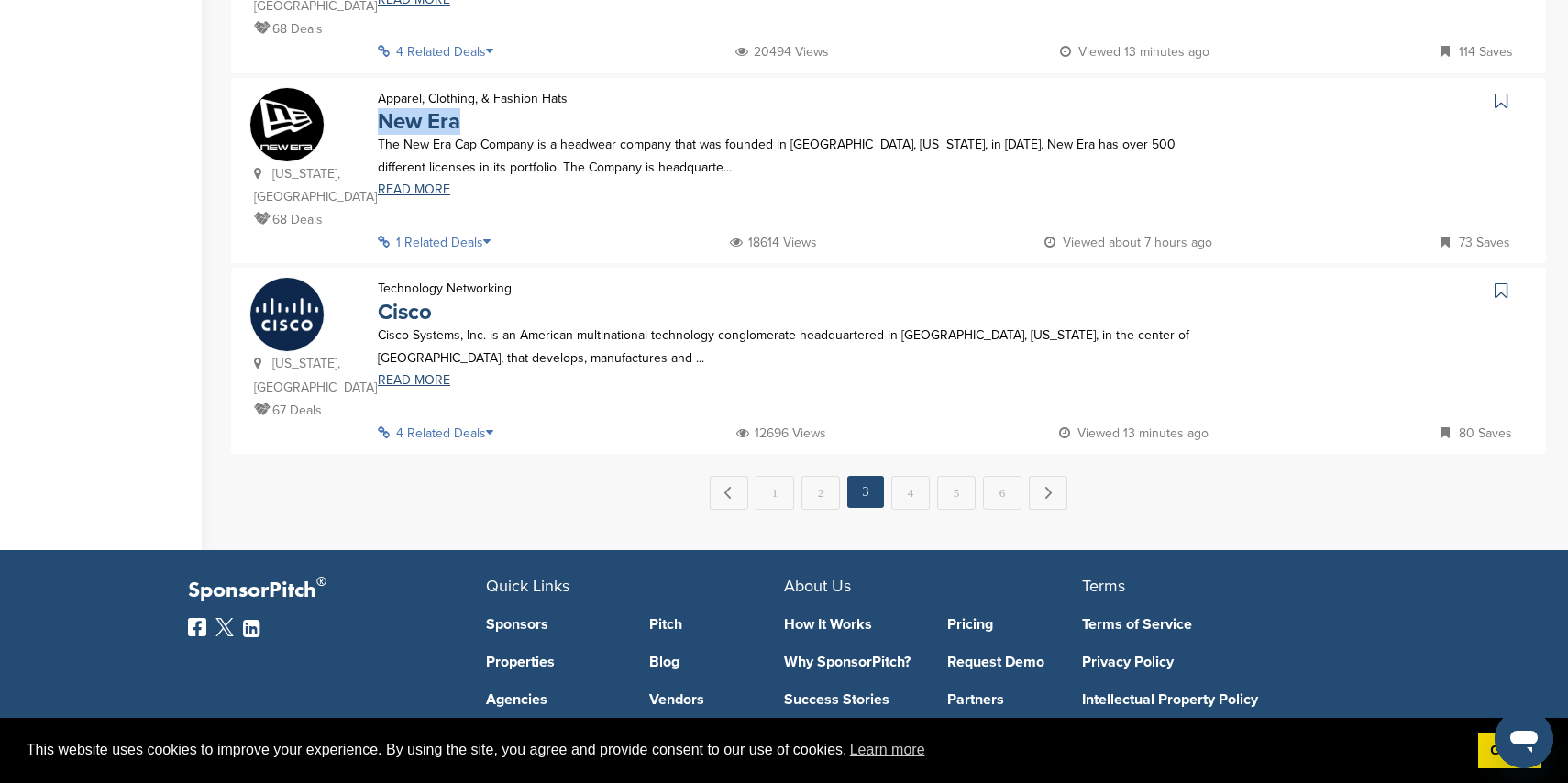
click at [902, 476] on link "4" at bounding box center [910, 492] width 38 height 34
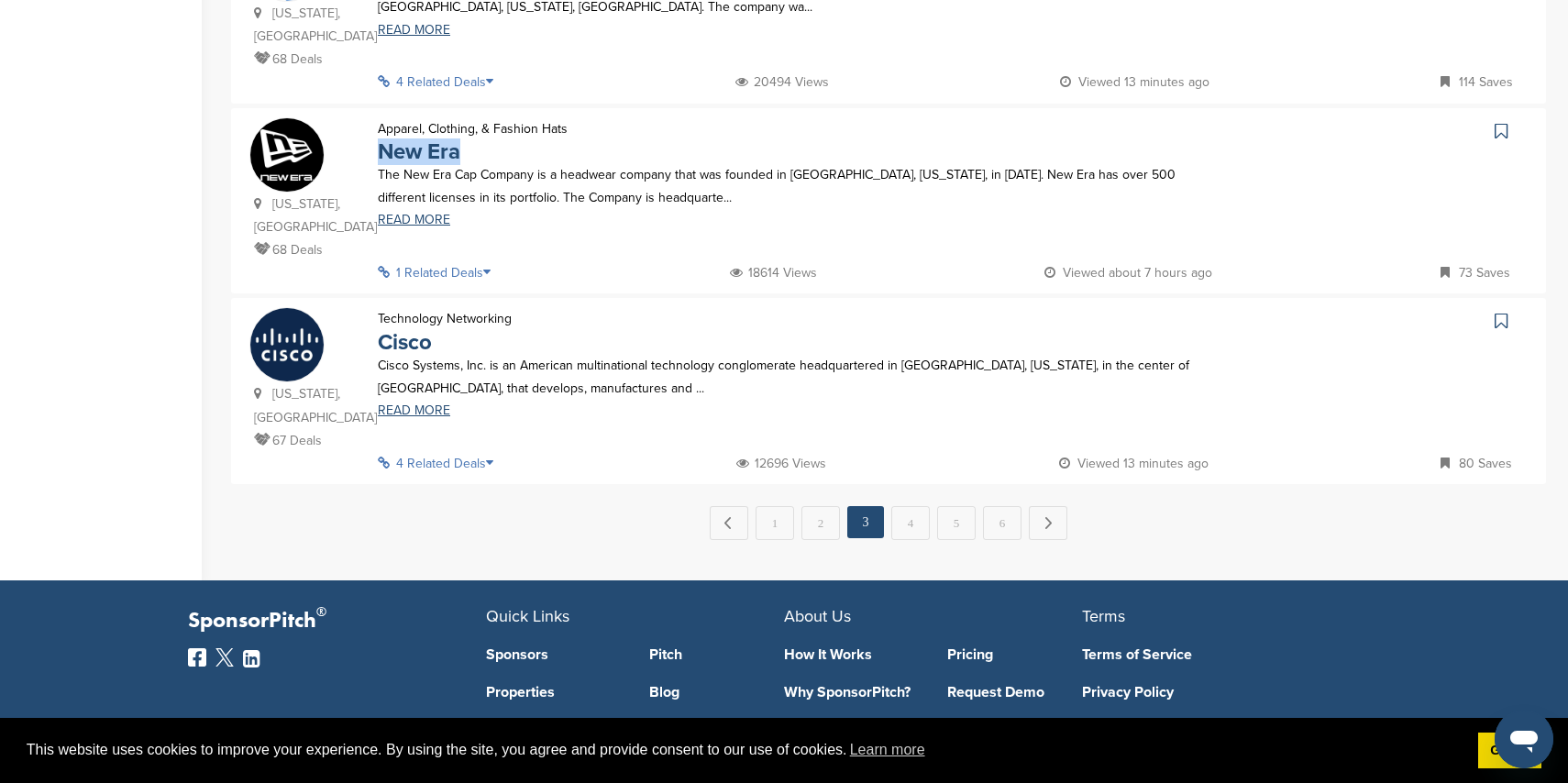
scroll to position [0, 0]
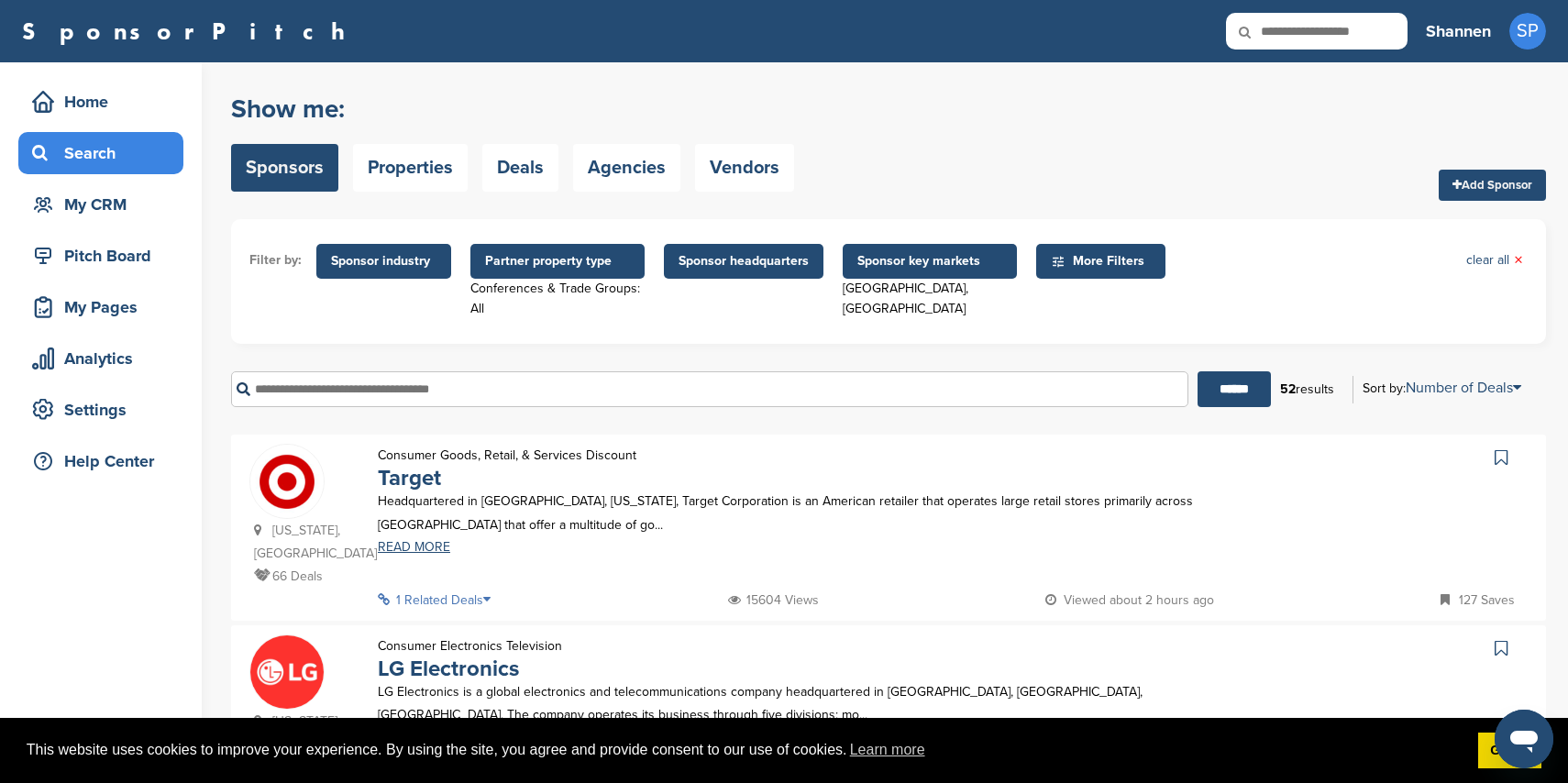
click at [682, 373] on input "text" at bounding box center [710, 389] width 958 height 36
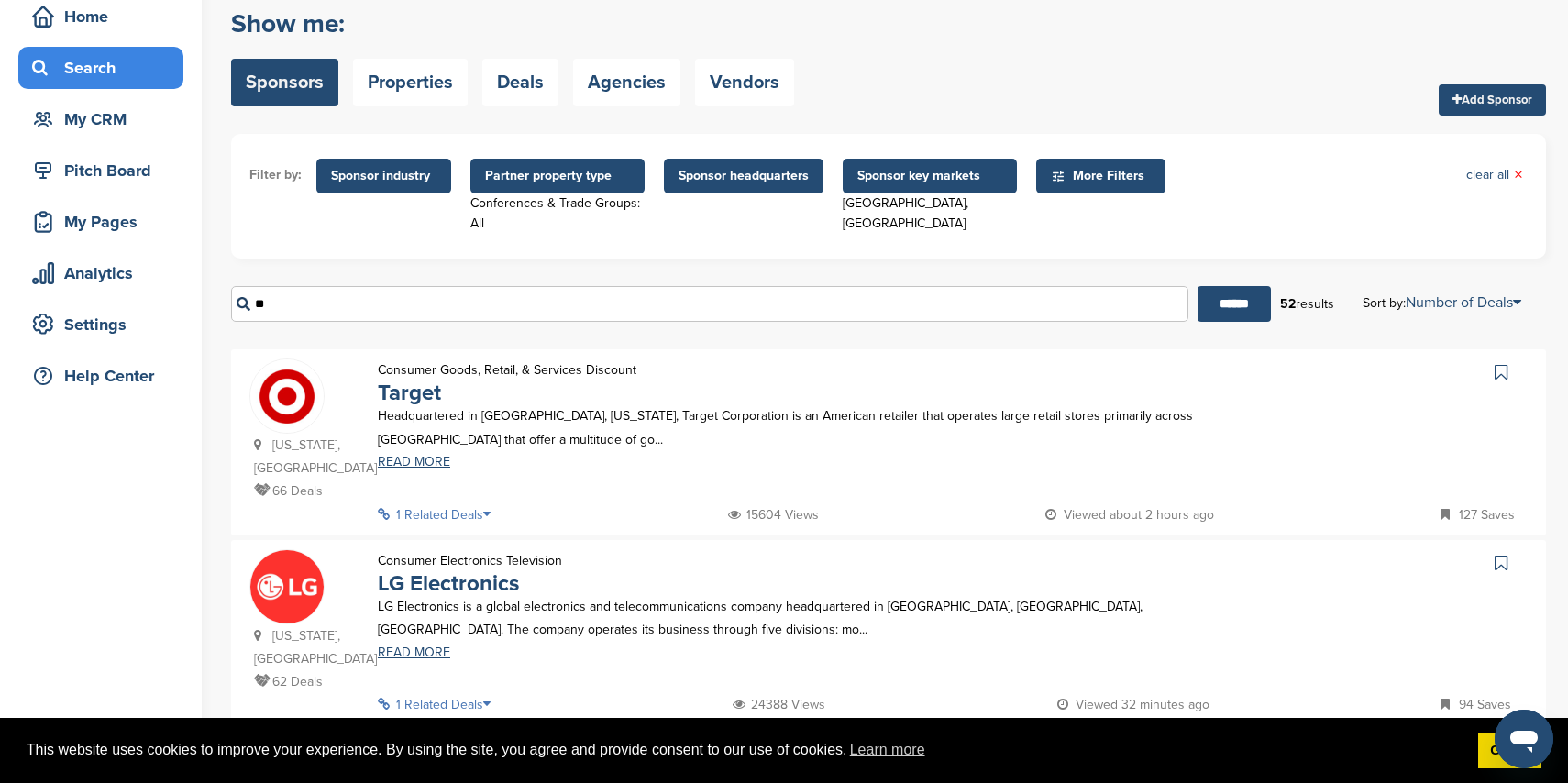
scroll to position [87, 0]
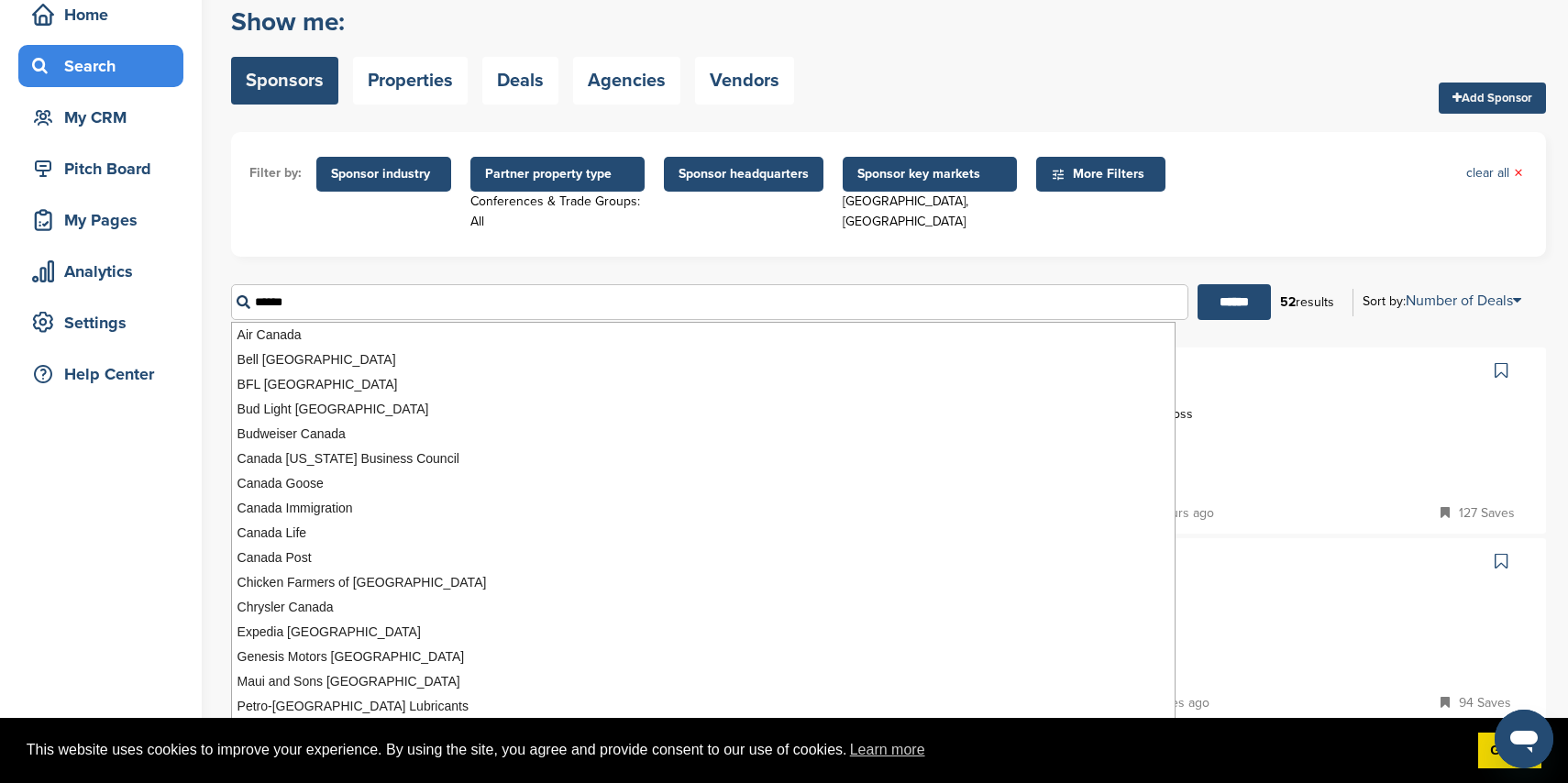
click at [1197, 285] on input "******" at bounding box center [1234, 302] width 73 height 36
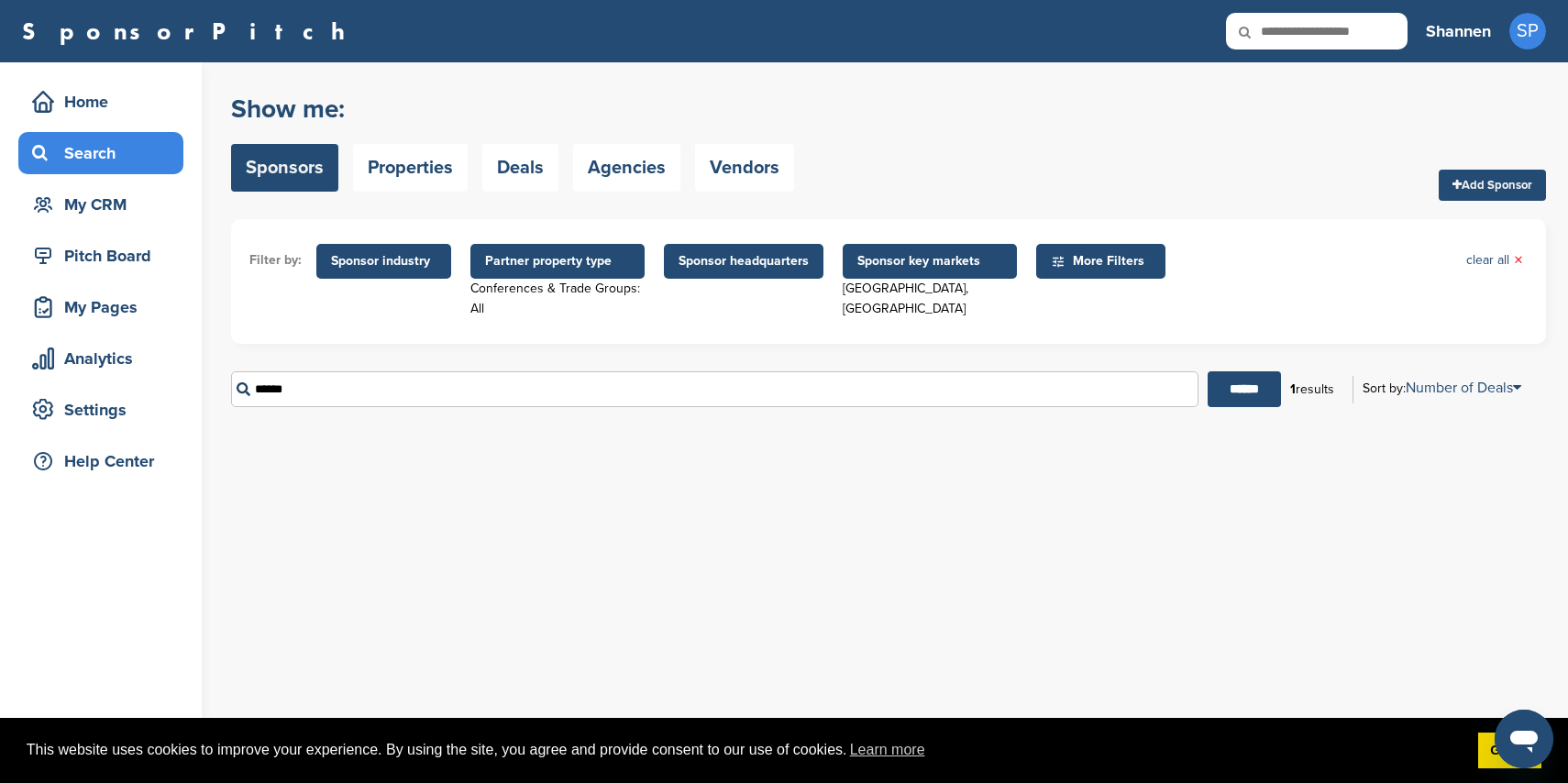
click at [1271, 467] on div "You have reached your monthly limit. Please upgrade to access more. Upgrade on …" at bounding box center [899, 422] width 1337 height 721
click at [886, 388] on input "******" at bounding box center [715, 389] width 967 height 36
type input "*"
click at [1208, 372] on input "******" at bounding box center [1244, 389] width 73 height 36
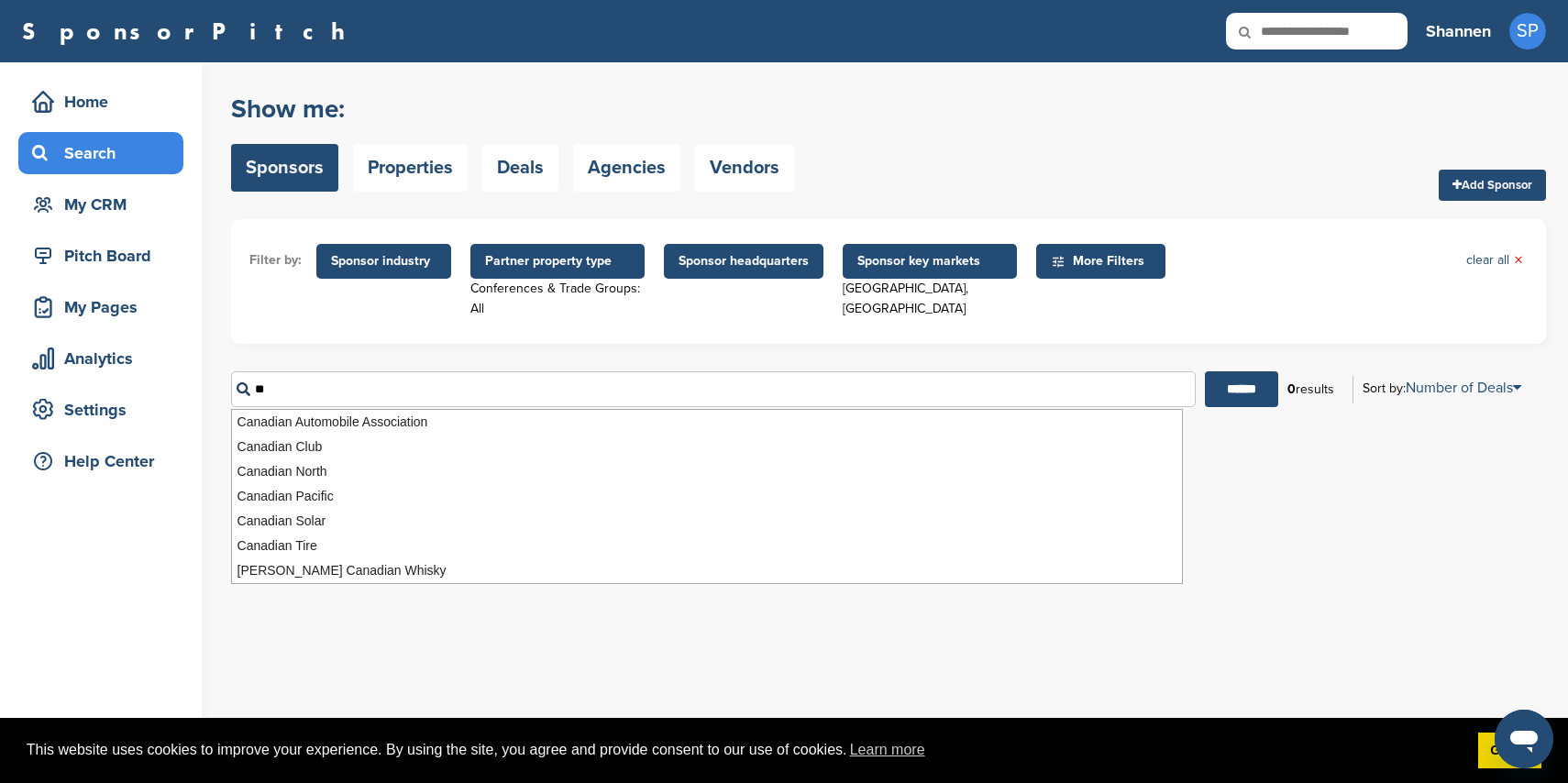
type input "*"
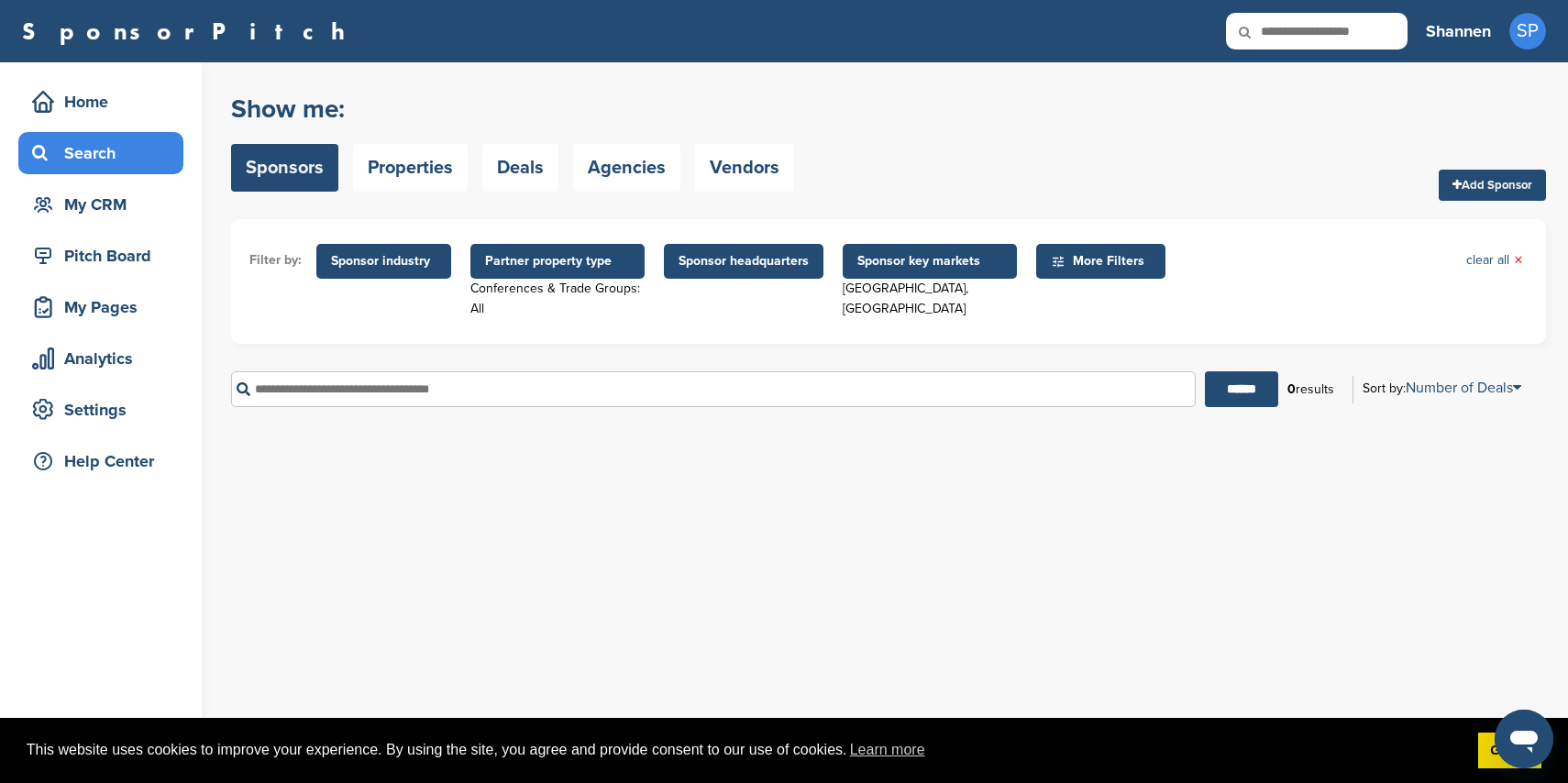
click at [529, 372] on input "text" at bounding box center [713, 389] width 964 height 36
click at [527, 382] on input "text" at bounding box center [713, 389] width 964 height 36
click at [548, 268] on span "Partner property type" at bounding box center [557, 261] width 145 height 20
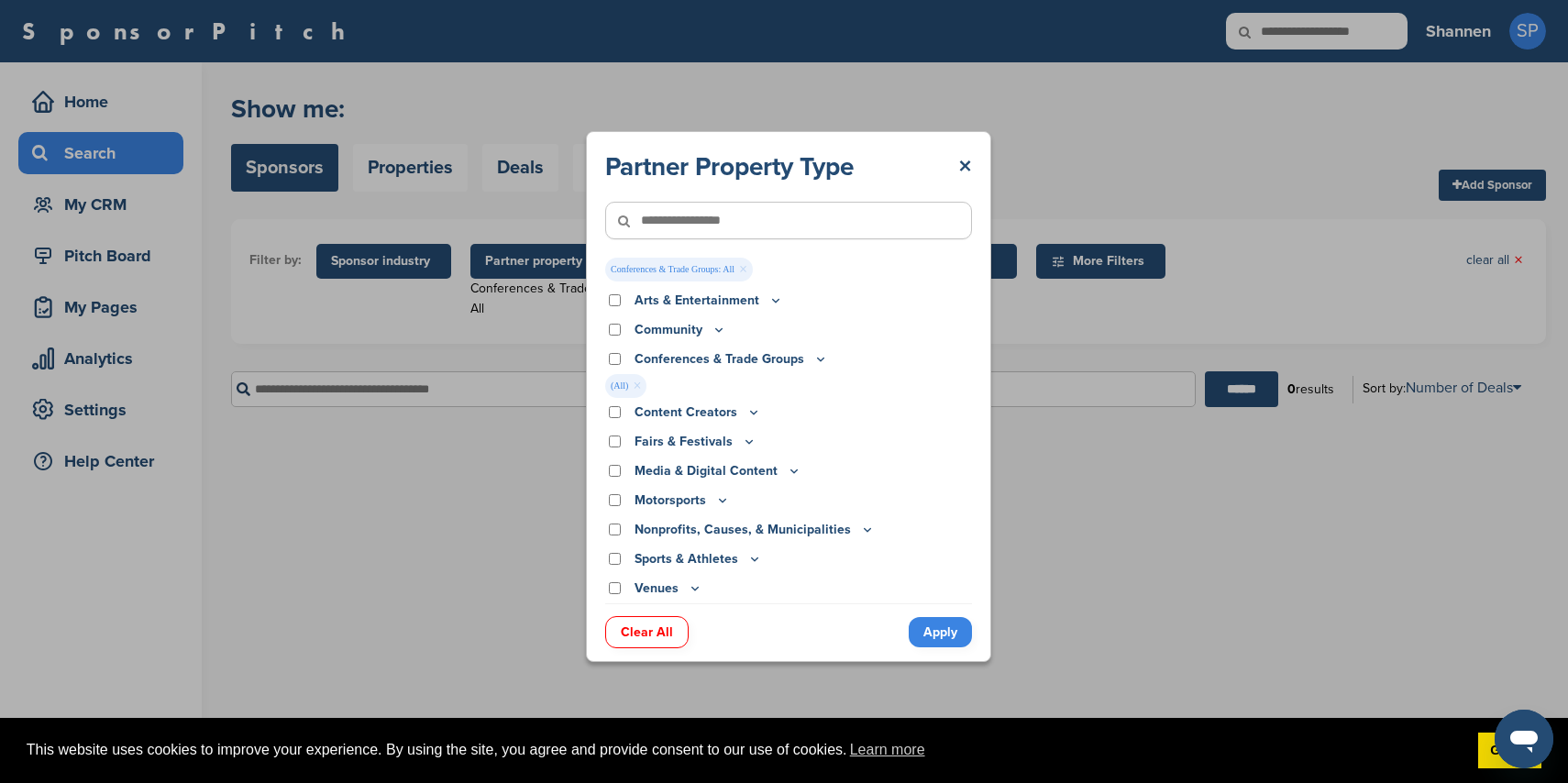
click at [625, 356] on div "Conferences & Trade Groups" at bounding box center [789, 359] width 367 height 20
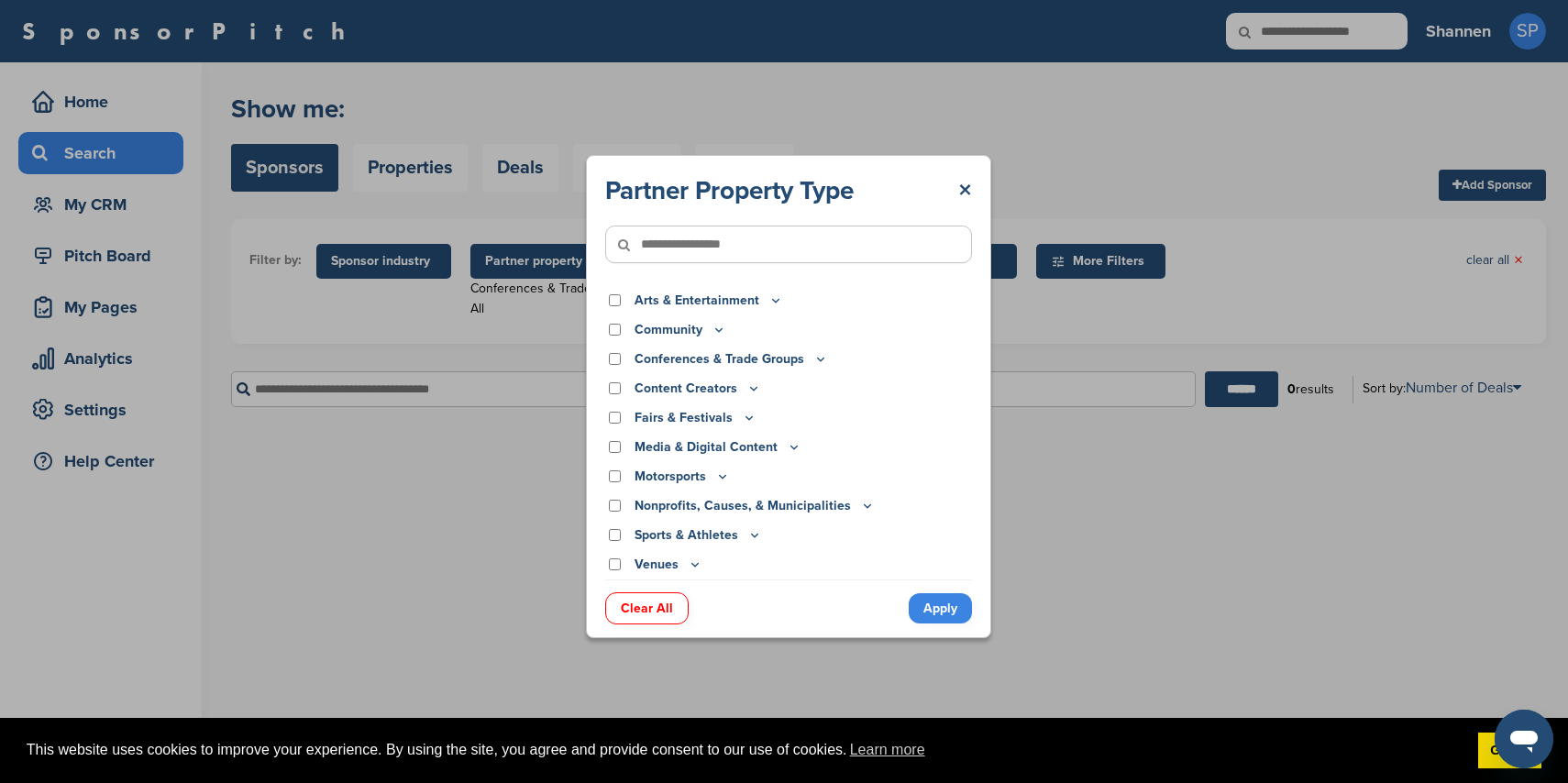
click at [937, 597] on link "Apply" at bounding box center [940, 607] width 63 height 30
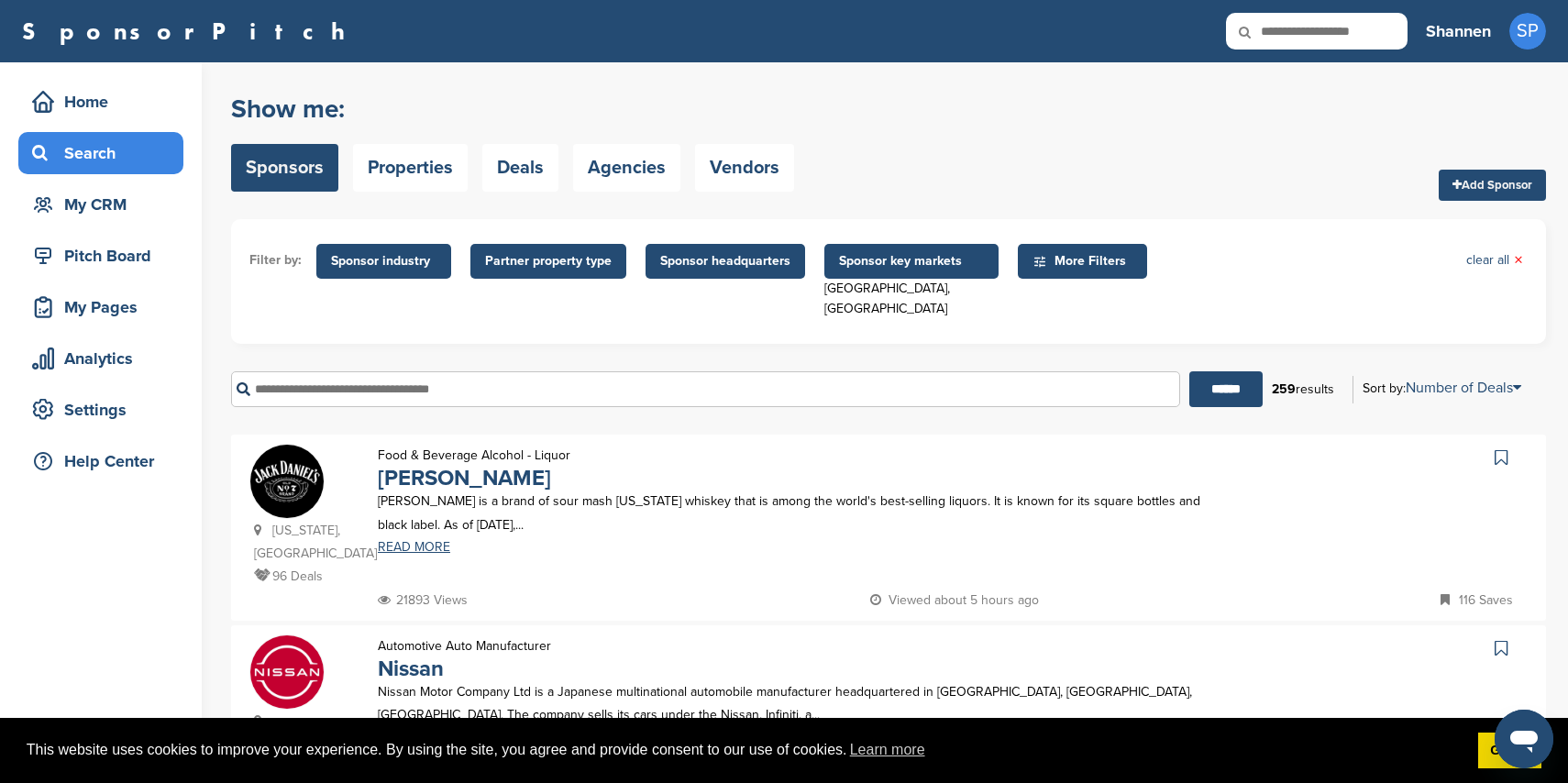
click at [789, 255] on span "Sponsor headquarters" at bounding box center [725, 261] width 160 height 35
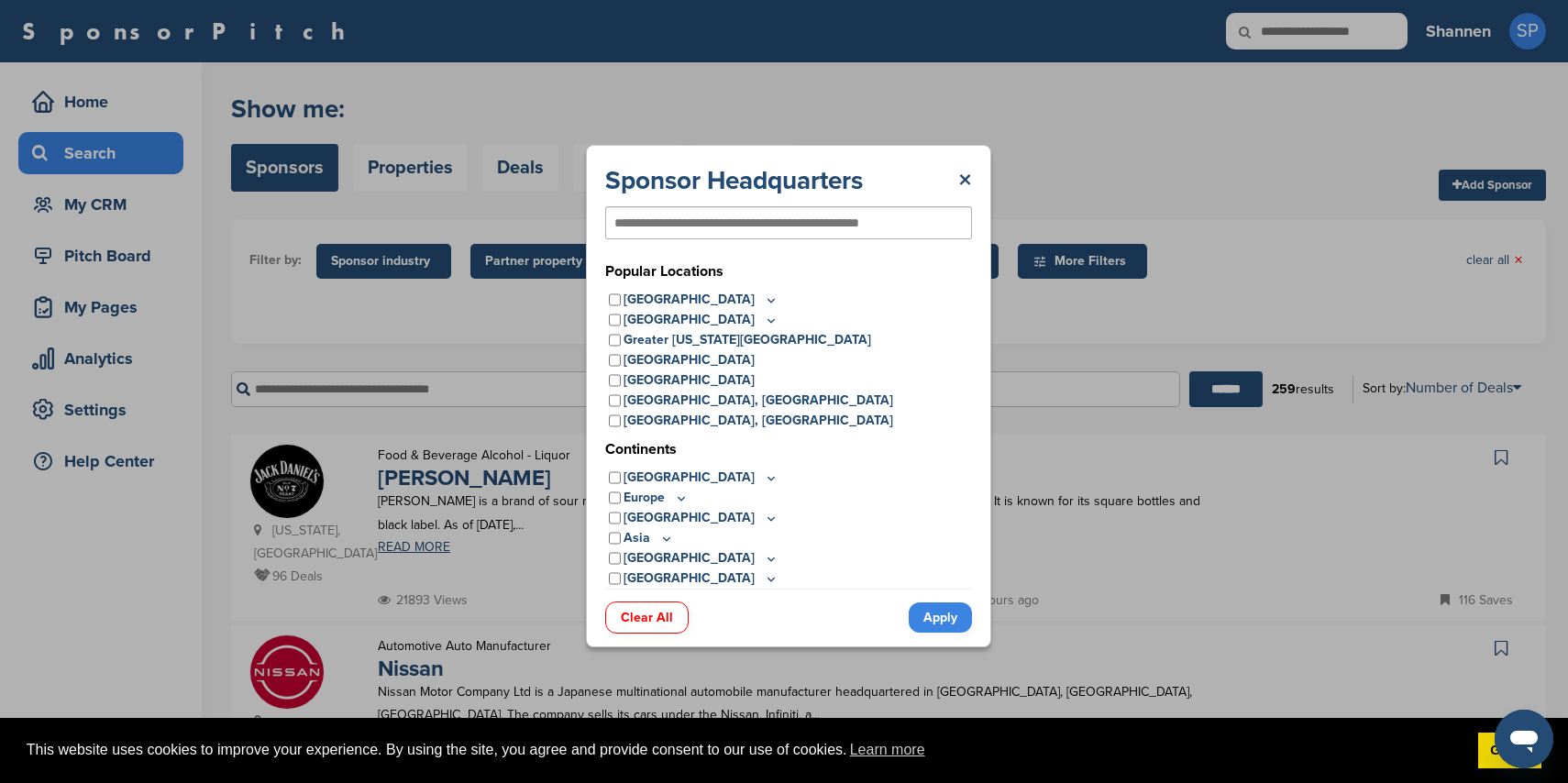
click at [974, 175] on div "Sponsor Headquarters × Popular Locations United States Midwest Illinois Indiana…" at bounding box center [789, 396] width 406 height 502
click at [970, 180] on link "×" at bounding box center [965, 180] width 14 height 33
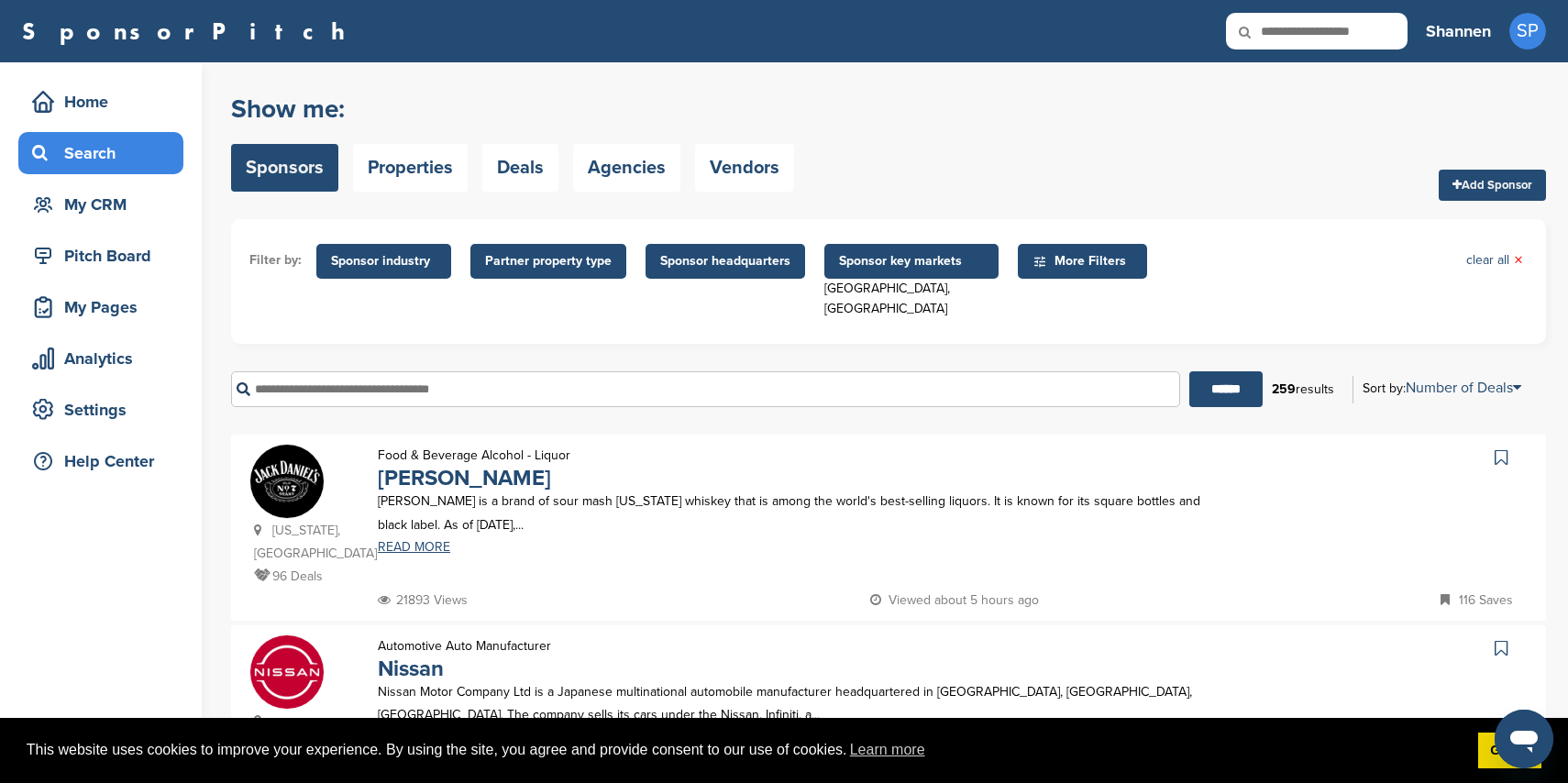
click at [764, 252] on span "Sponsor headquarters" at bounding box center [725, 261] width 131 height 20
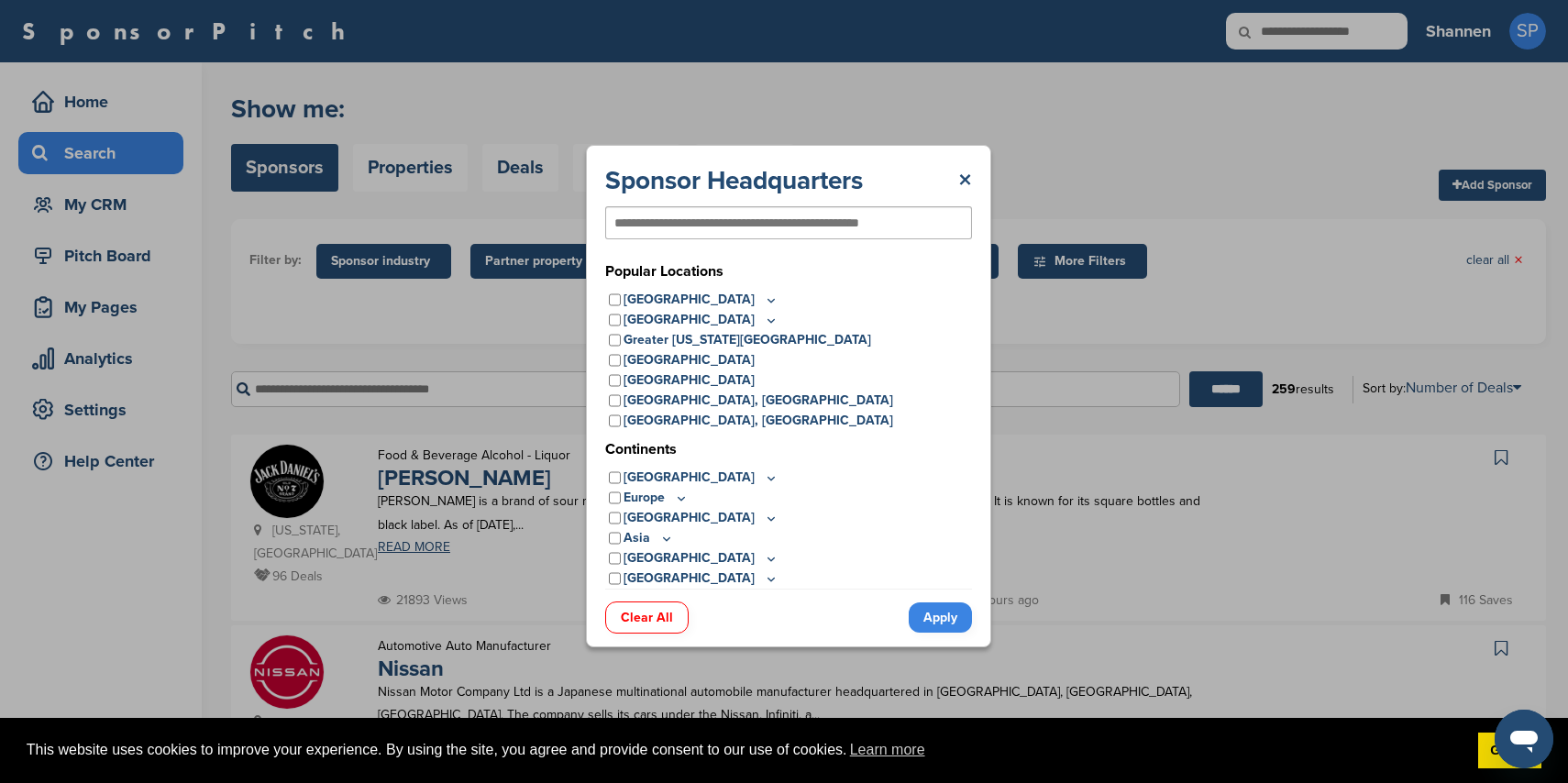
click at [764, 219] on input "text" at bounding box center [759, 222] width 289 height 17
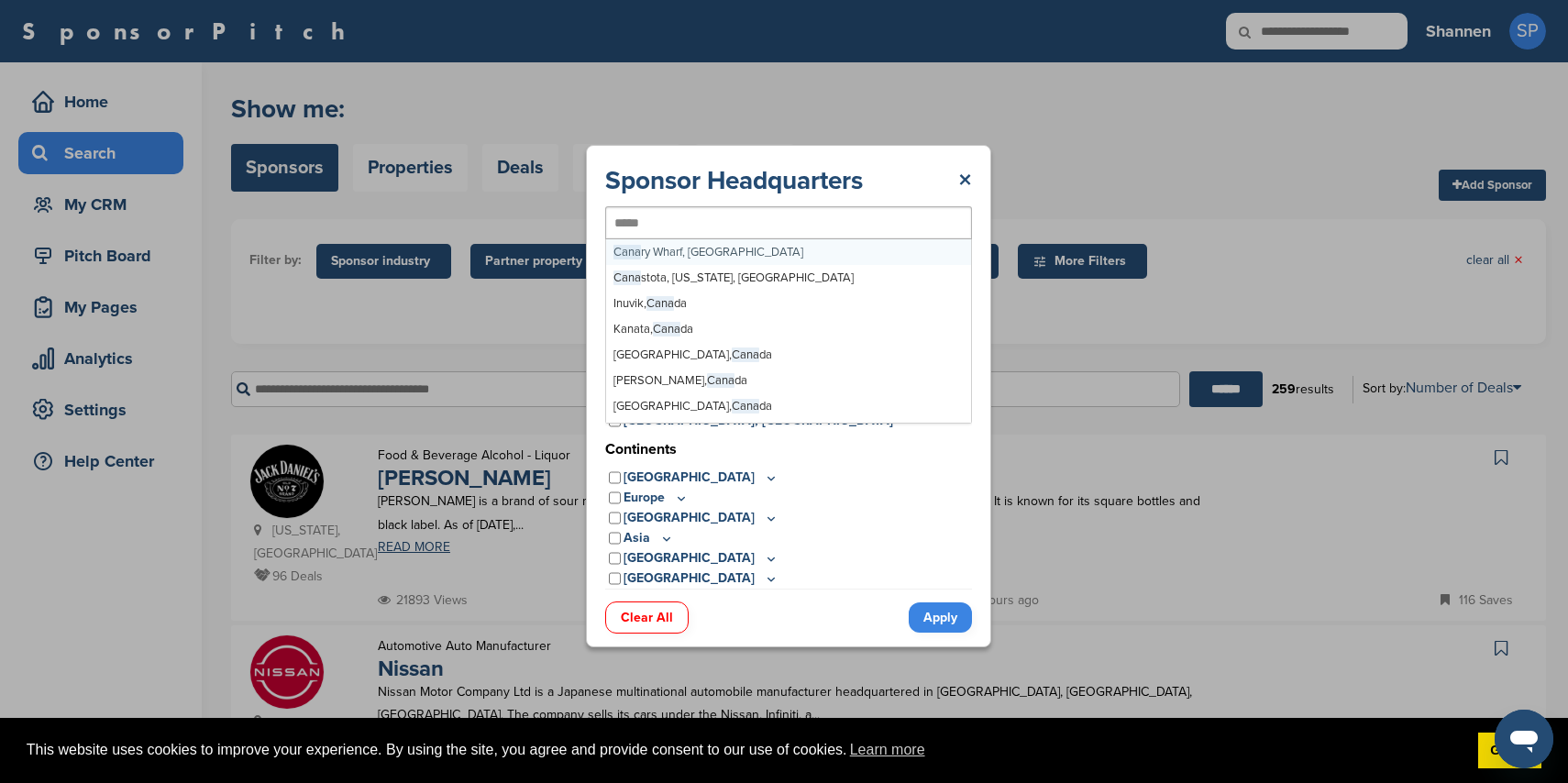
type input "******"
click at [815, 222] on div "Vancouver, British Columbia, Canada" at bounding box center [789, 223] width 367 height 35
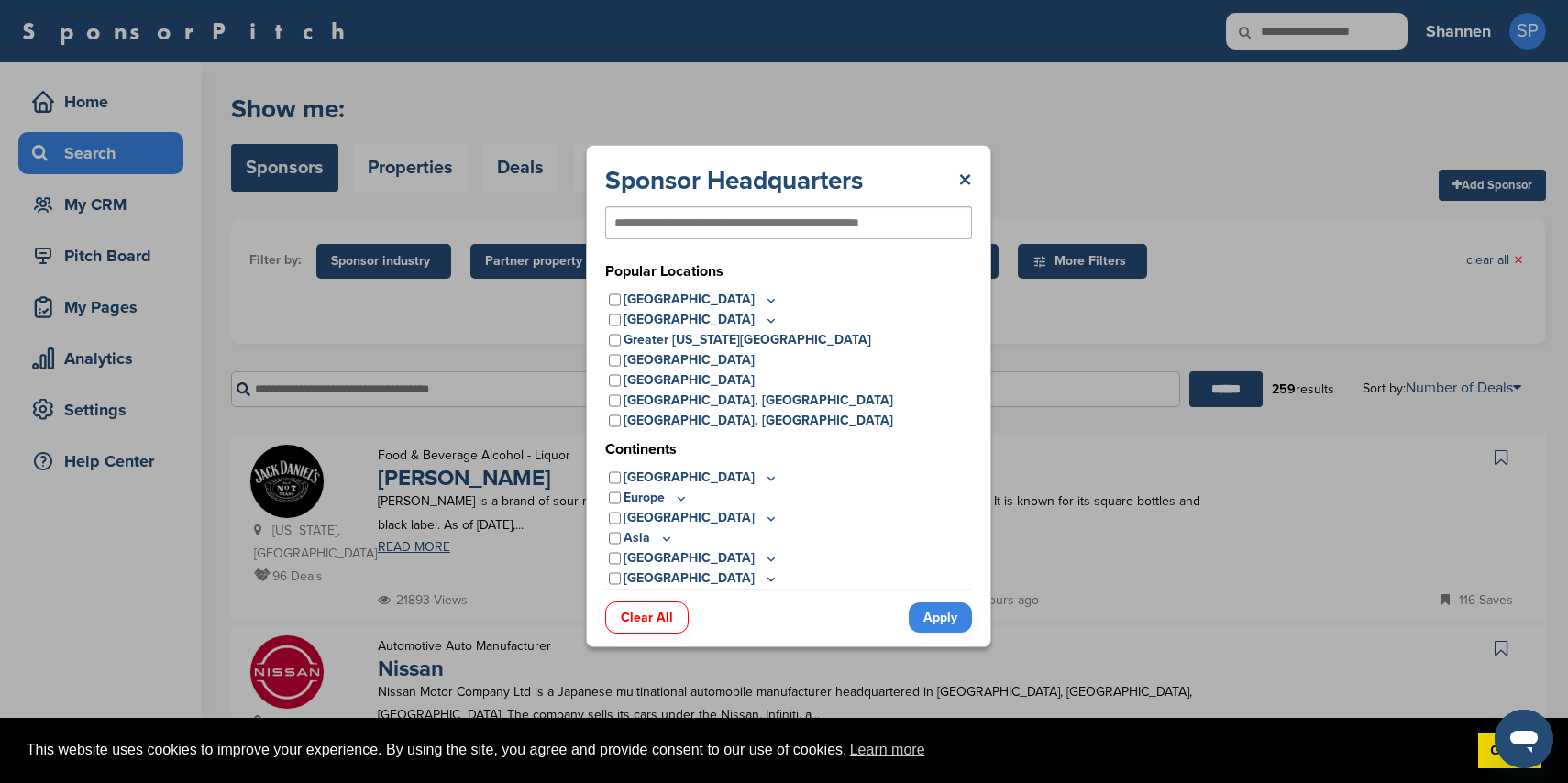
click at [695, 476] on p "North America" at bounding box center [701, 478] width 155 height 20
click at [764, 475] on icon at bounding box center [770, 478] width 15 height 16
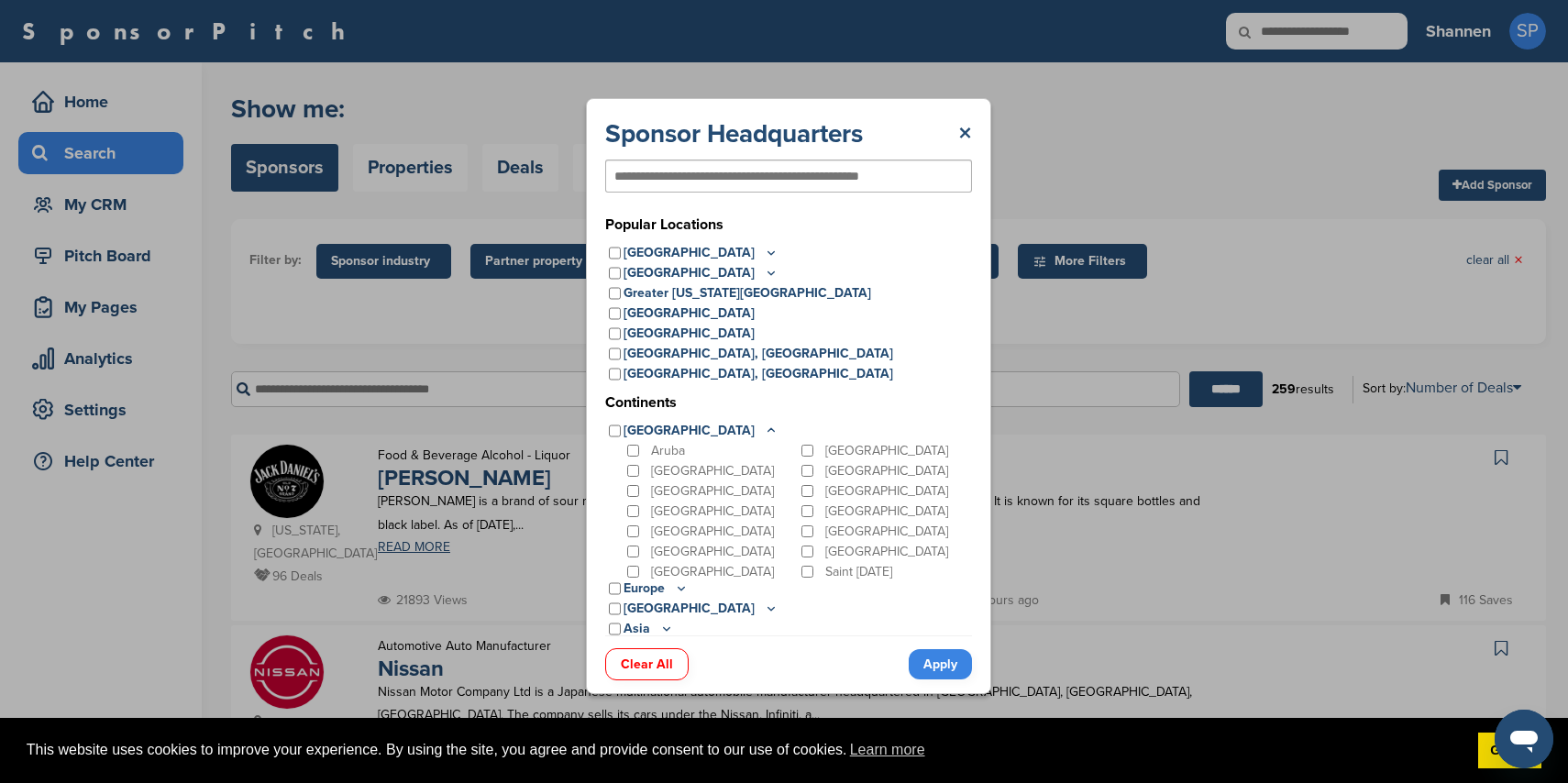
click at [657, 486] on p "[GEOGRAPHIC_DATA]" at bounding box center [713, 491] width 123 height 20
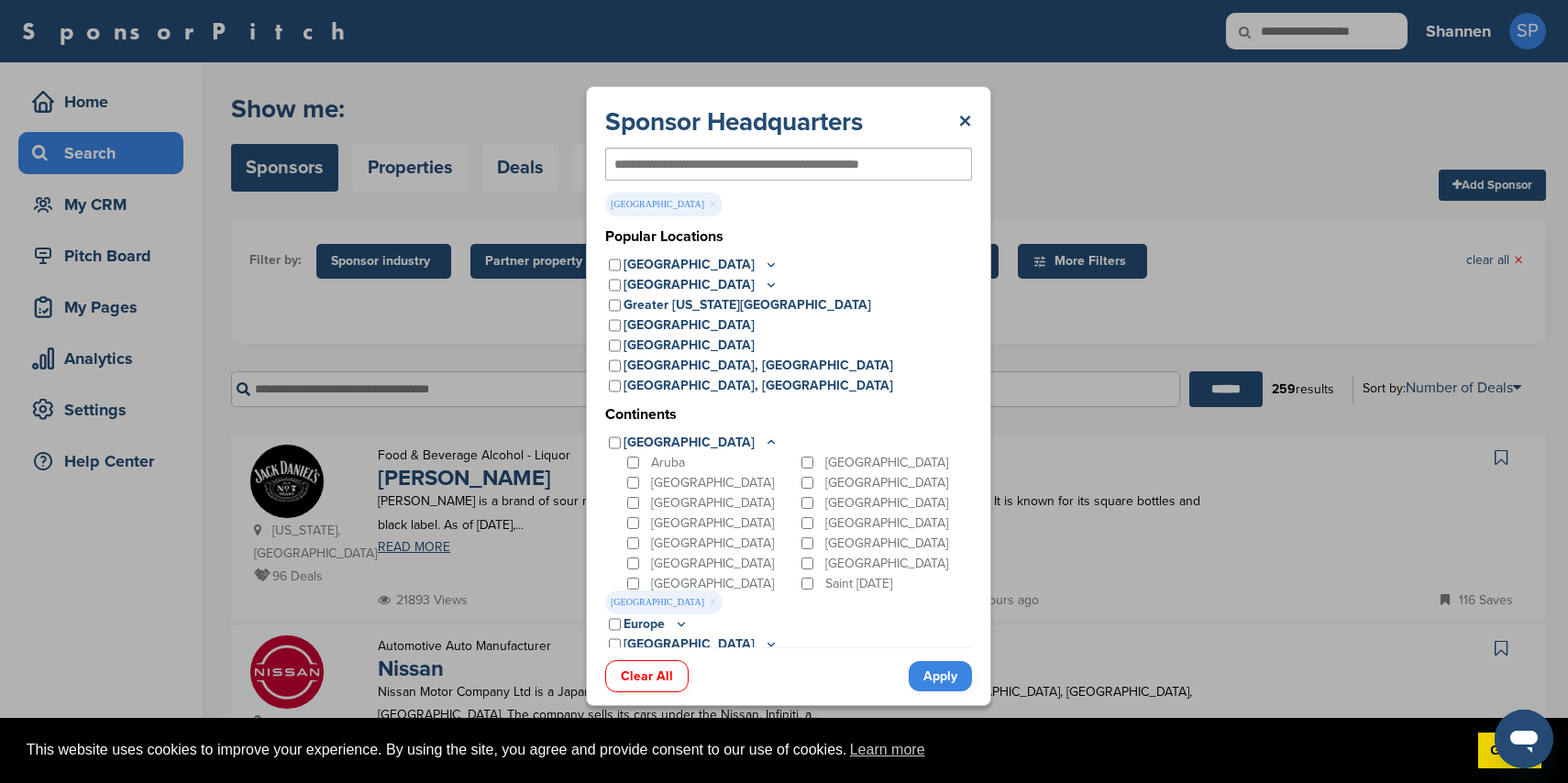
drag, startPoint x: 952, startPoint y: 681, endPoint x: 942, endPoint y: 670, distance: 14.9
click at [951, 681] on link "Apply" at bounding box center [940, 676] width 63 height 30
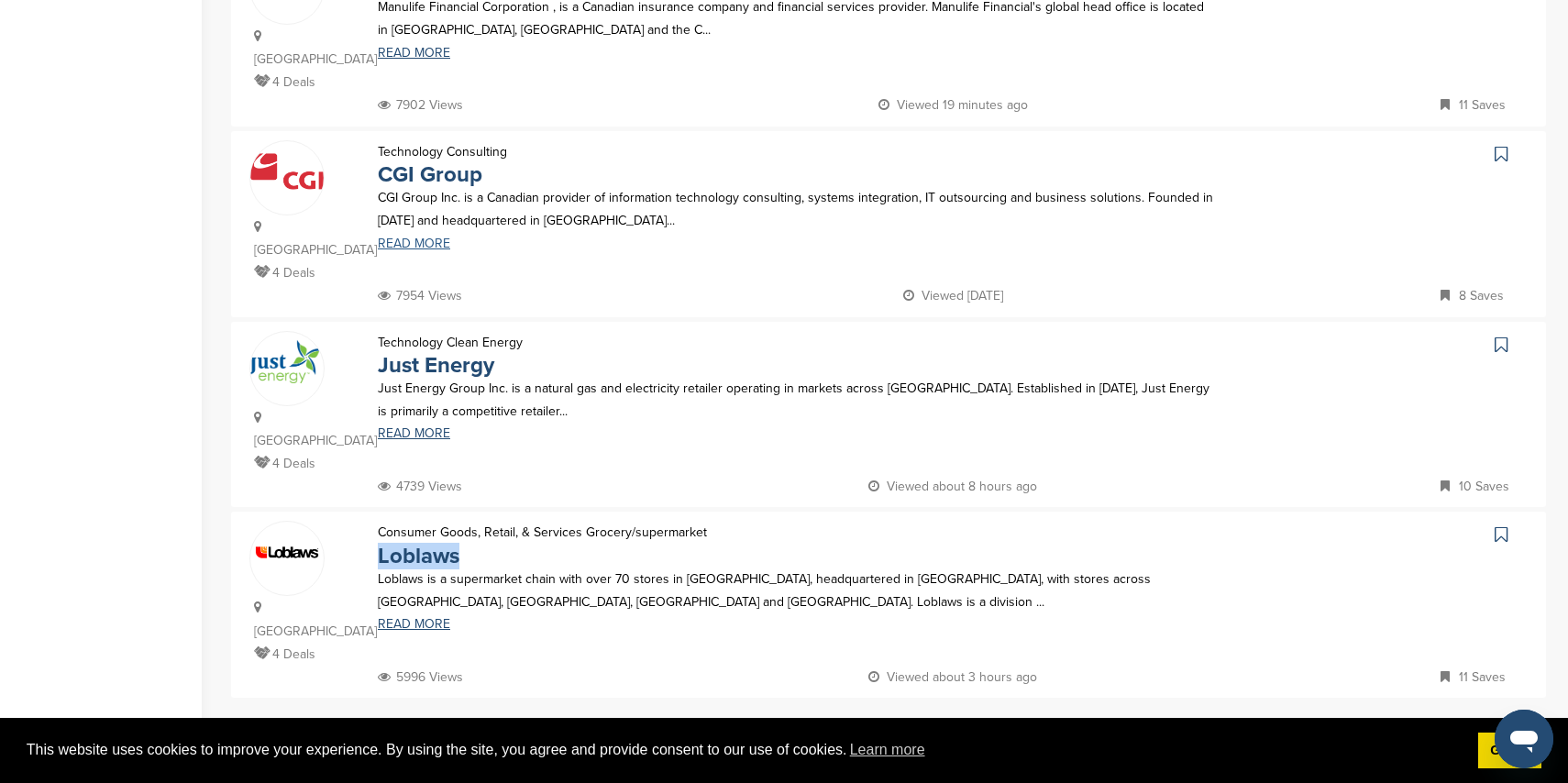
scroll to position [1640, 0]
click at [920, 717] on link "5" at bounding box center [926, 733] width 38 height 34
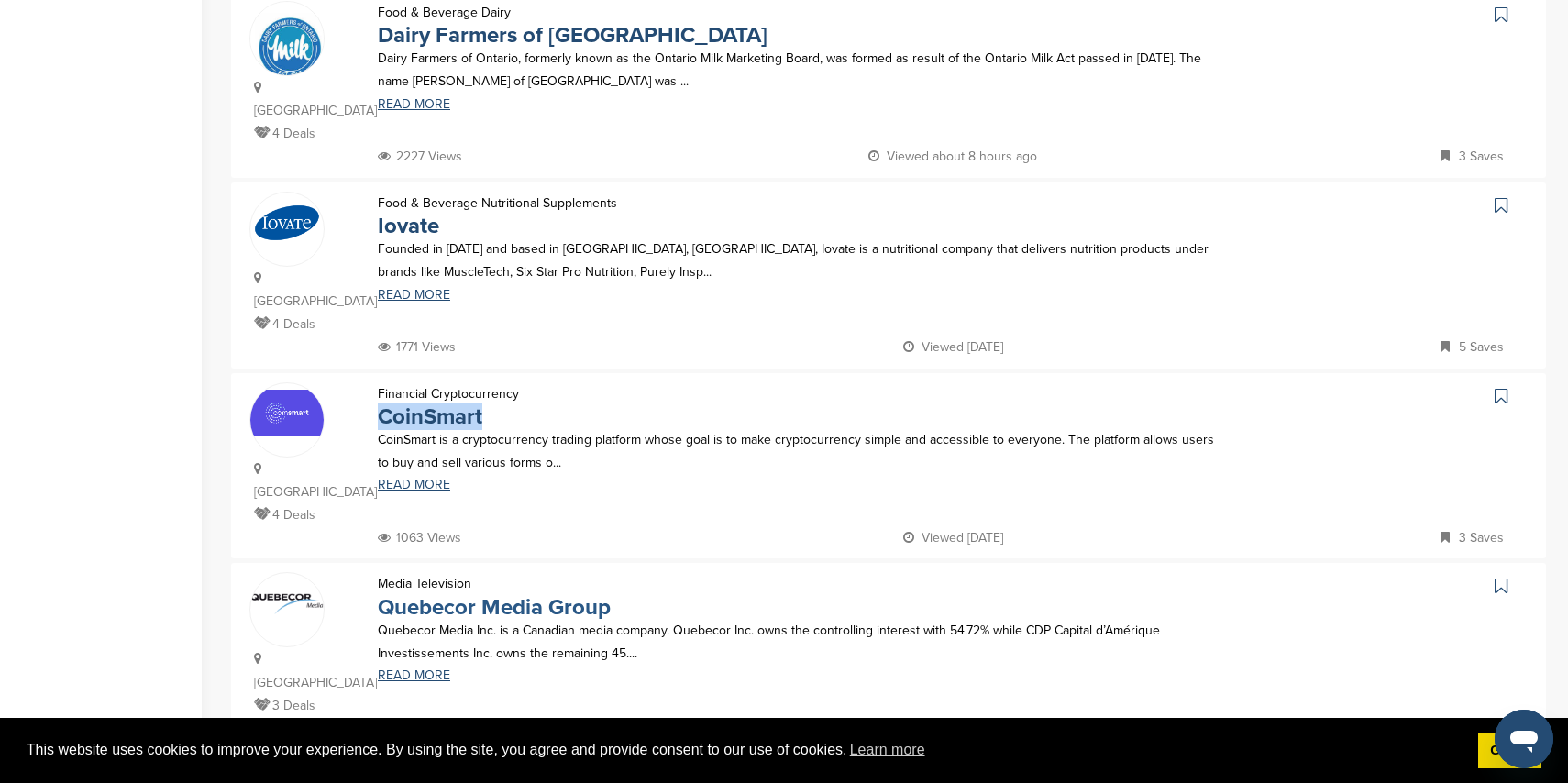
scroll to position [1587, 0]
click at [952, 770] on link "6" at bounding box center [950, 787] width 38 height 34
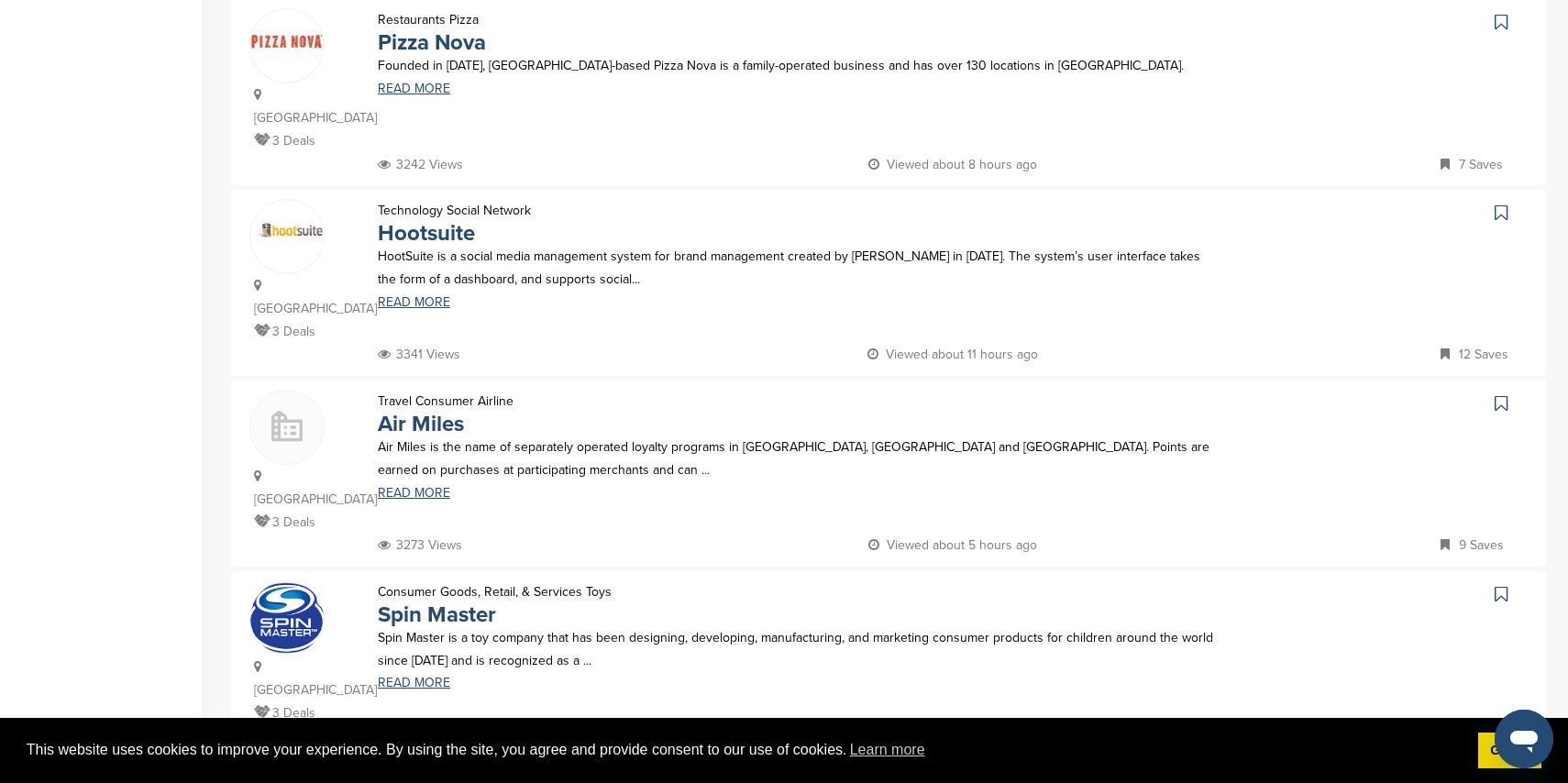
scroll to position [1451, 0]
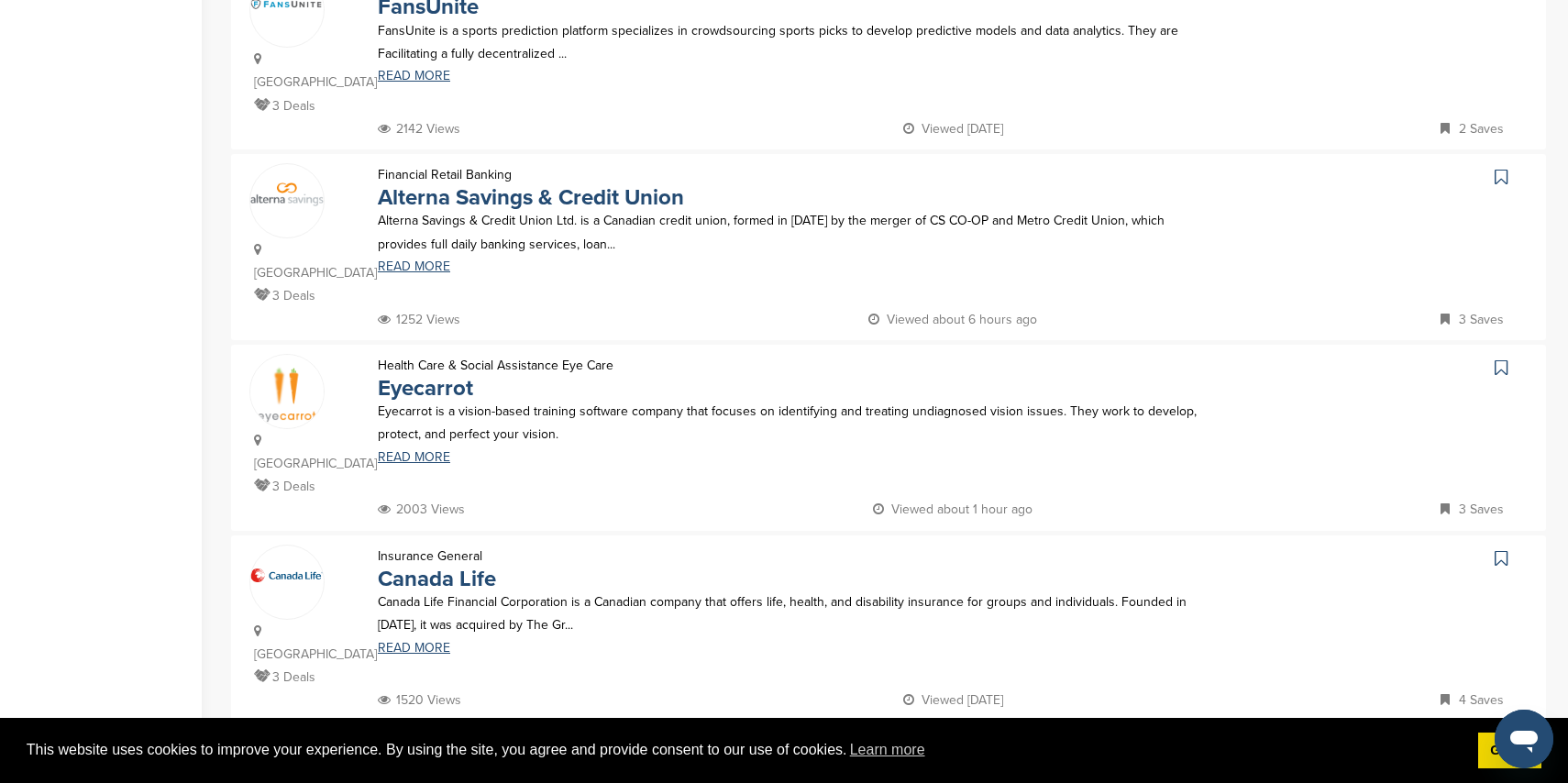
scroll to position [1234, 0]
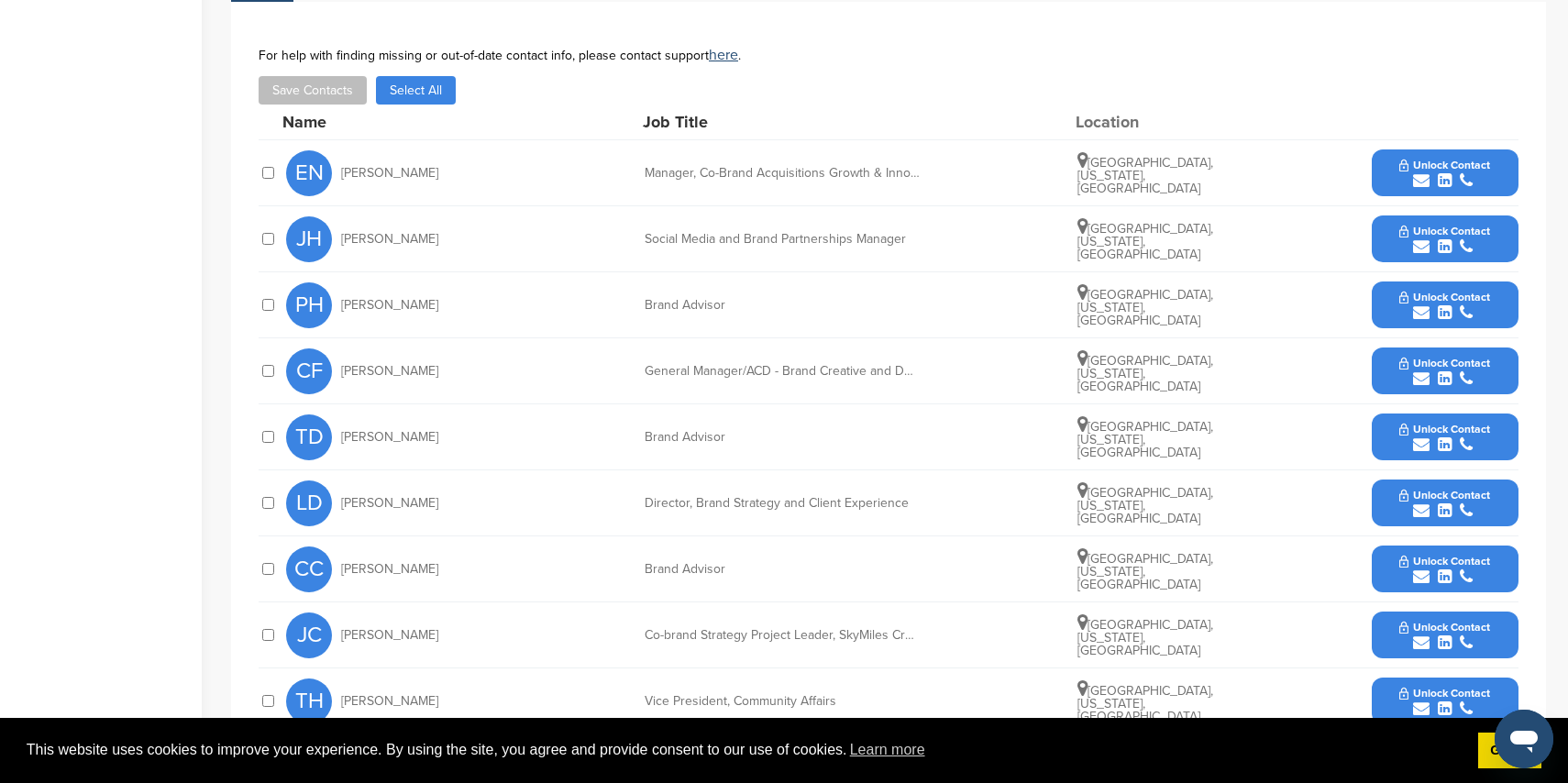
scroll to position [723, 0]
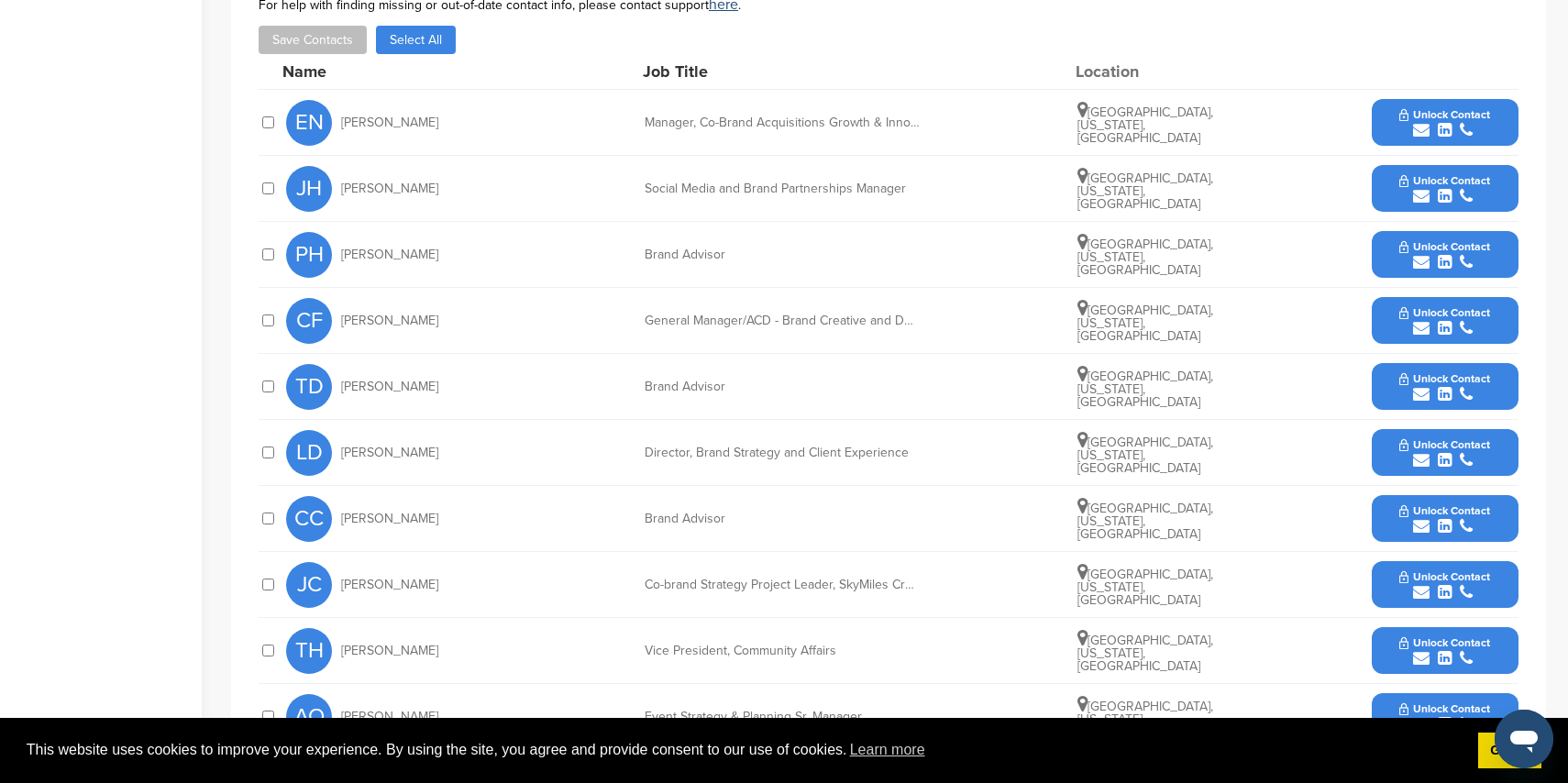
click at [1423, 188] on icon "submit" at bounding box center [1421, 196] width 17 height 17
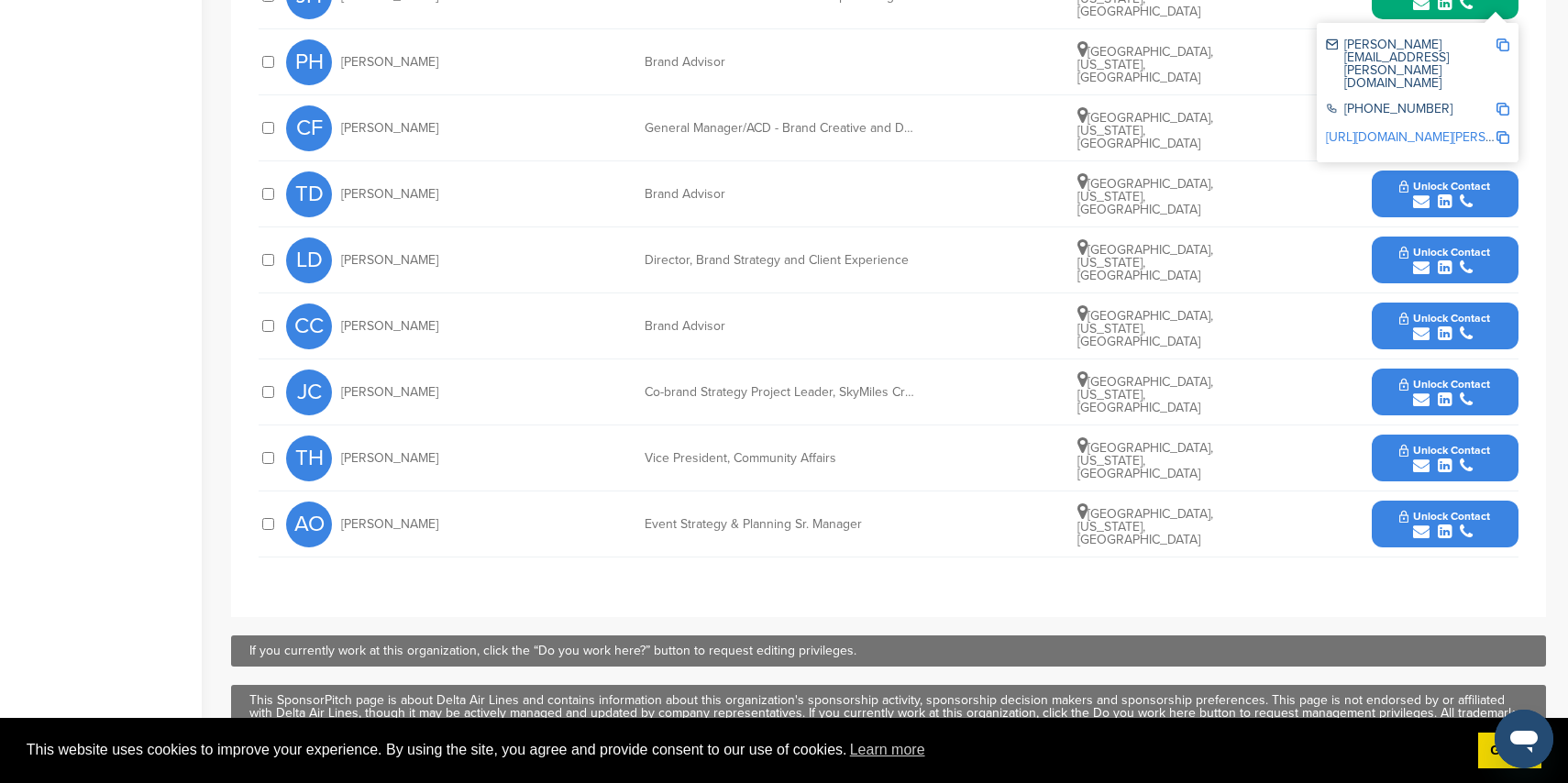
scroll to position [920, 0]
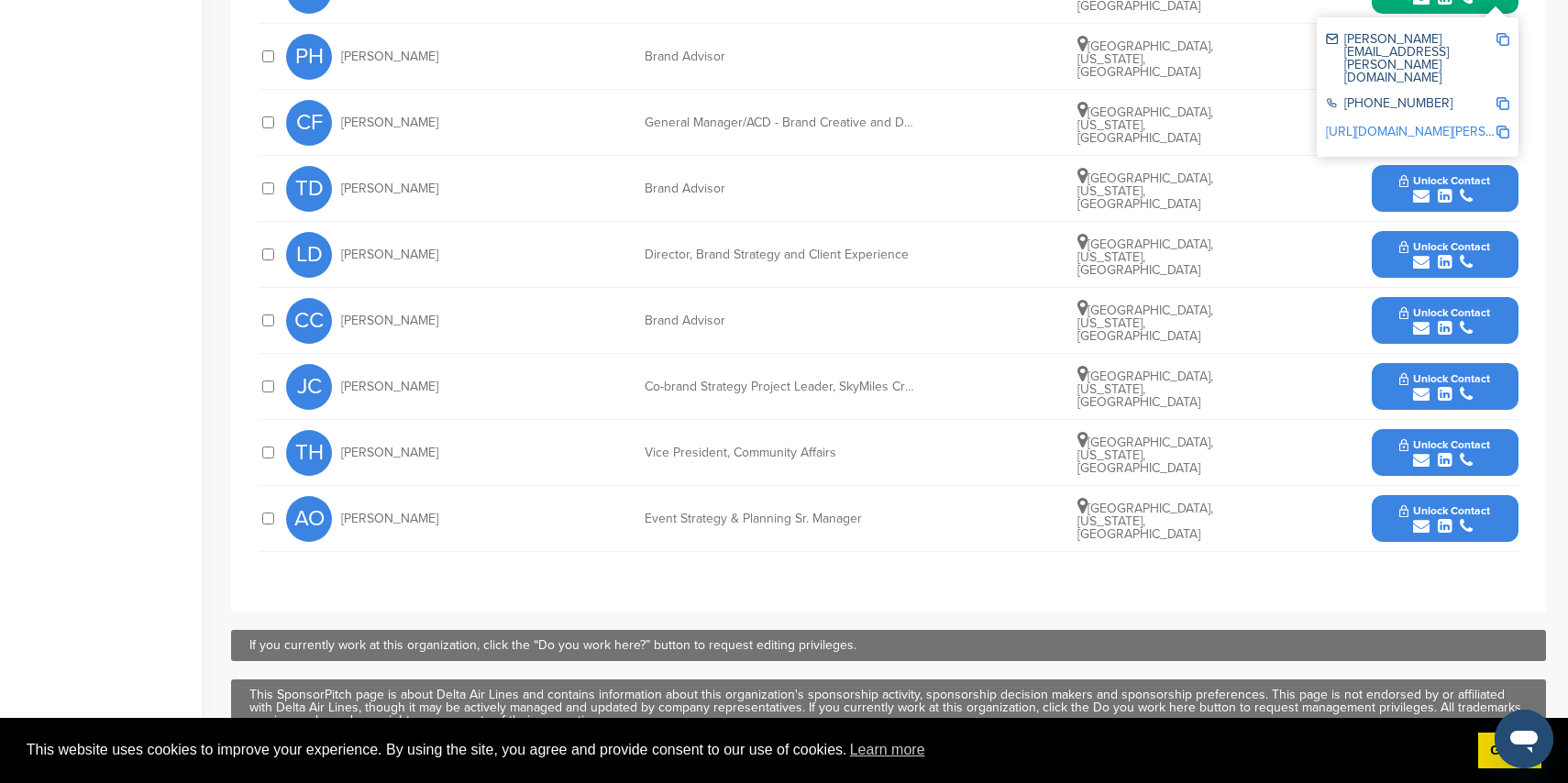
drag, startPoint x: 1423, startPoint y: 501, endPoint x: 1391, endPoint y: 496, distance: 32.4
click at [1423, 518] on icon "submit" at bounding box center [1421, 526] width 17 height 17
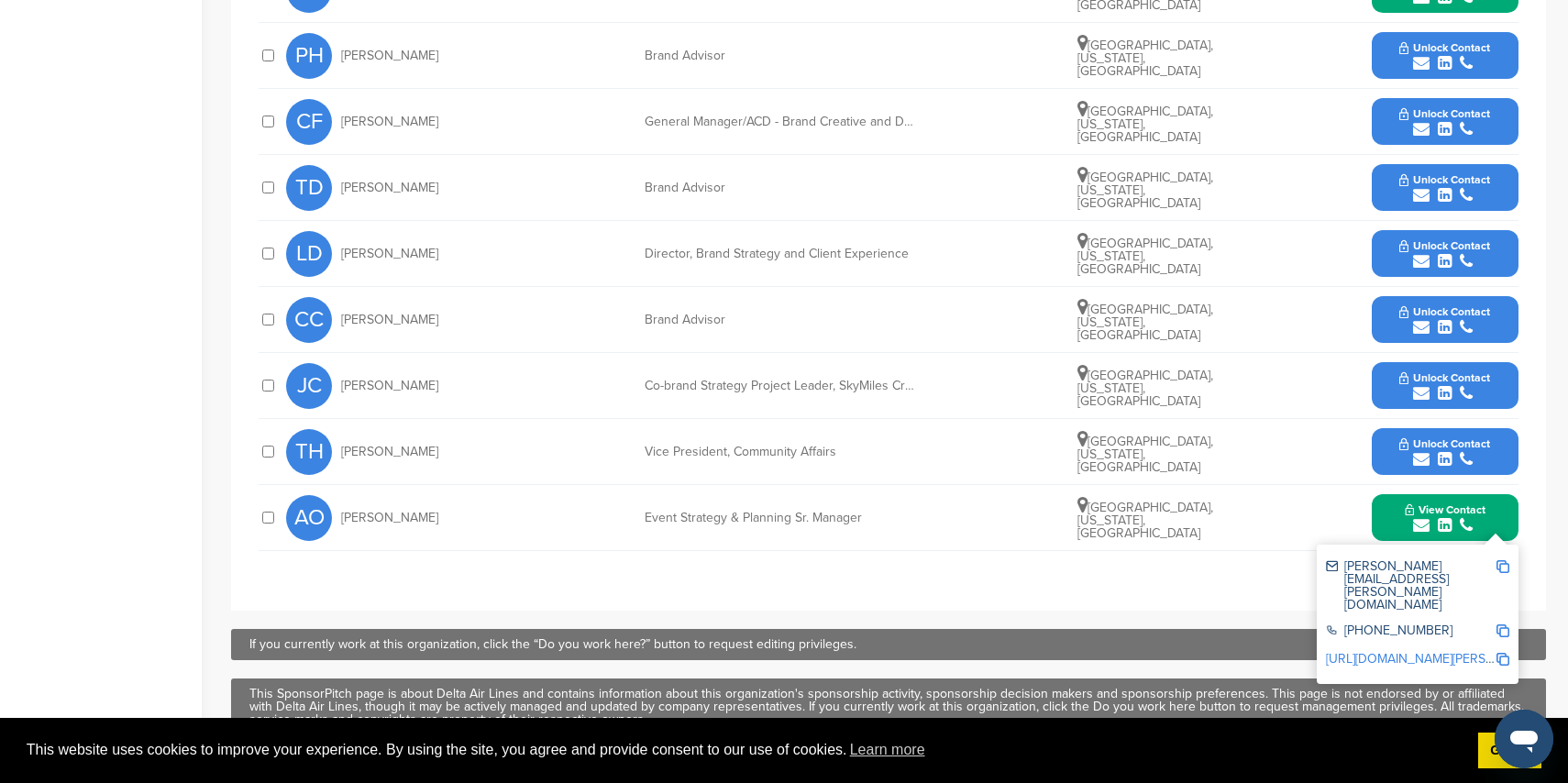
scroll to position [924, 0]
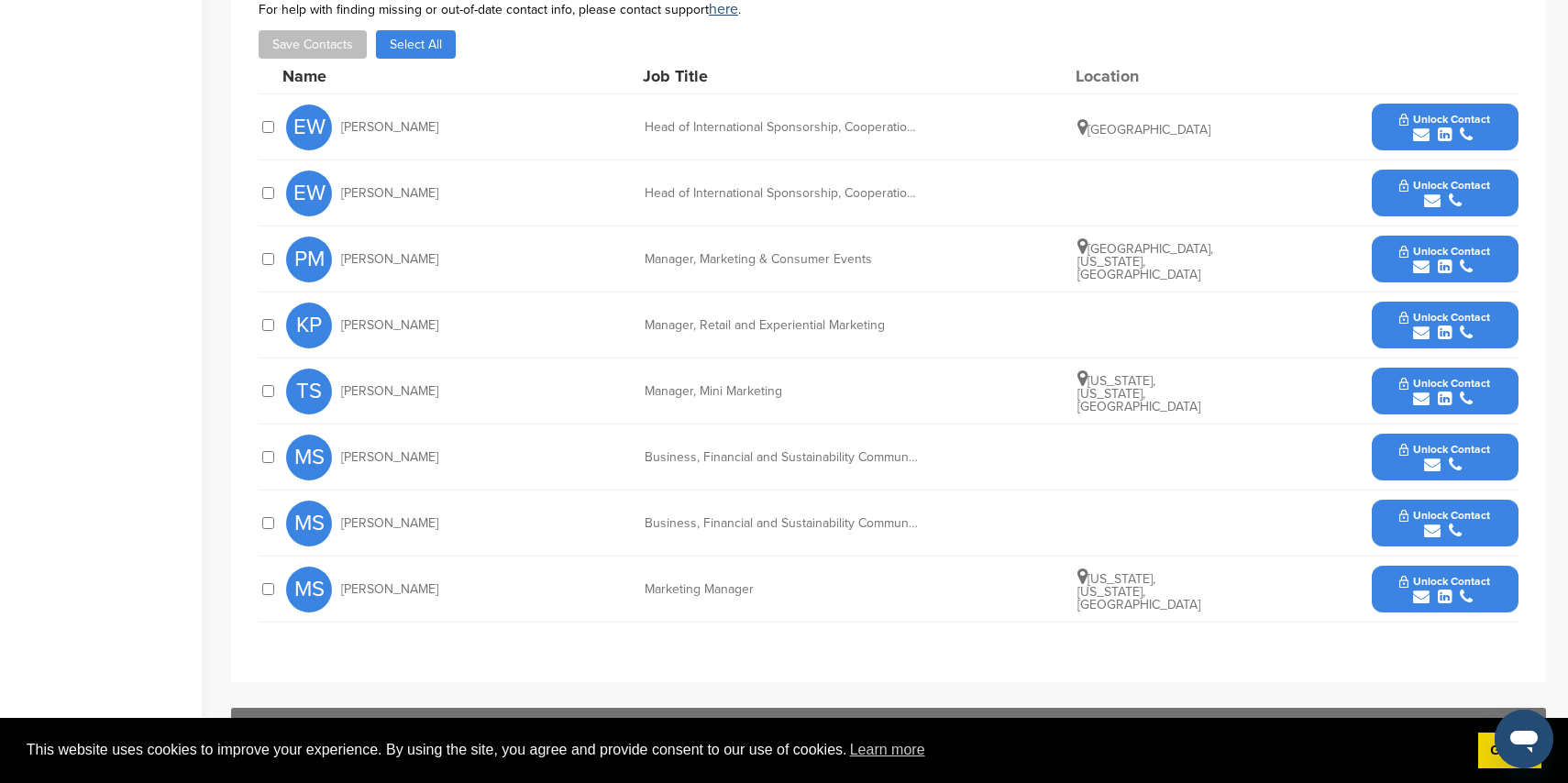
scroll to position [703, 0]
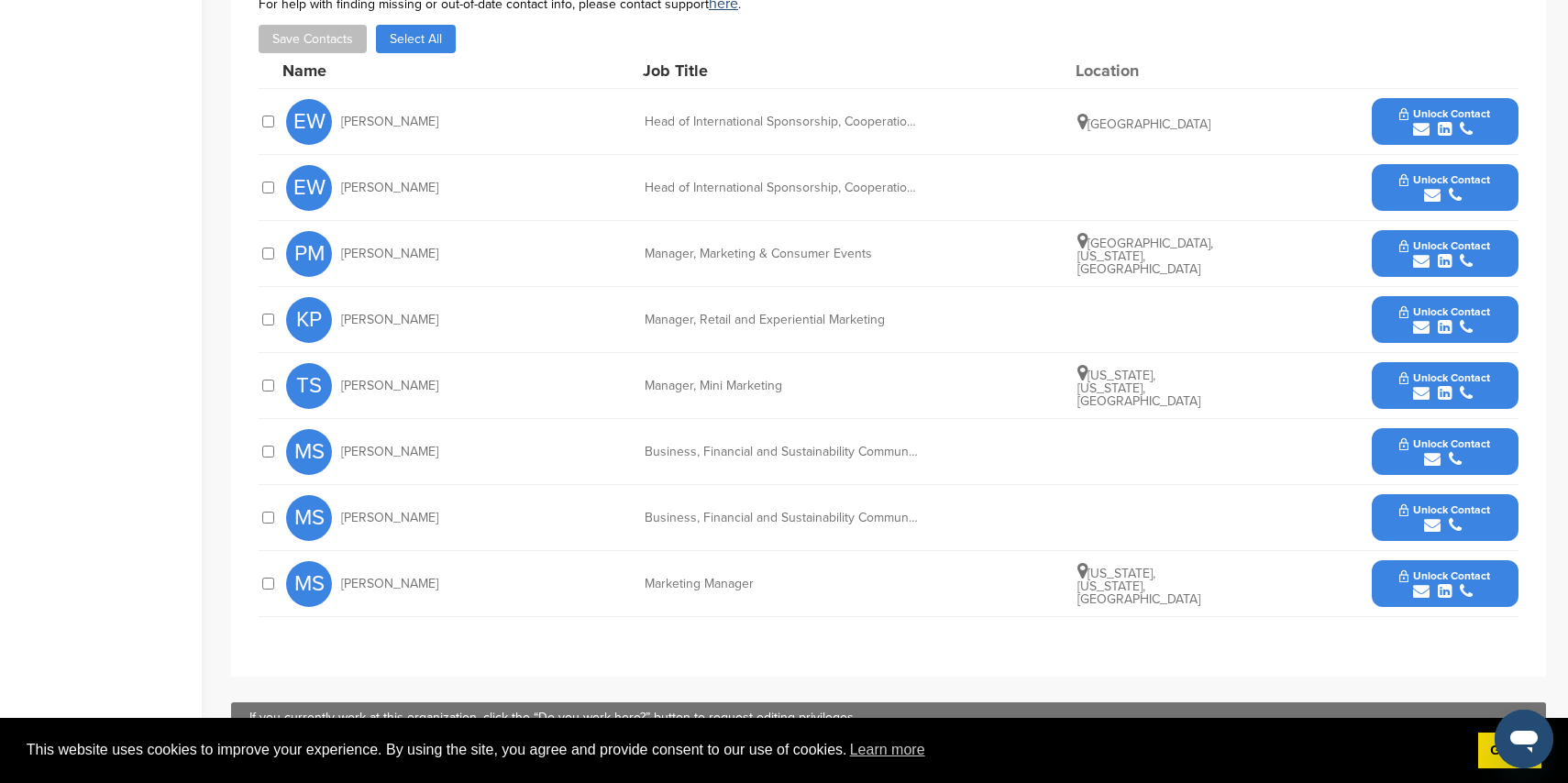
click at [1423, 129] on icon "submit" at bounding box center [1421, 129] width 17 height 17
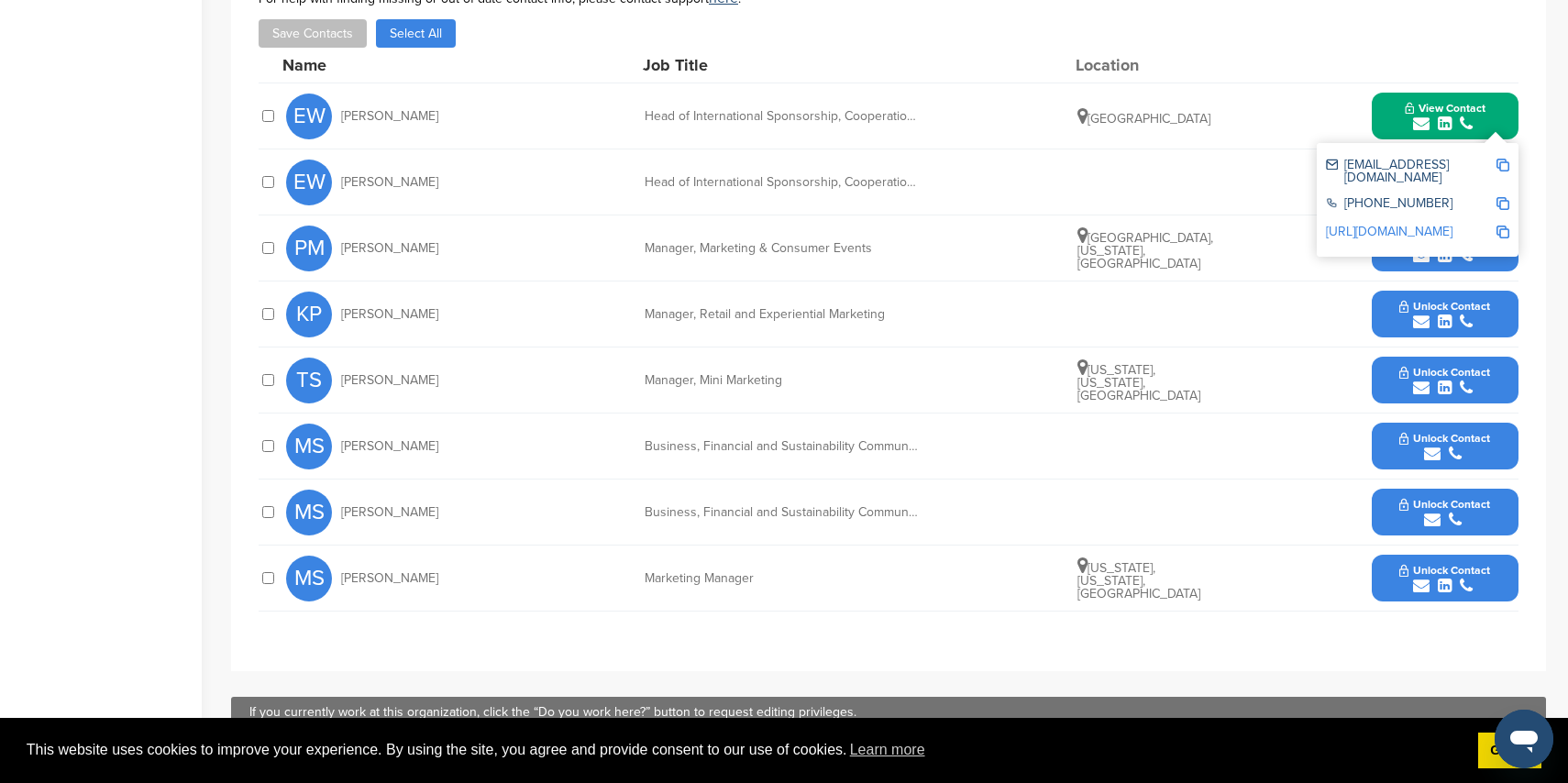
drag, startPoint x: 1417, startPoint y: 588, endPoint x: 1317, endPoint y: 539, distance: 111.4
click at [1417, 588] on icon "submit" at bounding box center [1421, 585] width 17 height 17
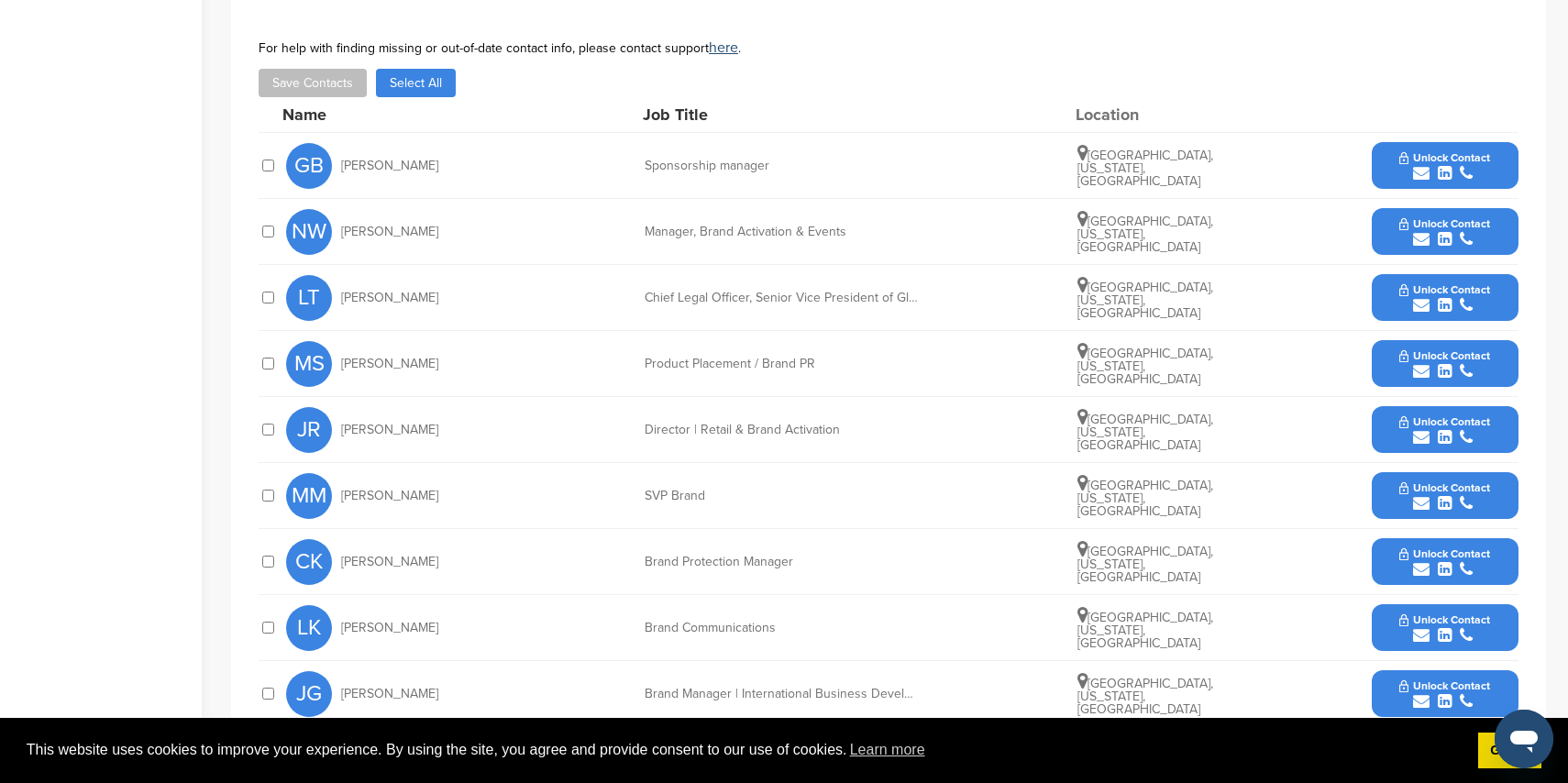
scroll to position [665, 0]
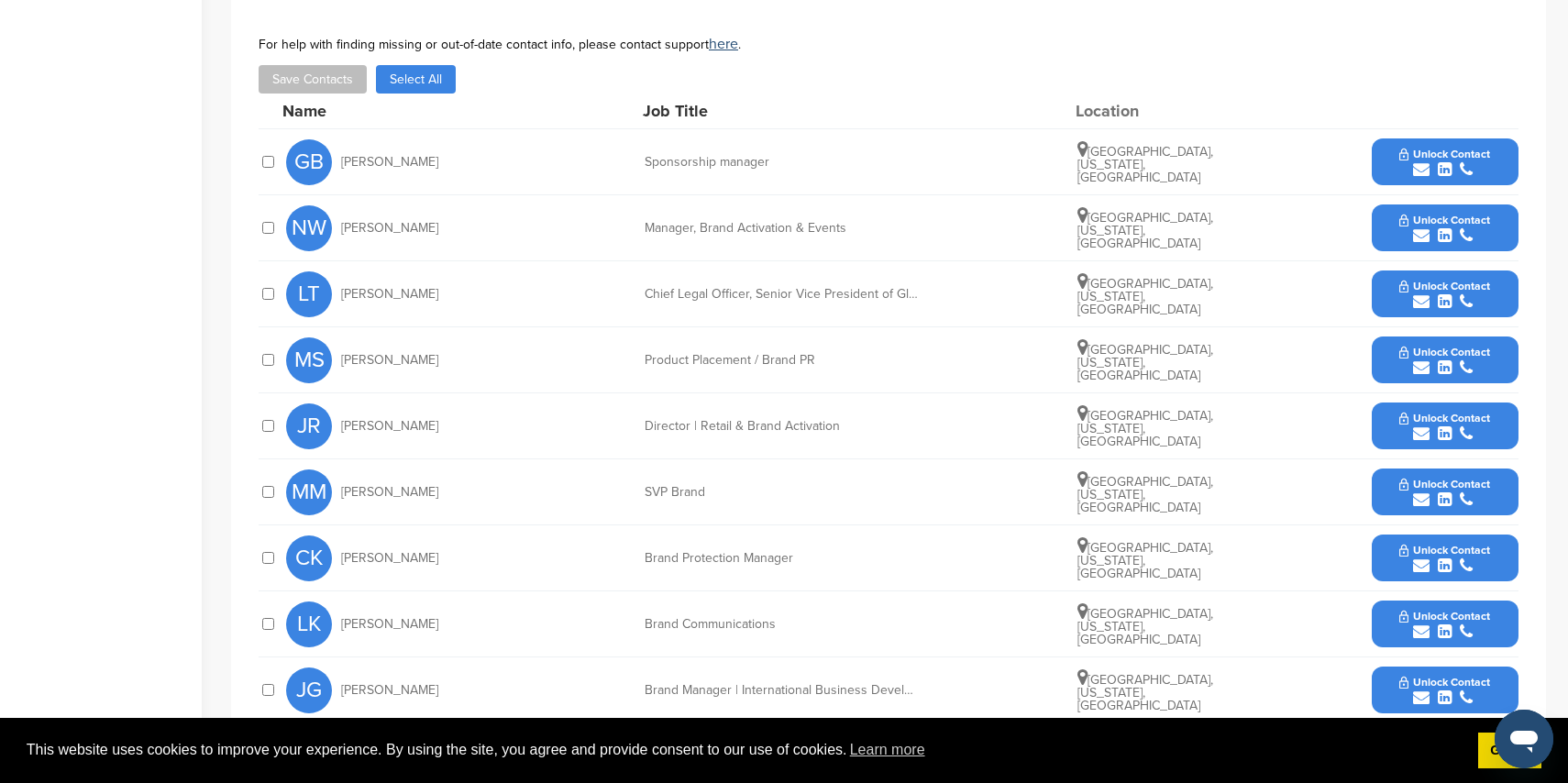
click at [1418, 162] on icon "submit" at bounding box center [1421, 170] width 17 height 17
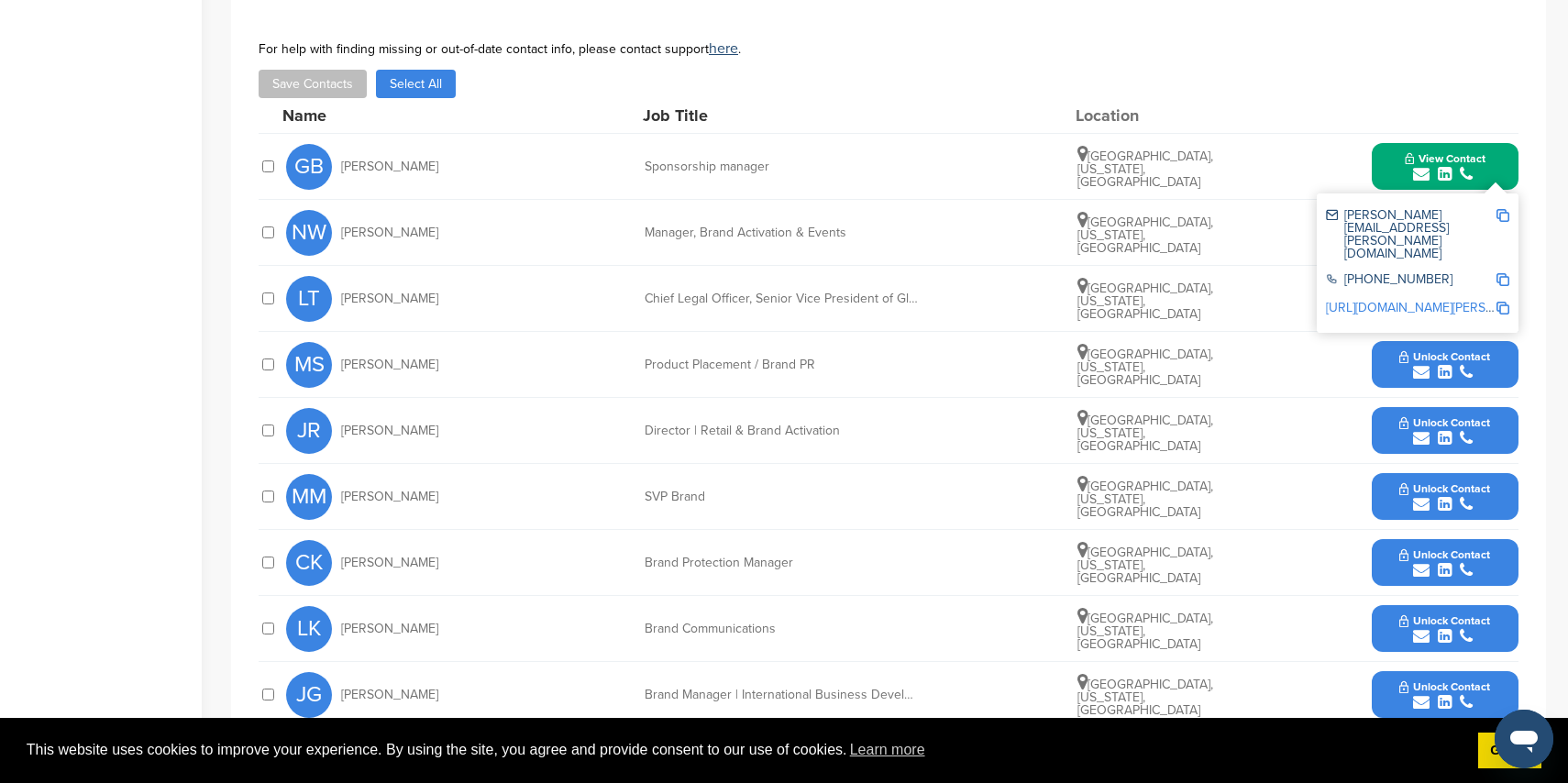
scroll to position [0, 0]
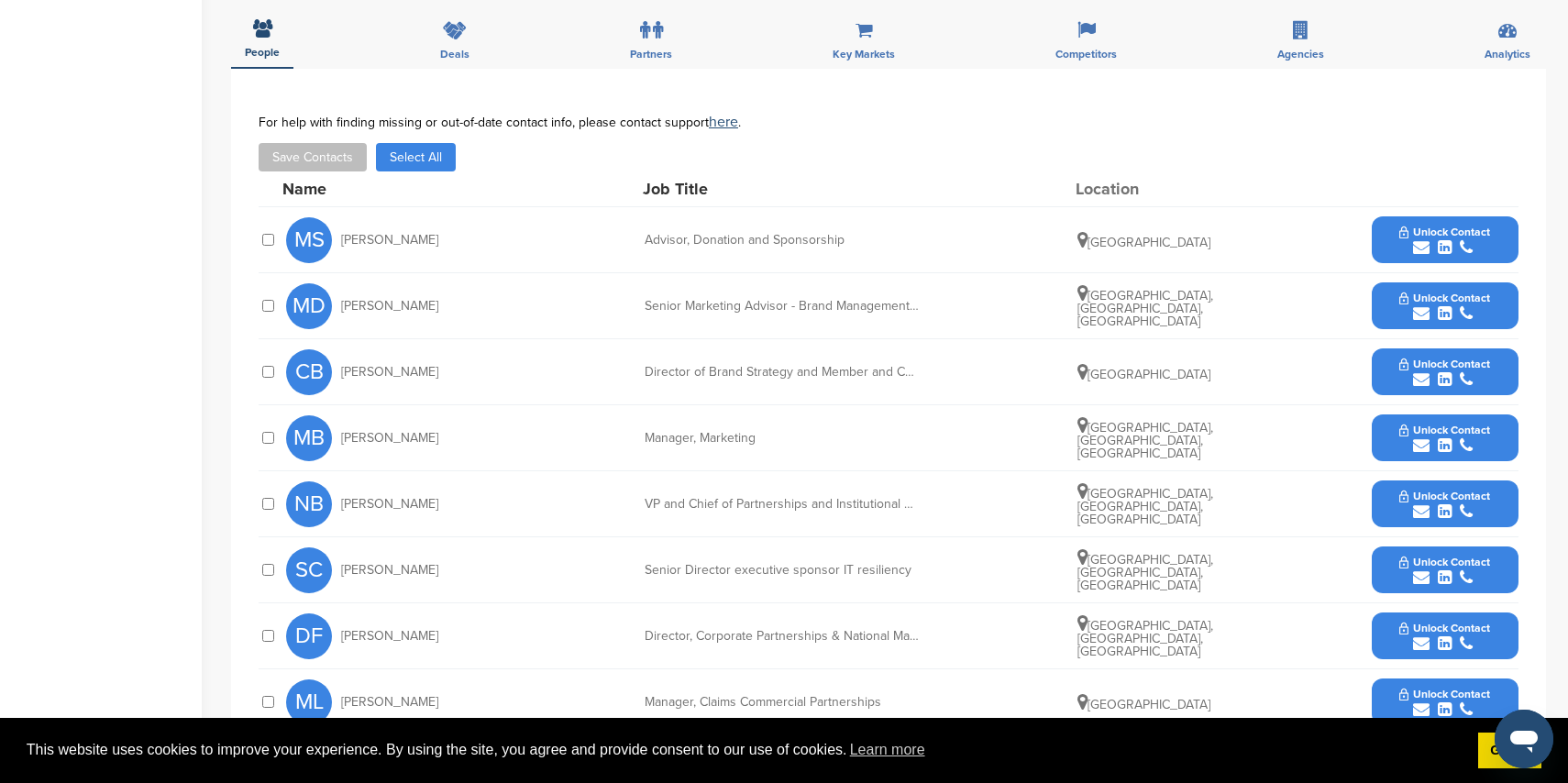
scroll to position [574, 0]
click at [1414, 249] on icon "submit" at bounding box center [1421, 247] width 17 height 17
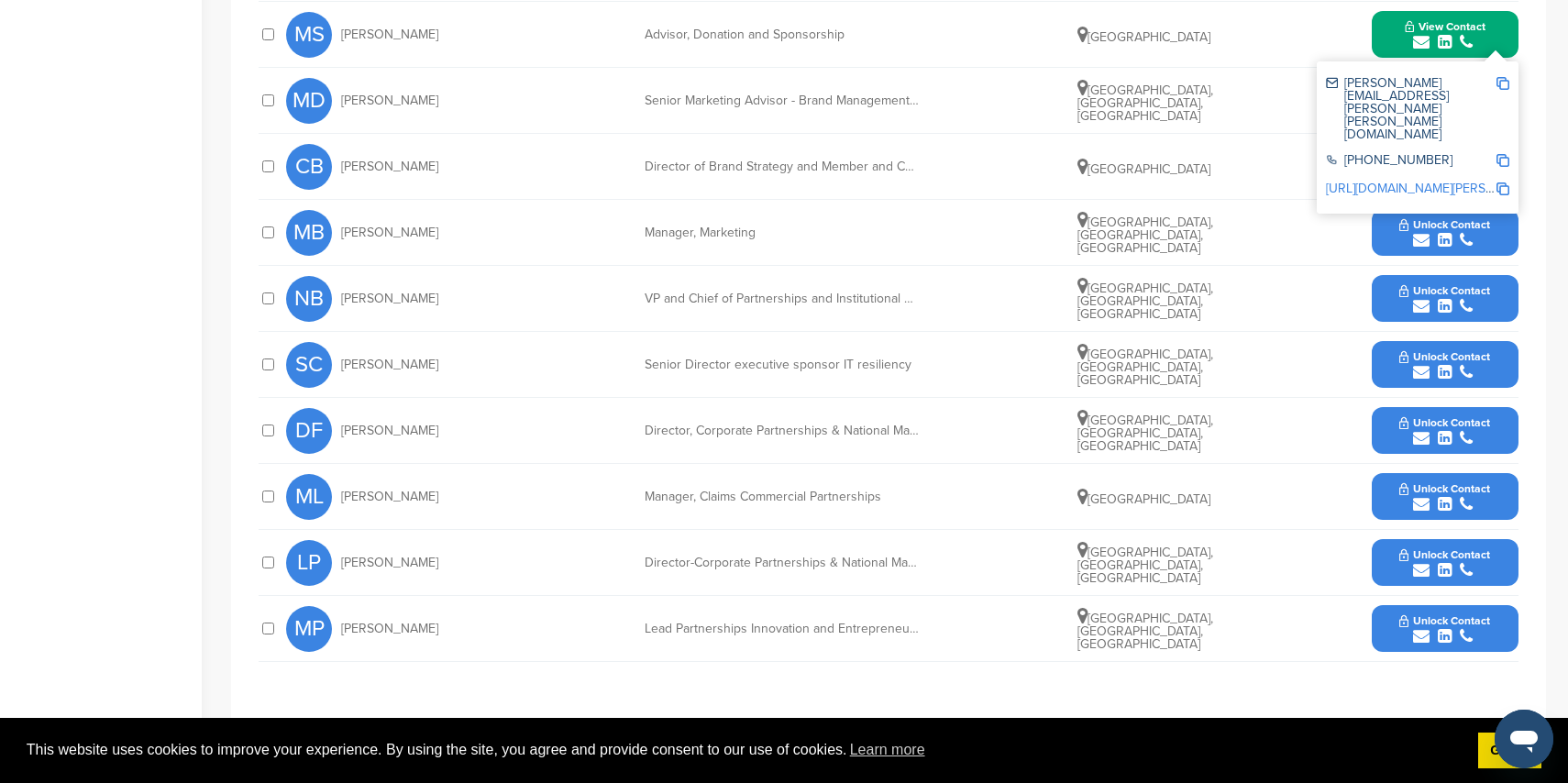
scroll to position [780, 0]
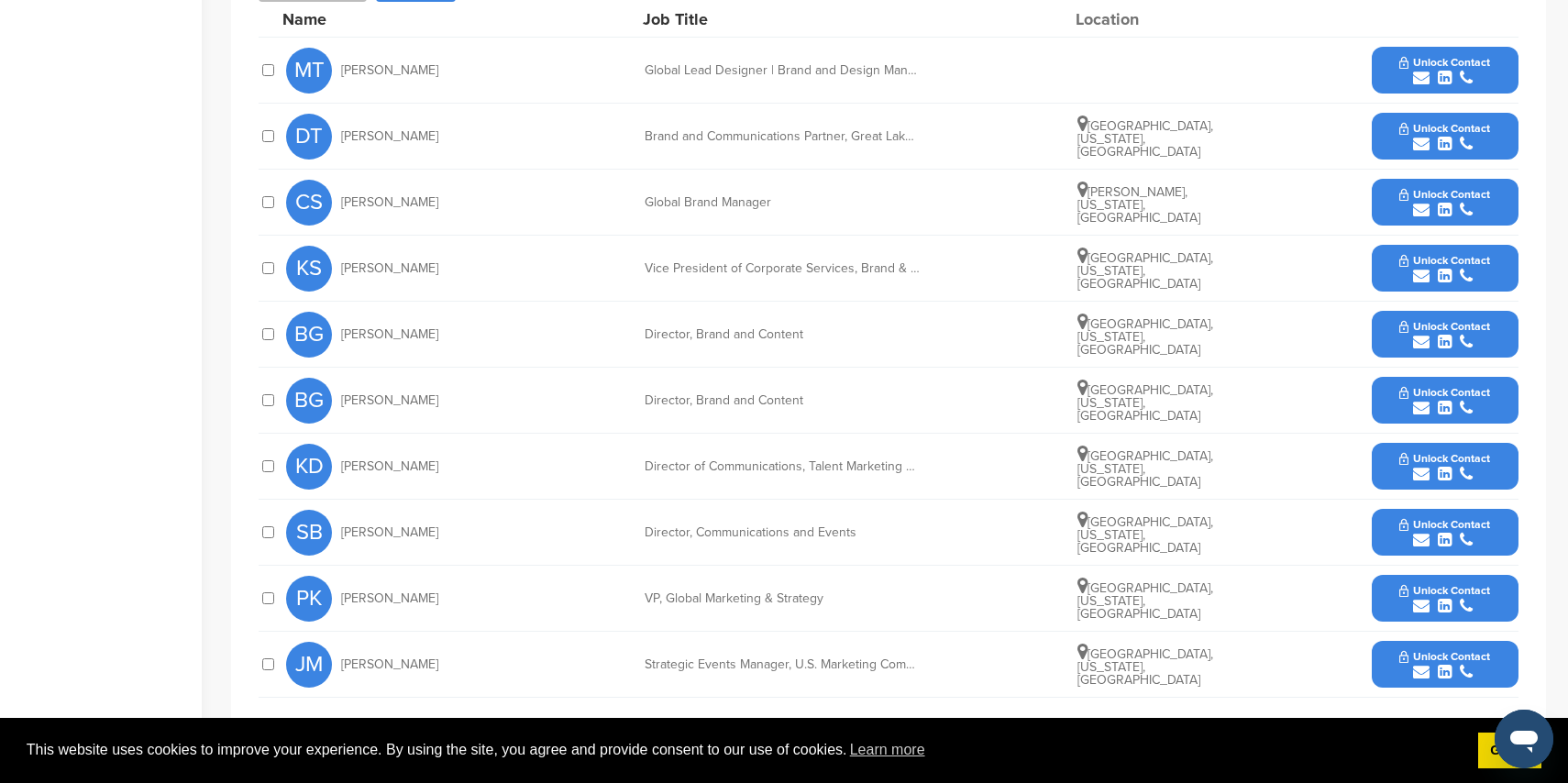
scroll to position [735, 0]
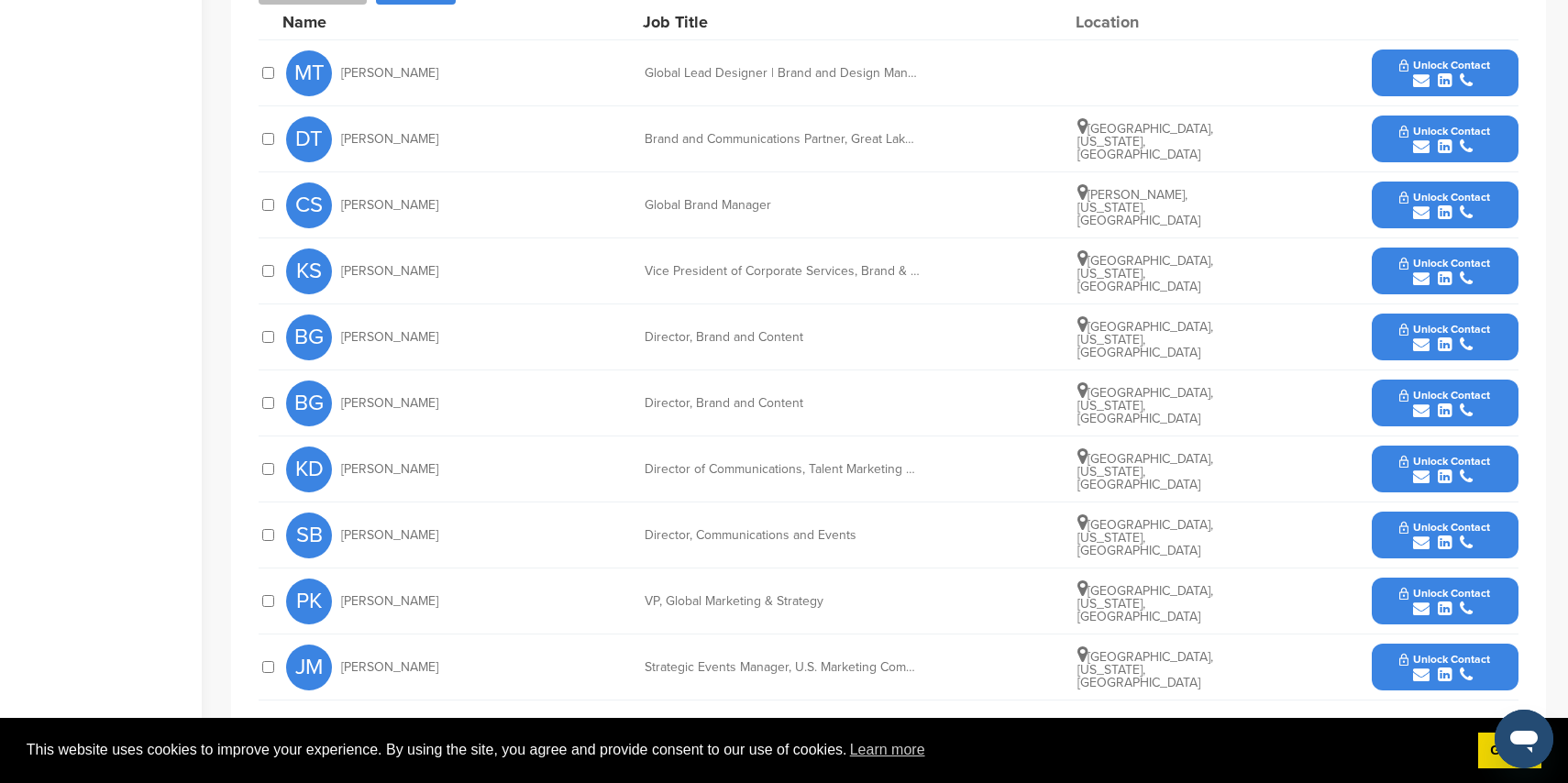
click at [1426, 540] on icon "submit" at bounding box center [1421, 542] width 17 height 17
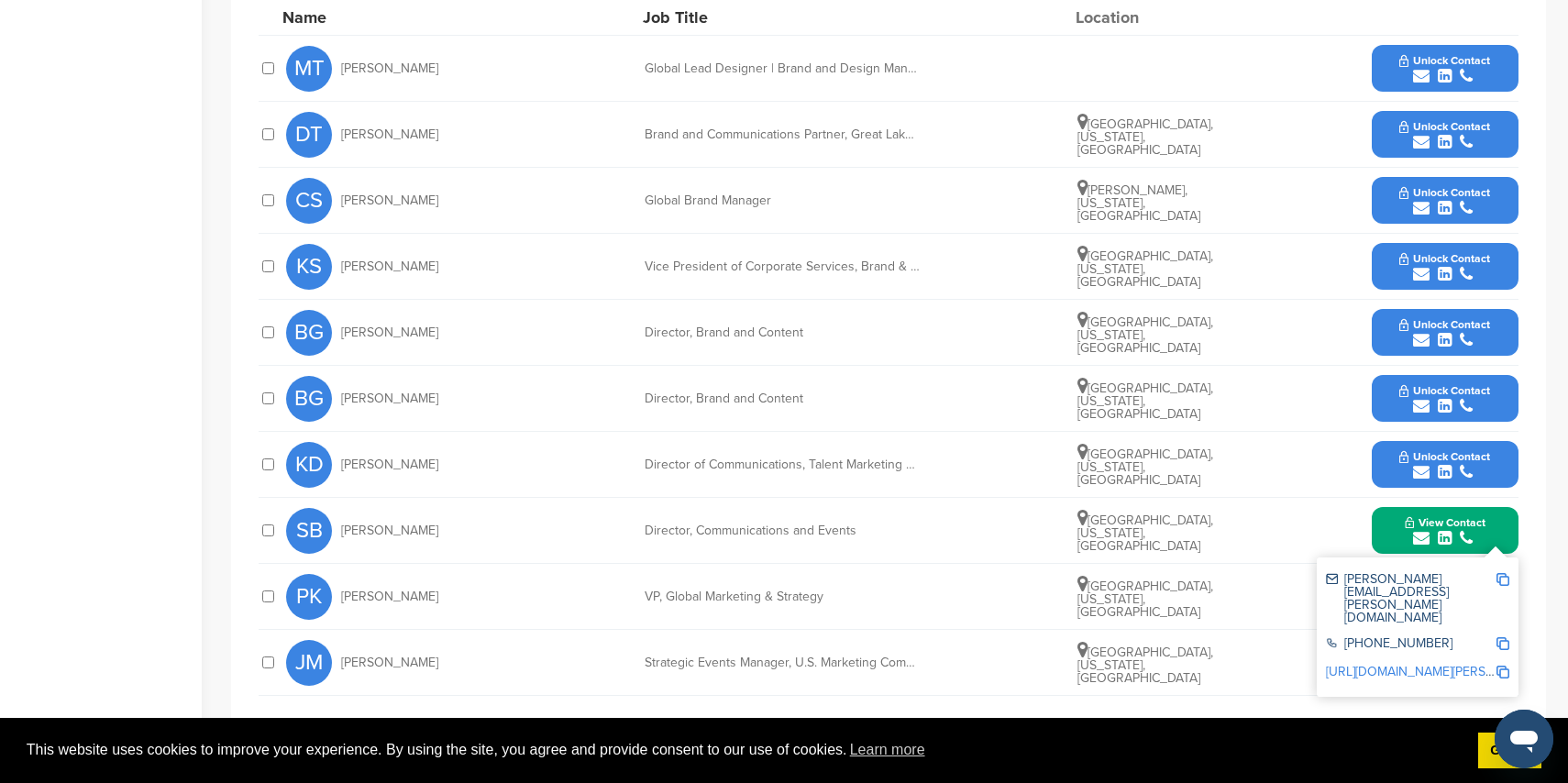
scroll to position [746, 0]
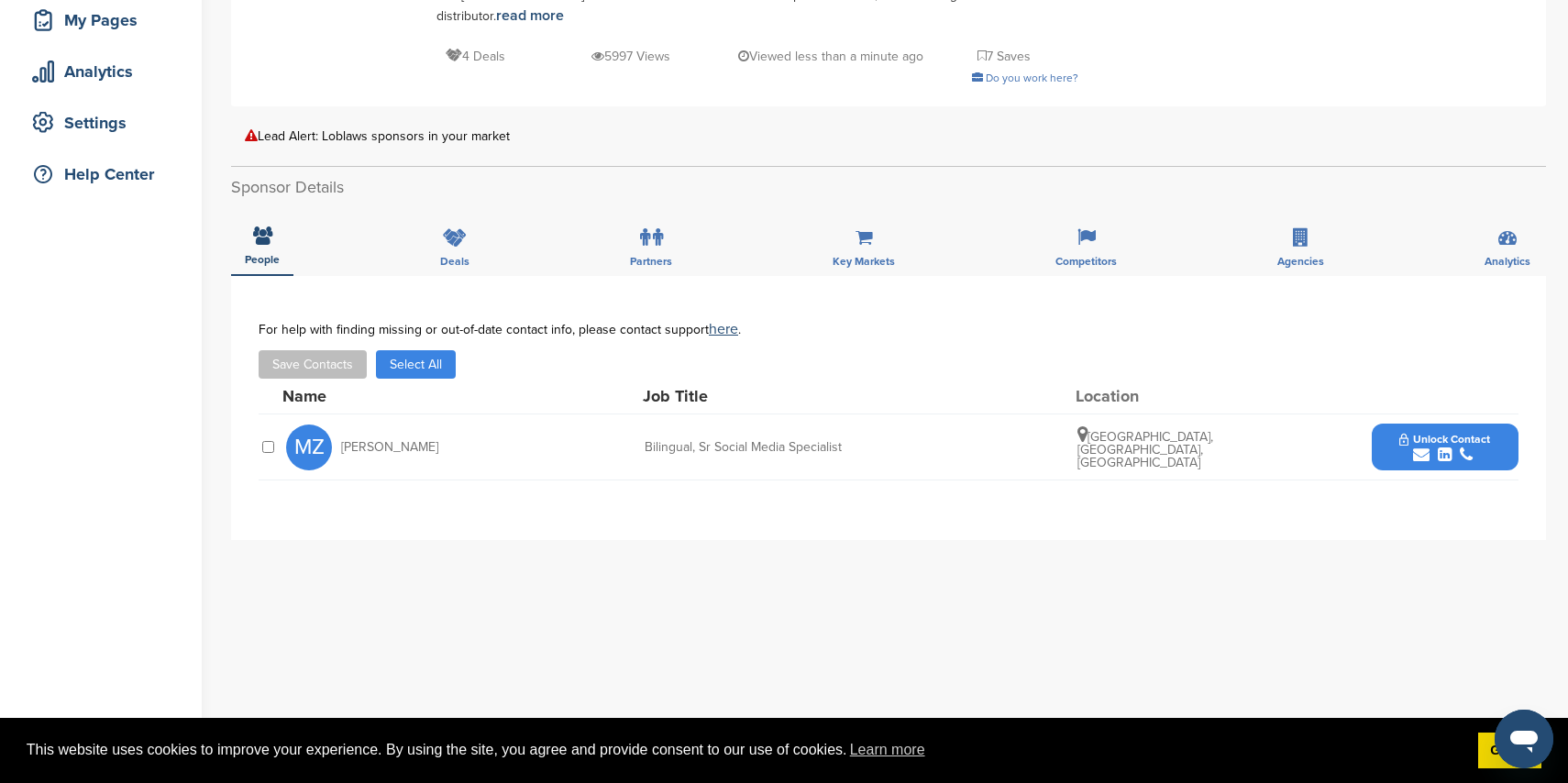
scroll to position [285, 0]
drag, startPoint x: 1421, startPoint y: 435, endPoint x: 1397, endPoint y: 434, distance: 24.0
click at [1421, 450] on icon "submit" at bounding box center [1421, 457] width 17 height 17
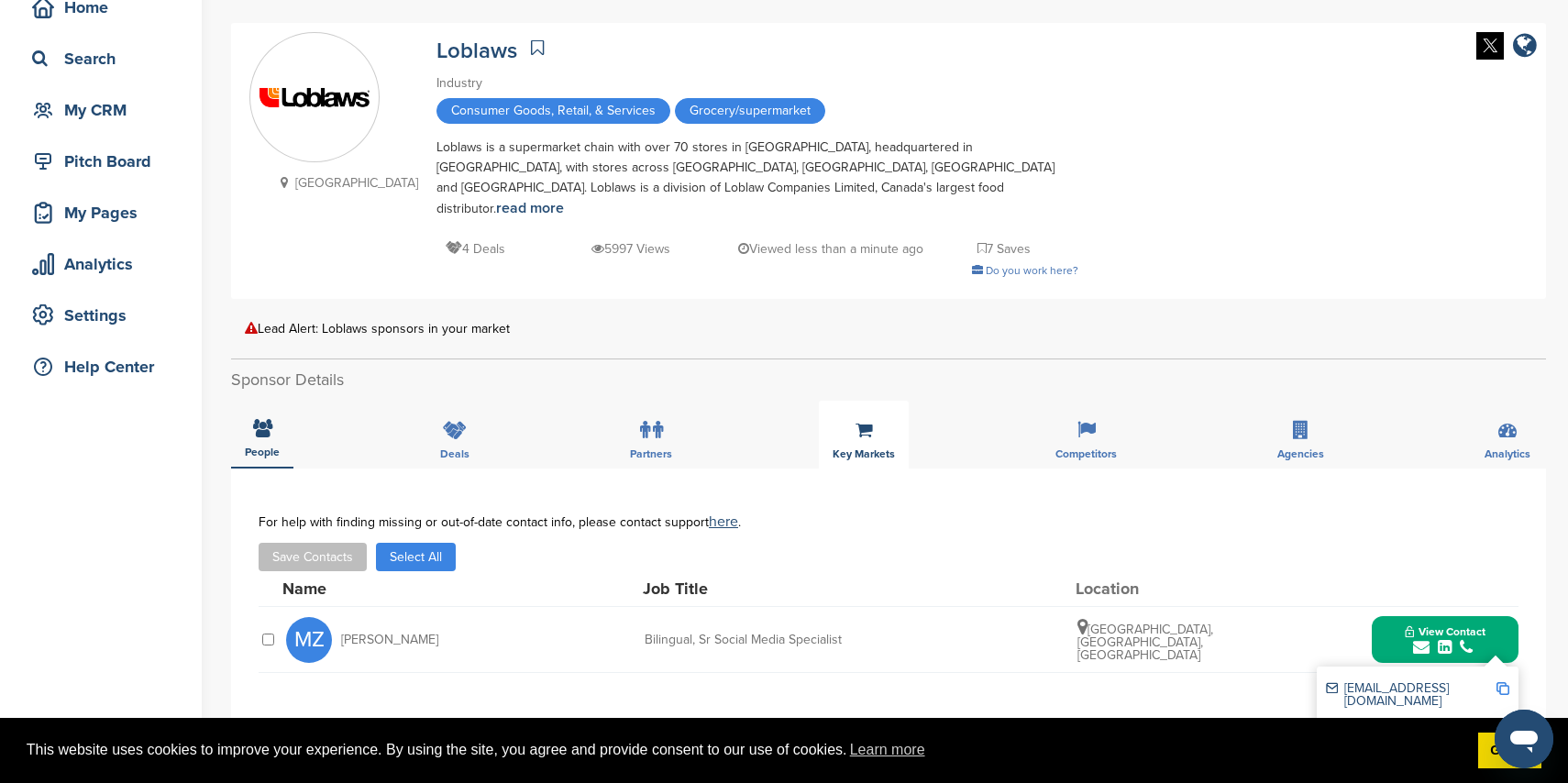
scroll to position [135, 0]
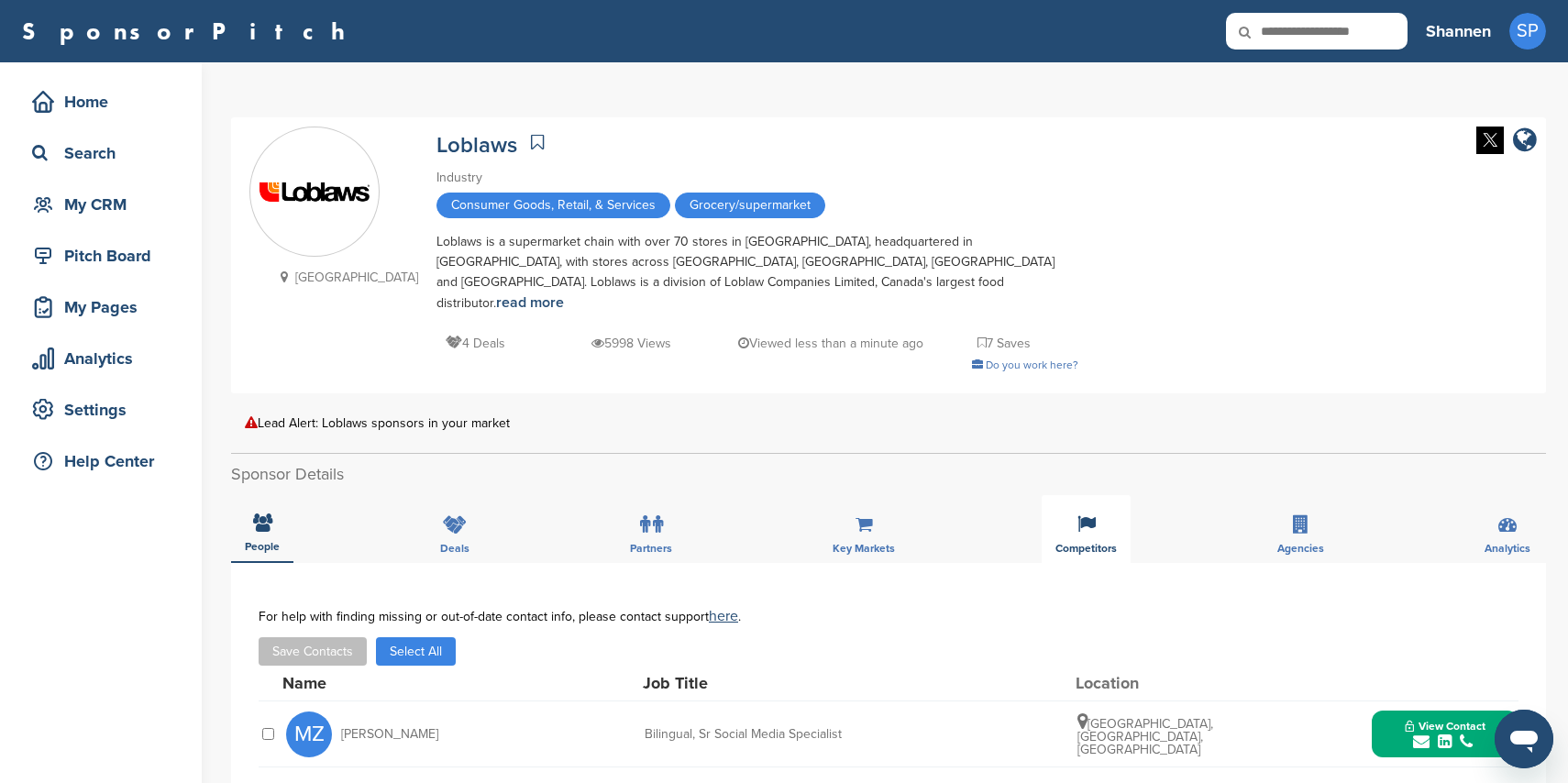
scroll to position [2, 0]
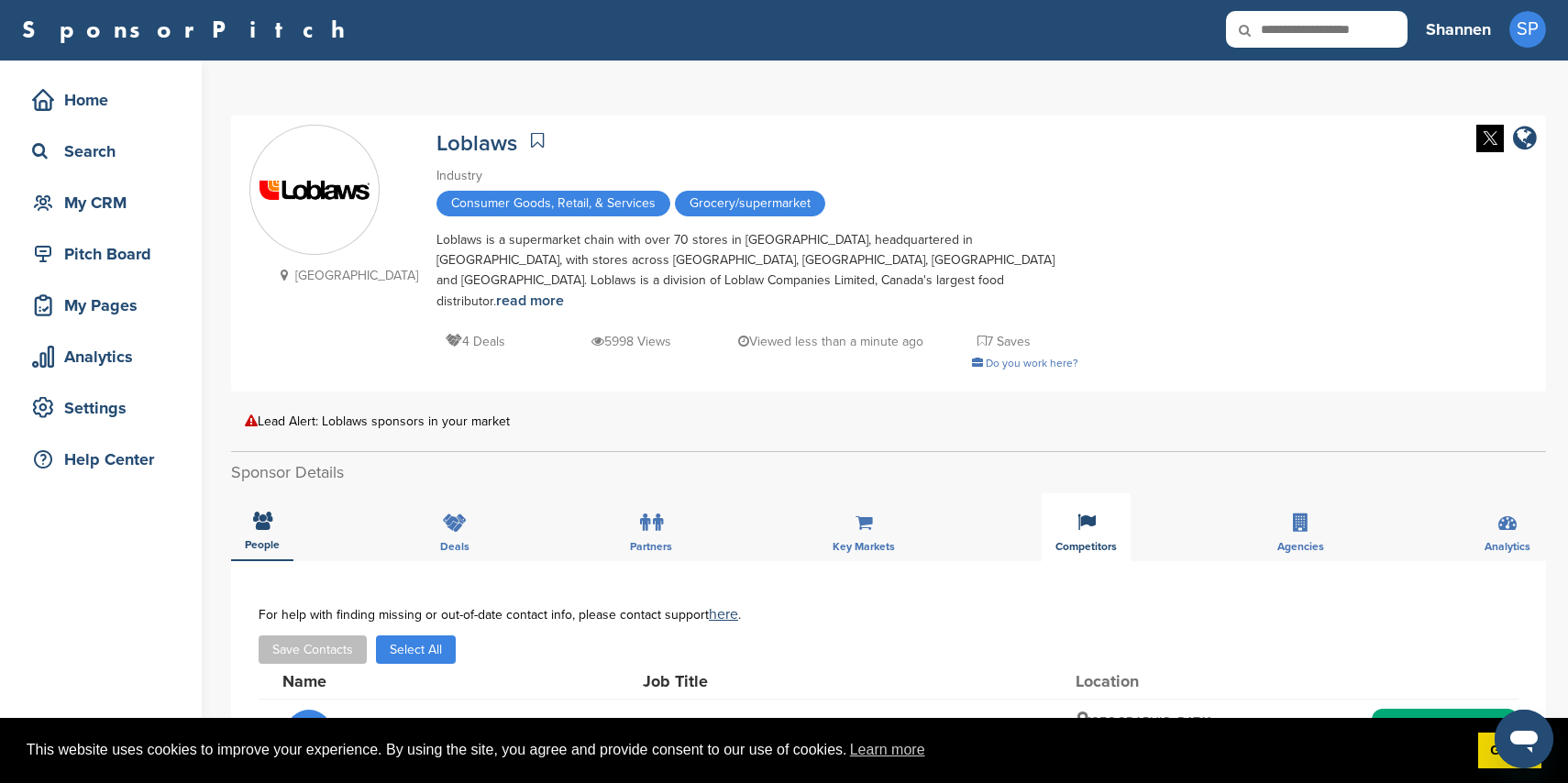
click at [1095, 502] on div "Competitors" at bounding box center [1085, 528] width 89 height 68
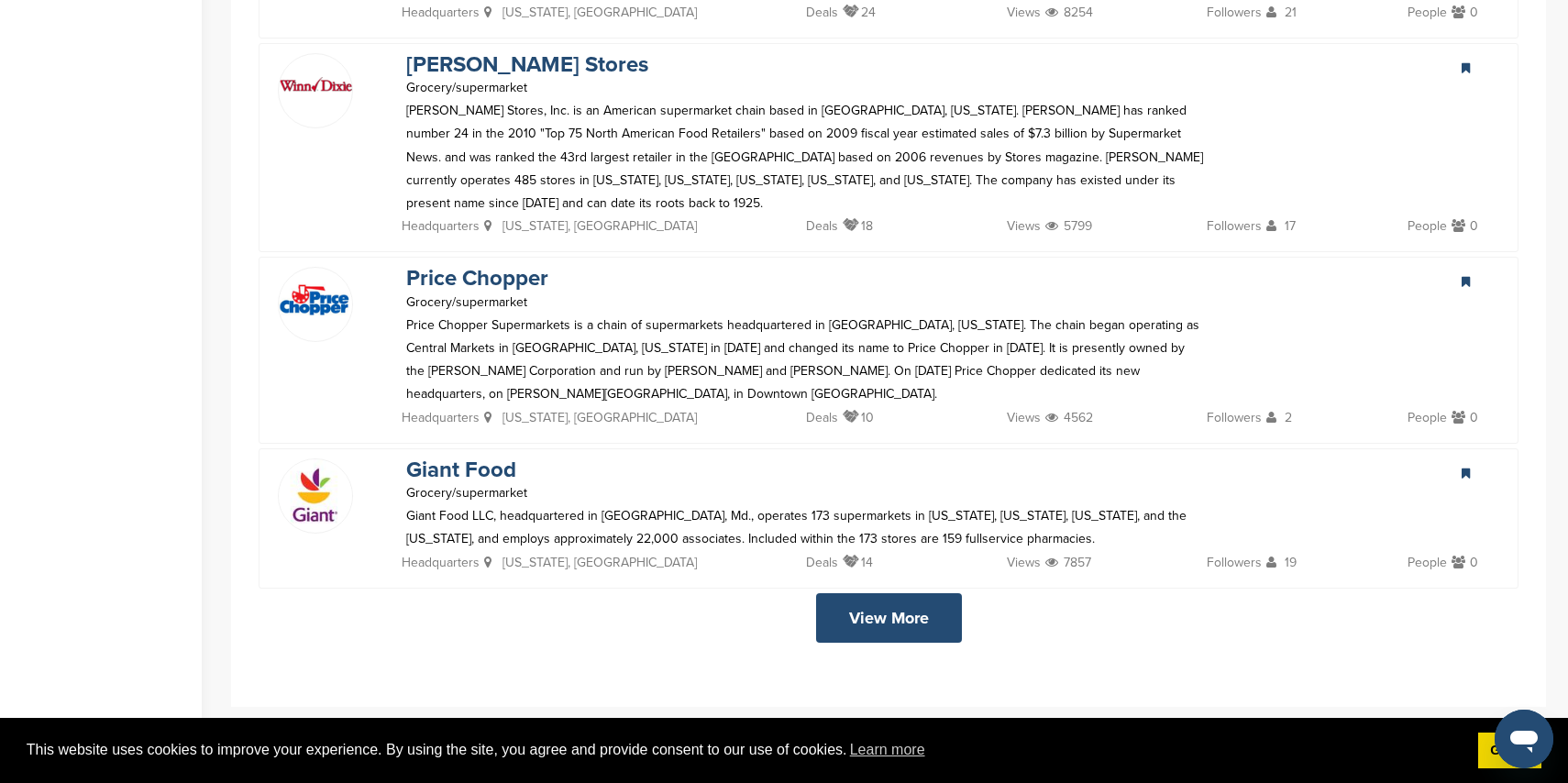
scroll to position [4010, 0]
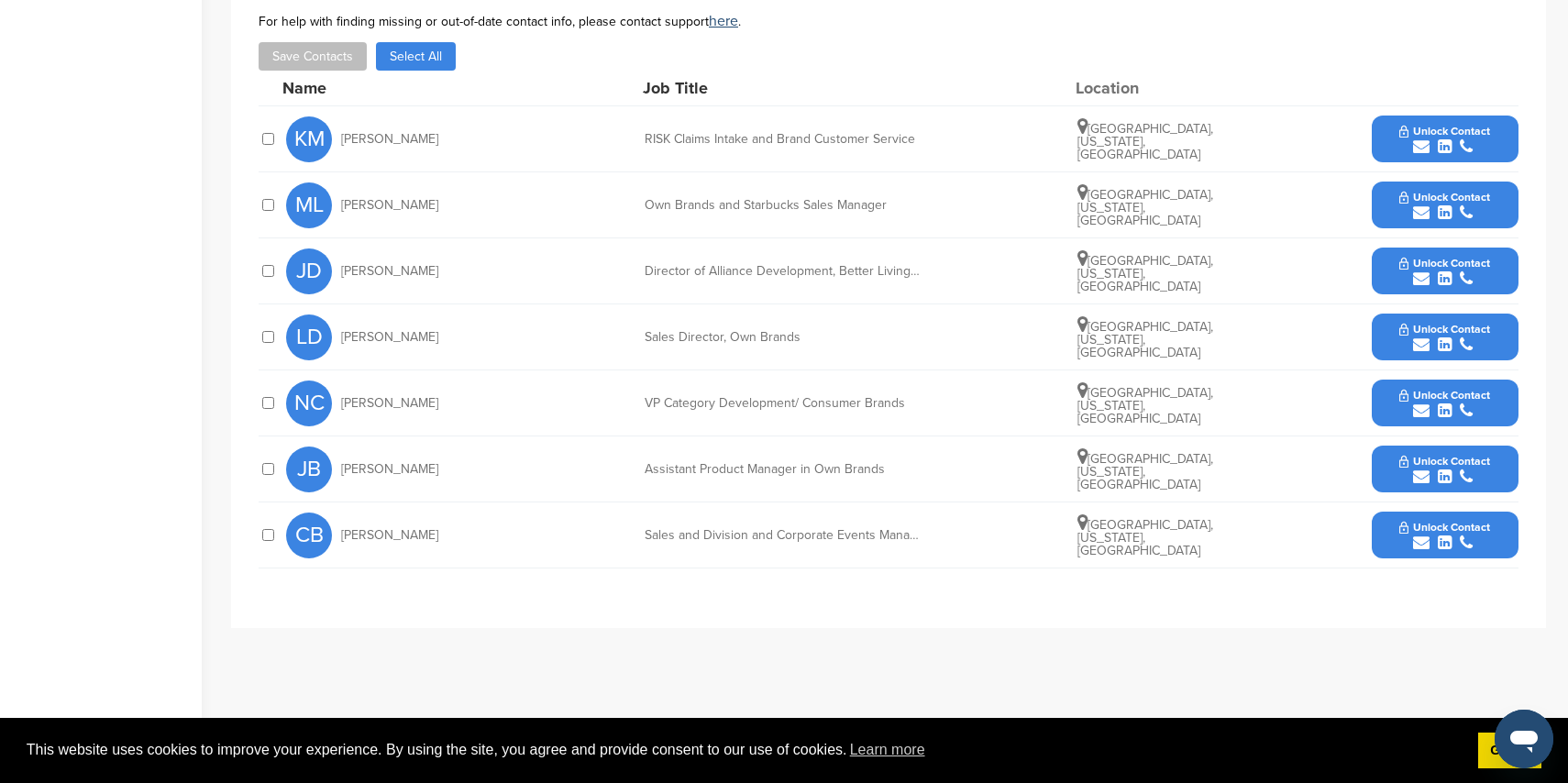
scroll to position [758, 0]
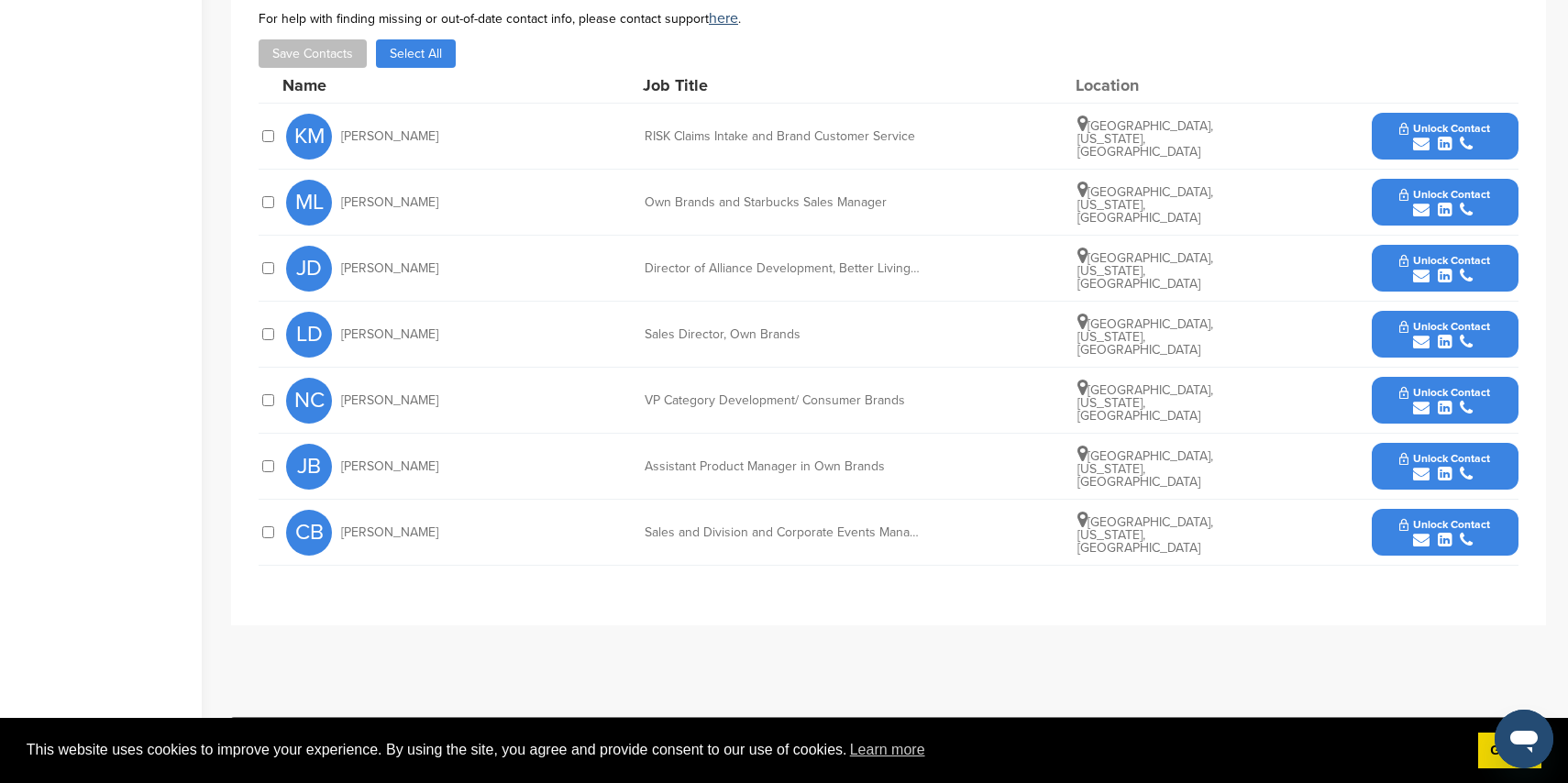
drag, startPoint x: 1428, startPoint y: 532, endPoint x: 1458, endPoint y: 525, distance: 30.8
click at [1428, 532] on icon "submit" at bounding box center [1421, 539] width 17 height 17
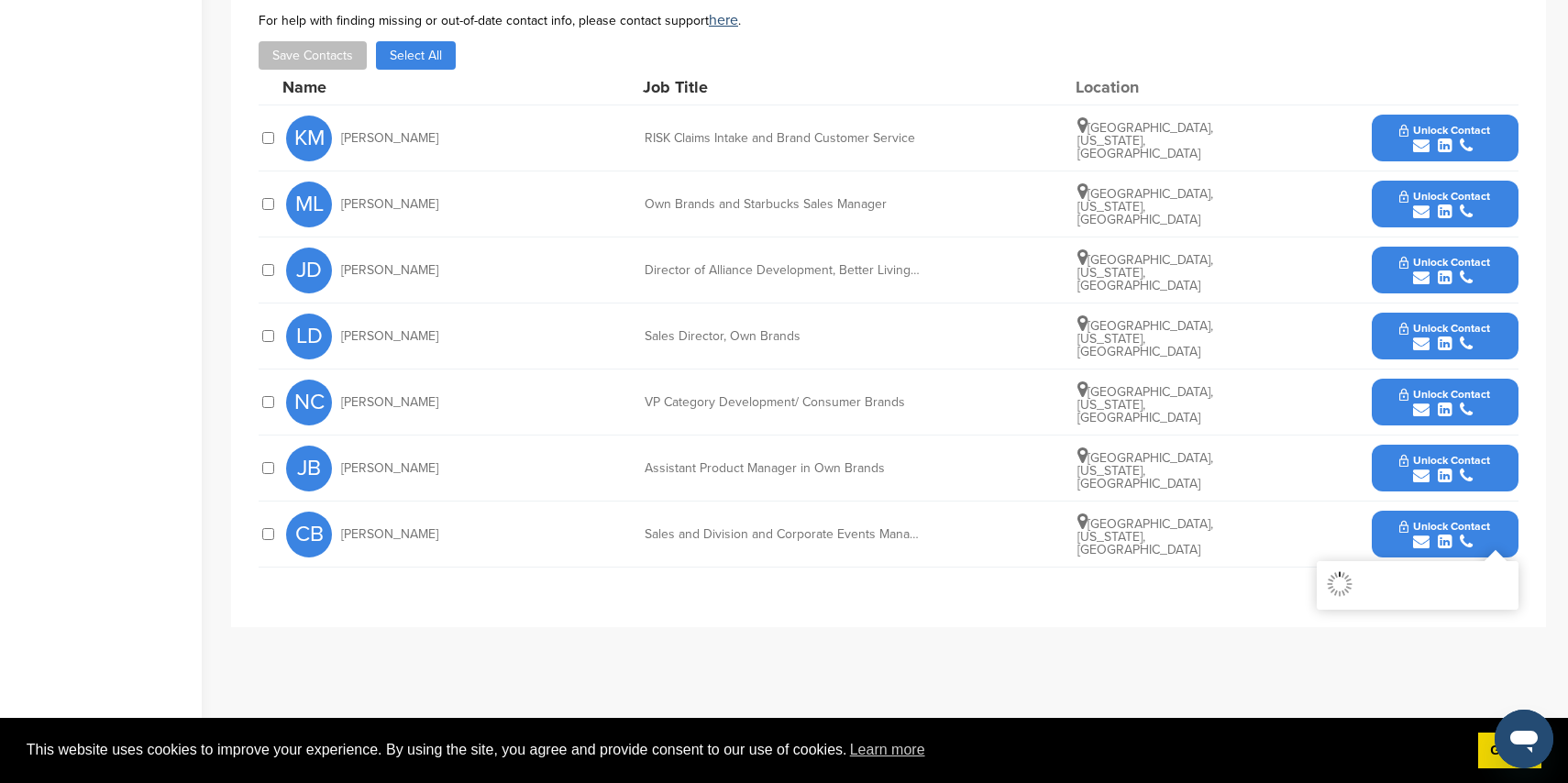
scroll to position [753, 0]
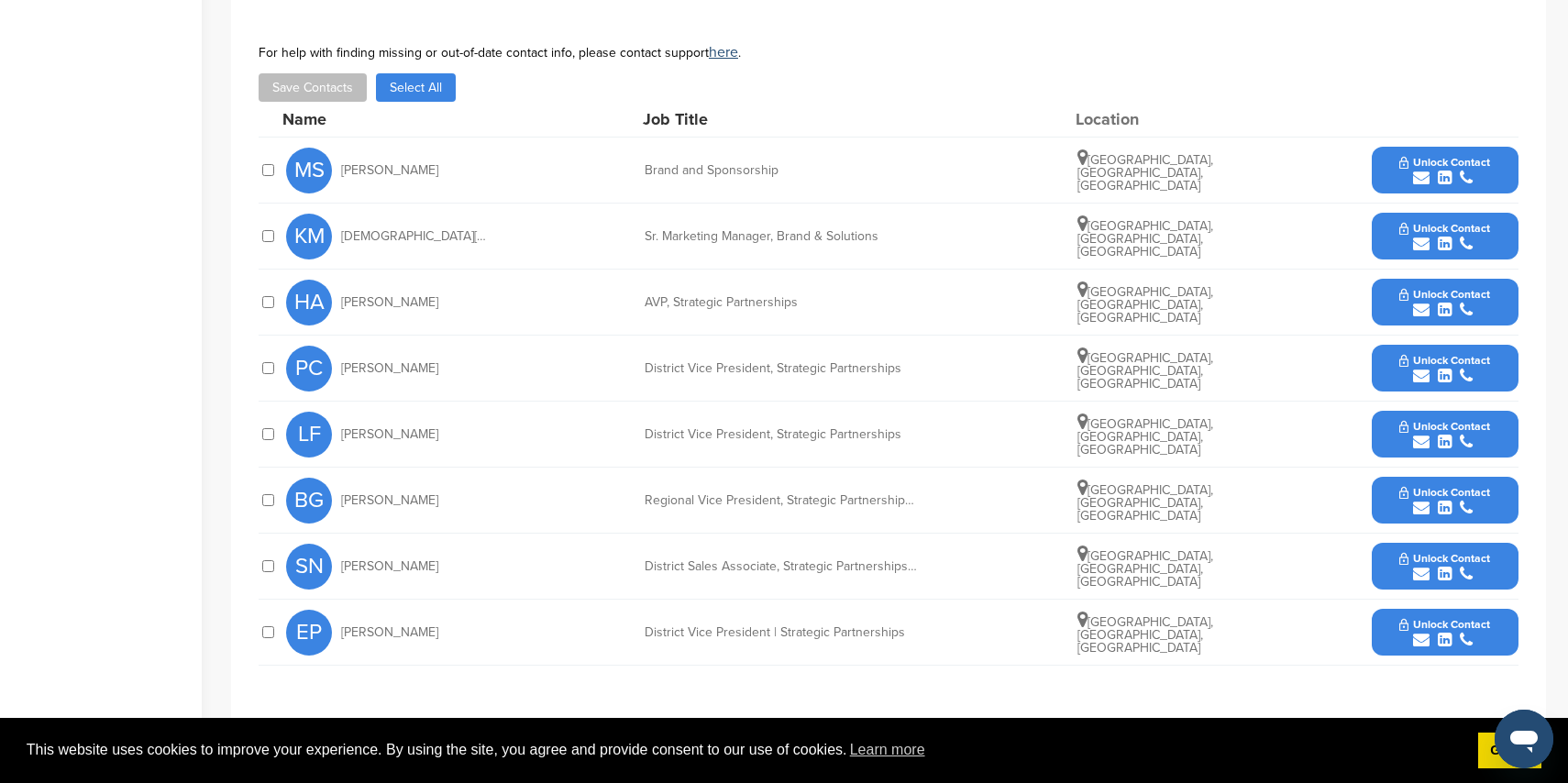
scroll to position [632, 0]
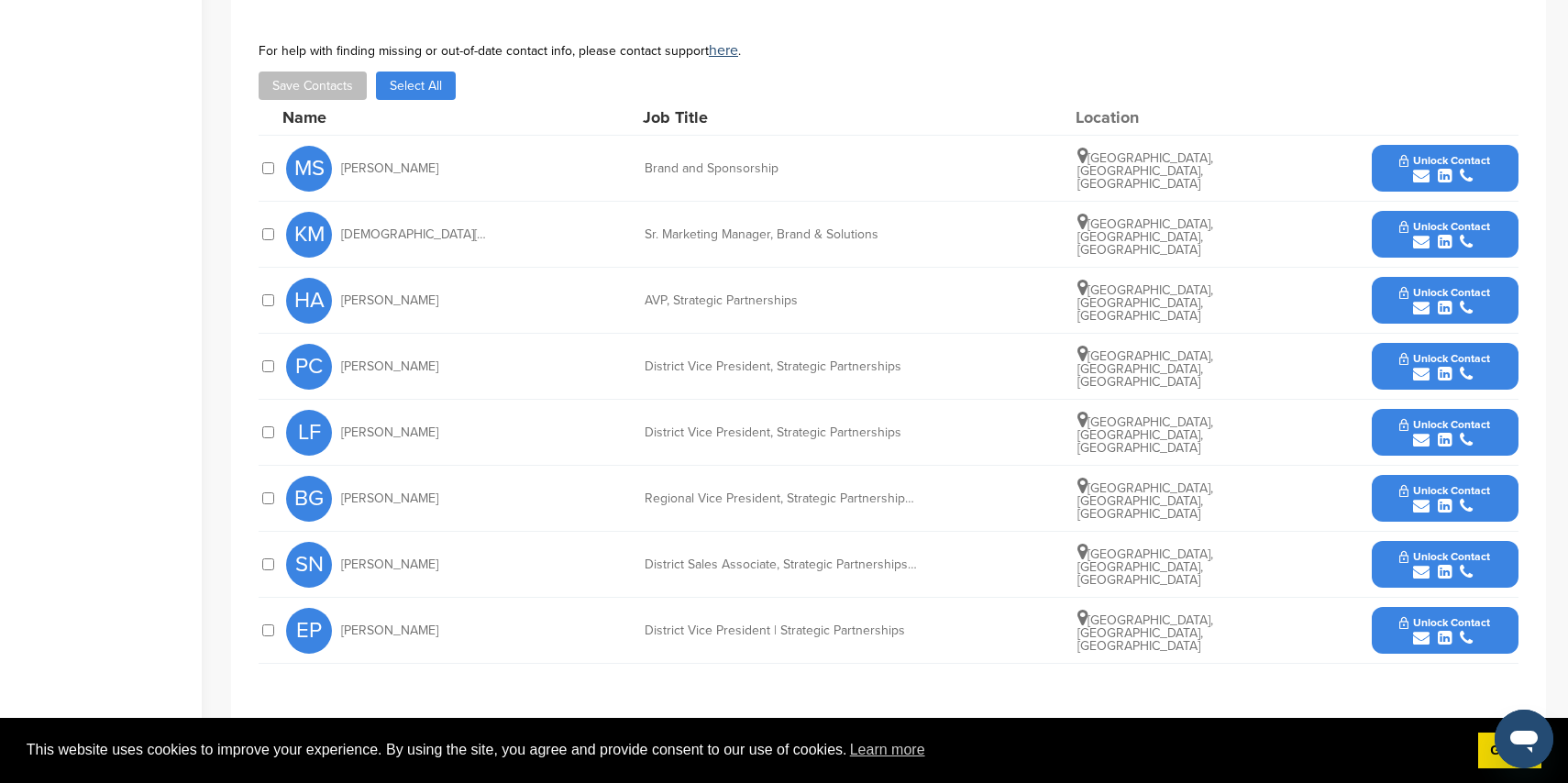
drag, startPoint x: 1424, startPoint y: 176, endPoint x: 1293, endPoint y: 157, distance: 132.4
click at [1417, 176] on icon "submit" at bounding box center [1421, 176] width 17 height 17
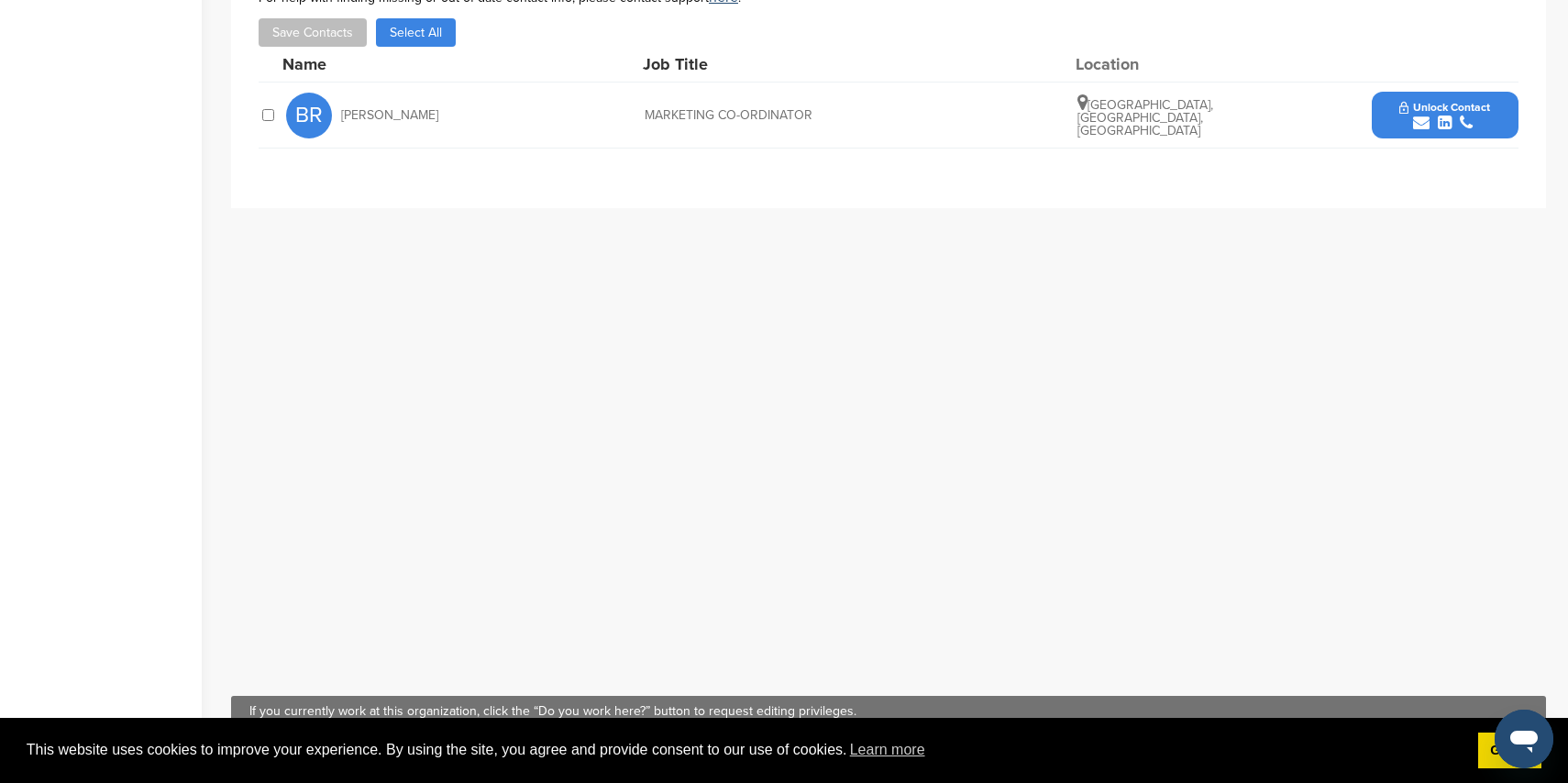
scroll to position [656, 0]
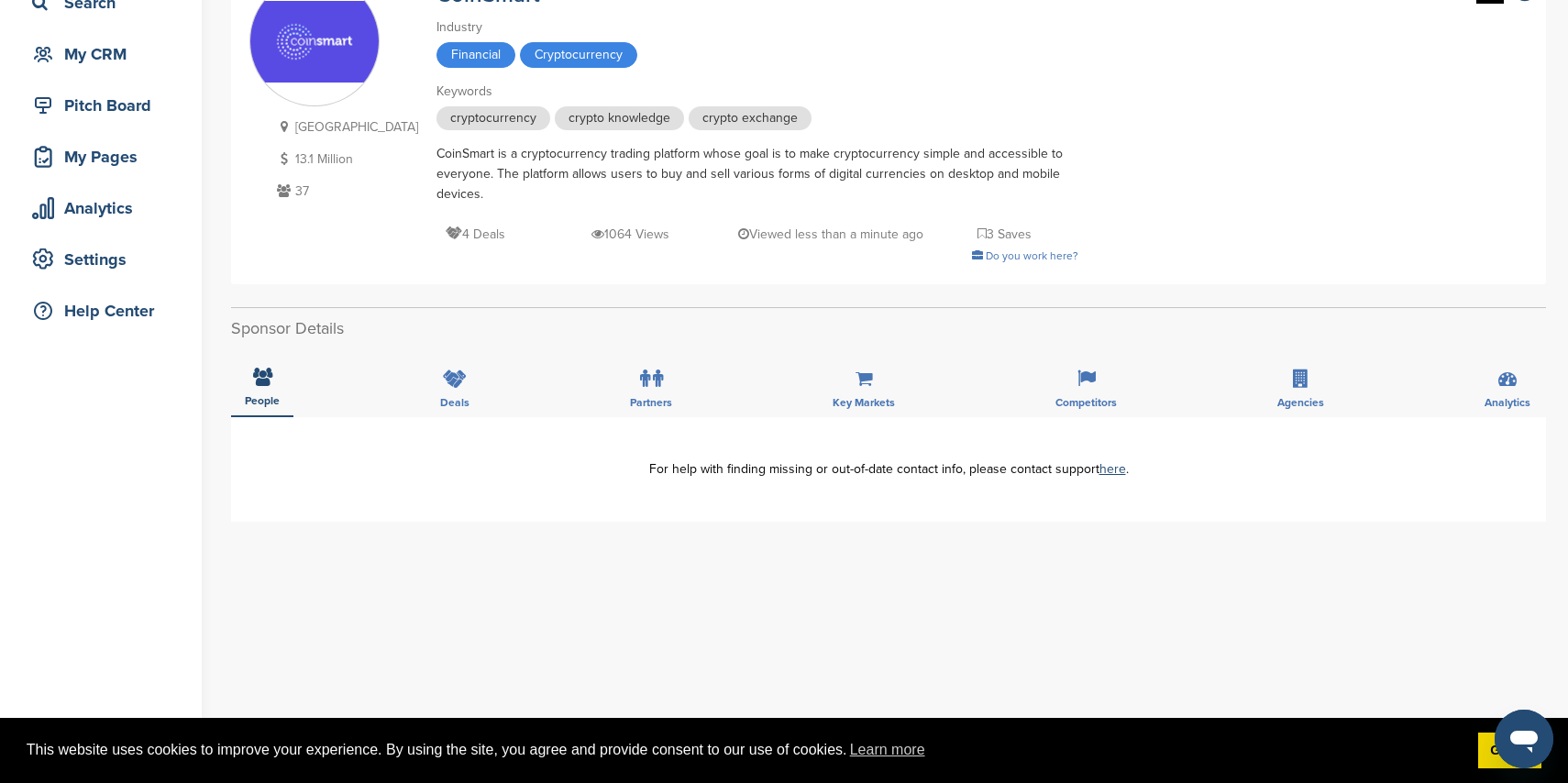
scroll to position [143, 0]
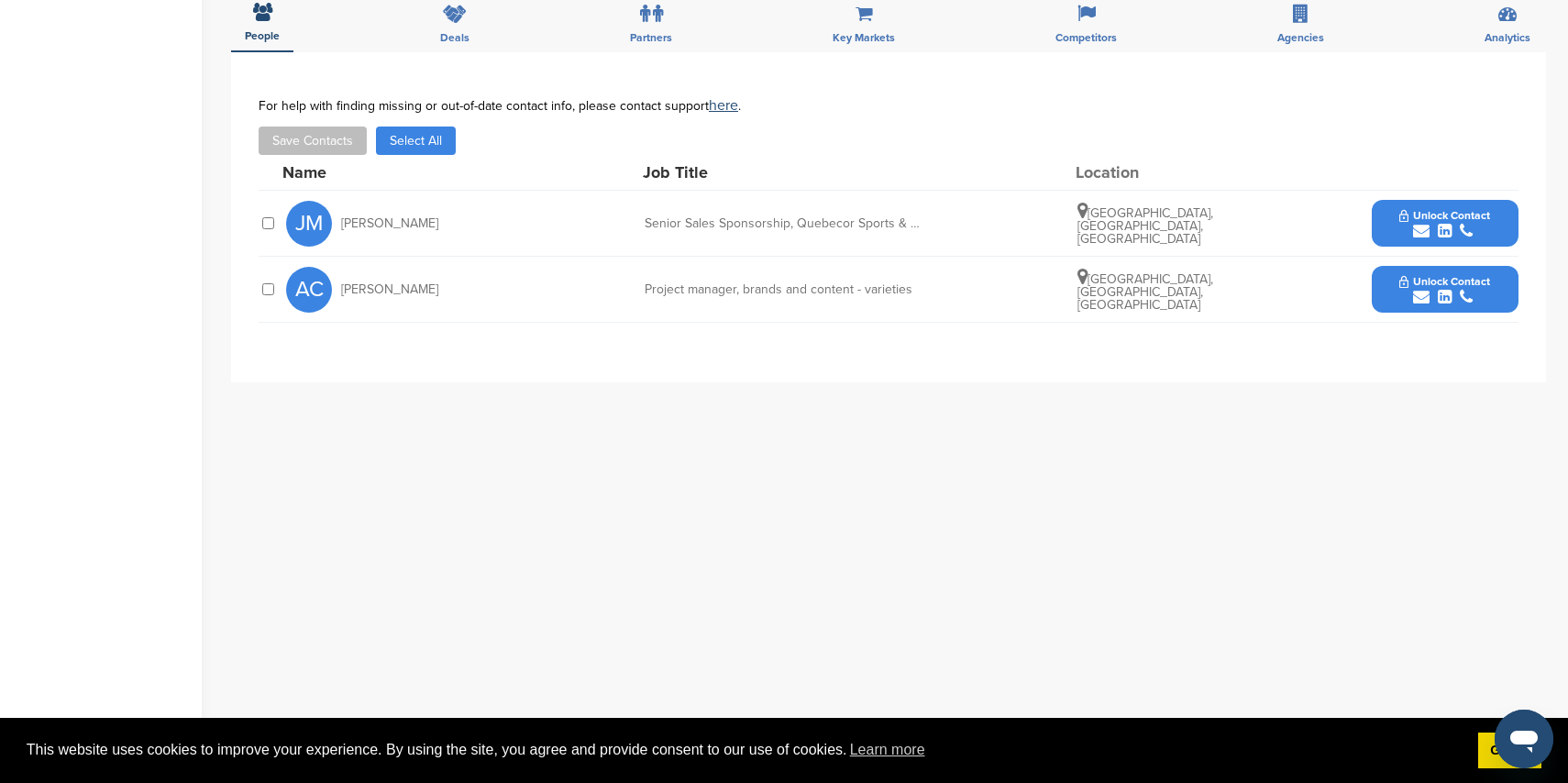
scroll to position [561, 0]
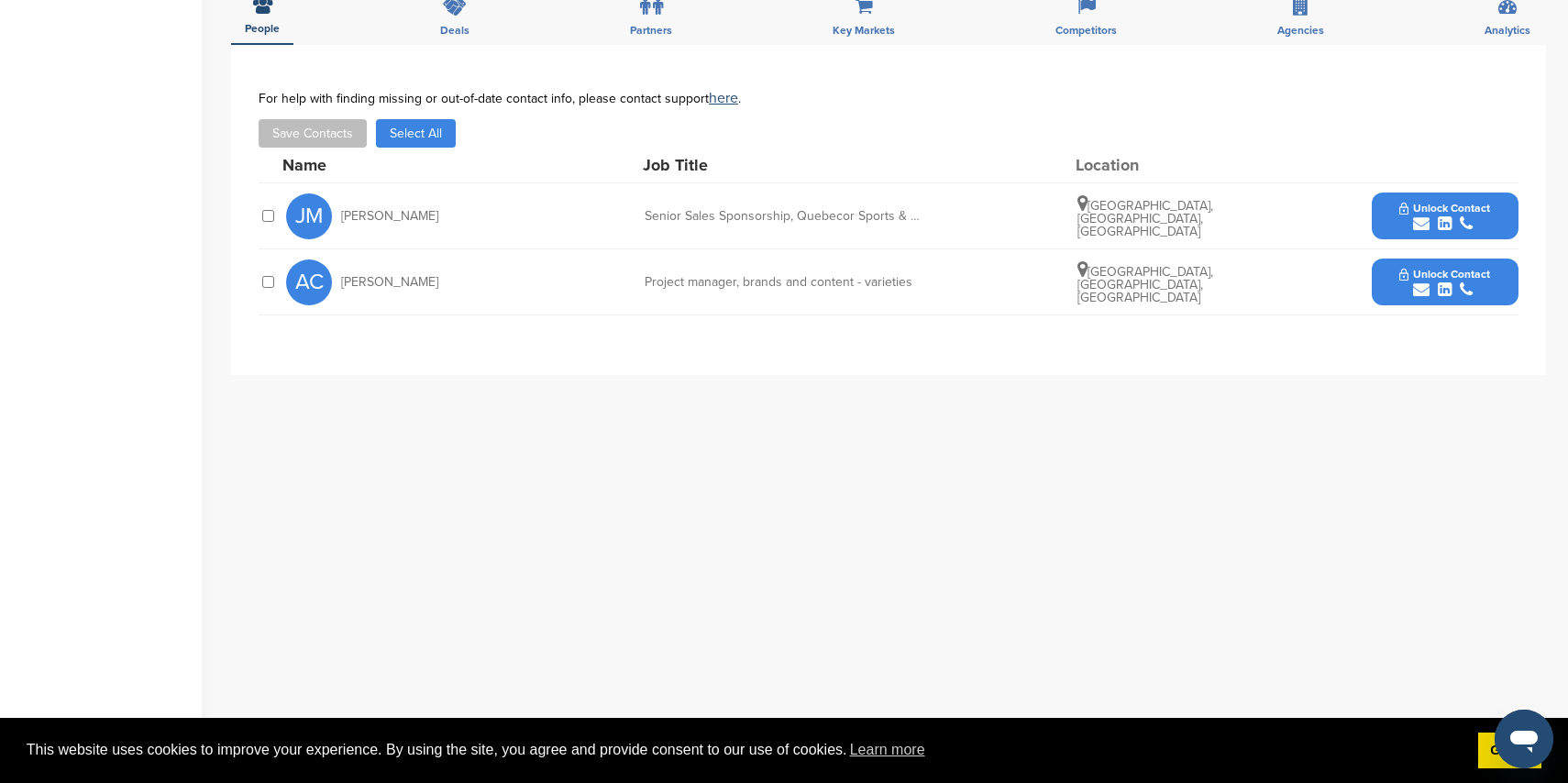
click at [1421, 221] on icon "submit" at bounding box center [1421, 223] width 17 height 17
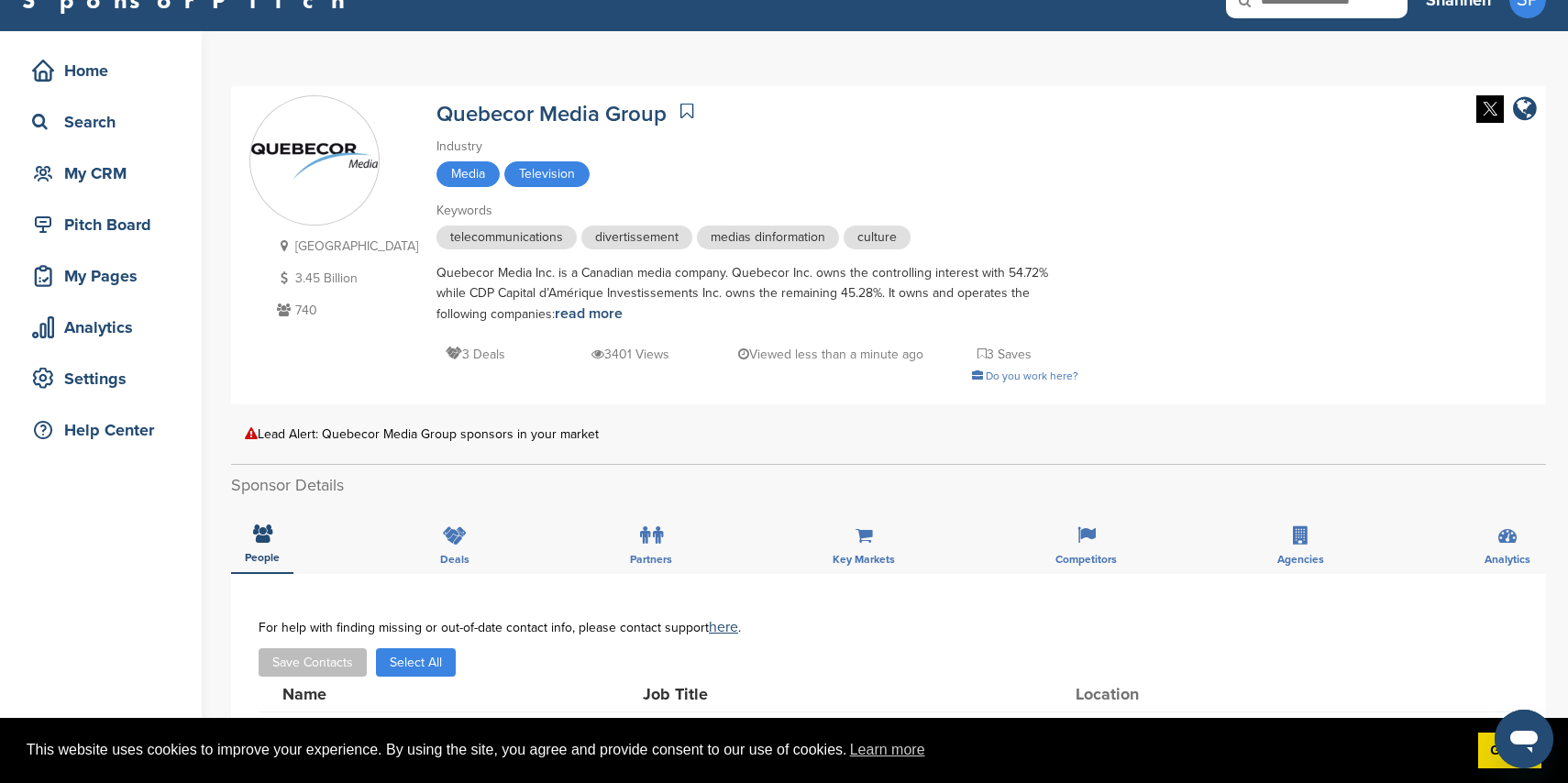
scroll to position [0, 0]
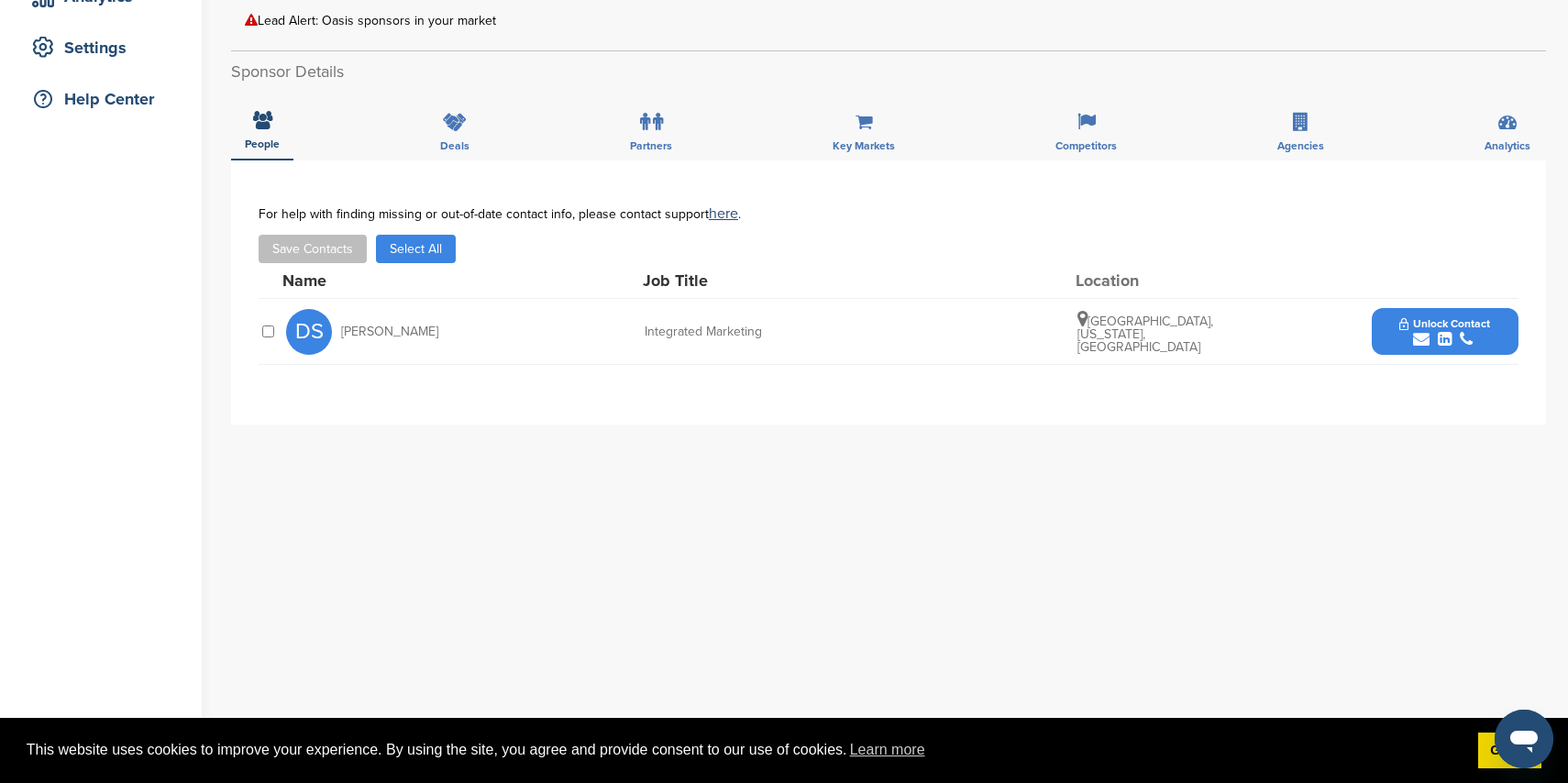
scroll to position [389, 0]
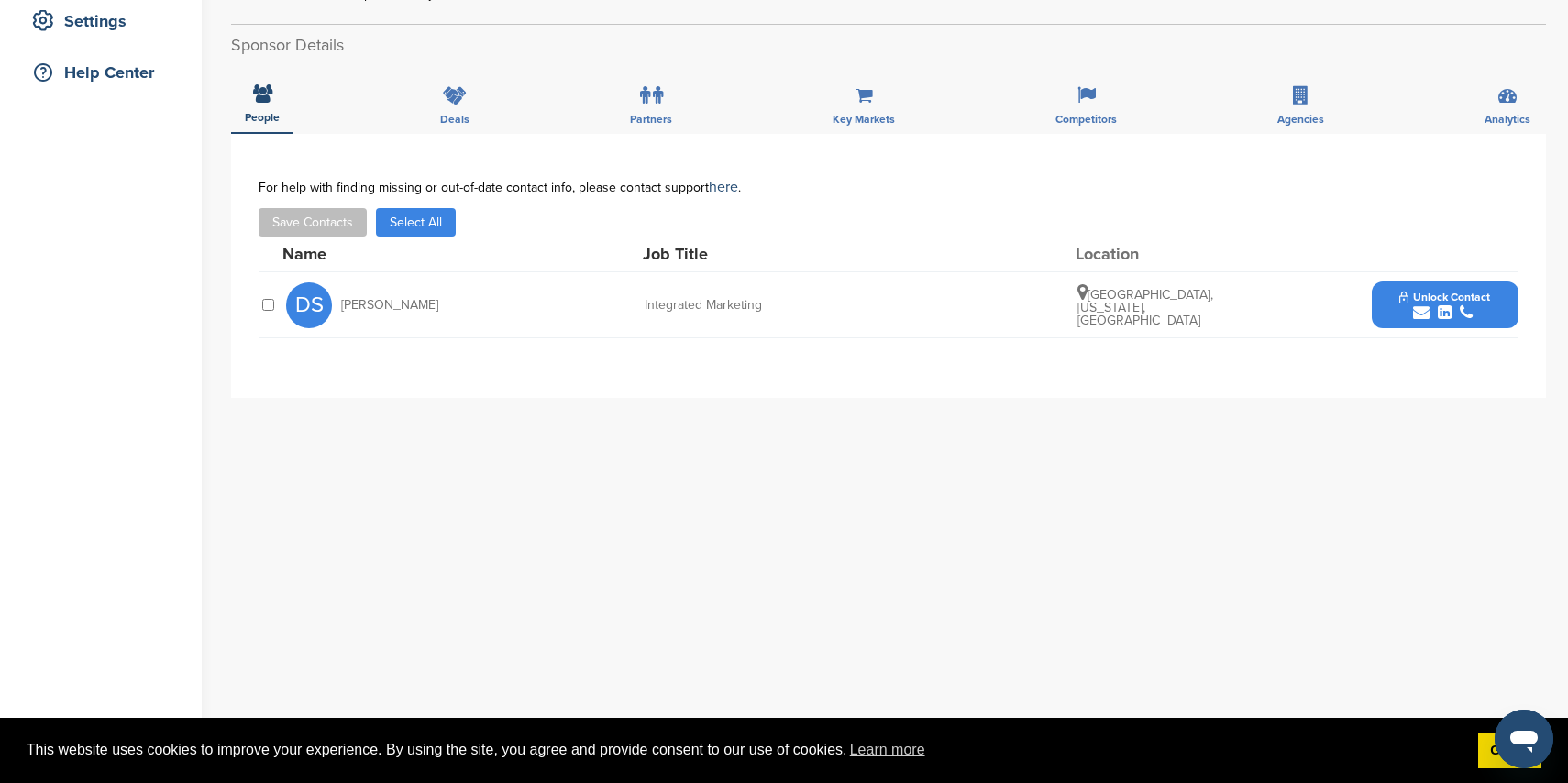
click at [1415, 309] on icon "submit" at bounding box center [1421, 312] width 17 height 17
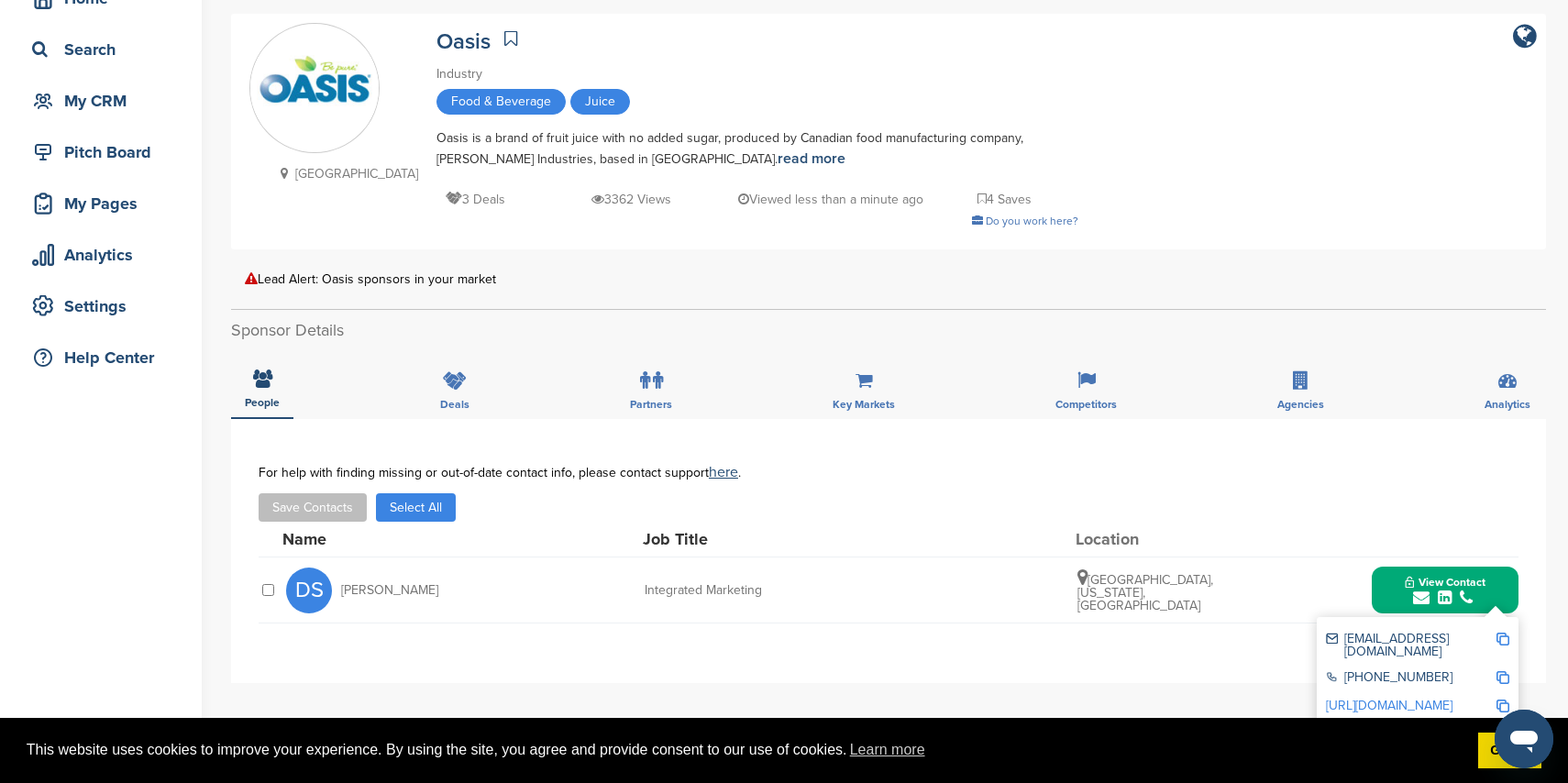
scroll to position [94, 0]
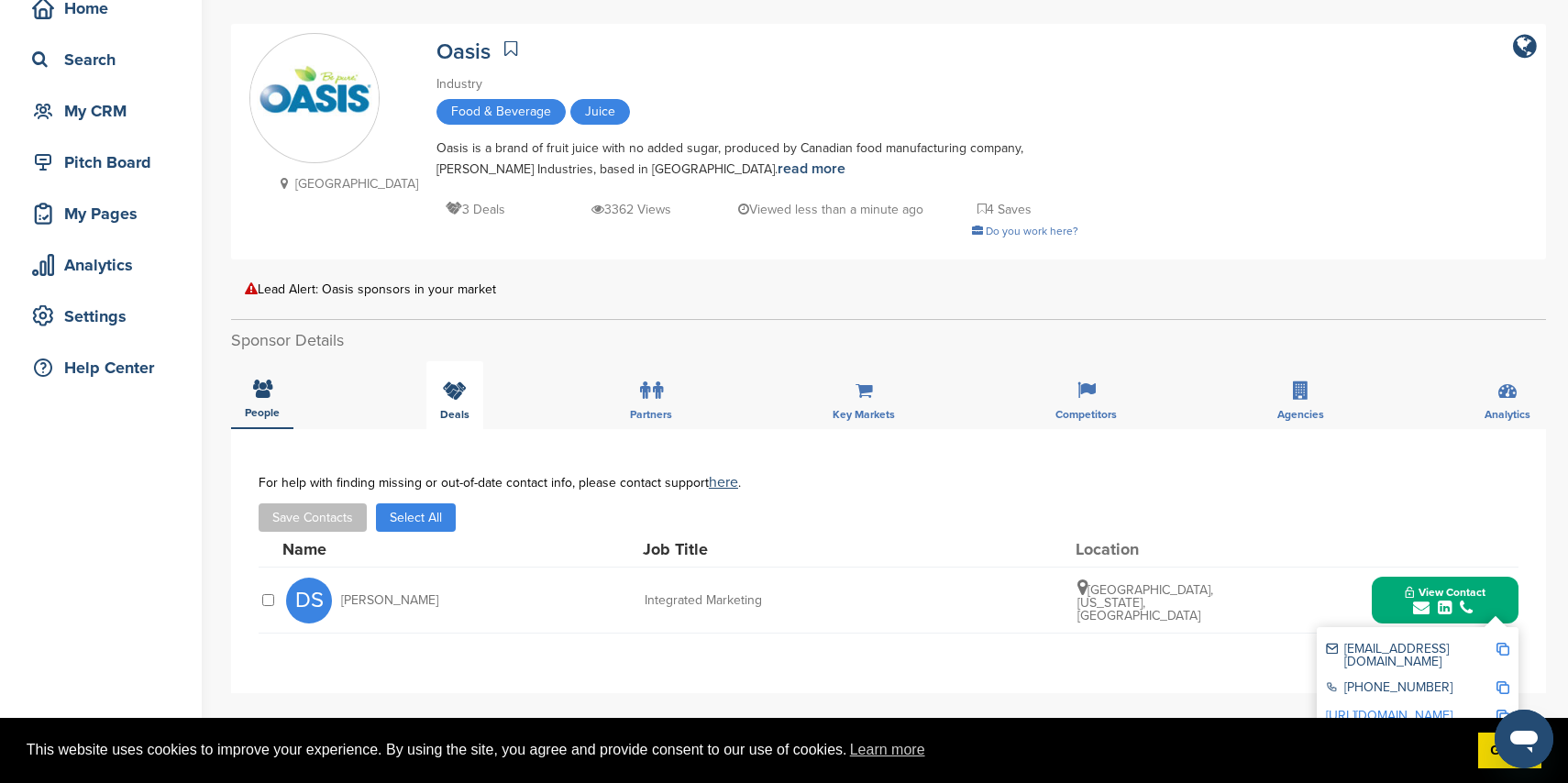
click at [473, 393] on div "Deals" at bounding box center [454, 396] width 57 height 68
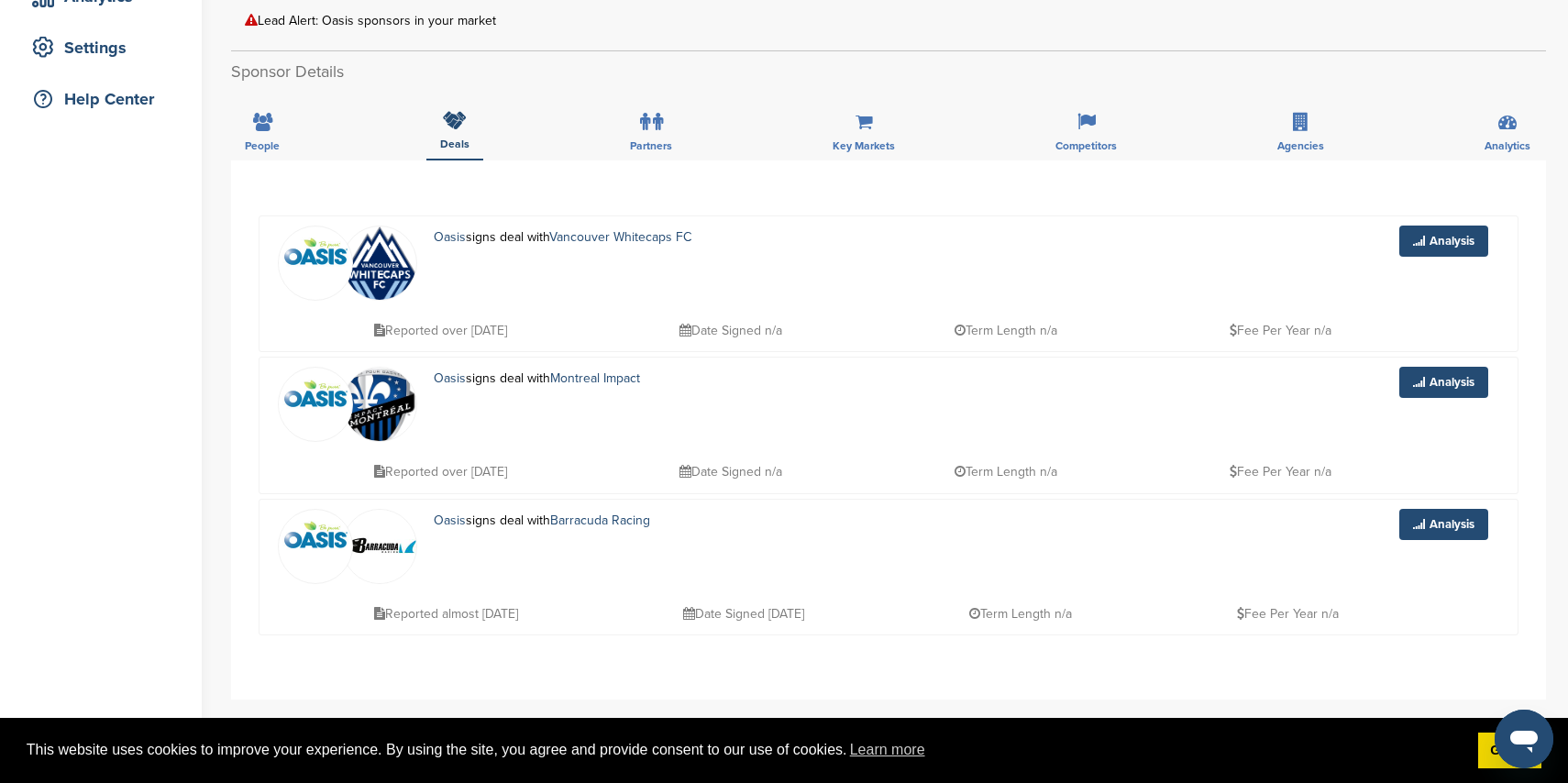
scroll to position [381, 0]
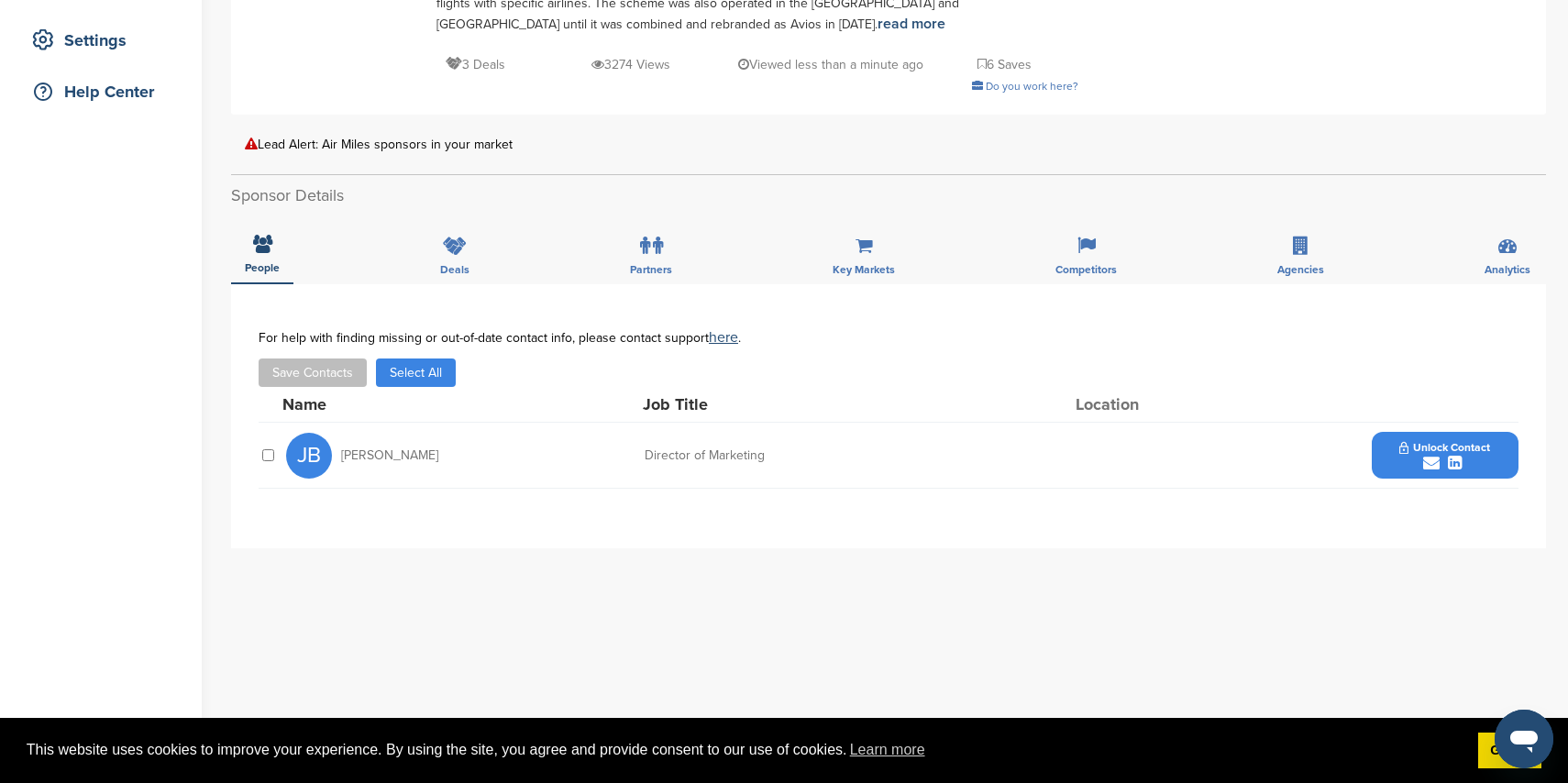
scroll to position [367, 0]
click at [1433, 457] on icon "submit" at bounding box center [1431, 465] width 17 height 17
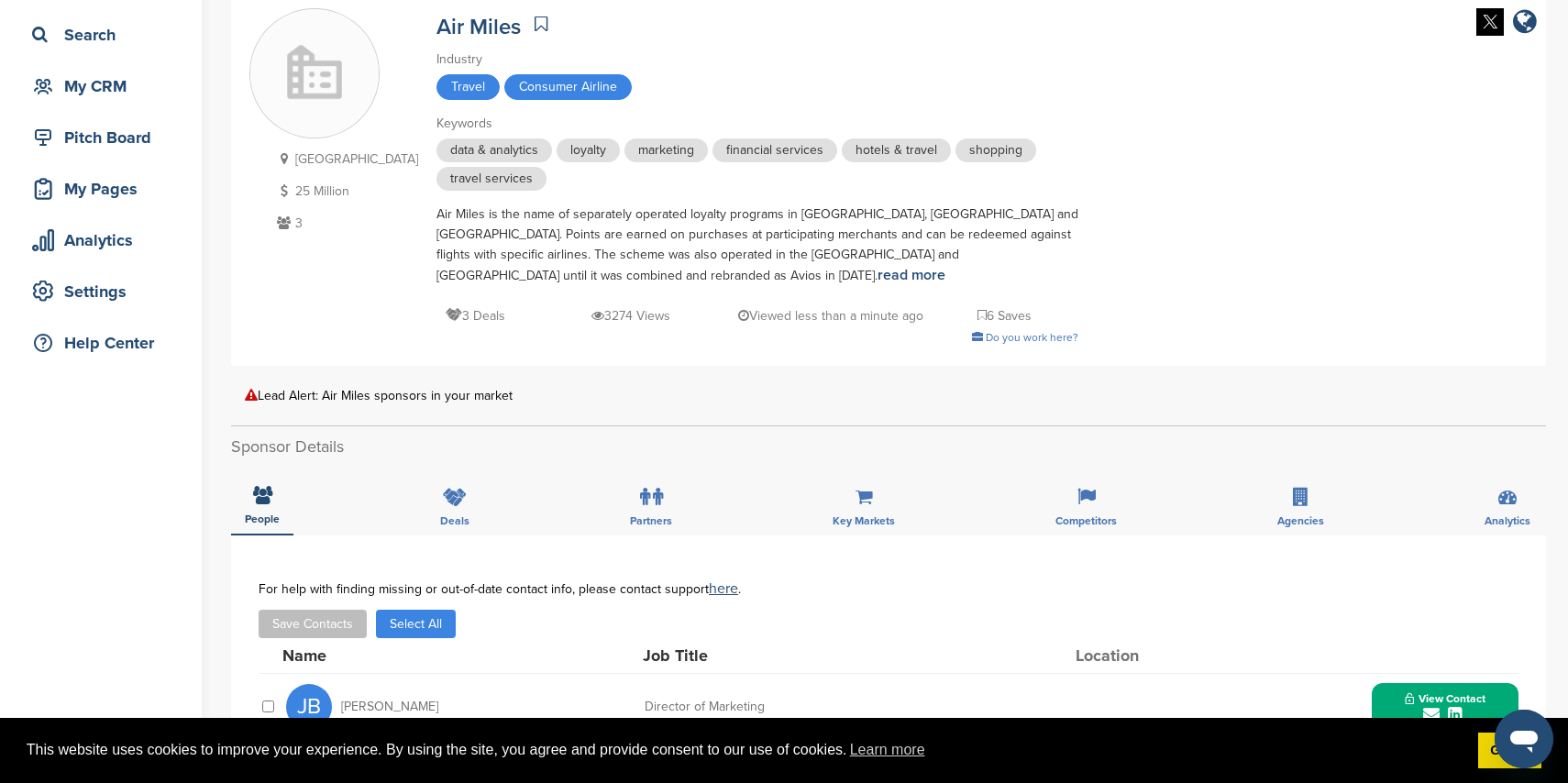
scroll to position [0, 0]
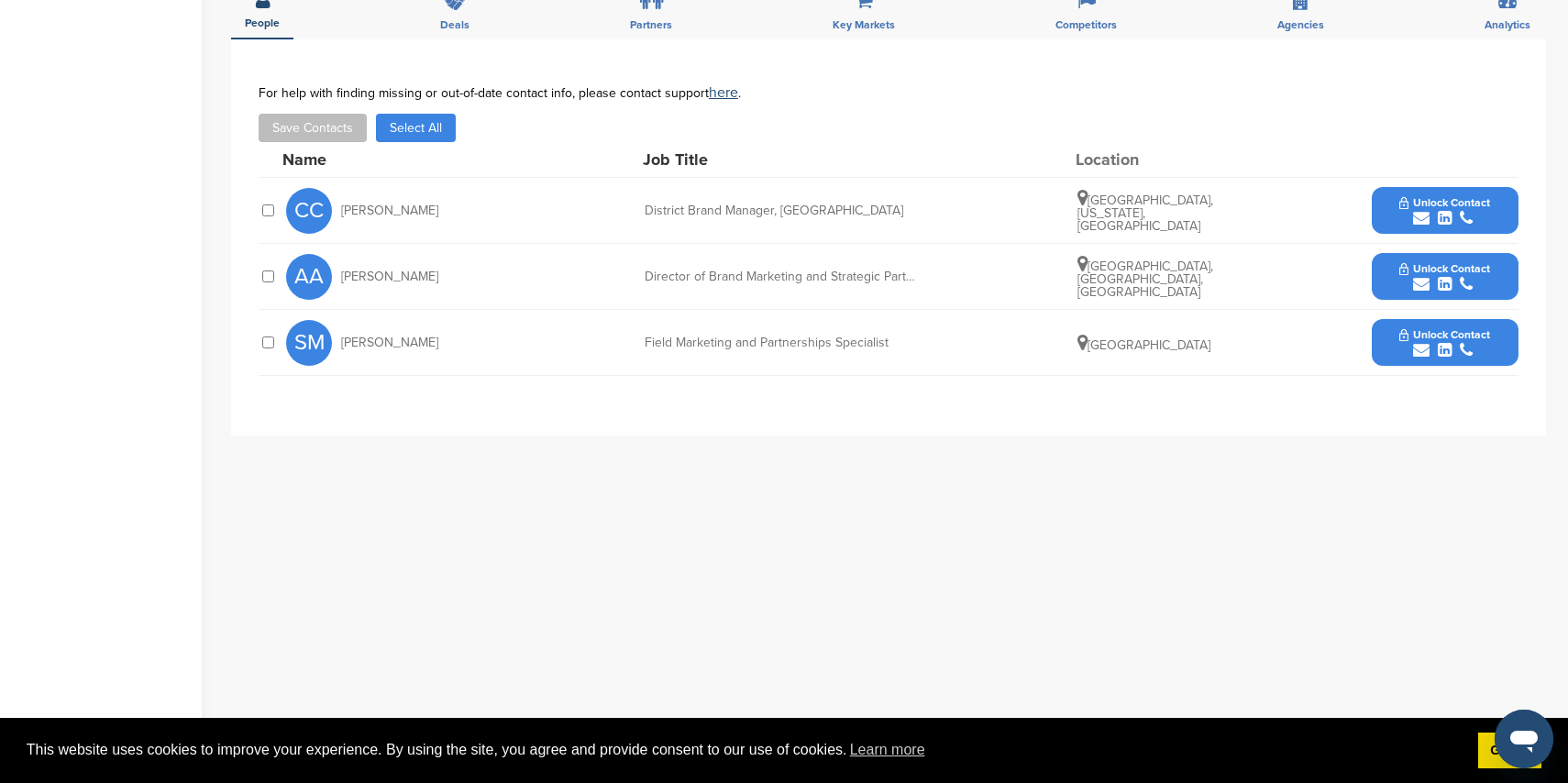
scroll to position [646, 0]
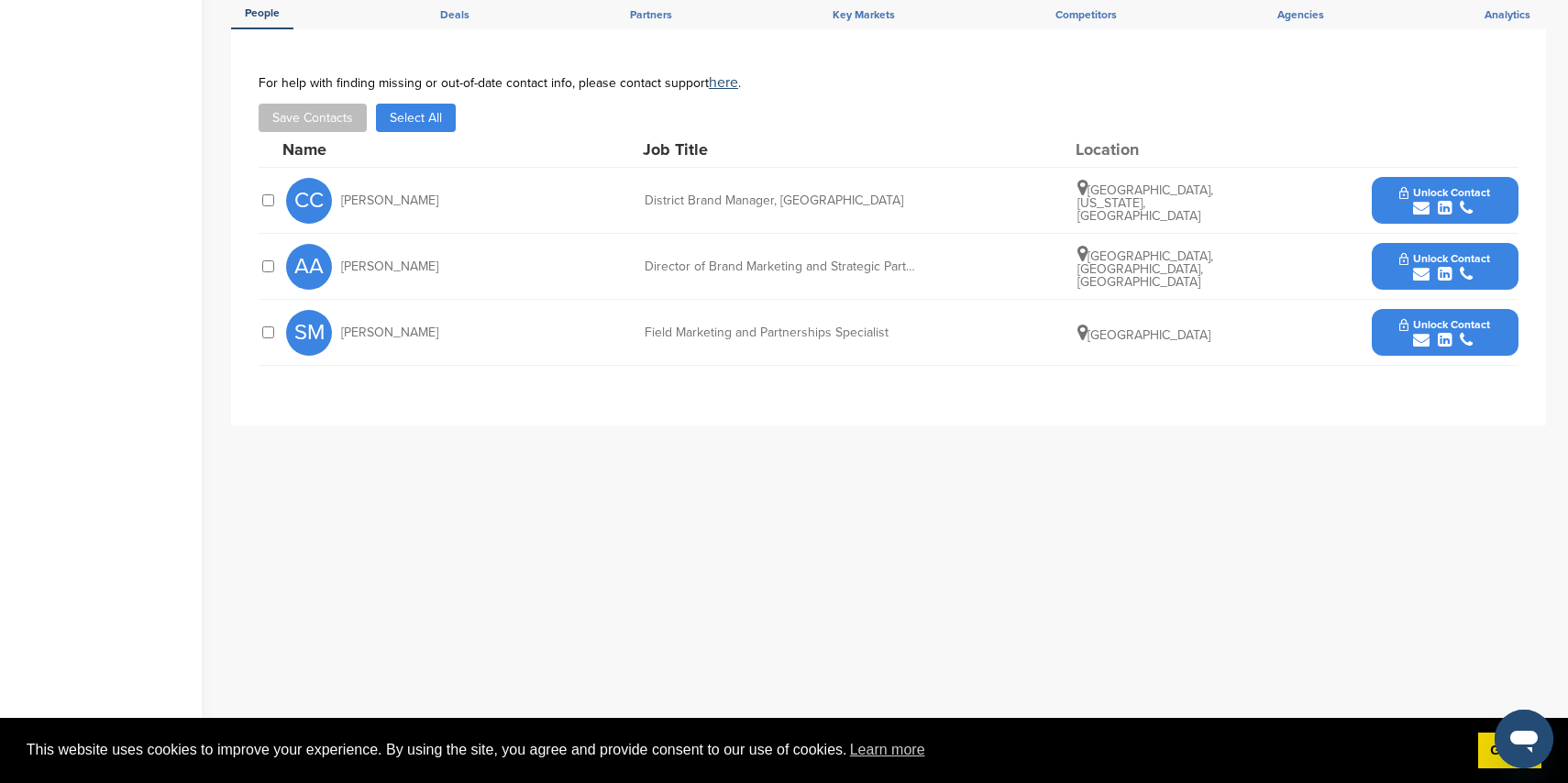
click at [1419, 266] on icon "submit" at bounding box center [1421, 274] width 17 height 17
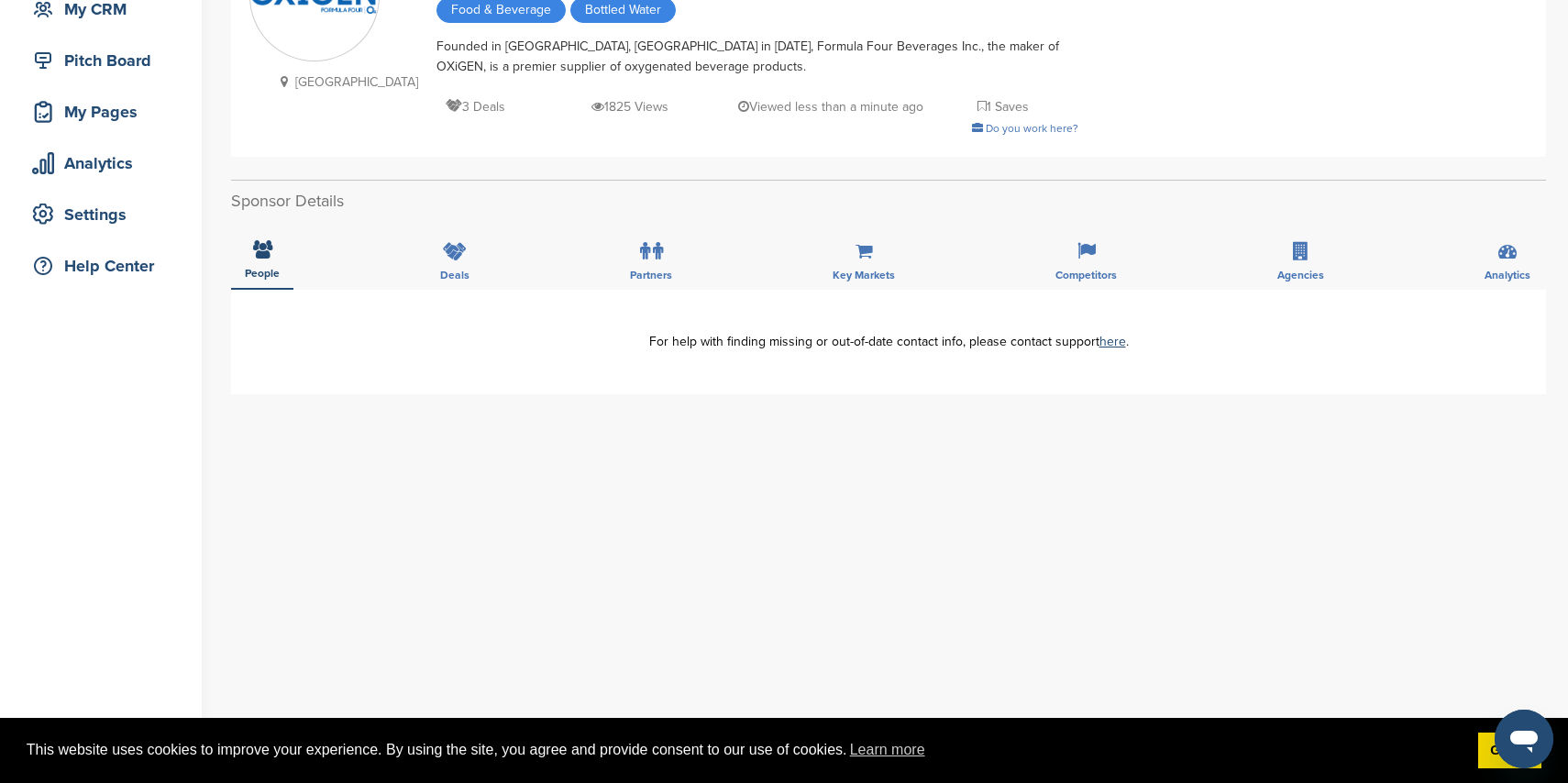
scroll to position [185, 0]
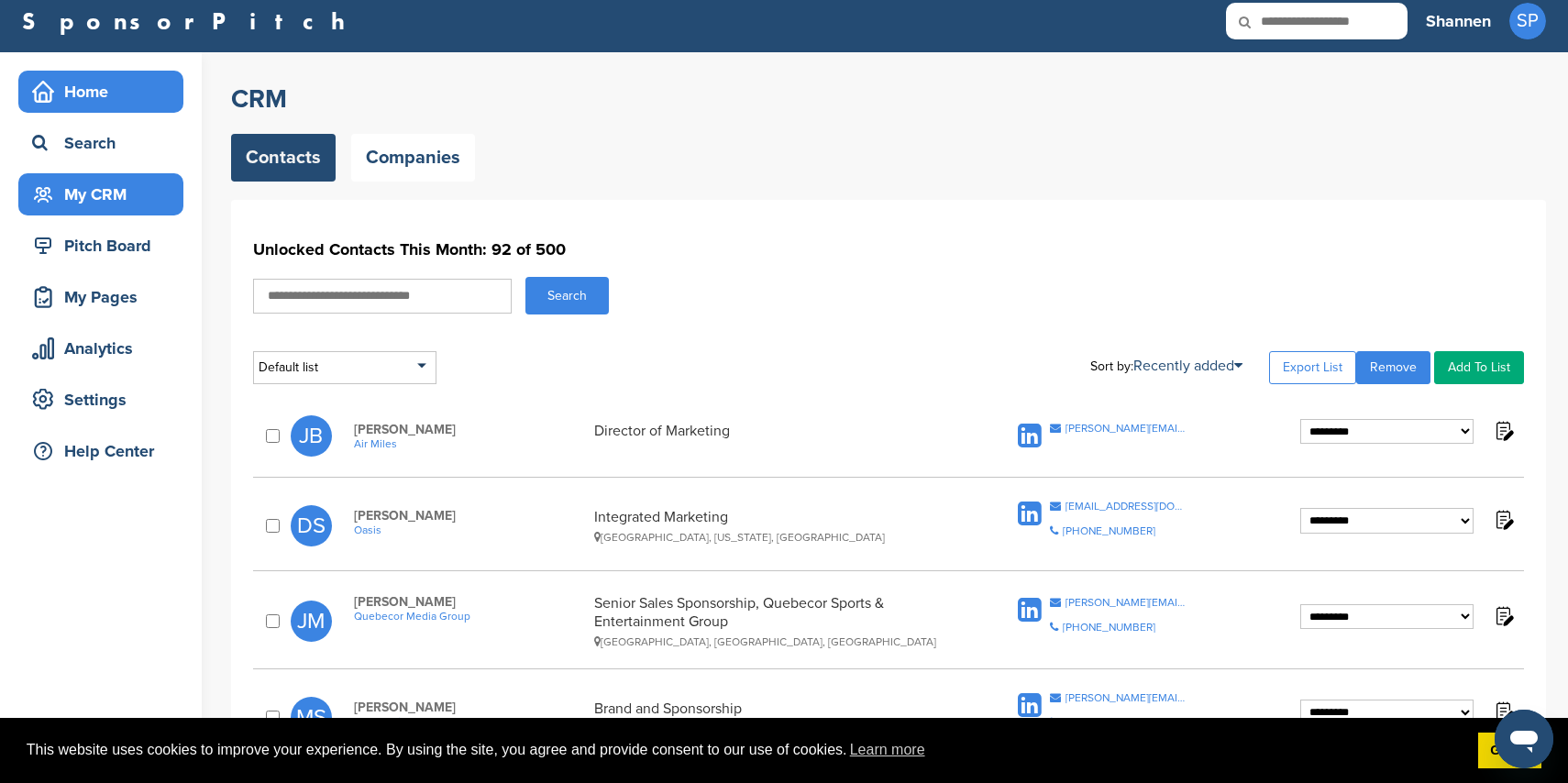
scroll to position [12, 0]
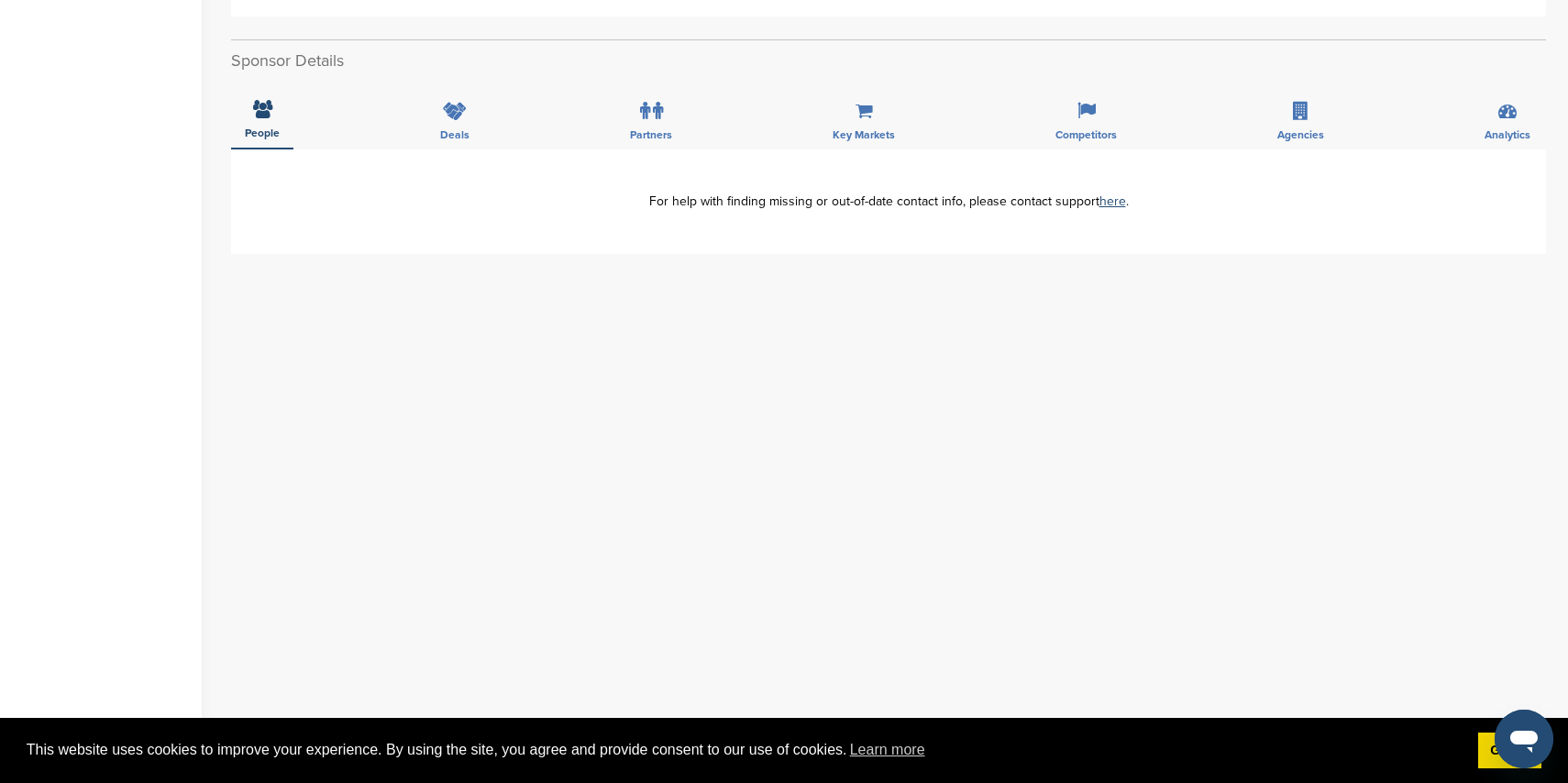
scroll to position [474, 0]
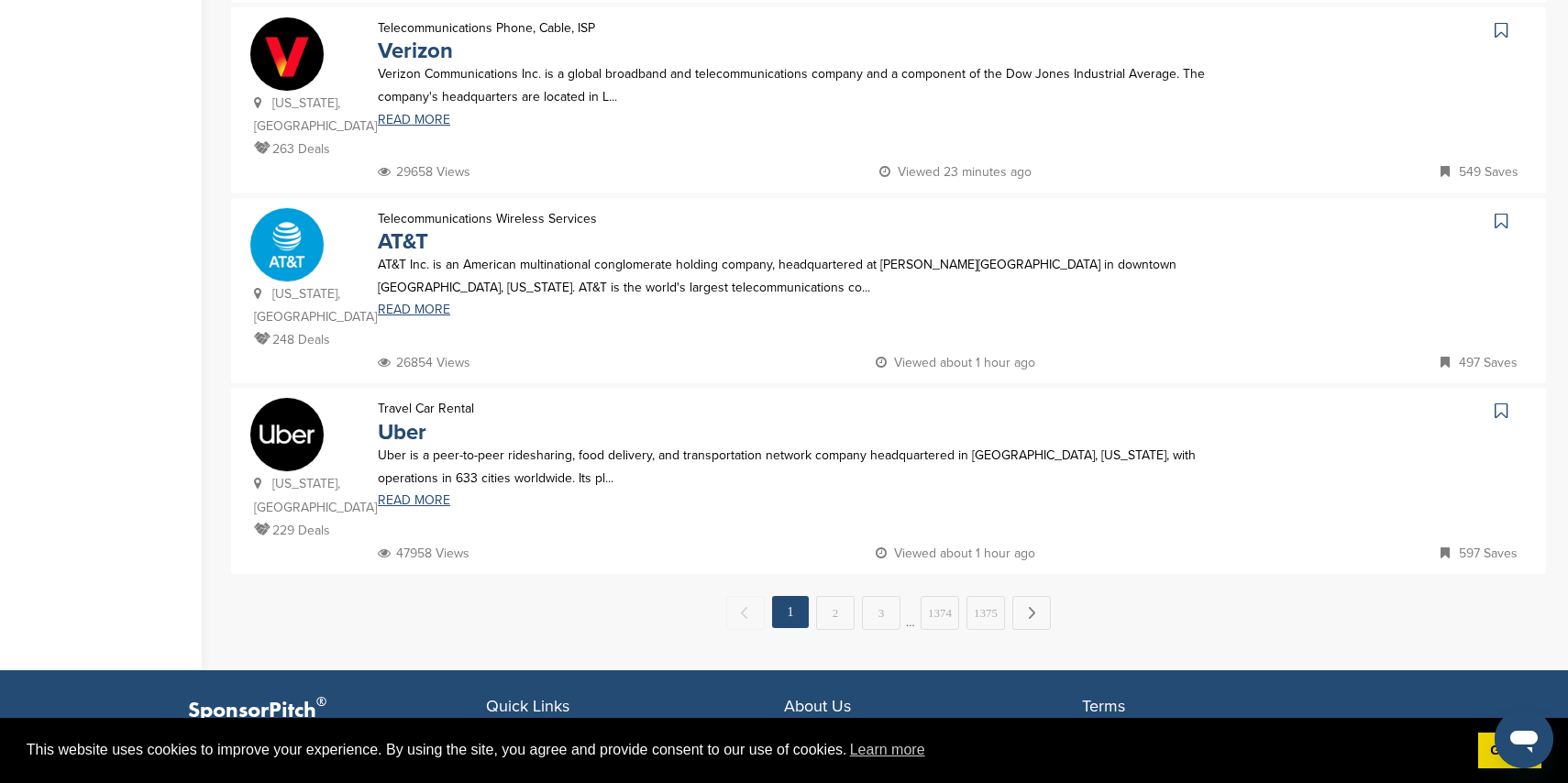
scroll to position [1769, 0]
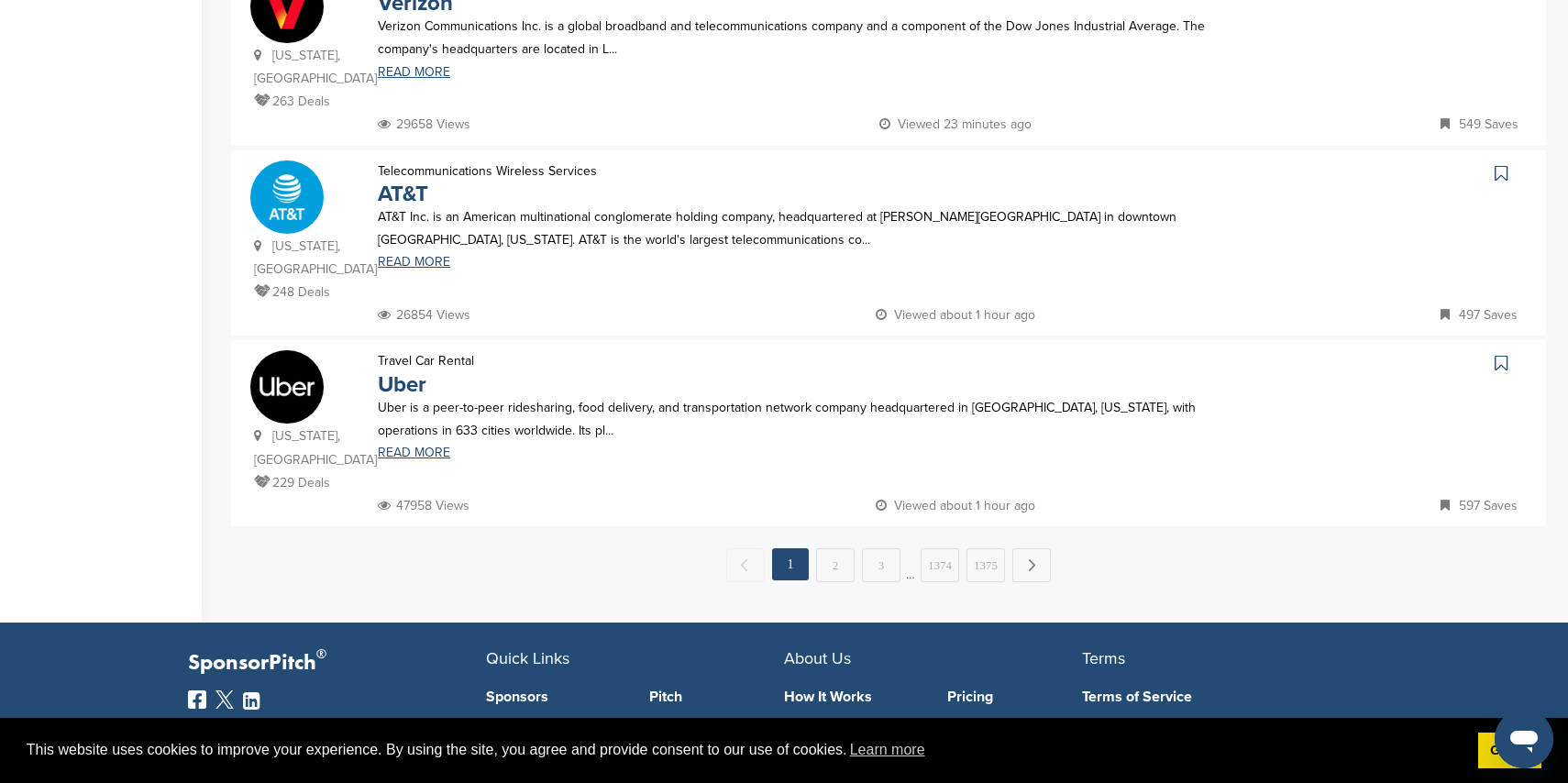
click at [885, 548] on link "3" at bounding box center [881, 565] width 38 height 34
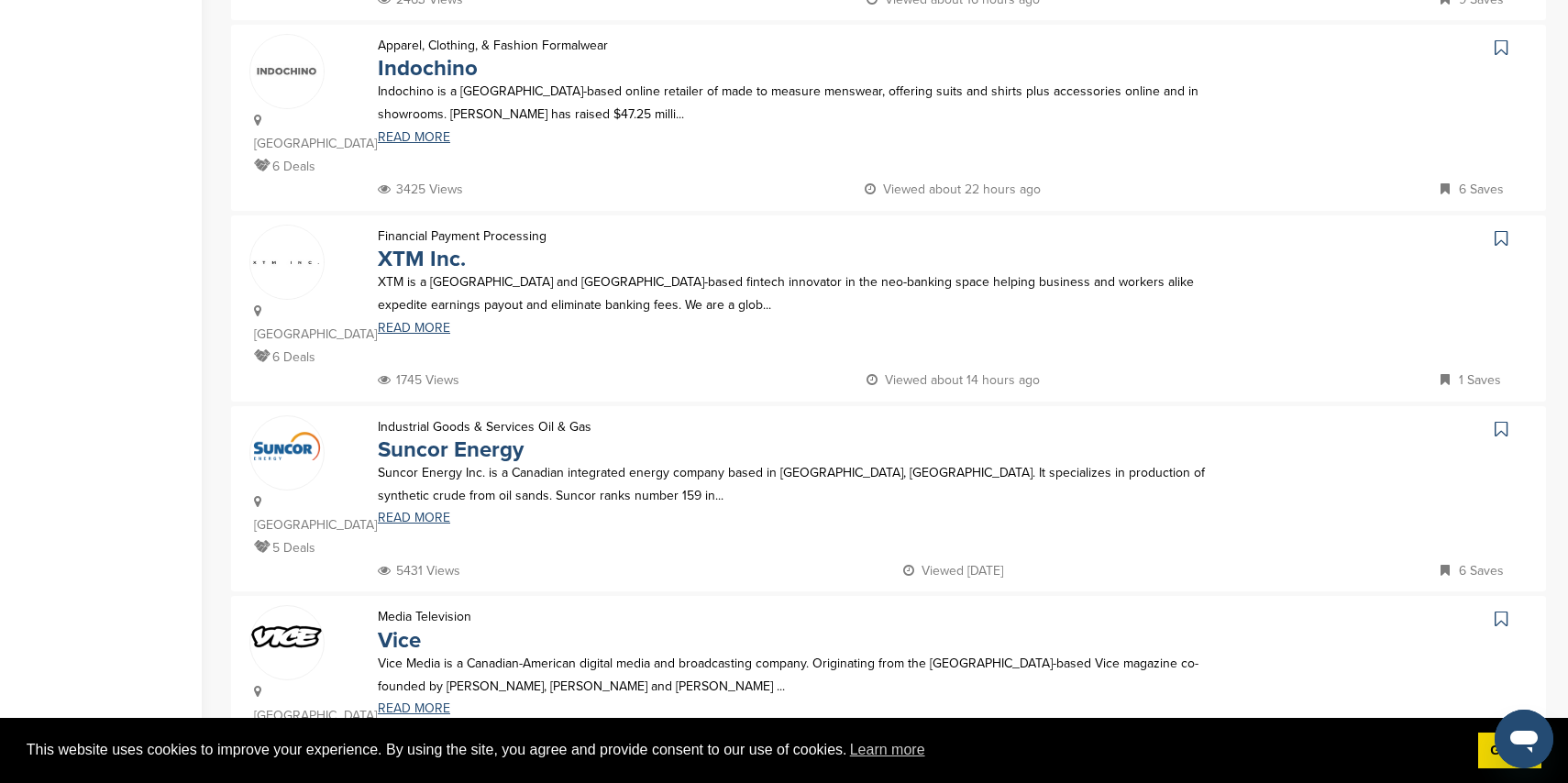
scroll to position [1519, 0]
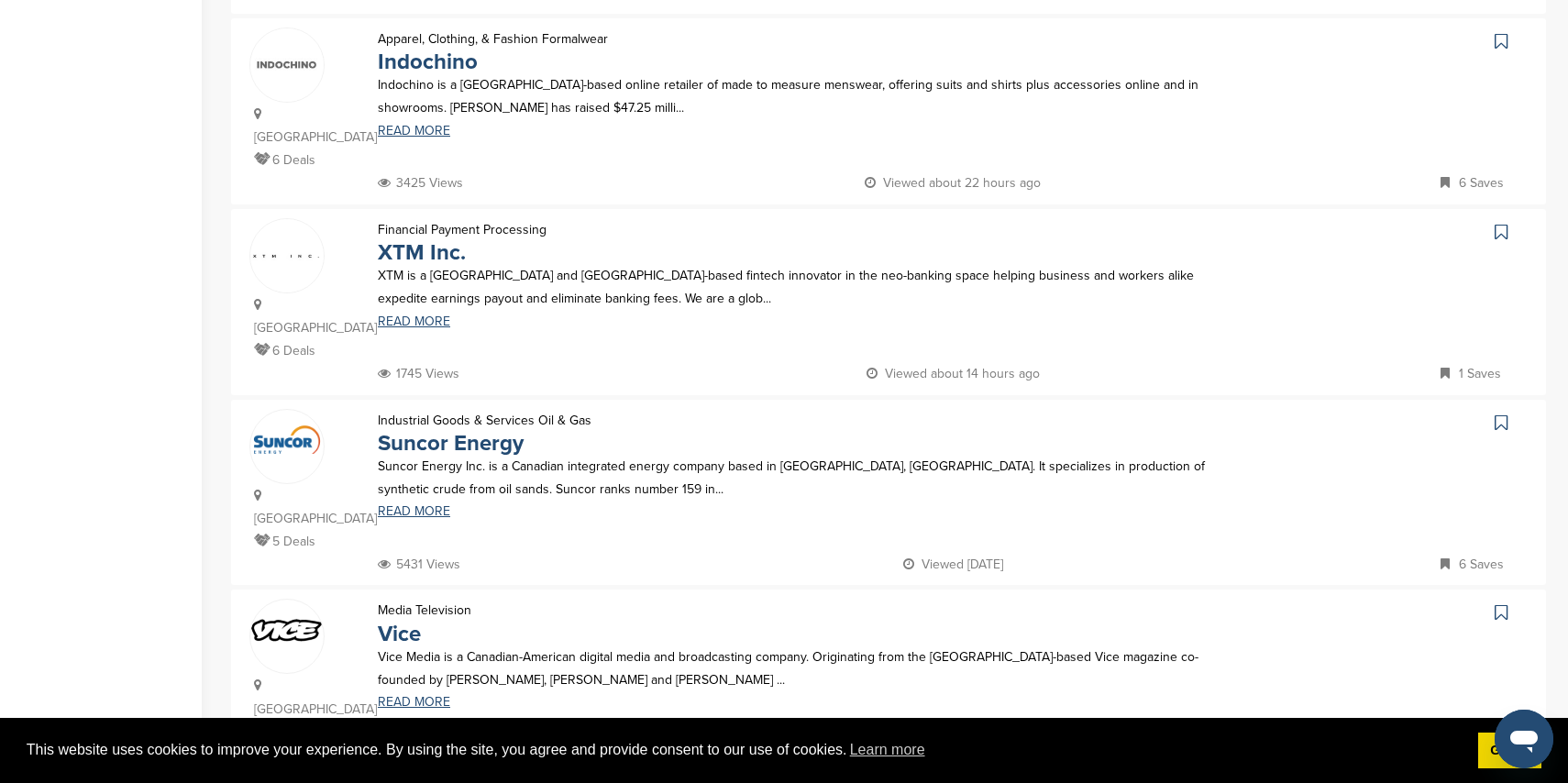
drag, startPoint x: 893, startPoint y: 584, endPoint x: 877, endPoint y: 549, distance: 38.5
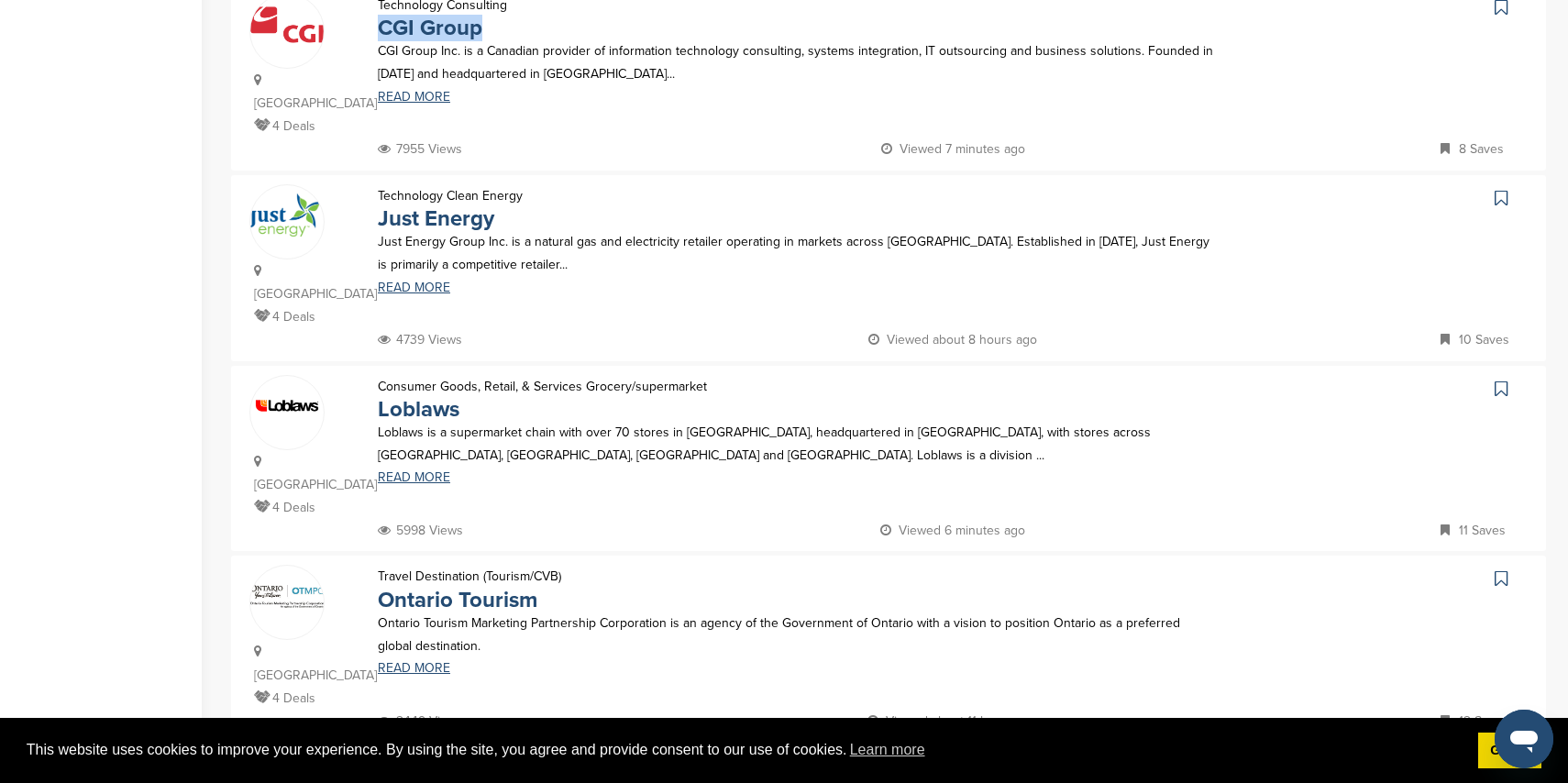
scroll to position [1554, 0]
click at [941, 763] on link "5" at bounding box center [926, 779] width 38 height 34
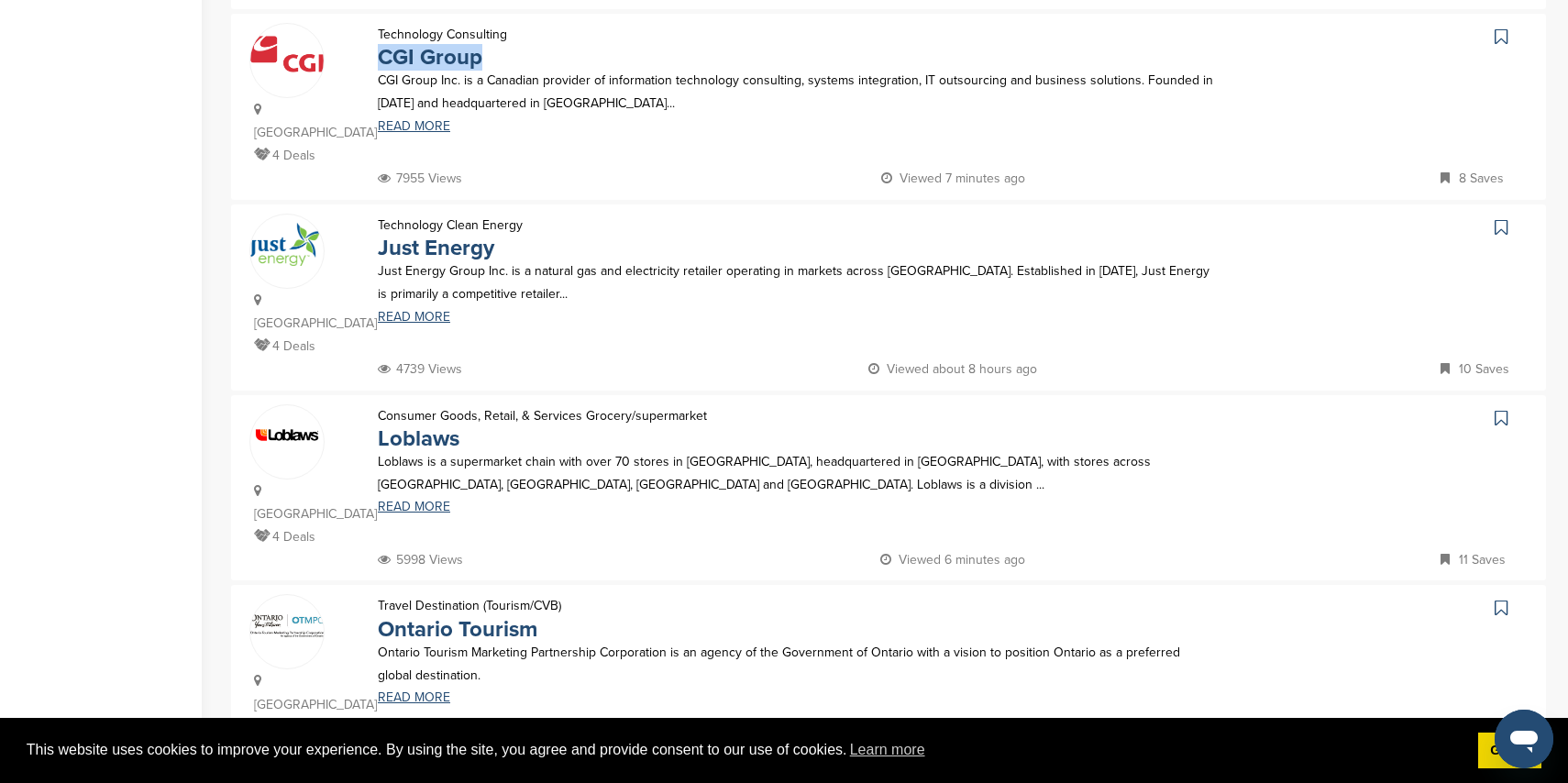
scroll to position [0, 0]
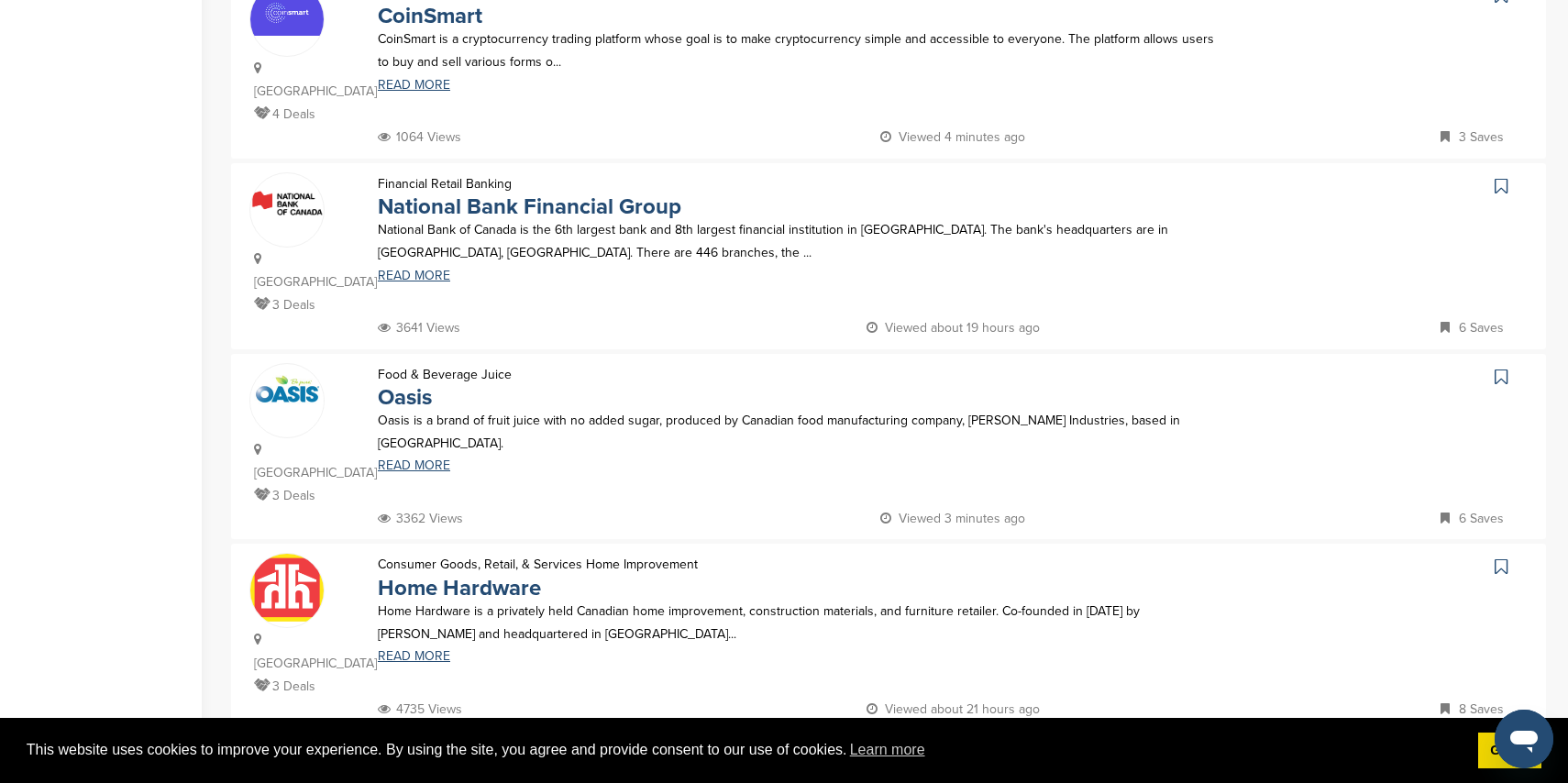
click at [933, 752] on link "6" at bounding box center [950, 768] width 38 height 34
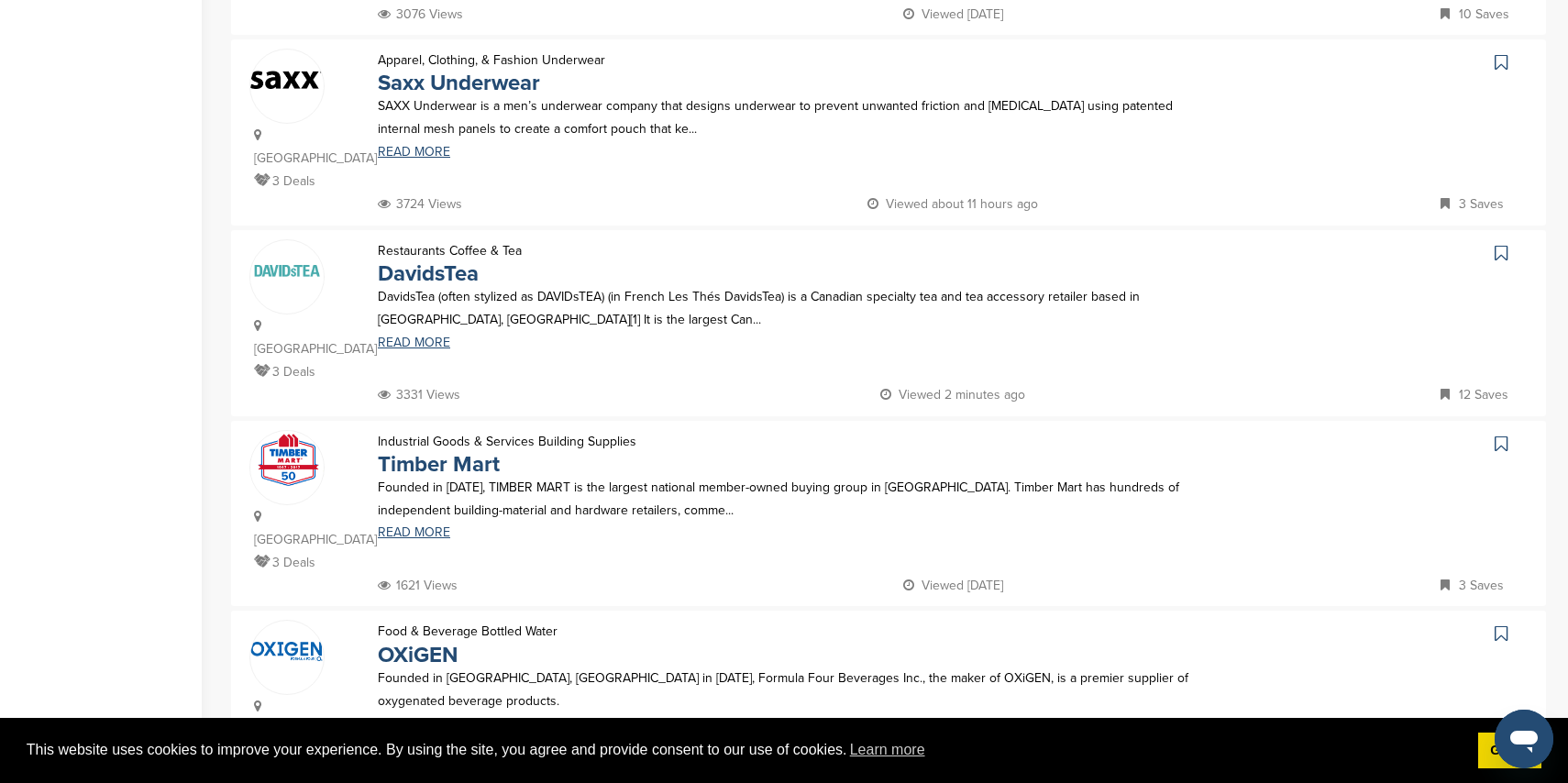
scroll to position [1500, 0]
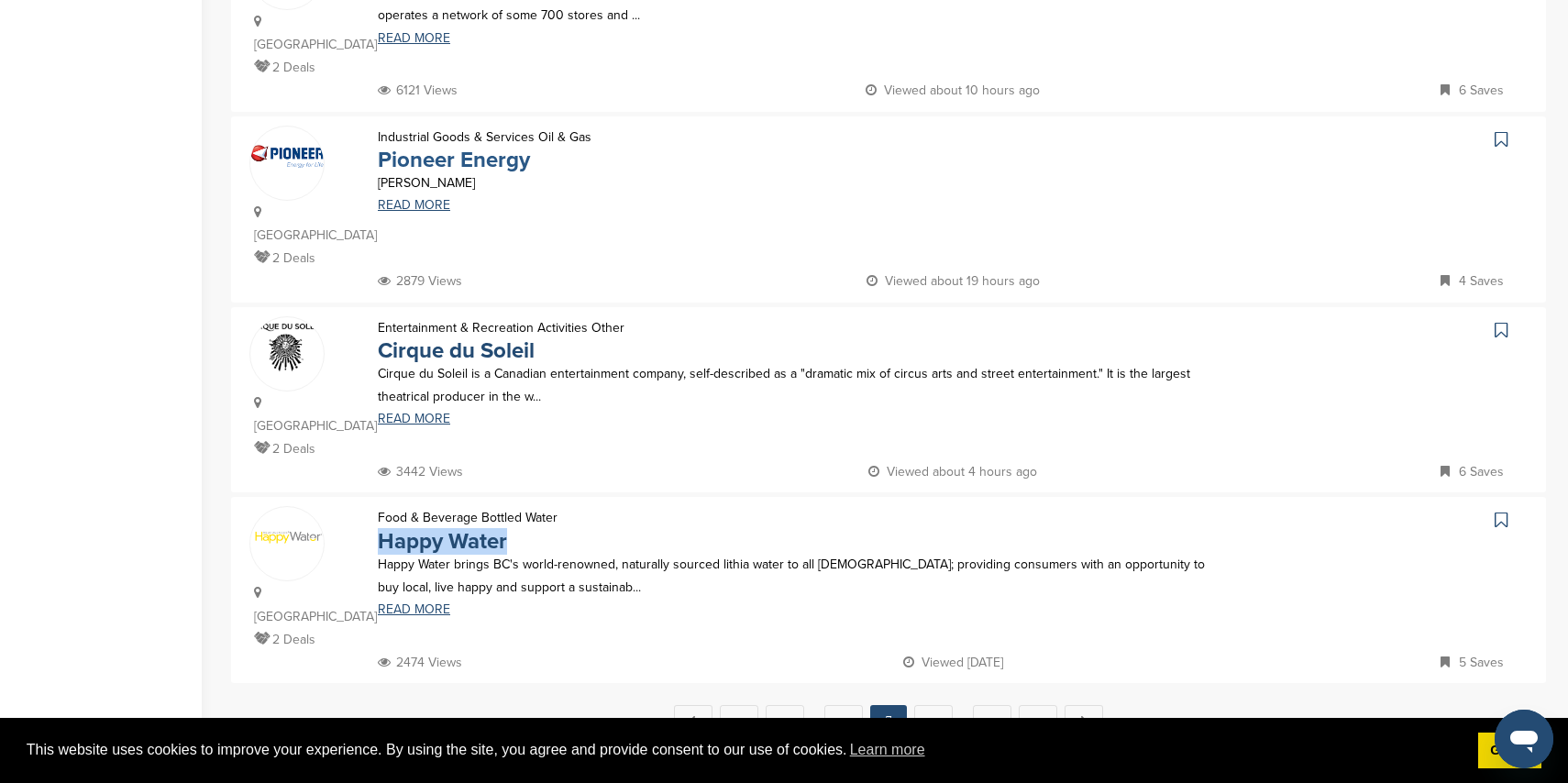
scroll to position [1615, 0]
click at [929, 702] on link "8" at bounding box center [933, 719] width 38 height 34
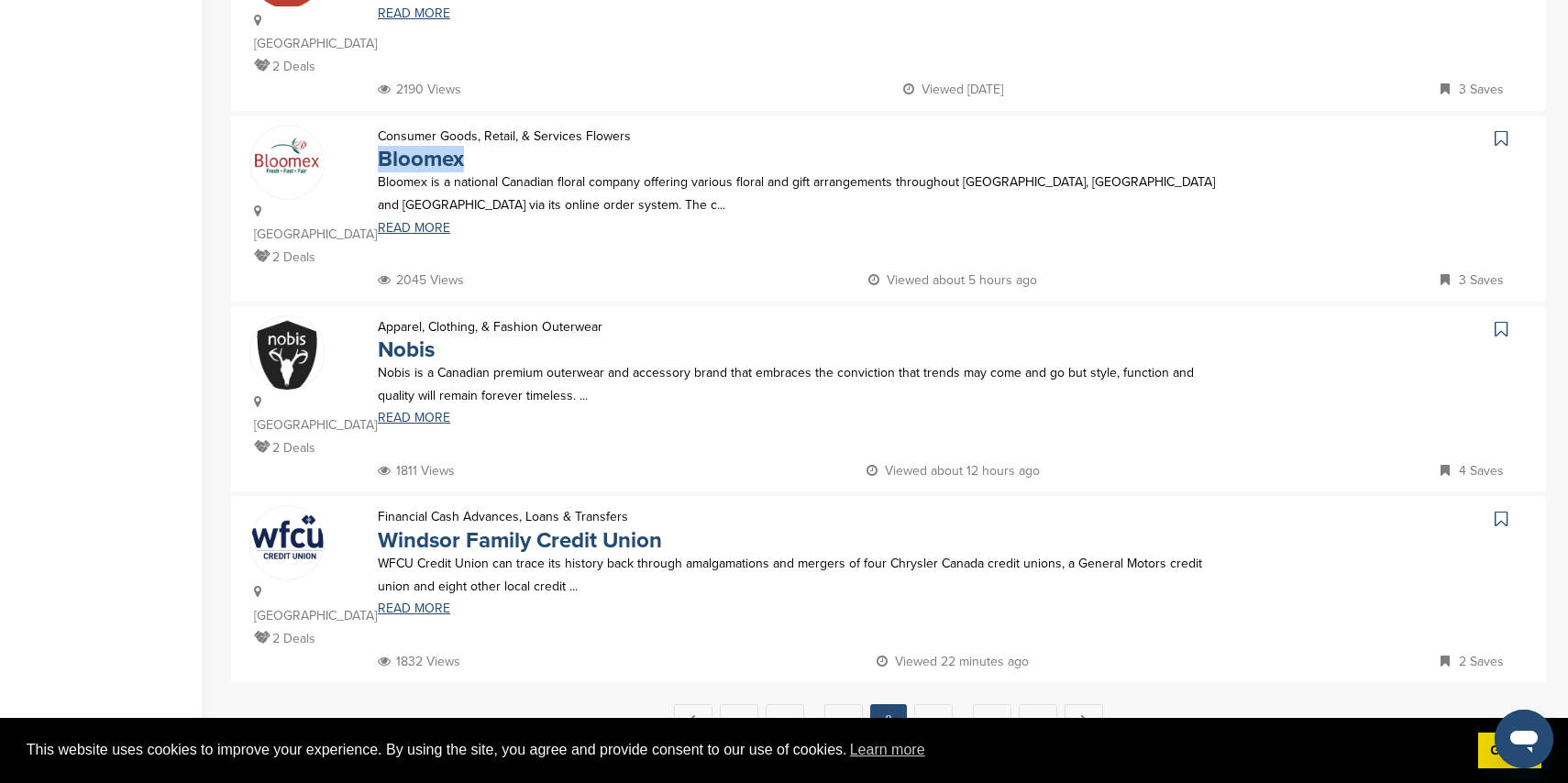
scroll to position [1597, 0]
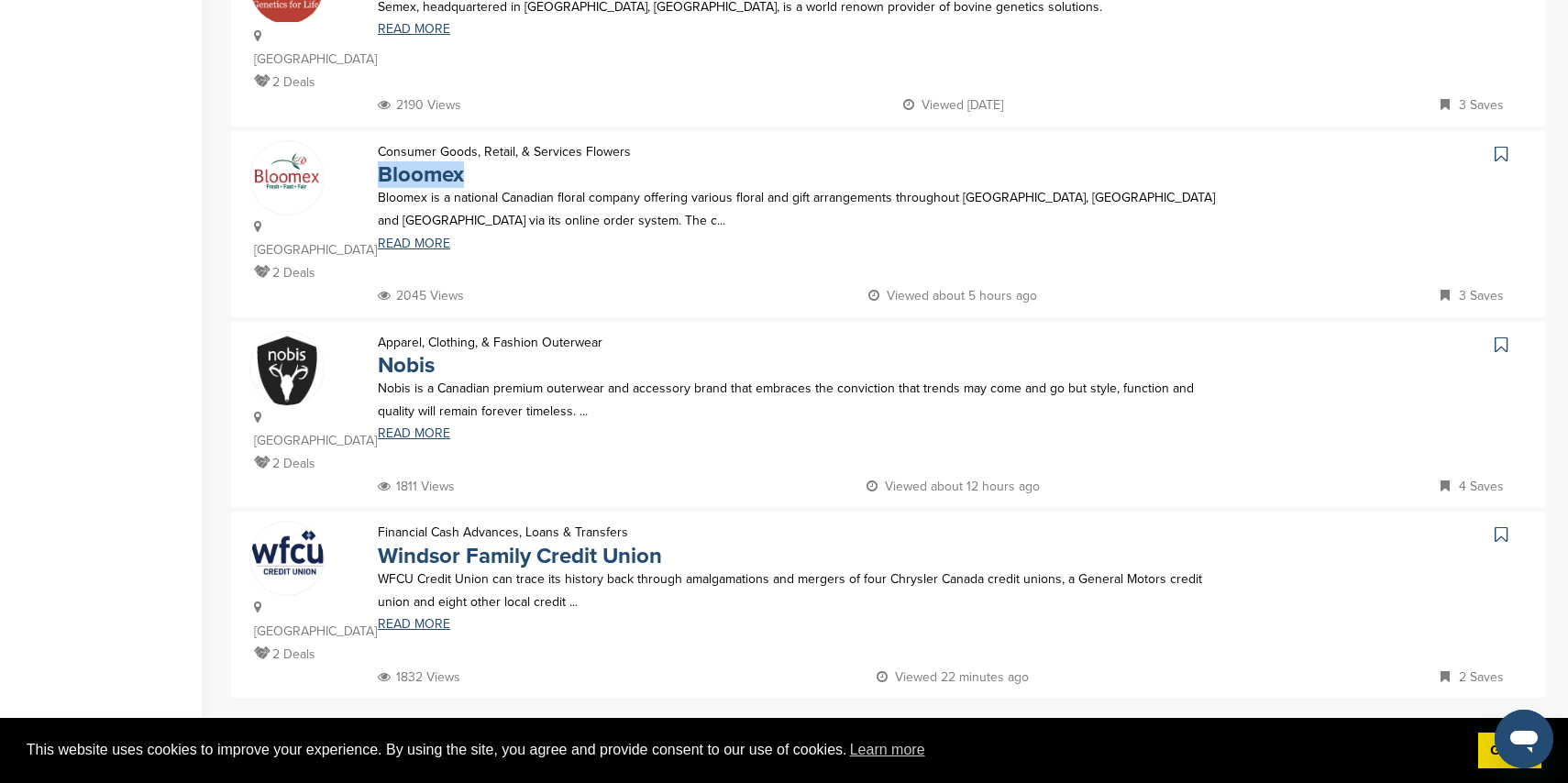
click at [921, 720] on link "9" at bounding box center [933, 736] width 38 height 34
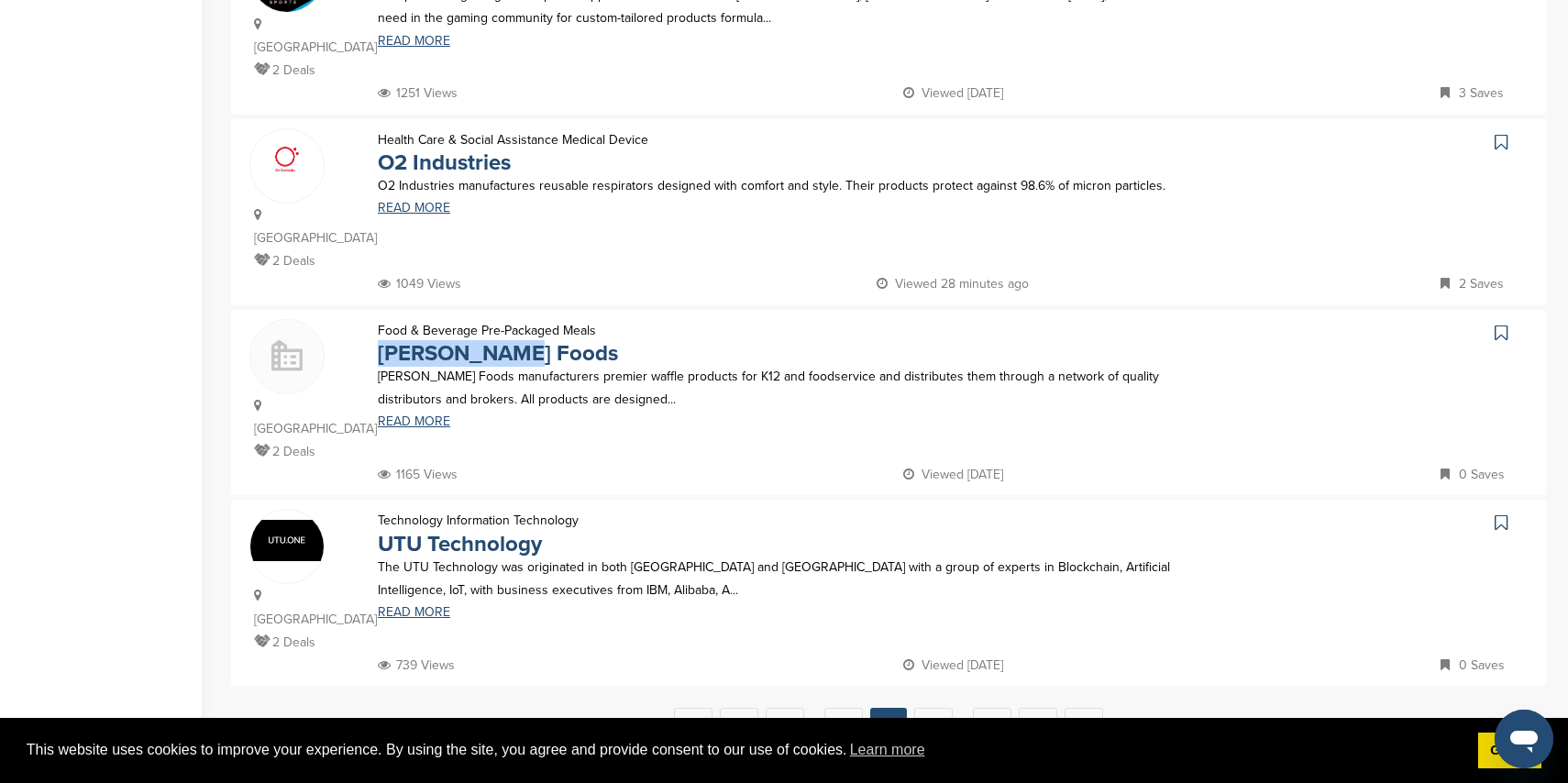
scroll to position [1610, 0]
click at [924, 707] on link "10" at bounding box center [933, 724] width 38 height 34
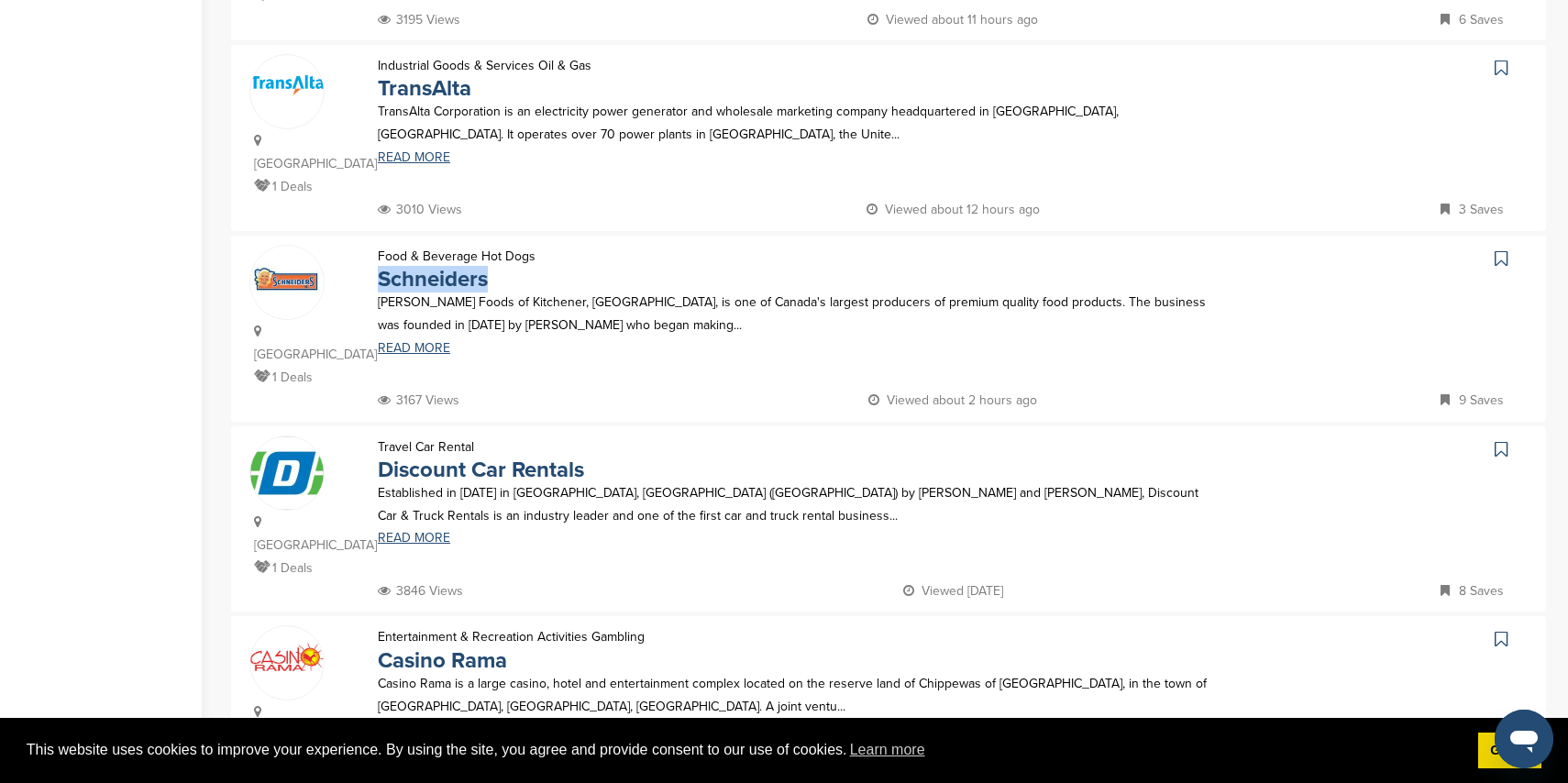
scroll to position [1497, 0]
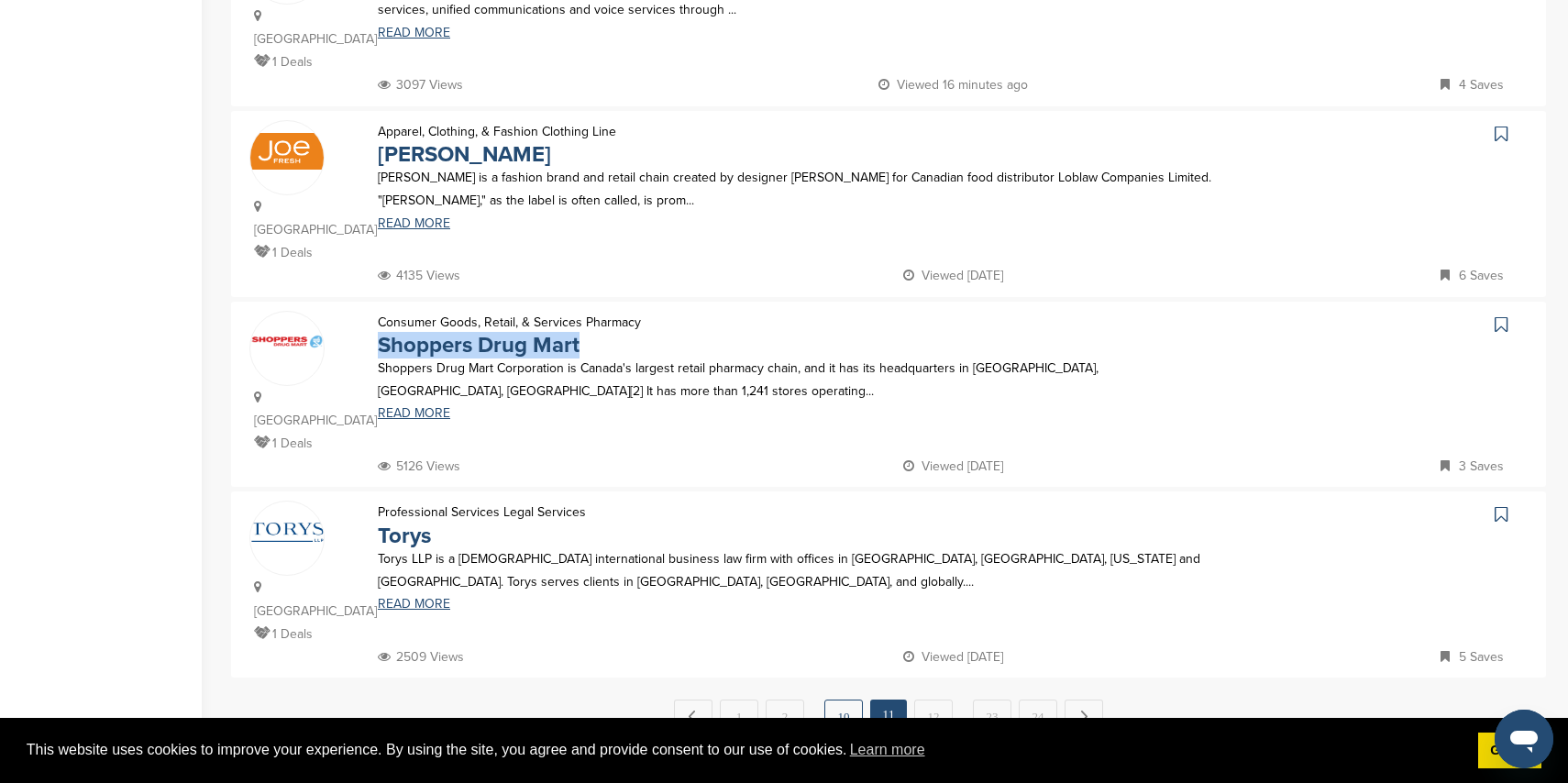
scroll to position [1632, 0]
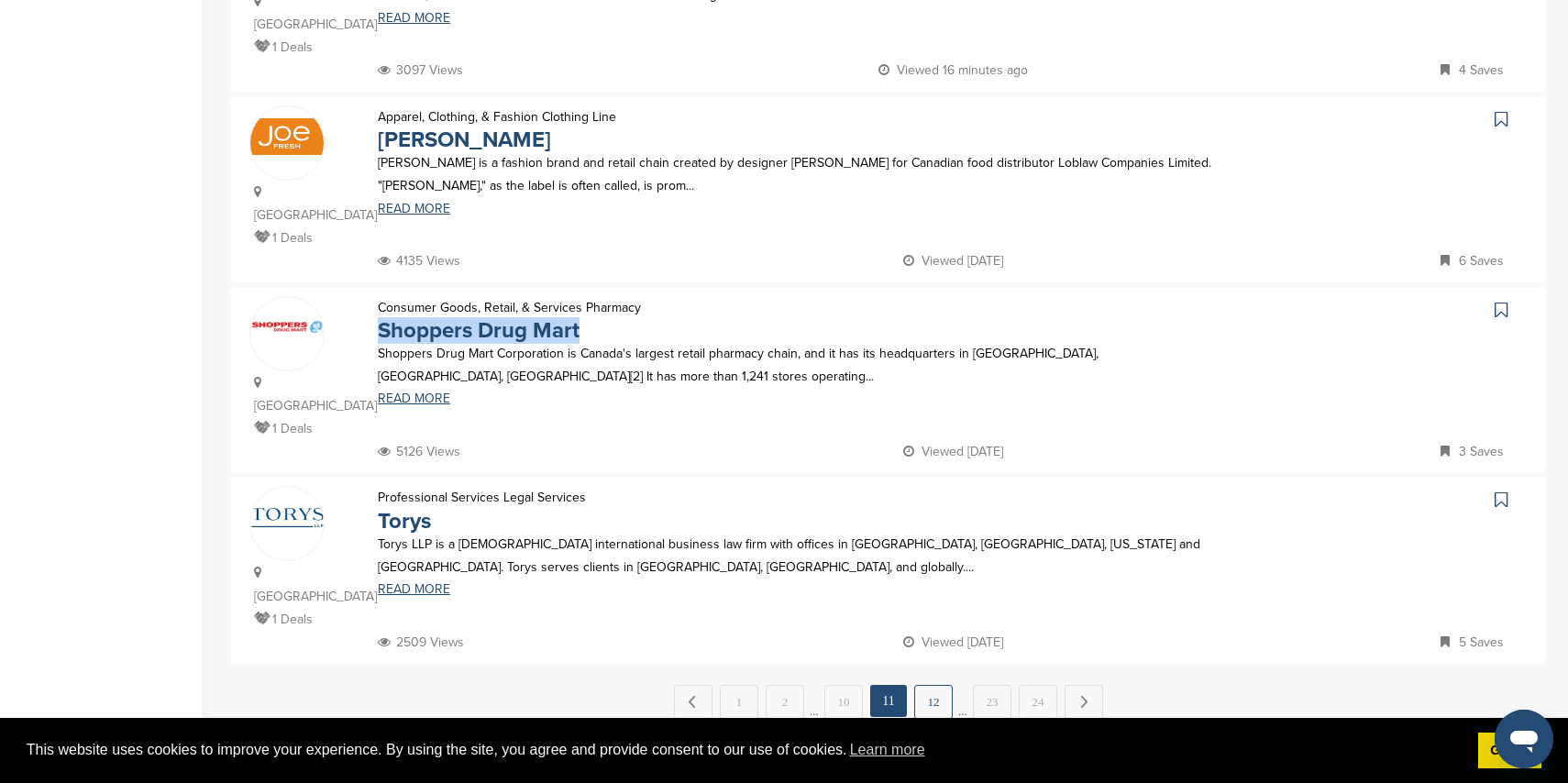
click at [921, 685] on link "12" at bounding box center [933, 702] width 38 height 34
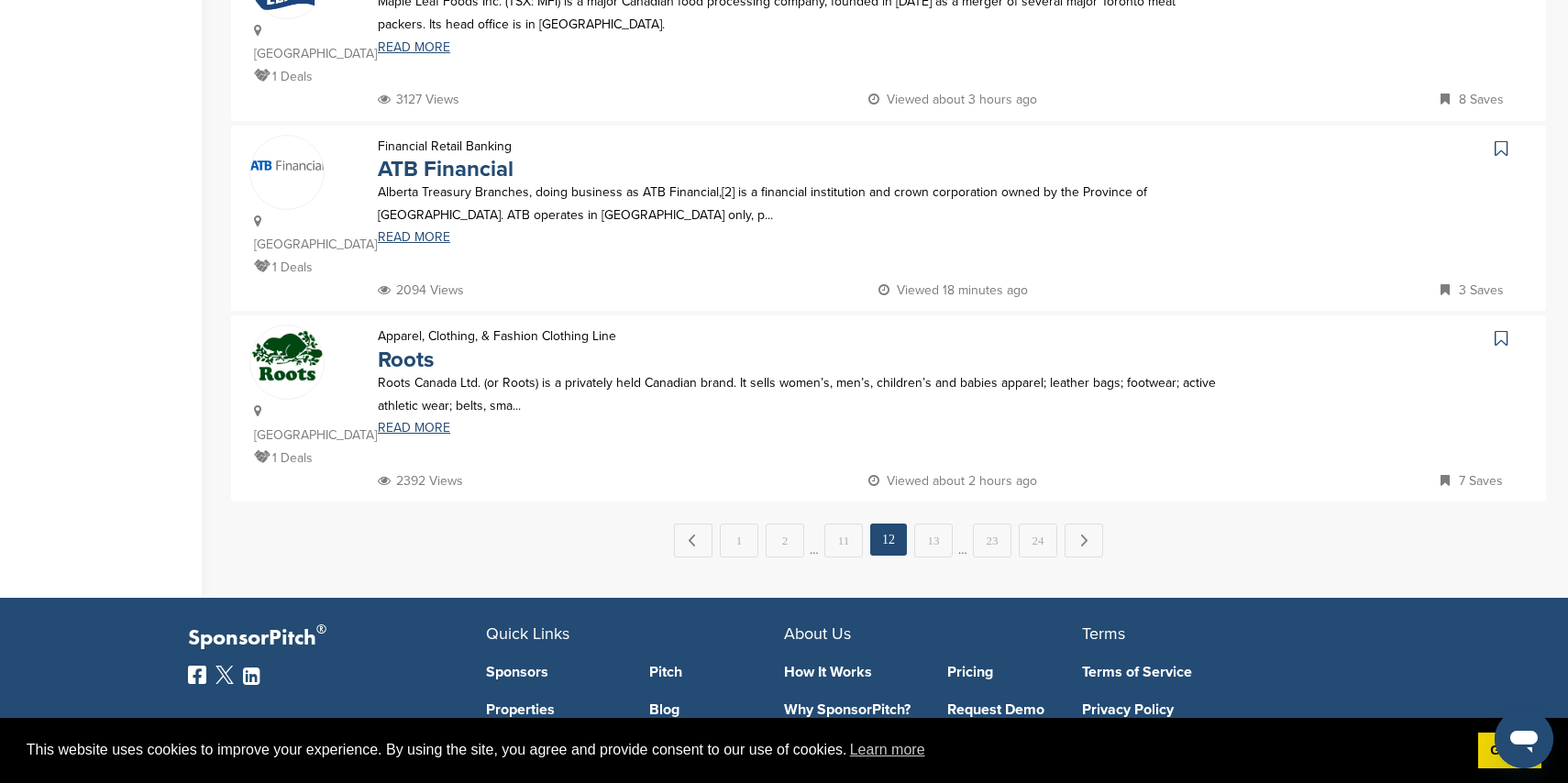
scroll to position [1799, 0]
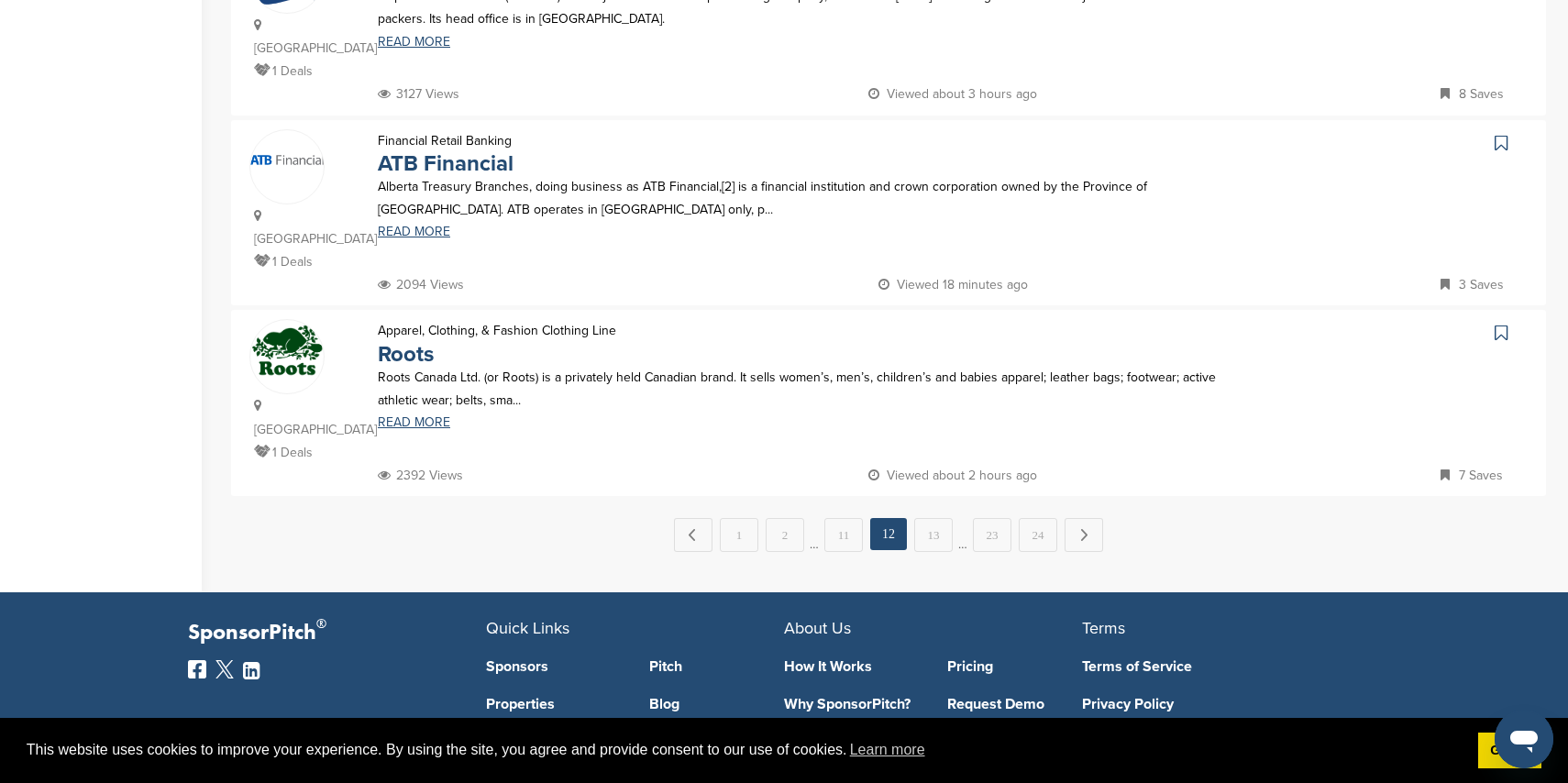
click at [941, 518] on link "13" at bounding box center [933, 534] width 38 height 34
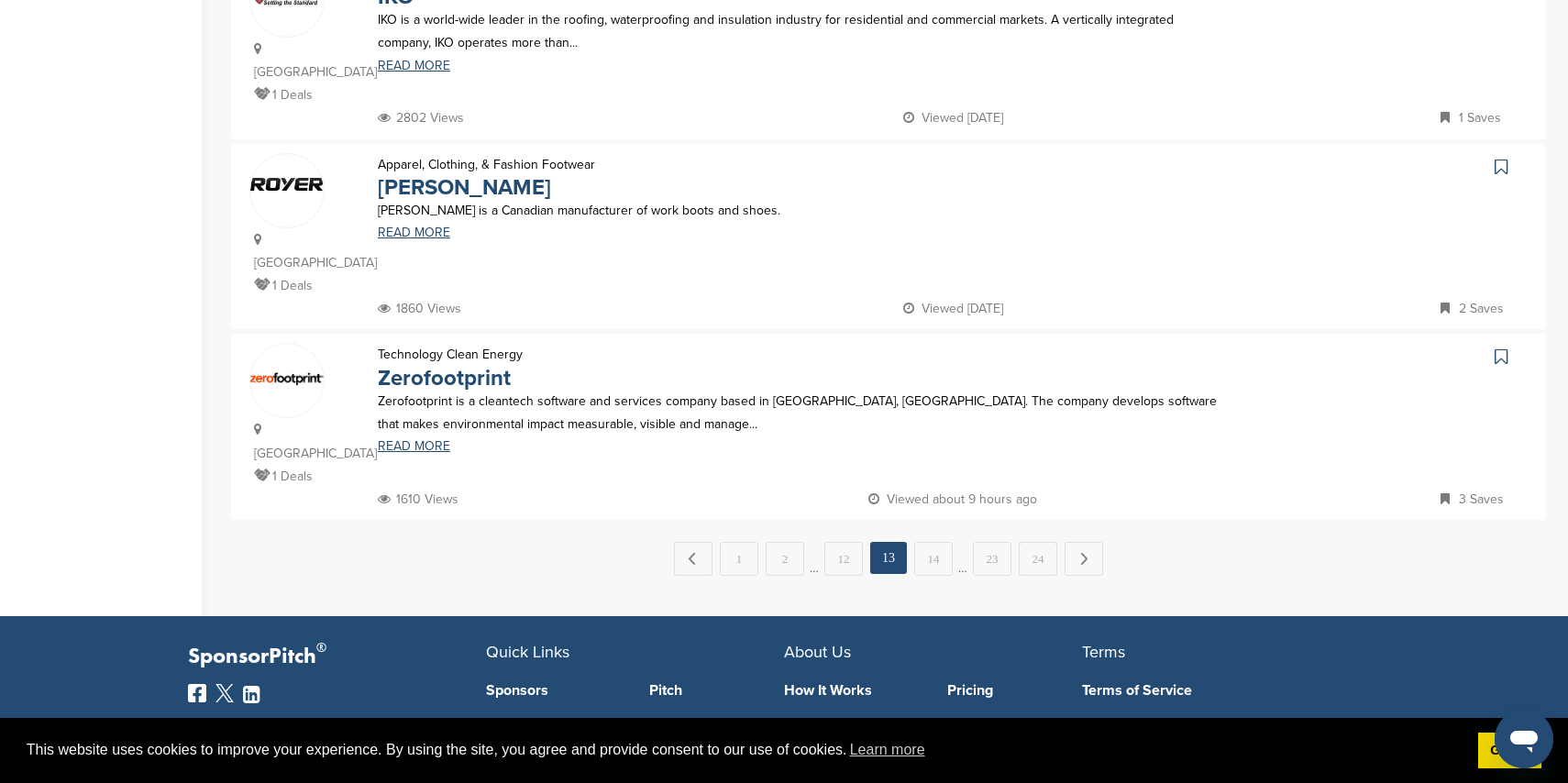
scroll to position [1801, 0]
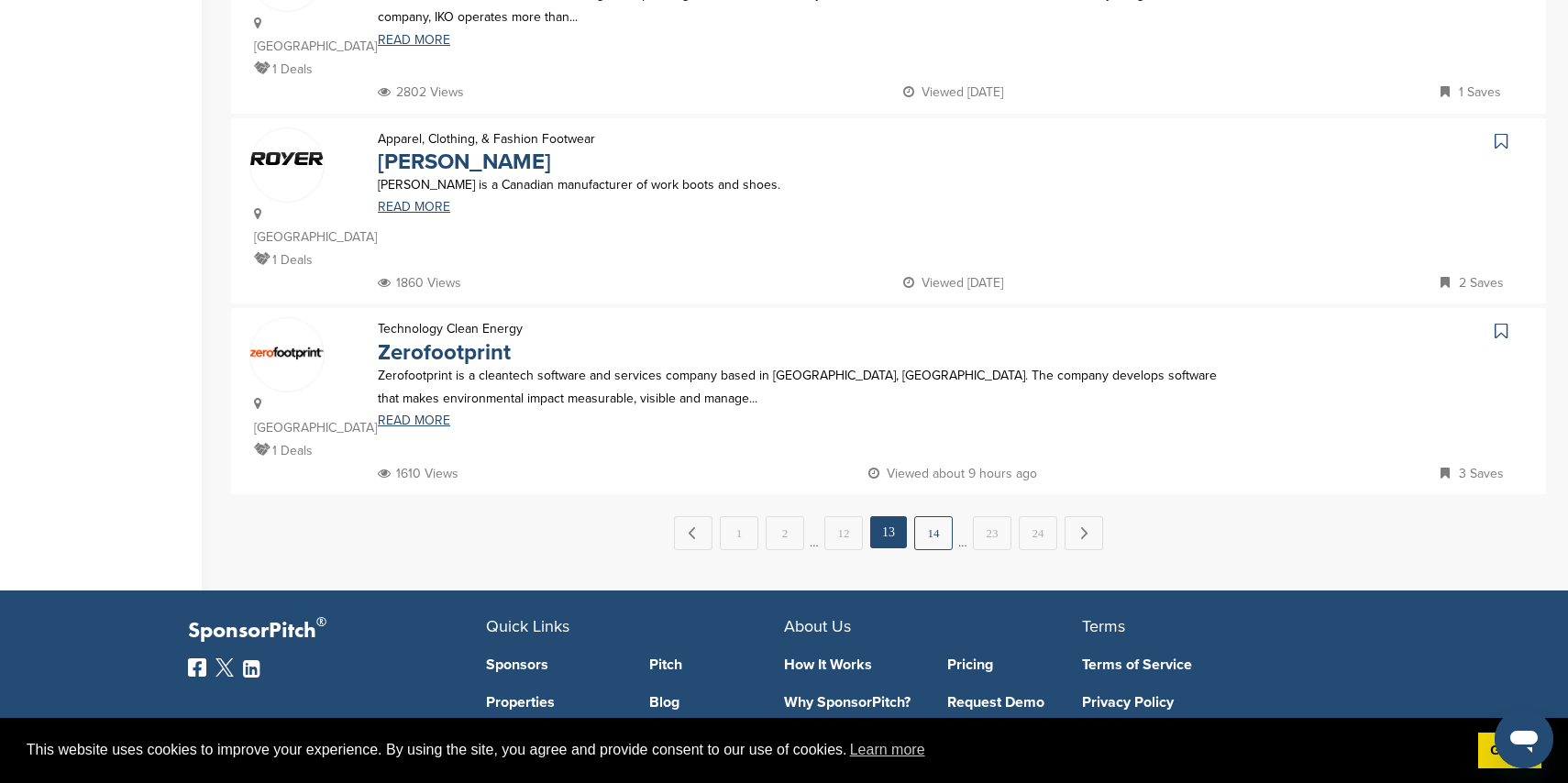
click at [925, 516] on link "14" at bounding box center [933, 532] width 38 height 34
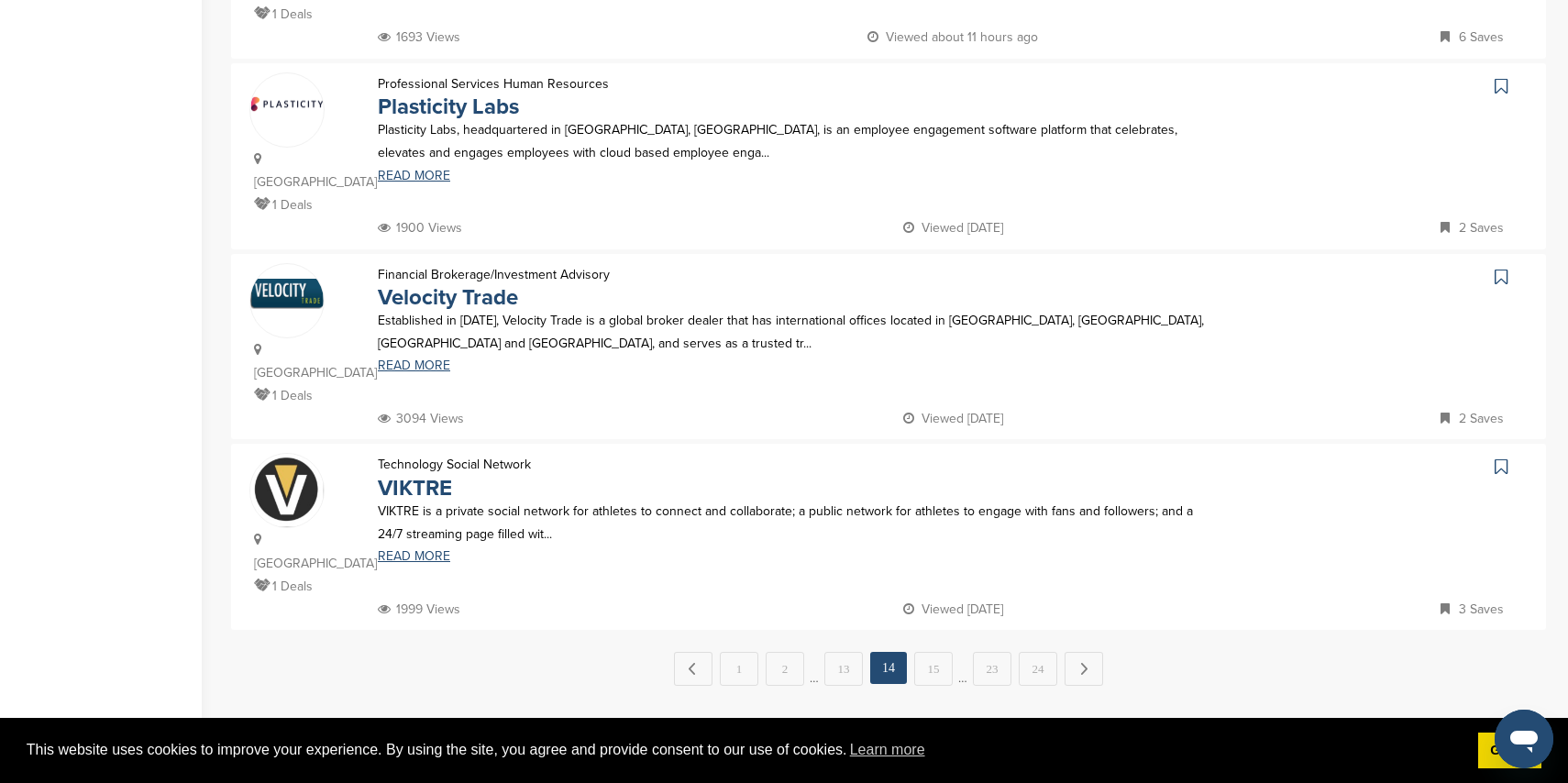
scroll to position [1667, 0]
click at [921, 650] on link "15" at bounding box center [933, 667] width 38 height 34
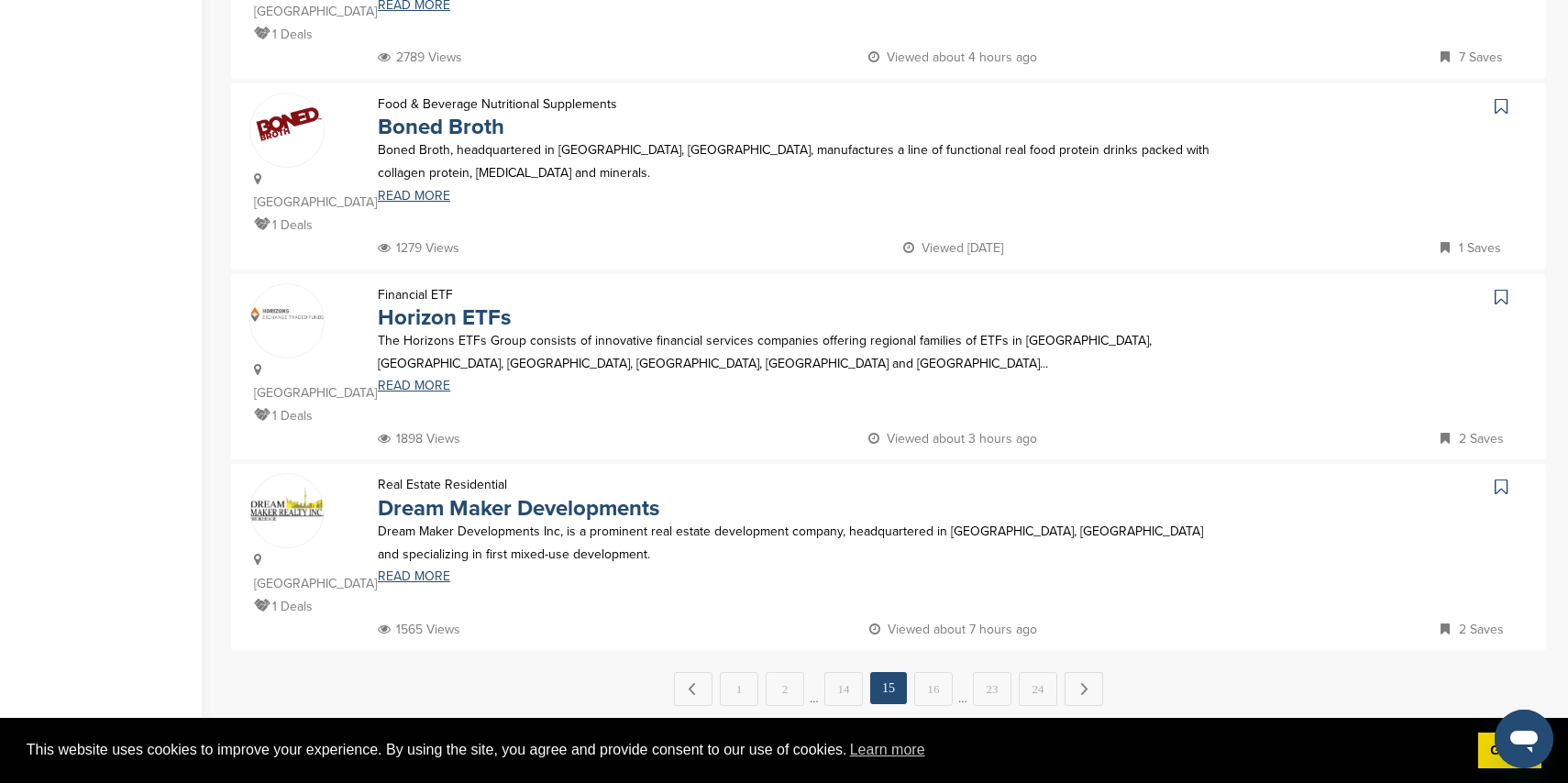
scroll to position [1651, 0]
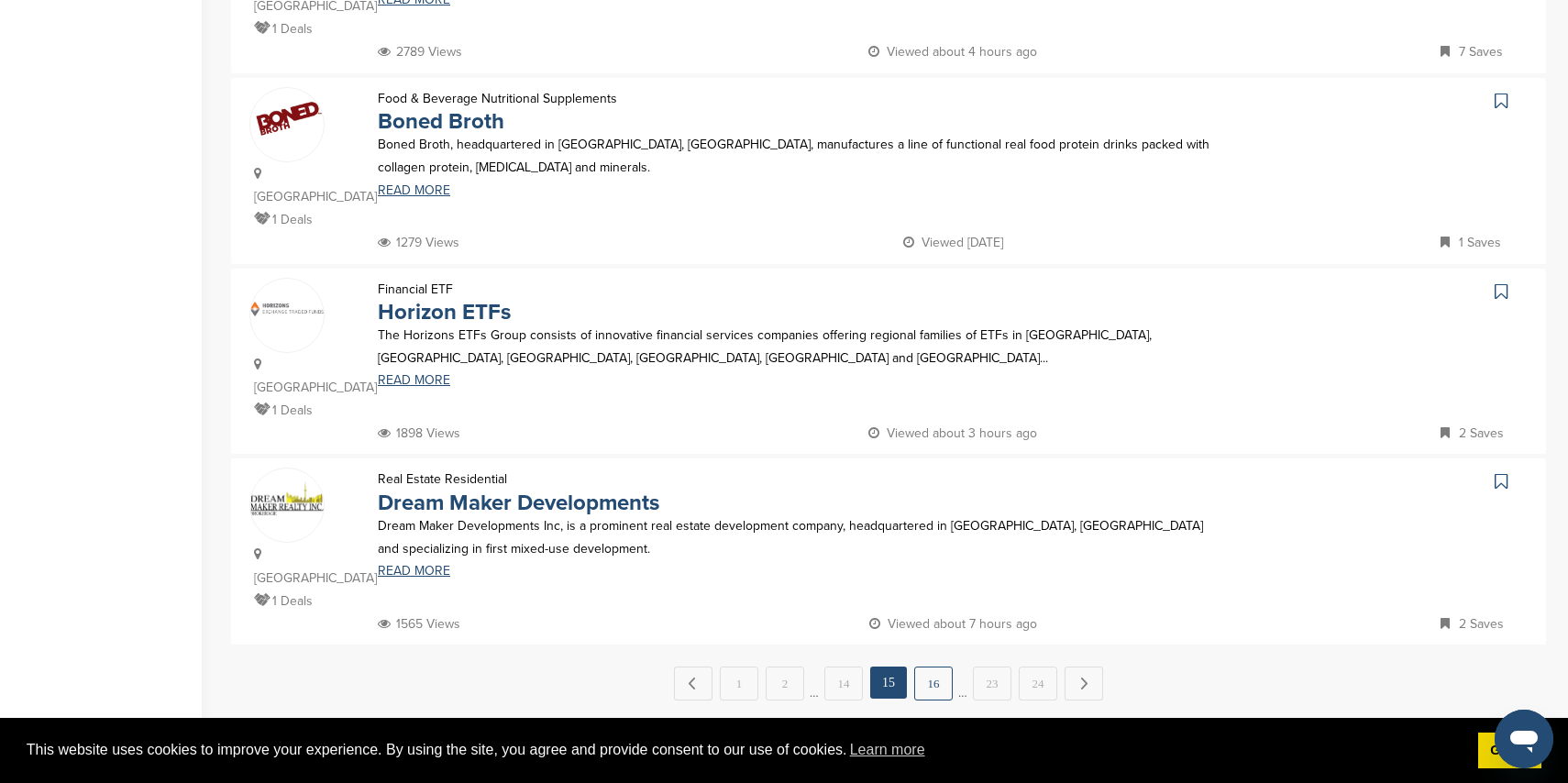
click at [926, 667] on link "16" at bounding box center [933, 684] width 38 height 34
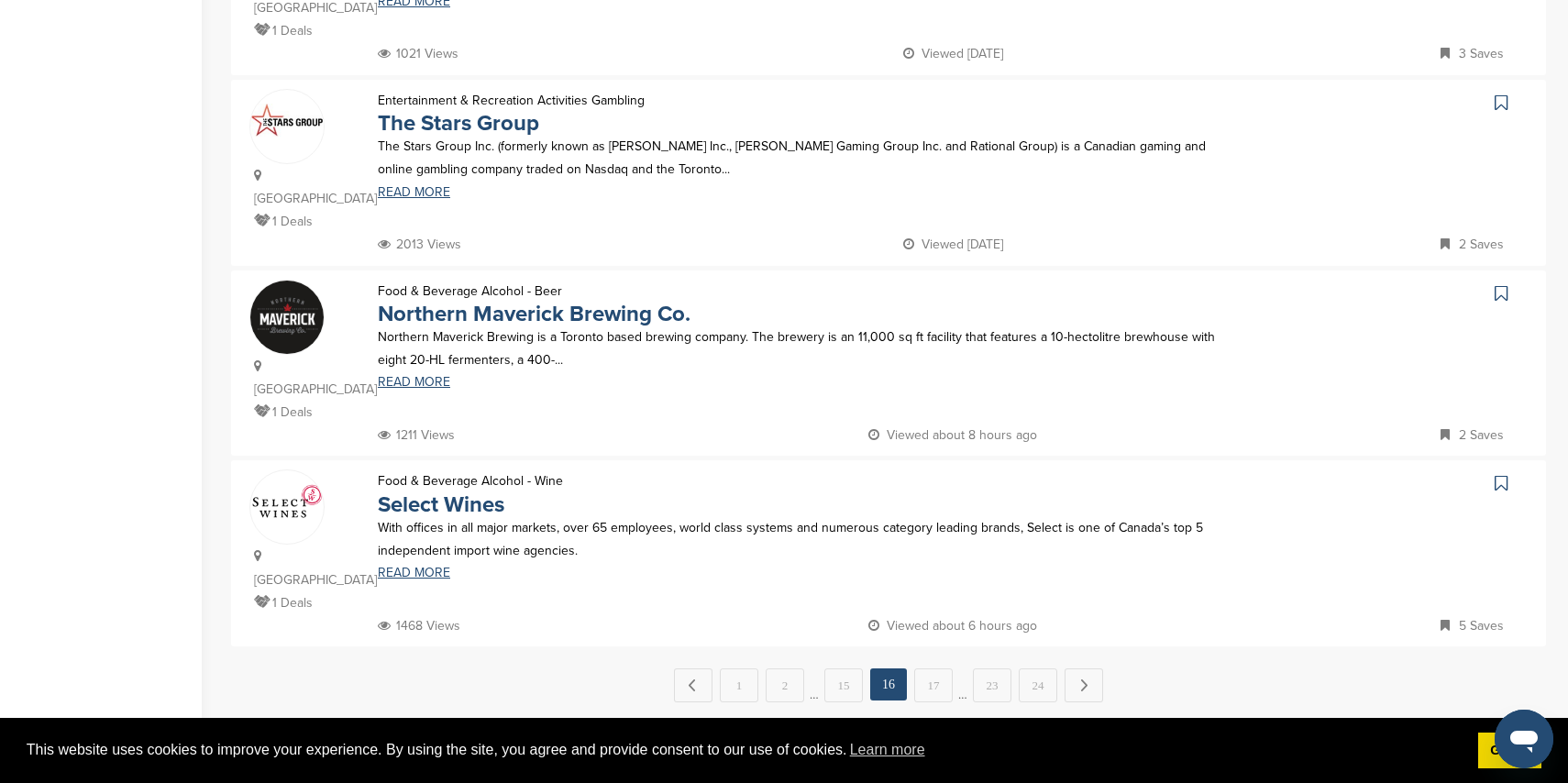
scroll to position [1653, 0]
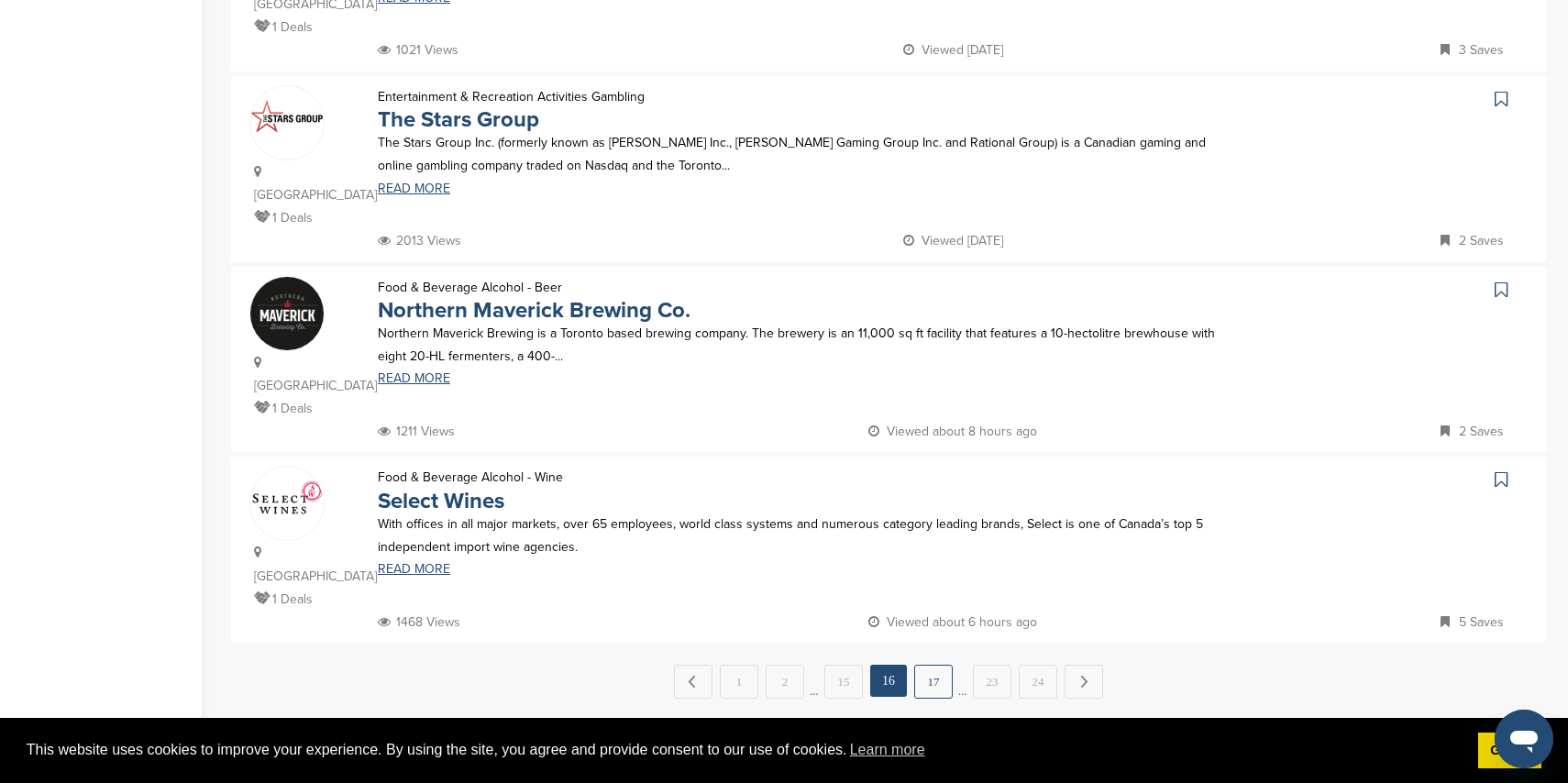
click at [917, 665] on link "17" at bounding box center [933, 682] width 38 height 34
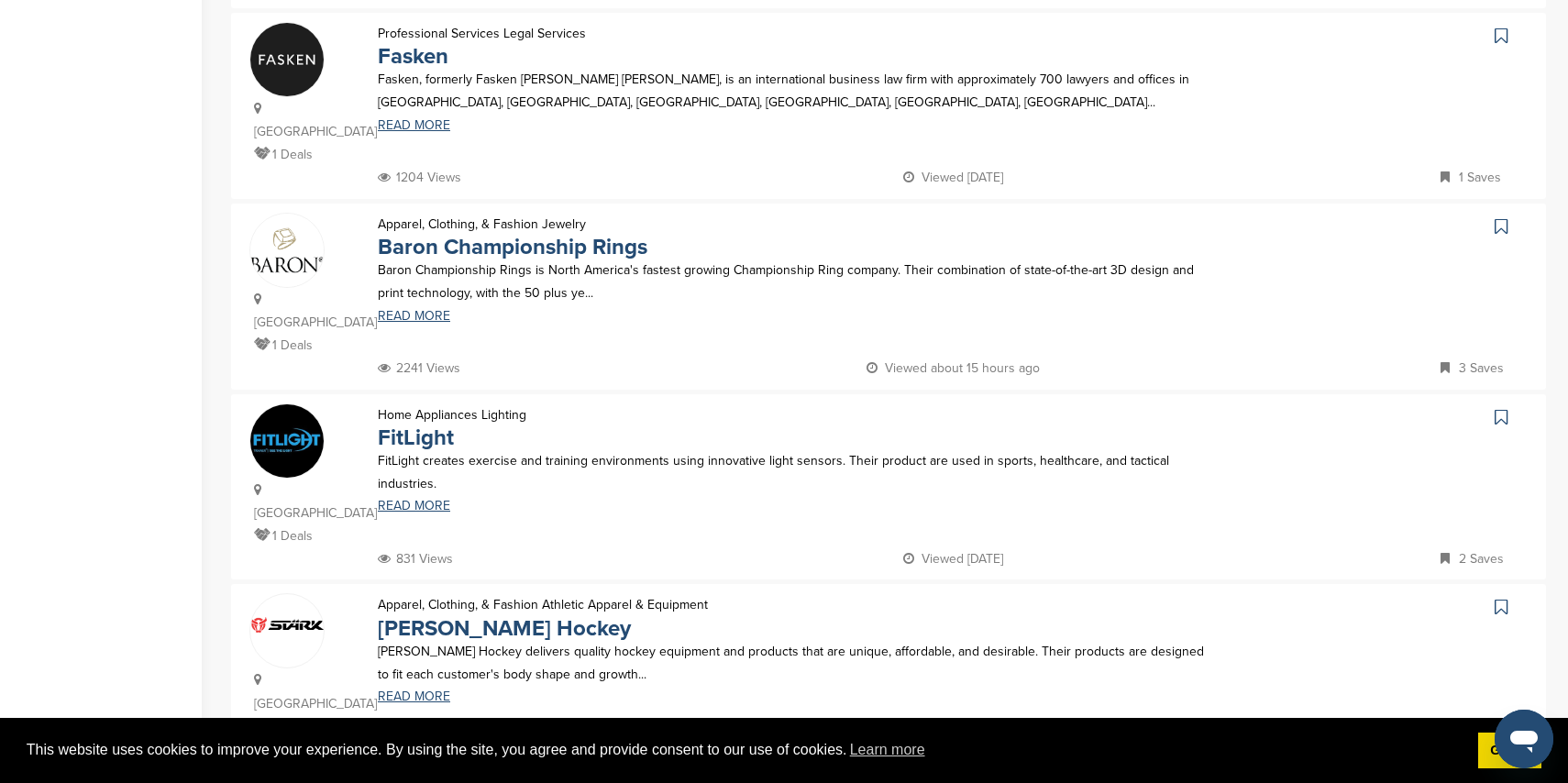
scroll to position [1555, 0]
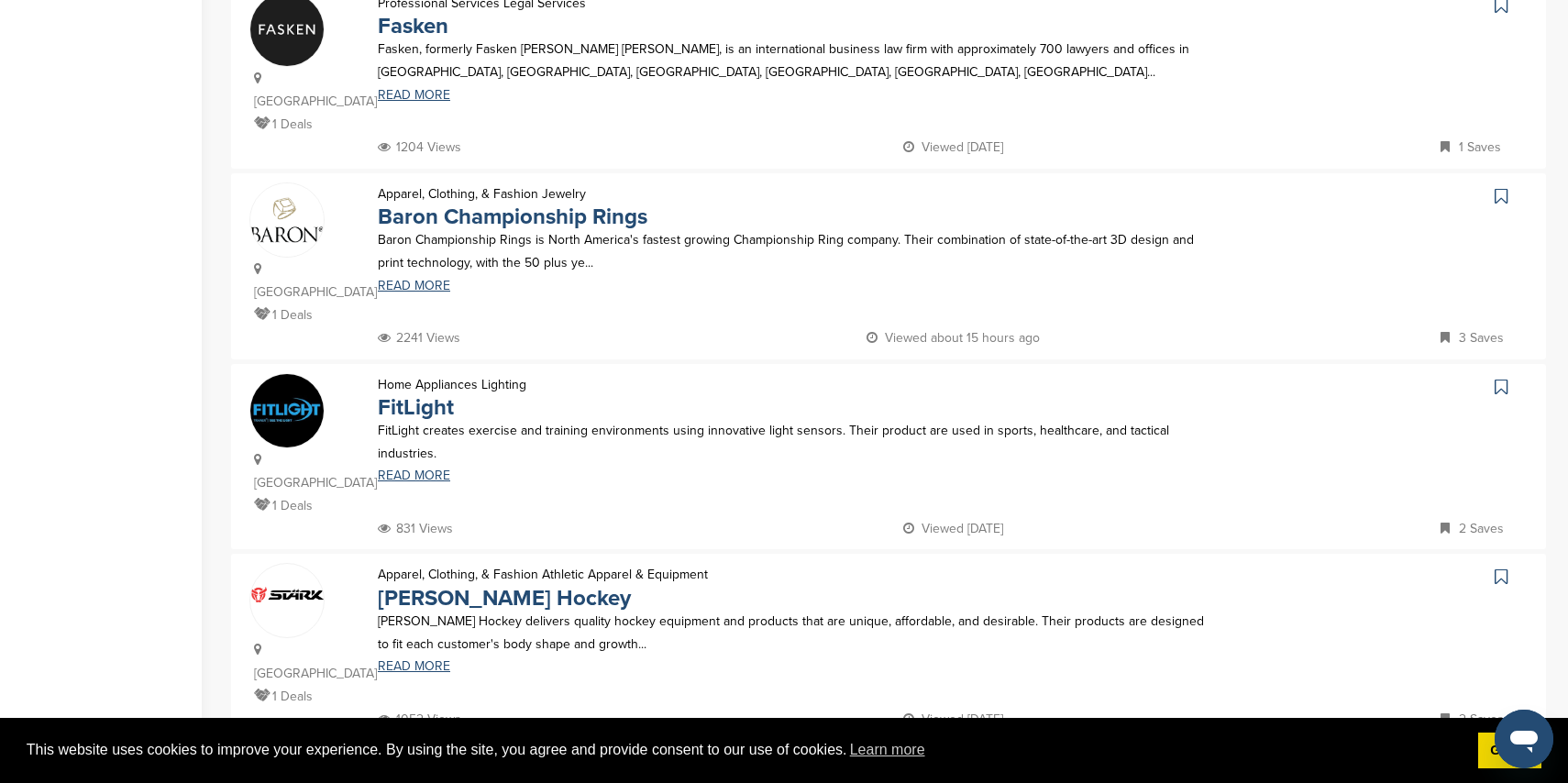
click at [934, 763] on link "18" at bounding box center [933, 779] width 38 height 34
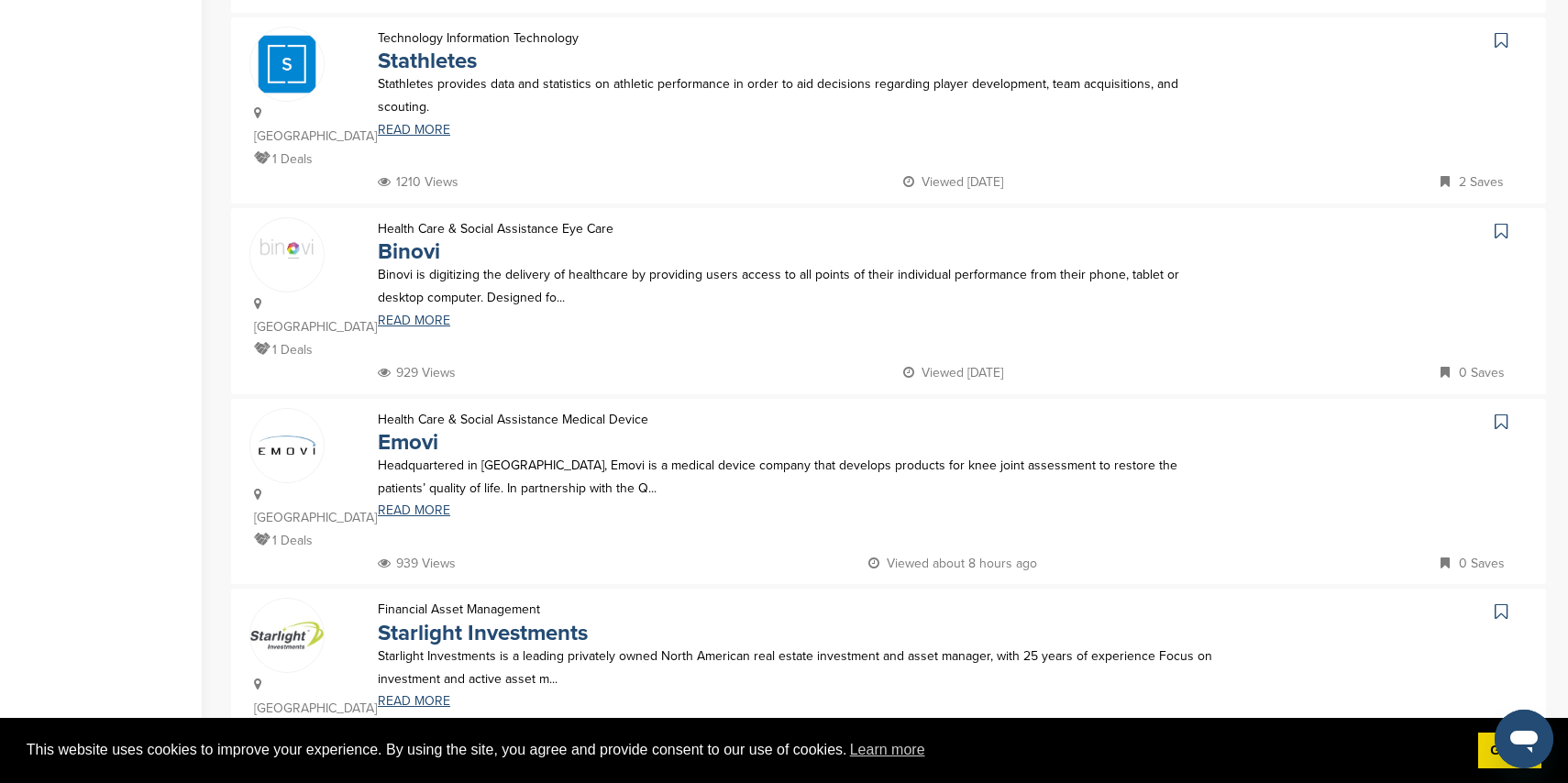
scroll to position [1526, 0]
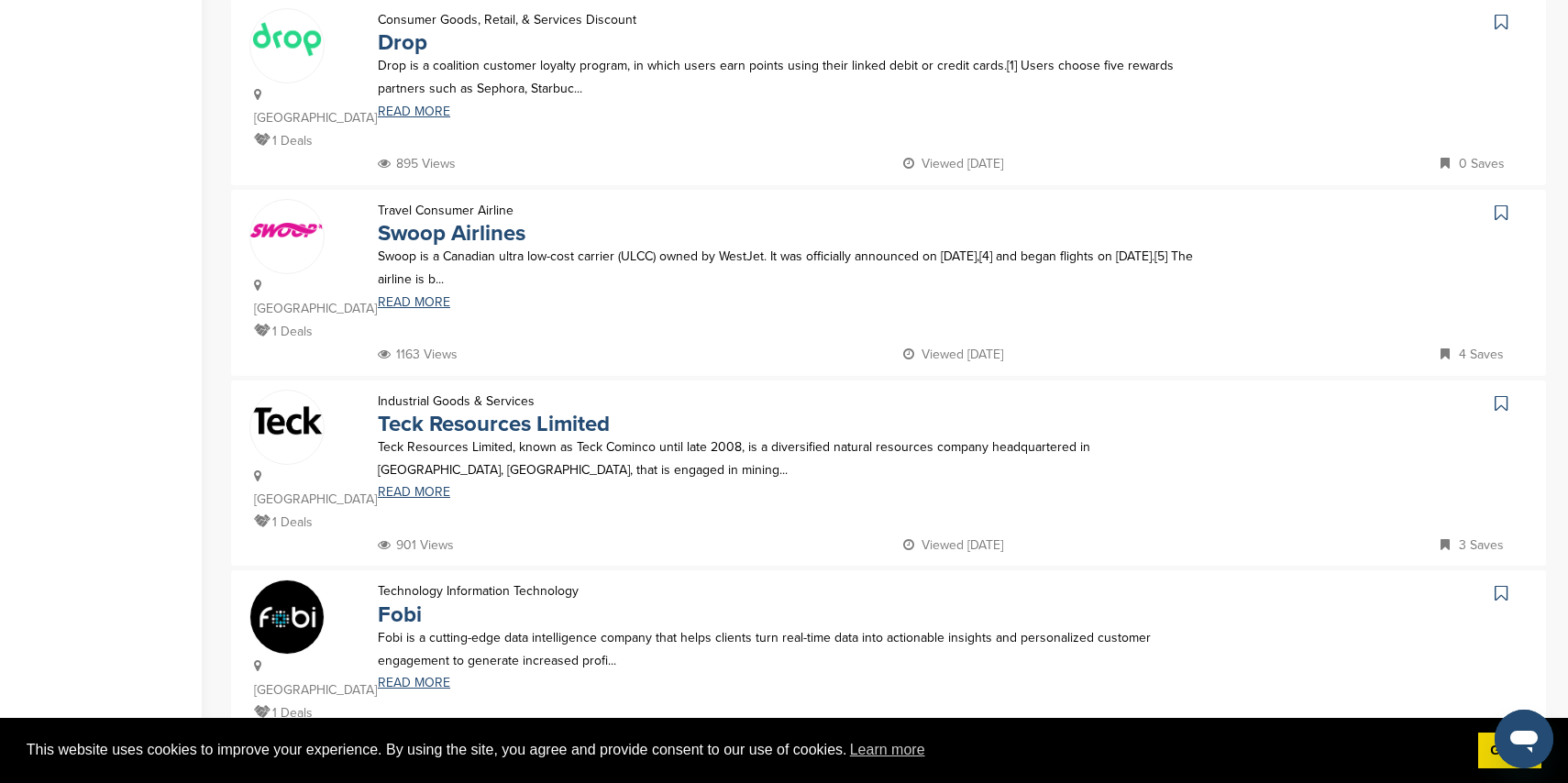
scroll to position [1528, 0]
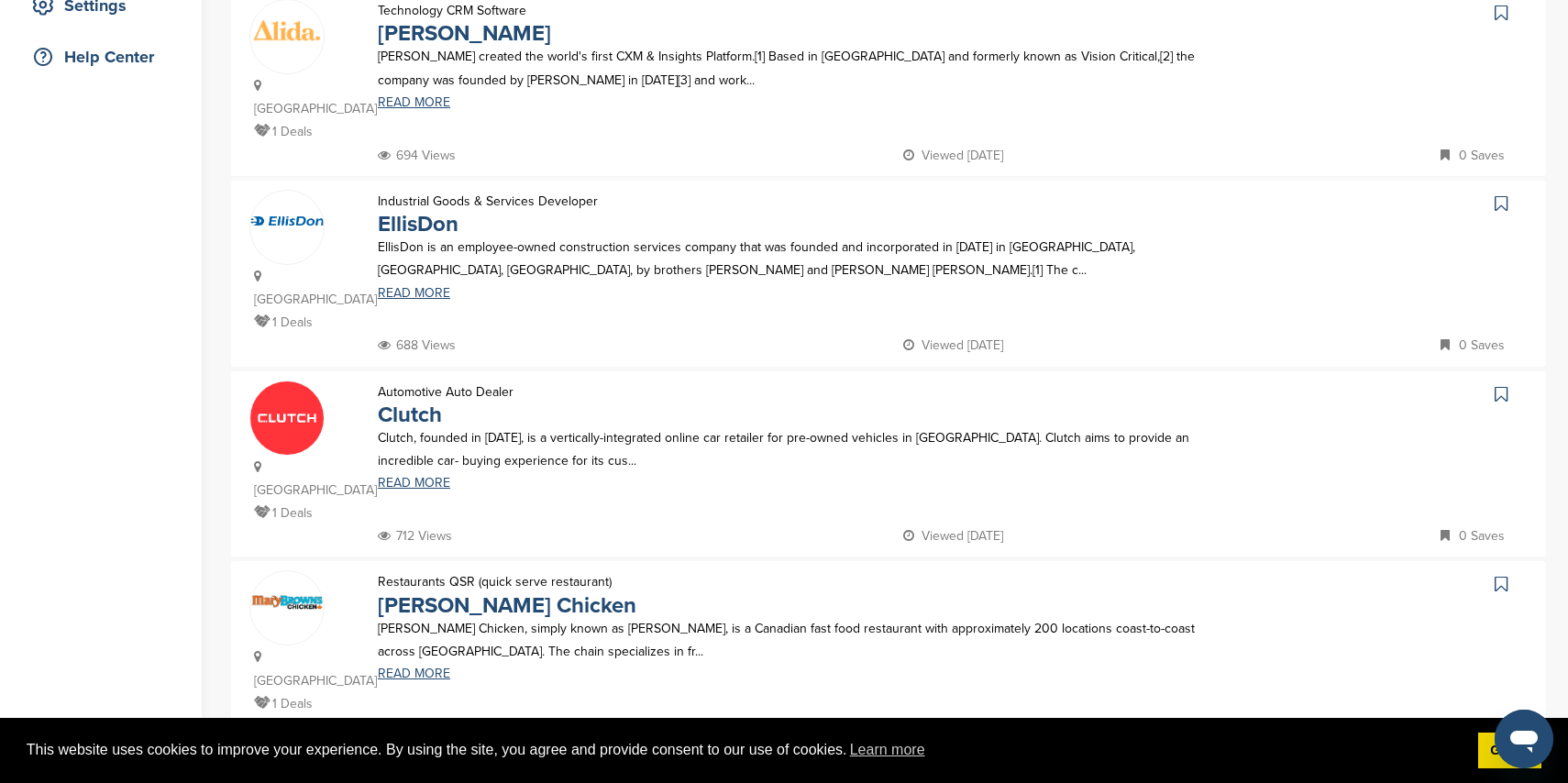
scroll to position [0, 0]
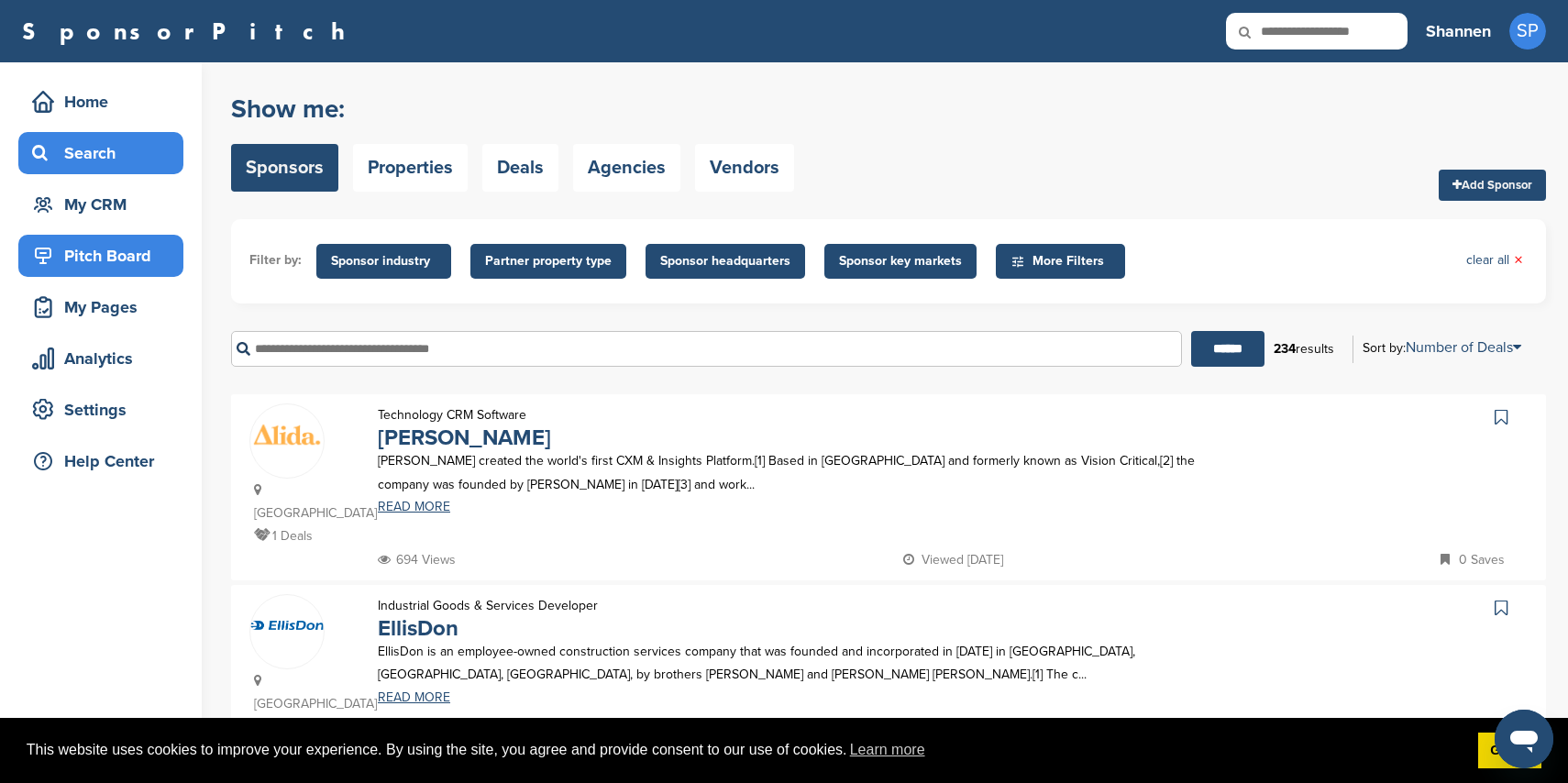
click at [113, 261] on div "Pitch Board" at bounding box center [105, 255] width 156 height 33
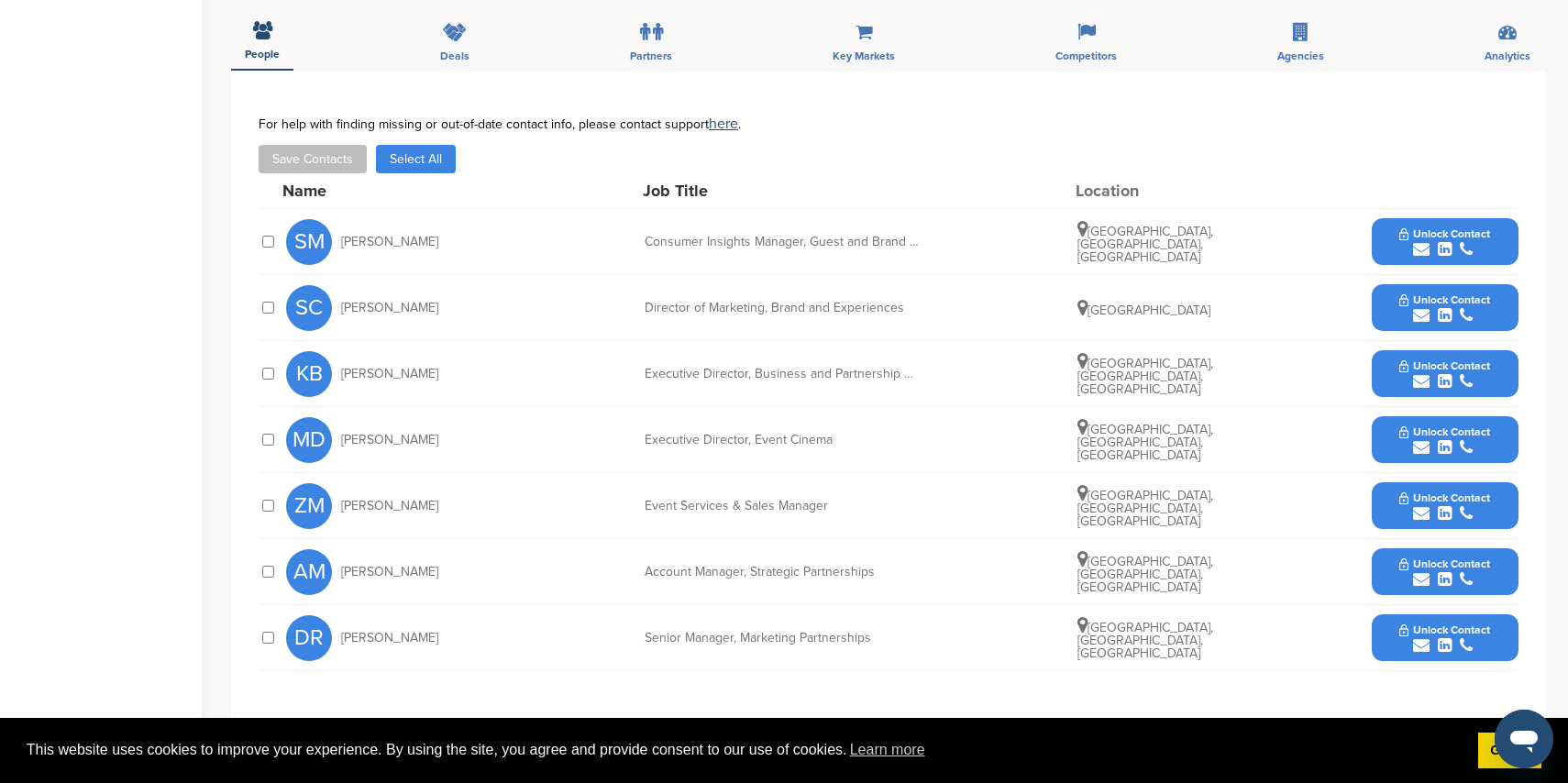
scroll to position [659, 0]
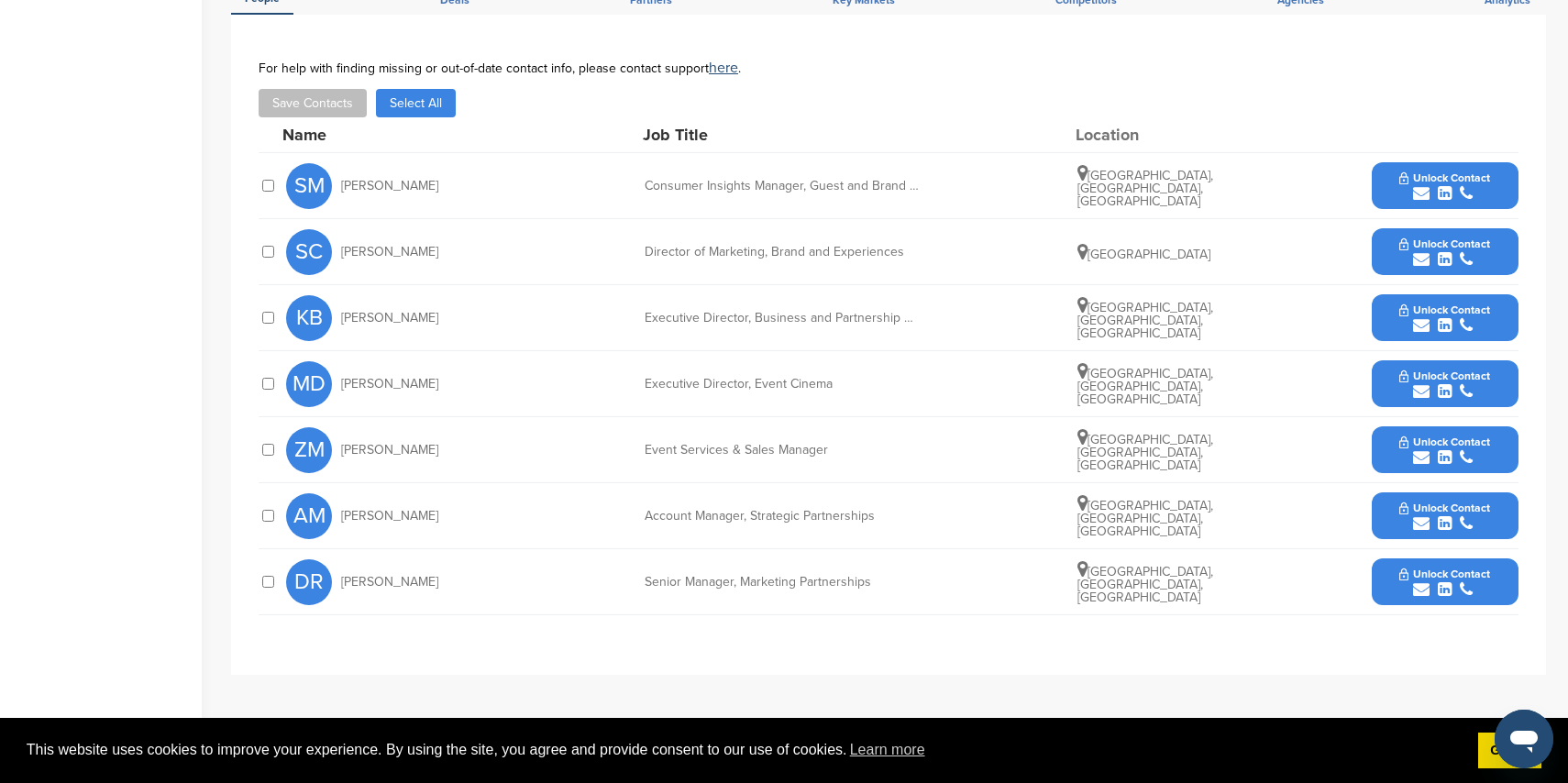
click at [1419, 319] on icon "submit" at bounding box center [1421, 325] width 17 height 17
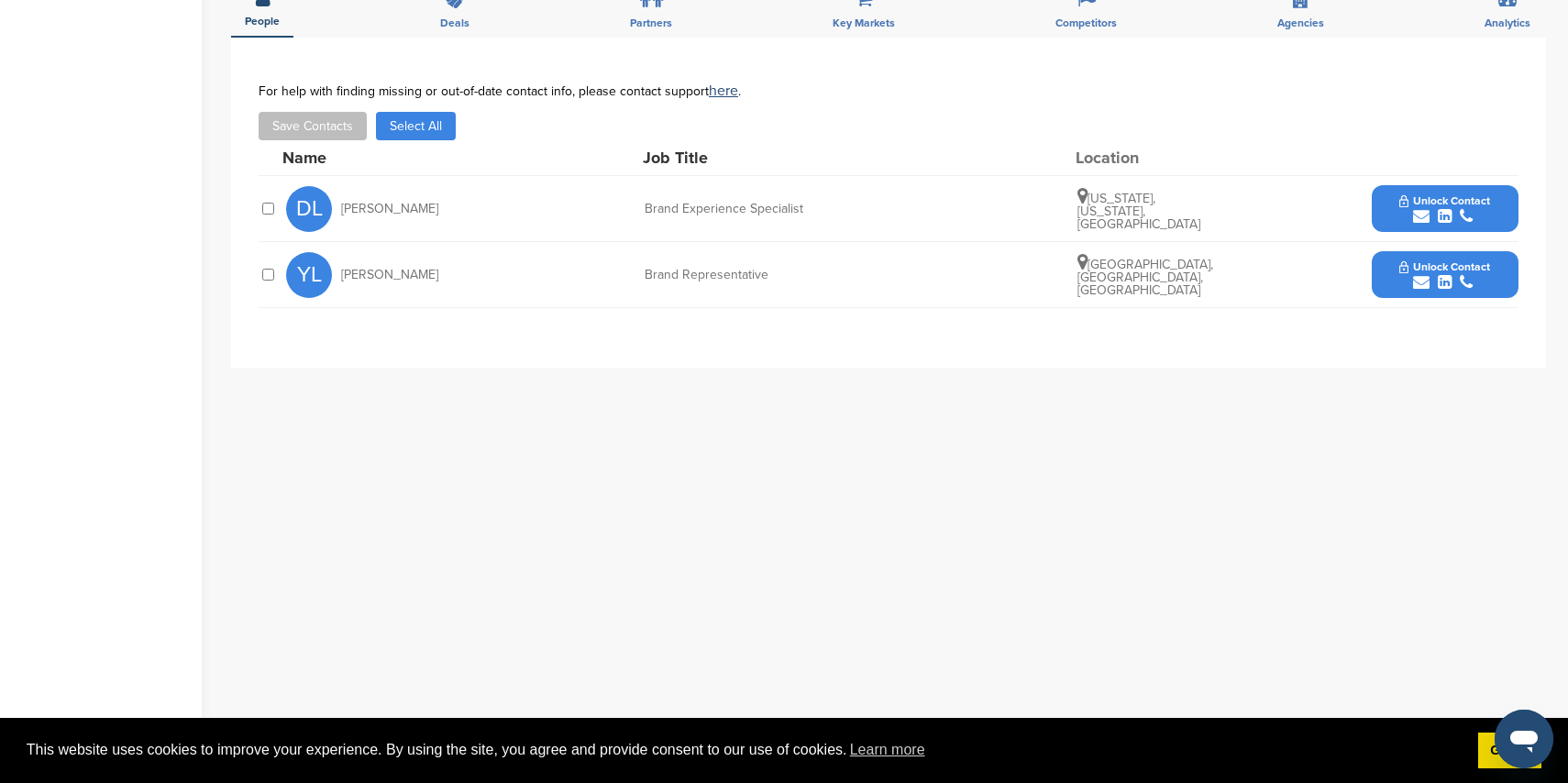
scroll to position [532, 0]
click at [1413, 272] on icon "submit" at bounding box center [1421, 280] width 17 height 17
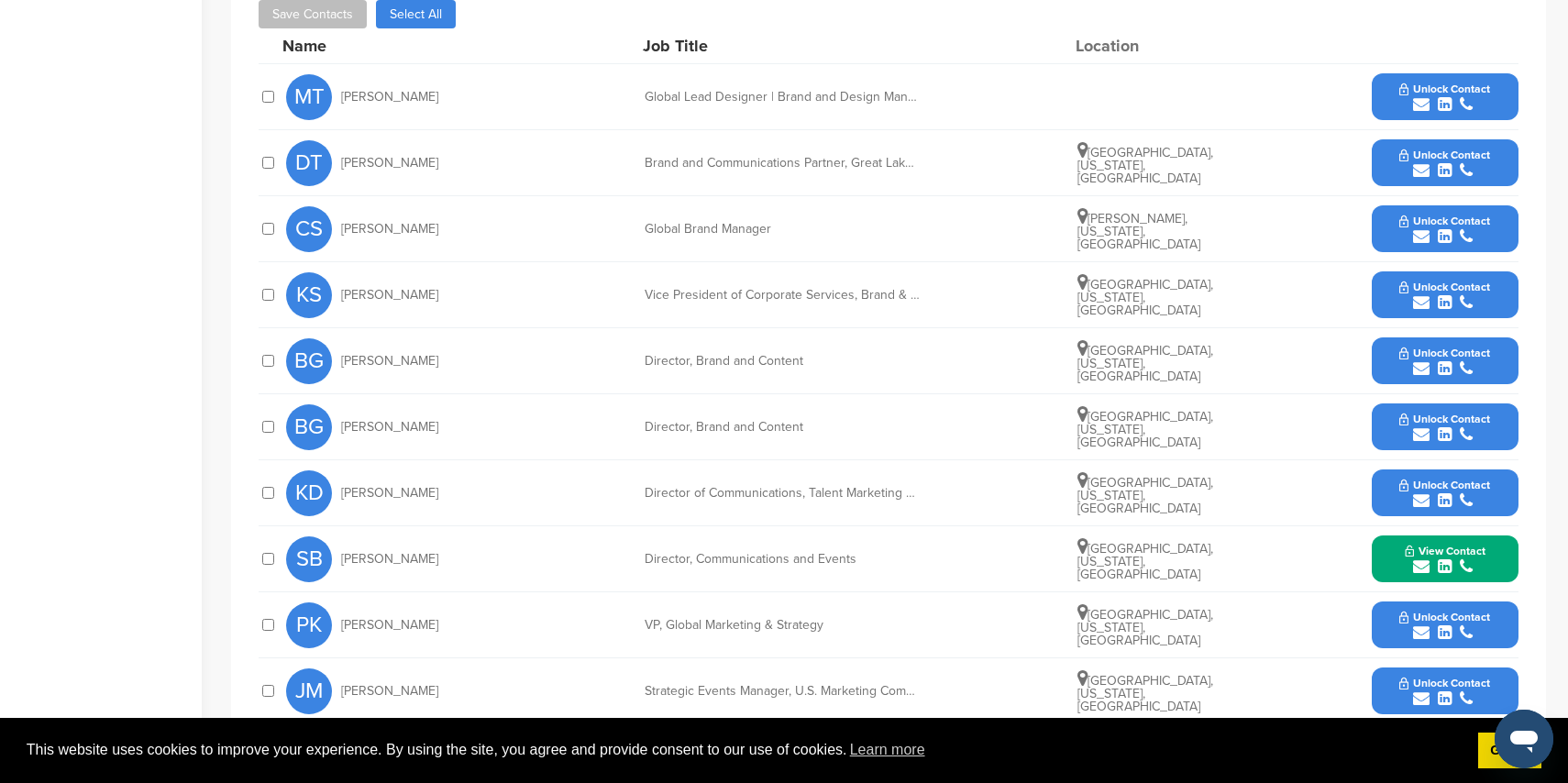
scroll to position [715, 0]
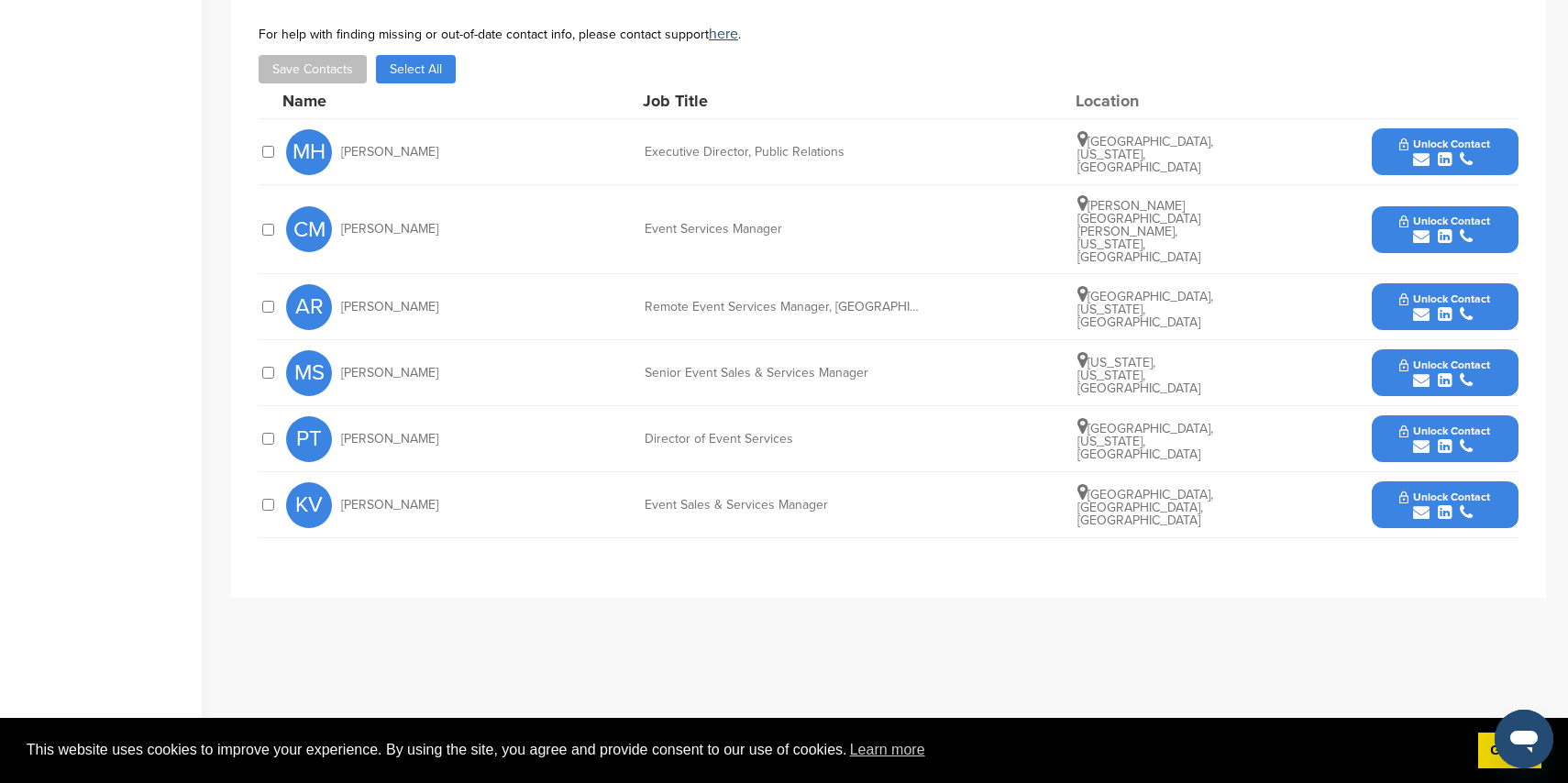
scroll to position [591, 0]
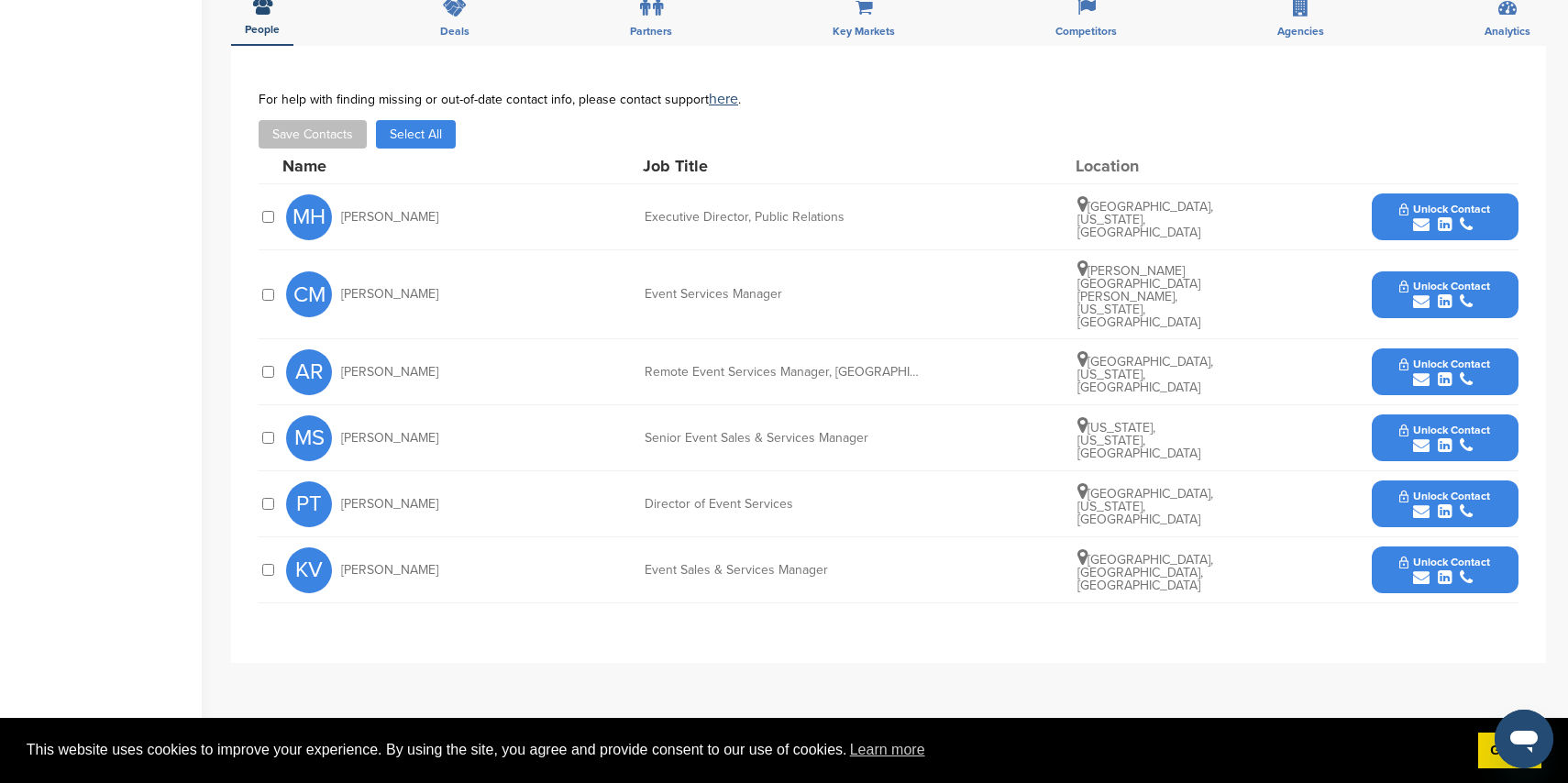
click at [1414, 294] on icon "submit" at bounding box center [1421, 301] width 17 height 17
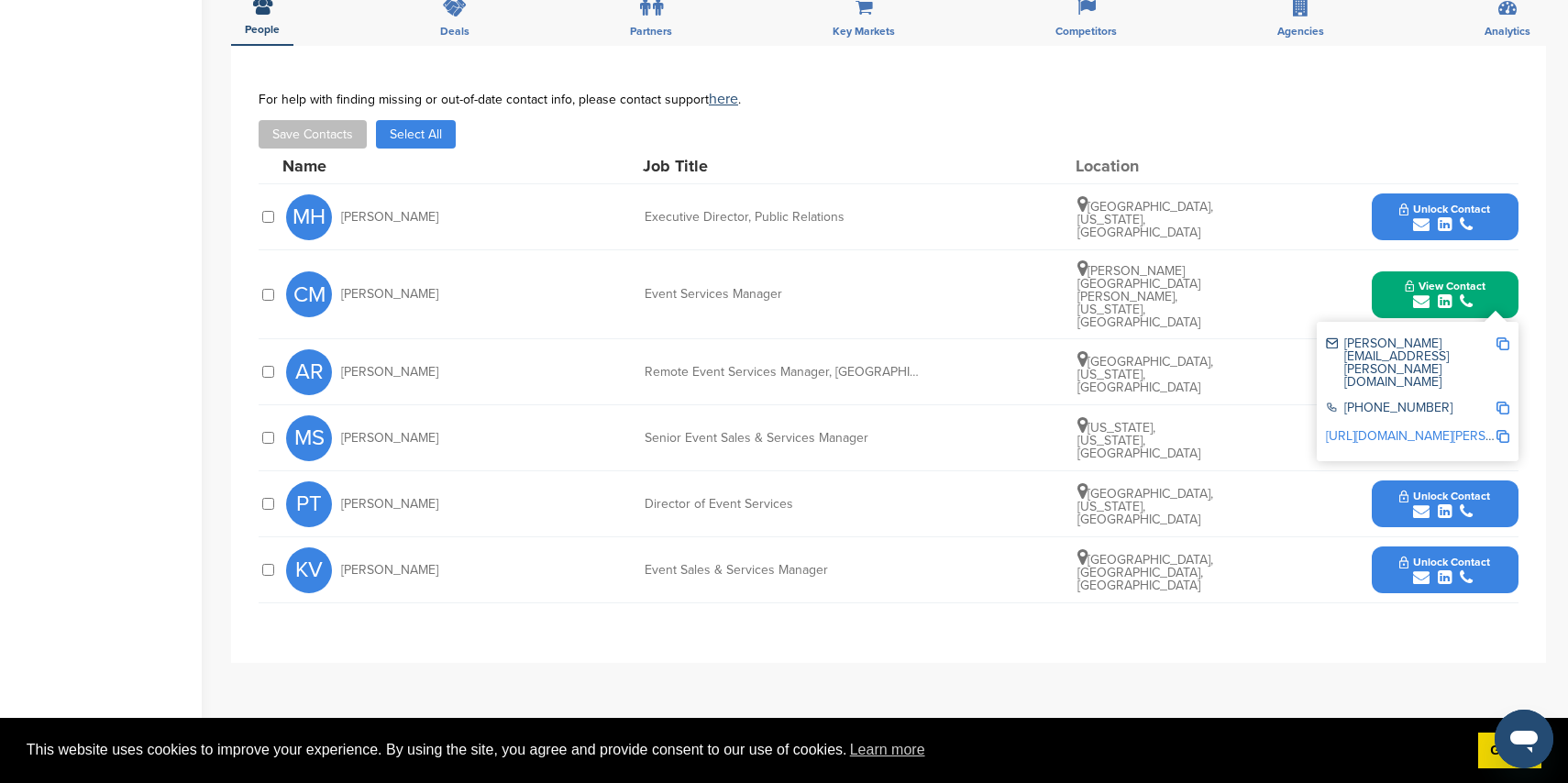
drag, startPoint x: 1421, startPoint y: 531, endPoint x: 1372, endPoint y: 527, distance: 49.2
click at [1421, 569] on icon "submit" at bounding box center [1421, 577] width 17 height 17
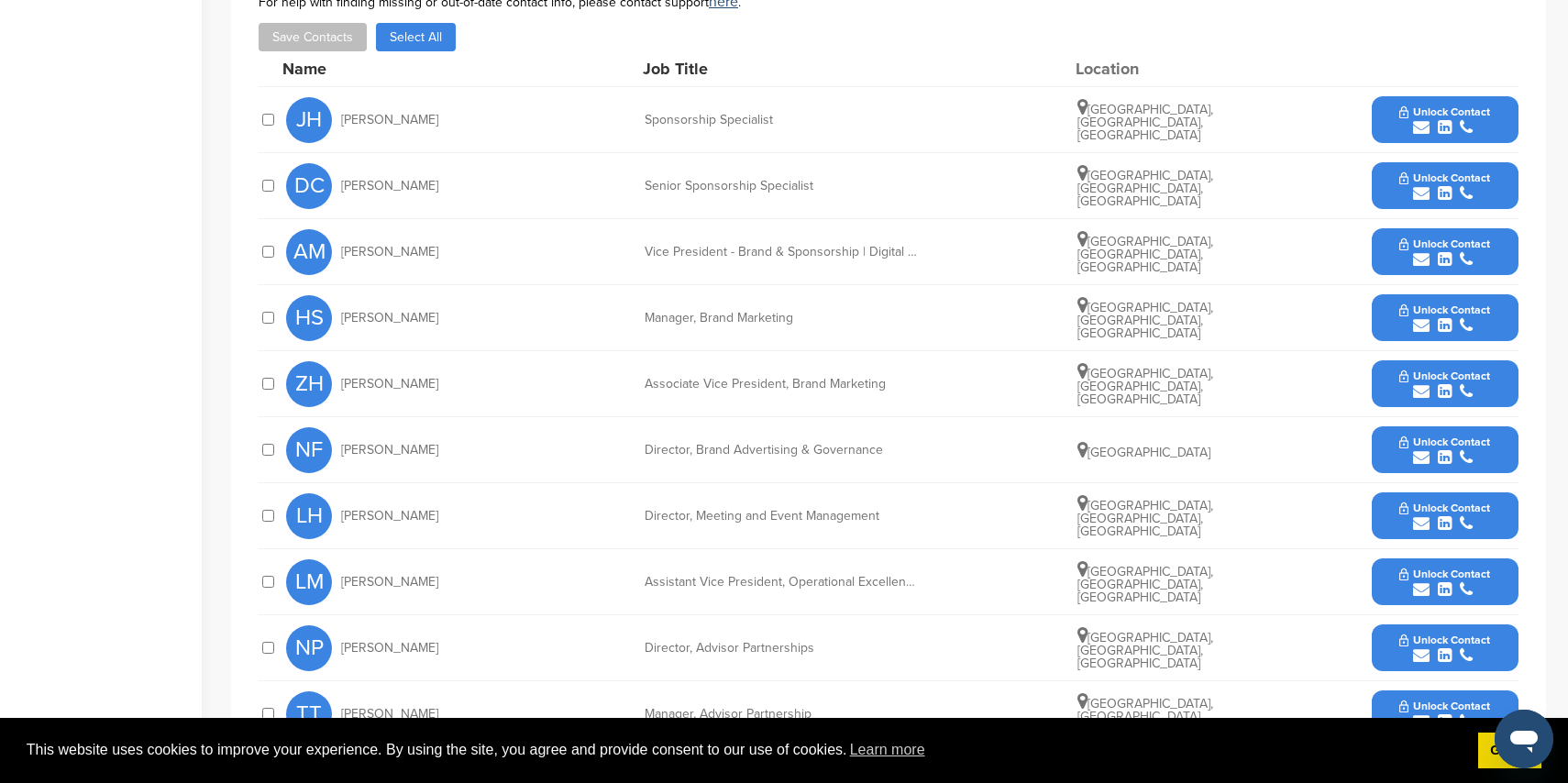
scroll to position [616, 0]
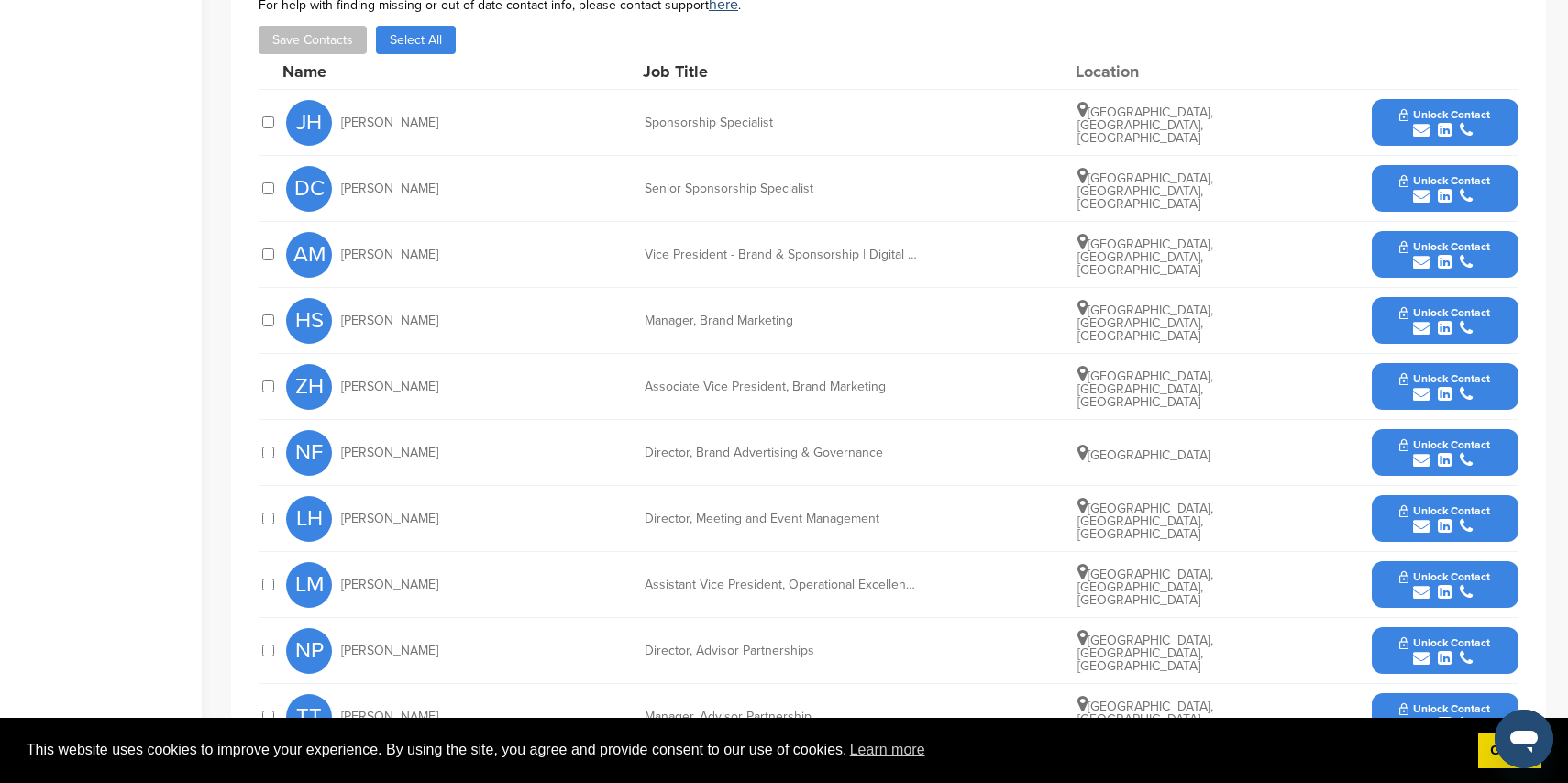
click at [1419, 260] on icon "submit" at bounding box center [1421, 262] width 17 height 17
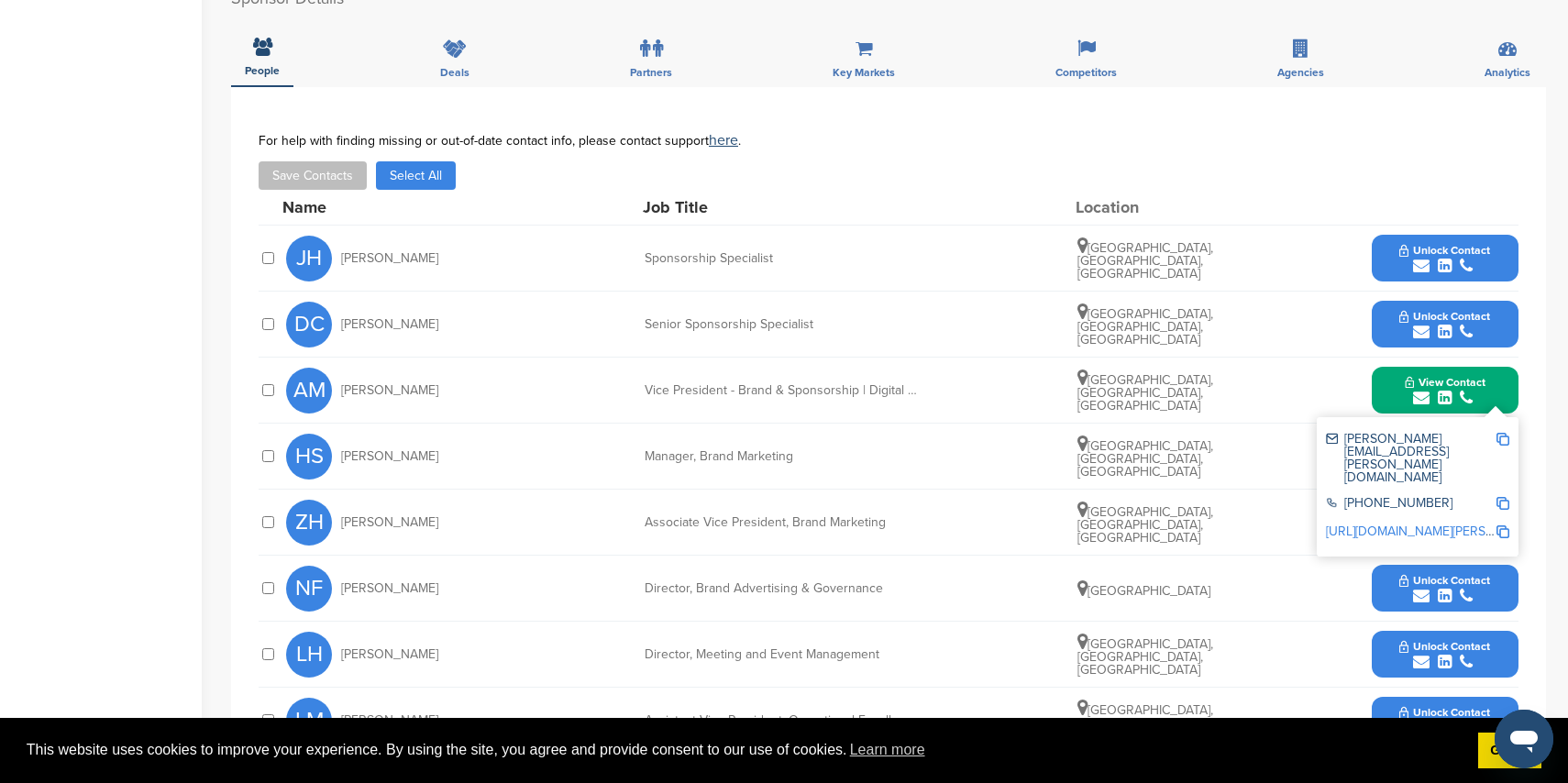
scroll to position [502, 0]
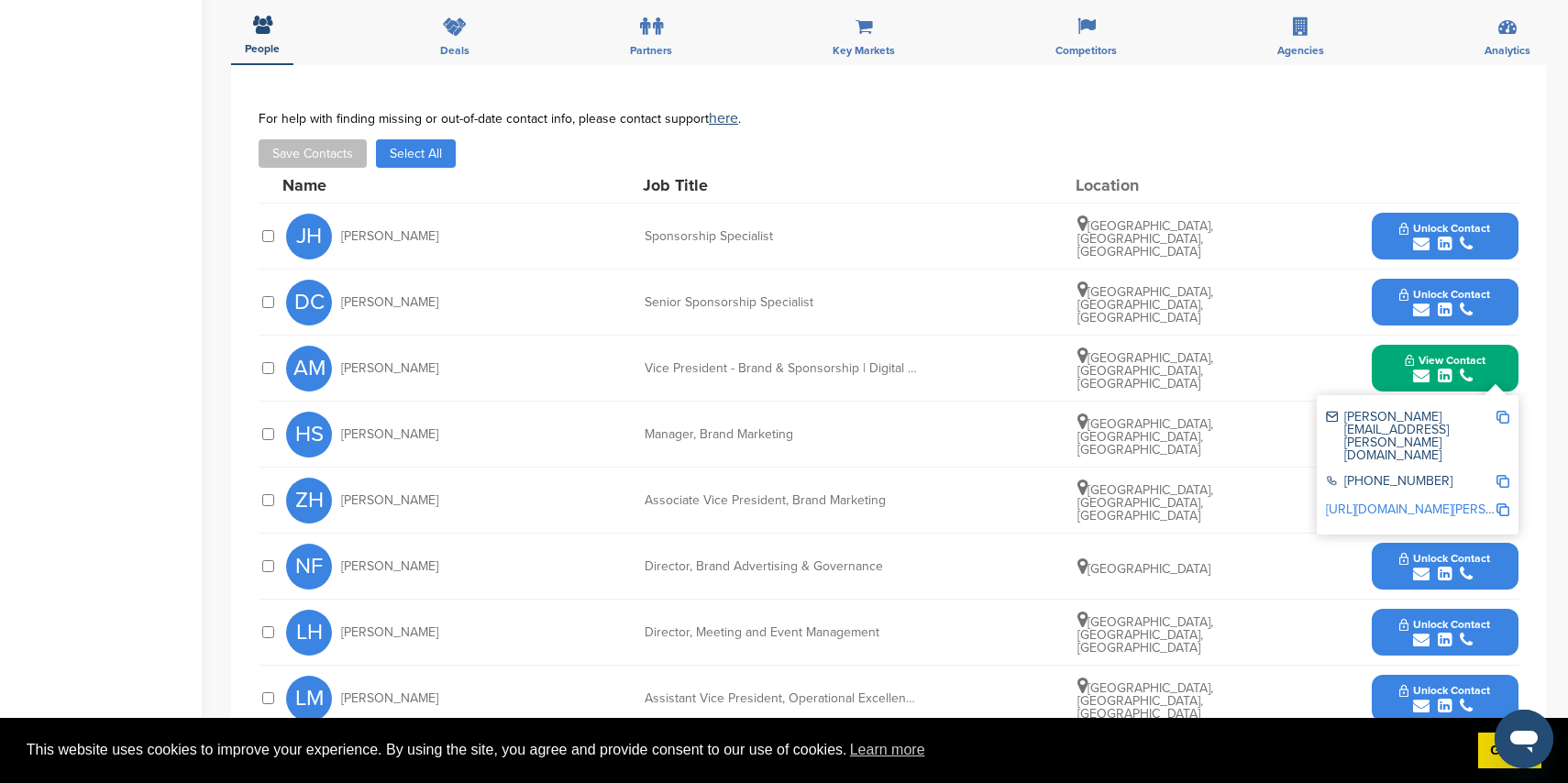
drag, startPoint x: 1414, startPoint y: 307, endPoint x: 1375, endPoint y: 307, distance: 39.0
click at [1414, 307] on icon "submit" at bounding box center [1421, 309] width 17 height 17
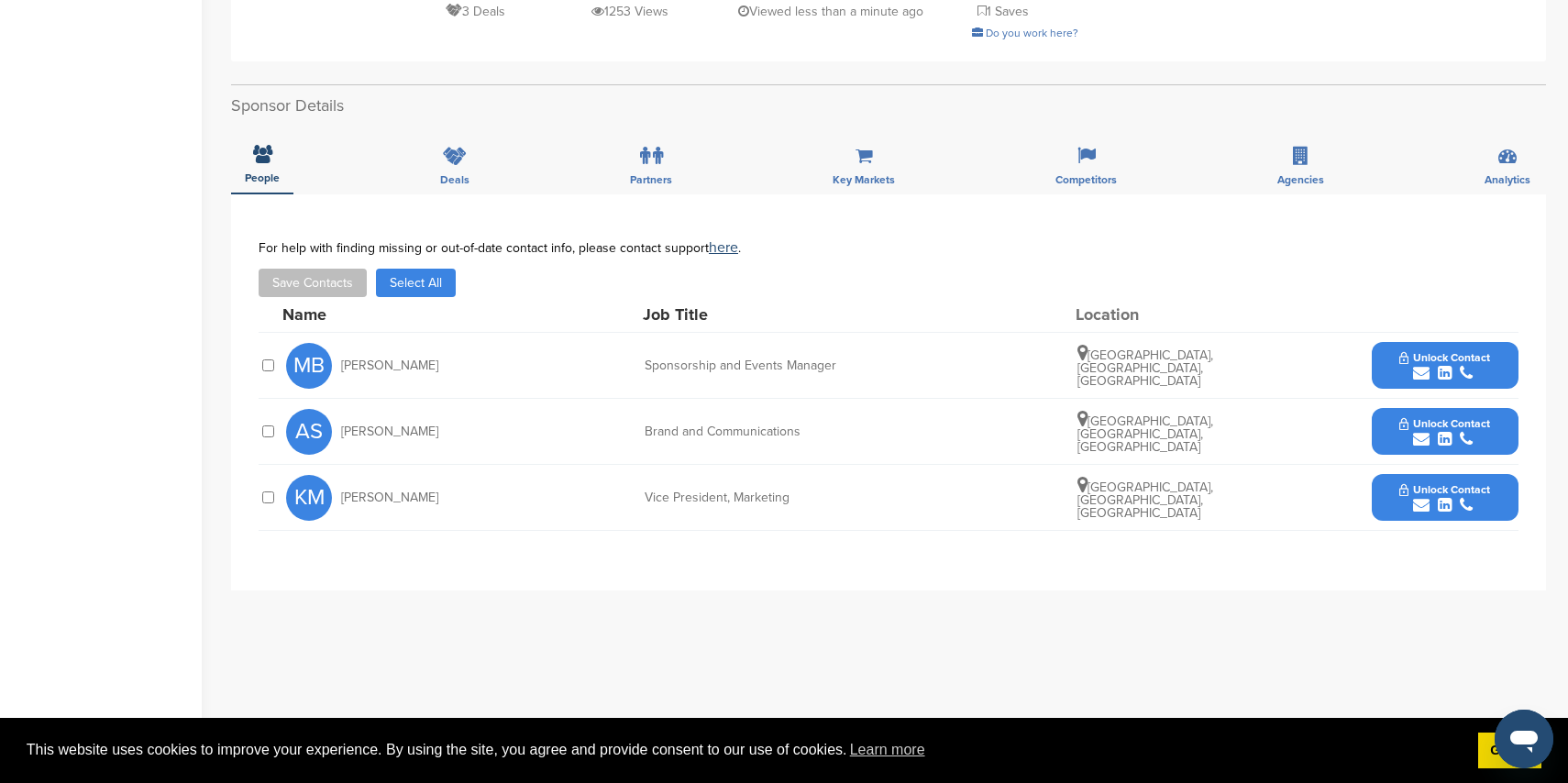
scroll to position [561, 0]
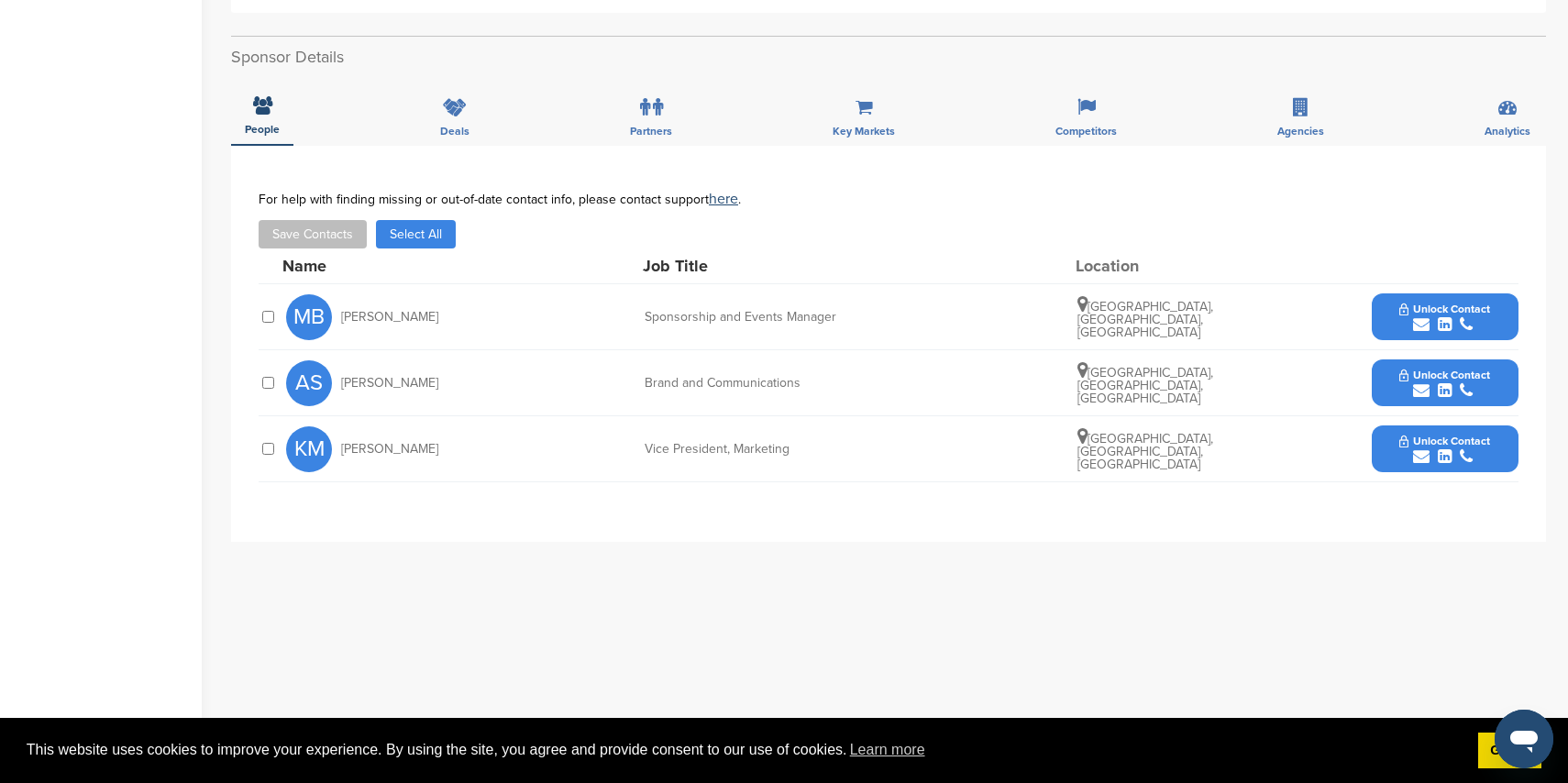
click at [1413, 316] on icon "submit" at bounding box center [1421, 324] width 17 height 17
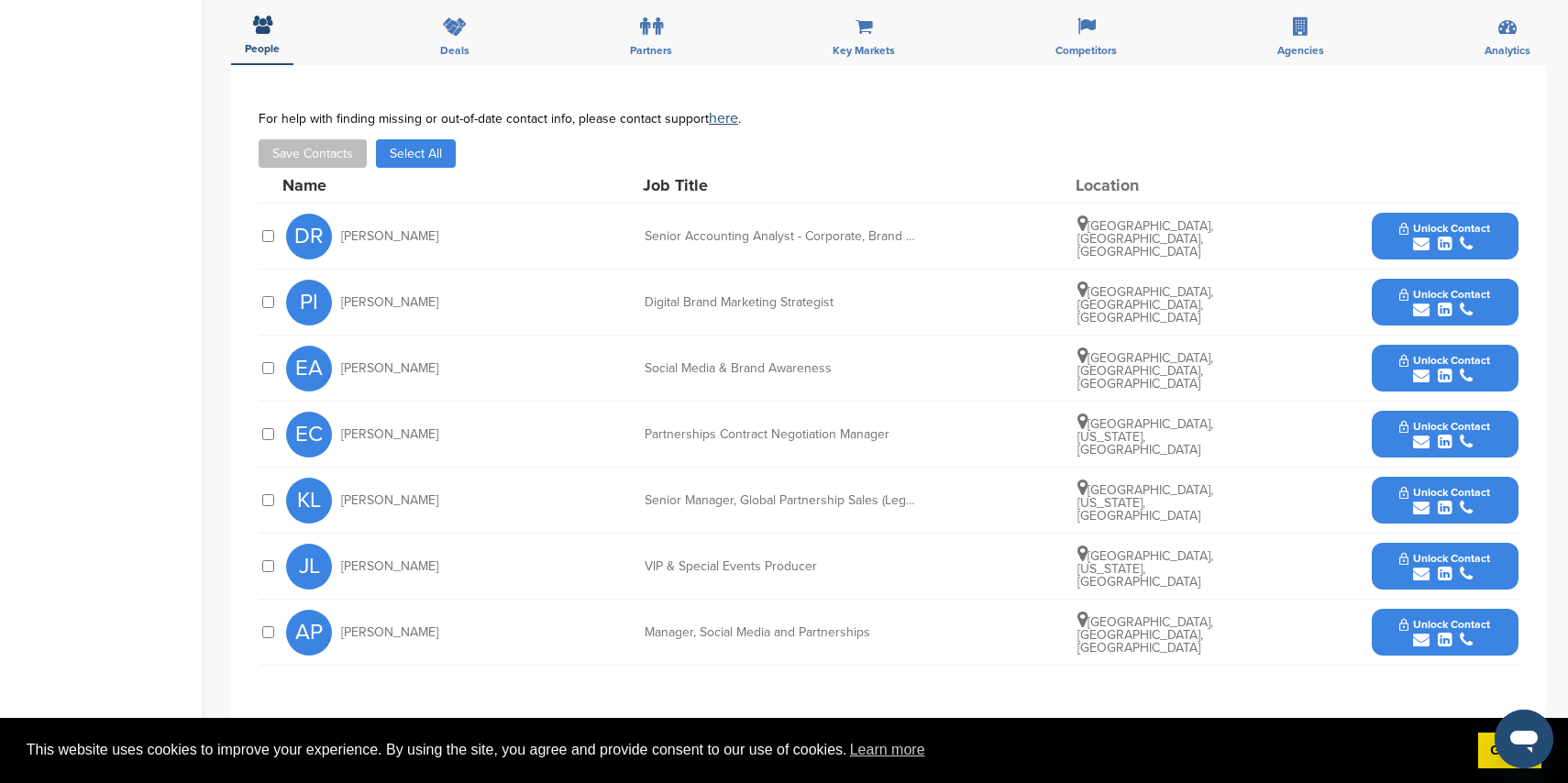
scroll to position [568, 0]
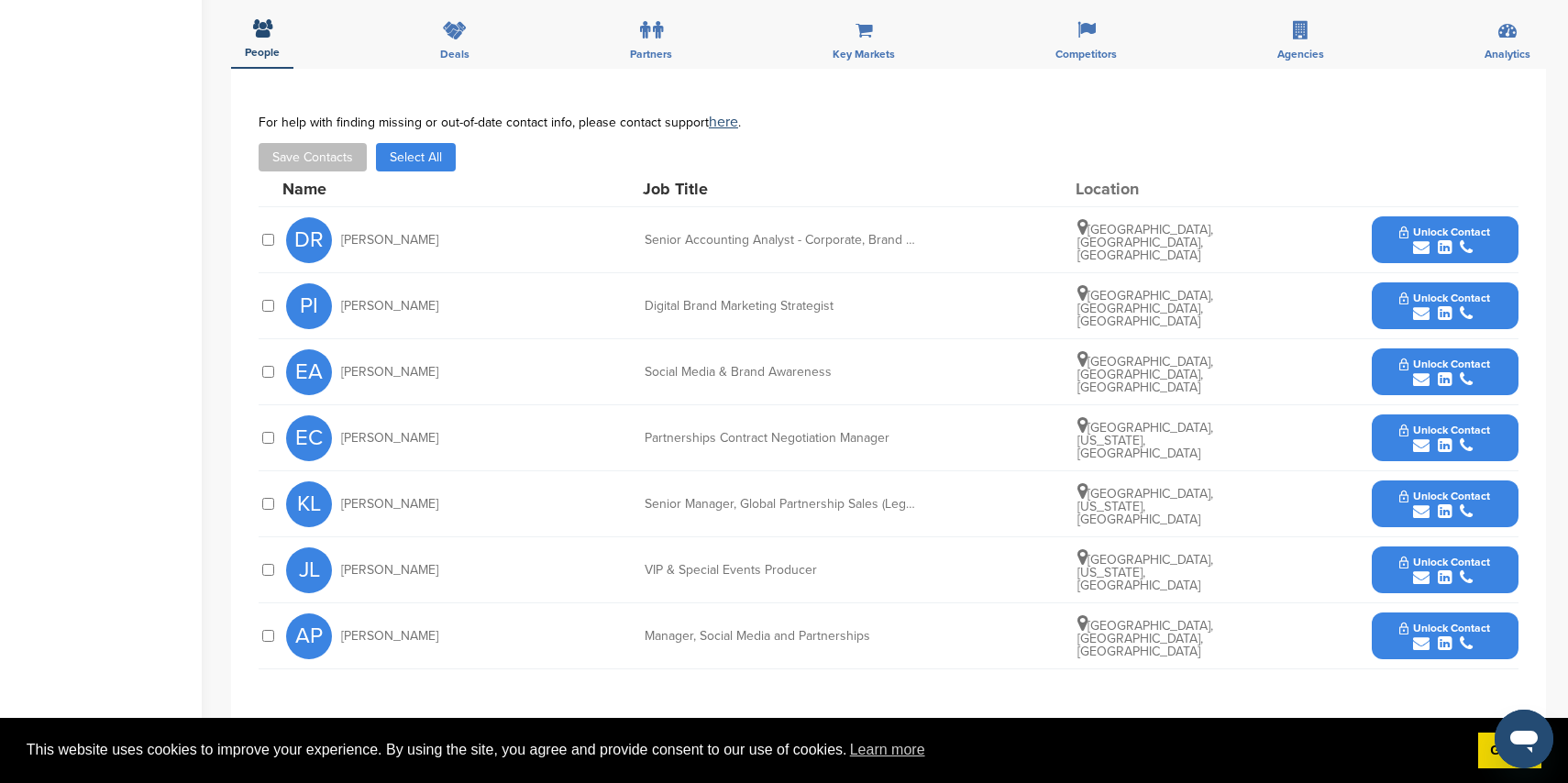
click at [1421, 636] on icon "submit" at bounding box center [1421, 644] width 17 height 17
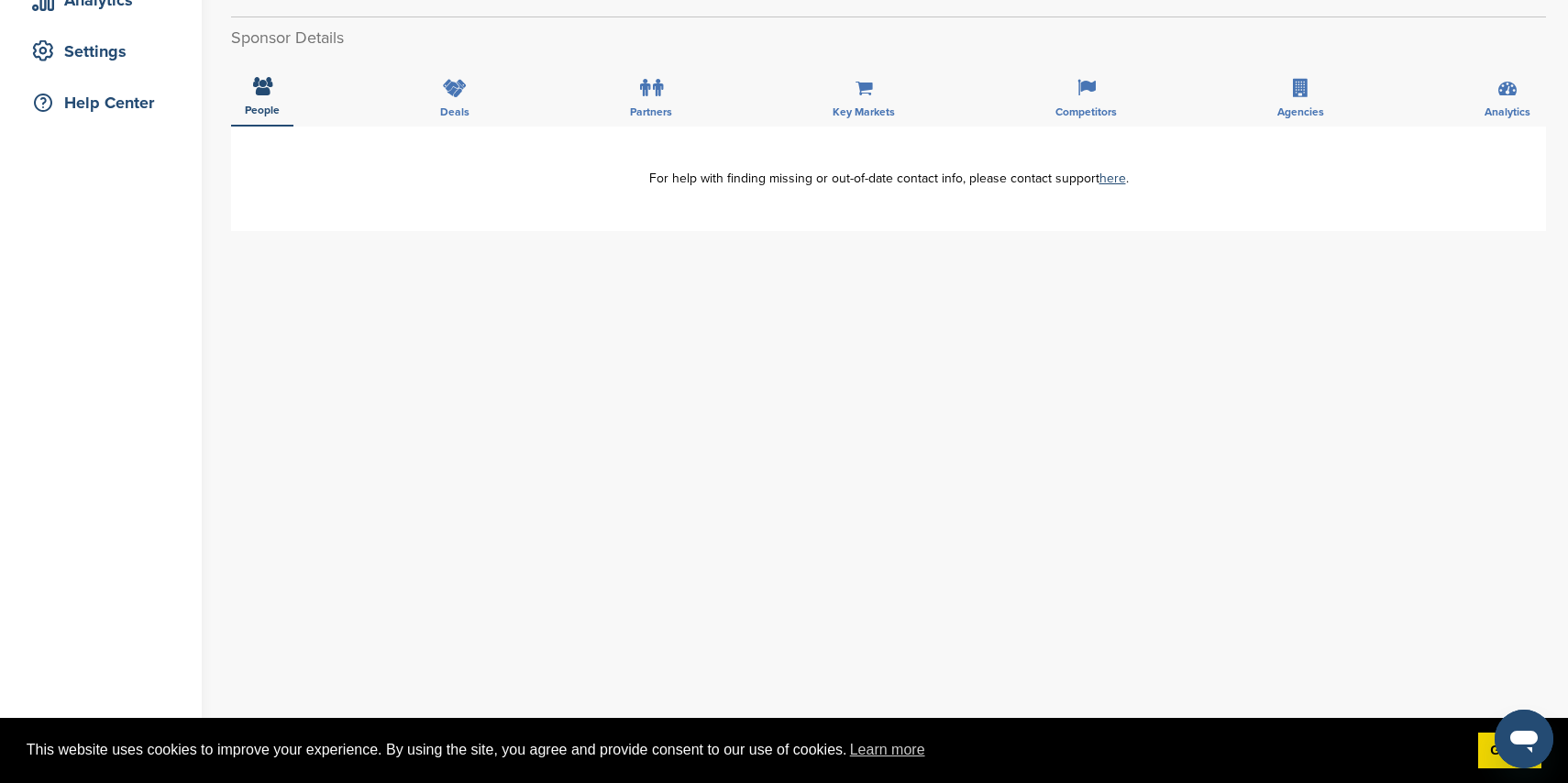
scroll to position [366, 0]
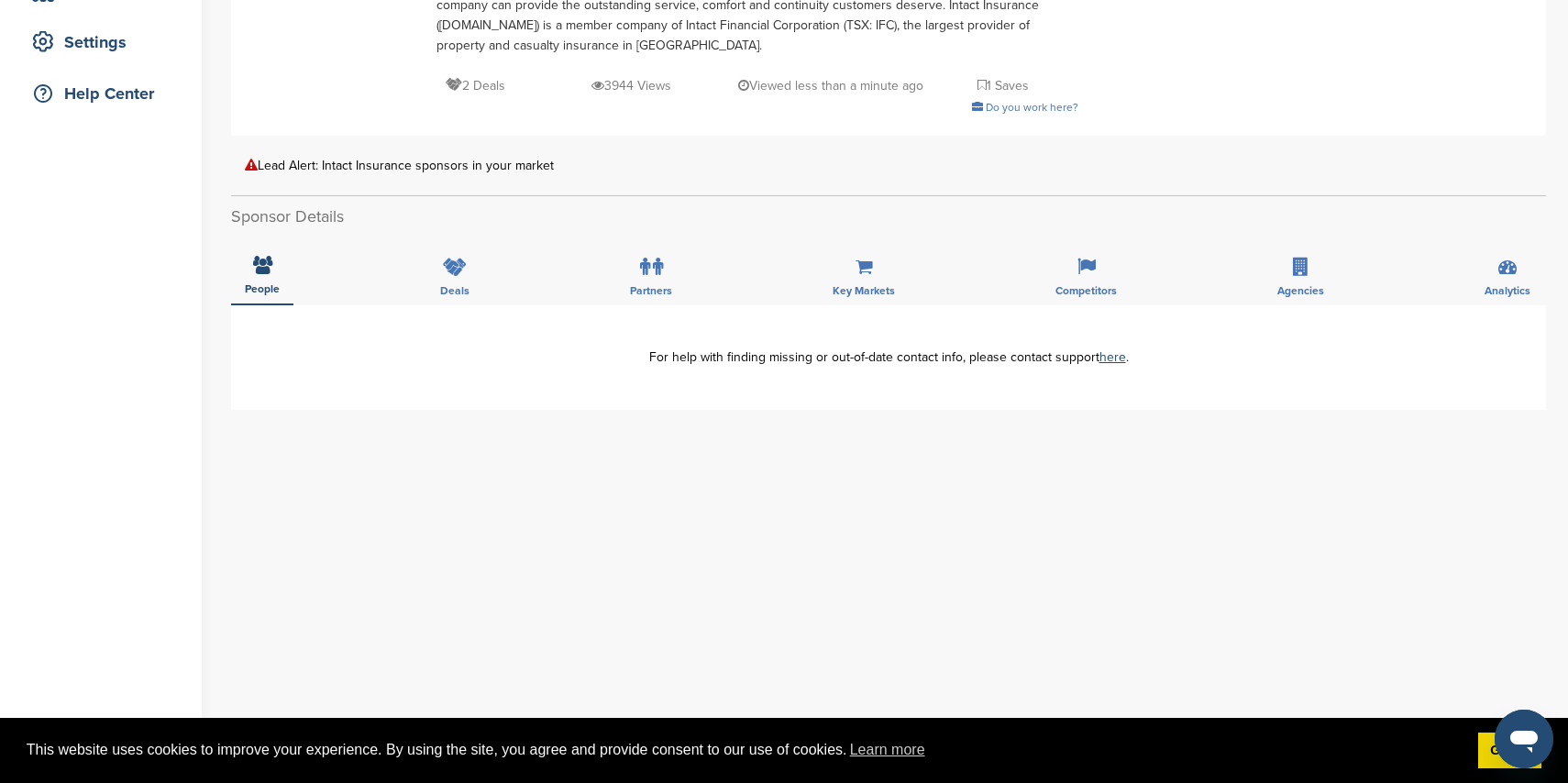
scroll to position [372, 0]
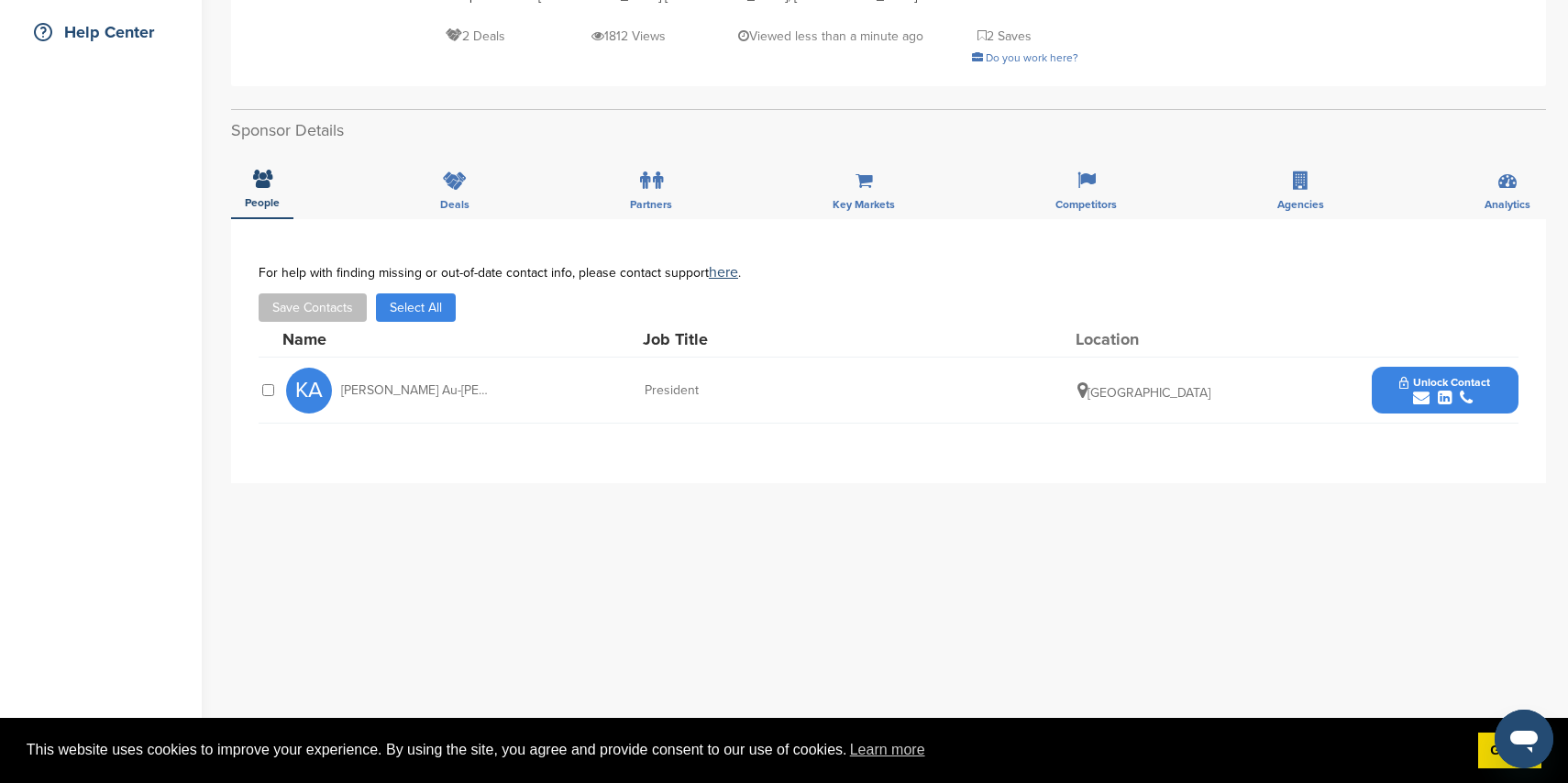
scroll to position [427, 0]
click at [1409, 392] on div "submit" at bounding box center [1444, 401] width 91 height 18
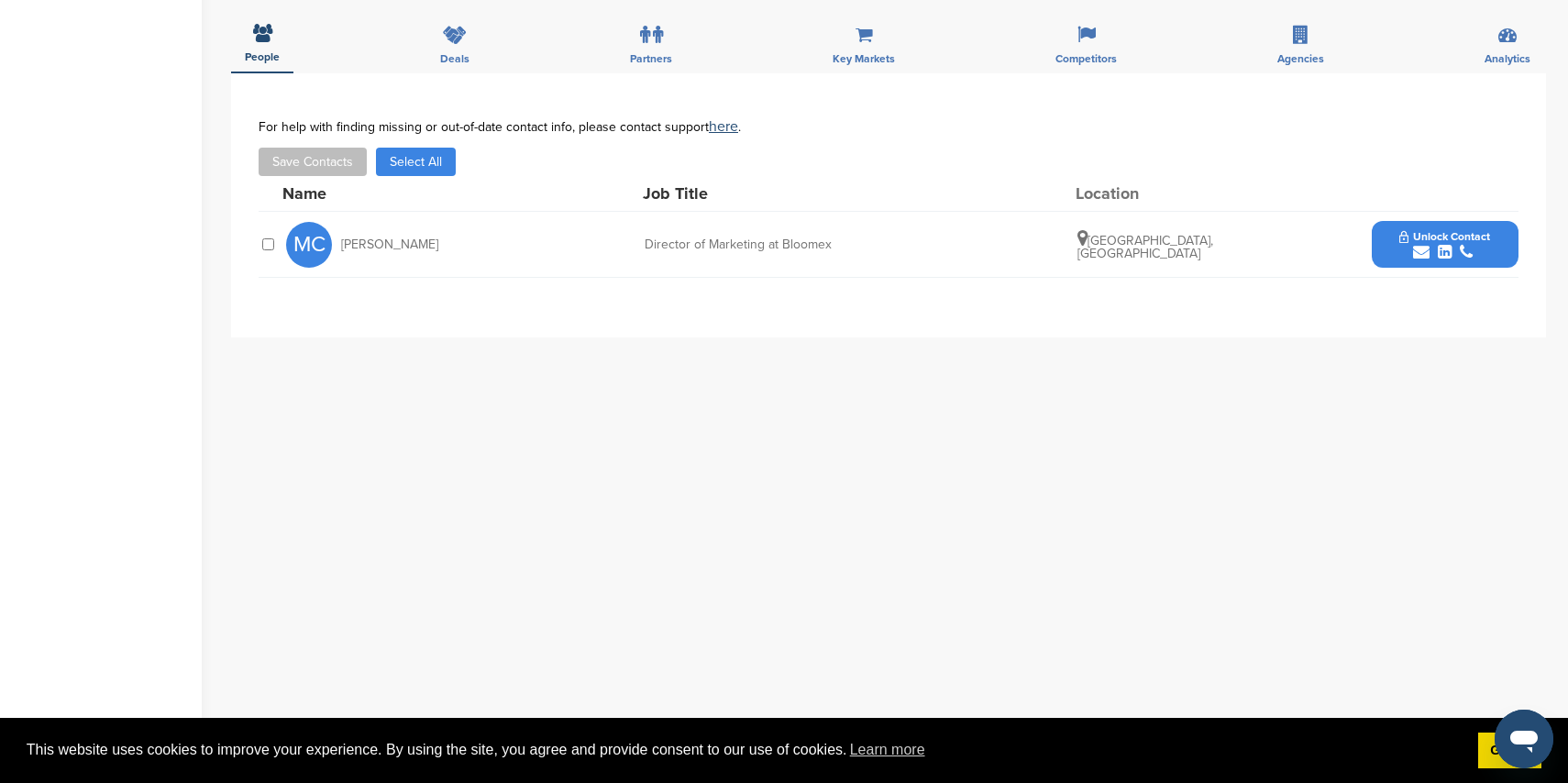
scroll to position [673, 0]
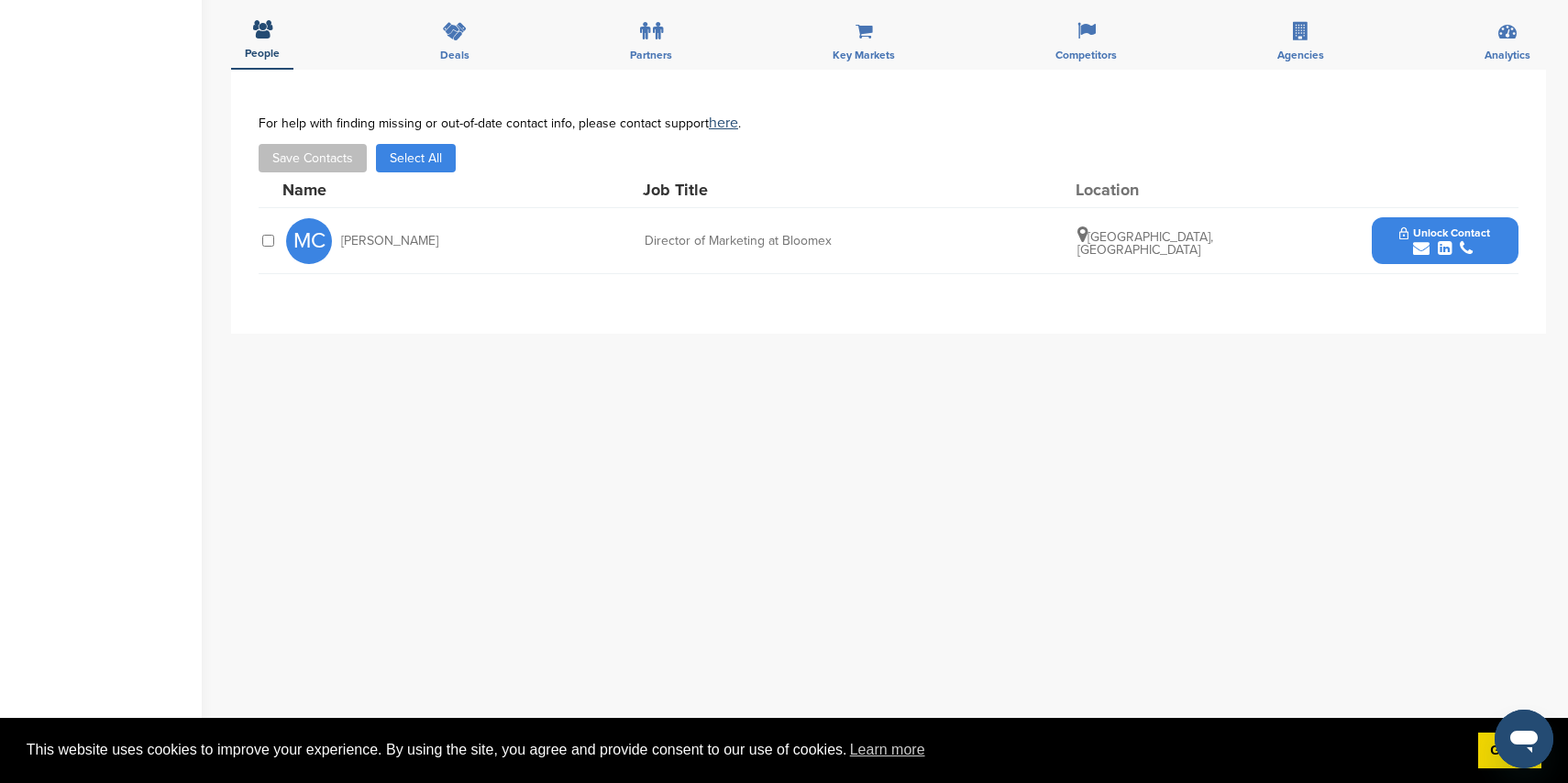
drag, startPoint x: 1418, startPoint y: 222, endPoint x: 1409, endPoint y: 221, distance: 9.1
click at [1417, 240] on icon "submit" at bounding box center [1421, 248] width 17 height 17
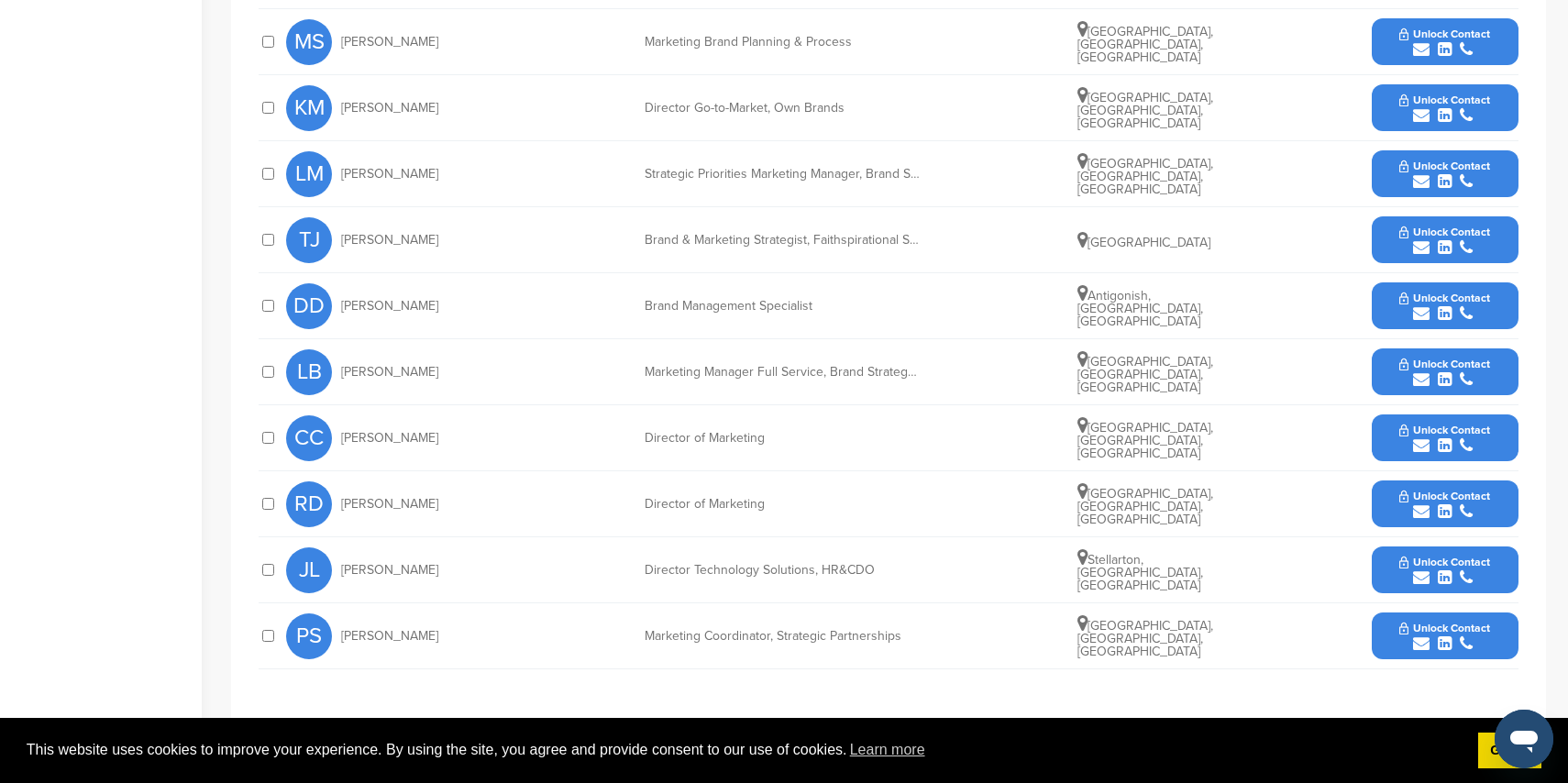
scroll to position [716, 0]
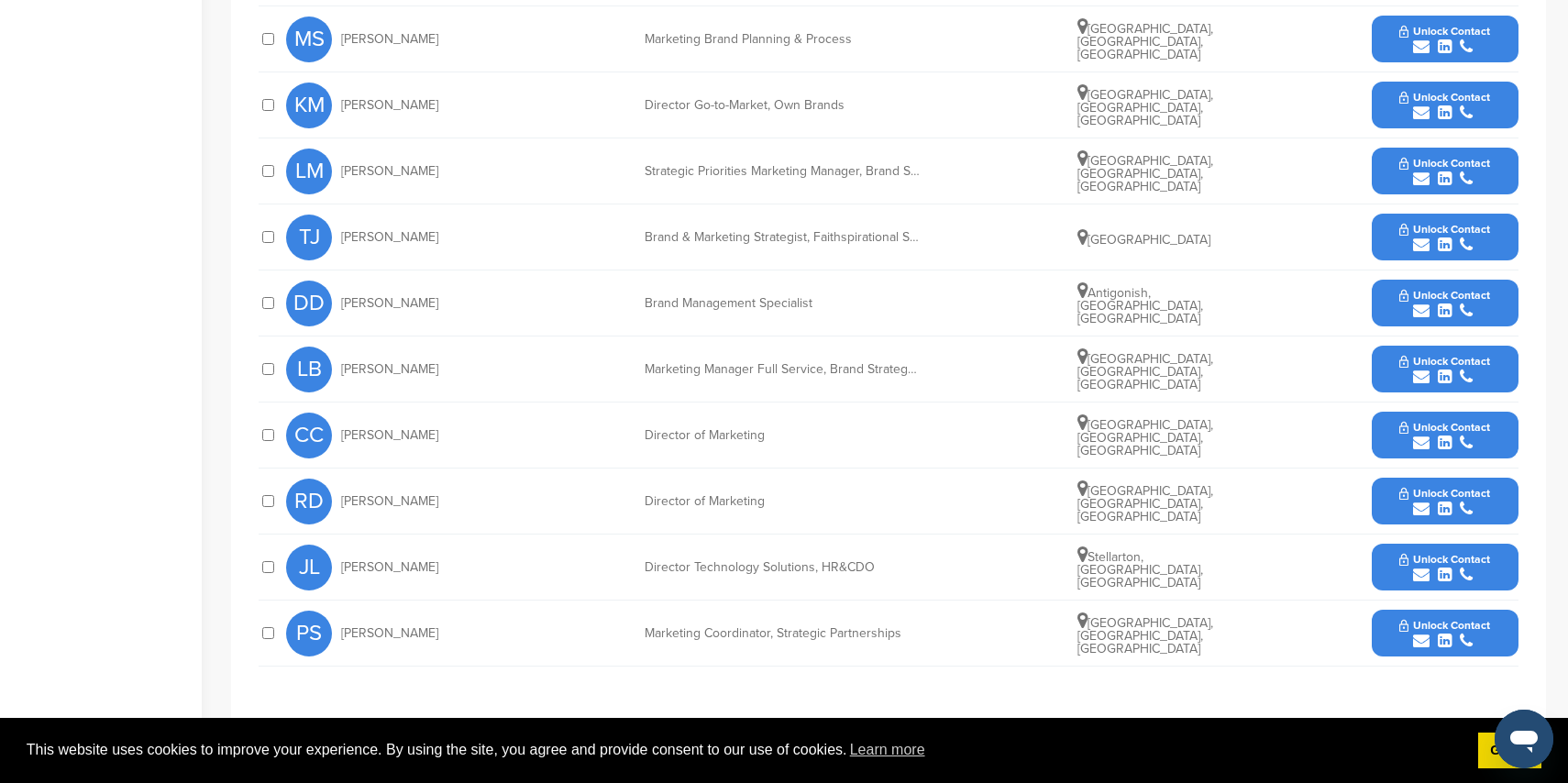
click at [1417, 633] on icon "submit" at bounding box center [1421, 641] width 17 height 17
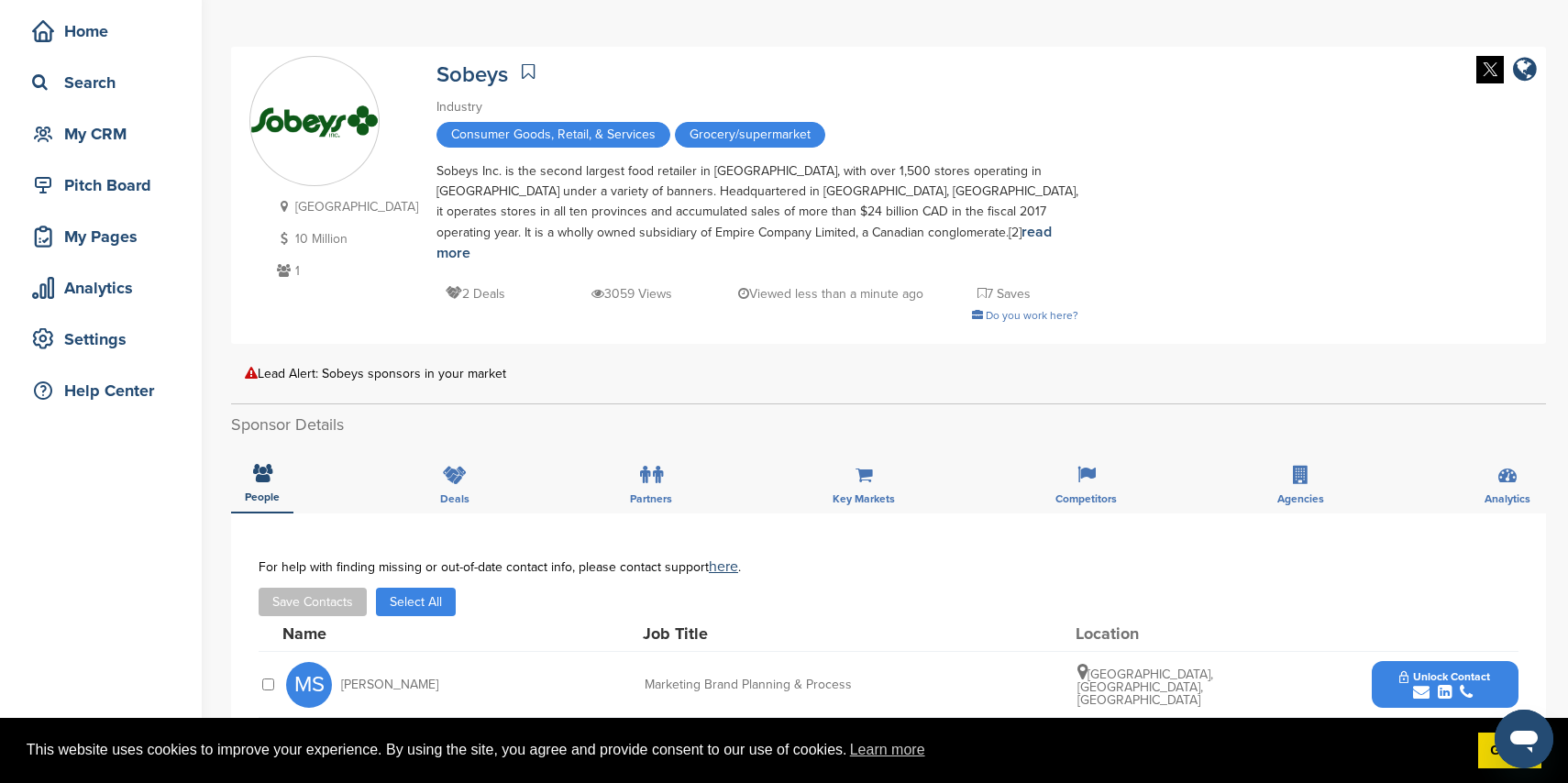
scroll to position [0, 0]
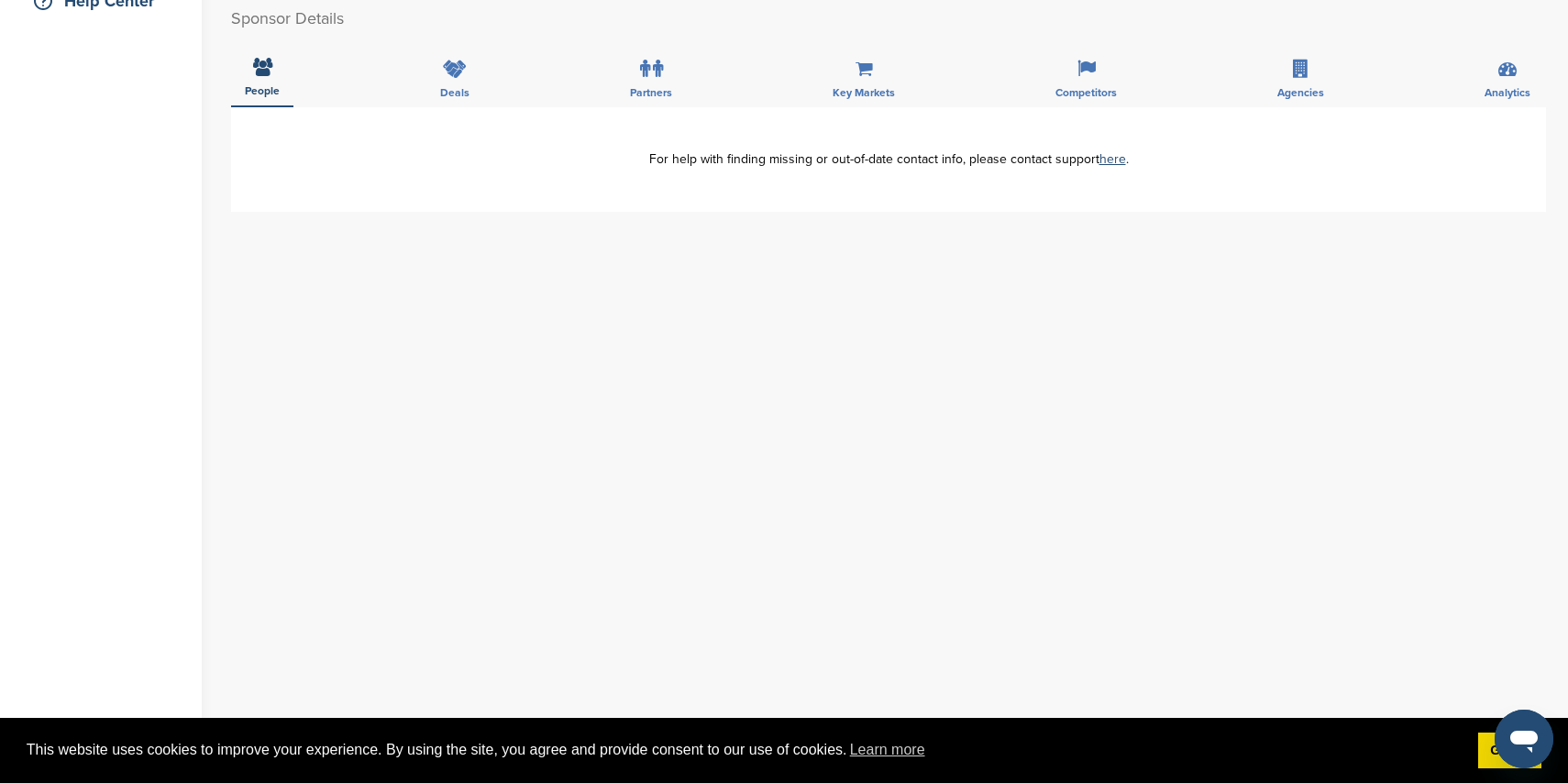
scroll to position [467, 0]
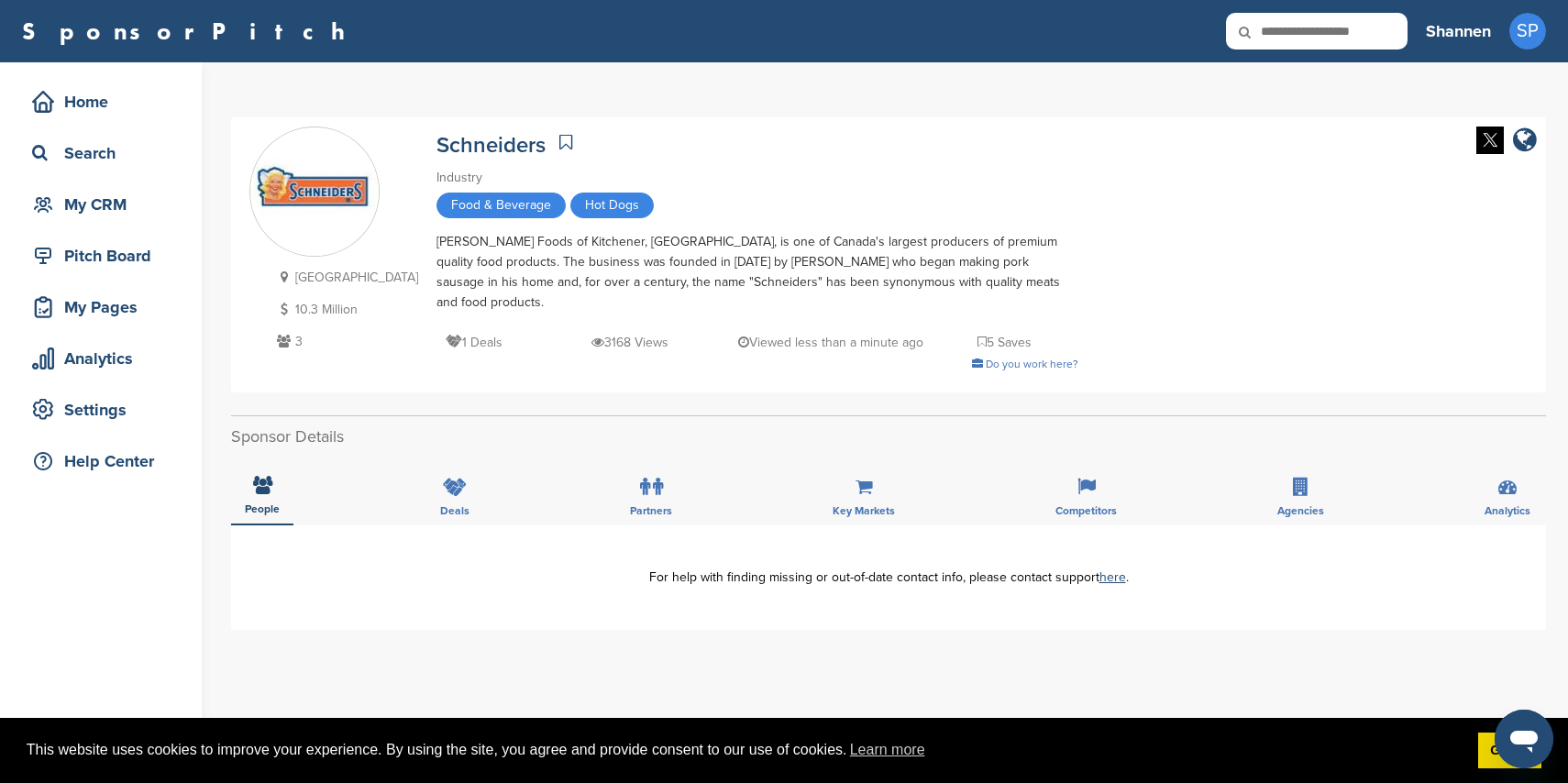
scroll to position [18, 0]
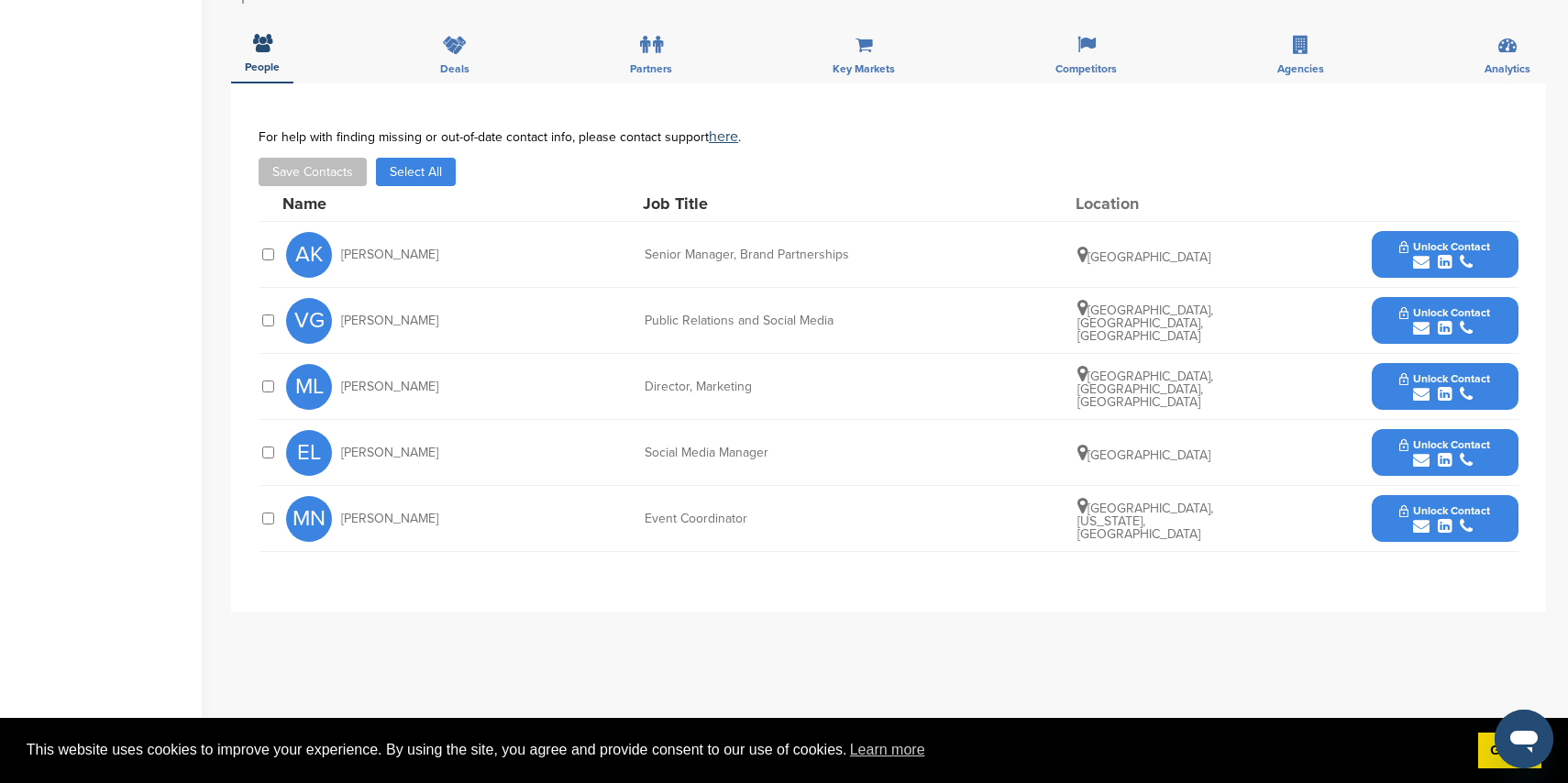
scroll to position [529, 0]
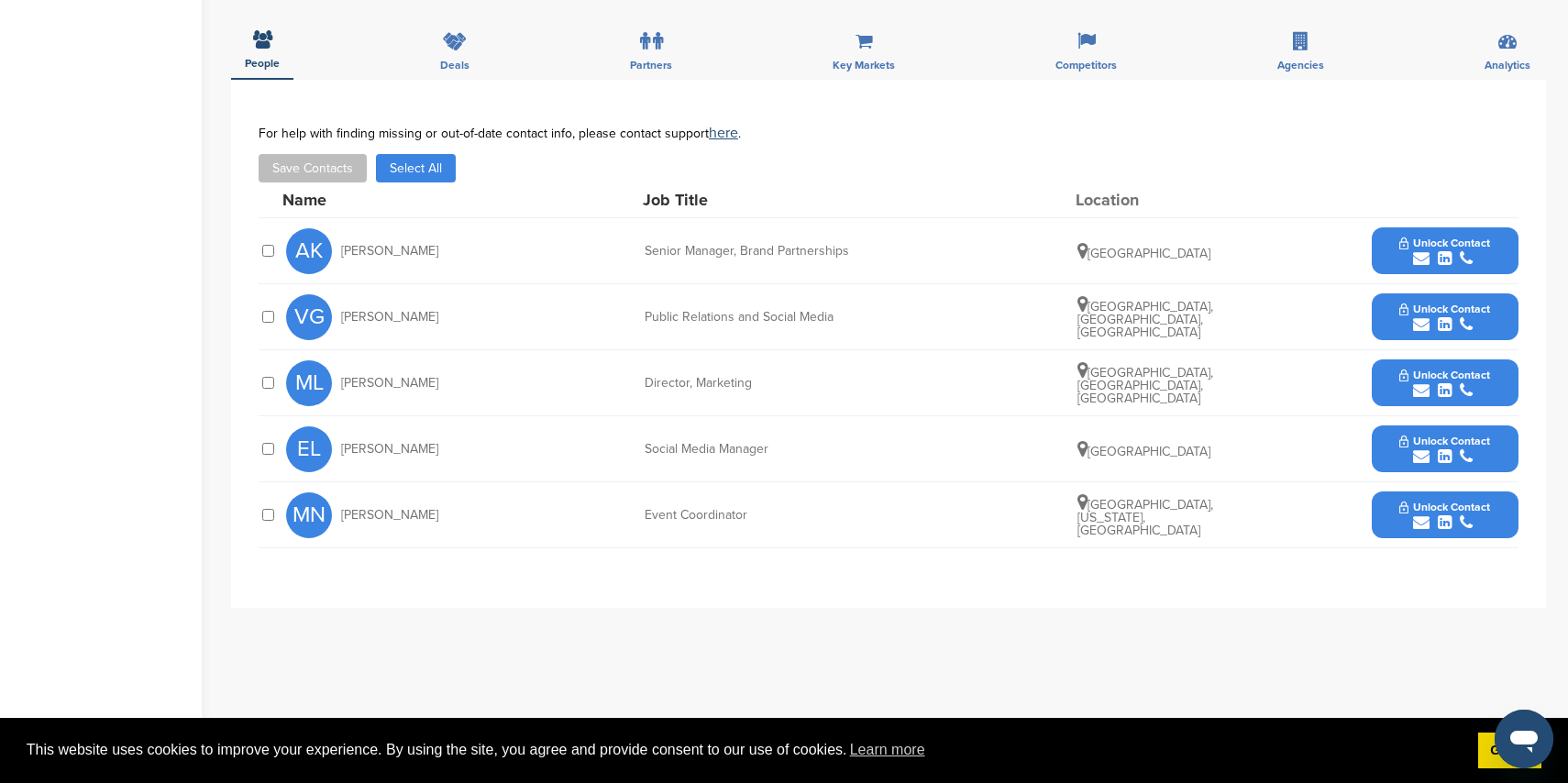
click at [1420, 252] on icon "submit" at bounding box center [1421, 258] width 17 height 17
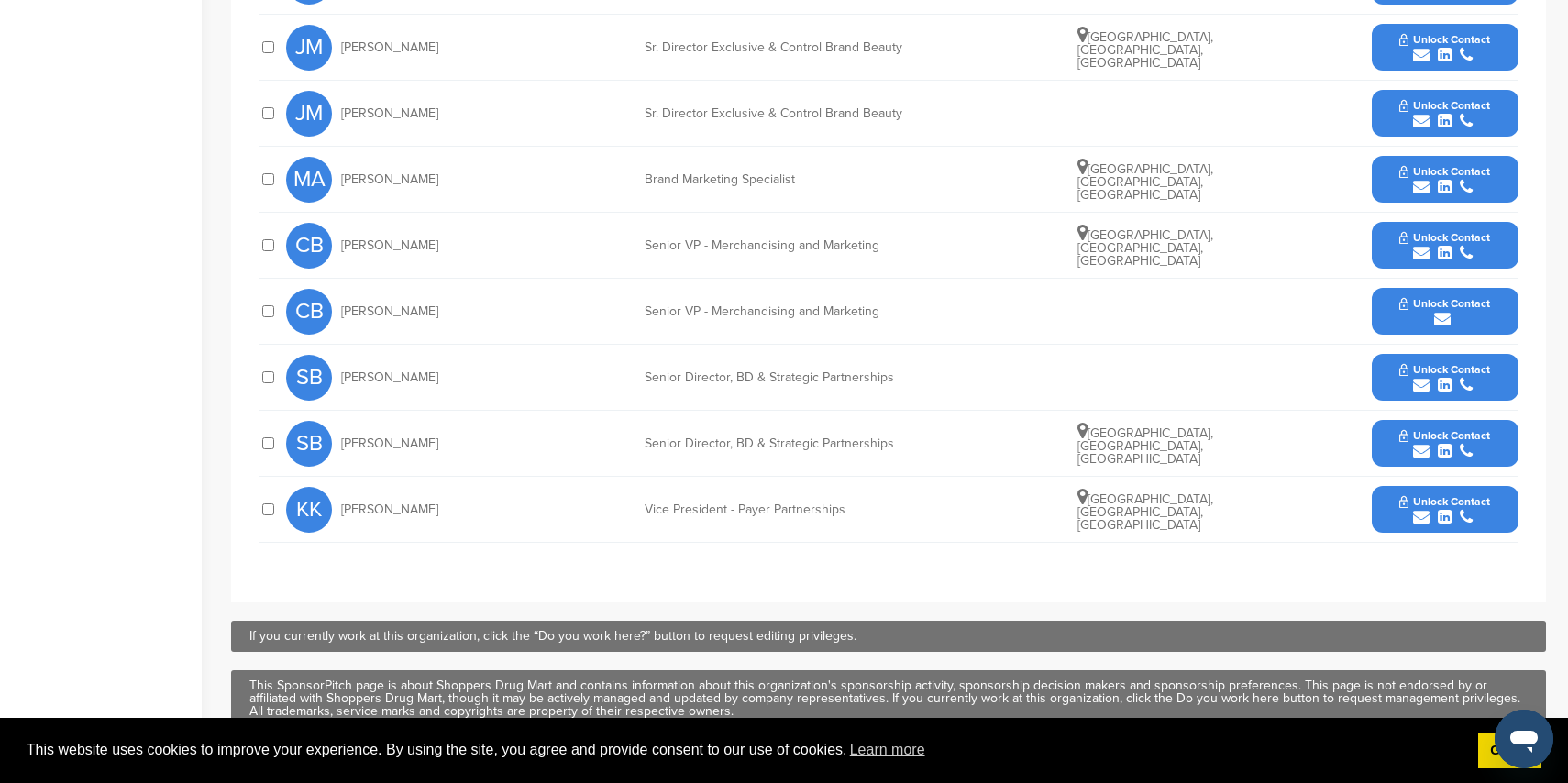
scroll to position [913, 0]
click at [1420, 442] on icon "submit" at bounding box center [1421, 450] width 17 height 17
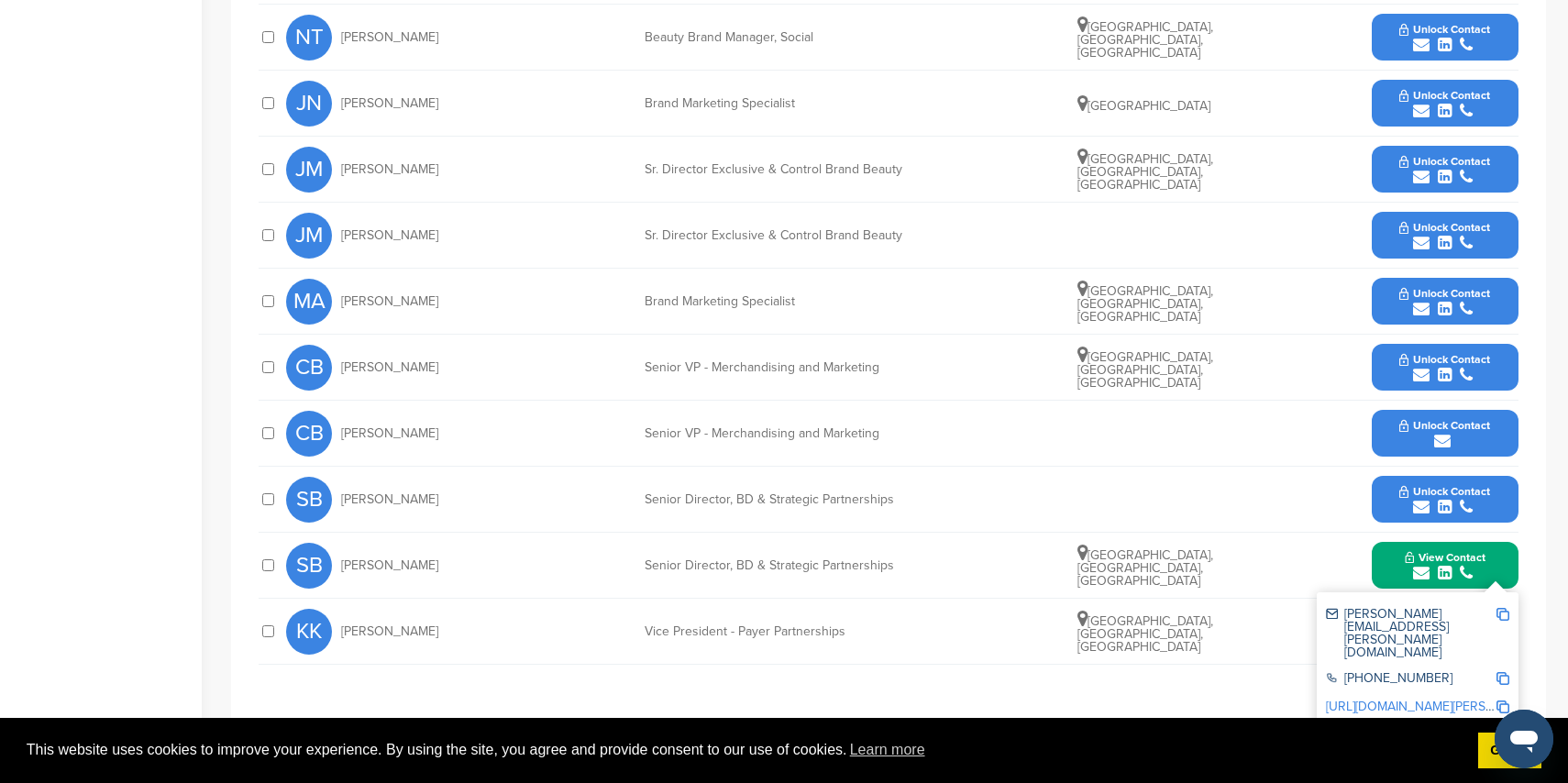
scroll to position [789, 0]
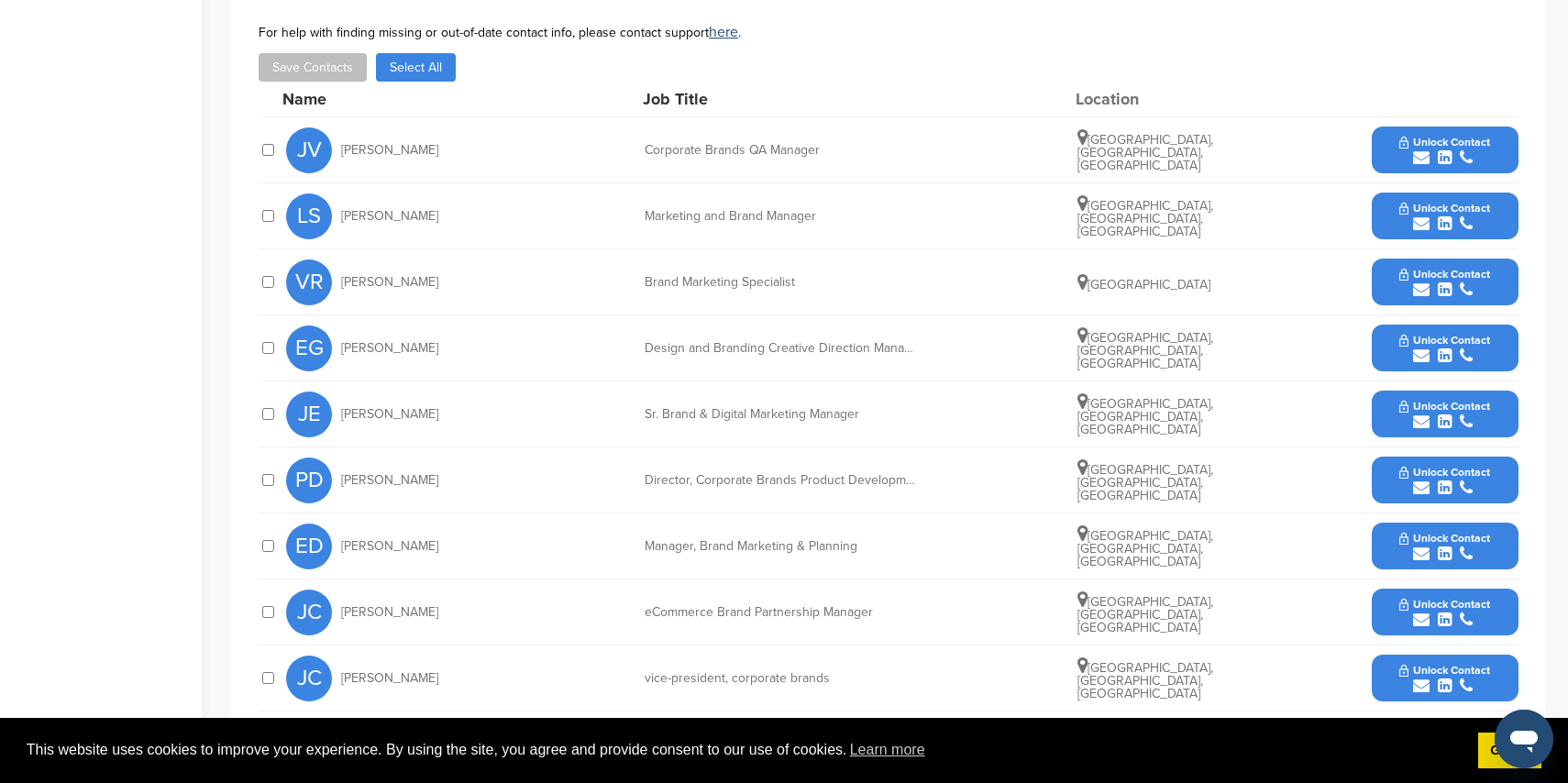
scroll to position [650, 0]
click at [1418, 224] on icon "submit" at bounding box center [1421, 222] width 17 height 17
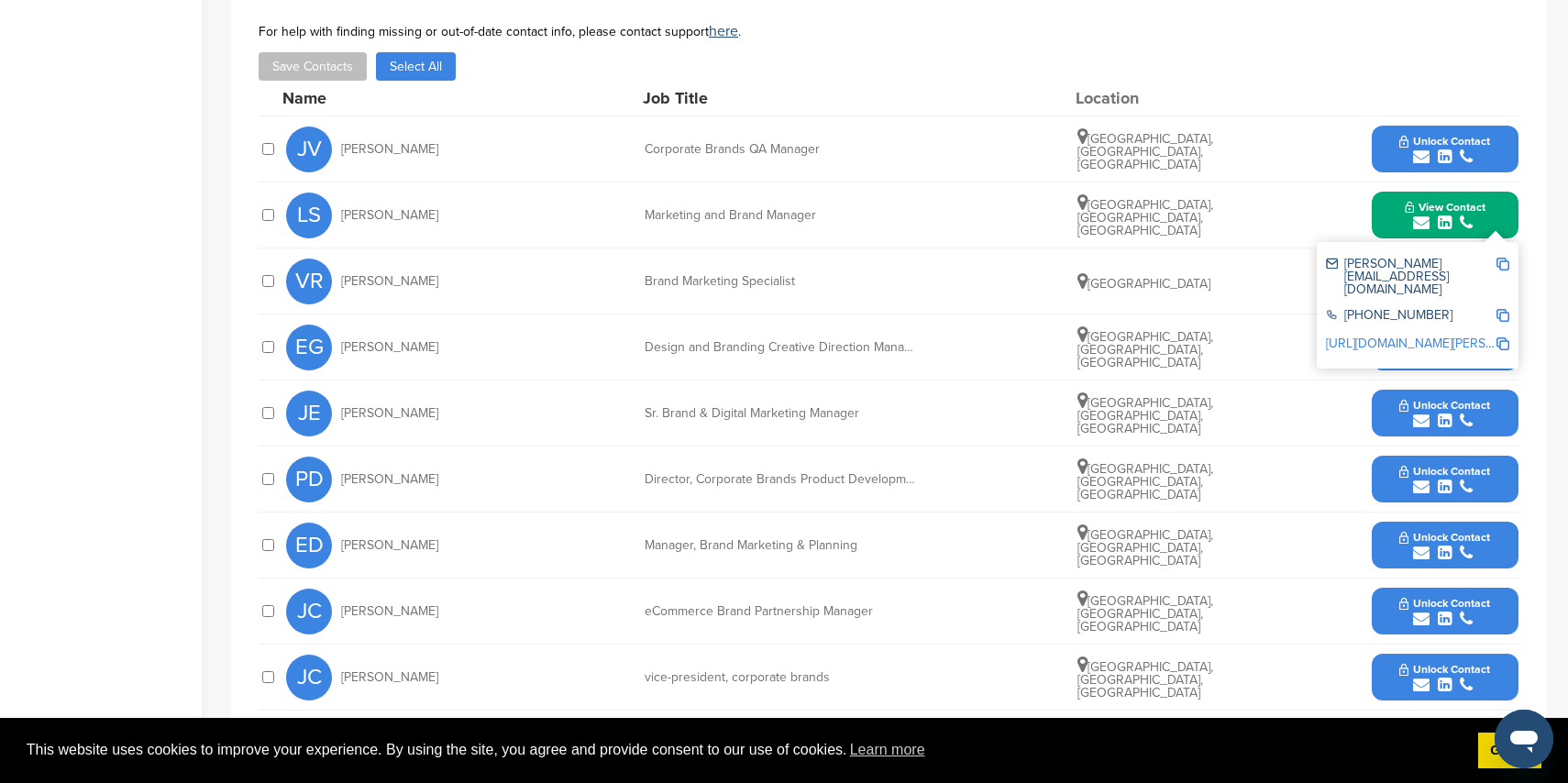
click at [558, 156] on div "JV Jill Varley Corporate Brands QA Manager Toronto, Ontario, Canada Unlock Cont…" at bounding box center [902, 148] width 1233 height 65
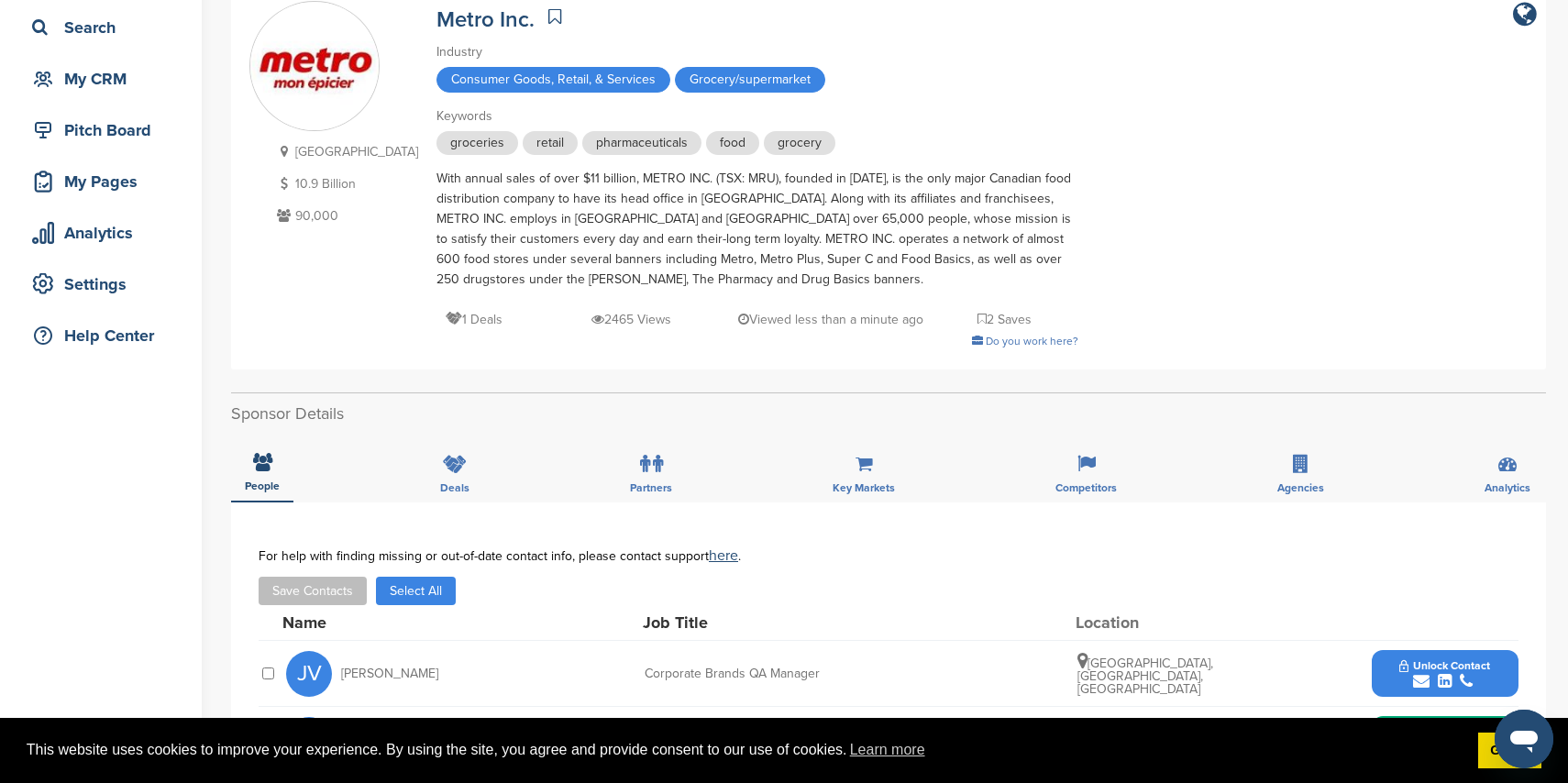
scroll to position [0, 0]
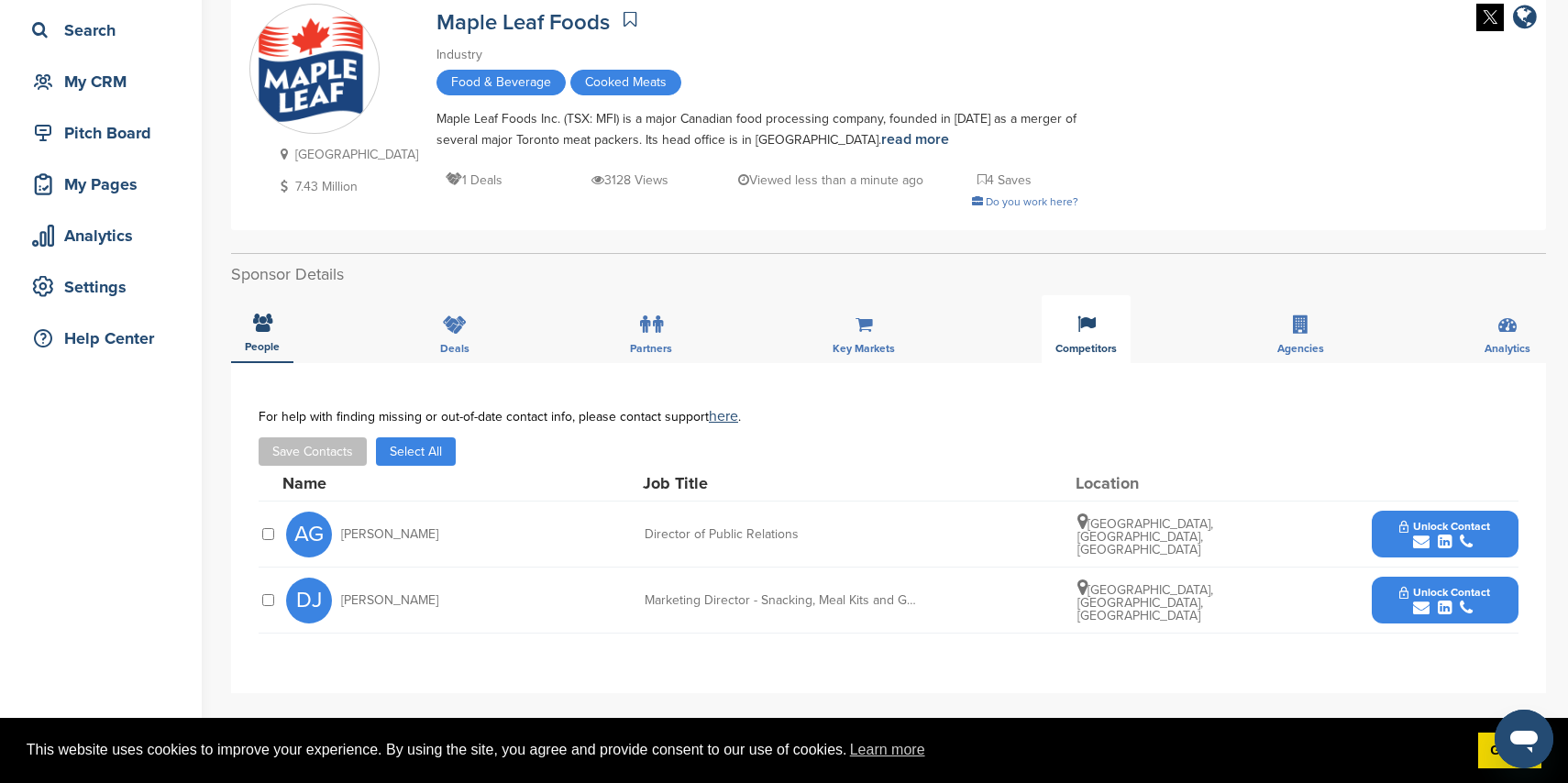
scroll to position [148, 0]
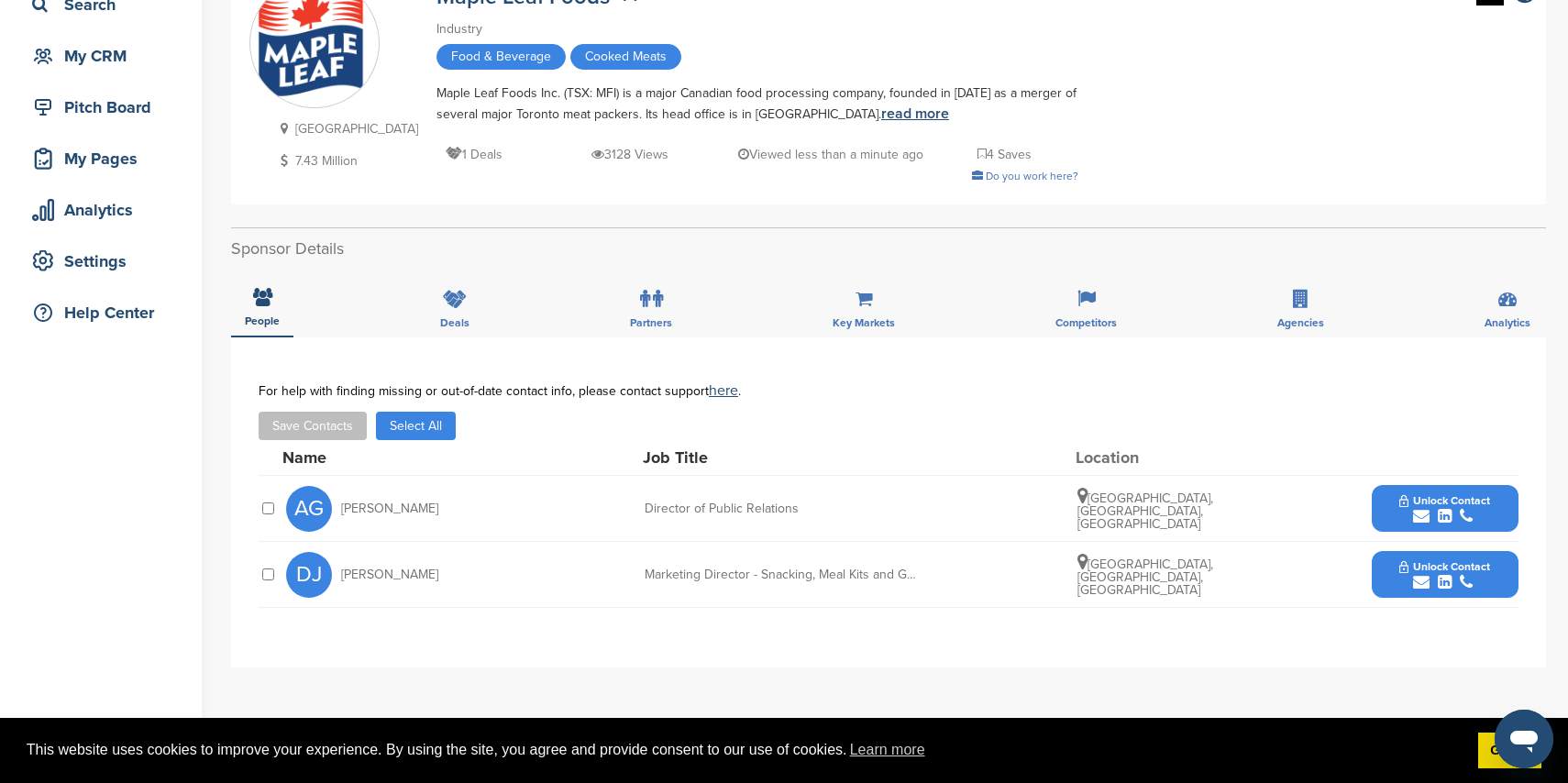
click at [882, 109] on link "read more" at bounding box center [916, 113] width 68 height 19
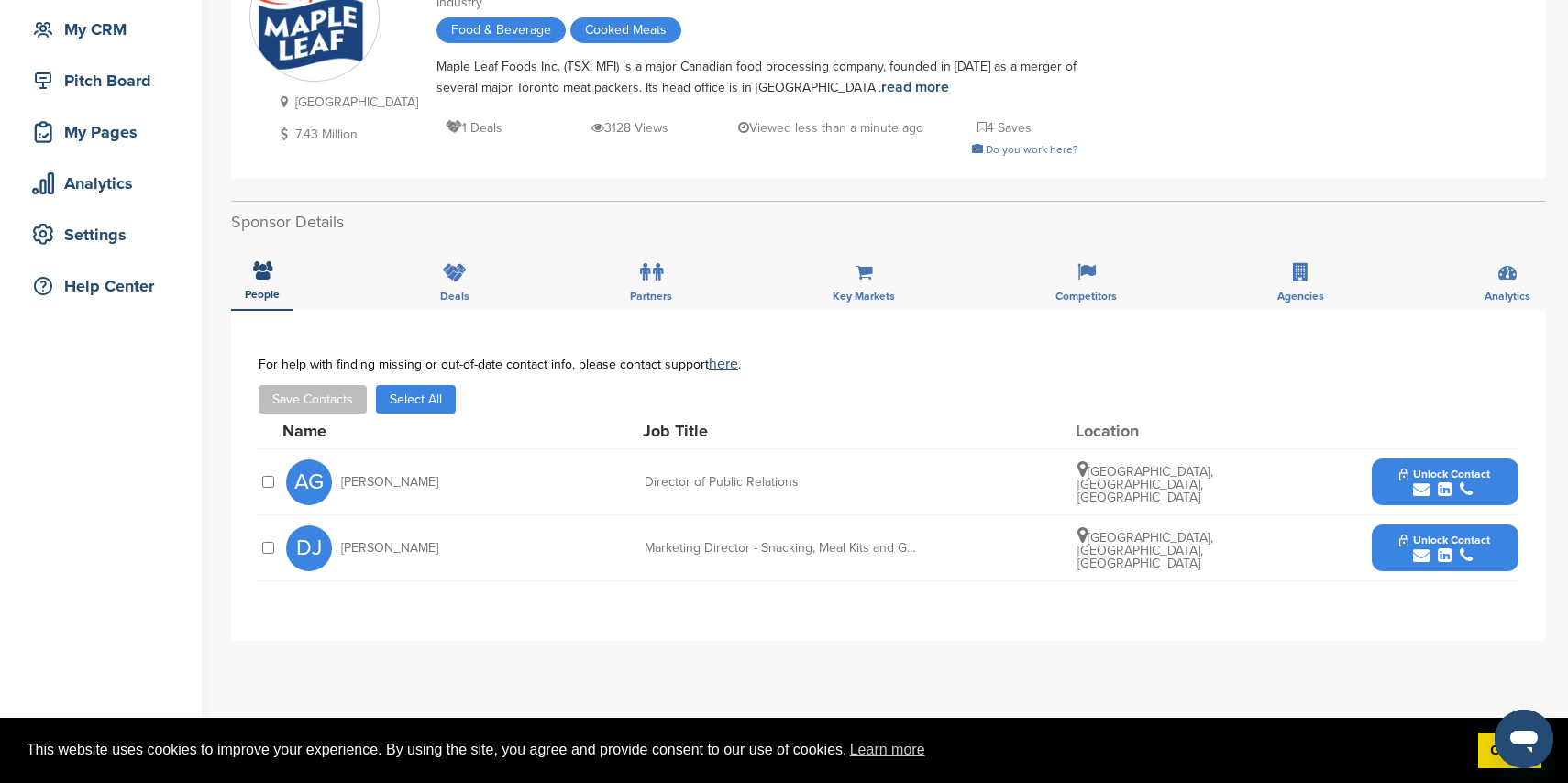
scroll to position [144, 0]
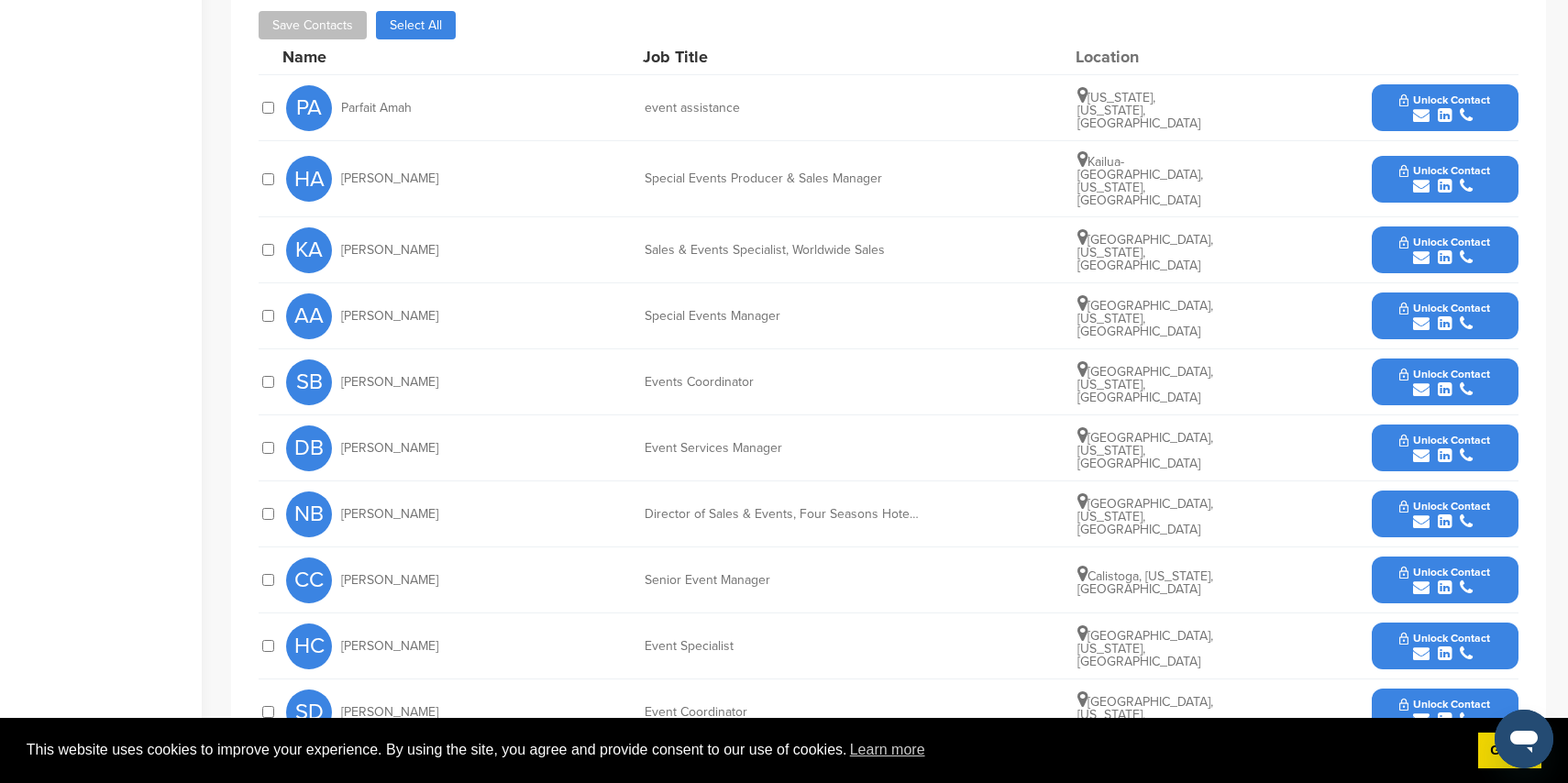
scroll to position [655, 0]
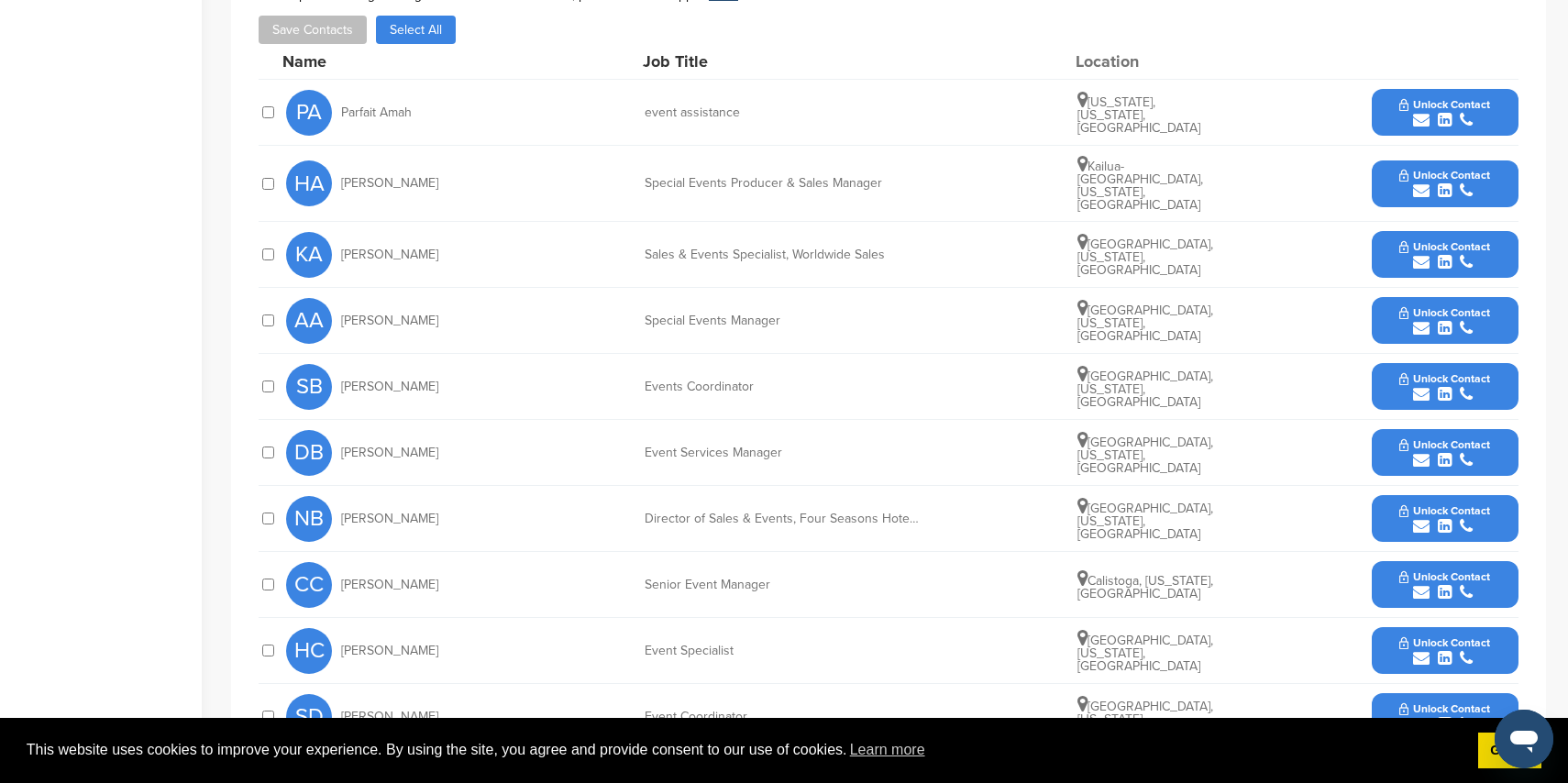
click at [1423, 254] on icon "submit" at bounding box center [1421, 262] width 17 height 17
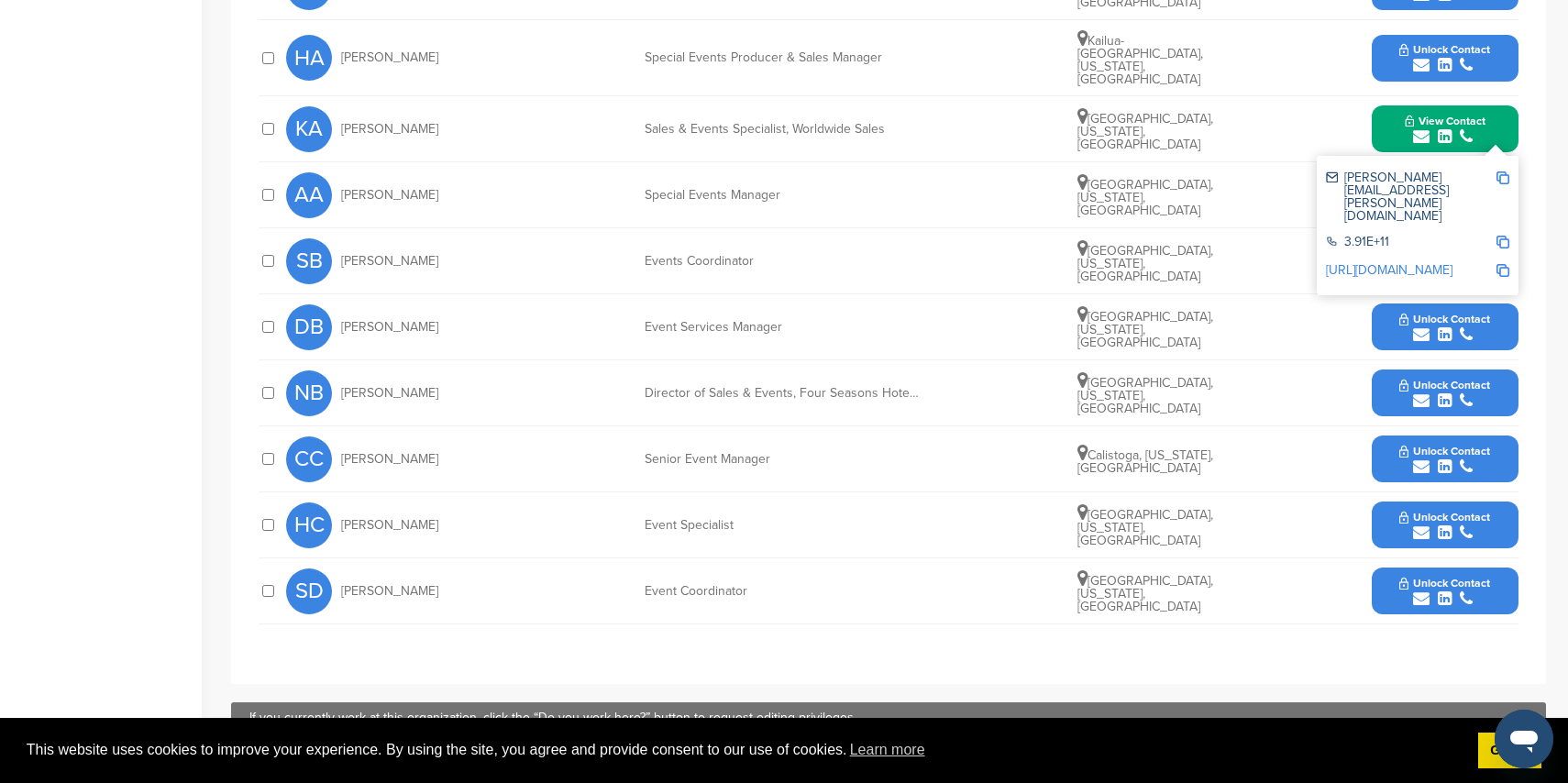
scroll to position [765, 0]
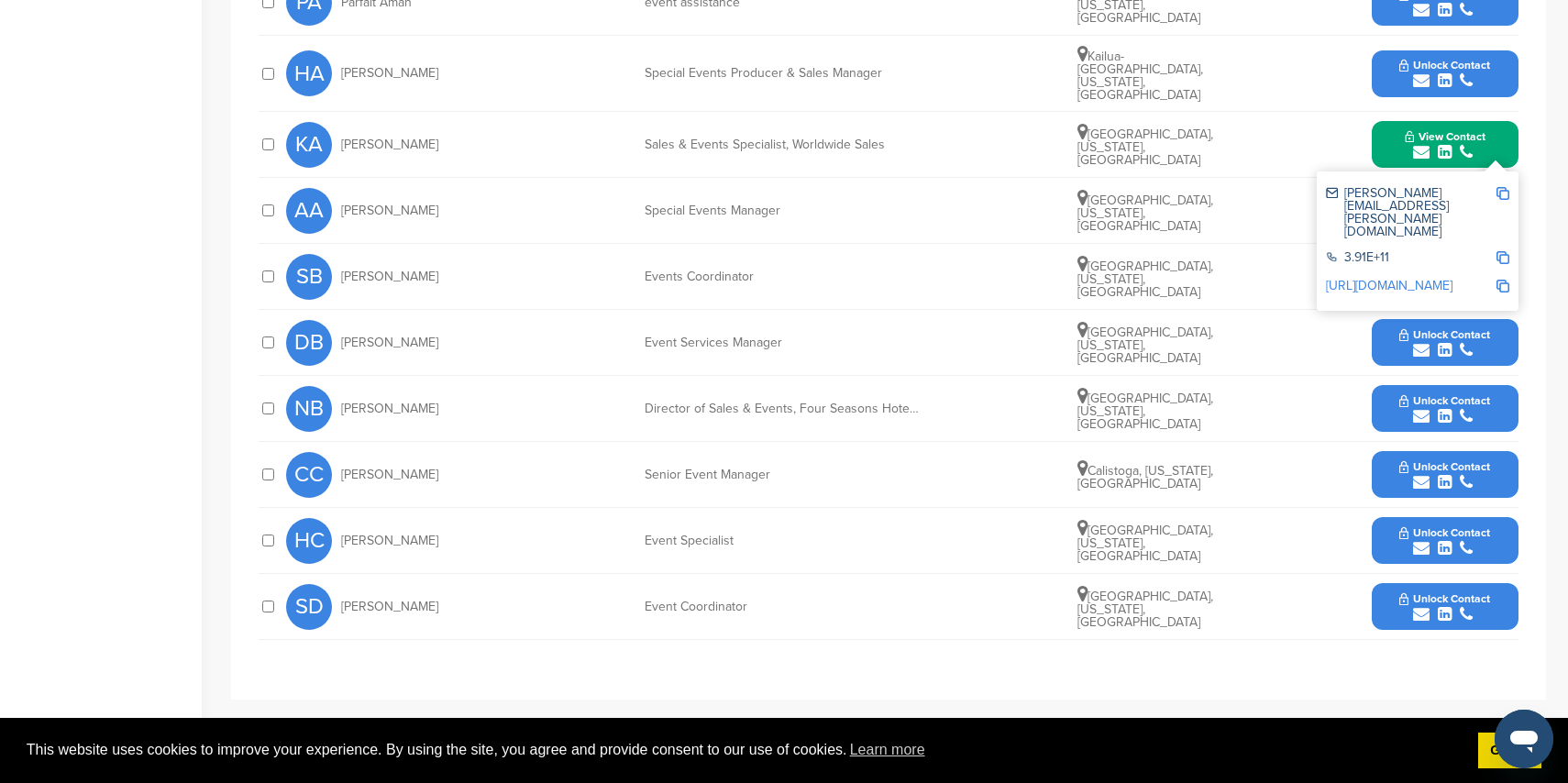
click at [1425, 408] on icon "submit" at bounding box center [1421, 415] width 17 height 17
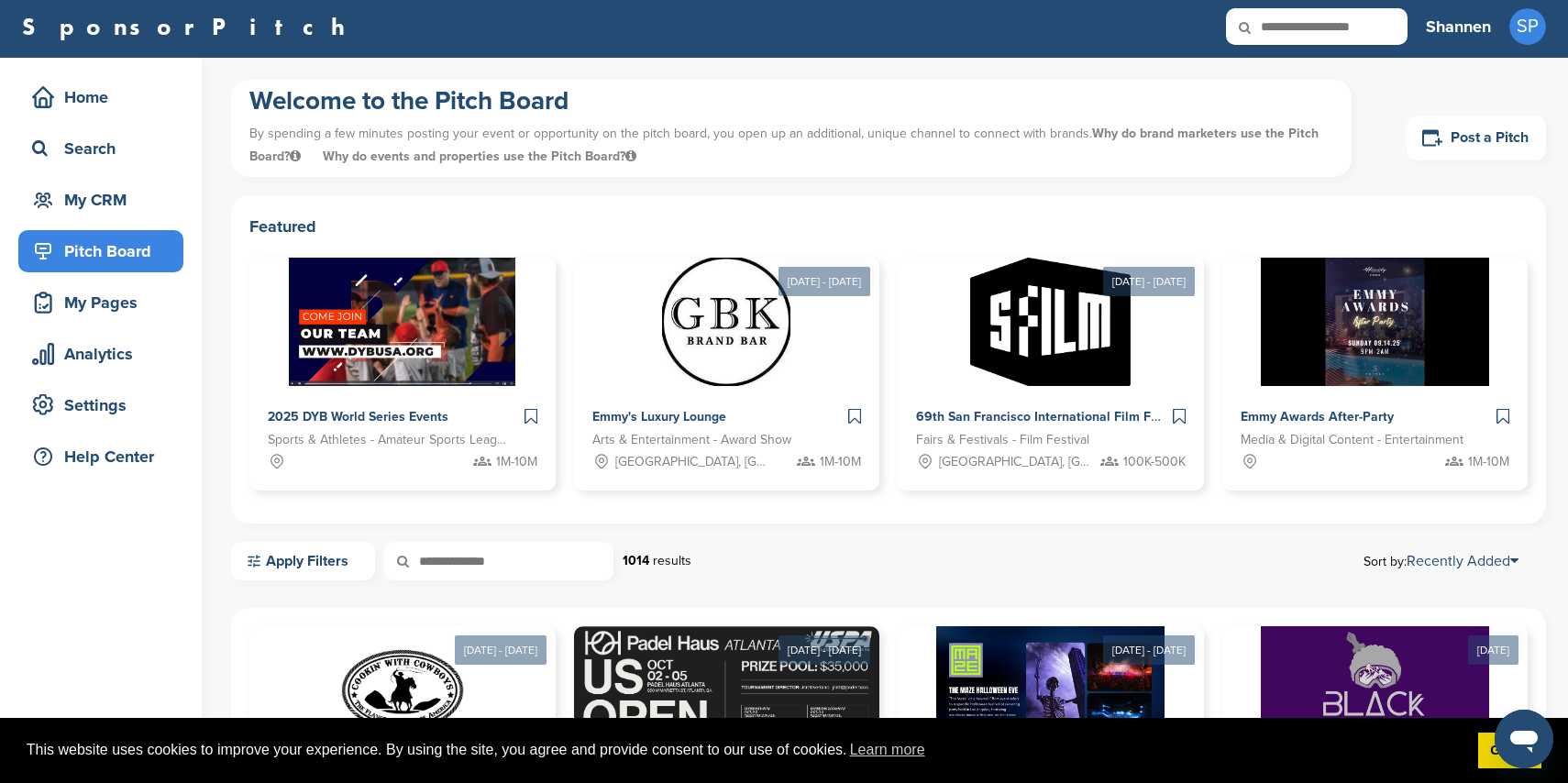
click at [1484, 23] on h3 "Shannen" at bounding box center [1458, 26] width 65 height 25
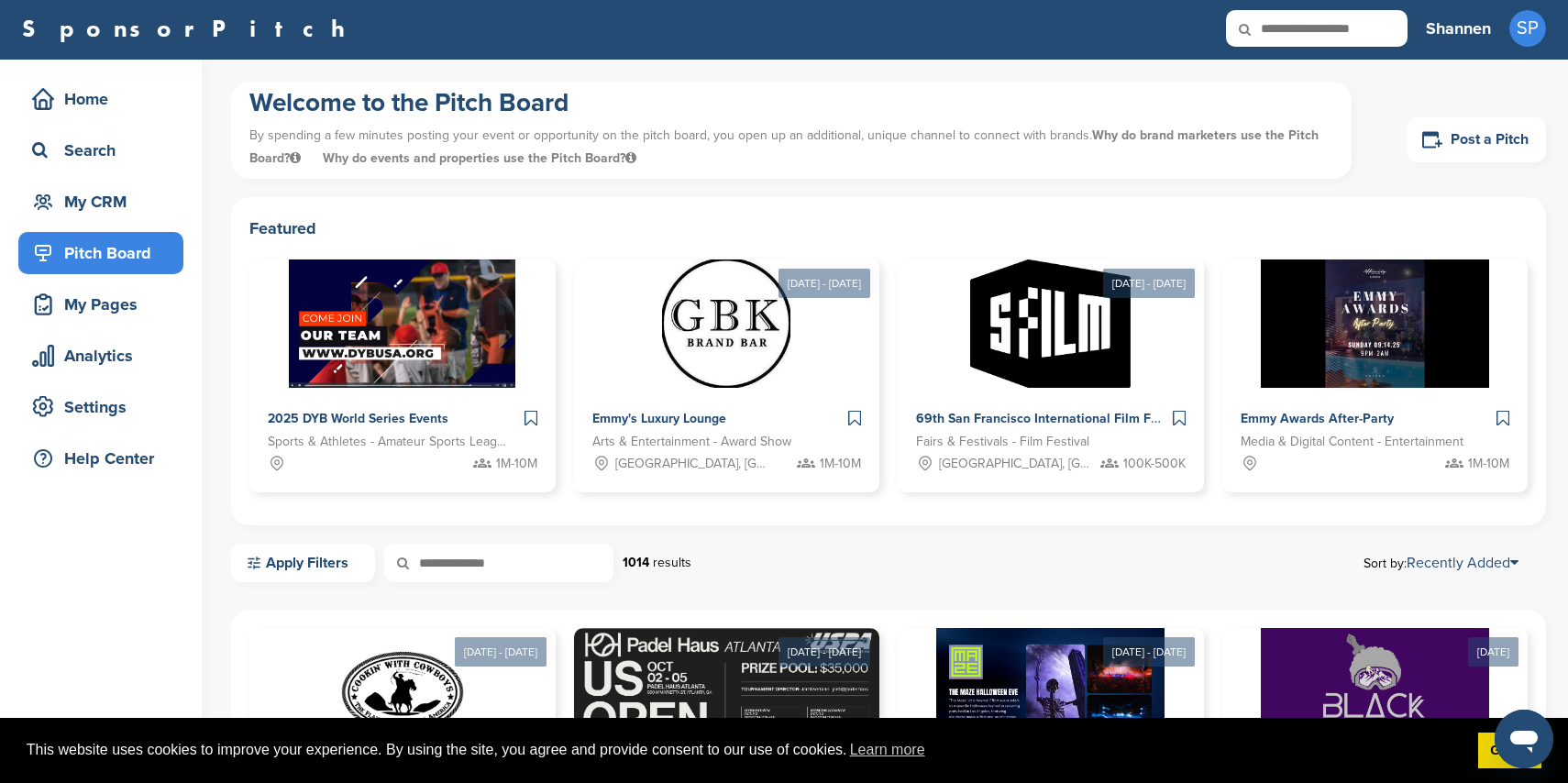
scroll to position [6, 0]
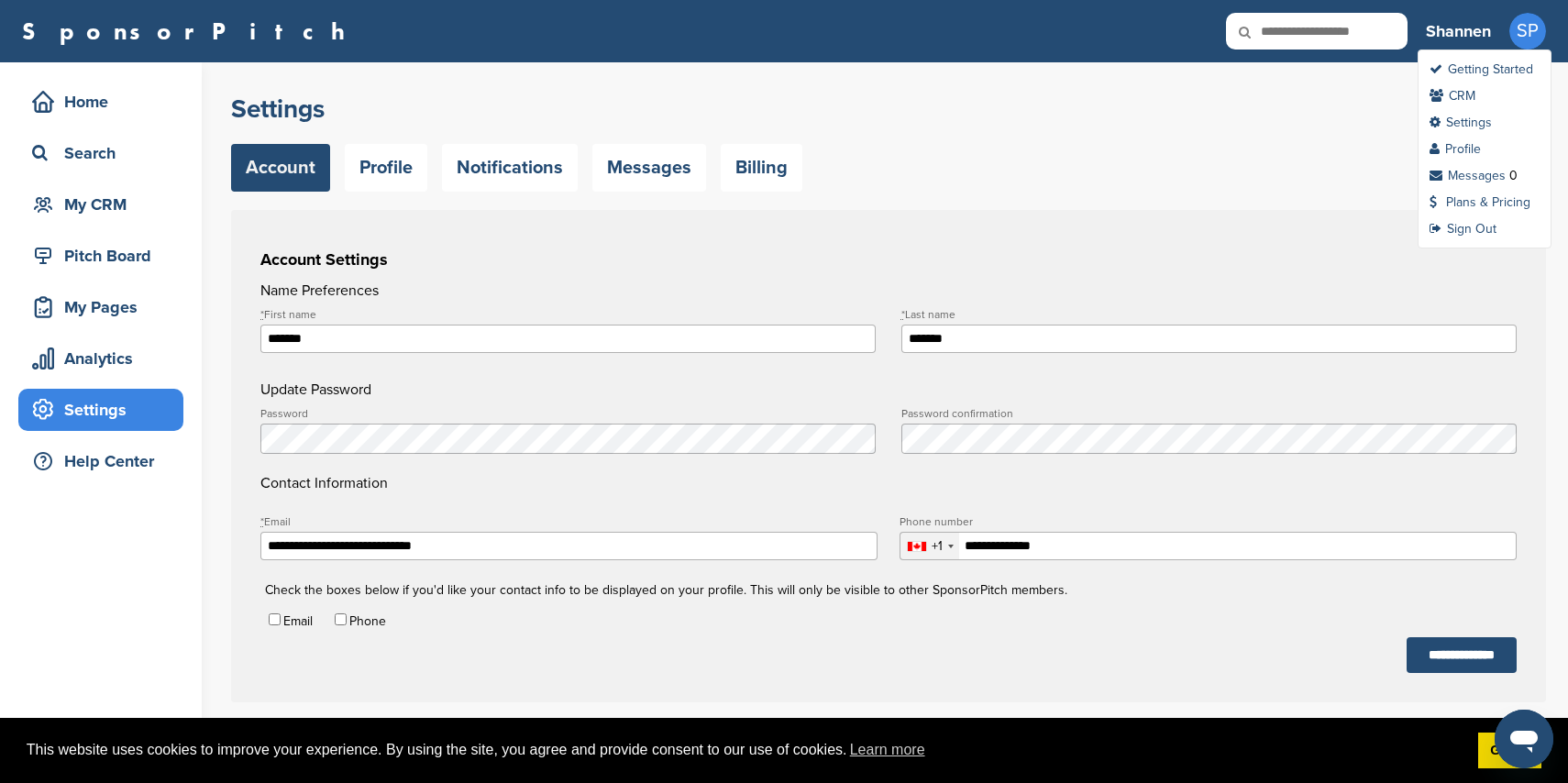
scroll to position [1, 0]
click at [1529, 31] on span "SP" at bounding box center [1528, 30] width 37 height 37
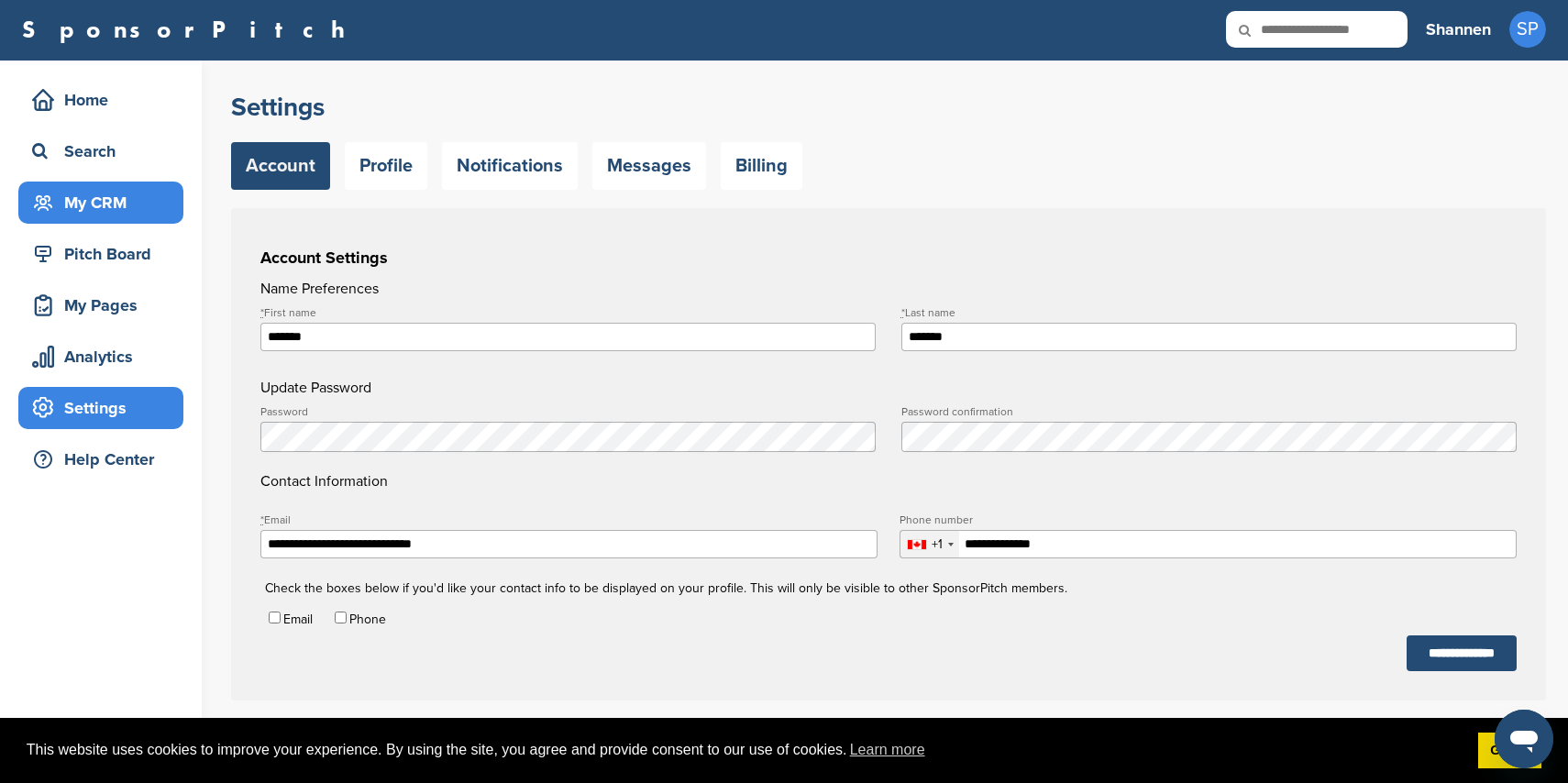
click at [140, 199] on div "My CRM" at bounding box center [105, 203] width 156 height 33
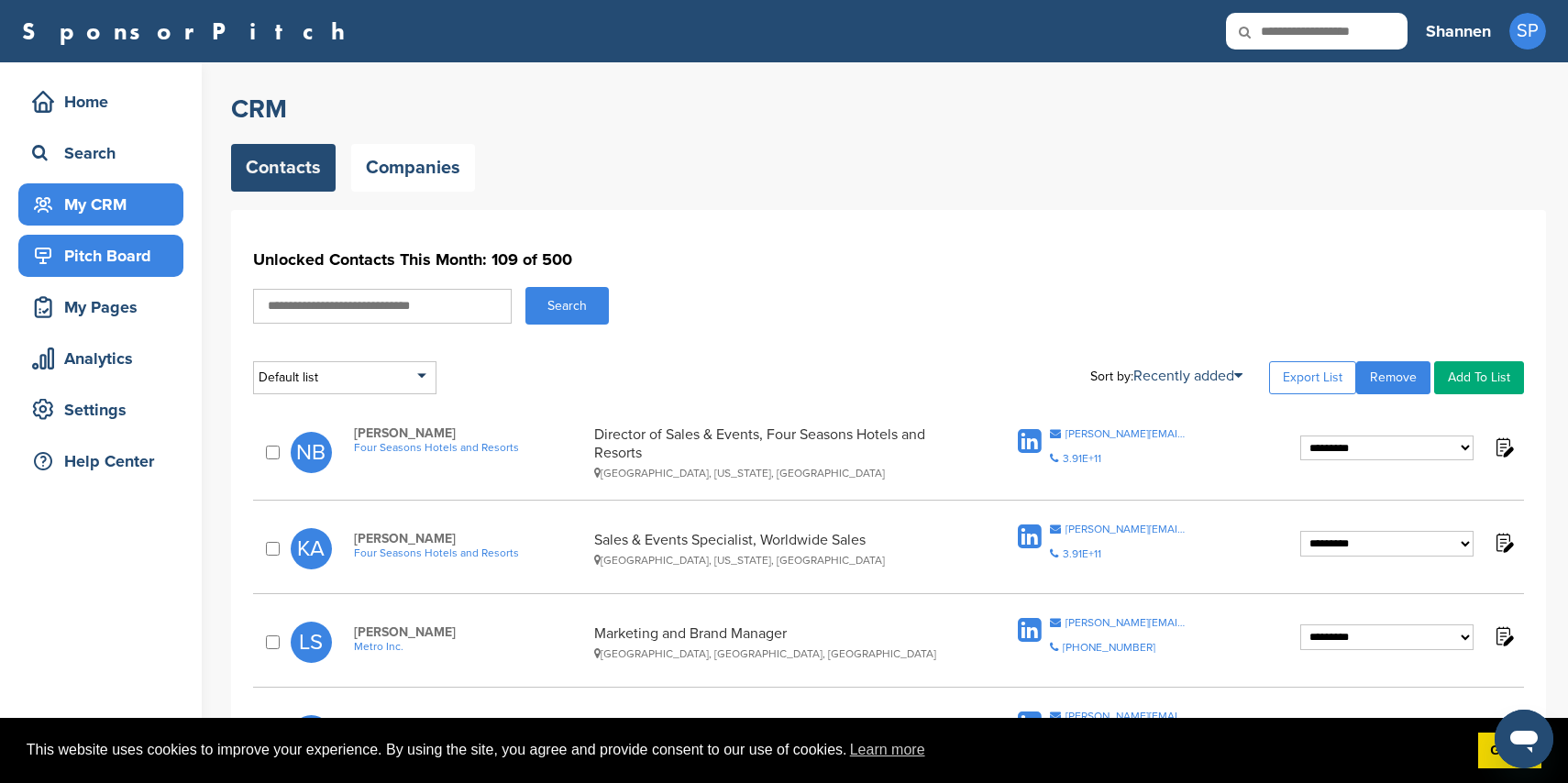
click at [135, 245] on div "Pitch Board" at bounding box center [105, 255] width 156 height 33
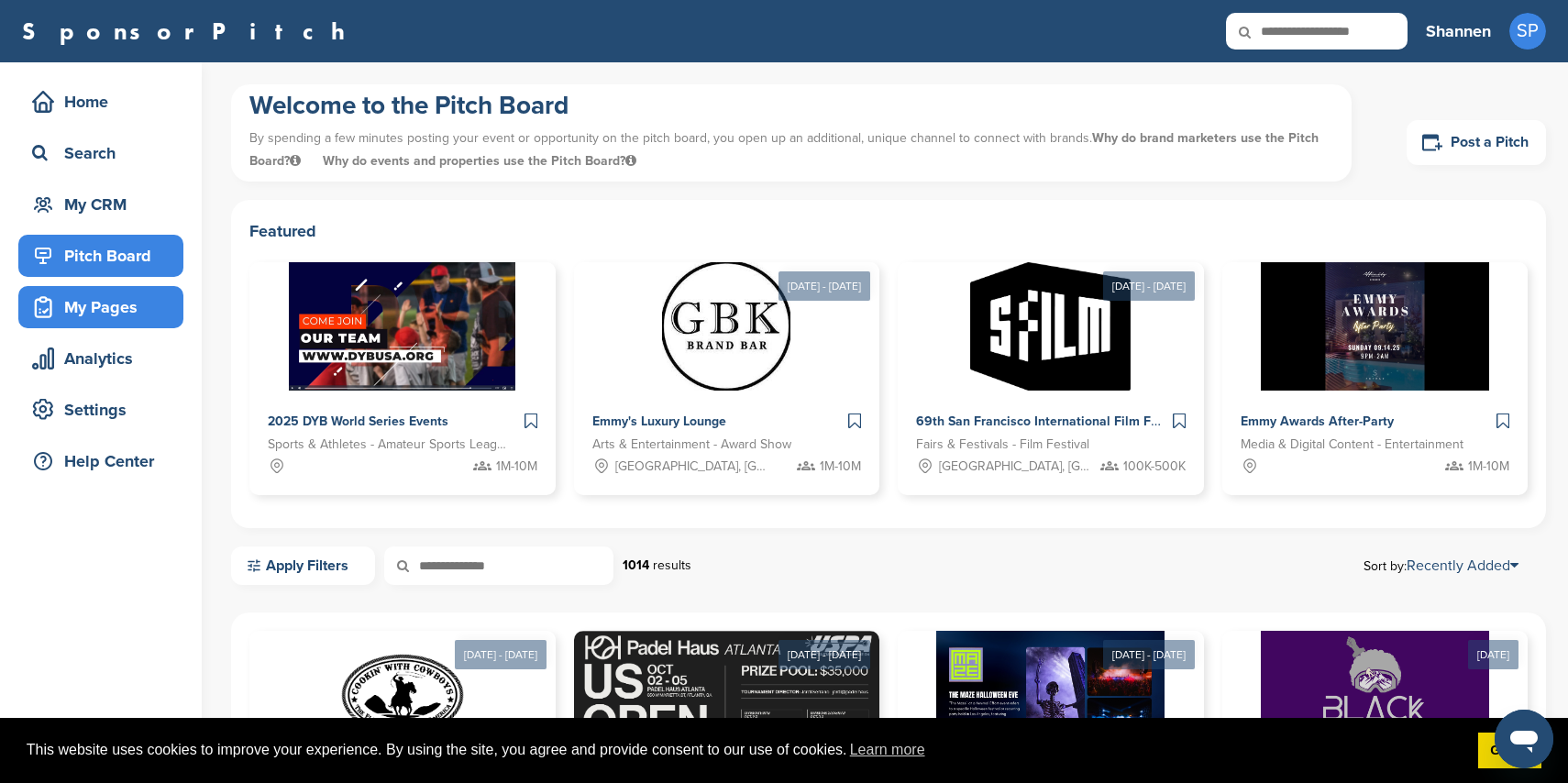
click at [133, 298] on div "My Pages" at bounding box center [105, 307] width 156 height 33
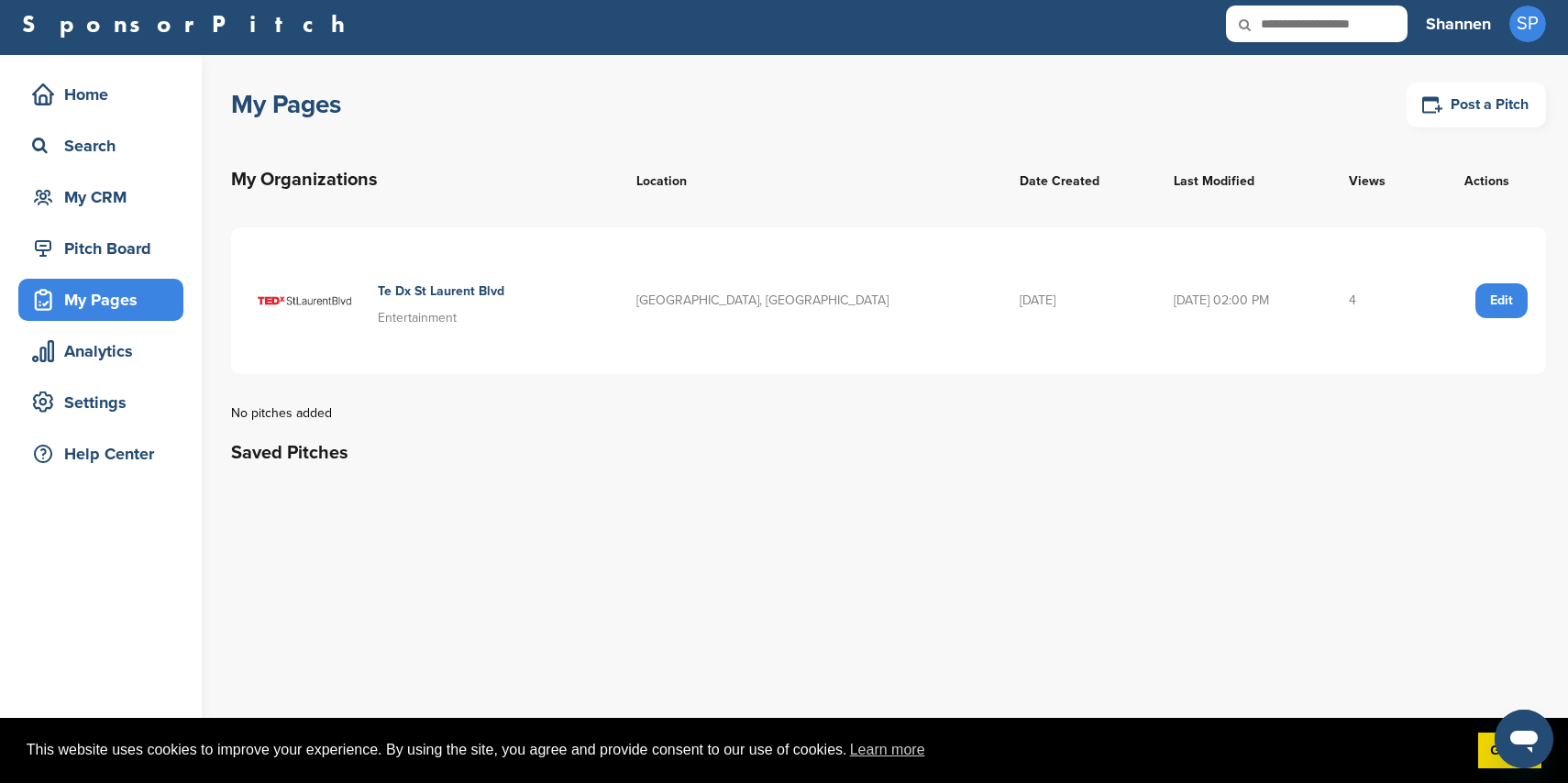
scroll to position [15, 0]
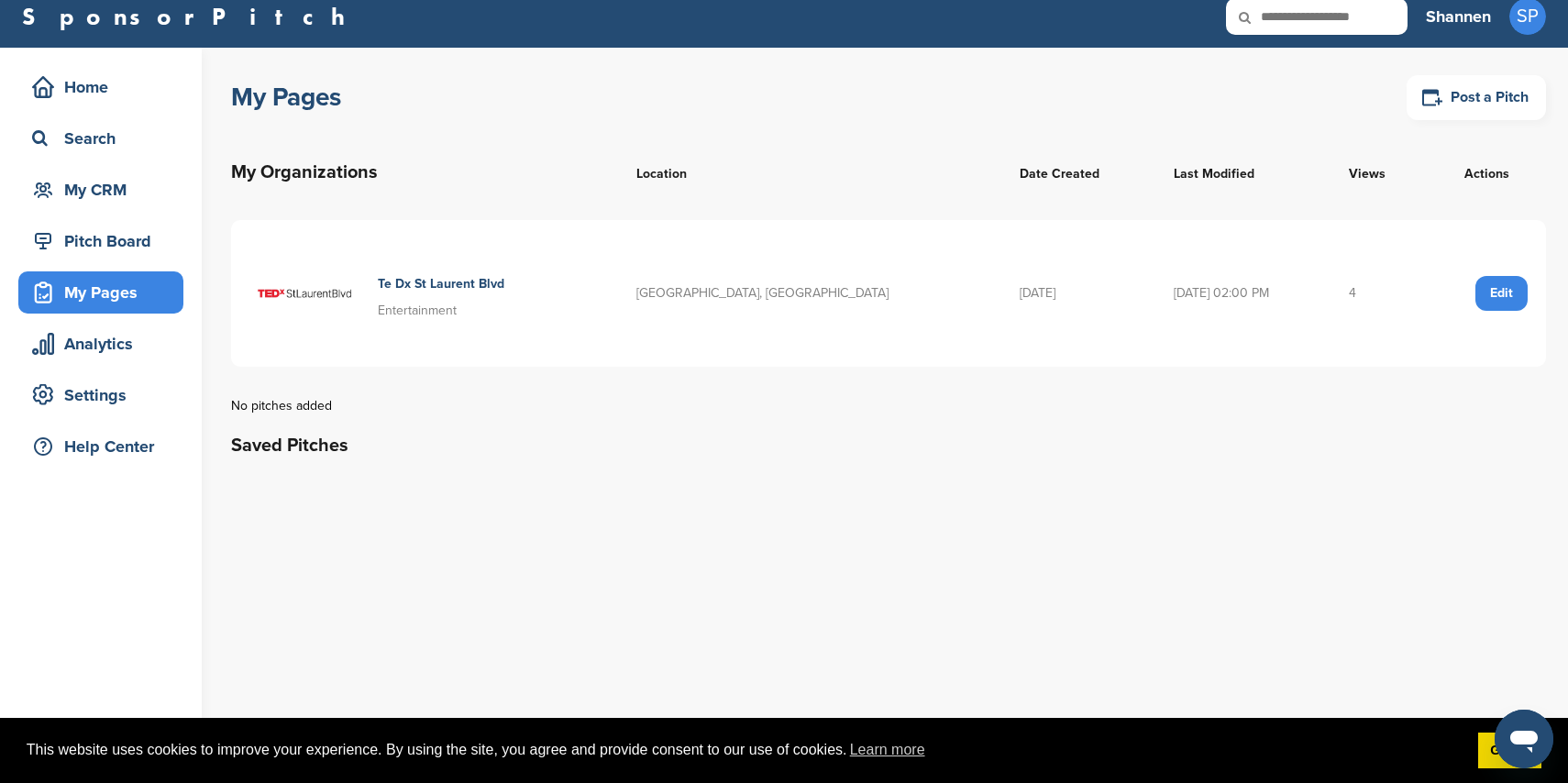
drag, startPoint x: 1314, startPoint y: 309, endPoint x: 1358, endPoint y: 307, distance: 44.0
click at [1358, 307] on td "4" at bounding box center [1380, 294] width 98 height 146
drag, startPoint x: 1343, startPoint y: 293, endPoint x: 1301, endPoint y: 289, distance: 42.2
click at [1331, 289] on td "4" at bounding box center [1380, 294] width 98 height 146
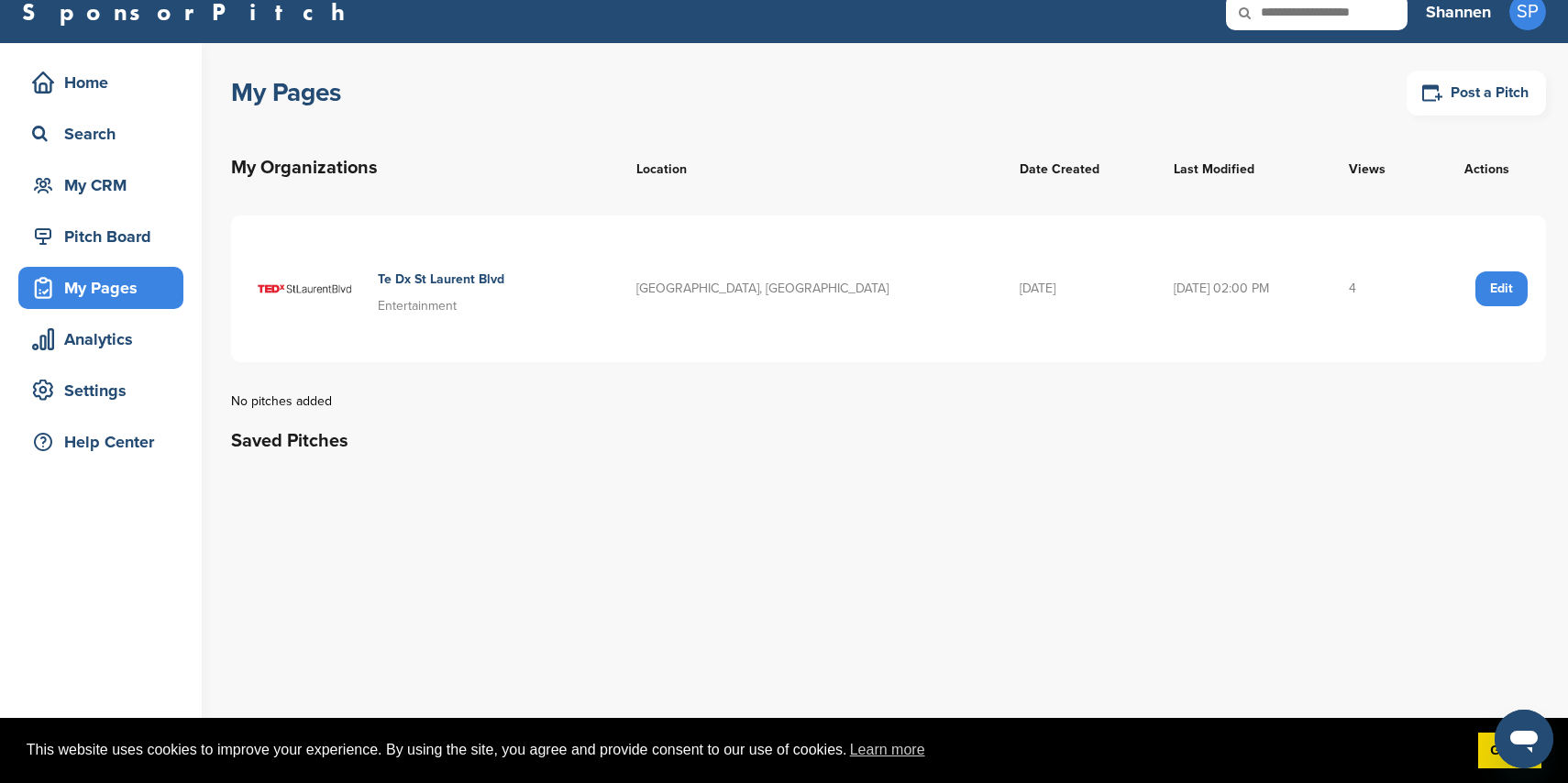
scroll to position [20, 0]
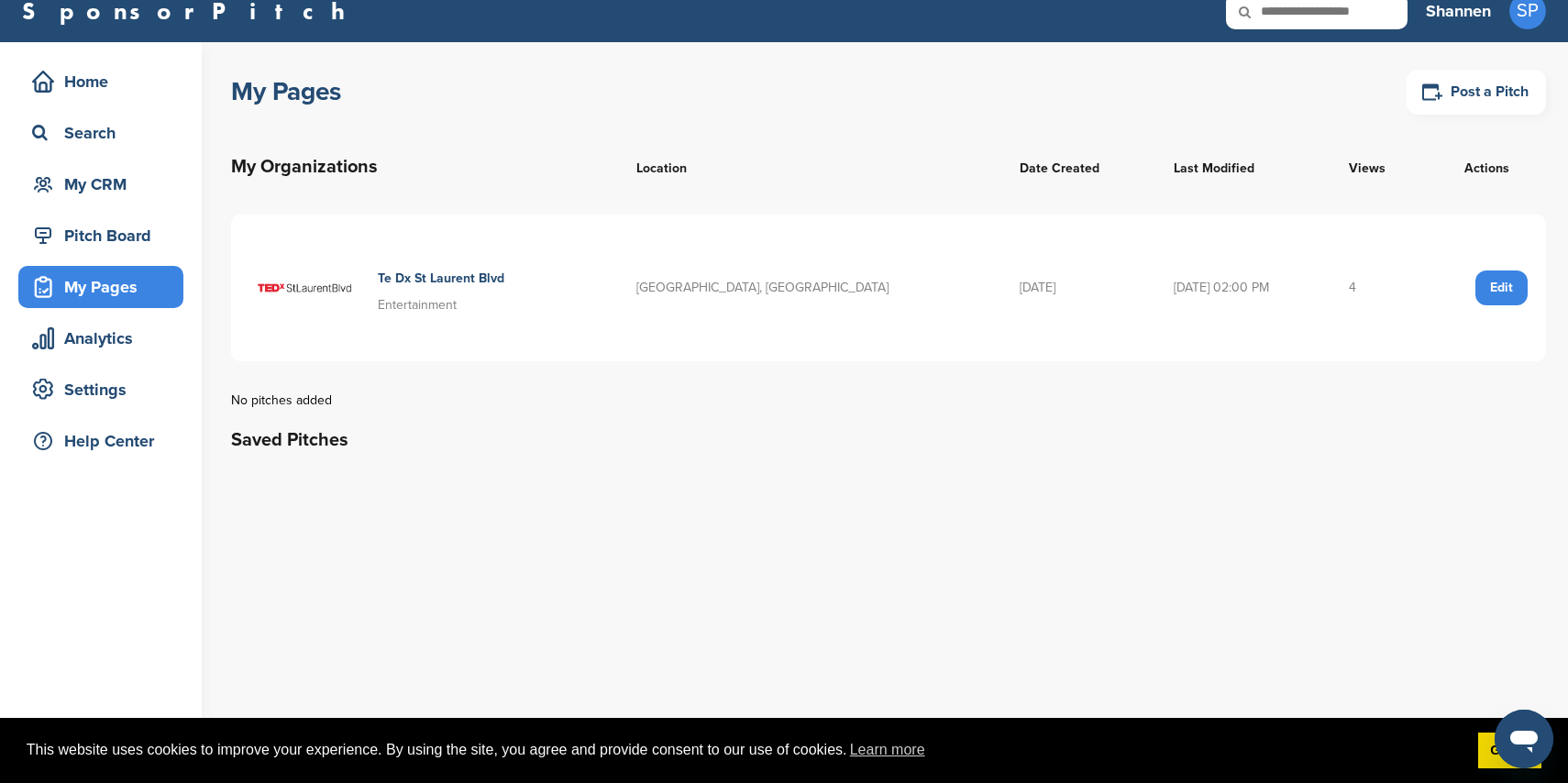
click at [1502, 281] on div "Edit" at bounding box center [1502, 288] width 53 height 35
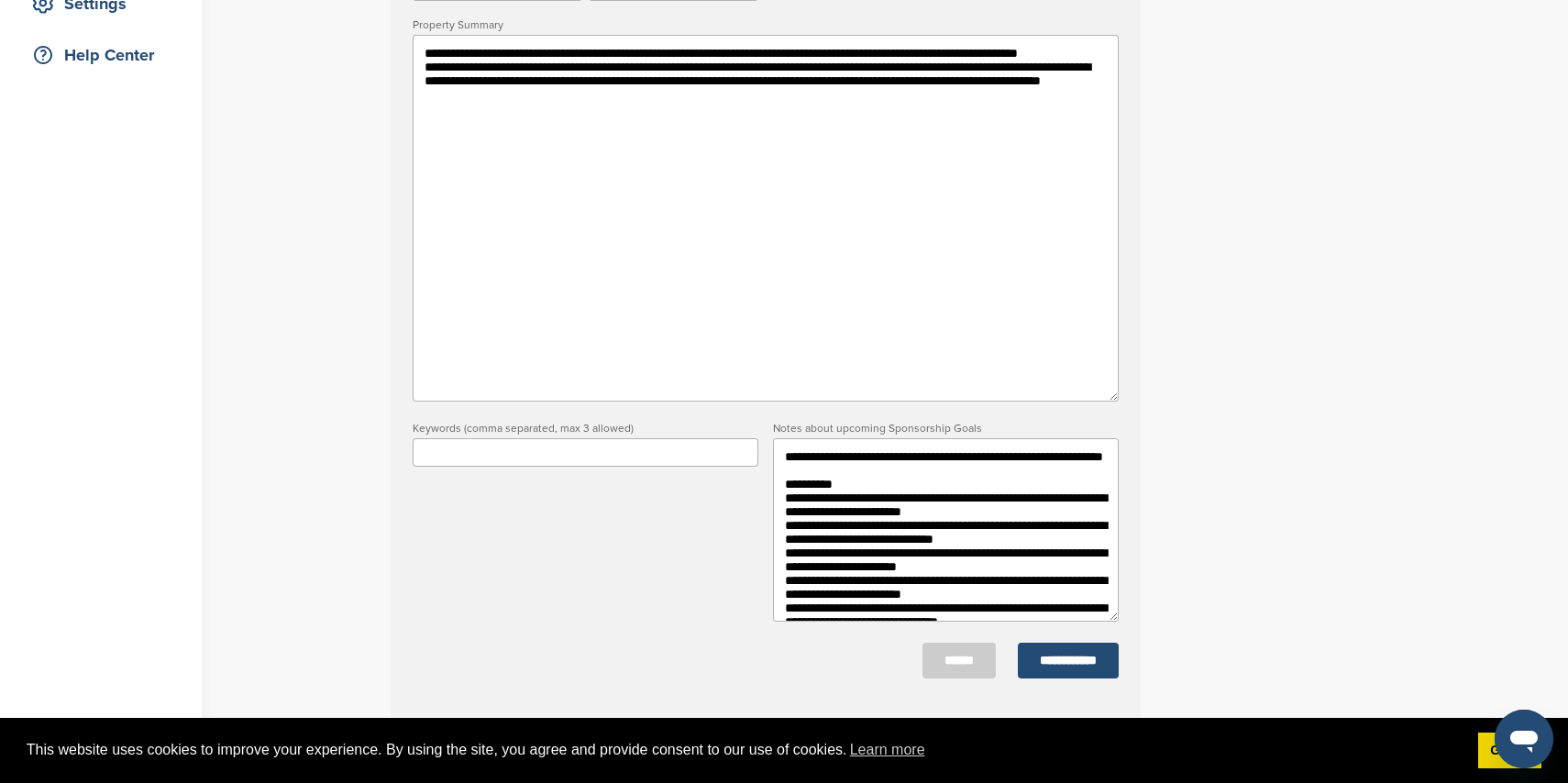
click at [914, 480] on textarea at bounding box center [946, 530] width 346 height 183
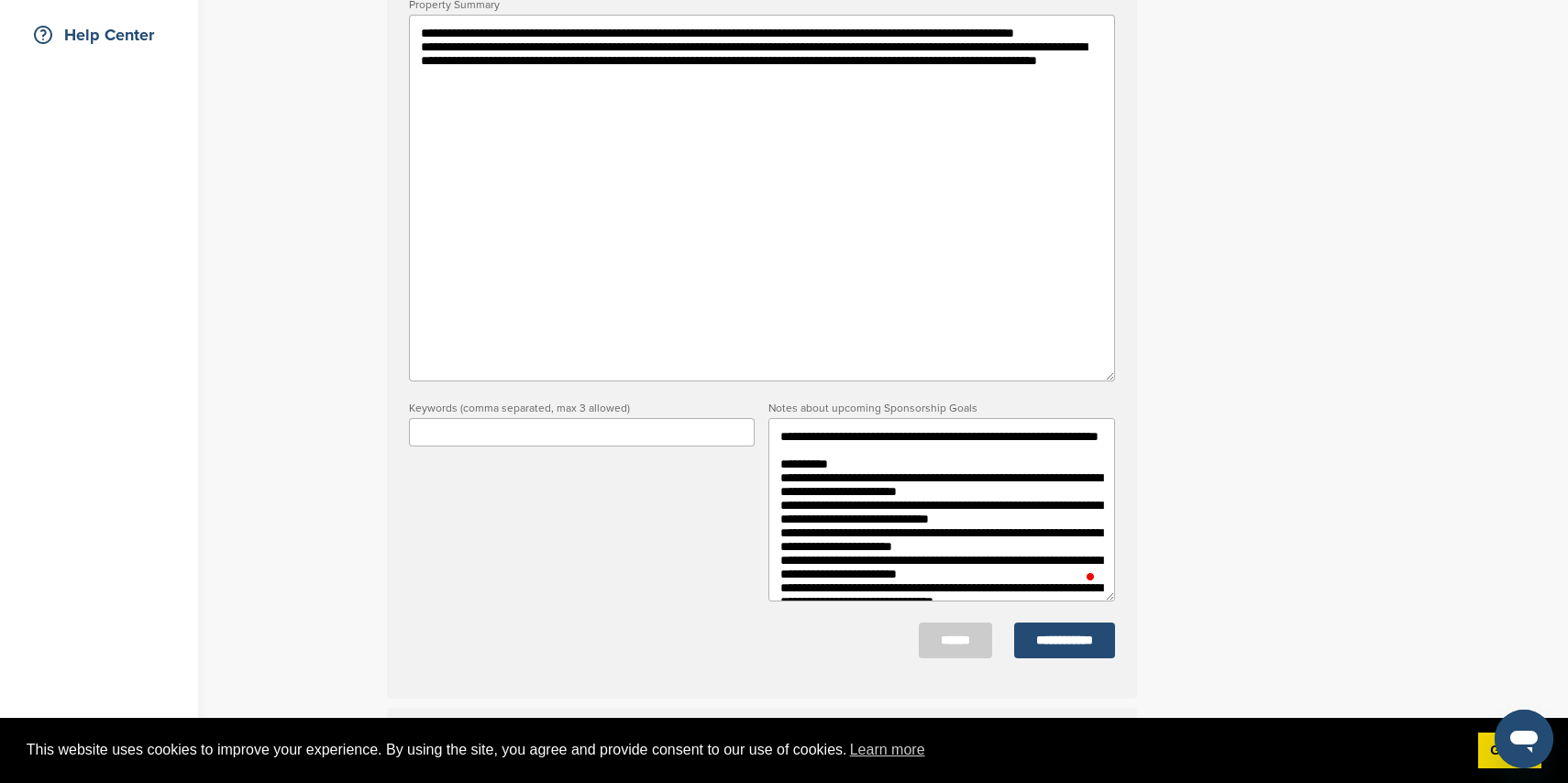
scroll to position [438, 0]
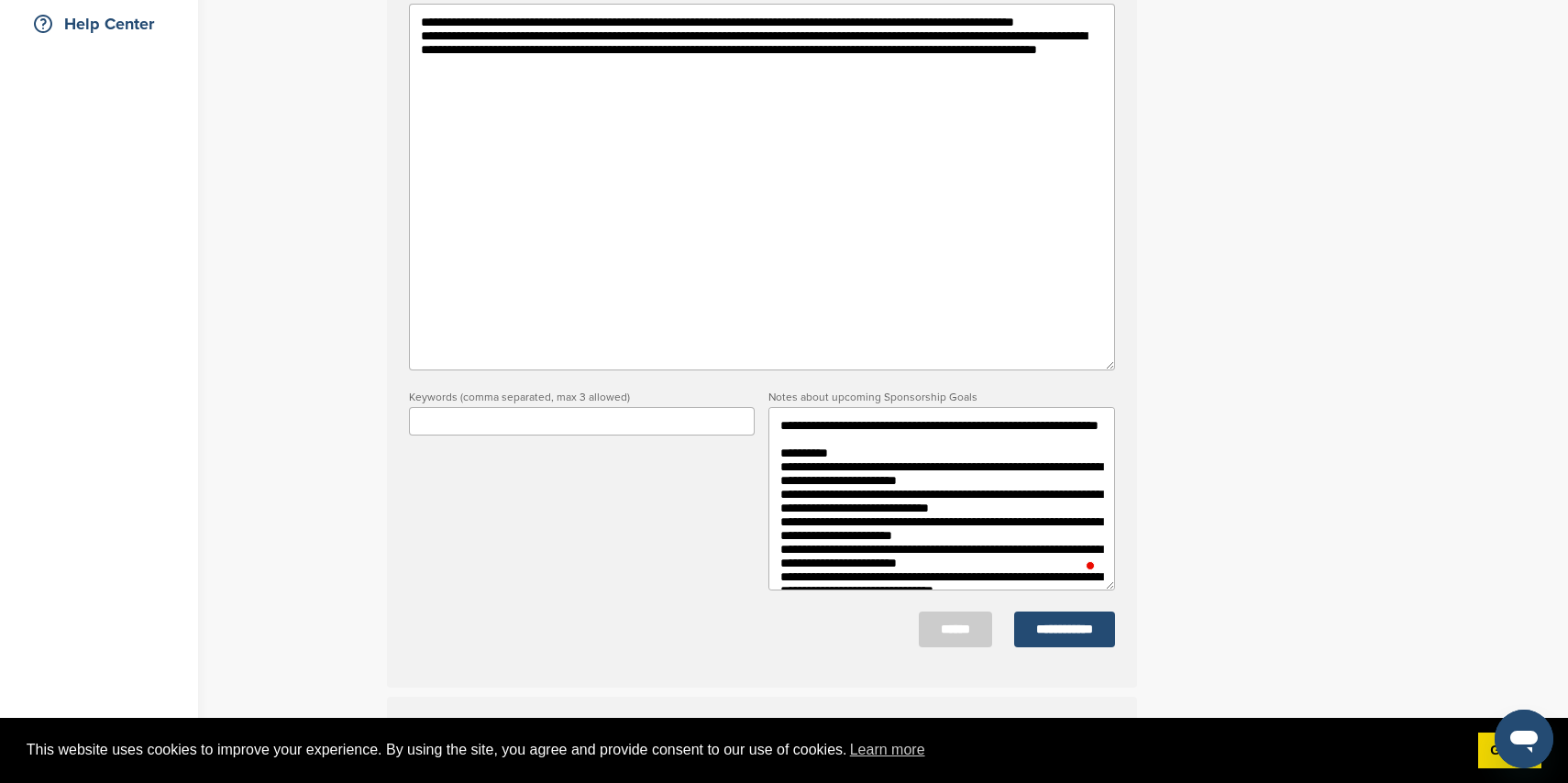
click at [623, 428] on input "text" at bounding box center [581, 421] width 346 height 28
type input "**********"
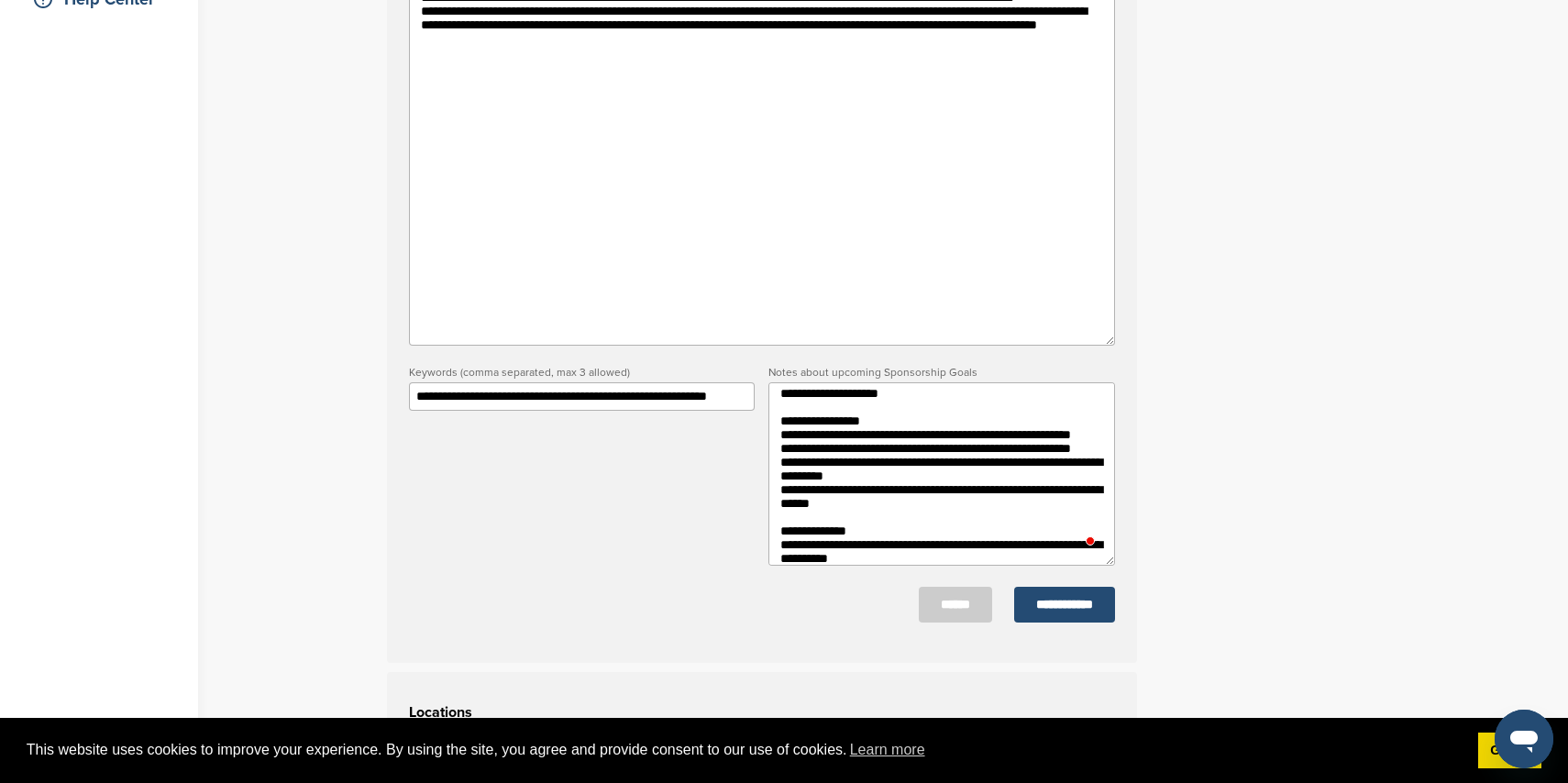
scroll to position [0, 0]
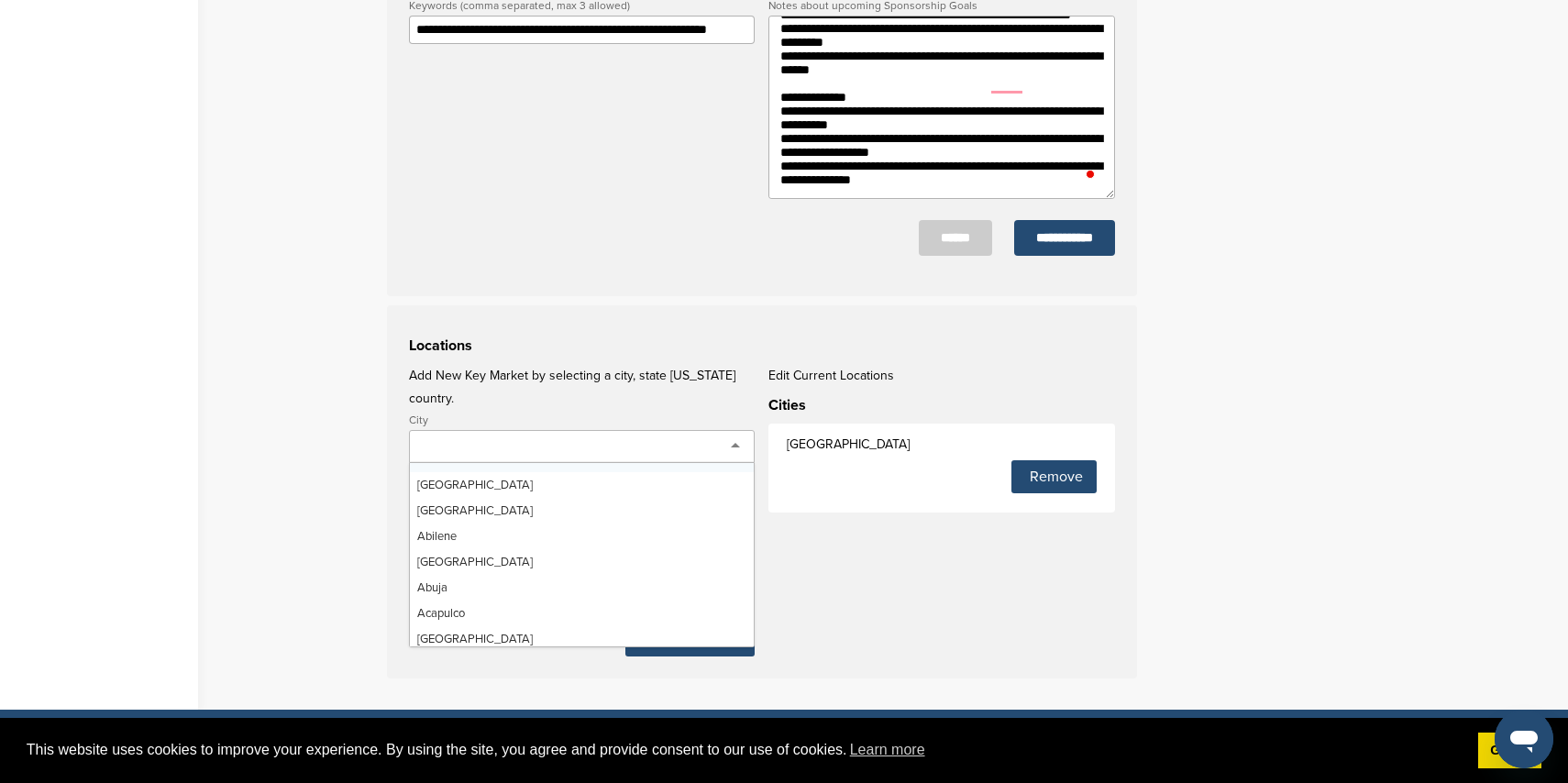
click at [609, 435] on div at bounding box center [581, 447] width 346 height 33
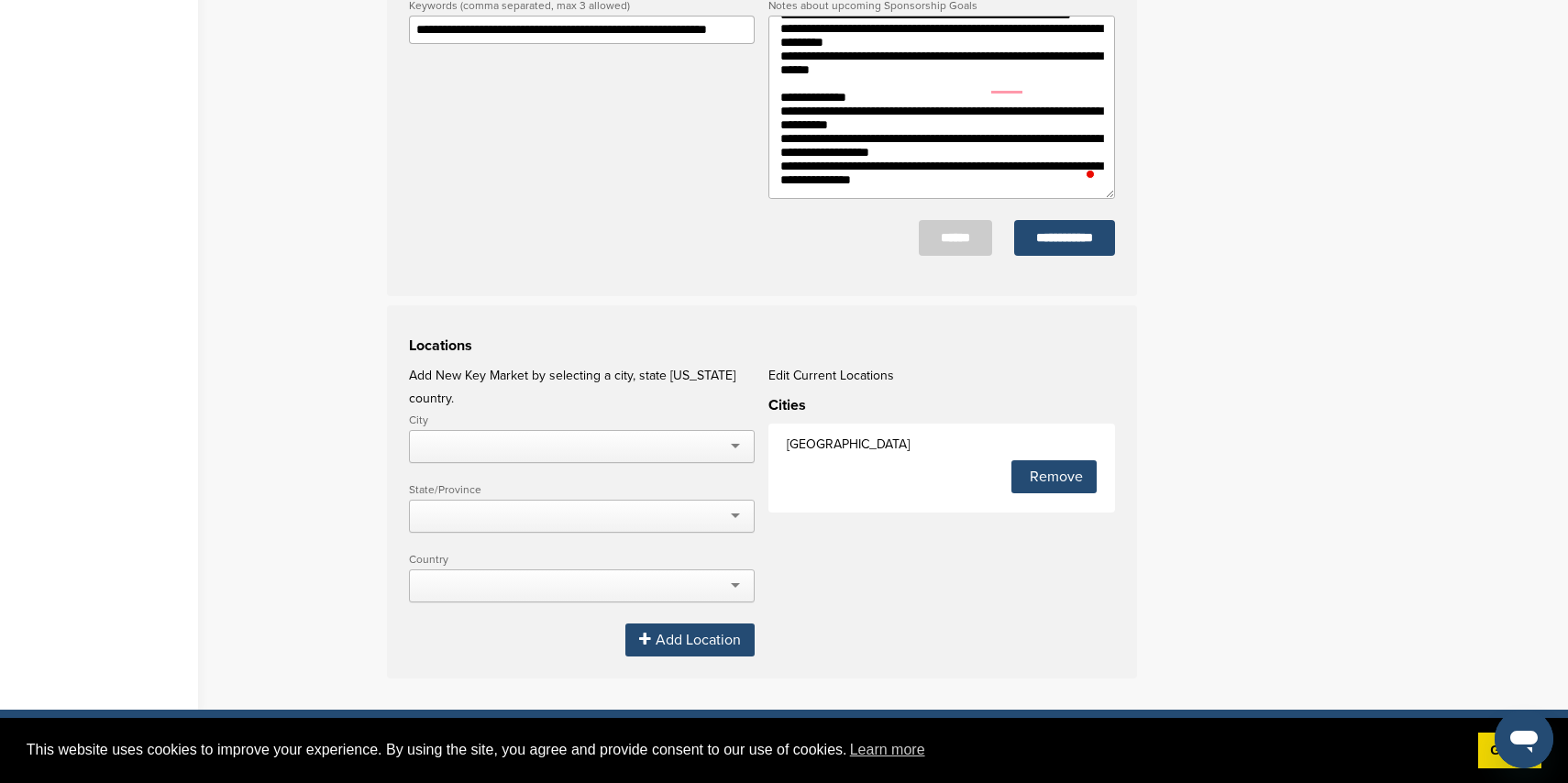
drag, startPoint x: 826, startPoint y: 600, endPoint x: 785, endPoint y: 586, distance: 43.3
click at [826, 601] on div "Locations Add New Key Market by selecting a city, state [US_STATE] country. Cit…" at bounding box center [762, 491] width 750 height 373
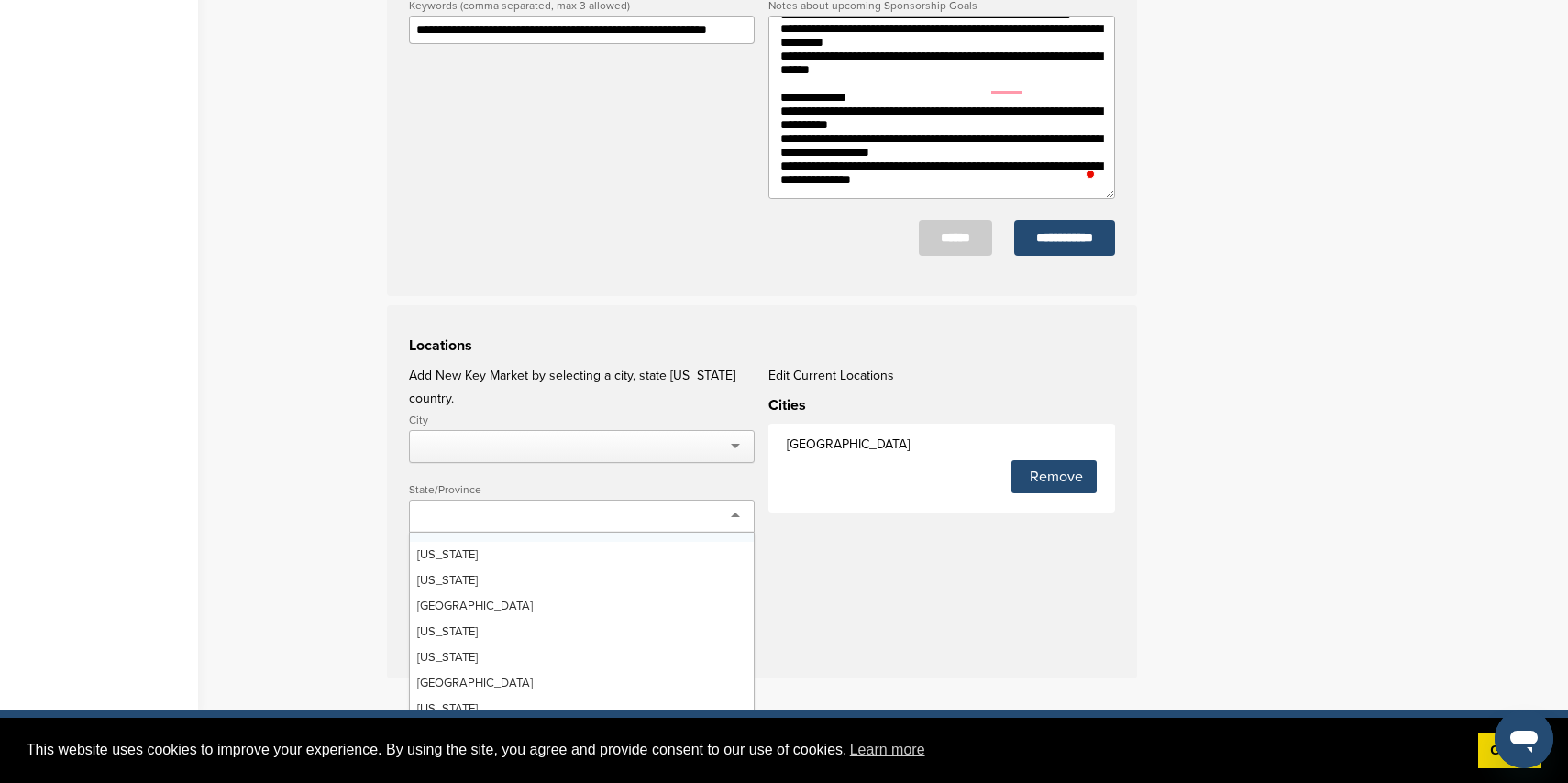
click at [593, 500] on div at bounding box center [581, 517] width 346 height 33
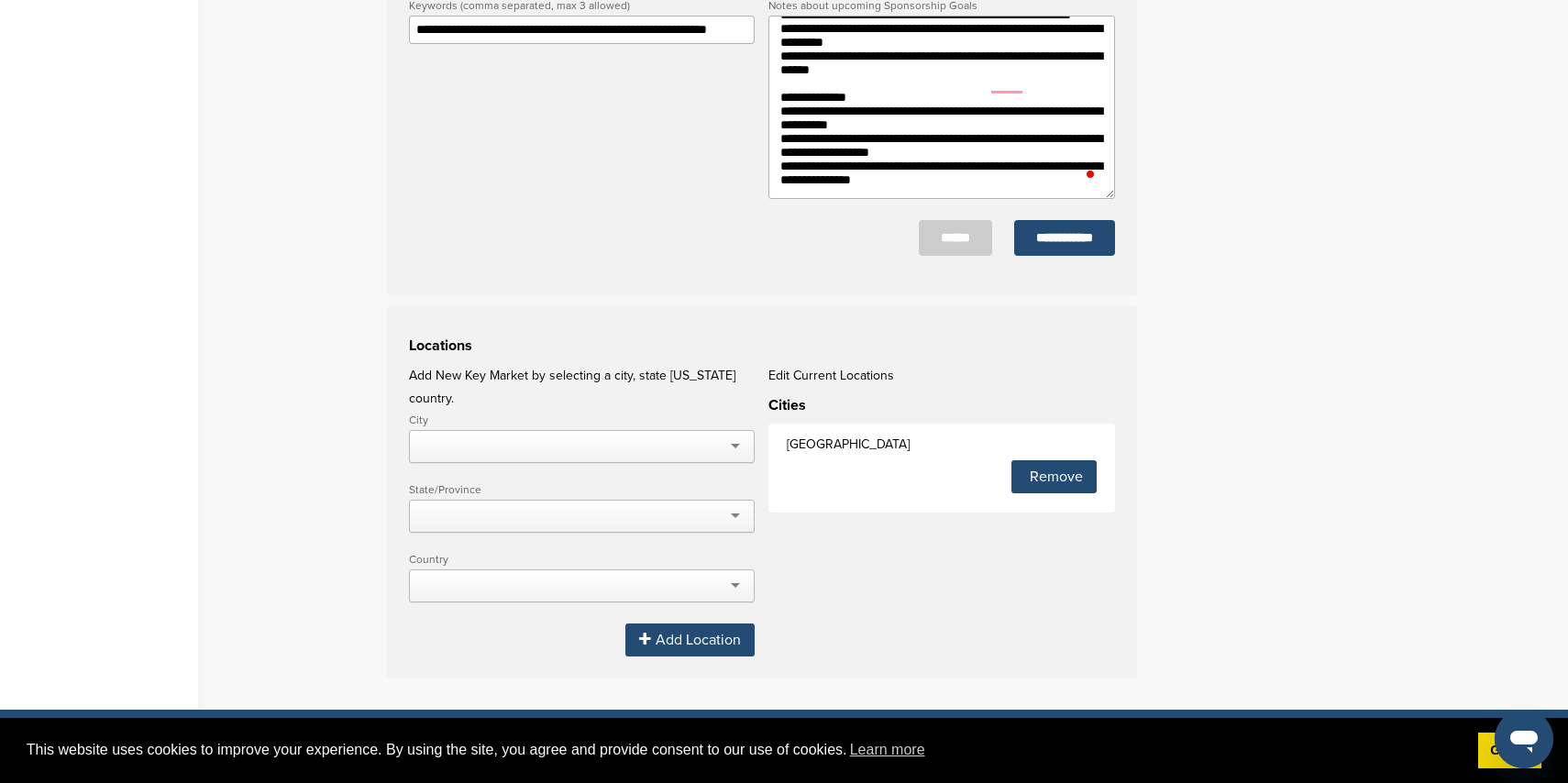
click at [904, 609] on div "Locations Add New Key Market by selecting a city, state OR country. City Aberde…" at bounding box center [762, 491] width 750 height 373
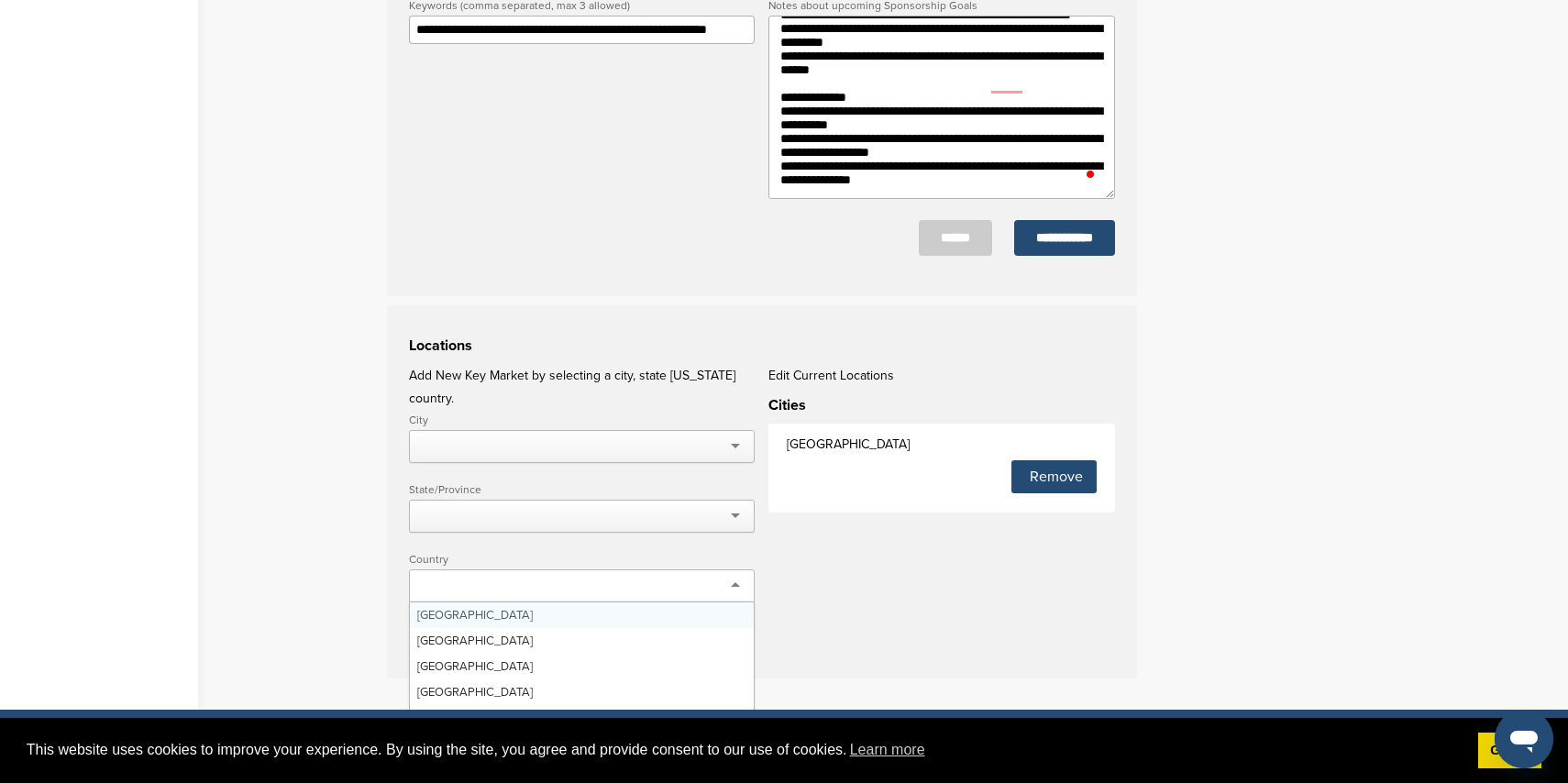
click at [647, 575] on div at bounding box center [581, 586] width 346 height 33
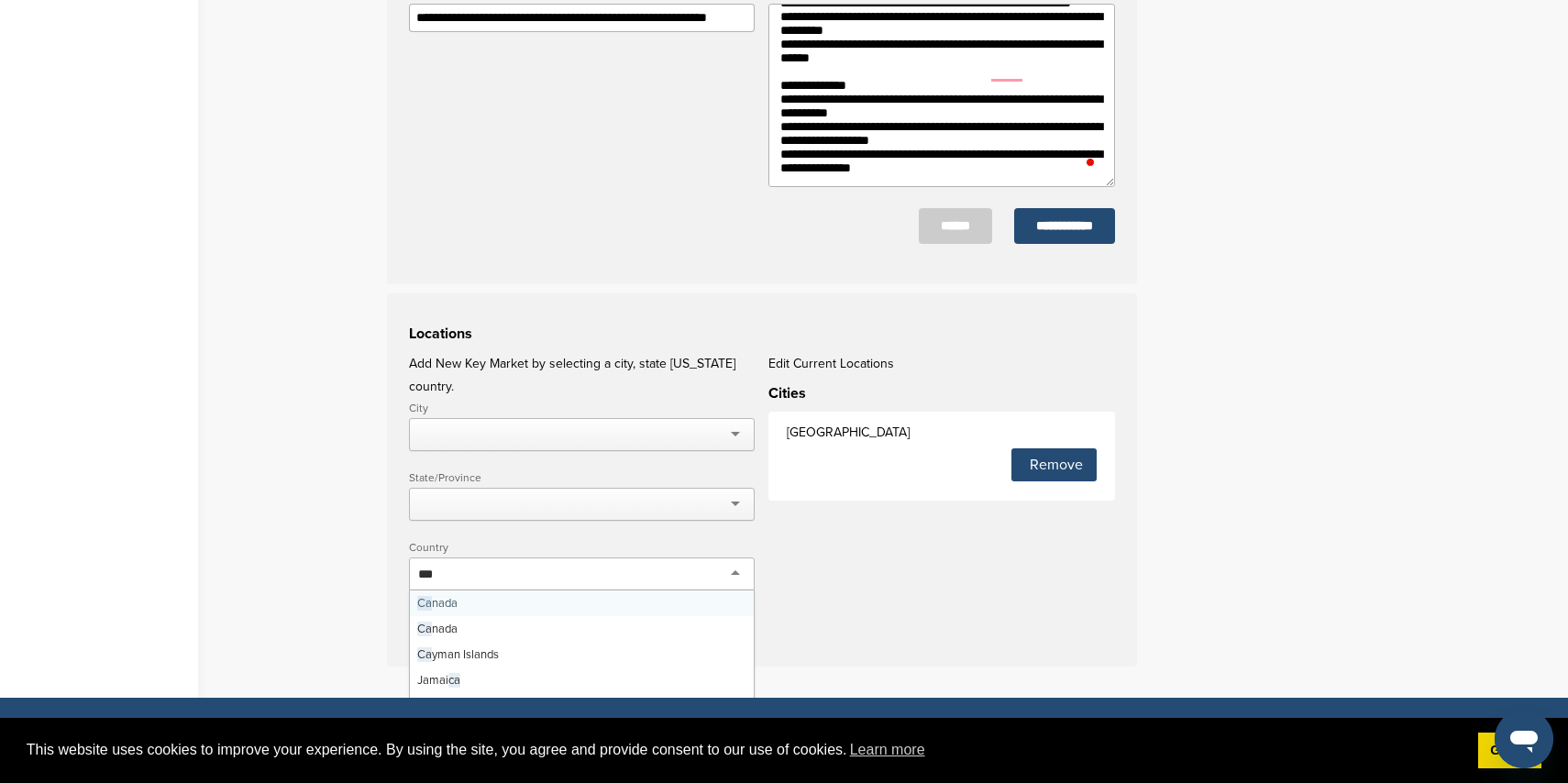
type input "****"
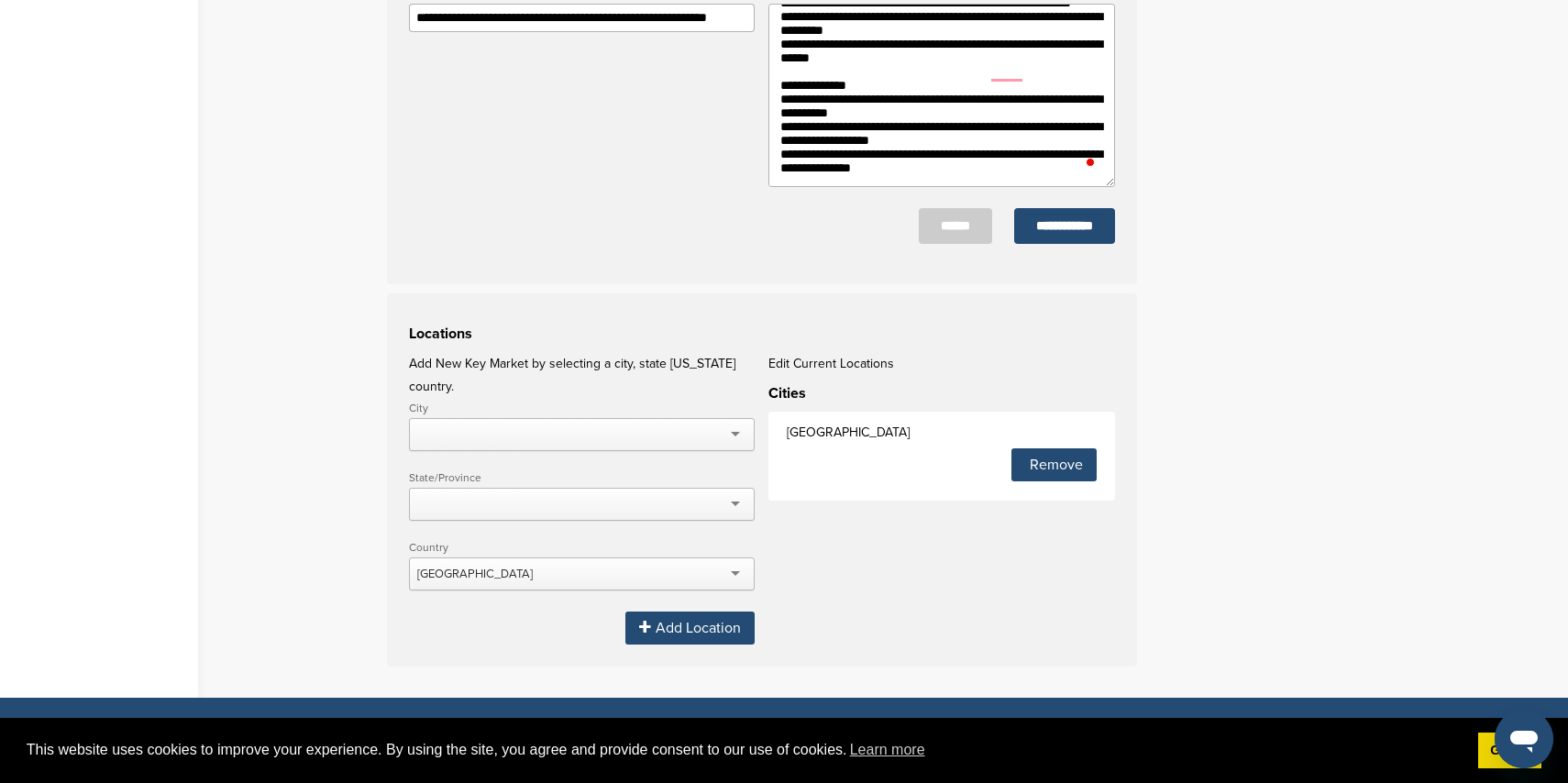
click at [716, 611] on div "Add Location" at bounding box center [689, 628] width 130 height 33
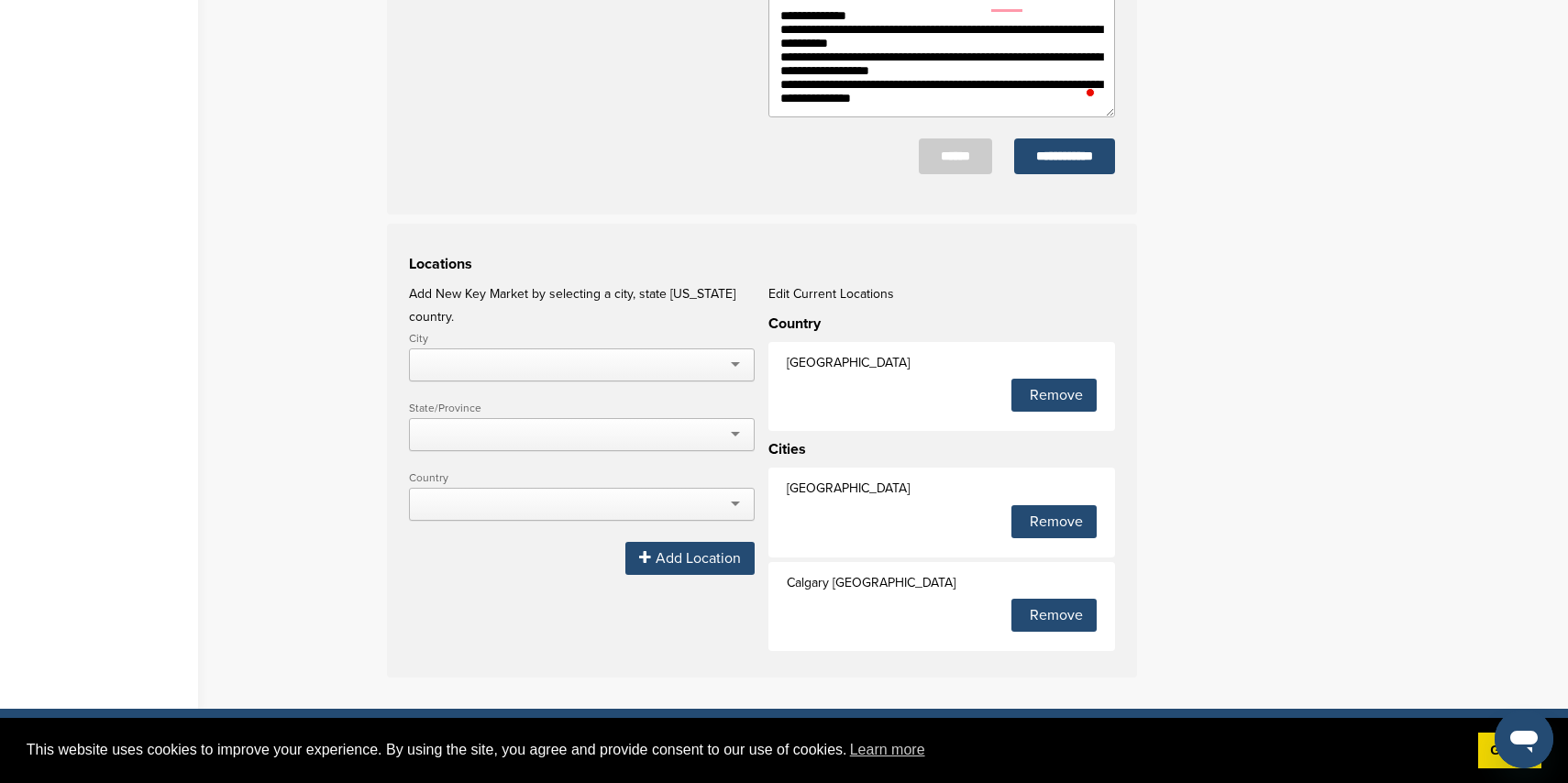
click at [1057, 625] on div "Remove" at bounding box center [1053, 615] width 85 height 33
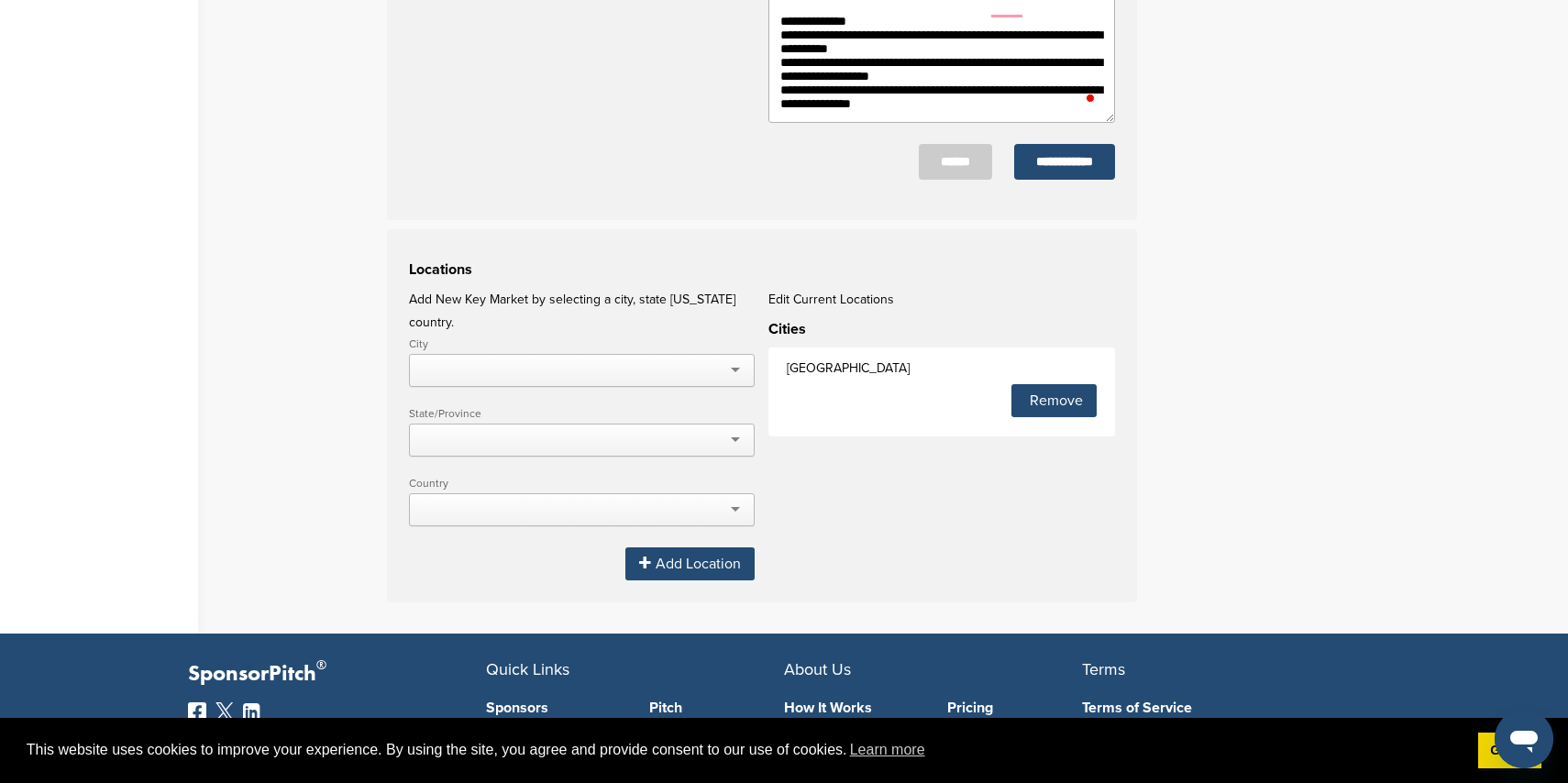
click at [604, 493] on div at bounding box center [581, 510] width 346 height 33
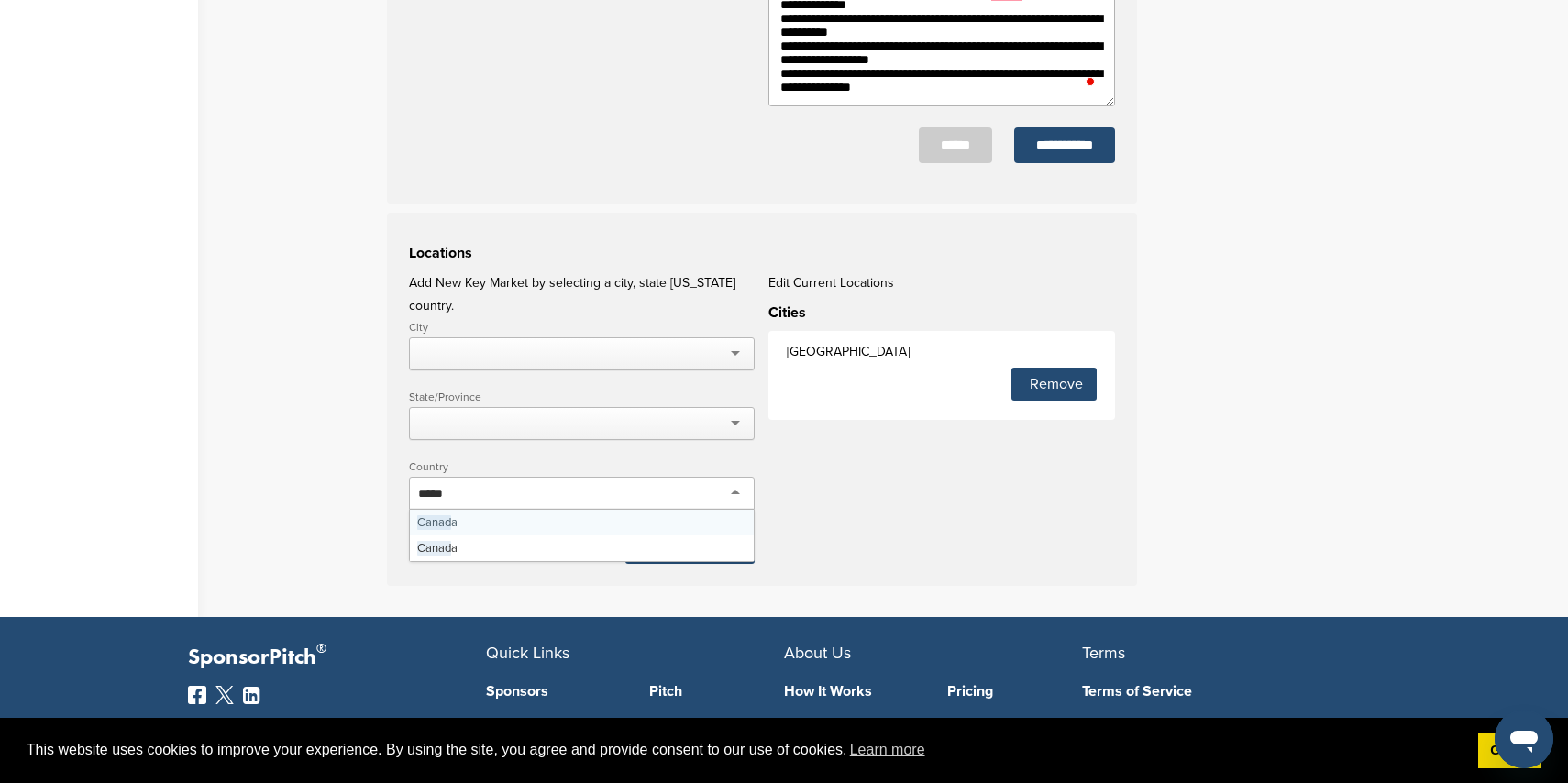
type input "******"
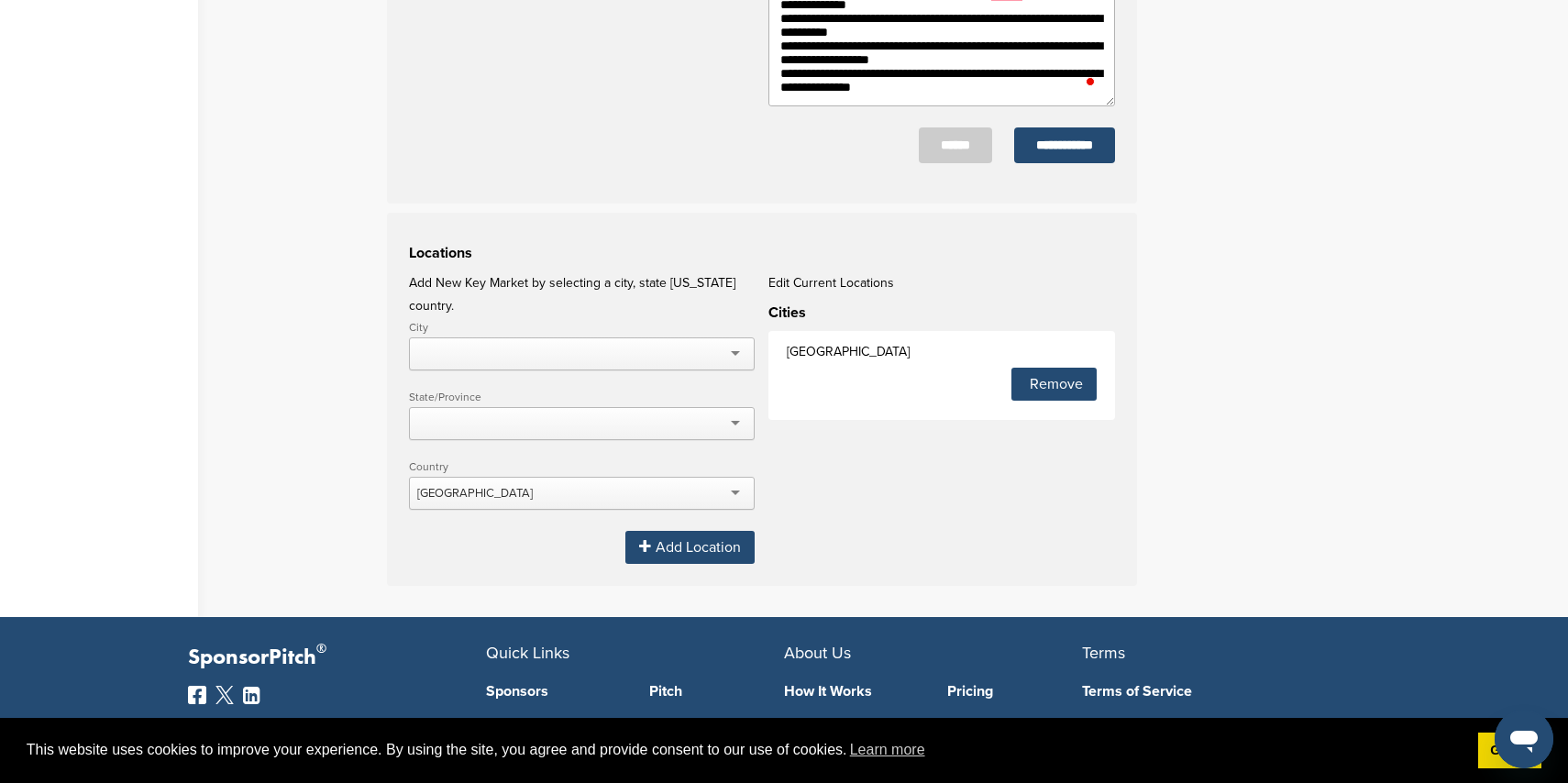
click at [657, 531] on div "Add Location" at bounding box center [689, 548] width 130 height 33
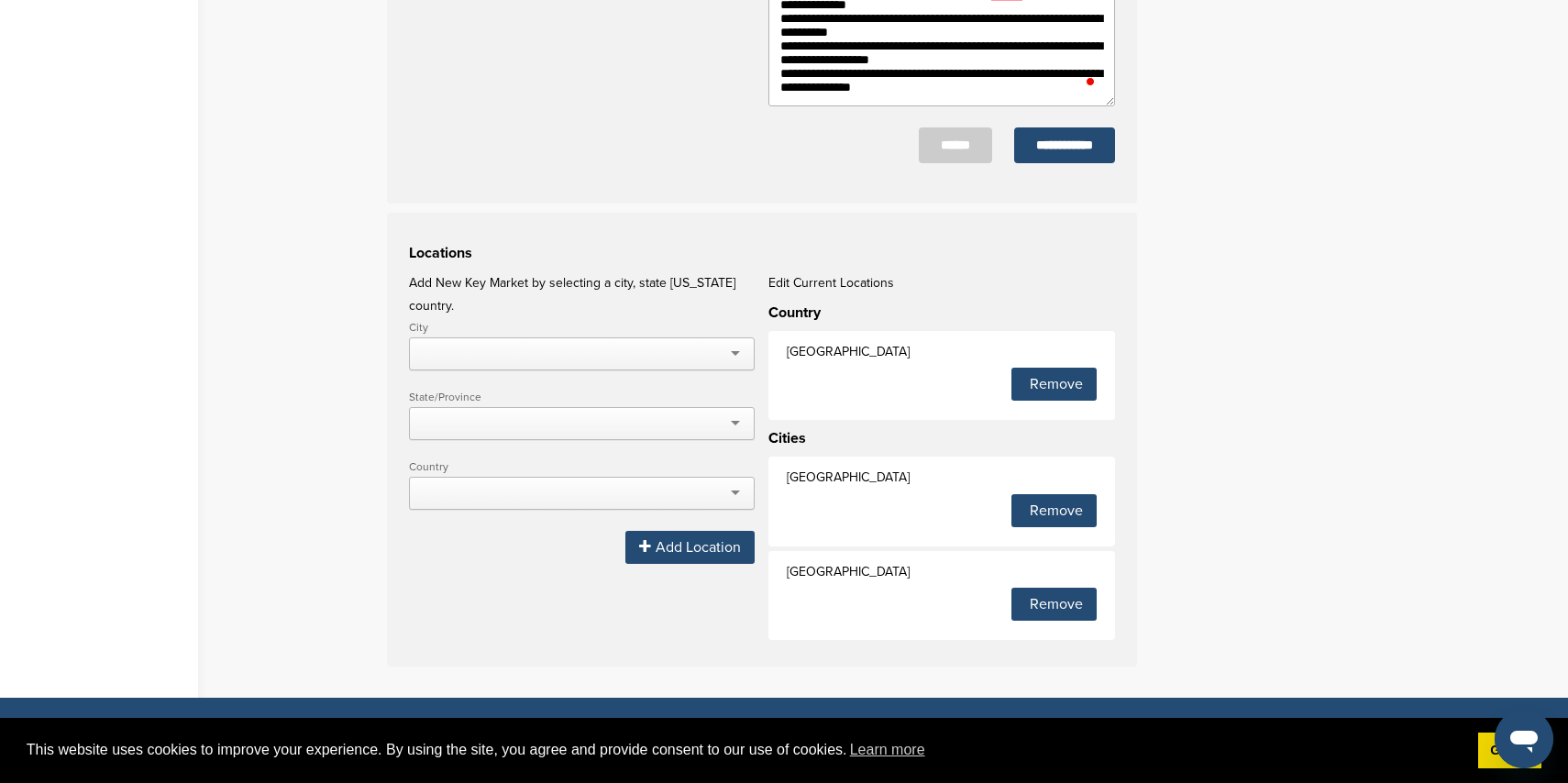
click at [1067, 615] on div "Remove" at bounding box center [1053, 605] width 85 height 33
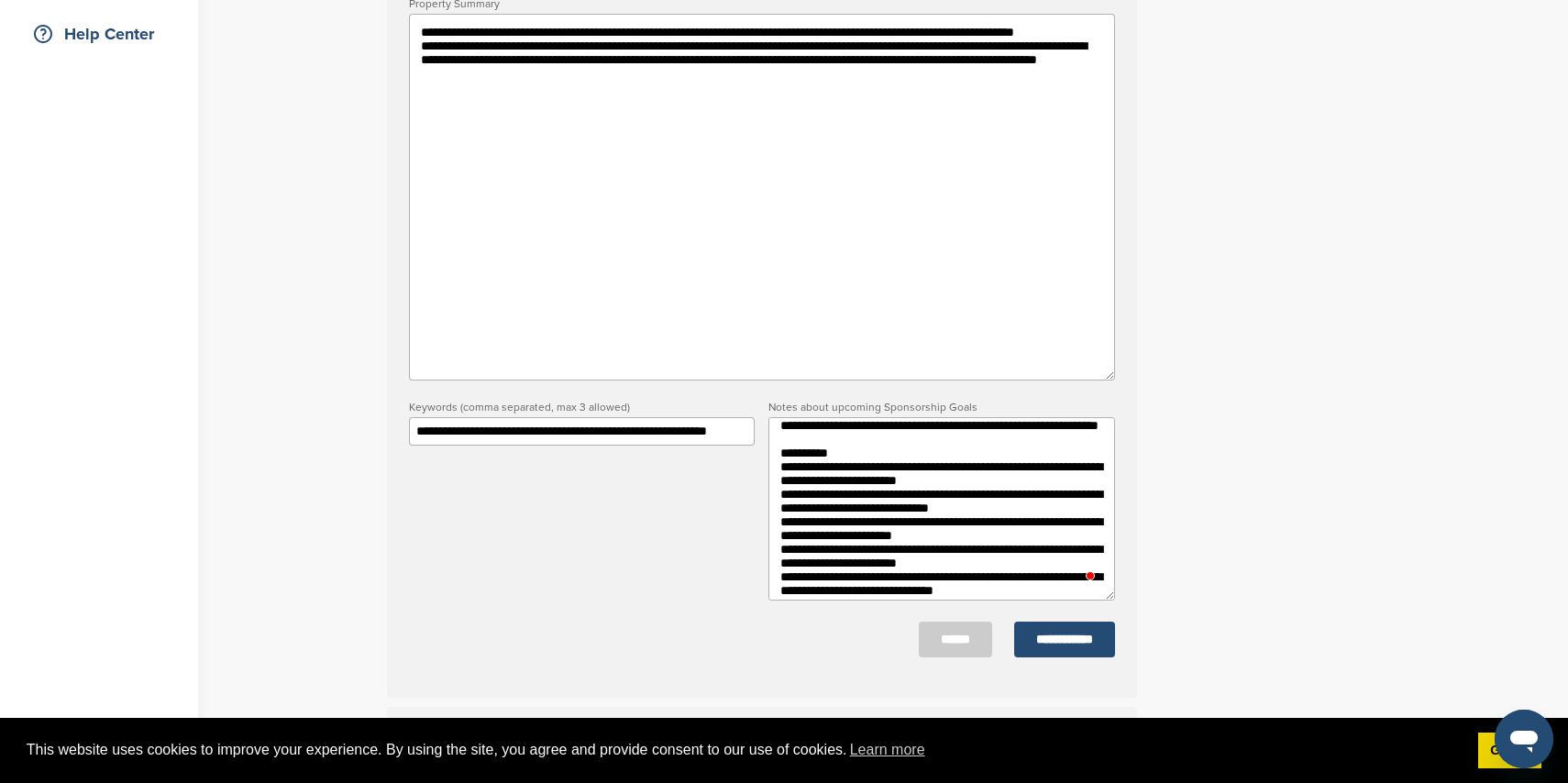
click at [786, 493] on textarea "To enrich screen reader interactions, please activate Accessibility in Grammarl…" at bounding box center [941, 509] width 346 height 183
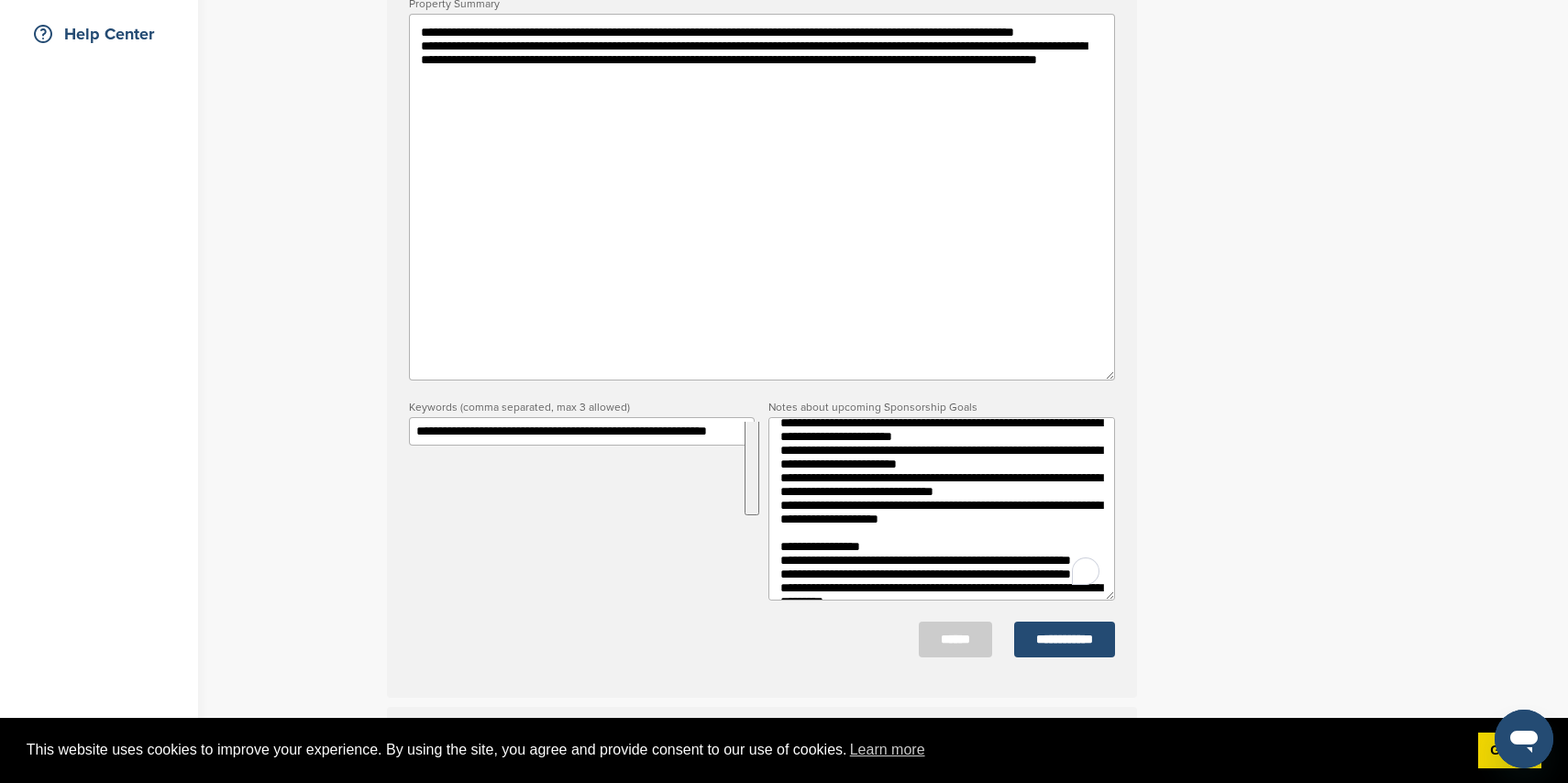
drag, startPoint x: 783, startPoint y: 478, endPoint x: 995, endPoint y: 568, distance: 230.3
click at [995, 568] on textarea "To enrich screen reader interactions, please activate Accessibility in Grammarl…" at bounding box center [941, 509] width 346 height 183
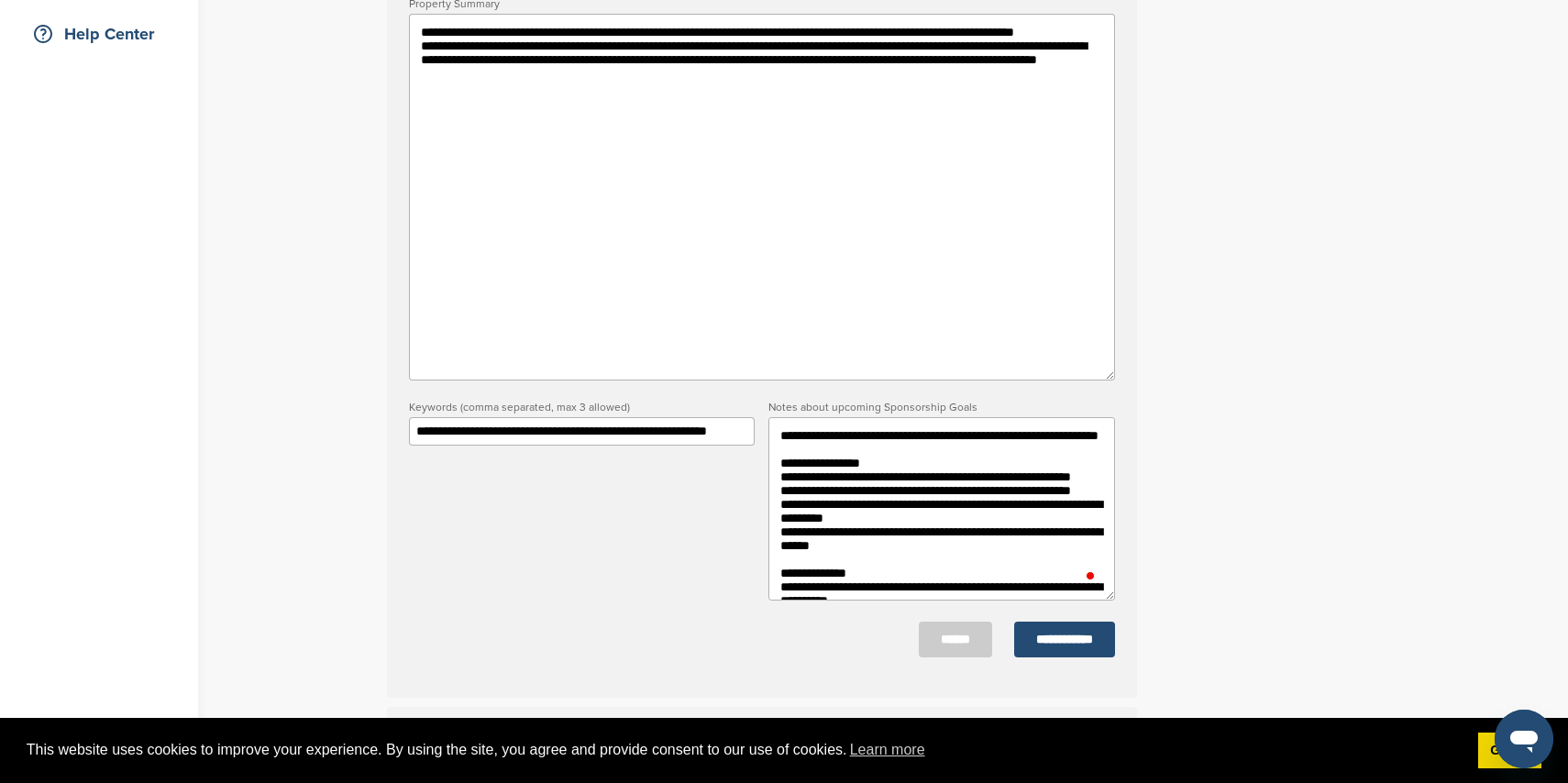
type textarea "**********"
click at [709, 109] on textarea "**********" at bounding box center [765, 197] width 706 height 367
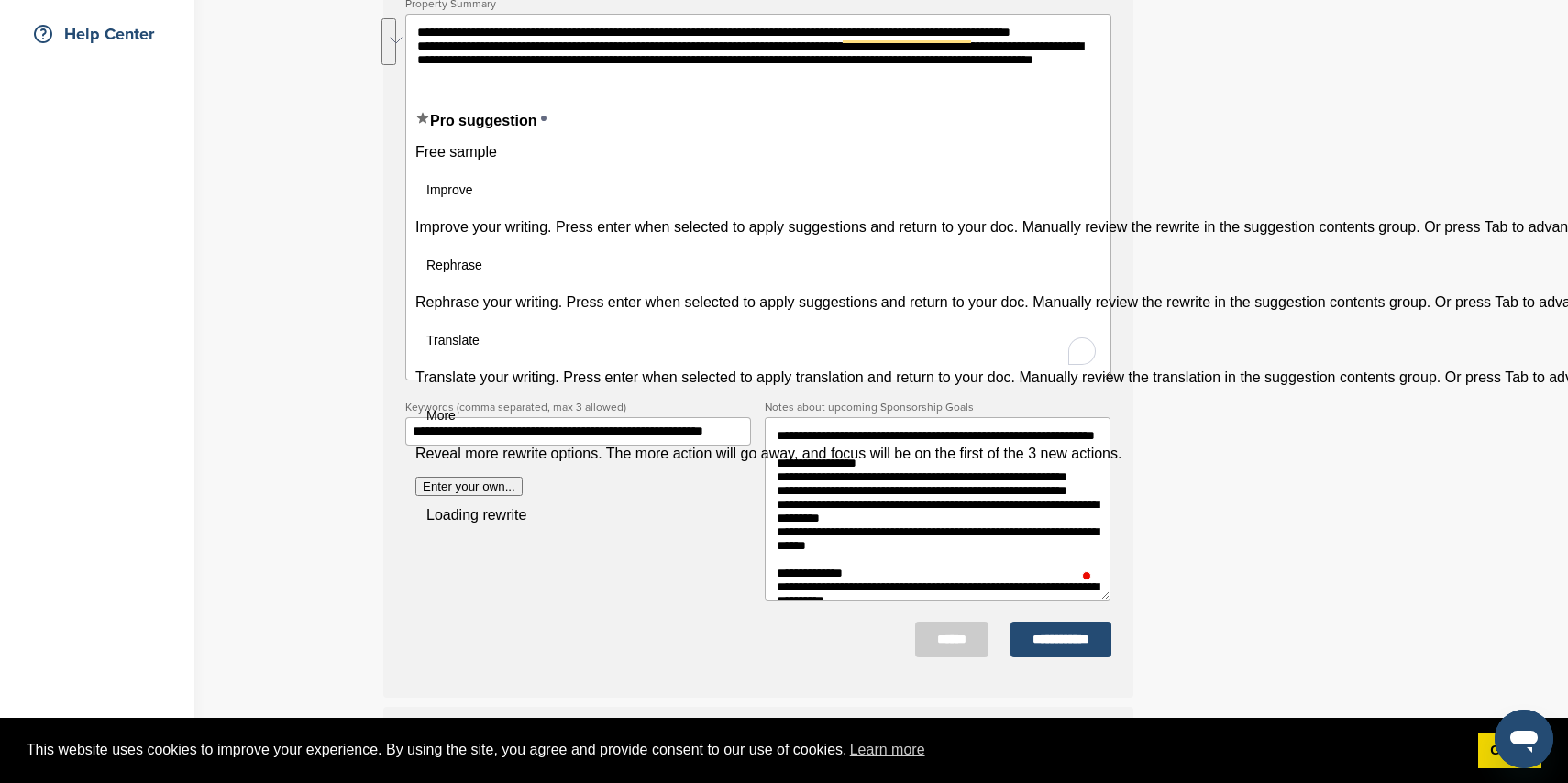
drag, startPoint x: 702, startPoint y: 111, endPoint x: 446, endPoint y: 69, distance: 259.4
click at [412, 68] on div "**********" at bounding box center [784, 373] width 1568 height 1476
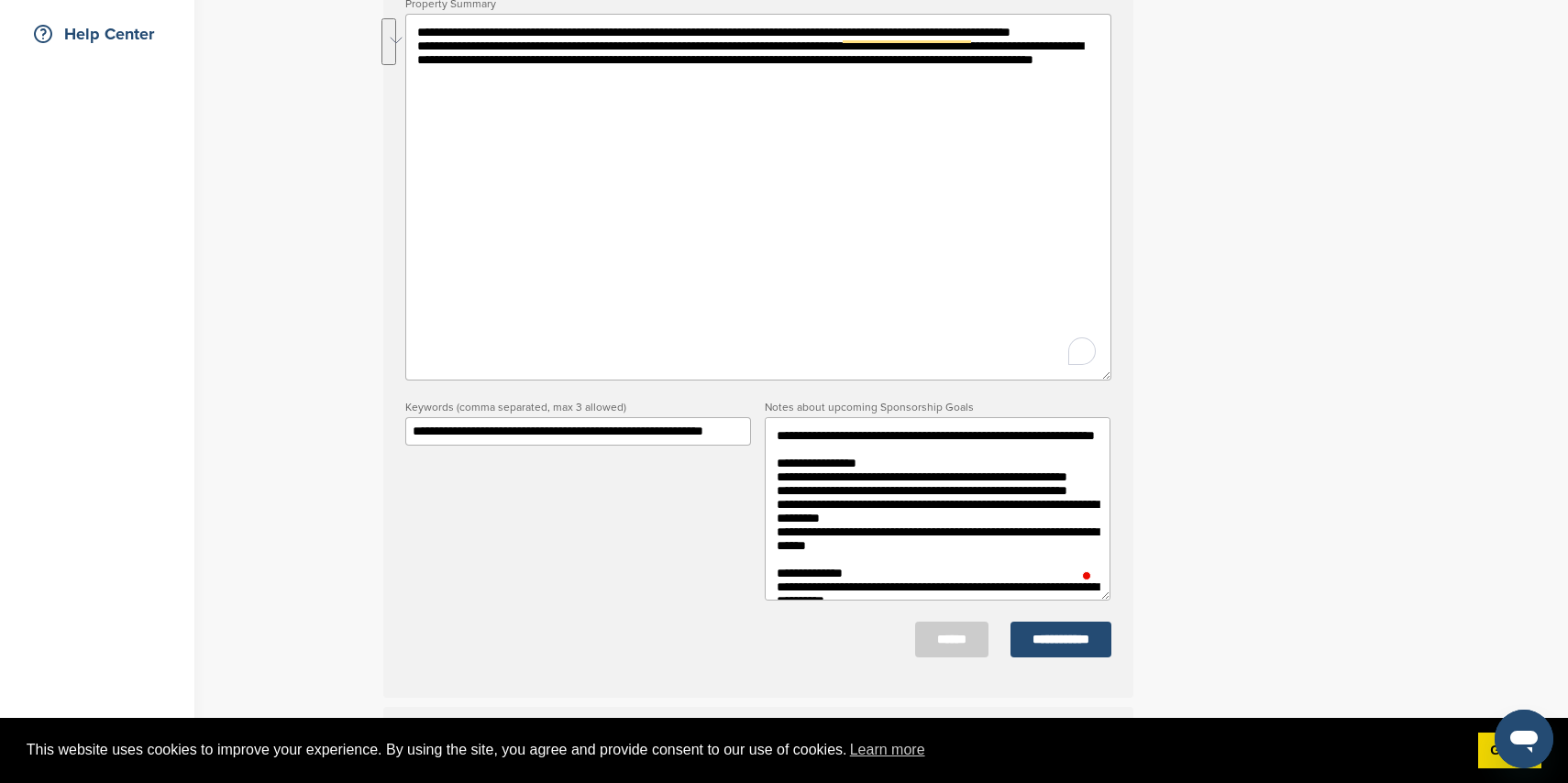
paste textarea "**********"
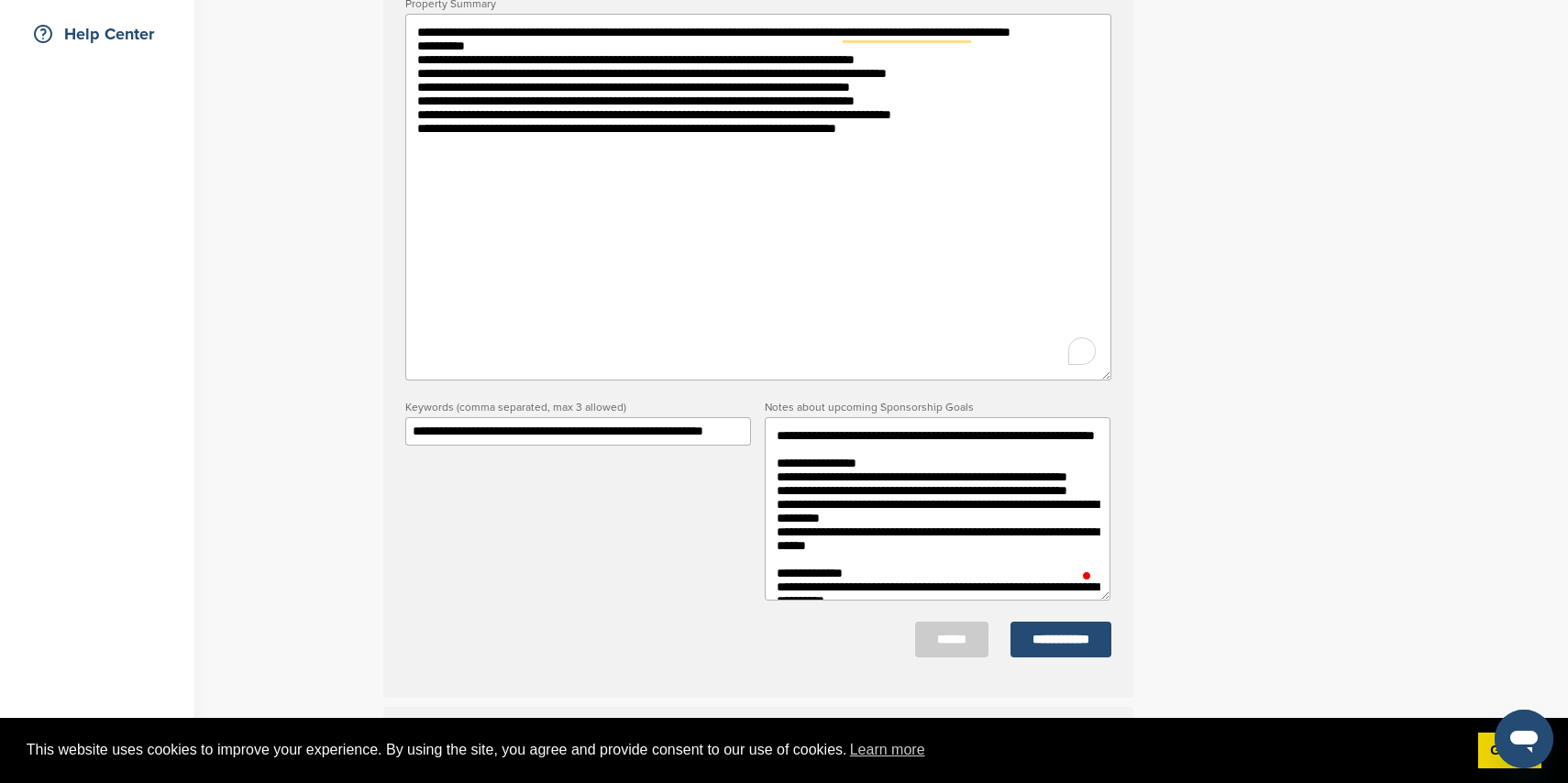
click at [798, 59] on textarea "**********" at bounding box center [759, 197] width 706 height 367
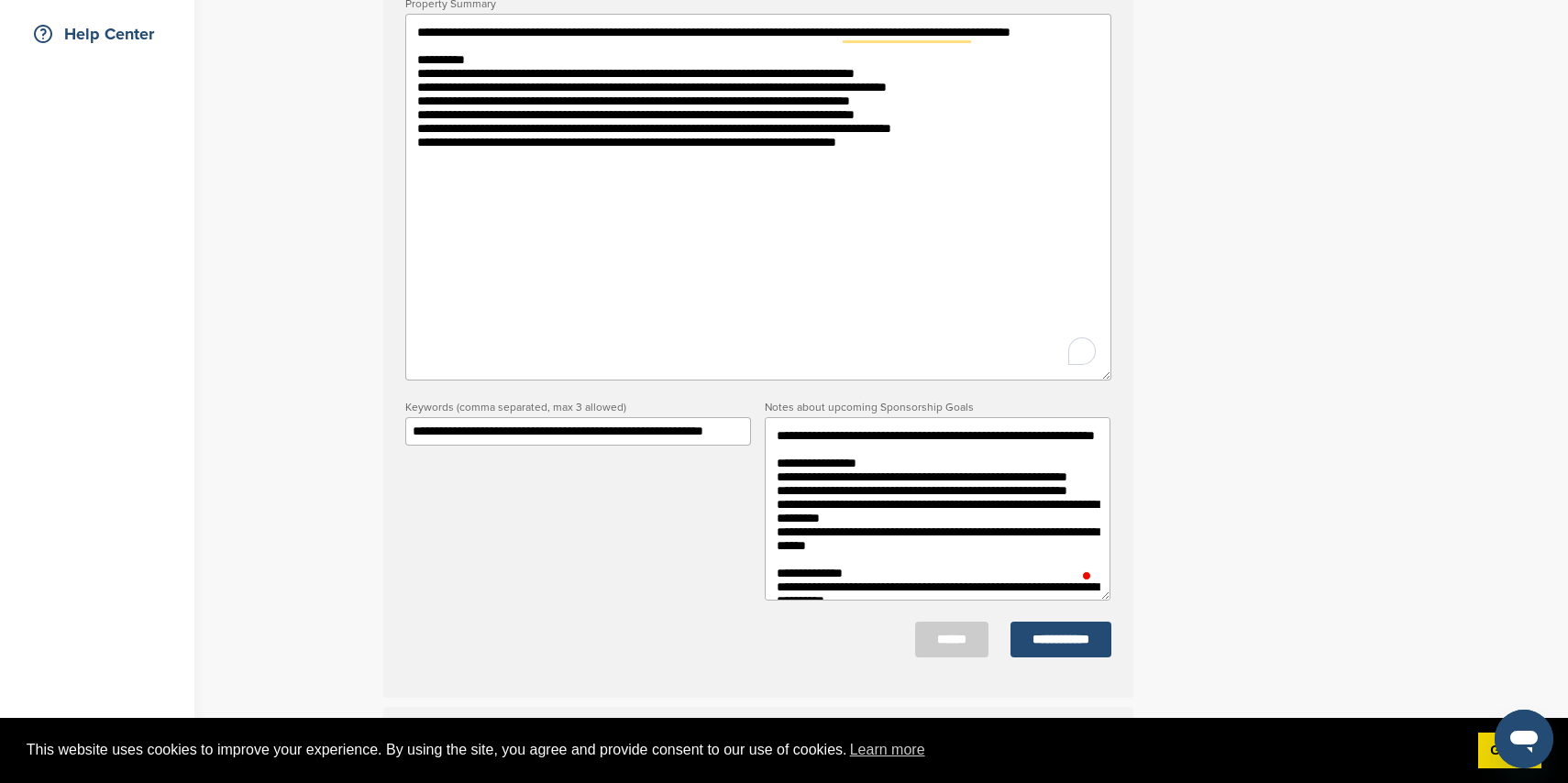
click at [550, 85] on textarea "**********" at bounding box center [759, 197] width 706 height 367
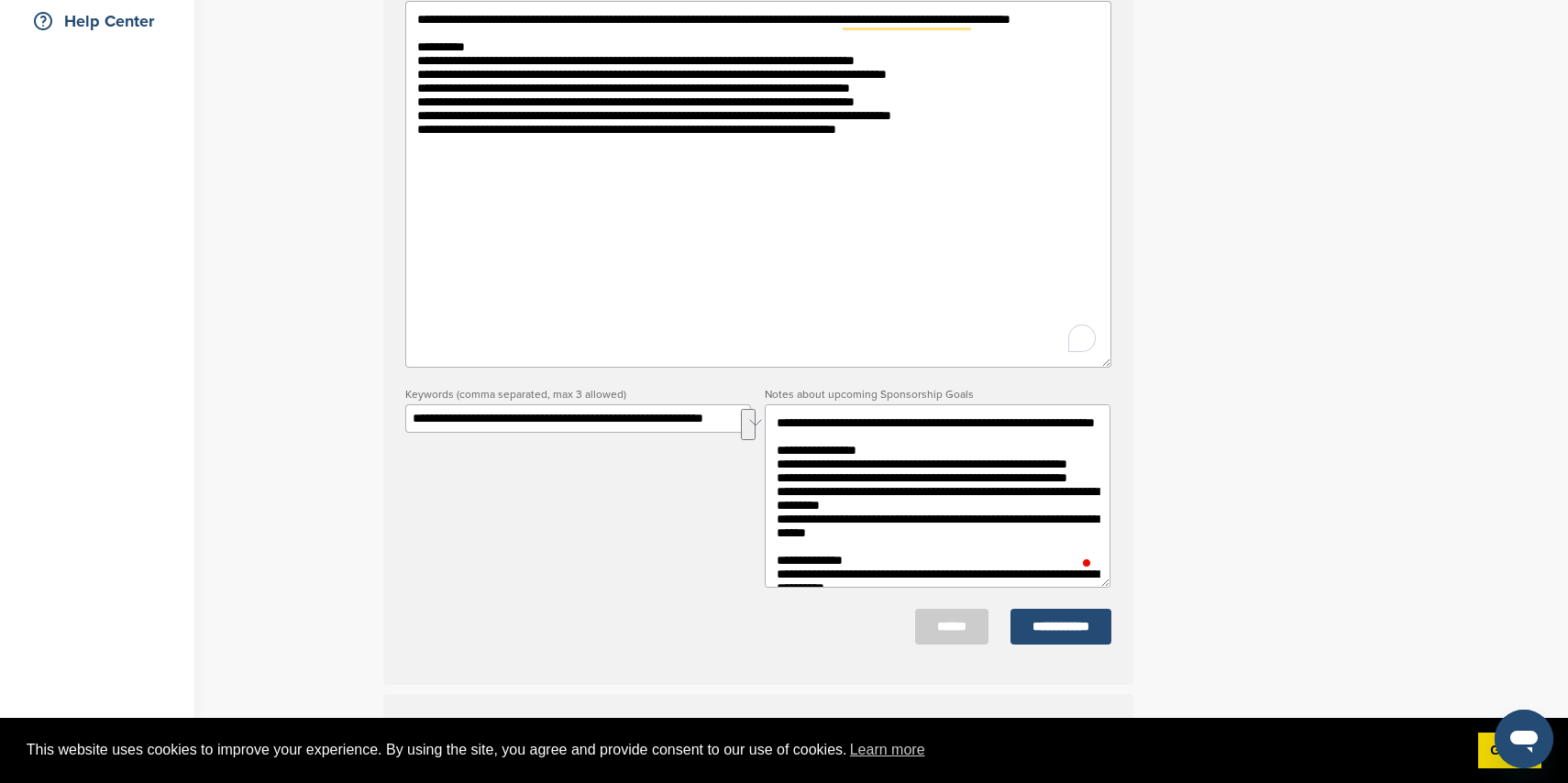
drag, startPoint x: 914, startPoint y: 438, endPoint x: 778, endPoint y: 421, distance: 137.1
click at [776, 421] on textarea "To enrich screen reader interactions, please activate Accessibility in Grammarl…" at bounding box center [937, 496] width 346 height 183
click at [656, 58] on textarea "**********" at bounding box center [759, 184] width 706 height 367
click at [639, 68] on textarea "**********" at bounding box center [759, 184] width 706 height 367
drag, startPoint x: 638, startPoint y: 69, endPoint x: 421, endPoint y: 63, distance: 217.1
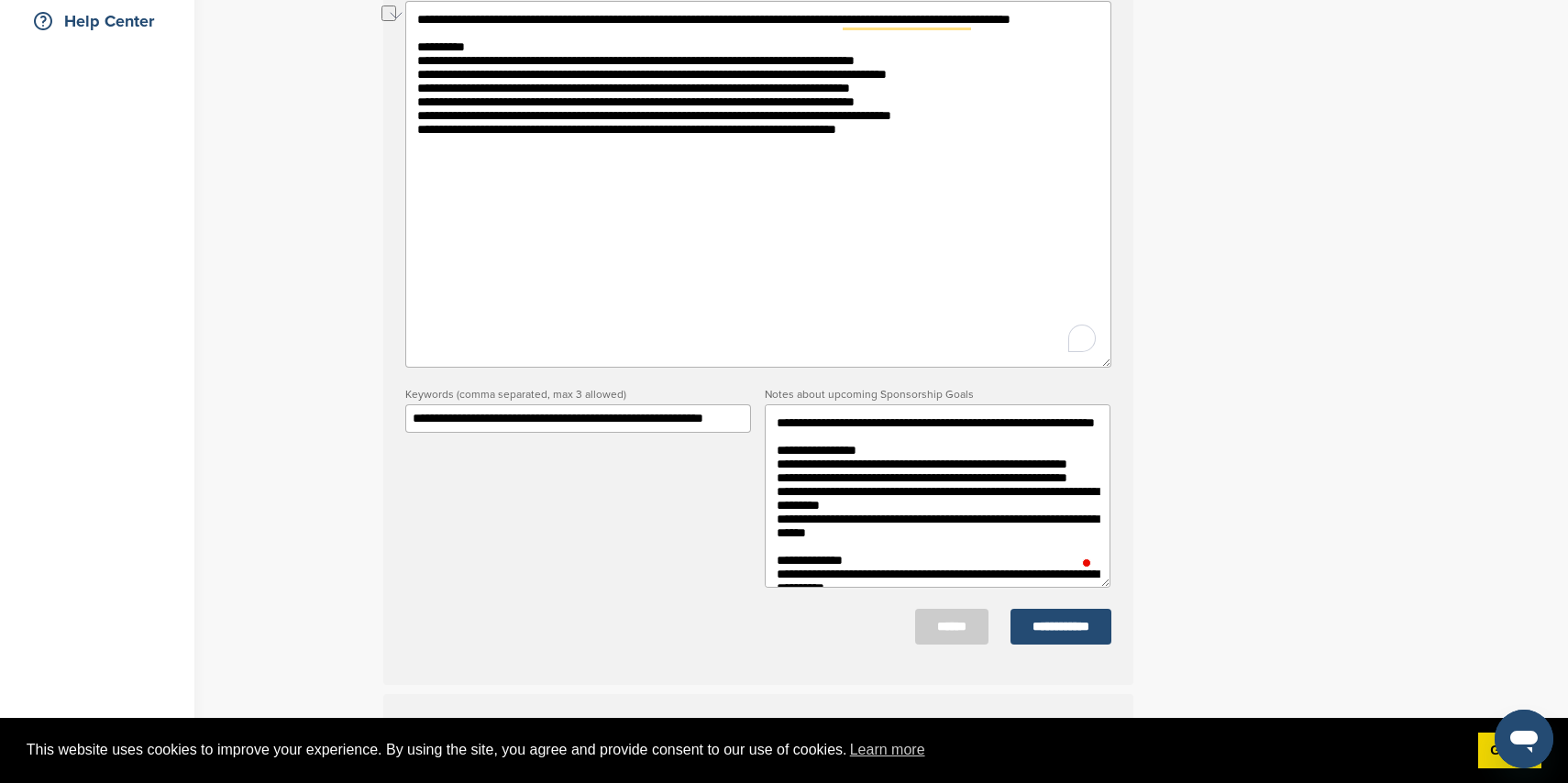
click at [421, 63] on textarea "**********" at bounding box center [759, 184] width 706 height 367
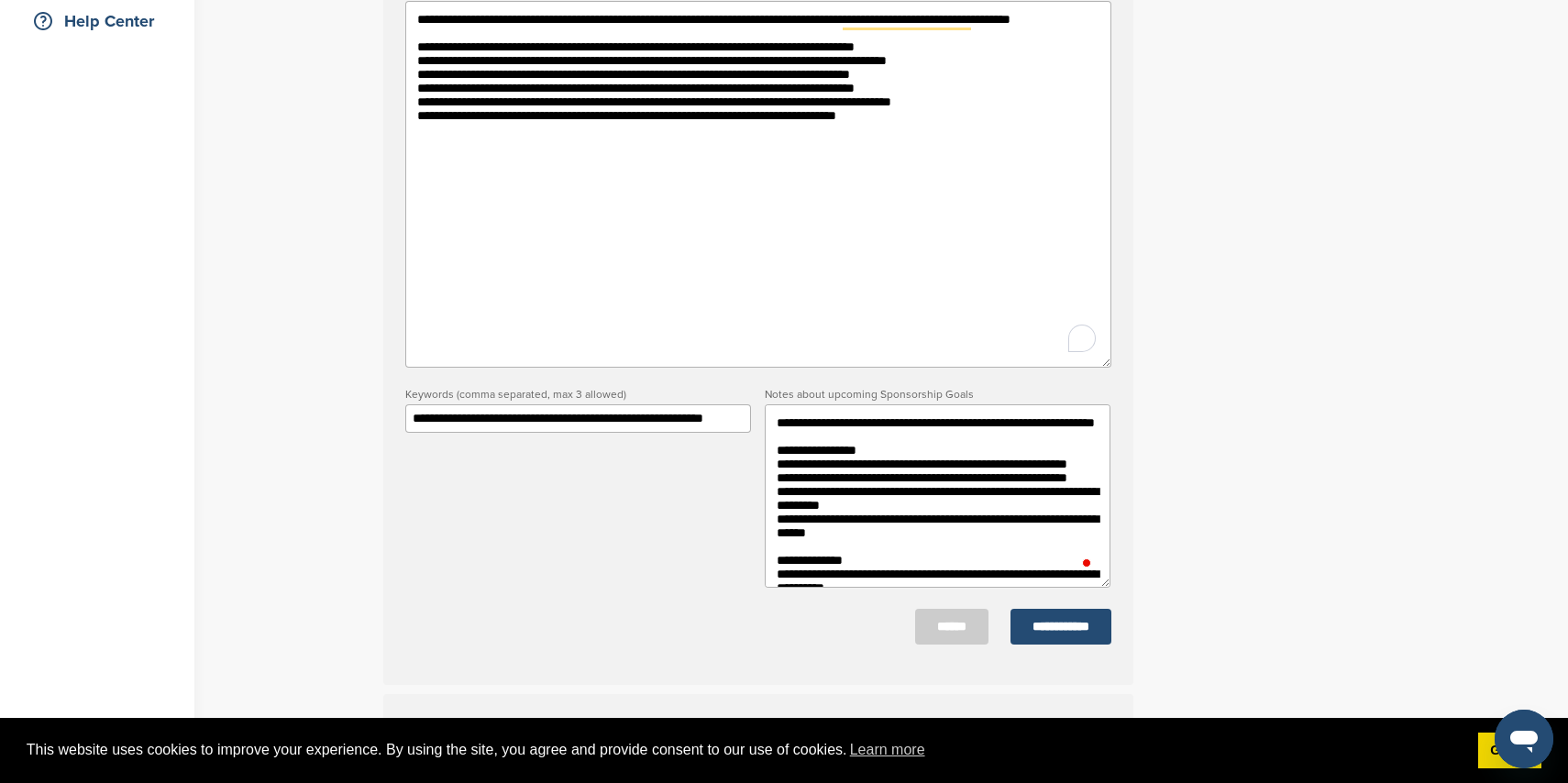
drag, startPoint x: 412, startPoint y: 85, endPoint x: 427, endPoint y: 85, distance: 15.0
click at [412, 85] on textarea "**********" at bounding box center [759, 184] width 706 height 367
click at [419, 104] on textarea "**********" at bounding box center [759, 184] width 706 height 367
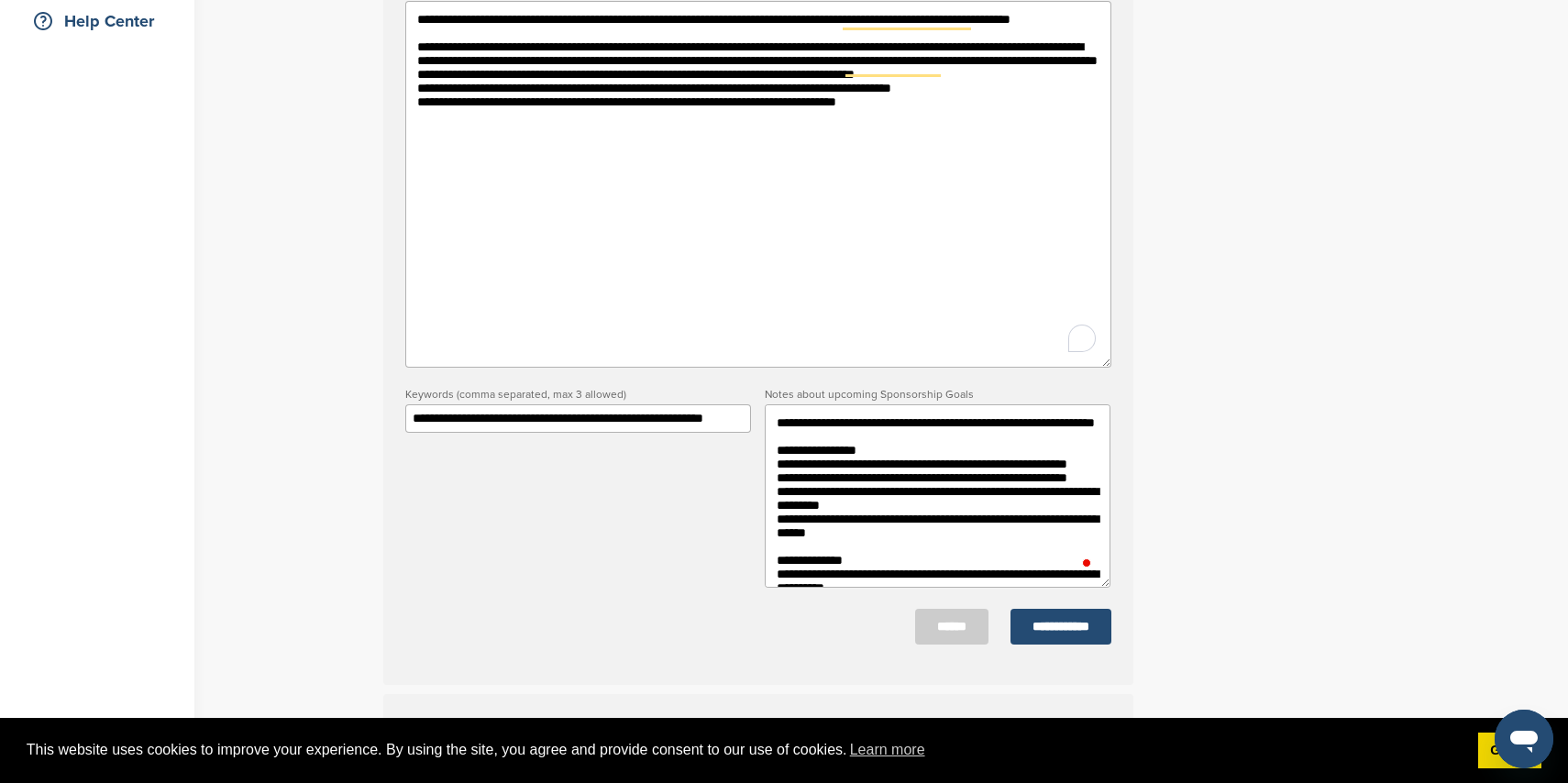
click at [421, 119] on textarea "**********" at bounding box center [759, 184] width 706 height 367
click at [413, 134] on textarea "**********" at bounding box center [759, 184] width 706 height 367
drag, startPoint x: 414, startPoint y: 150, endPoint x: 423, endPoint y: 148, distance: 9.2
click at [414, 150] on textarea "**********" at bounding box center [759, 184] width 706 height 367
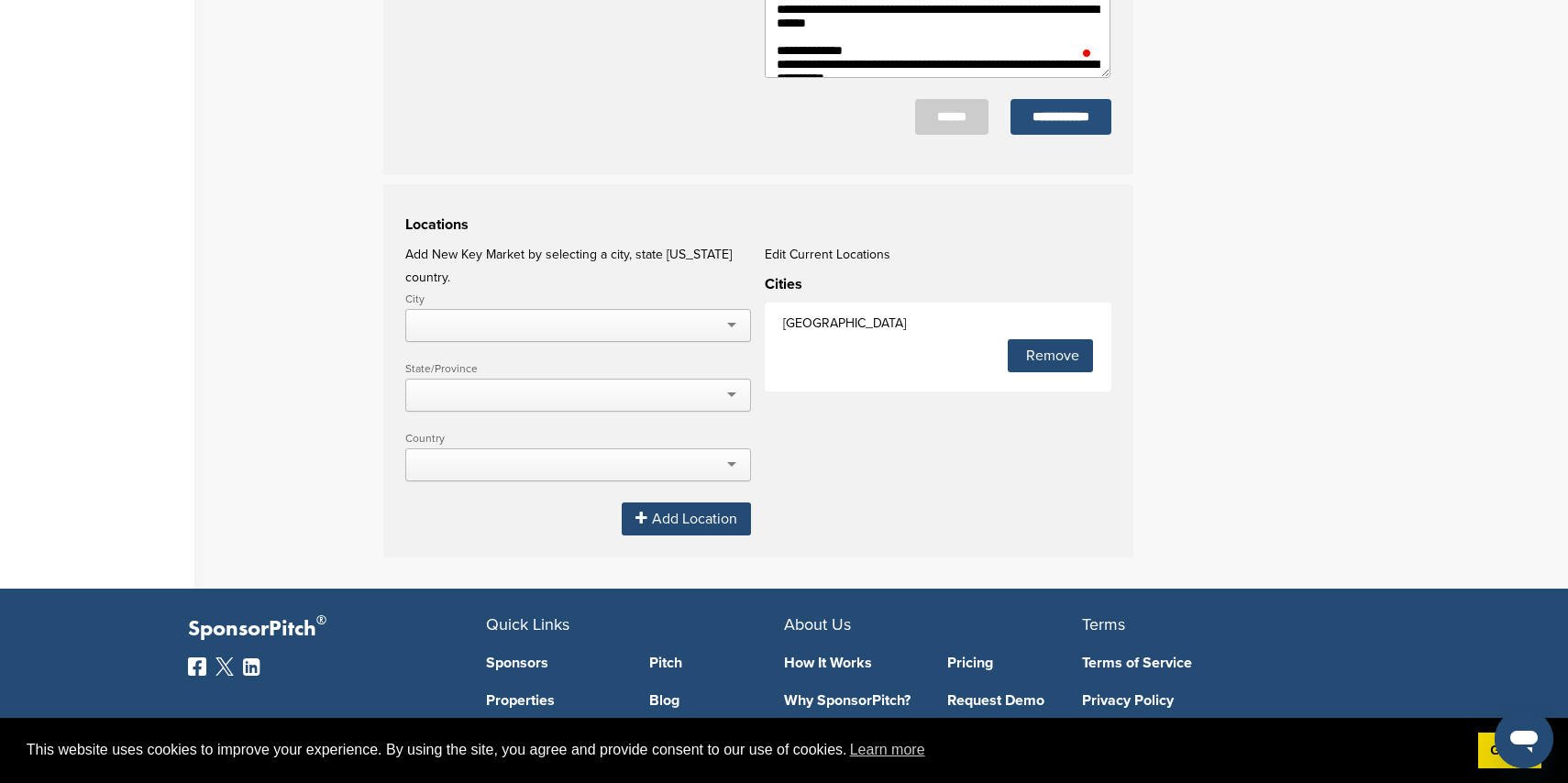
type textarea "**********"
click at [1088, 122] on input "**********" at bounding box center [1060, 117] width 100 height 36
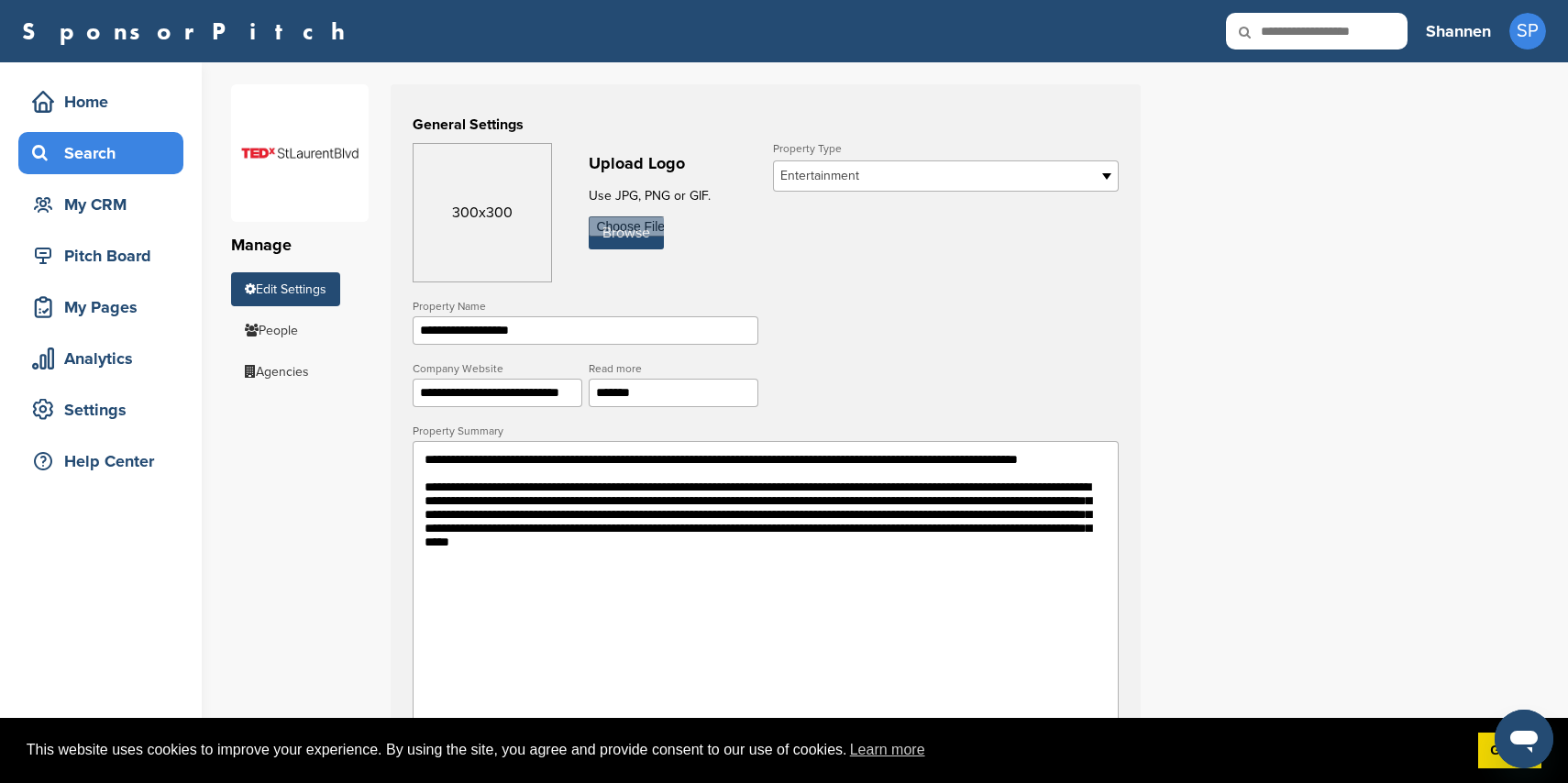
click at [110, 149] on div "Search" at bounding box center [105, 153] width 156 height 33
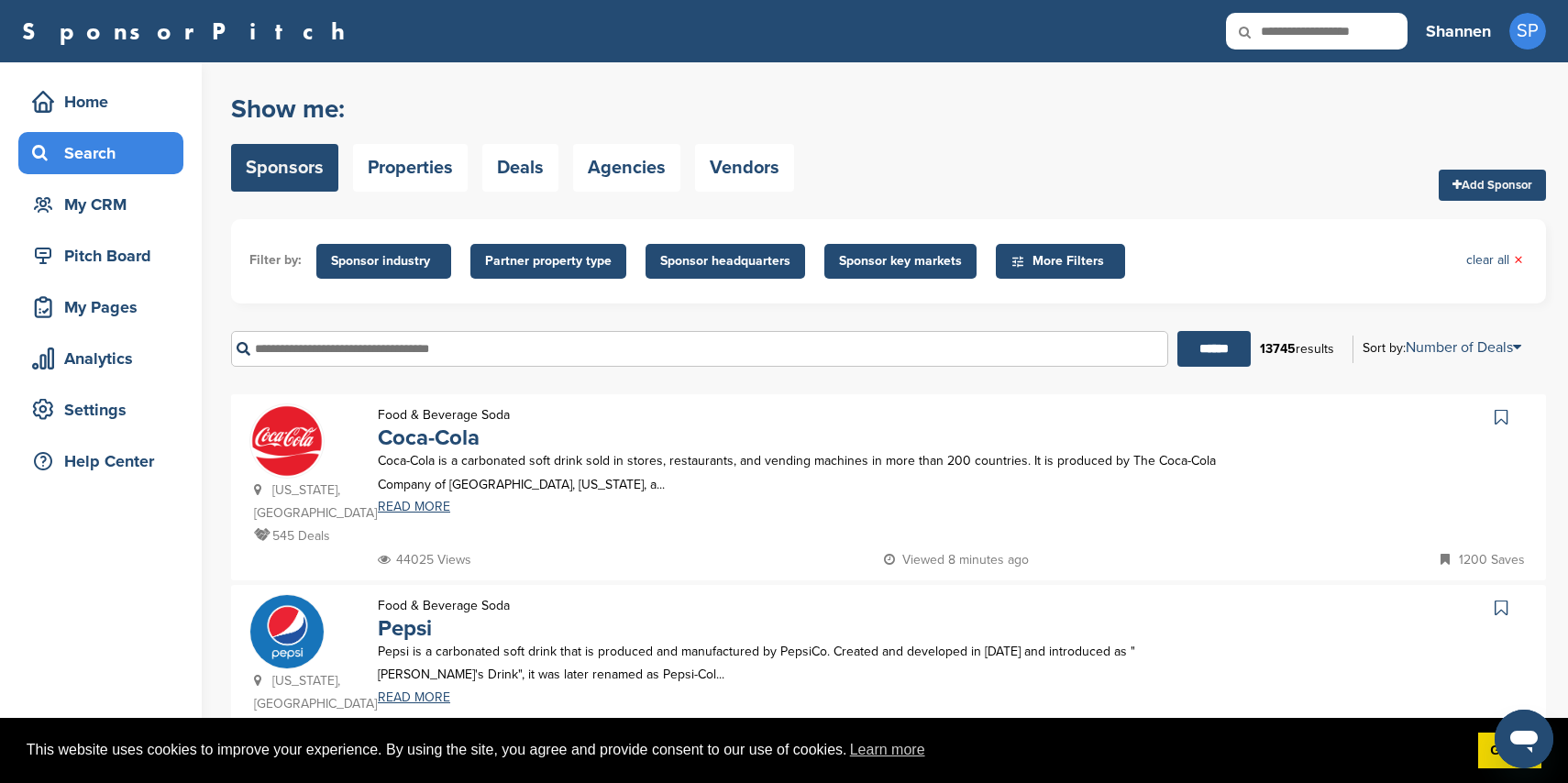
click at [936, 354] on input "text" at bounding box center [699, 349] width 937 height 36
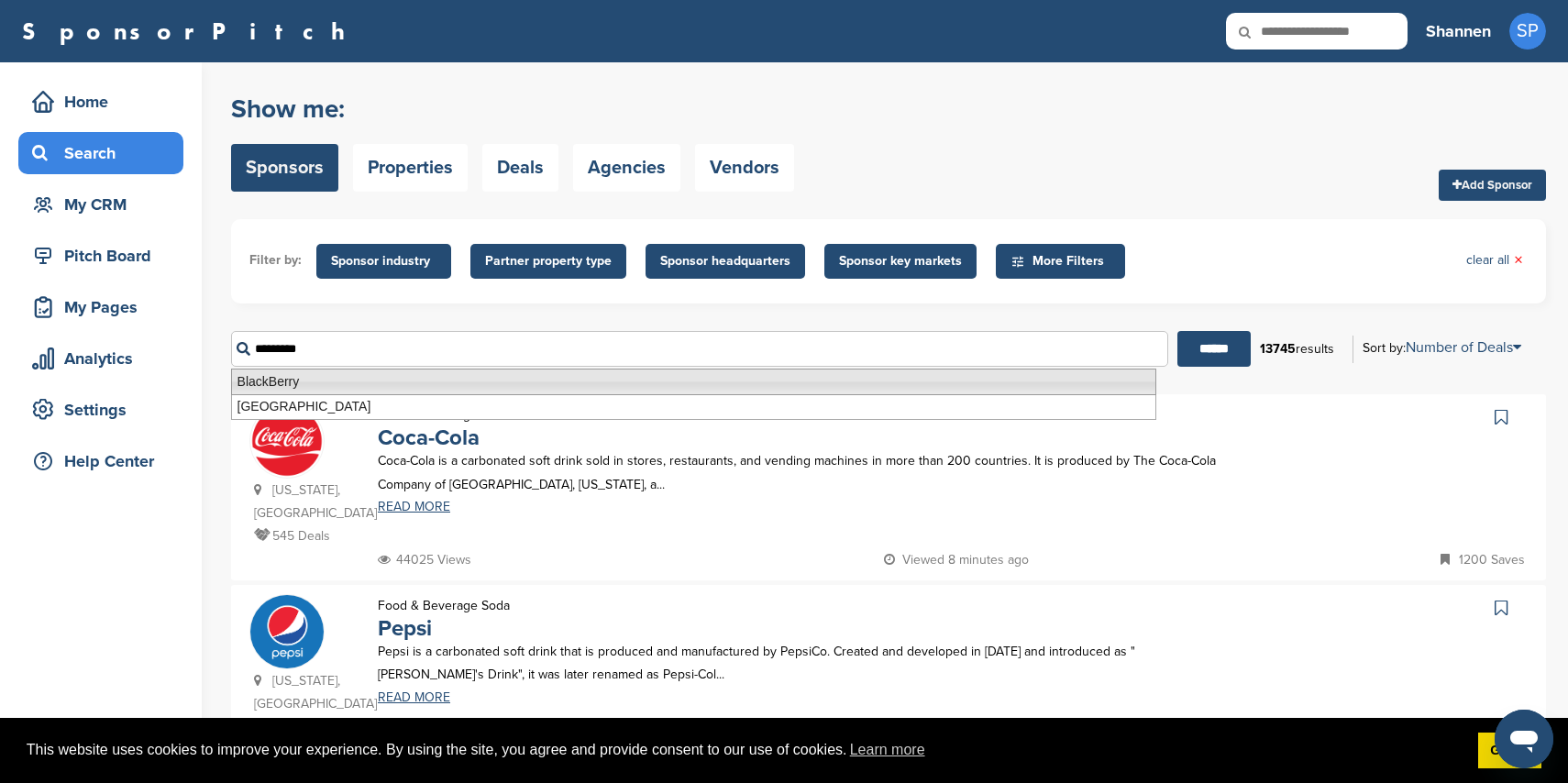
click at [932, 382] on li "BlackBerry" at bounding box center [693, 381] width 925 height 26
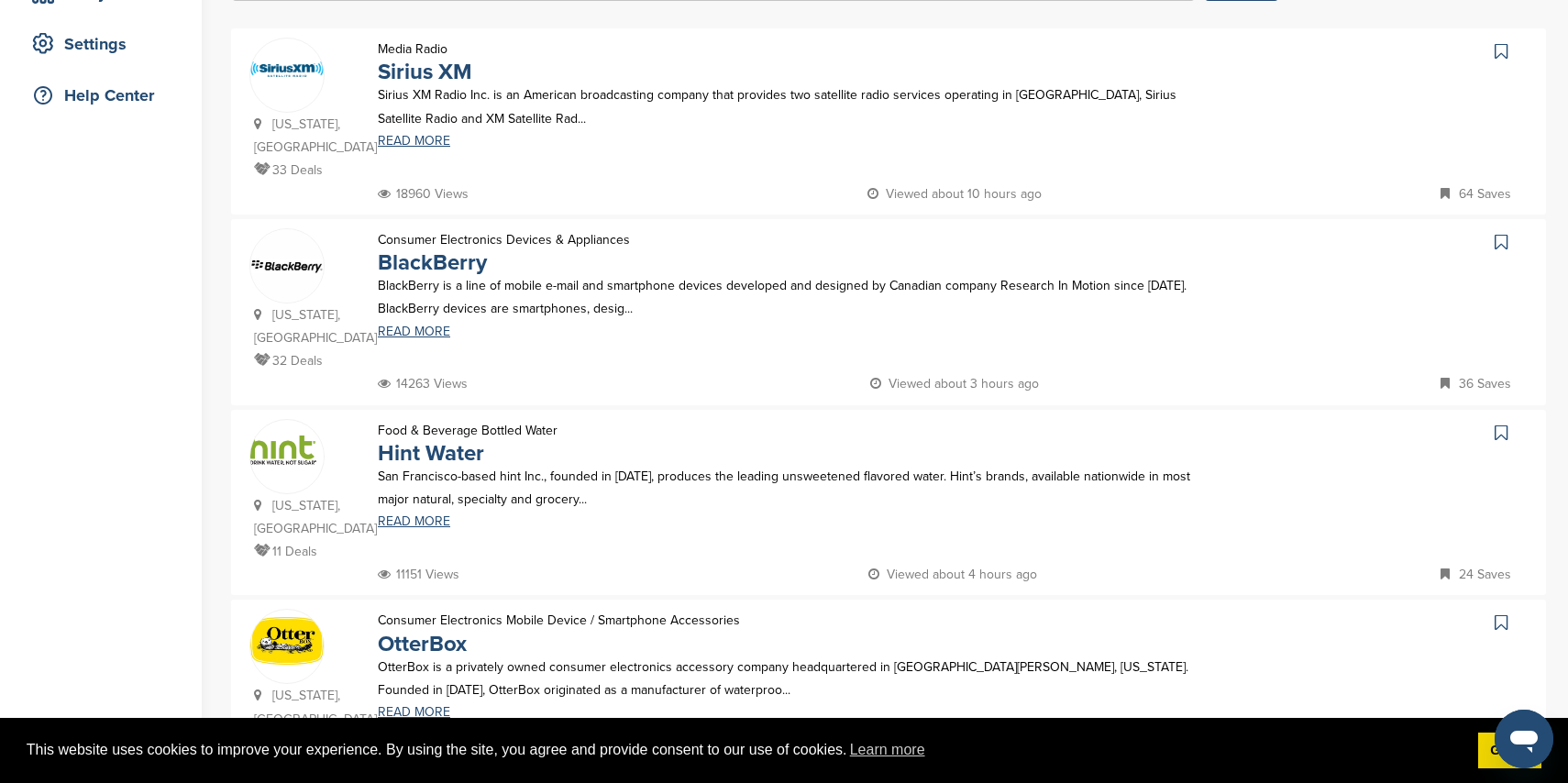
scroll to position [394, 0]
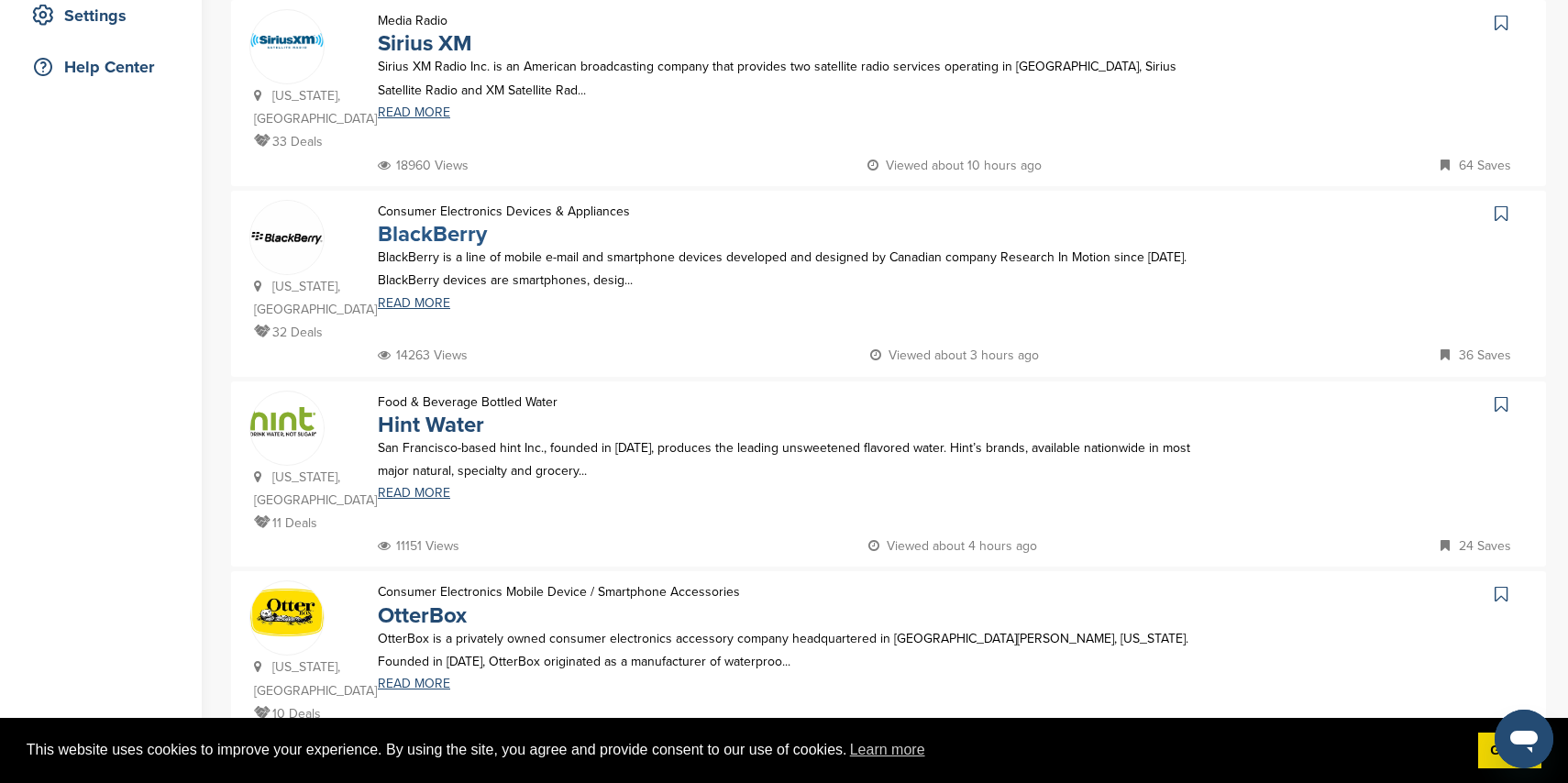
click at [476, 227] on link "BlackBerry" at bounding box center [432, 234] width 109 height 26
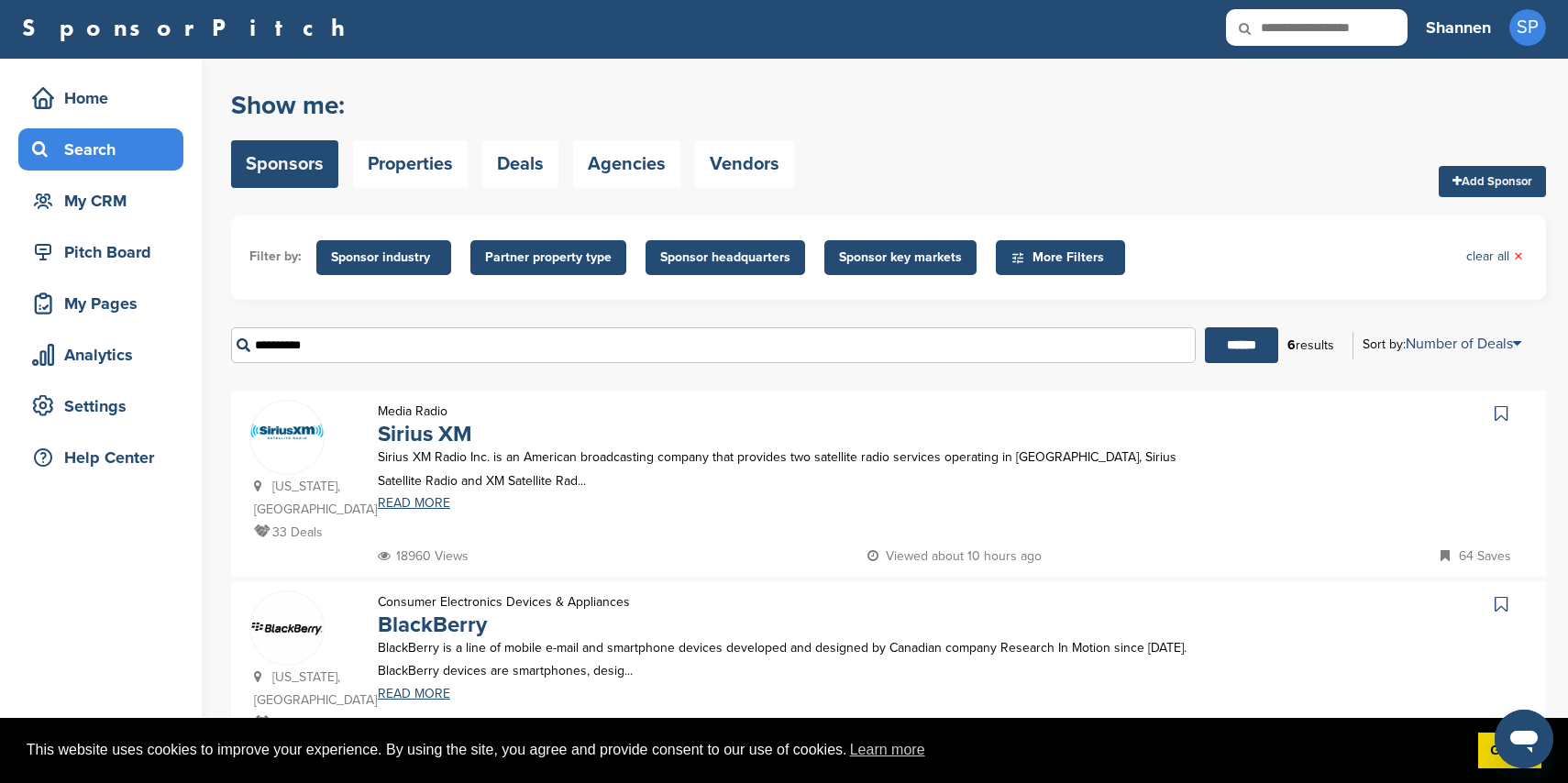
scroll to position [0, 0]
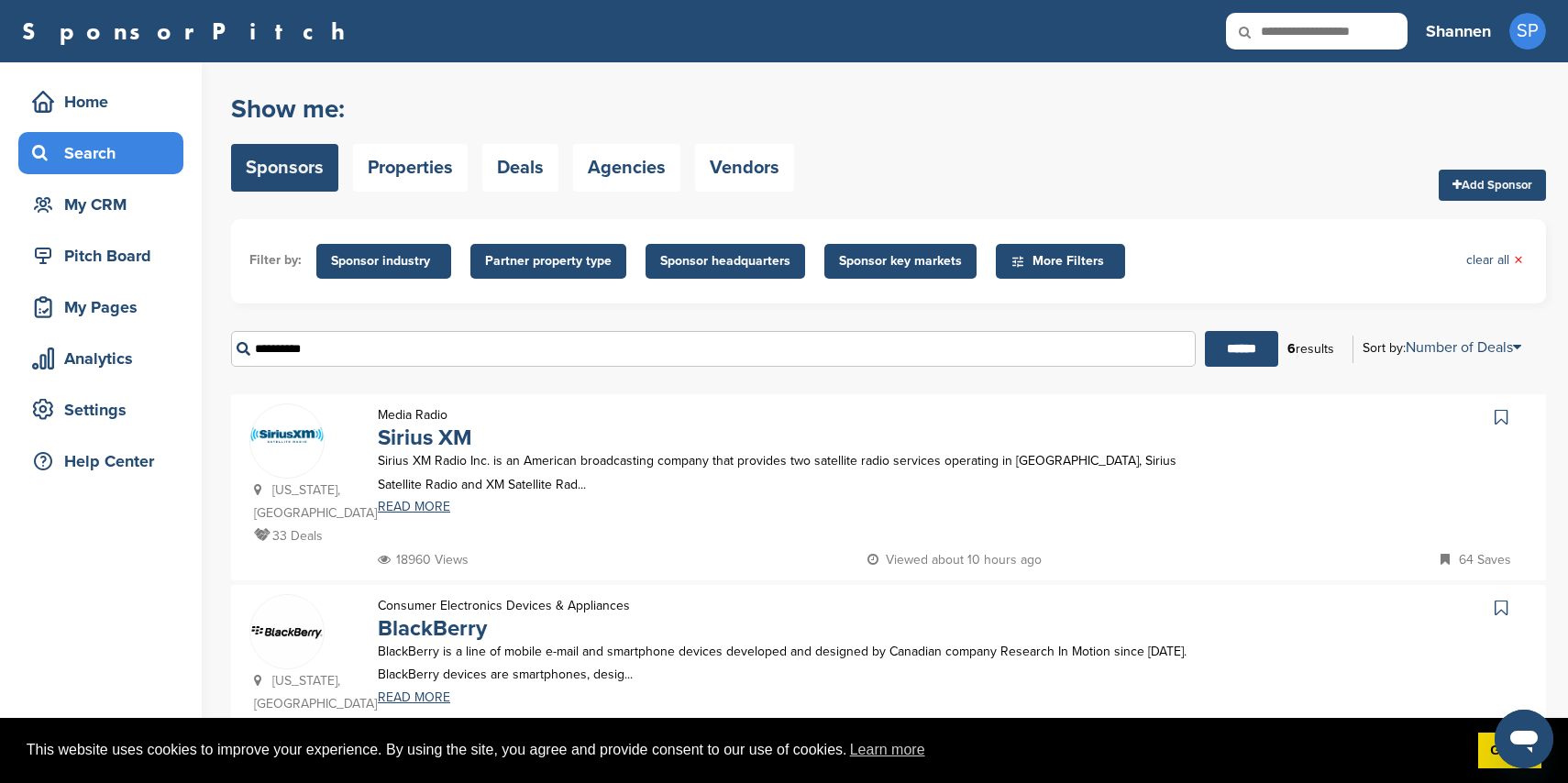
drag, startPoint x: 489, startPoint y: 349, endPoint x: 252, endPoint y: 349, distance: 237.0
click at [252, 349] on input "**********" at bounding box center [713, 349] width 964 height 36
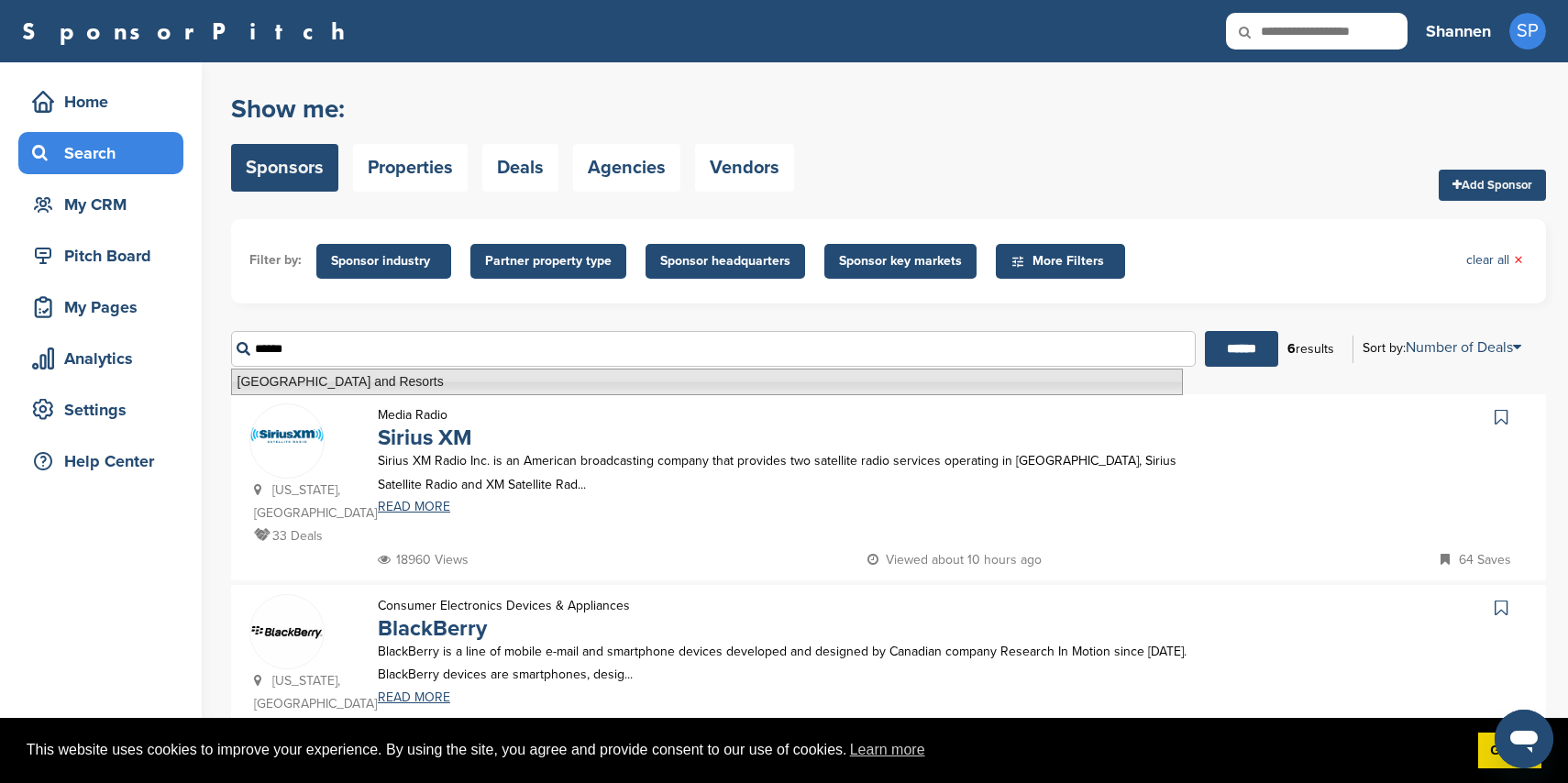
click at [448, 380] on li "Crowne Plaza Hotels and Resorts" at bounding box center [707, 381] width 952 height 26
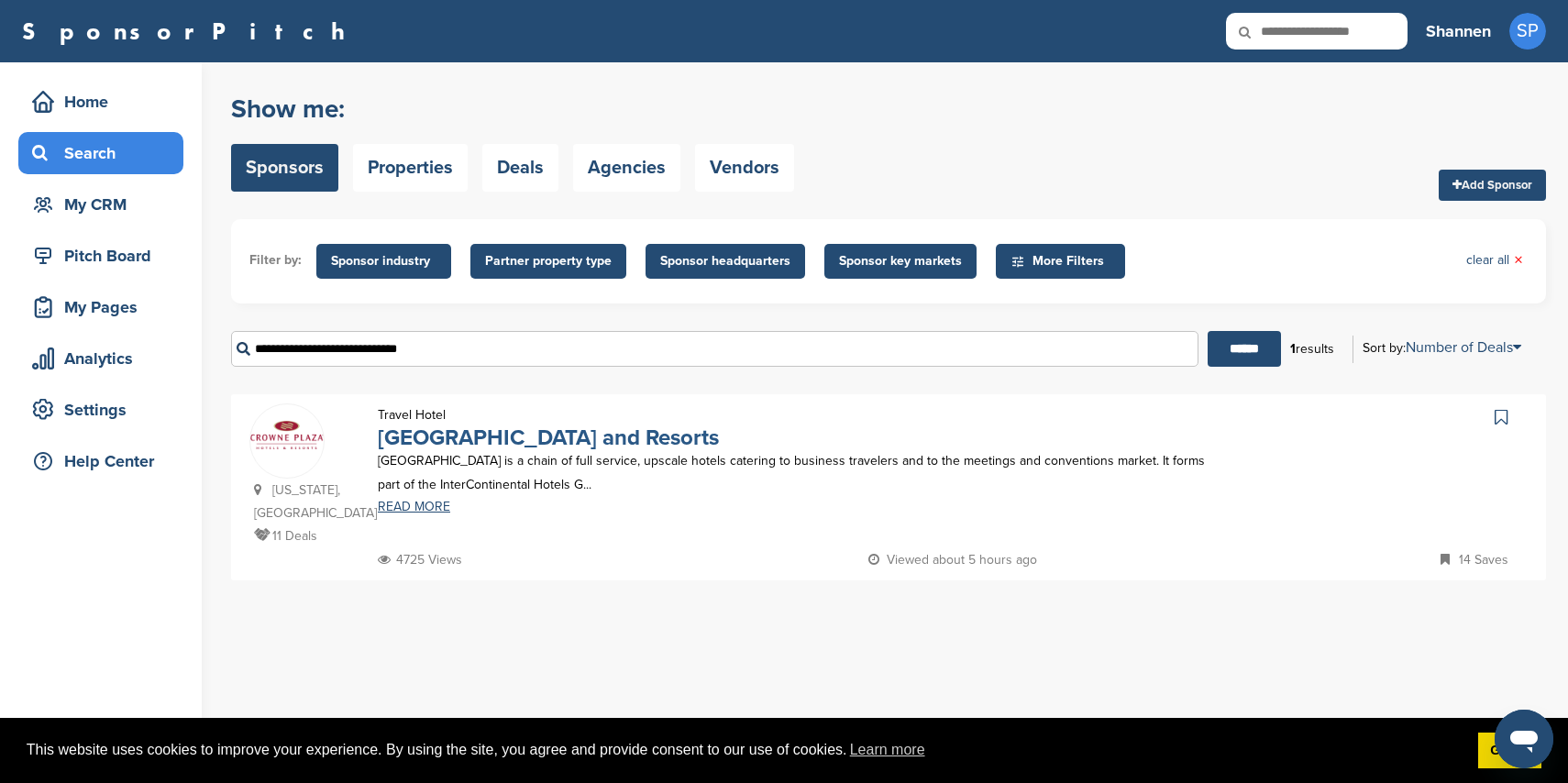
click at [592, 428] on link "Crowne Plaza Hotels and Resorts" at bounding box center [548, 437] width 341 height 26
click at [452, 341] on input "**********" at bounding box center [715, 349] width 967 height 36
drag, startPoint x: 451, startPoint y: 346, endPoint x: 265, endPoint y: 355, distance: 186.2
click at [264, 356] on input "**********" at bounding box center [715, 349] width 967 height 36
type input "**********"
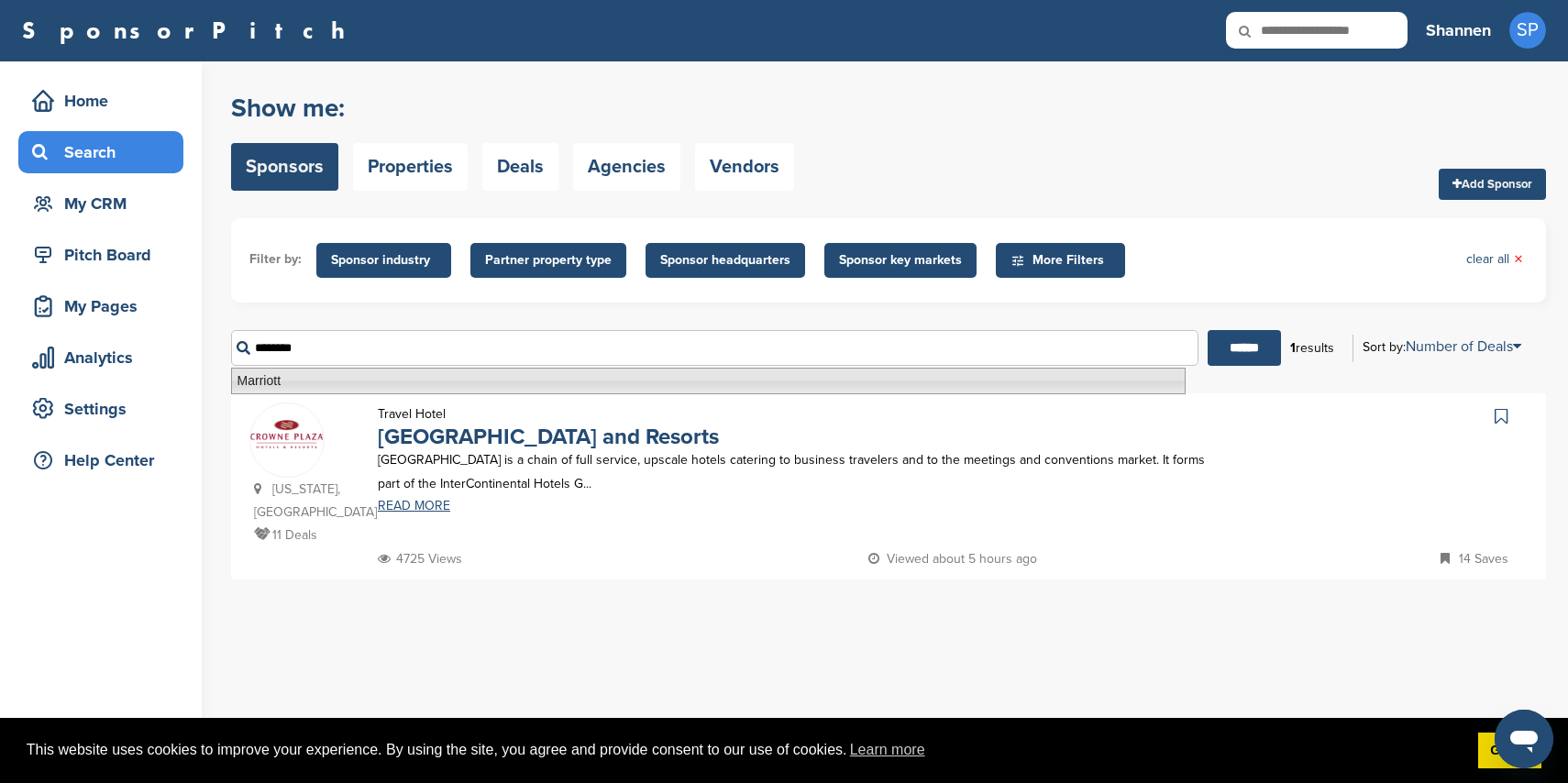
click at [304, 387] on li "Marriott" at bounding box center [708, 380] width 955 height 26
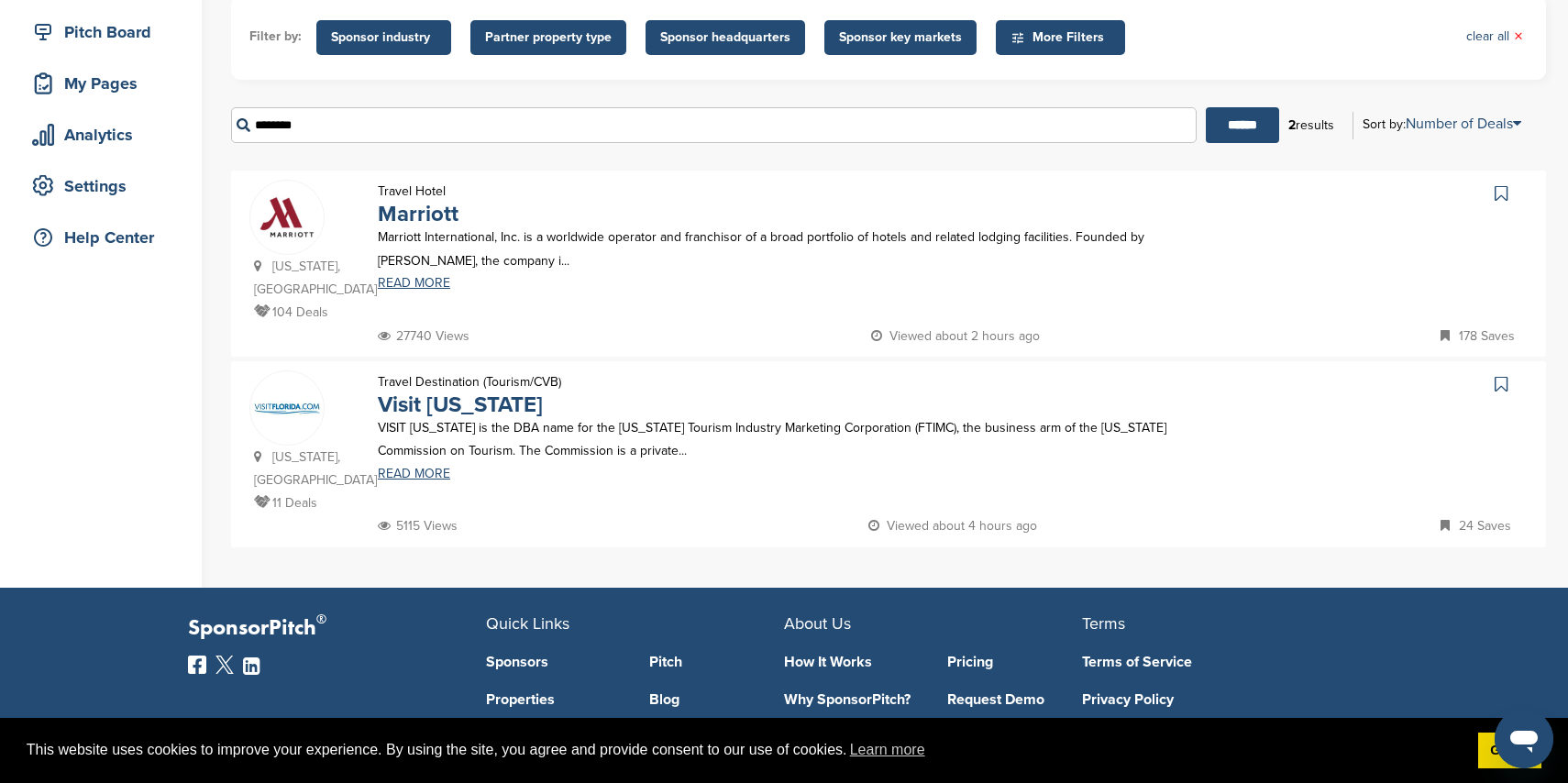
scroll to position [190, 0]
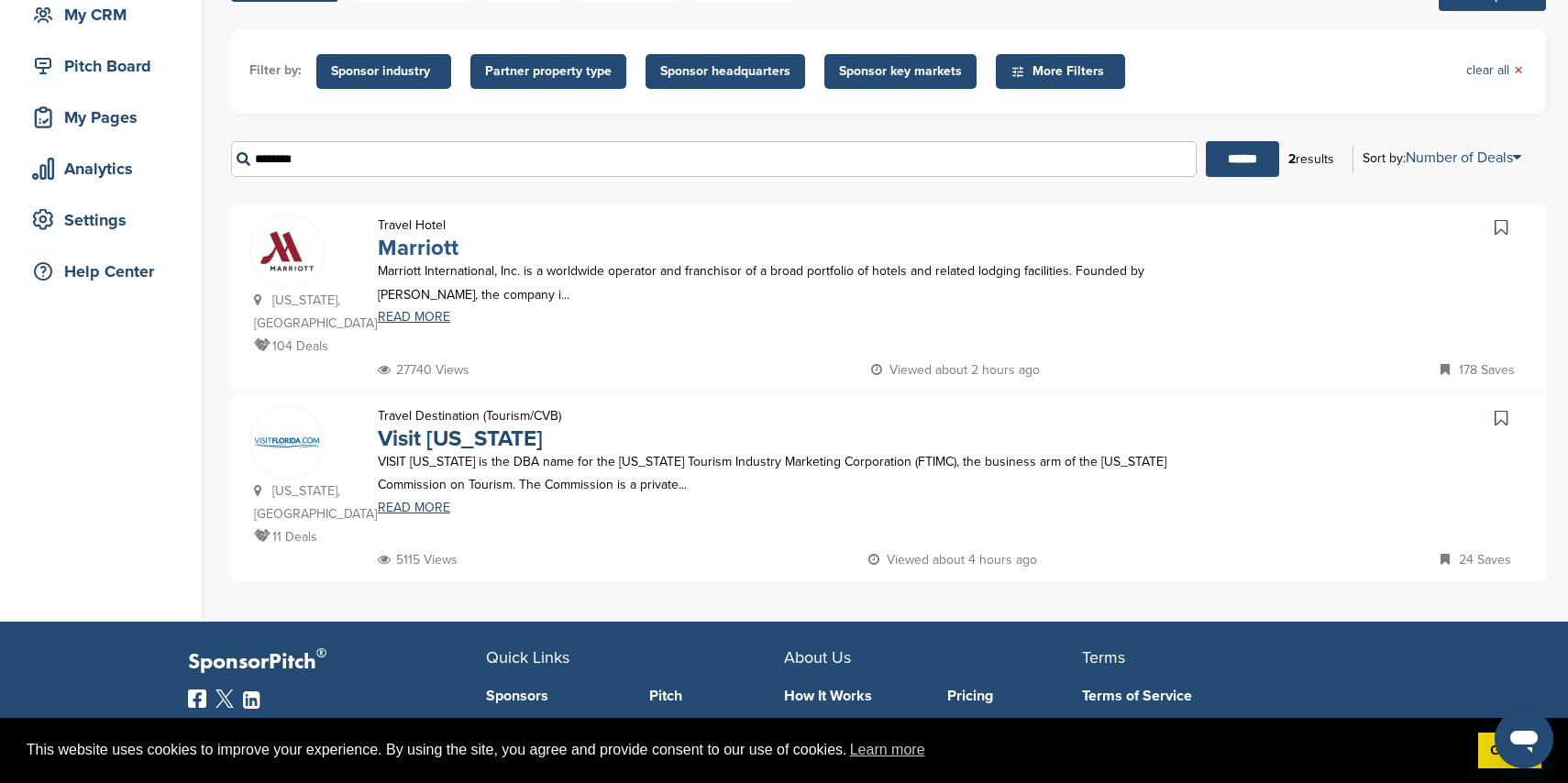
type input "********"
click at [407, 245] on link "Marriott" at bounding box center [417, 248] width 81 height 26
drag, startPoint x: 464, startPoint y: 161, endPoint x: 258, endPoint y: 147, distance: 206.5
click at [258, 147] on input "********" at bounding box center [714, 159] width 965 height 36
click at [355, 62] on span "Sponsor industry" at bounding box center [384, 71] width 105 height 20
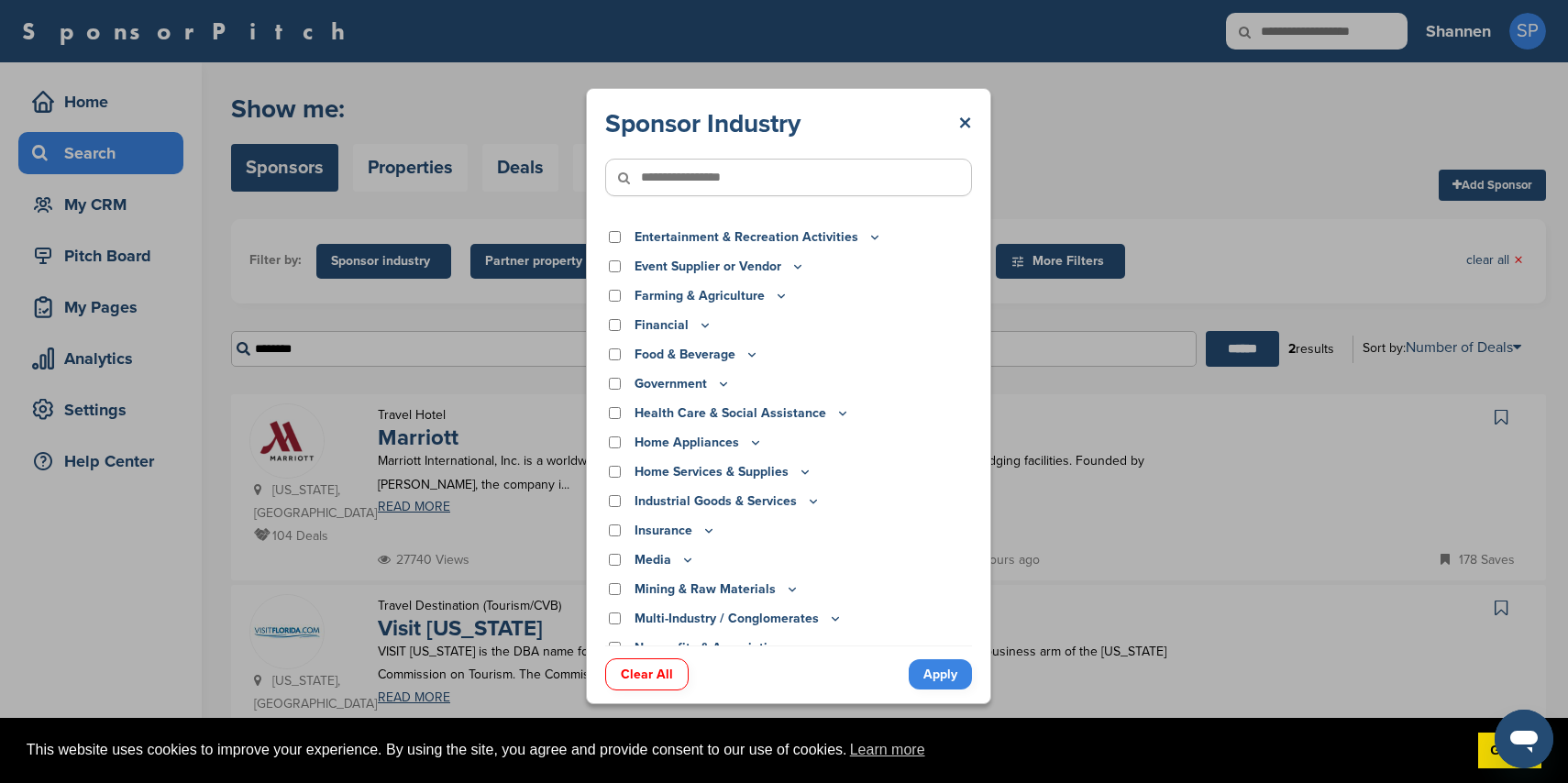
scroll to position [176, 0]
click at [658, 351] on p "Food & Beverage" at bounding box center [697, 352] width 125 height 20
click at [638, 261] on p "Event Supplier or Vendor" at bounding box center [720, 264] width 171 height 20
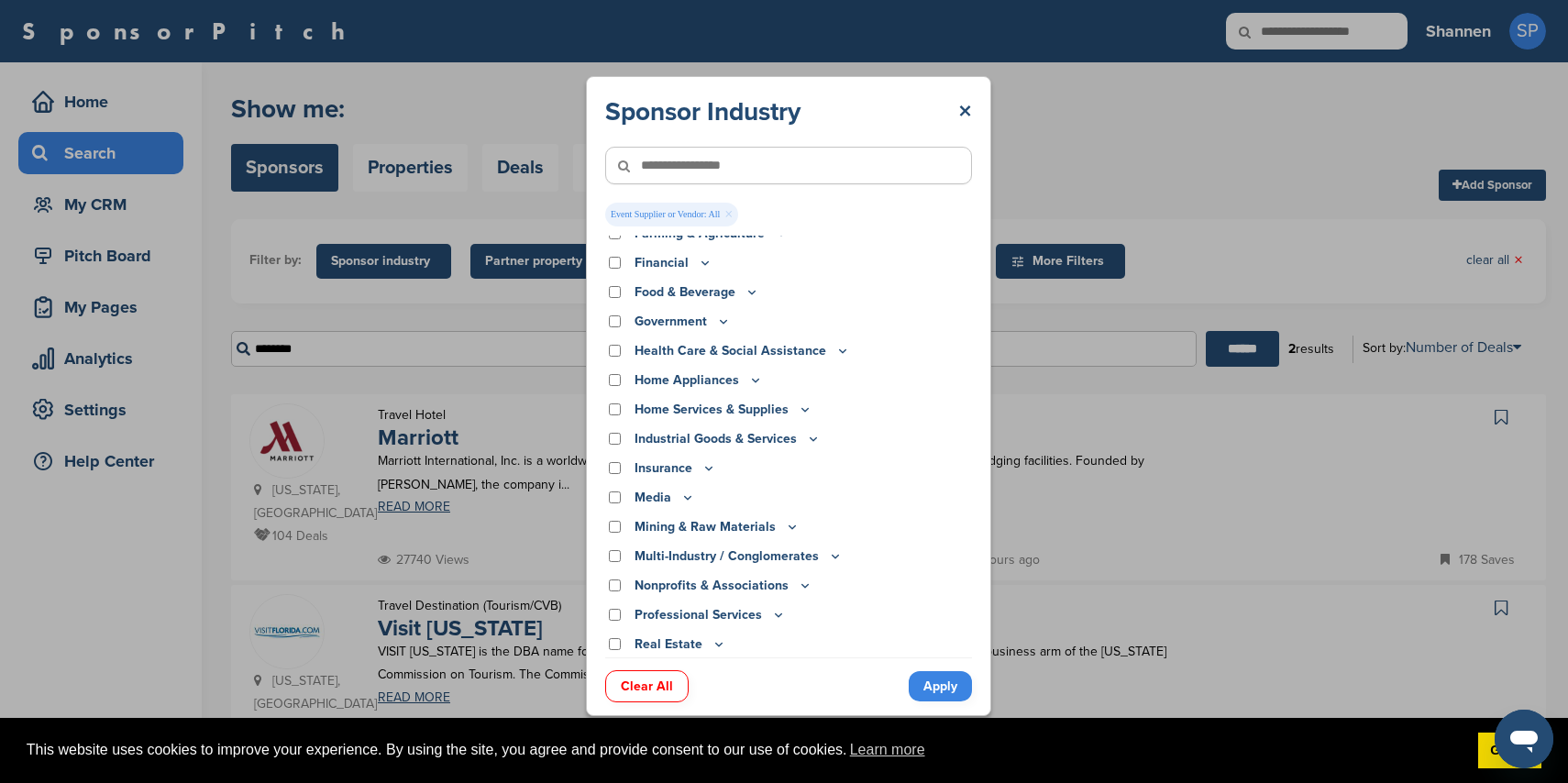
scroll to position [265, 0]
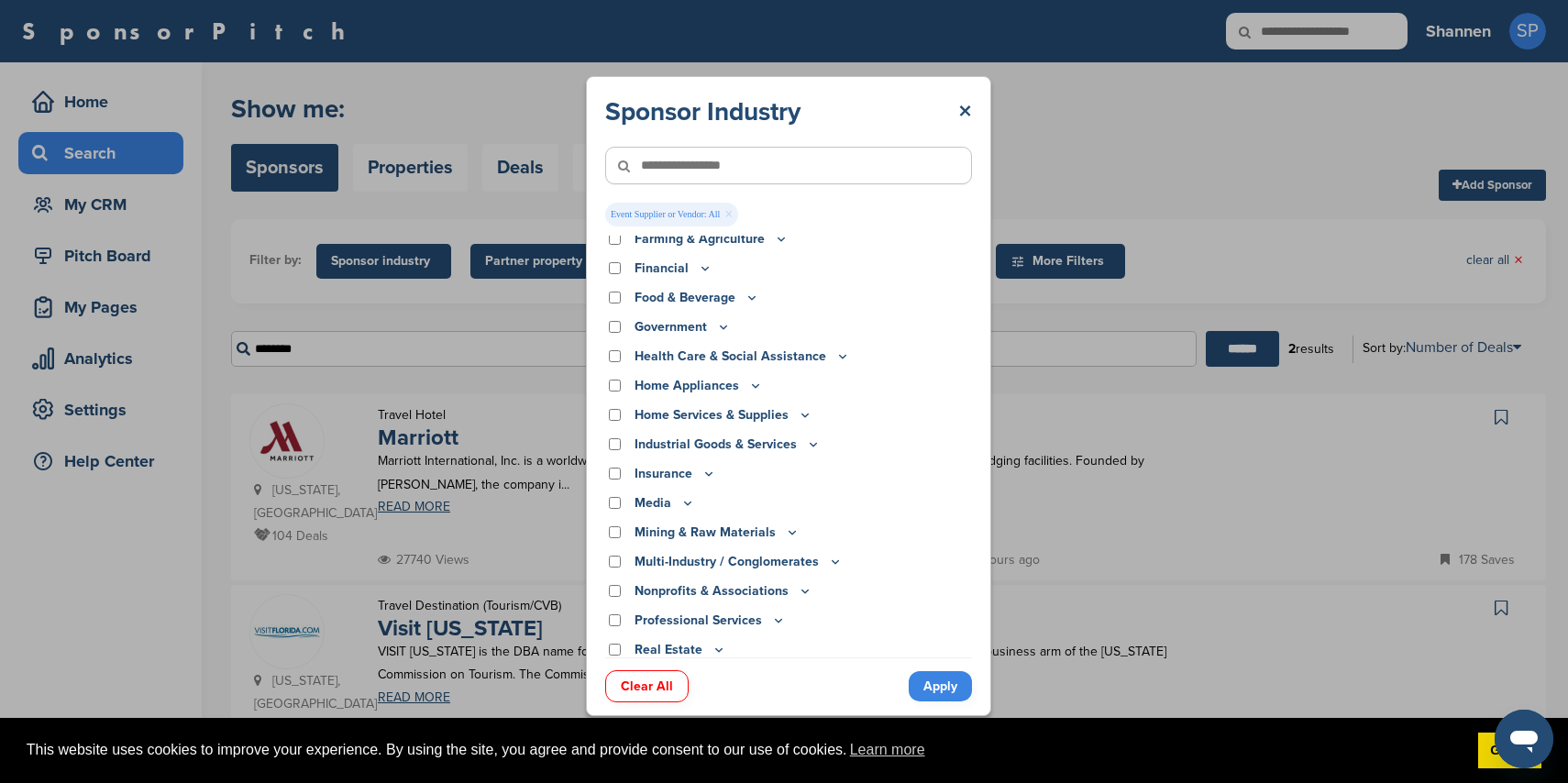
click at [943, 681] on link "Apply" at bounding box center [940, 685] width 63 height 30
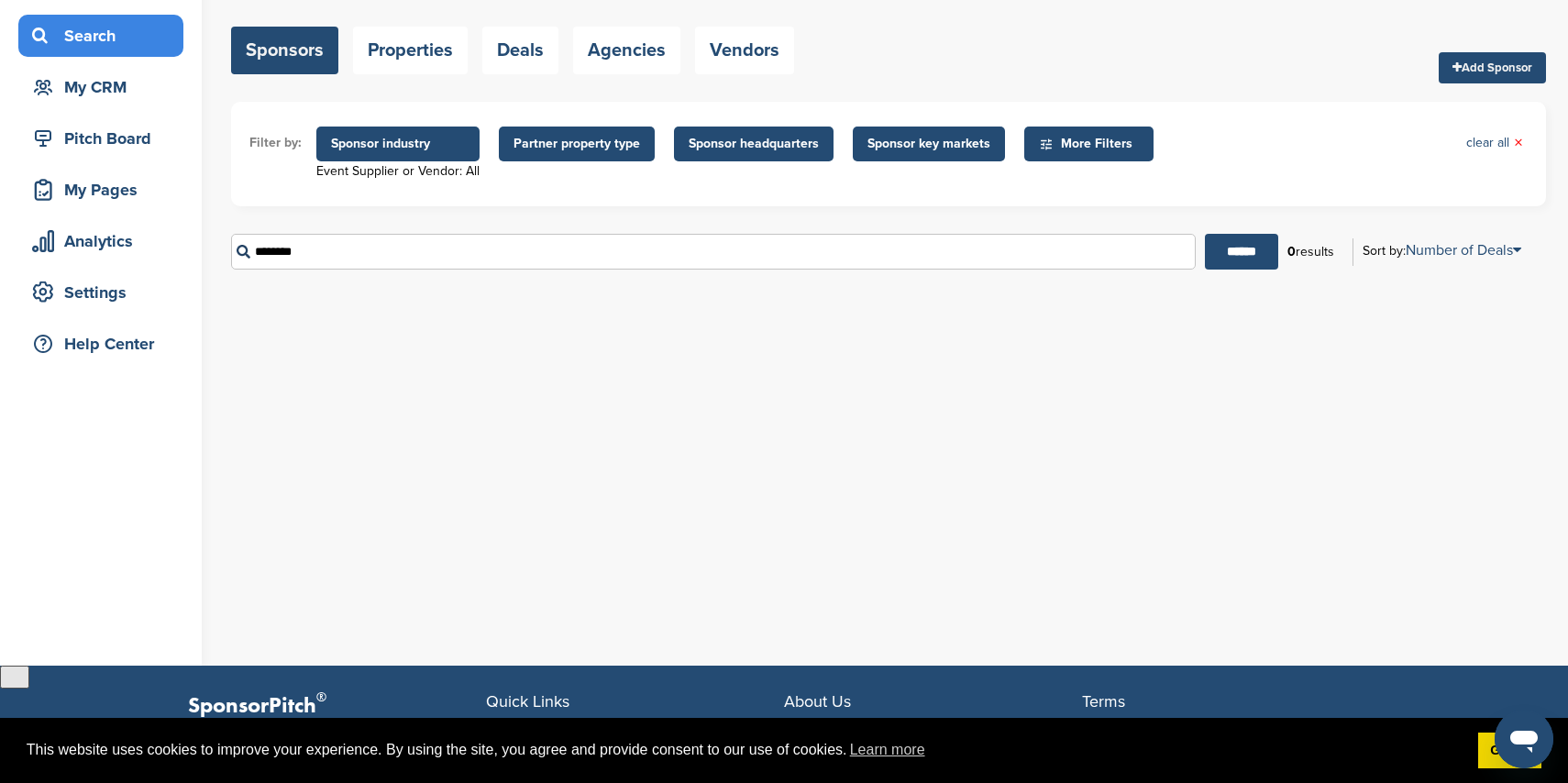
scroll to position [121, 0]
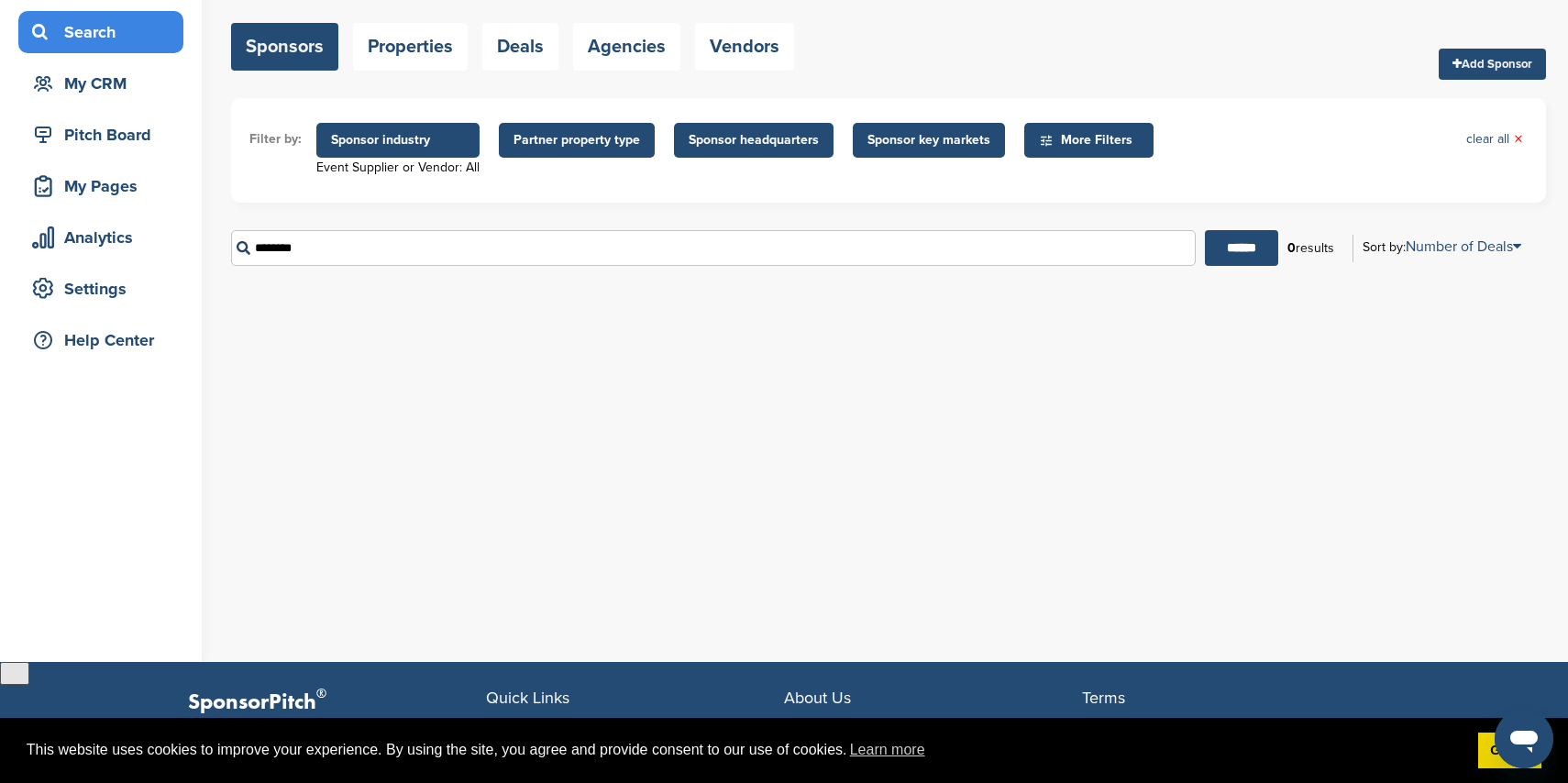
drag, startPoint x: 599, startPoint y: 257, endPoint x: 316, endPoint y: 241, distance: 283.5
click at [201, 237] on div "Home Search My CRM Pitch Board My Pages Analytics Settings Help Center You have…" at bounding box center [784, 301] width 1568 height 721
click at [1209, 255] on input "******" at bounding box center [1241, 248] width 73 height 36
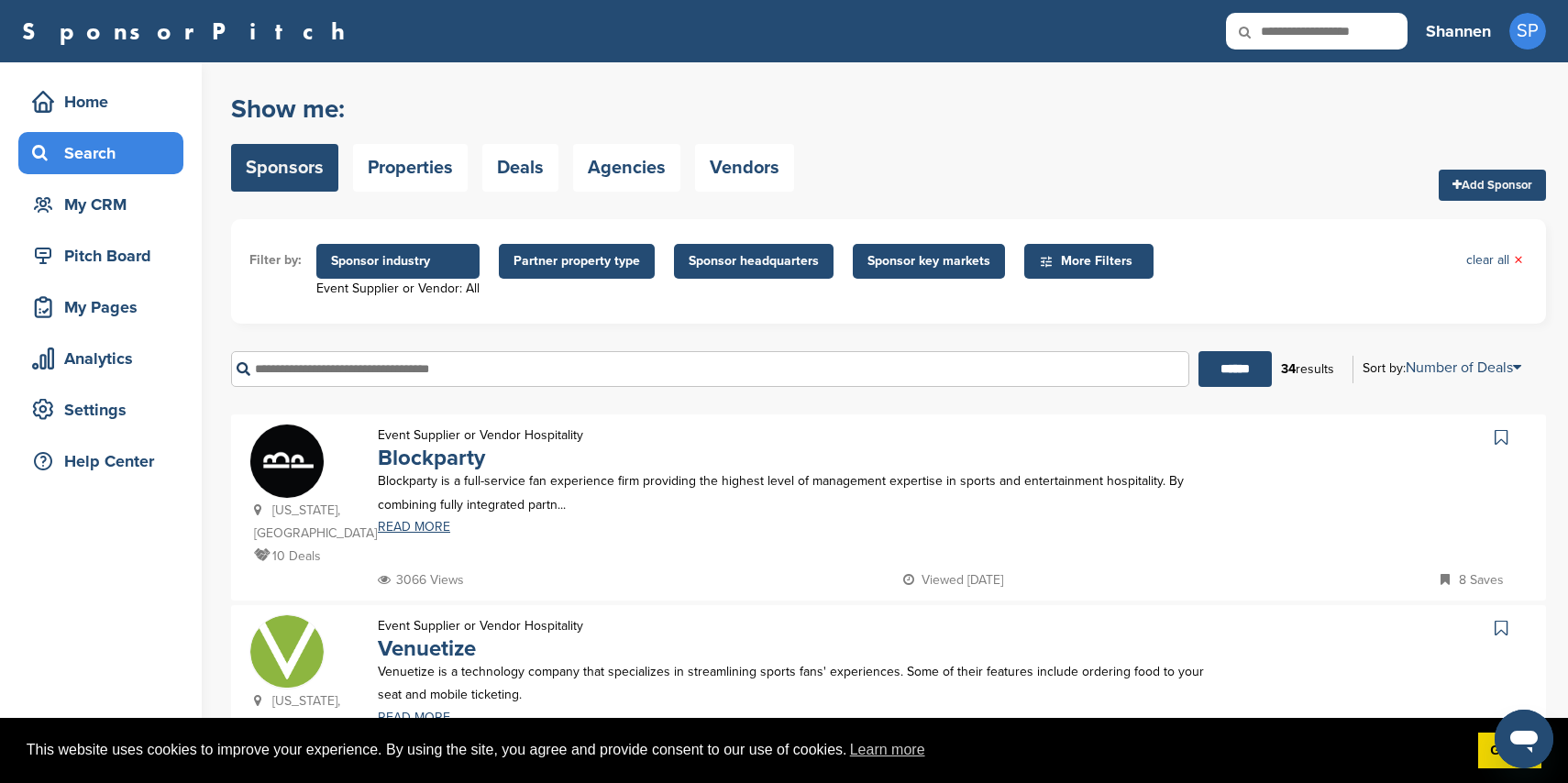
click at [910, 262] on span "Sponsor key markets" at bounding box center [929, 261] width 123 height 20
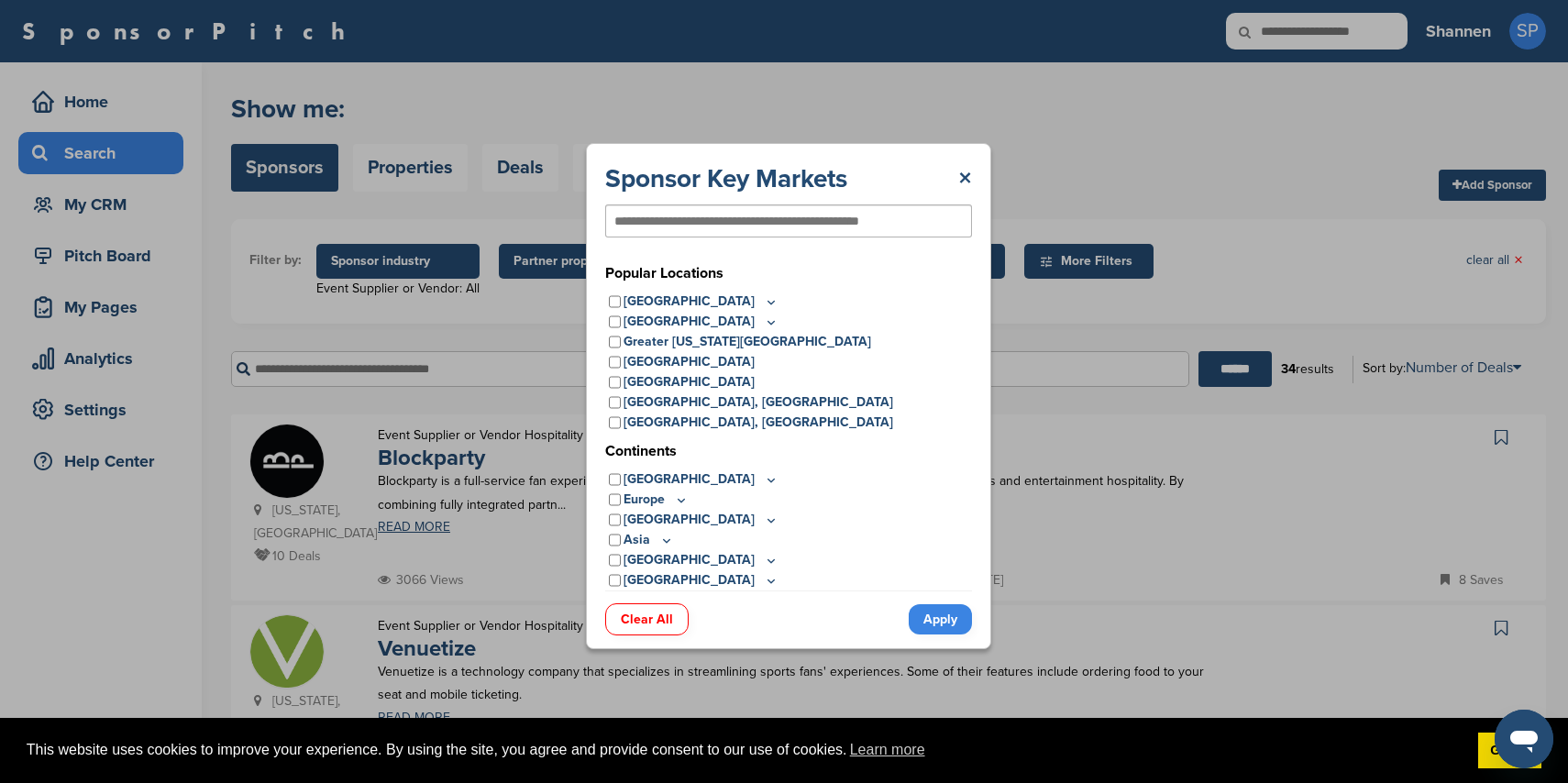
click at [770, 225] on input "text" at bounding box center [759, 220] width 289 height 17
type input "*******"
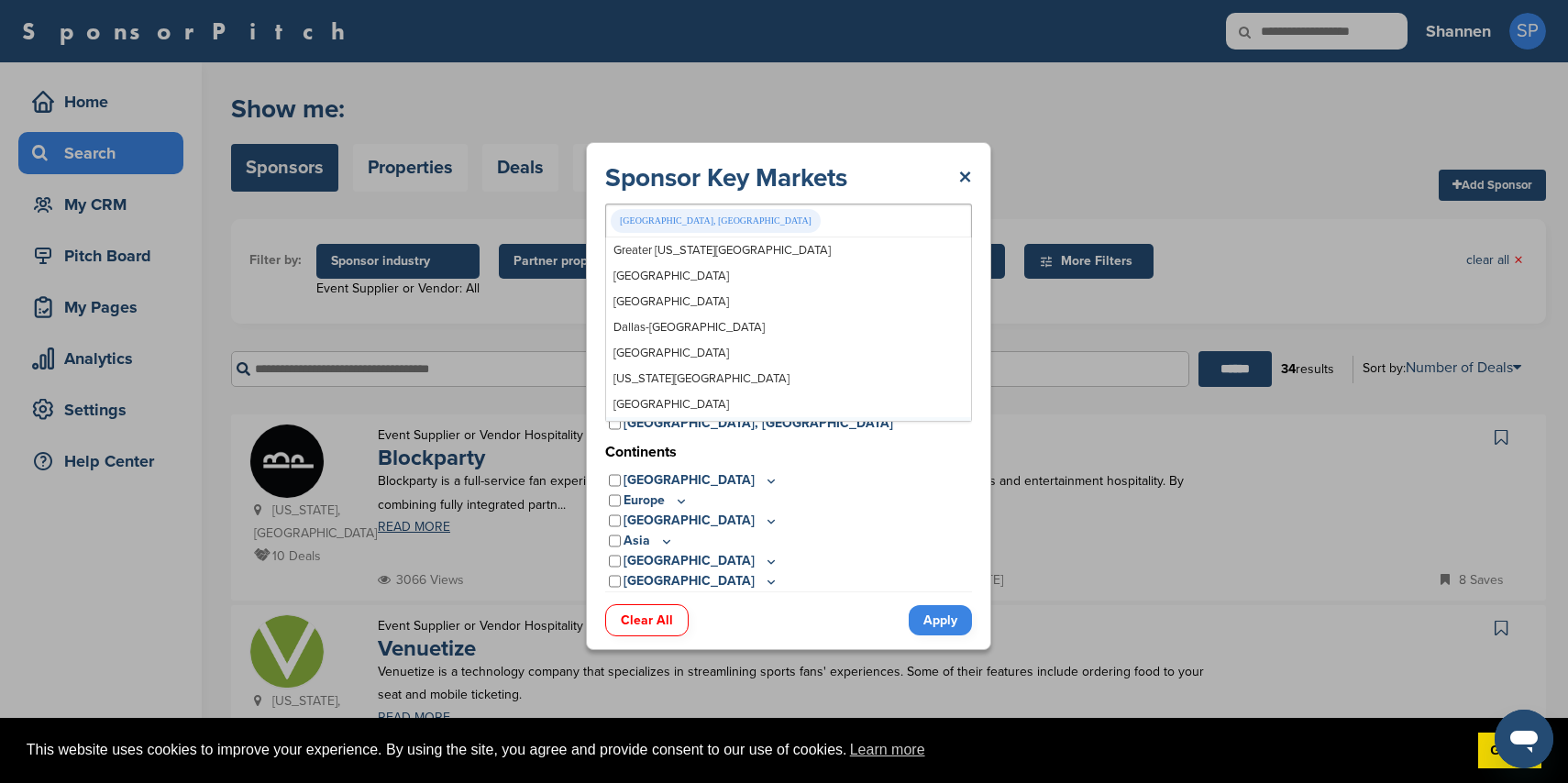
click at [958, 631] on link "Apply" at bounding box center [940, 620] width 63 height 30
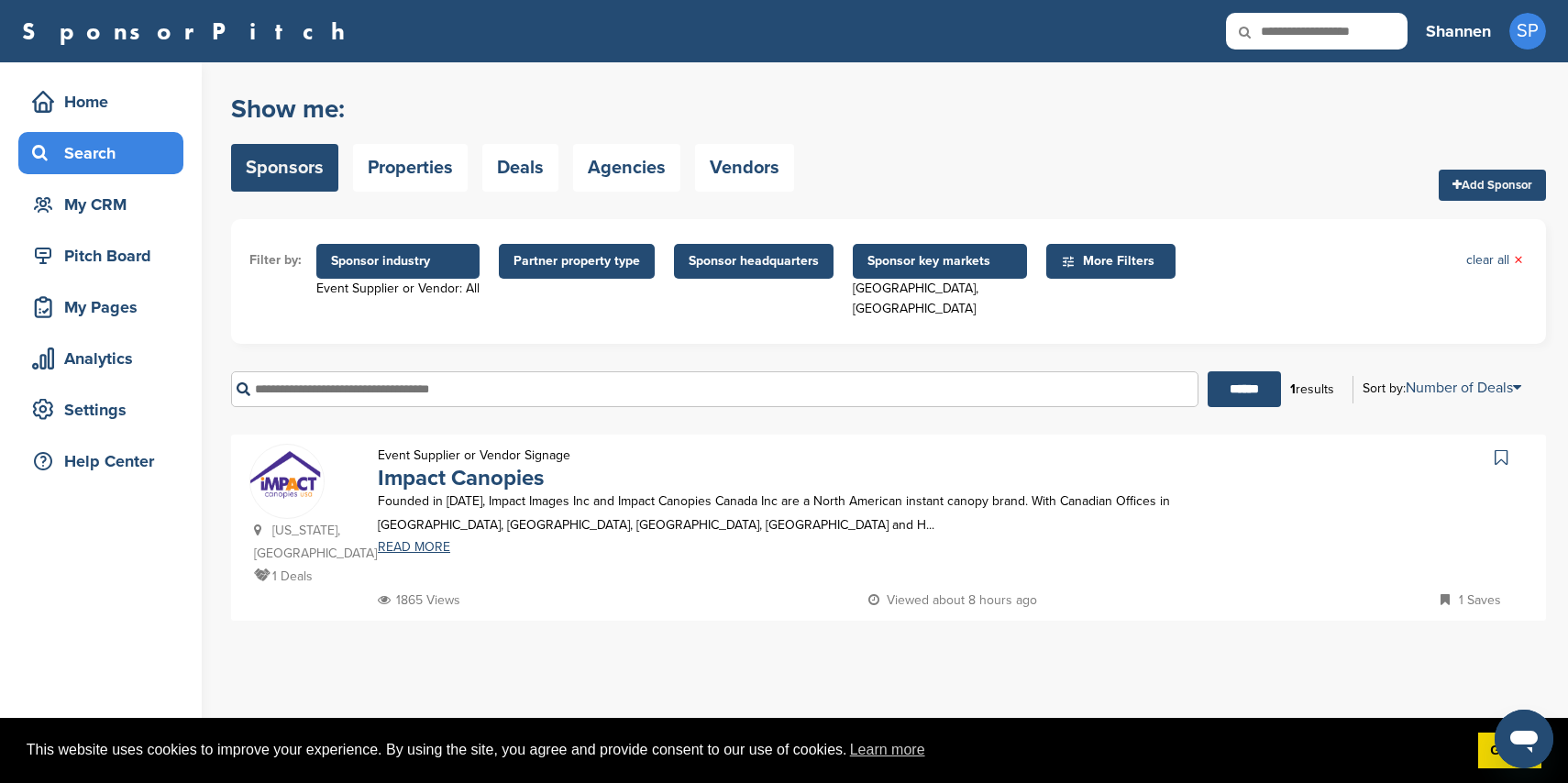
click at [697, 460] on div "Event Supplier or Vendor Signage Impact Canopies Founded in 1999, Impact Images…" at bounding box center [798, 516] width 877 height 145
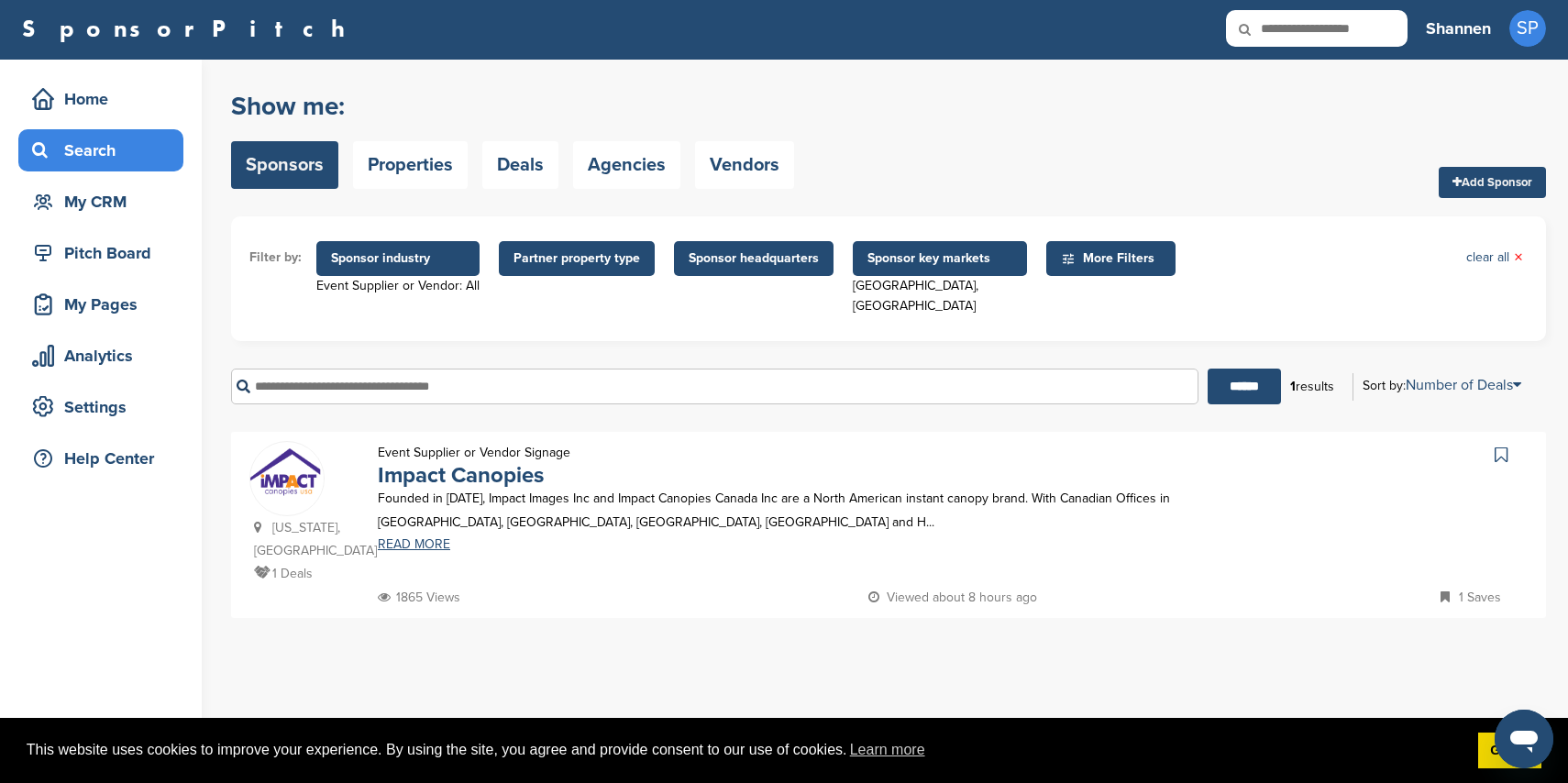
drag, startPoint x: 570, startPoint y: 451, endPoint x: 550, endPoint y: 454, distance: 20.2
click at [569, 451] on div "Event Supplier or Vendor Signage Impact Canopies" at bounding box center [474, 463] width 229 height 46
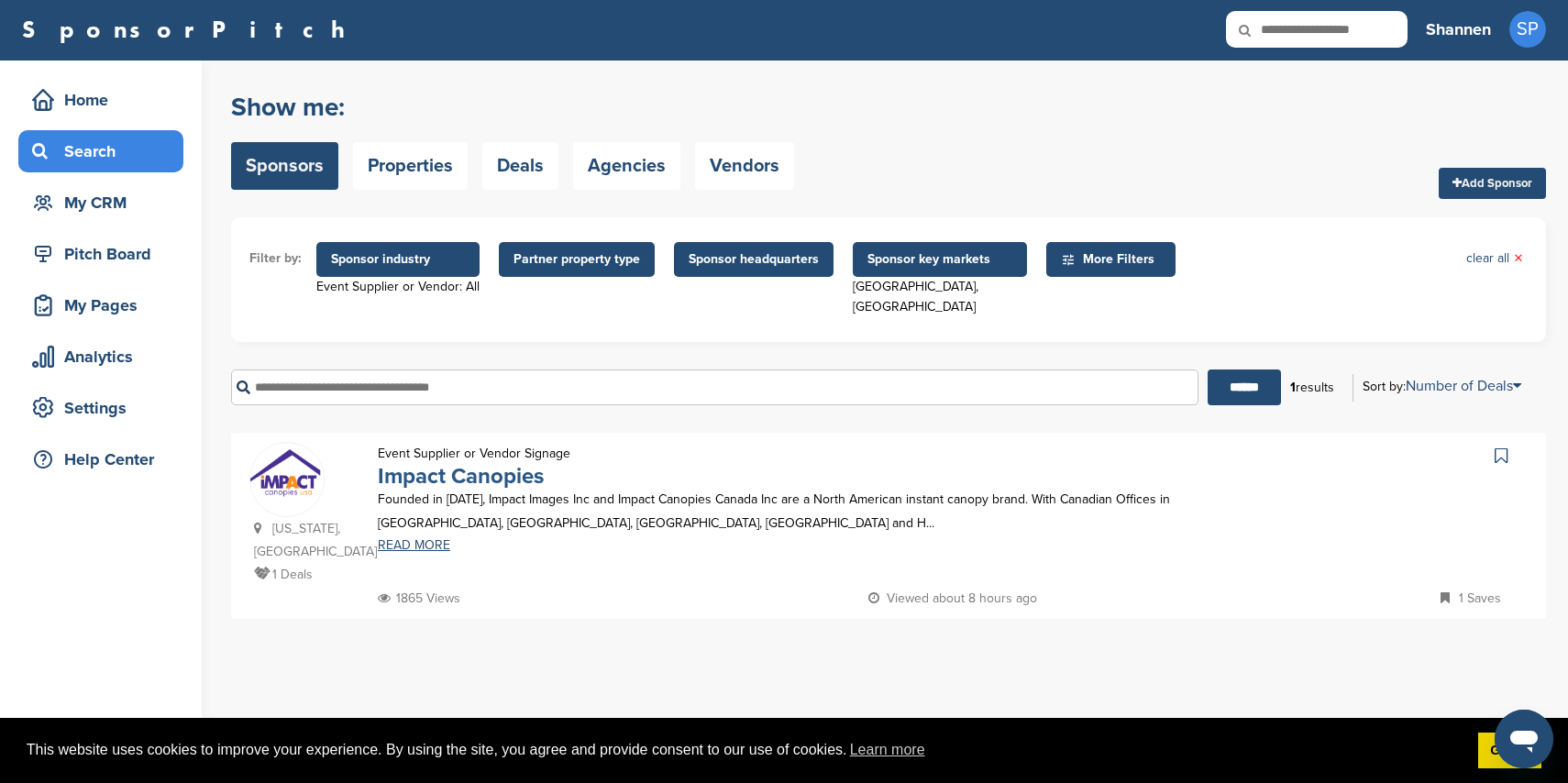
click at [518, 463] on link "Impact Canopies" at bounding box center [460, 476] width 166 height 26
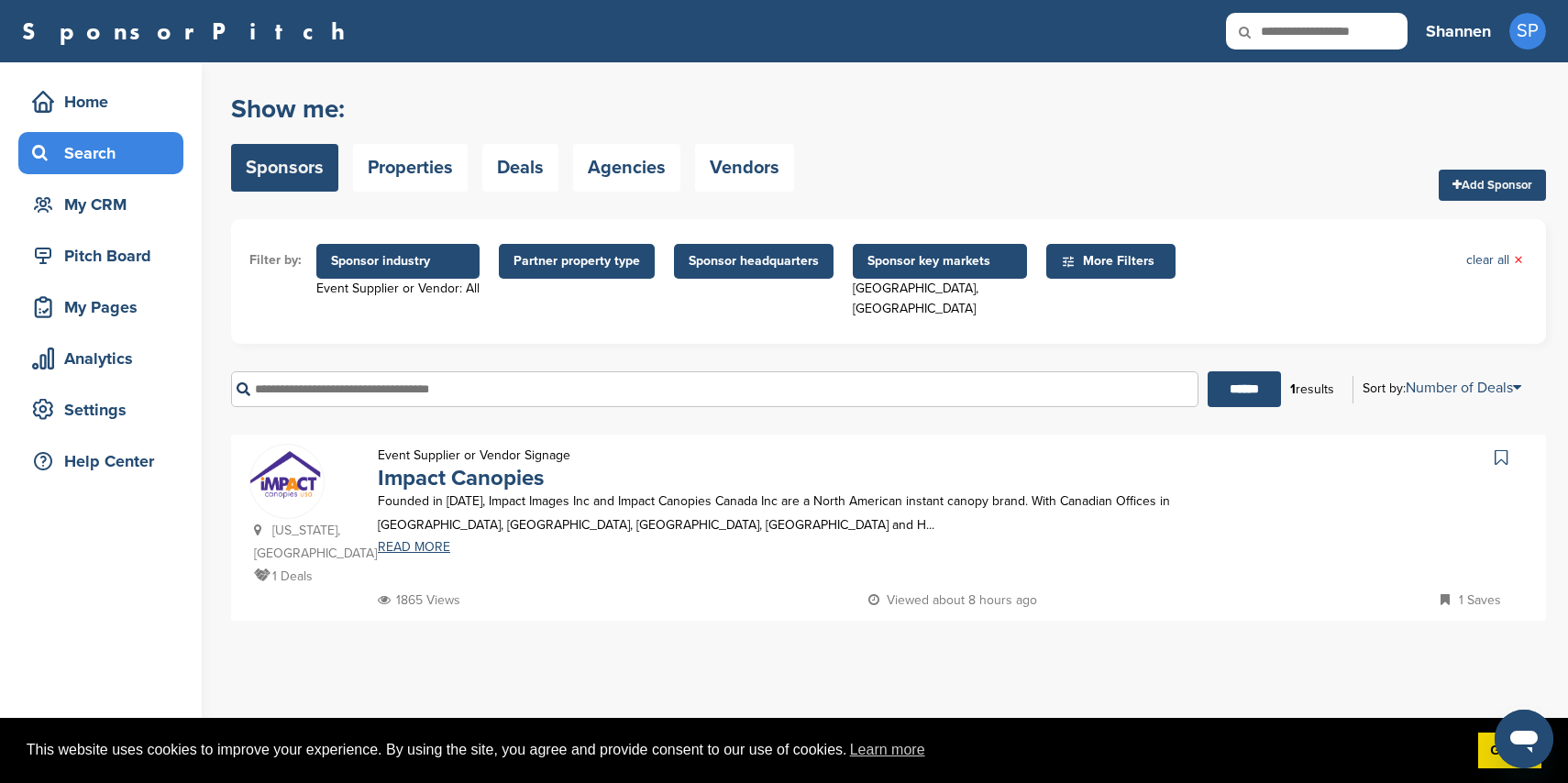
scroll to position [1, 0]
click at [420, 262] on span "Sponsor industry" at bounding box center [398, 260] width 134 height 20
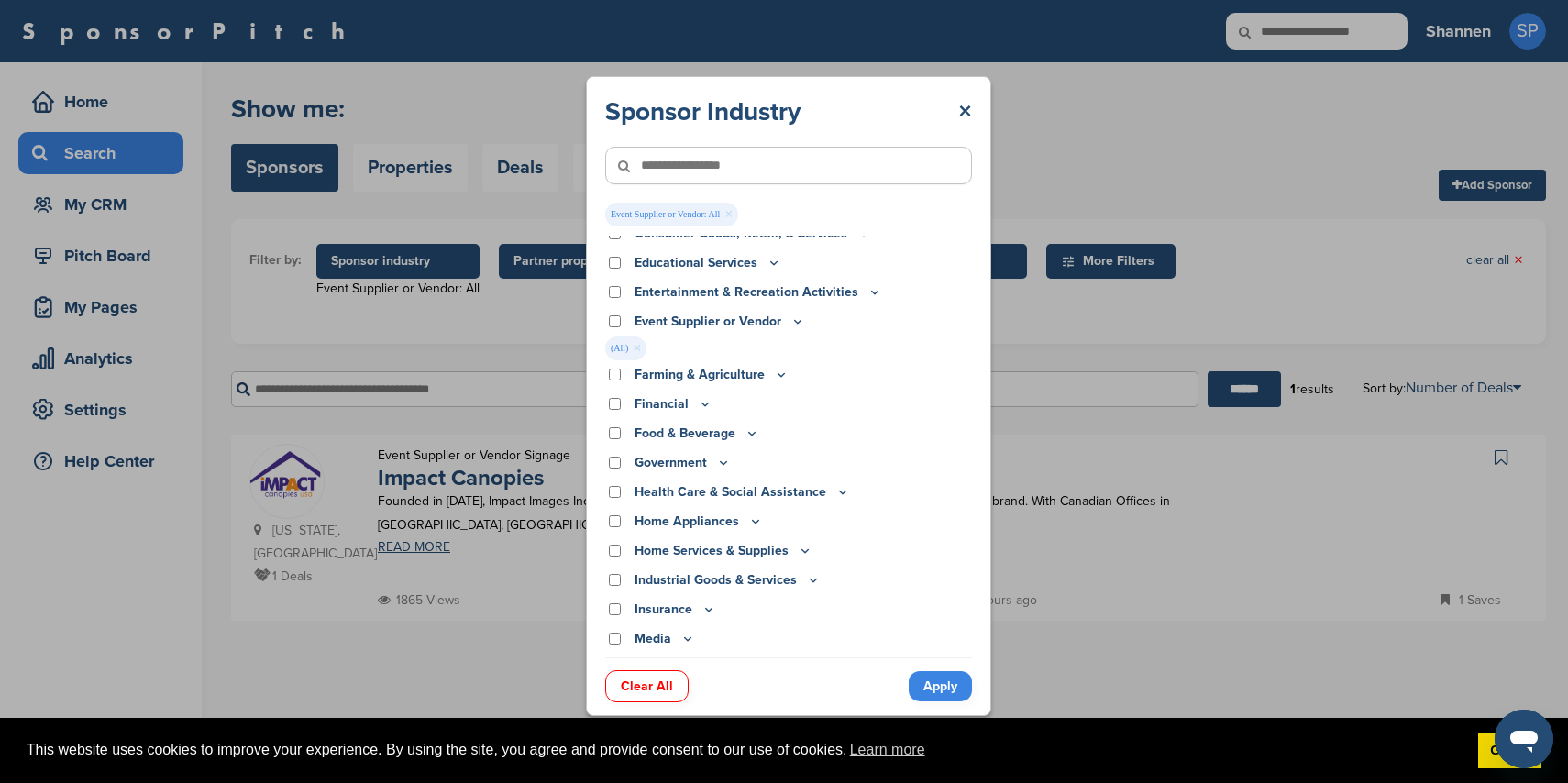
scroll to position [0, 0]
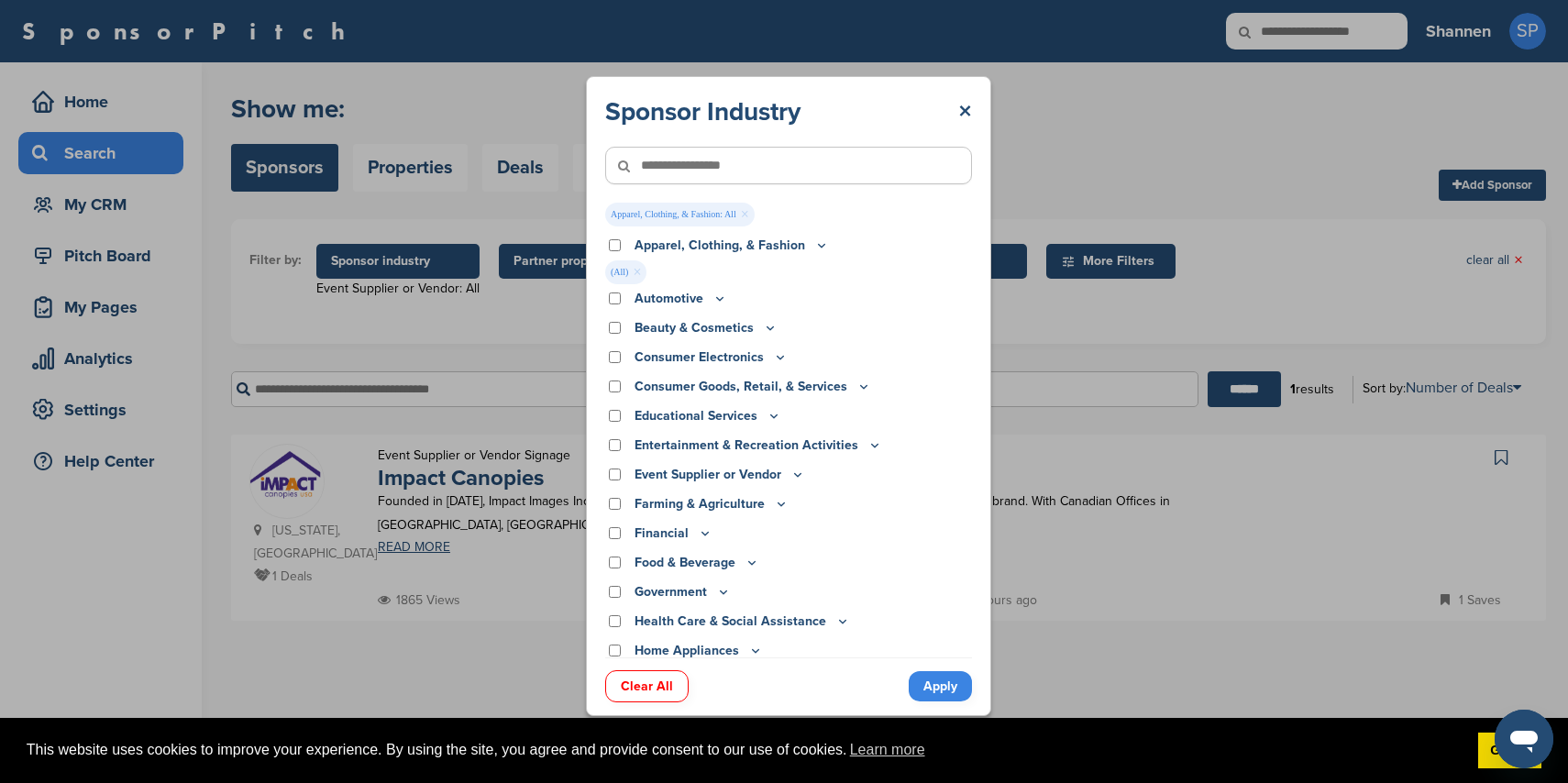
drag, startPoint x: 923, startPoint y: 685, endPoint x: 895, endPoint y: 653, distance: 42.5
click at [923, 685] on link "Apply" at bounding box center [940, 685] width 63 height 30
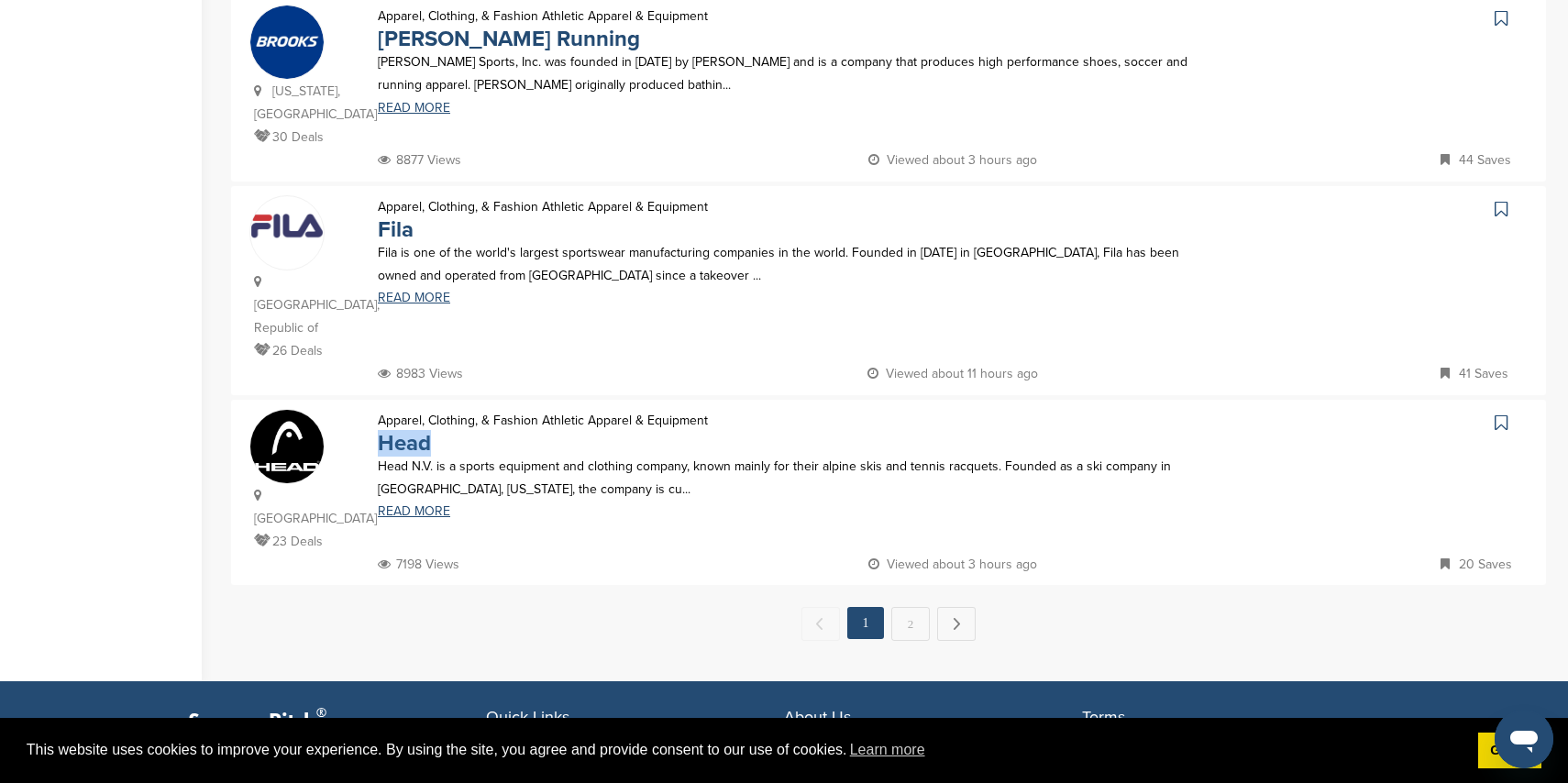
scroll to position [1773, 0]
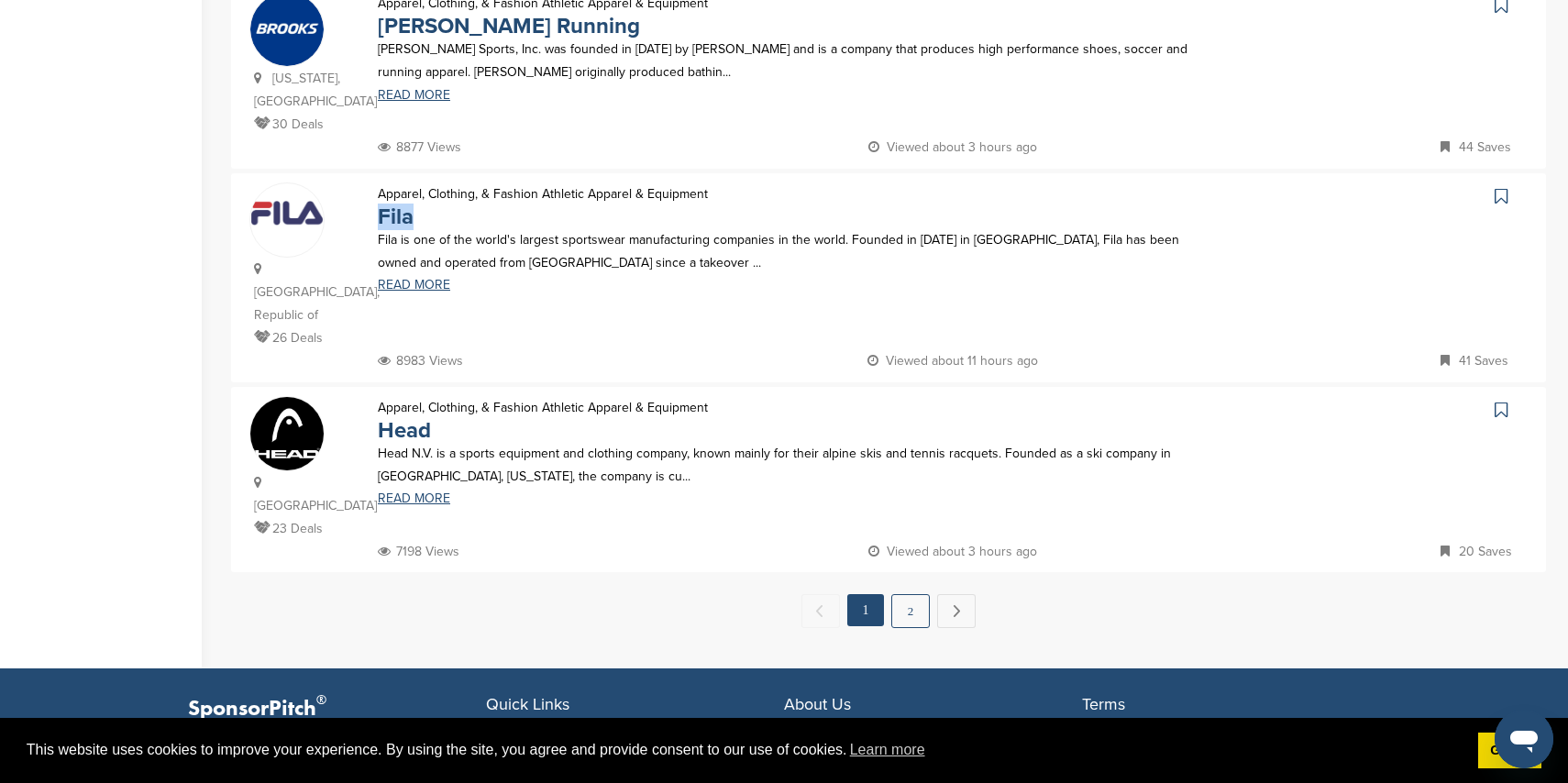
click at [900, 594] on link "2" at bounding box center [910, 610] width 38 height 34
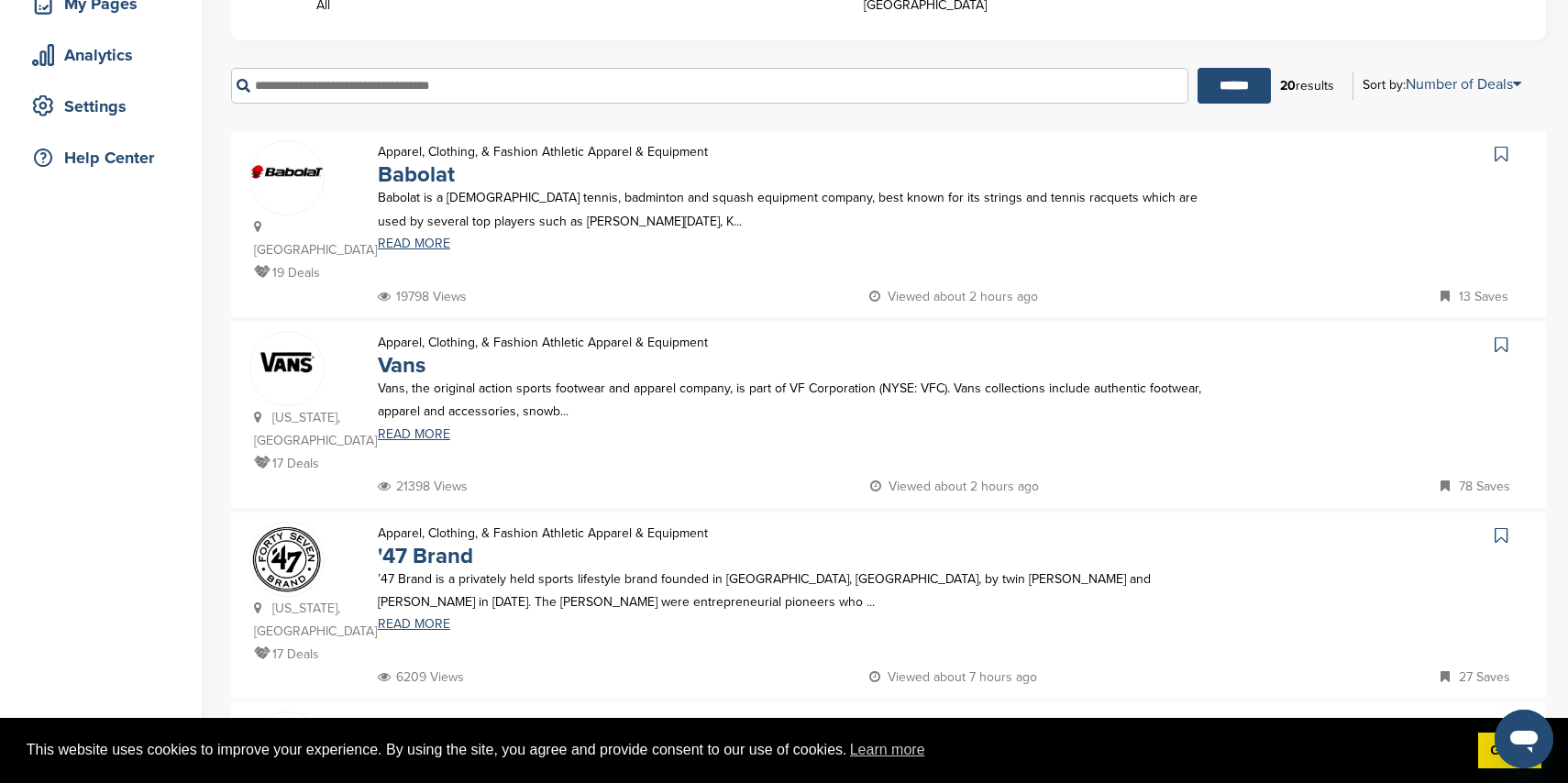
scroll to position [0, 0]
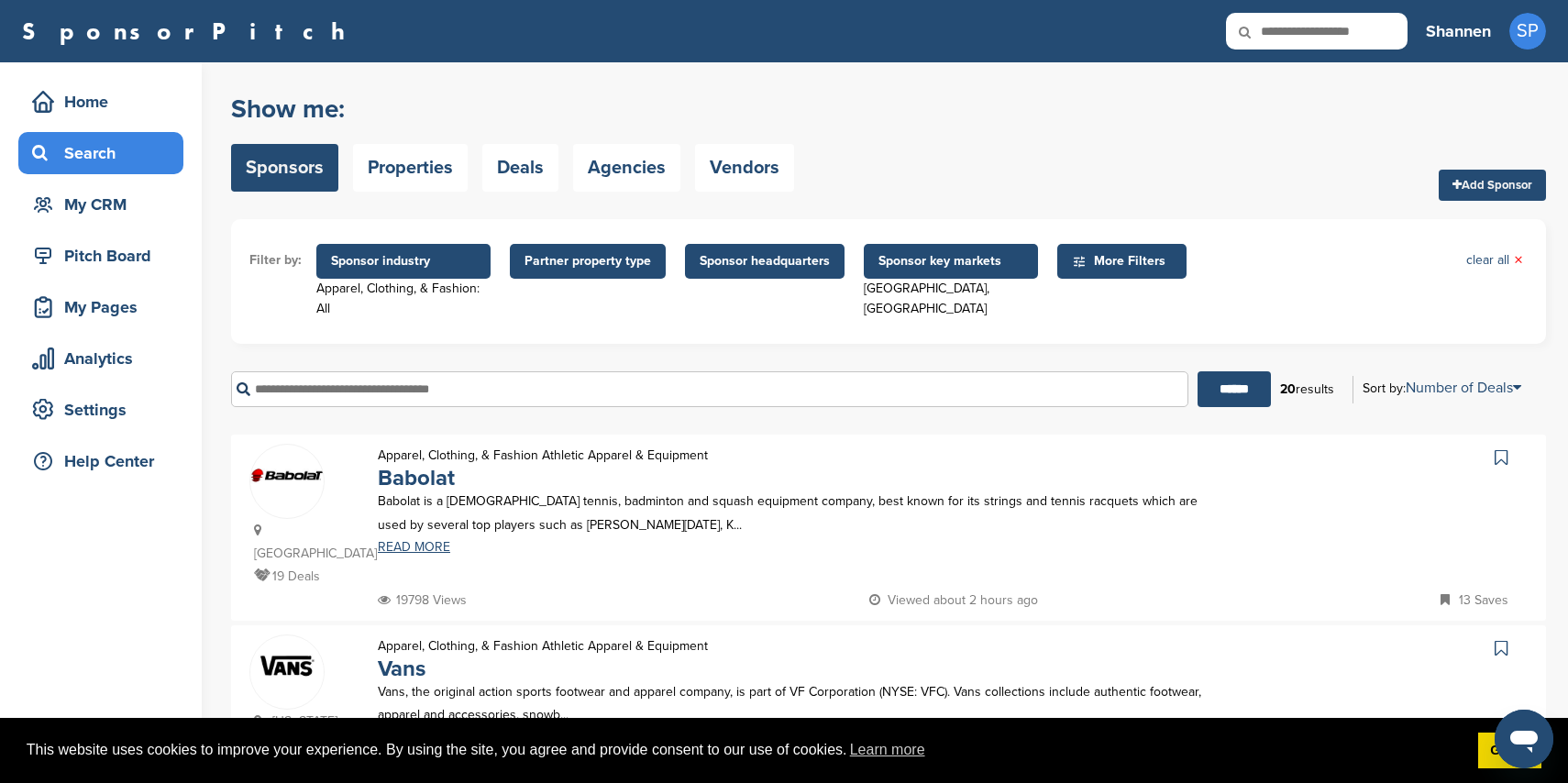
click at [415, 255] on span "Sponsor industry" at bounding box center [404, 261] width 145 height 20
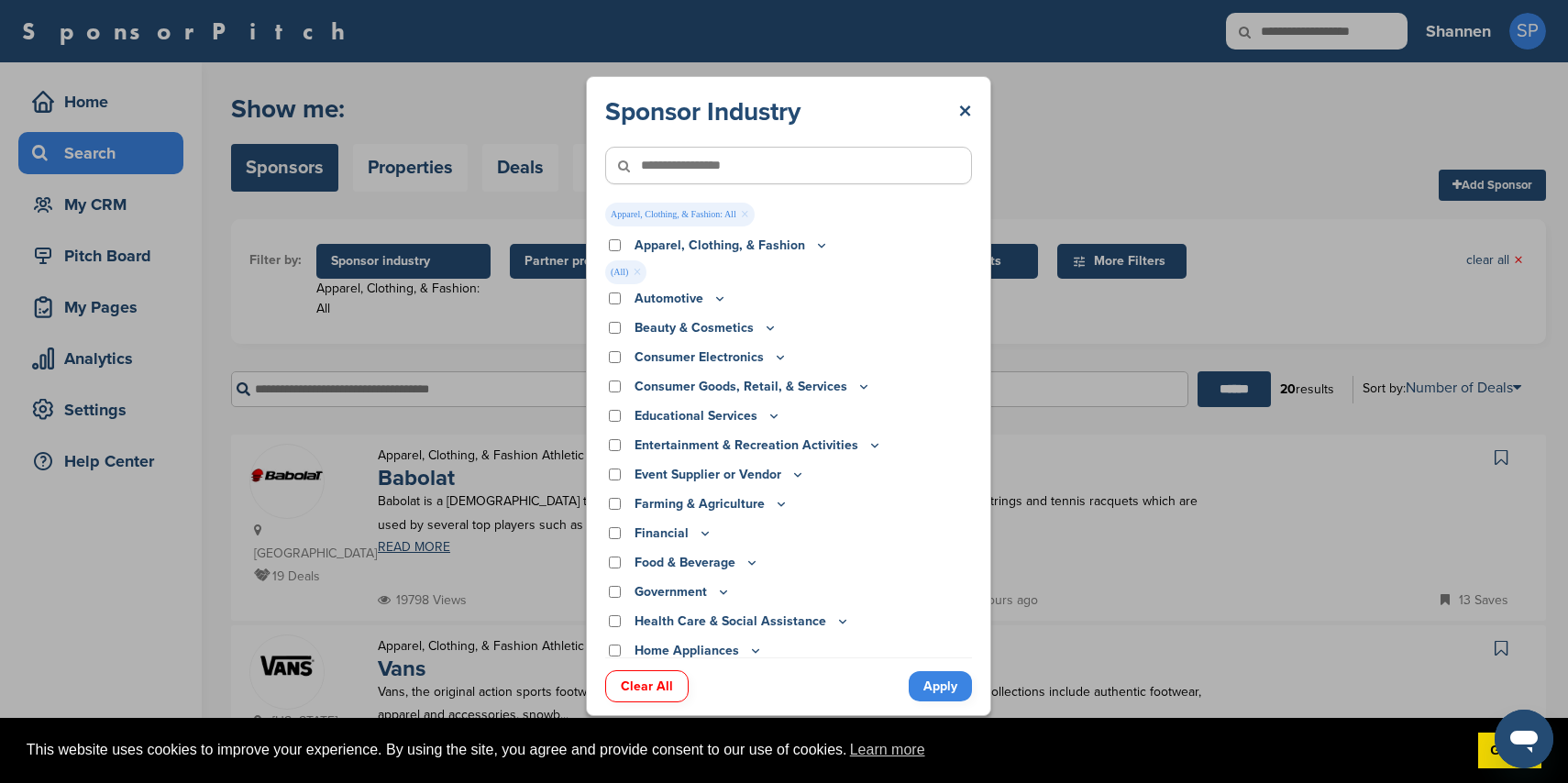
click at [605, 245] on div "Sponsor Industry × Apparel, Clothing, & Fashion: All × Apparel, Clothing, & Fas…" at bounding box center [789, 396] width 406 height 641
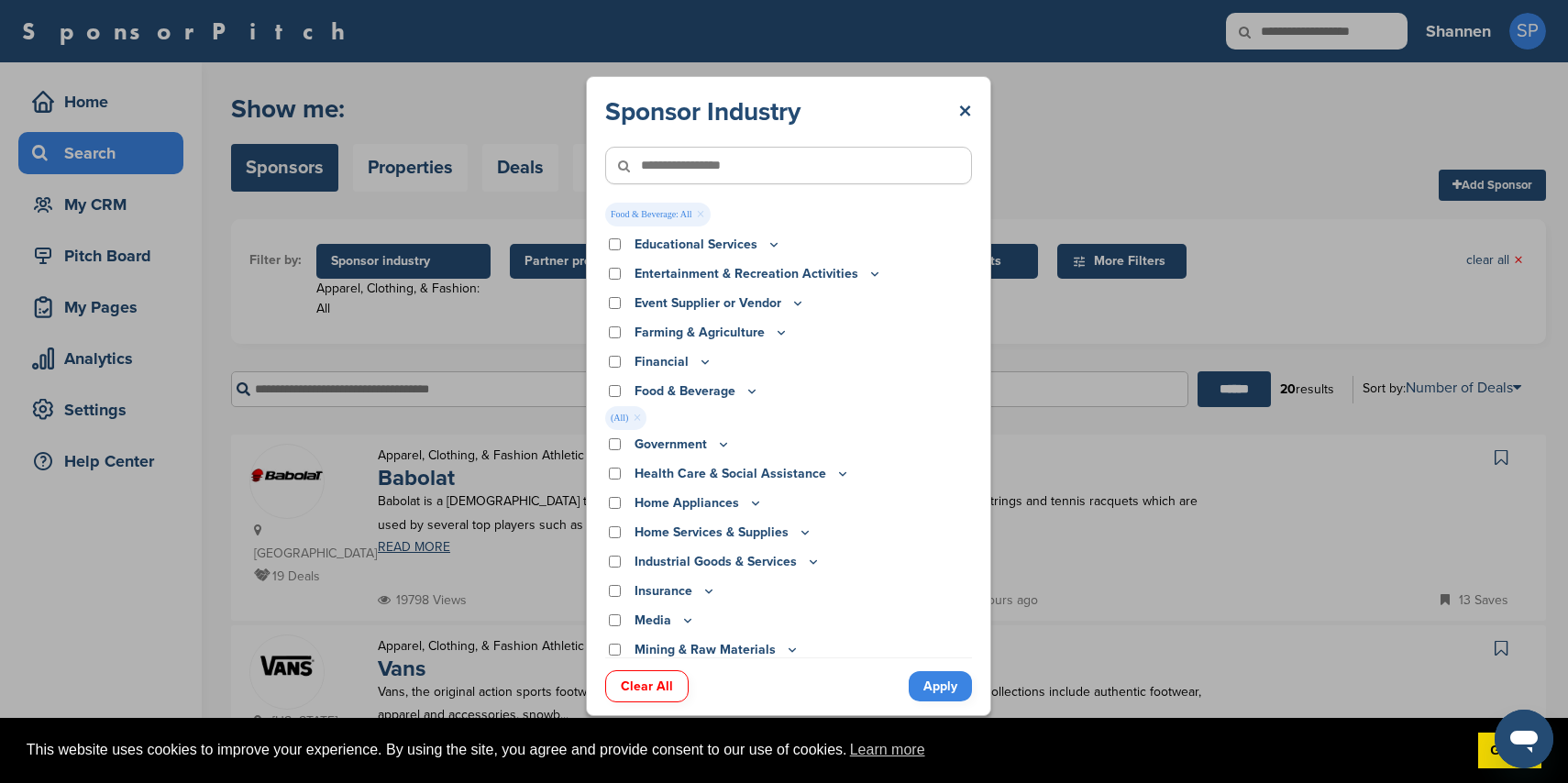
scroll to position [149, 0]
drag, startPoint x: 954, startPoint y: 686, endPoint x: 937, endPoint y: 677, distance: 19.2
click at [954, 686] on link "Apply" at bounding box center [940, 685] width 63 height 30
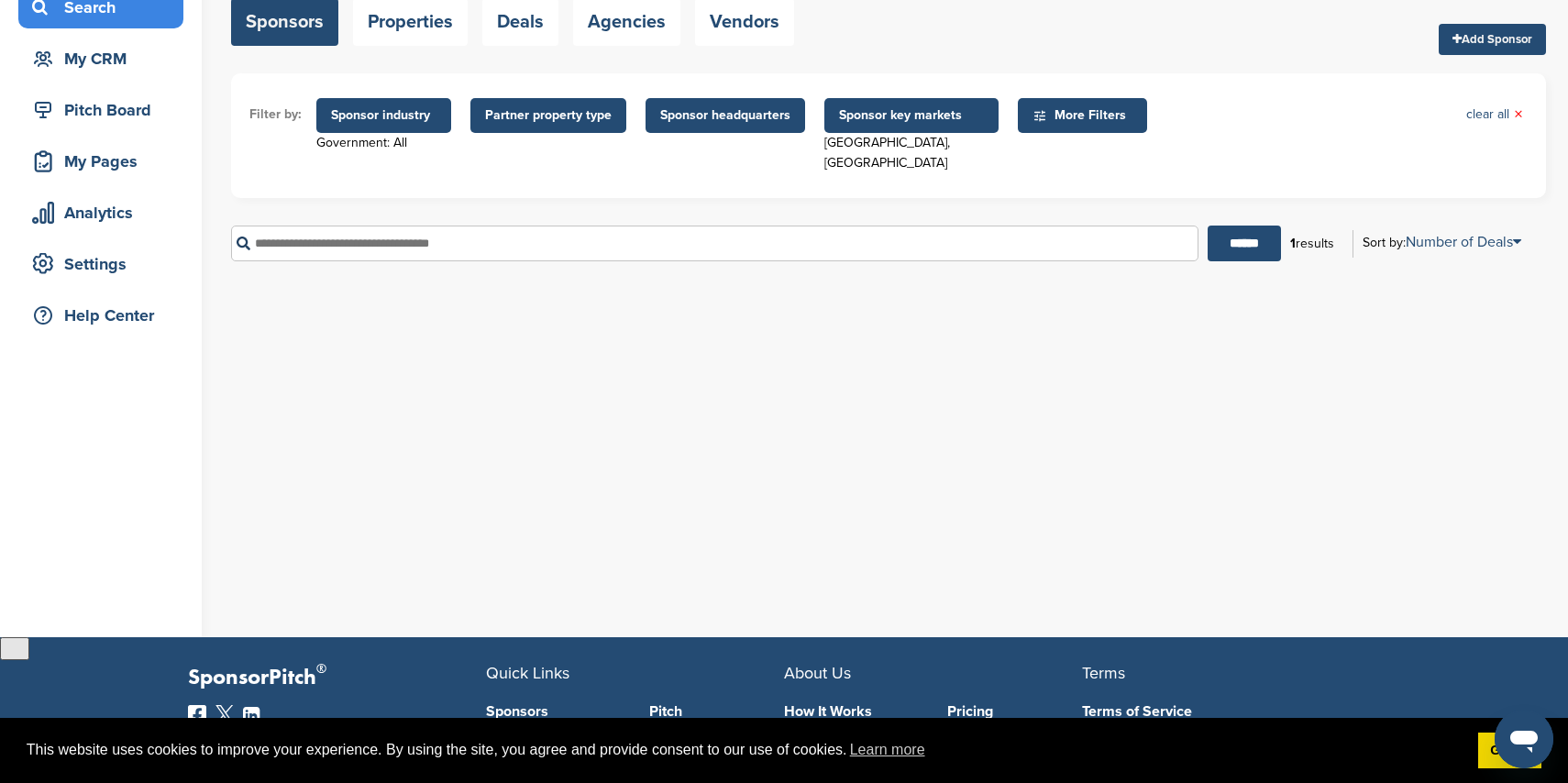
scroll to position [0, 0]
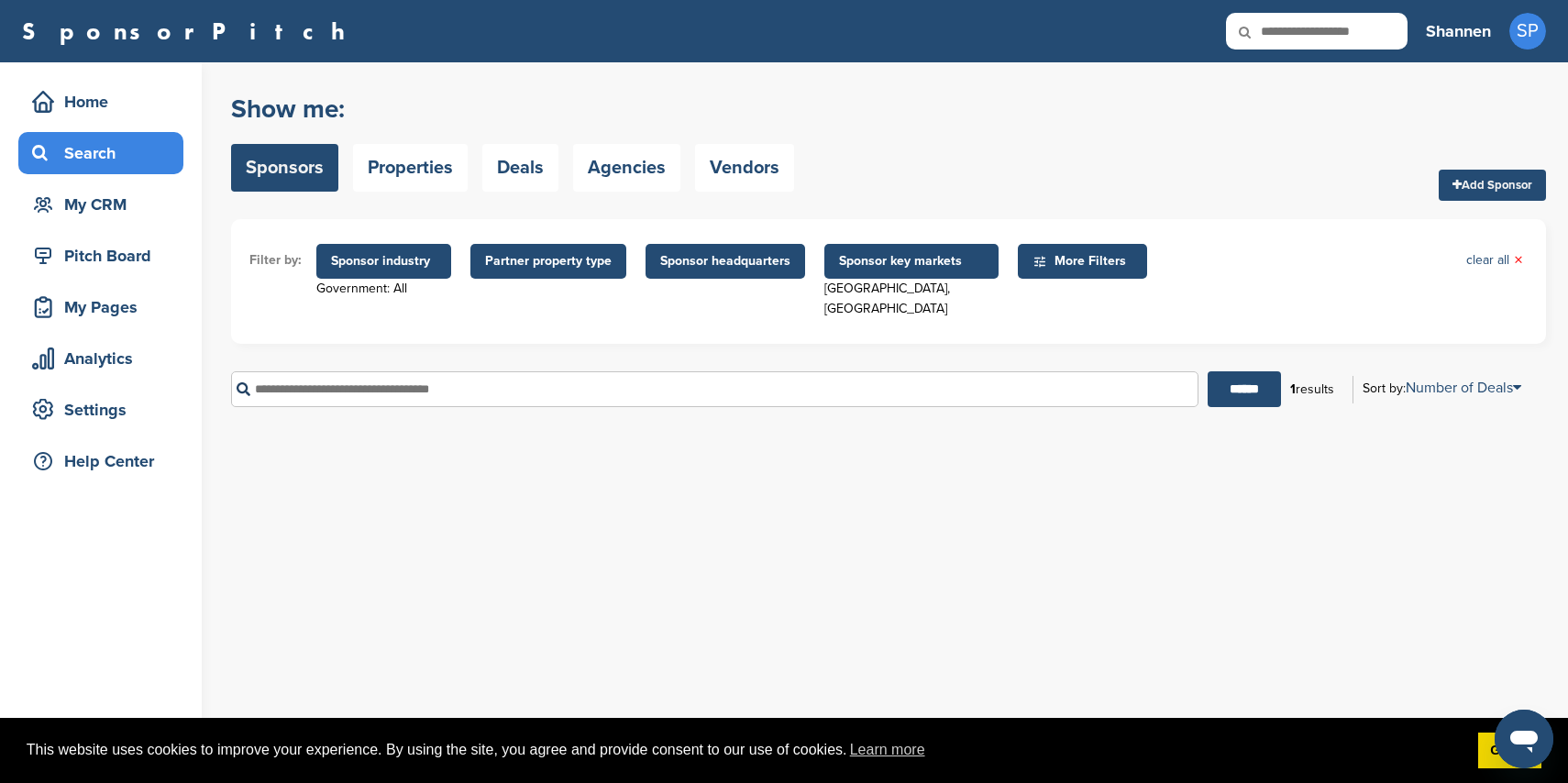
click at [382, 257] on span "Sponsor industry" at bounding box center [384, 261] width 105 height 20
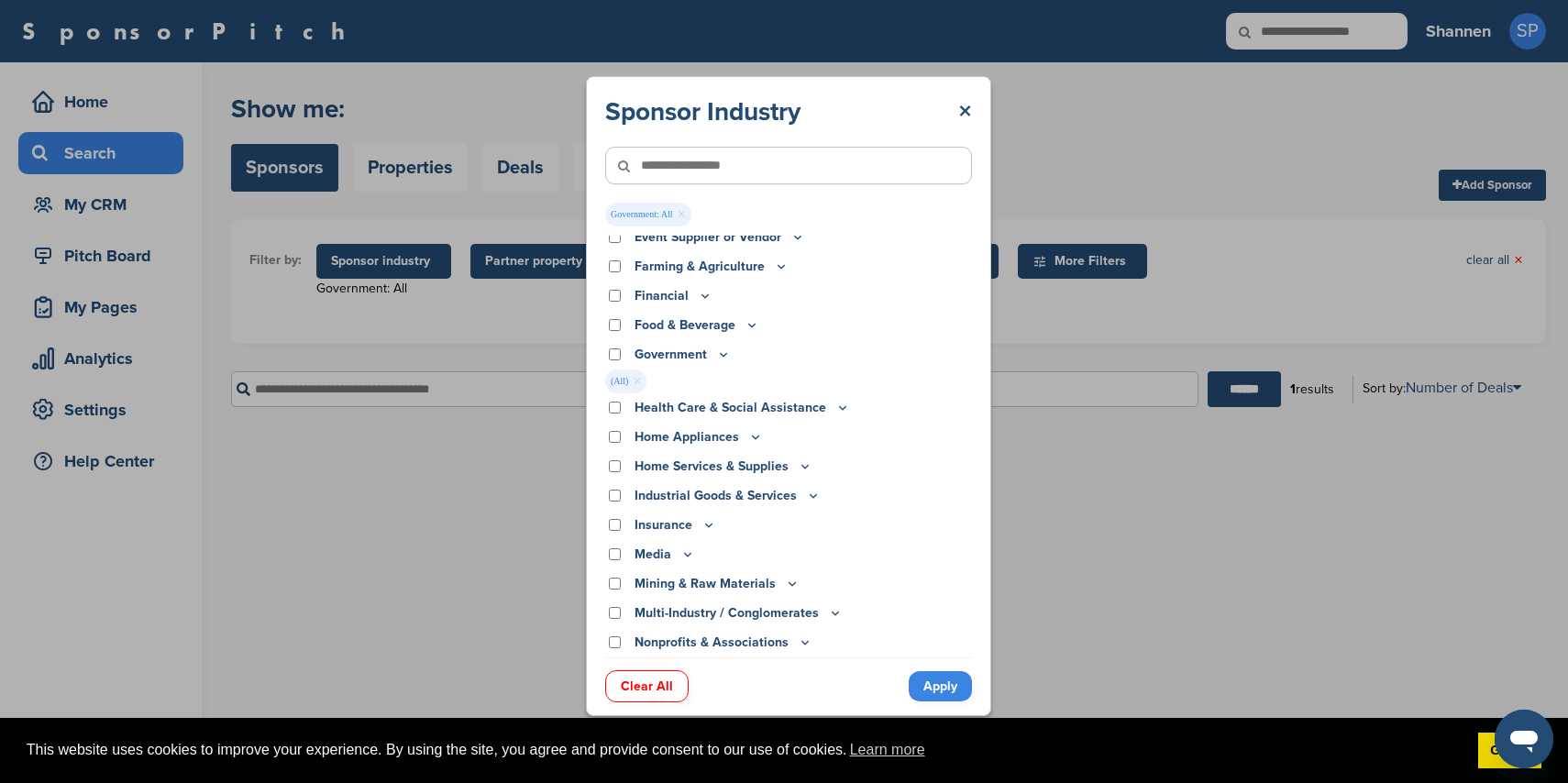
click at [614, 360] on div "Government" at bounding box center [789, 355] width 367 height 20
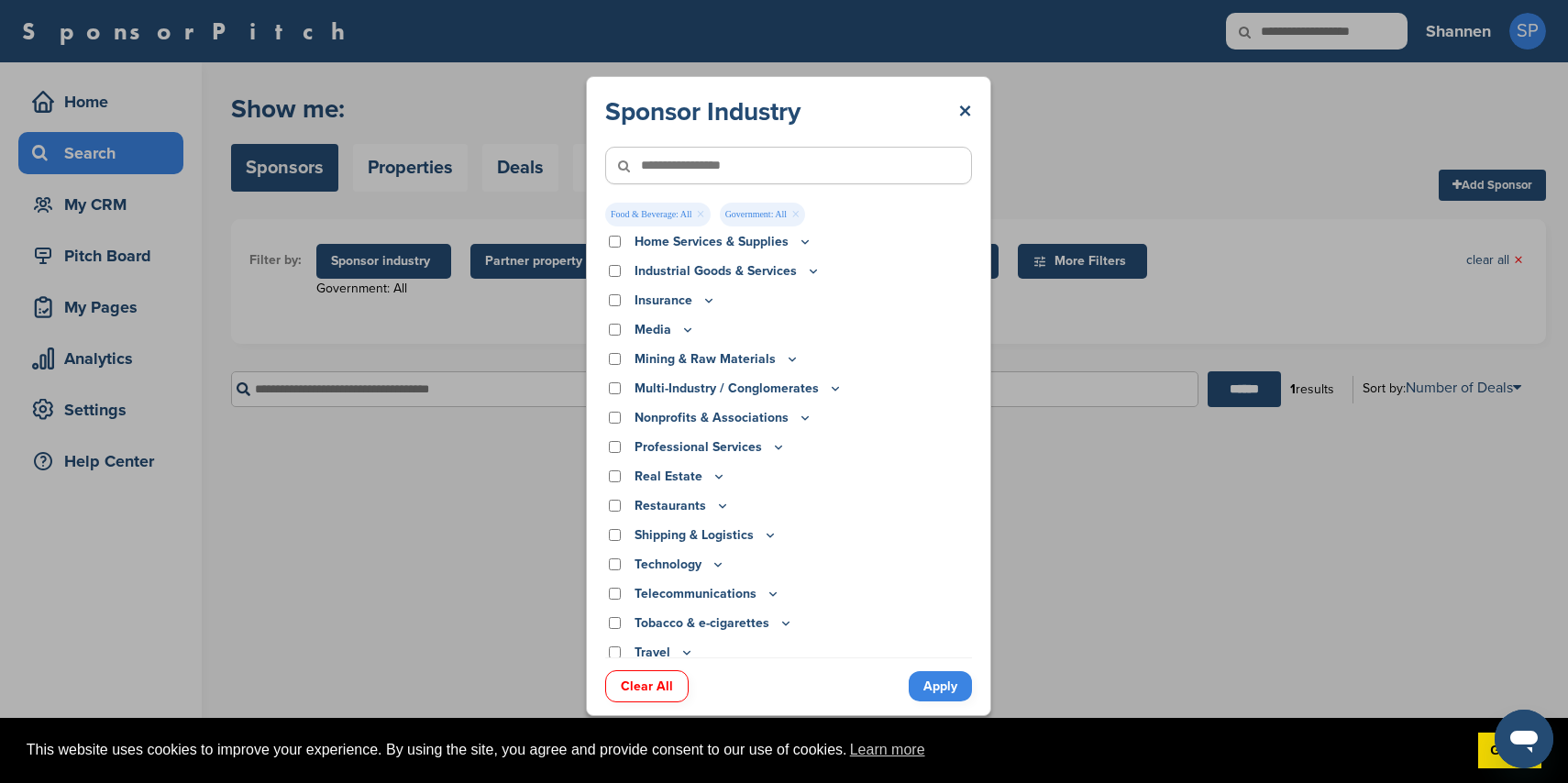
scroll to position [471, 0]
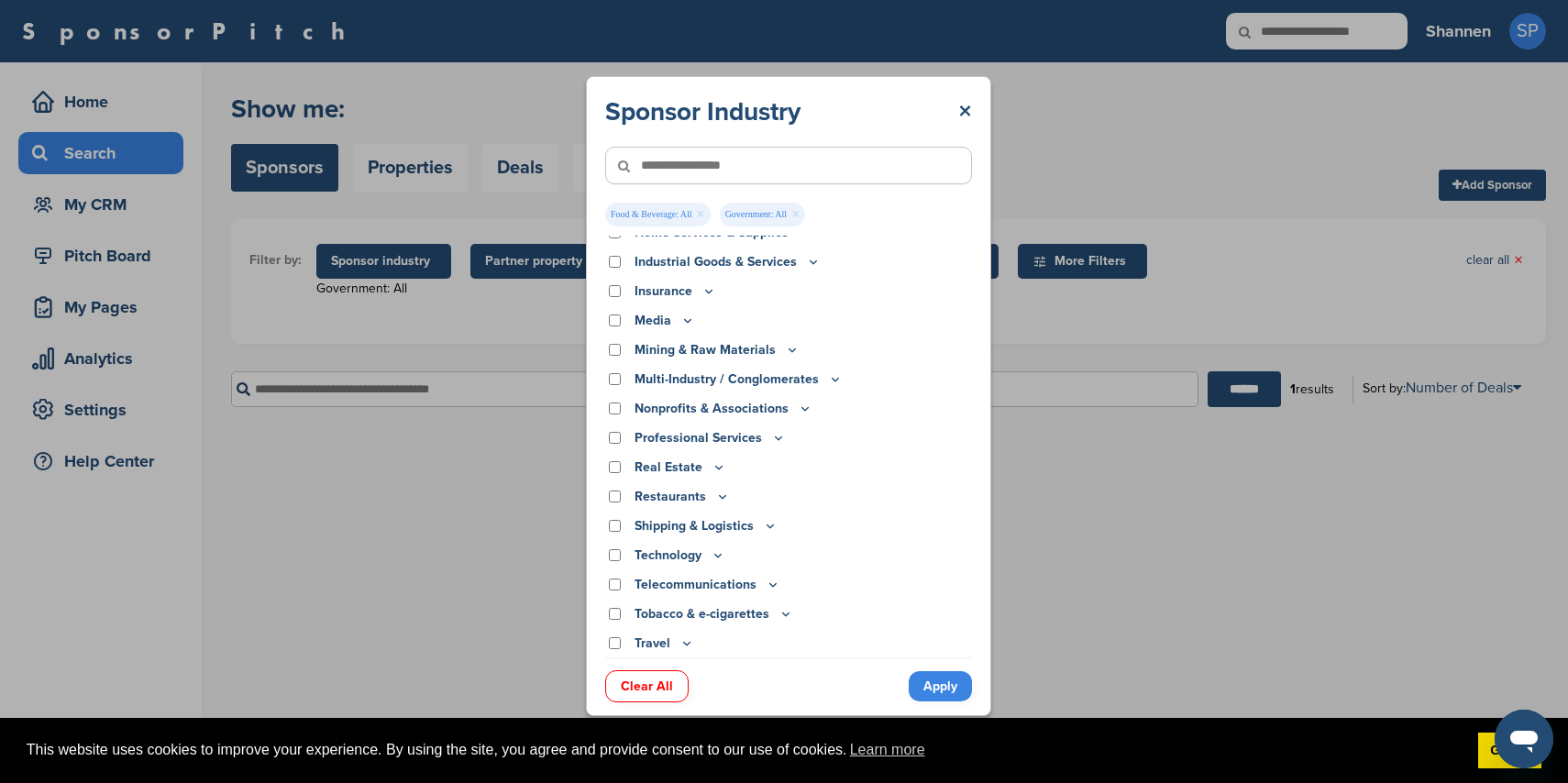
click at [642, 675] on link "Clear All" at bounding box center [647, 685] width 84 height 32
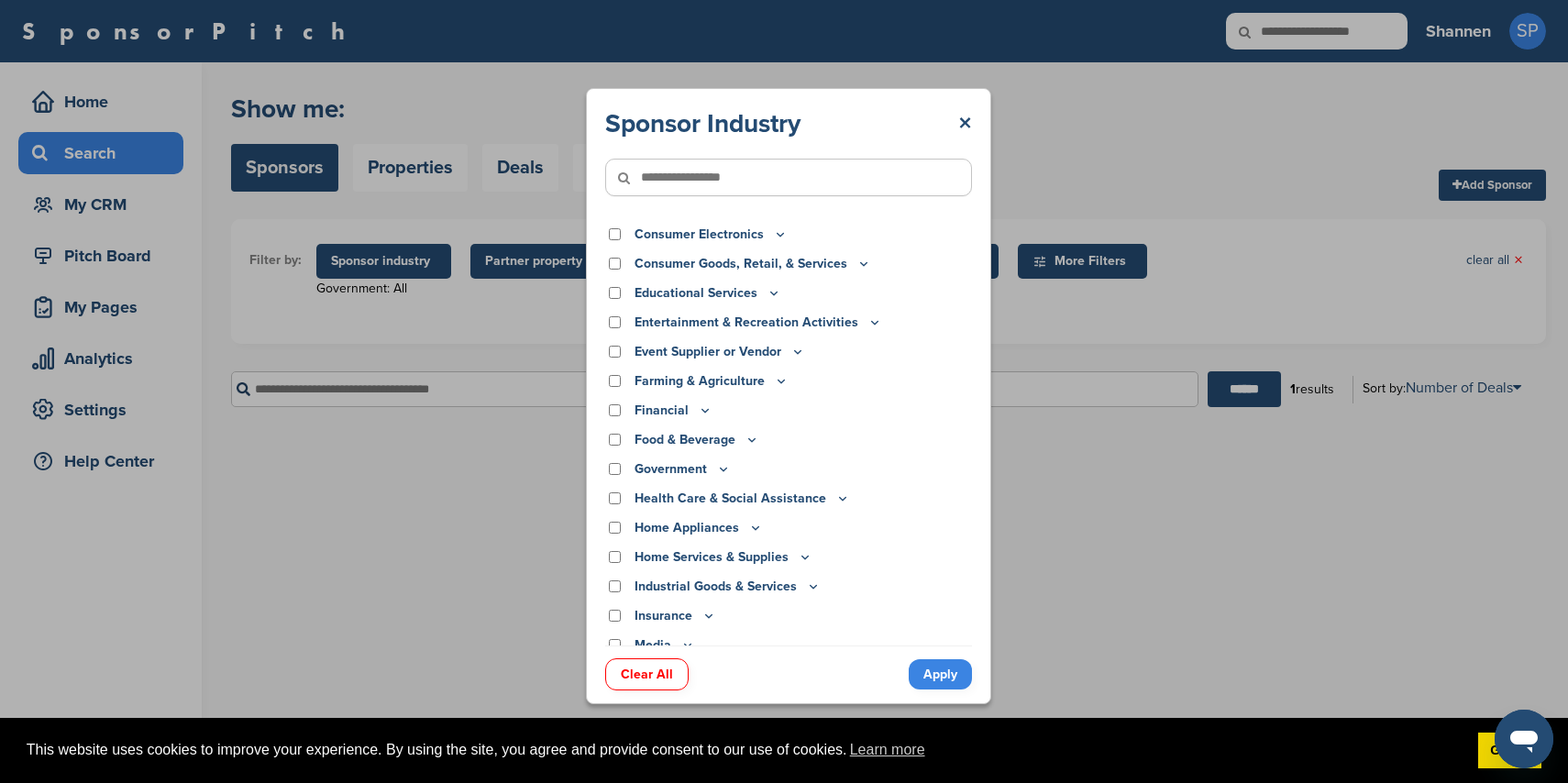
scroll to position [93, 0]
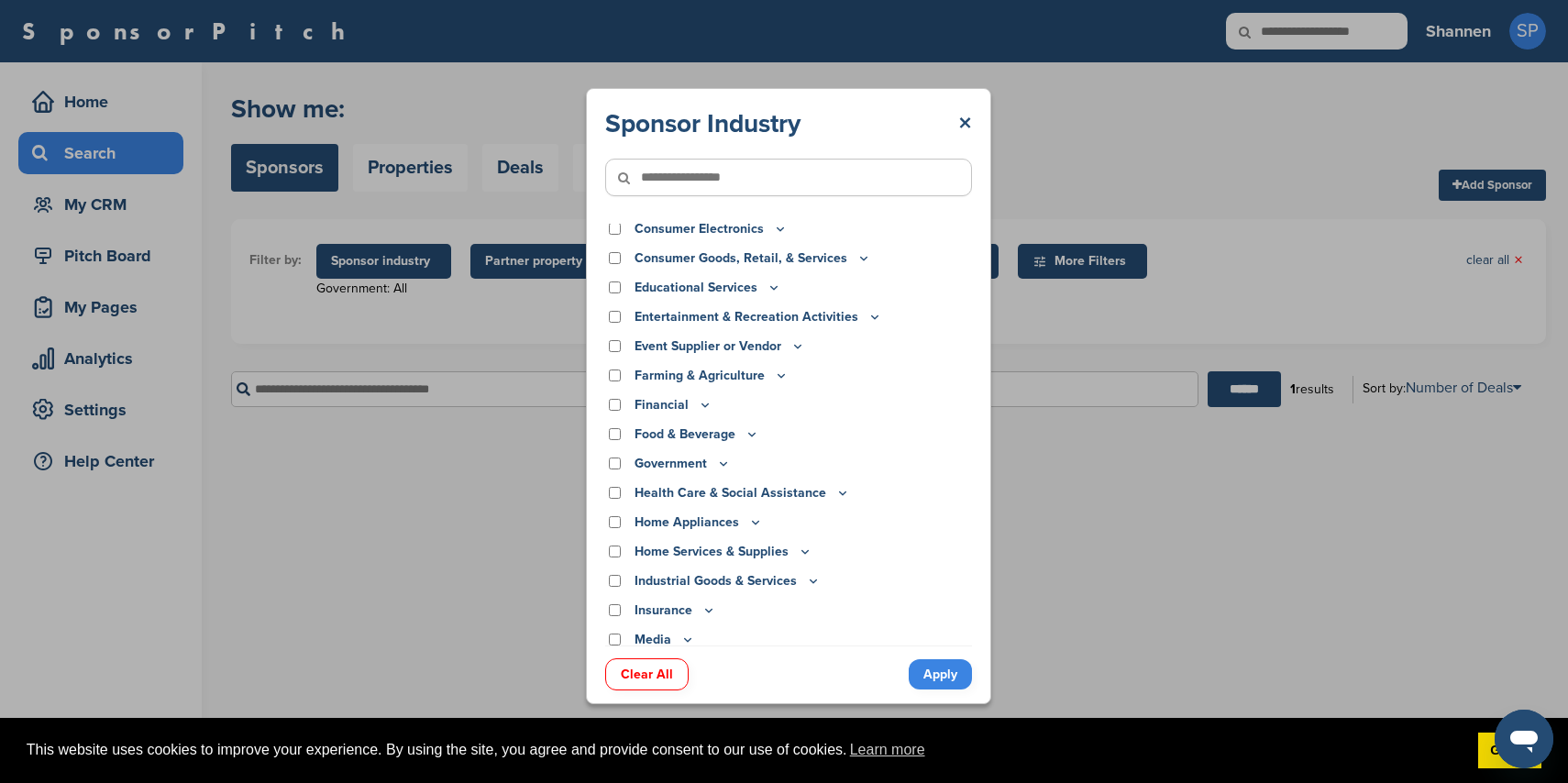
click at [618, 425] on div "Food & Beverage" at bounding box center [789, 434] width 367 height 20
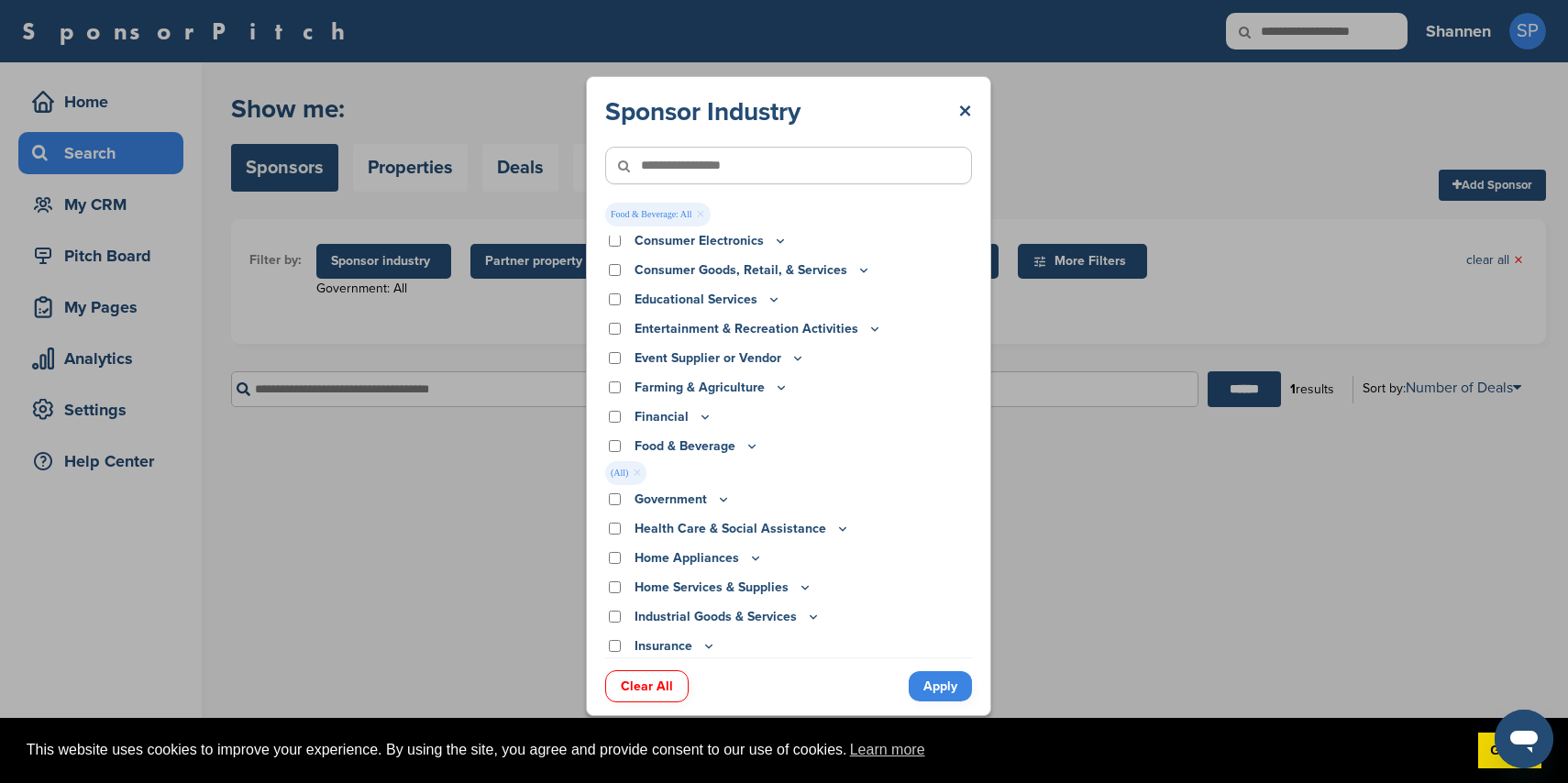
click at [937, 680] on link "Apply" at bounding box center [940, 685] width 63 height 30
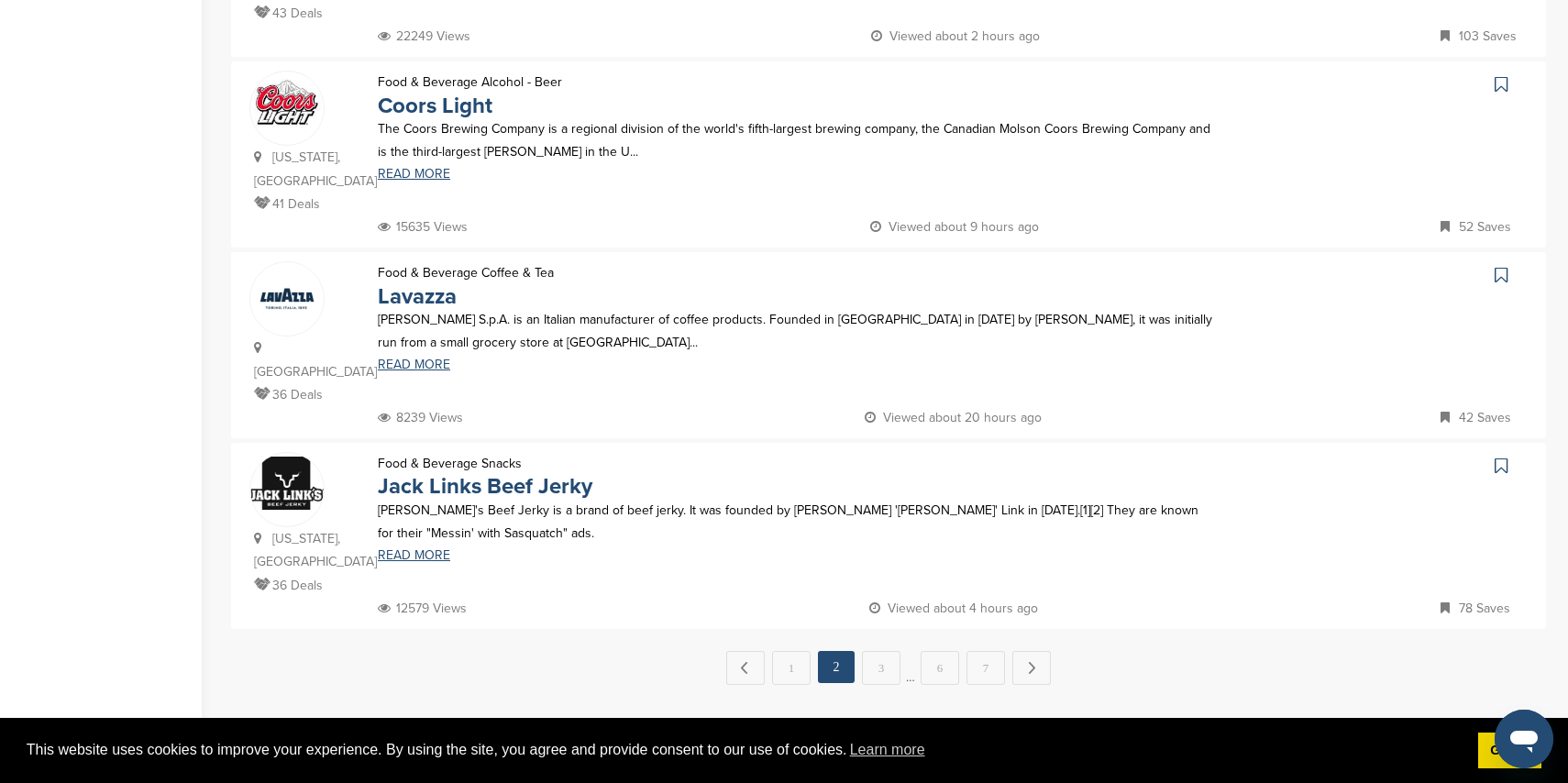
scroll to position [1759, 0]
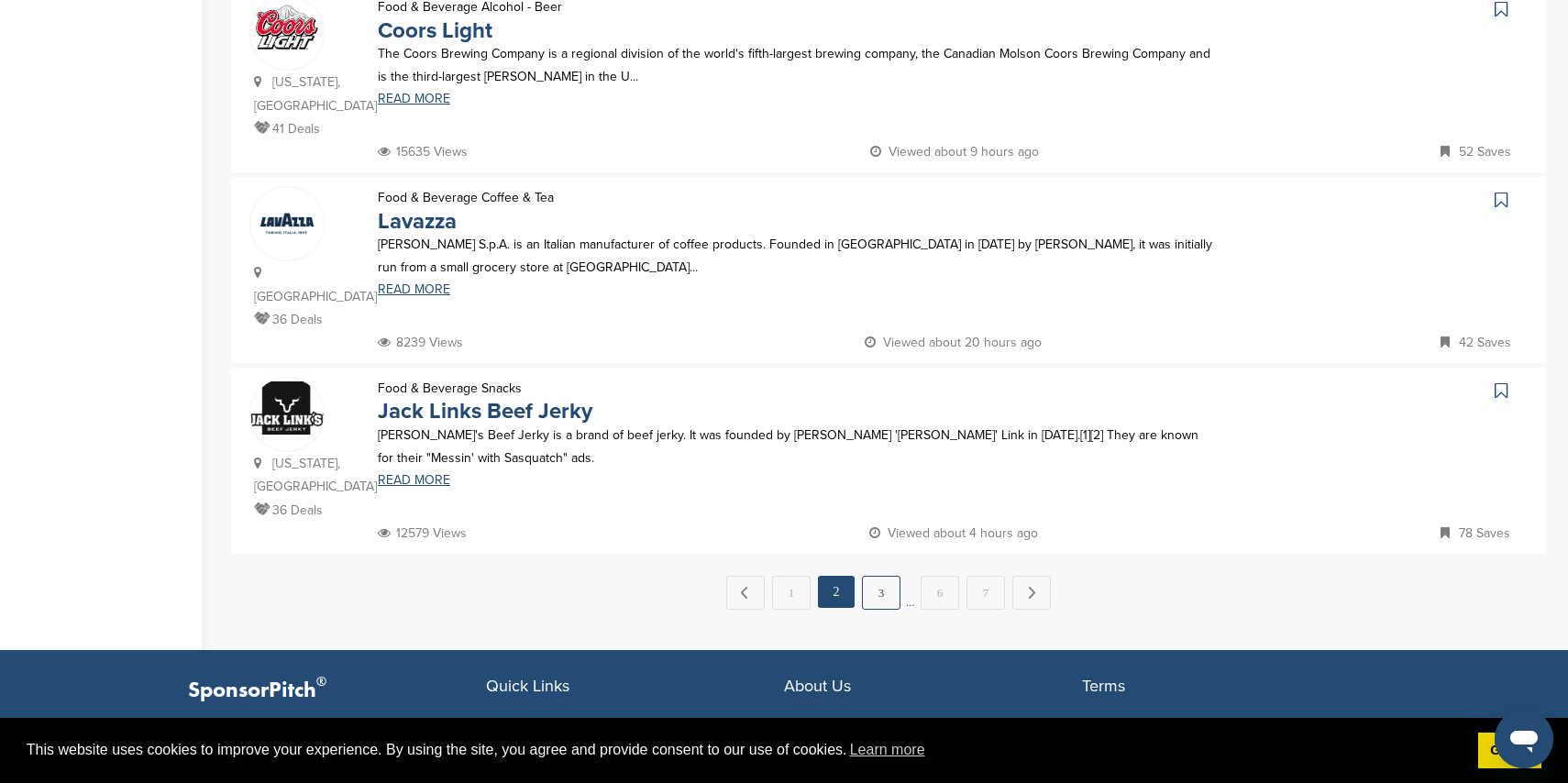
drag, startPoint x: 860, startPoint y: 450, endPoint x: 870, endPoint y: 454, distance: 10.8
click at [860, 576] on div "← Previous 1 2 3 … 6 7 Next →" at bounding box center [888, 593] width 1315 height 34
click at [872, 576] on link "3" at bounding box center [881, 593] width 38 height 34
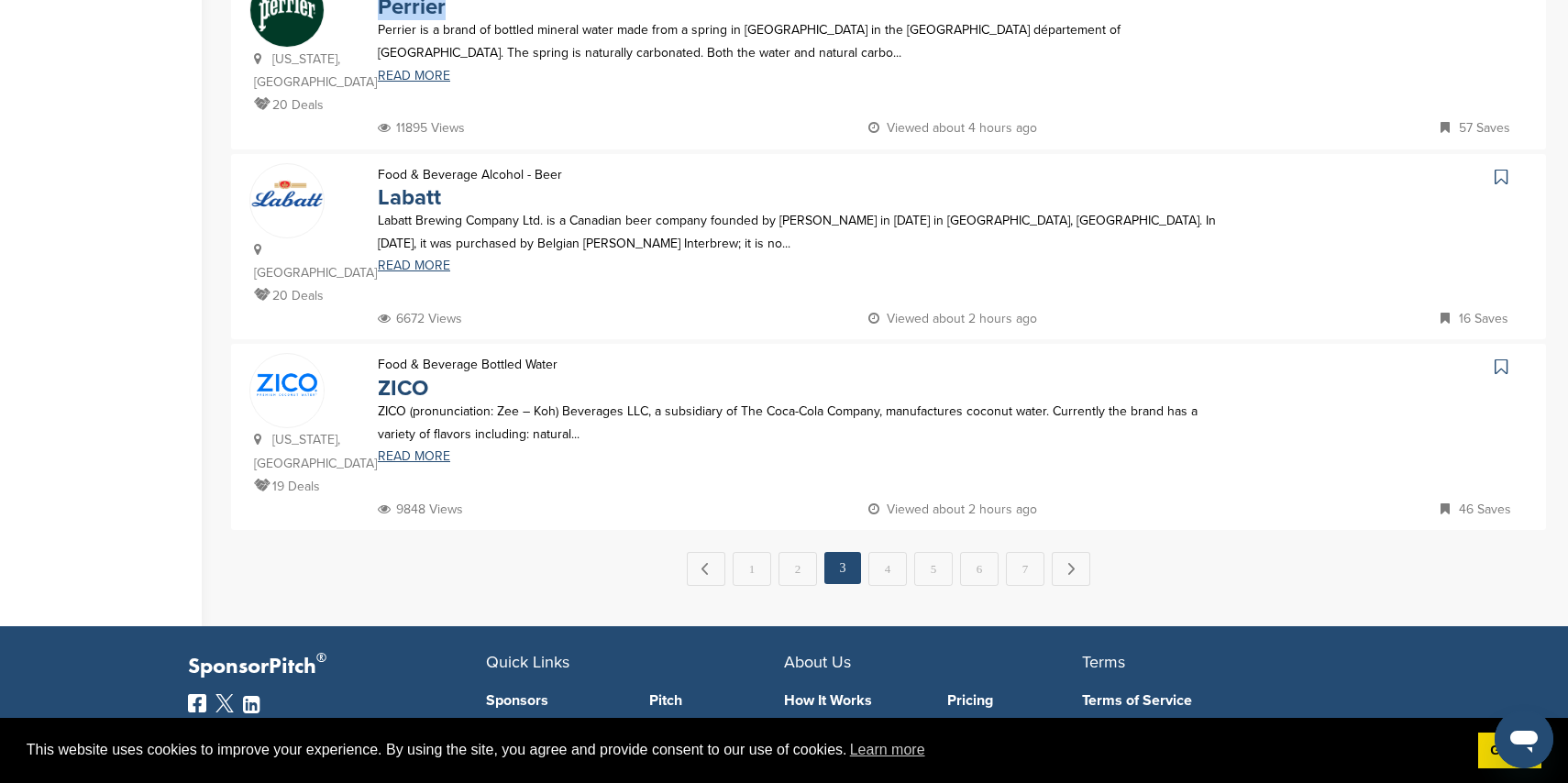
scroll to position [1810, 0]
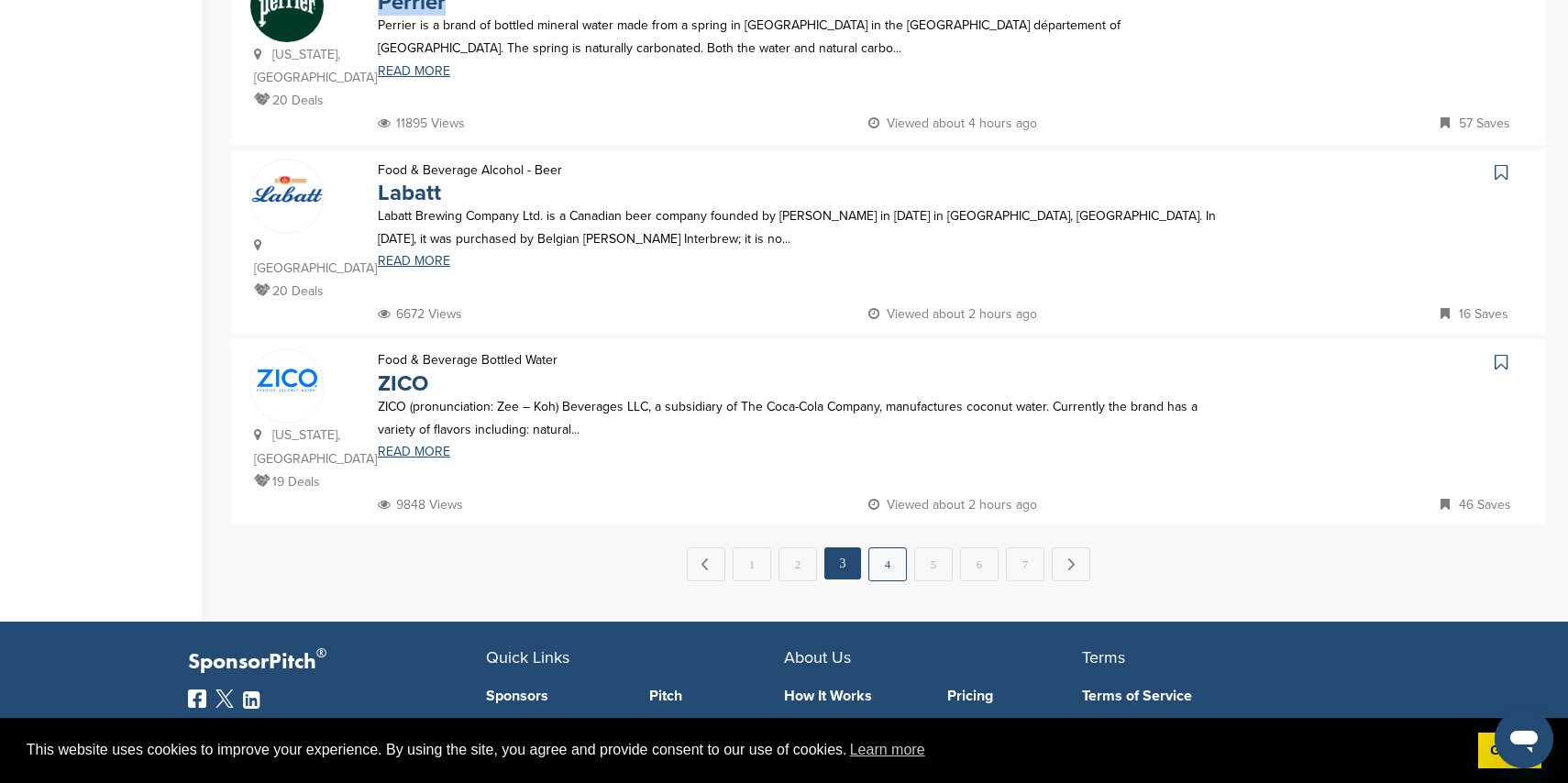
drag, startPoint x: 879, startPoint y: 450, endPoint x: 866, endPoint y: 449, distance: 13.0
click at [878, 547] on link "4" at bounding box center [887, 564] width 38 height 34
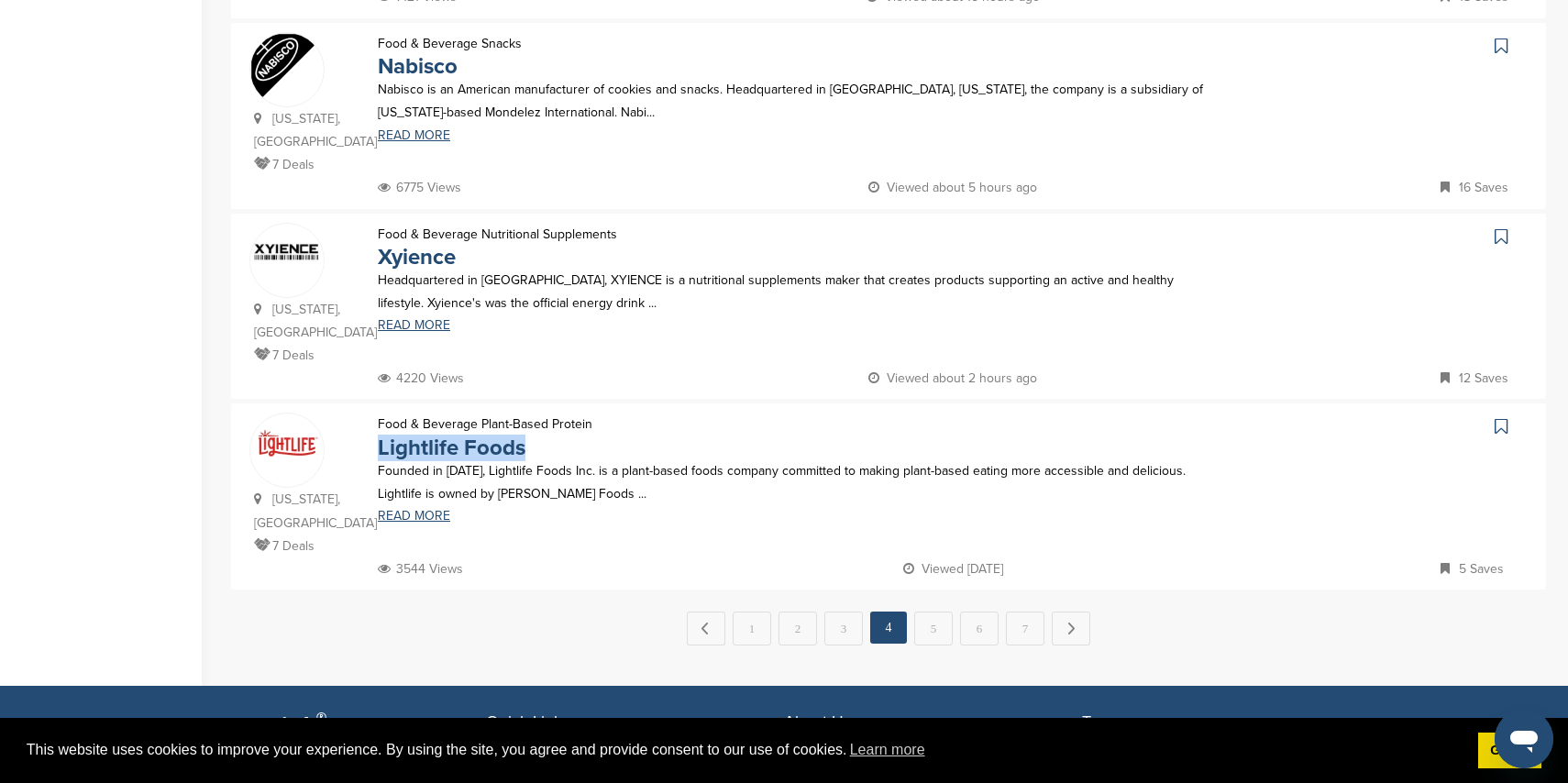
scroll to position [1807, 0]
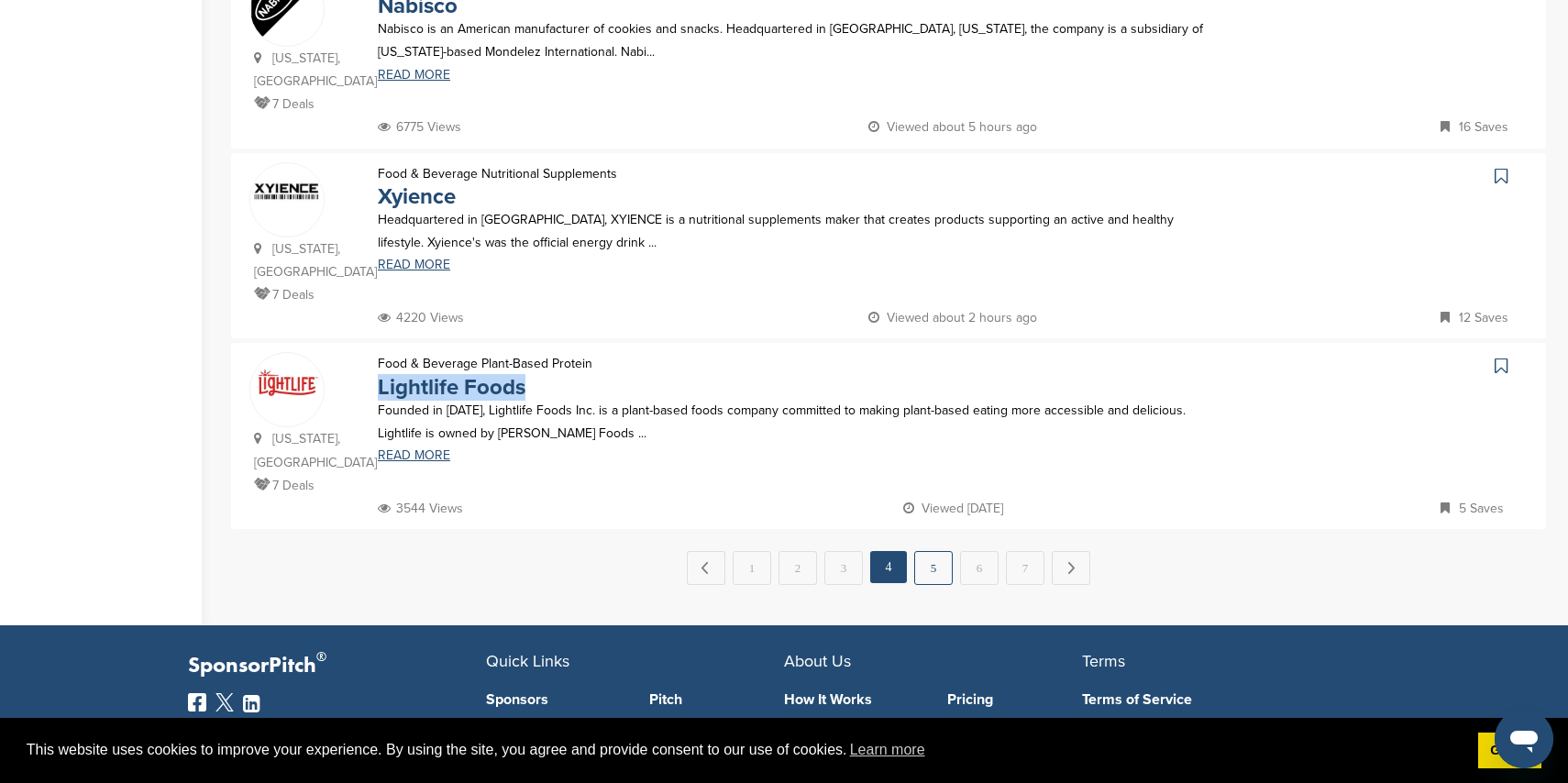
click at [921, 551] on link "5" at bounding box center [933, 568] width 38 height 34
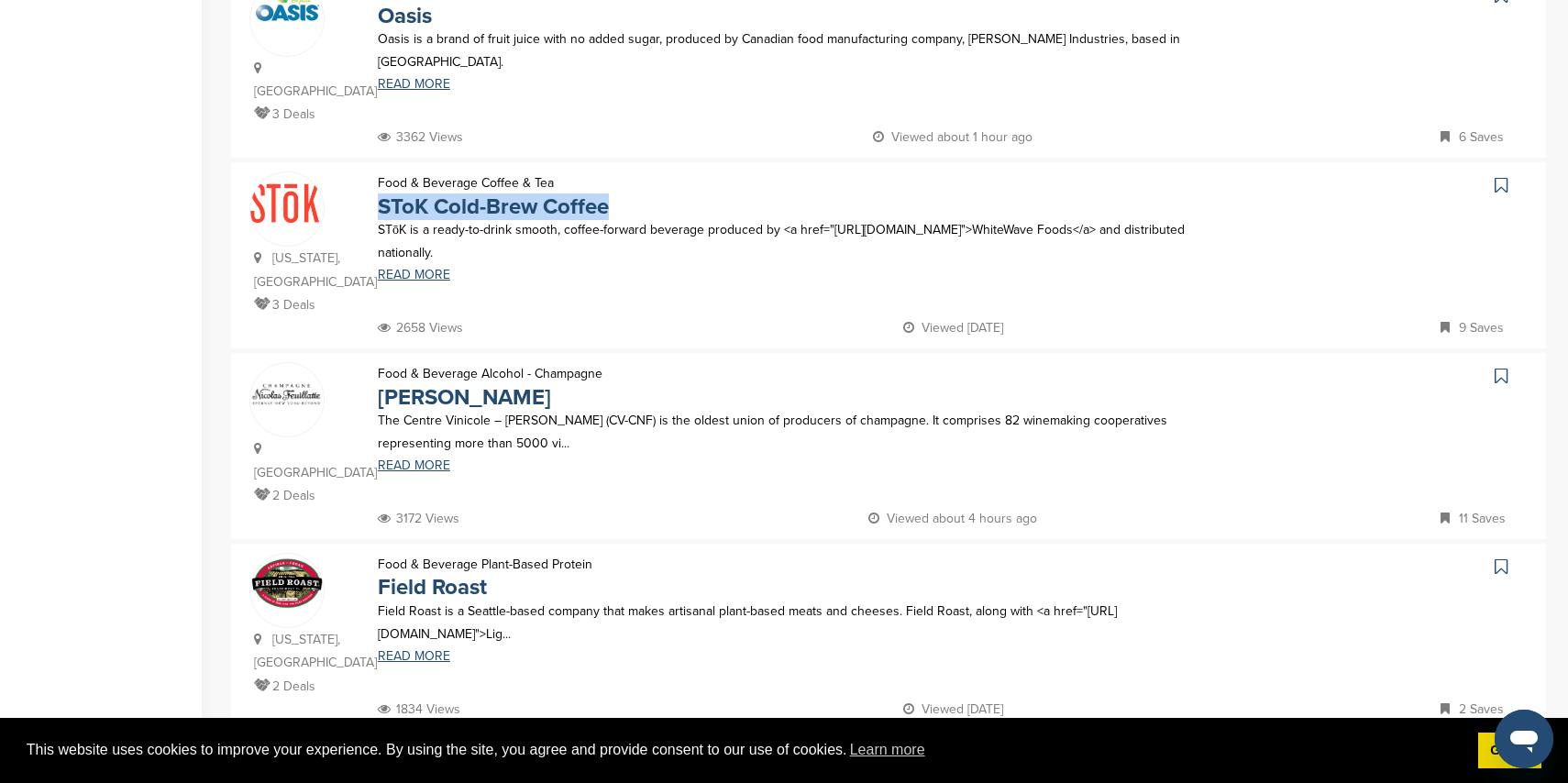
scroll to position [1584, 0]
drag, startPoint x: 976, startPoint y: 566, endPoint x: 955, endPoint y: 561, distance: 21.6
click at [976, 751] on link "6" at bounding box center [979, 767] width 38 height 34
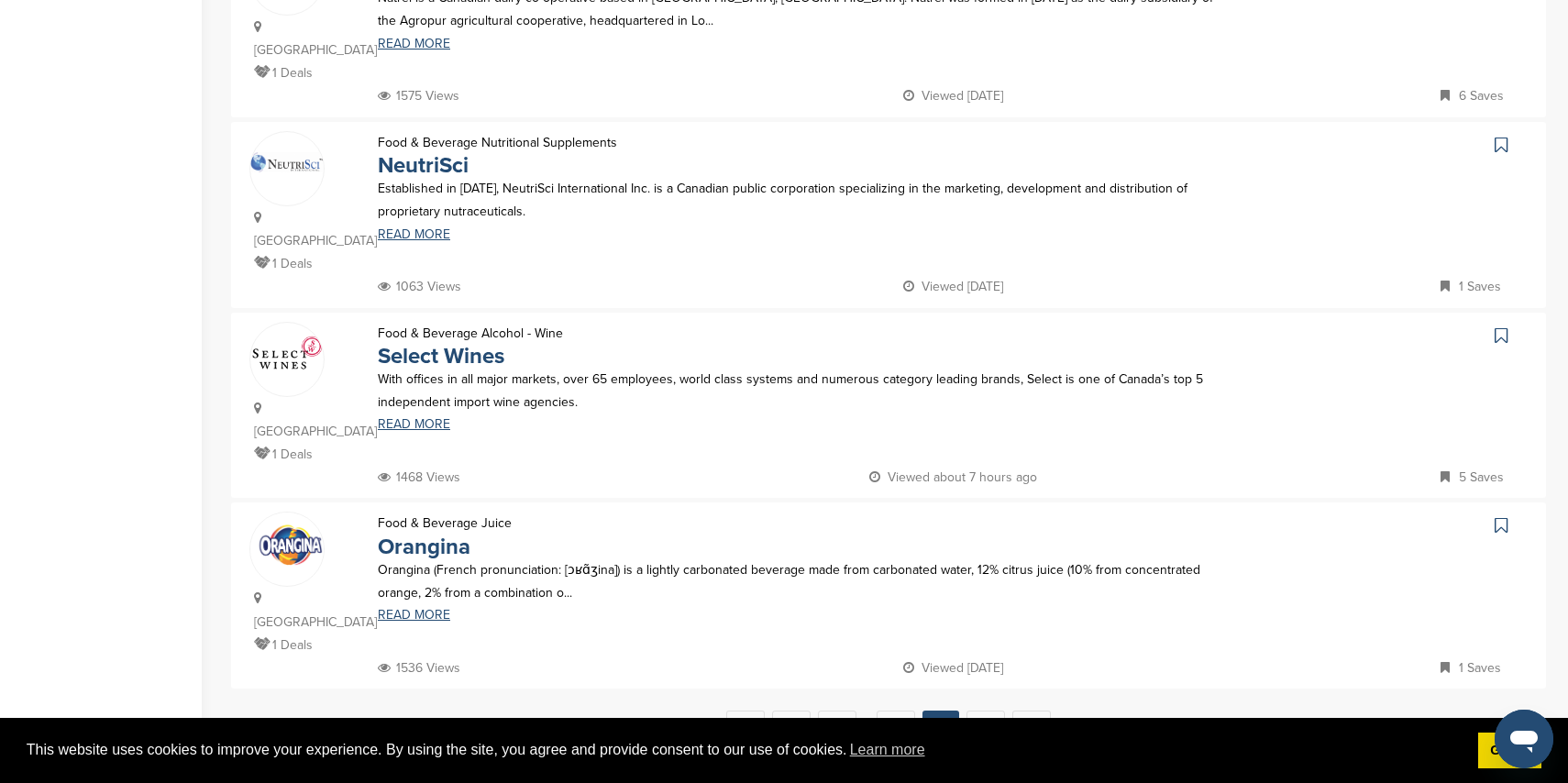
scroll to position [1633, 0]
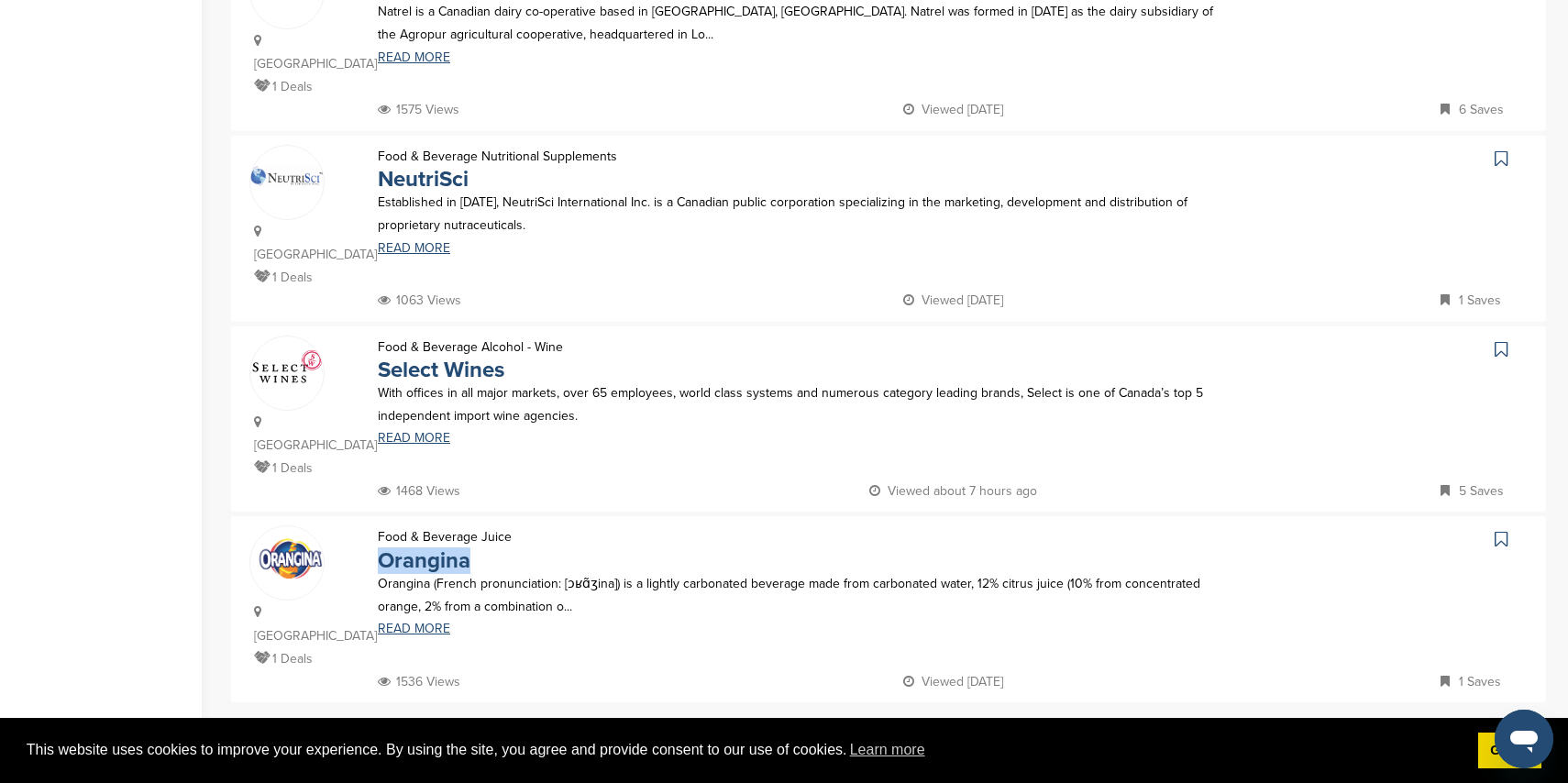
click at [996, 724] on link "7" at bounding box center [985, 741] width 38 height 34
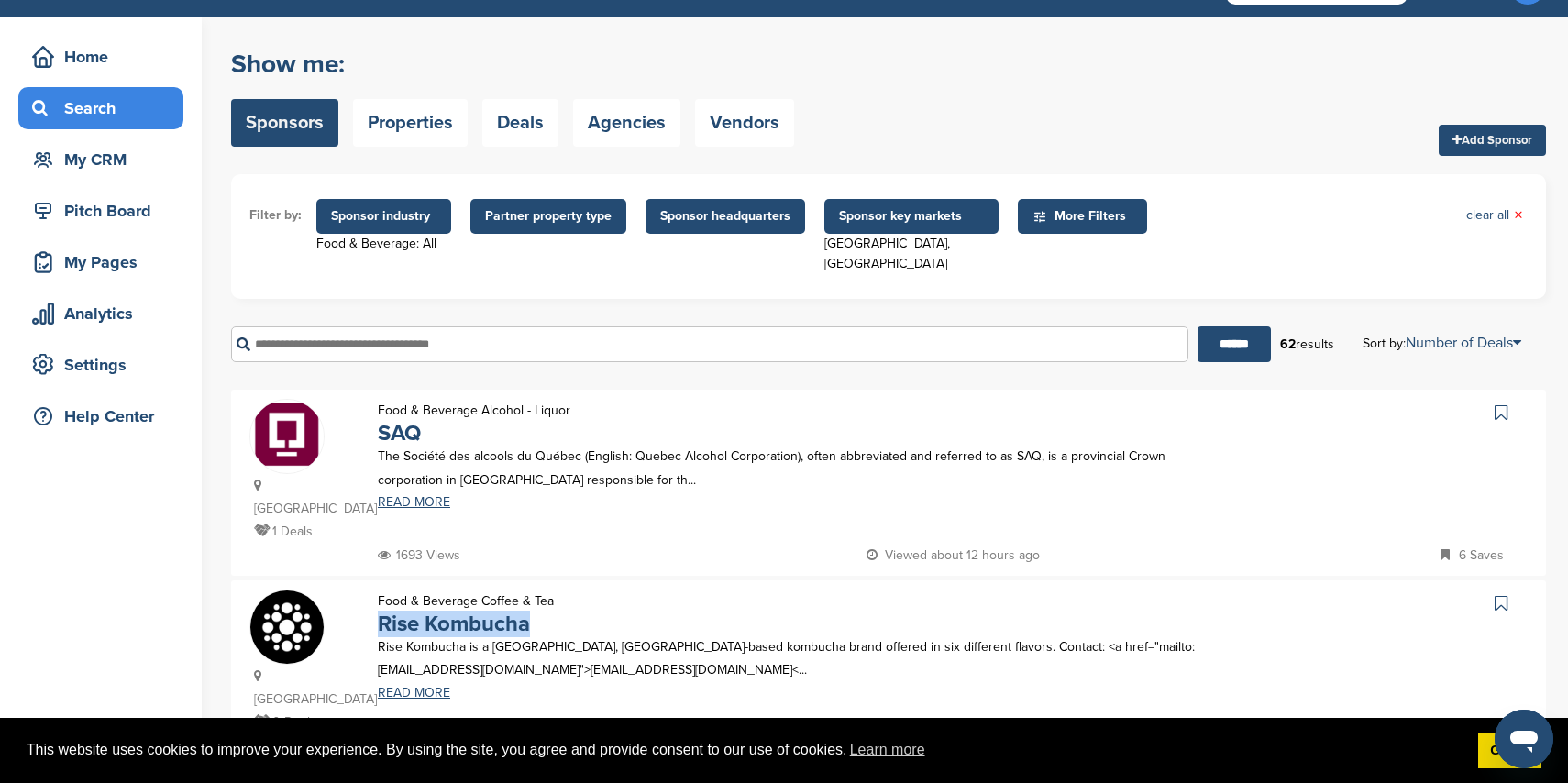
scroll to position [47, 0]
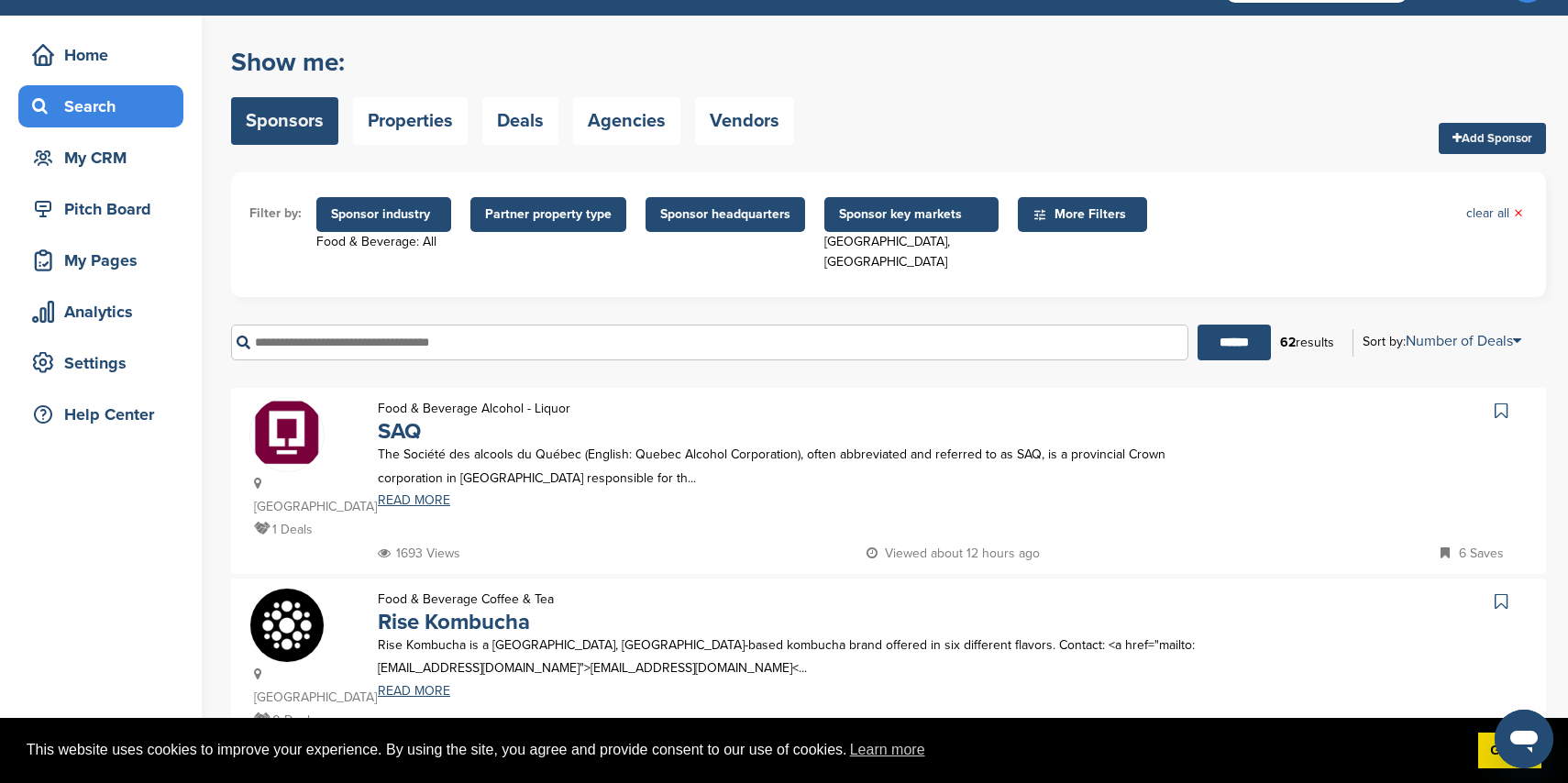
click at [423, 211] on span "Sponsor industry" at bounding box center [384, 215] width 105 height 20
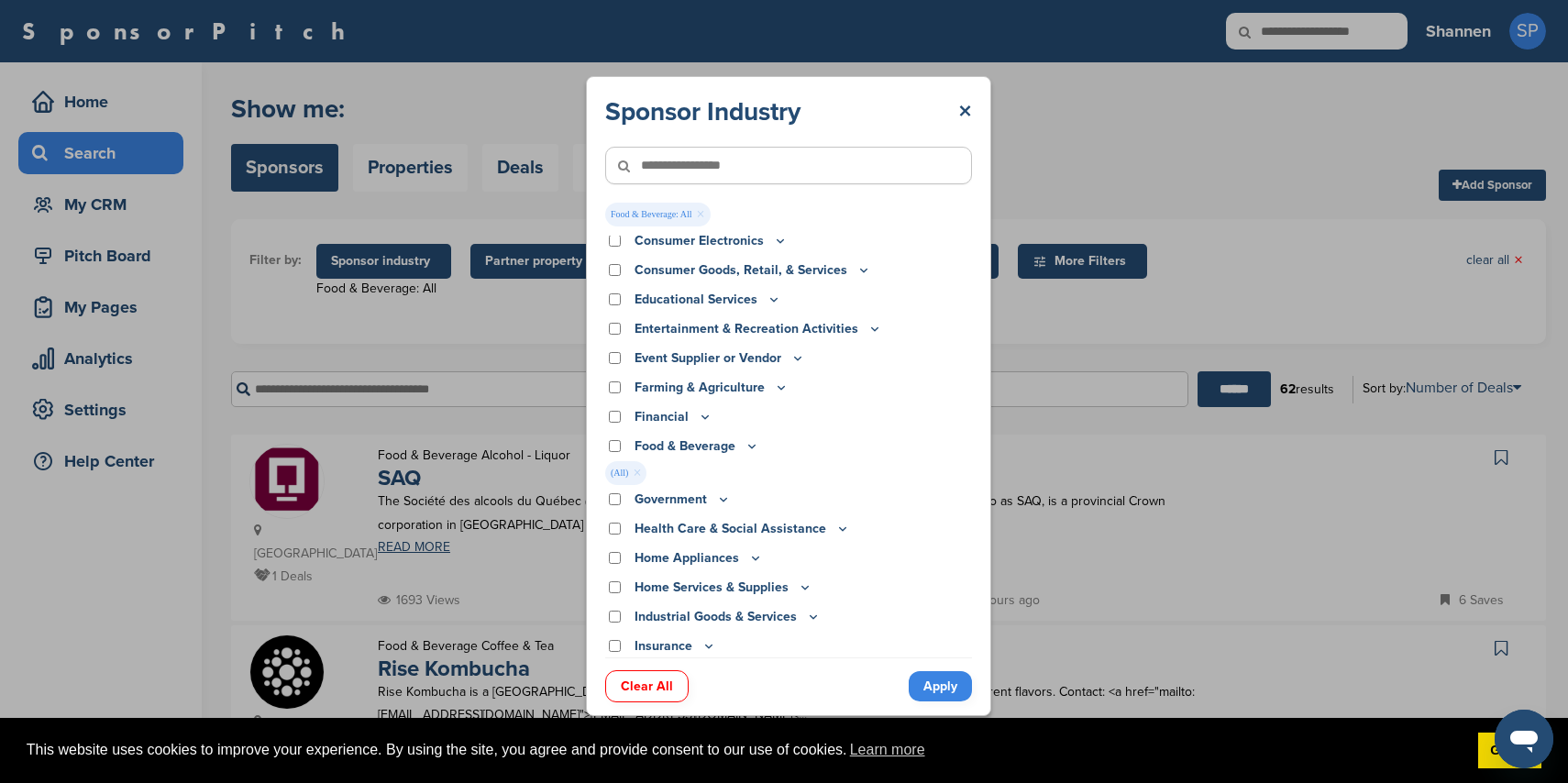
scroll to position [0, 0]
click at [939, 689] on link "Apply" at bounding box center [940, 685] width 63 height 30
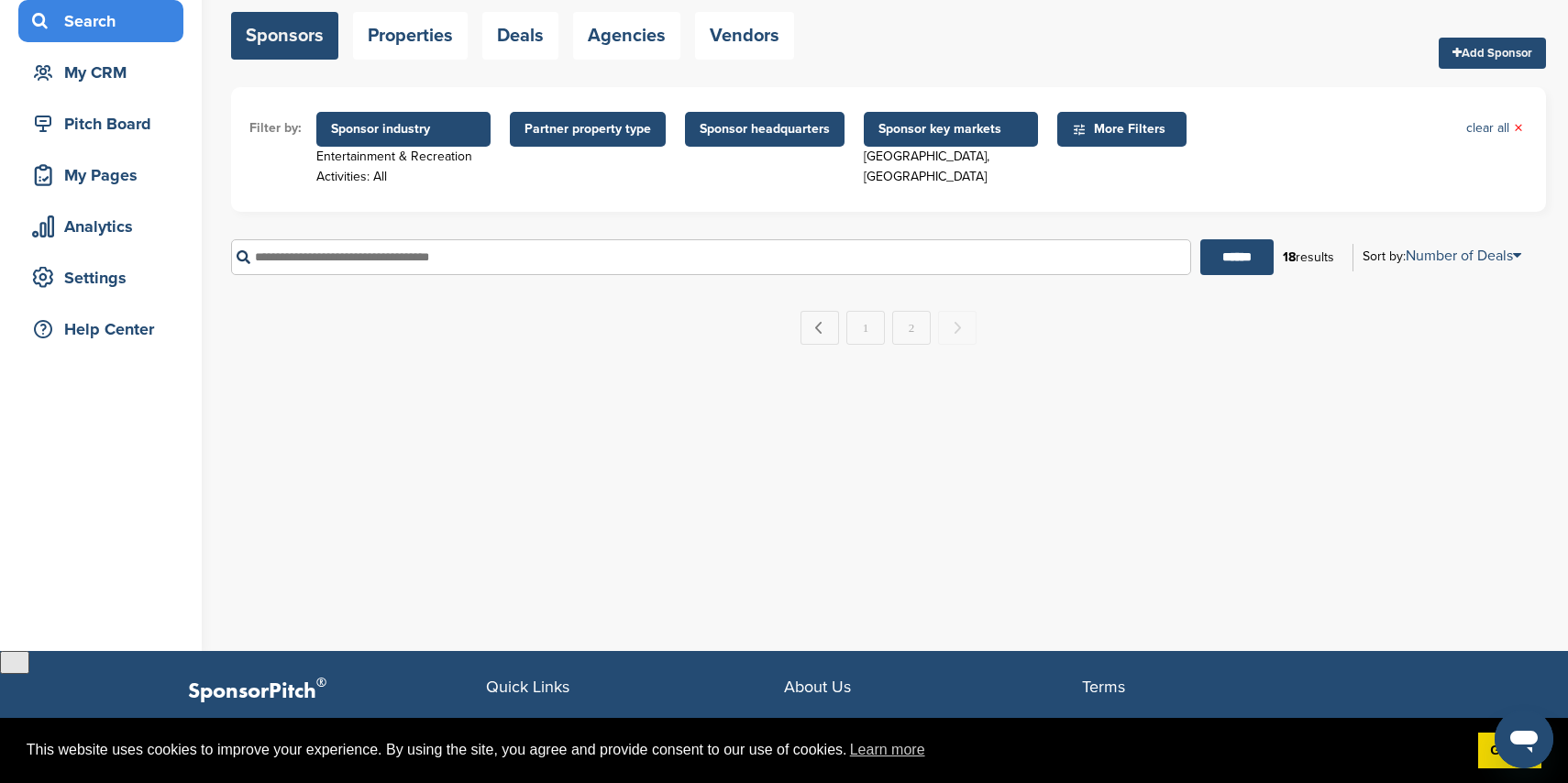
scroll to position [112, 0]
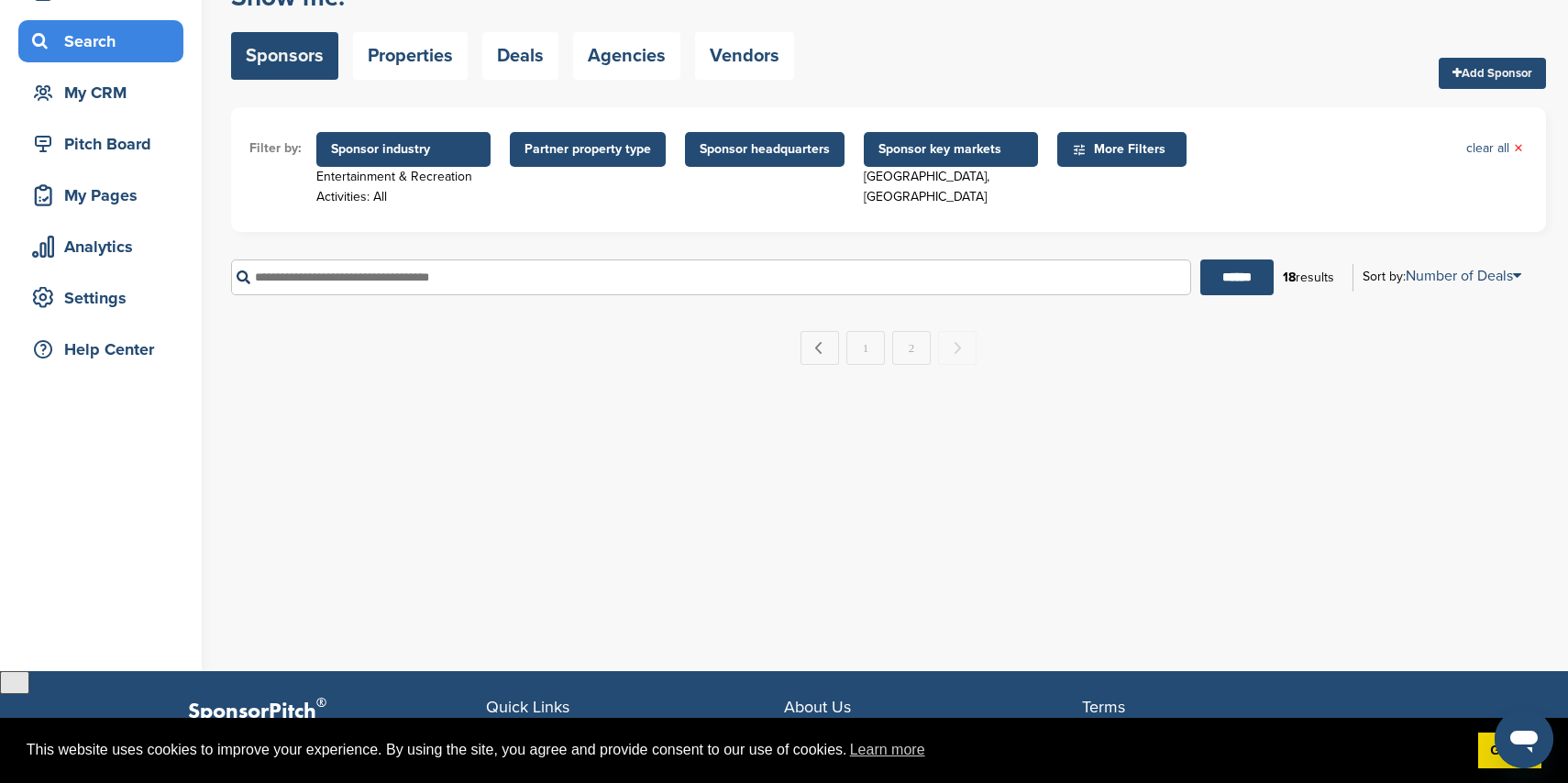
click at [442, 146] on span "Sponsor industry" at bounding box center [404, 149] width 145 height 20
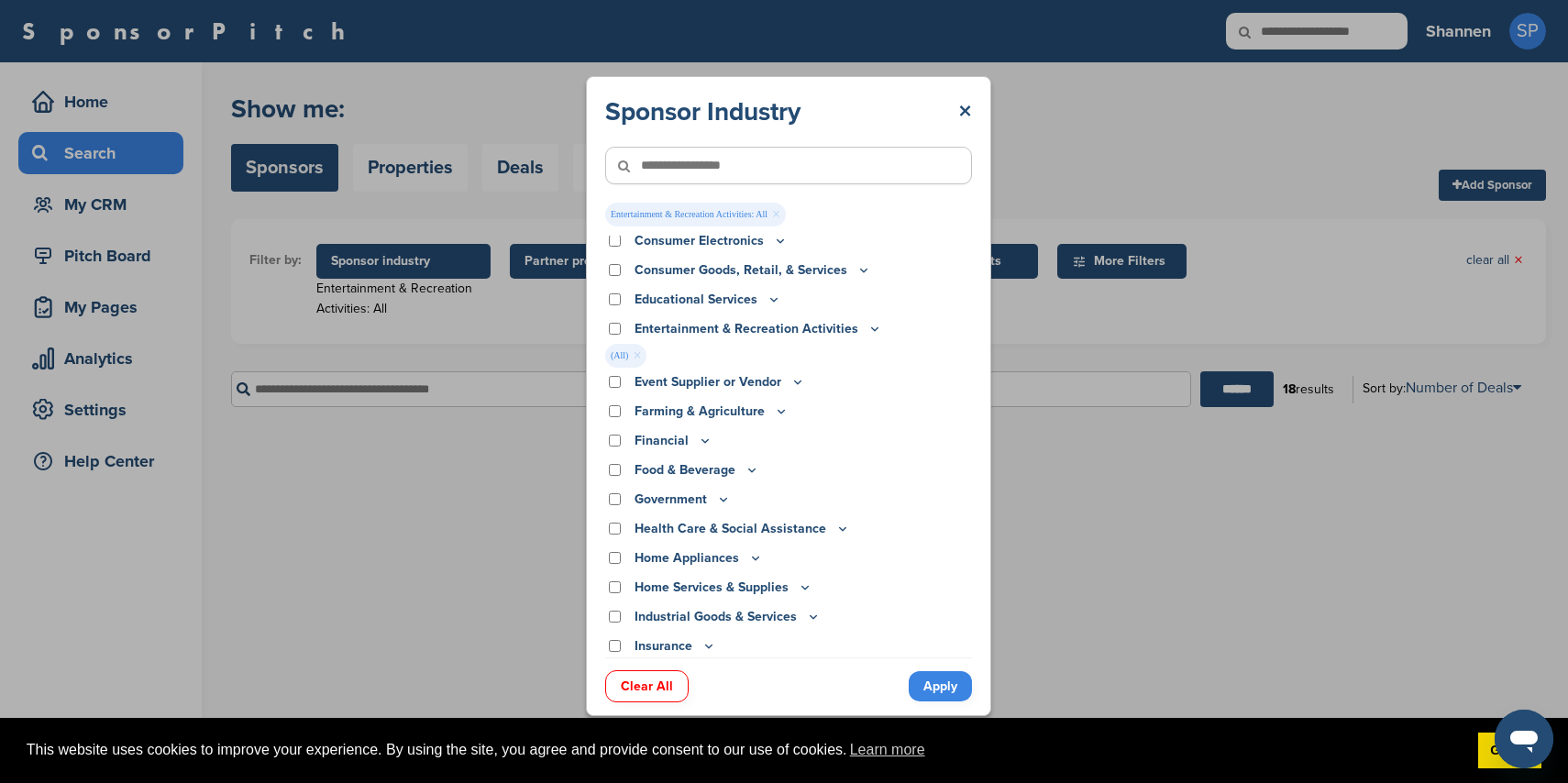
scroll to position [0, 0]
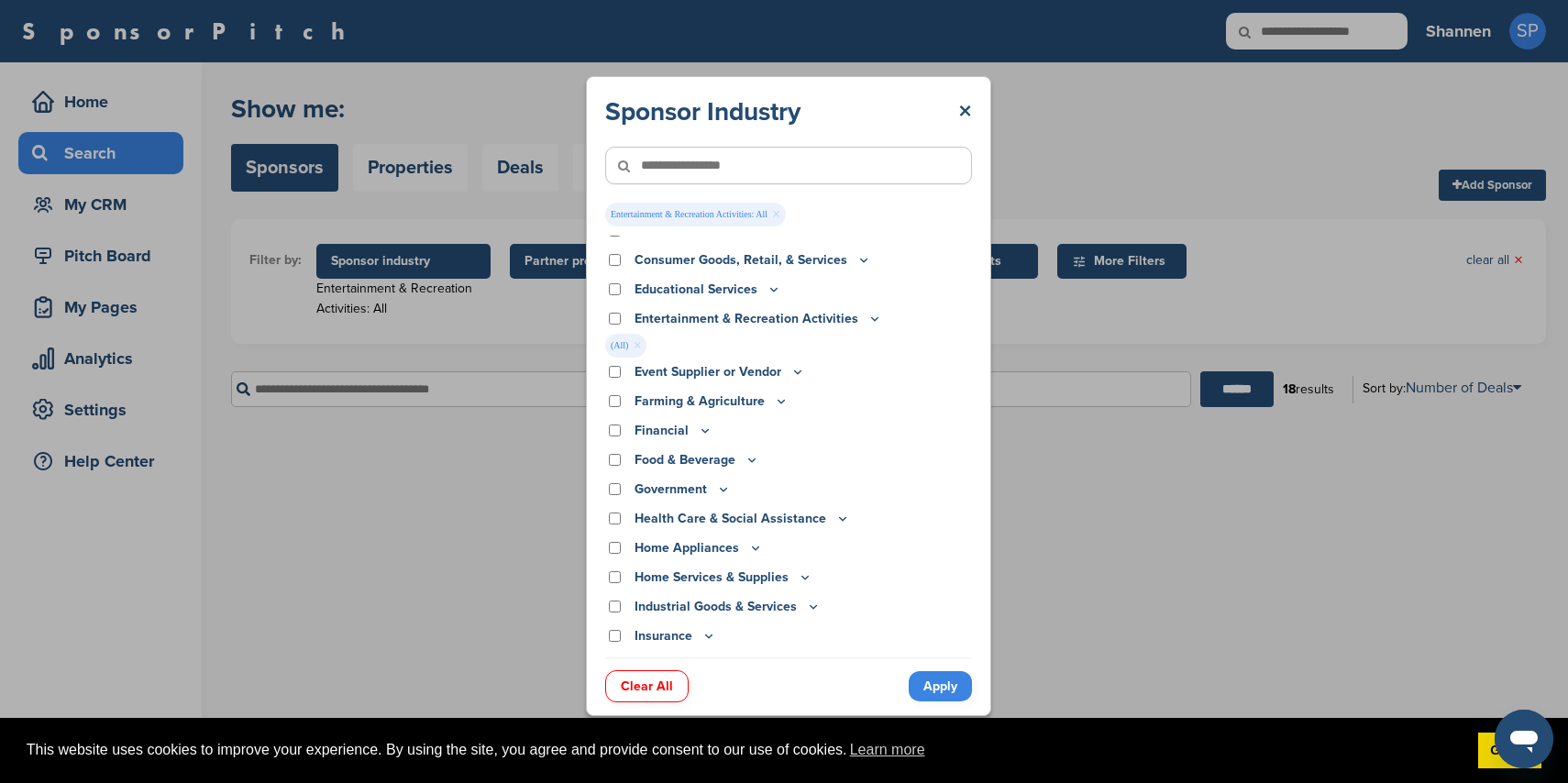
click at [638, 313] on p "Entertainment & Recreation Activities" at bounding box center [759, 319] width 248 height 20
click at [611, 316] on div "Entertainment & Recreation Activities" at bounding box center [789, 322] width 367 height 20
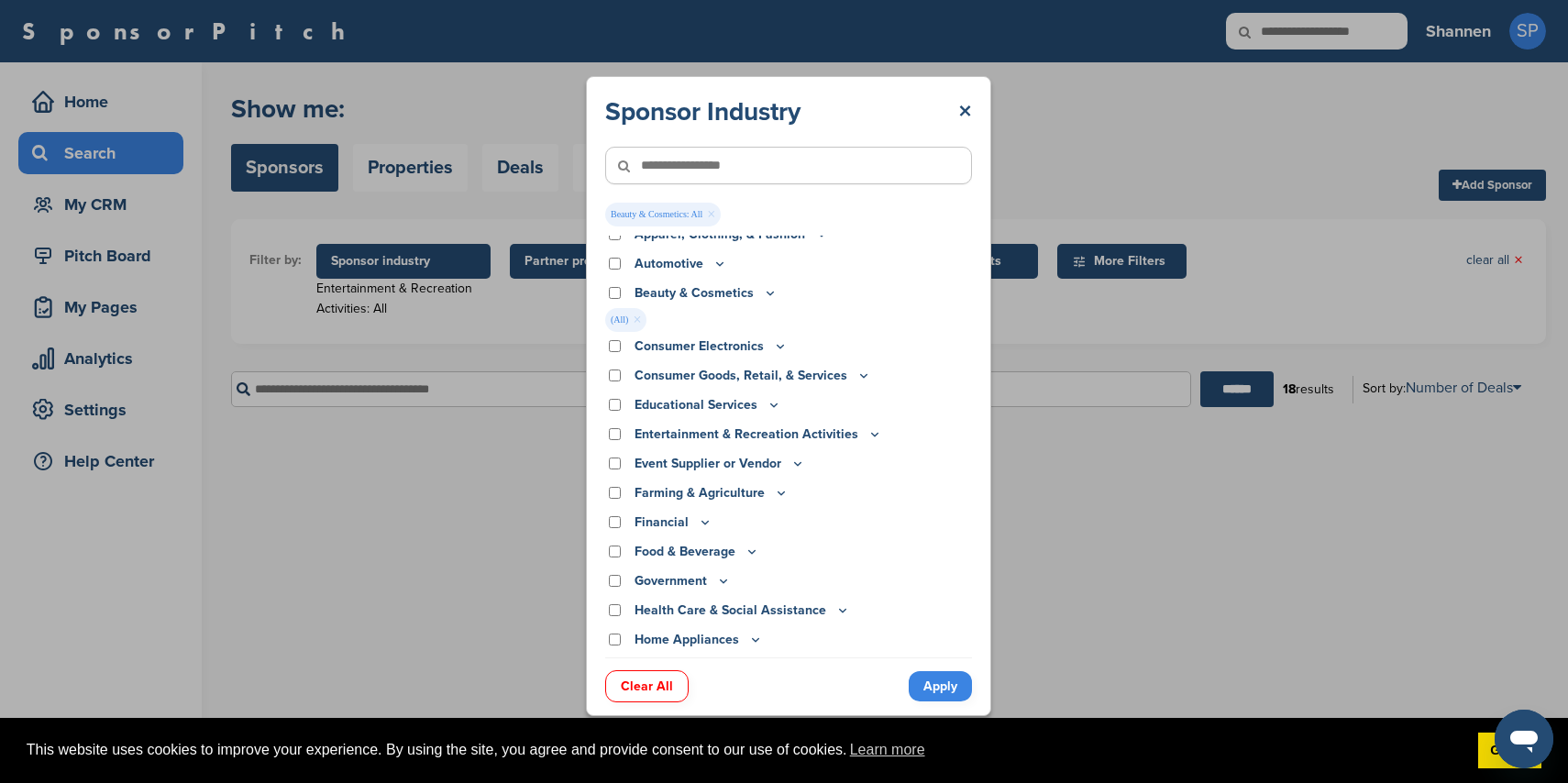
scroll to position [12, 0]
click at [936, 685] on link "Apply" at bounding box center [940, 685] width 63 height 30
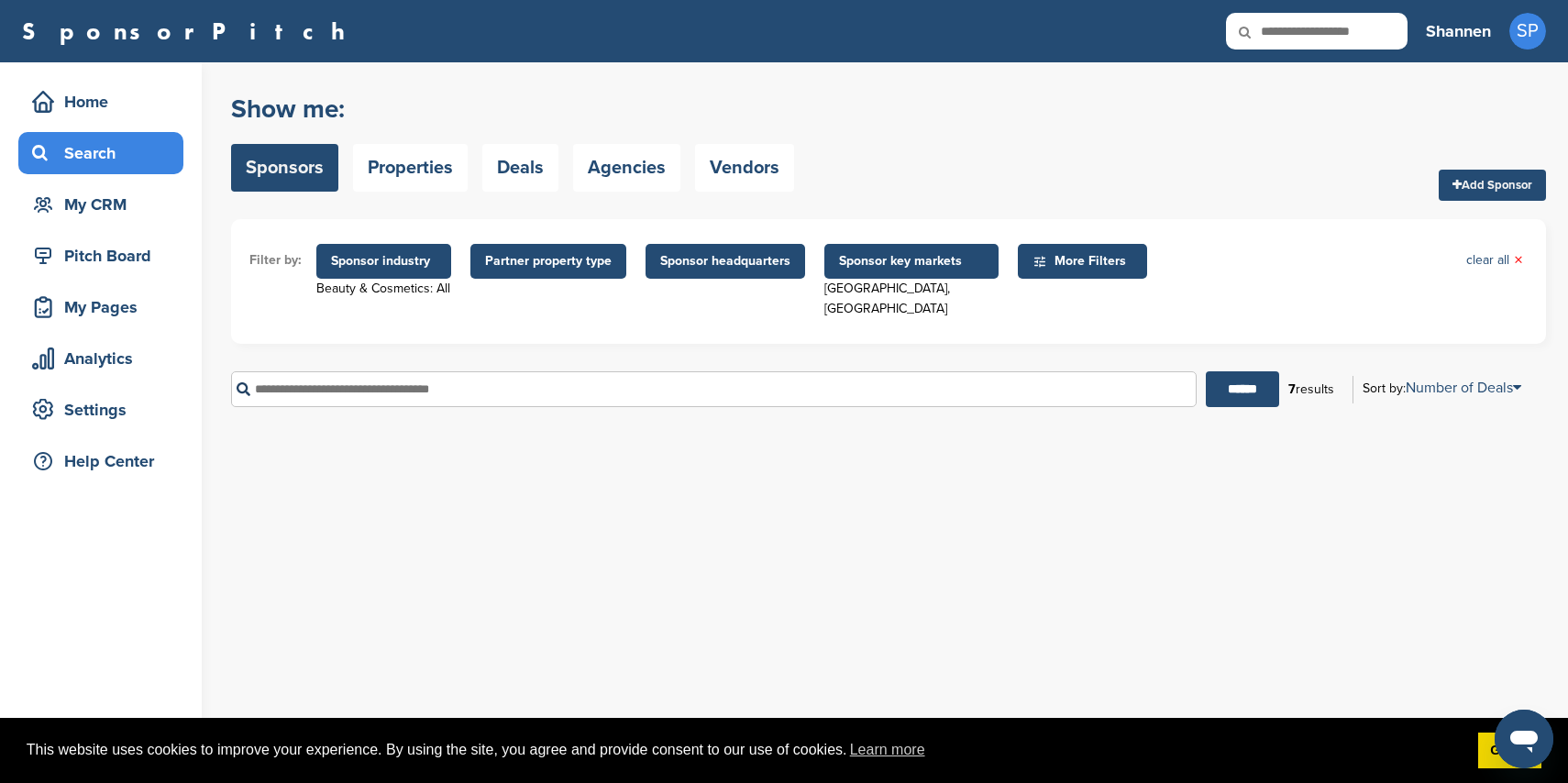
click at [415, 254] on span "Sponsor industry" at bounding box center [384, 261] width 105 height 20
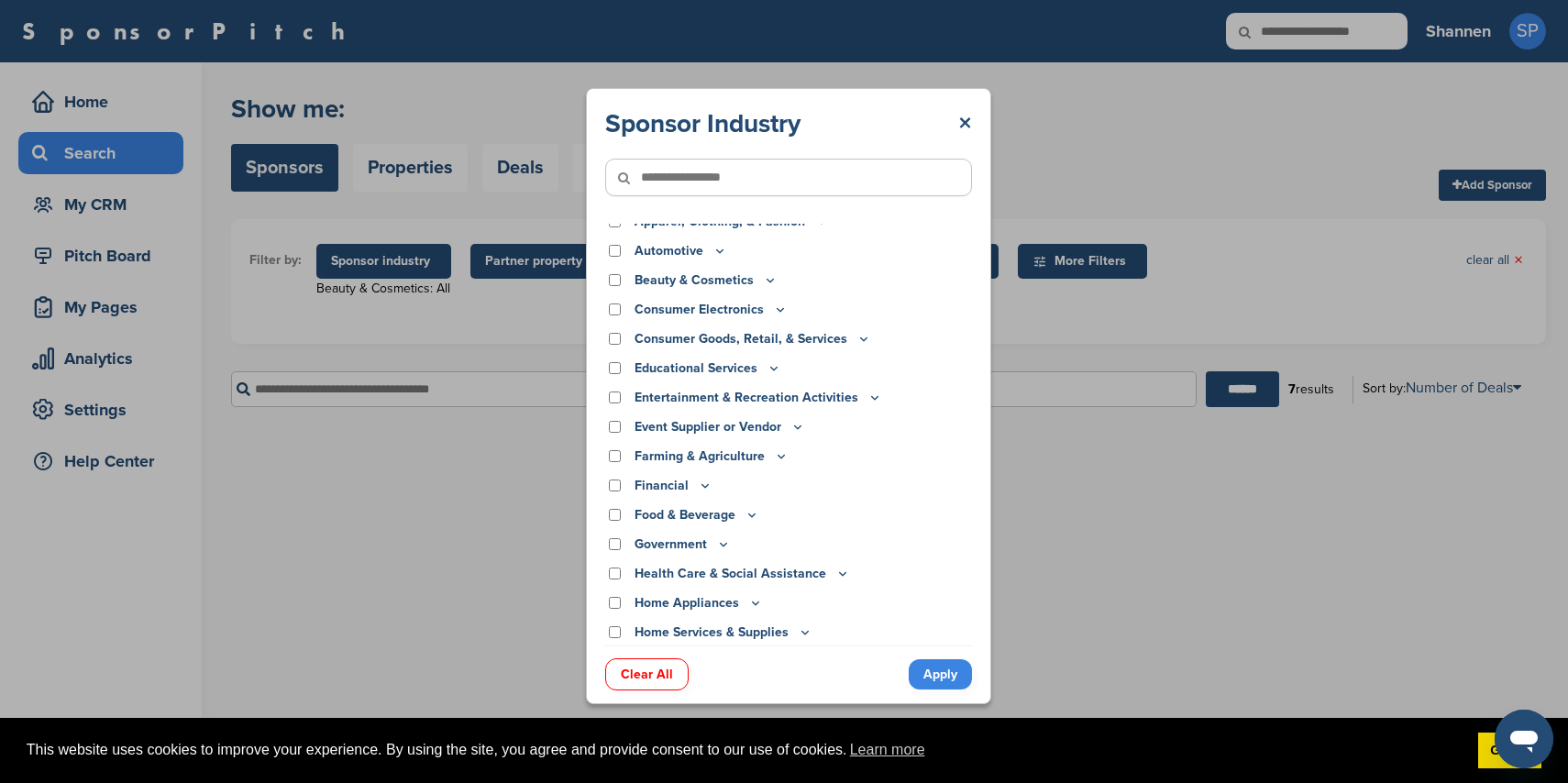
scroll to position [0, 0]
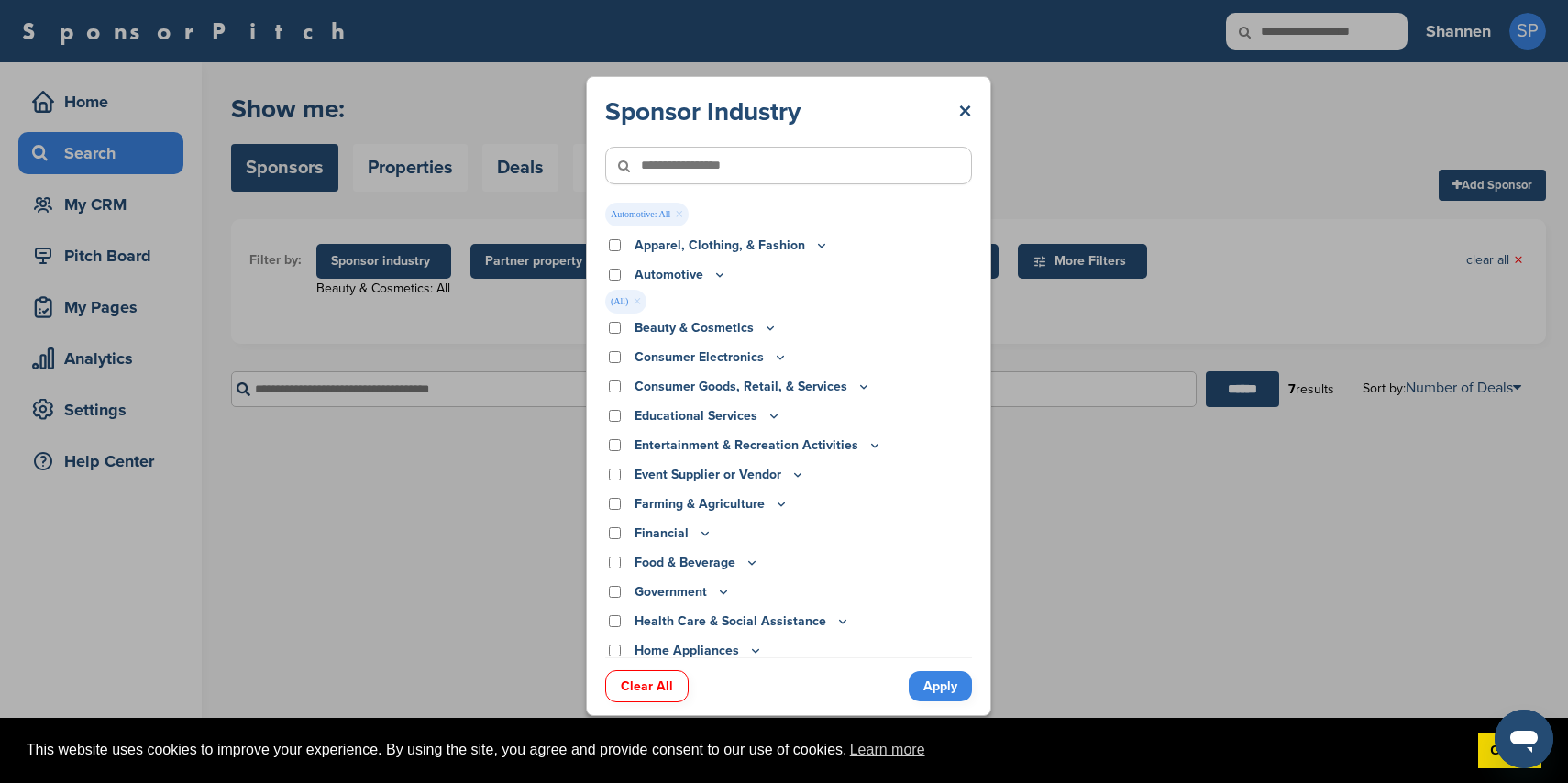
click at [965, 693] on link "Apply" at bounding box center [940, 685] width 63 height 30
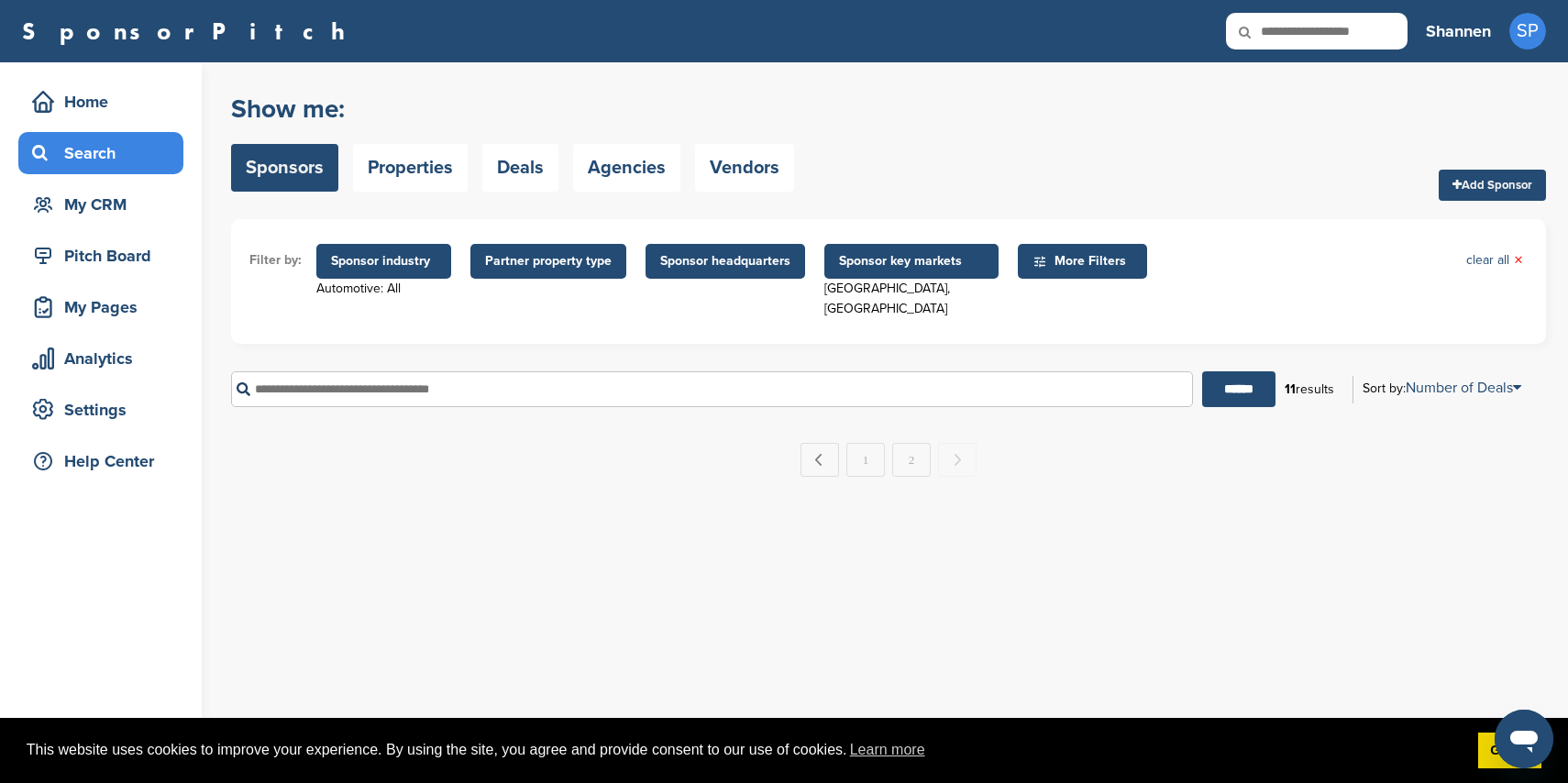
click at [606, 372] on input "text" at bounding box center [712, 389] width 962 height 36
click at [423, 272] on span "Sponsor industry" at bounding box center [383, 261] width 135 height 35
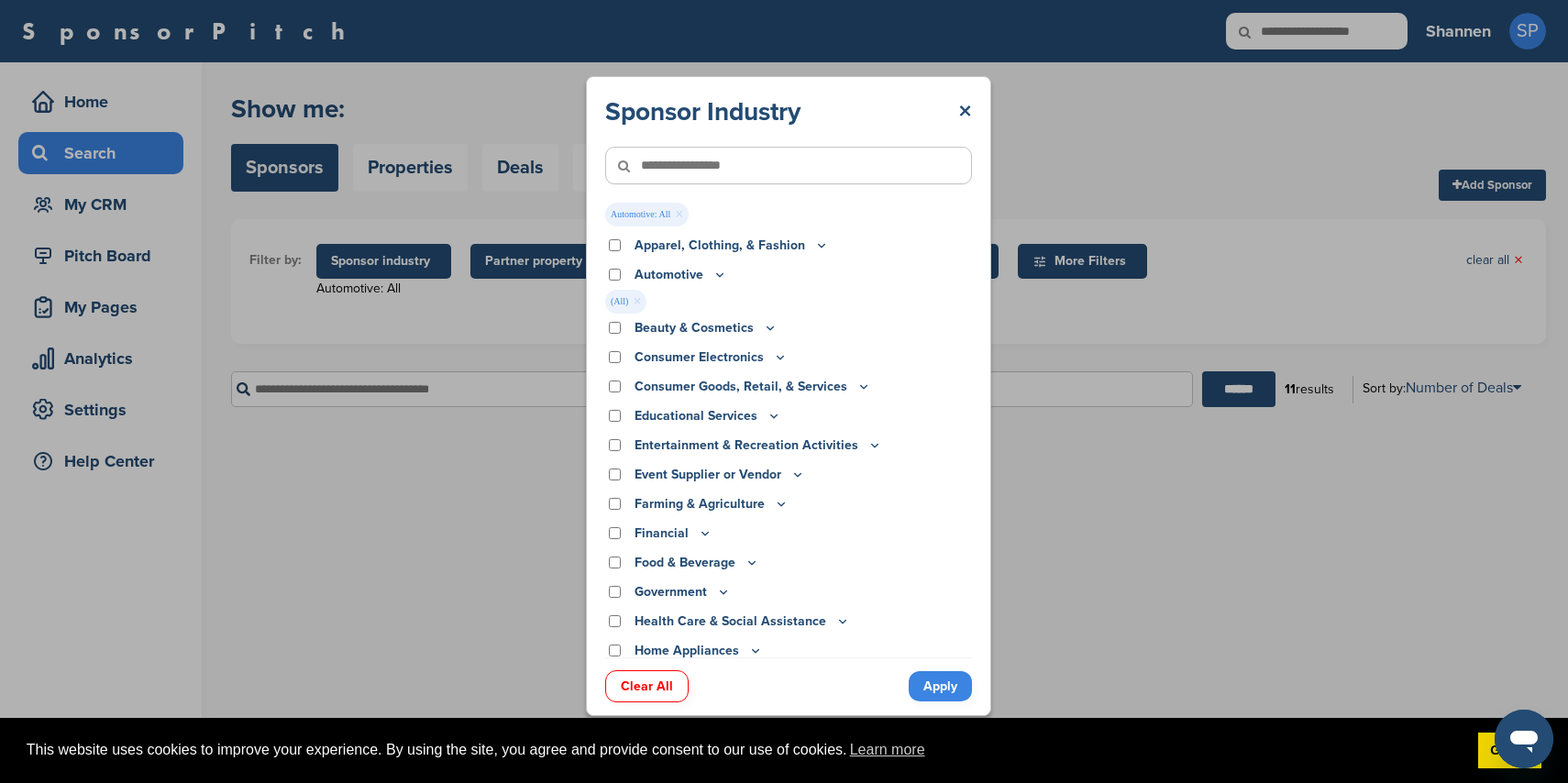
click at [1081, 465] on div "Sponsor Industry × Automotive: All × Apparel, Clothing, & Fashion Accessories A…" at bounding box center [789, 396] width 1578 height 793
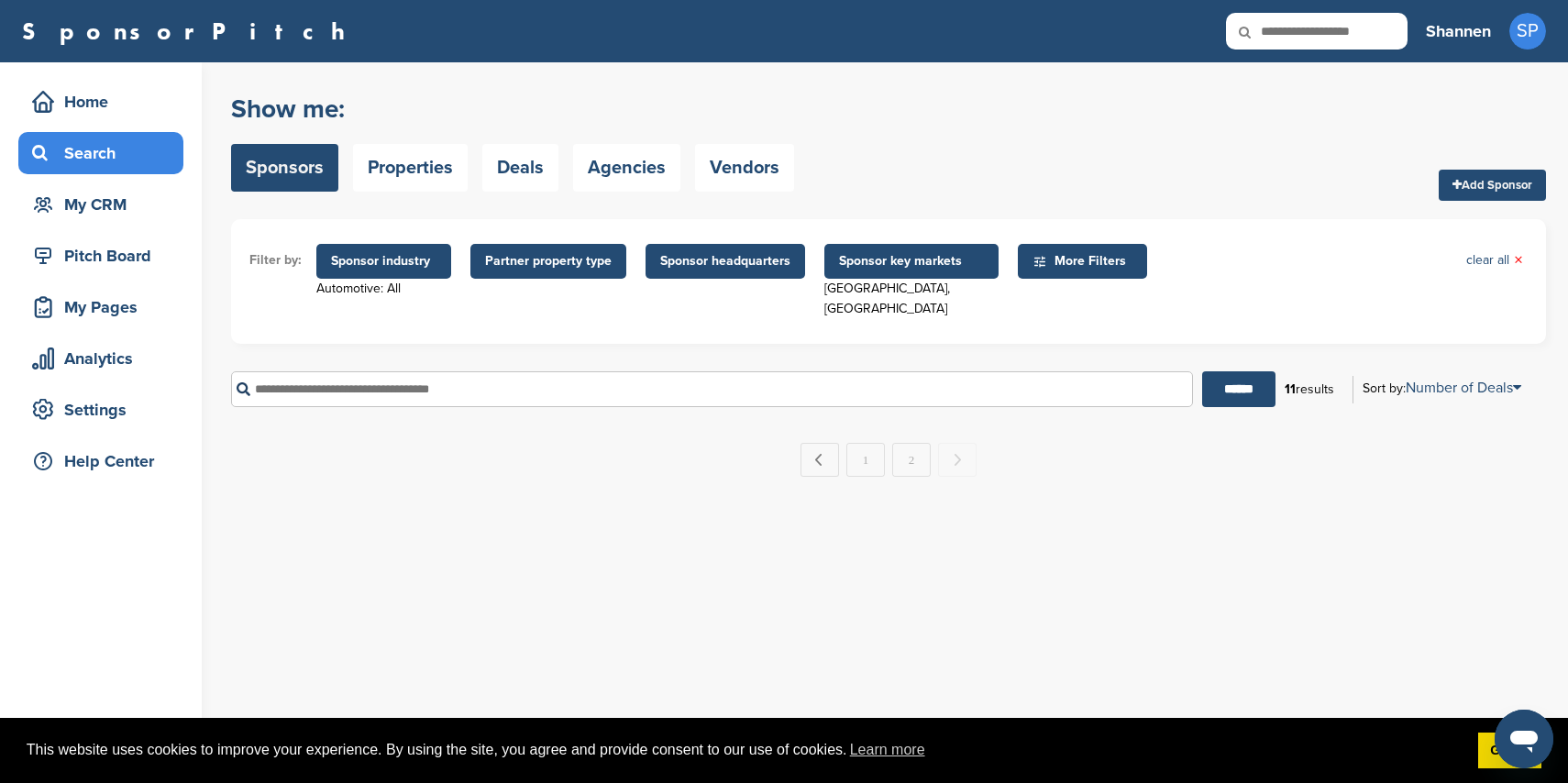
click at [886, 375] on input "text" at bounding box center [712, 389] width 962 height 36
click at [1214, 372] on input "******" at bounding box center [1238, 389] width 73 height 36
click at [1202, 381] on input "******" at bounding box center [1238, 389] width 73 height 36
click at [1202, 383] on input "******" at bounding box center [1238, 389] width 73 height 36
click at [1304, 374] on div "11 results" at bounding box center [1310, 390] width 68 height 31
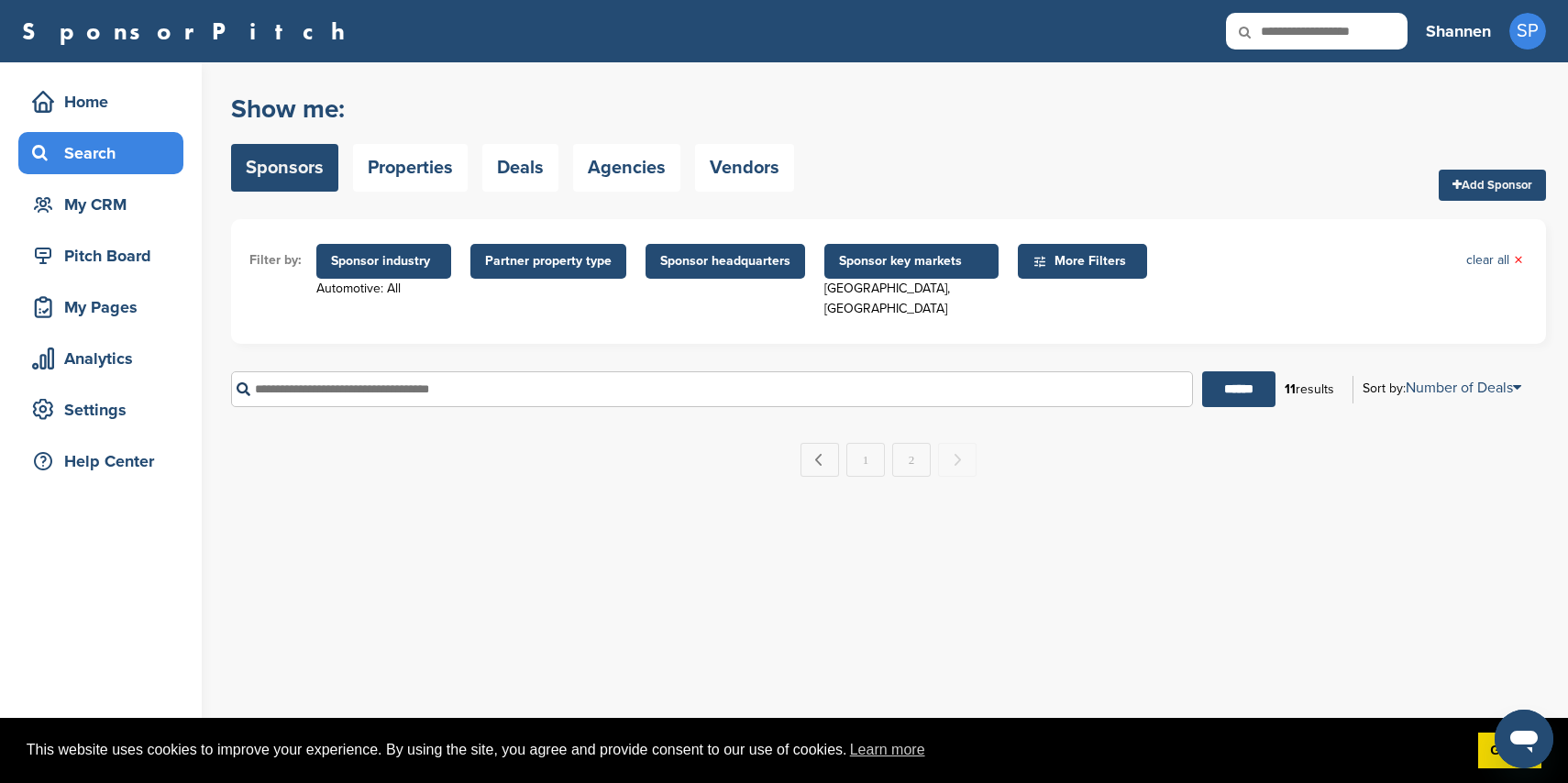
click at [732, 372] on input "text" at bounding box center [712, 389] width 962 height 36
click at [423, 259] on span "Sponsor industry" at bounding box center [384, 261] width 105 height 20
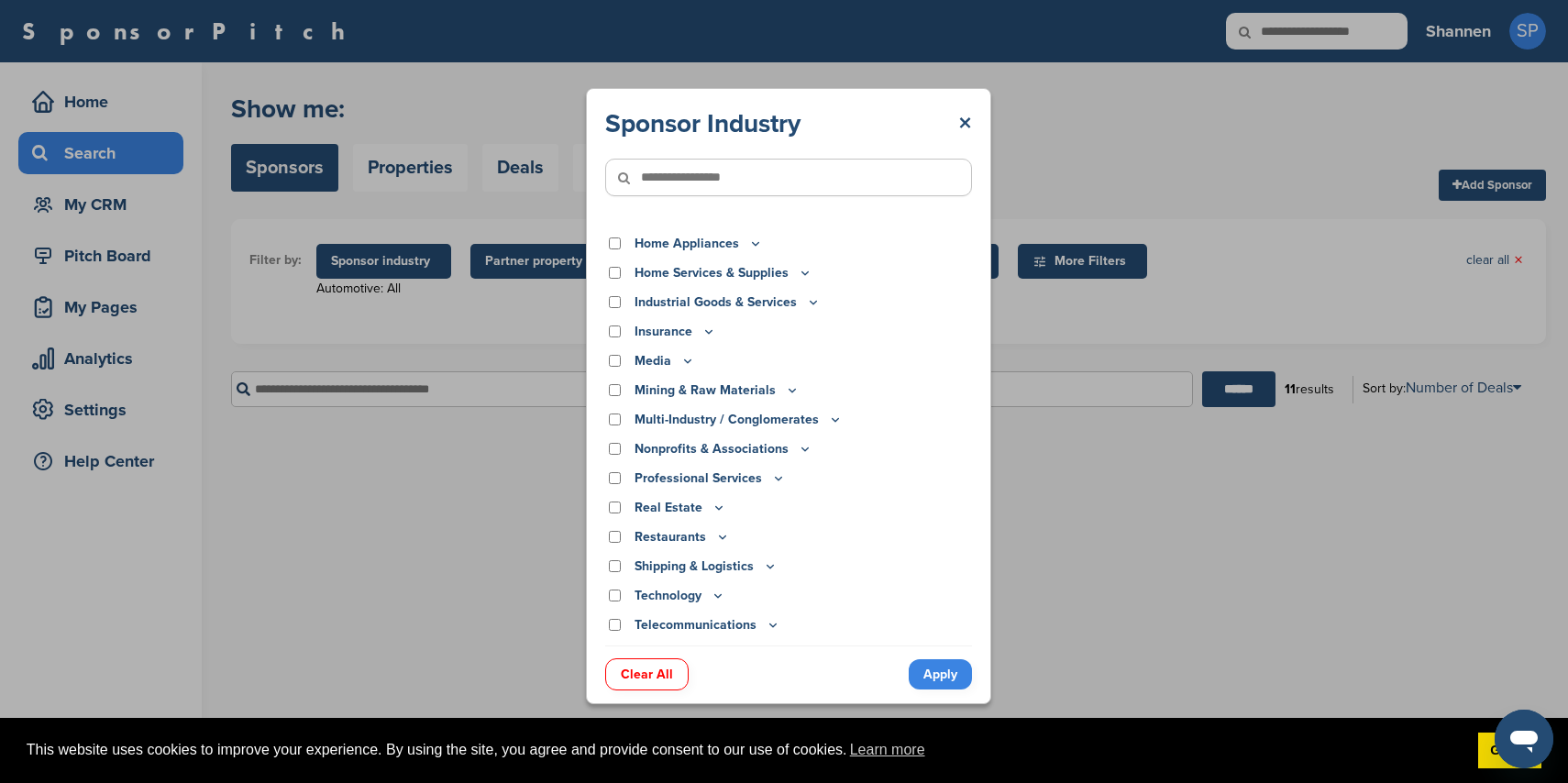
scroll to position [374, 0]
click at [621, 475] on div "Professional Services" at bounding box center [789, 476] width 367 height 20
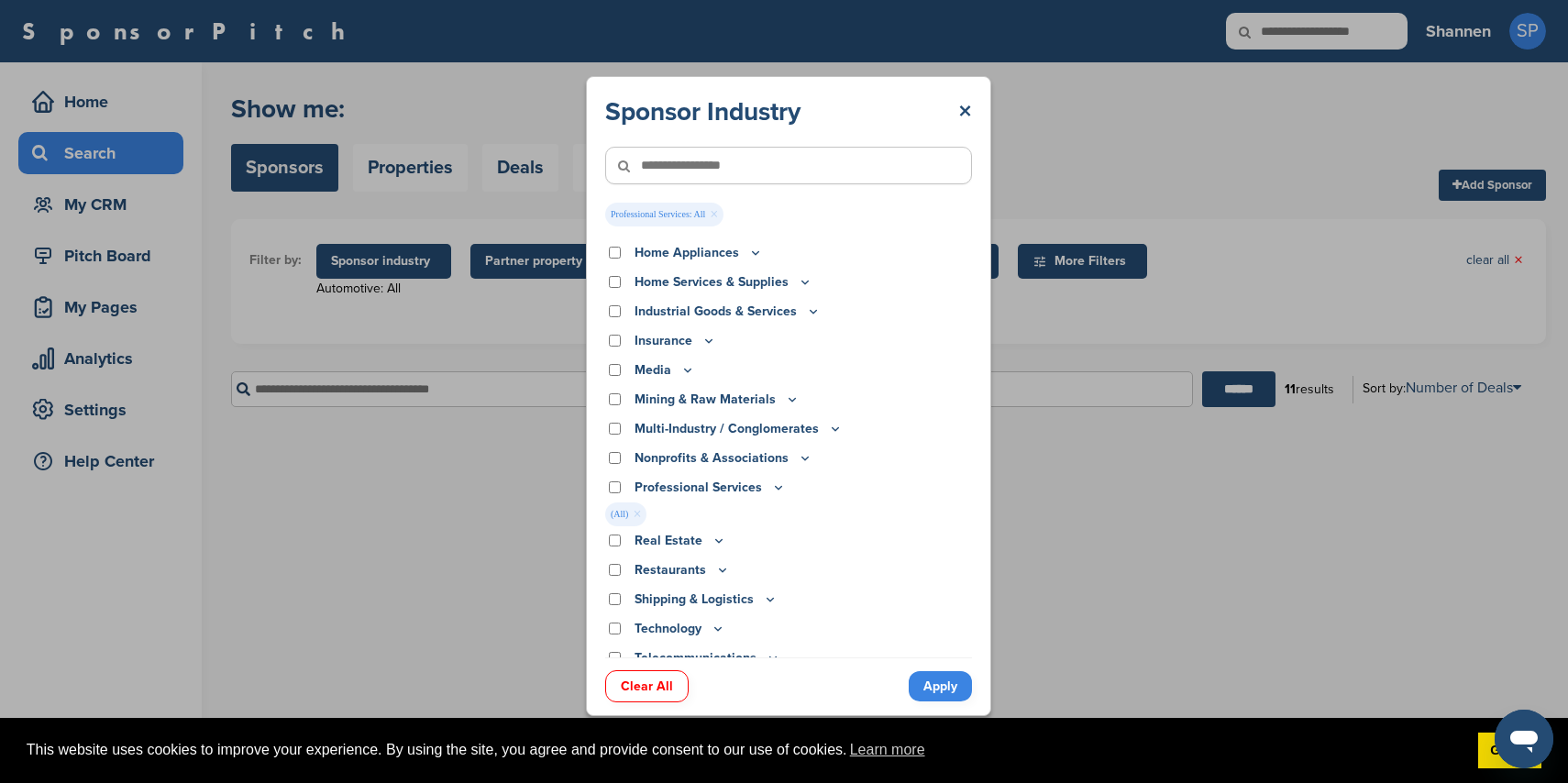
click at [957, 682] on link "Apply" at bounding box center [940, 685] width 63 height 30
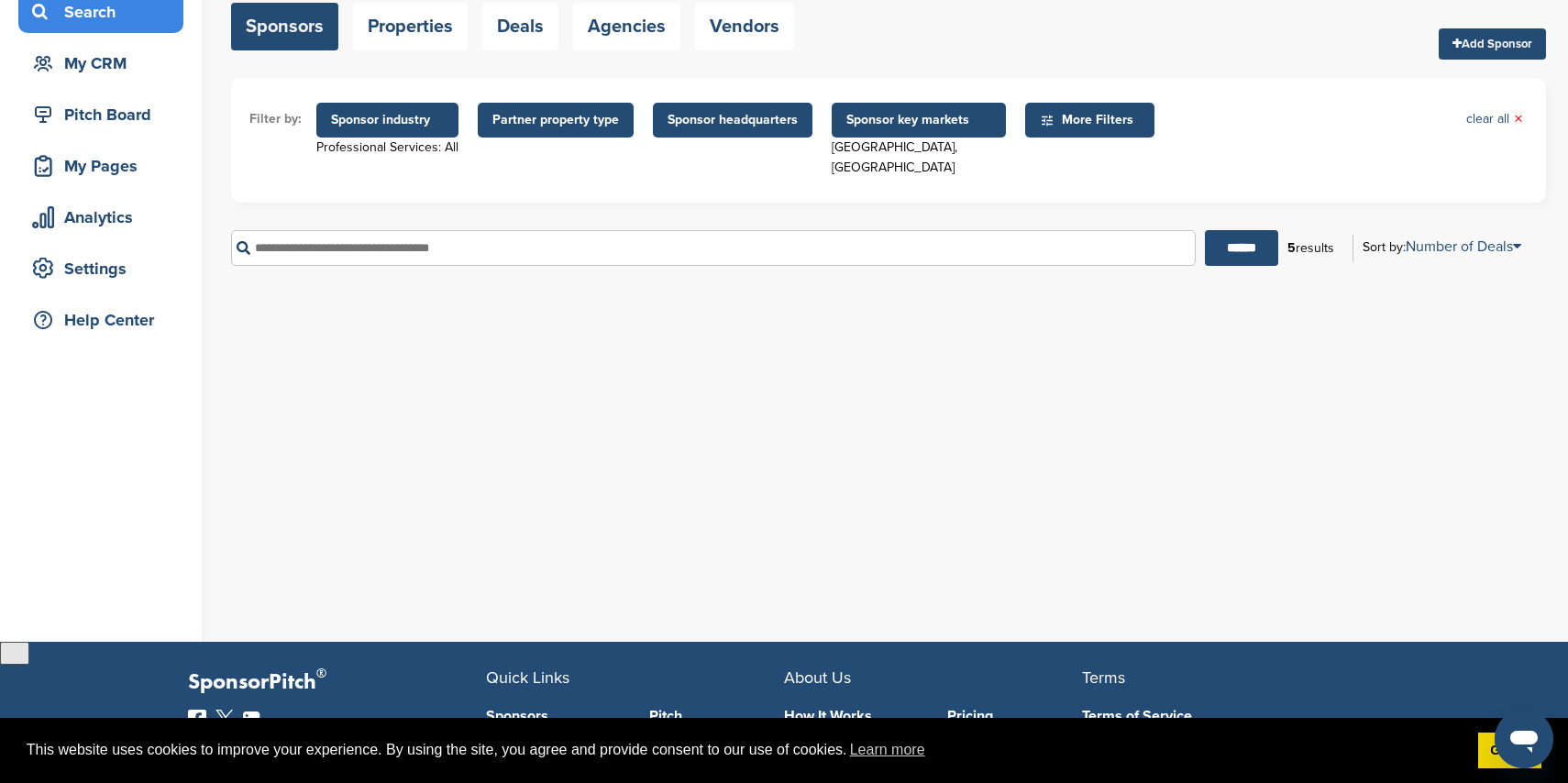
scroll to position [0, 0]
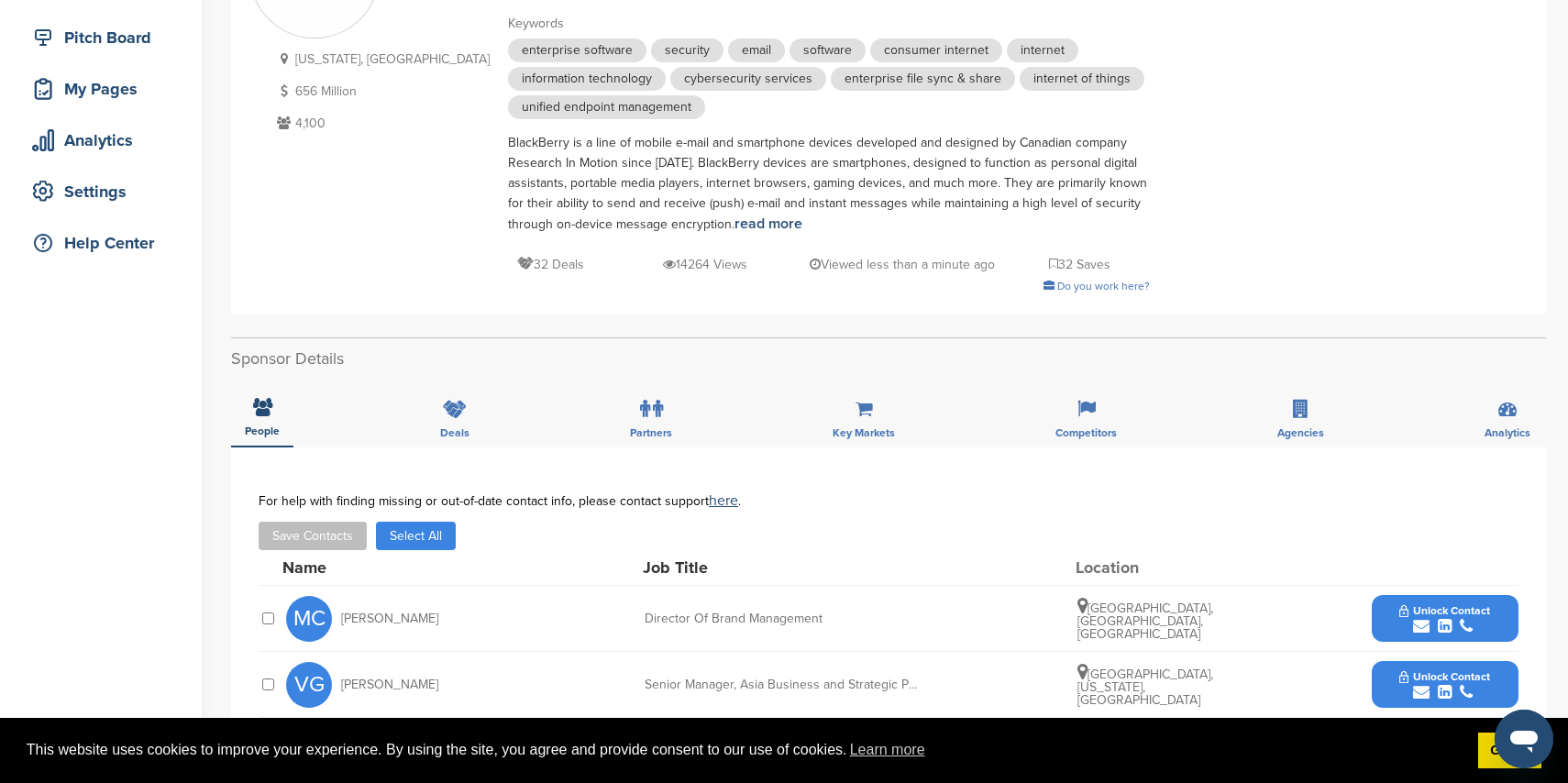
scroll to position [420, 0]
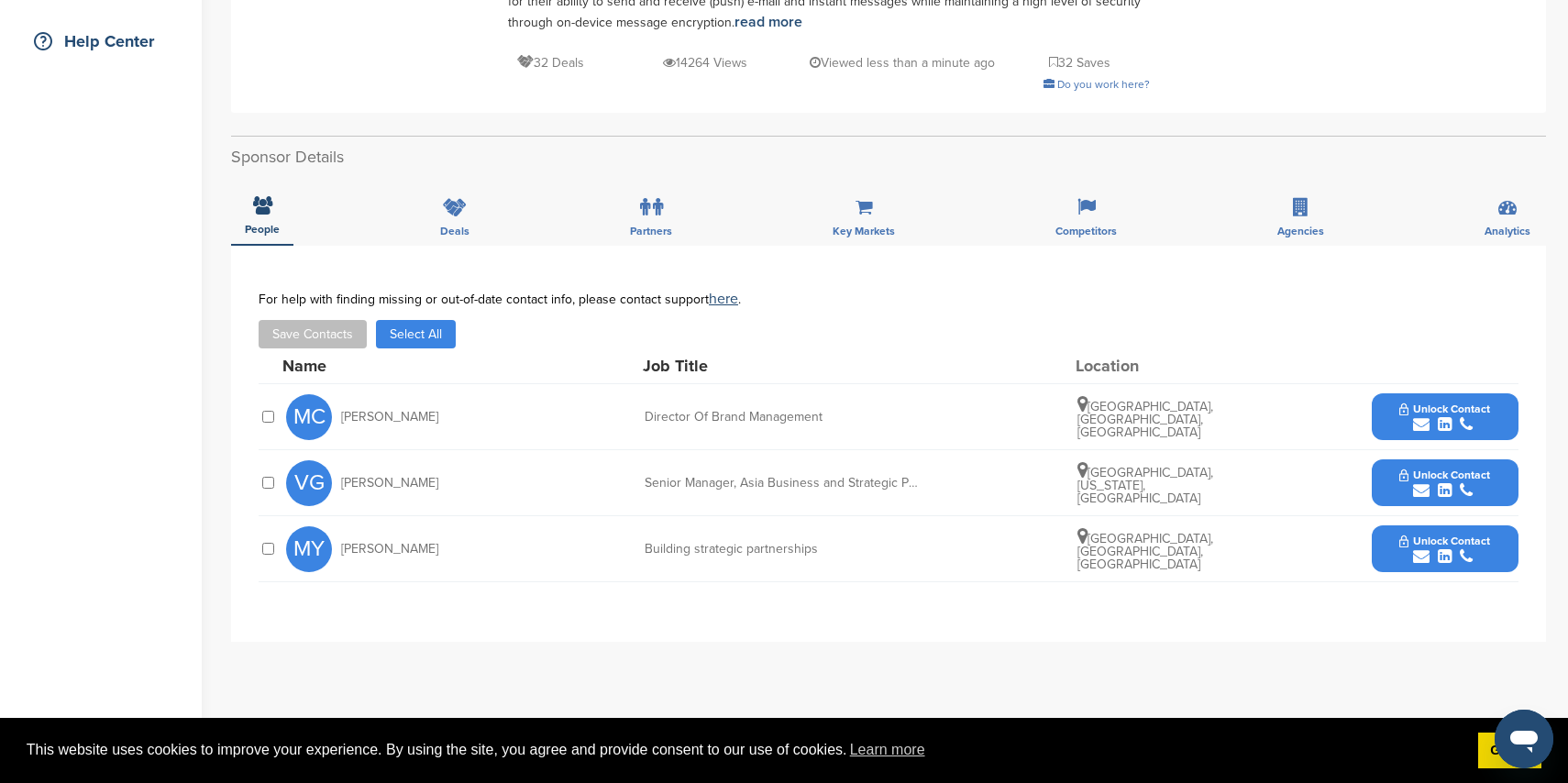
click at [1410, 553] on div "submit" at bounding box center [1444, 557] width 91 height 18
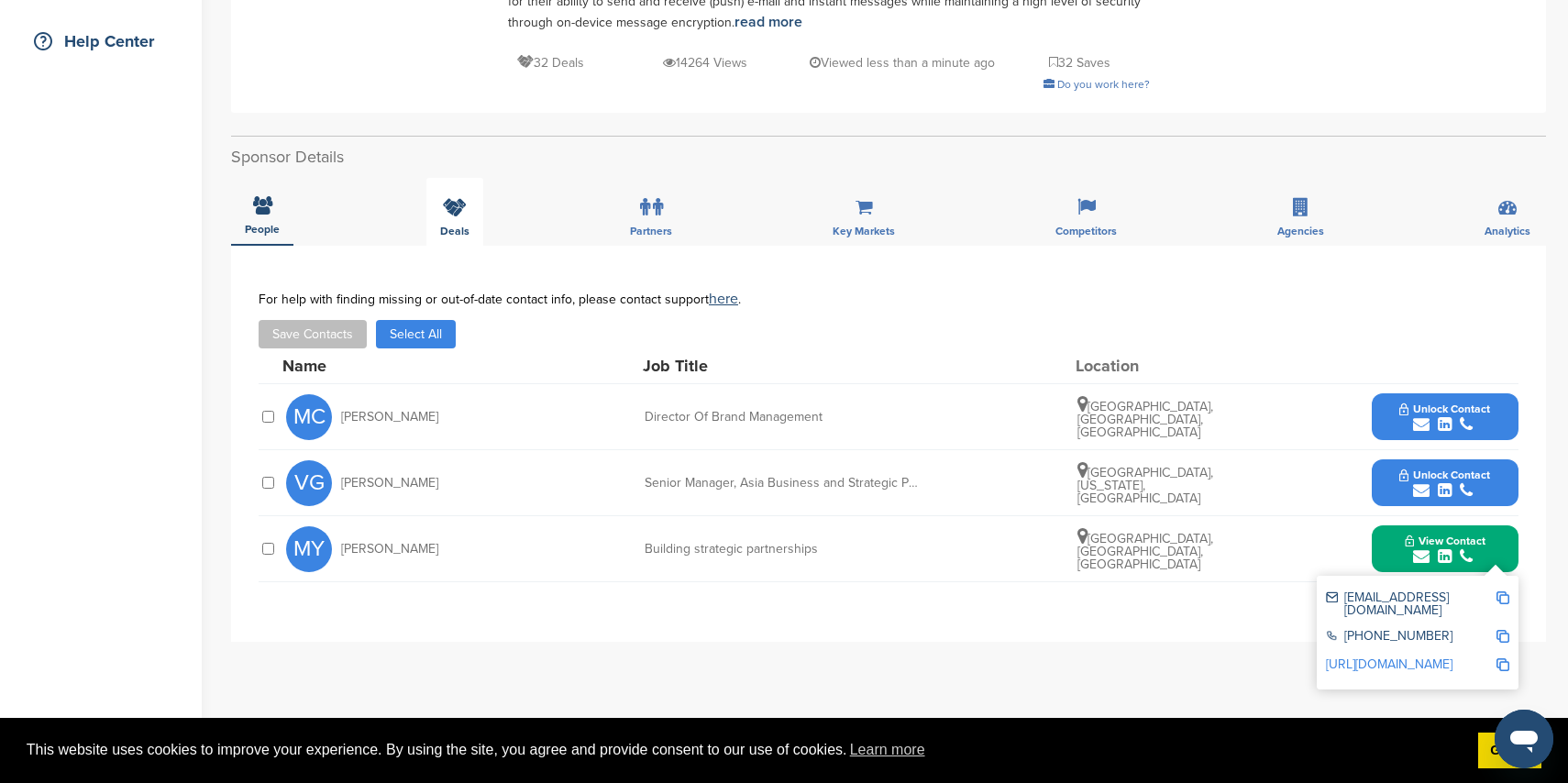
click at [473, 198] on div "Deals" at bounding box center [454, 212] width 57 height 68
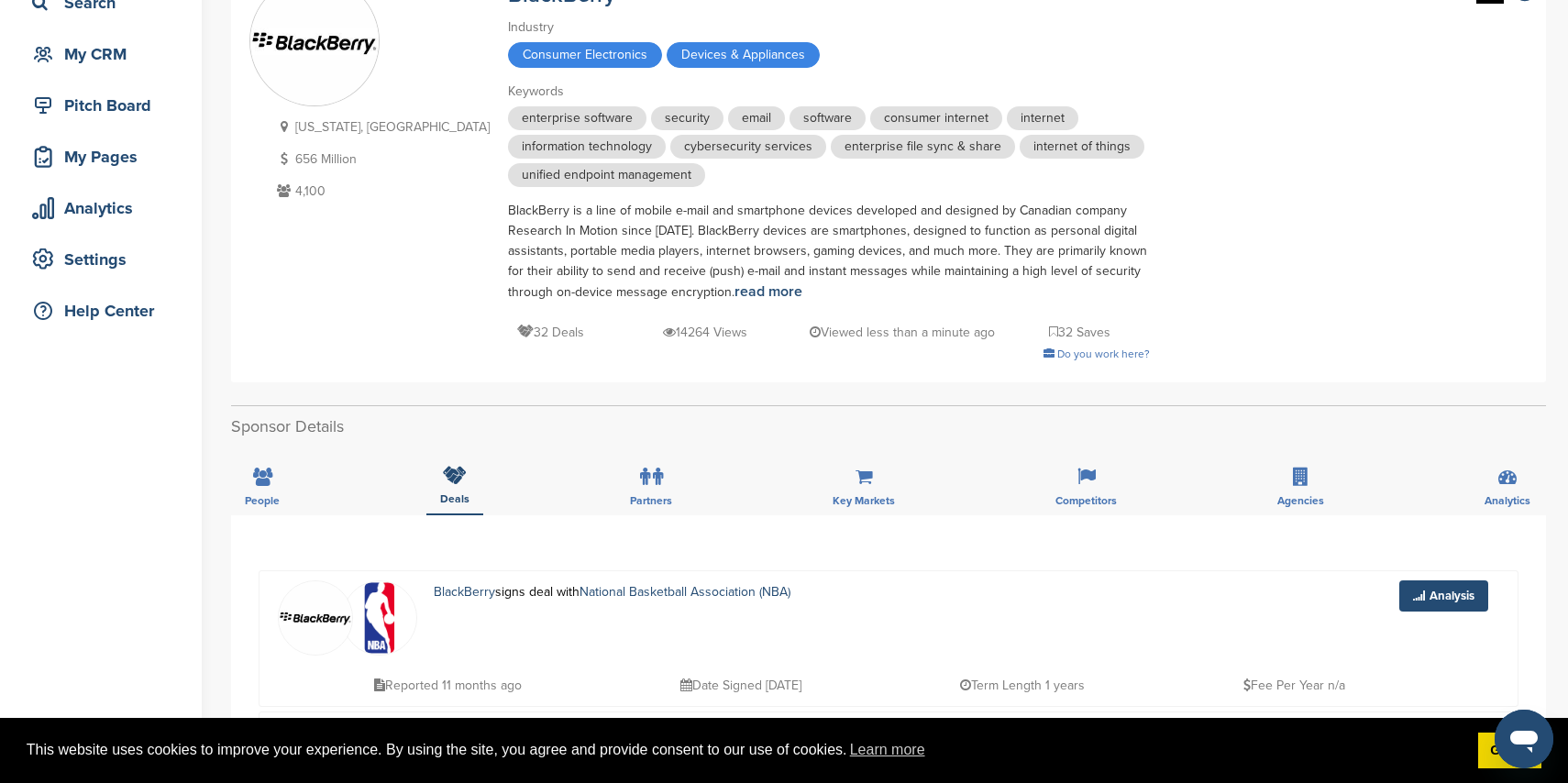
scroll to position [0, 0]
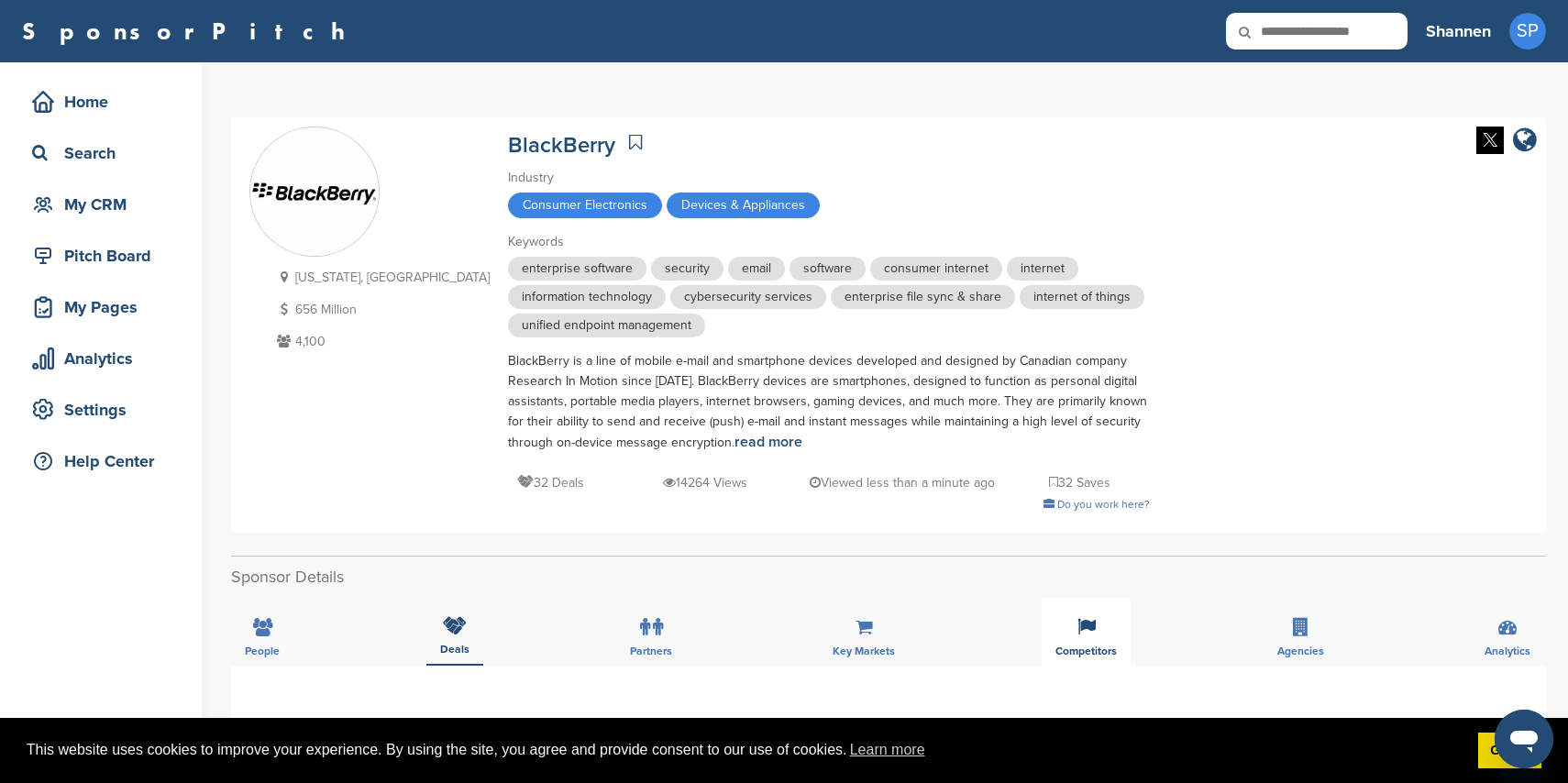
click at [1050, 628] on div "Competitors" at bounding box center [1085, 632] width 89 height 68
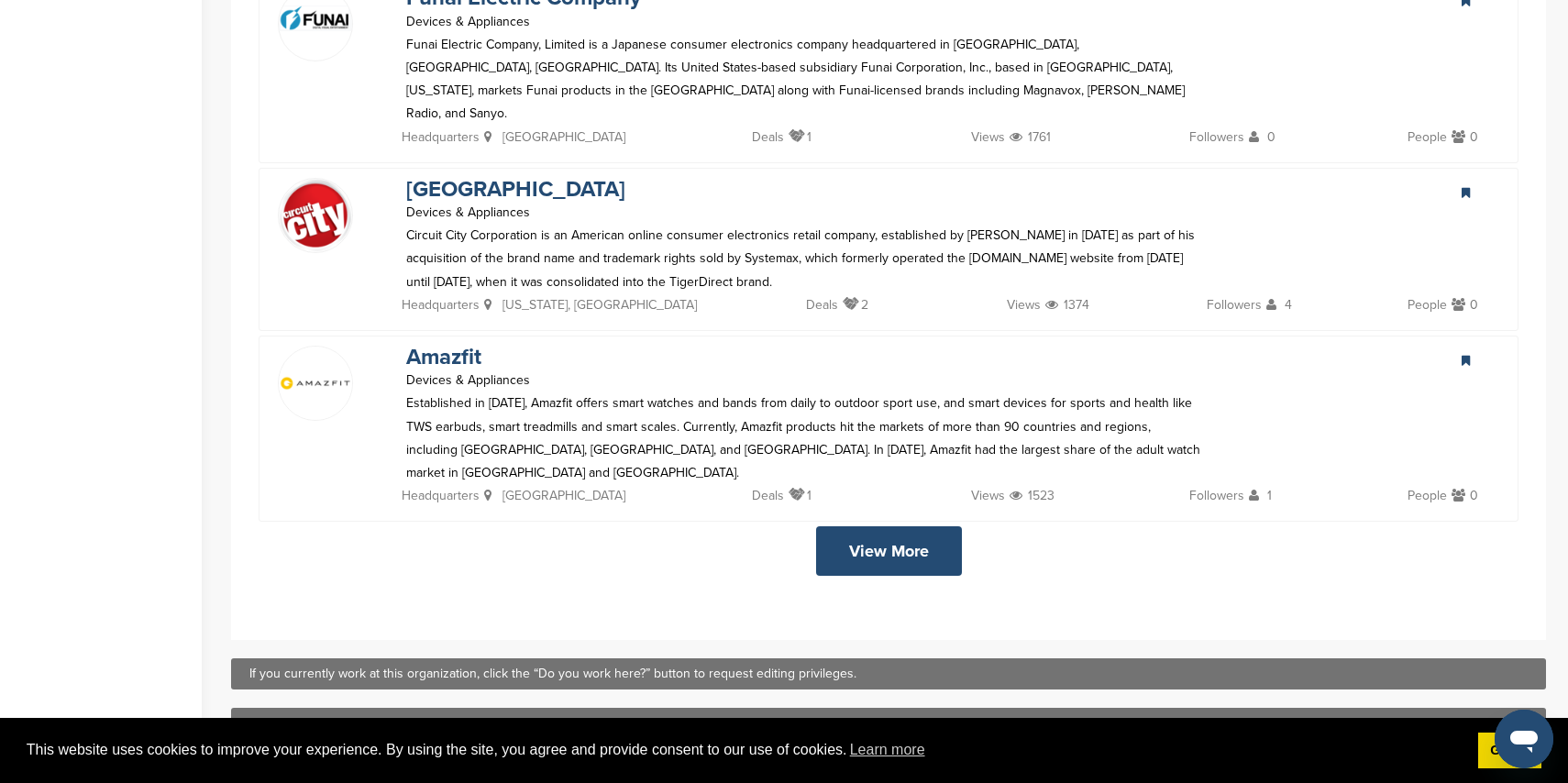
scroll to position [1963, 0]
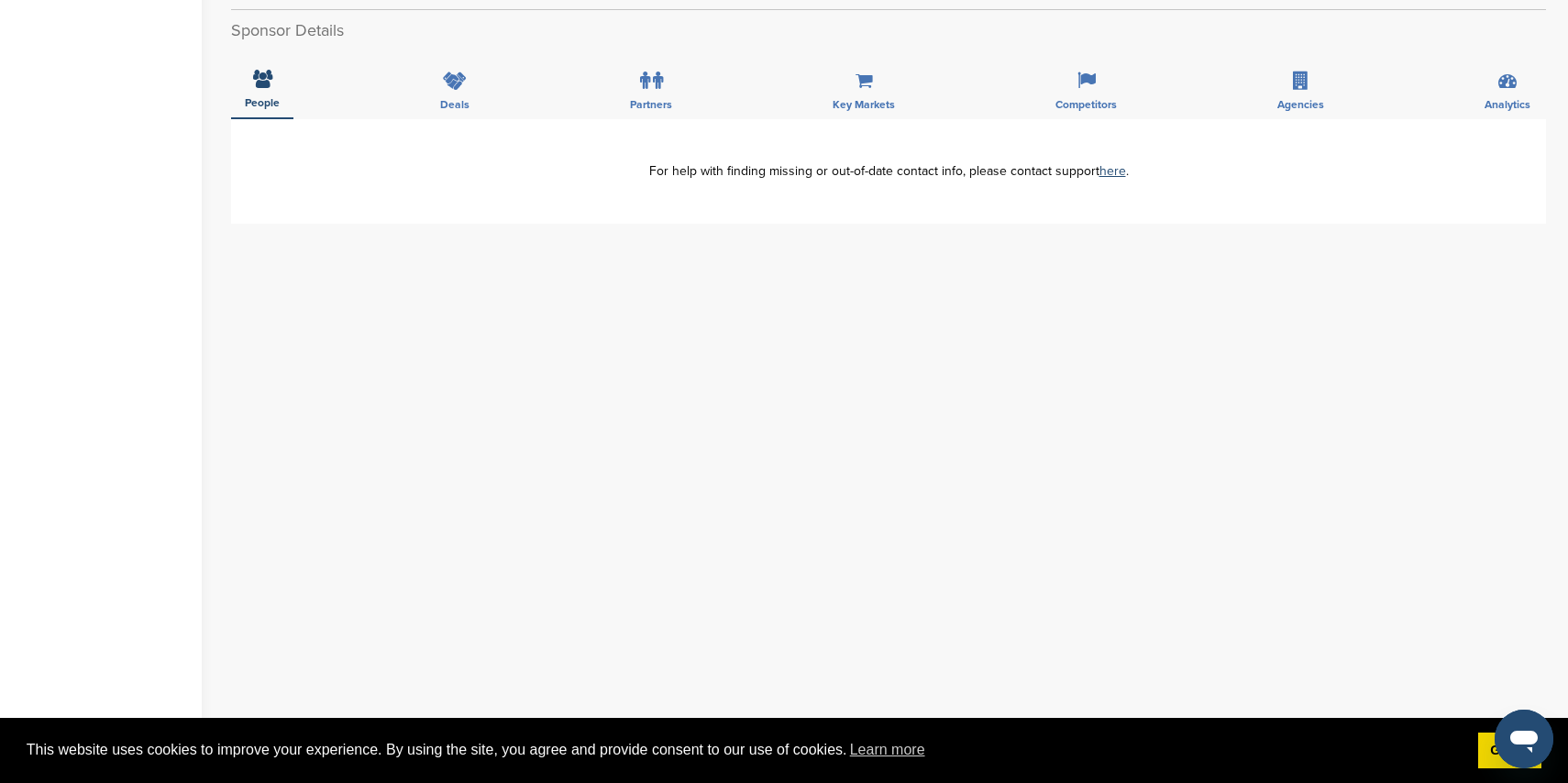
scroll to position [500, 0]
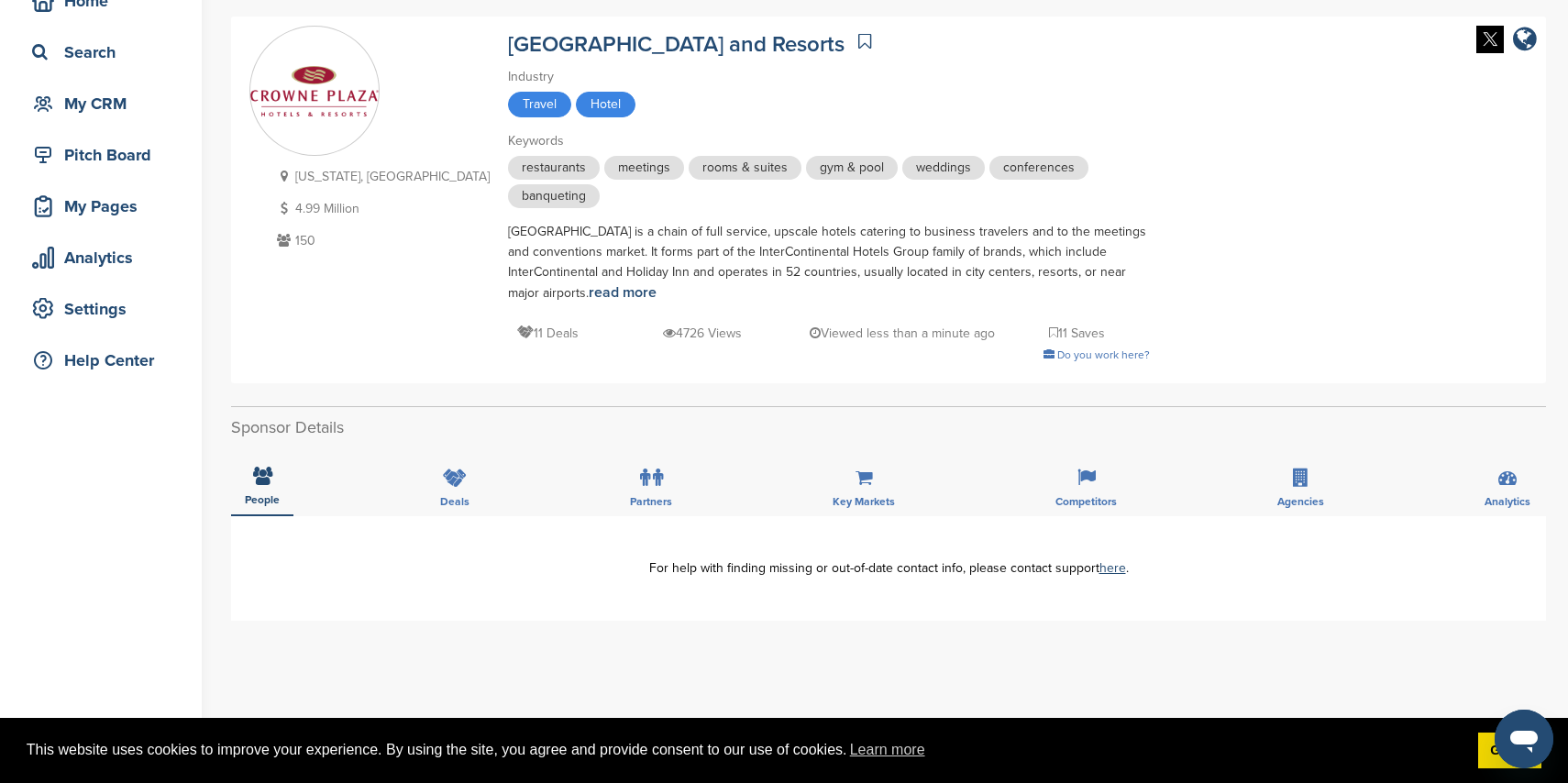
scroll to position [124, 0]
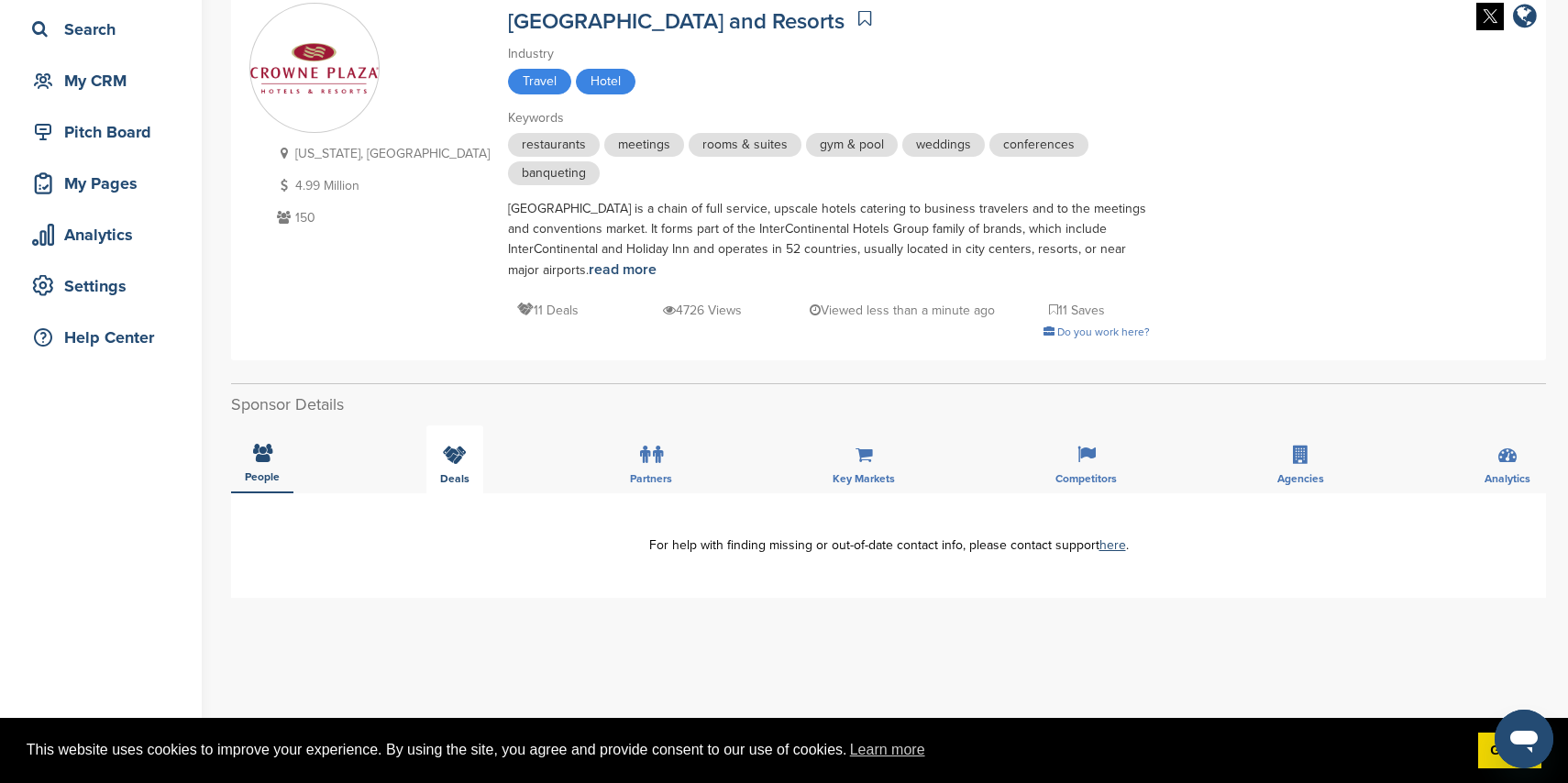
click at [473, 458] on div "Deals" at bounding box center [454, 459] width 57 height 68
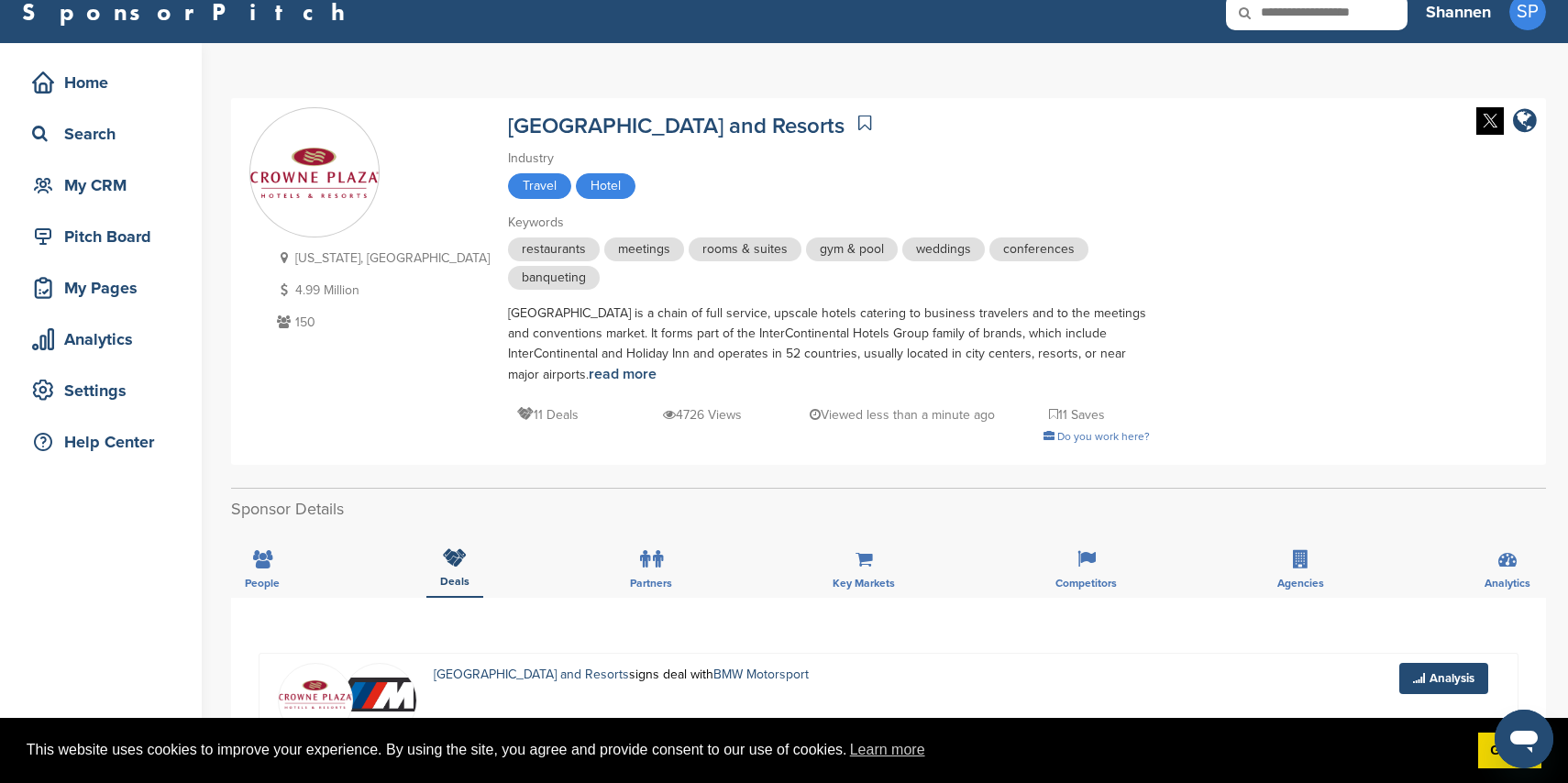
scroll to position [0, 0]
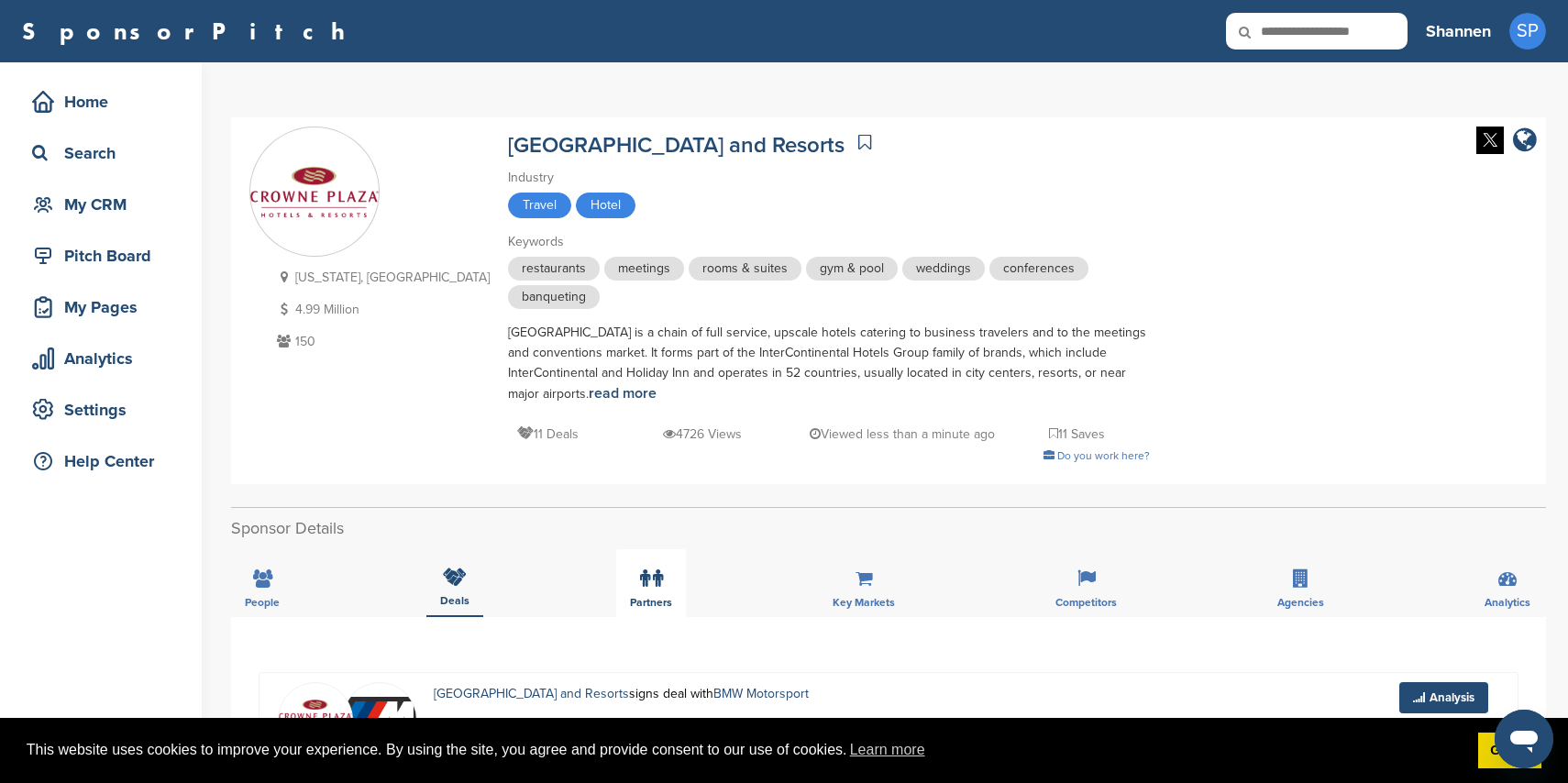
click at [639, 597] on span "Partners" at bounding box center [650, 602] width 42 height 11
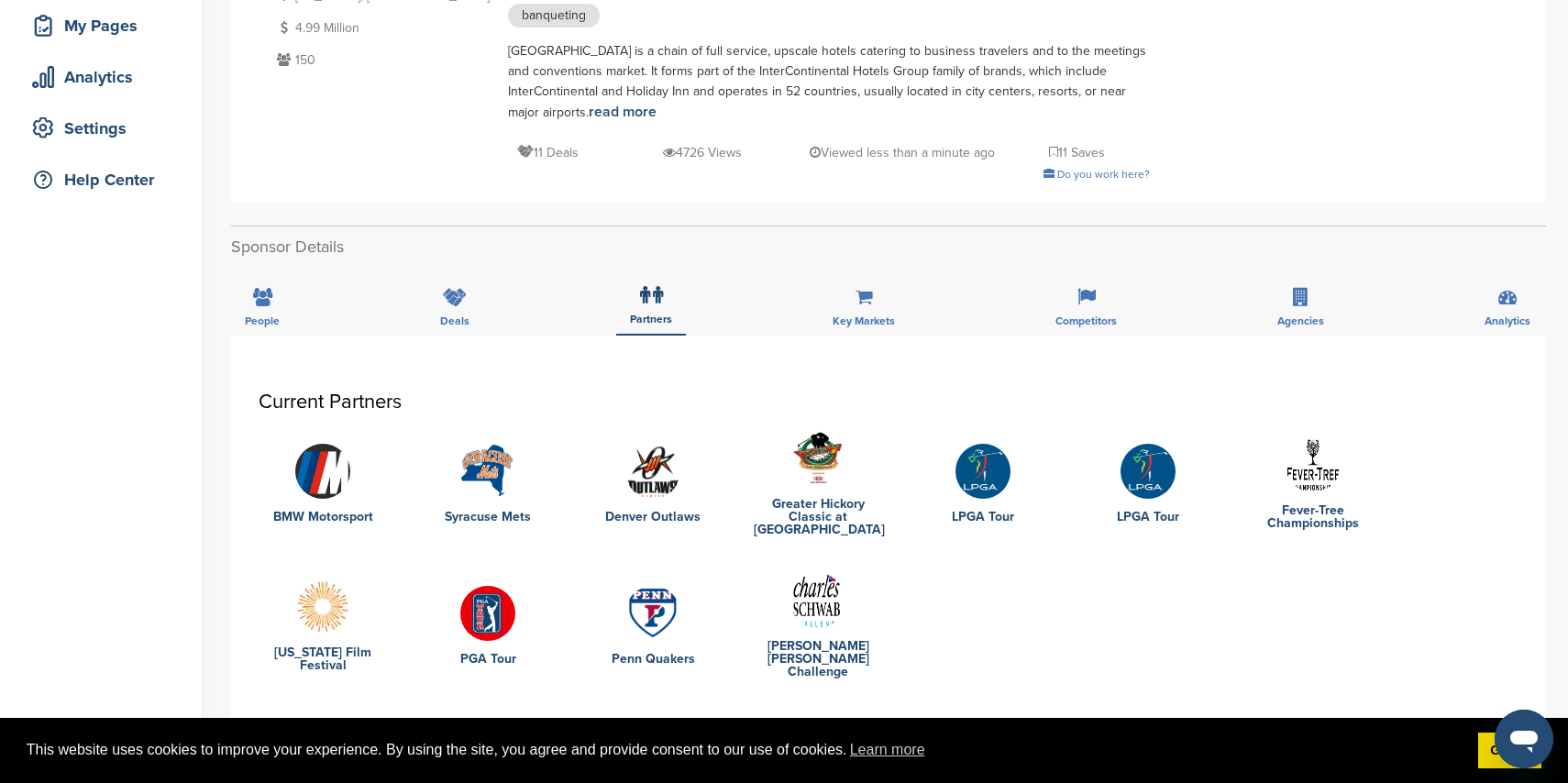
scroll to position [287, 0]
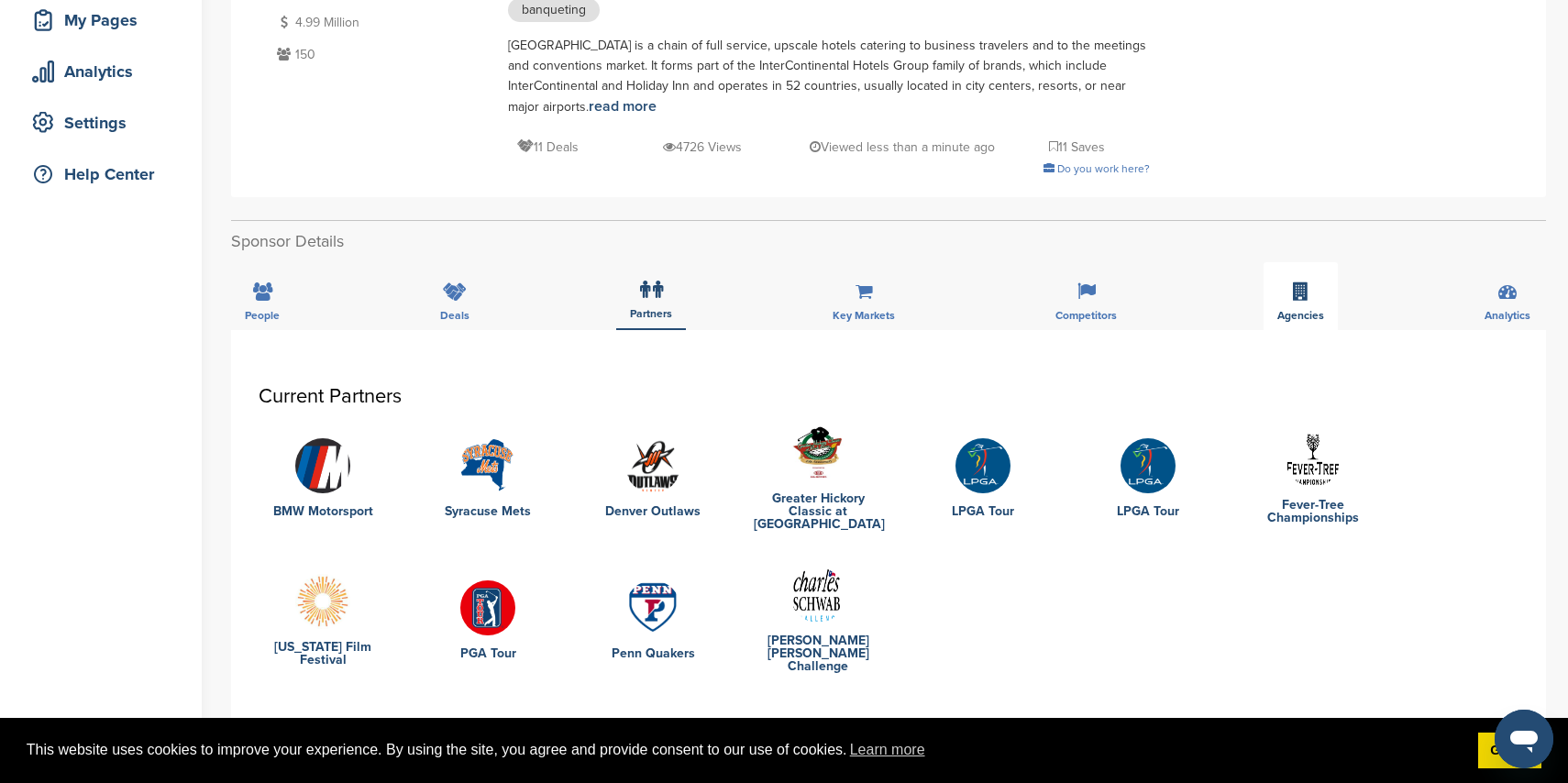
click at [1291, 286] on div "Agencies" at bounding box center [1301, 296] width 74 height 68
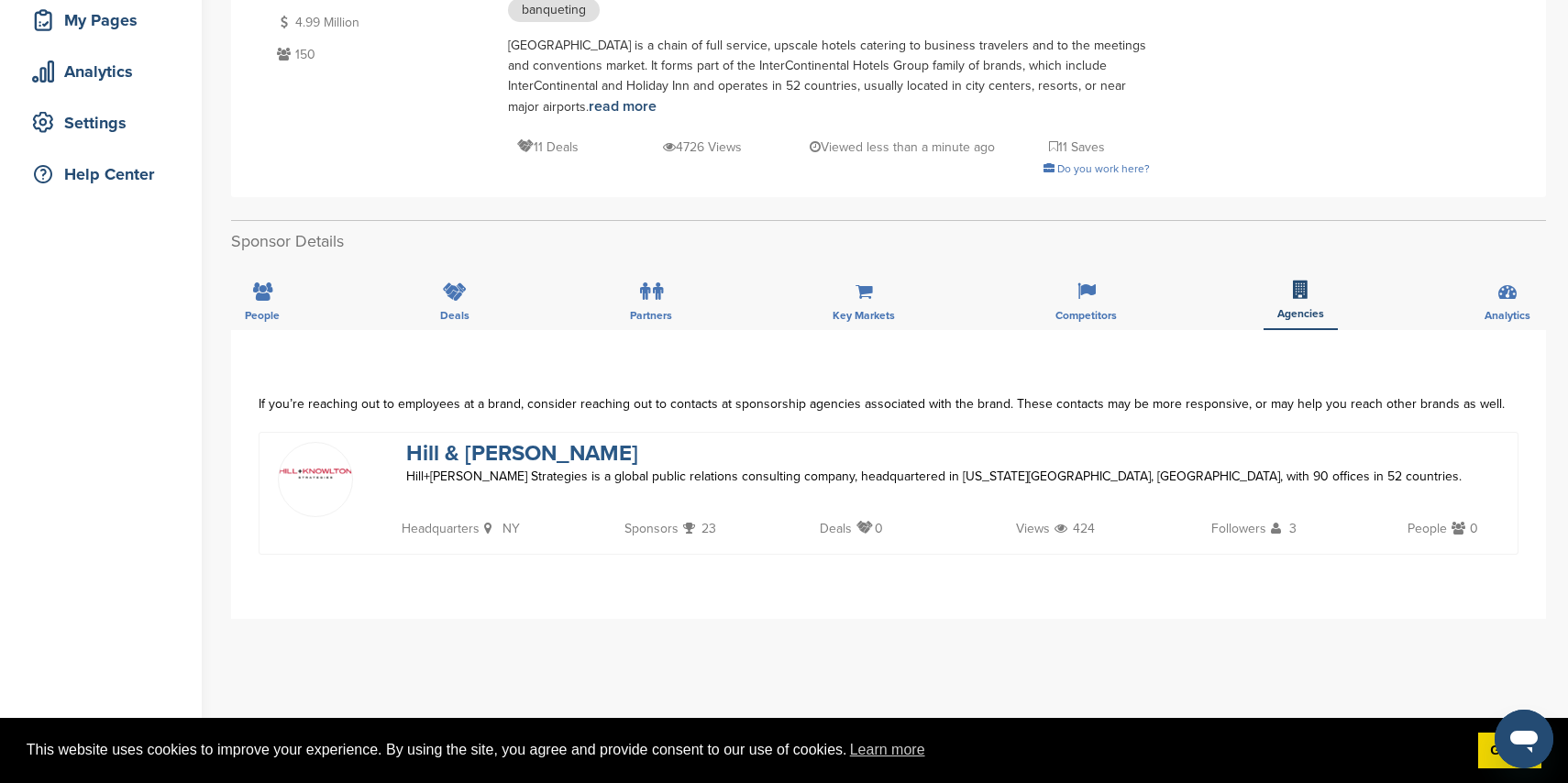
click at [548, 445] on link "Hill & [PERSON_NAME]" at bounding box center [523, 452] width 232 height 26
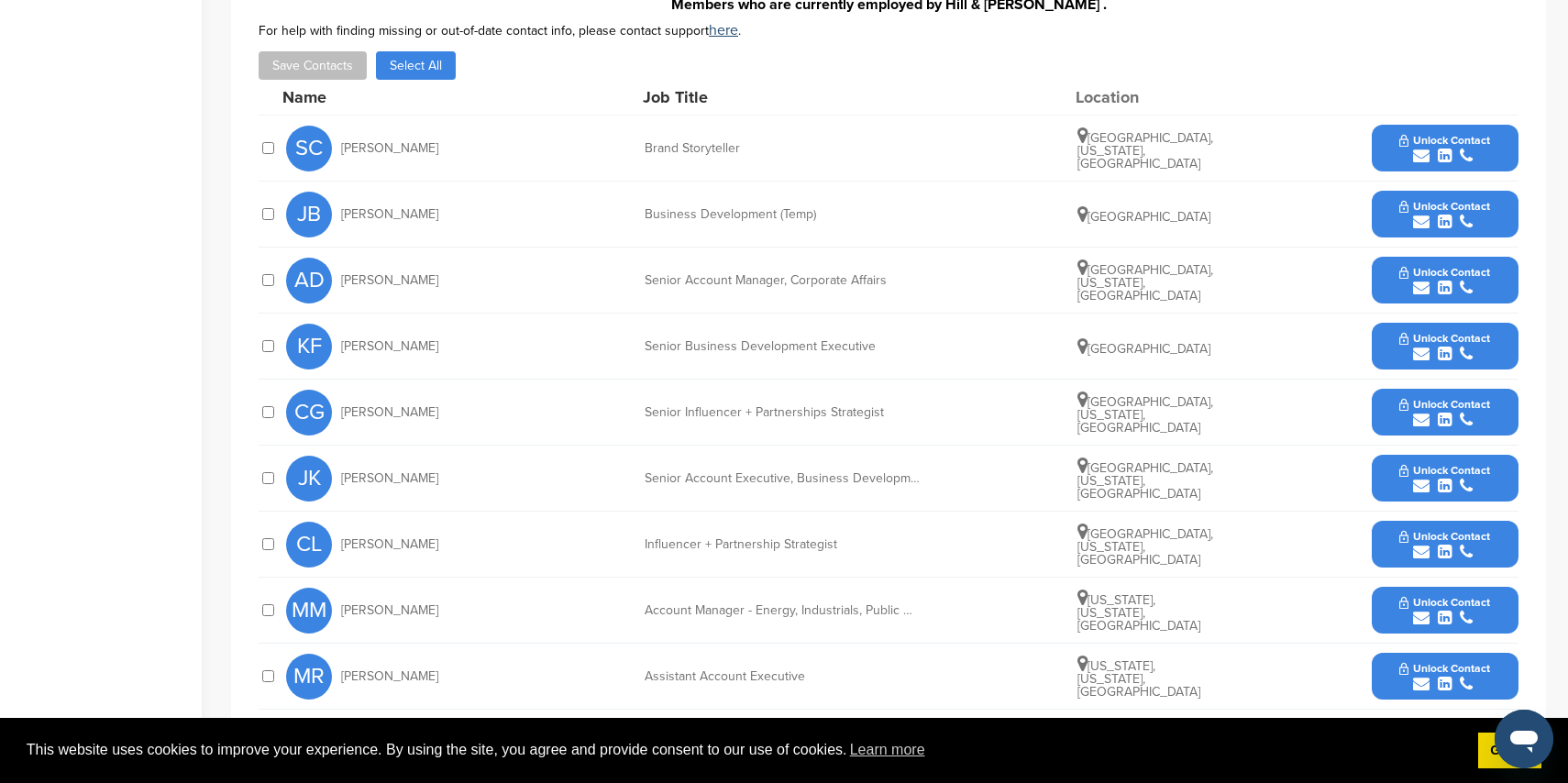
scroll to position [529, 0]
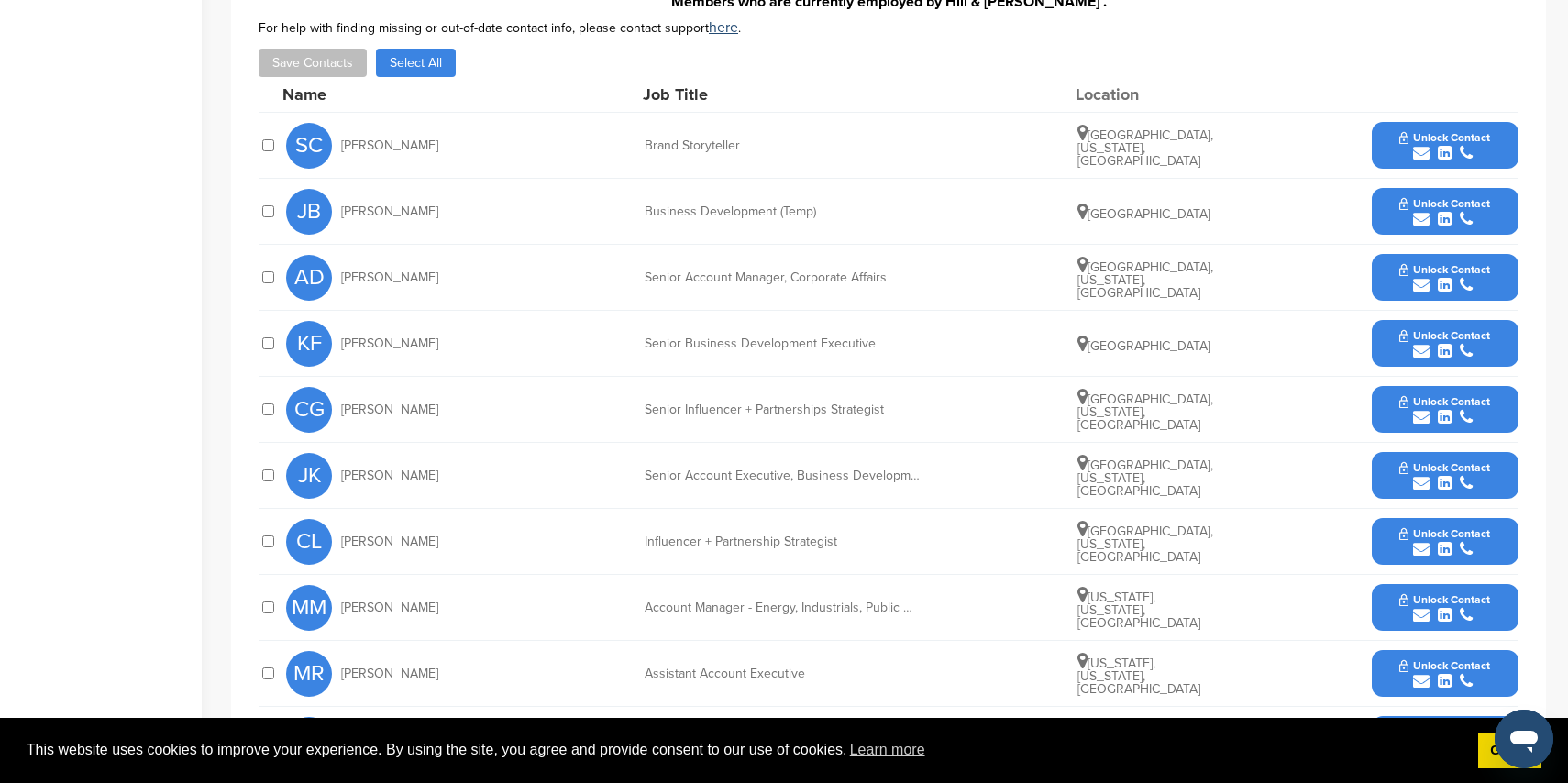
click at [1414, 408] on span "Unlock Contact" at bounding box center [1444, 401] width 91 height 13
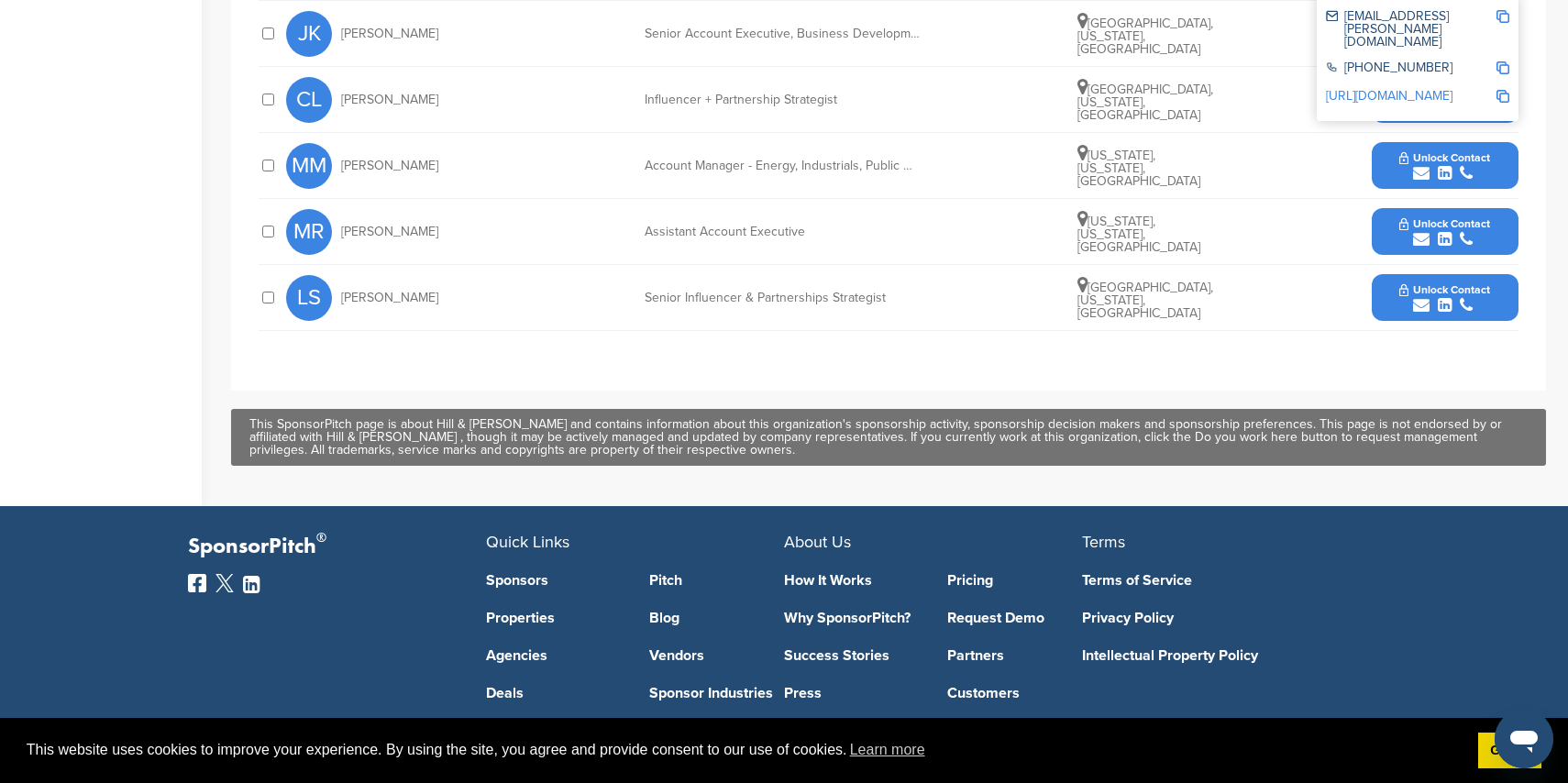
scroll to position [977, 0]
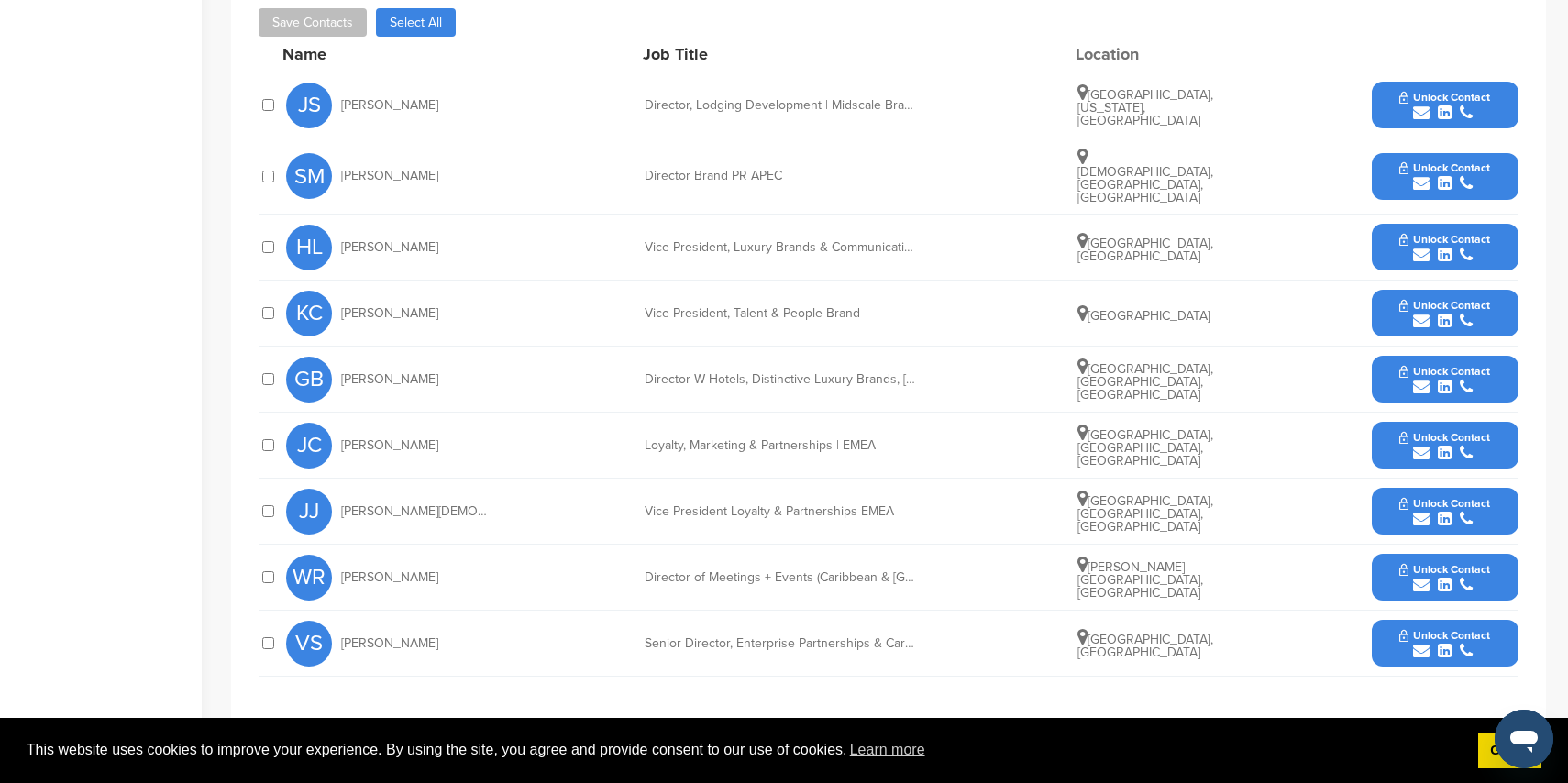
scroll to position [854, 0]
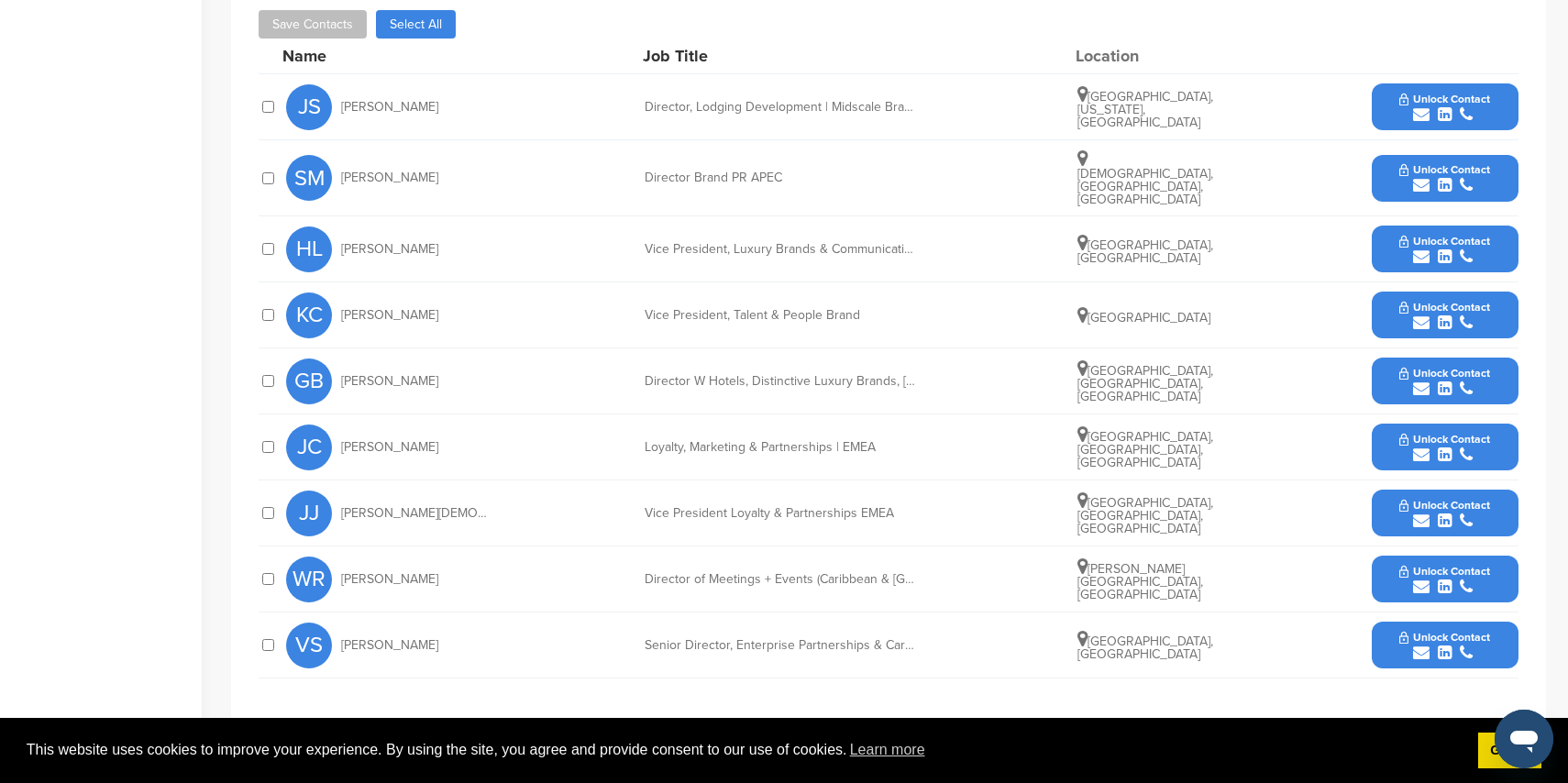
click at [1420, 565] on span "Unlock Contact" at bounding box center [1444, 570] width 91 height 13
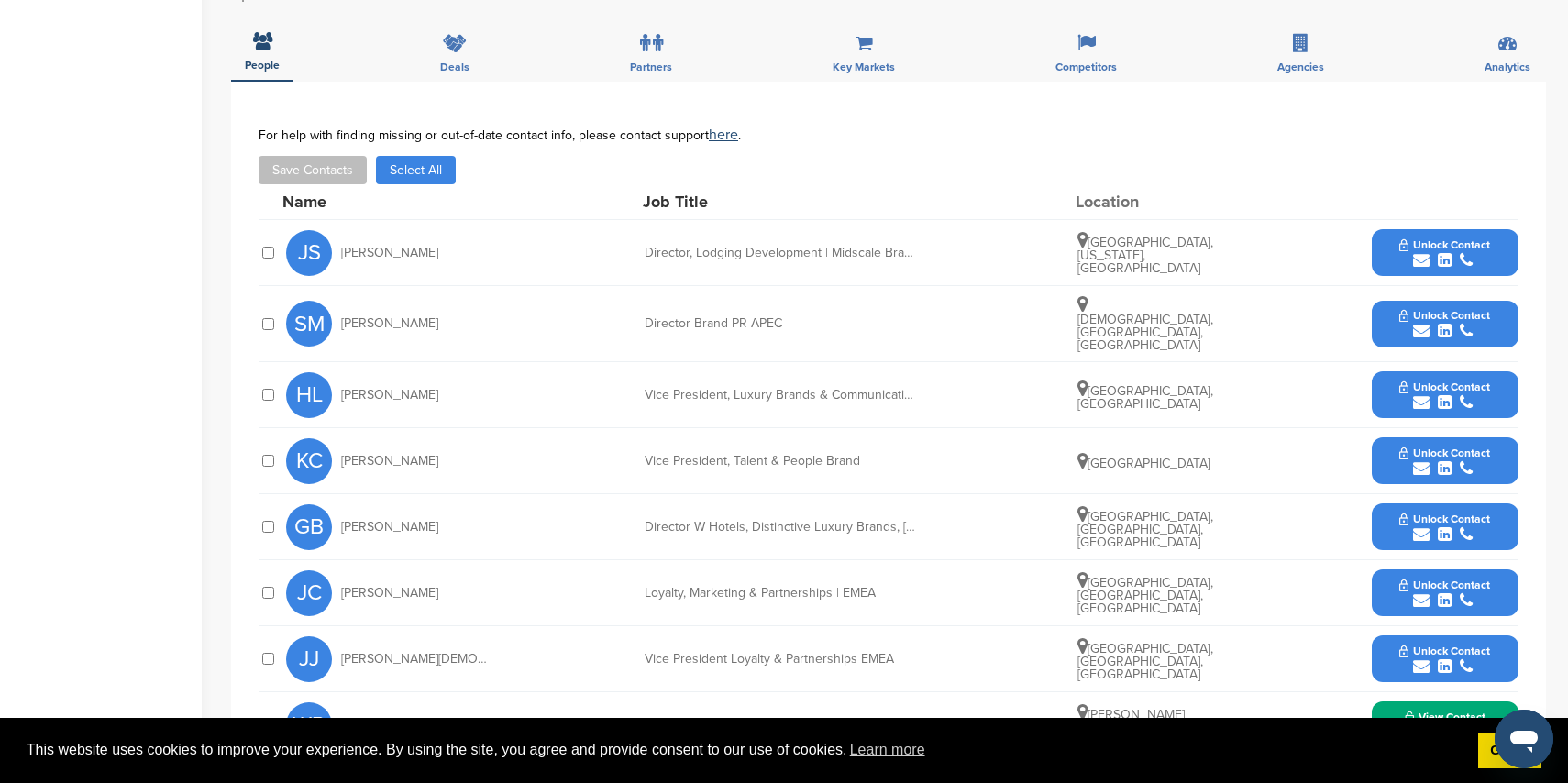
scroll to position [704, 0]
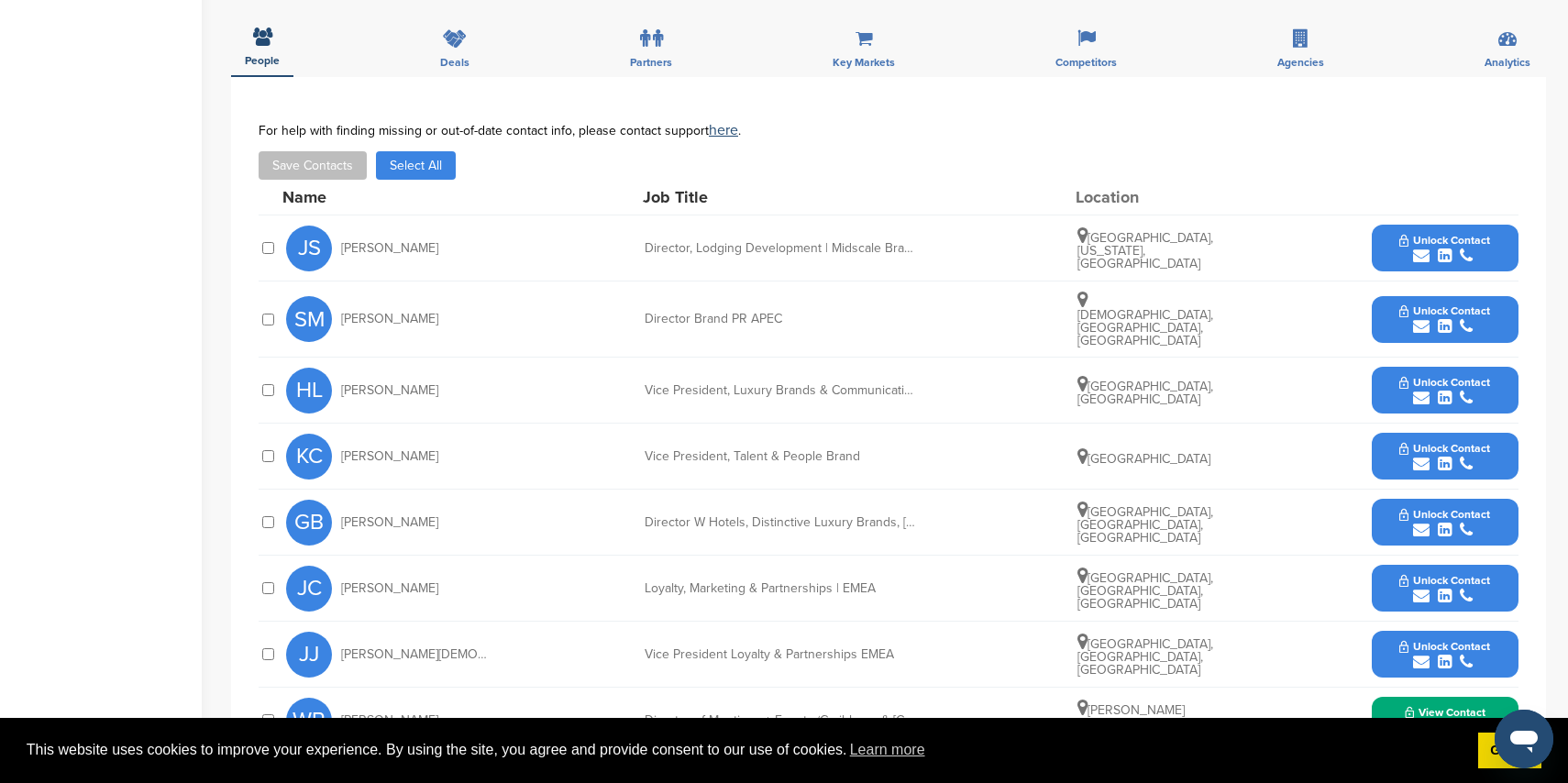
click at [1423, 318] on icon "submit" at bounding box center [1421, 326] width 17 height 17
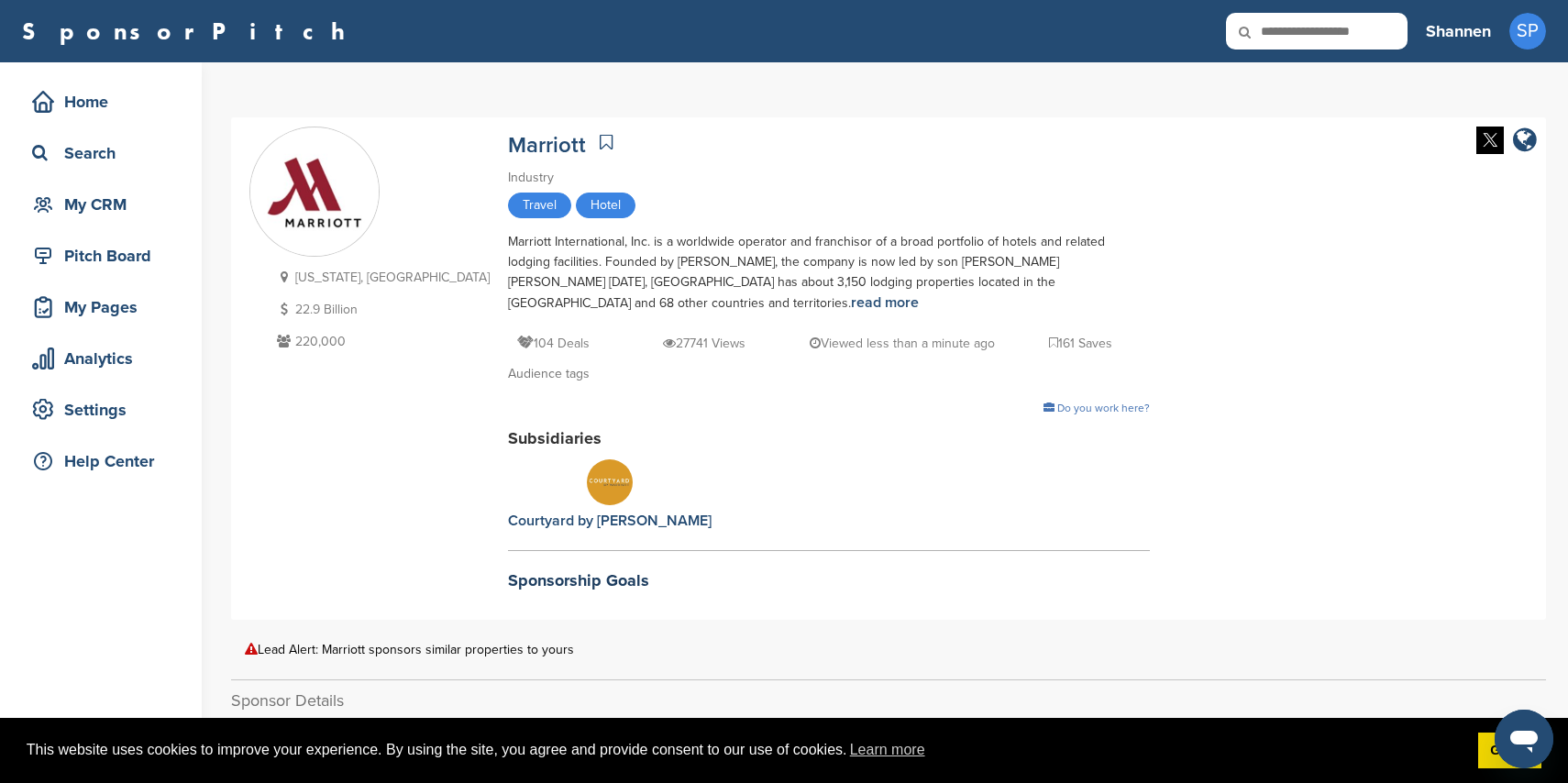
scroll to position [10, 0]
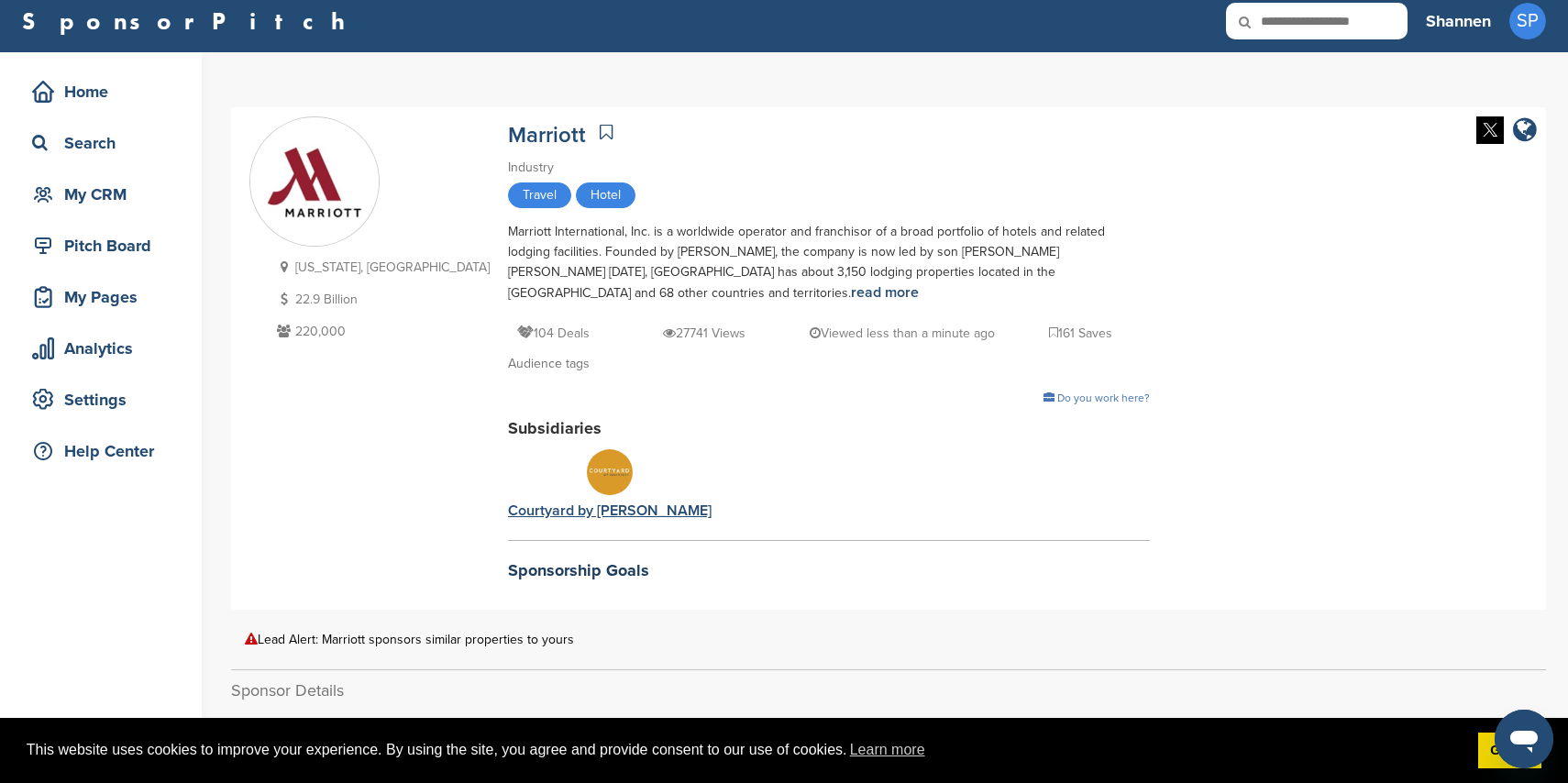
click at [587, 478] on img at bounding box center [609, 472] width 46 height 46
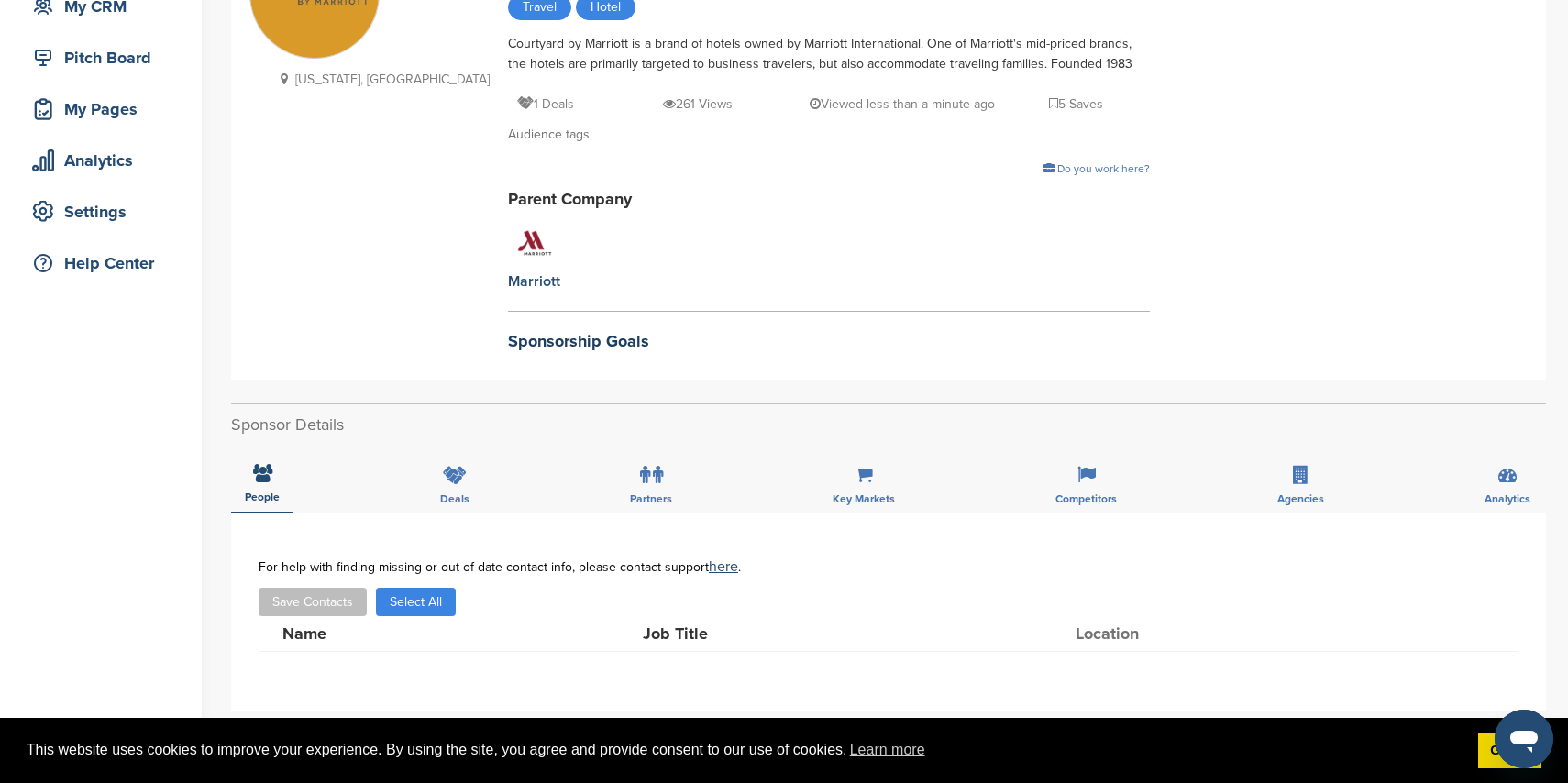
scroll to position [204, 0]
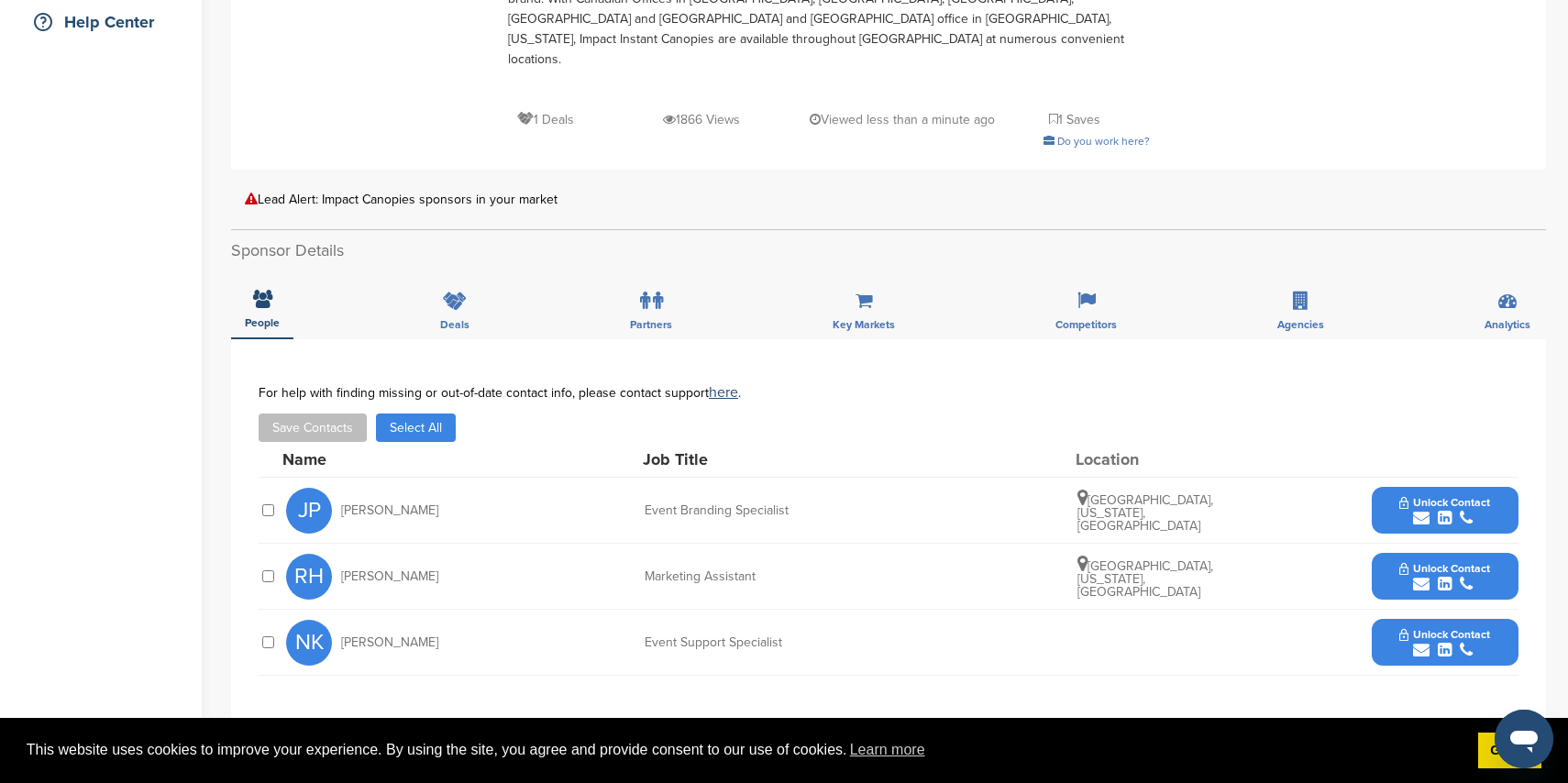
scroll to position [455, 0]
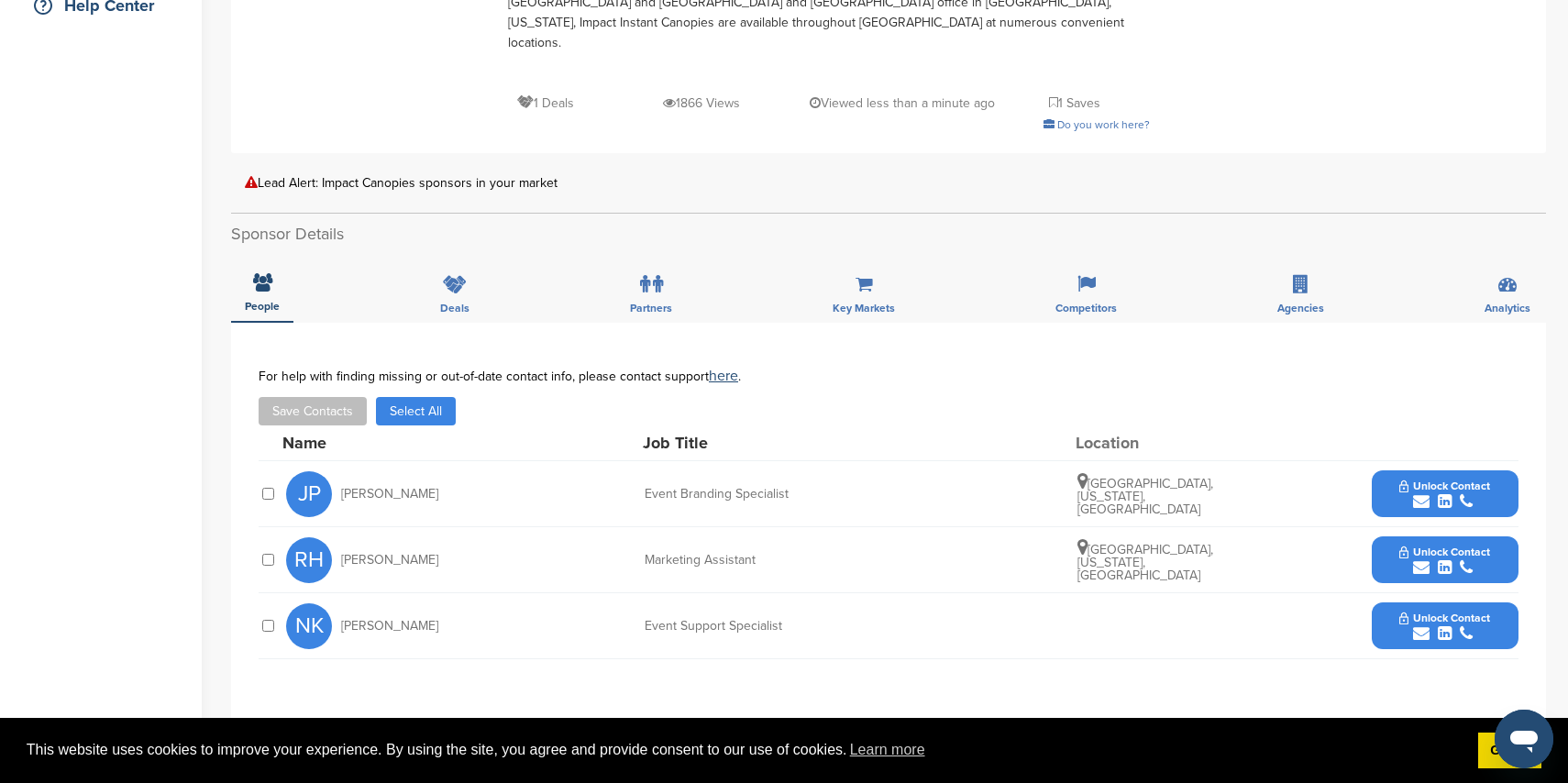
click at [1418, 493] on div "submit" at bounding box center [1444, 502] width 91 height 18
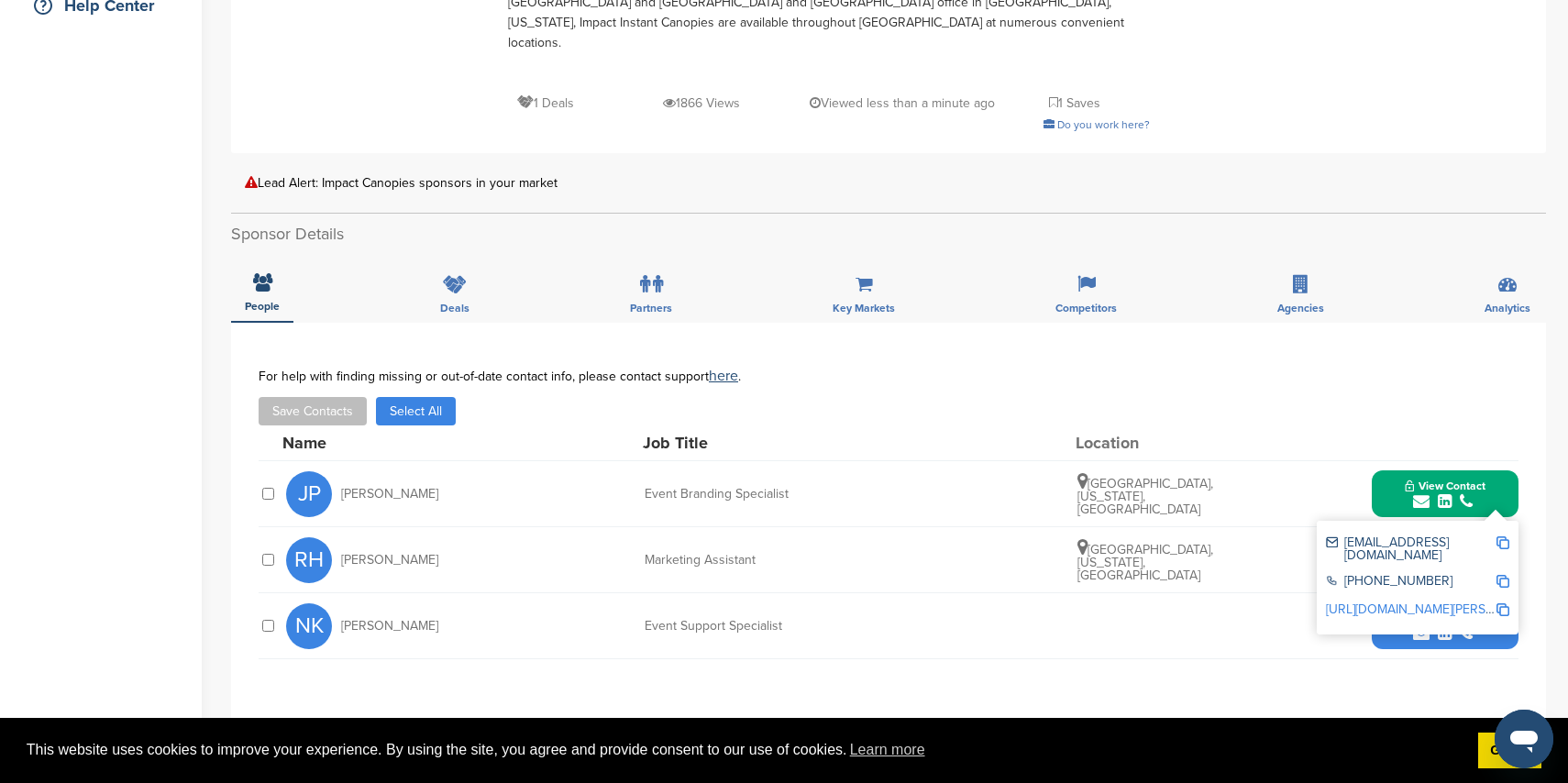
drag, startPoint x: 1149, startPoint y: 562, endPoint x: 1150, endPoint y: 548, distance: 14.0
click at [1149, 593] on div "NK Nathaniel Kennedy Event Support Specialist Unlock Contact" at bounding box center [902, 625] width 1233 height 65
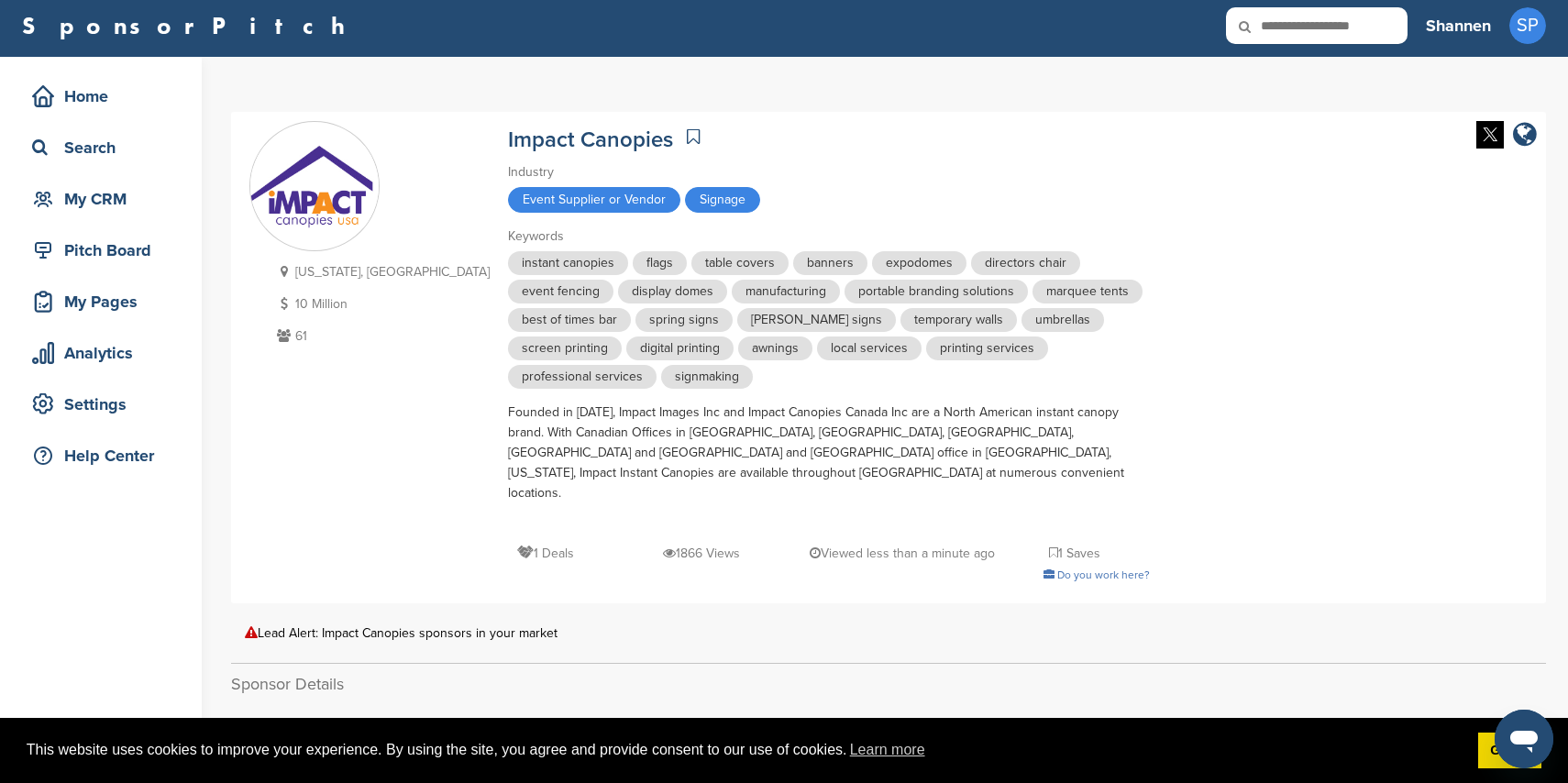
scroll to position [0, 0]
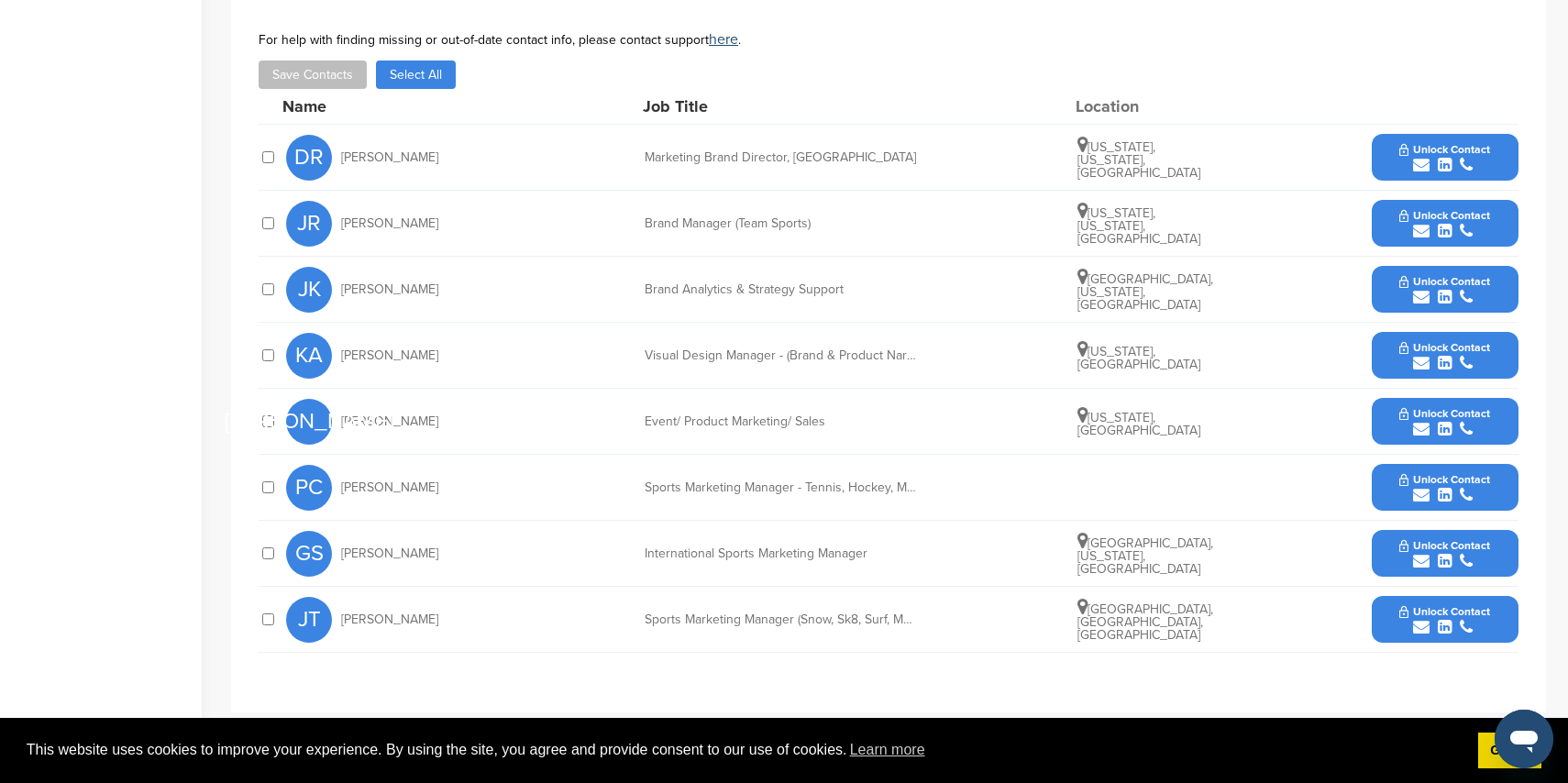
scroll to position [701, 0]
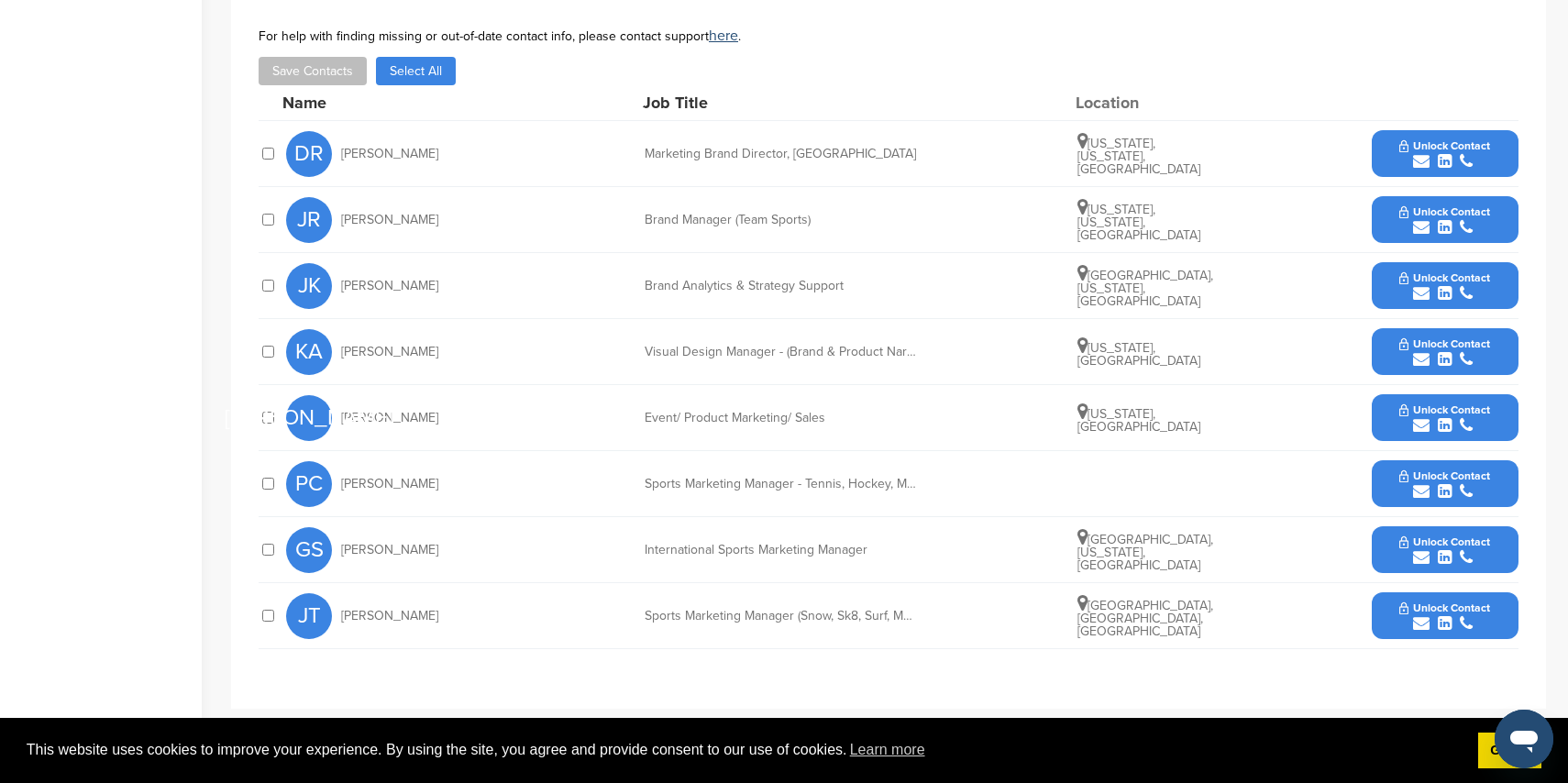
click at [1418, 153] on icon "submit" at bounding box center [1421, 161] width 17 height 17
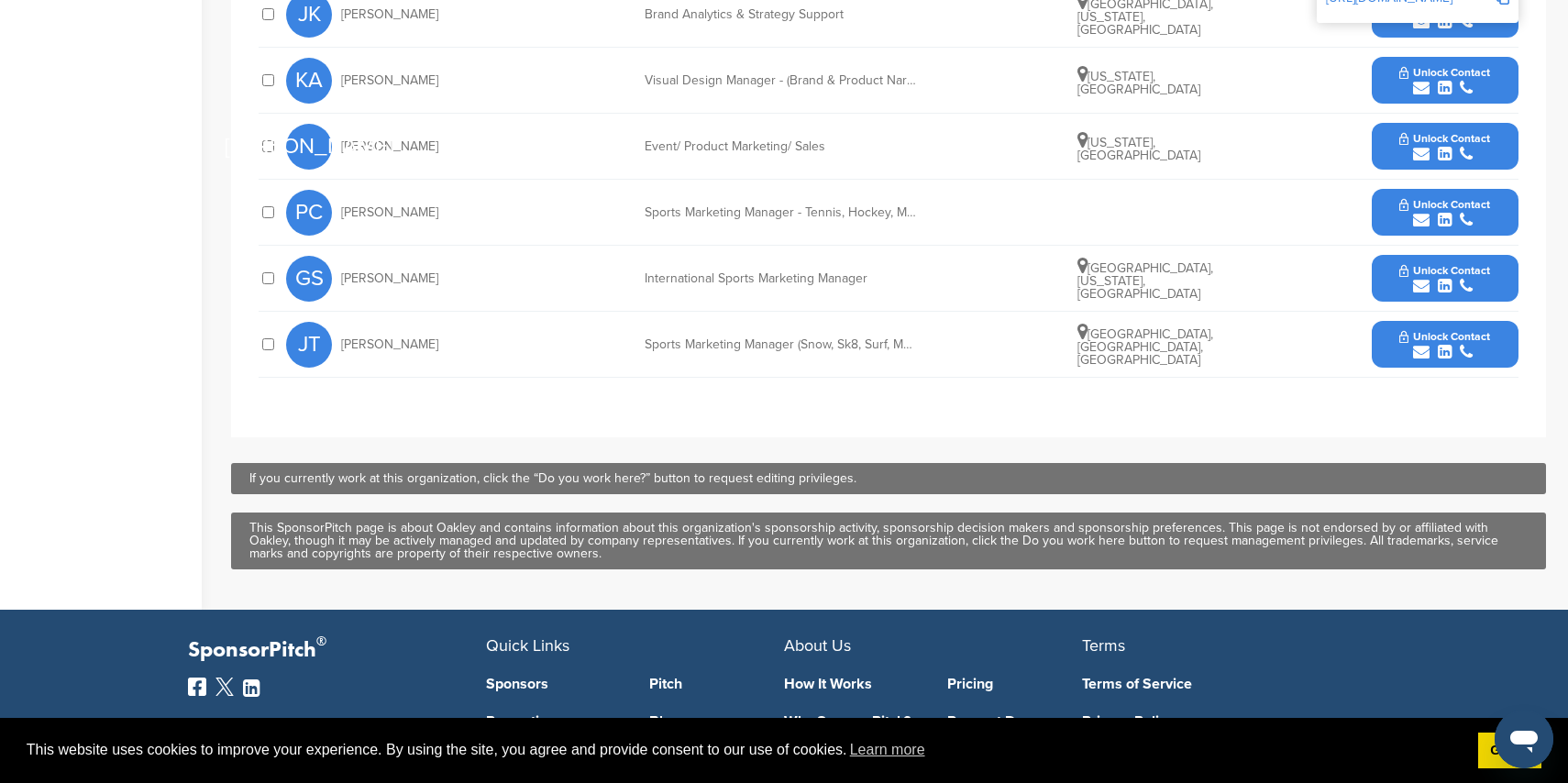
scroll to position [974, 0]
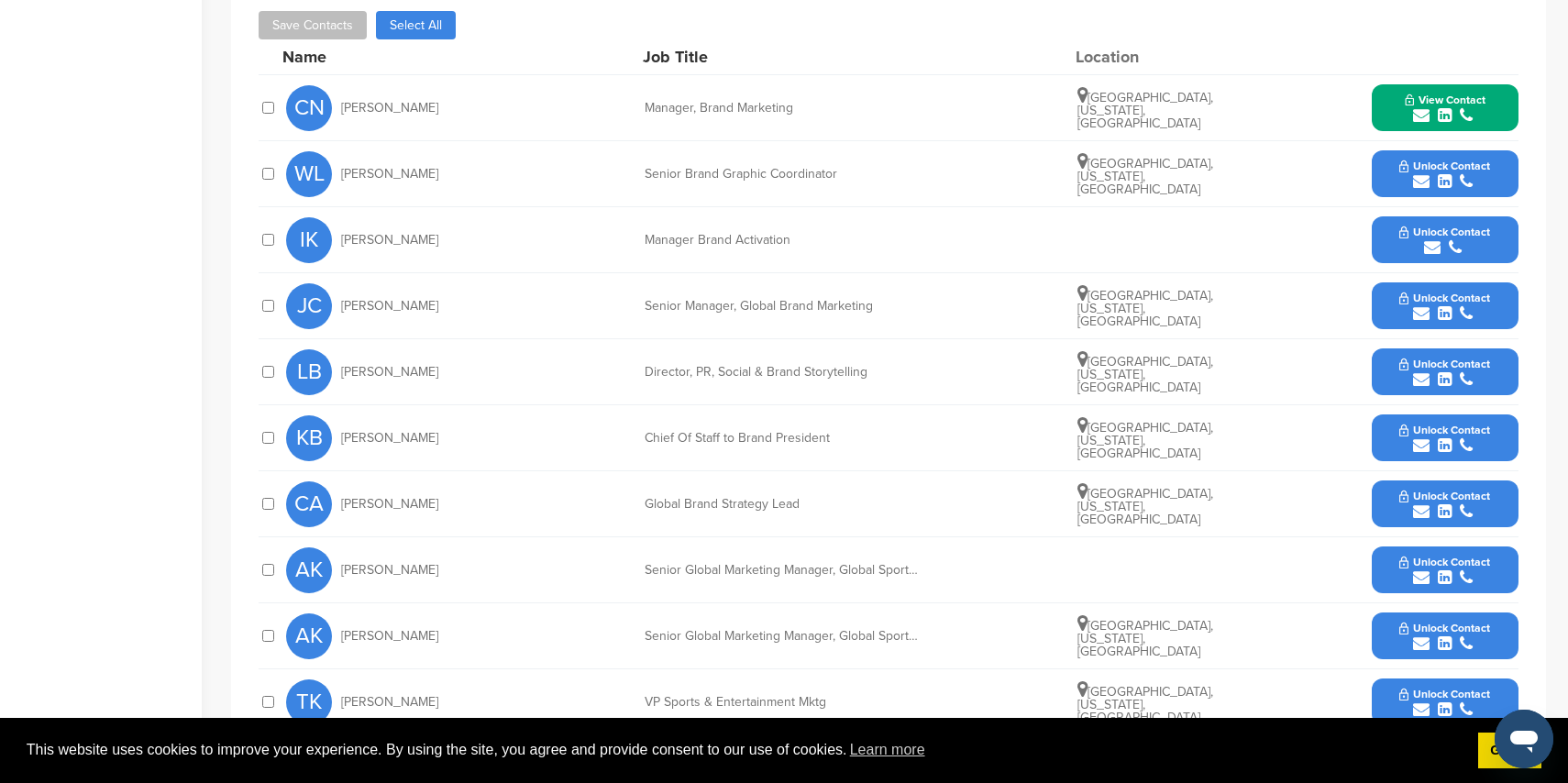
scroll to position [864, 0]
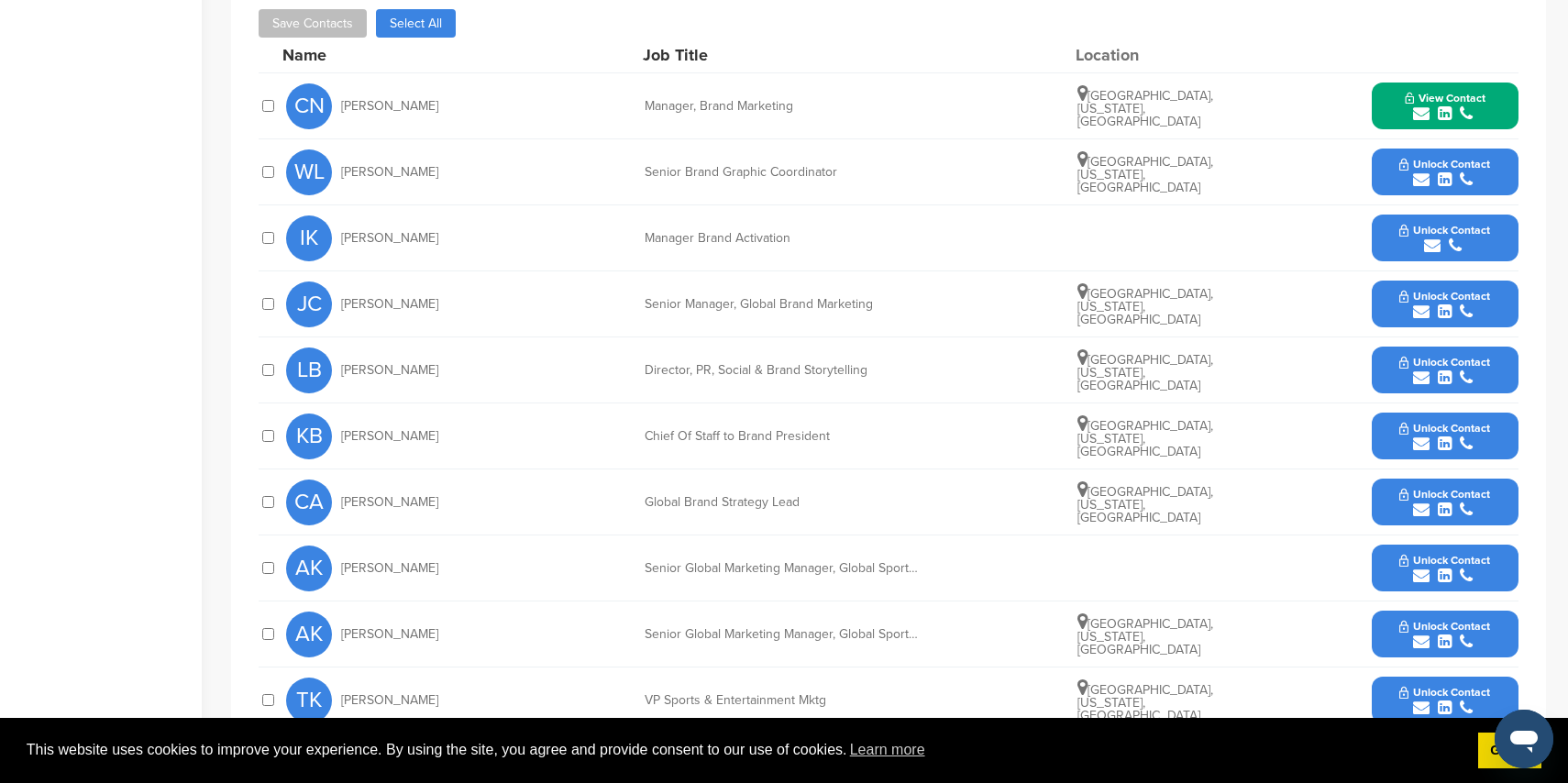
click at [1416, 356] on span "Unlock Contact" at bounding box center [1444, 362] width 91 height 13
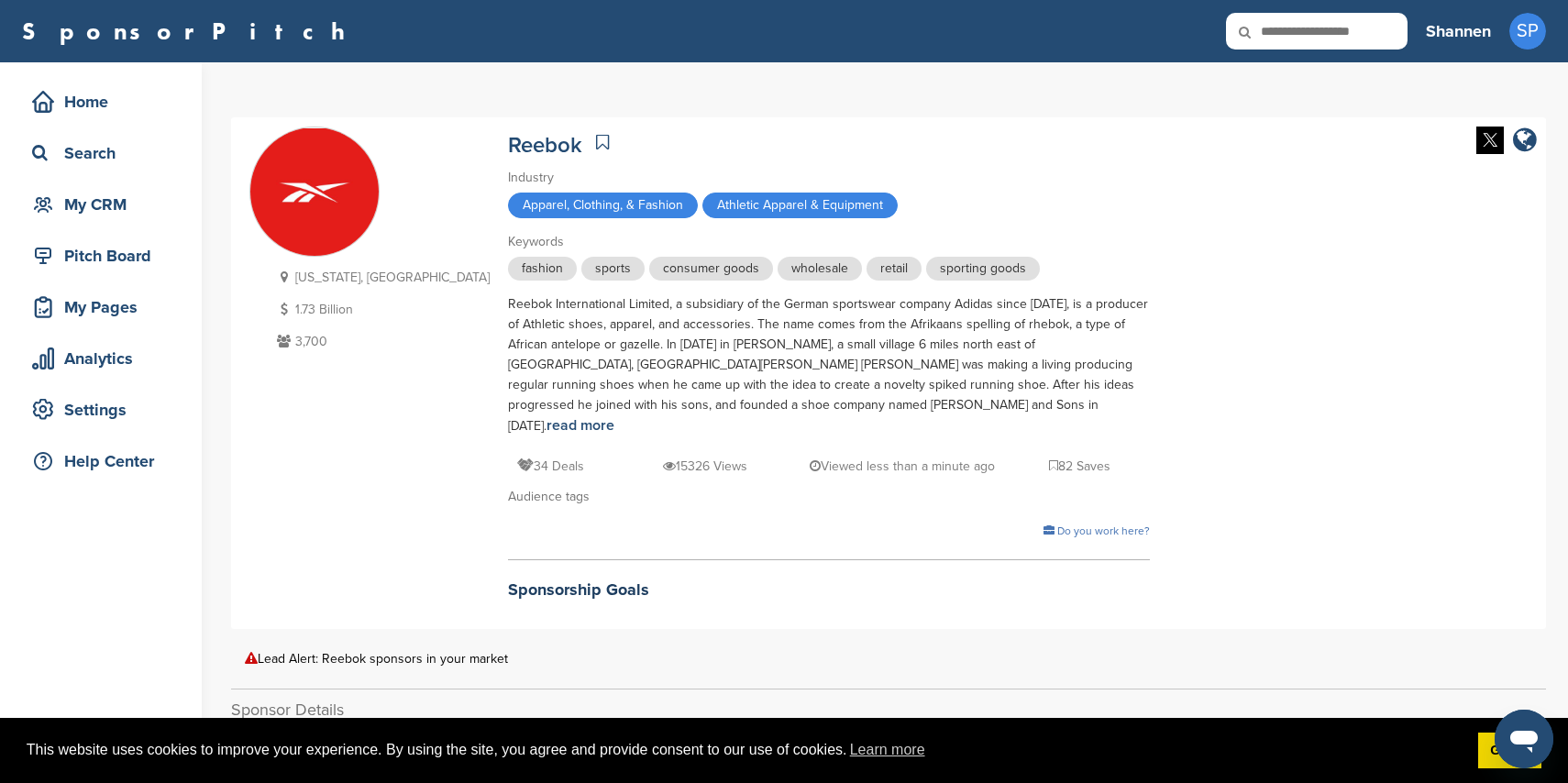
scroll to position [4, 0]
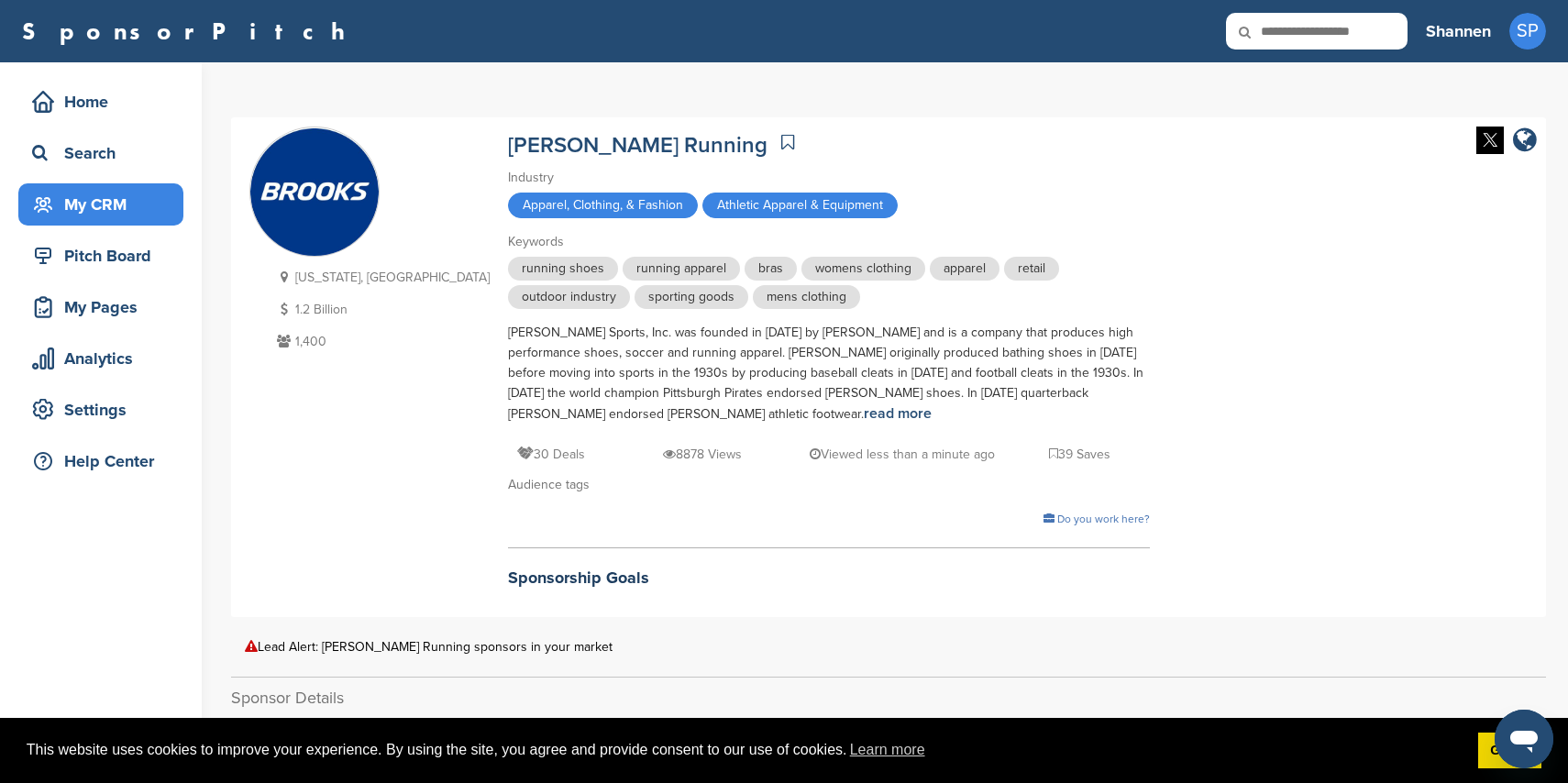
click at [170, 216] on div "My CRM" at bounding box center [105, 205] width 156 height 33
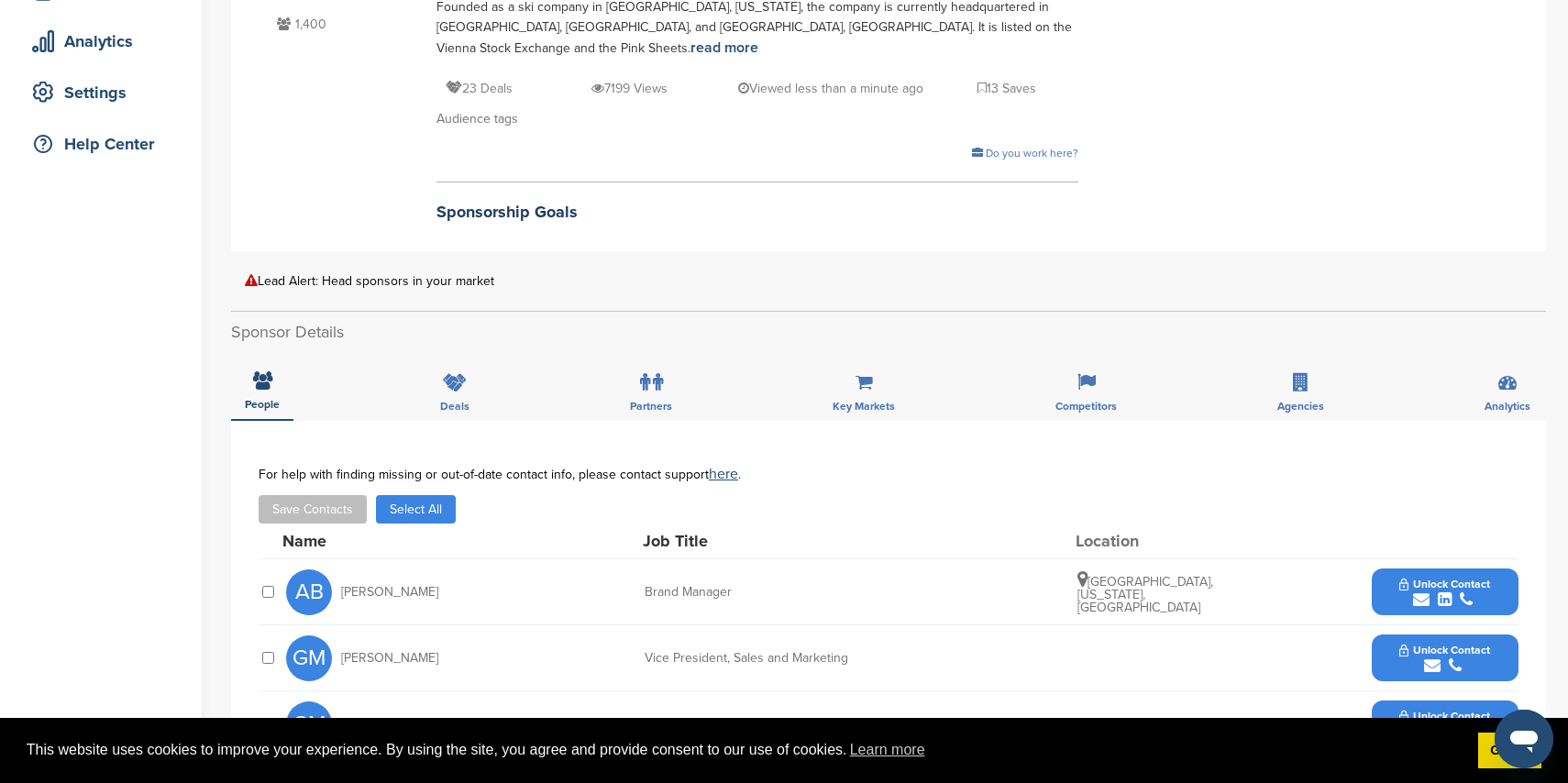
scroll to position [235, 0]
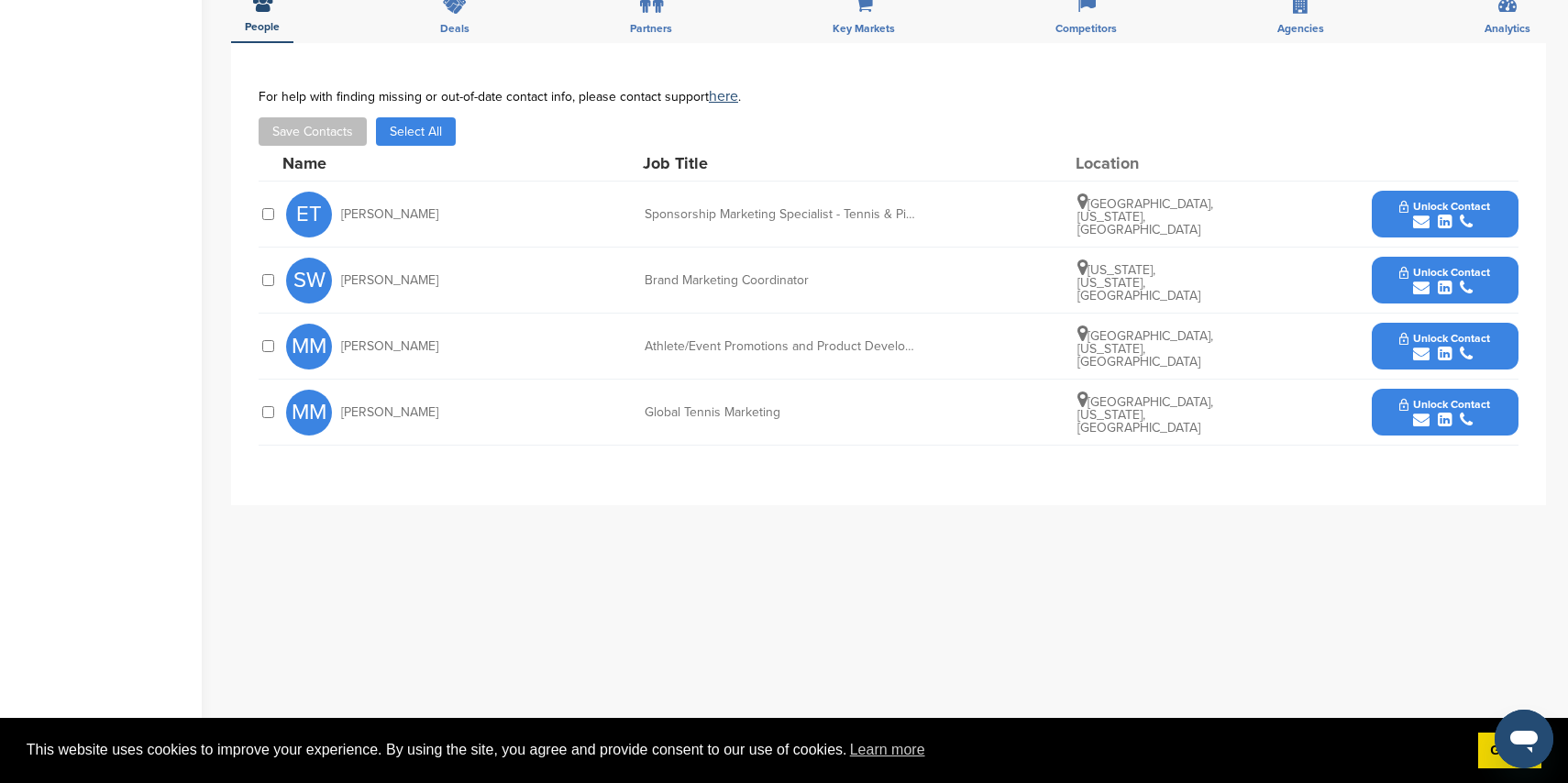
scroll to position [533, 0]
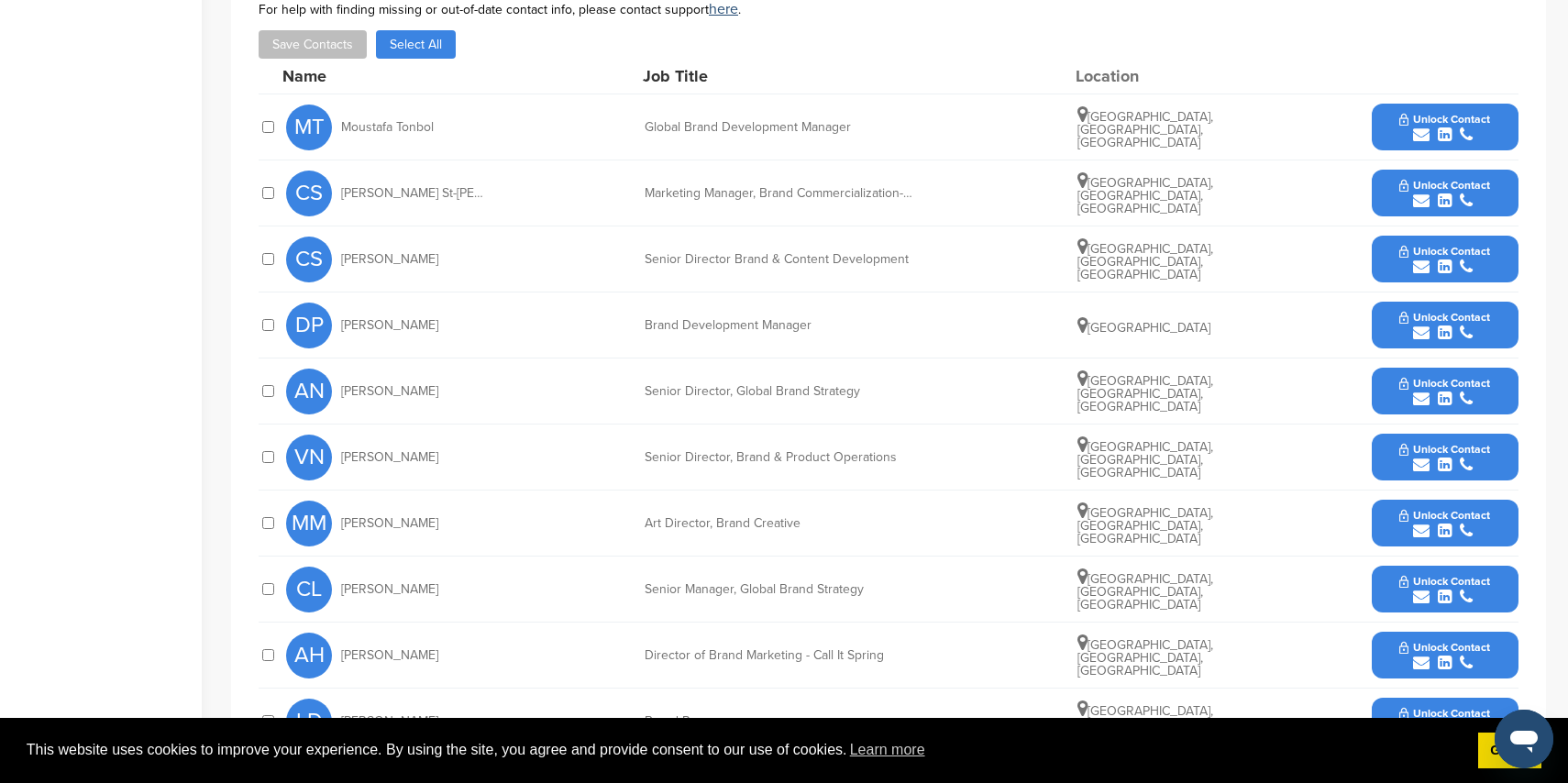
scroll to position [721, 0]
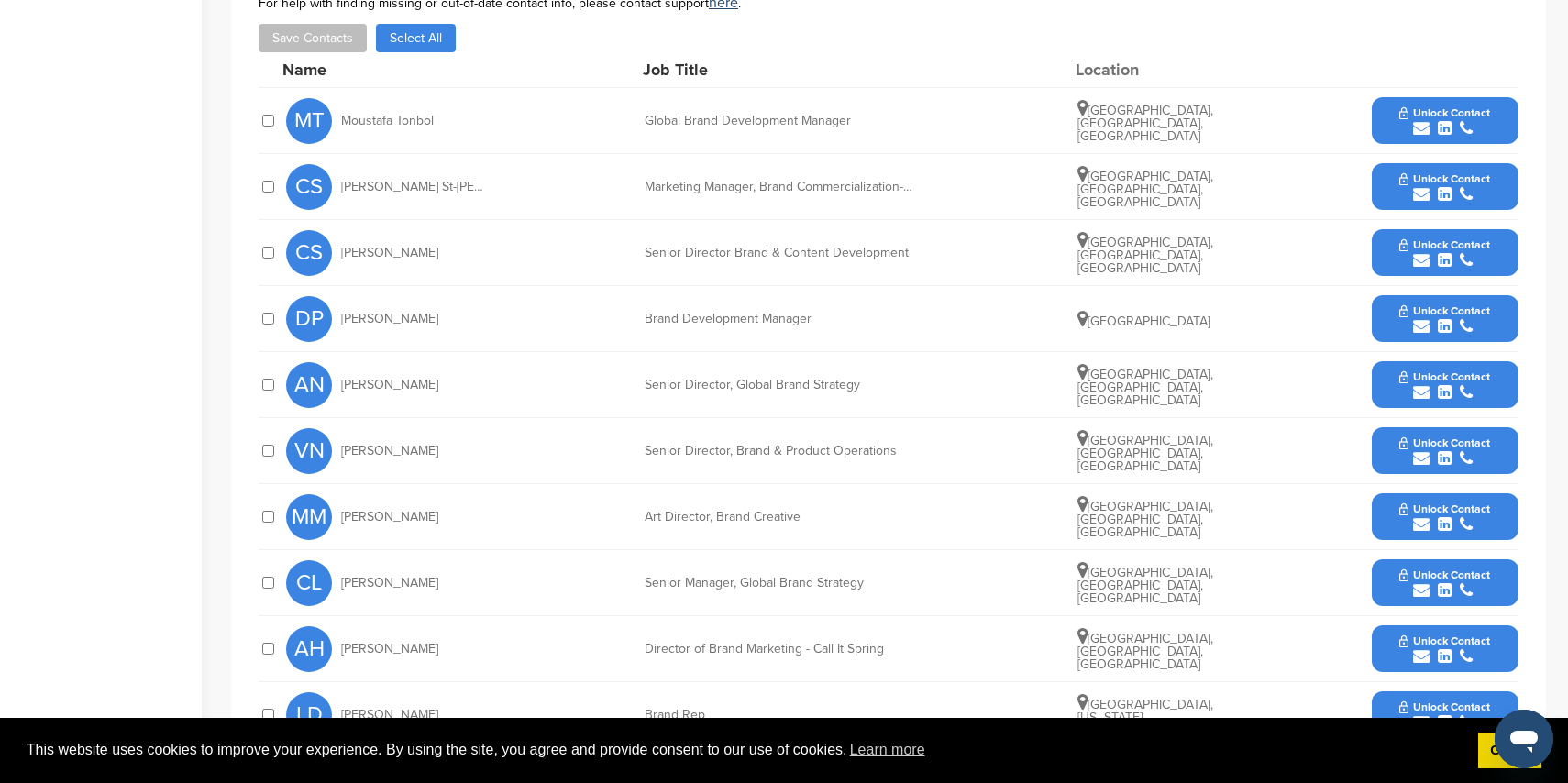
click at [1418, 123] on icon "submit" at bounding box center [1421, 128] width 17 height 17
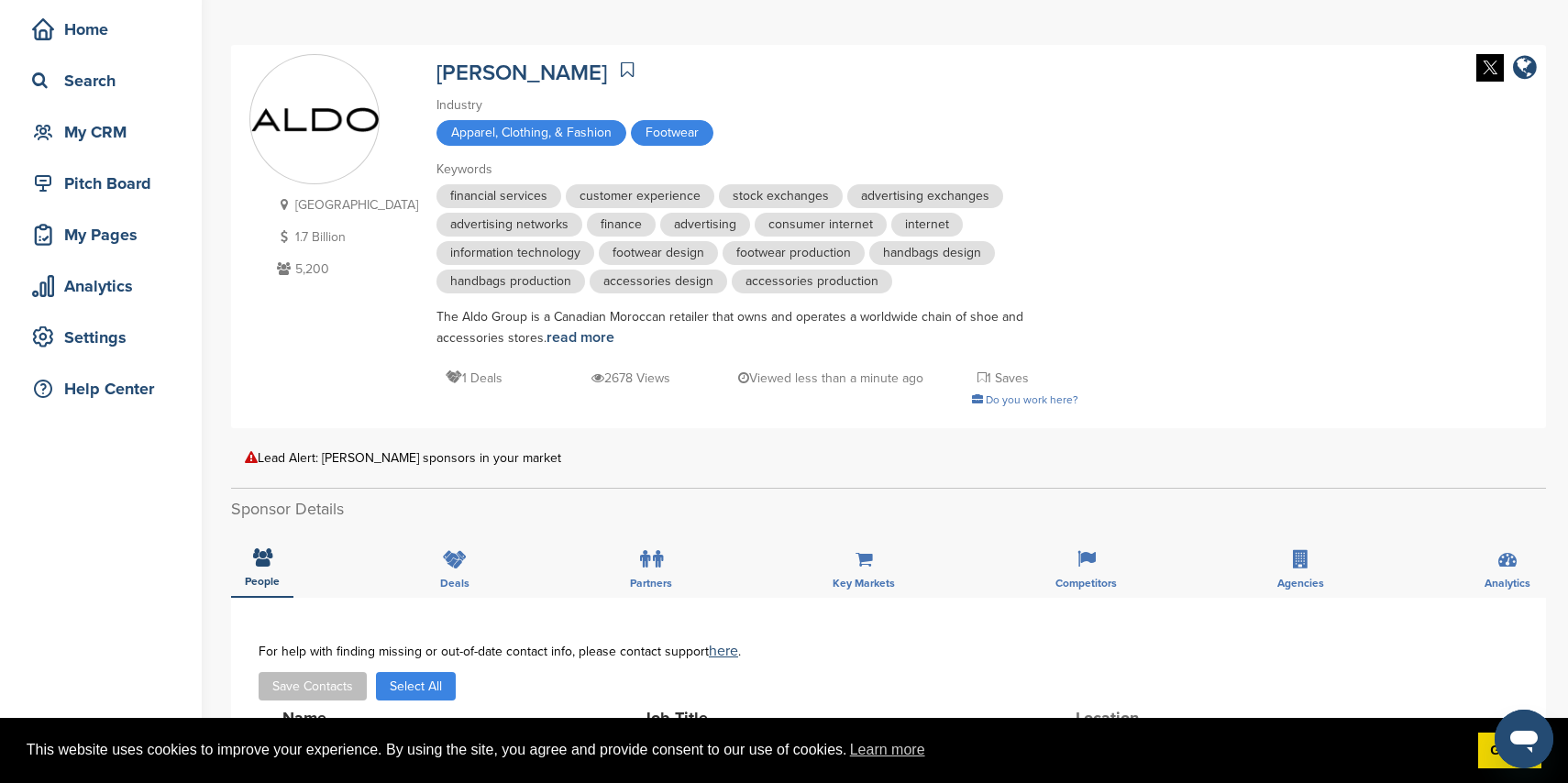
scroll to position [0, 0]
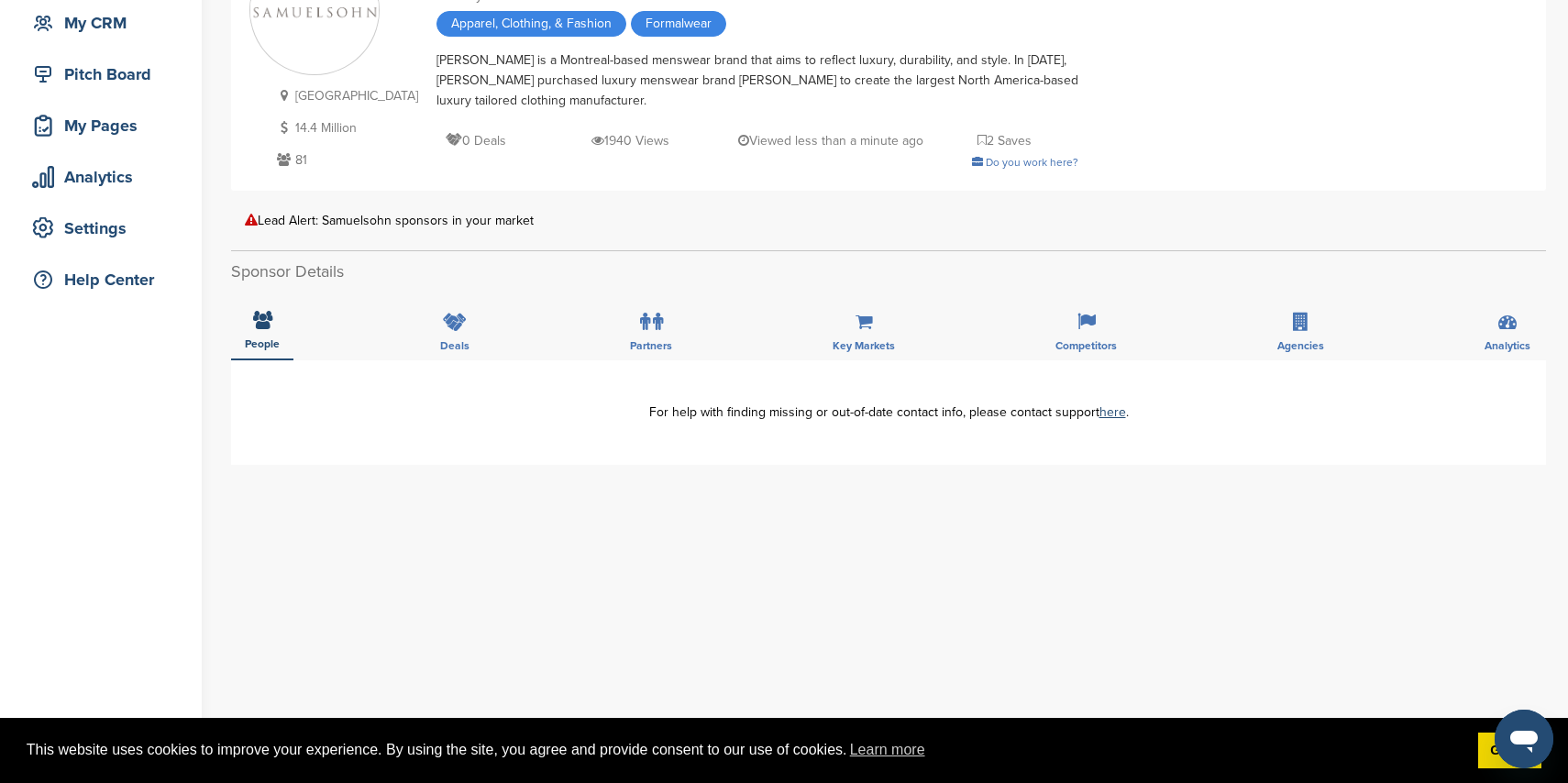
scroll to position [182, 0]
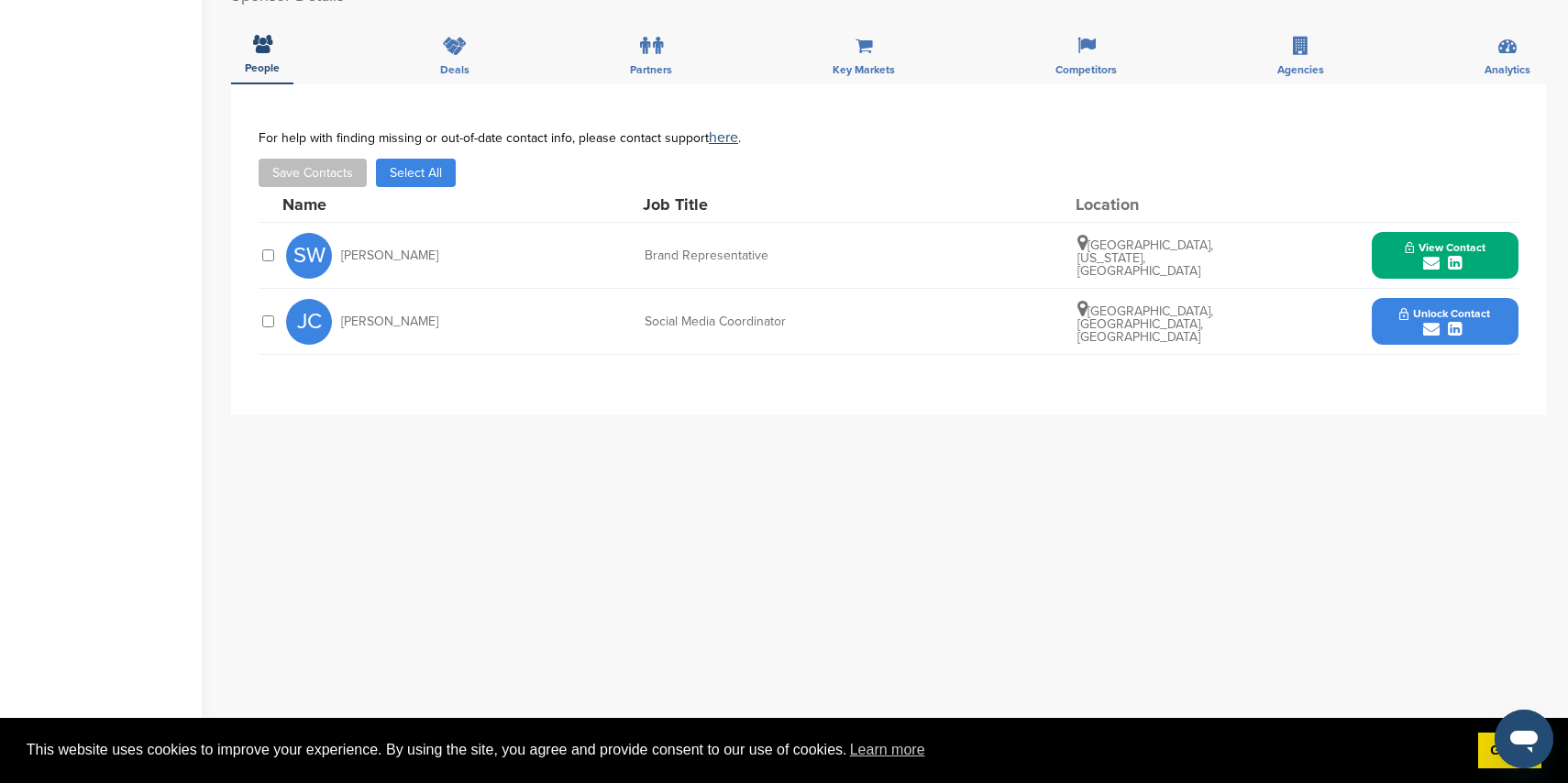
scroll to position [482, 0]
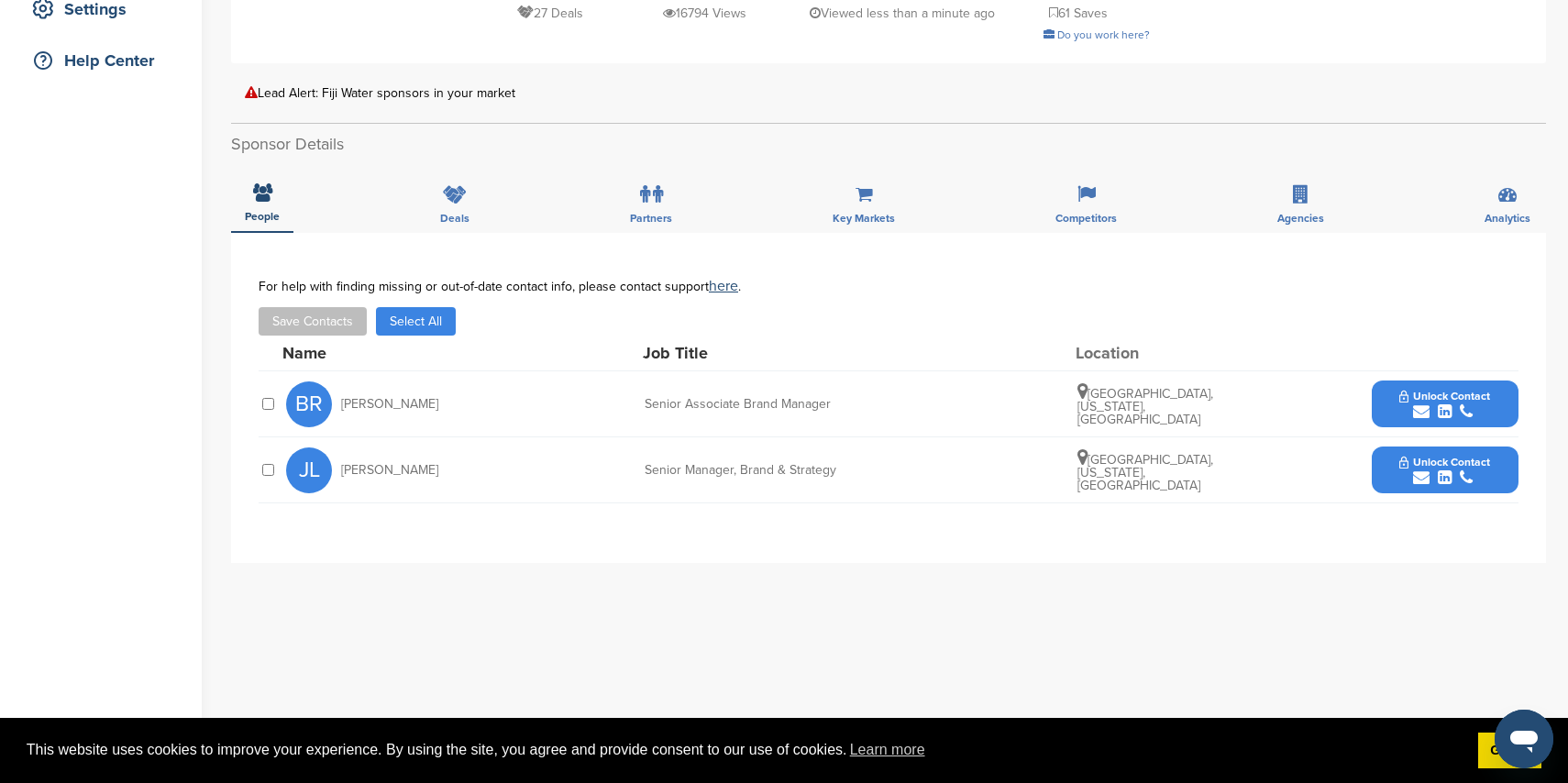
scroll to position [405, 0]
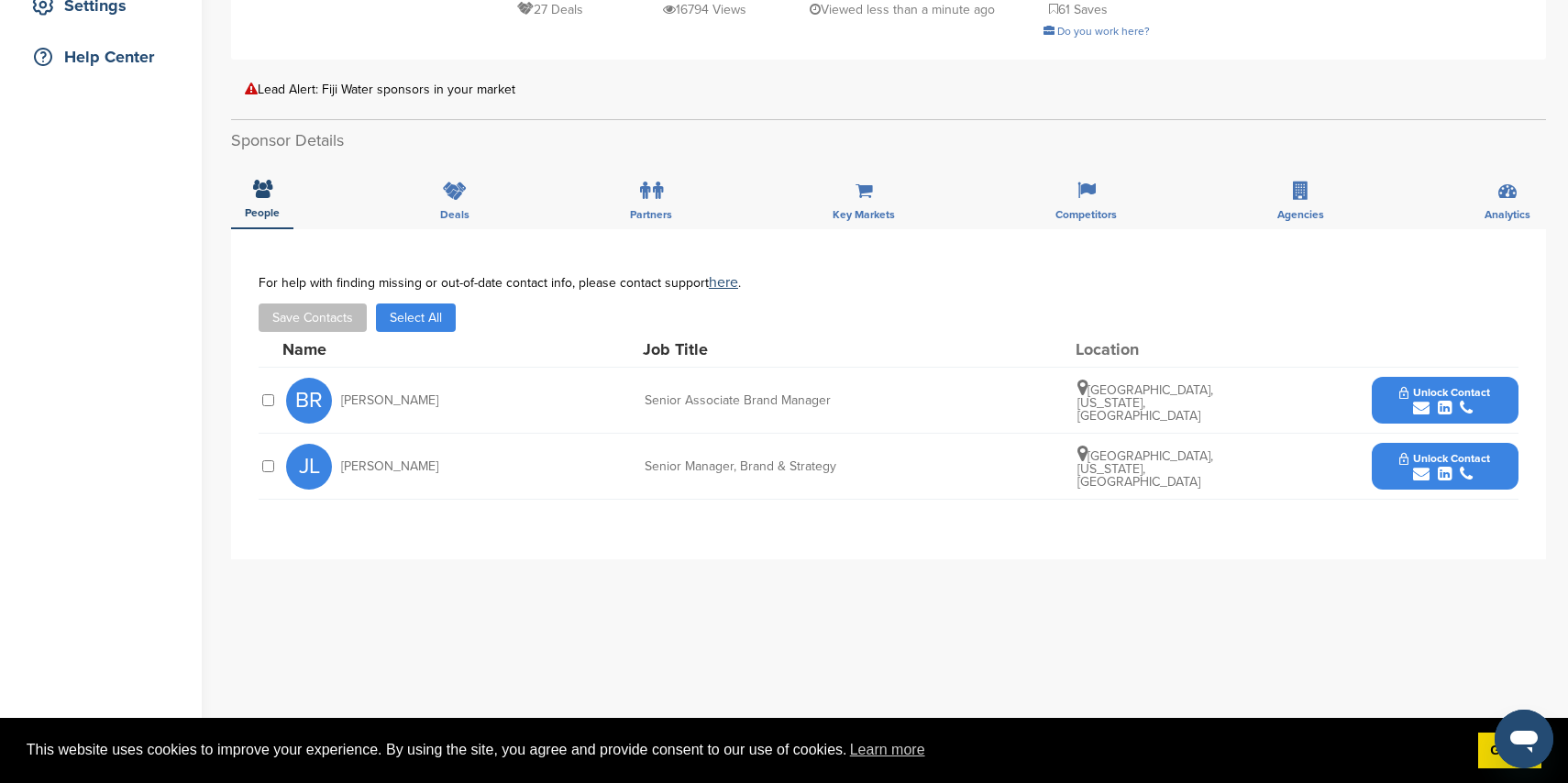
click at [1429, 471] on icon "submit" at bounding box center [1421, 474] width 17 height 17
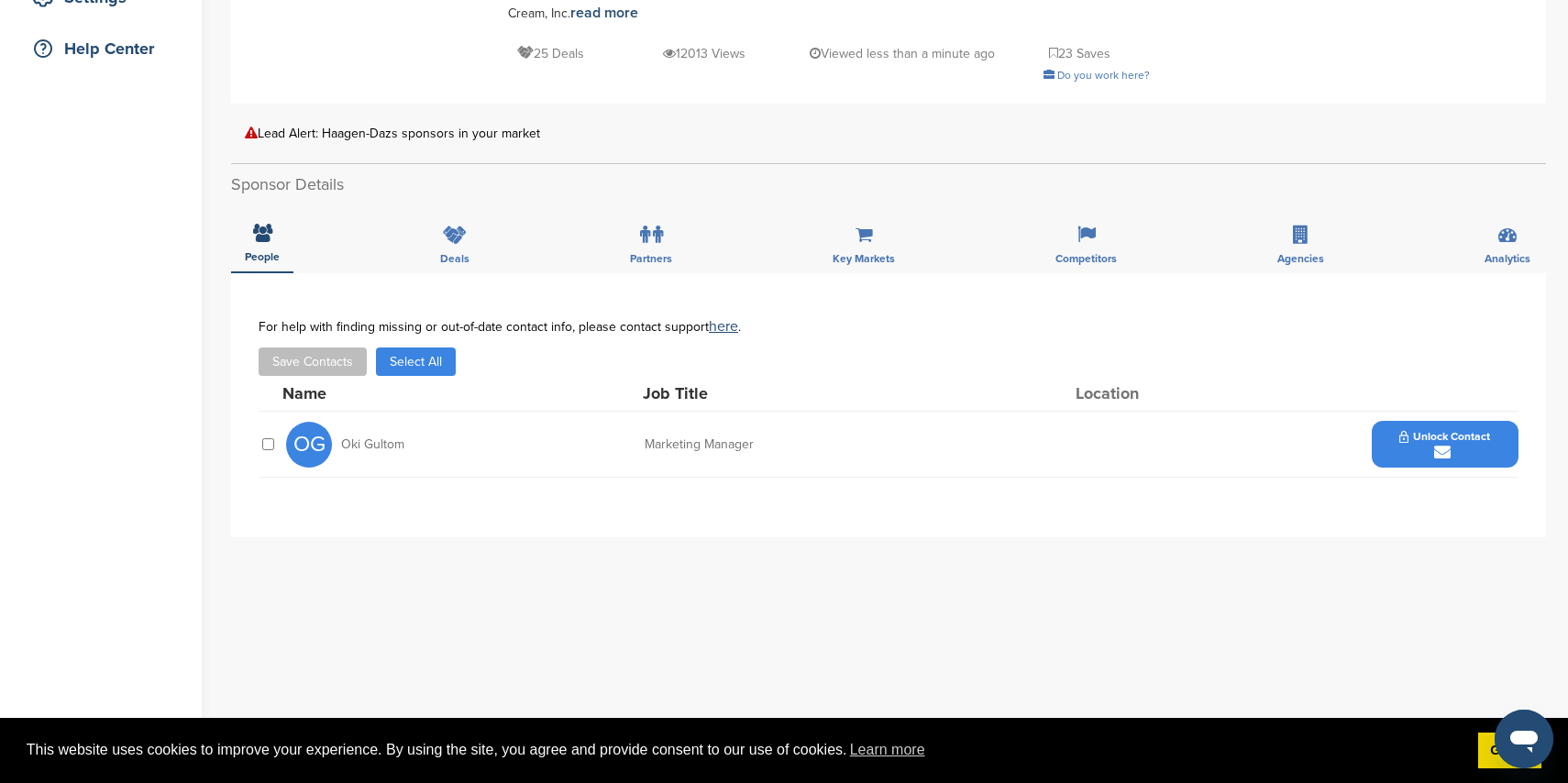
scroll to position [418, 0]
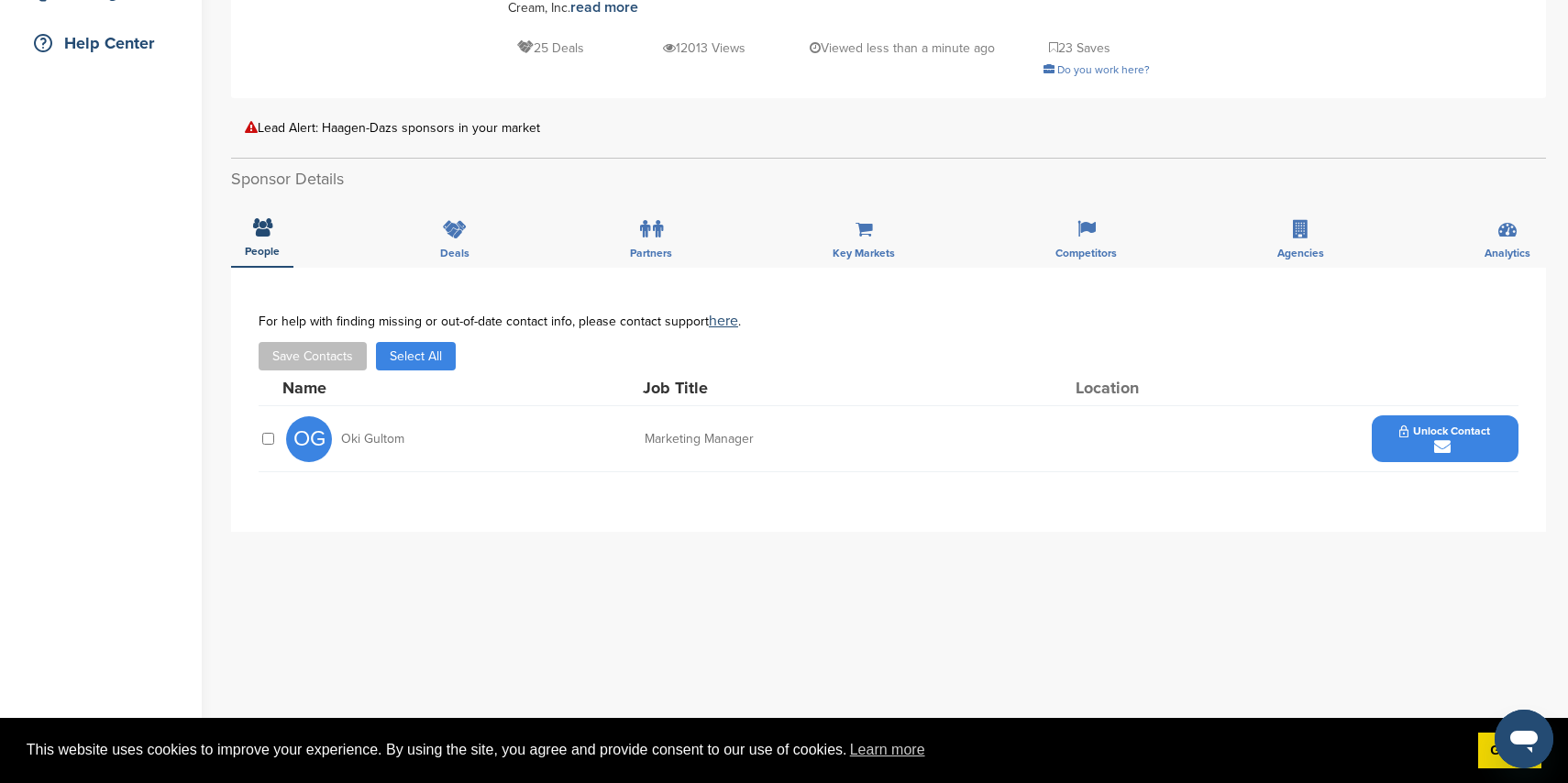
click at [1425, 439] on div "submit" at bounding box center [1444, 448] width 91 height 18
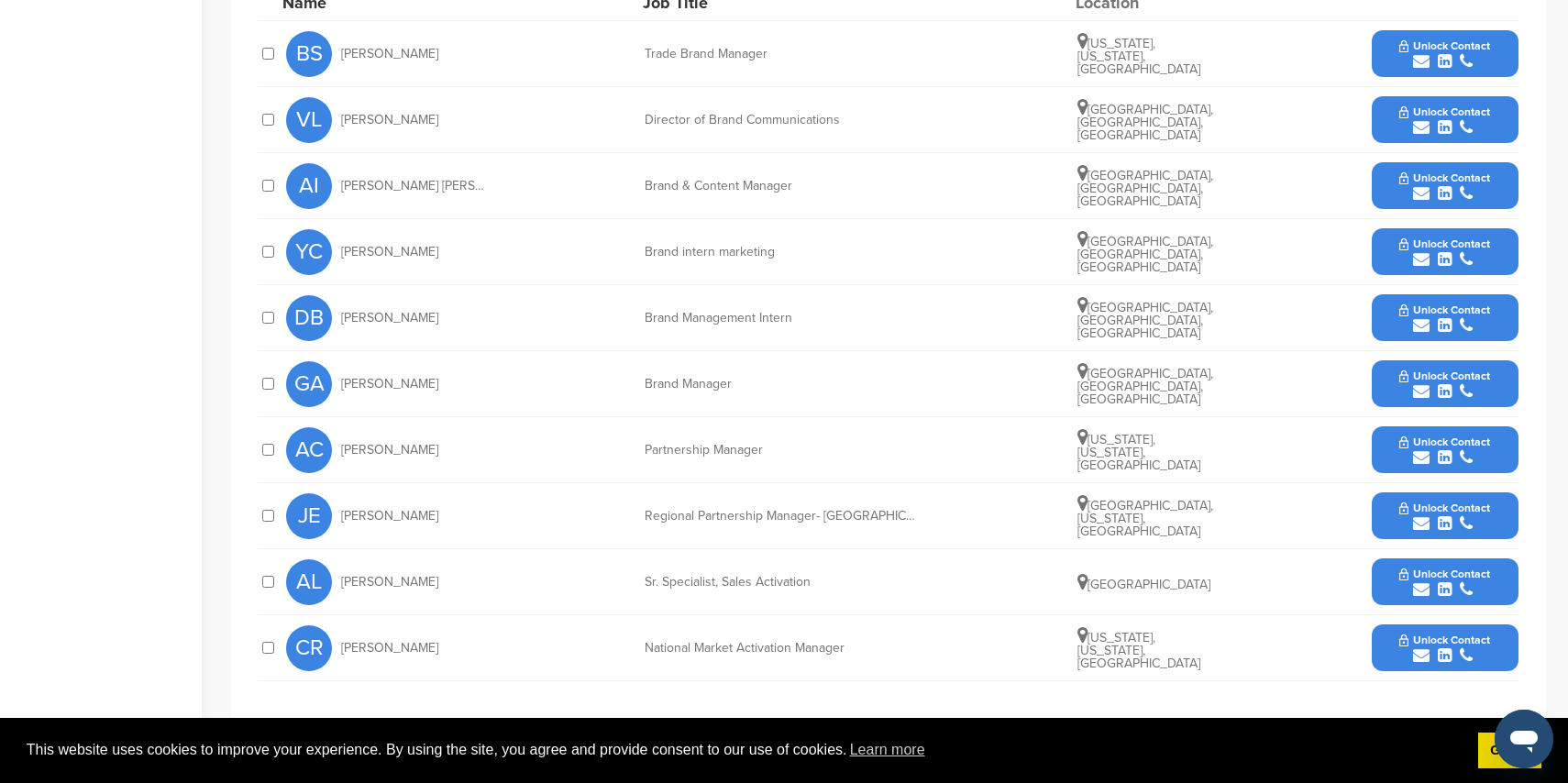
scroll to position [885, 0]
click at [1426, 450] on icon "submit" at bounding box center [1421, 456] width 17 height 17
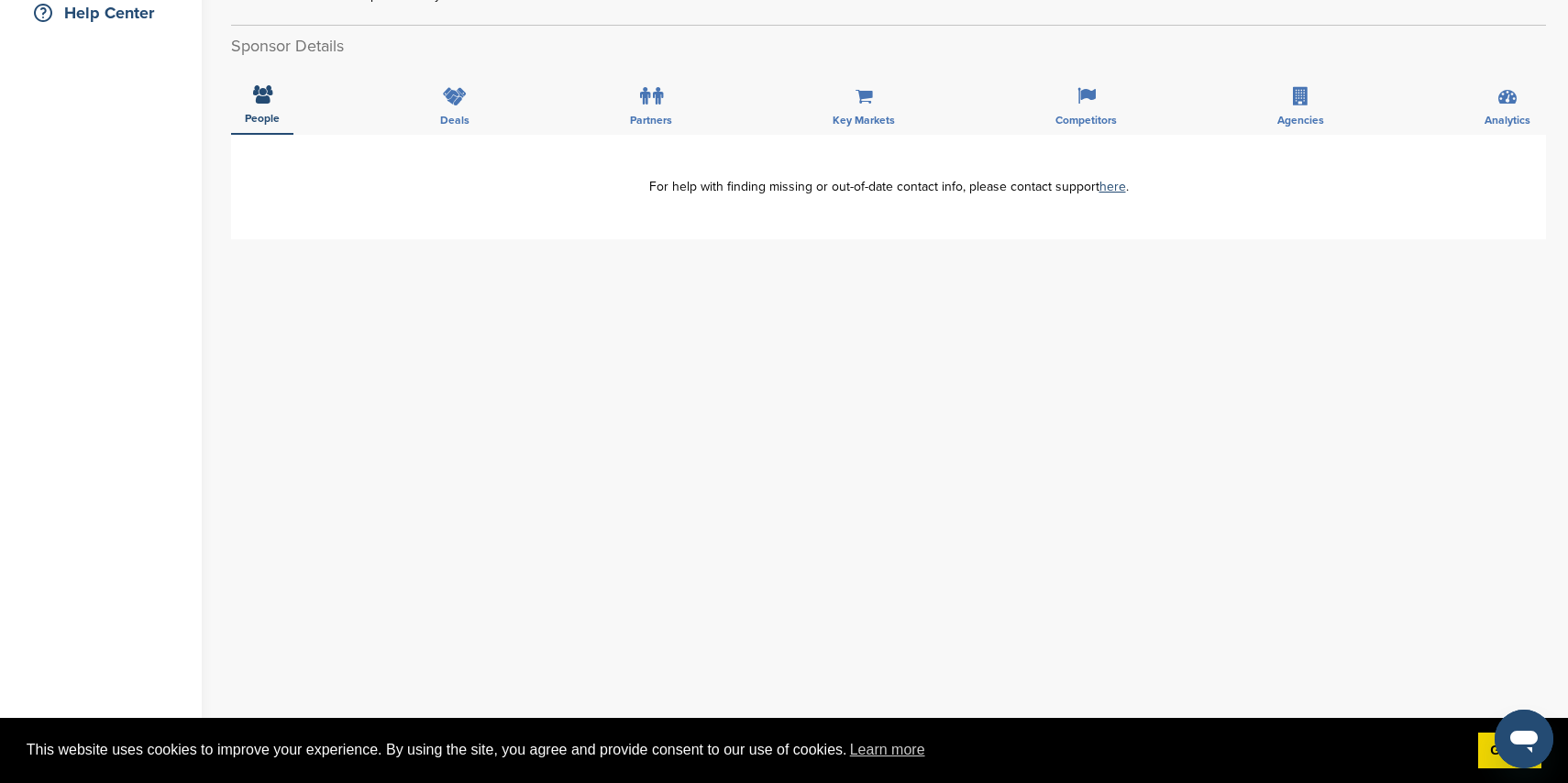
scroll to position [455, 0]
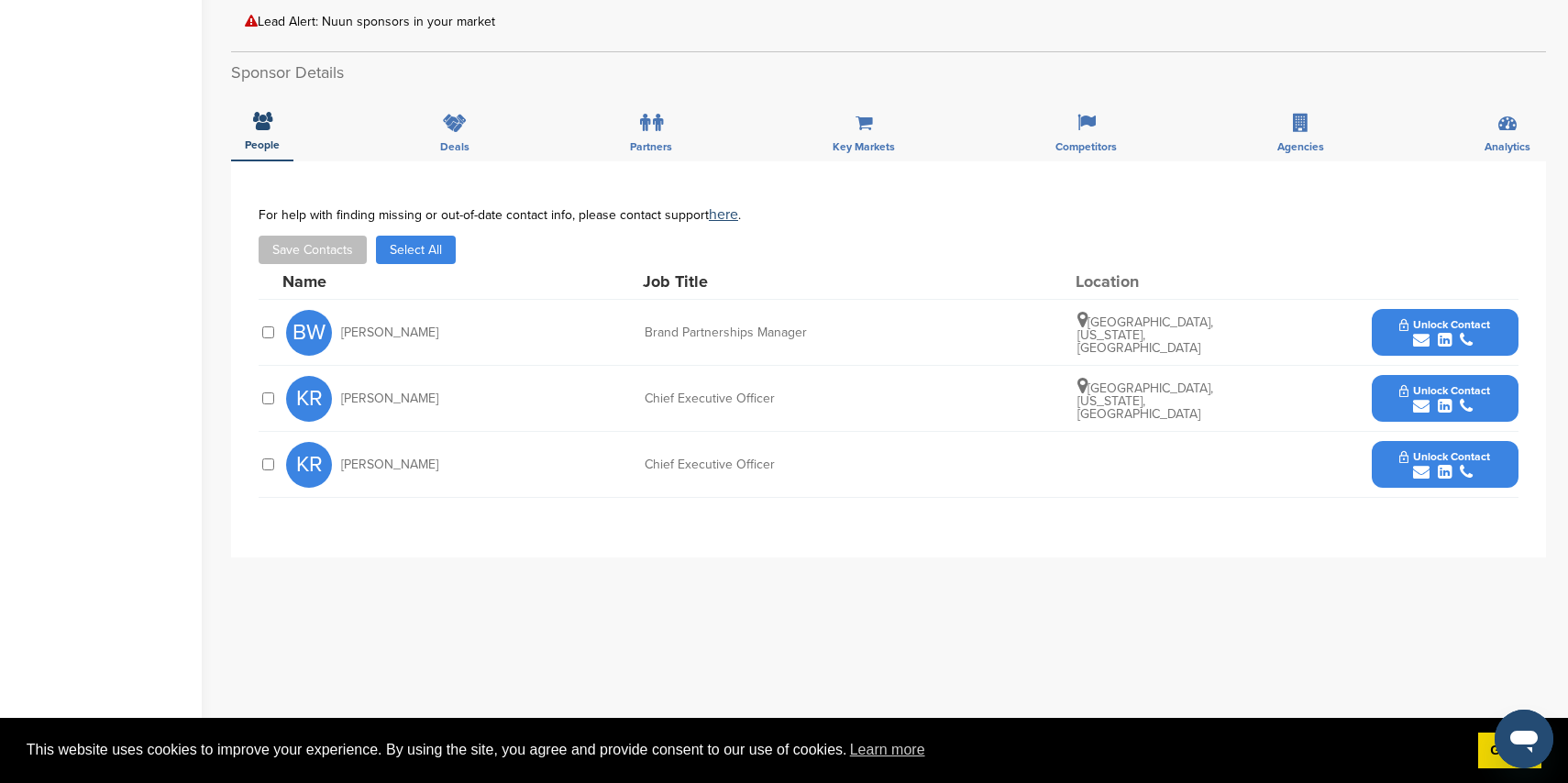
scroll to position [533, 0]
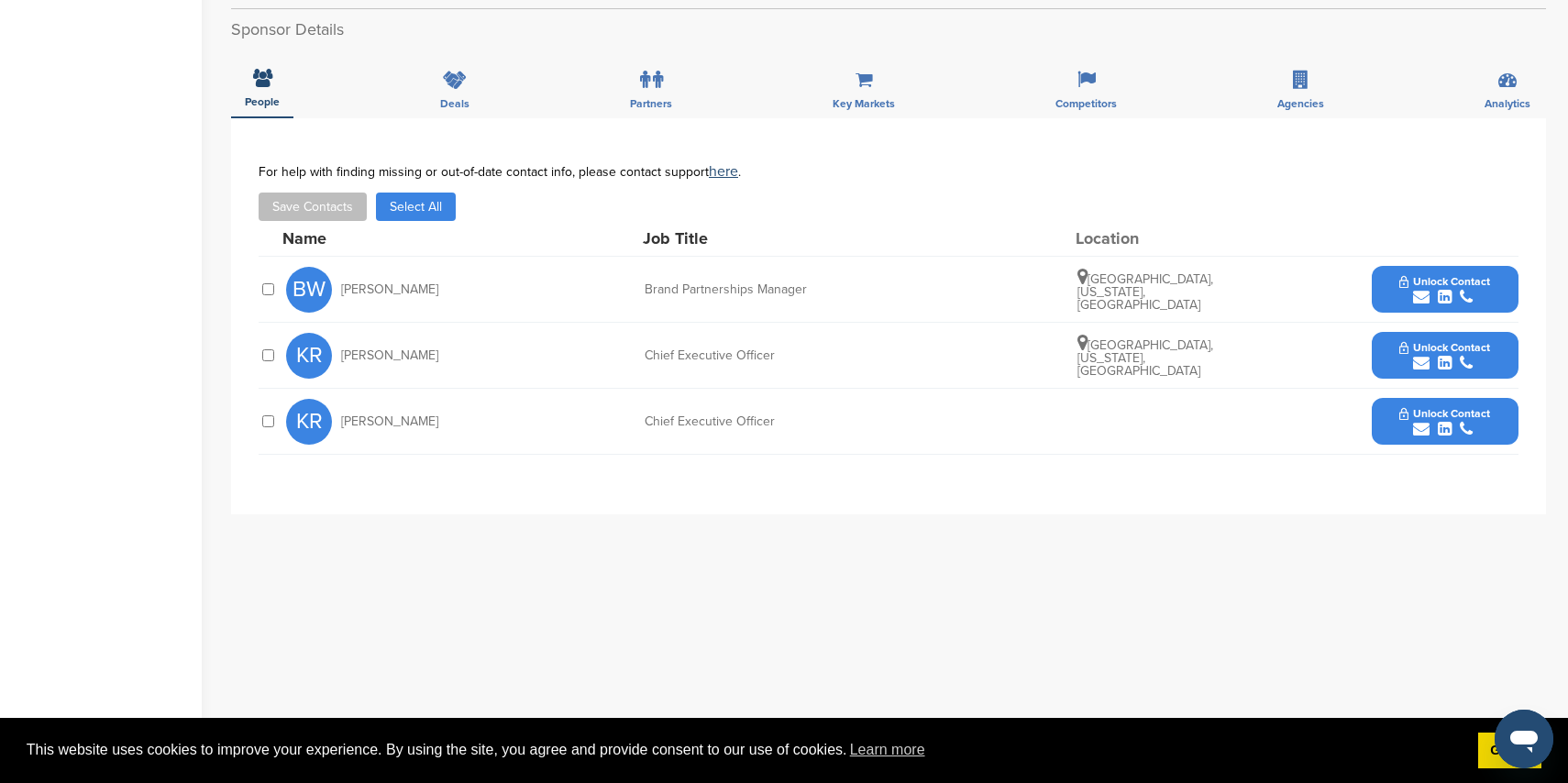
click at [1409, 289] on div "submit" at bounding box center [1444, 297] width 91 height 18
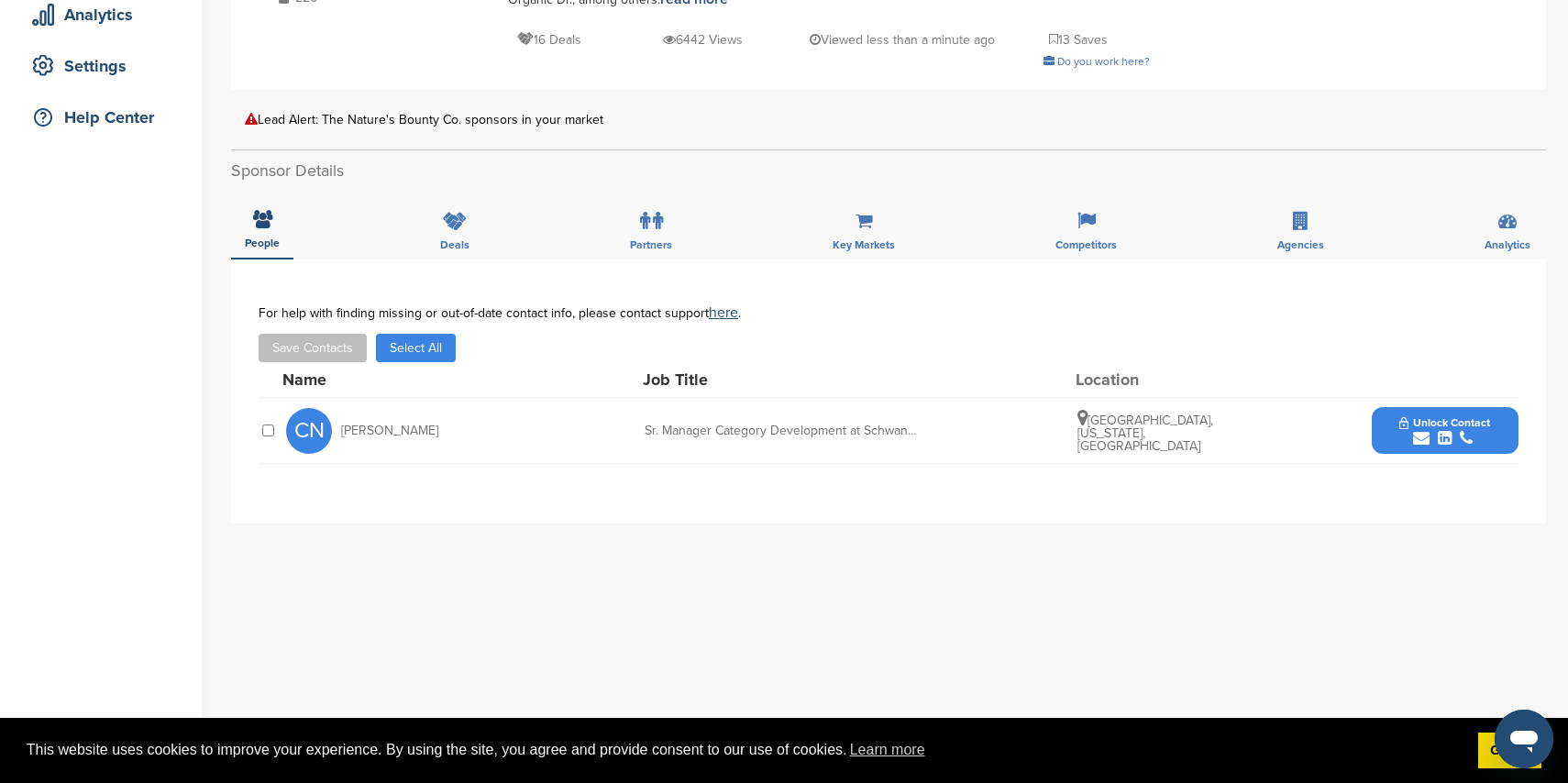
scroll to position [357, 0]
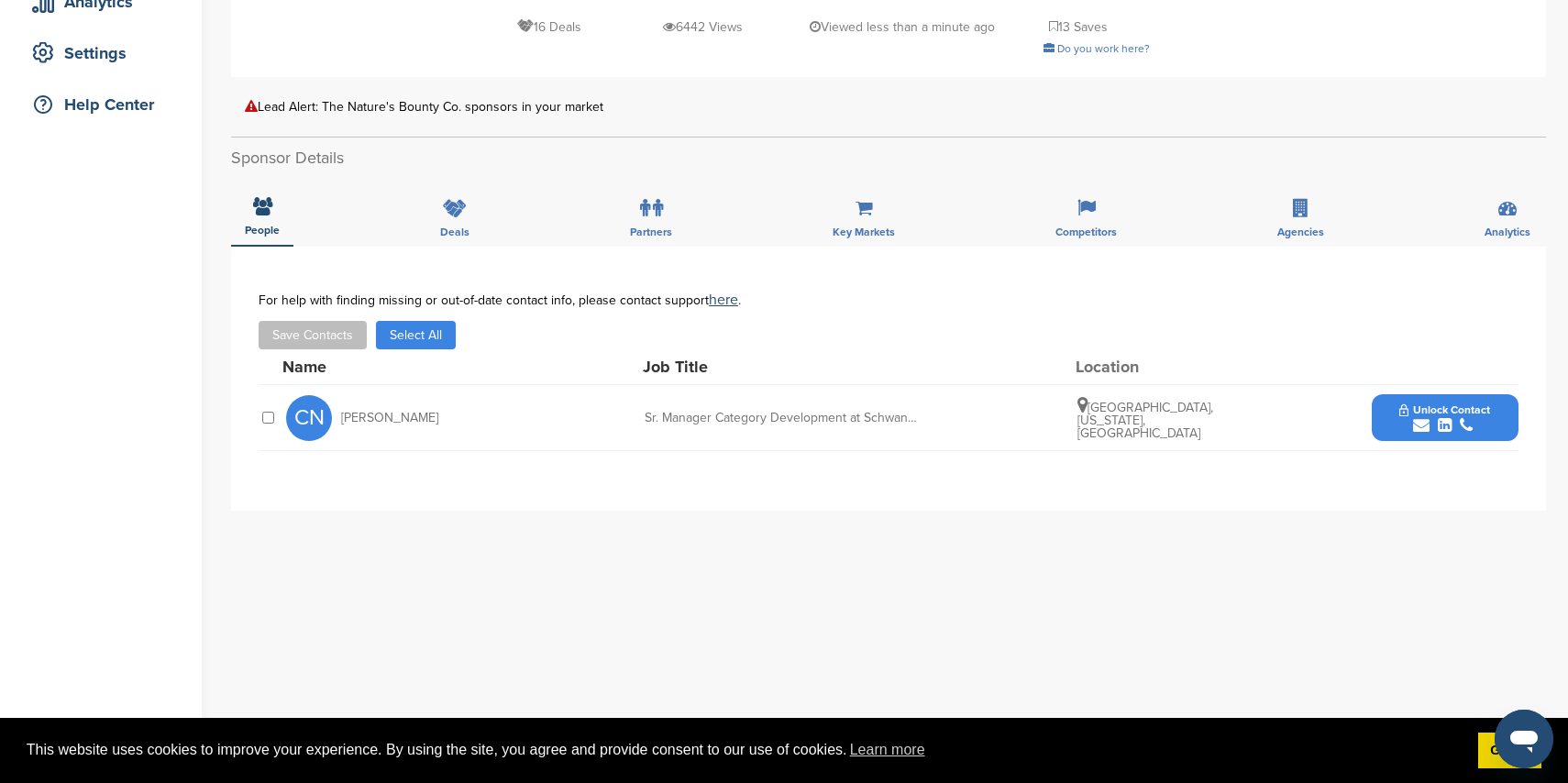
drag, startPoint x: 1420, startPoint y: 399, endPoint x: 1261, endPoint y: 364, distance: 162.8
click at [1416, 417] on icon "submit" at bounding box center [1421, 425] width 17 height 17
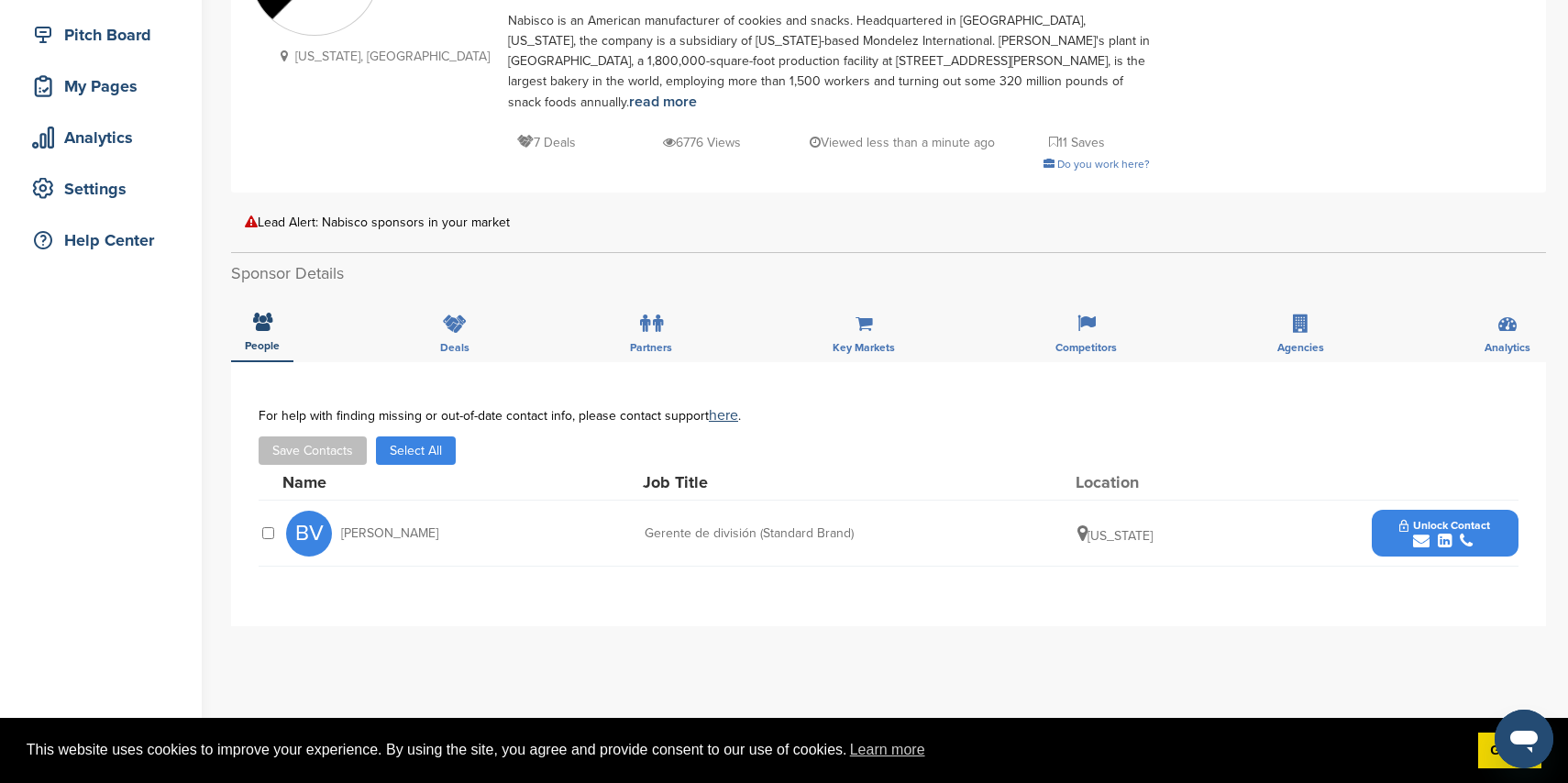
scroll to position [269, 0]
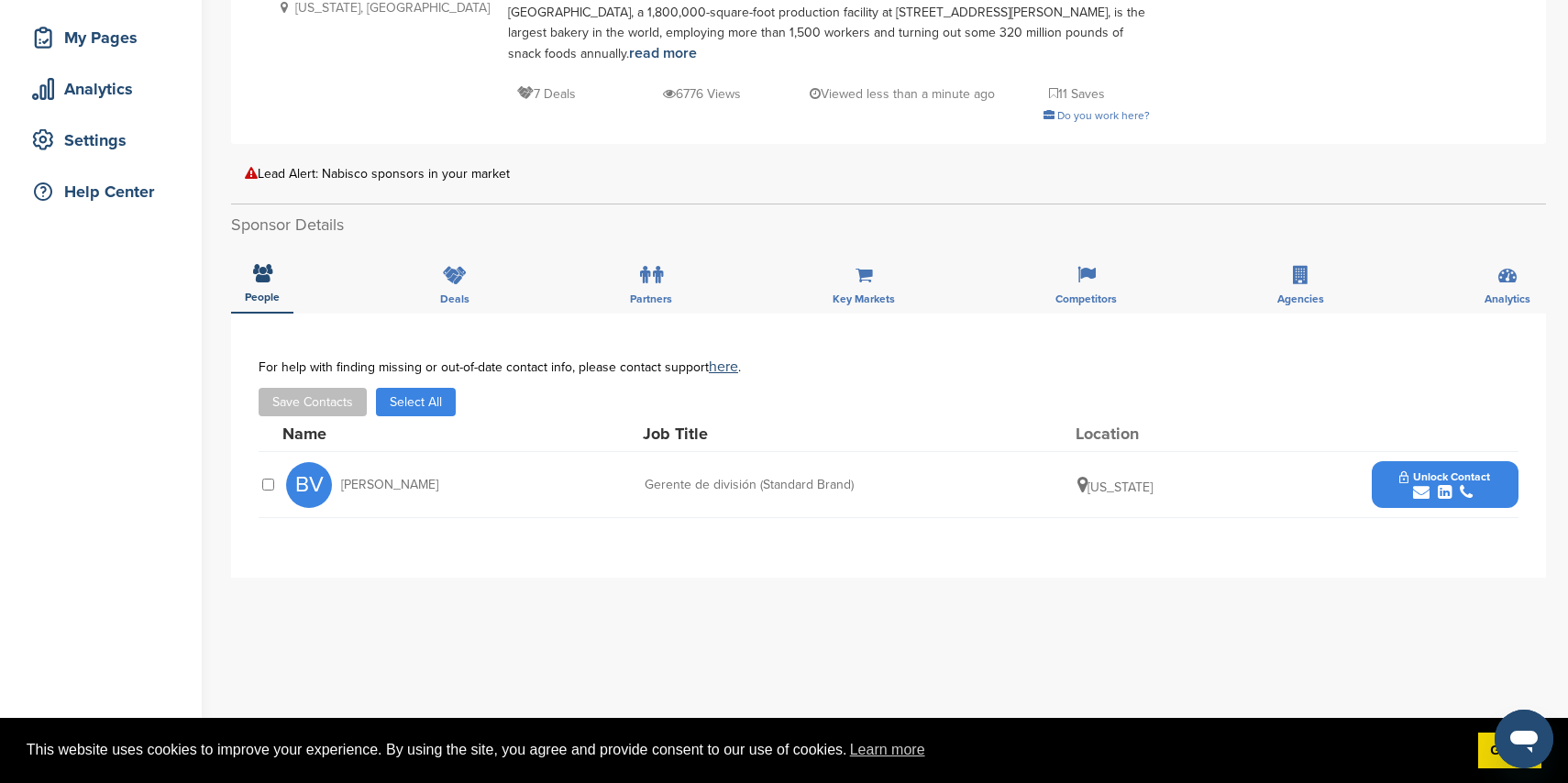
click at [1412, 485] on div "submit" at bounding box center [1444, 493] width 91 height 18
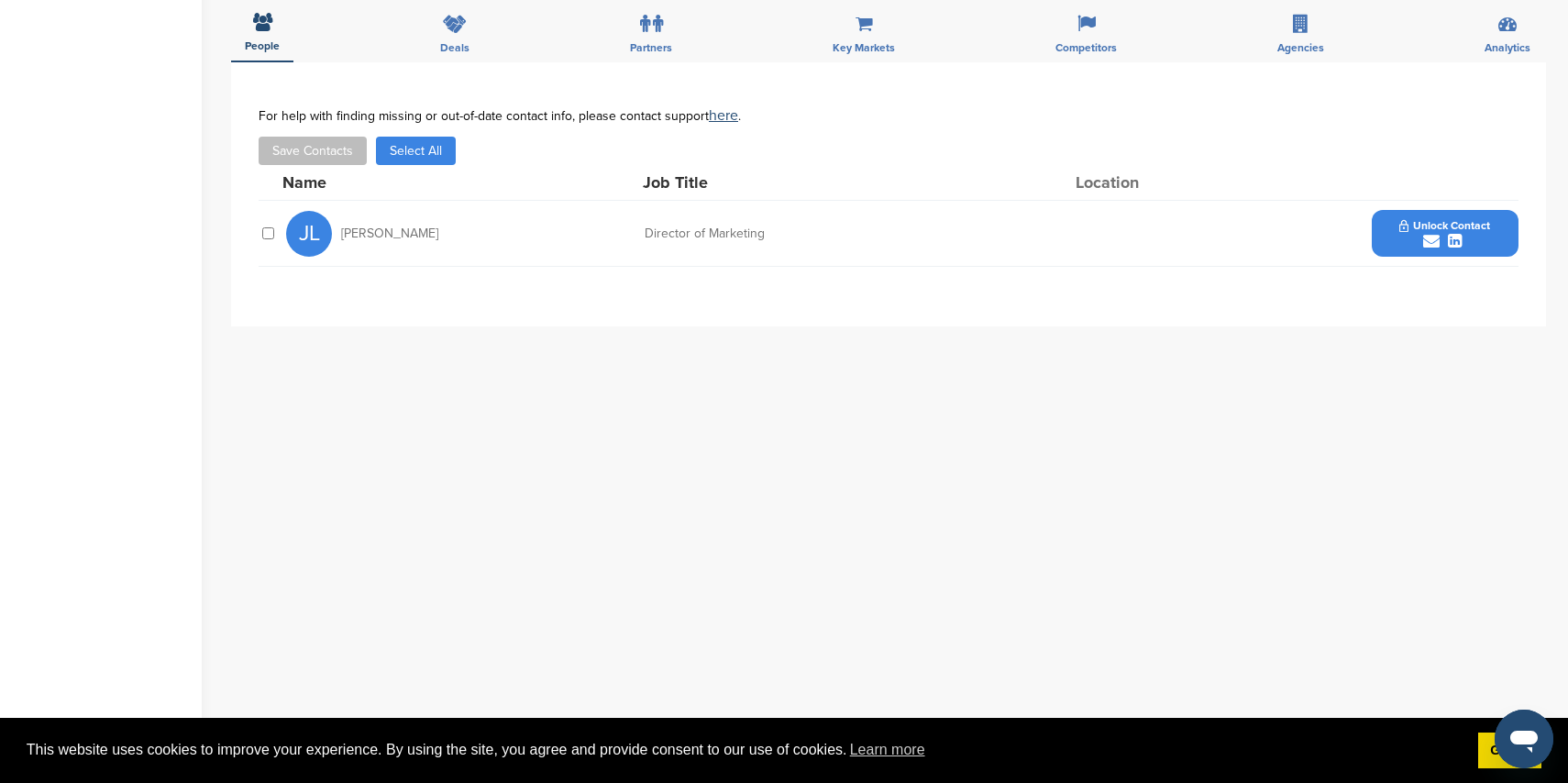
scroll to position [570, 0]
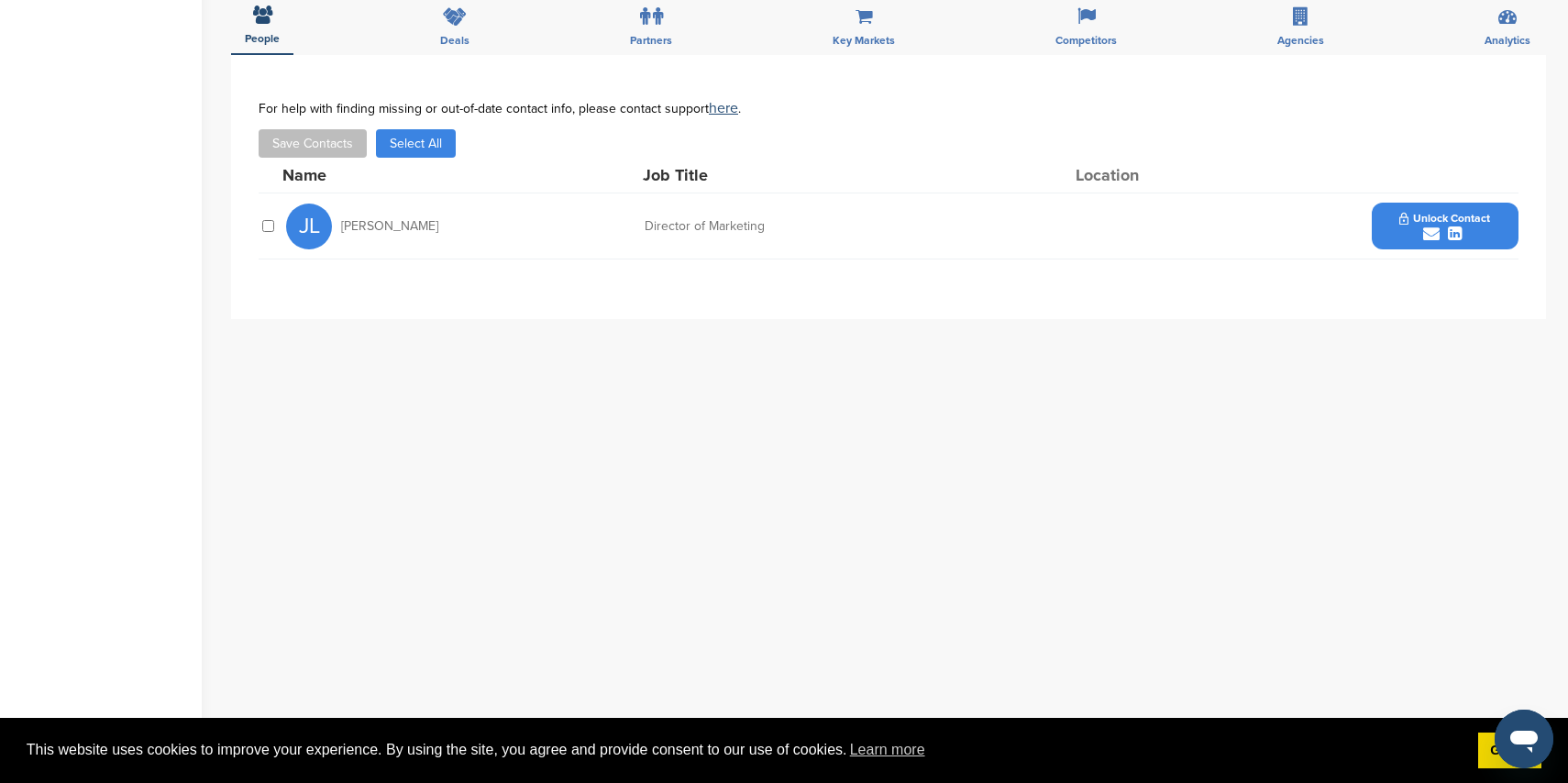
drag, startPoint x: 1434, startPoint y: 227, endPoint x: 1348, endPoint y: 212, distance: 87.3
click at [1434, 227] on icon "submit" at bounding box center [1431, 233] width 17 height 17
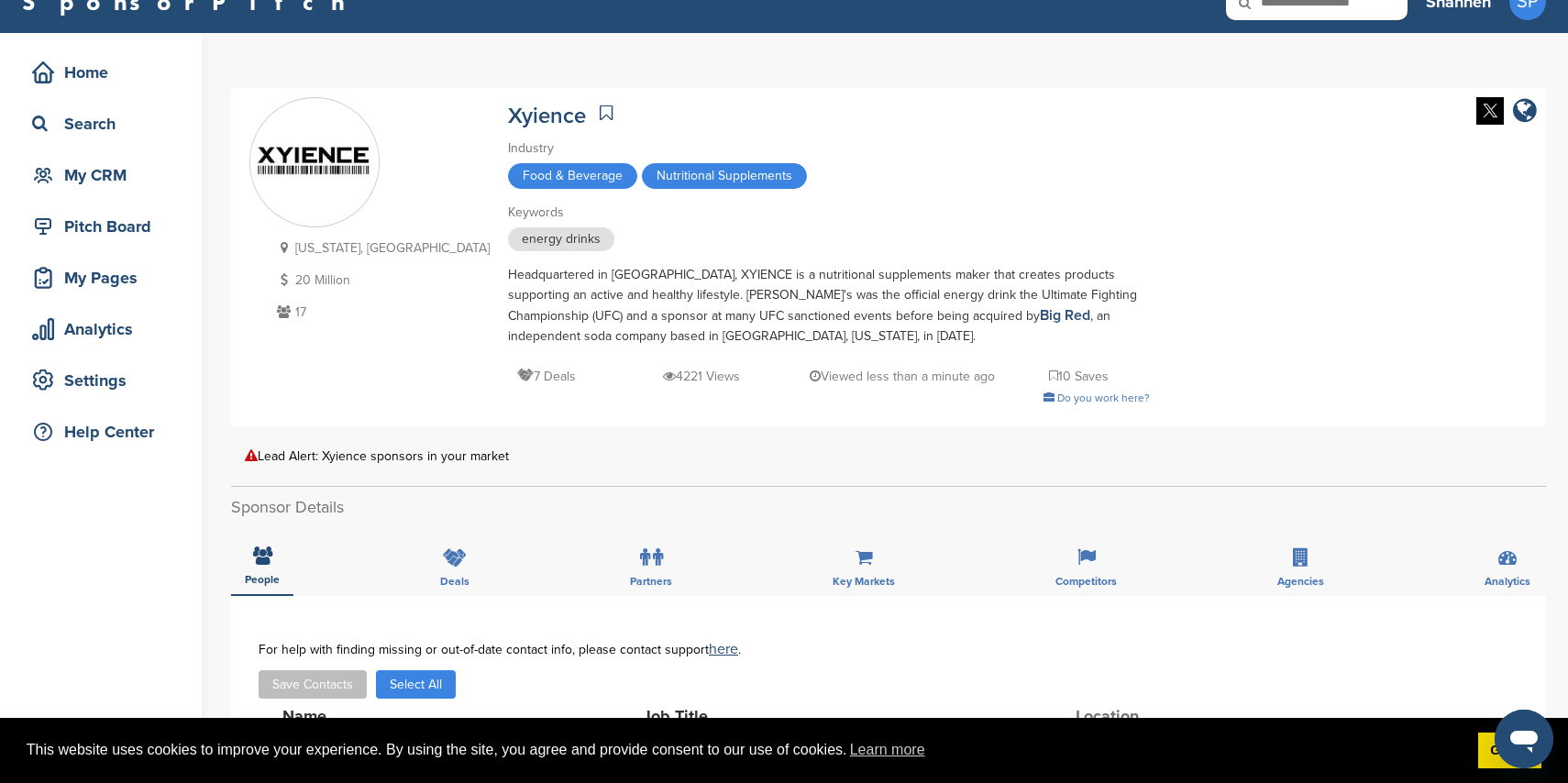
scroll to position [0, 0]
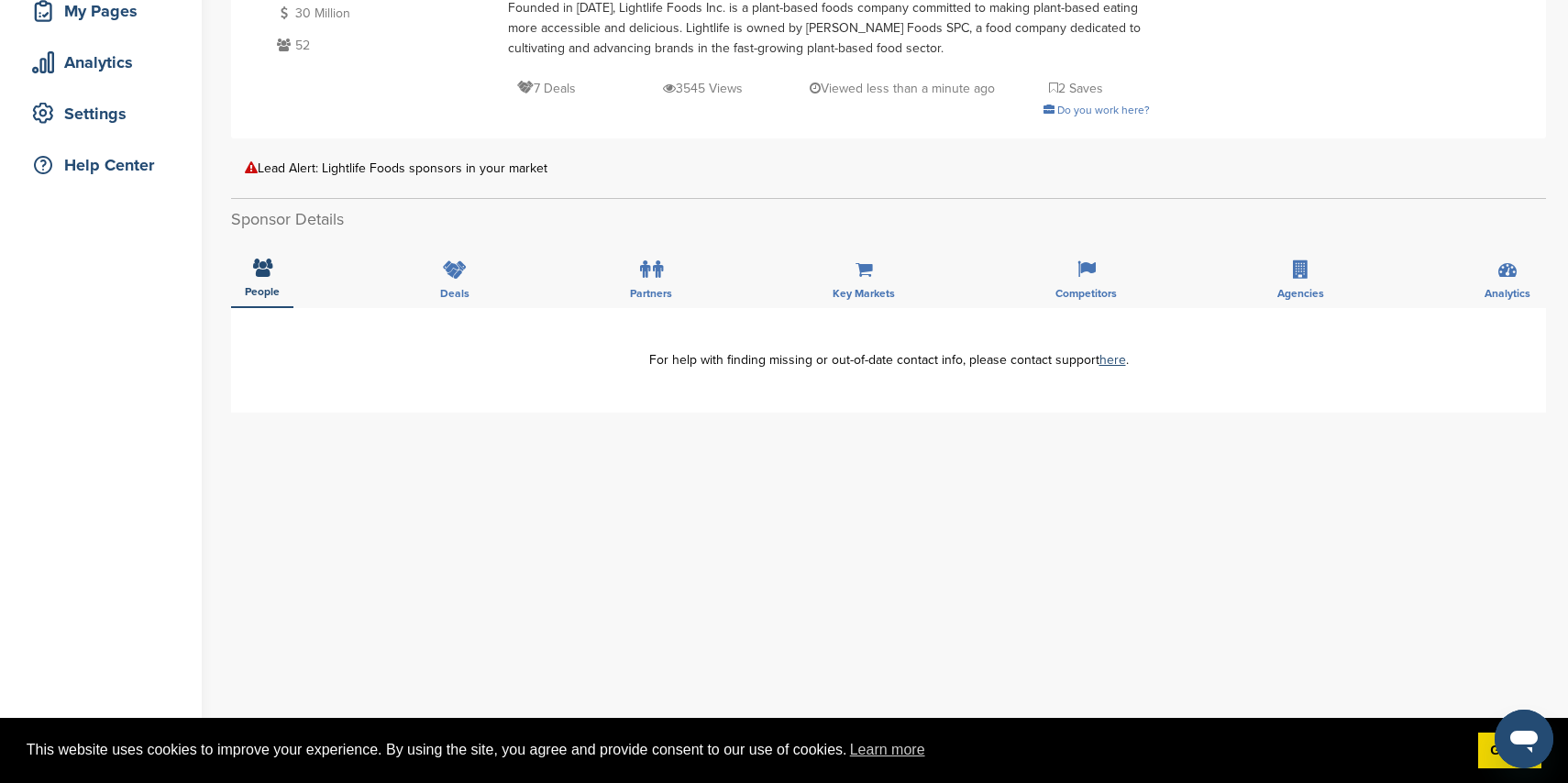
scroll to position [304, 0]
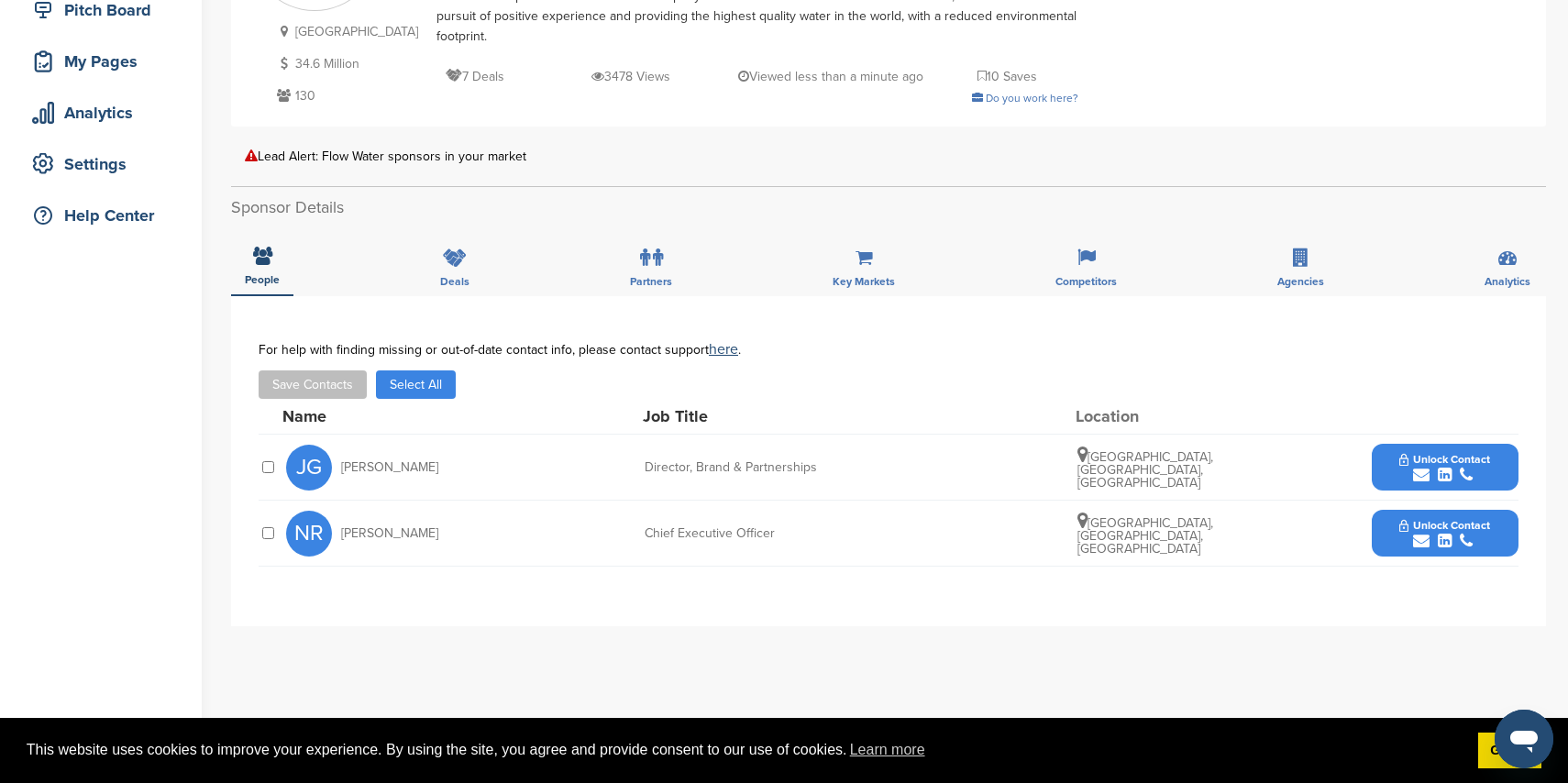
scroll to position [350, 0]
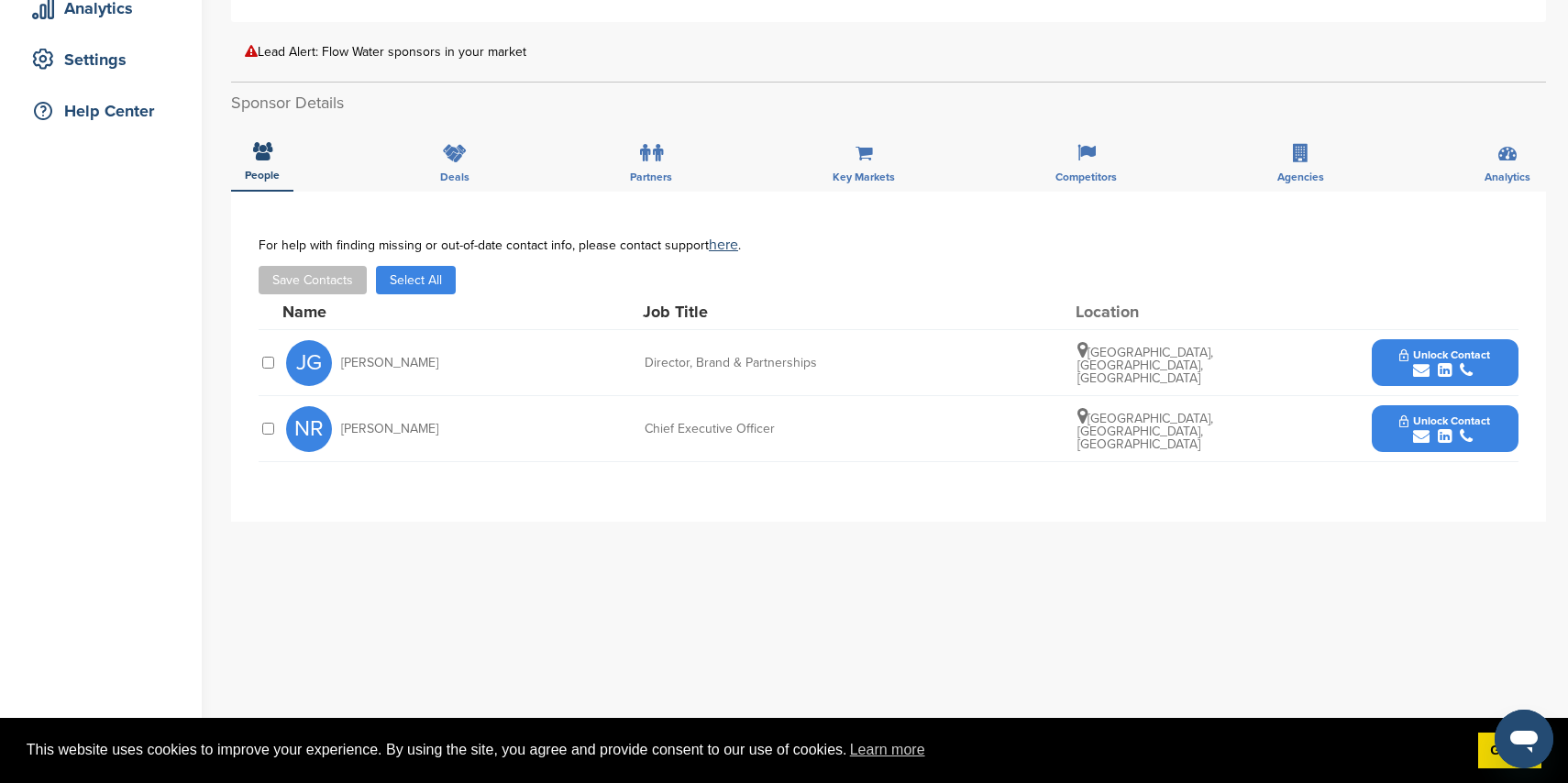
click at [1409, 369] on div "submit" at bounding box center [1444, 371] width 91 height 18
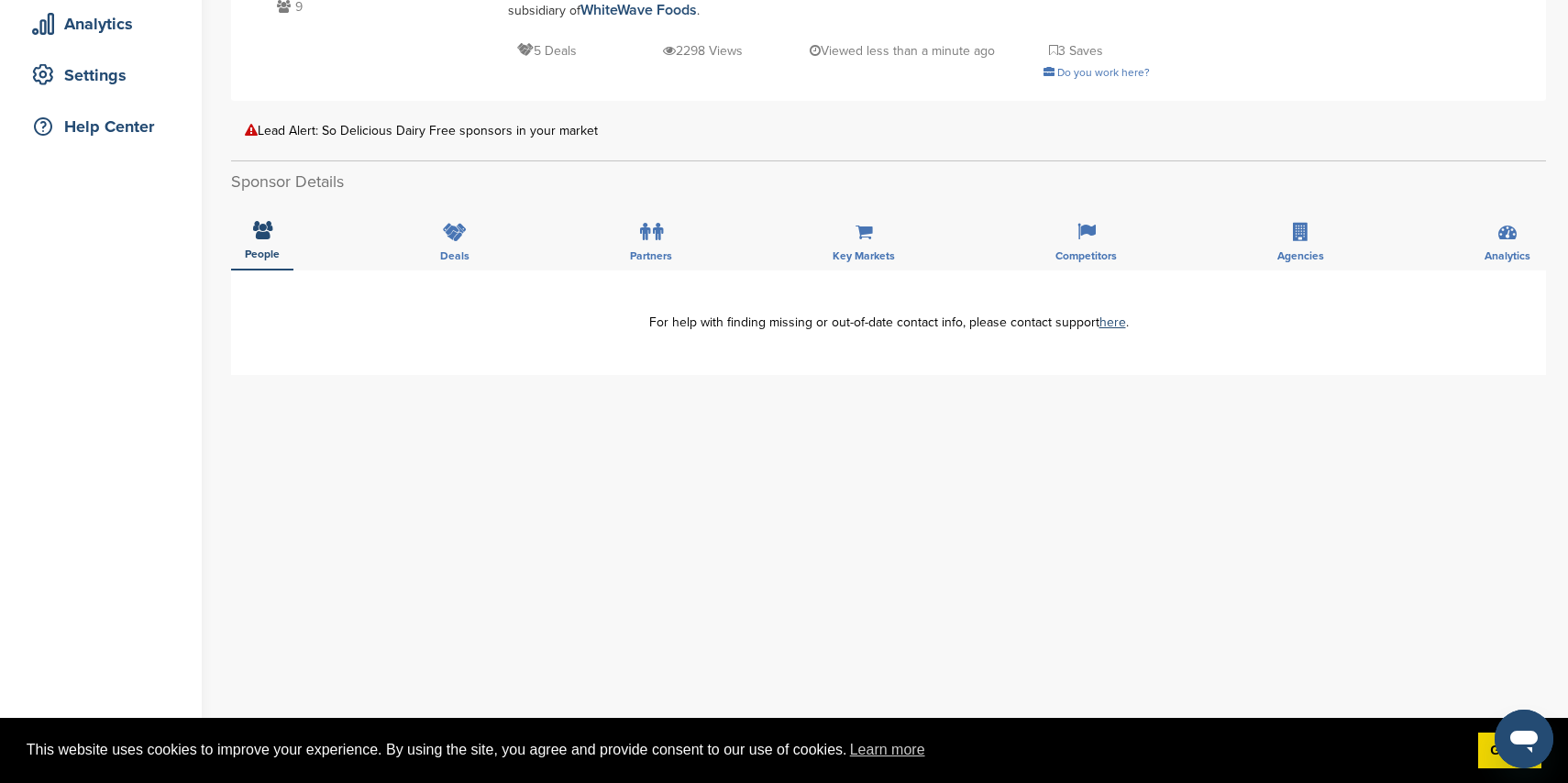
scroll to position [335, 0]
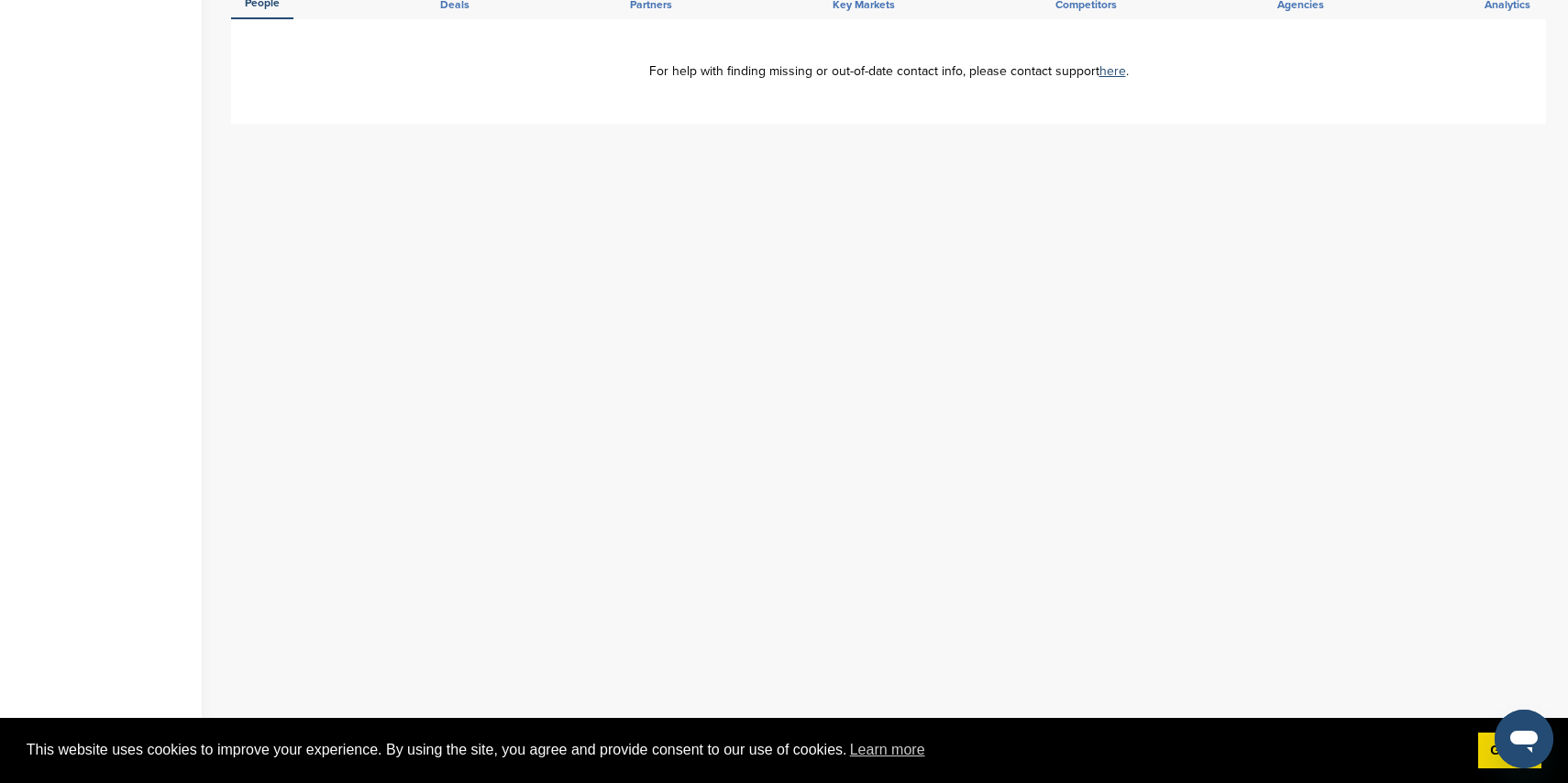
scroll to position [643, 0]
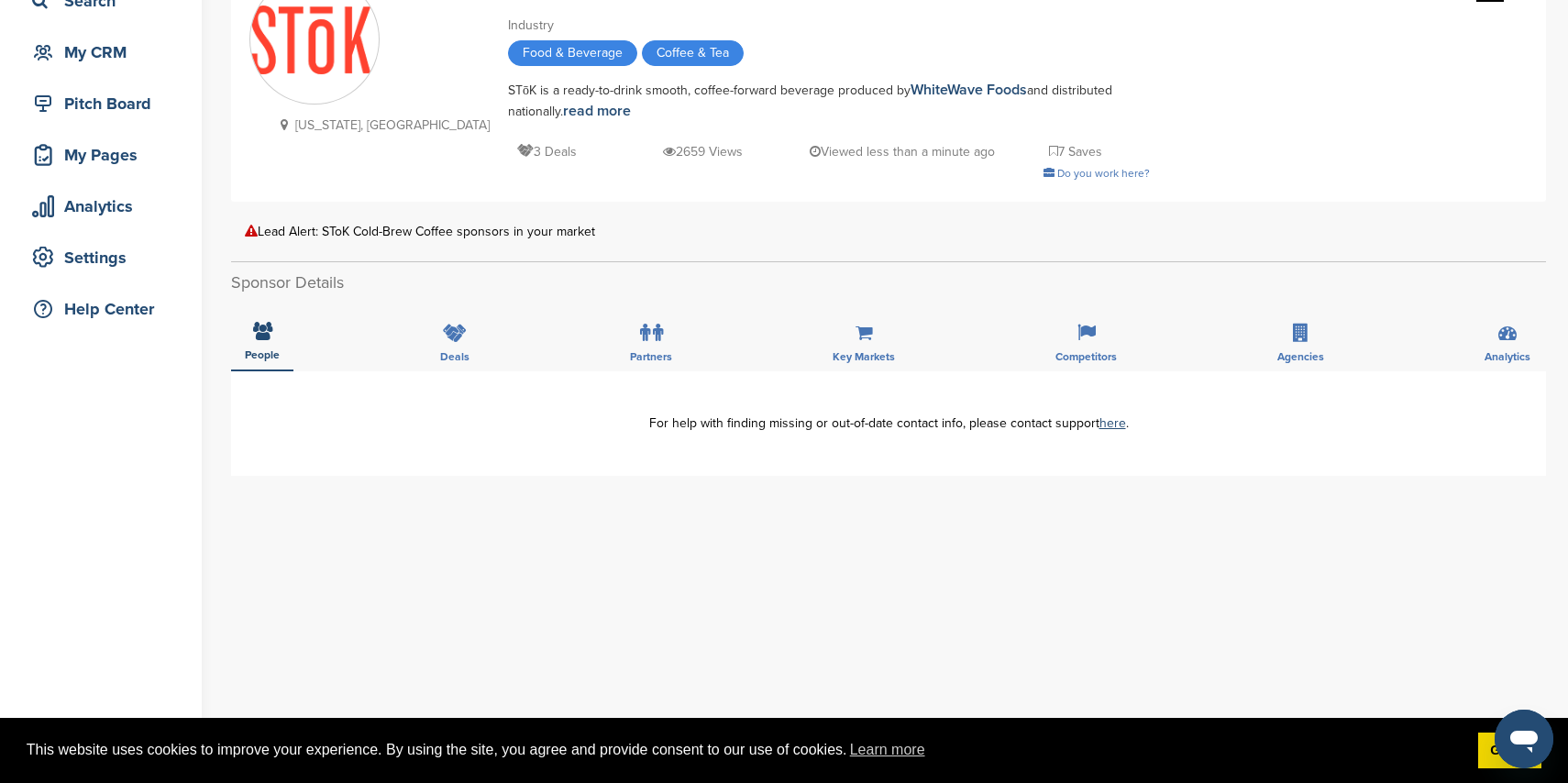
scroll to position [160, 0]
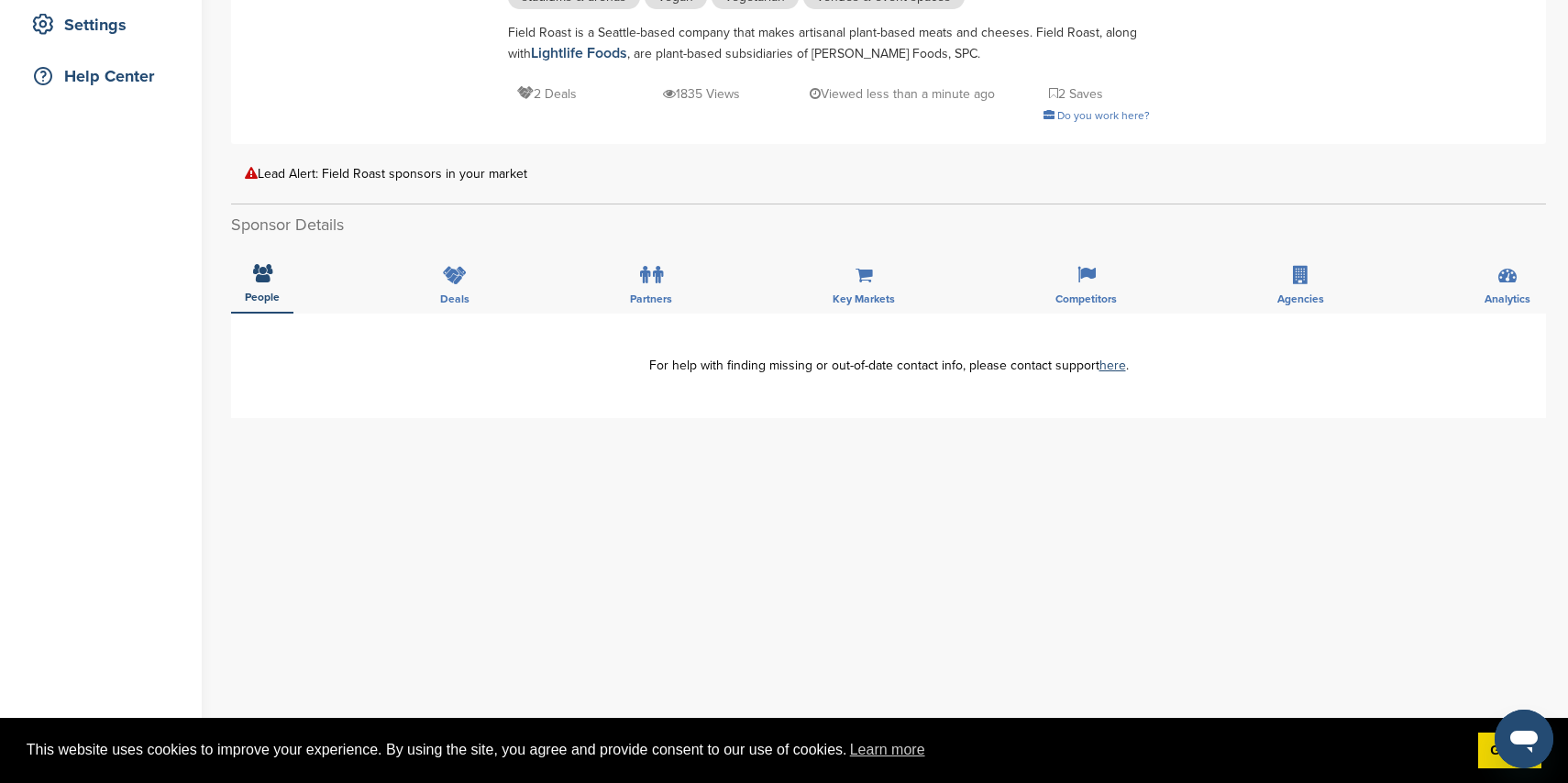
scroll to position [395, 0]
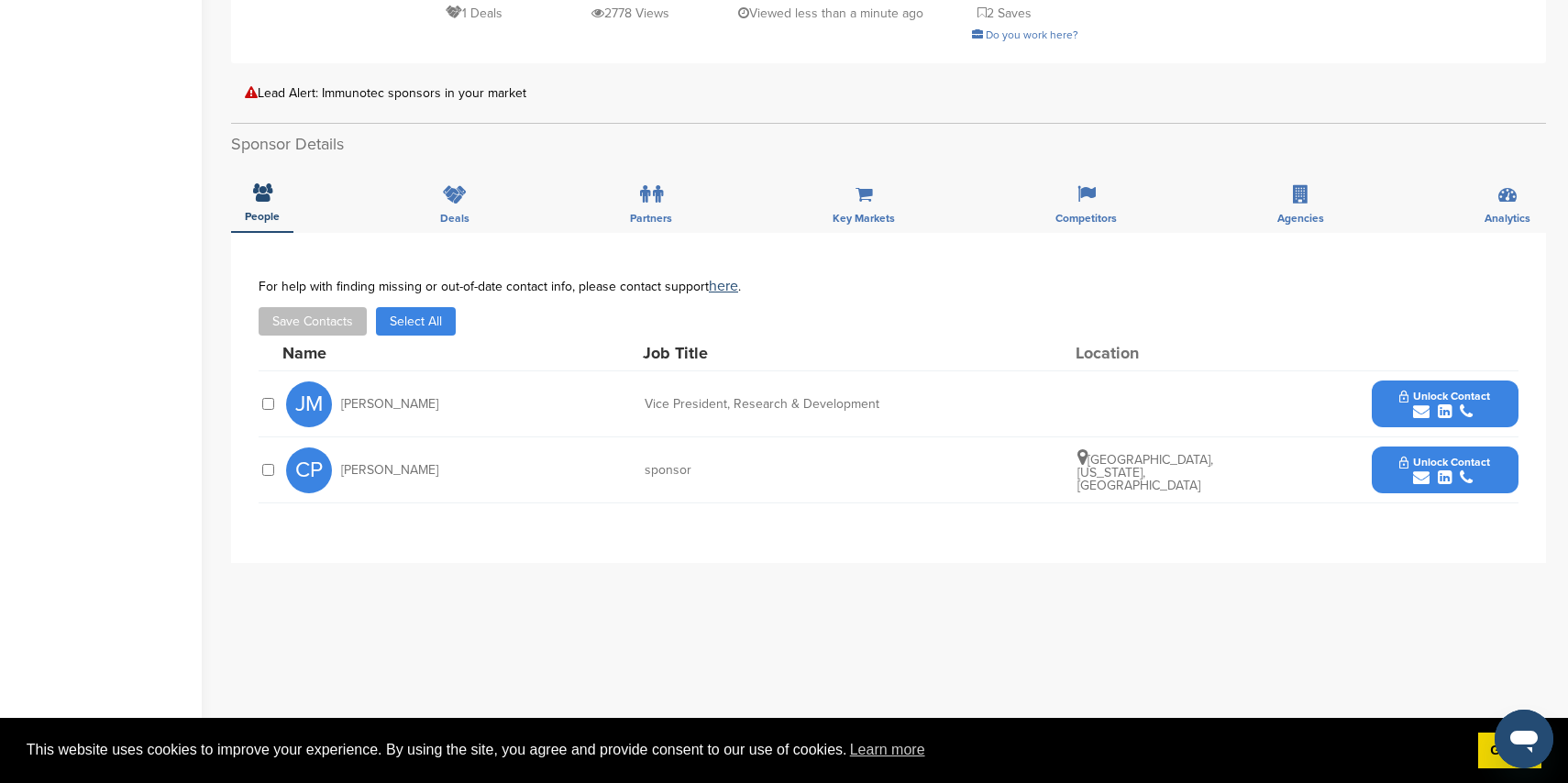
scroll to position [524, 0]
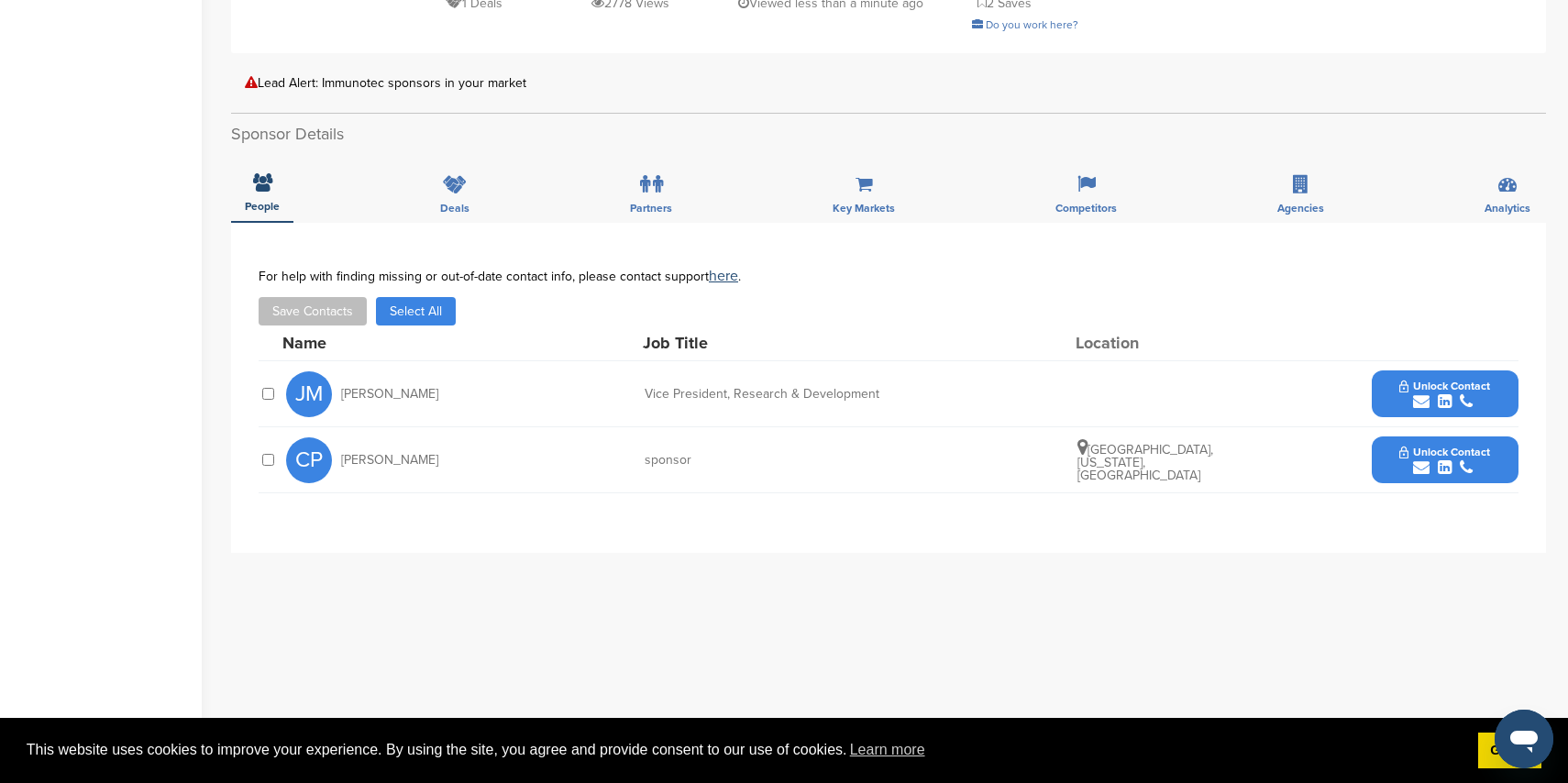
click at [1415, 475] on icon "submit" at bounding box center [1421, 467] width 17 height 17
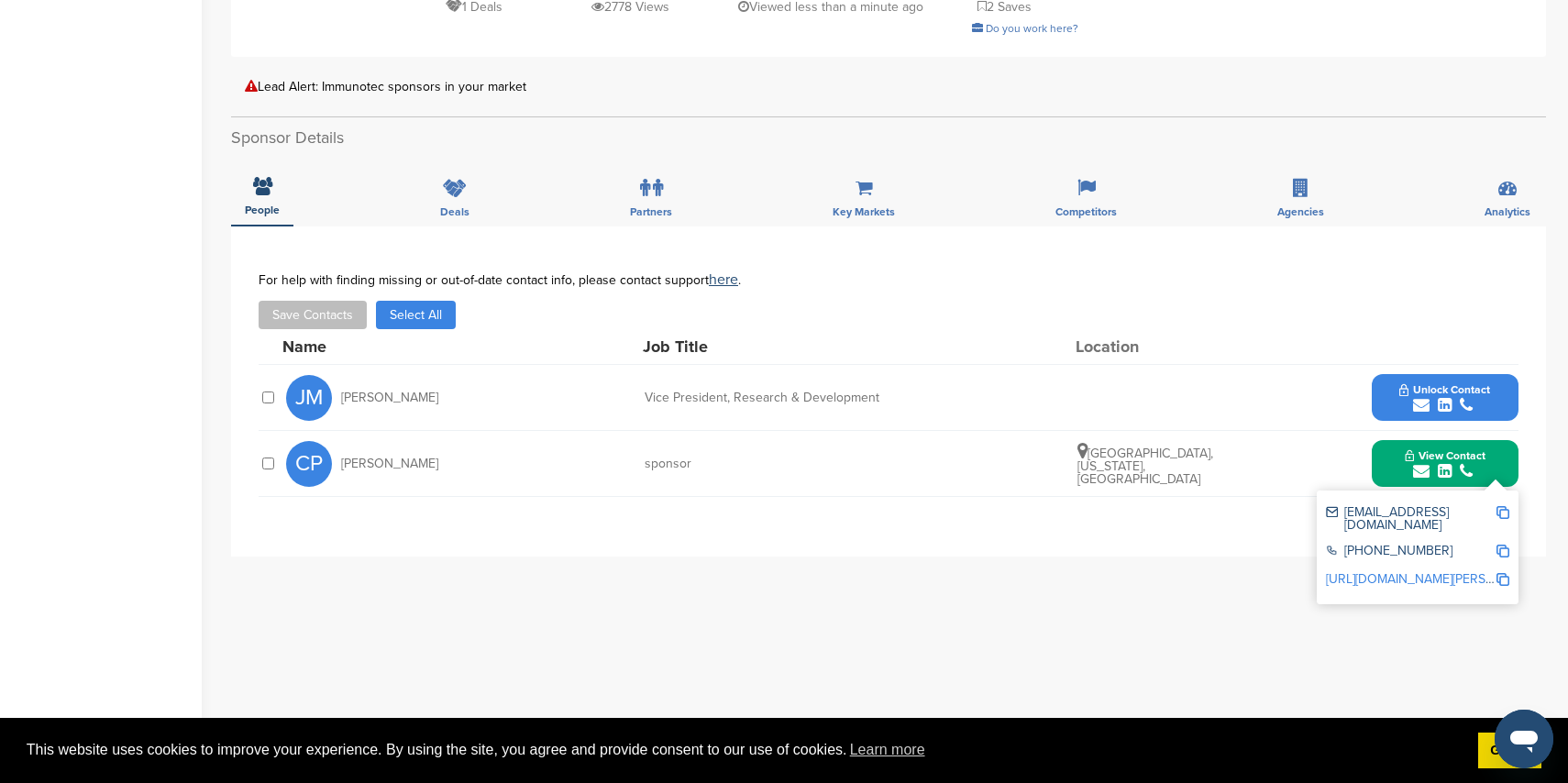
scroll to position [529, 0]
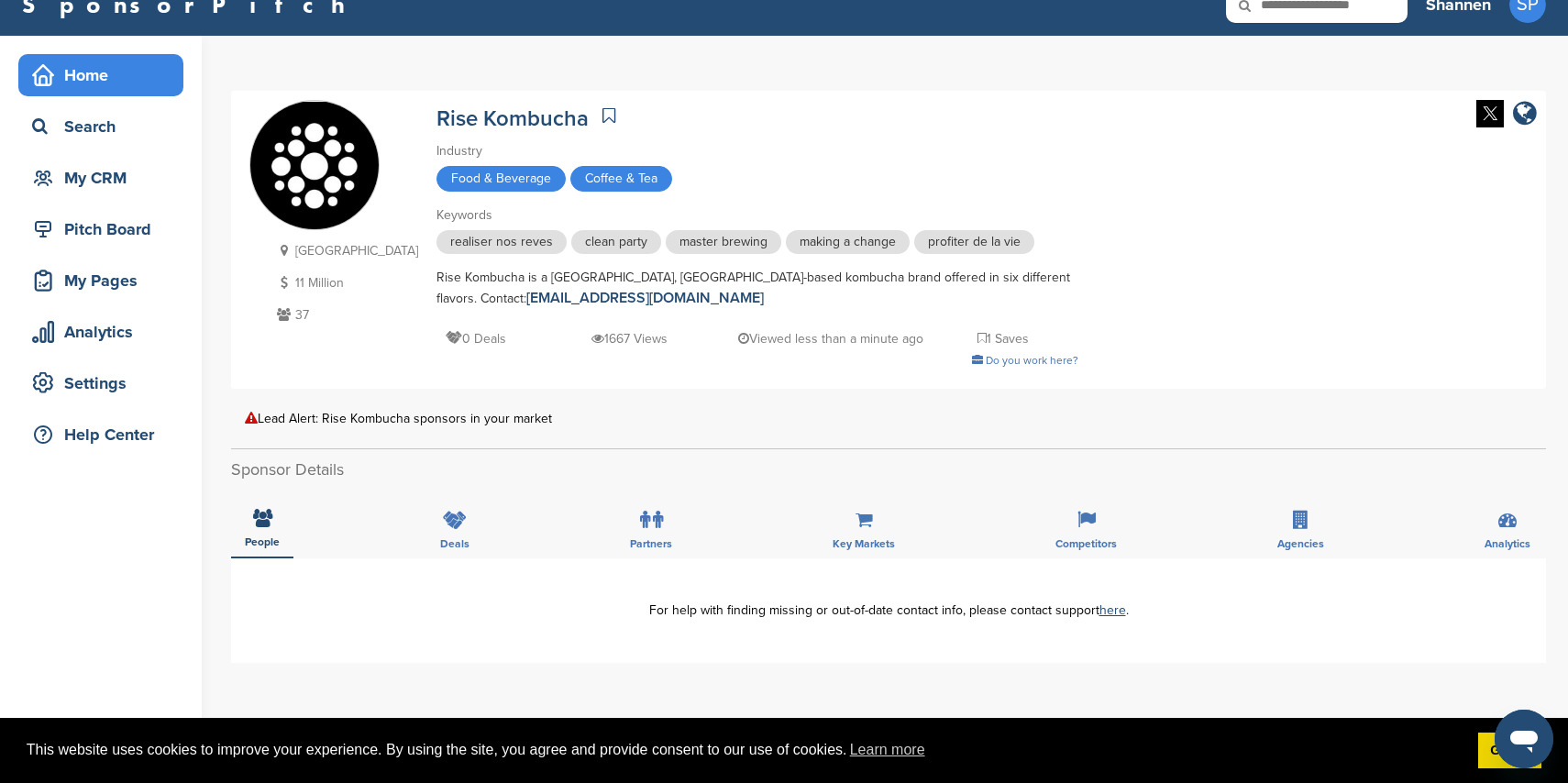
scroll to position [28, 0]
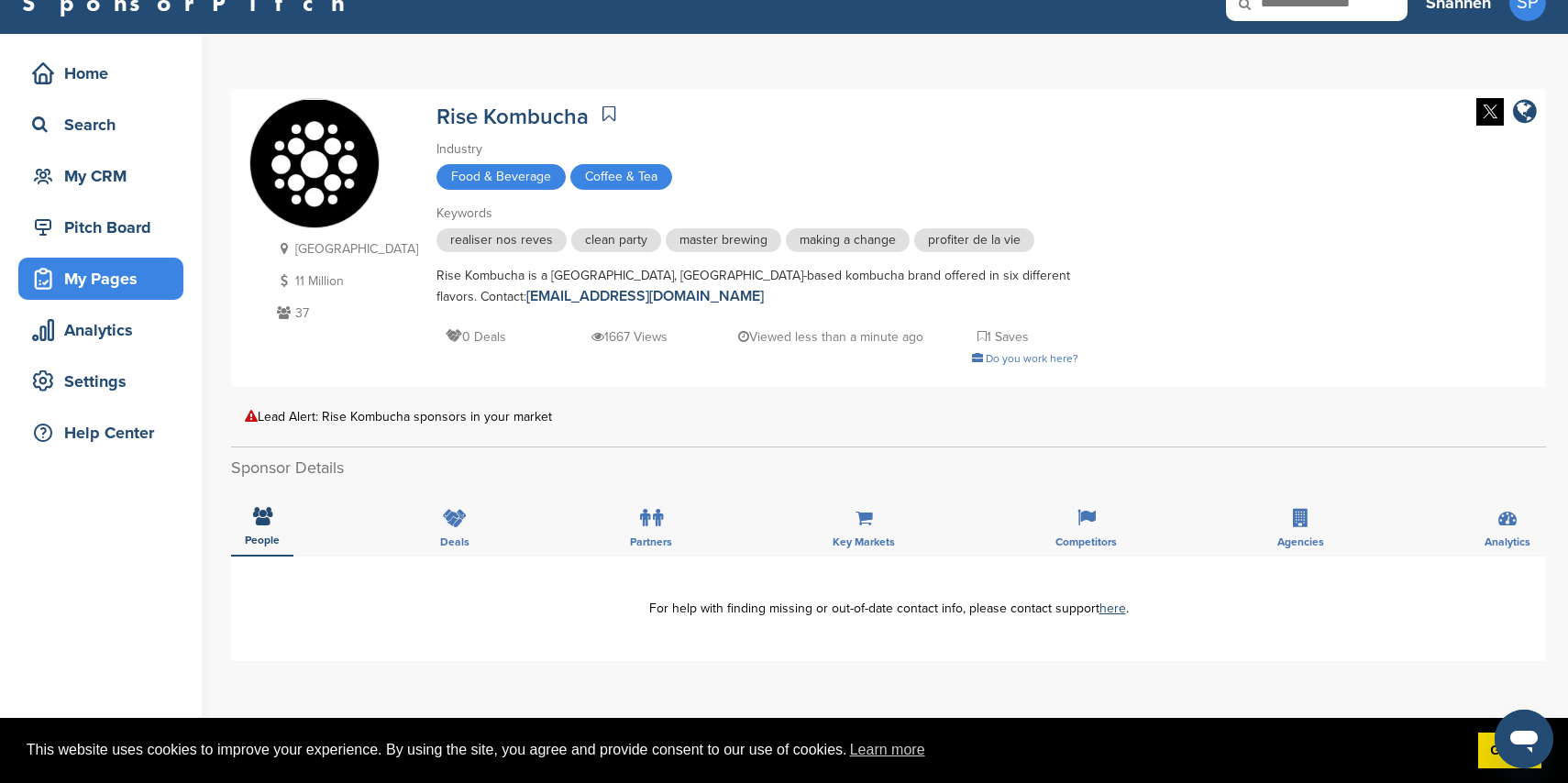
click at [152, 273] on div "My Pages" at bounding box center [105, 279] width 156 height 33
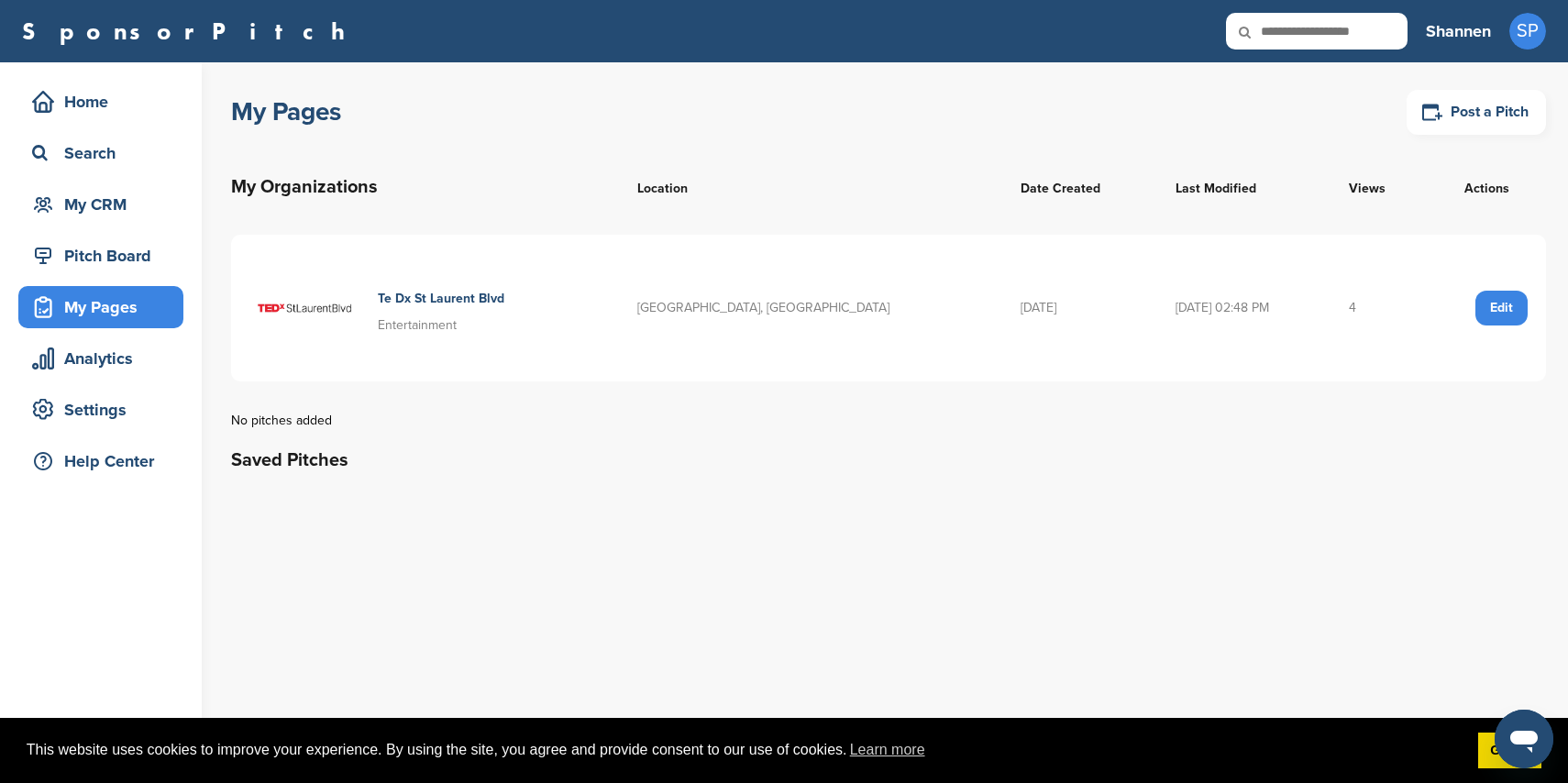
click at [503, 308] on div "Te Dx St Laurent Blvd Entertainment" at bounding box center [425, 308] width 351 height 110
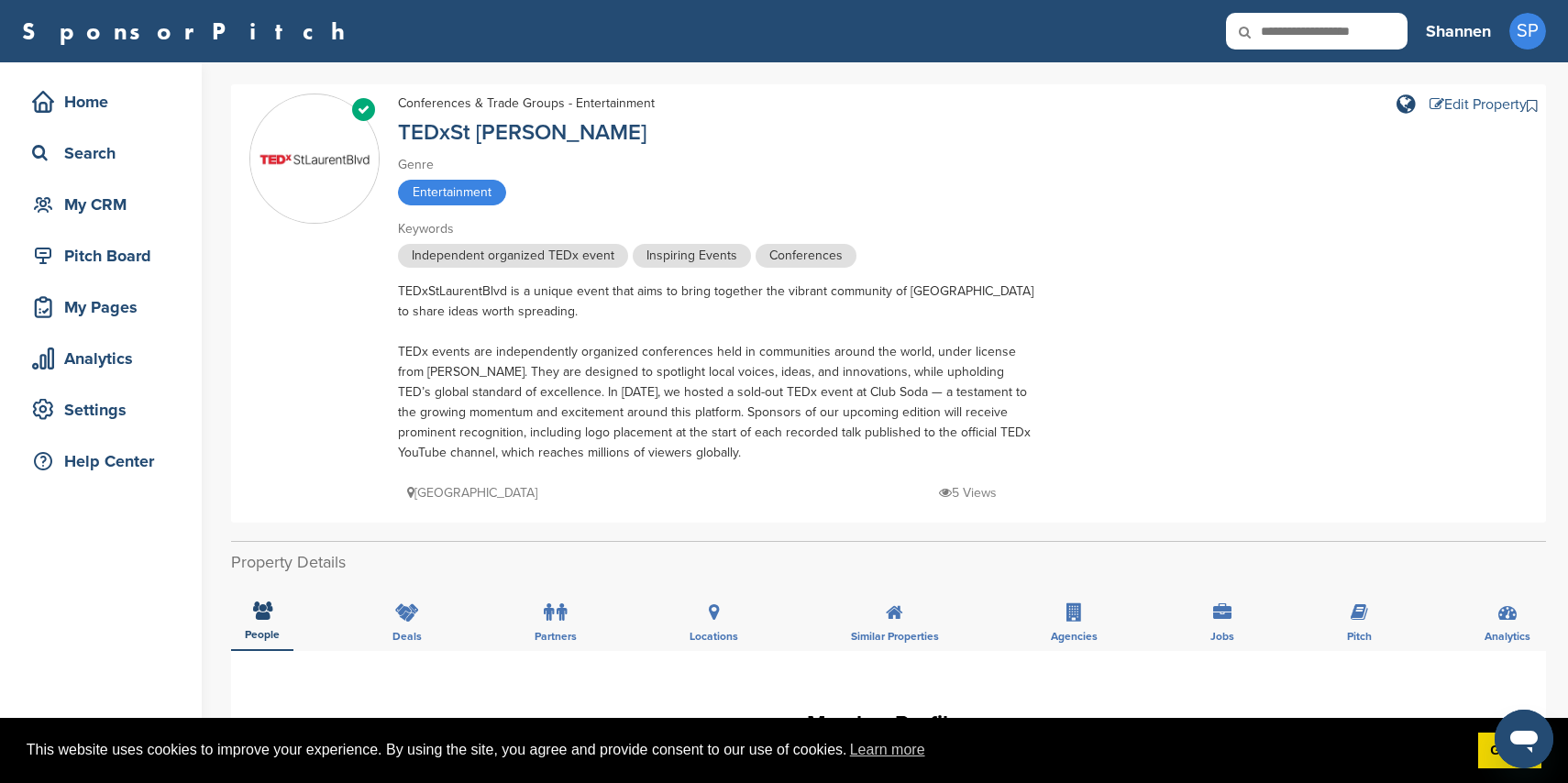
click at [1464, 103] on div "Edit Property" at bounding box center [1478, 104] width 98 height 15
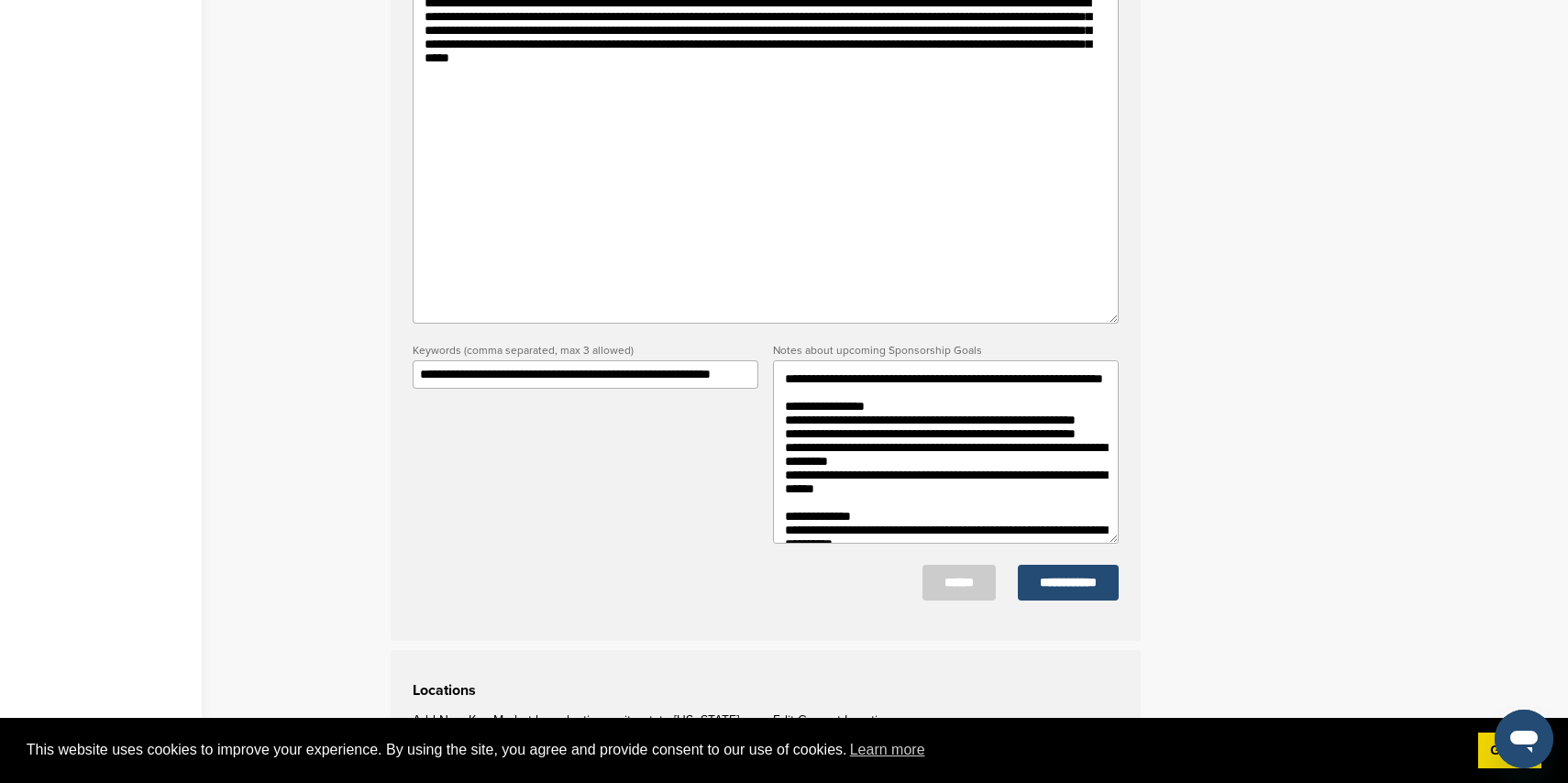
scroll to position [489, 0]
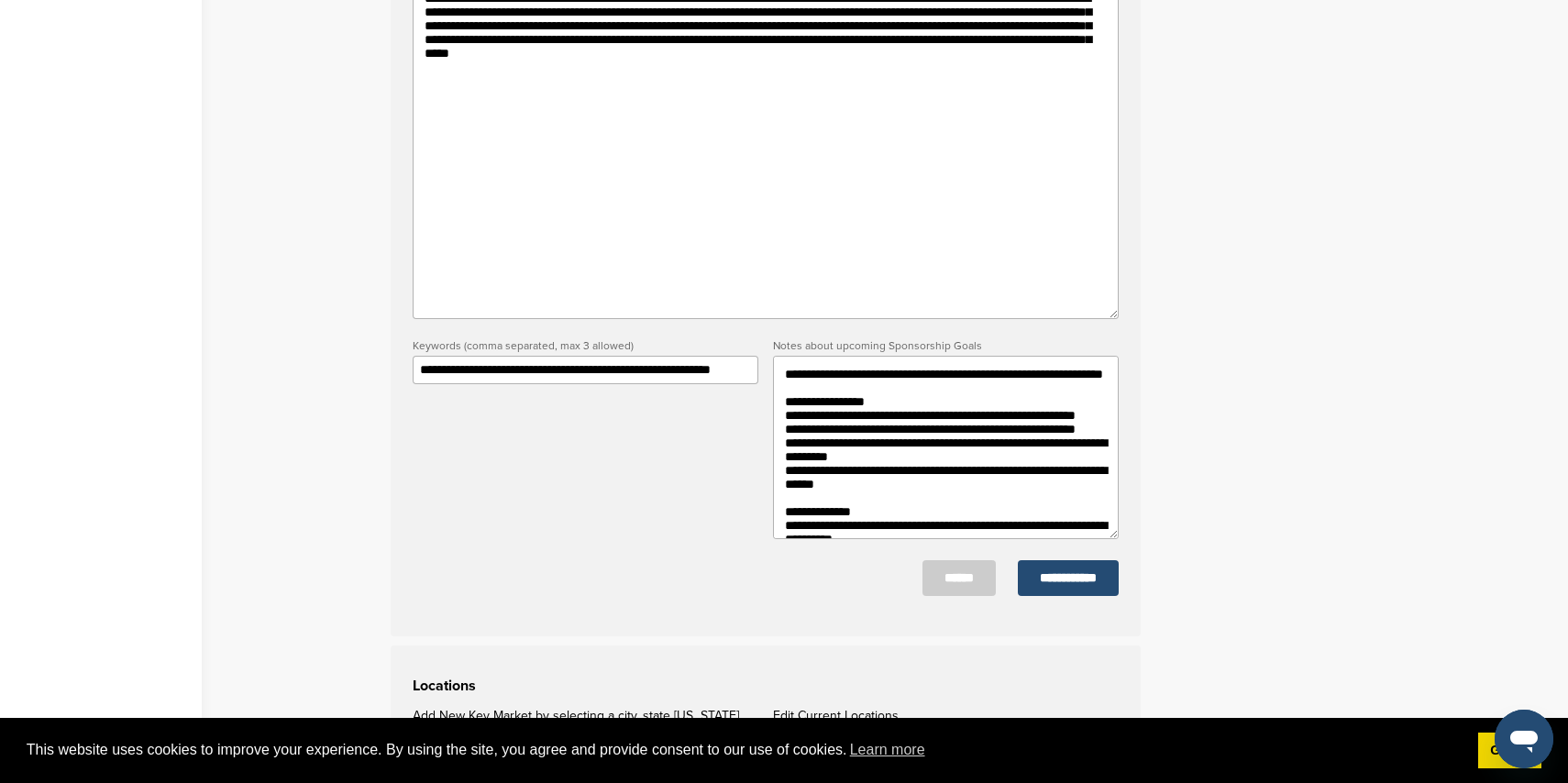
click at [1007, 377] on textarea "**********" at bounding box center [946, 448] width 346 height 183
click at [971, 388] on textarea "**********" at bounding box center [941, 448] width 346 height 183
drag, startPoint x: 894, startPoint y: 388, endPoint x: 766, endPoint y: 377, distance: 128.5
click at [750, 376] on form "**********" at bounding box center [762, 125] width 706 height 942
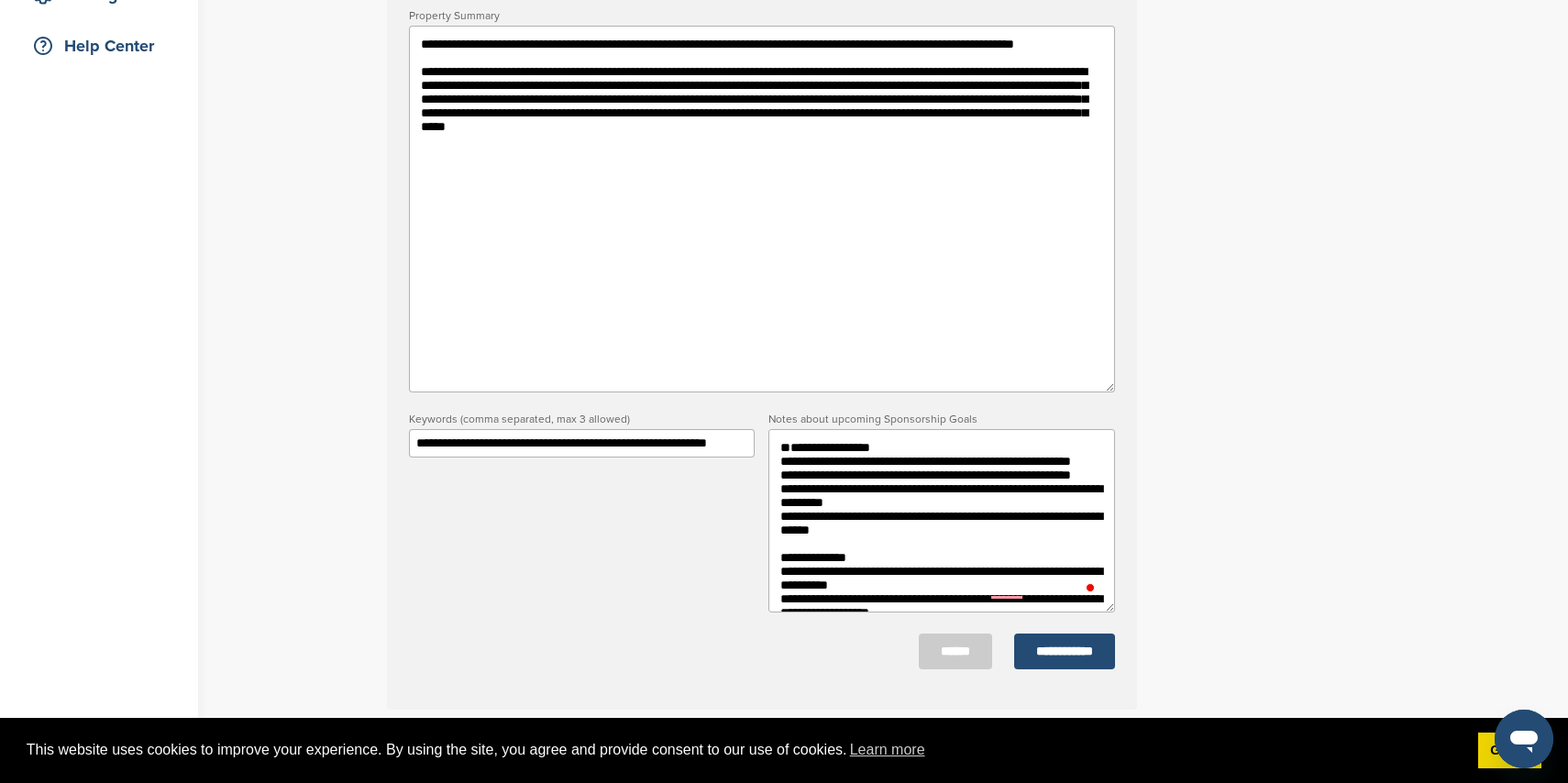
scroll to position [400, 0]
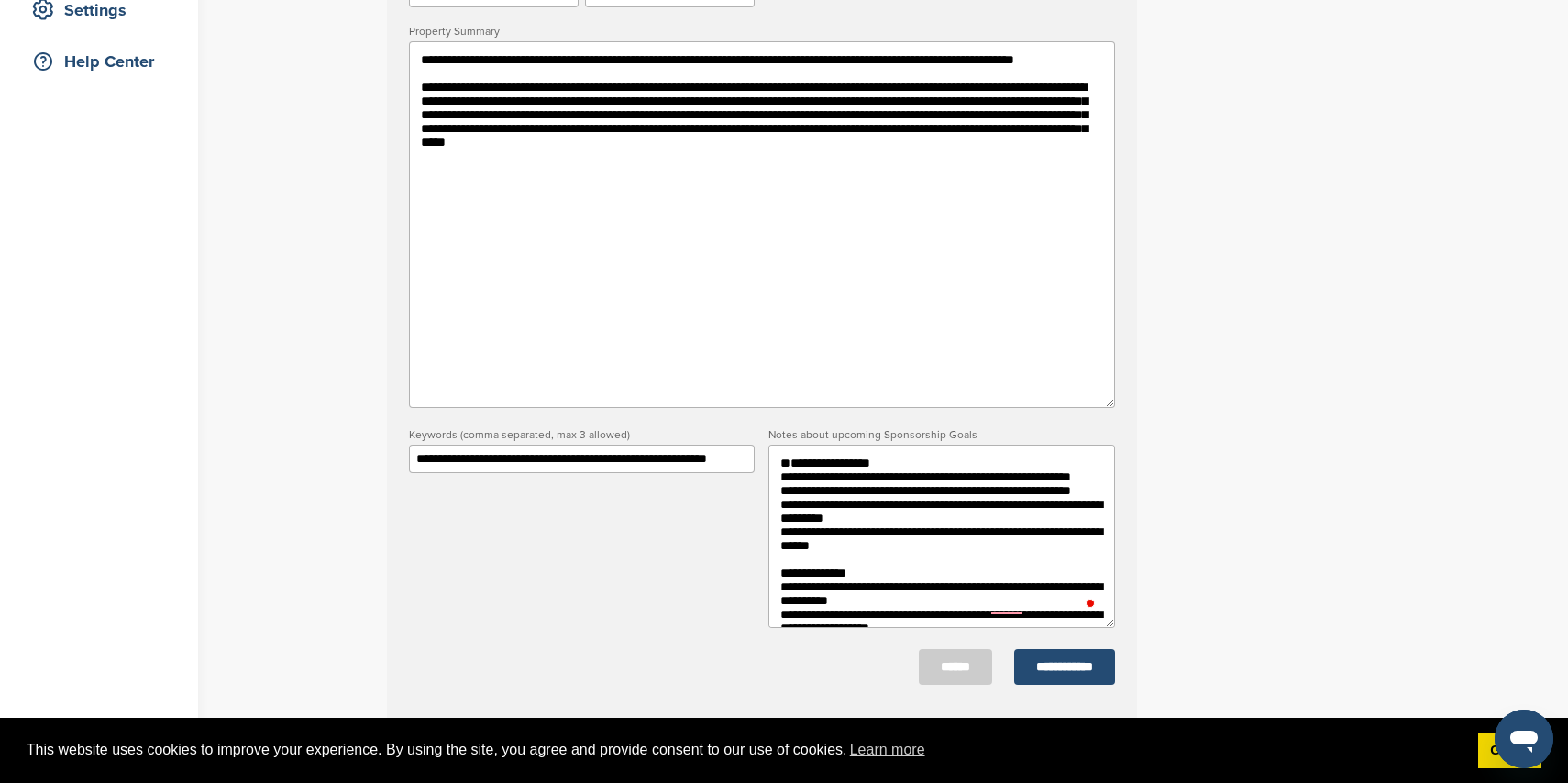
type textarea "**********"
click at [1065, 173] on textarea "**********" at bounding box center [762, 224] width 706 height 367
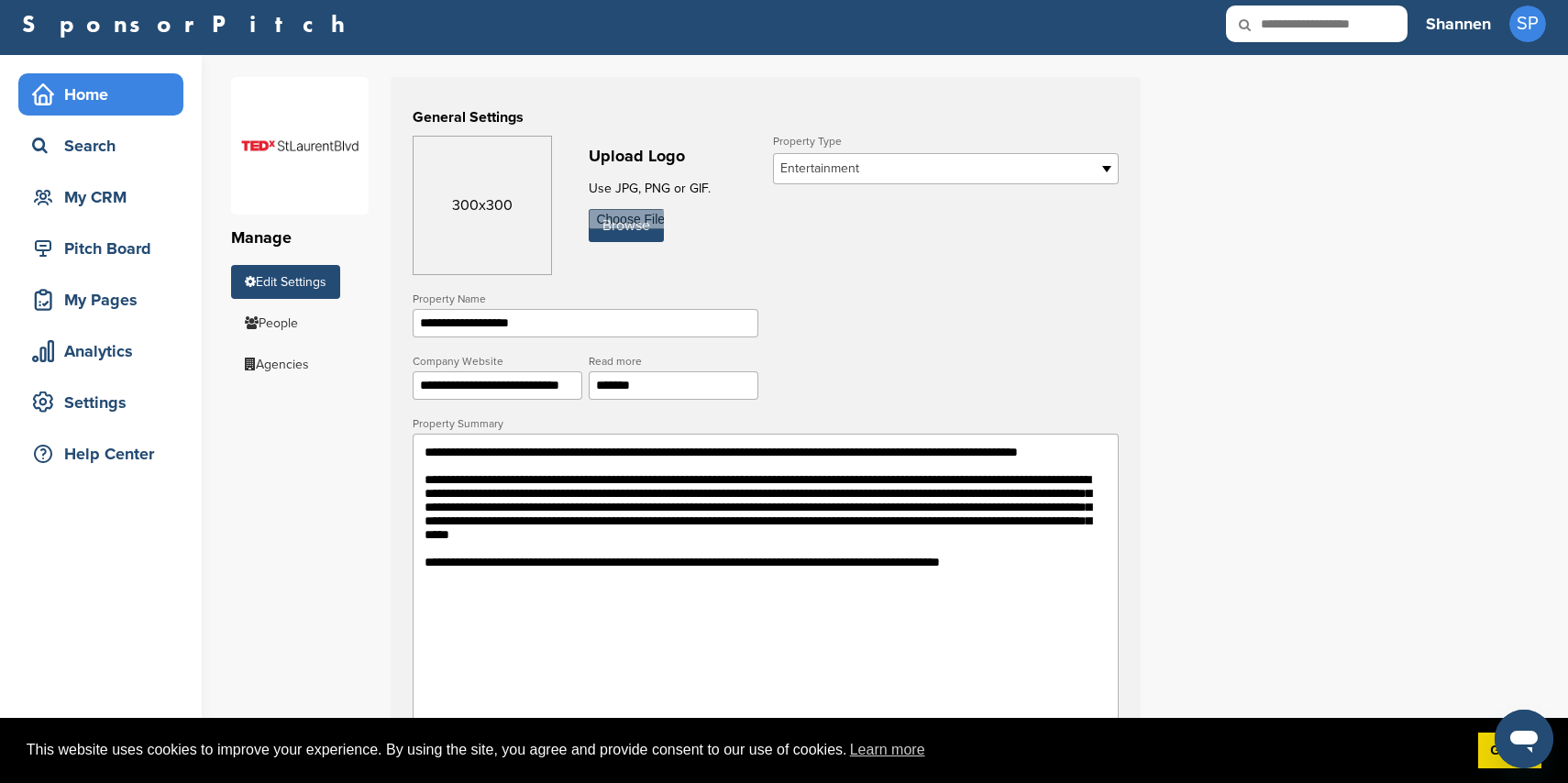
click at [159, 89] on div "Home" at bounding box center [105, 95] width 156 height 33
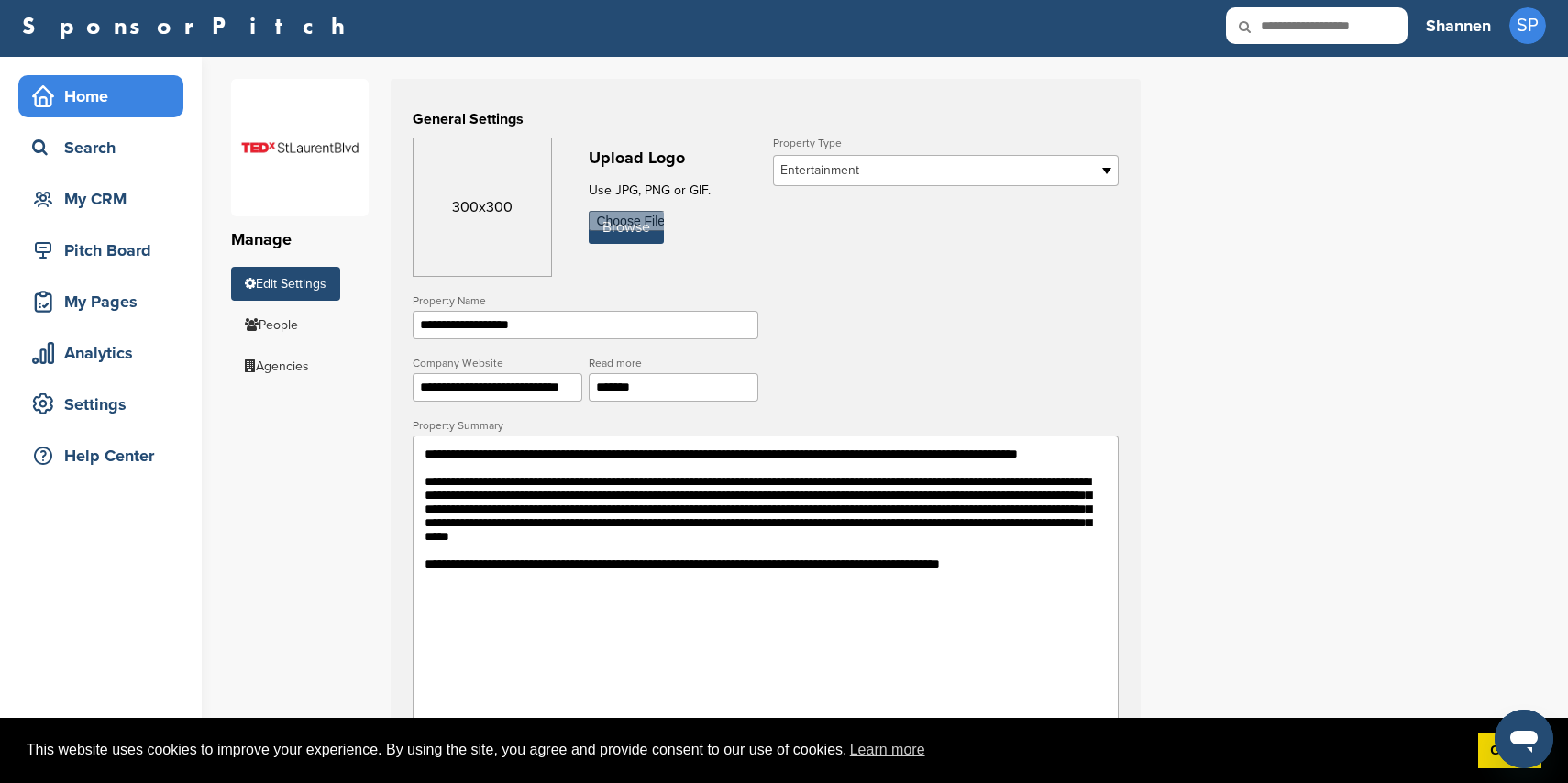
scroll to position [11, 0]
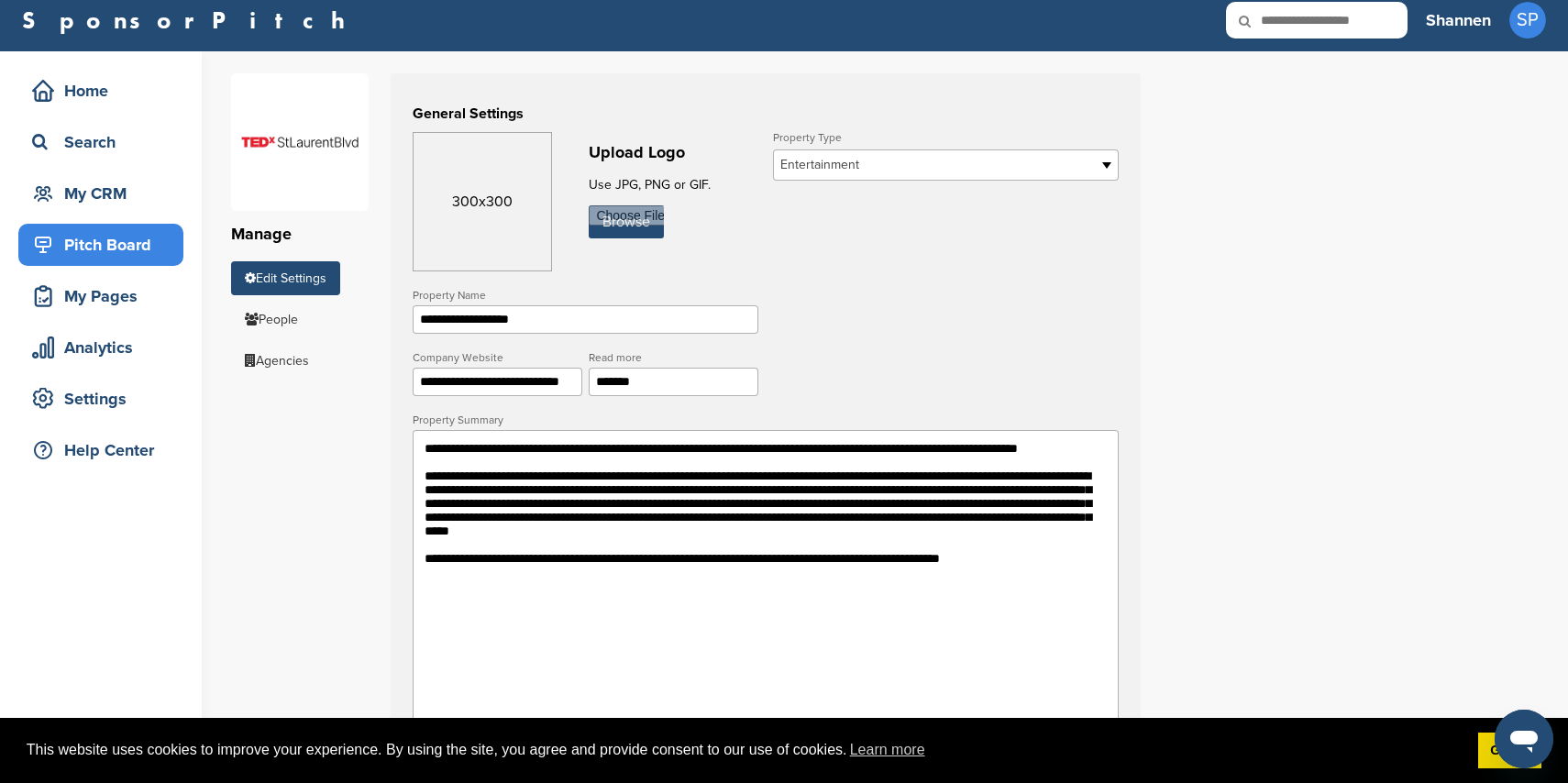
click at [128, 255] on div "Pitch Board" at bounding box center [105, 245] width 156 height 33
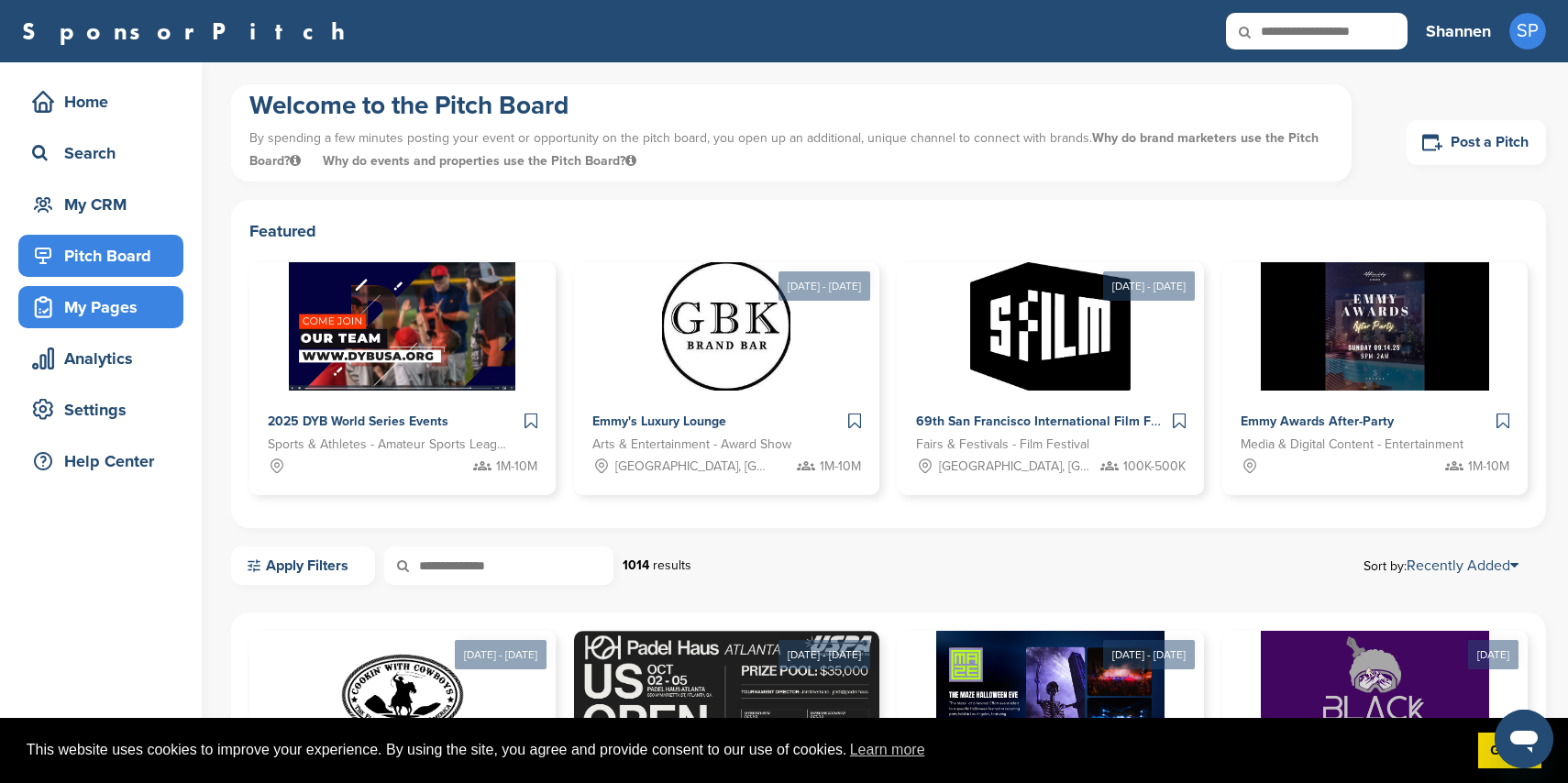
click at [134, 303] on div "My Pages" at bounding box center [105, 307] width 156 height 33
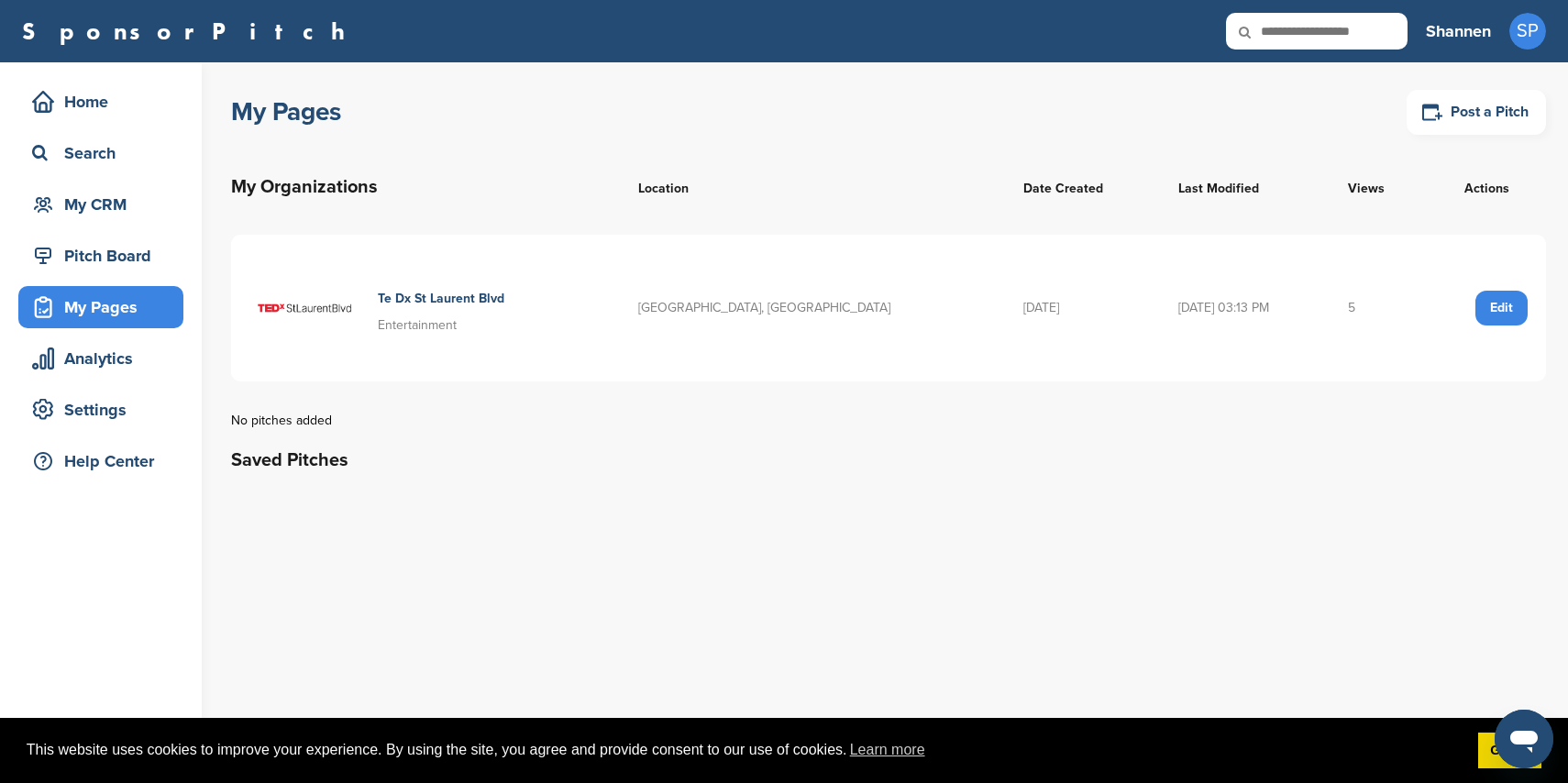
click at [714, 316] on td "[GEOGRAPHIC_DATA], [GEOGRAPHIC_DATA]" at bounding box center [812, 308] width 385 height 146
drag, startPoint x: 729, startPoint y: 307, endPoint x: 622, endPoint y: 310, distance: 107.0
click at [725, 308] on td "[GEOGRAPHIC_DATA], [GEOGRAPHIC_DATA]" at bounding box center [812, 308] width 385 height 146
click at [510, 300] on div "Te Dx St Laurent Blvd Entertainment" at bounding box center [425, 308] width 352 height 110
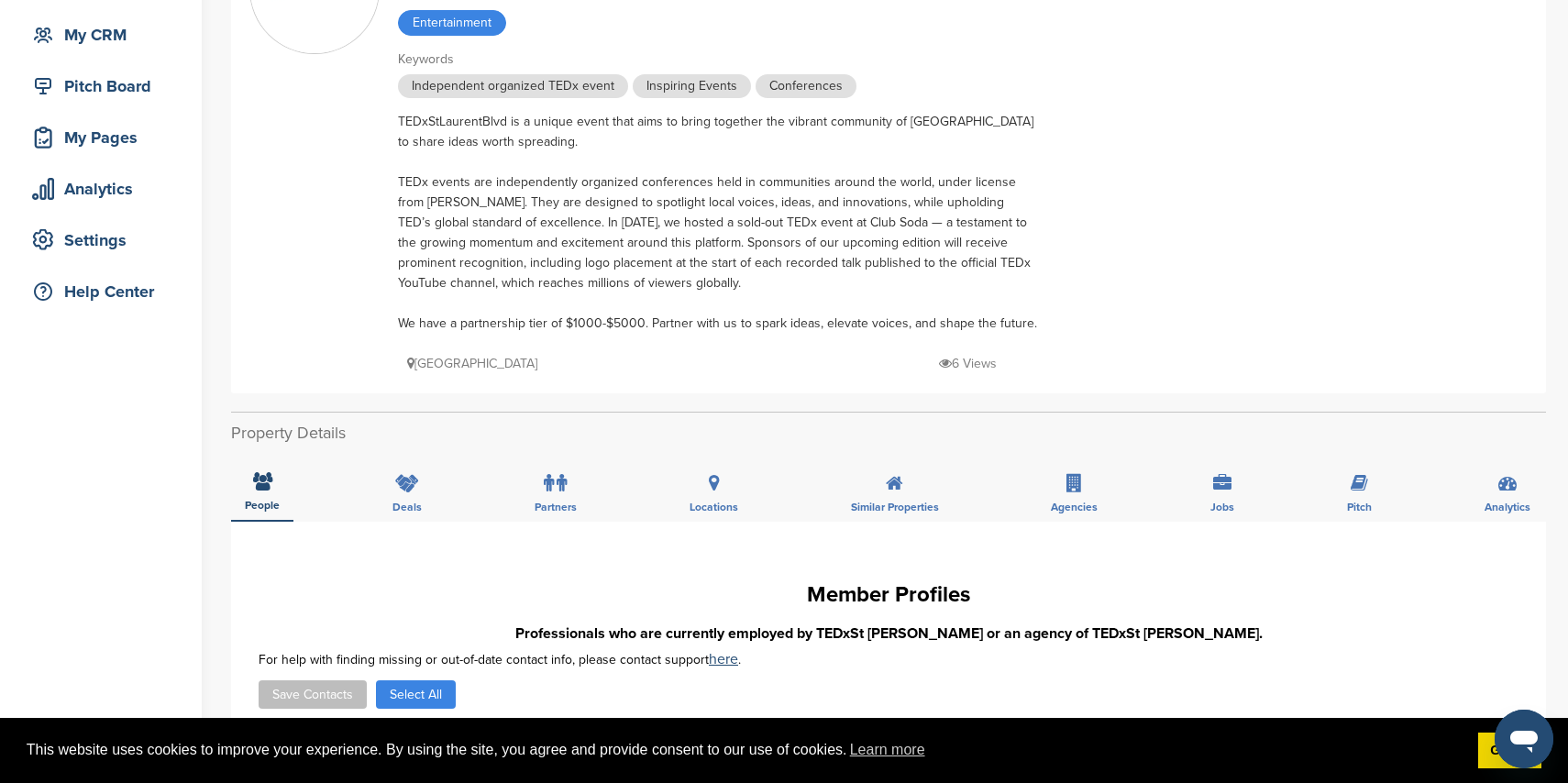
scroll to position [176, 0]
